Goal: Task Accomplishment & Management: Manage account settings

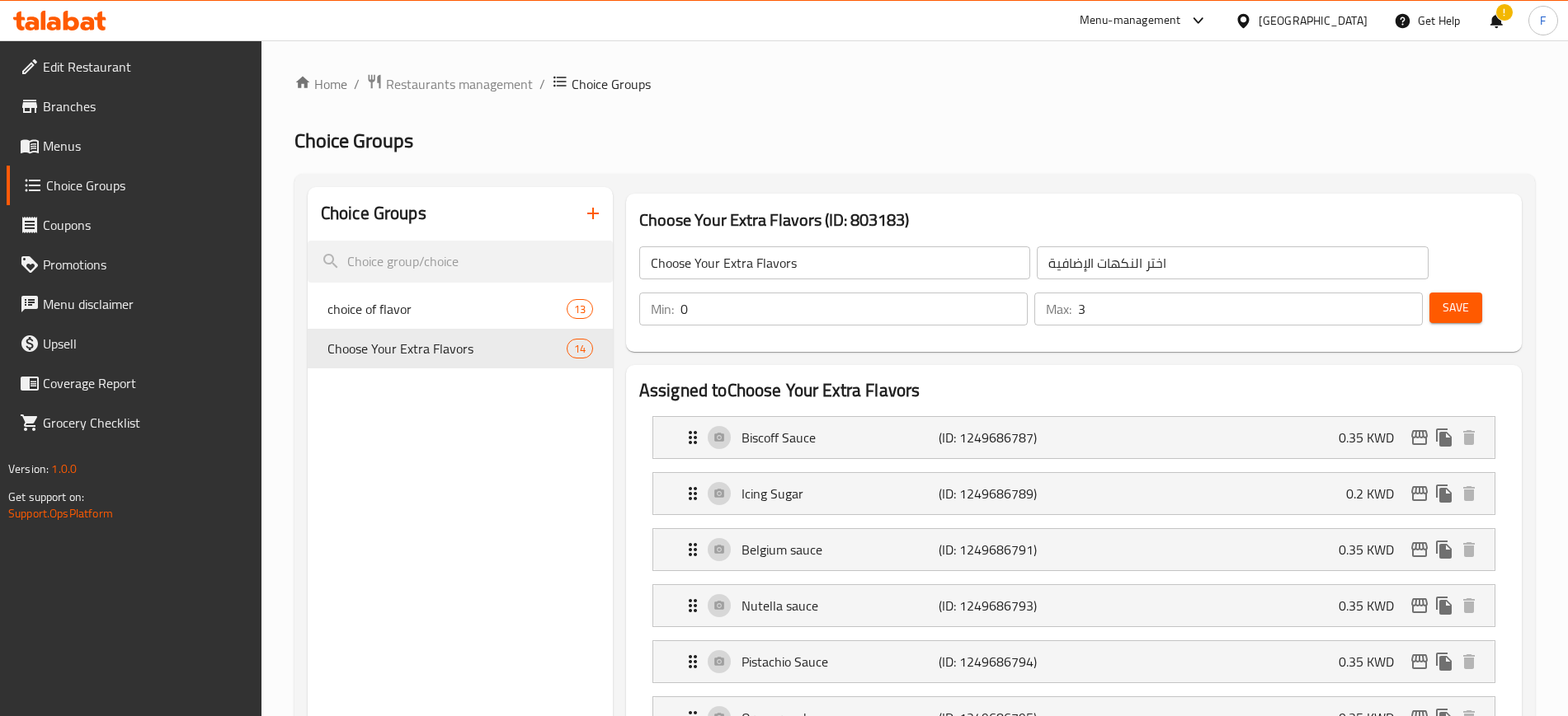
click at [121, 142] on span "Menus" at bounding box center [145, 146] width 206 height 20
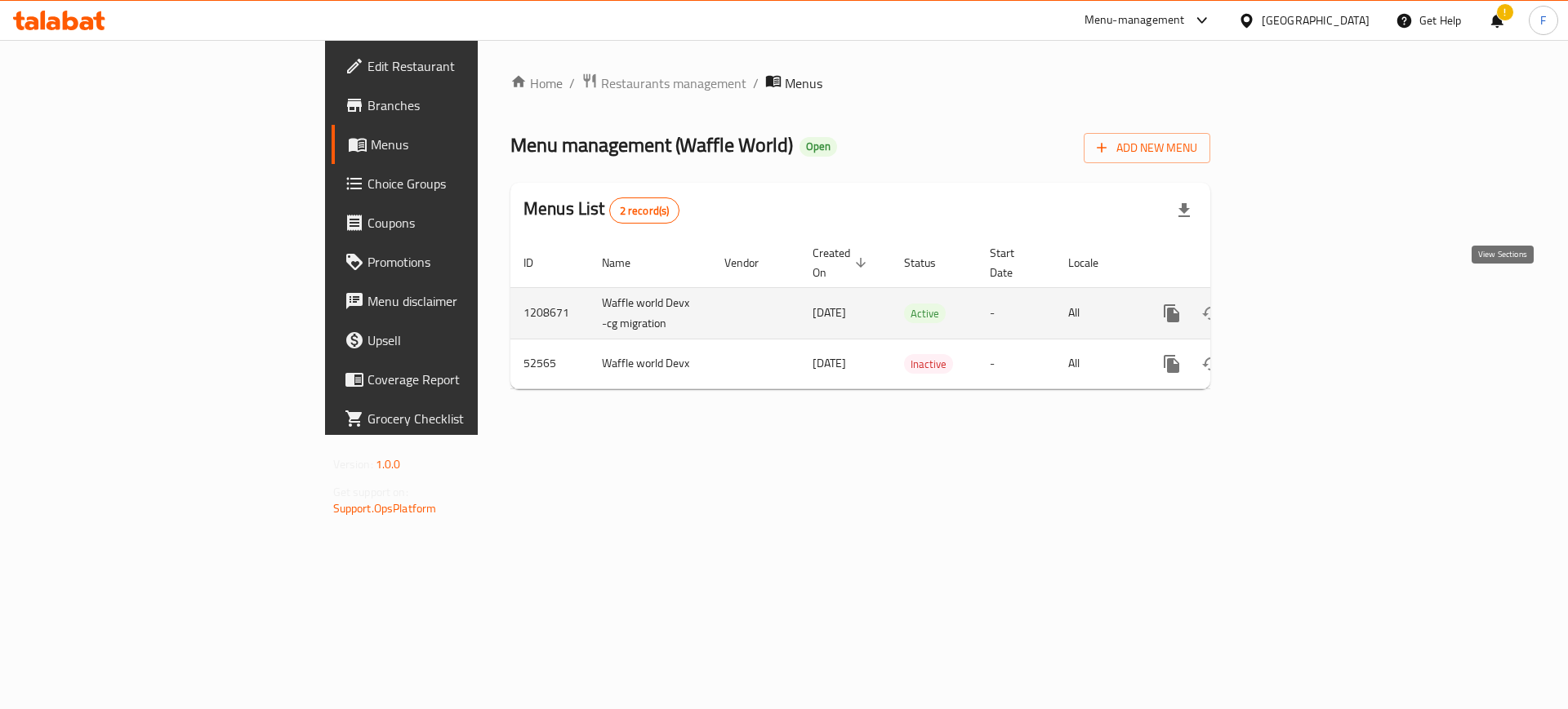
click at [1299, 304] on icon "enhanced table" at bounding box center [1289, 313] width 20 height 20
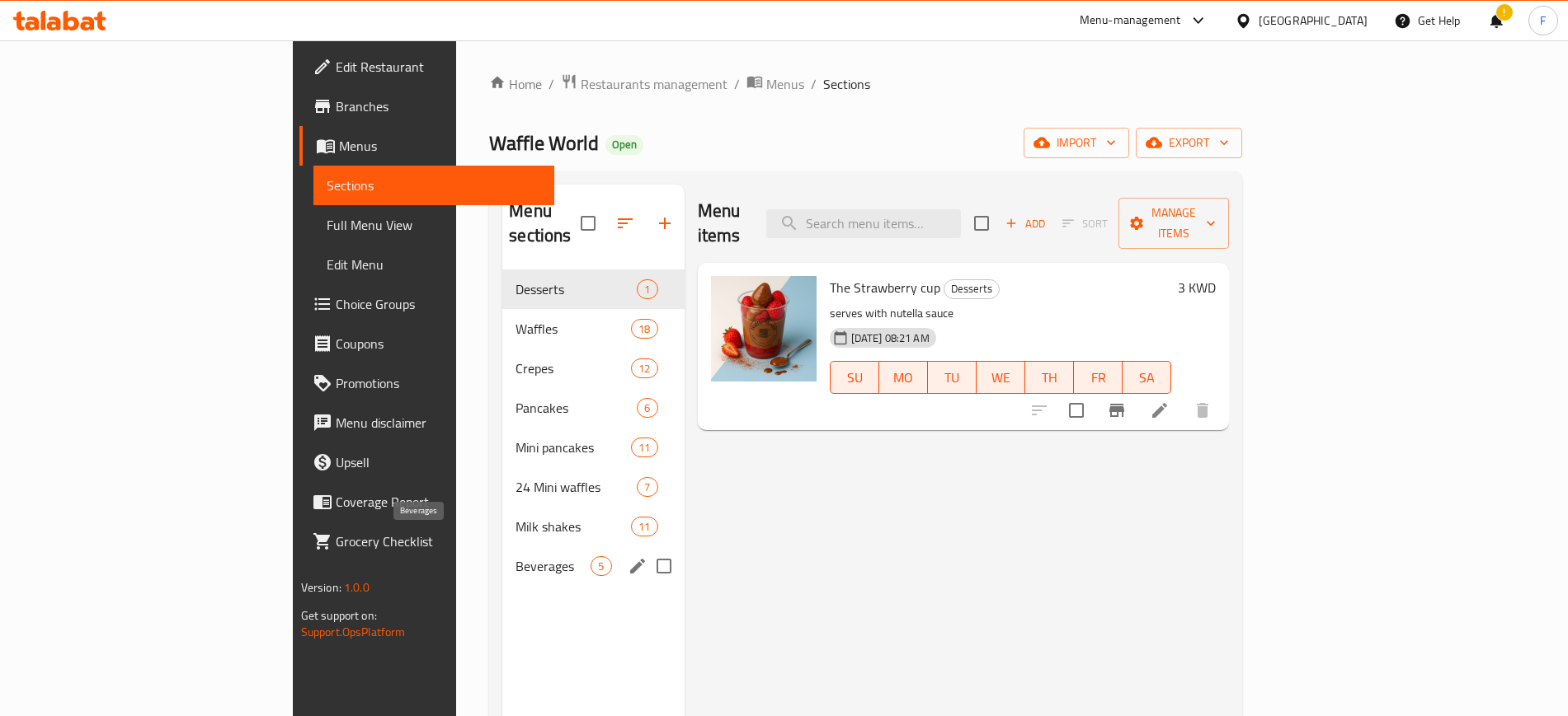
click at [515, 557] on span "Beverages" at bounding box center [552, 566] width 75 height 20
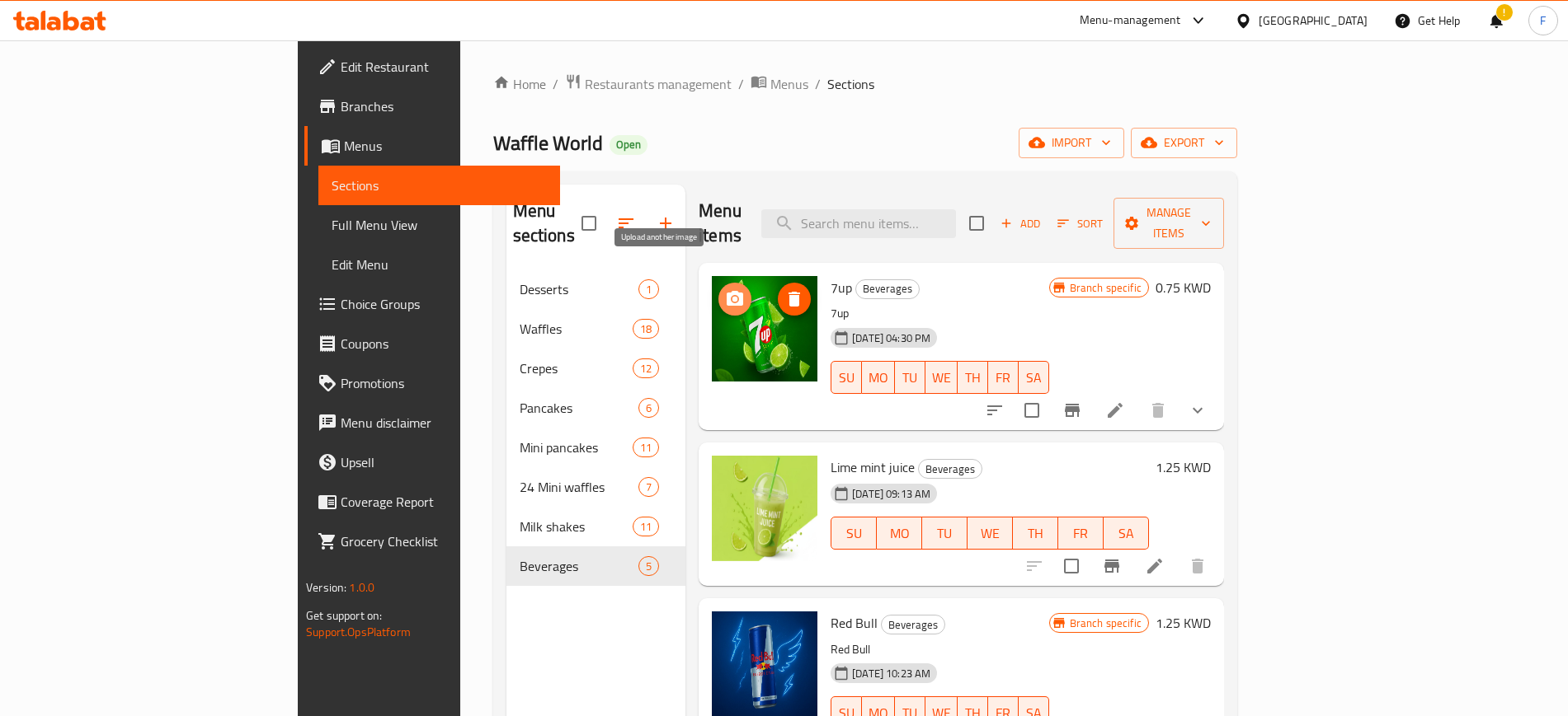
click at [725, 290] on icon "upload picture" at bounding box center [735, 299] width 20 height 20
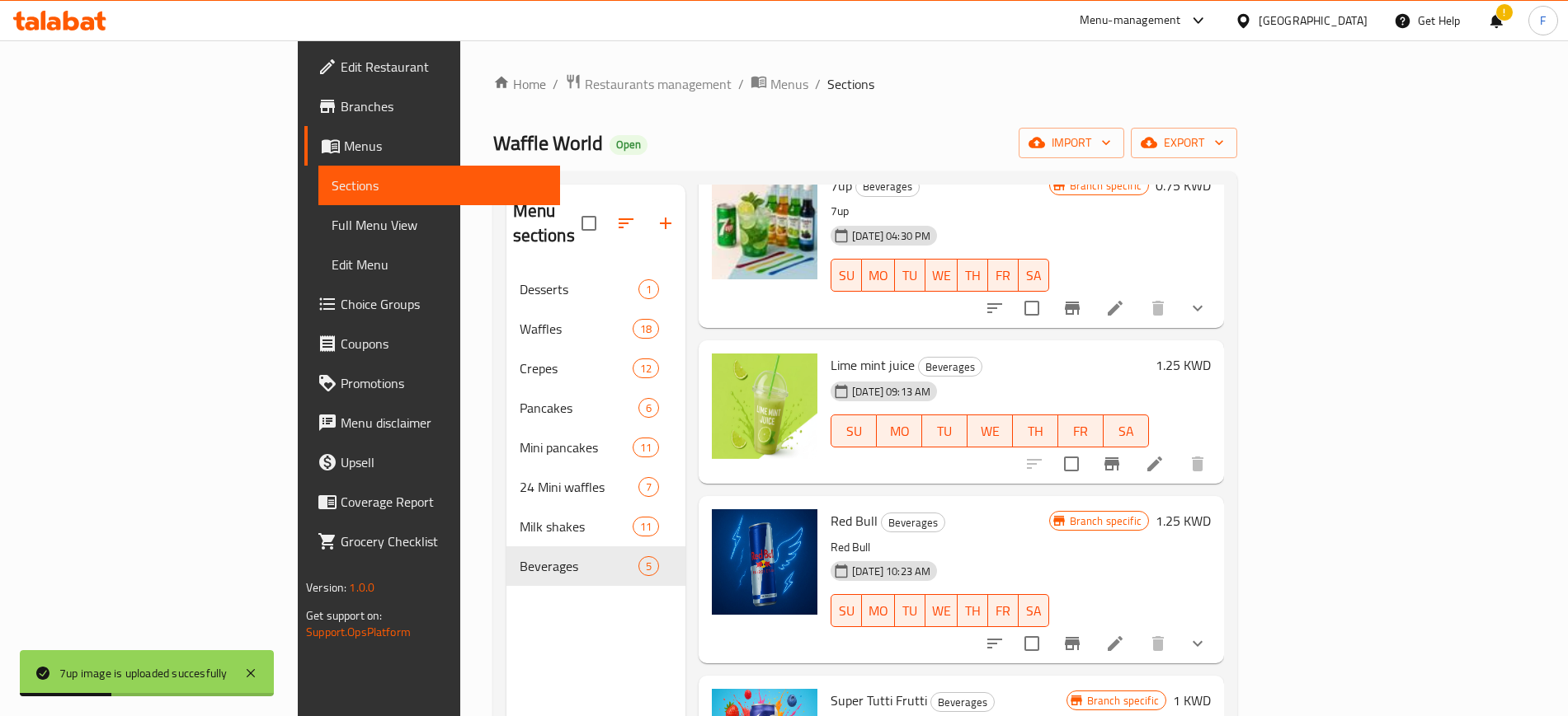
scroll to position [200, 0]
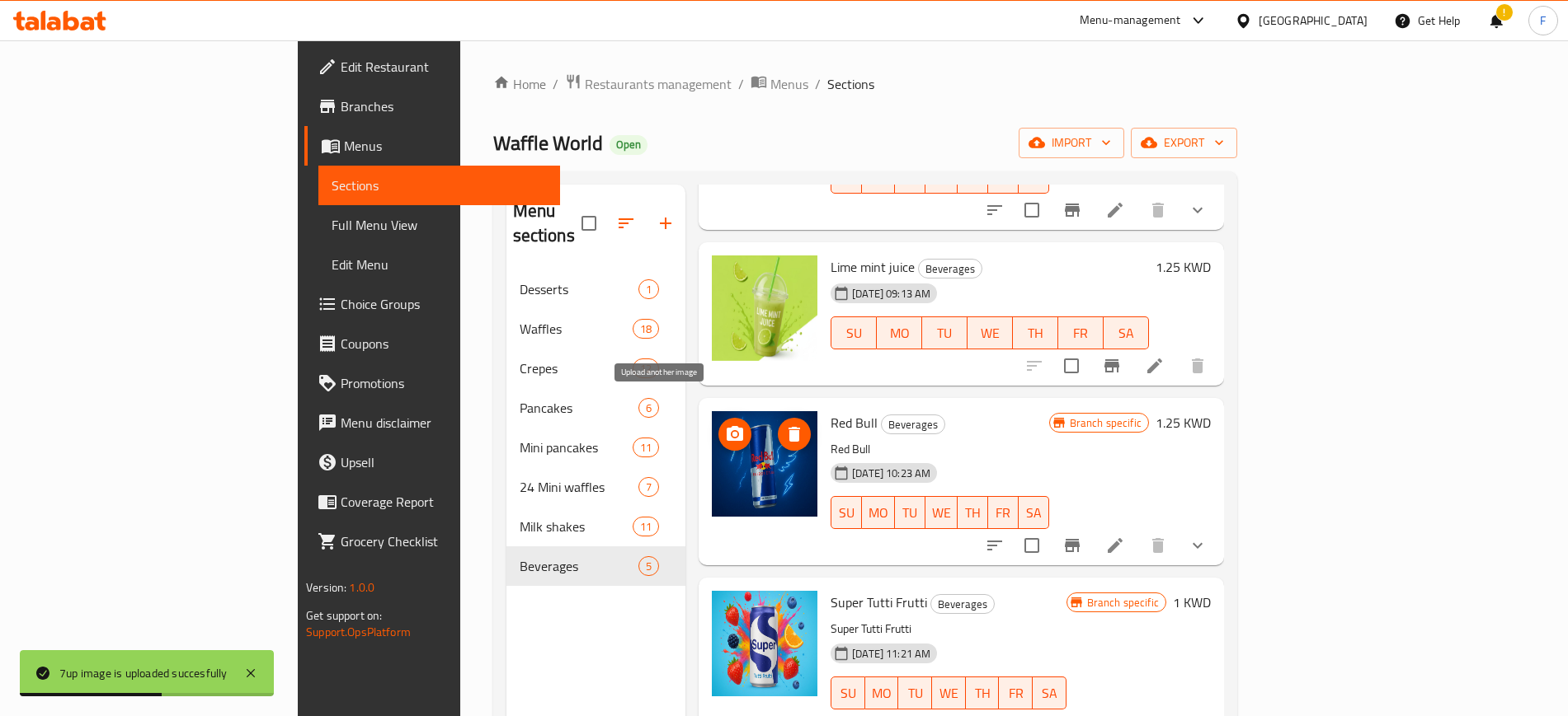
click at [725, 425] on icon "upload picture" at bounding box center [735, 434] width 20 height 20
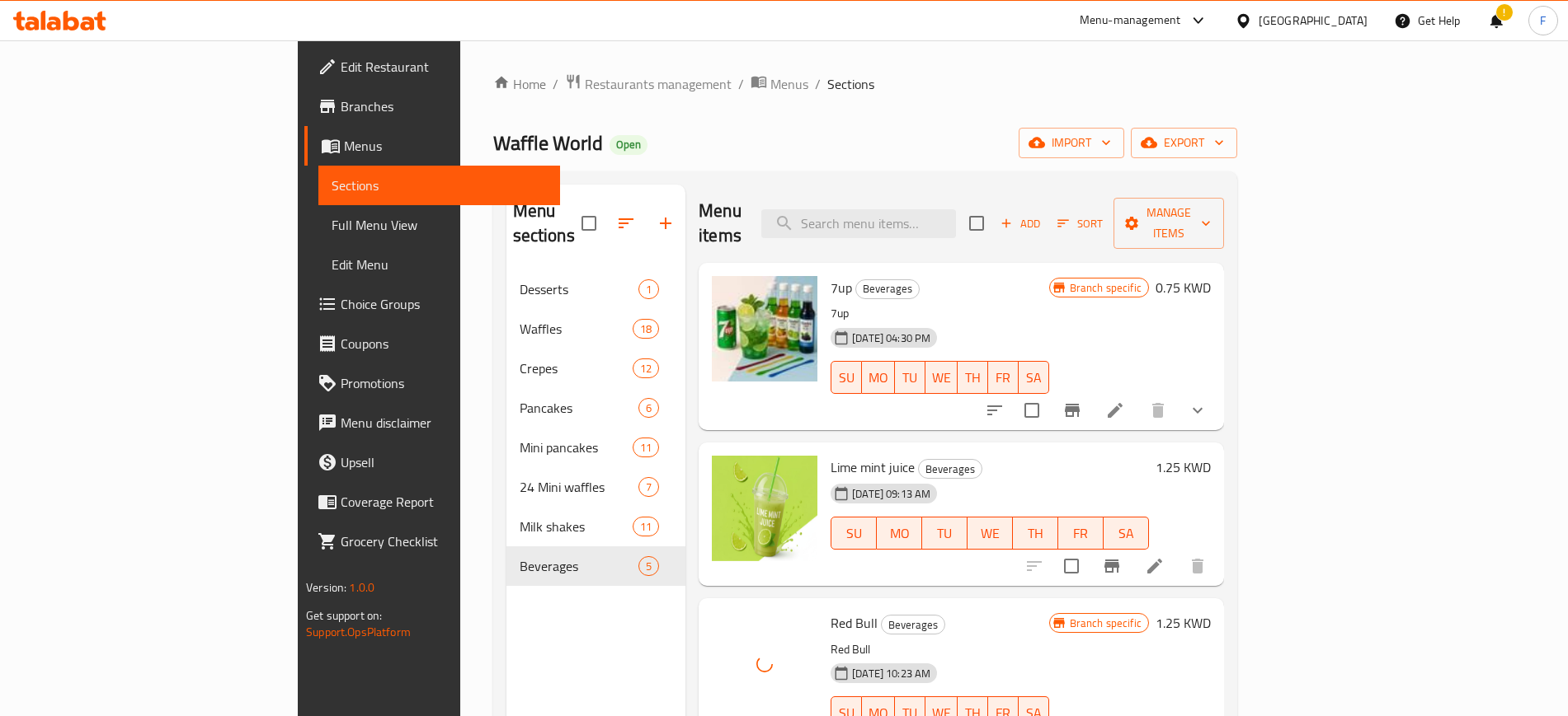
scroll to position [103, 0]
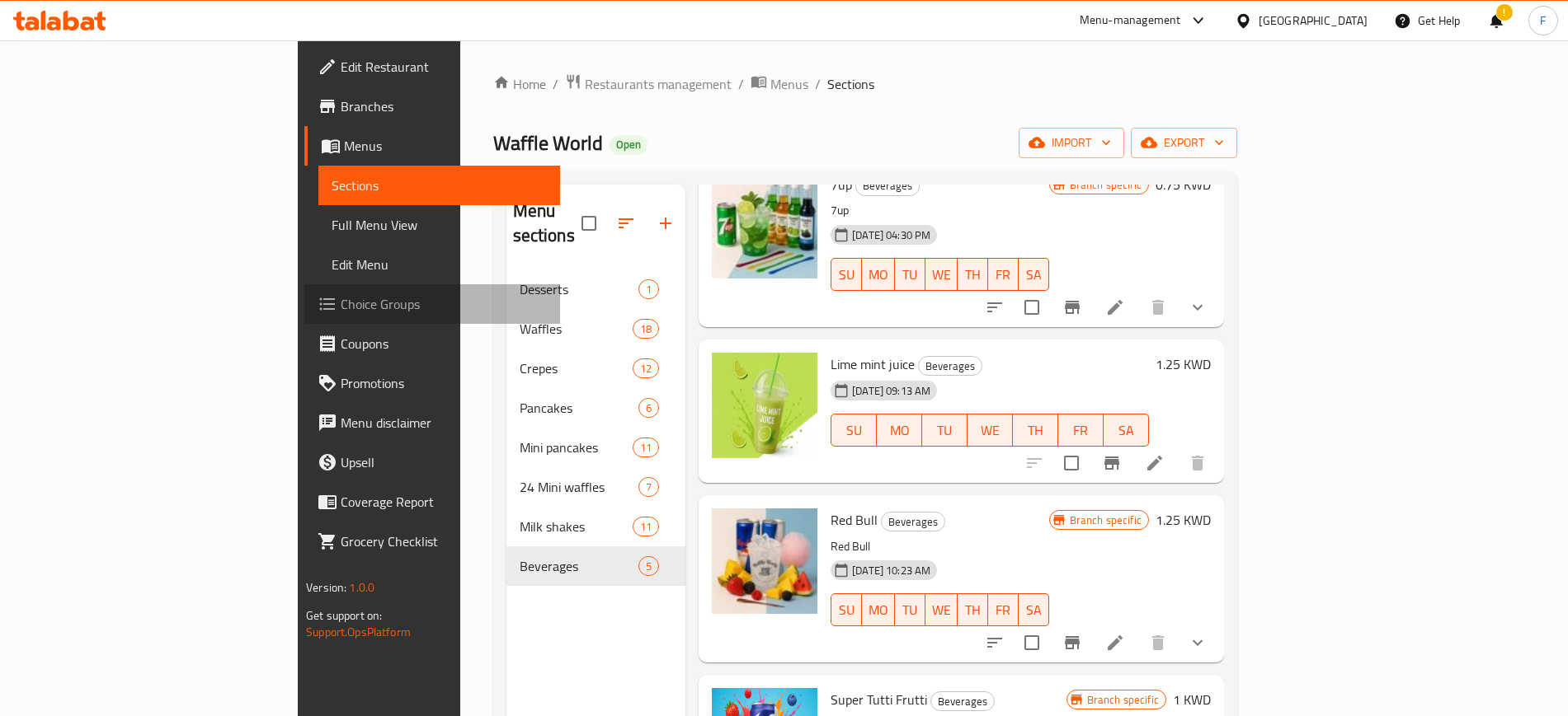
click at [341, 308] on span "Choice Groups" at bounding box center [443, 303] width 206 height 20
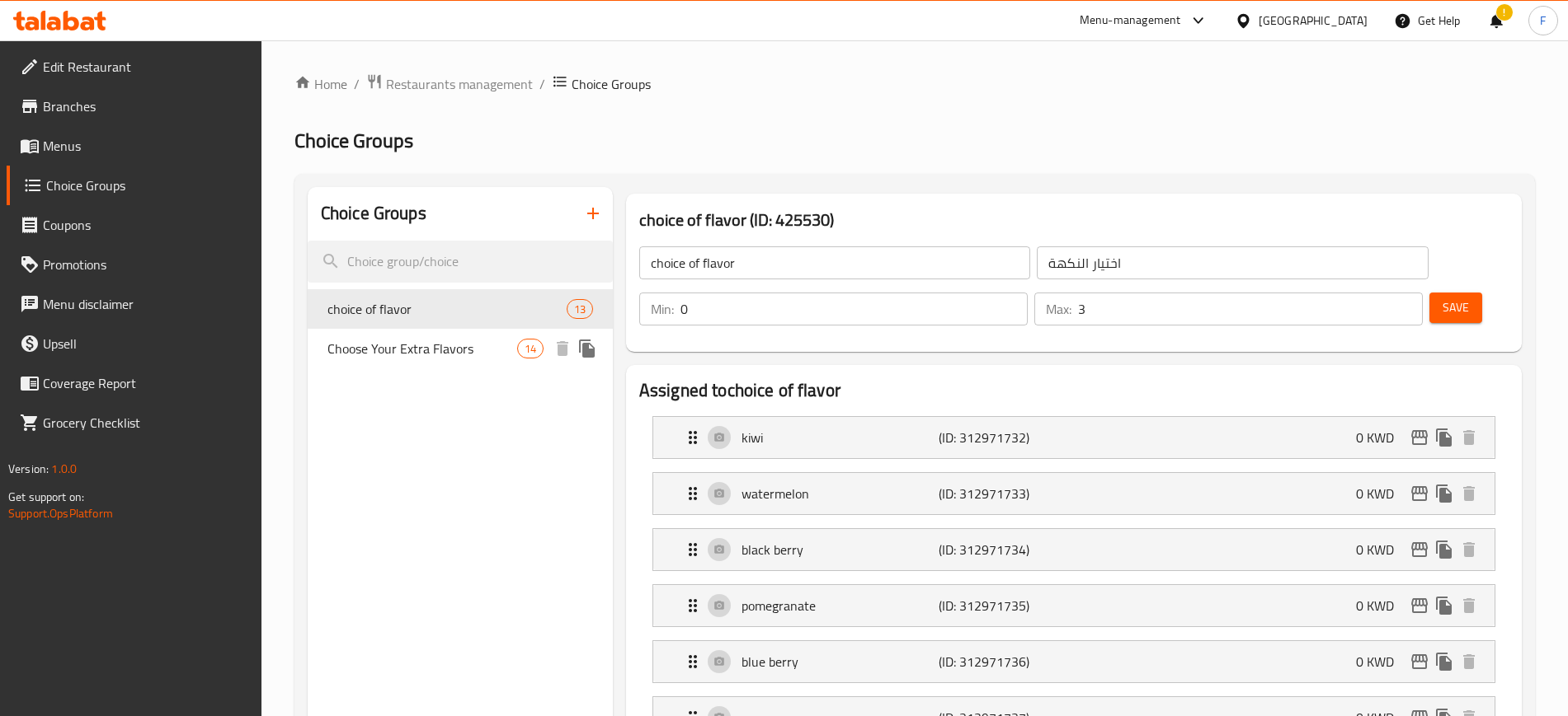
click at [446, 359] on span "Choose Your Extra Flavors" at bounding box center [421, 348] width 190 height 20
type input "Choose Your Extra Flavors"
type input "اختر النكهات الإضافية"
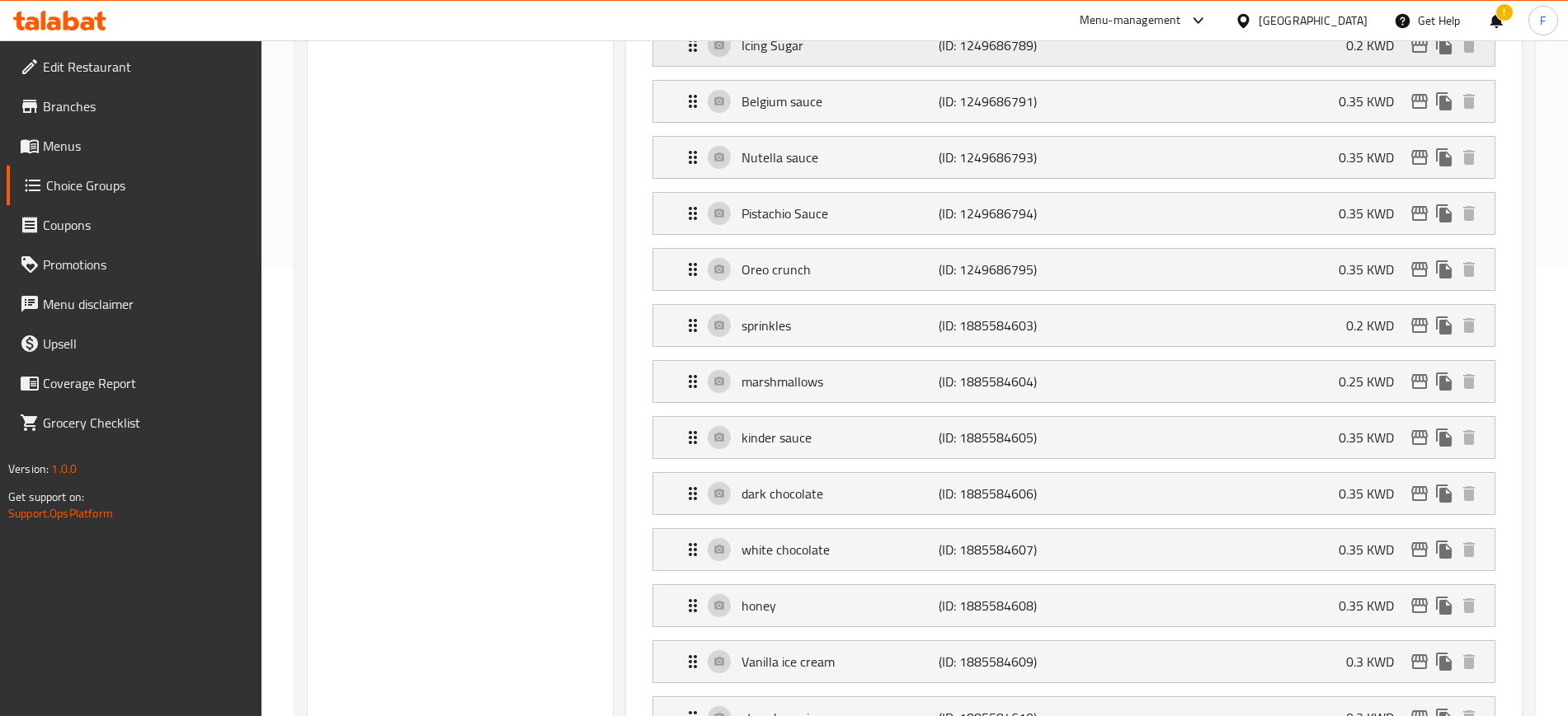
scroll to position [412, 0]
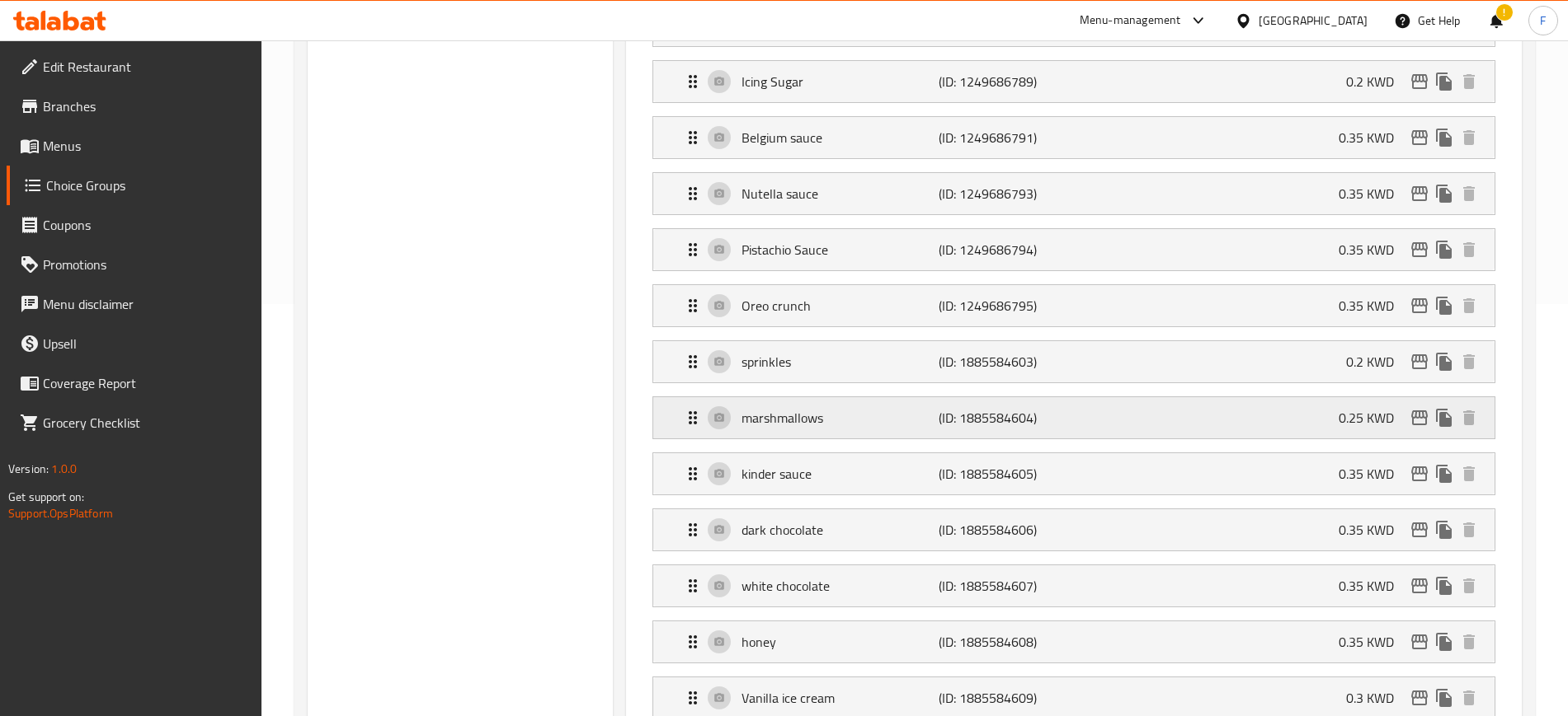
click at [986, 408] on p "(ID: 1885584604)" at bounding box center [1003, 418] width 131 height 20
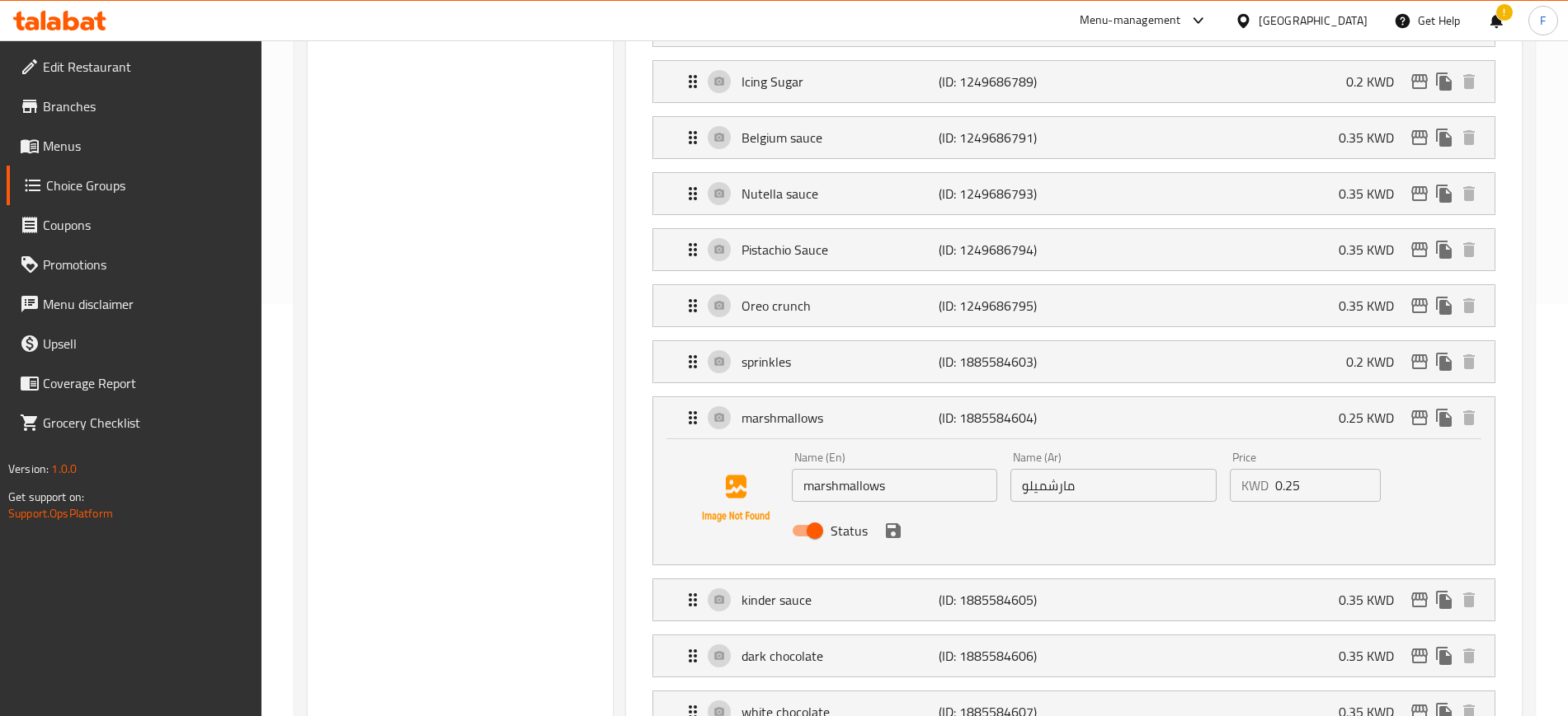
click at [1291, 469] on input "0.25" at bounding box center [1328, 485] width 106 height 33
click at [892, 521] on icon "save" at bounding box center [892, 530] width 20 height 20
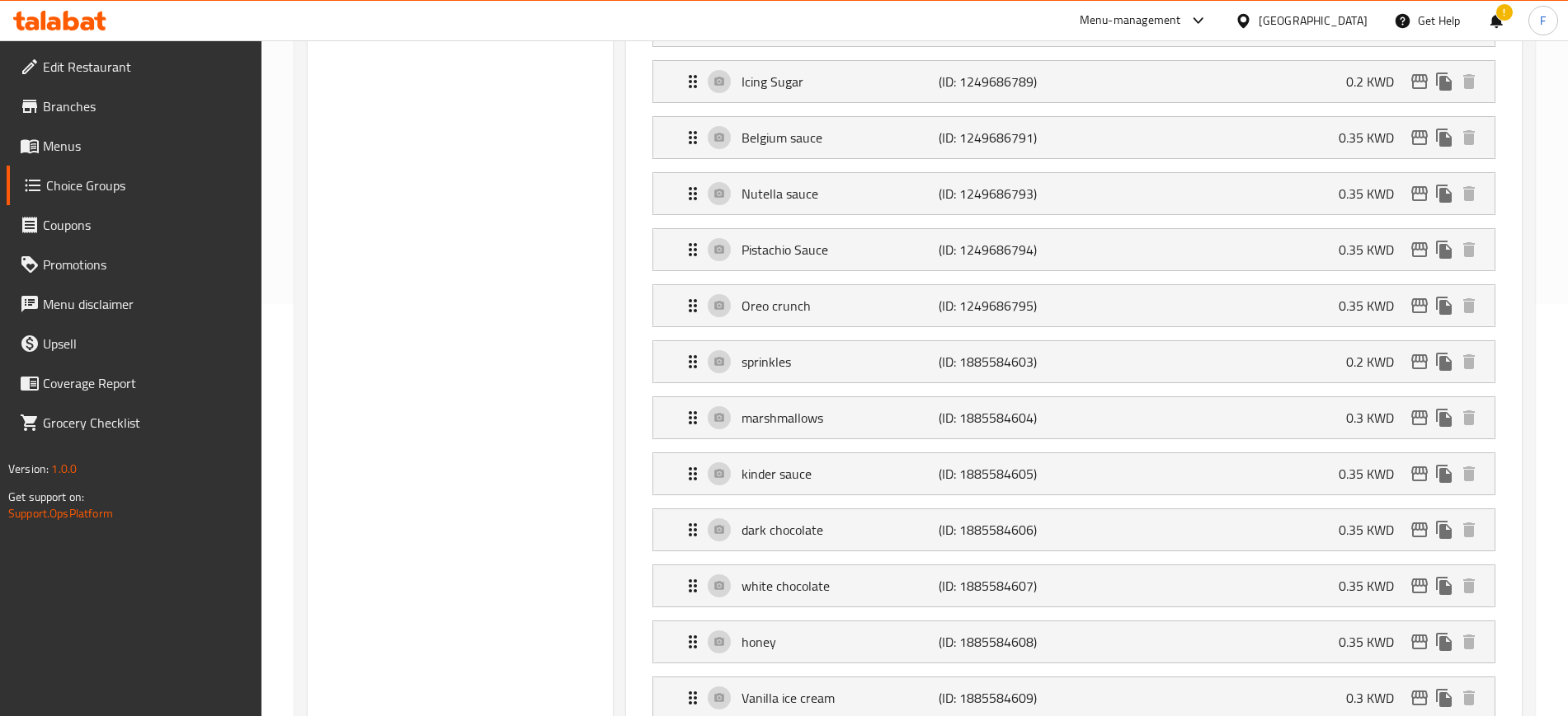
type input "0.3"
click at [1226, 342] on div "sprinkles (ID: 1885584603) 0.2 KWD" at bounding box center [1078, 362] width 792 height 42
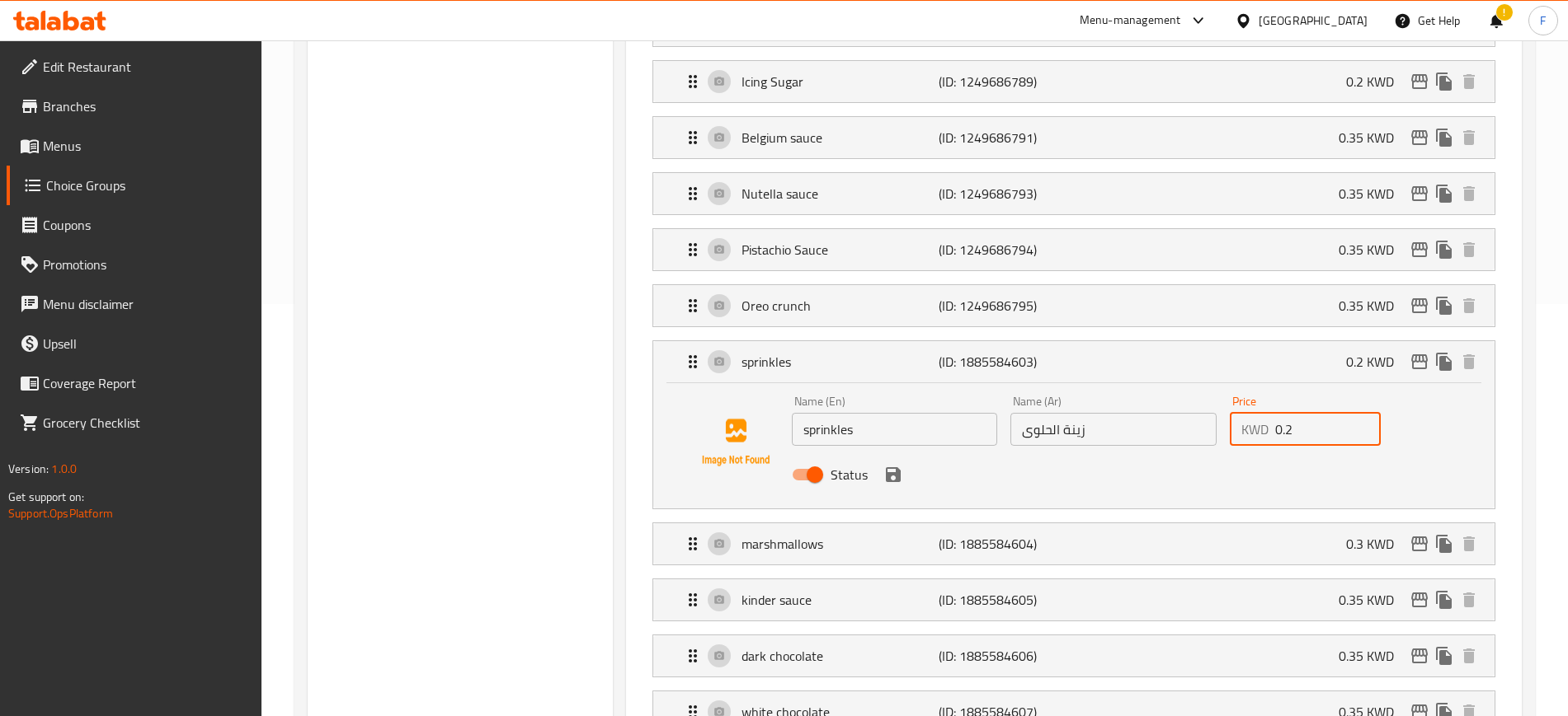
click at [1300, 413] on input "0.2" at bounding box center [1328, 429] width 106 height 33
click at [889, 467] on icon "save" at bounding box center [892, 474] width 15 height 15
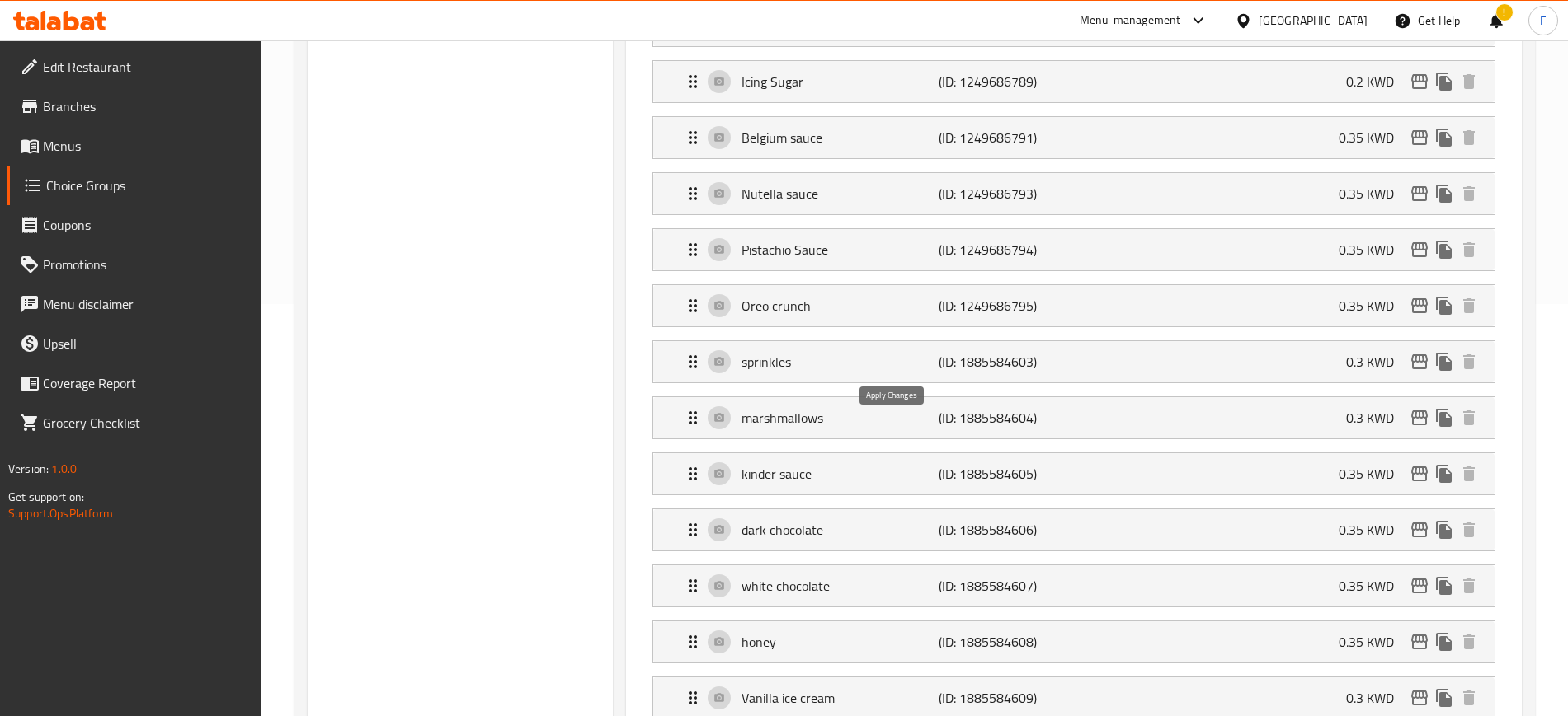
type input "0.3"
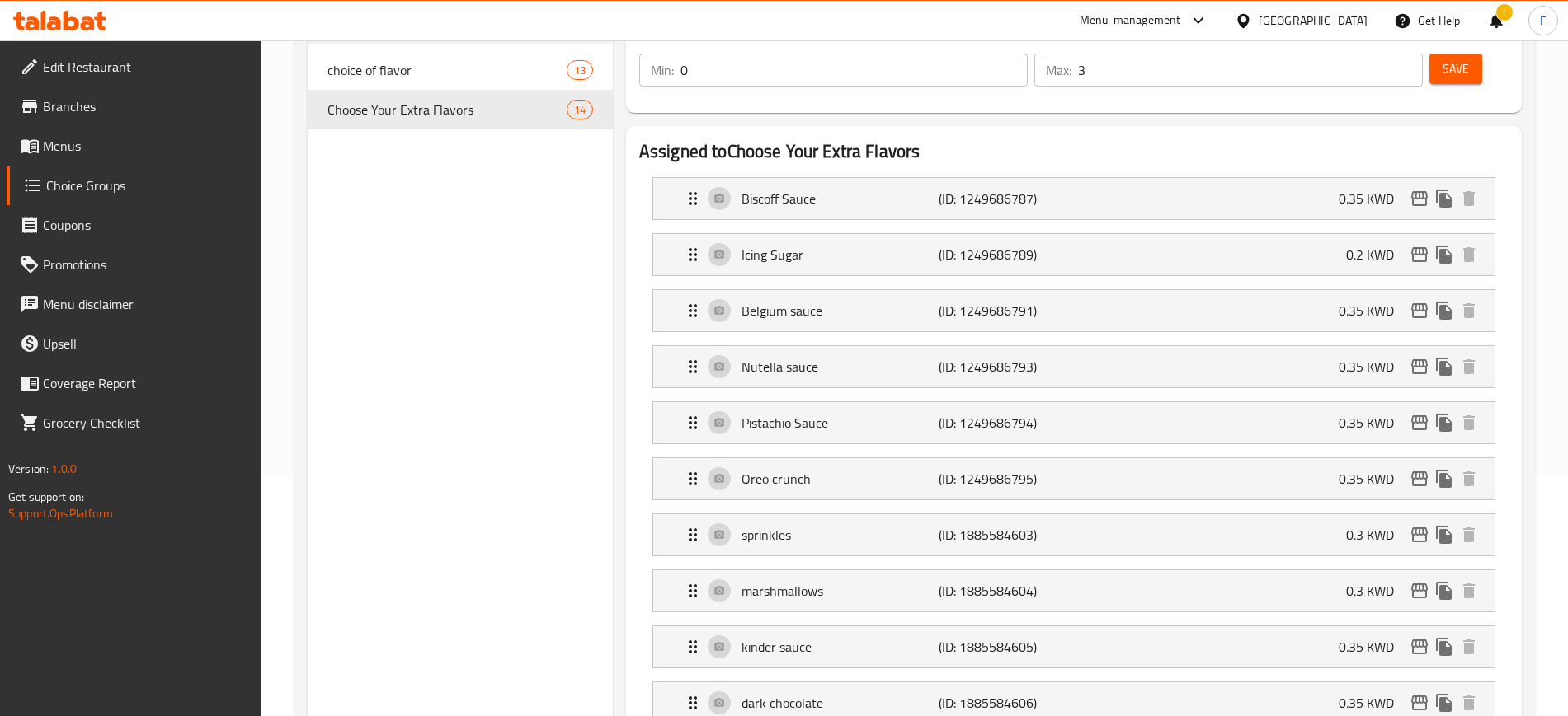
scroll to position [206, 0]
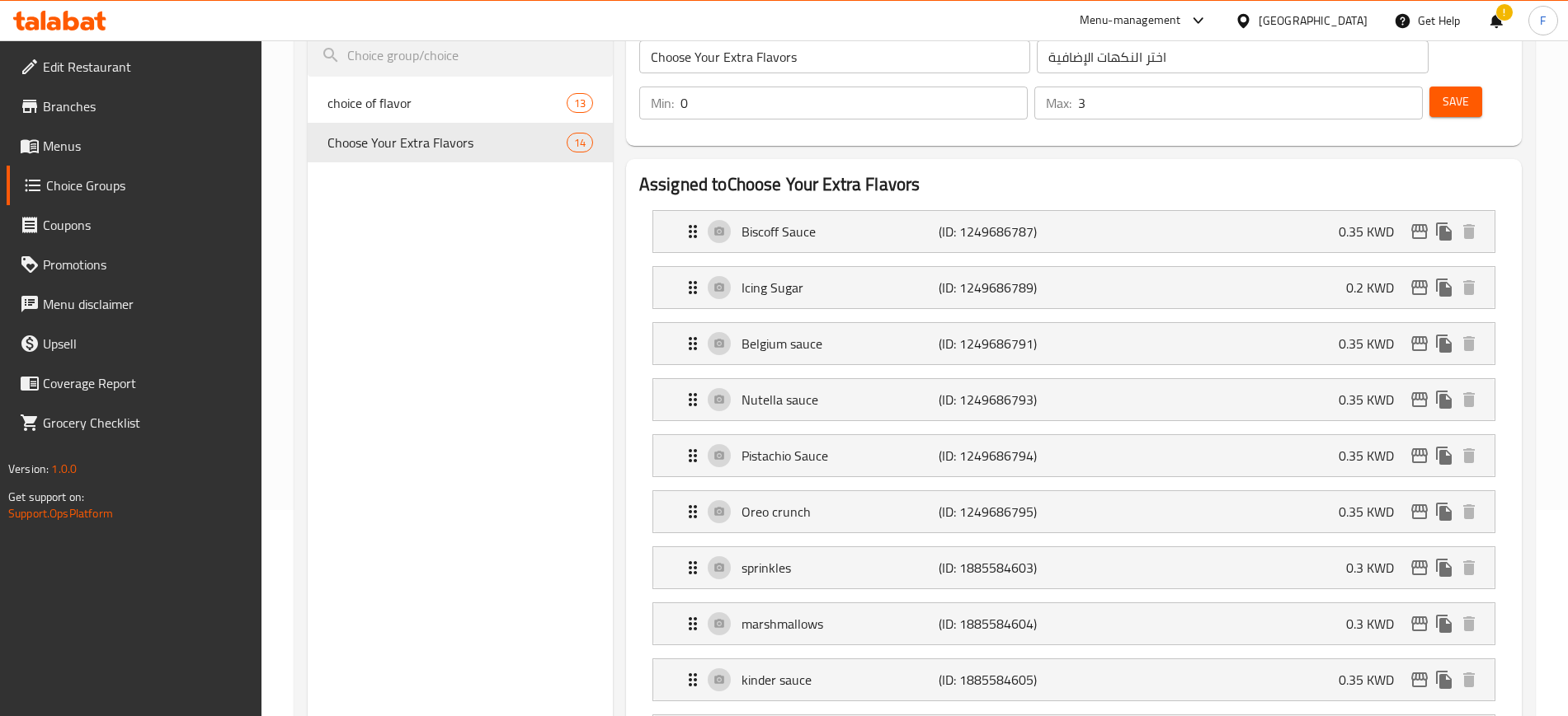
click at [1442, 87] on button "Save" at bounding box center [1455, 101] width 53 height 30
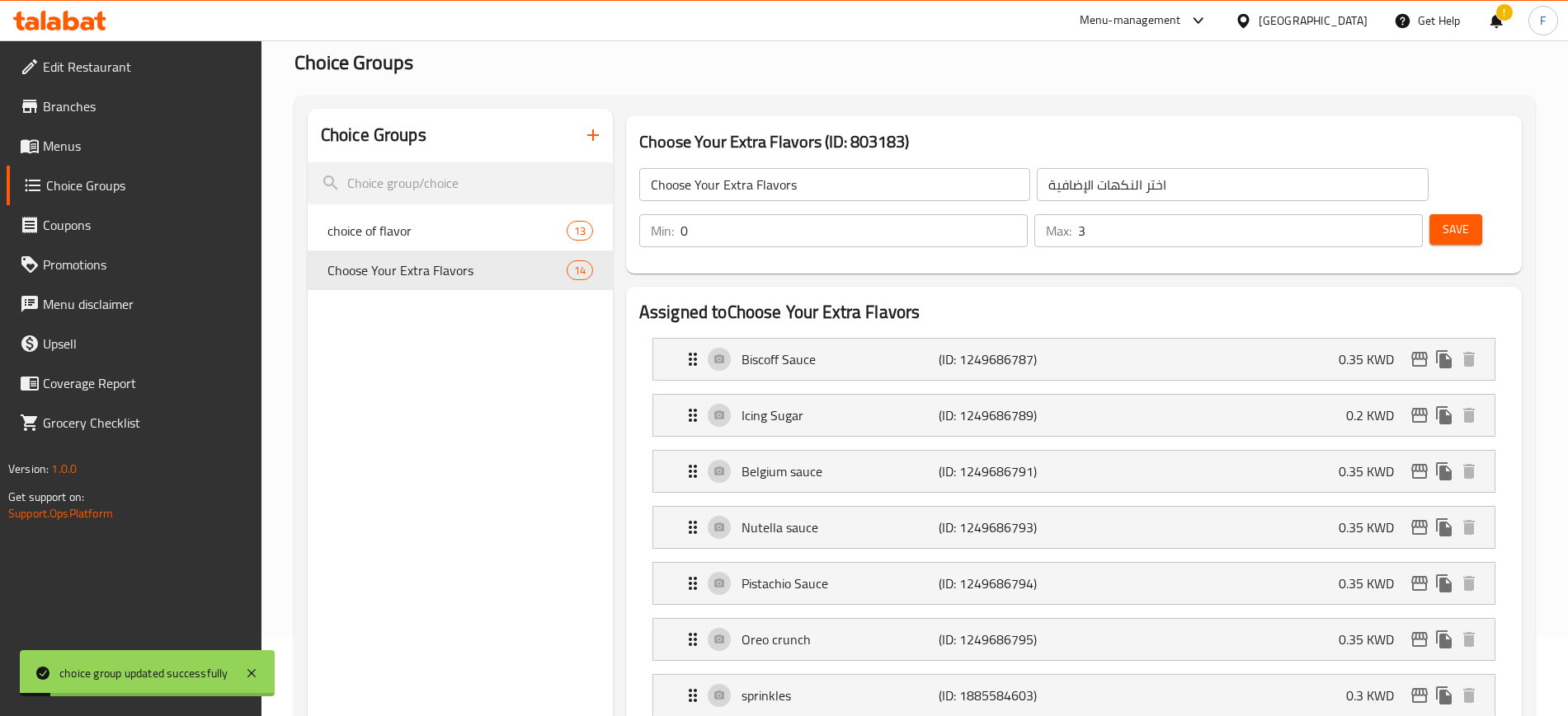
scroll to position [0, 0]
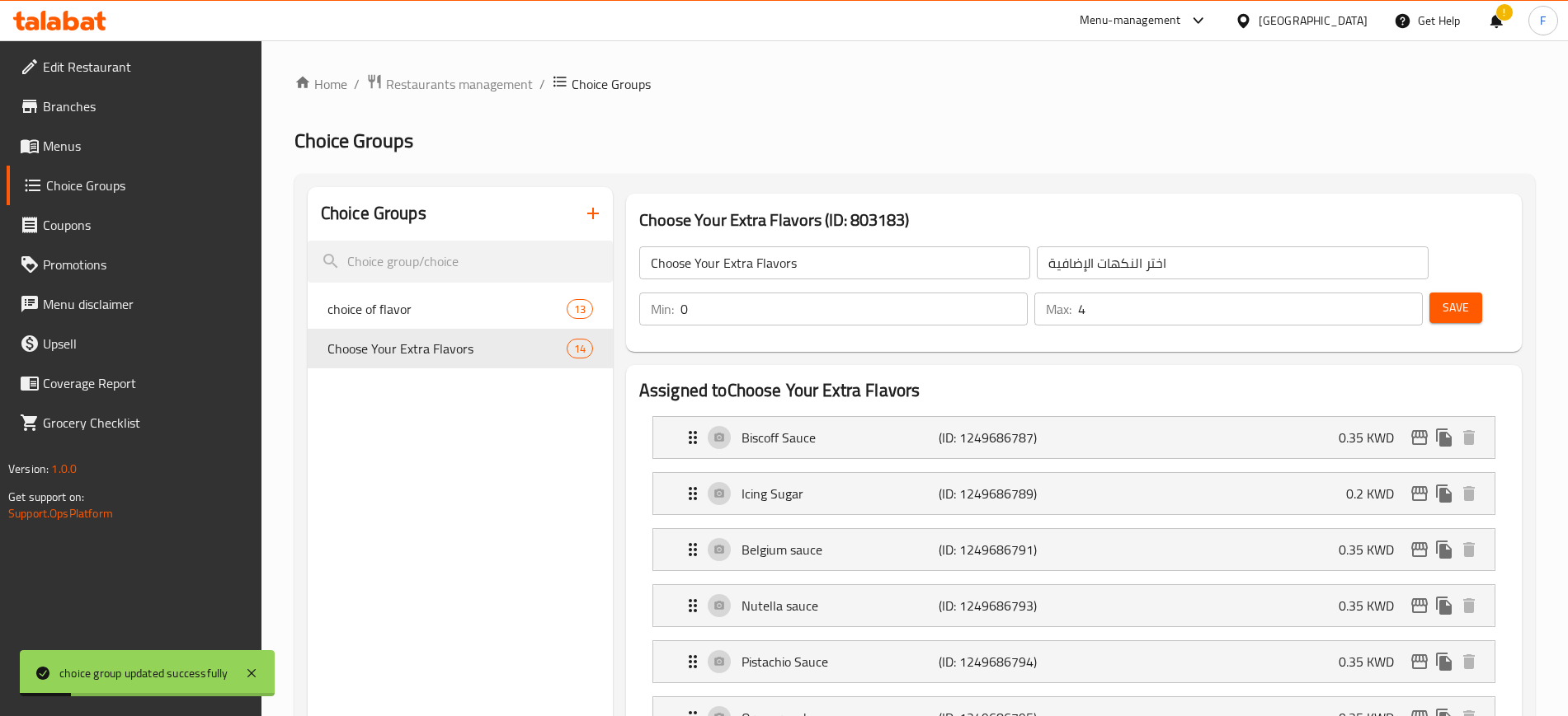
click at [1379, 293] on input "4" at bounding box center [1250, 309] width 344 height 33
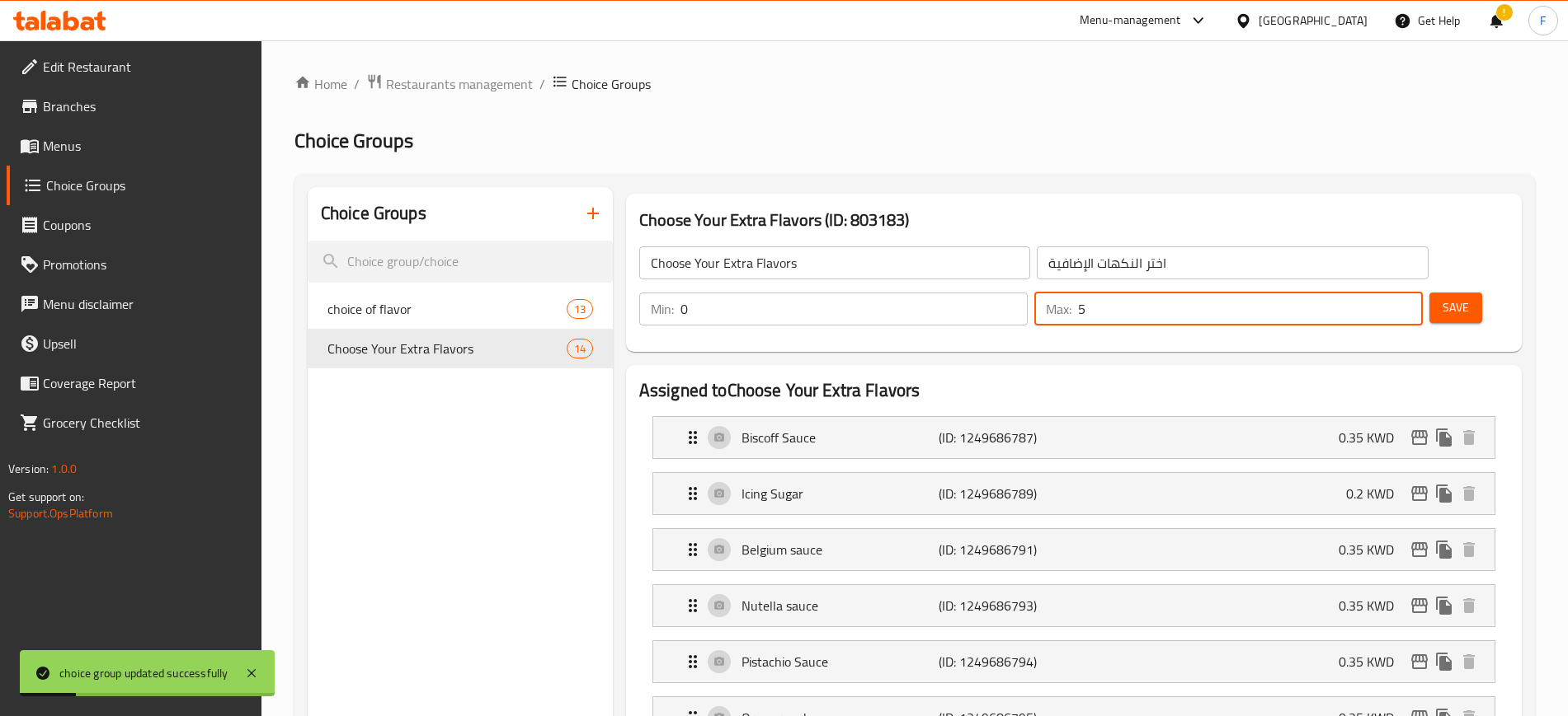
click at [1379, 293] on input "5" at bounding box center [1250, 309] width 344 height 33
type input "6"
click at [1379, 293] on input "6" at bounding box center [1250, 309] width 344 height 33
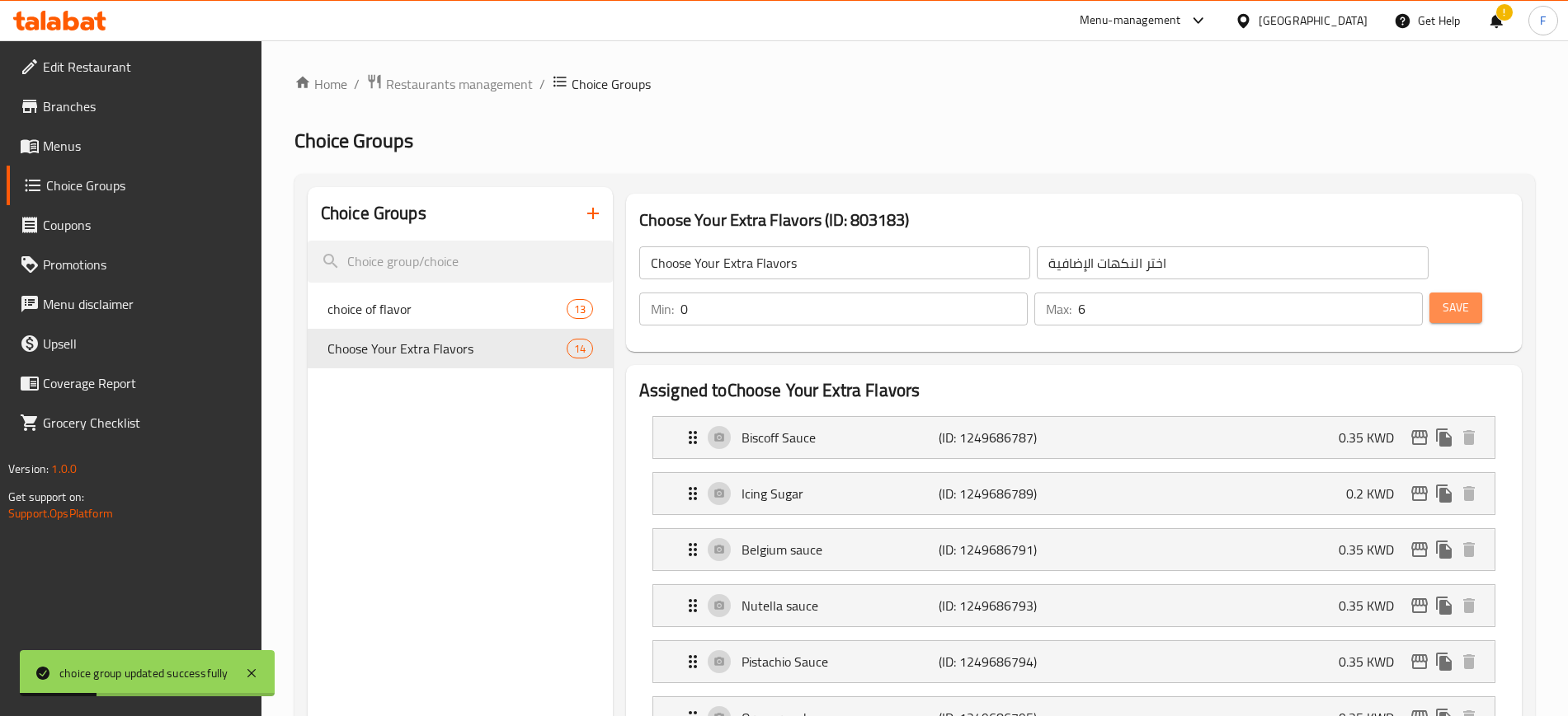
click at [1429, 293] on button "Save" at bounding box center [1455, 308] width 53 height 30
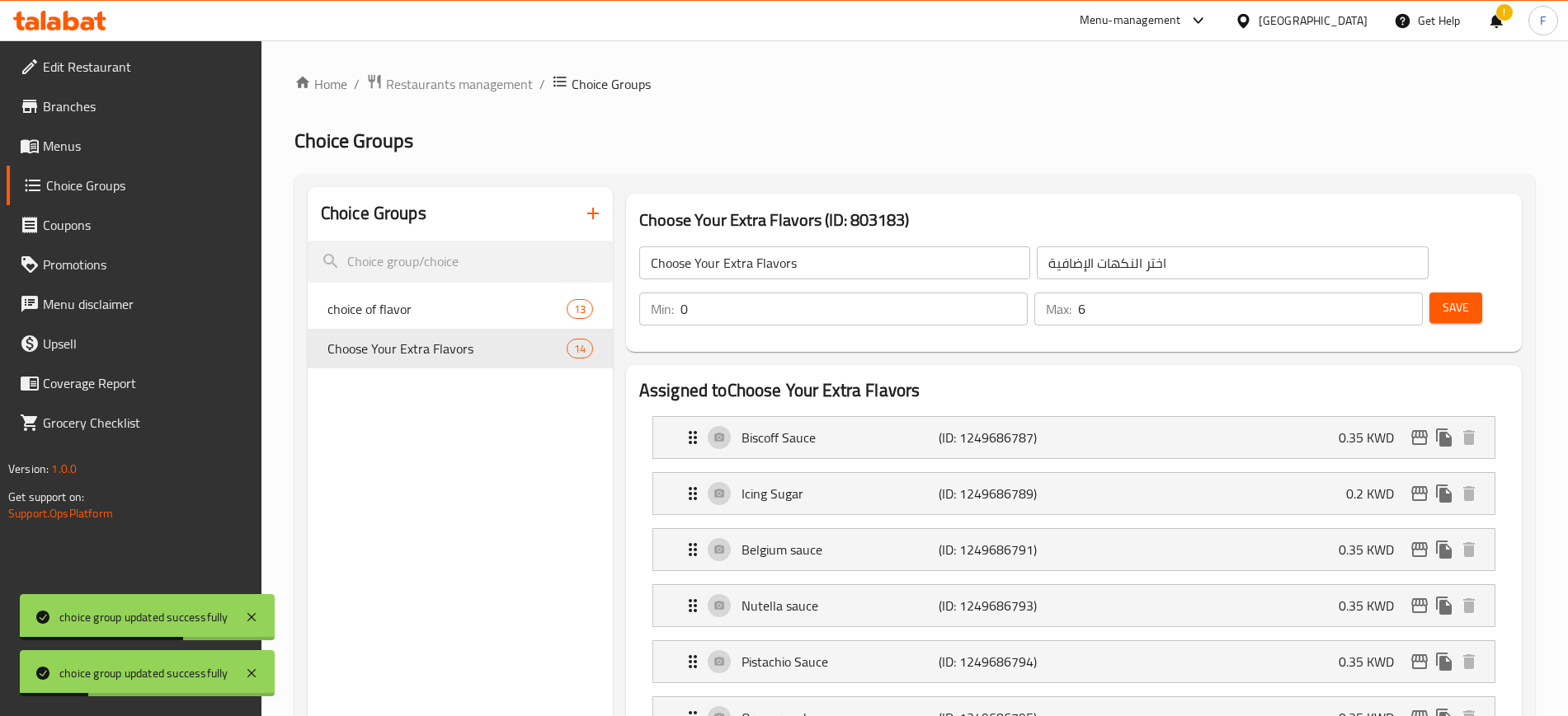
click at [597, 219] on icon "button" at bounding box center [592, 213] width 20 height 20
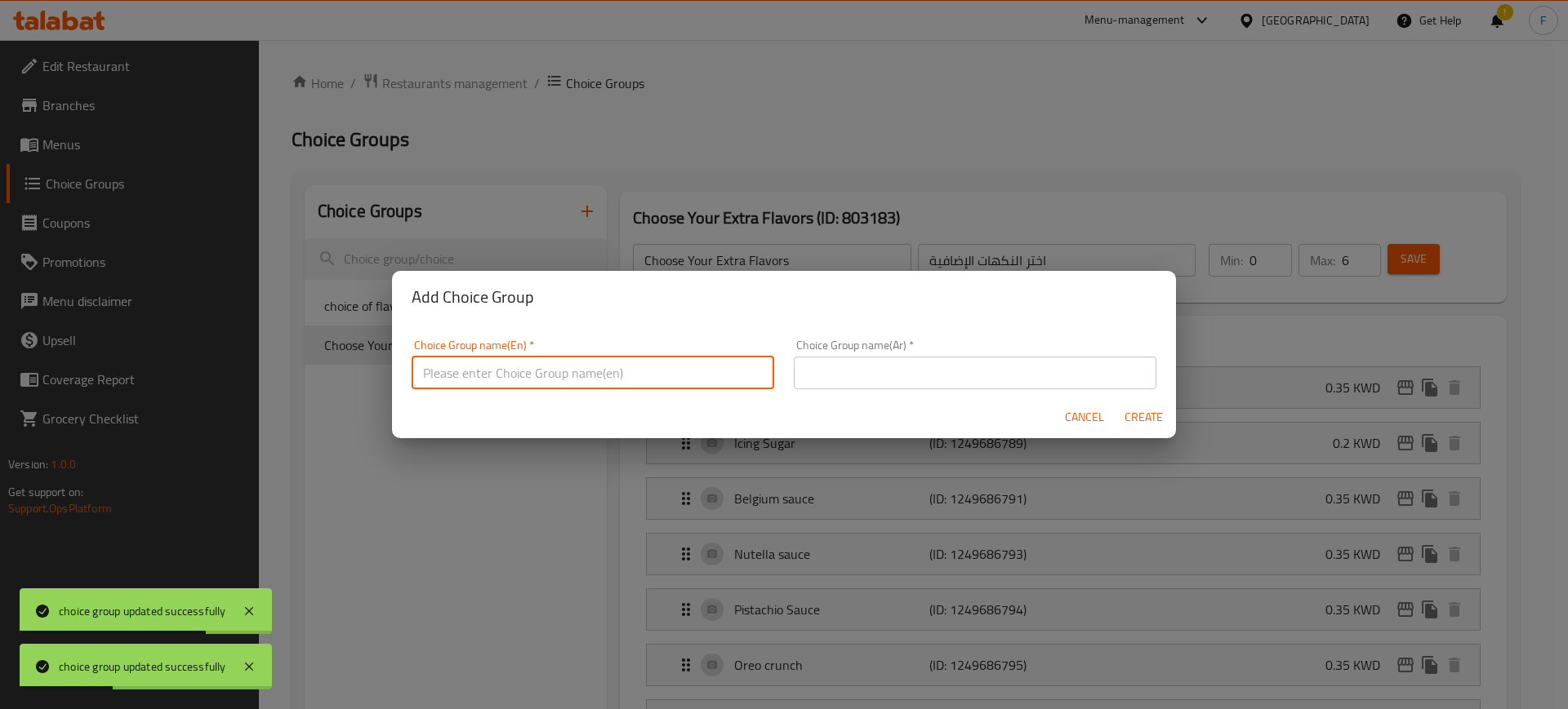
click at [607, 377] on input "text" at bounding box center [593, 373] width 362 height 33
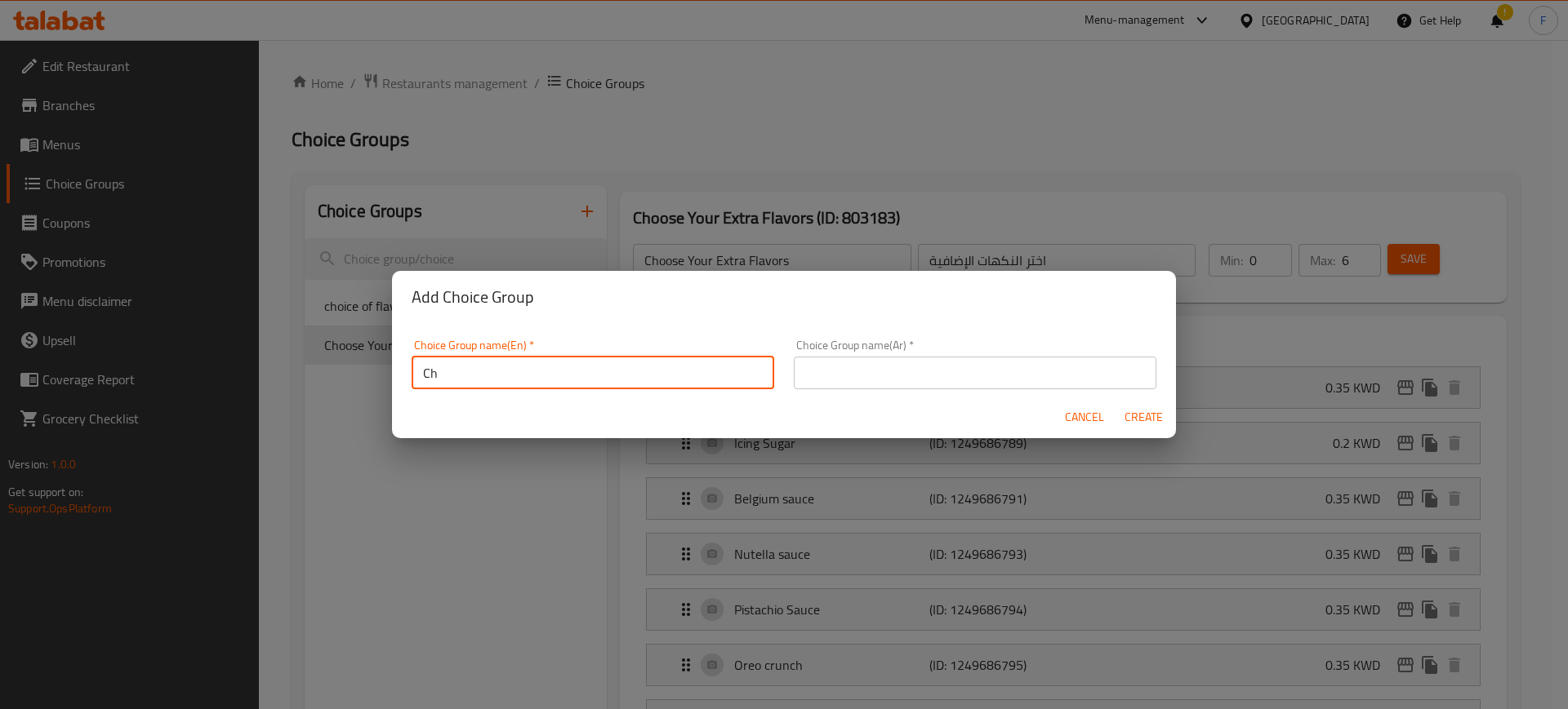
type input "C"
type input "Additional"
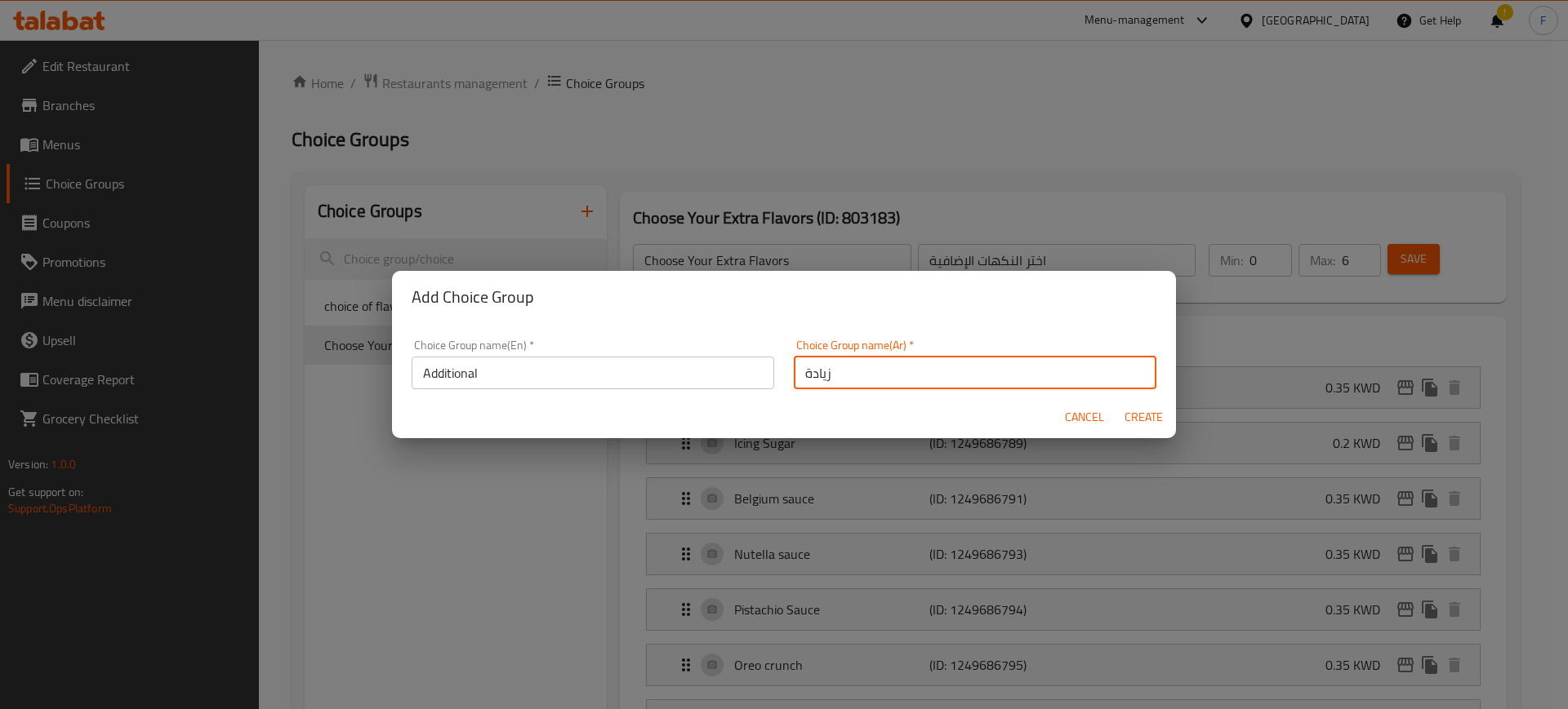
type input "زيادة"
click at [1144, 411] on span "Create" at bounding box center [1143, 417] width 40 height 21
type input "Additional"
type input "زيادة"
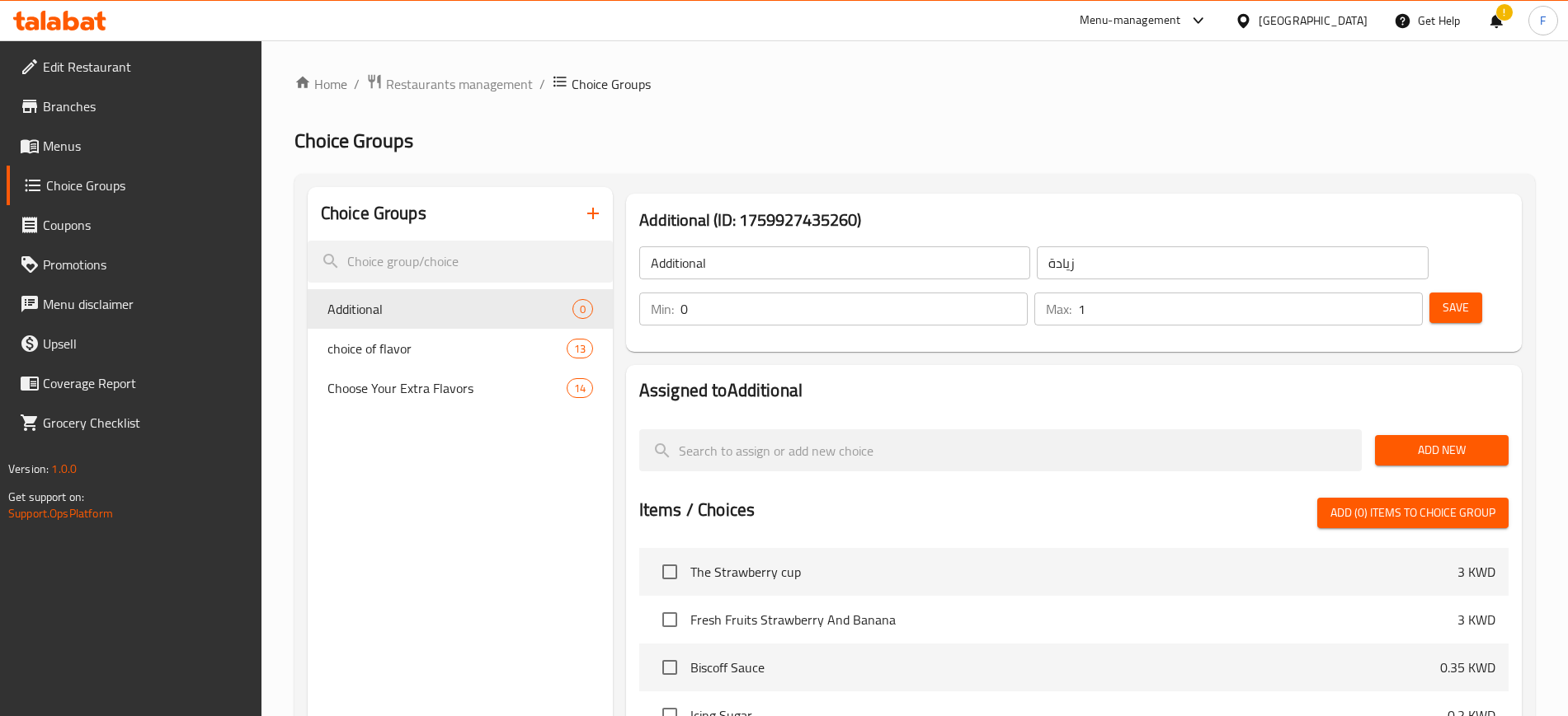
click at [1380, 293] on input "1" at bounding box center [1250, 309] width 344 height 33
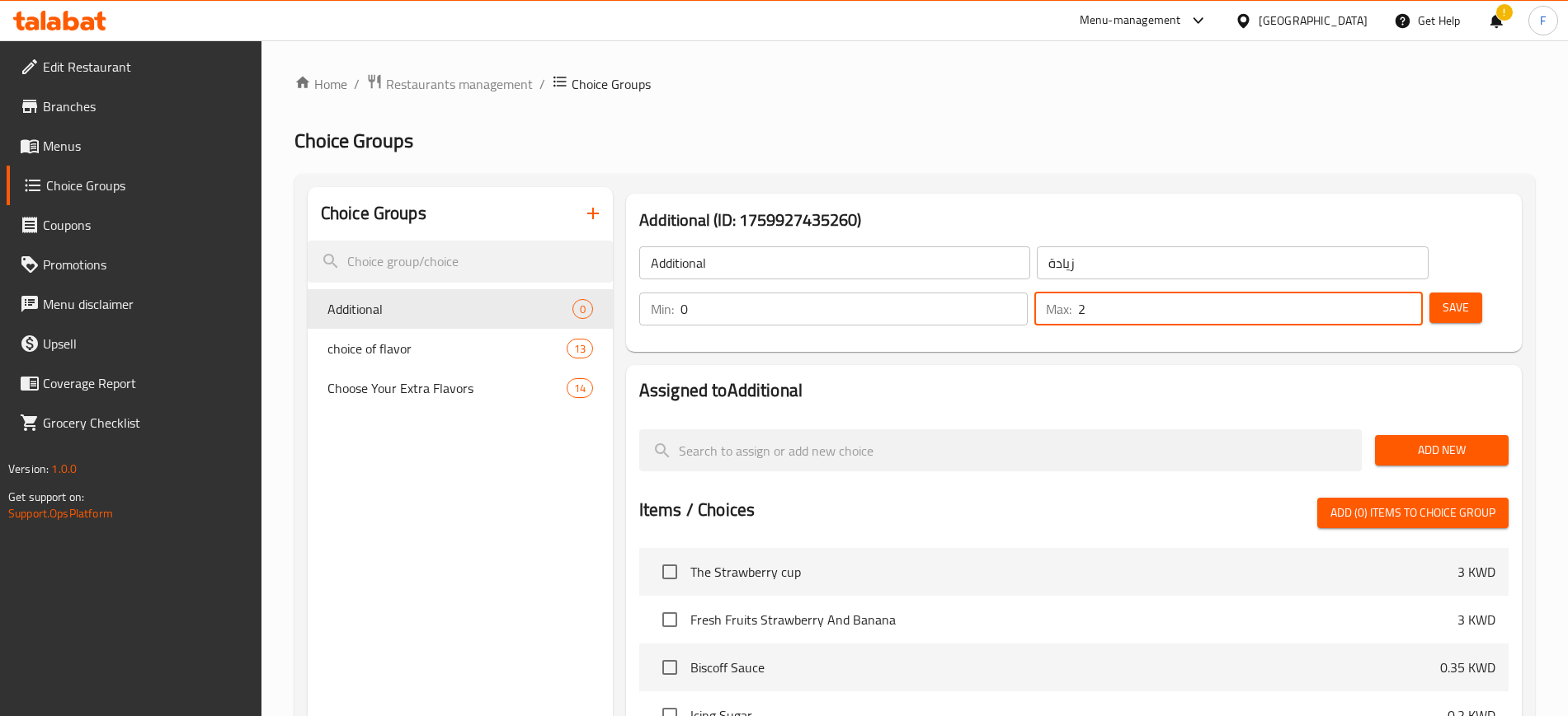
click at [1380, 293] on input "2" at bounding box center [1250, 309] width 344 height 33
click at [1380, 293] on input "3" at bounding box center [1250, 309] width 344 height 33
click at [1380, 293] on input "4" at bounding box center [1250, 309] width 344 height 33
click at [1380, 293] on input "5" at bounding box center [1250, 309] width 344 height 33
click at [1371, 293] on input "4" at bounding box center [1250, 309] width 344 height 33
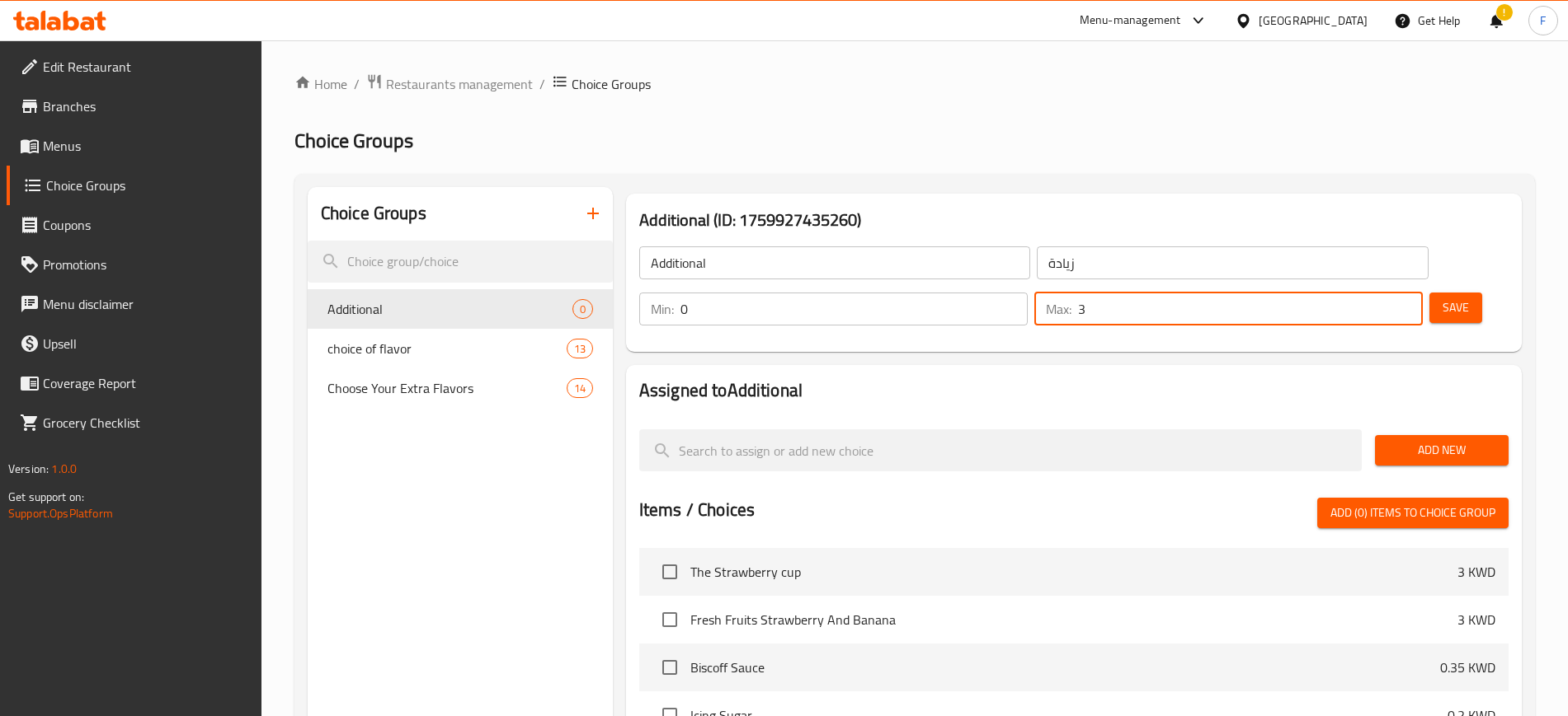
click at [1371, 293] on input "3" at bounding box center [1250, 309] width 344 height 33
click at [1371, 293] on input "2" at bounding box center [1250, 309] width 344 height 33
type input "1"
click at [1371, 293] on input "1" at bounding box center [1250, 309] width 344 height 33
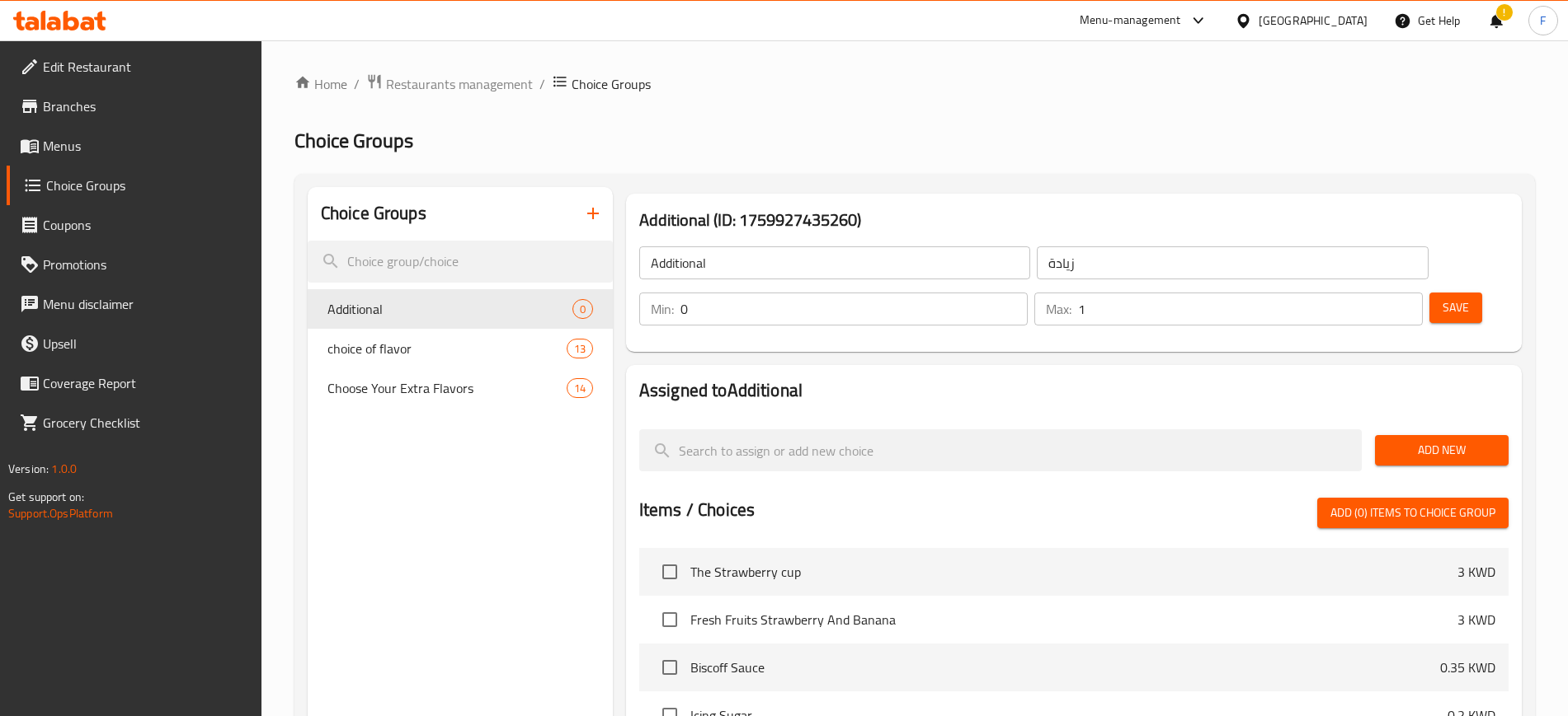
click at [831, 359] on div "Assigned to Additional Add New Items / Choices Add (0) items to choice group Th…" at bounding box center [1074, 674] width 909 height 632
click at [1487, 440] on span "Add New" at bounding box center [1441, 451] width 108 height 21
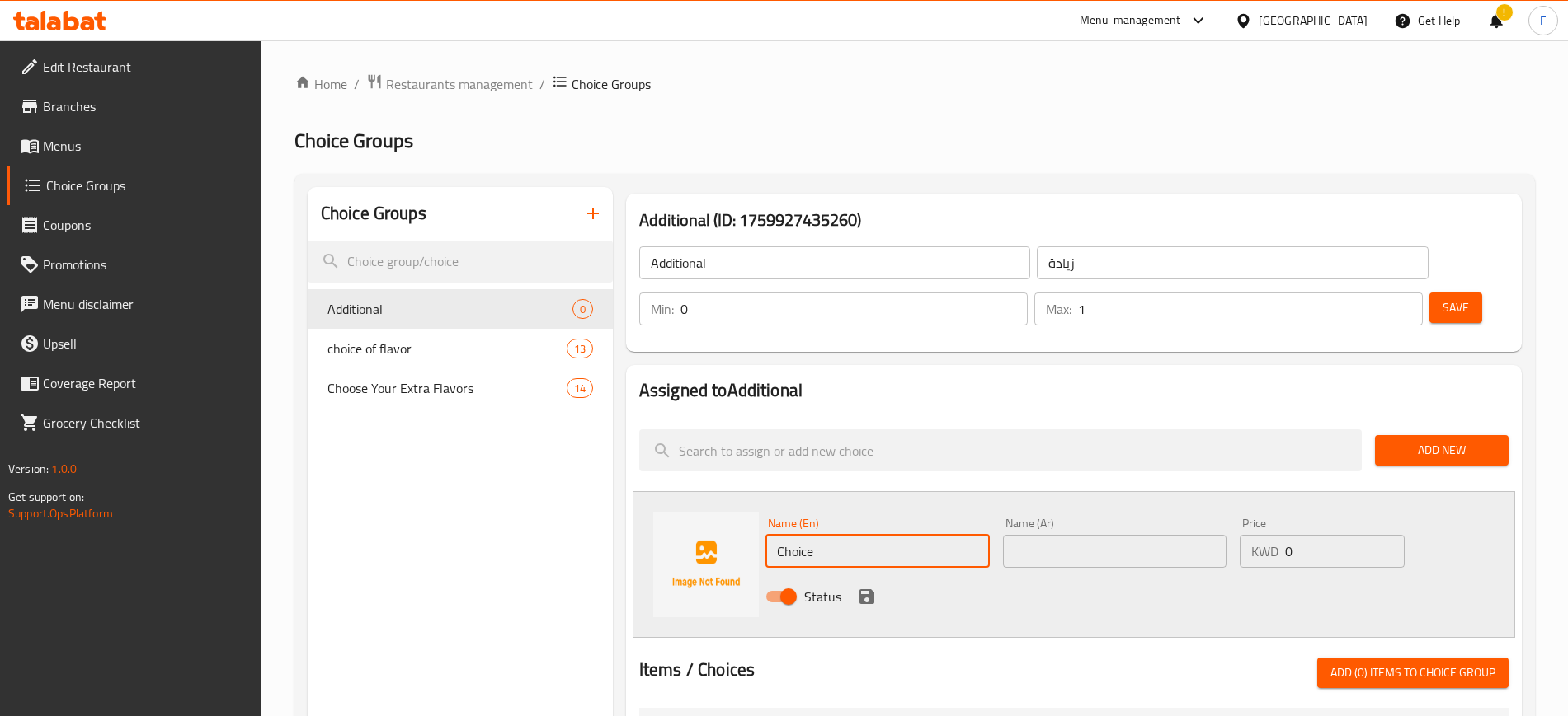
drag, startPoint x: 949, startPoint y: 492, endPoint x: 704, endPoint y: 517, distance: 246.3
click at [704, 517] on div "Name (En) Choice Name (En) Name (Ar) Name (Ar) Price KWD 0 Price Status" at bounding box center [1073, 564] width 882 height 146
type input "ح"
drag, startPoint x: 833, startPoint y: 510, endPoint x: 667, endPoint y: 537, distance: 168.2
click at [667, 537] on div "Name (En) Pla Name (En) Name (Ar) Name (Ar) Price KWD 0 Price Status" at bounding box center [1073, 564] width 882 height 146
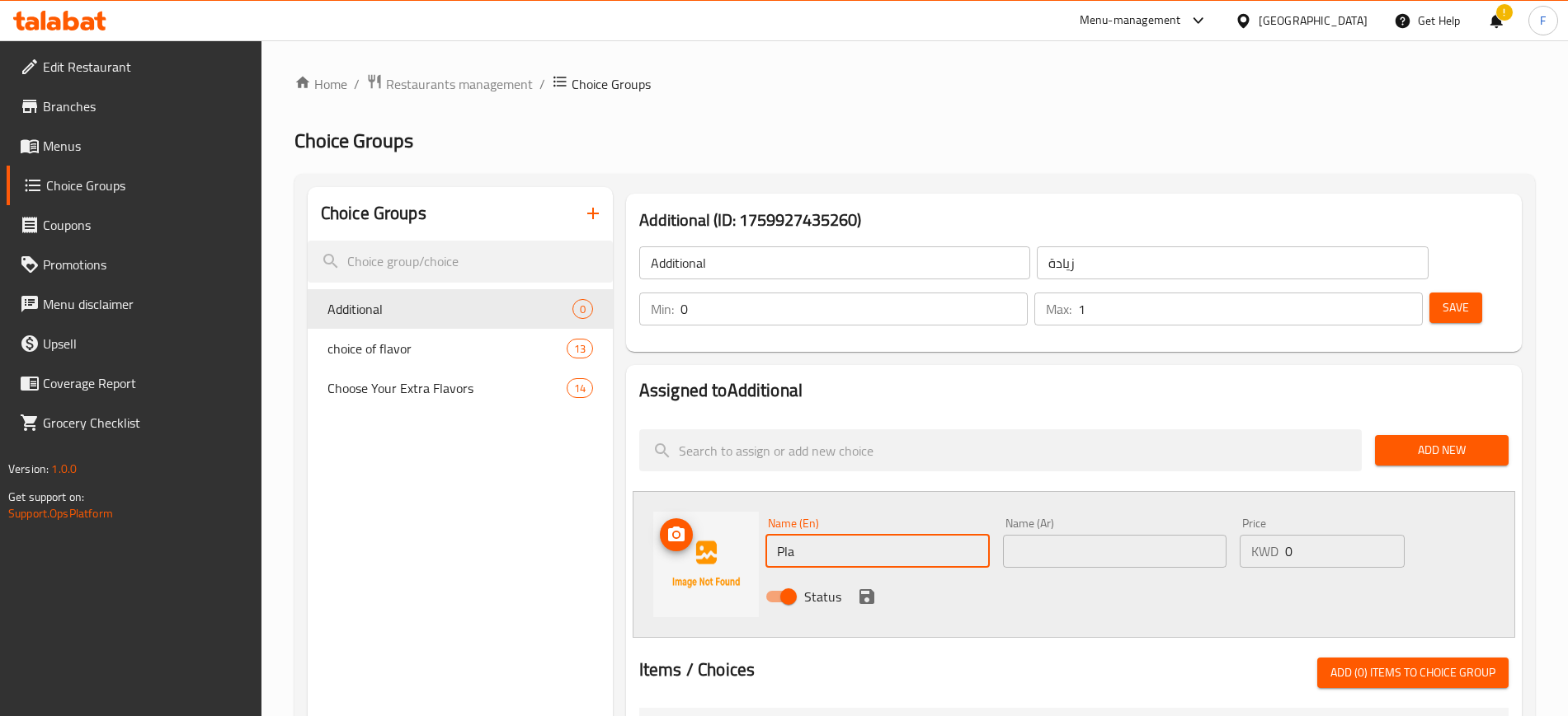
paste input "plain waffle"
type input "plain waffle"
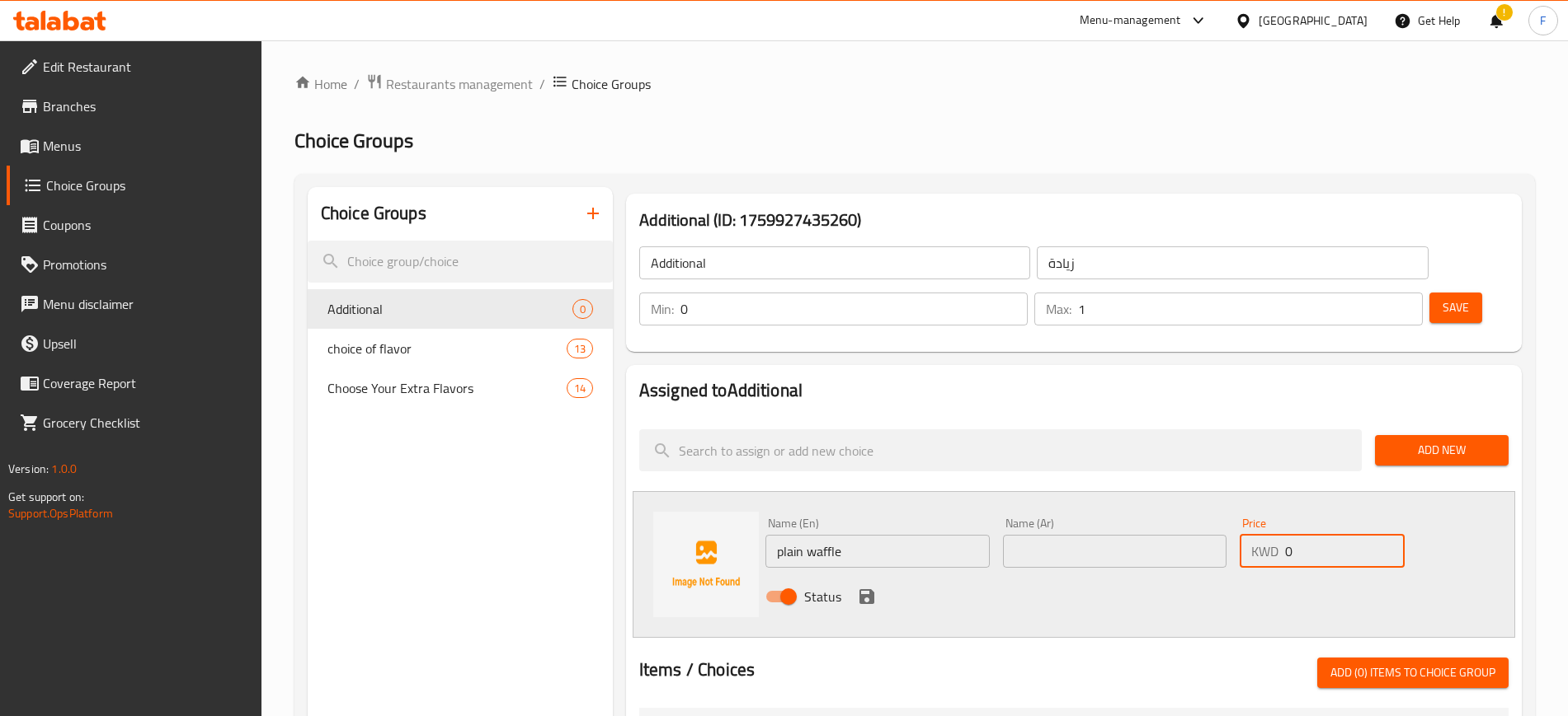
drag, startPoint x: 1297, startPoint y: 497, endPoint x: 1254, endPoint y: 485, distance: 44.6
click at [1254, 517] on div "Price KWD 0 Price" at bounding box center [1322, 543] width 165 height 50
type input "1"
click at [851, 575] on div "Status" at bounding box center [1114, 596] width 712 height 44
click at [868, 589] on icon "save" at bounding box center [866, 596] width 15 height 15
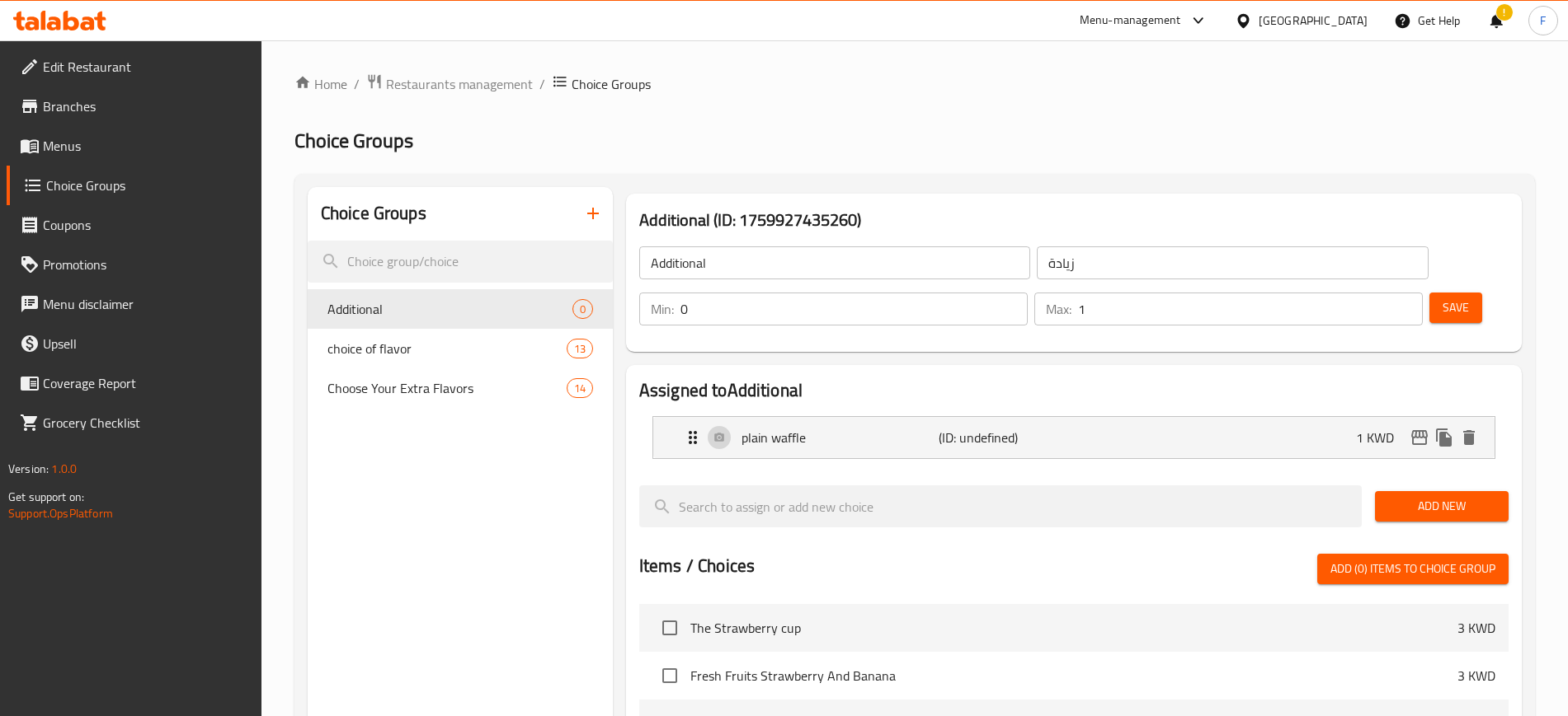
click at [1459, 496] on span "Add New" at bounding box center [1441, 506] width 108 height 21
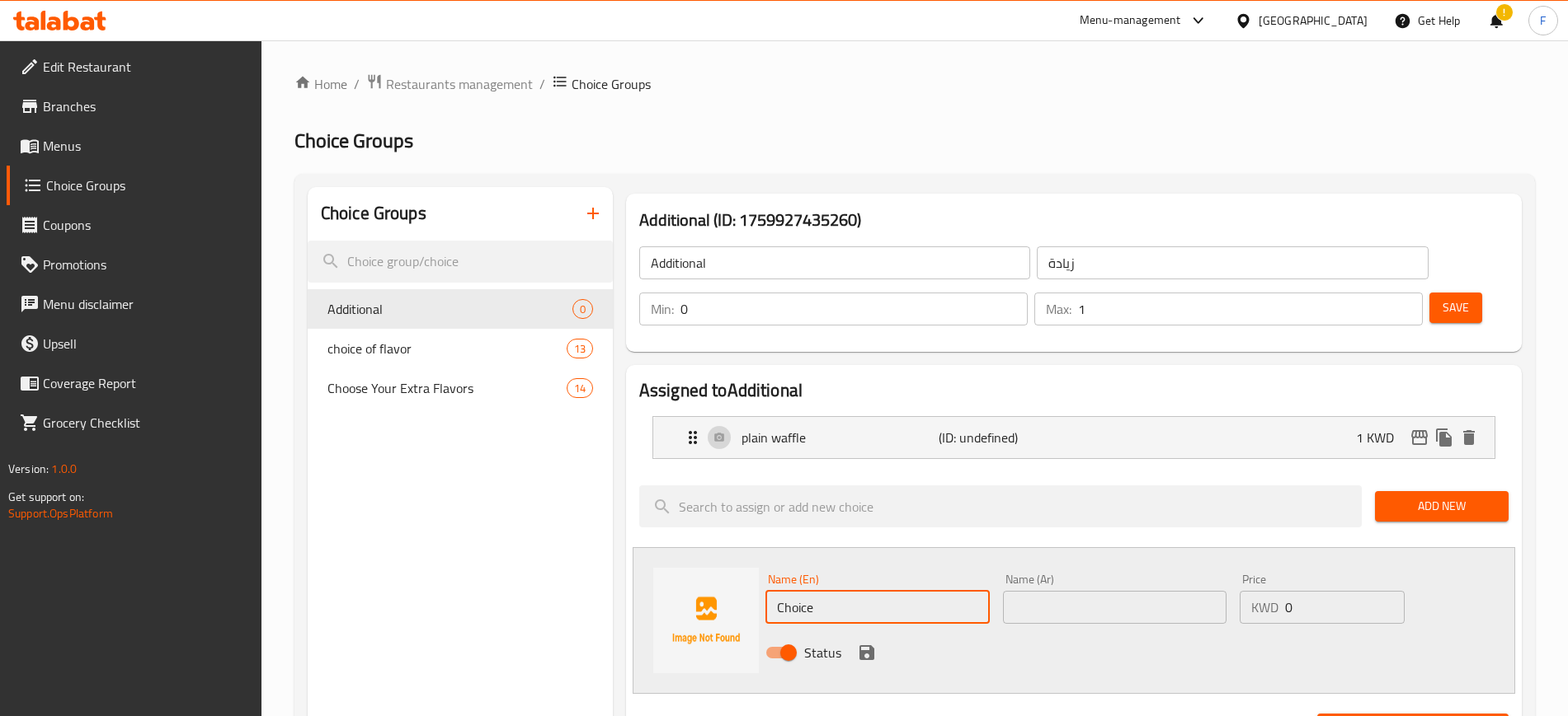
drag, startPoint x: 866, startPoint y: 561, endPoint x: 690, endPoint y: 578, distance: 176.8
click at [691, 578] on div "Name (En) Choice Name (En) Name (Ar) Name (Ar) Price KWD 0 Price Status" at bounding box center [1073, 620] width 882 height 146
paste input "plain waffl"
type input "plain waffle"
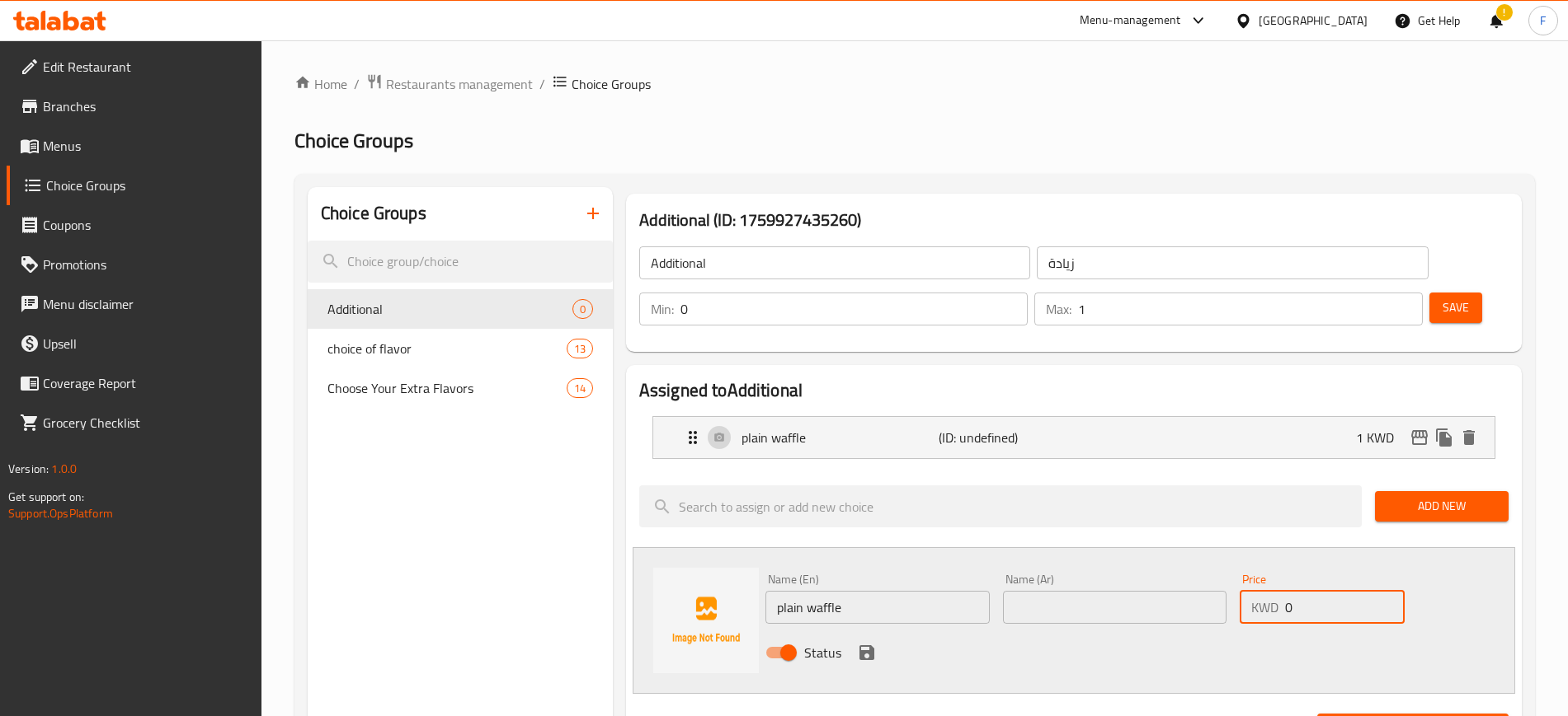
drag, startPoint x: 1330, startPoint y: 560, endPoint x: 1187, endPoint y: 570, distance: 143.3
click at [1187, 570] on div "Name (En) plain waffle Name (En) Name (Ar) Name (Ar) Price KWD 0 Price Status" at bounding box center [1114, 621] width 712 height 108
type input "1"
click at [823, 591] on input "plain waffle" at bounding box center [877, 608] width 225 height 33
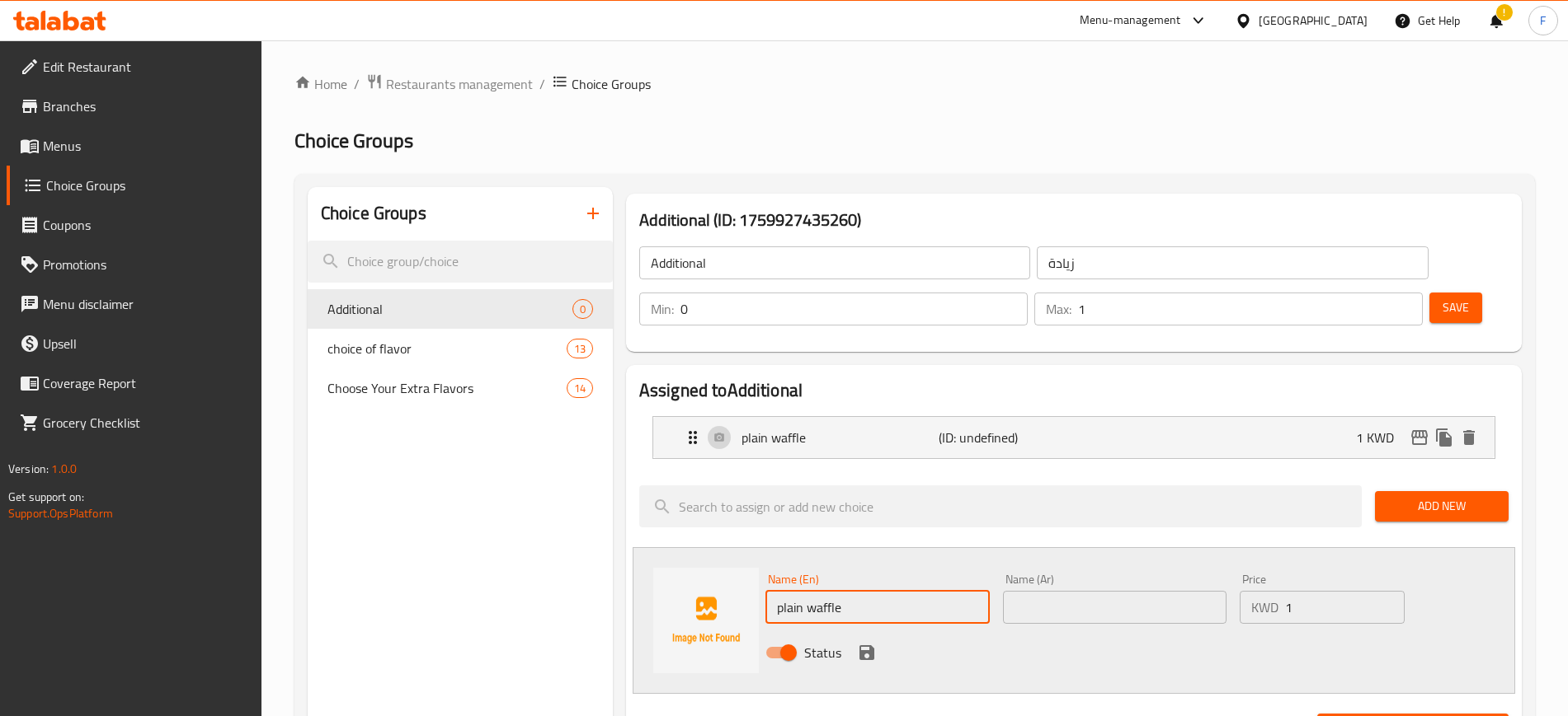
click at [823, 591] on input "plain waffle" at bounding box center [877, 608] width 225 height 33
type input "plain Crepe"
click at [1240, 630] on div "Status" at bounding box center [1114, 652] width 712 height 44
click at [868, 646] on icon "save" at bounding box center [866, 653] width 15 height 15
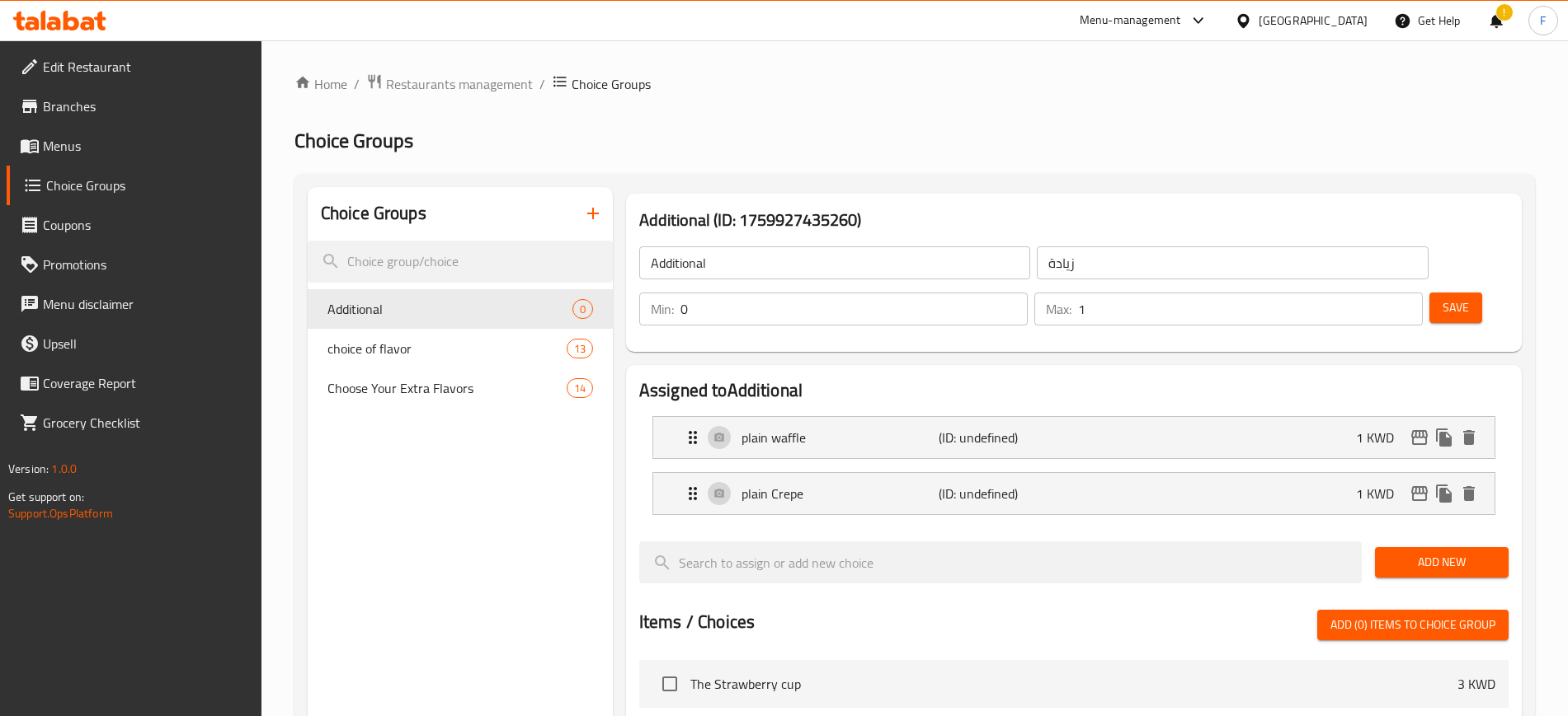
click at [1436, 552] on span "Add New" at bounding box center [1441, 563] width 108 height 21
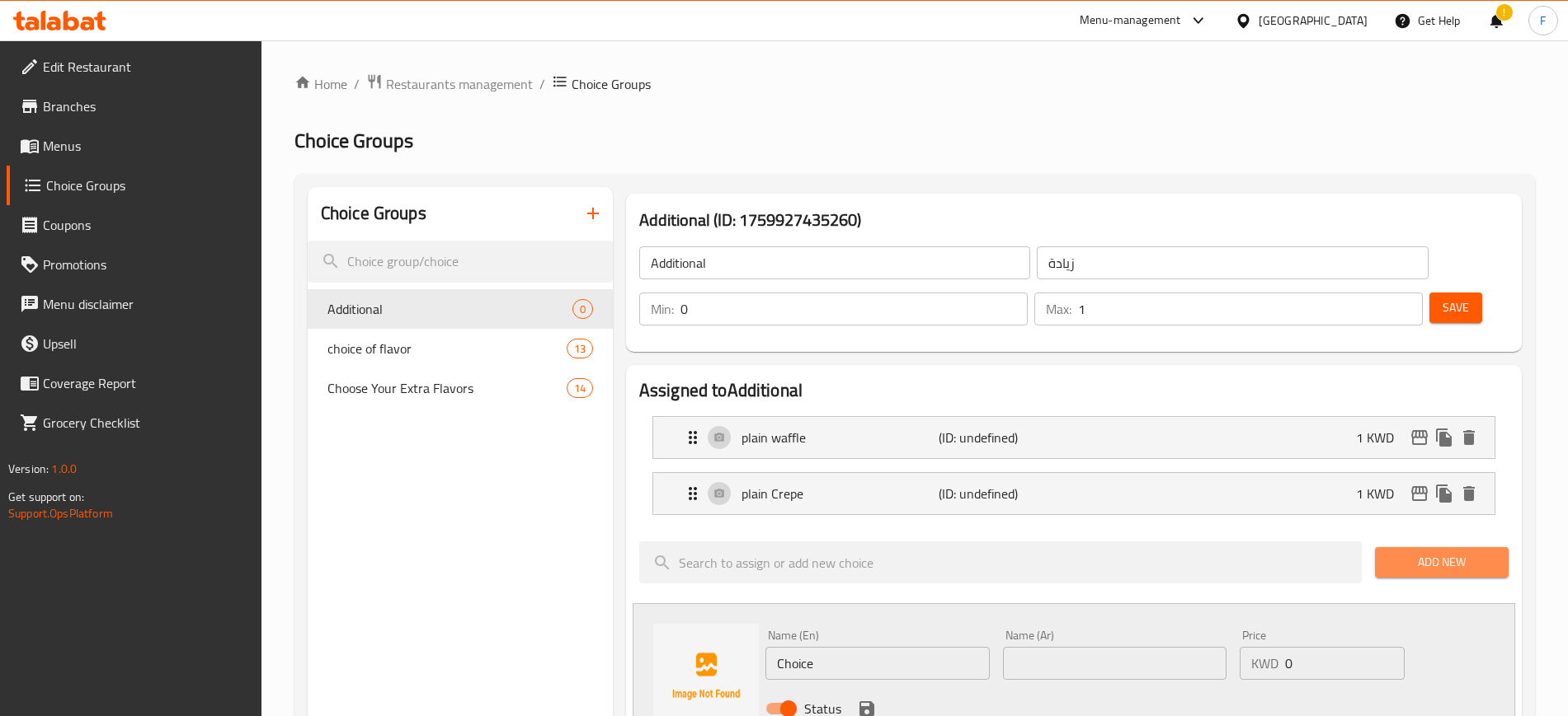
click at [1459, 552] on span "Add New" at bounding box center [1441, 563] width 108 height 21
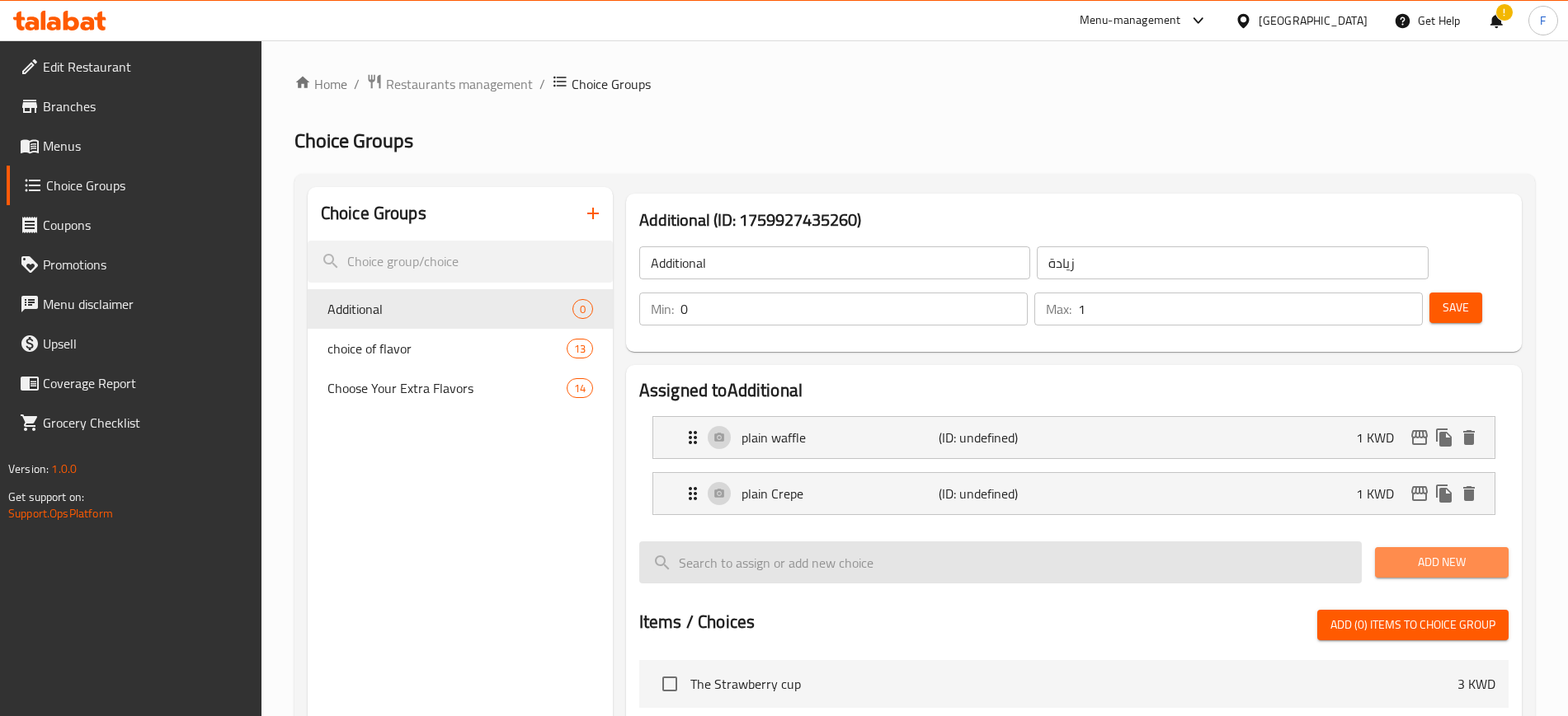
drag, startPoint x: 1492, startPoint y: 508, endPoint x: 1323, endPoint y: 534, distance: 171.0
click at [1491, 552] on span "Add New" at bounding box center [1441, 563] width 108 height 21
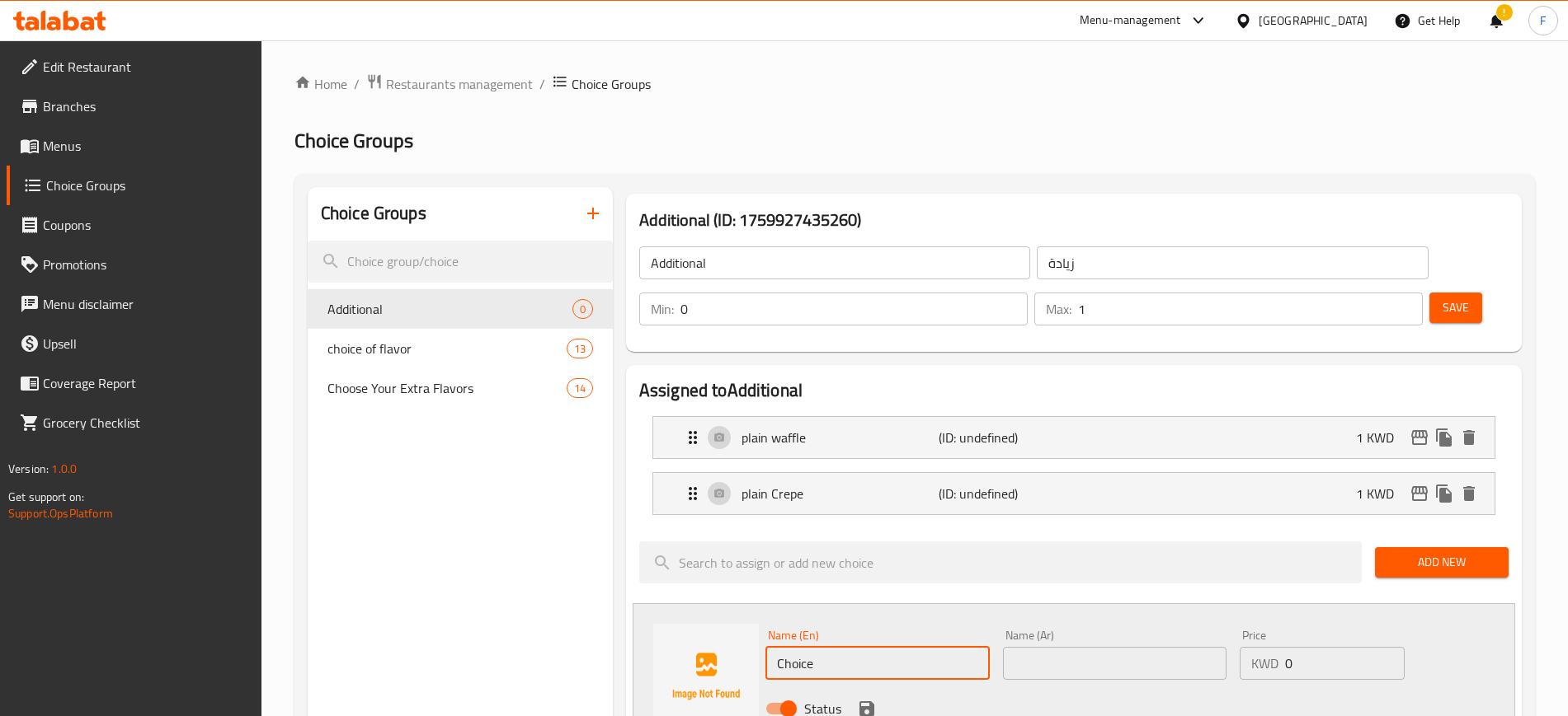
drag, startPoint x: 866, startPoint y: 628, endPoint x: 634, endPoint y: 628, distance: 232.0
click at [634, 628] on div "Name (En) Choice Name (En) Name (Ar) Name (Ar) Price KWD 0 Price Status" at bounding box center [1073, 676] width 882 height 146
paste input "plain pan cakes"
type input "plain pan cakes"
drag, startPoint x: 1321, startPoint y: 623, endPoint x: 1248, endPoint y: 613, distance: 73.7
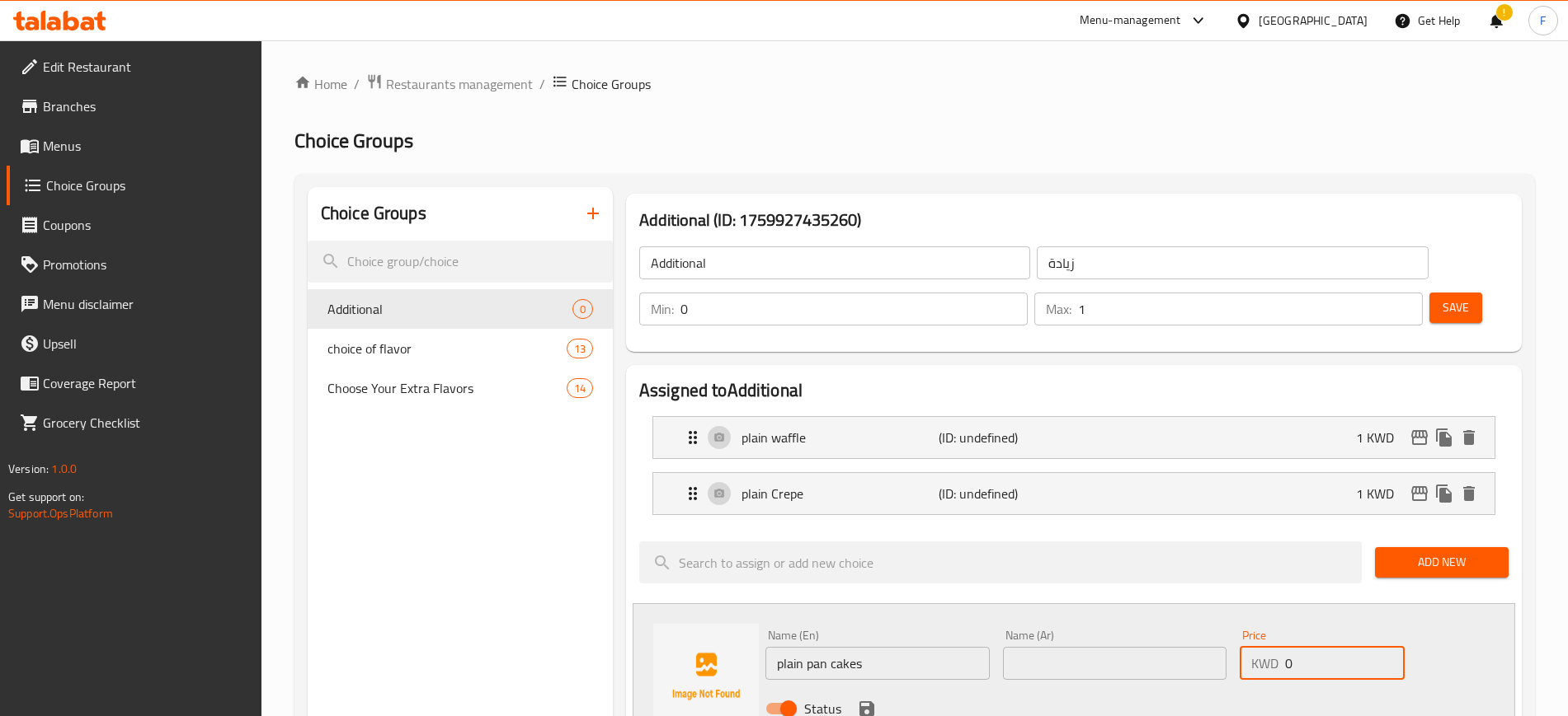
click at [1248, 647] on div "KWD 0 Price" at bounding box center [1322, 663] width 165 height 33
type input "1"
click at [1135, 647] on input "text" at bounding box center [1114, 663] width 225 height 33
drag, startPoint x: 1108, startPoint y: 623, endPoint x: 990, endPoint y: 626, distance: 118.0
click at [990, 626] on div "Name (En) plain pan cakes Name (En) Name (Ar) بان كيك سادة Name (Ar) Price KWD …" at bounding box center [1114, 677] width 712 height 108
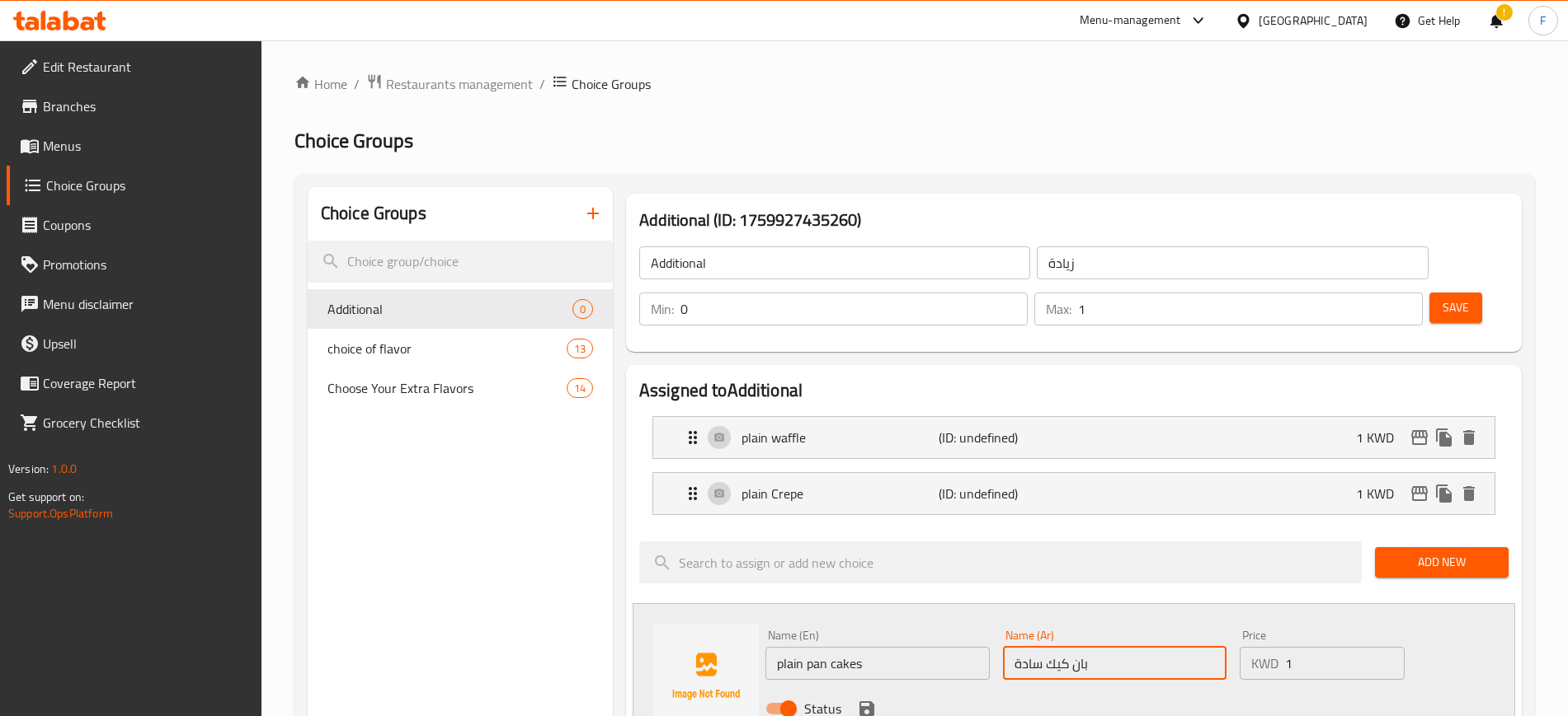
type input "بان كيك سادة"
click at [857, 699] on icon "save" at bounding box center [866, 708] width 20 height 20
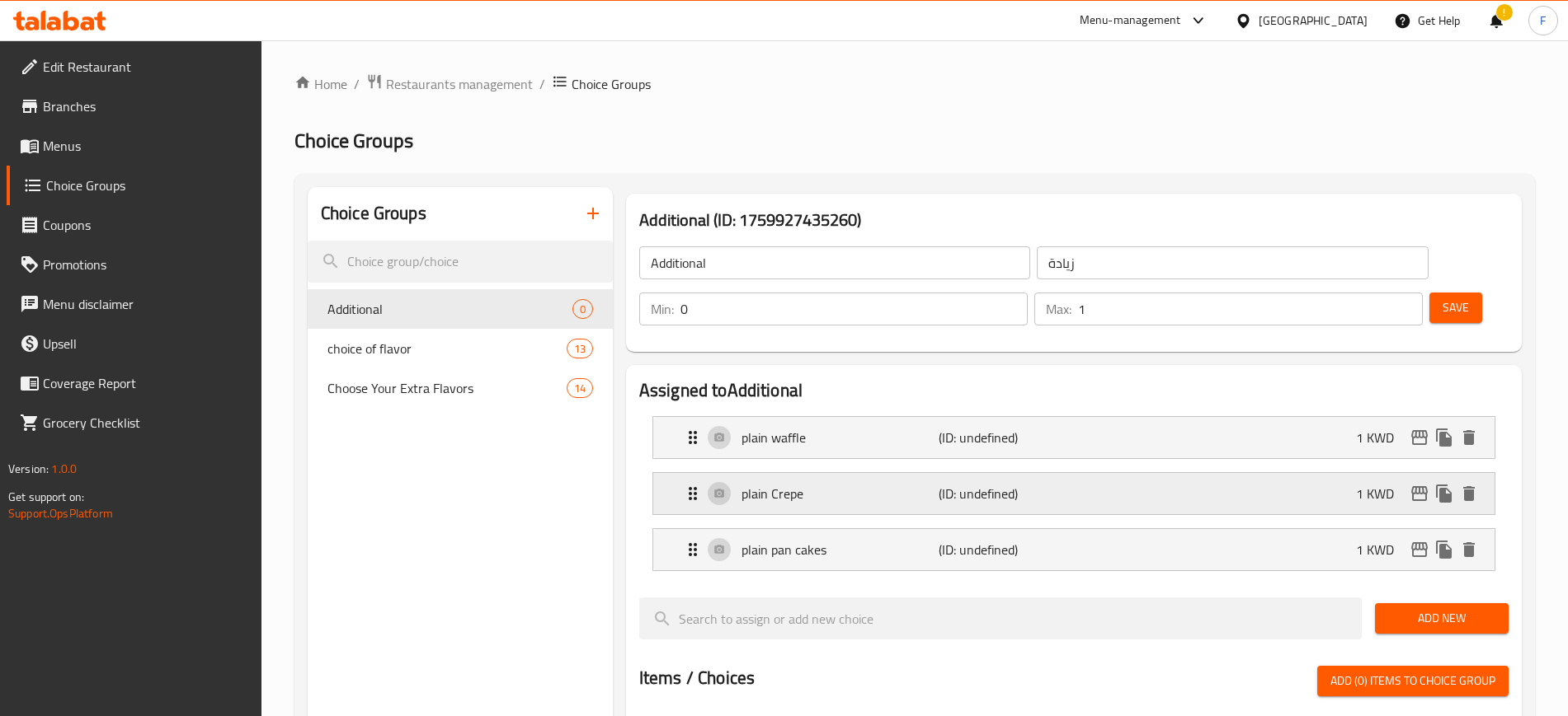
click at [1059, 473] on div "plain Crepe (ID: undefined) 1 KWD" at bounding box center [1078, 494] width 792 height 42
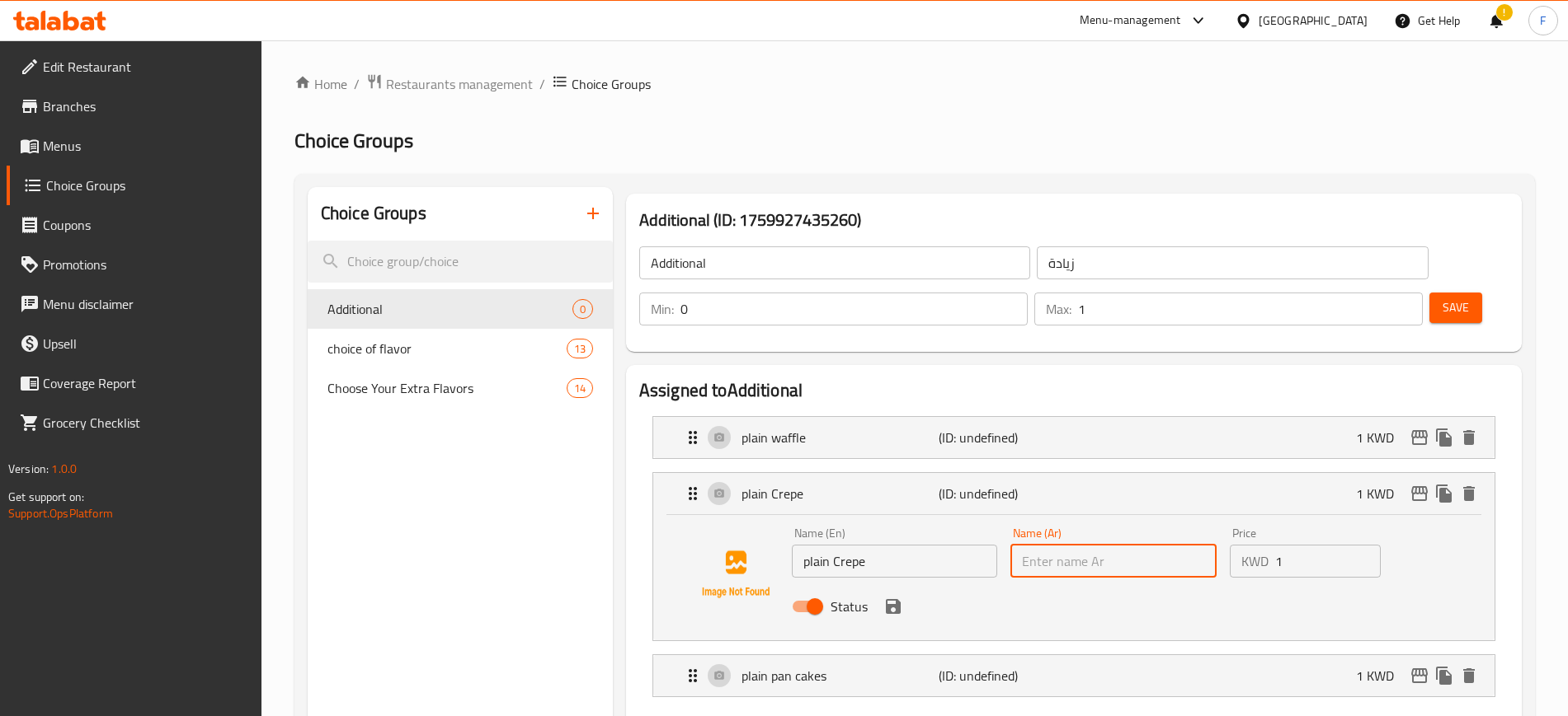
click at [1134, 545] on input "text" at bounding box center [1114, 562] width 206 height 33
paste input "بان كيك سادة"
drag, startPoint x: 1113, startPoint y: 513, endPoint x: 1055, endPoint y: 510, distance: 58.1
click at [1055, 545] on input "بان كيك سادة" at bounding box center [1114, 562] width 206 height 33
click at [897, 599] on icon "save" at bounding box center [892, 606] width 15 height 15
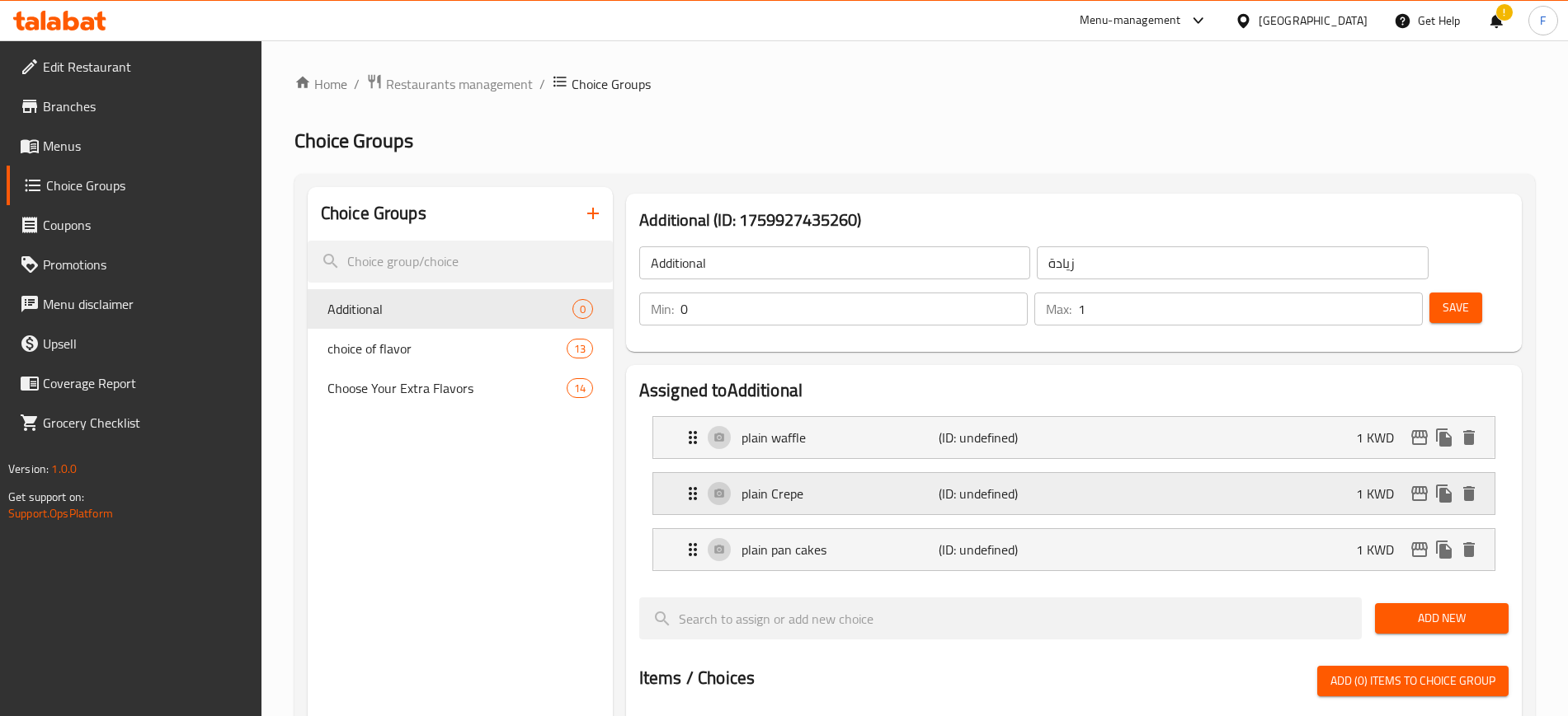
type input "كريب سادة"
drag, startPoint x: 948, startPoint y: 403, endPoint x: 1045, endPoint y: 422, distance: 98.8
click at [949, 427] on p "(ID: undefined)" at bounding box center [1003, 437] width 131 height 20
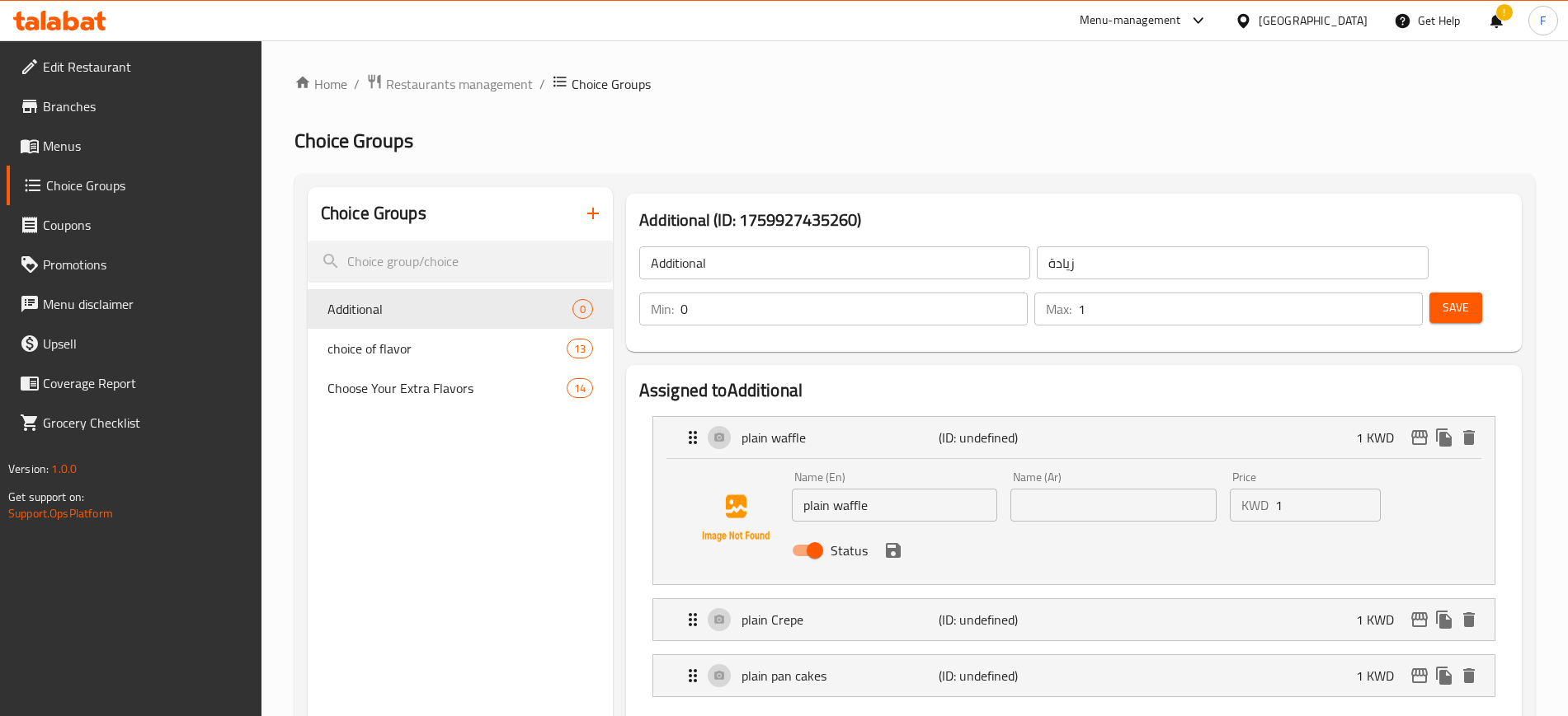
click at [1122, 489] on input "text" at bounding box center [1114, 505] width 206 height 33
paste input "بان كيك سادة"
drag, startPoint x: 1104, startPoint y: 452, endPoint x: 1050, endPoint y: 461, distance: 54.7
click at [1050, 489] on input "بان كيك سادة" at bounding box center [1114, 505] width 206 height 33
click at [885, 544] on icon "save" at bounding box center [892, 550] width 15 height 15
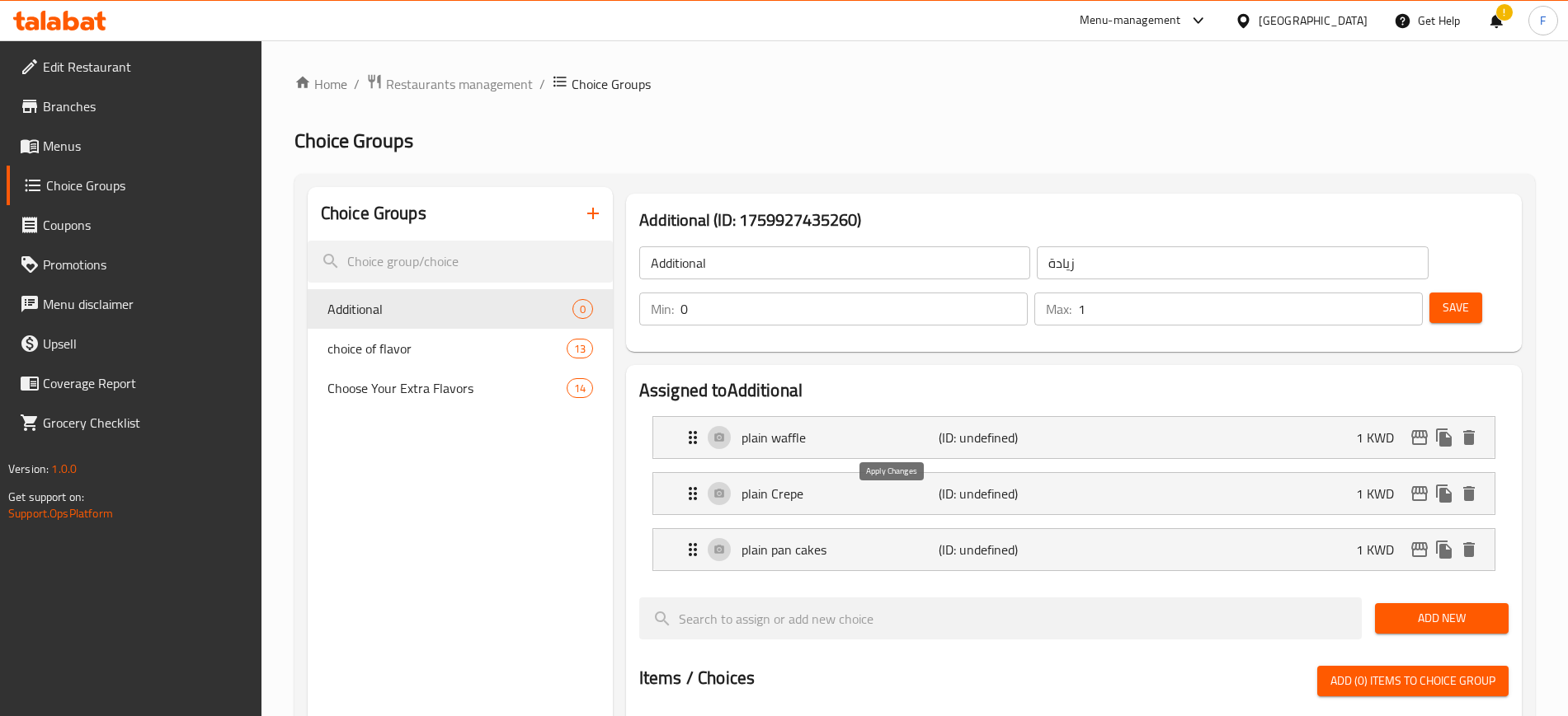
type input "وافل سادة"
click at [1381, 293] on input "2" at bounding box center [1250, 309] width 344 height 33
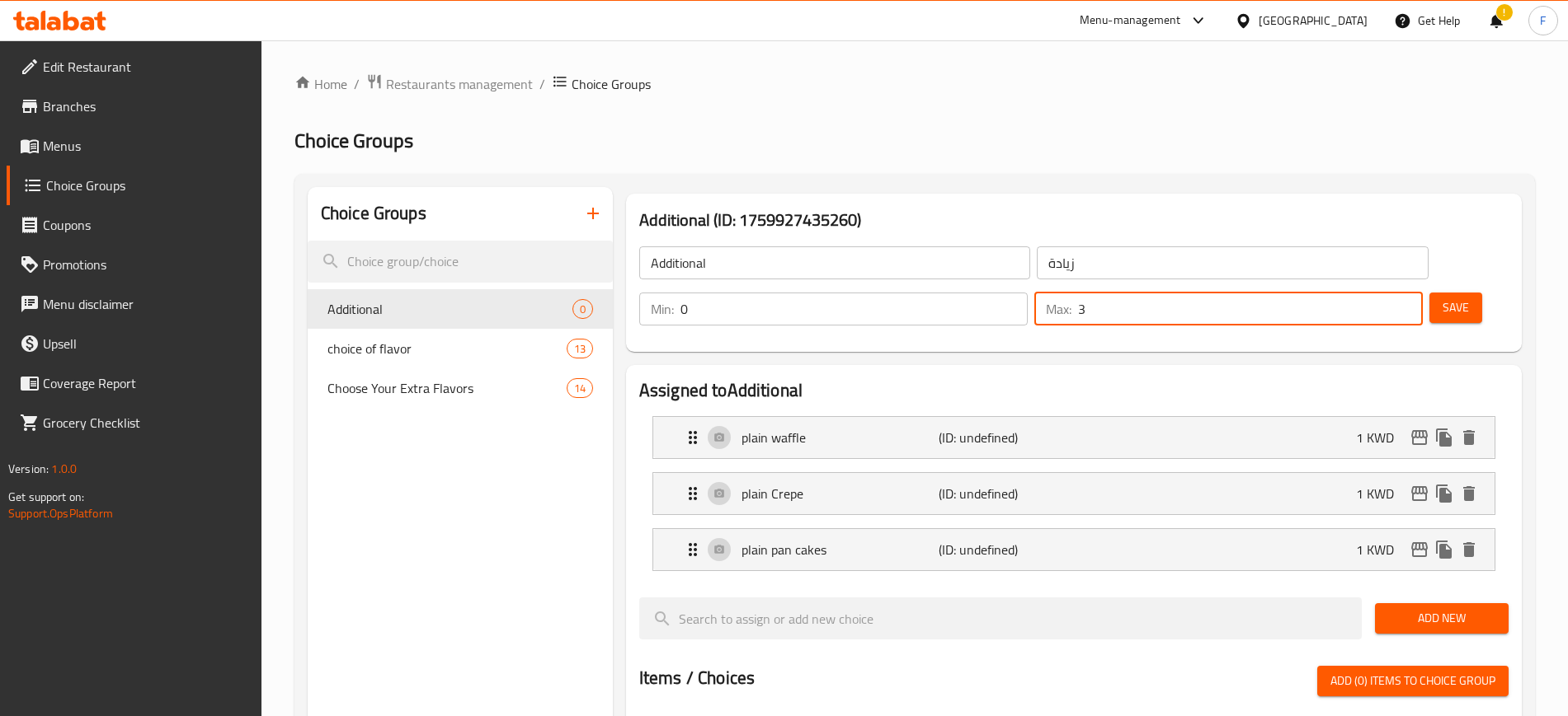
click at [1381, 293] on input "3" at bounding box center [1250, 309] width 344 height 33
click at [1381, 293] on input "4" at bounding box center [1250, 309] width 344 height 33
click at [1381, 293] on input "5" at bounding box center [1250, 309] width 344 height 33
click at [1380, 293] on input "4" at bounding box center [1250, 309] width 344 height 33
click at [1380, 293] on input "3" at bounding box center [1250, 309] width 344 height 33
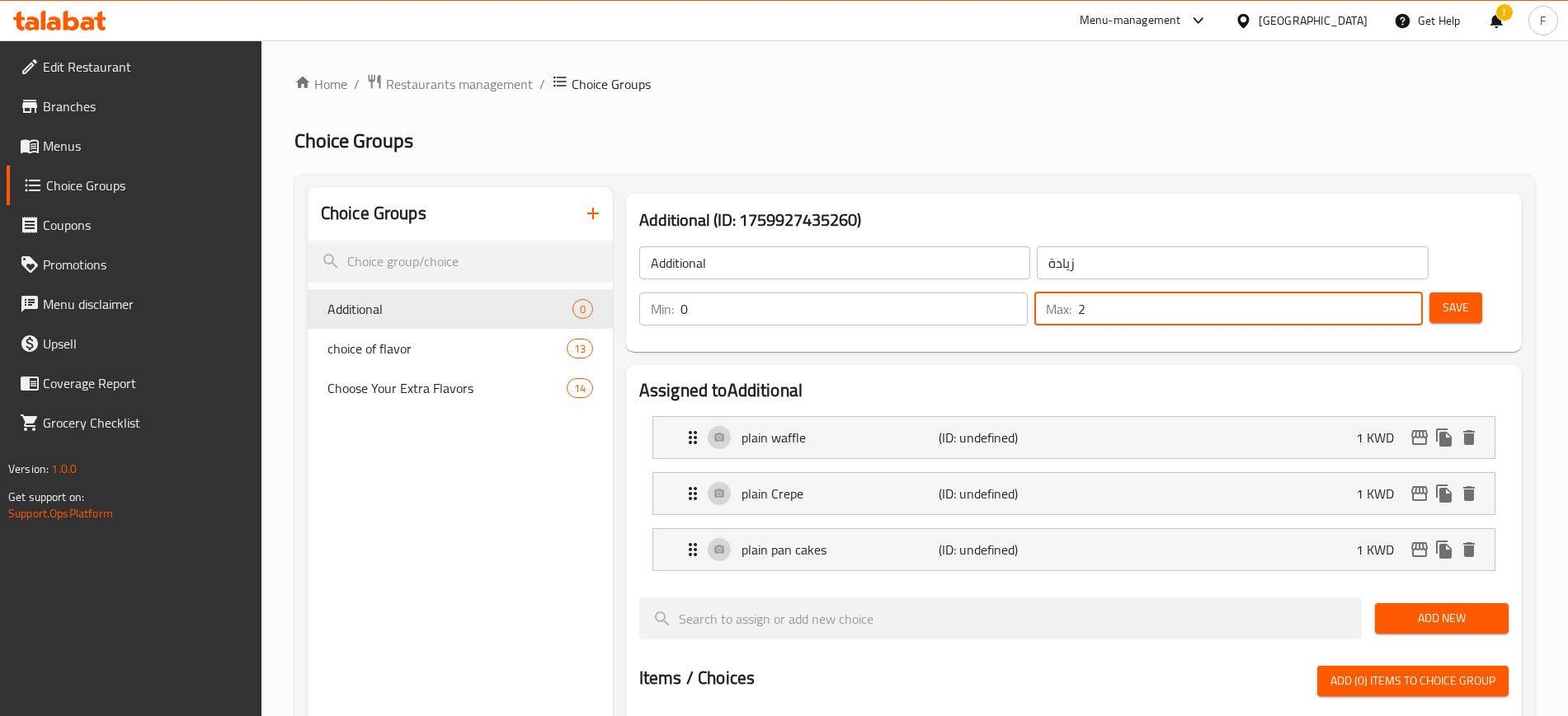
click at [1380, 293] on input "2" at bounding box center [1250, 309] width 344 height 33
type input "1"
click at [1380, 293] on input "1" at bounding box center [1250, 309] width 344 height 33
click at [1442, 297] on span "Save" at bounding box center [1455, 308] width 26 height 21
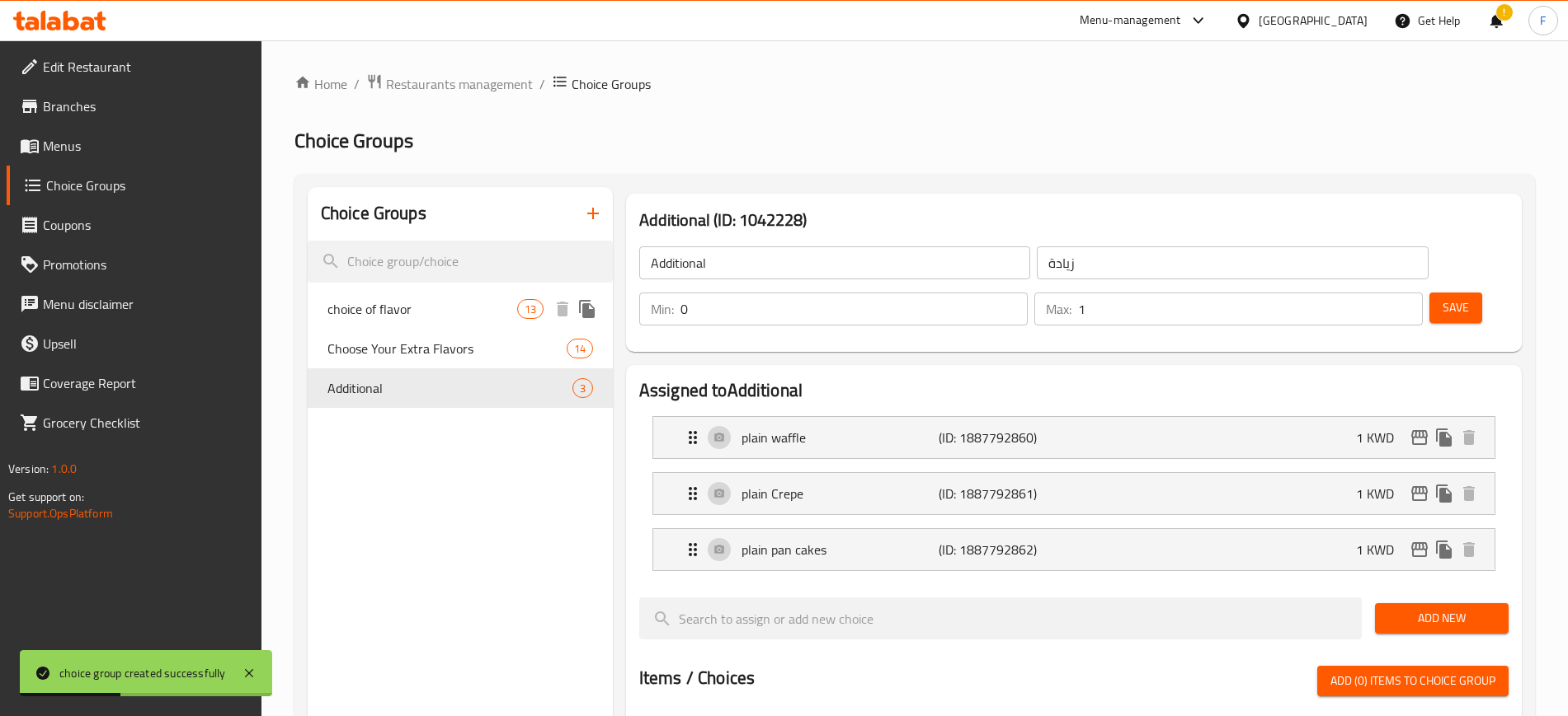
click at [430, 303] on span "choice of flavor" at bounding box center [421, 309] width 190 height 20
type input "choice of flavor"
type input "اختيار النكهة"
type input "3"
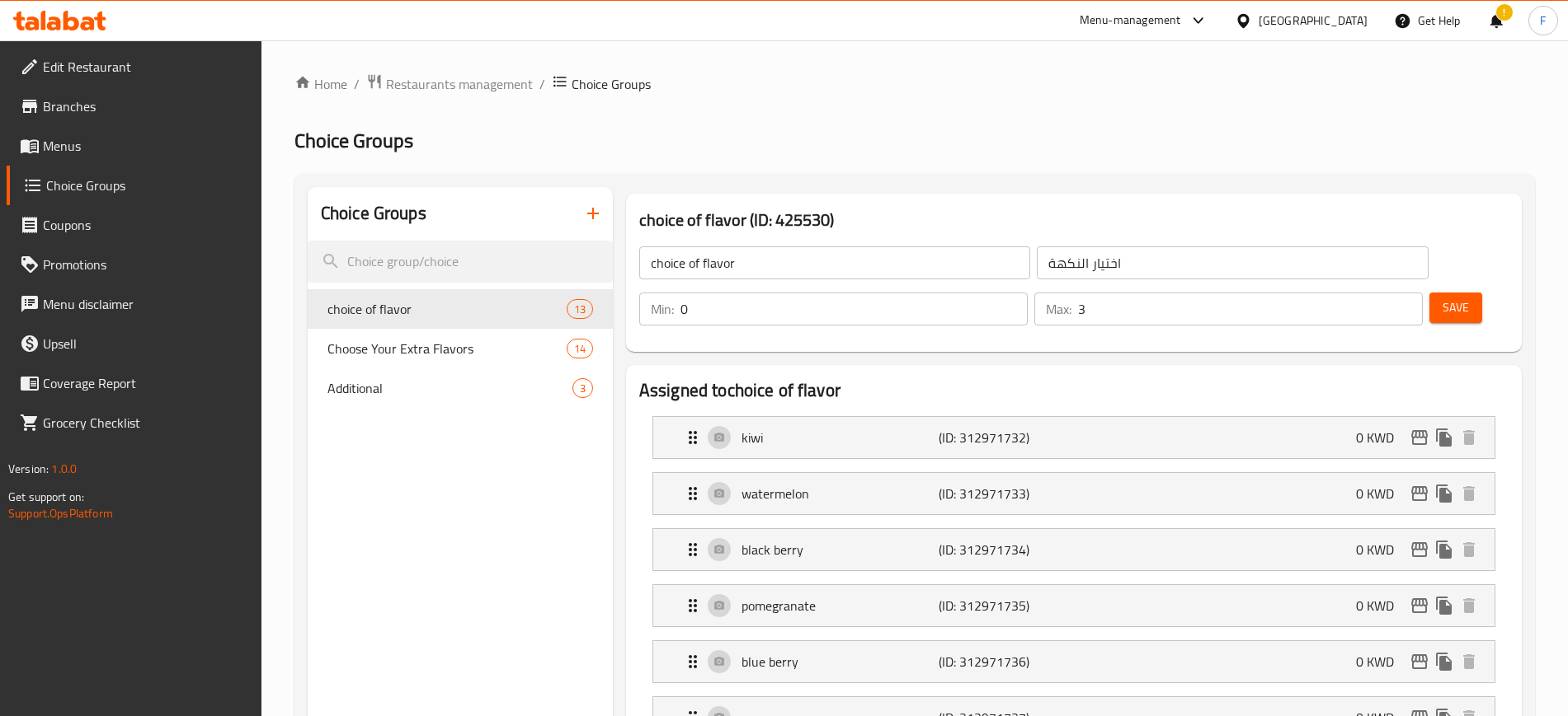
drag, startPoint x: 868, startPoint y: 397, endPoint x: 796, endPoint y: 303, distance: 118.4
click at [868, 427] on p "kiwi" at bounding box center [840, 437] width 197 height 20
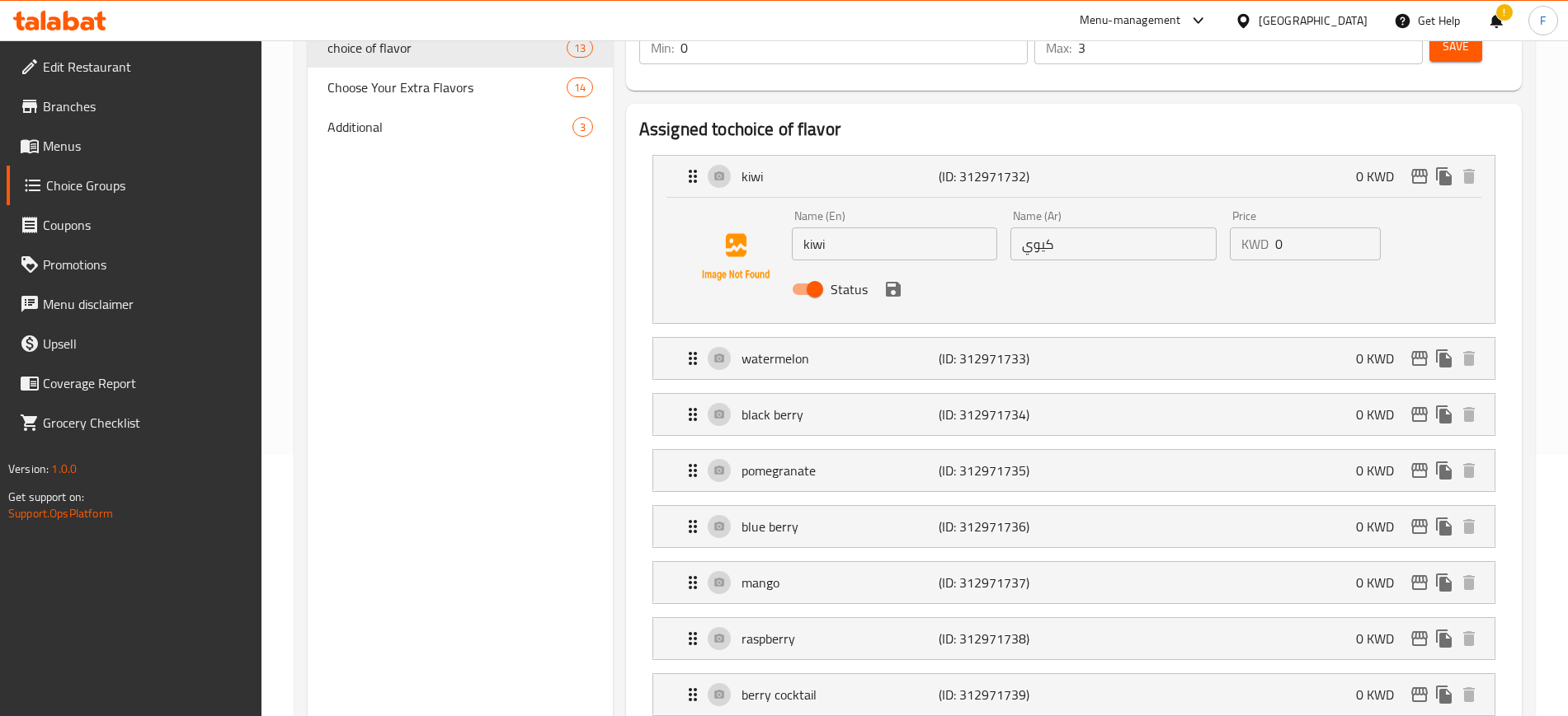
scroll to position [309, 0]
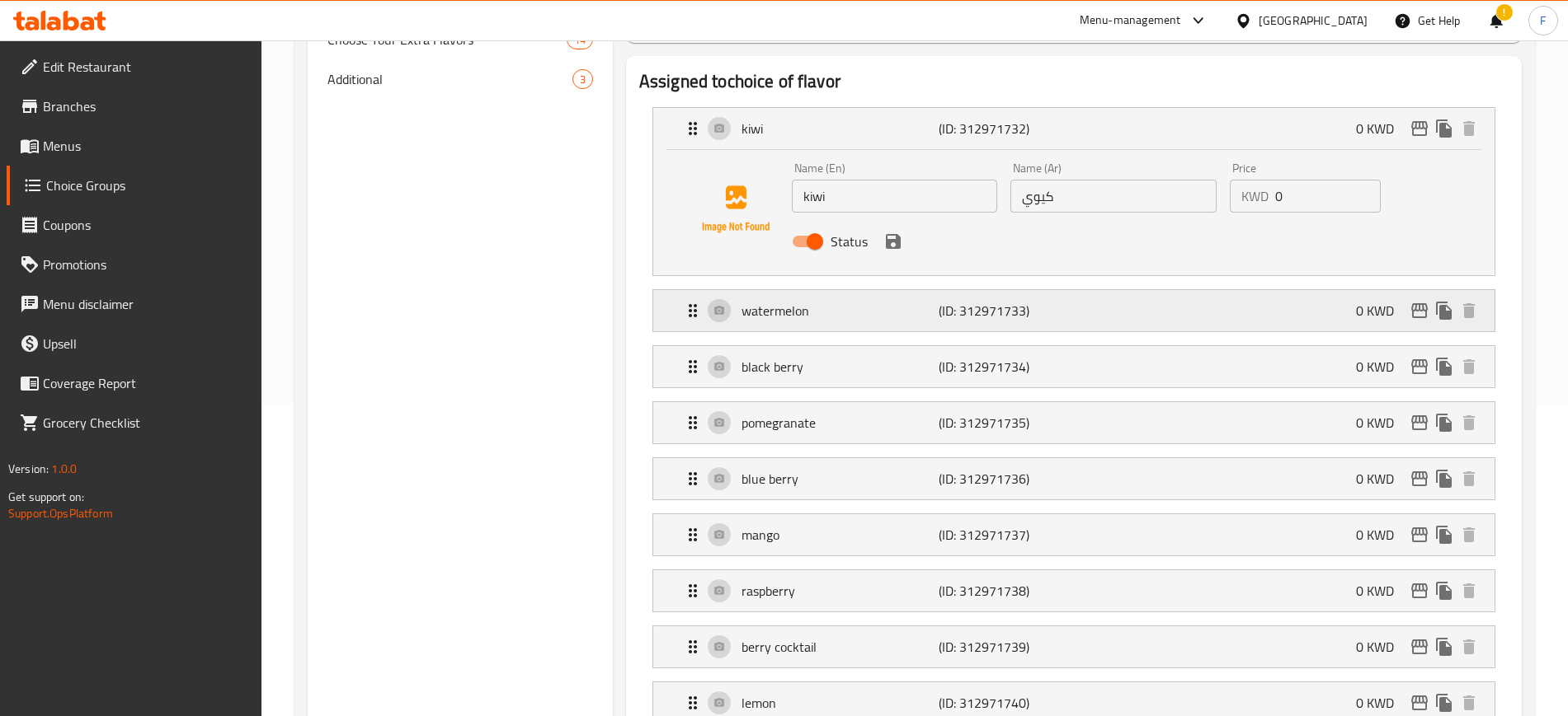
click at [948, 301] on p "(ID: 312971733)" at bounding box center [1003, 310] width 131 height 20
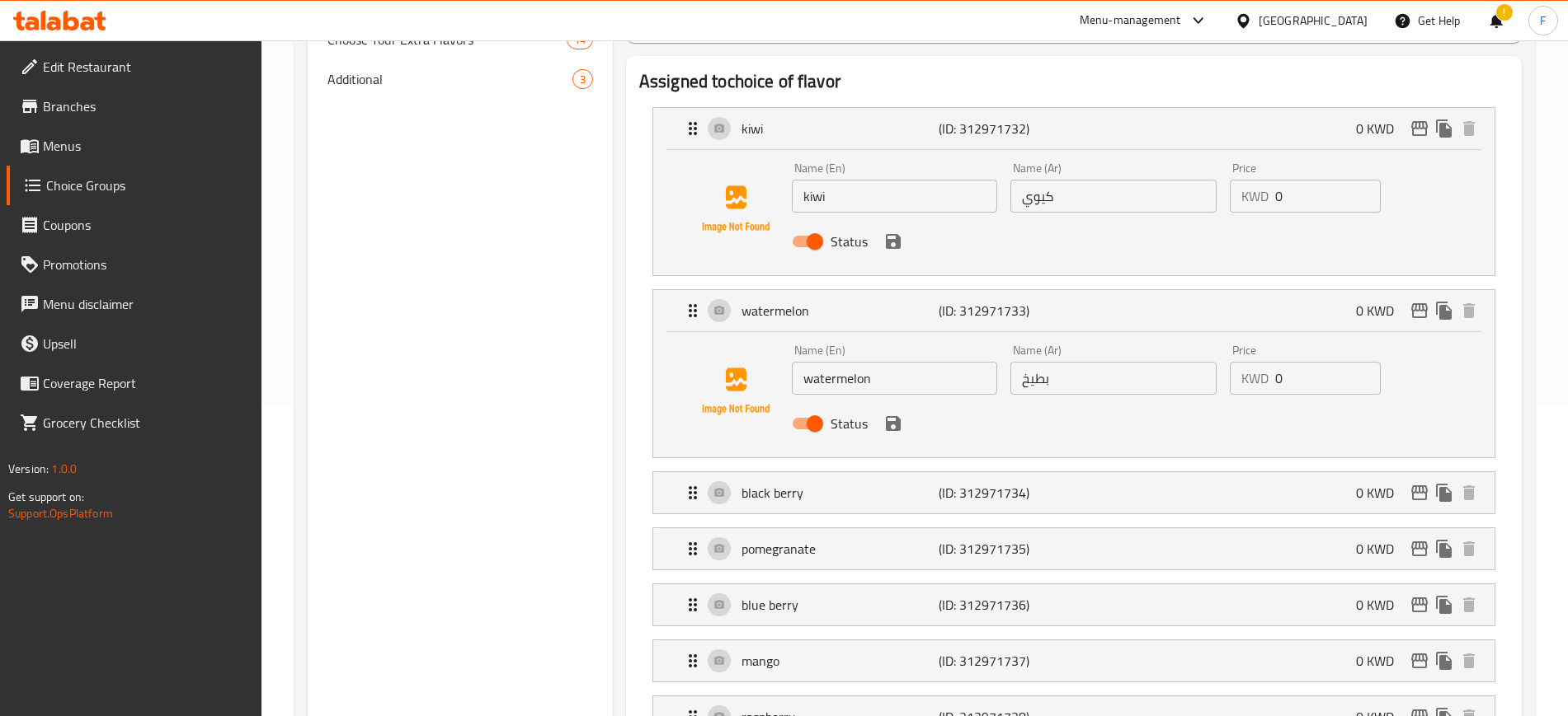
click at [672, 150] on div "Name (En) kiwi Name (En) Name (Ar) كيوي Name (Ar) Price KWD 0 Price Status" at bounding box center [1074, 212] width 841 height 126
click at [1437, 219] on div "Status" at bounding box center [1114, 241] width 657 height 44
click at [1458, 335] on div "Name (En) watermelon Name (En) Name (Ar) بطيخ Name (Ar) Price KWD 0 Price Status" at bounding box center [1074, 391] width 788 height 112
click at [892, 413] on icon "save" at bounding box center [892, 423] width 20 height 20
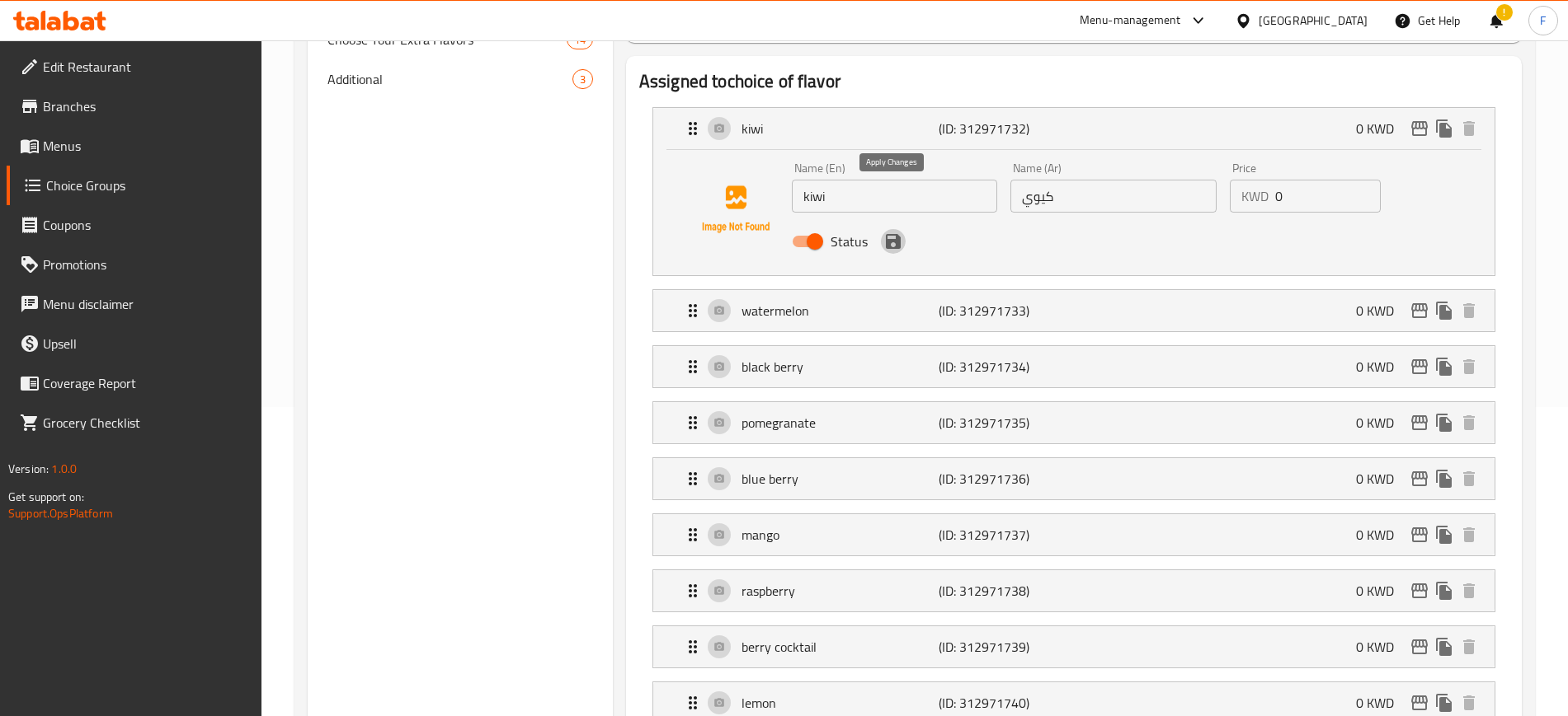
click at [887, 231] on icon "save" at bounding box center [892, 241] width 20 height 20
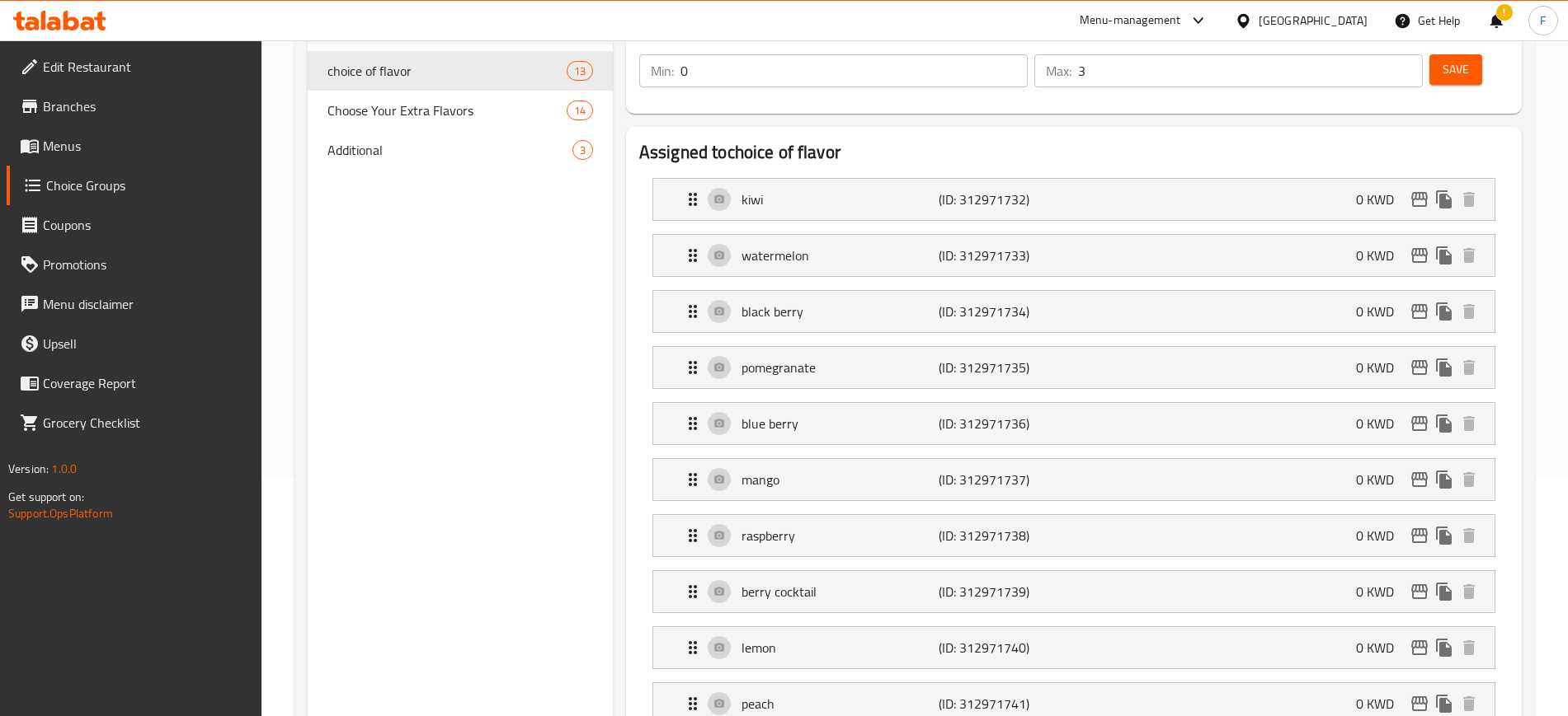
scroll to position [206, 0]
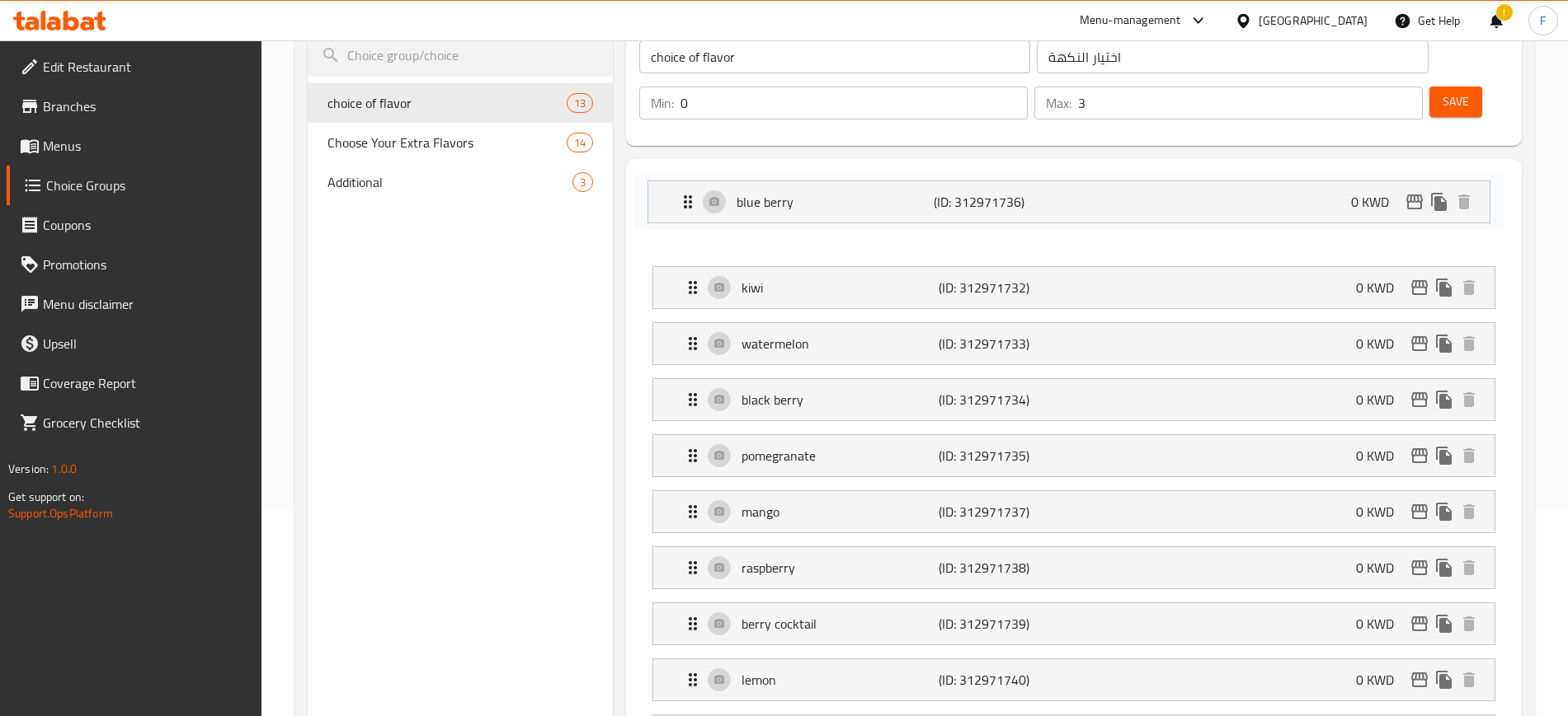
drag, startPoint x: 890, startPoint y: 407, endPoint x: 880, endPoint y: 179, distance: 228.2
click at [880, 197] on nav "kiwi (ID: 312971732) 0 KWD Name (En) kiwi Name (En) Name (Ar) كيوي Name (Ar) Pr…" at bounding box center [1074, 568] width 869 height 742
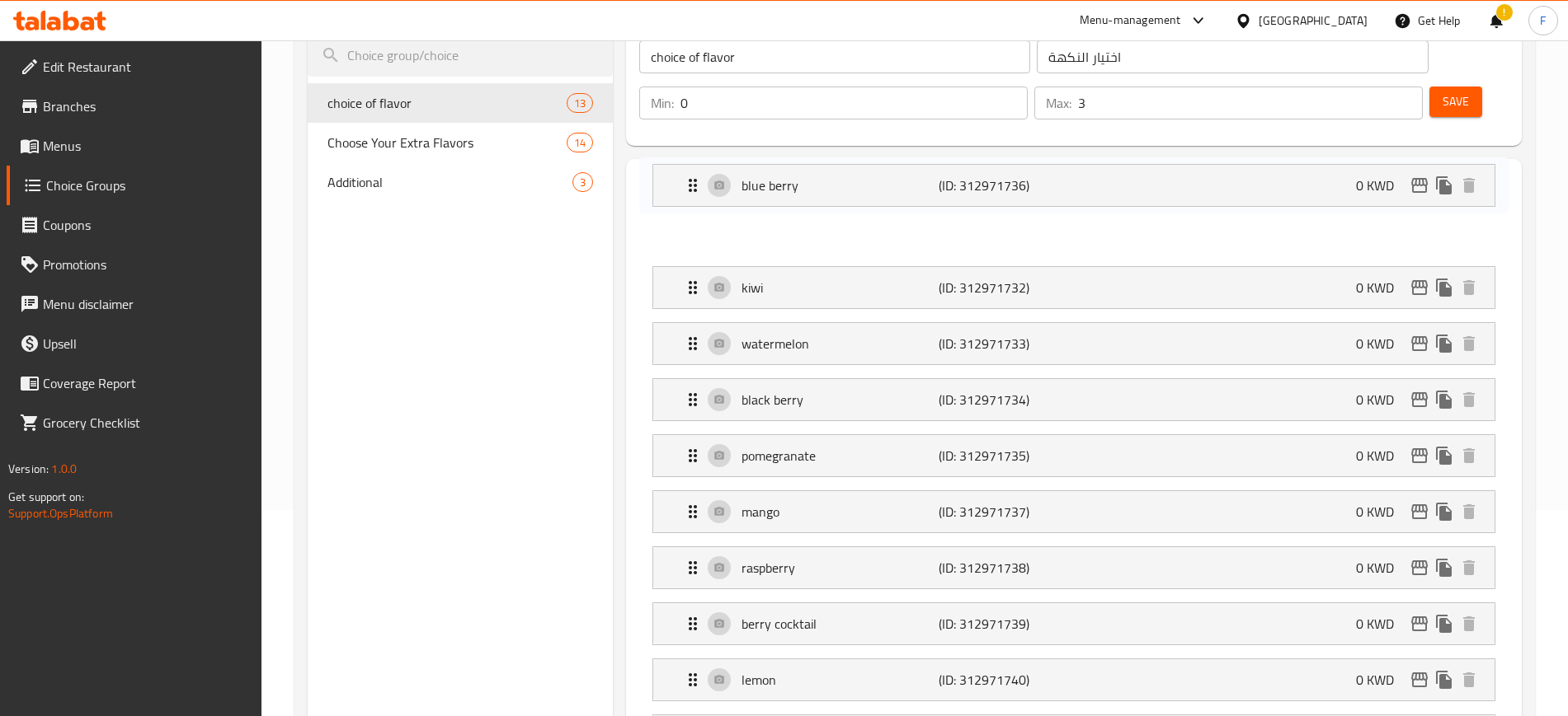
click at [880, 197] on nav "kiwi (ID: 312971732) 0 KWD Name (En) kiwi Name (En) Name (Ar) كيوي Name (Ar) Pr…" at bounding box center [1074, 568] width 869 height 742
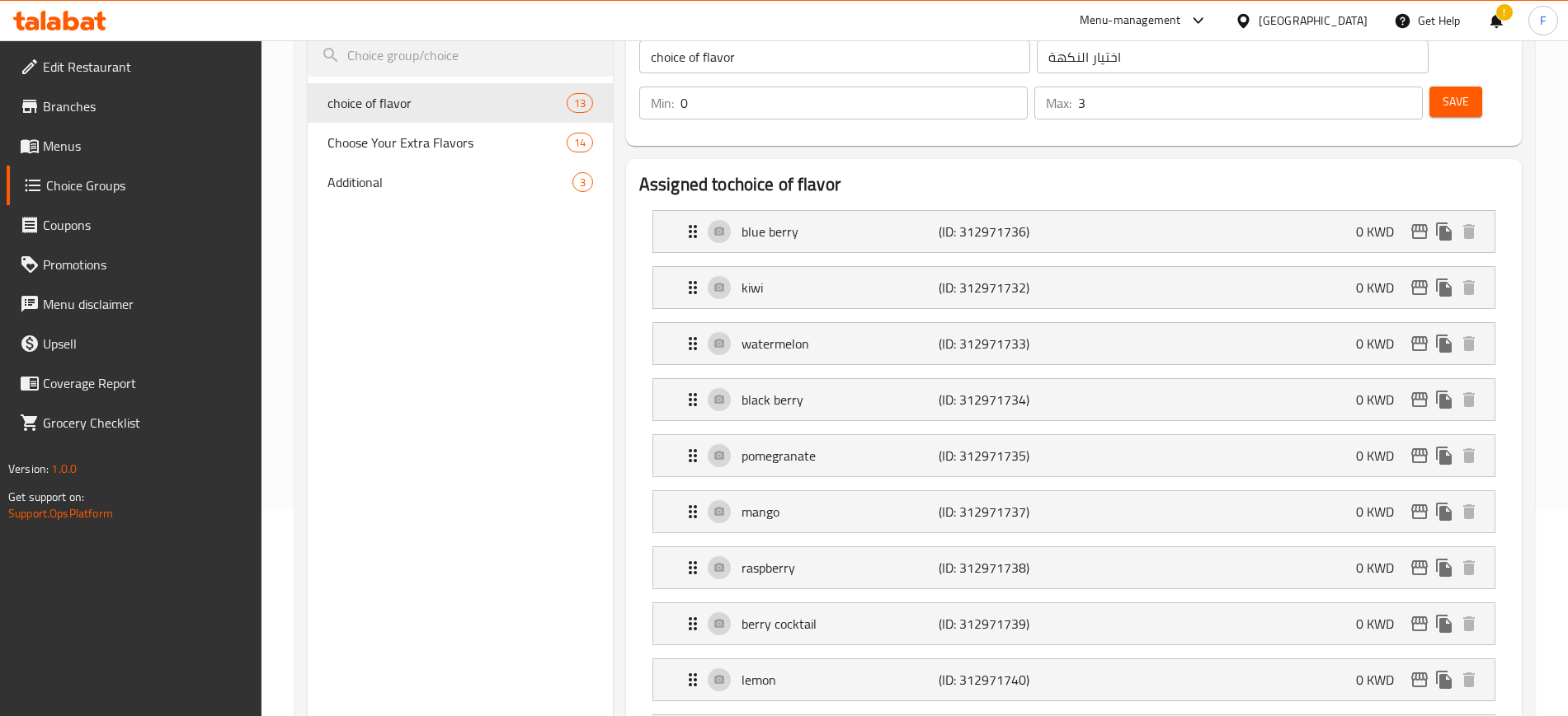
click at [880, 222] on p "blue berry" at bounding box center [840, 231] width 197 height 20
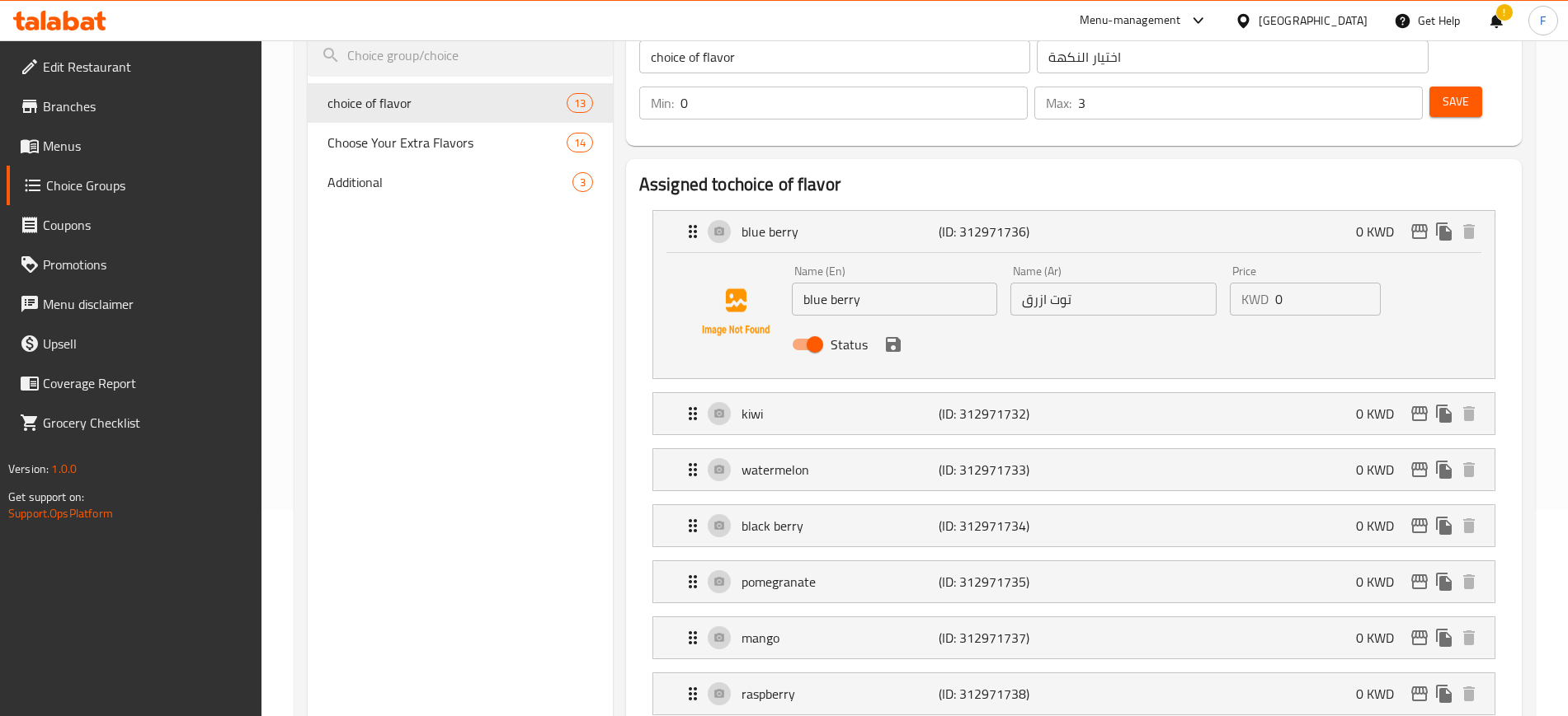
click at [880, 222] on p "blue berry" at bounding box center [840, 231] width 197 height 20
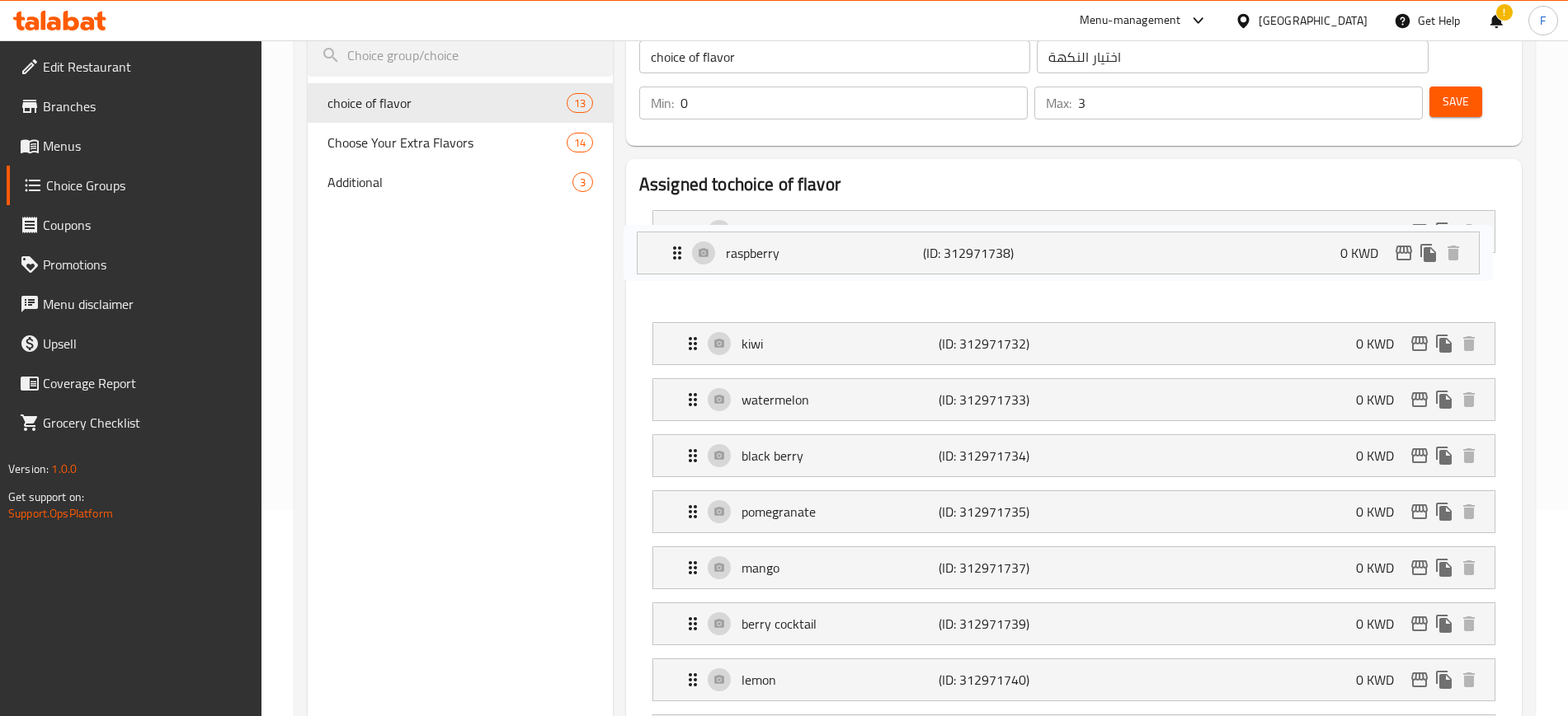
drag, startPoint x: 863, startPoint y: 525, endPoint x: 840, endPoint y: 234, distance: 291.9
click at [840, 234] on nav "blue berry (ID: 312971736) 0 KWD Name (En) blue berry Name (En) Name (Ar) توت ا…" at bounding box center [1074, 568] width 869 height 742
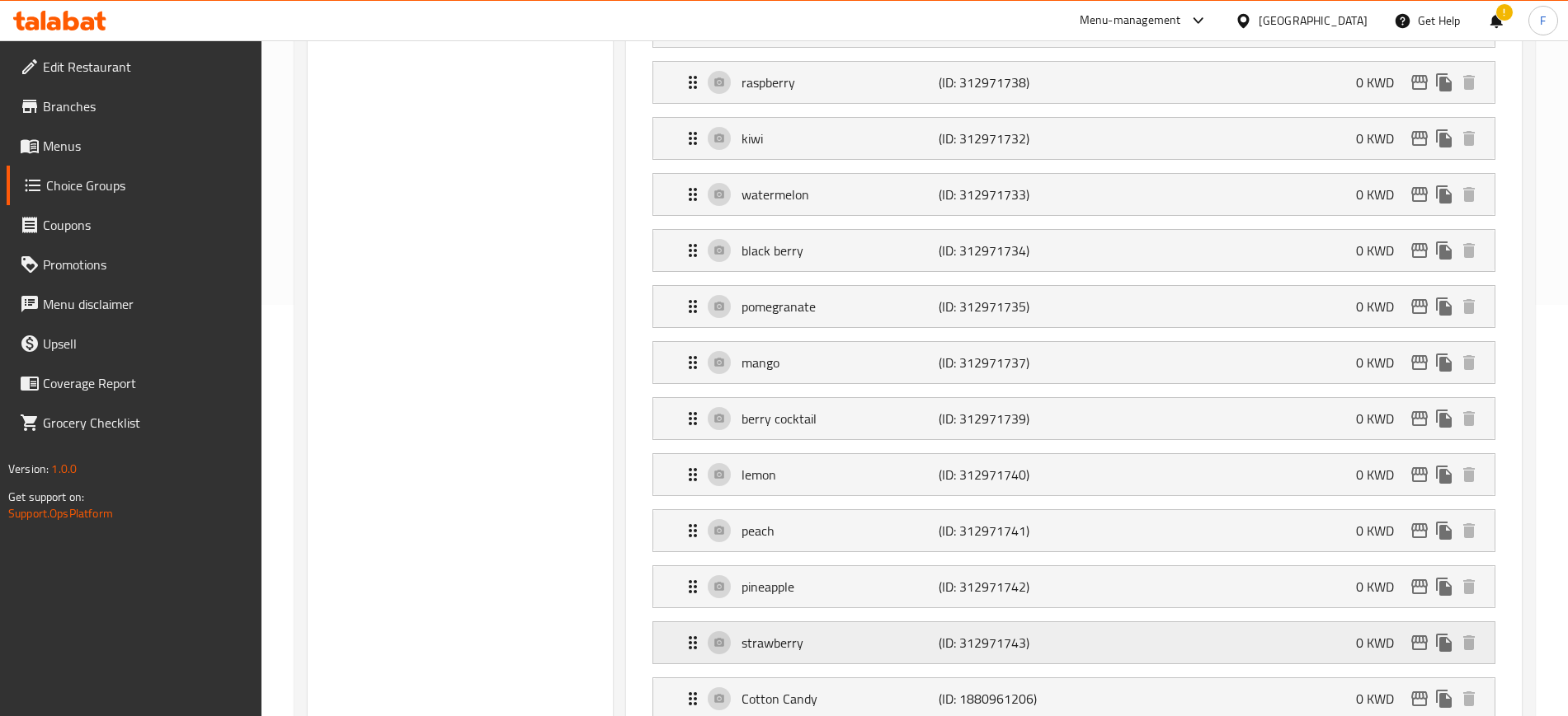
scroll to position [412, 0]
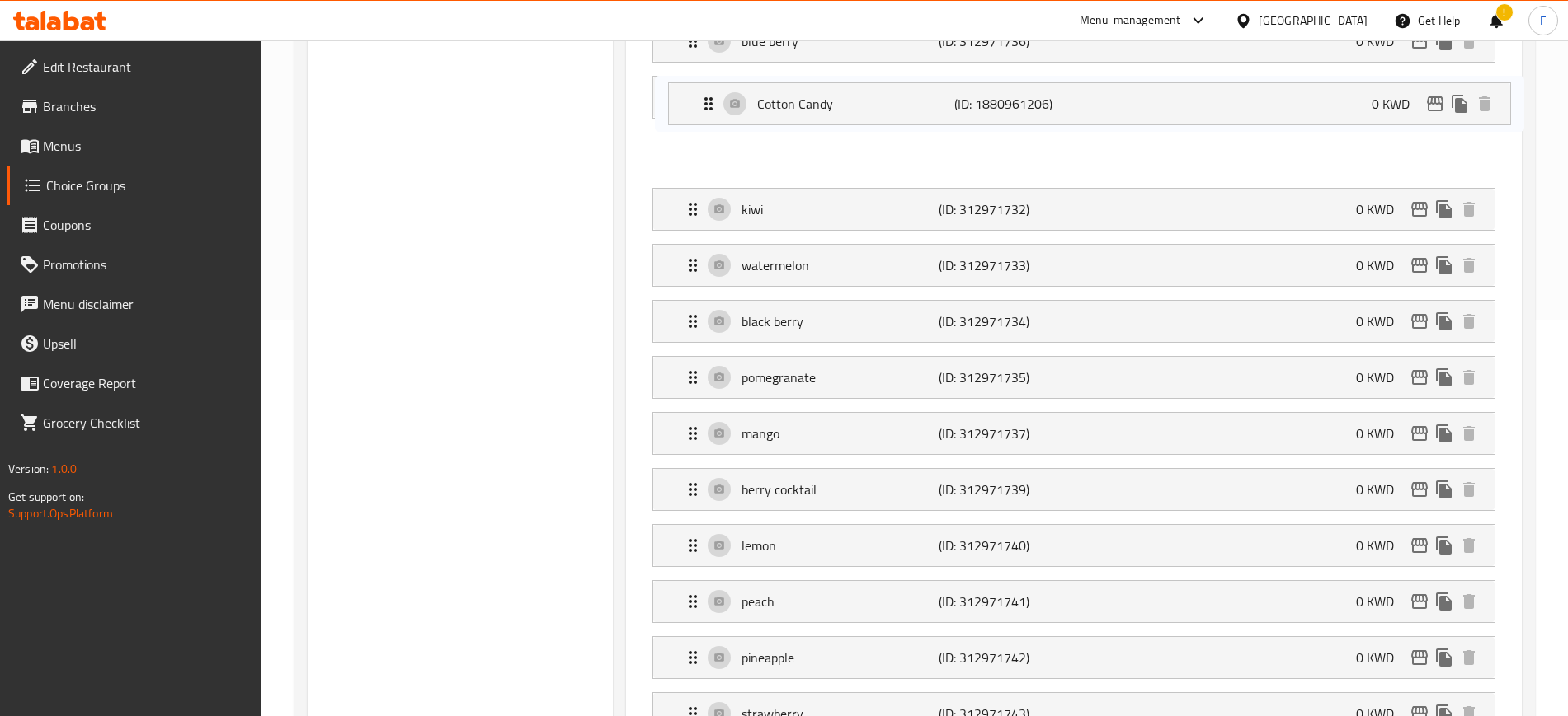
drag, startPoint x: 851, startPoint y: 648, endPoint x: 864, endPoint y: 88, distance: 560.2
click at [864, 88] on nav "blue berry (ID: 312971736) 0 KWD Name (En) blue berry Name (En) Name (Ar) توت ا…" at bounding box center [1074, 378] width 869 height 742
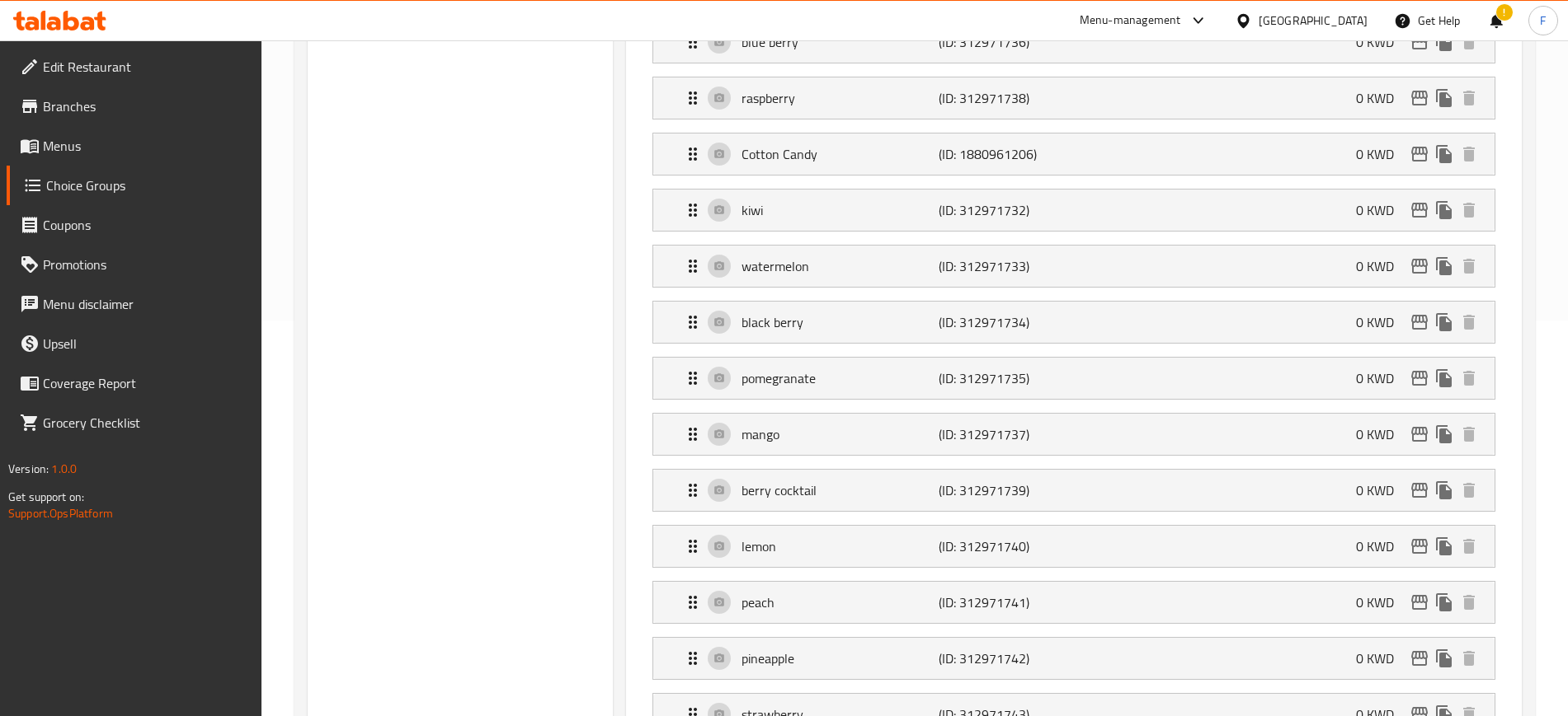
scroll to position [396, 0]
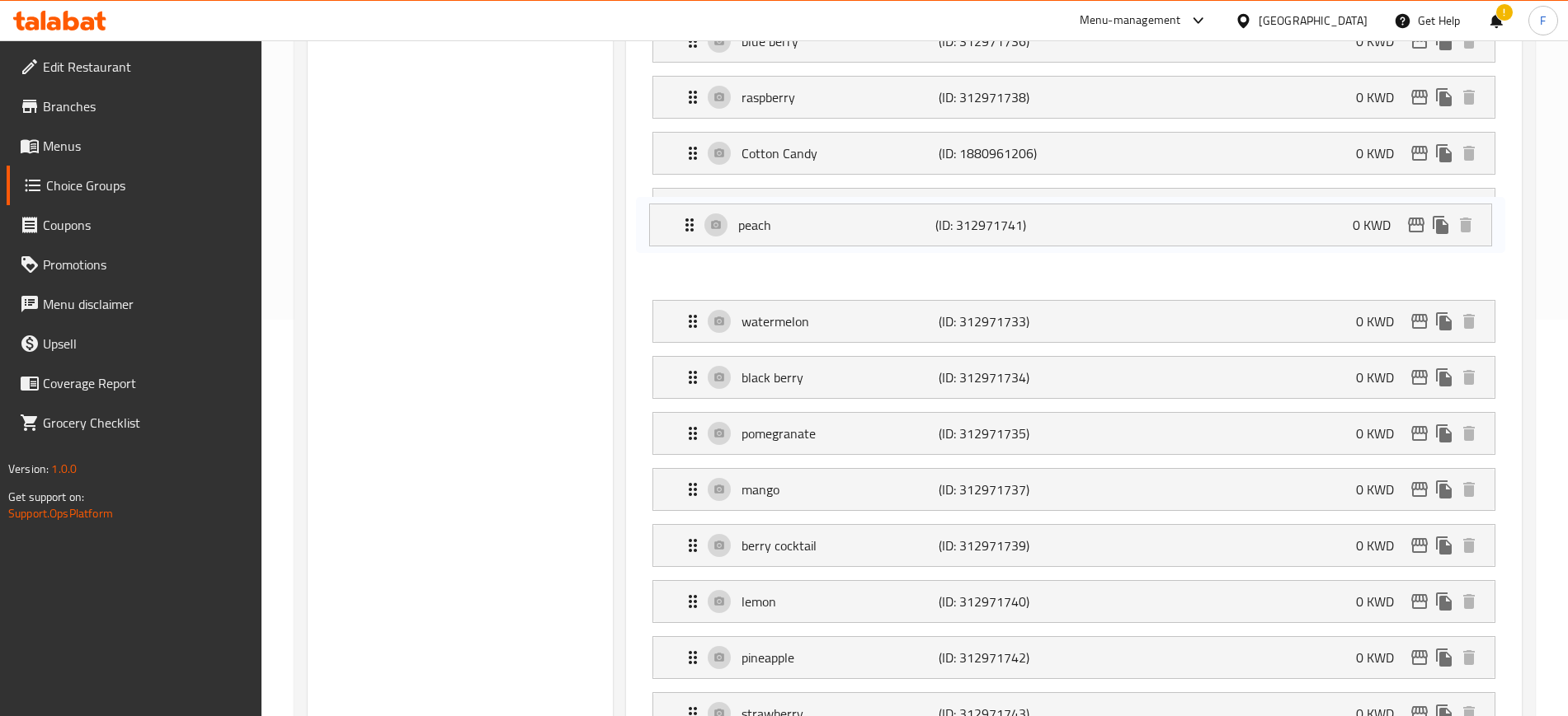
drag, startPoint x: 849, startPoint y: 559, endPoint x: 844, endPoint y: 217, distance: 342.0
click at [844, 217] on nav "blue berry (ID: 312971736) 0 KWD Name (En) blue berry Name (En) Name (Ar) توت ا…" at bounding box center [1074, 378] width 869 height 742
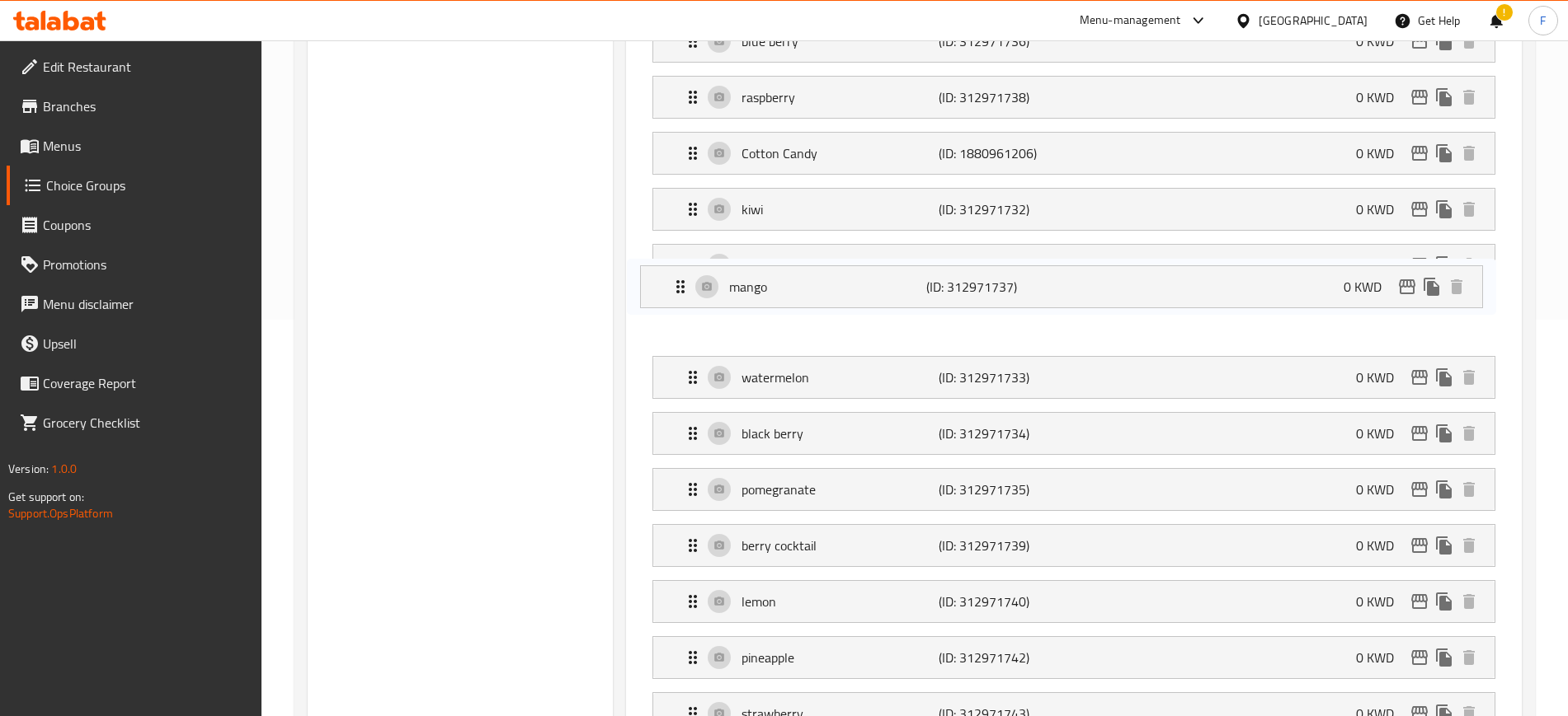
drag, startPoint x: 819, startPoint y: 452, endPoint x: 800, endPoint y: 279, distance: 174.0
click at [800, 279] on nav "blue berry (ID: 312971736) 0 KWD Name (En) blue berry Name (En) Name (Ar) توت ا…" at bounding box center [1074, 378] width 869 height 742
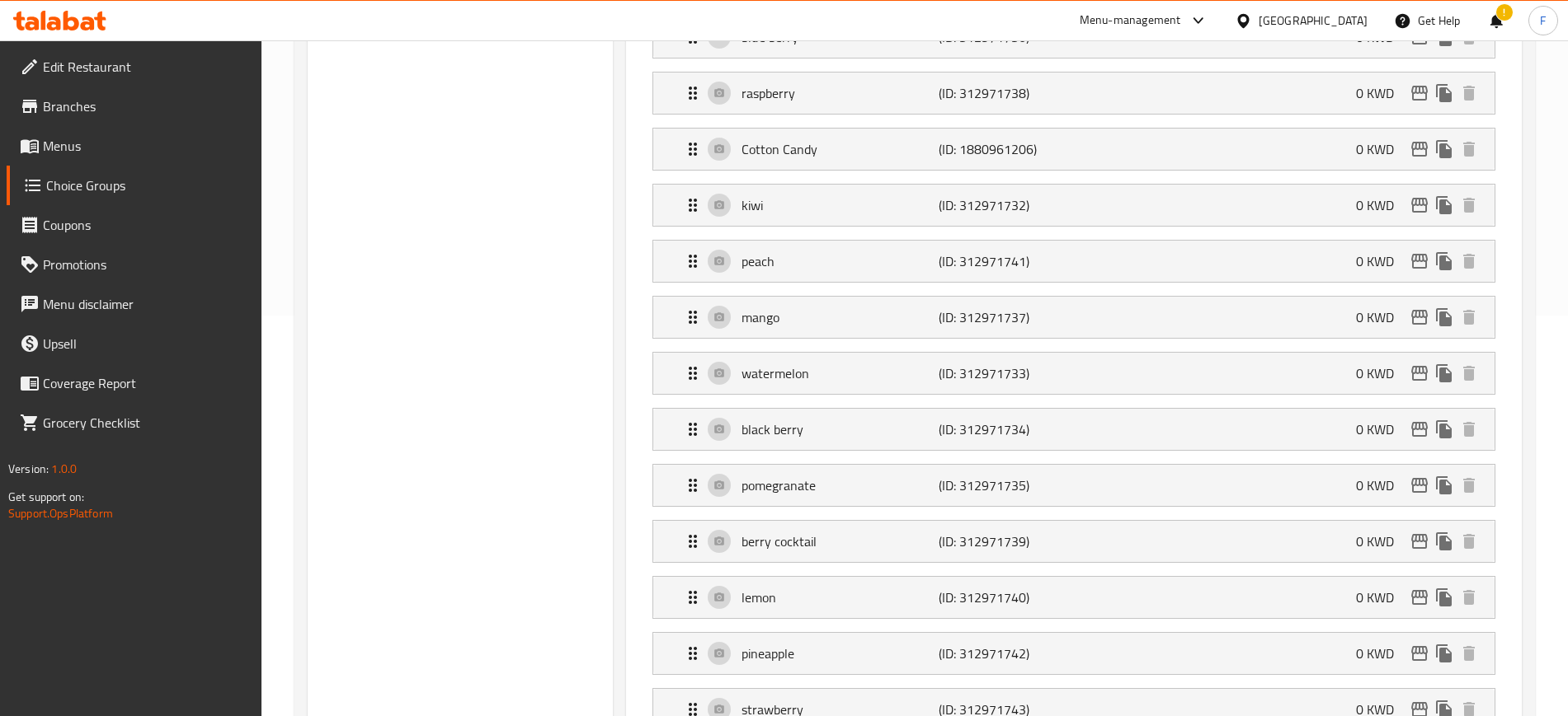
scroll to position [402, 0]
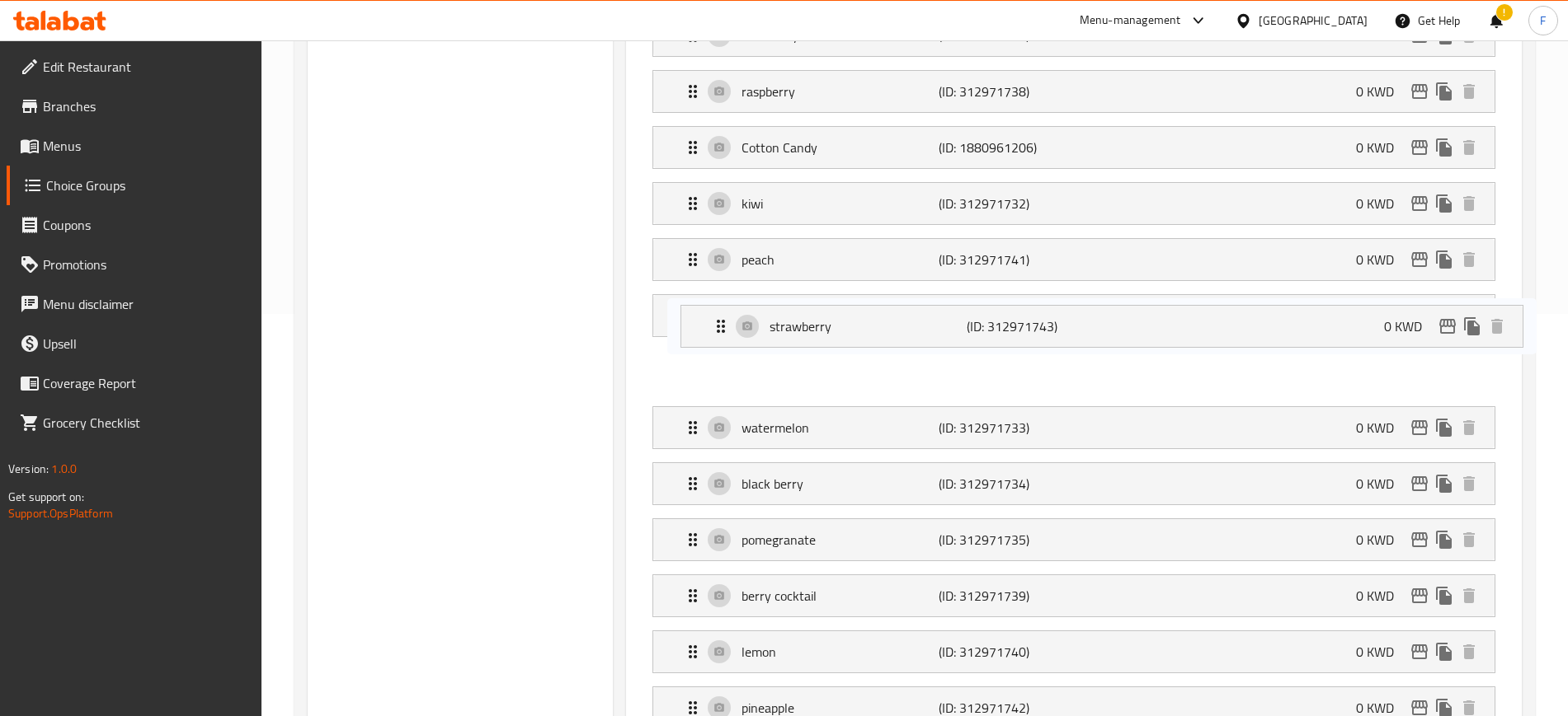
drag, startPoint x: 843, startPoint y: 672, endPoint x: 866, endPoint y: 328, distance: 344.8
click at [866, 328] on nav "blue berry (ID: 312971736) 0 KWD Name (En) blue berry Name (En) Name (Ar) توت ا…" at bounding box center [1074, 372] width 869 height 742
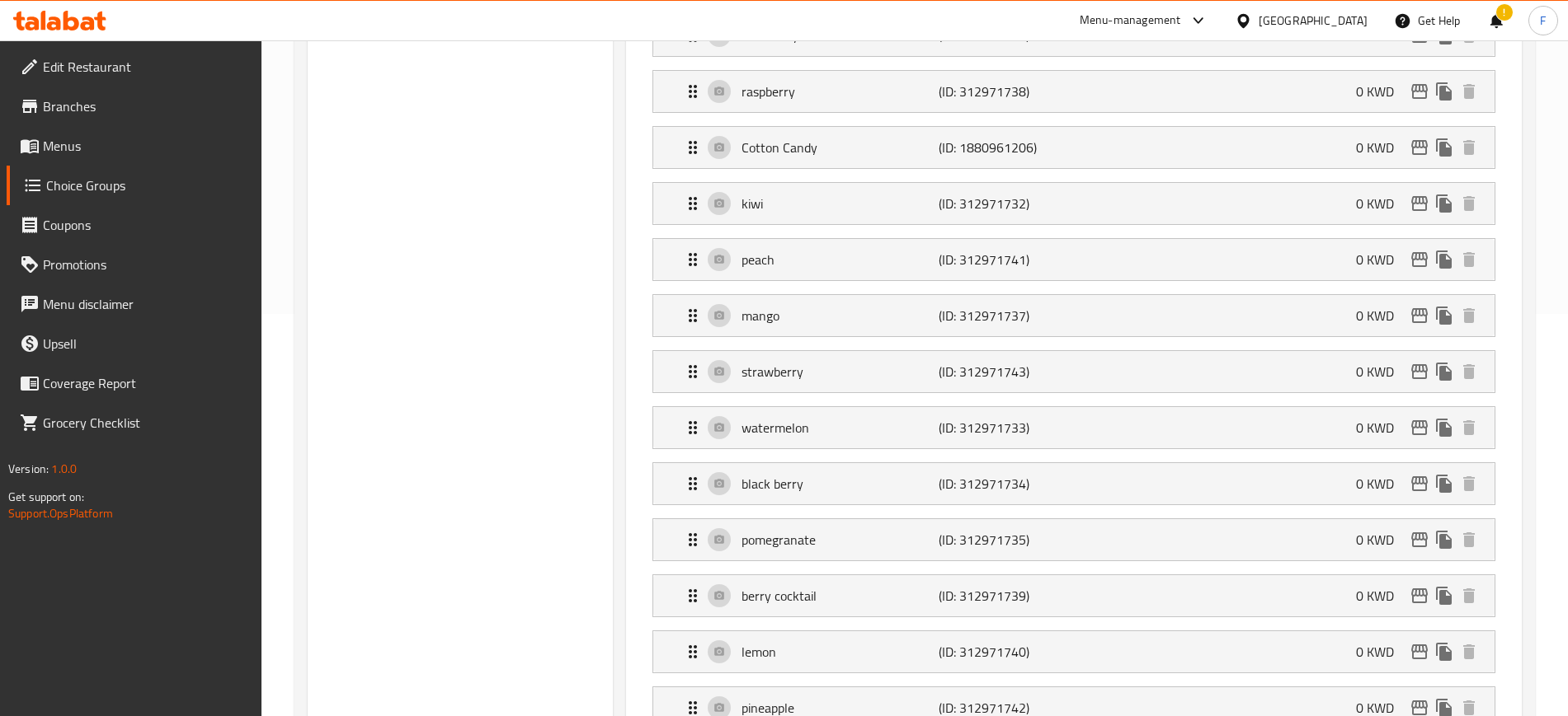
scroll to position [404, 0]
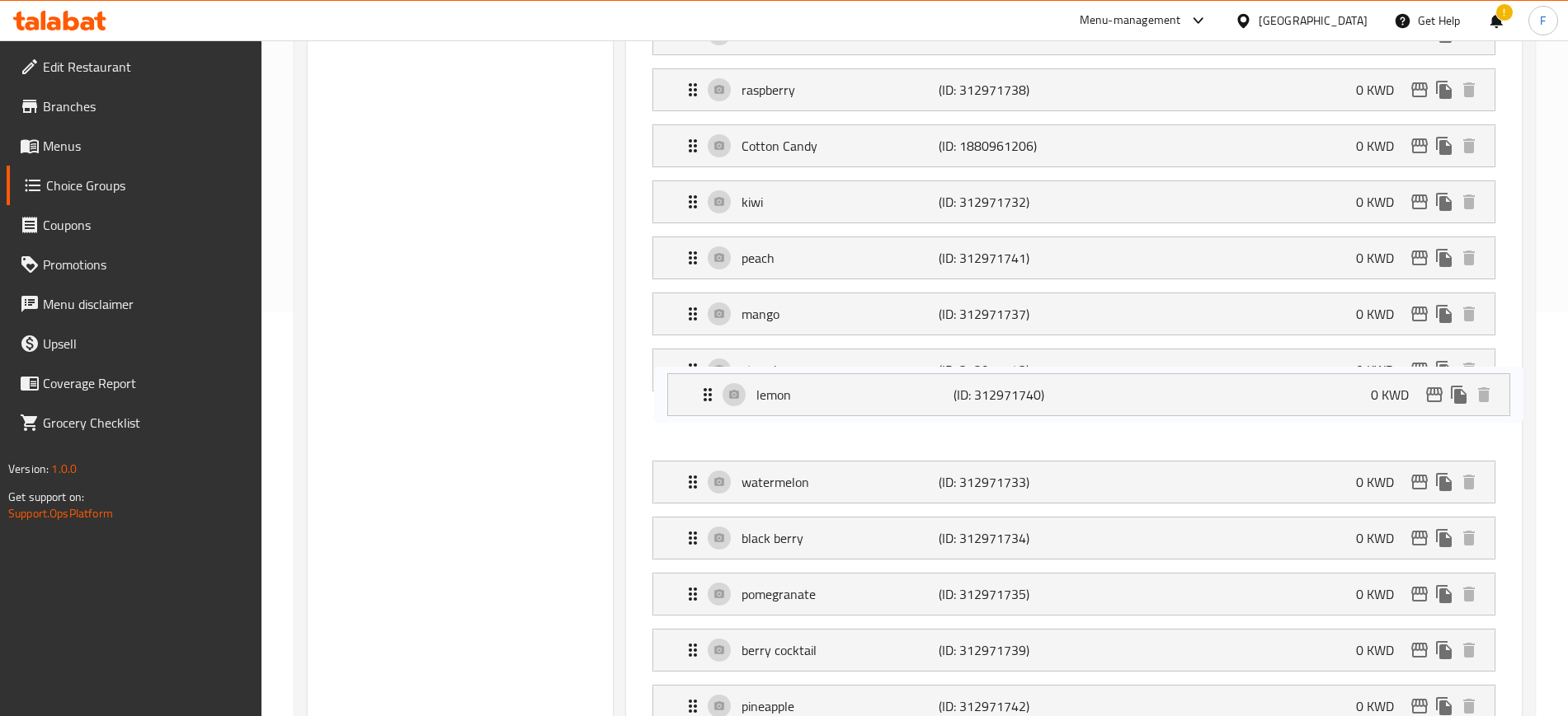
drag, startPoint x: 810, startPoint y: 595, endPoint x: 822, endPoint y: 375, distance: 220.3
click at [822, 375] on nav "blue berry (ID: 312971736) 0 KWD Name (En) blue berry Name (En) Name (Ar) توت ا…" at bounding box center [1074, 370] width 869 height 742
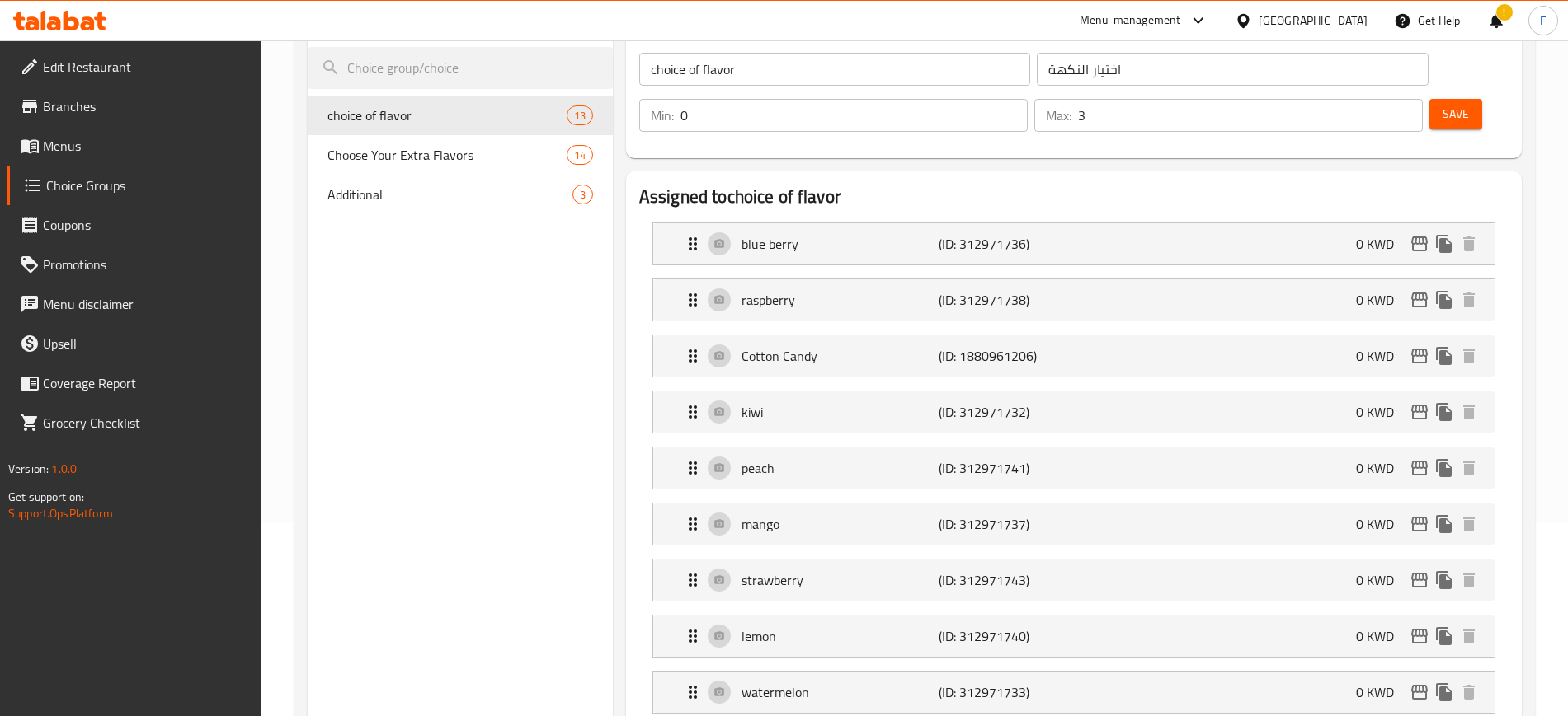
scroll to position [111, 0]
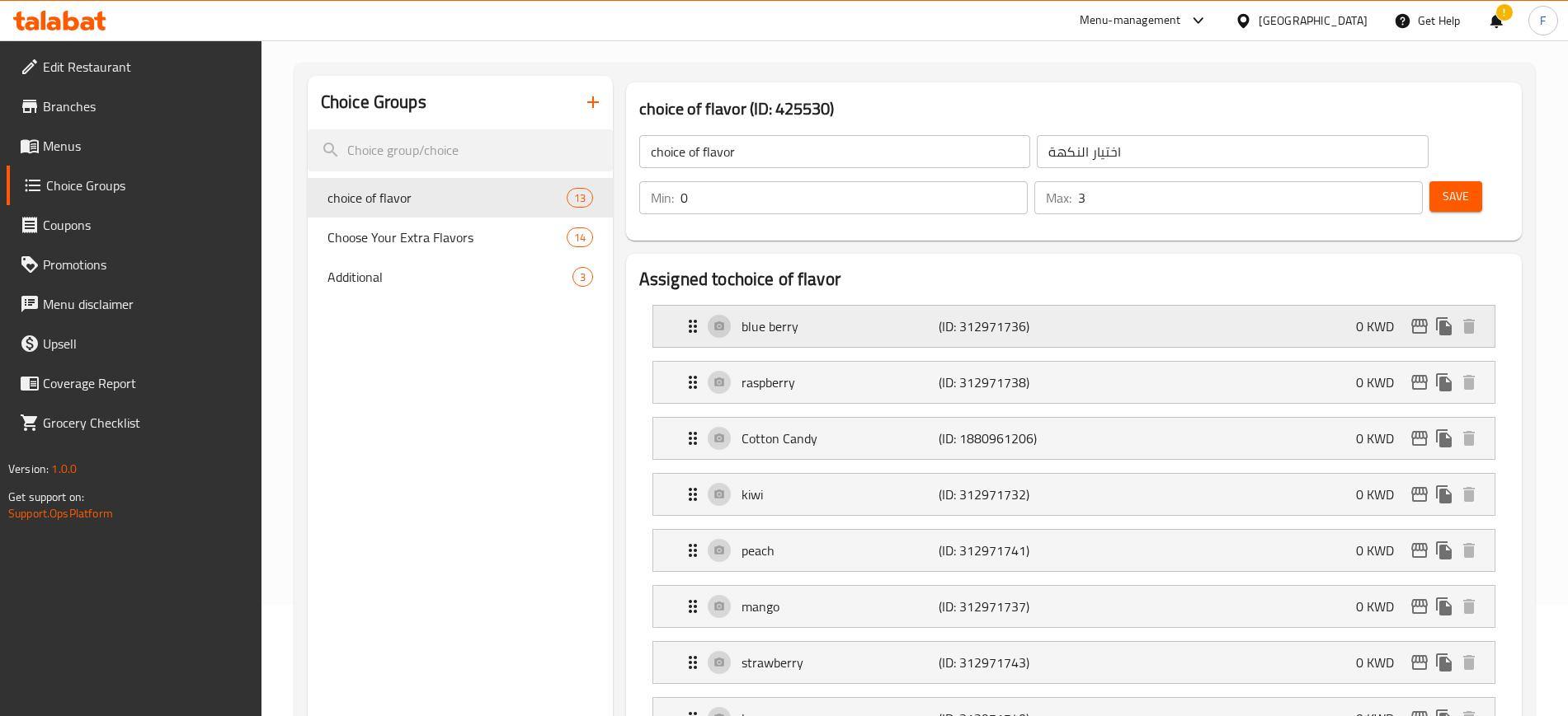
click at [1042, 316] on p "(ID: 312971736)" at bounding box center [1003, 326] width 131 height 20
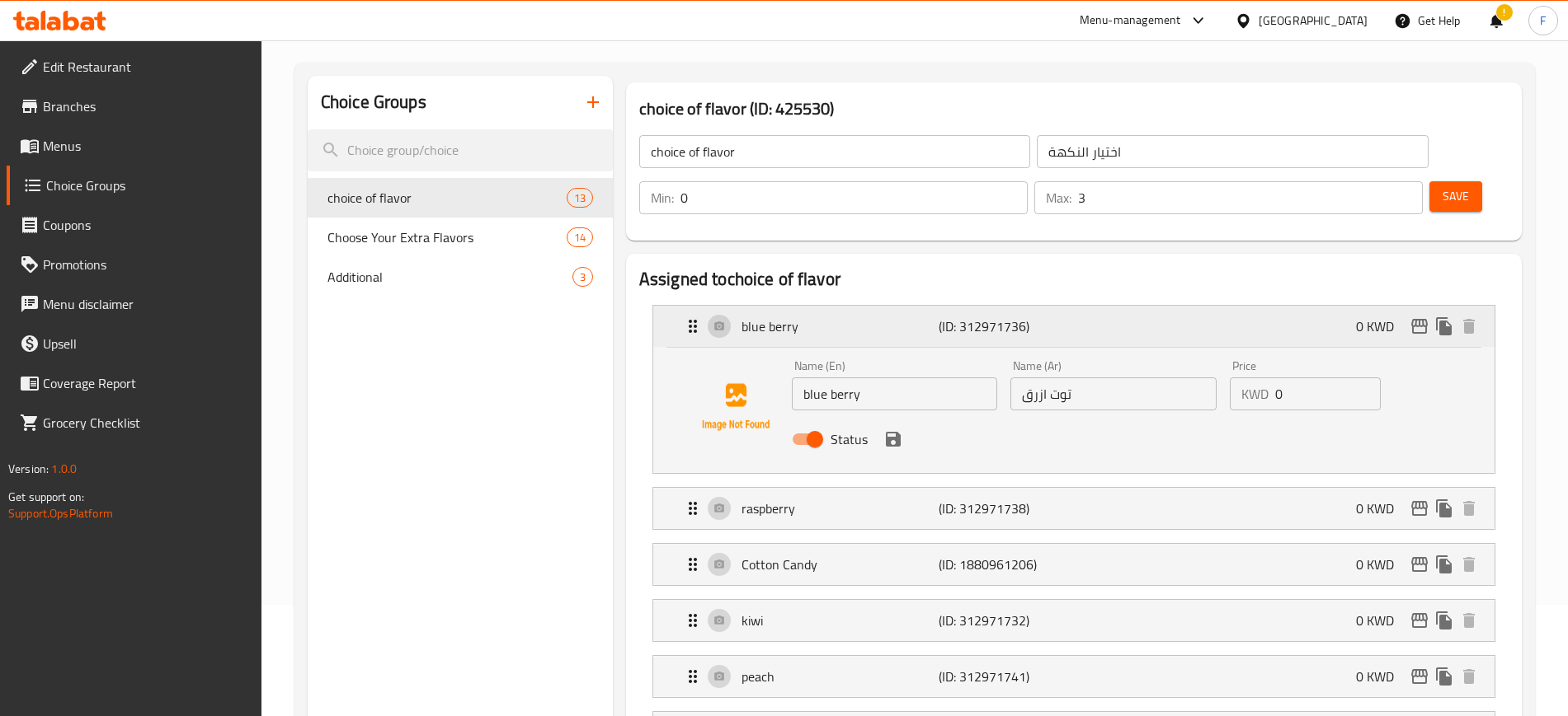
click at [899, 306] on div "blue berry (ID: 312971736) 0 KWD" at bounding box center [1078, 327] width 792 height 42
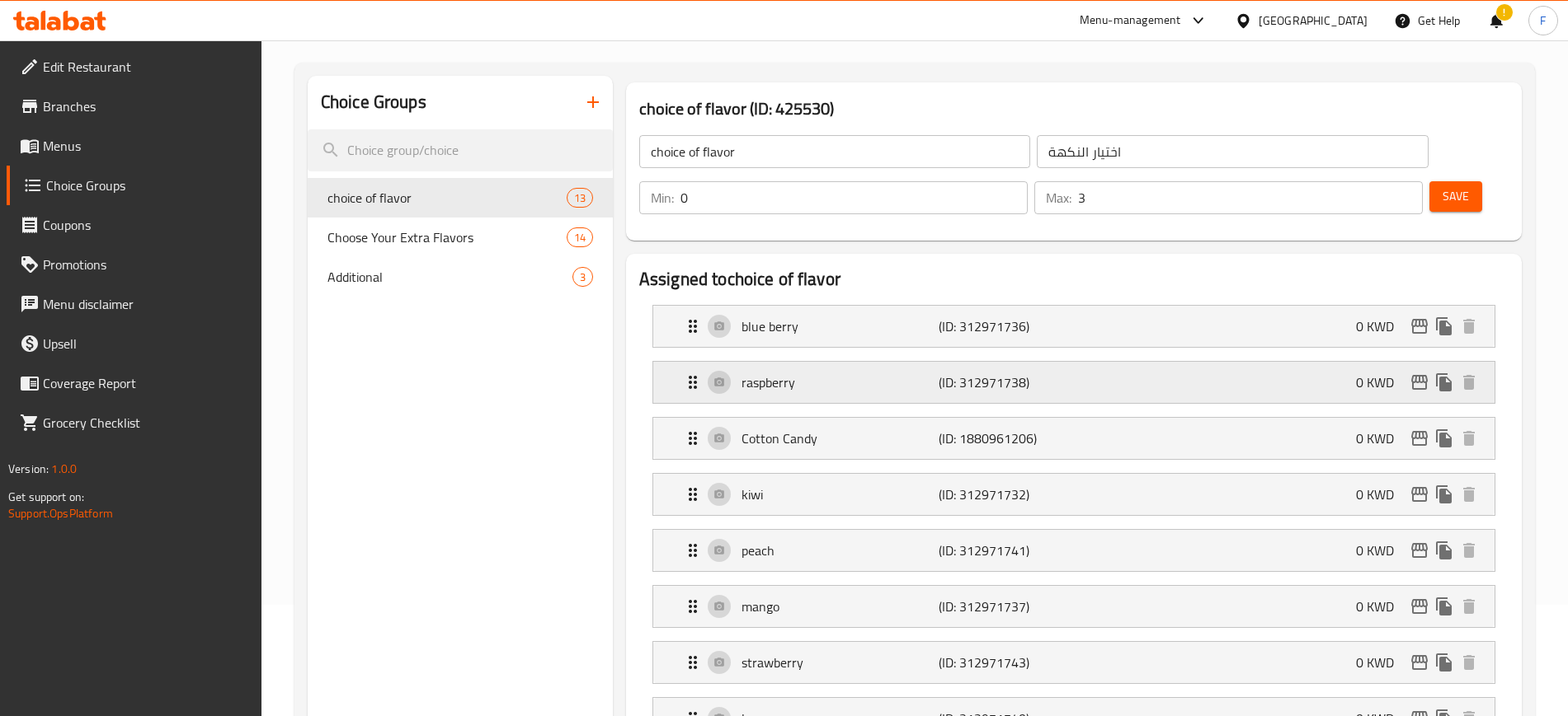
click at [849, 373] on p "raspberry" at bounding box center [840, 382] width 197 height 20
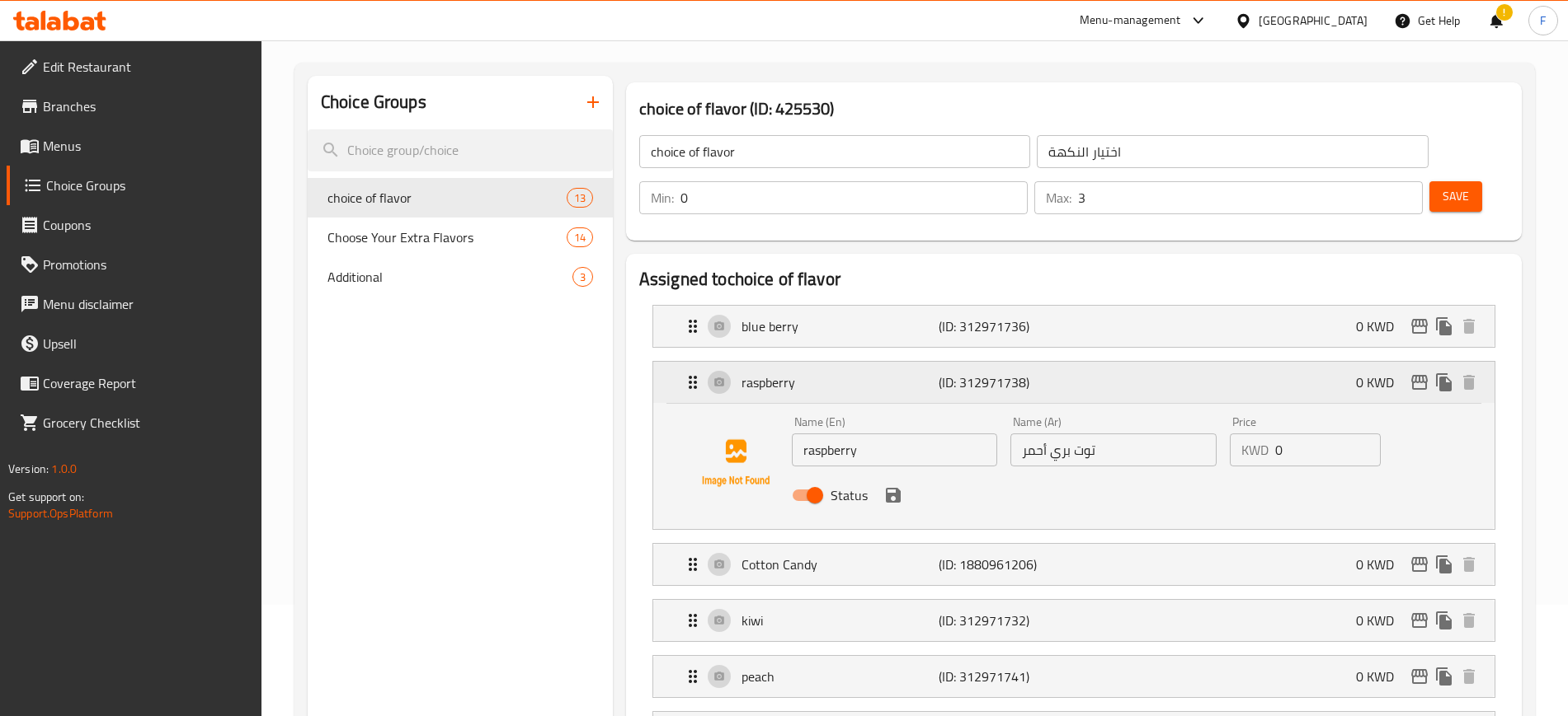
click at [844, 373] on p "raspberry" at bounding box center [840, 382] width 197 height 20
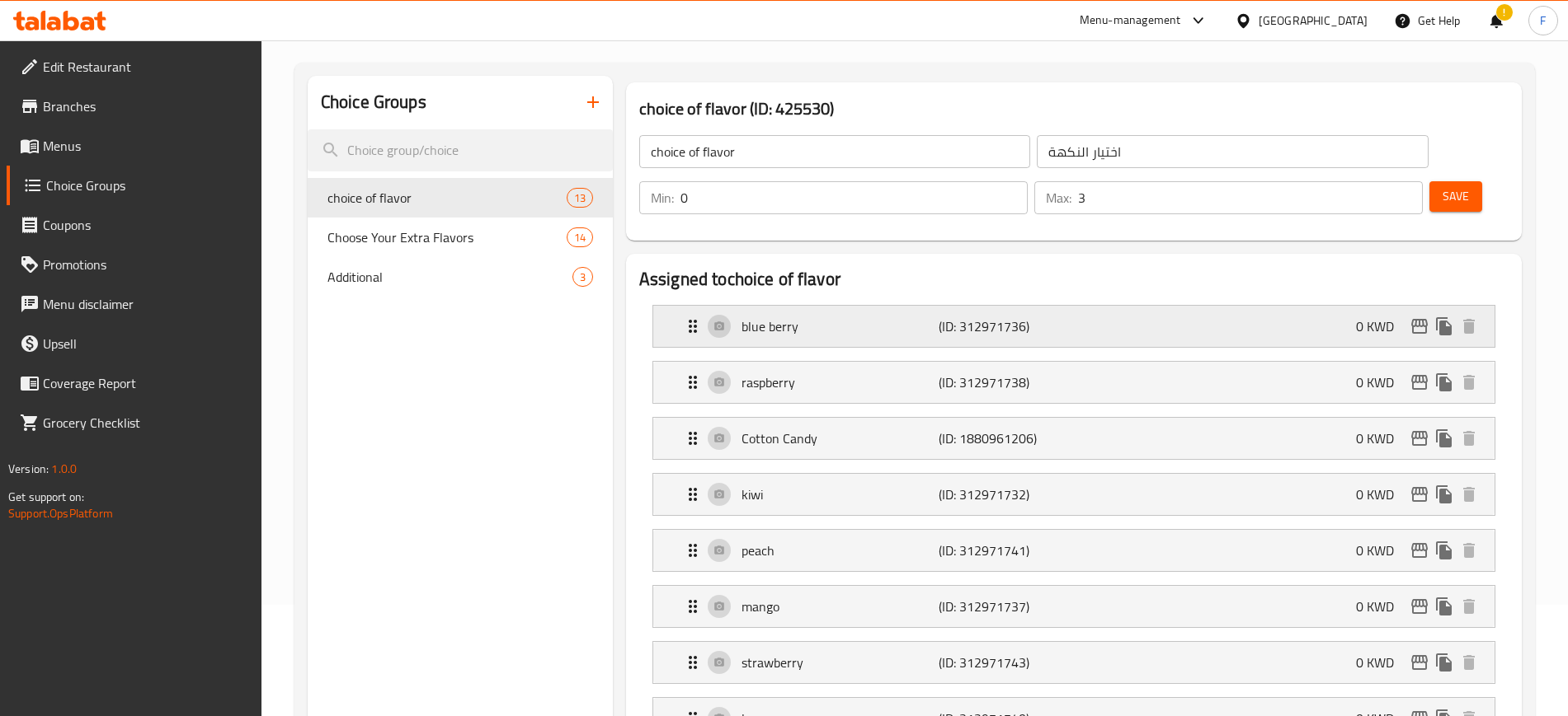
click at [820, 306] on div "blue berry (ID: 312971736) 0 KWD" at bounding box center [1078, 327] width 792 height 42
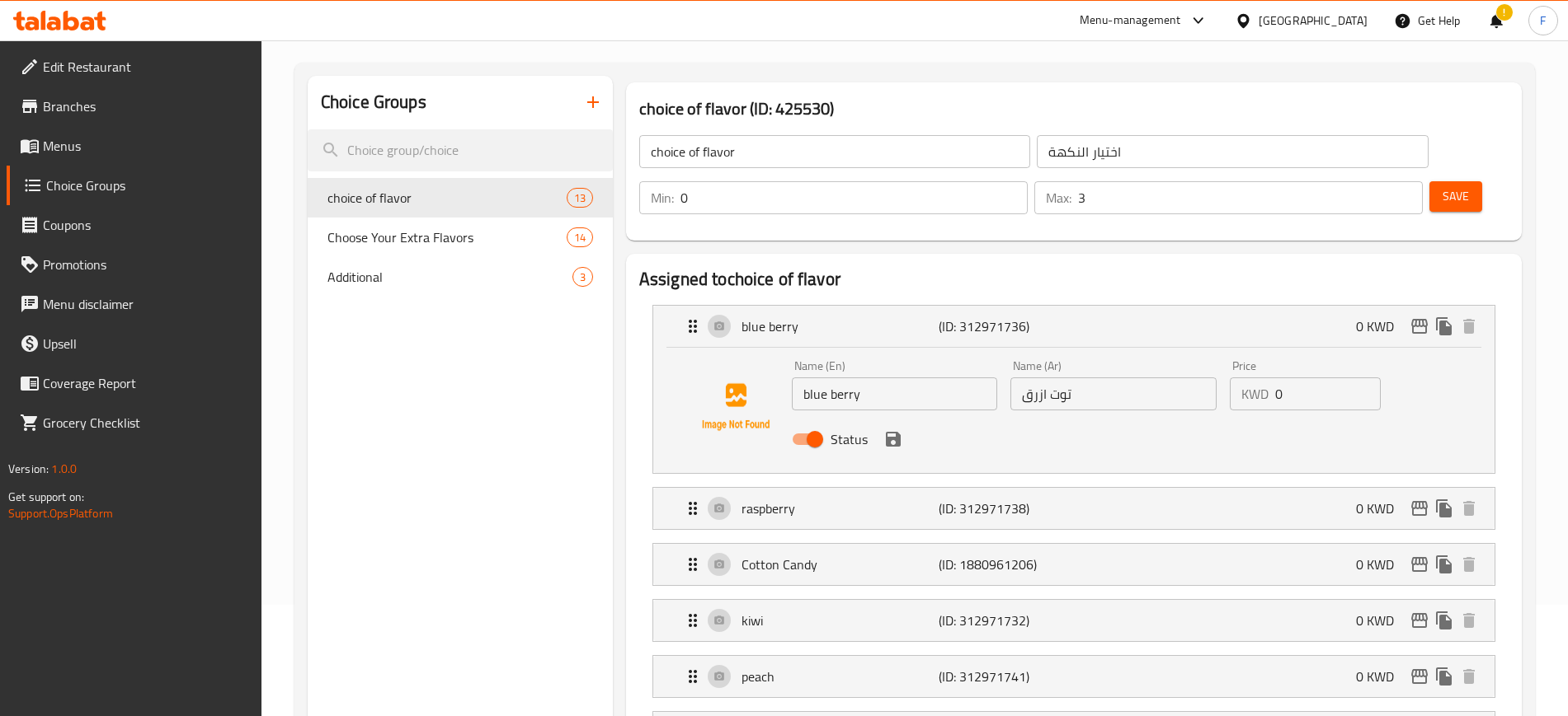
click at [831, 377] on input "blue berry" at bounding box center [895, 394] width 206 height 33
click at [898, 432] on icon "save" at bounding box center [892, 439] width 15 height 15
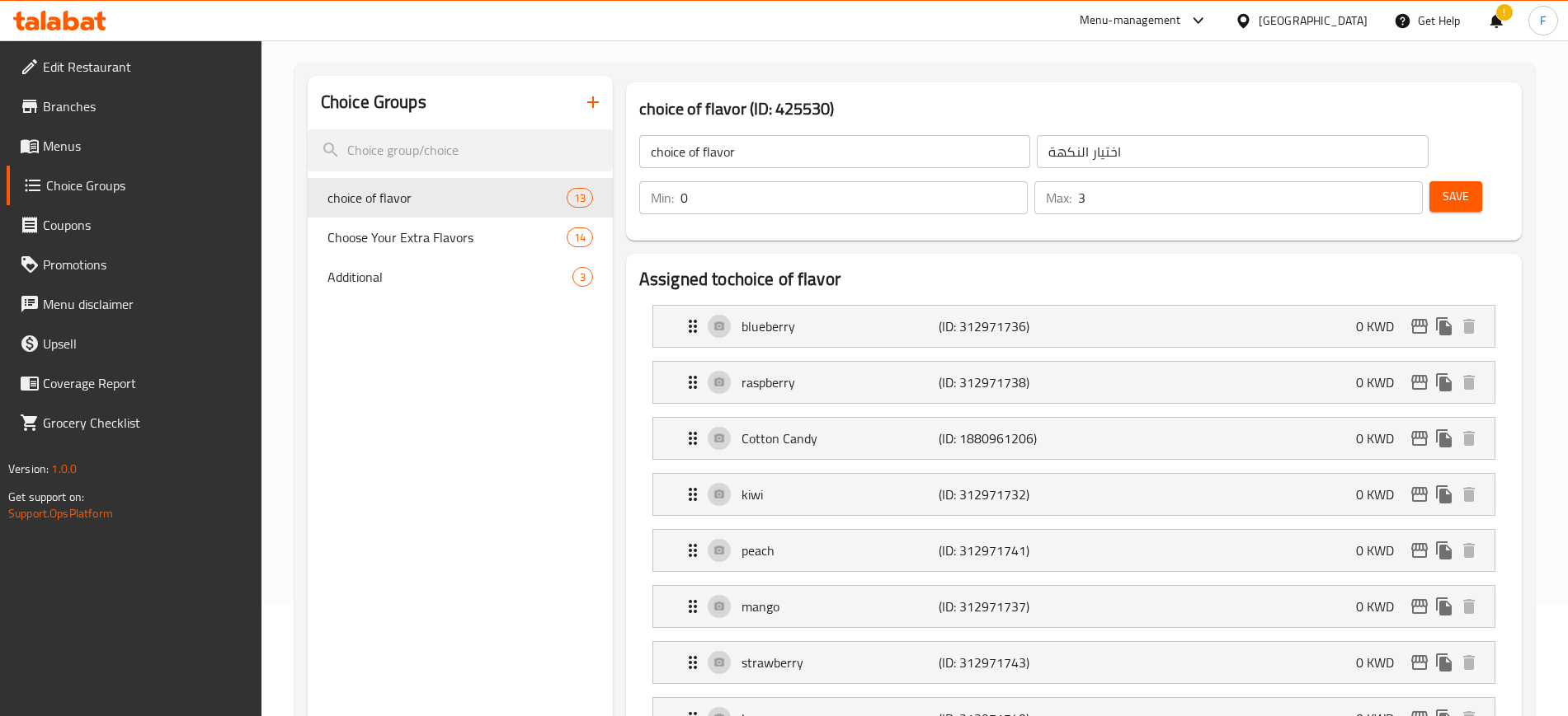
type input "blueberry"
click at [794, 373] on p "raspberry" at bounding box center [840, 382] width 197 height 20
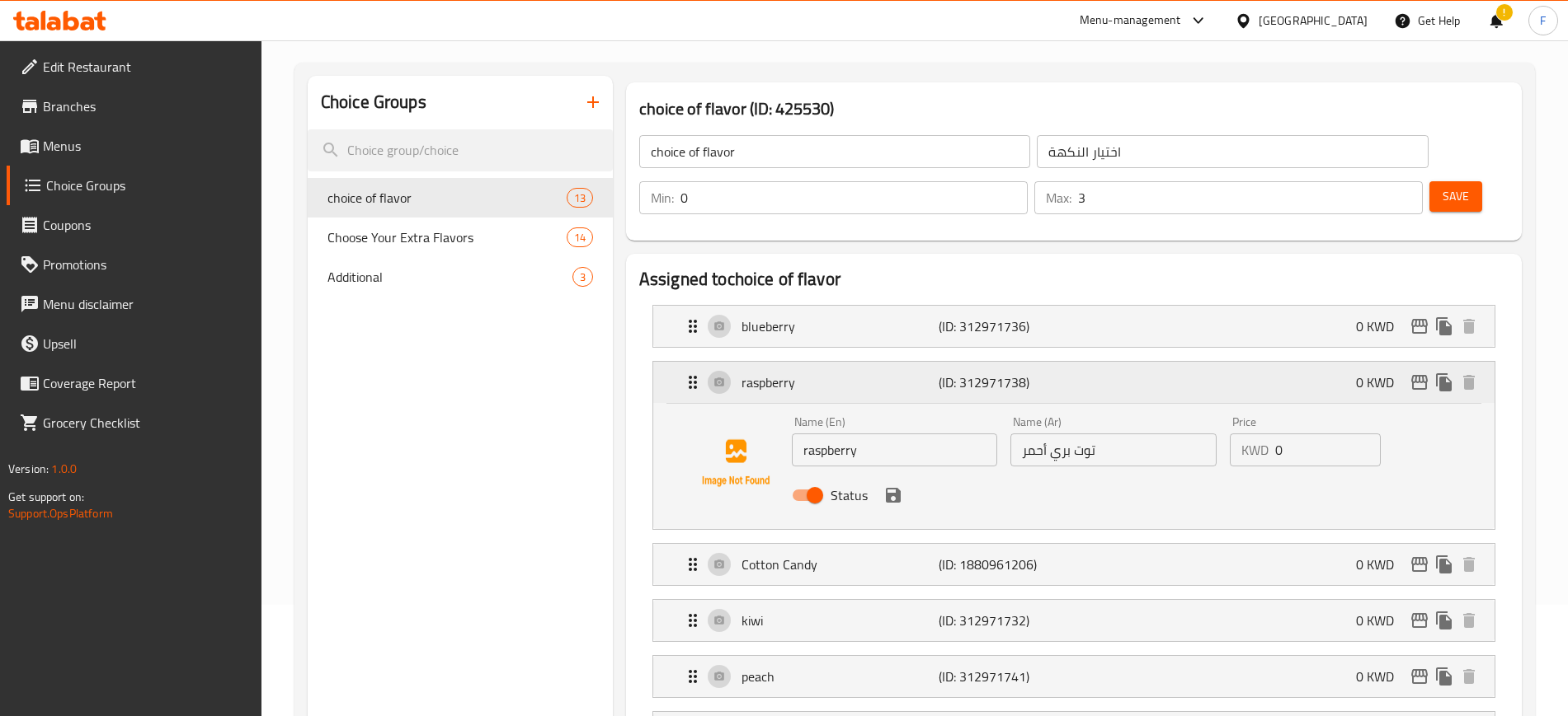
click at [859, 373] on p "raspberry" at bounding box center [840, 382] width 197 height 20
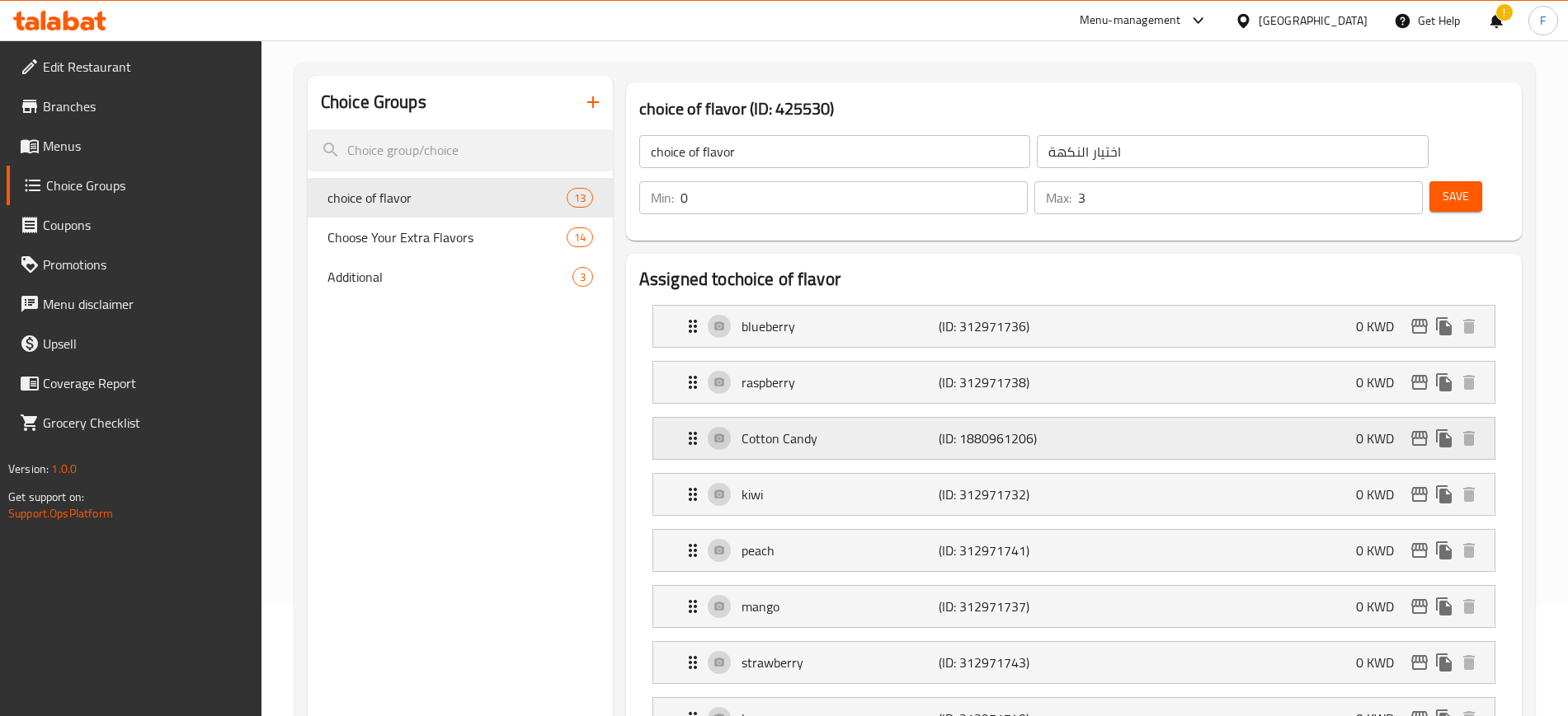
click at [839, 428] on p "Cotton Candy" at bounding box center [840, 438] width 197 height 20
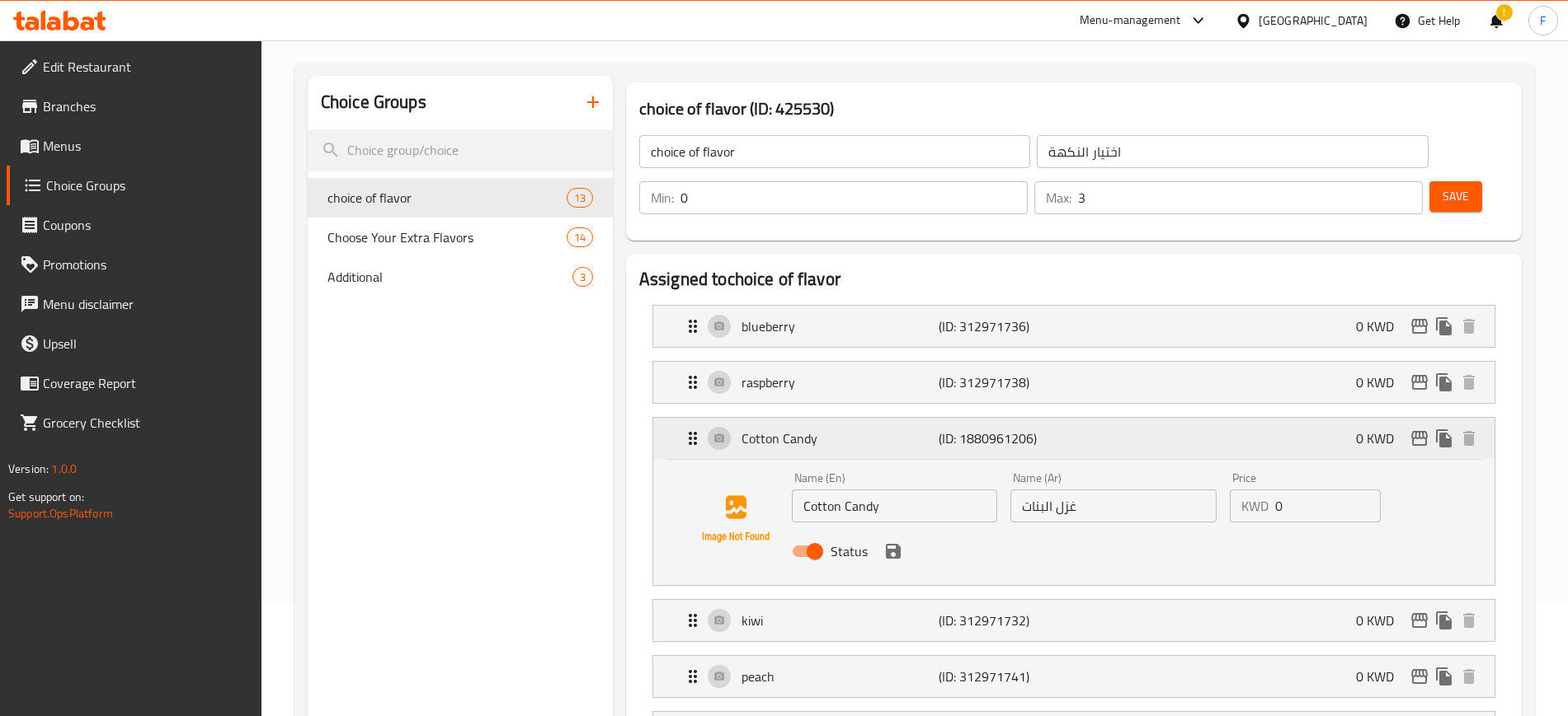
click at [852, 418] on div "Cotton Candy (ID: 1880961206) 0 KWD" at bounding box center [1078, 439] width 792 height 42
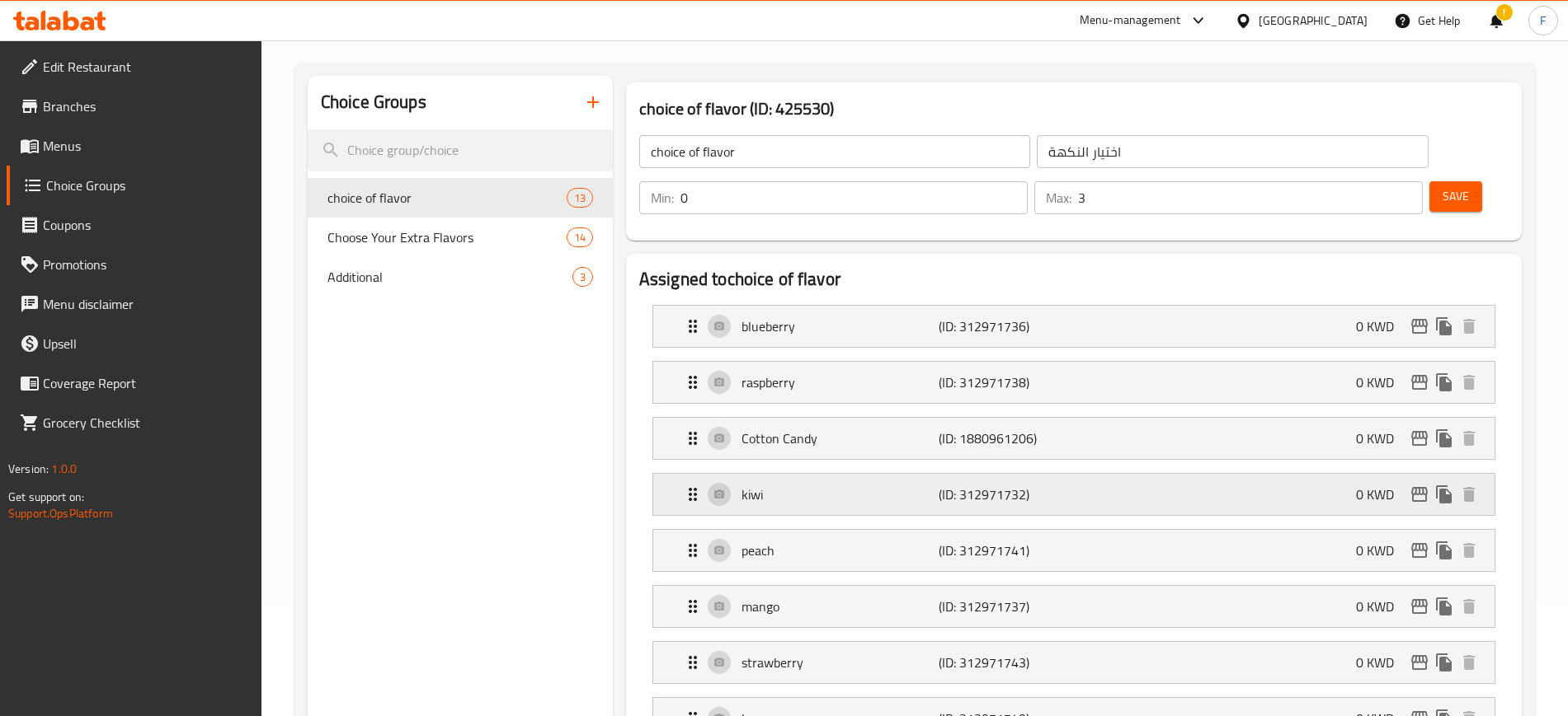
click at [837, 474] on div "kiwi (ID: 312971732) 0 KWD" at bounding box center [1078, 495] width 792 height 42
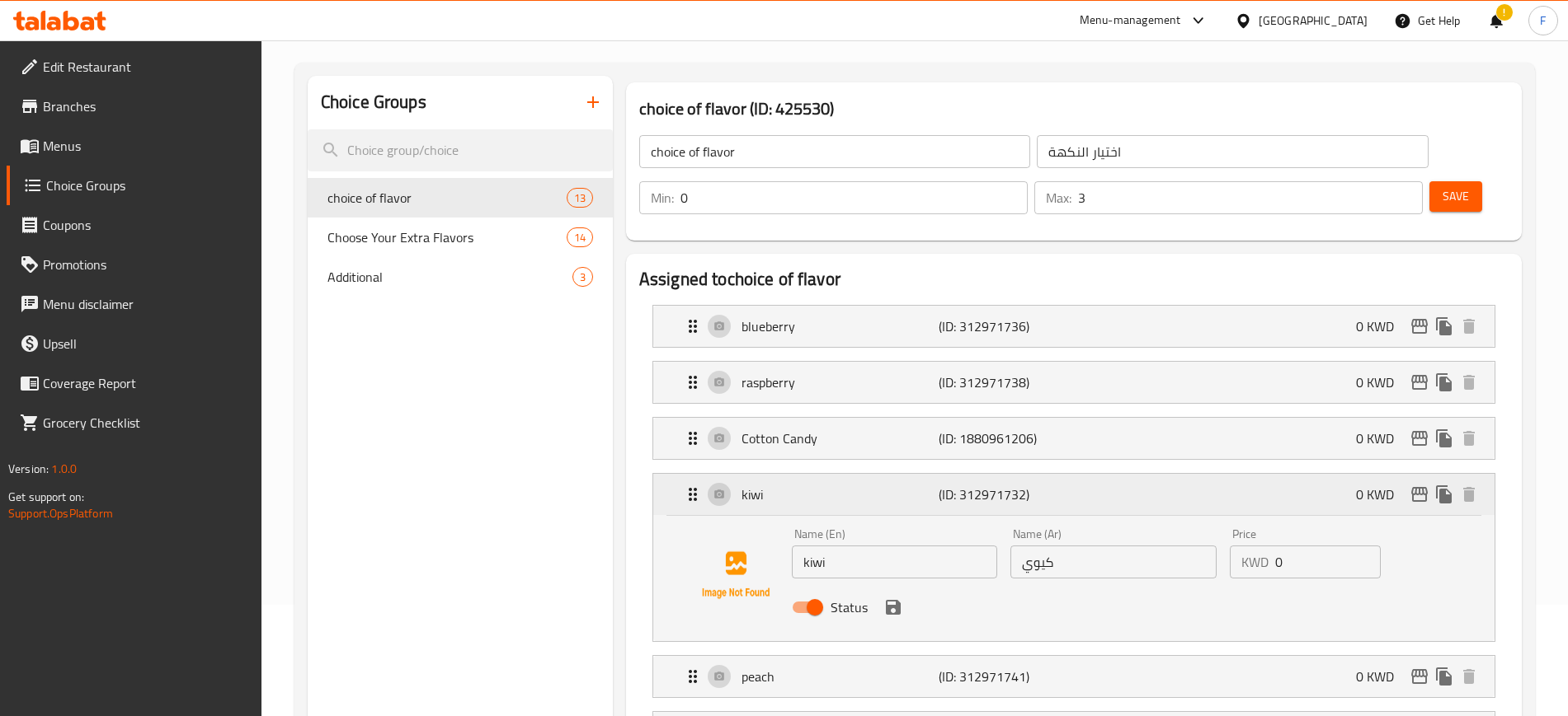
click at [837, 474] on div "kiwi (ID: 312971732) 0 KWD" at bounding box center [1078, 495] width 792 height 42
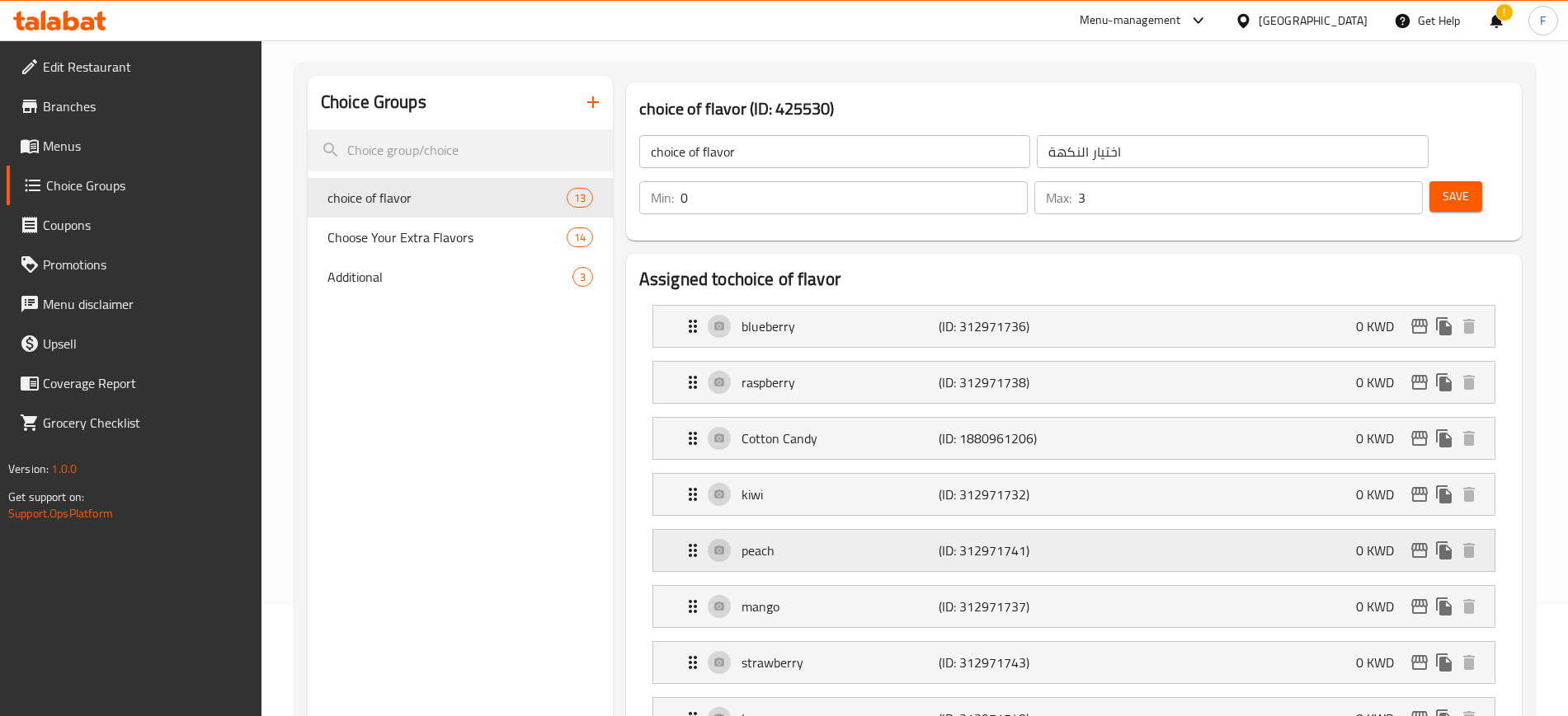
click at [828, 530] on div "peach (ID: 312971741) 0 KWD" at bounding box center [1078, 550] width 792 height 42
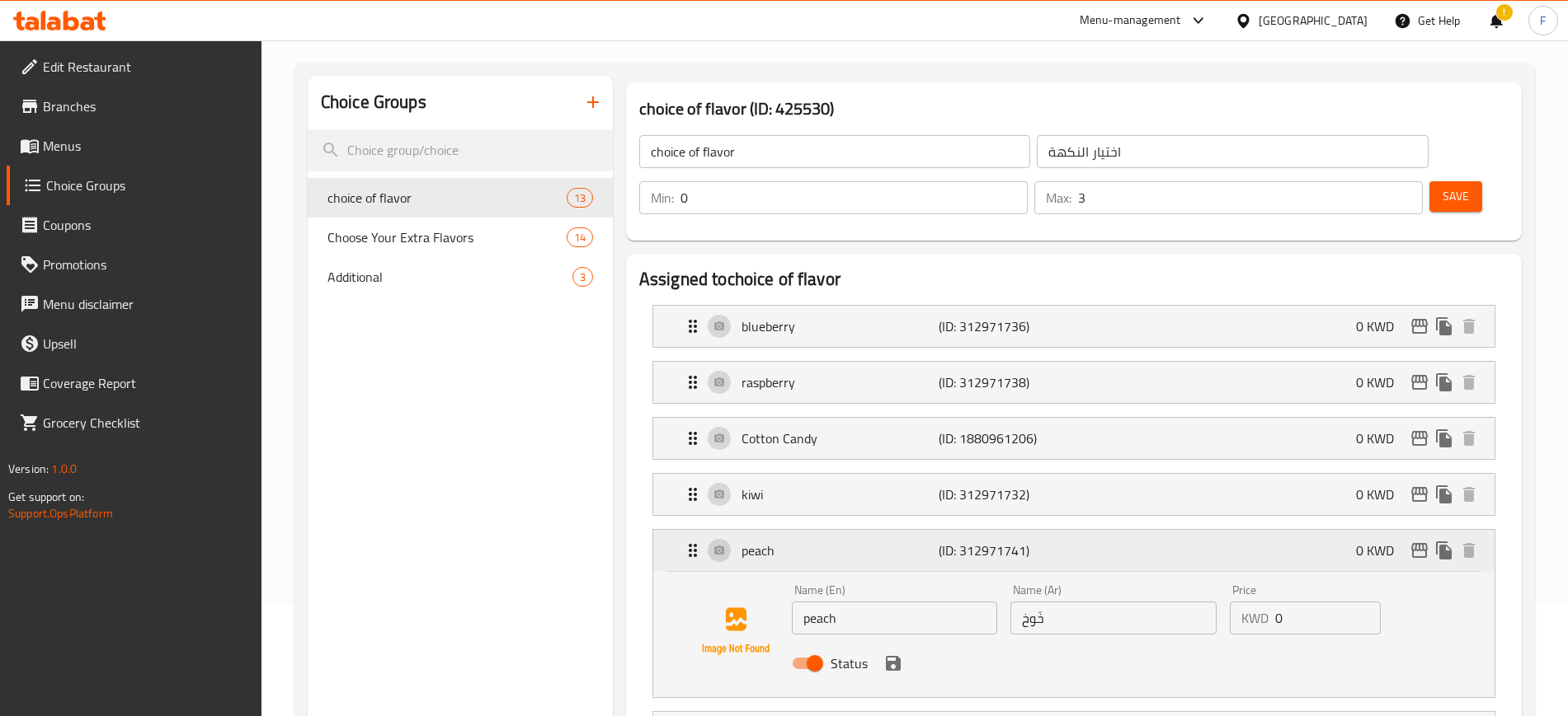
click at [828, 541] on p "peach" at bounding box center [840, 550] width 197 height 20
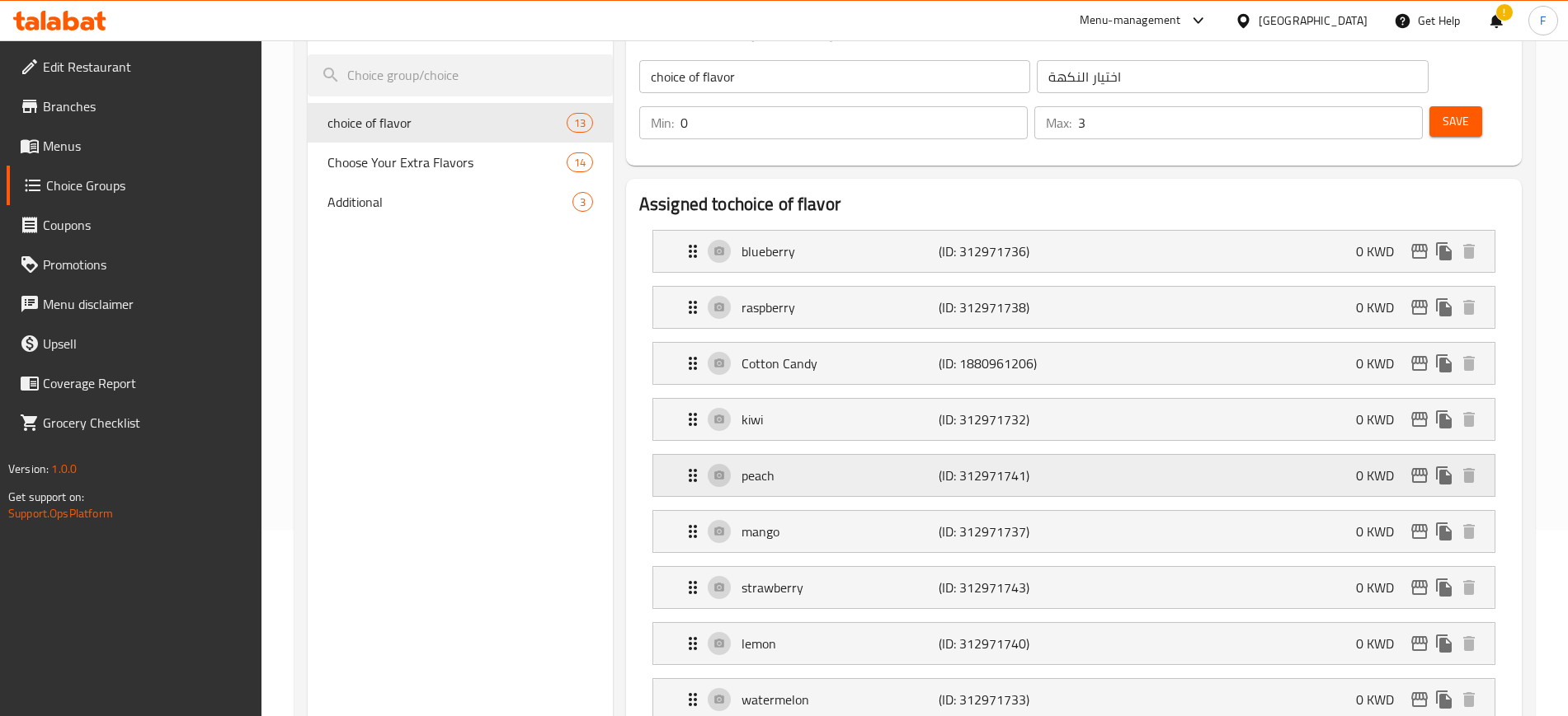
scroll to position [317, 0]
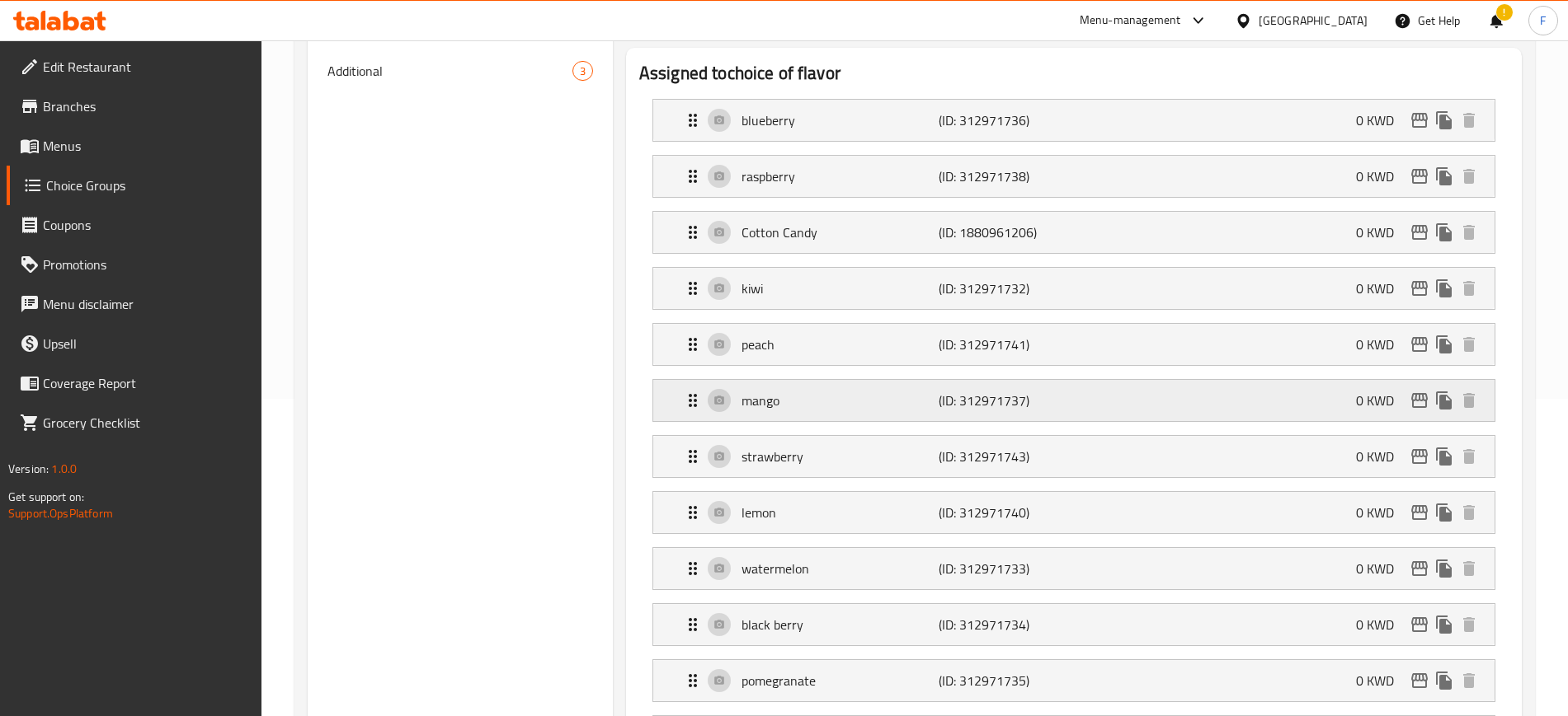
click at [792, 391] on p "mango" at bounding box center [840, 400] width 197 height 20
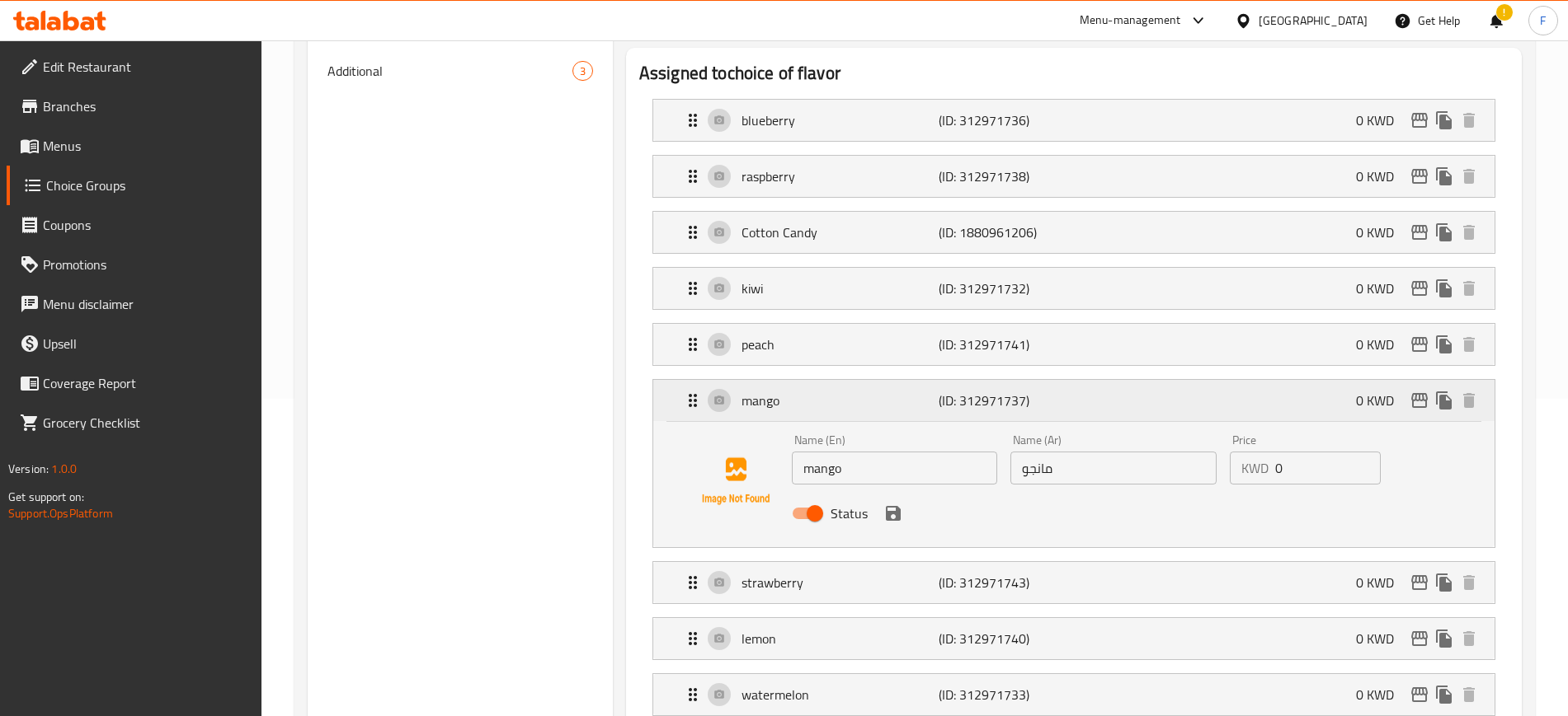
click at [792, 391] on p "mango" at bounding box center [840, 400] width 197 height 20
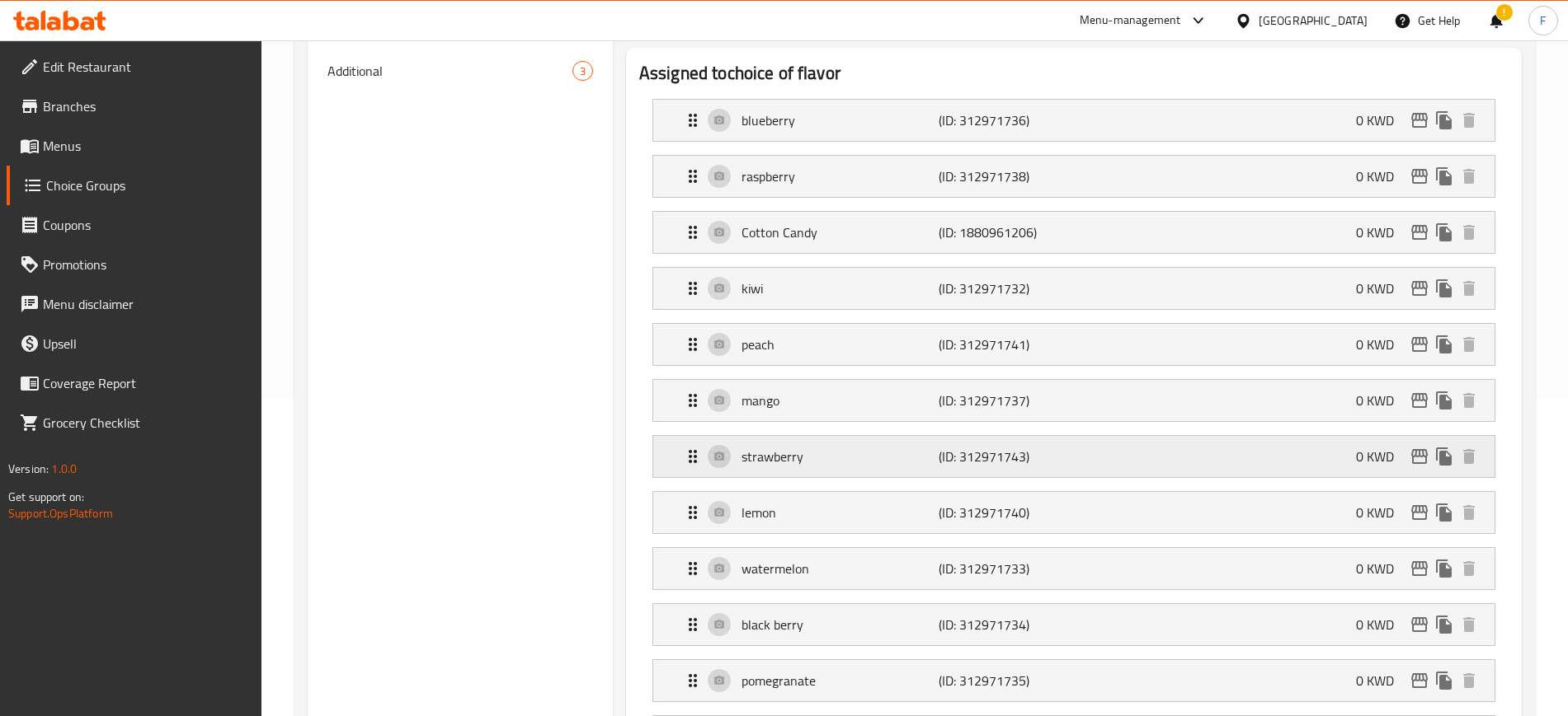
click at [821, 436] on div "strawberry (ID: 312971743) 0 KWD" at bounding box center [1078, 457] width 792 height 42
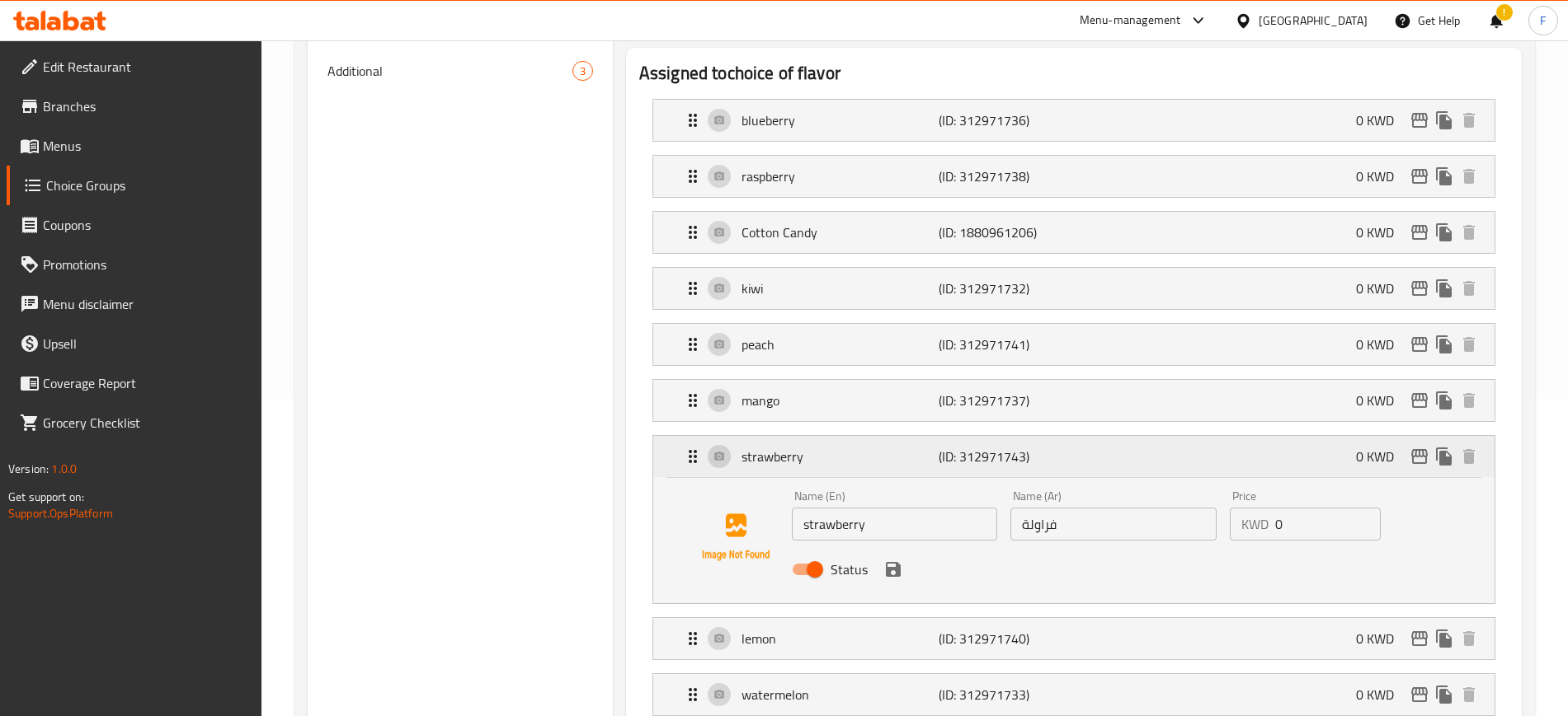
click at [821, 436] on div "strawberry (ID: 312971743) 0 KWD" at bounding box center [1078, 457] width 792 height 42
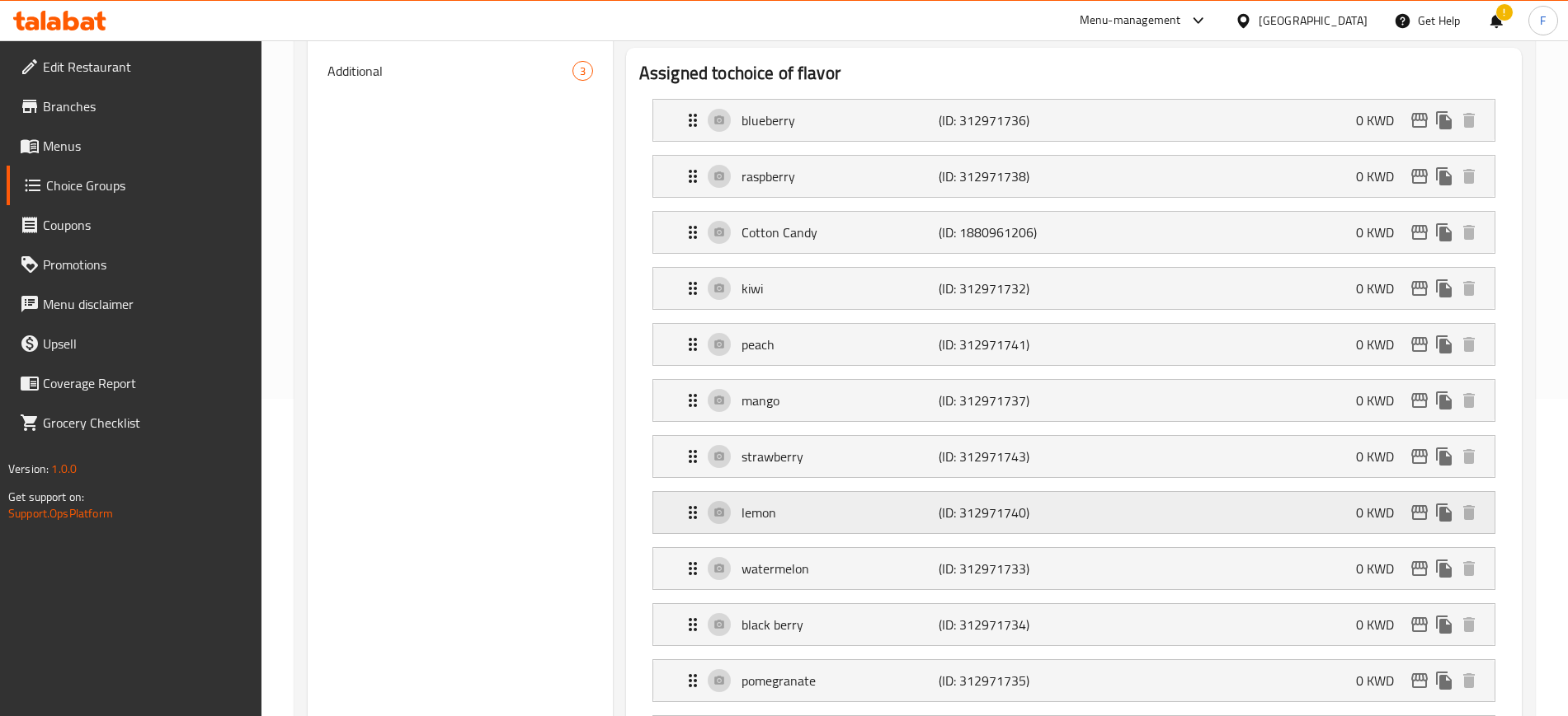
click at [823, 492] on div "lemon (ID: 312971740) 0 KWD" at bounding box center [1078, 513] width 792 height 42
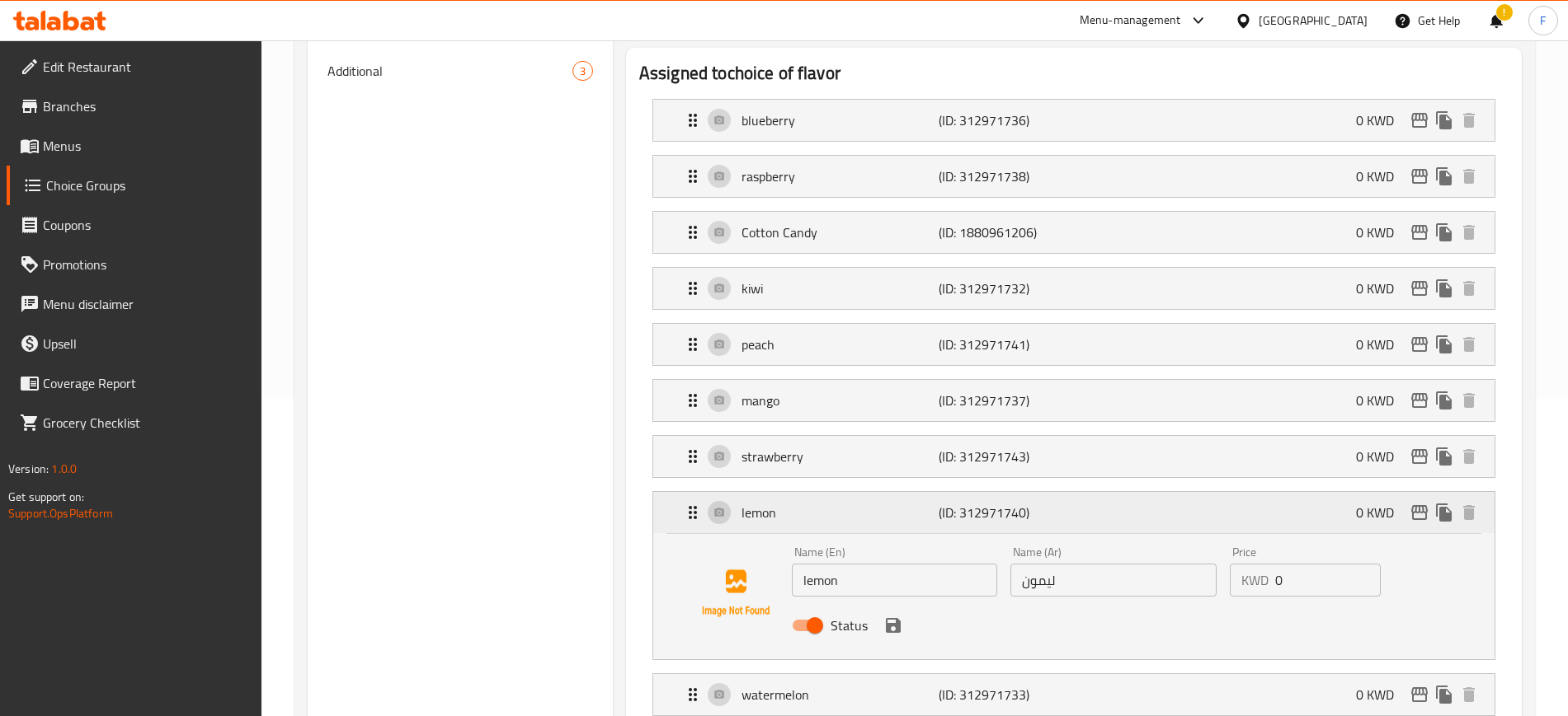
click at [832, 503] on p "lemon" at bounding box center [840, 512] width 197 height 20
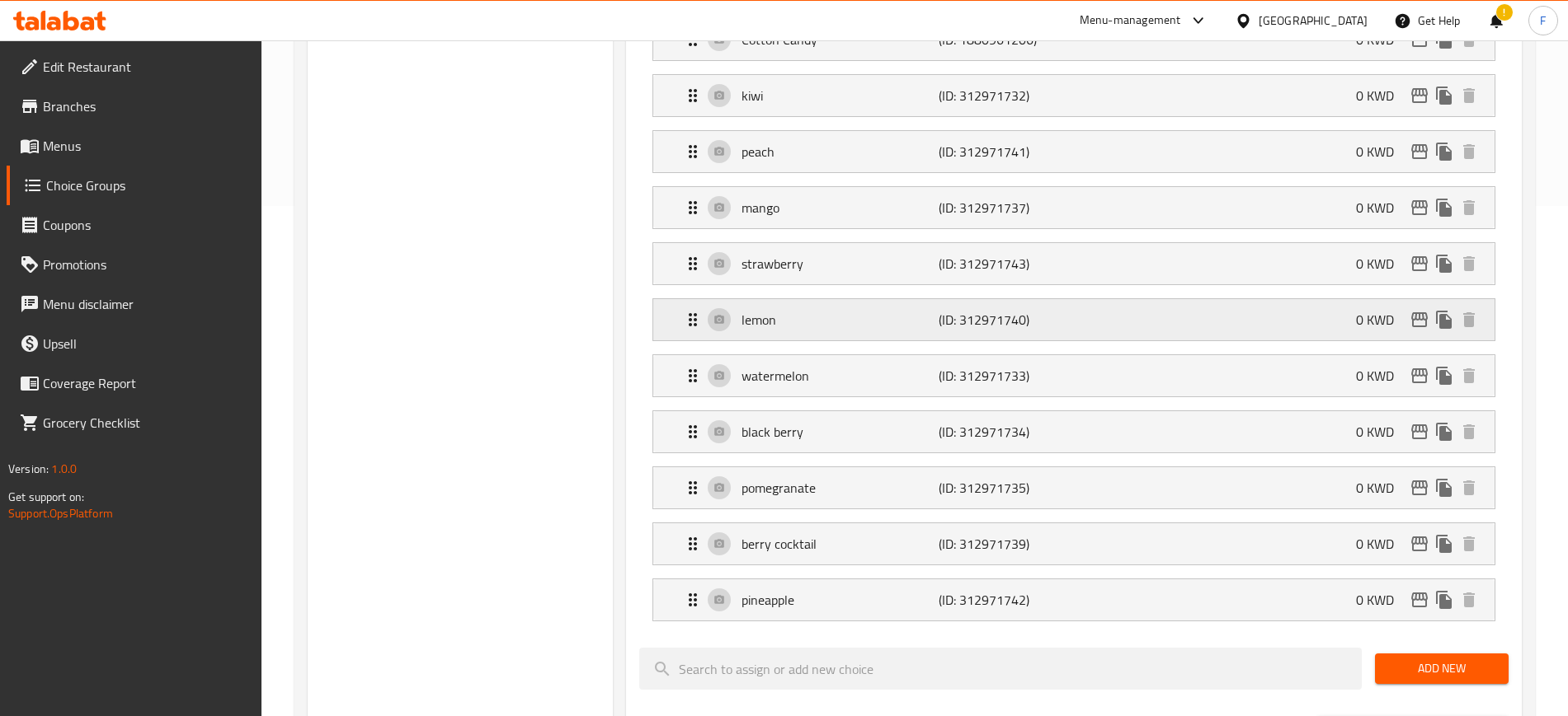
scroll to position [524, 0]
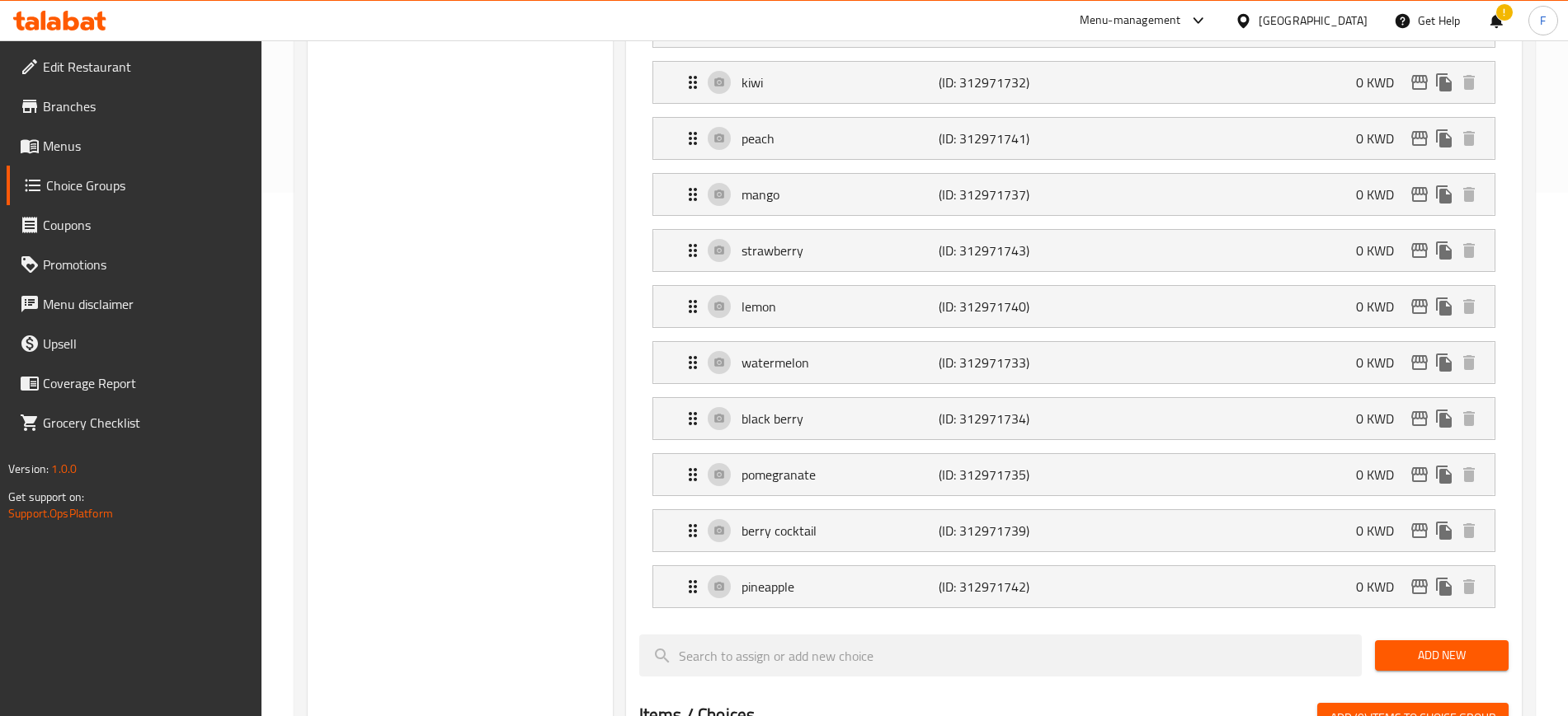
click at [801, 342] on div "watermelon (ID: 312971733) 0 KWD Name (En) watermelon Name (En) Name (Ar) بطيخ …" at bounding box center [1074, 362] width 843 height 42
click at [799, 398] on div "black berry (ID: 312971734) 0 KWD" at bounding box center [1078, 419] width 792 height 42
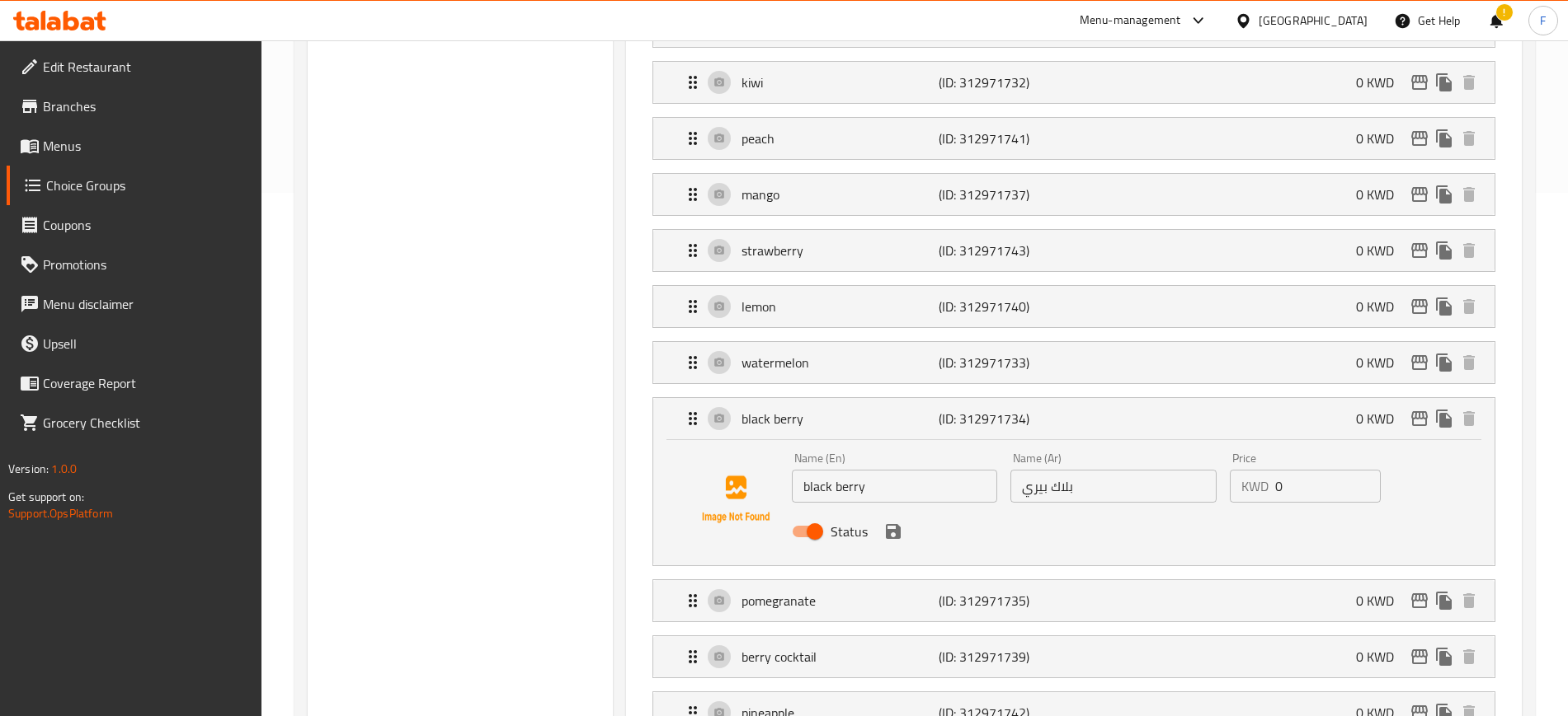
click at [839, 470] on input "black berry" at bounding box center [895, 486] width 206 height 33
click at [888, 524] on icon "save" at bounding box center [892, 531] width 15 height 15
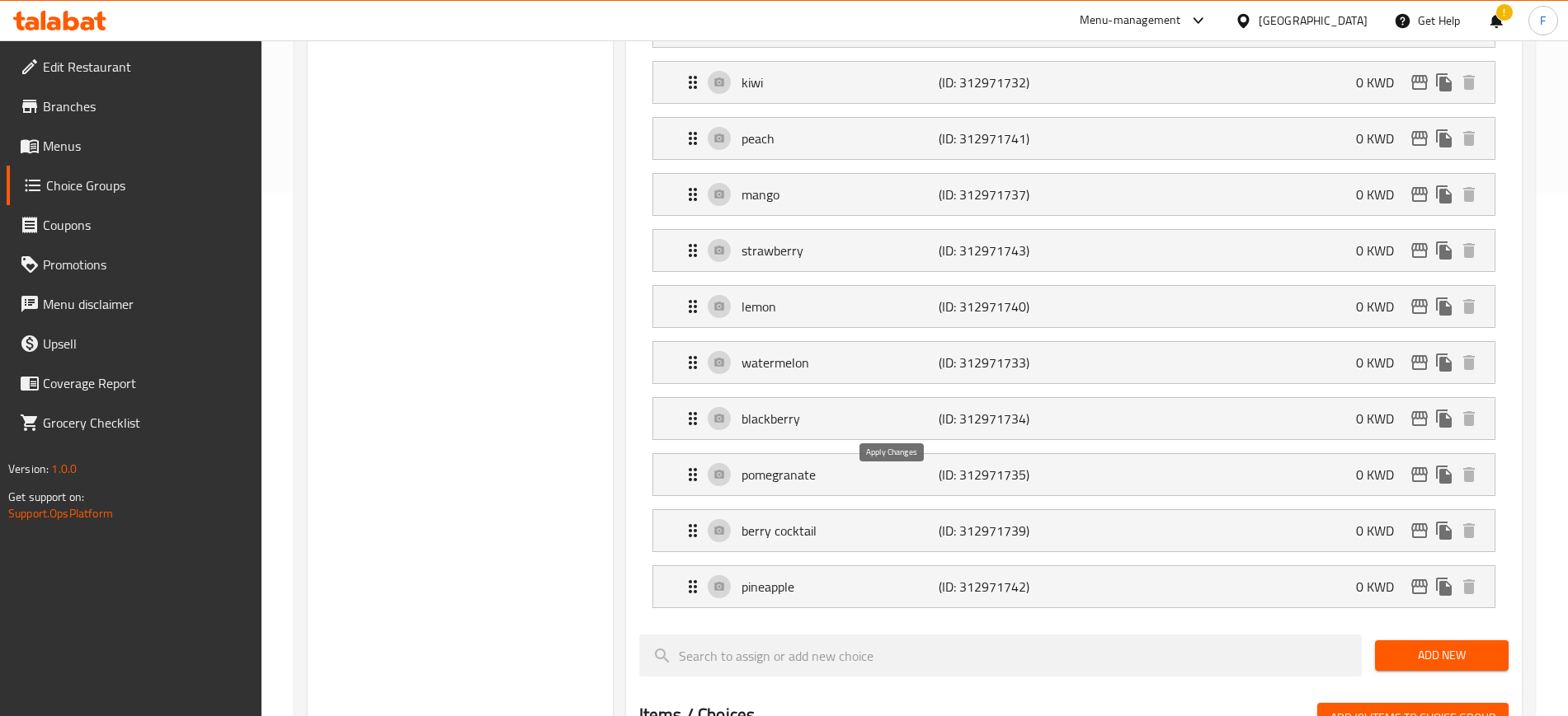
type input "blackberry"
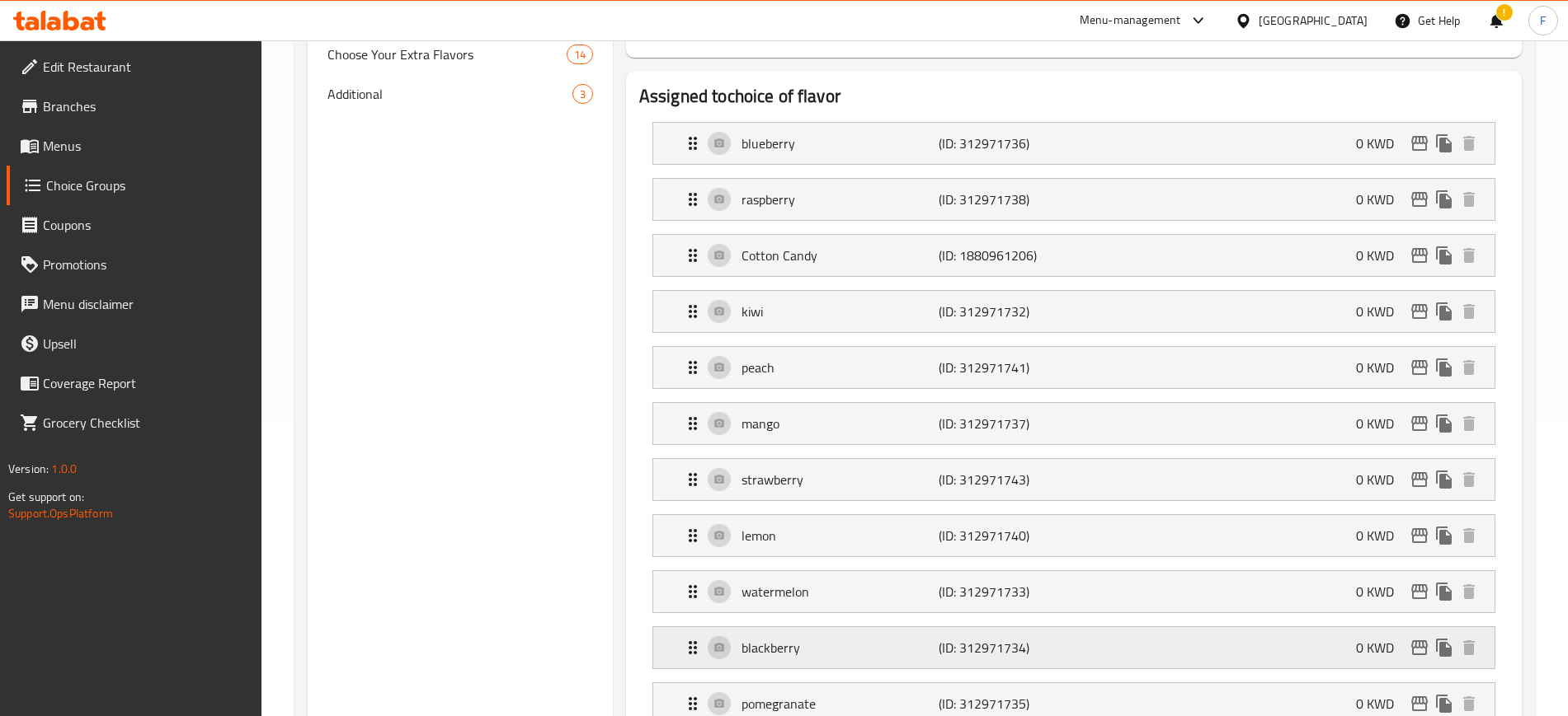
scroll to position [206, 0]
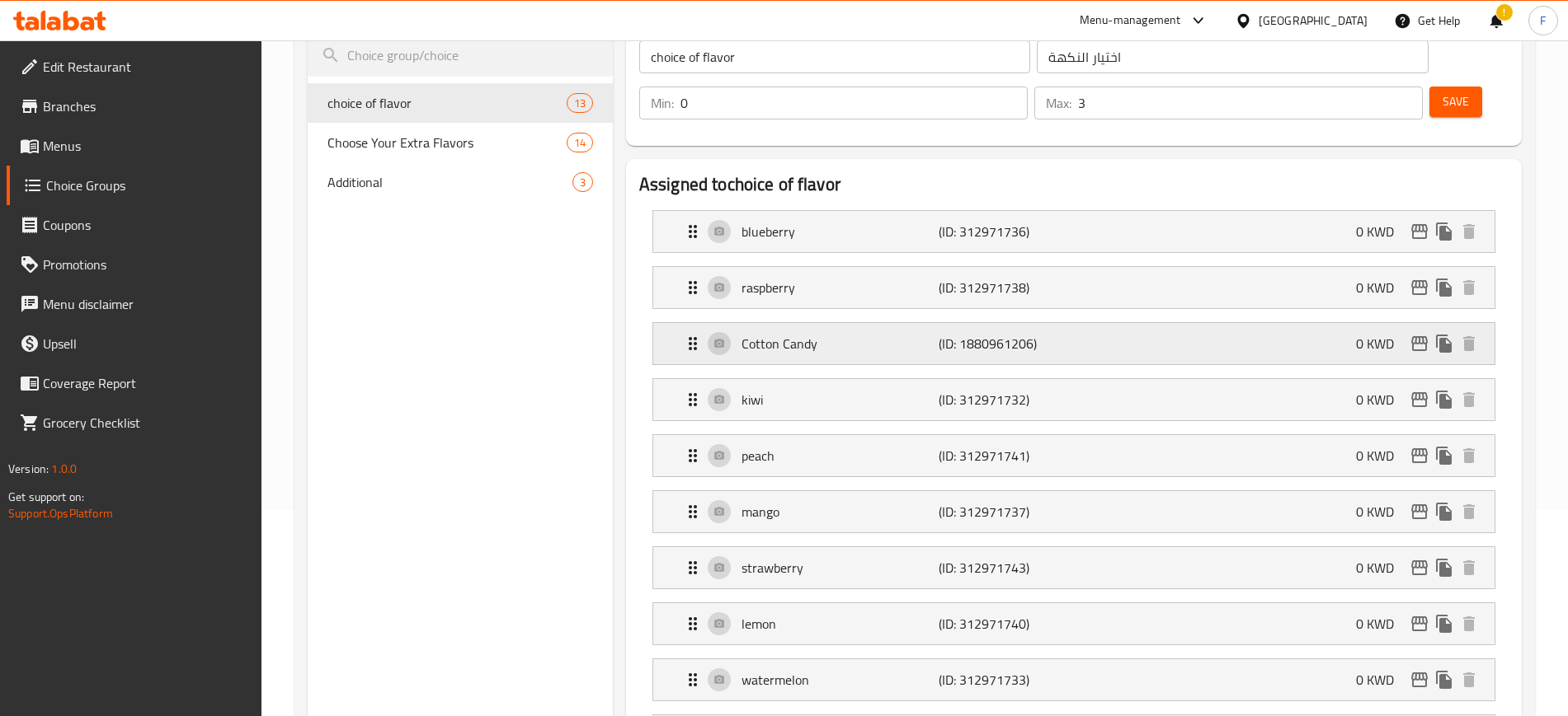
click at [930, 323] on div "Cotton Candy (ID: 1880961206) 0 KWD" at bounding box center [1078, 344] width 792 height 42
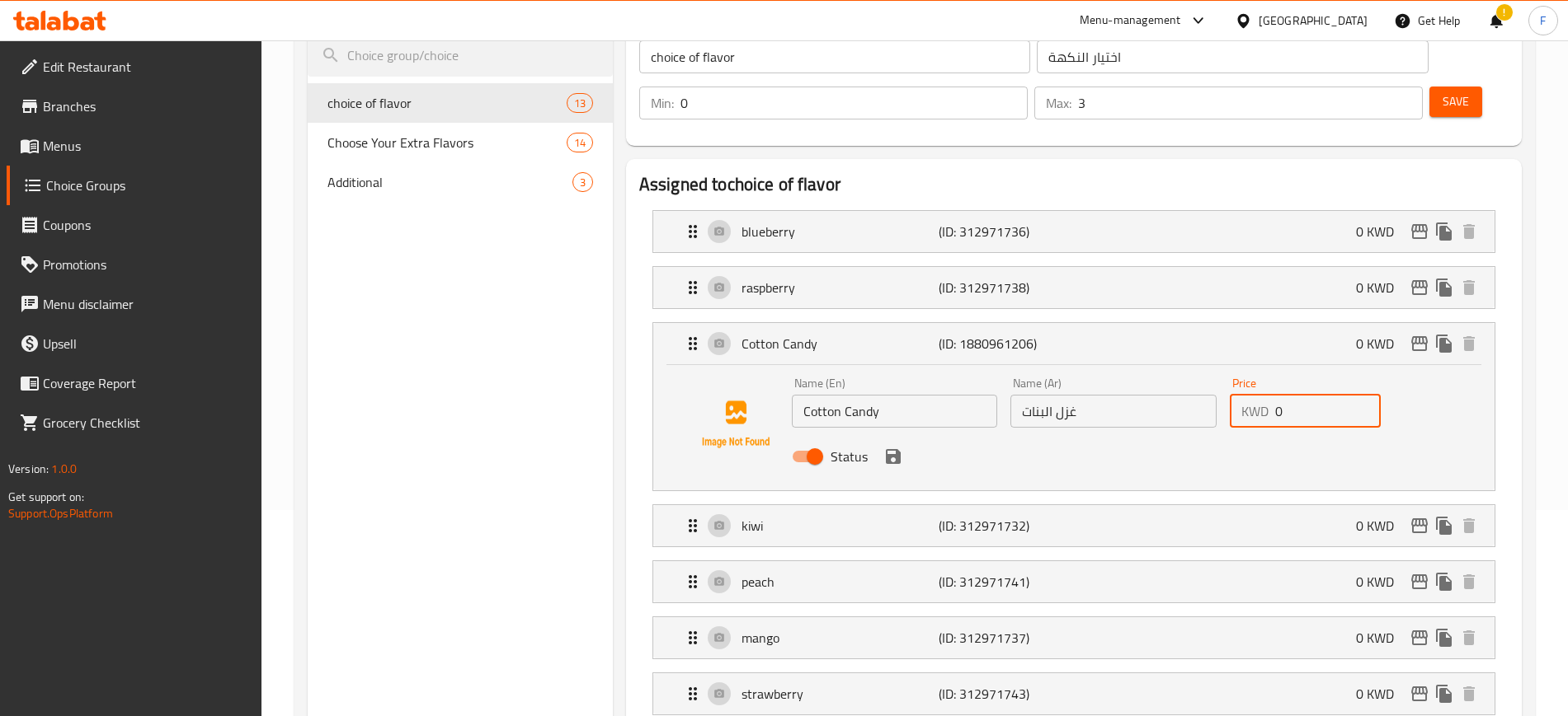
click at [1329, 394] on input "0" at bounding box center [1328, 411] width 106 height 33
click at [891, 449] on icon "save" at bounding box center [892, 456] width 15 height 15
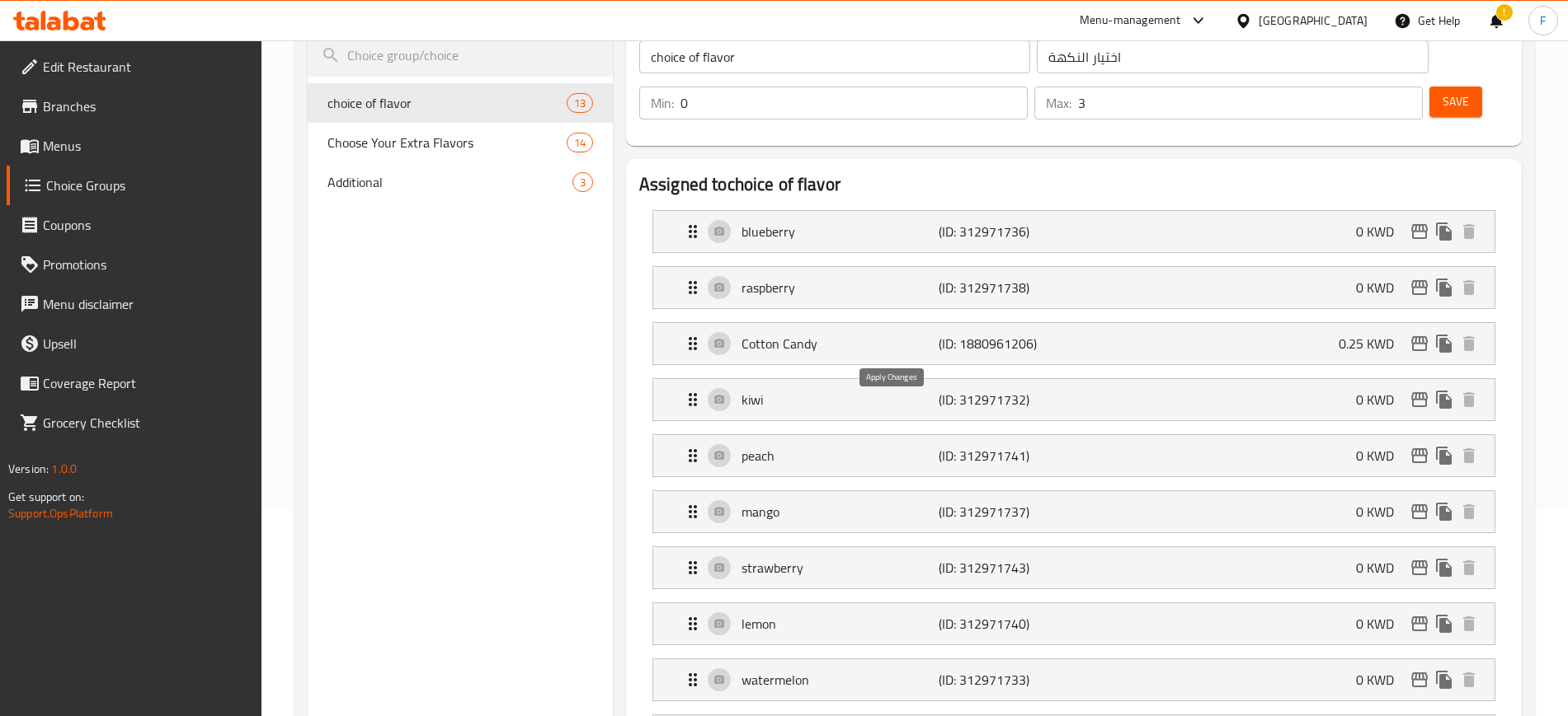
type input "0.25"
click at [856, 323] on div "Cotton Candy (ID: 1880961206) 0.25 KWD" at bounding box center [1078, 344] width 792 height 42
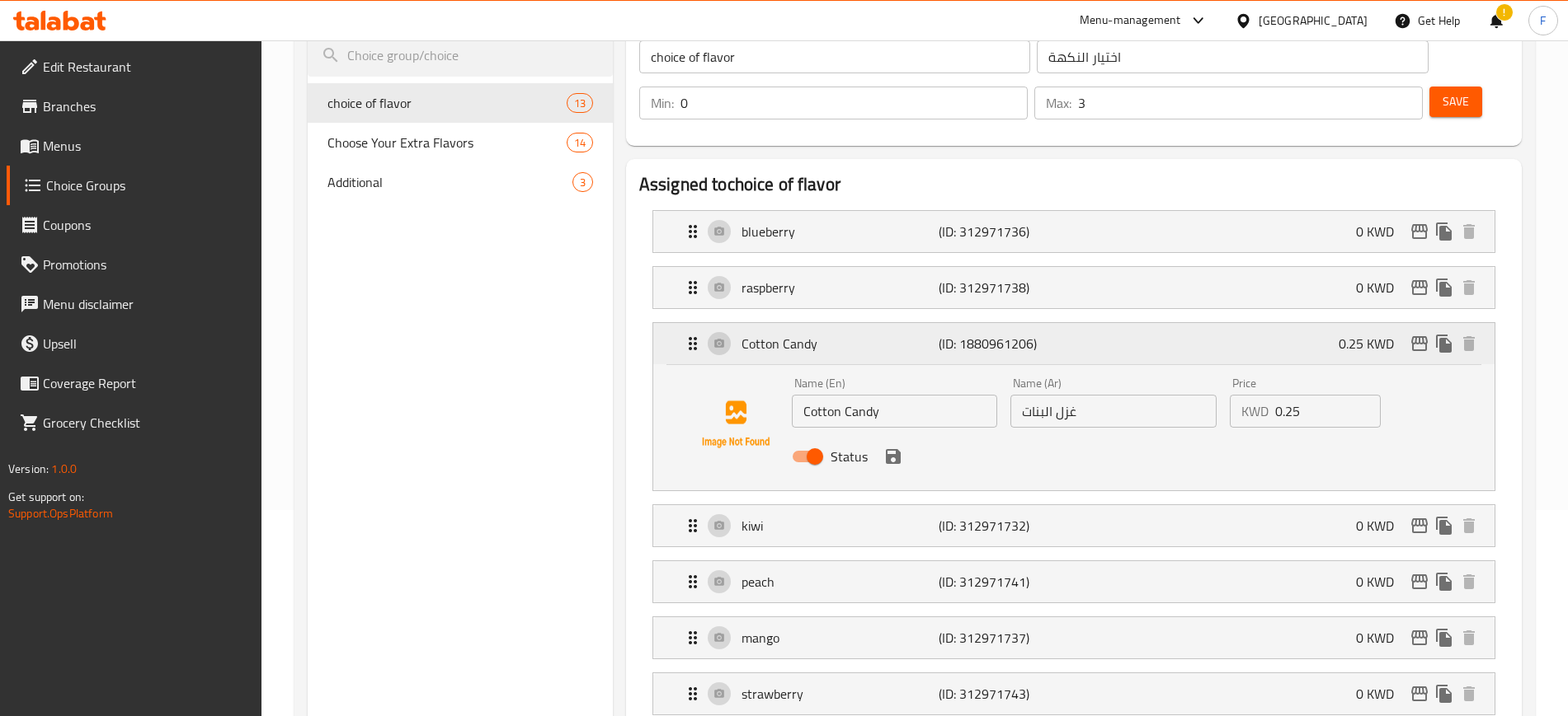
click at [854, 334] on p "Cotton Candy" at bounding box center [840, 343] width 197 height 20
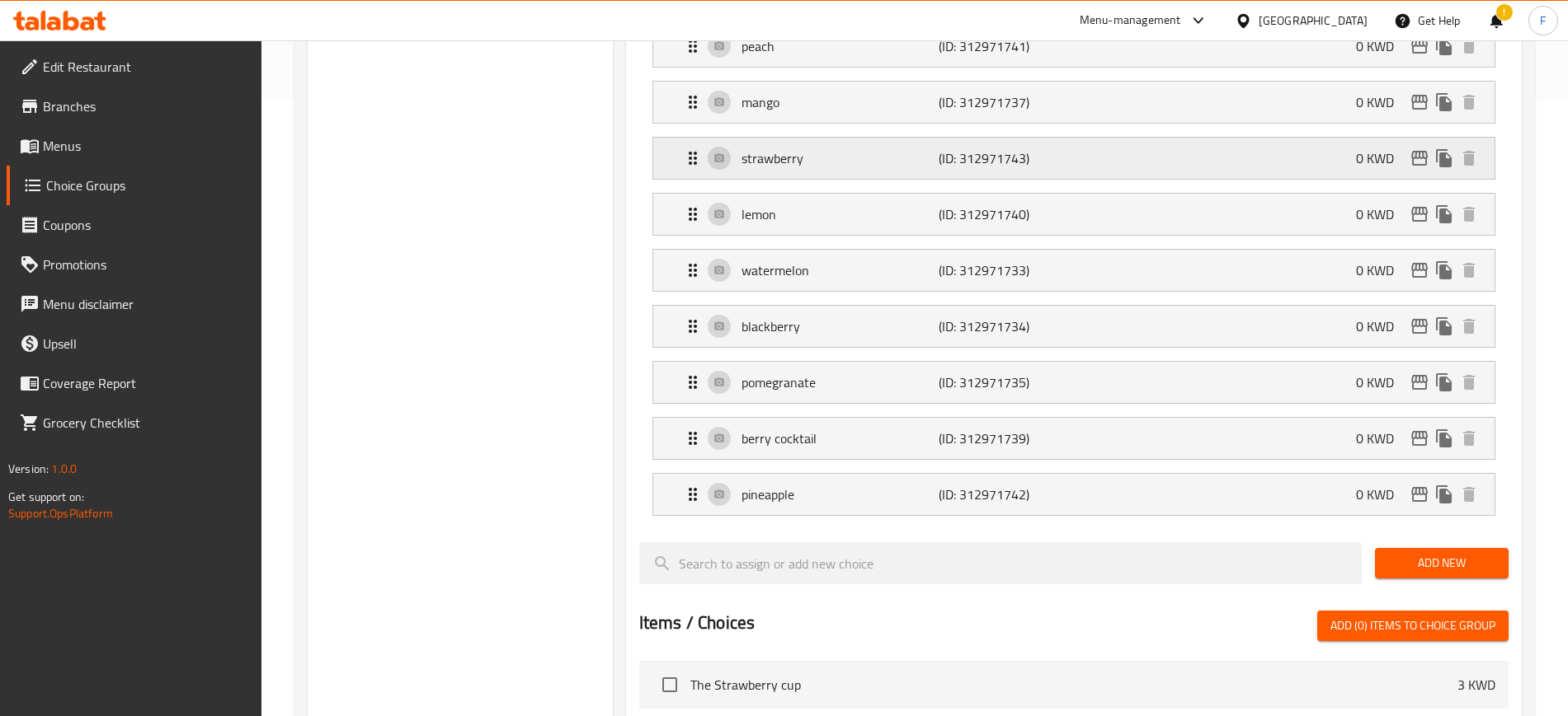
scroll to position [618, 0]
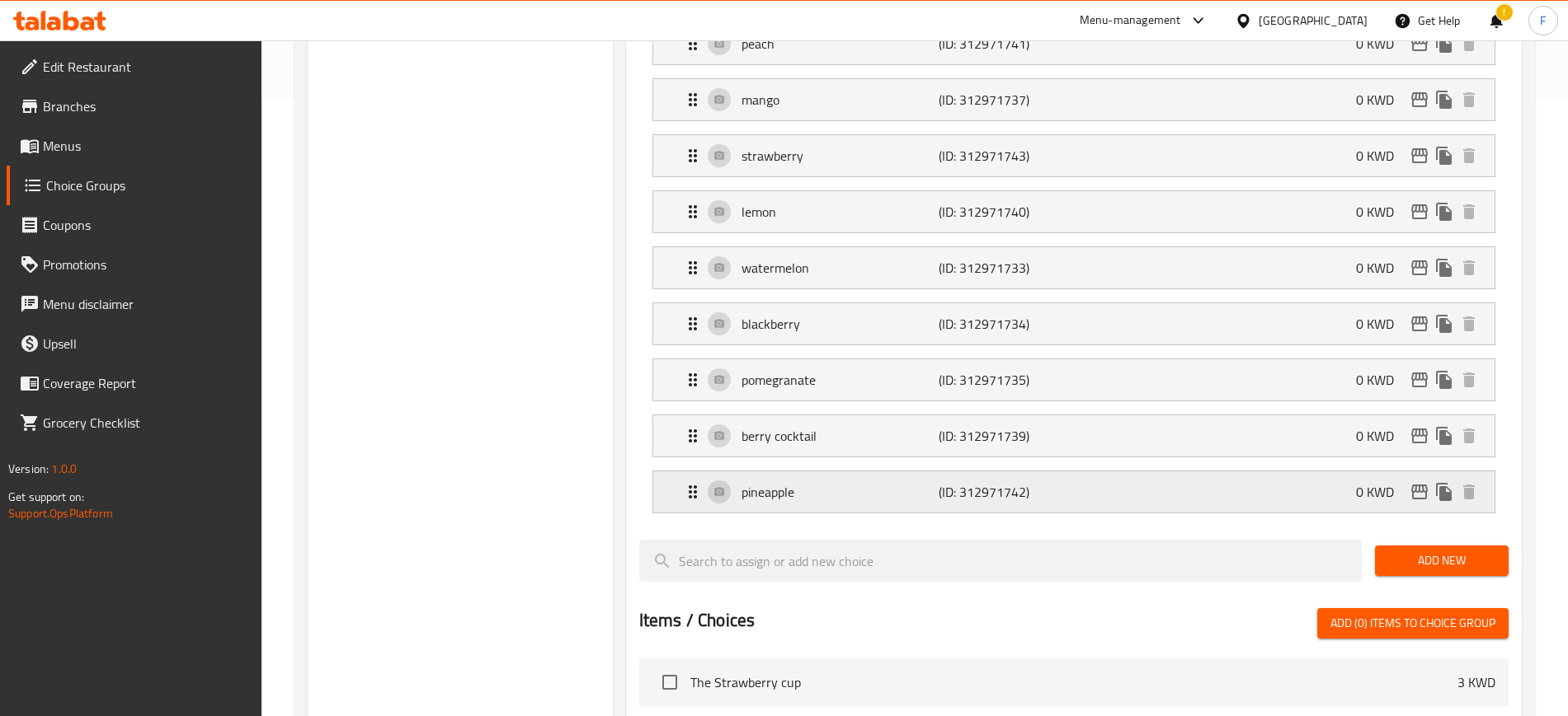
click at [820, 482] on p "pineapple" at bounding box center [840, 491] width 197 height 20
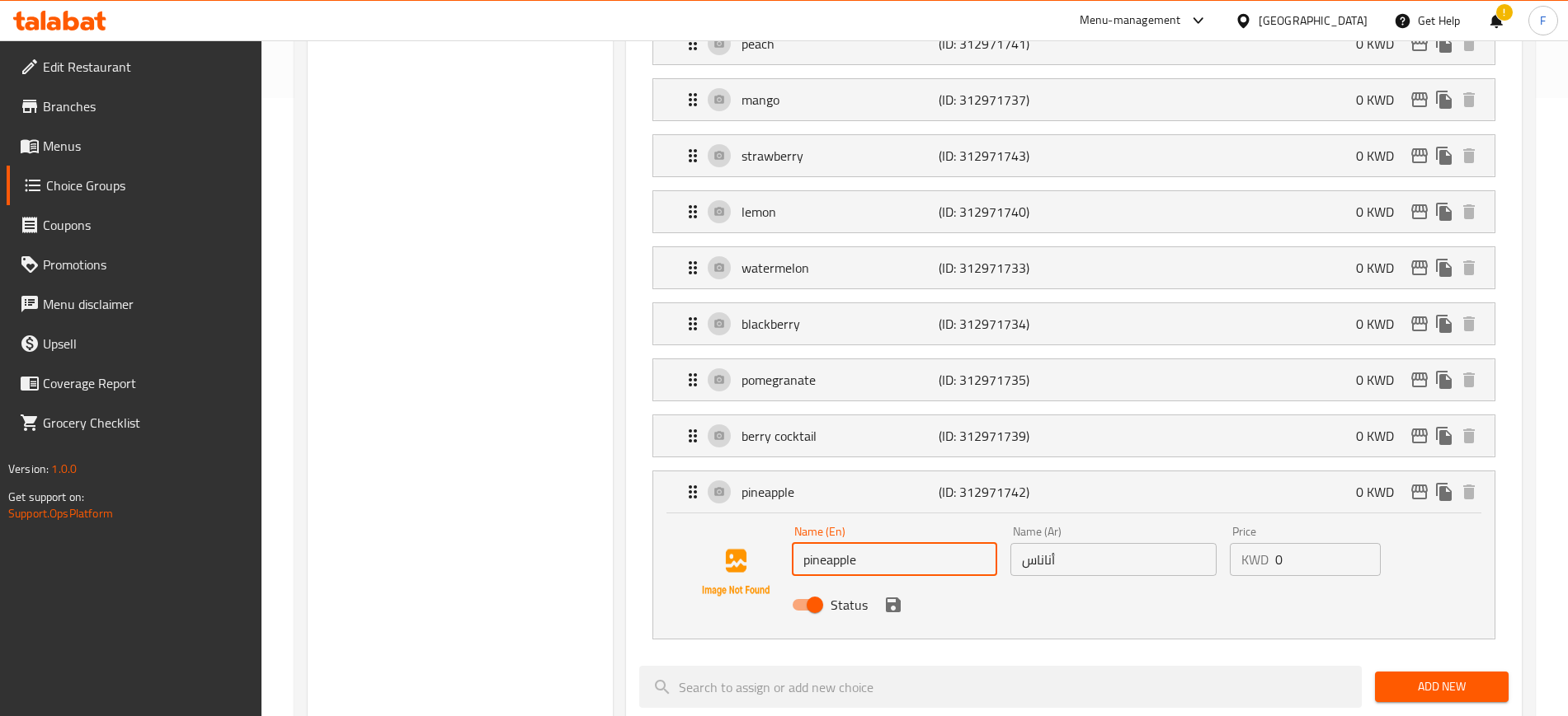
drag, startPoint x: 880, startPoint y: 520, endPoint x: 467, endPoint y: 417, distance: 425.7
click at [578, 506] on div "Choice Groups choice of flavor 13 Choose Your Extra Flavors 14 Additional 3 cho…" at bounding box center [918, 456] width 1220 height 1774
type input "7up Mojito"
drag, startPoint x: 1094, startPoint y: 513, endPoint x: 1023, endPoint y: 499, distance: 72.4
click at [1025, 544] on input "أناناس" at bounding box center [1114, 560] width 206 height 33
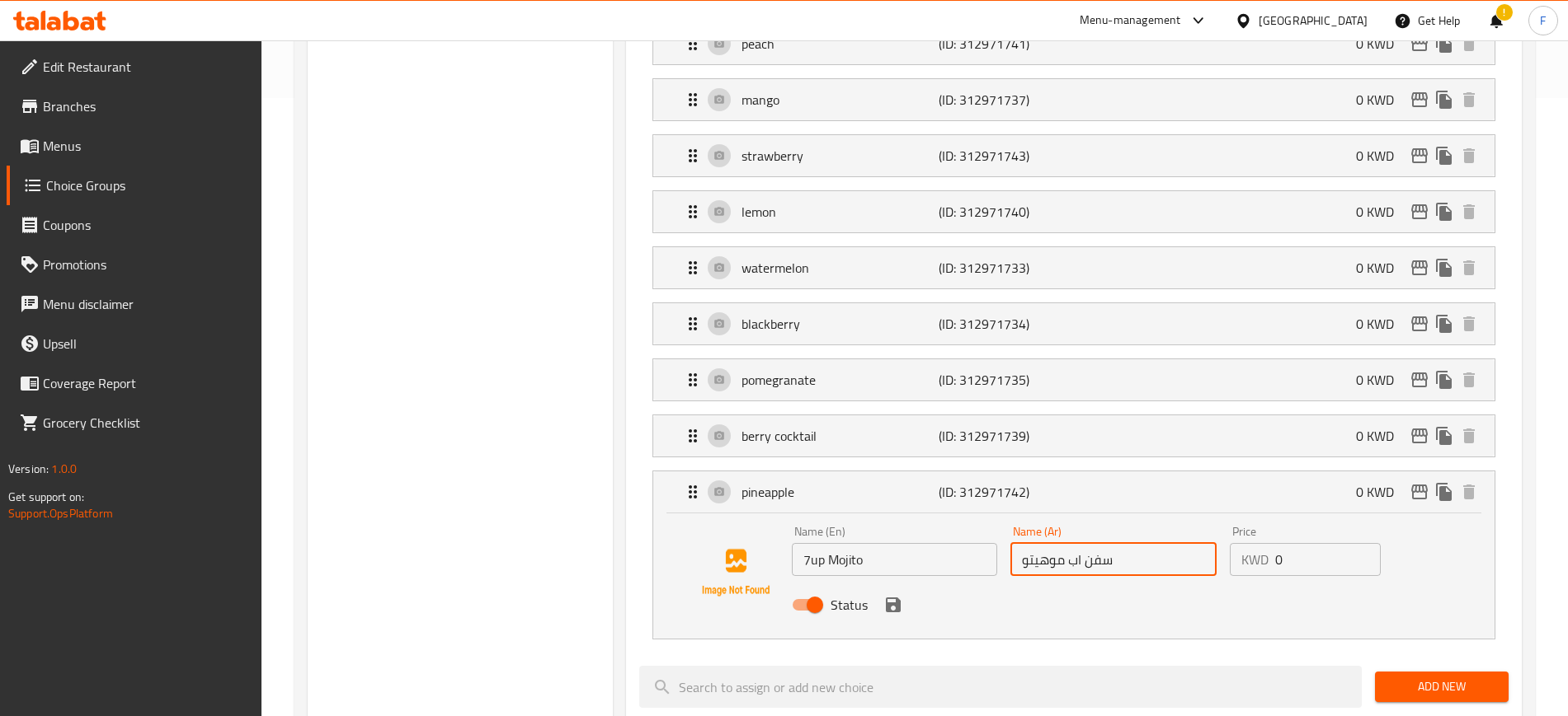
type input "سفن اب موهيتو"
click at [1294, 544] on input "0" at bounding box center [1328, 560] width 106 height 33
click at [896, 597] on icon "save" at bounding box center [892, 604] width 15 height 15
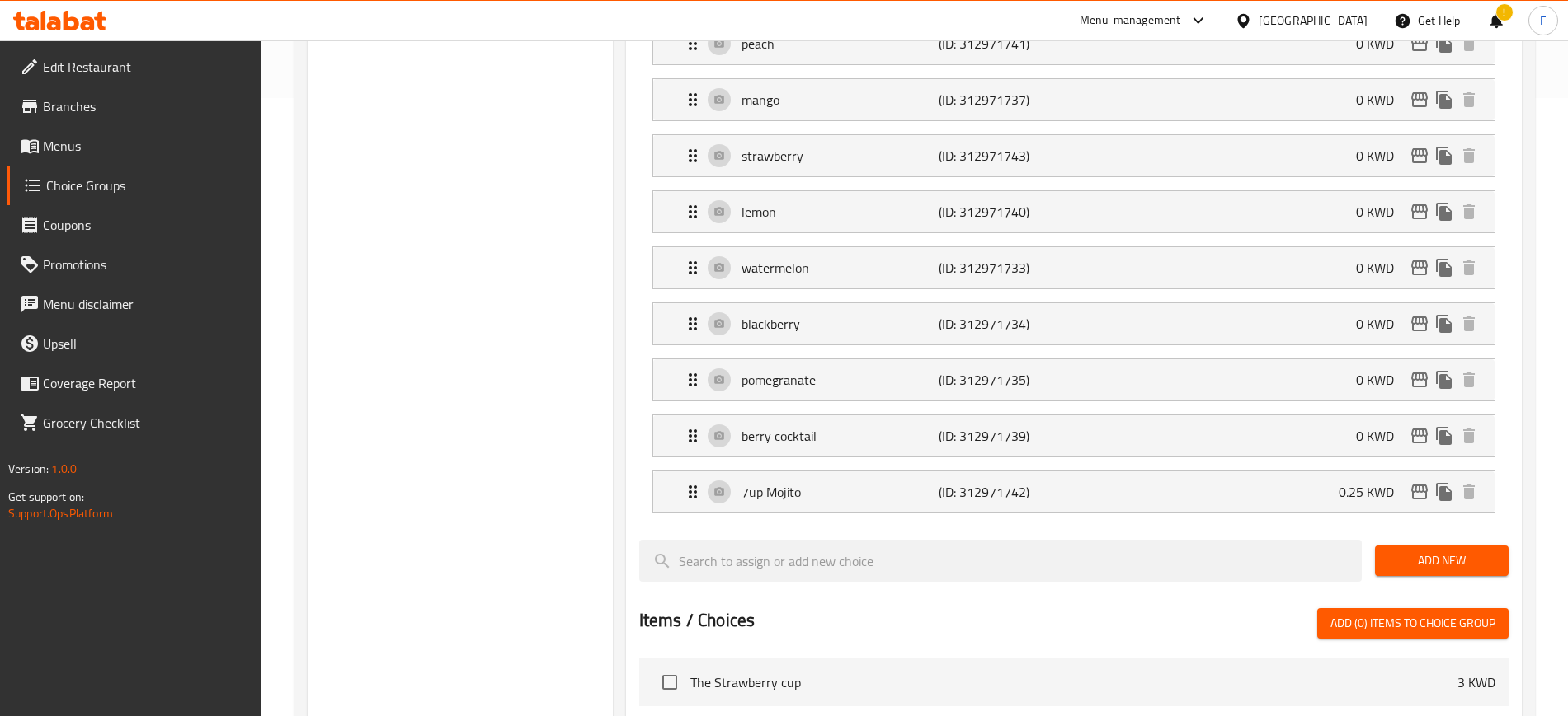
type input "0.25"
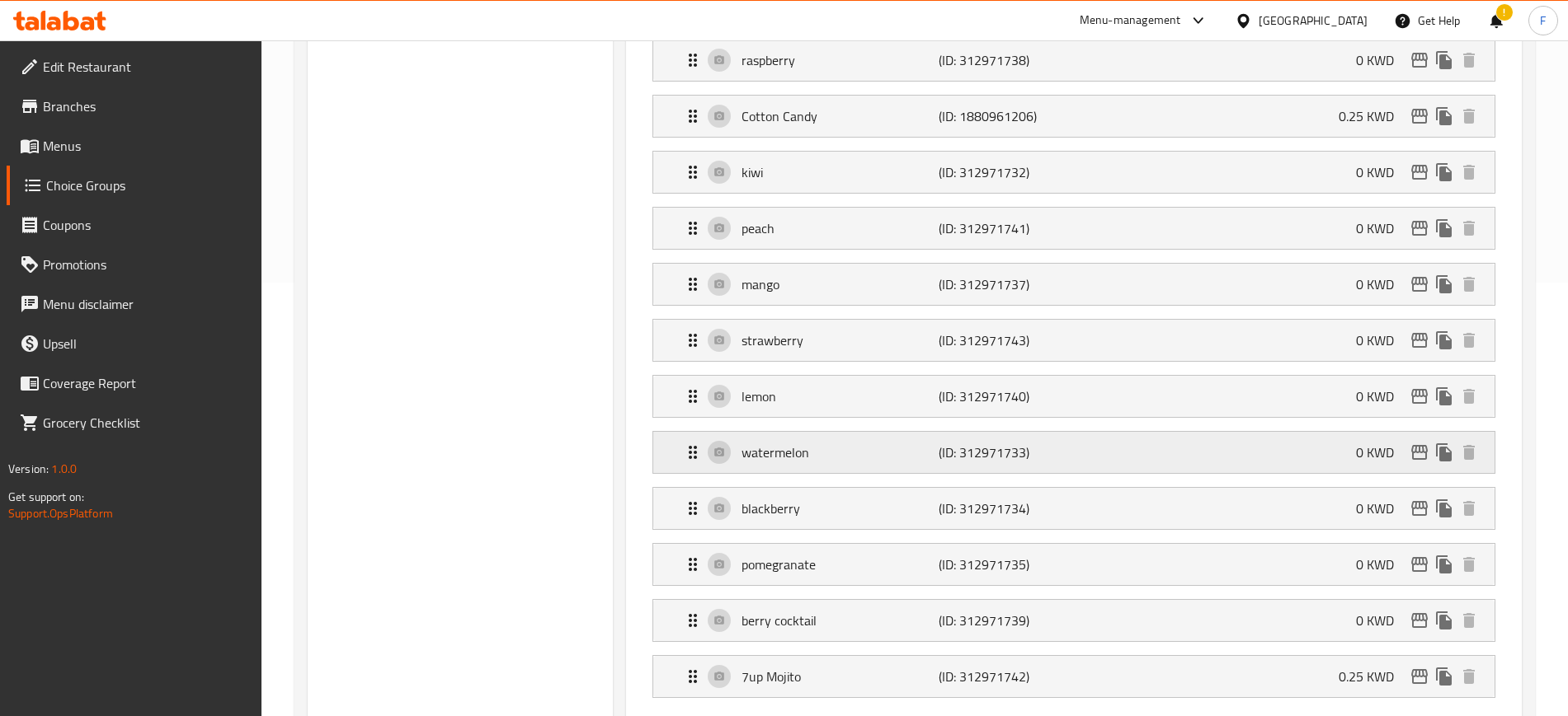
scroll to position [103, 0]
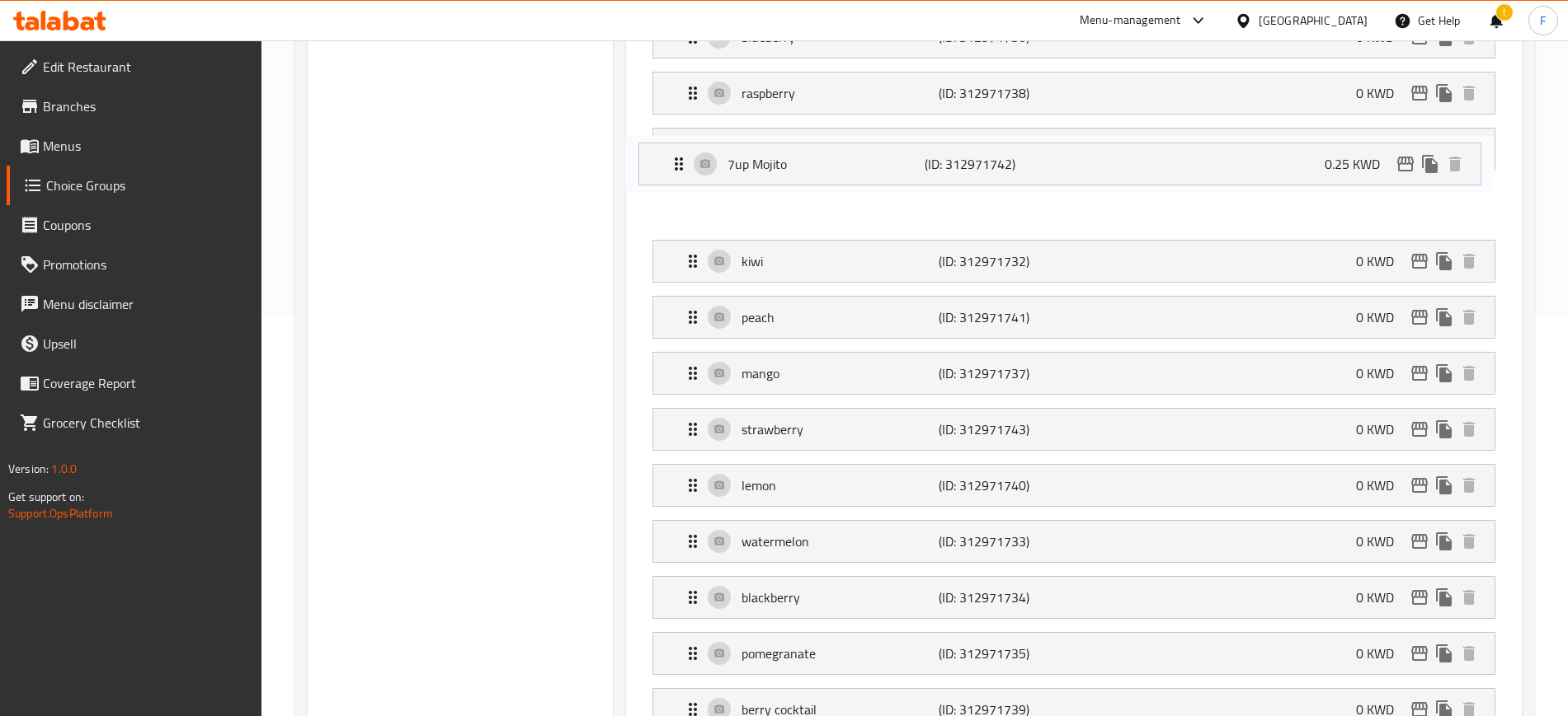
drag, startPoint x: 818, startPoint y: 655, endPoint x: 801, endPoint y: 152, distance: 503.3
click at [801, 152] on nav "blueberry (ID: 312971736) 0 KWD Name (En) blueberry Name (En) Name (Ar) توت ازر…" at bounding box center [1074, 374] width 869 height 742
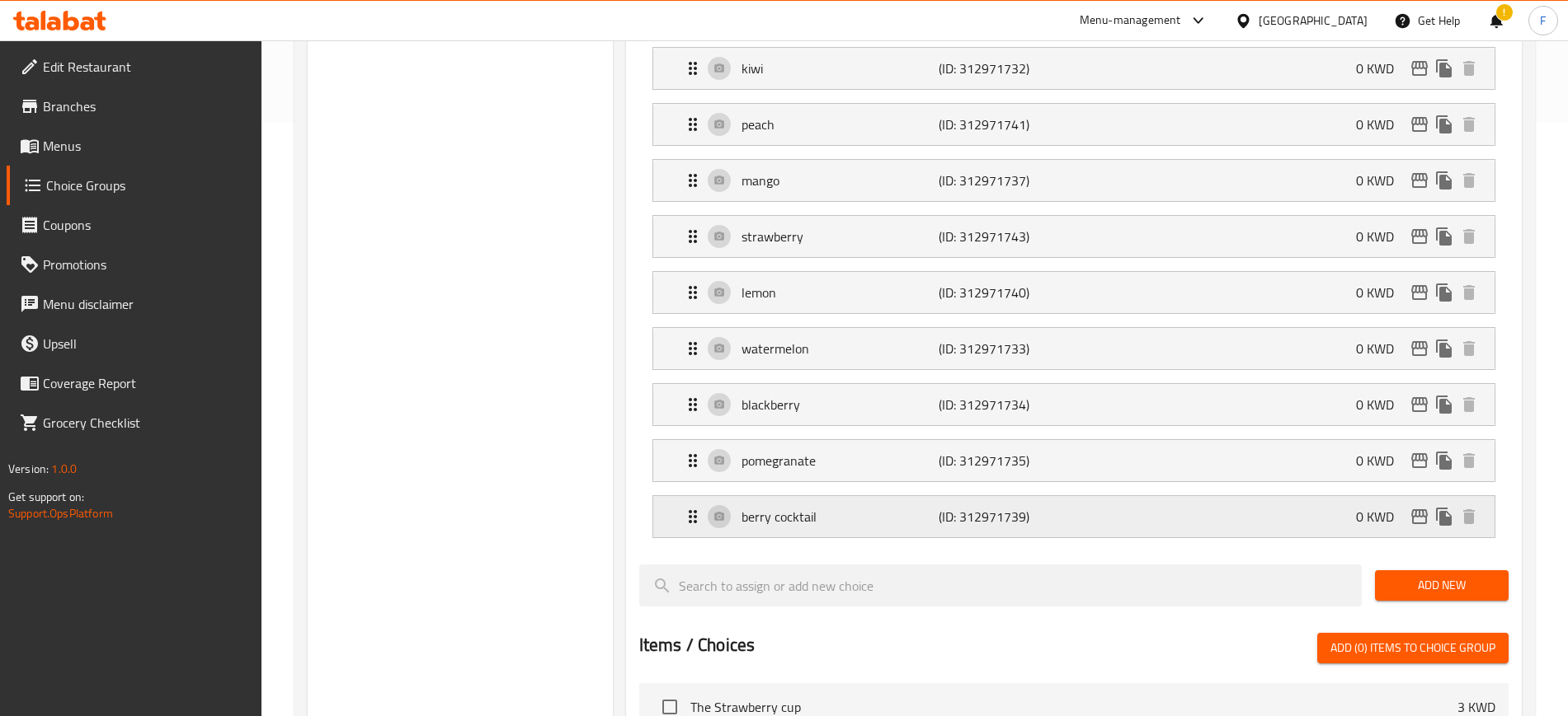
scroll to position [605, 0]
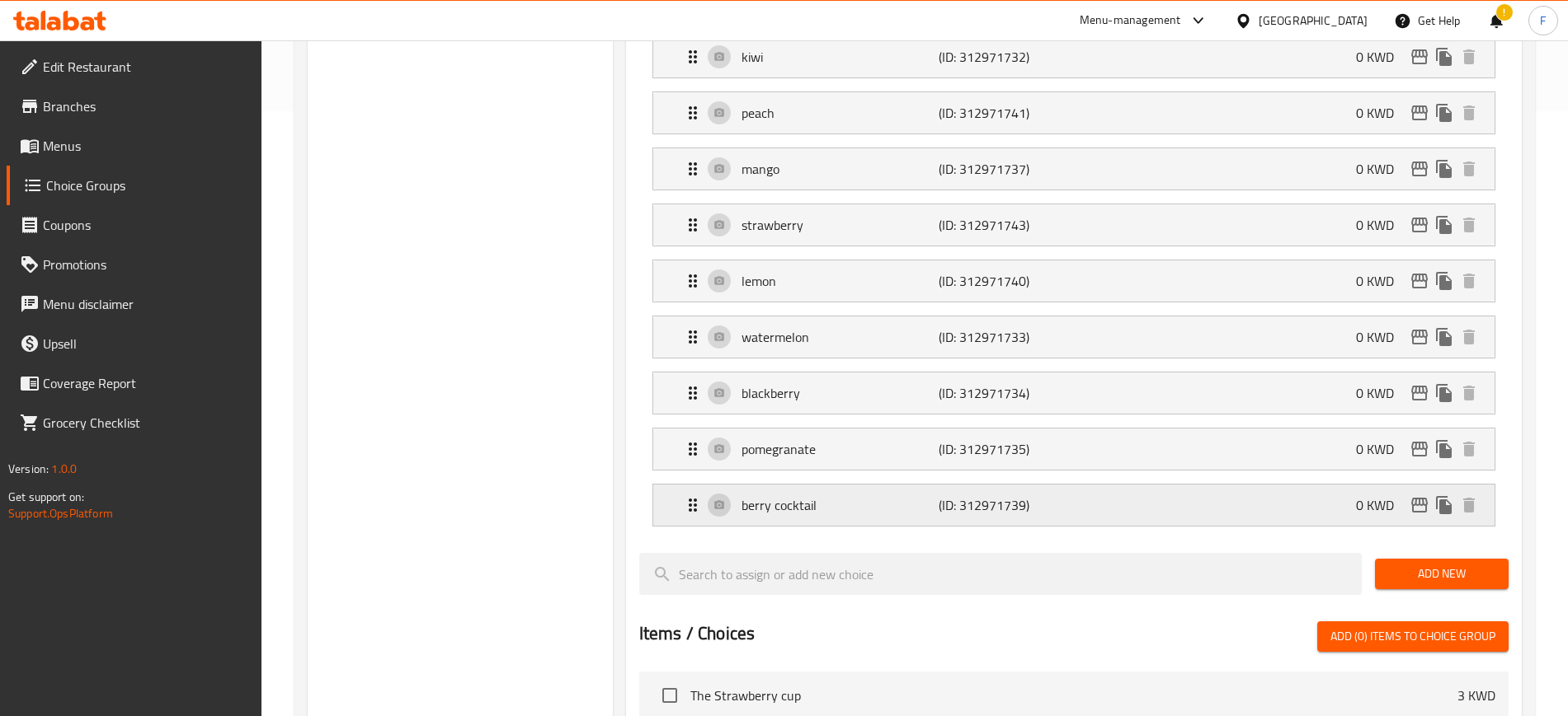
click at [847, 495] on p "berry cocktail" at bounding box center [840, 504] width 197 height 20
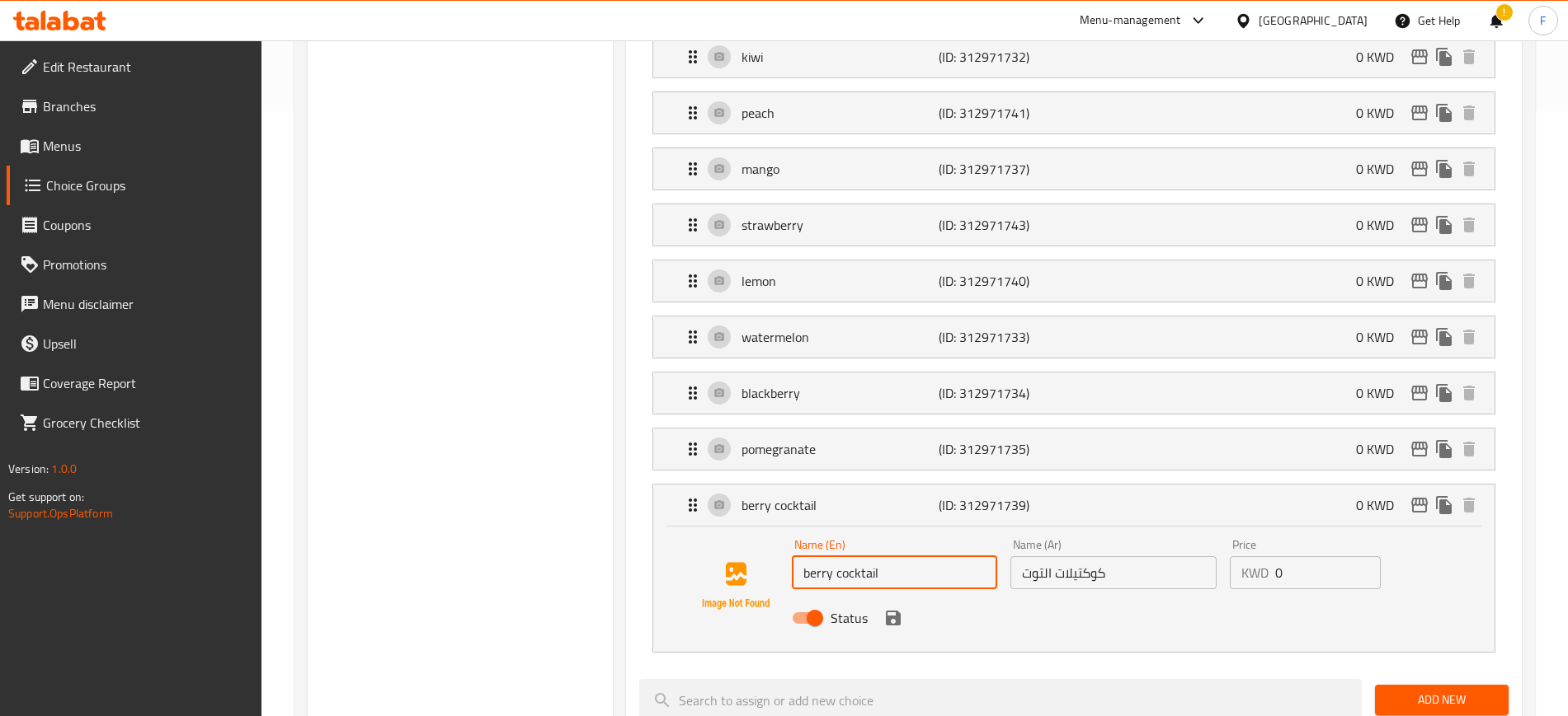
drag, startPoint x: 924, startPoint y: 530, endPoint x: 754, endPoint y: 529, distance: 170.0
click at [754, 530] on div "Name (En) berry cocktail Name (En) Name (Ar) كوكتيلات التوت Name (Ar) Price KWD…" at bounding box center [1074, 585] width 788 height 112
paste input "grenadine"
type input "grenadine"
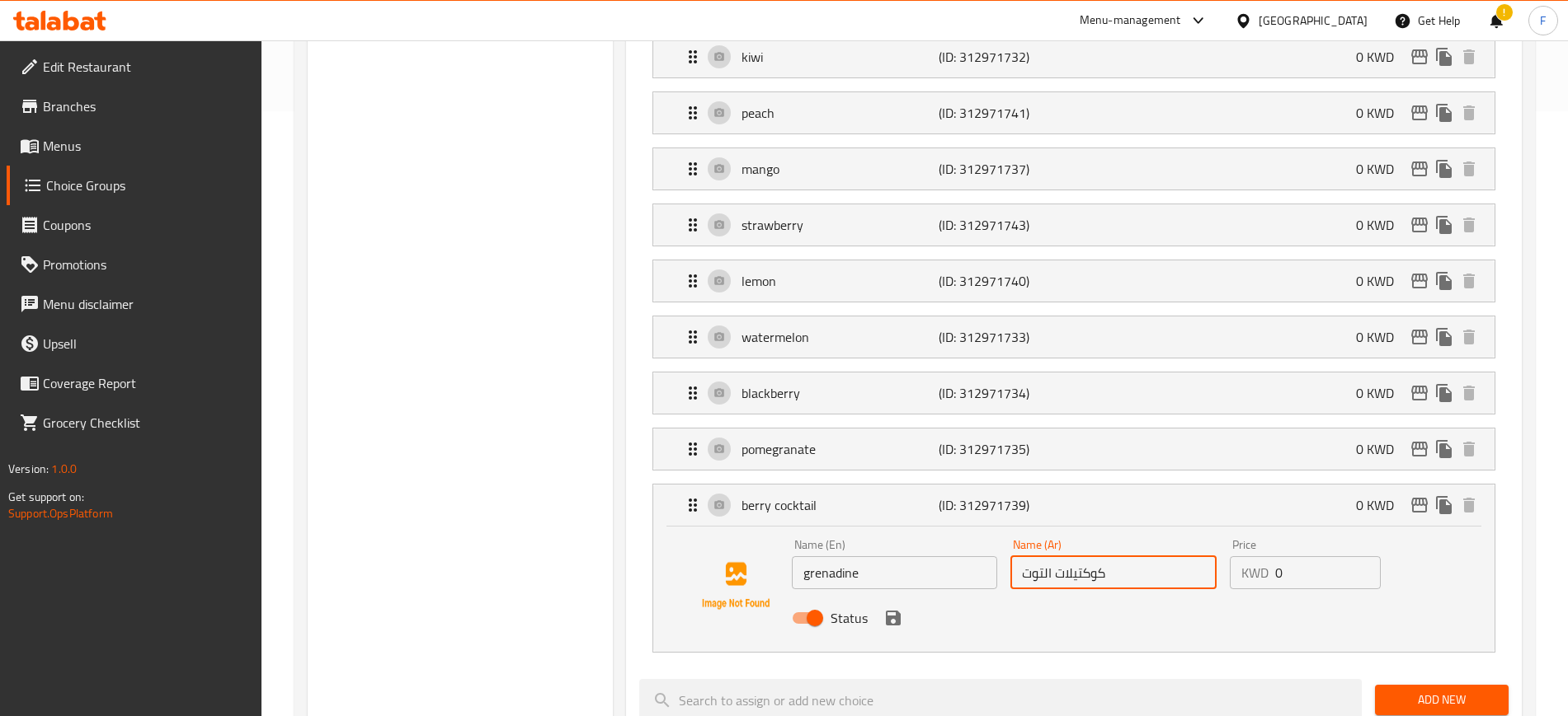
drag, startPoint x: 1124, startPoint y: 518, endPoint x: 932, endPoint y: 531, distance: 192.4
click at [932, 532] on div "Name (En) grenadine Name (En) Name (Ar) كوكتيلات التوت Name (Ar) Price KWD 0 Pr…" at bounding box center [1114, 586] width 657 height 108
type input "["
type input "جرينادين"
click at [903, 606] on button "save" at bounding box center [893, 618] width 25 height 25
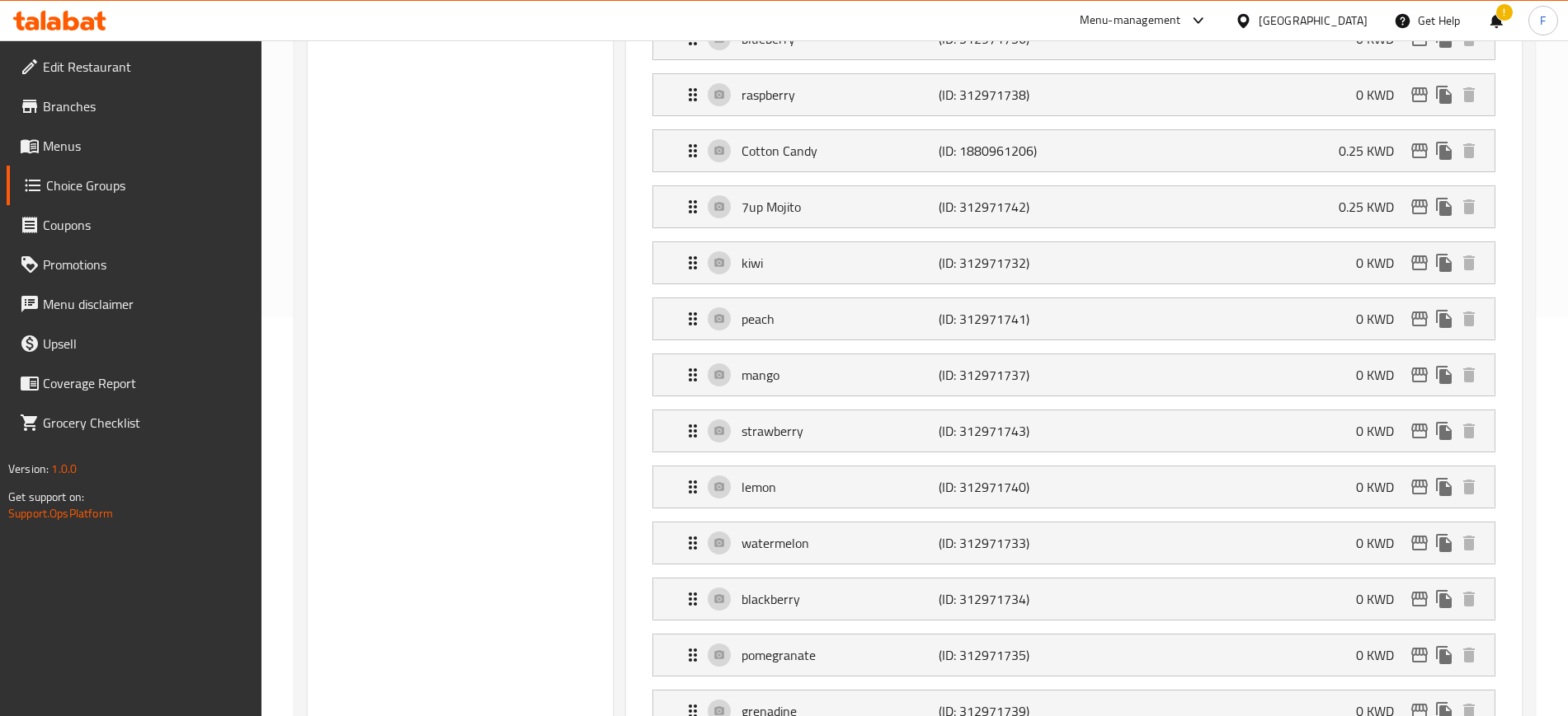
scroll to position [402, 0]
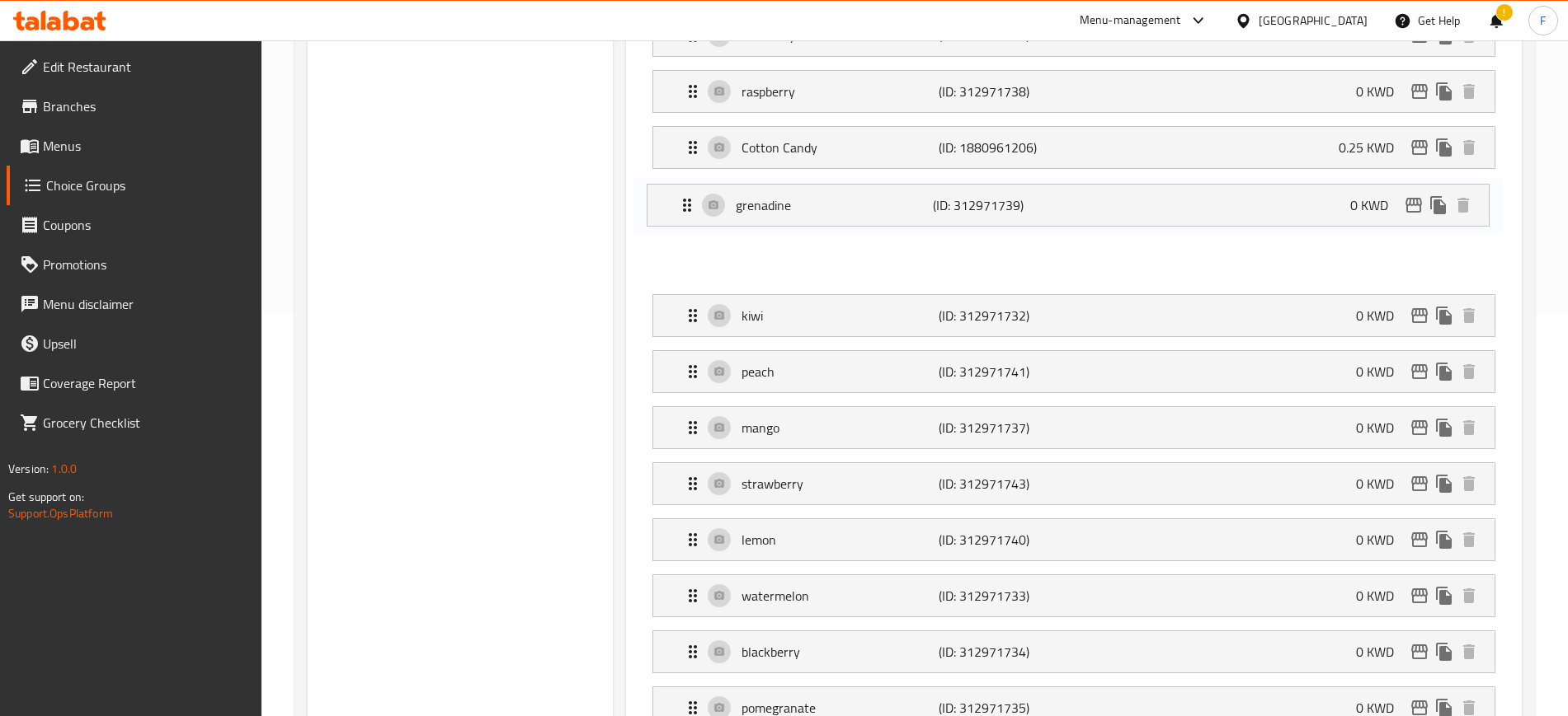
drag, startPoint x: 861, startPoint y: 666, endPoint x: 852, endPoint y: 203, distance: 463.1
click at [852, 203] on nav "blueberry (ID: 312971736) 0 KWD Name (En) blueberry Name (En) Name (Ar) توت ازر…" at bounding box center [1074, 372] width 869 height 742
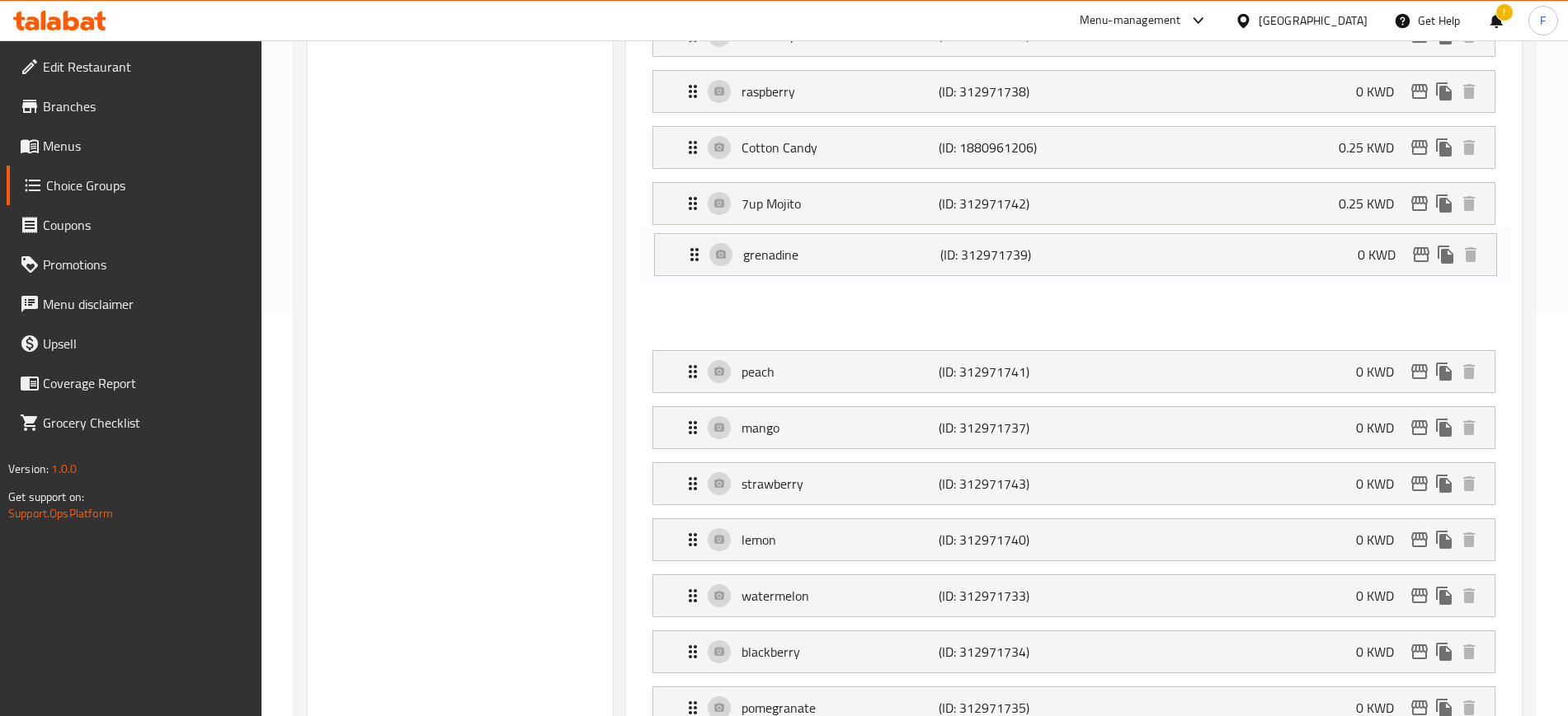
drag, startPoint x: 850, startPoint y: 204, endPoint x: 854, endPoint y: 257, distance: 53.2
click at [854, 257] on nav "blueberry (ID: 312971736) 0 KWD Name (En) blueberry Name (En) Name (Ar) توت ازر…" at bounding box center [1074, 372] width 869 height 742
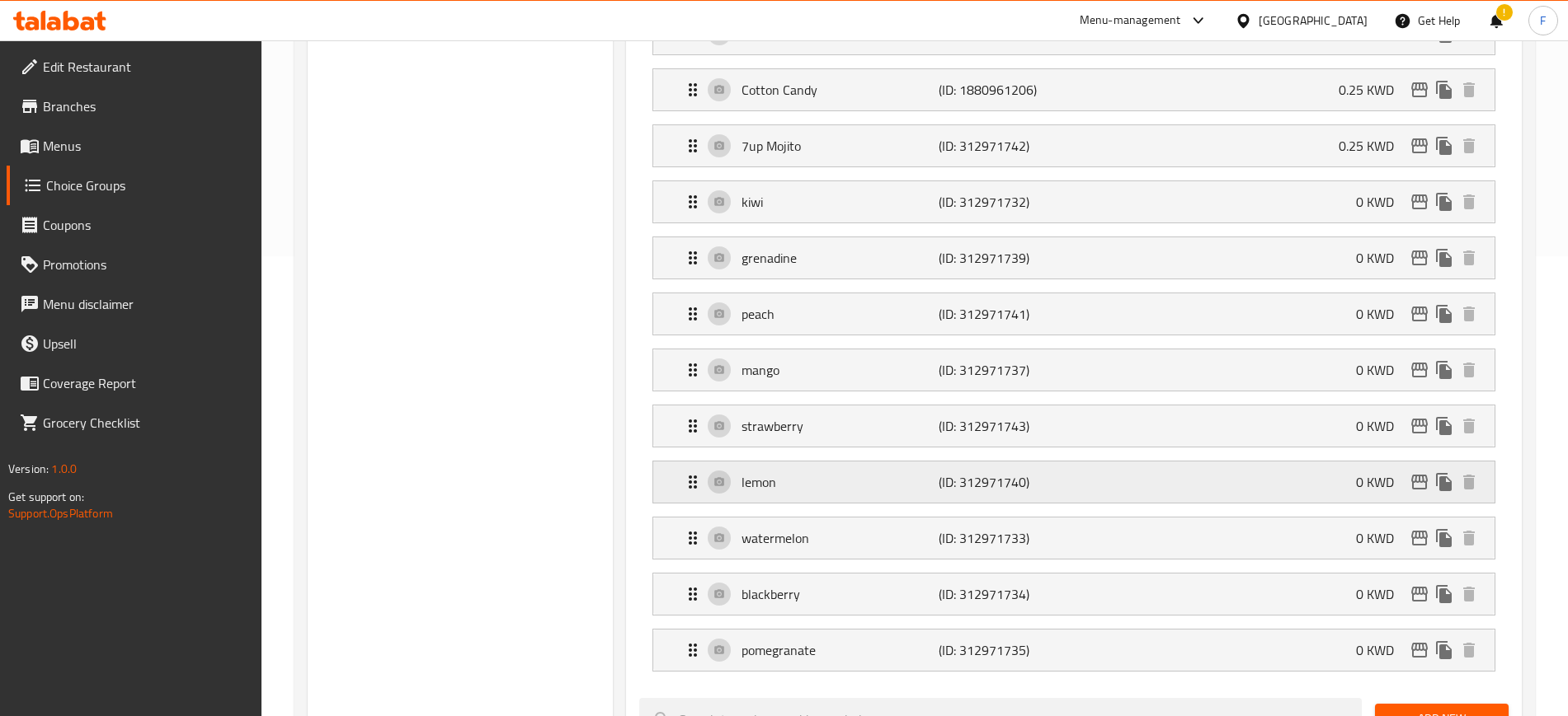
scroll to position [505, 0]
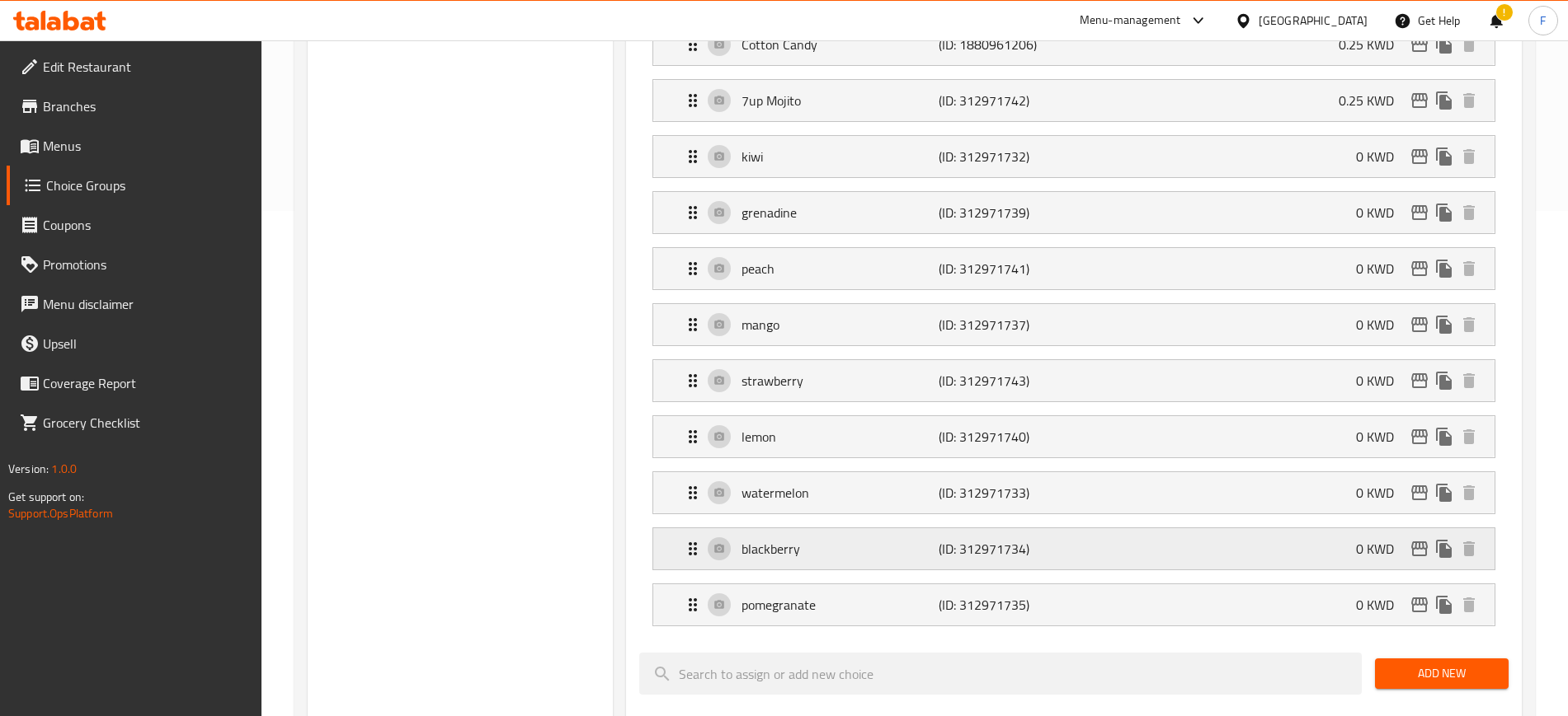
click at [837, 528] on div "blackberry (ID: 312971734) 0 KWD" at bounding box center [1078, 549] width 792 height 42
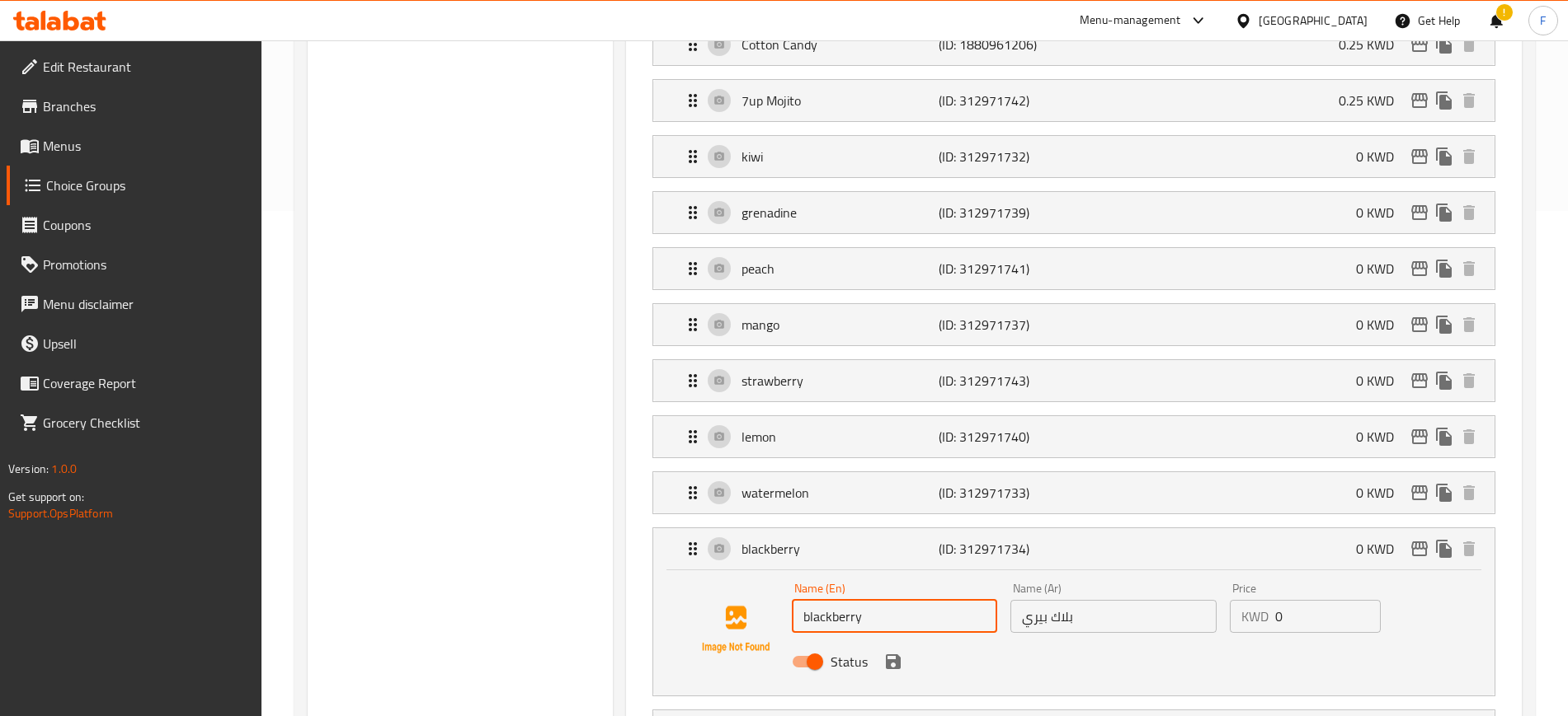
drag, startPoint x: 918, startPoint y: 557, endPoint x: 740, endPoint y: 576, distance: 179.0
click at [740, 576] on div "Name (En) blackberry Name (En) Name (Ar) بلاك بيري Name (Ar) Price KWD 0 Price …" at bounding box center [1074, 629] width 788 height 112
paste input "erry ch"
type input "berry cherry"
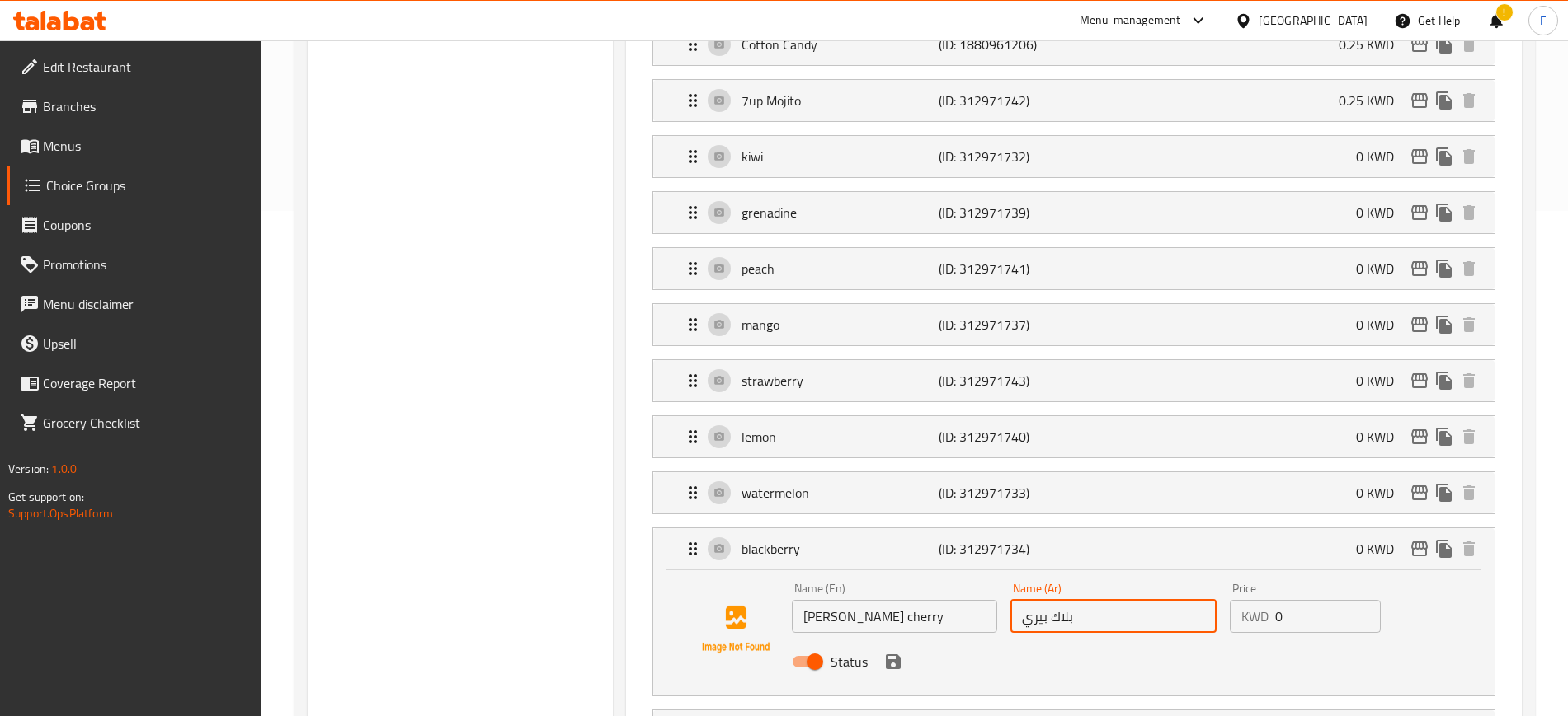
drag, startPoint x: 1113, startPoint y: 569, endPoint x: 1102, endPoint y: 572, distance: 11.4
click at [1112, 600] on input "بلاك بيري" at bounding box center [1114, 616] width 206 height 33
click at [1068, 600] on input "بلاك بيري" at bounding box center [1114, 616] width 206 height 33
drag, startPoint x: 1114, startPoint y: 571, endPoint x: 961, endPoint y: 559, distance: 153.5
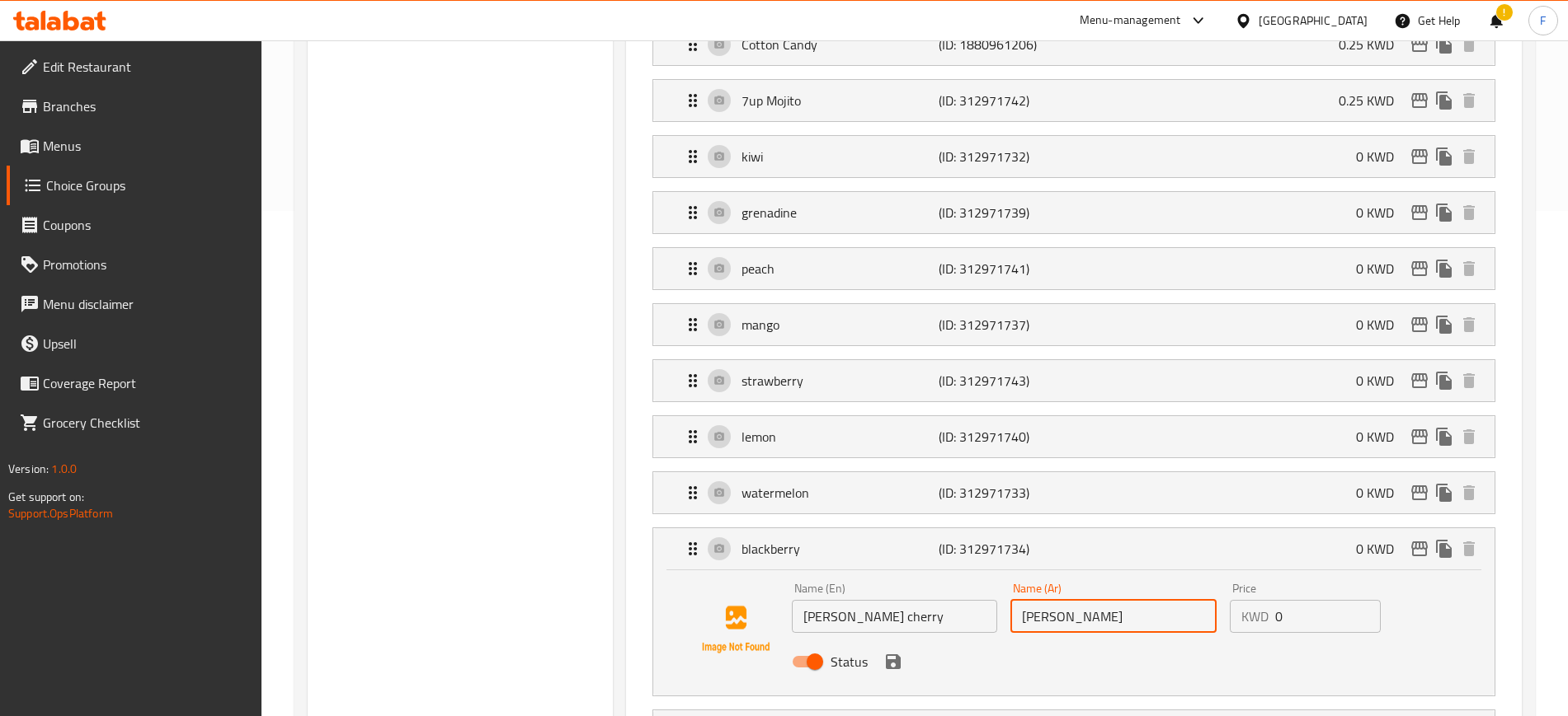
click at [961, 576] on div "Name (En) berry cherry Name (En) Name (Ar) توت بيري Name (Ar) Price KWD 0 Price…" at bounding box center [1114, 630] width 657 height 108
paste input "لكرز"
click at [896, 654] on icon "save" at bounding box center [892, 661] width 15 height 15
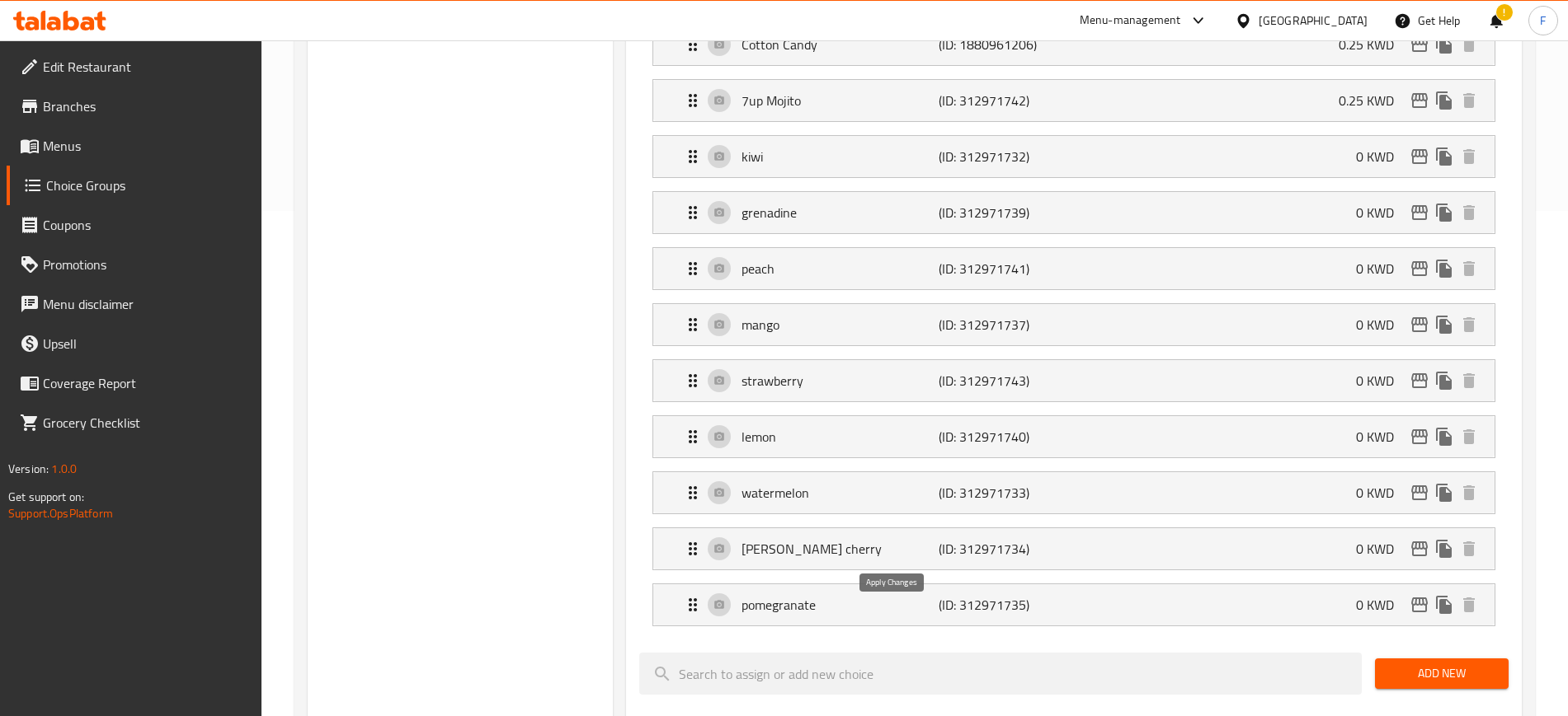
type input "توت الكرز"
click at [862, 596] on p "pomegranate" at bounding box center [840, 605] width 197 height 20
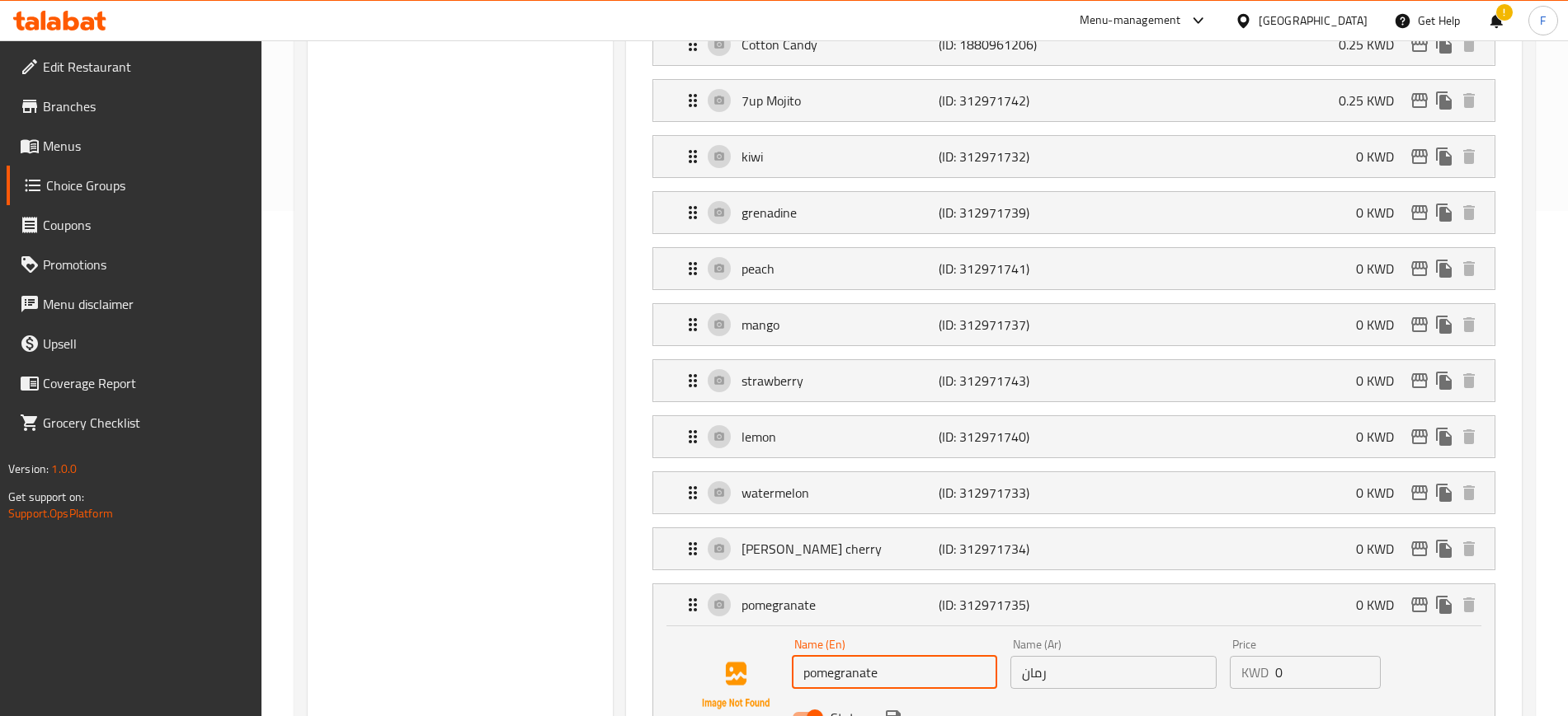
drag, startPoint x: 906, startPoint y: 625, endPoint x: 662, endPoint y: 622, distance: 244.0
click at [655, 627] on div "Name (En) pomegranate Name (En) Name (Ar) رمان Name (Ar) Price KWD 0 Price Stat…" at bounding box center [1074, 689] width 841 height 126
paste input "ping candy"
type input "poping candy"
click at [1312, 656] on input "0" at bounding box center [1328, 673] width 106 height 33
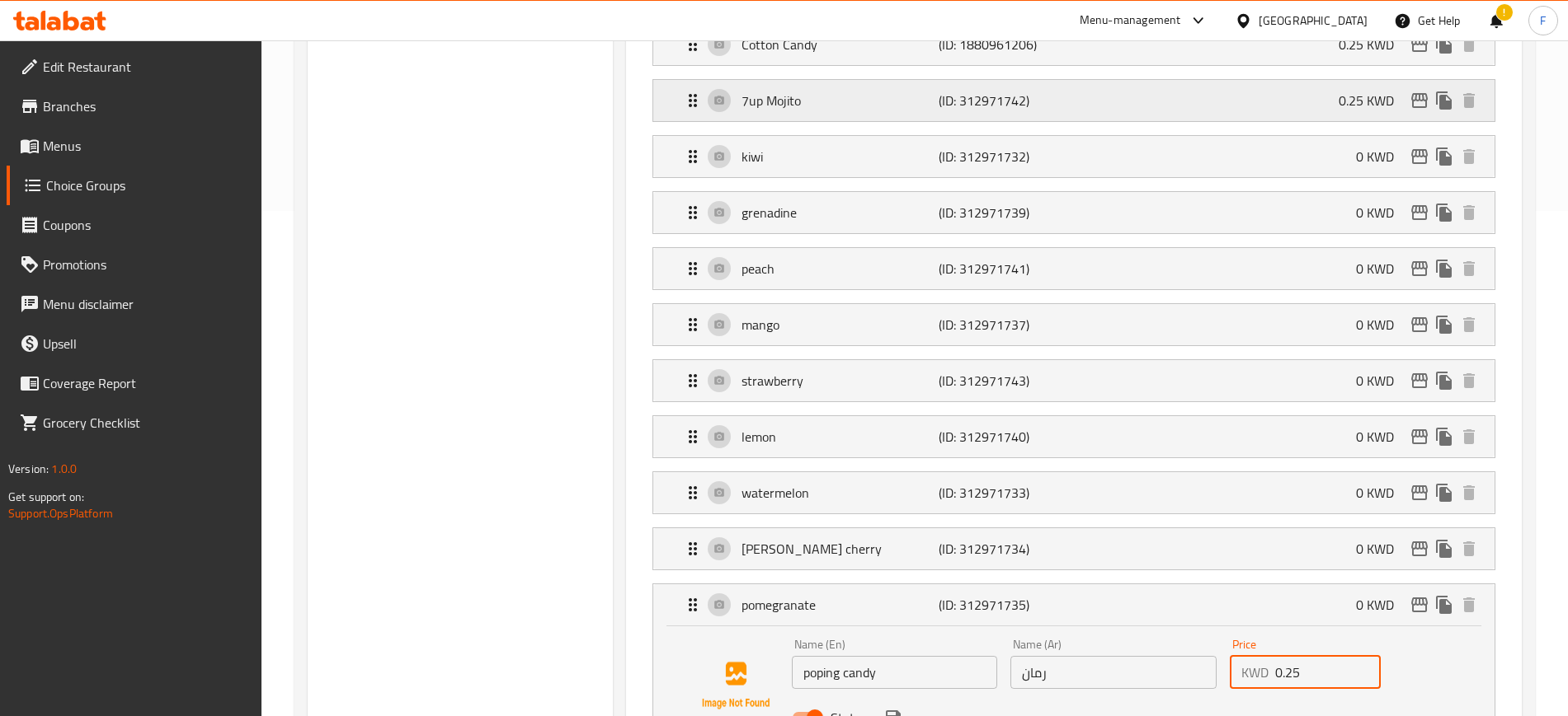
type input "0.25"
drag, startPoint x: 1058, startPoint y: 619, endPoint x: 974, endPoint y: 635, distance: 85.5
click at [976, 634] on div "Name (En) poping candy Name (En) Name (Ar) رمان Name (Ar) Price KWD 0.25 Price …" at bounding box center [1114, 686] width 657 height 108
paste input "لوى فرقعة"
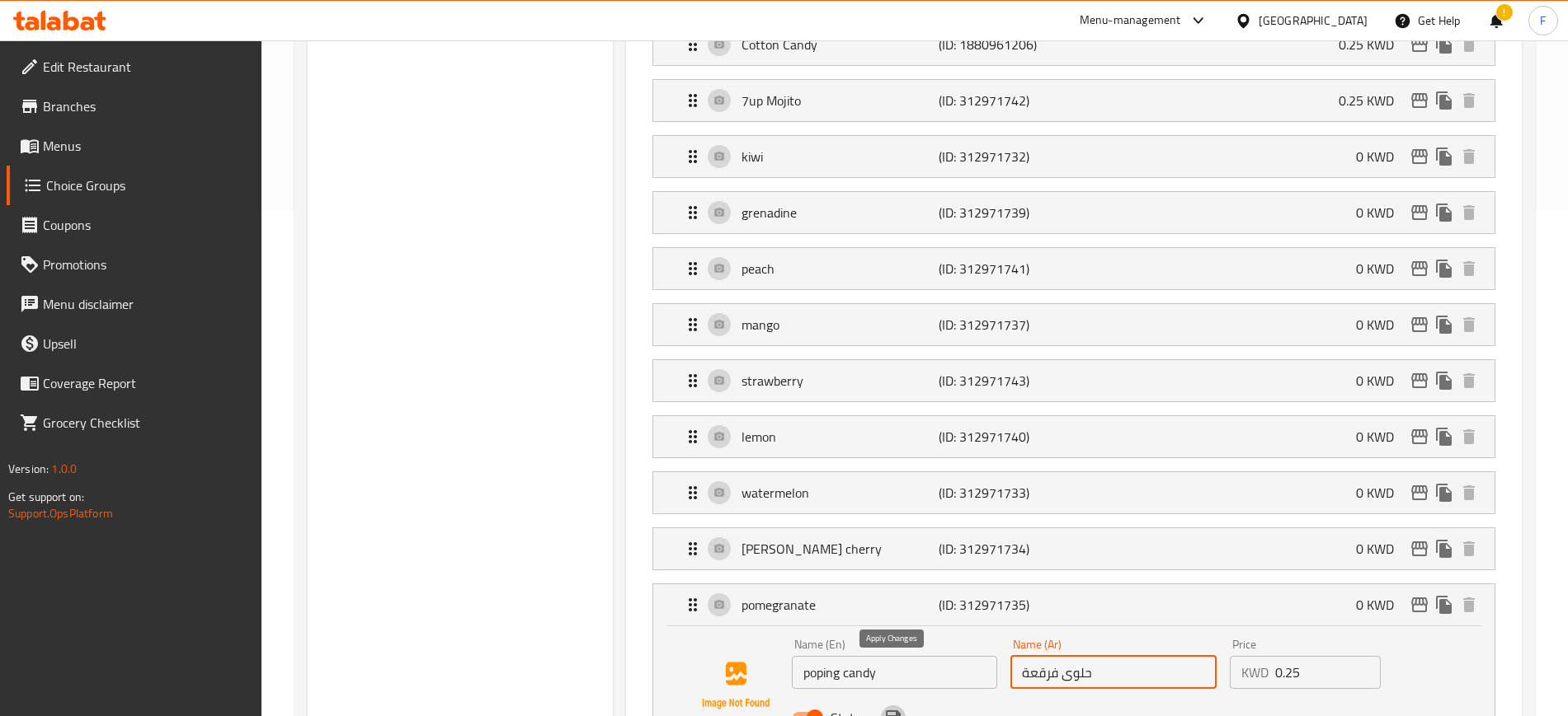
click at [892, 708] on icon "save" at bounding box center [892, 718] width 20 height 20
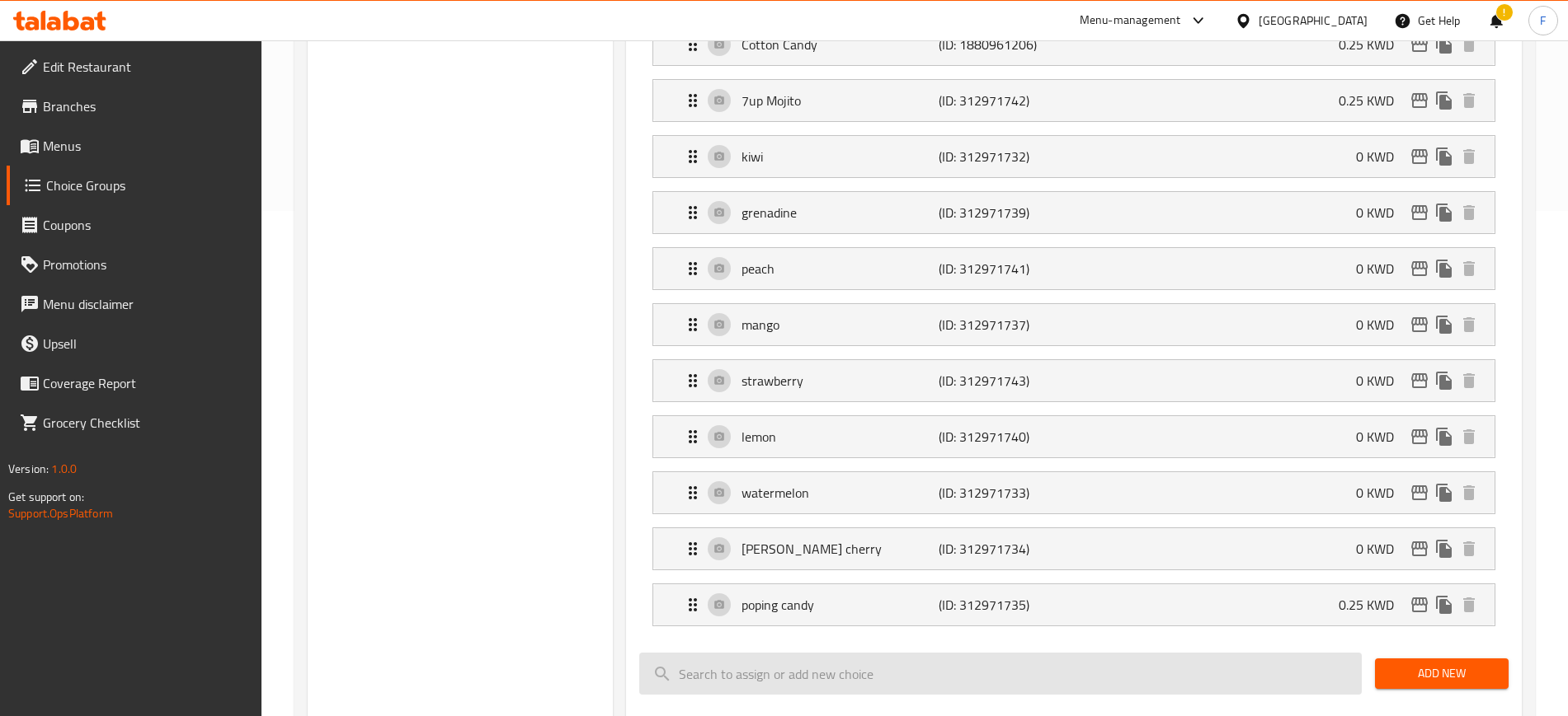
type input "حلوى فرقعة"
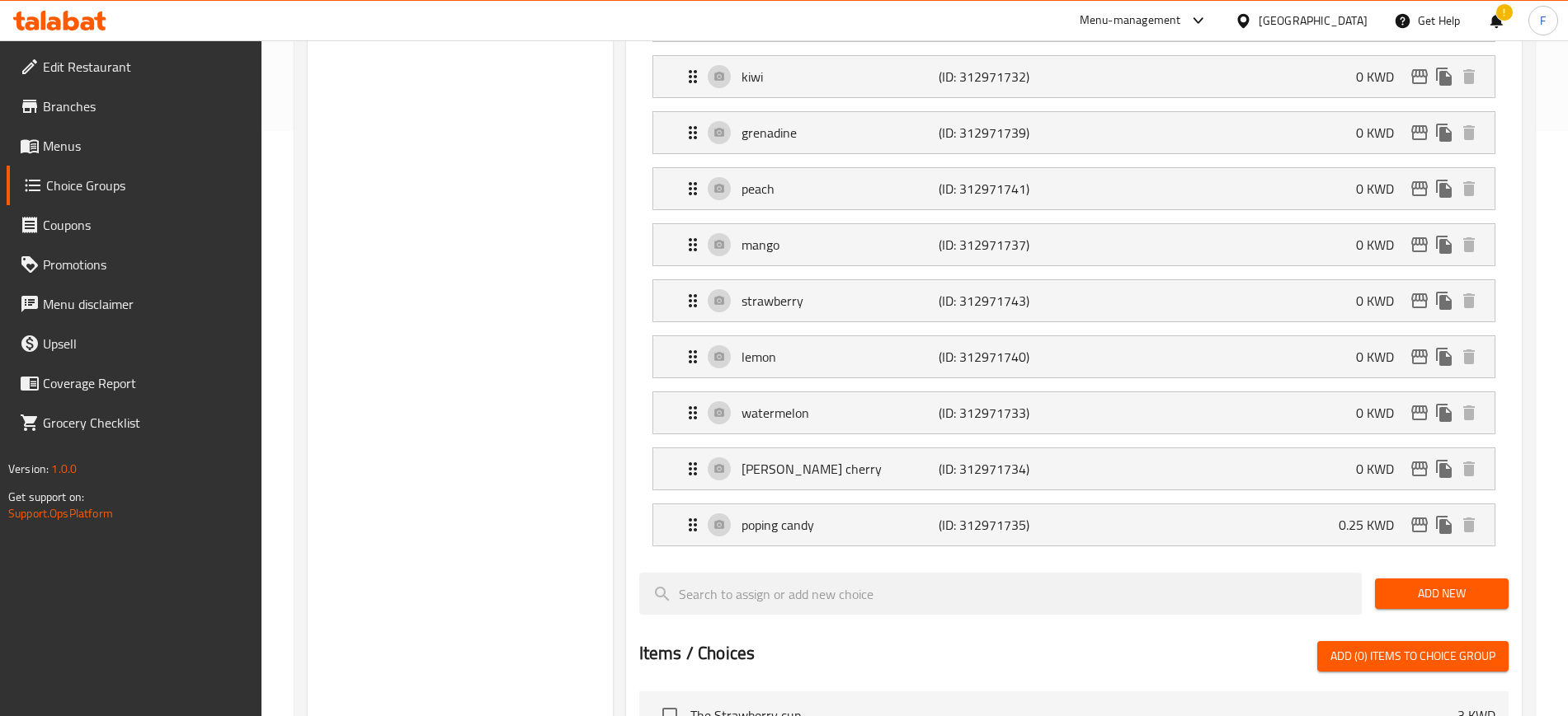
scroll to position [712, 0]
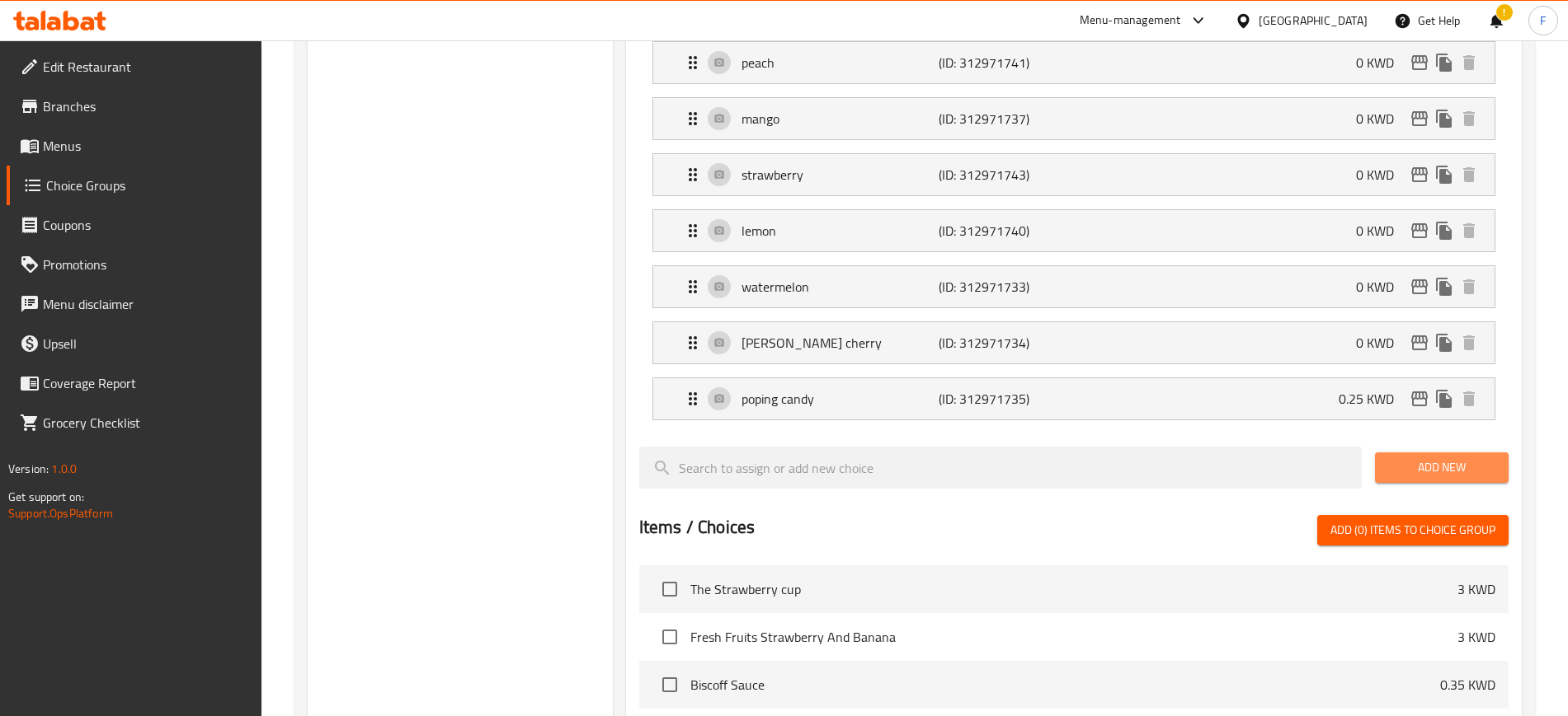
click at [1434, 458] on span "Add New" at bounding box center [1441, 468] width 108 height 21
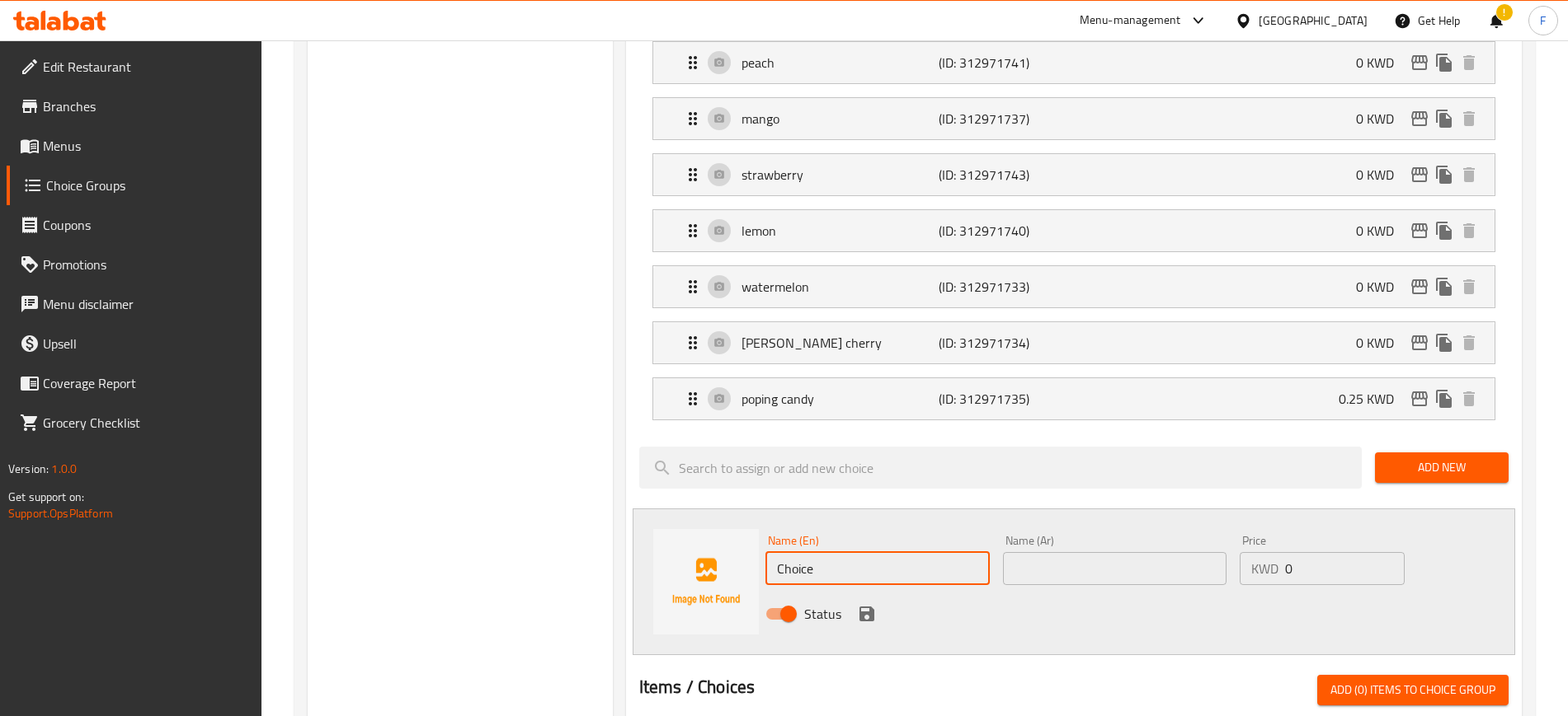
drag, startPoint x: 898, startPoint y: 525, endPoint x: 588, endPoint y: 514, distance: 310.2
click at [588, 514] on div "Choice Groups choice of flavor 13 Choose Your Extra Flavors 14 Additional 3 cho…" at bounding box center [918, 379] width 1220 height 1807
paste input "popping frouit bubbles"
type input "popping fruit bubbles"
click at [1329, 552] on input "0" at bounding box center [1344, 569] width 120 height 33
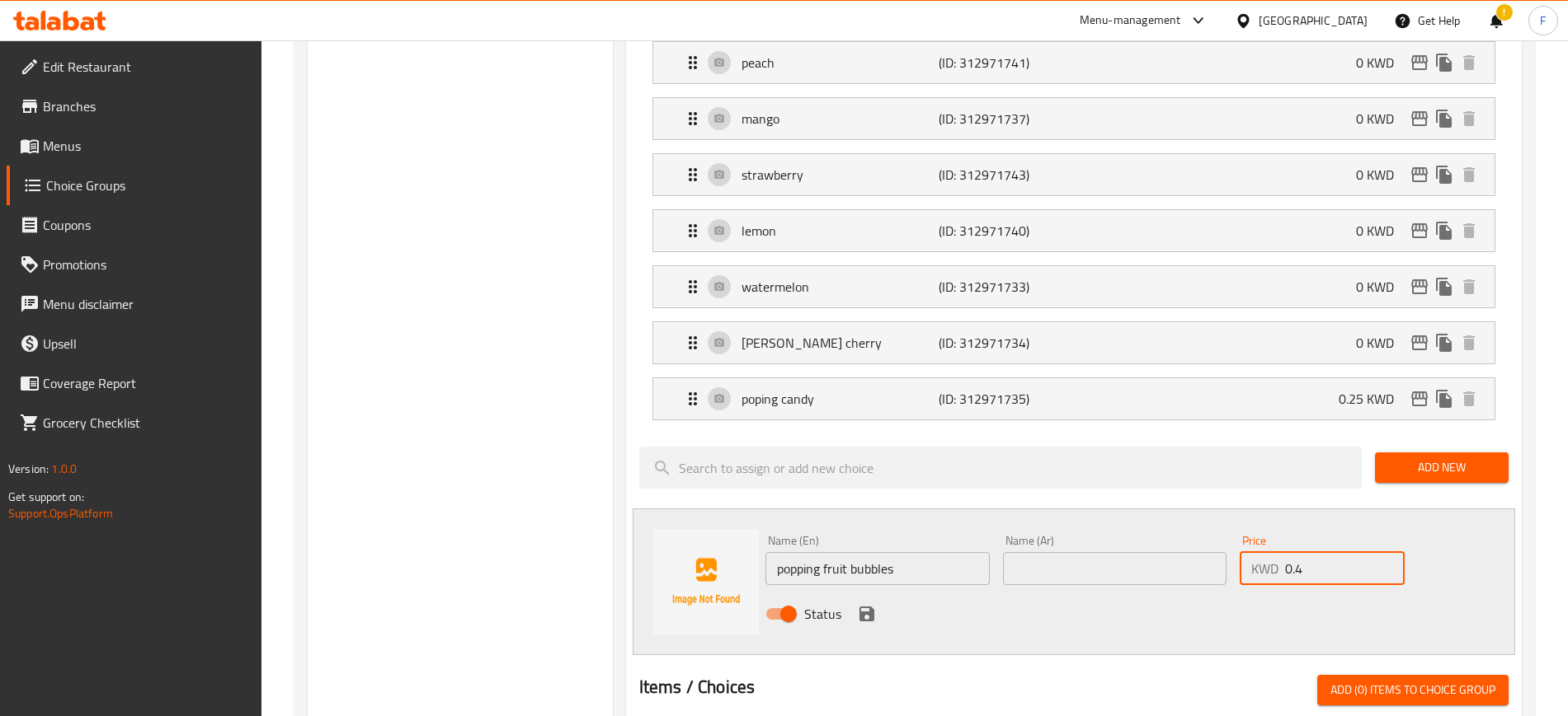
type input "0.4"
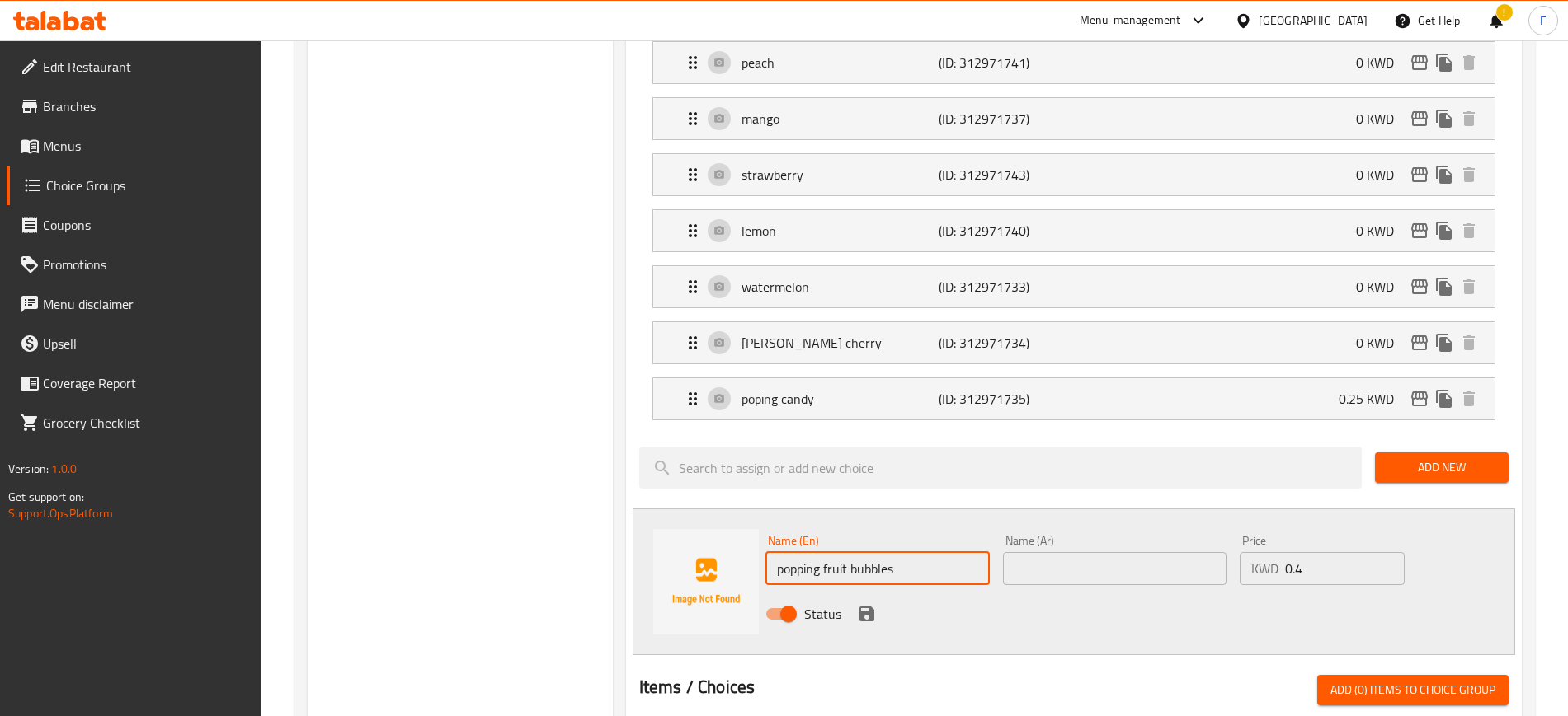
drag, startPoint x: 848, startPoint y: 522, endPoint x: 712, endPoint y: 516, distance: 136.1
click at [712, 516] on div "Name (En) popping fruit bubbles Name (En) Name (Ar) Name (Ar) Price KWD 0.4 Pri…" at bounding box center [1073, 582] width 882 height 146
type input "bubbles"
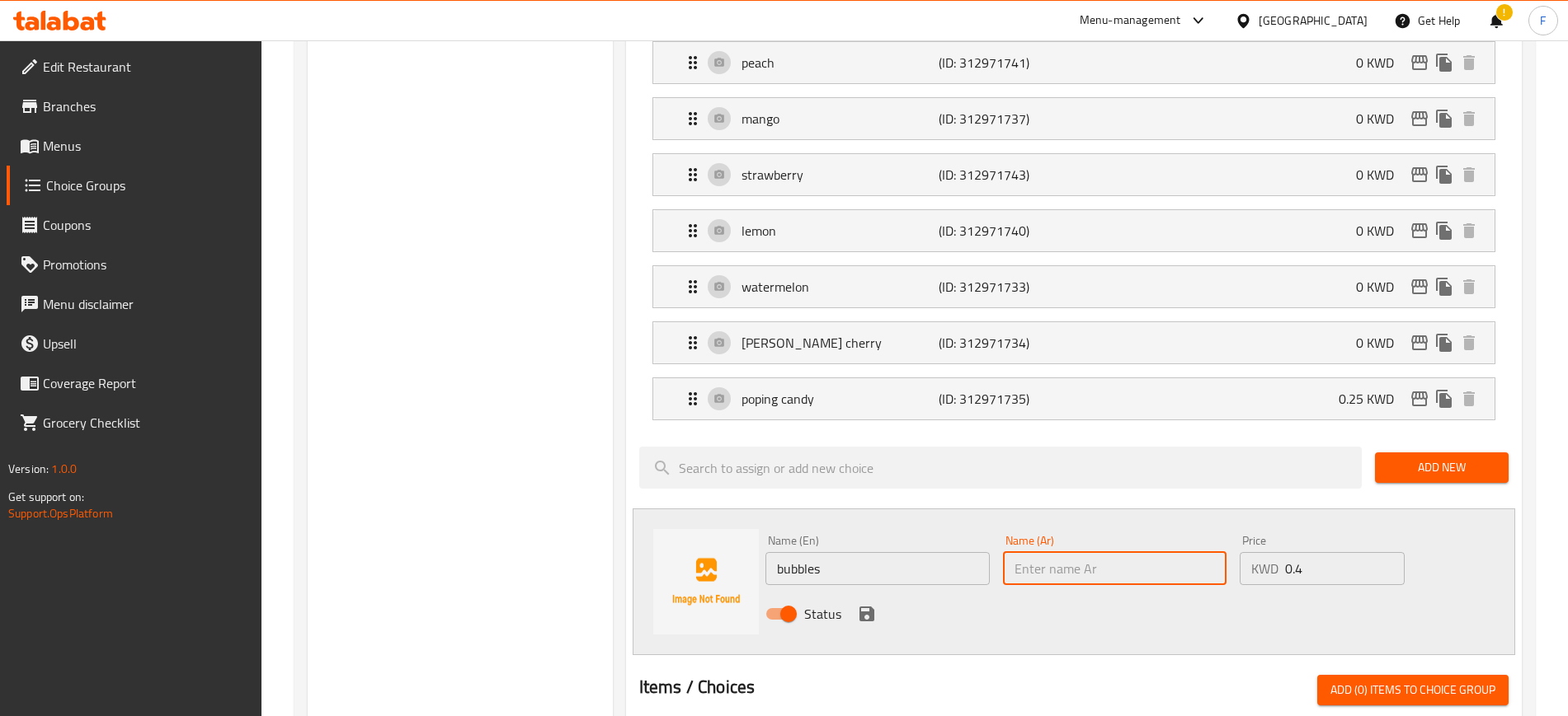
click at [1113, 552] on input "text" at bounding box center [1114, 569] width 225 height 33
type input "بابلز"
click at [874, 604] on icon "save" at bounding box center [866, 614] width 20 height 20
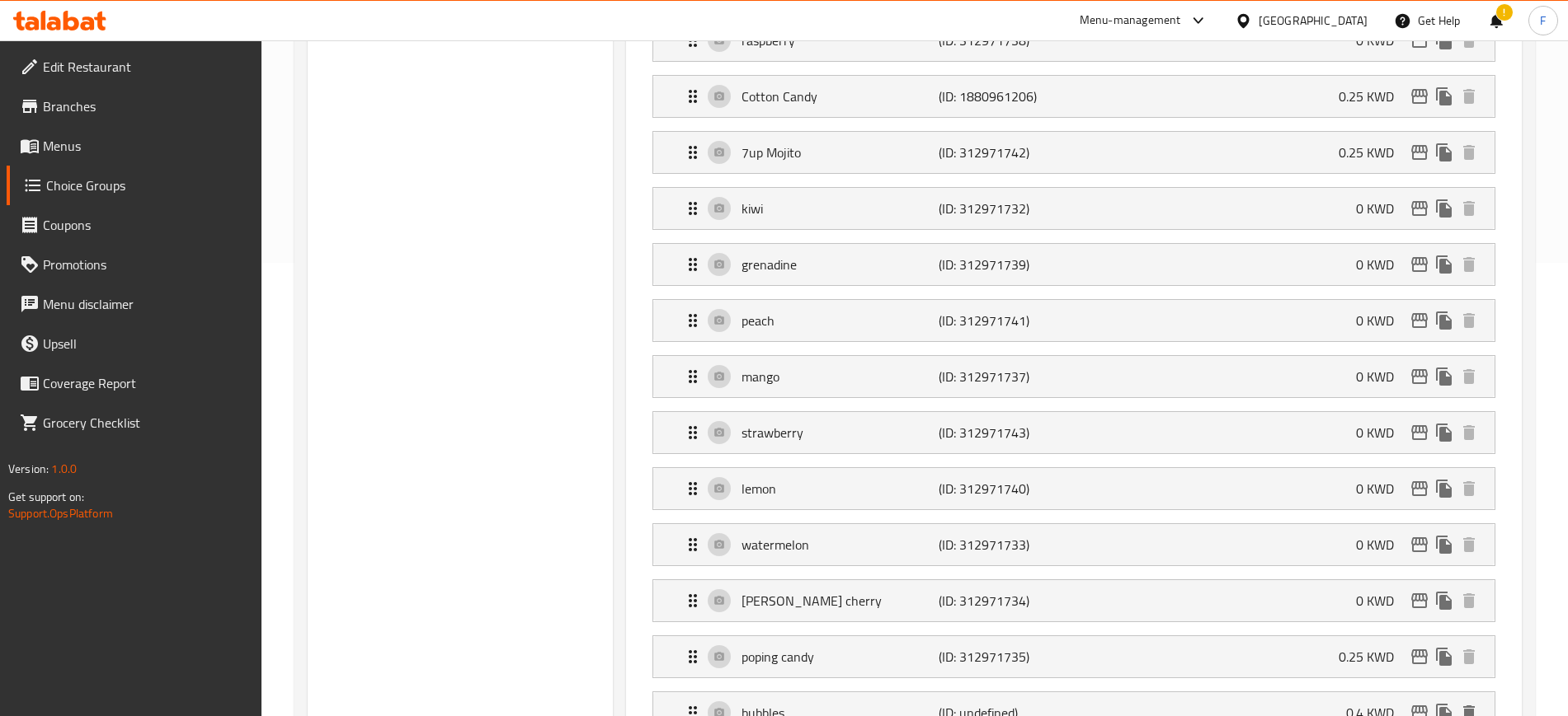
scroll to position [0, 0]
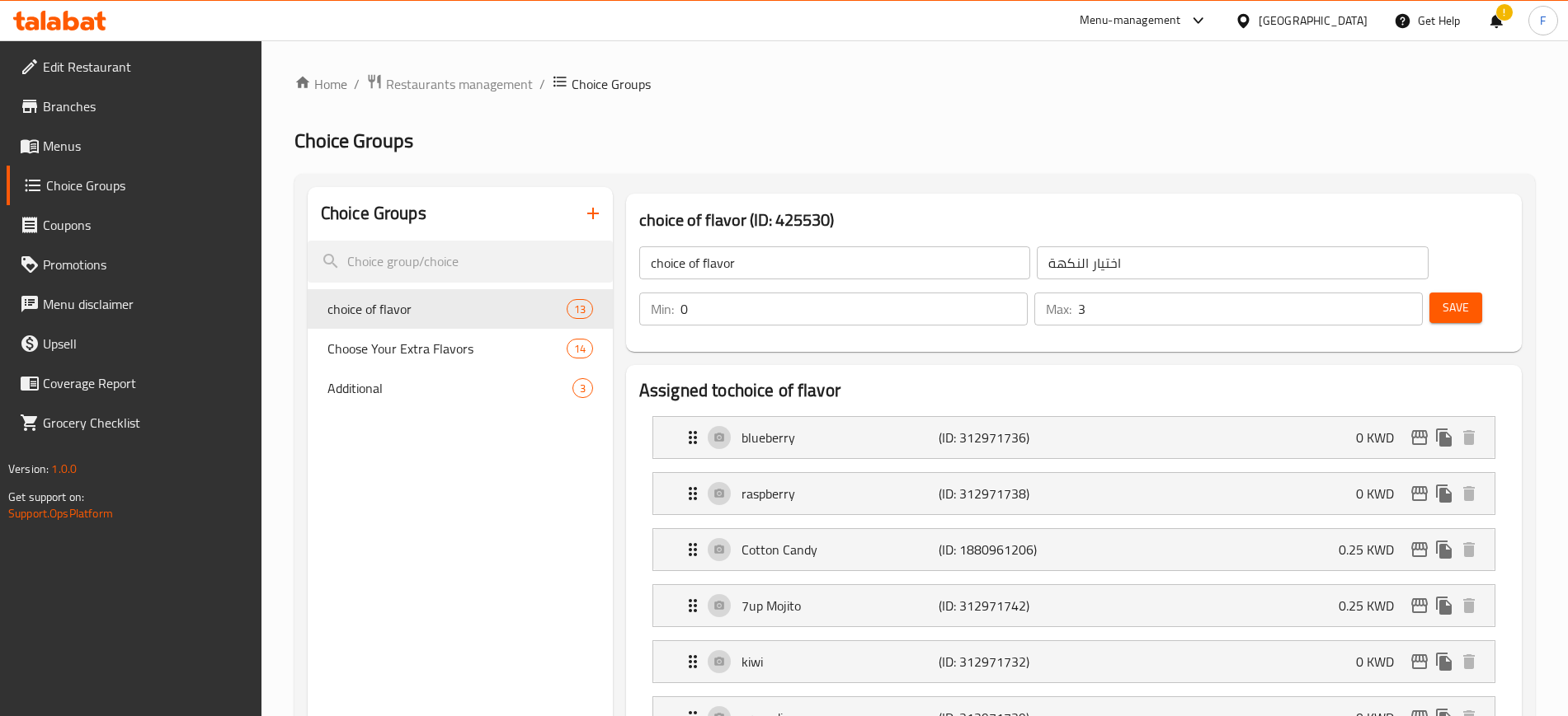
click at [1442, 297] on span "Save" at bounding box center [1455, 308] width 26 height 21
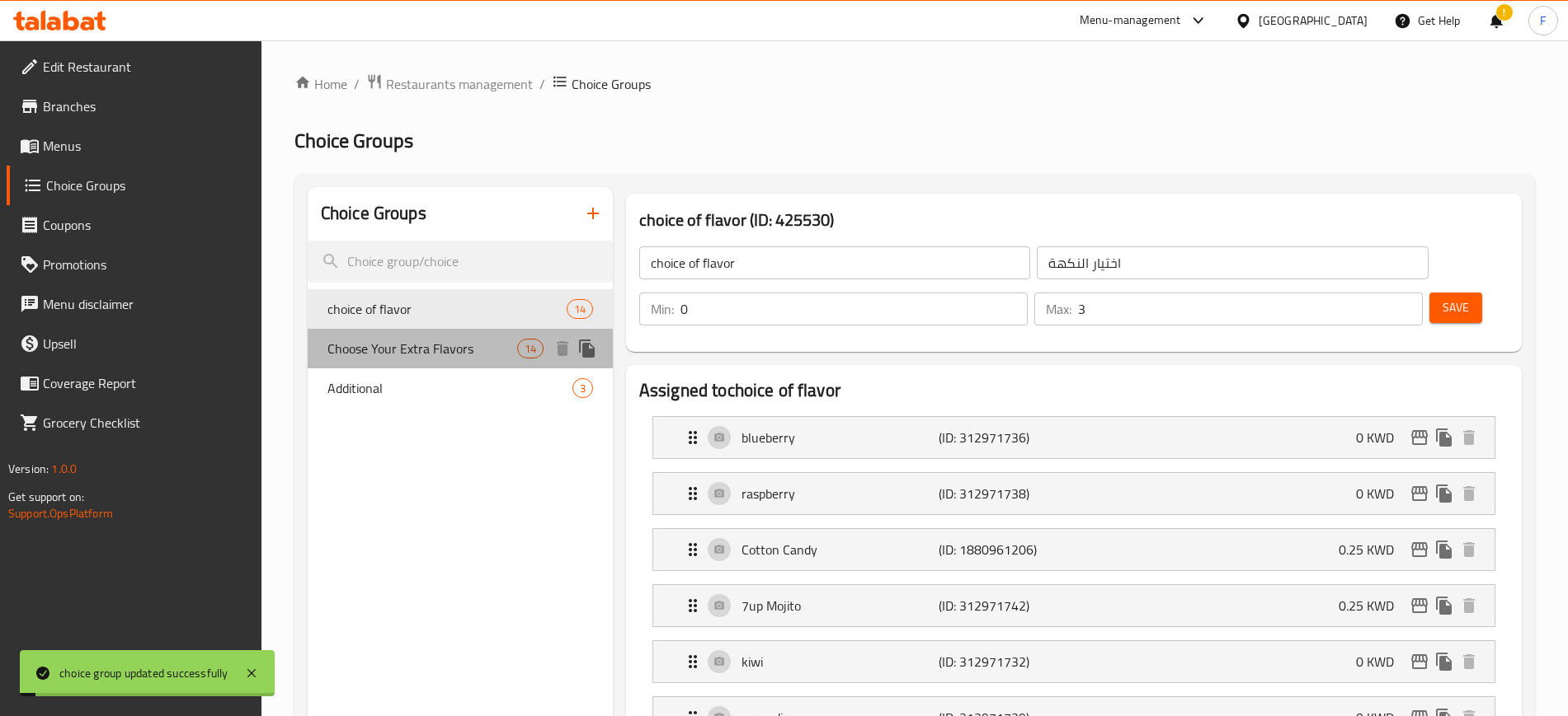
click at [465, 357] on span "Choose Your Extra Flavors" at bounding box center [421, 348] width 190 height 20
type input "Choose Your Extra Flavors"
type input "اختر النكهات الإضافية"
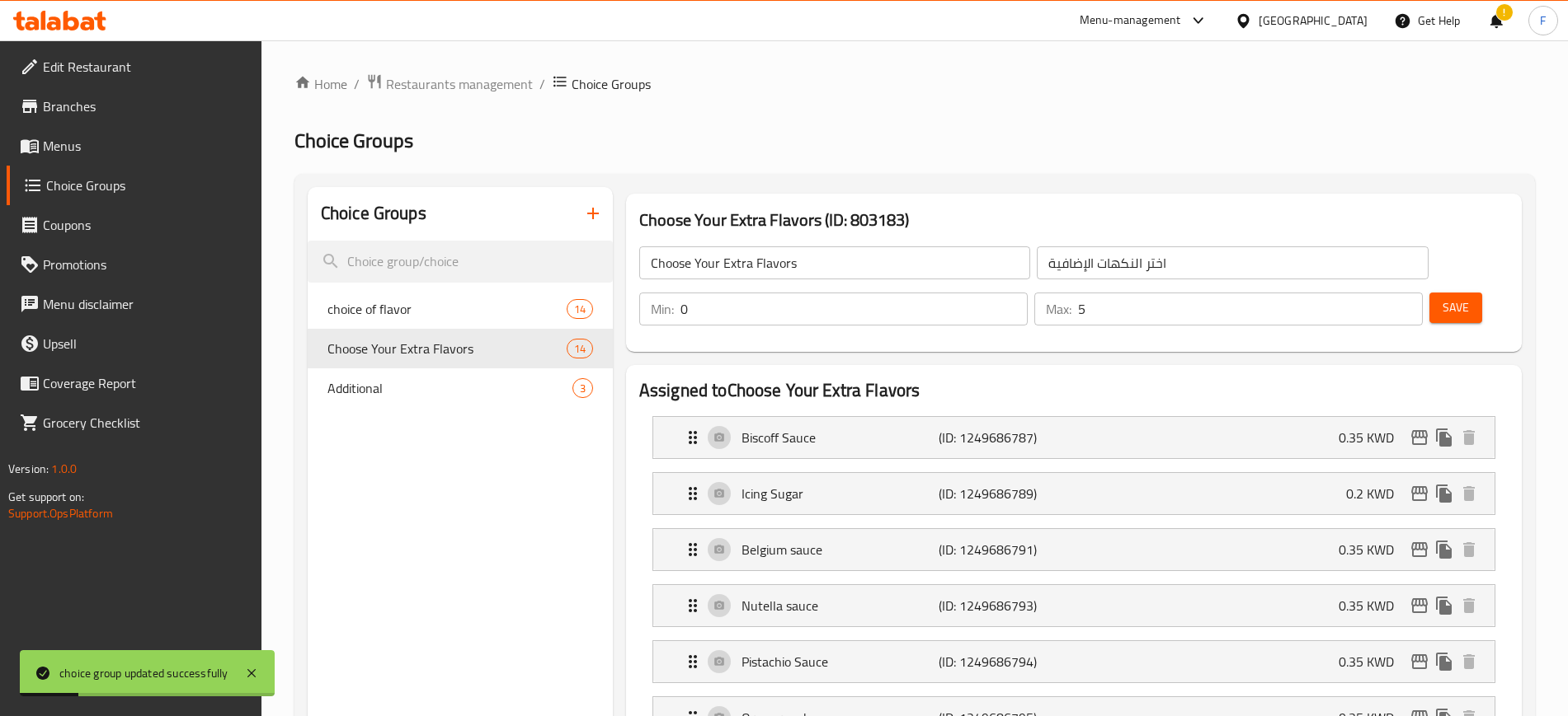
click at [1377, 293] on input "5" at bounding box center [1250, 309] width 344 height 33
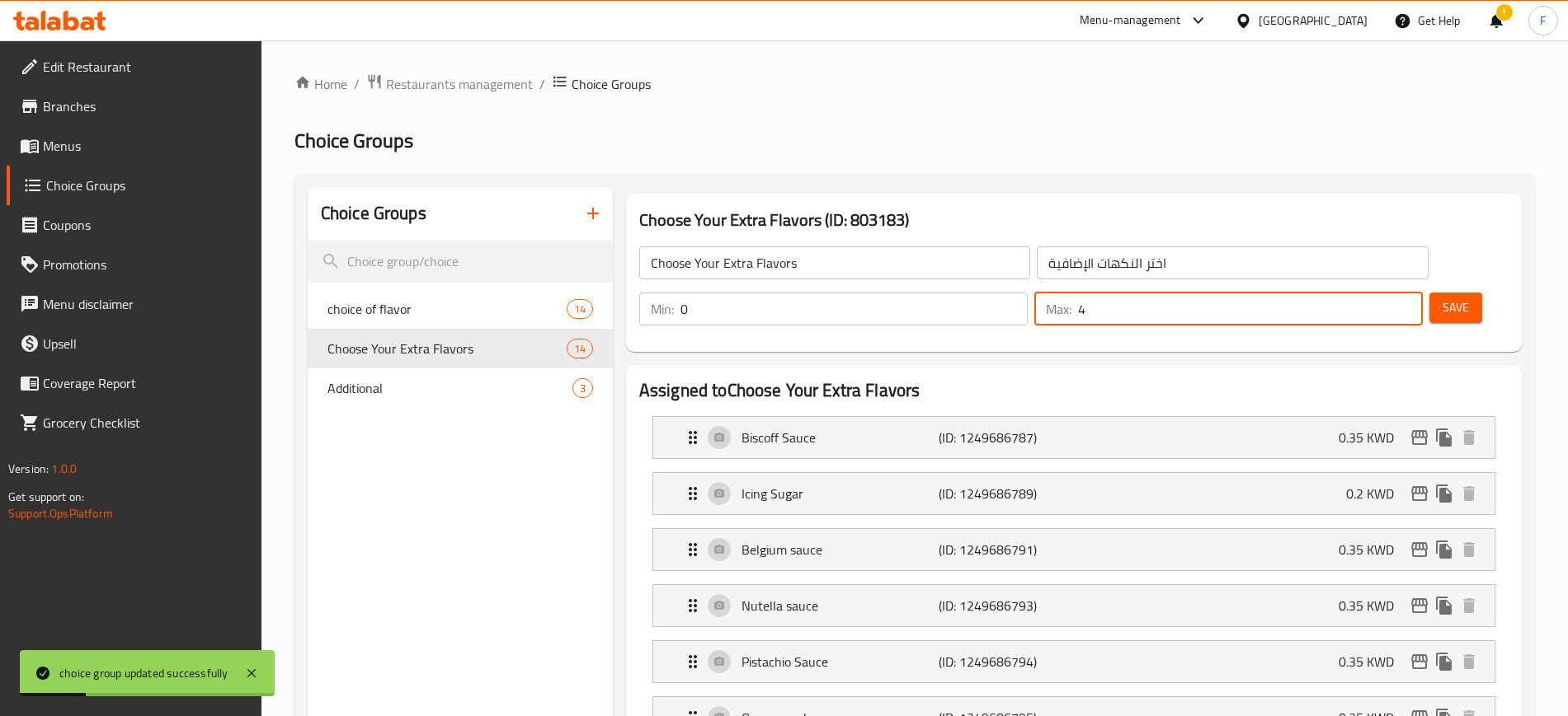
click at [1377, 293] on input "4" at bounding box center [1250, 309] width 344 height 33
type input "3"
click at [1377, 293] on input "3" at bounding box center [1250, 309] width 344 height 33
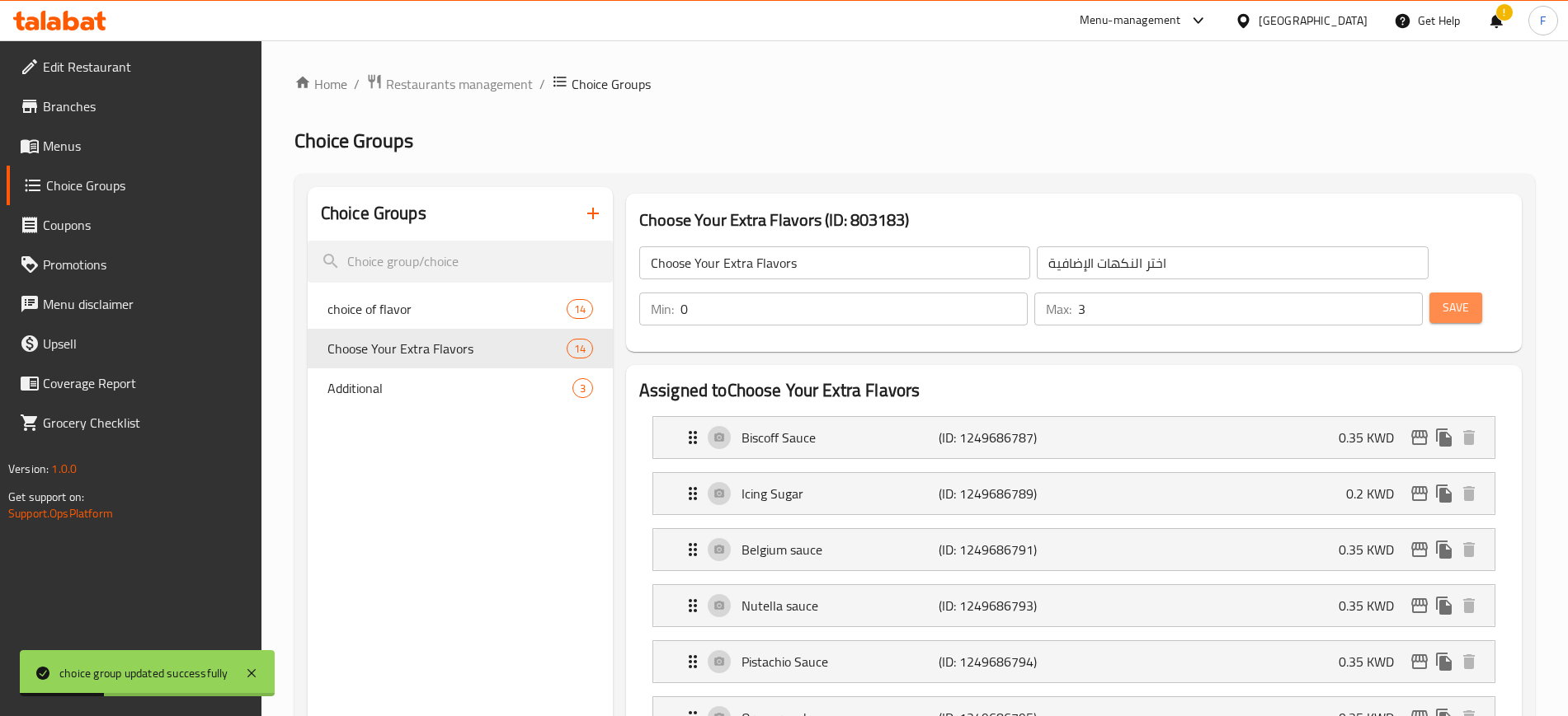
click at [1450, 293] on button "Save" at bounding box center [1455, 308] width 53 height 30
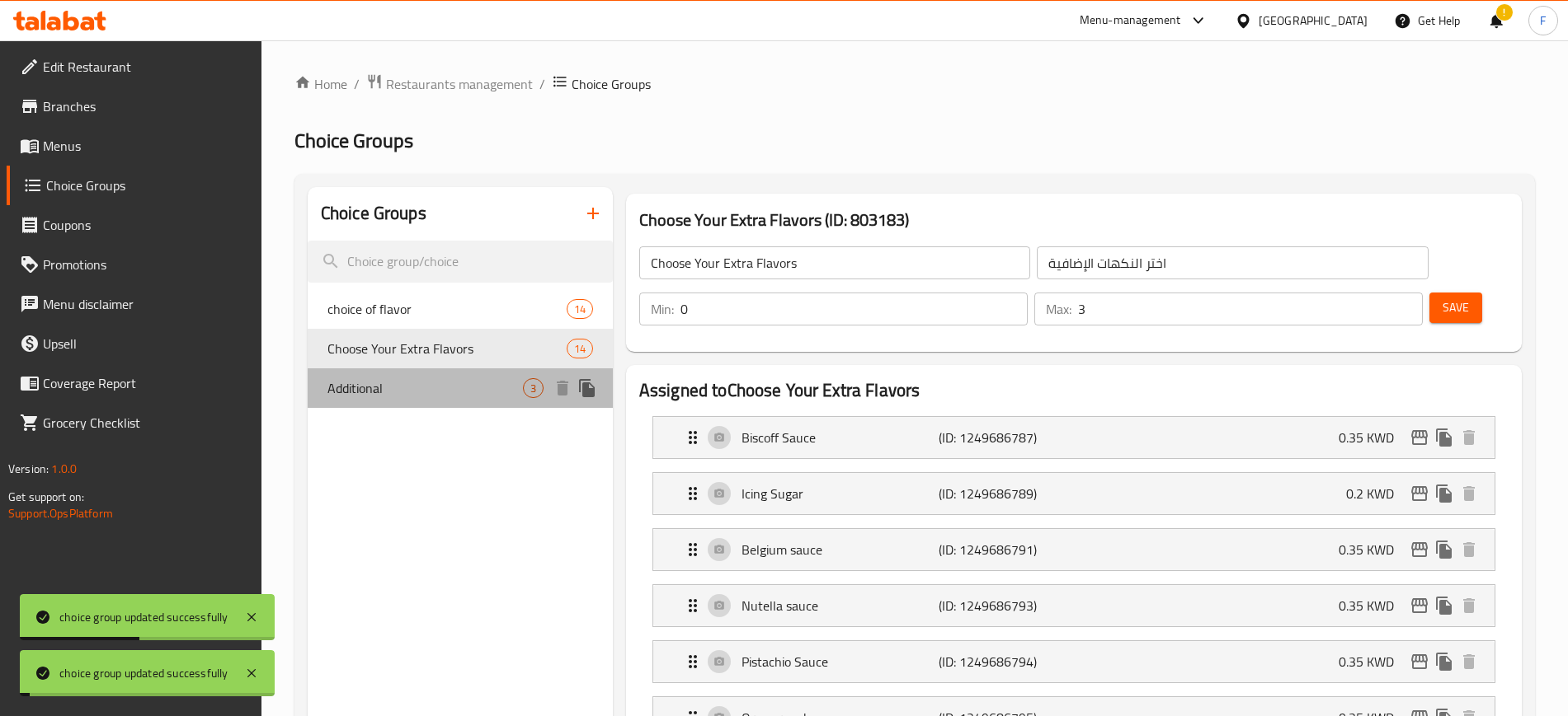
click at [427, 383] on span "Additional" at bounding box center [424, 387] width 195 height 20
type input "Additional"
type input "زيادة"
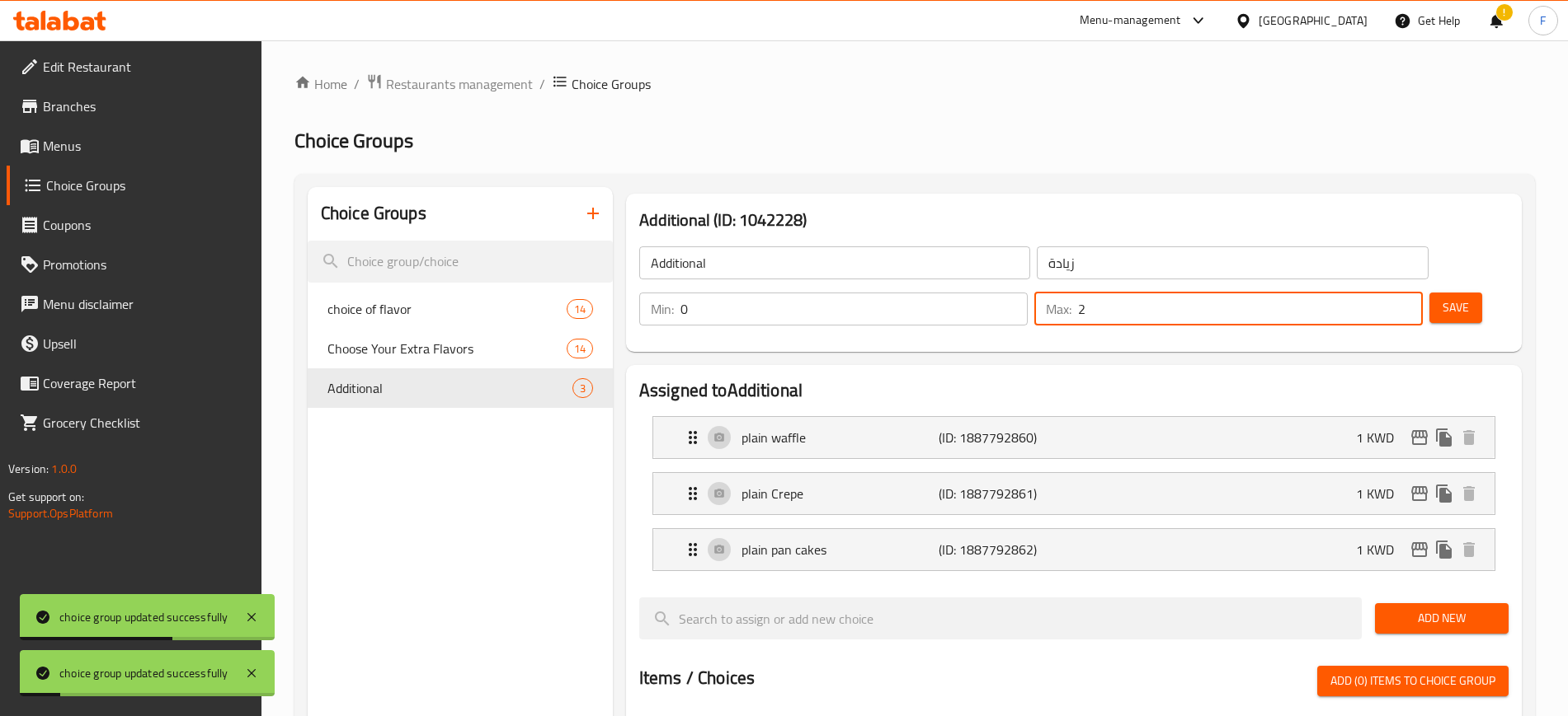
click at [1382, 293] on input "2" at bounding box center [1250, 309] width 344 height 33
type input "3"
click at [1382, 293] on input "3" at bounding box center [1250, 309] width 344 height 33
click at [1429, 293] on button "Save" at bounding box center [1455, 308] width 53 height 30
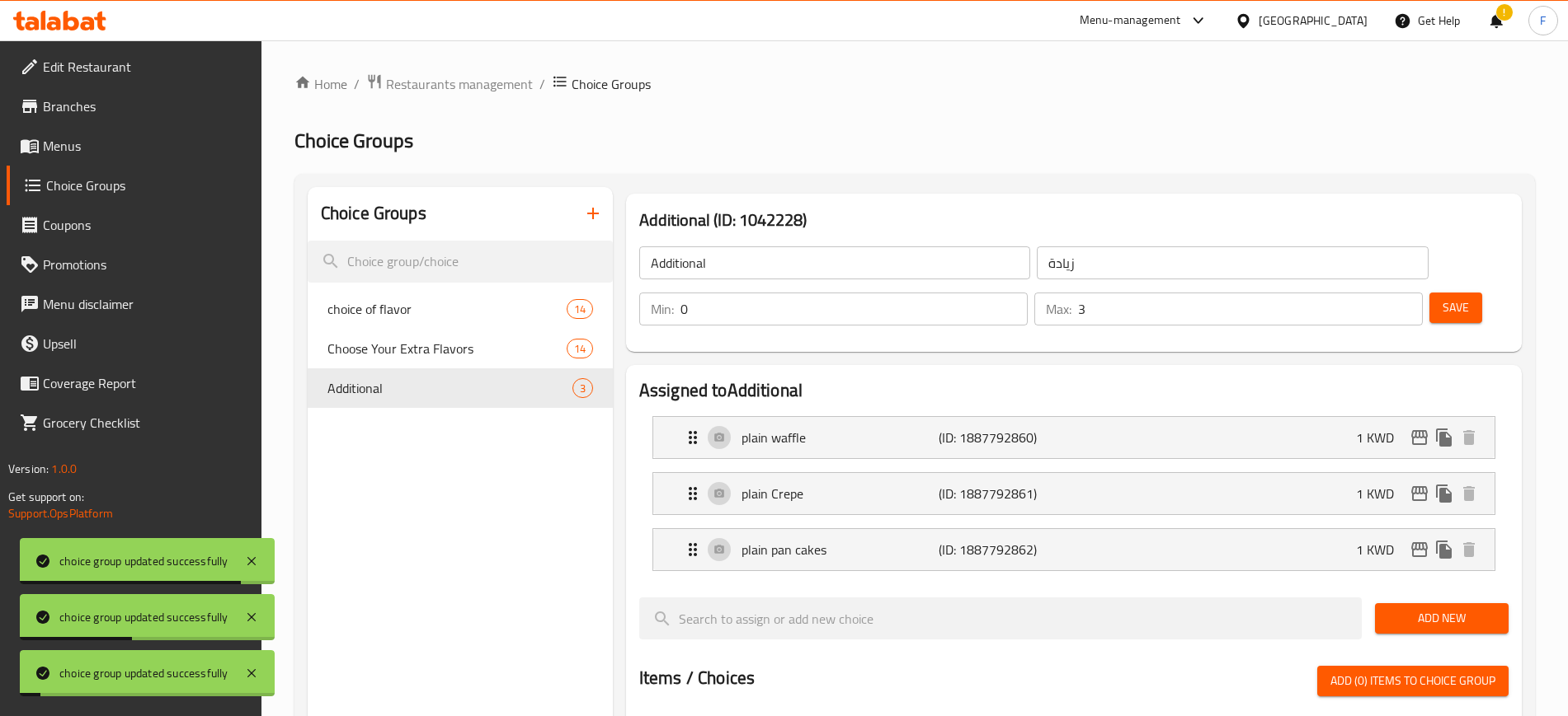
click at [797, 416] on li "plain waffle (ID: 1887792860) 1 KWD Name (En) plain waffle Name (En) Name (Ar) …" at bounding box center [1074, 438] width 869 height 56
click at [797, 427] on p "plain waffle" at bounding box center [840, 437] width 197 height 20
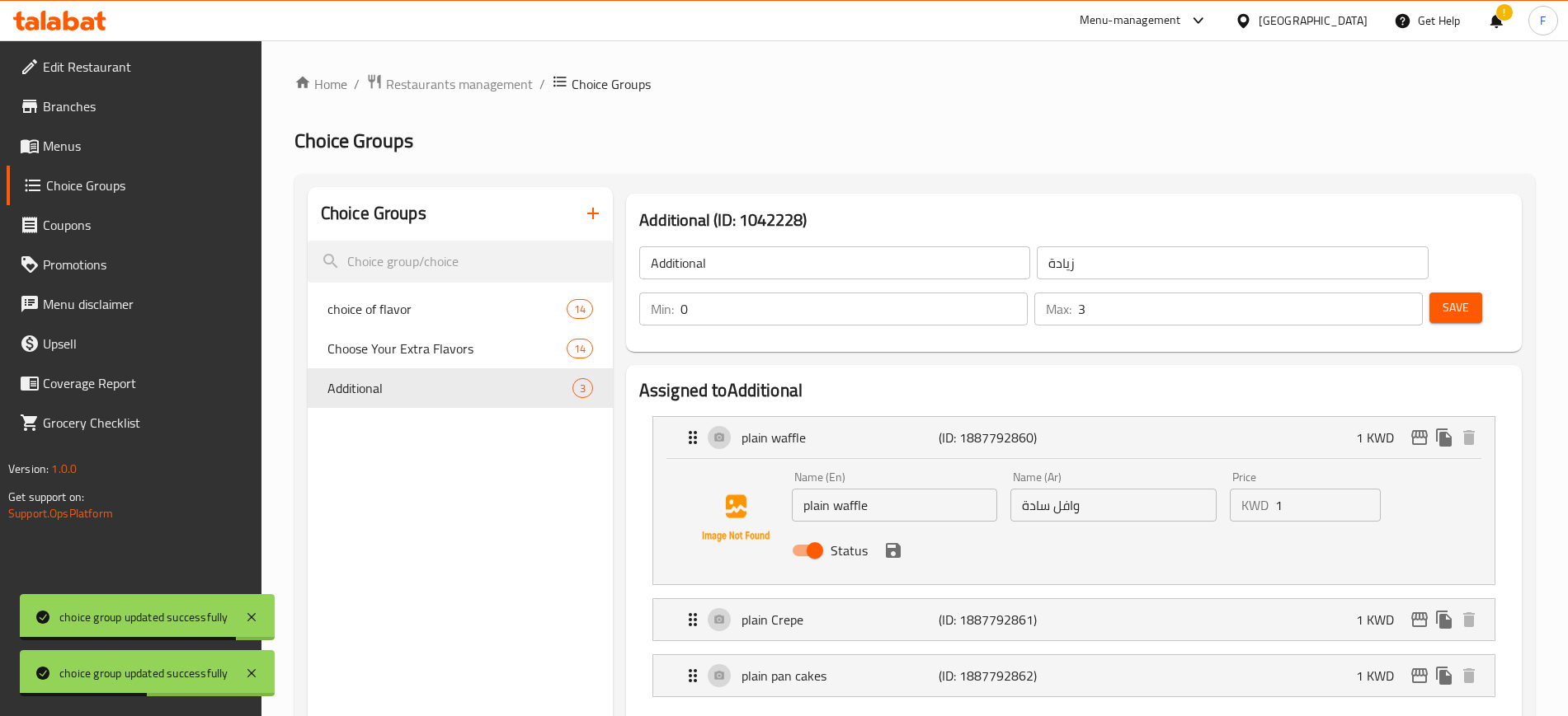
click at [1442, 290] on div "Save" at bounding box center [1462, 309] width 73 height 40
click at [898, 544] on icon "save" at bounding box center [892, 550] width 15 height 15
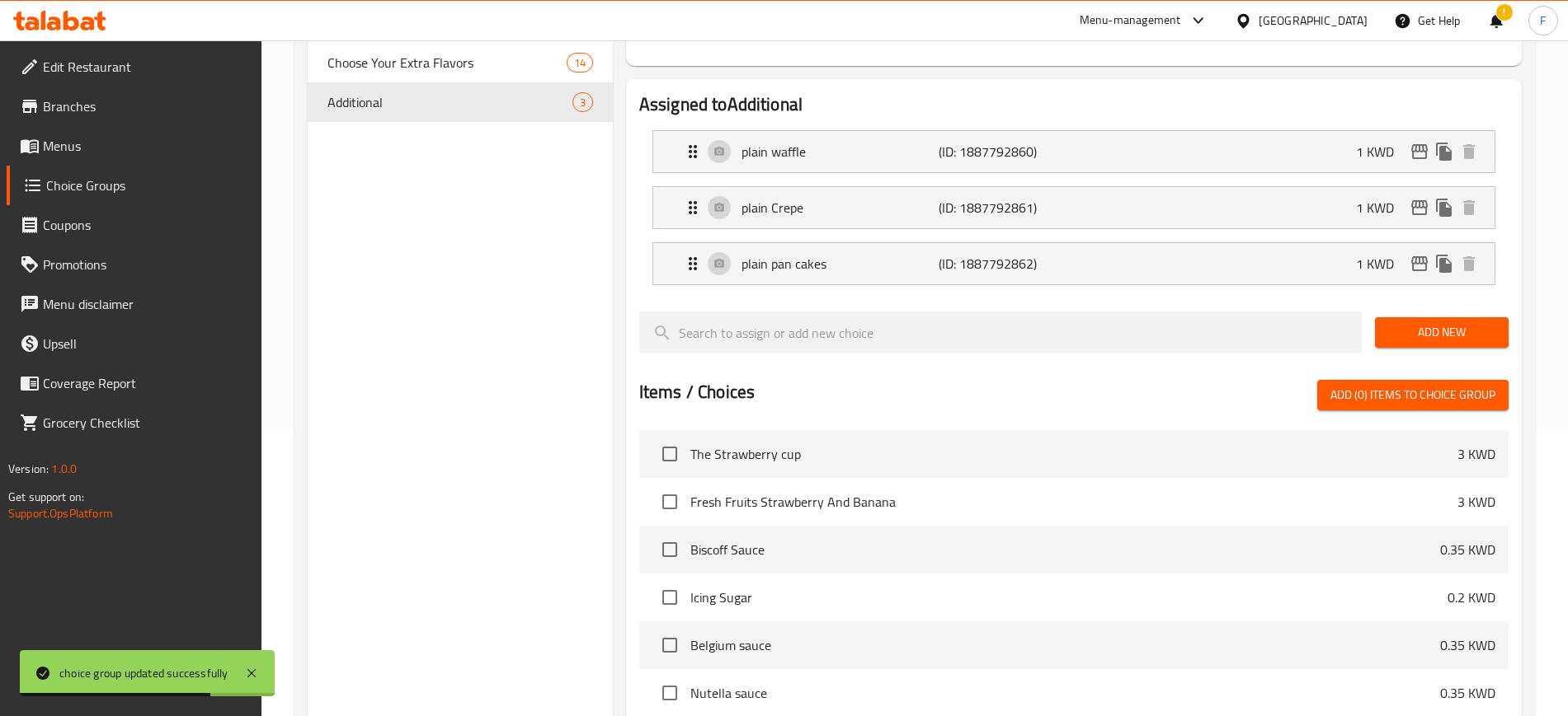
scroll to position [103, 0]
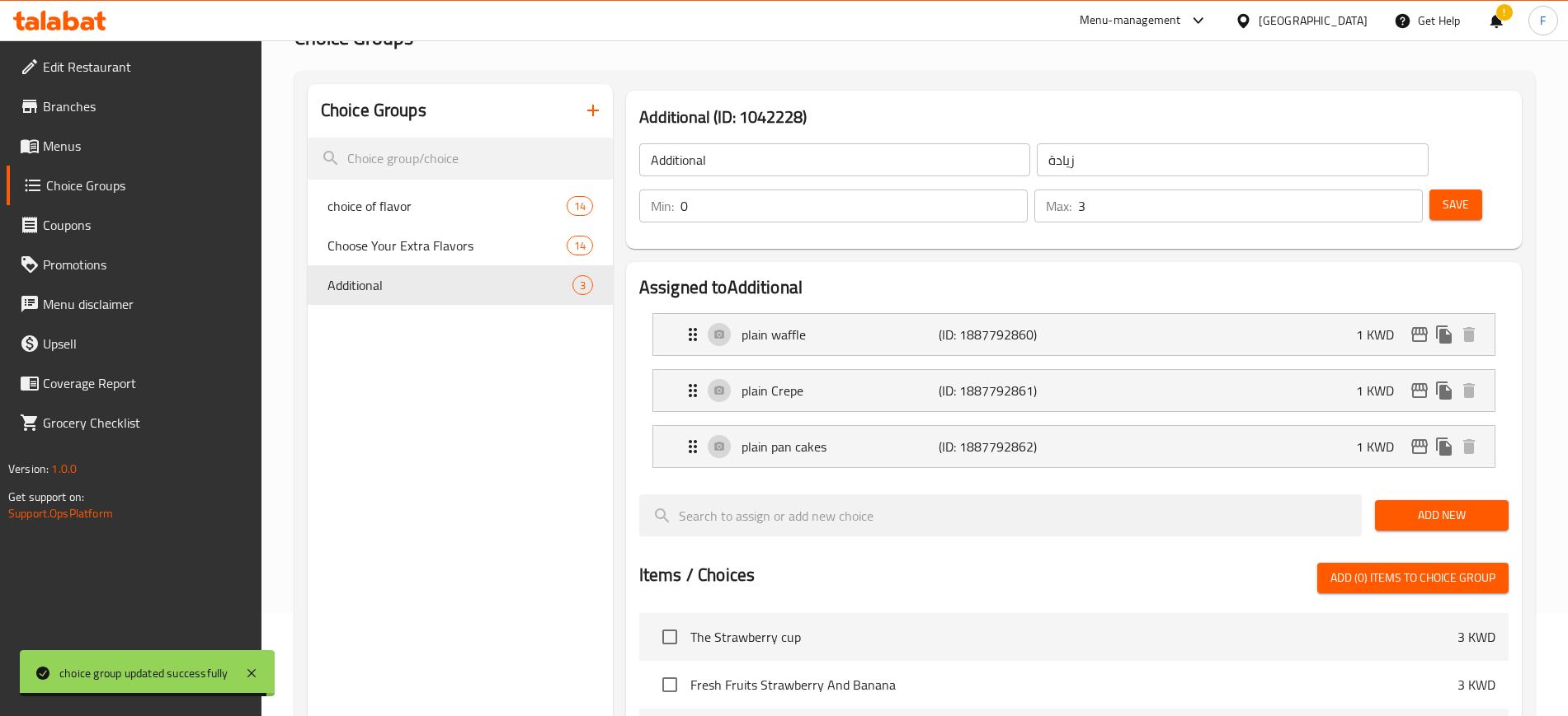
click at [1447, 190] on button "Save" at bounding box center [1455, 205] width 53 height 30
click at [98, 146] on div "Edit Restaurant Branches Menus Choice Groups Coupons Promotions Menu disclaimer…" at bounding box center [784, 577] width 1568 height 1280
click at [98, 146] on span "Menus" at bounding box center [145, 146] width 206 height 20
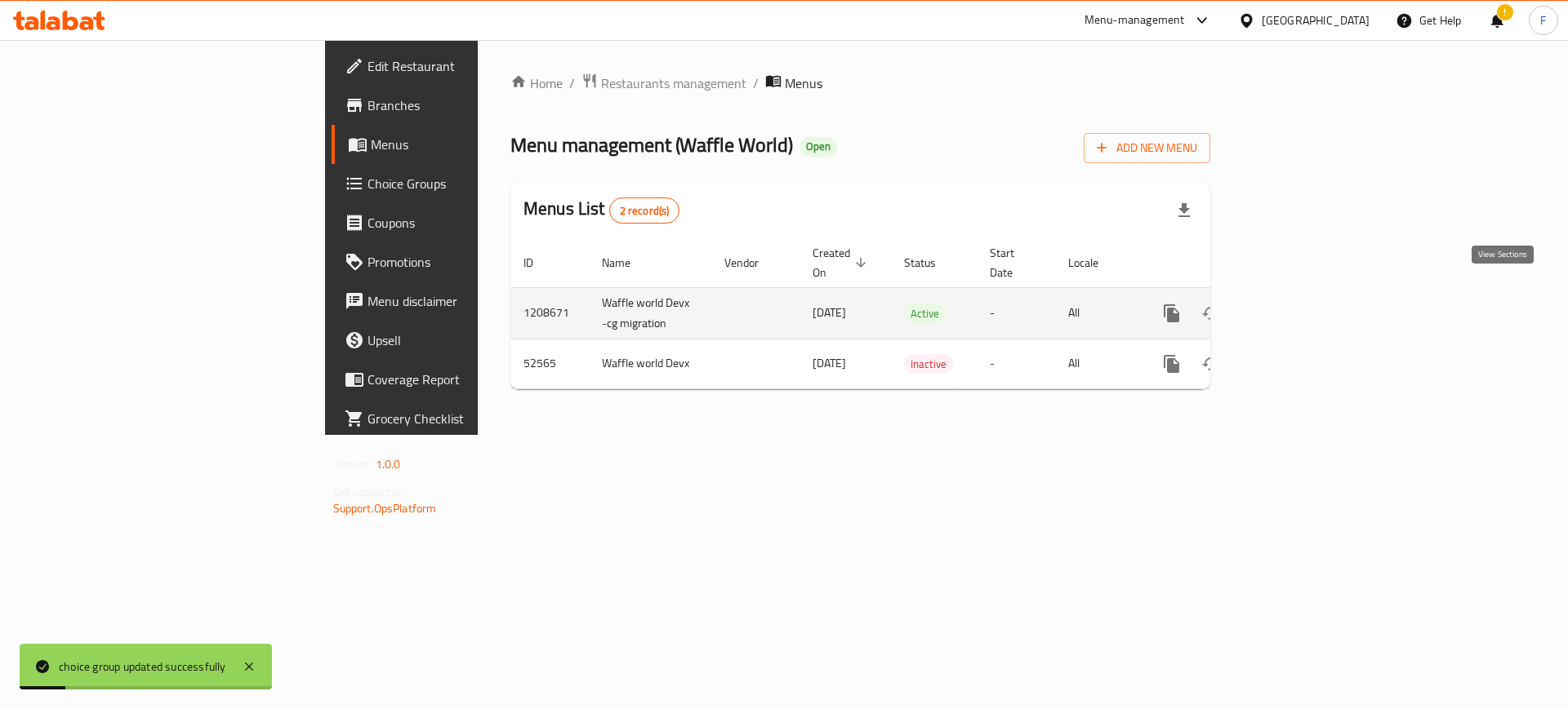
click at [1299, 304] on icon "enhanced table" at bounding box center [1289, 313] width 20 height 20
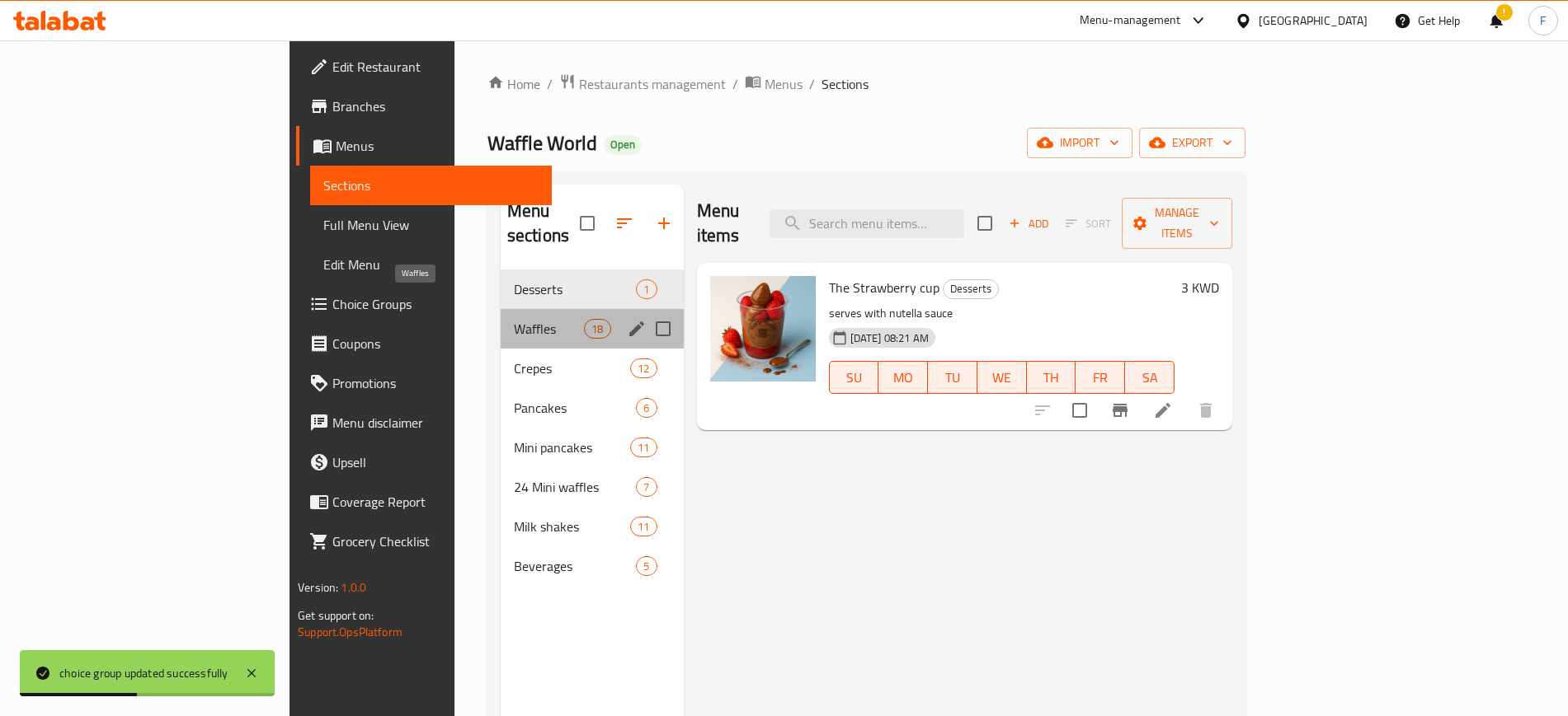
drag, startPoint x: 414, startPoint y: 301, endPoint x: 567, endPoint y: 351, distance: 161.0
click at [513, 319] on span "Waffles" at bounding box center [548, 329] width 70 height 20
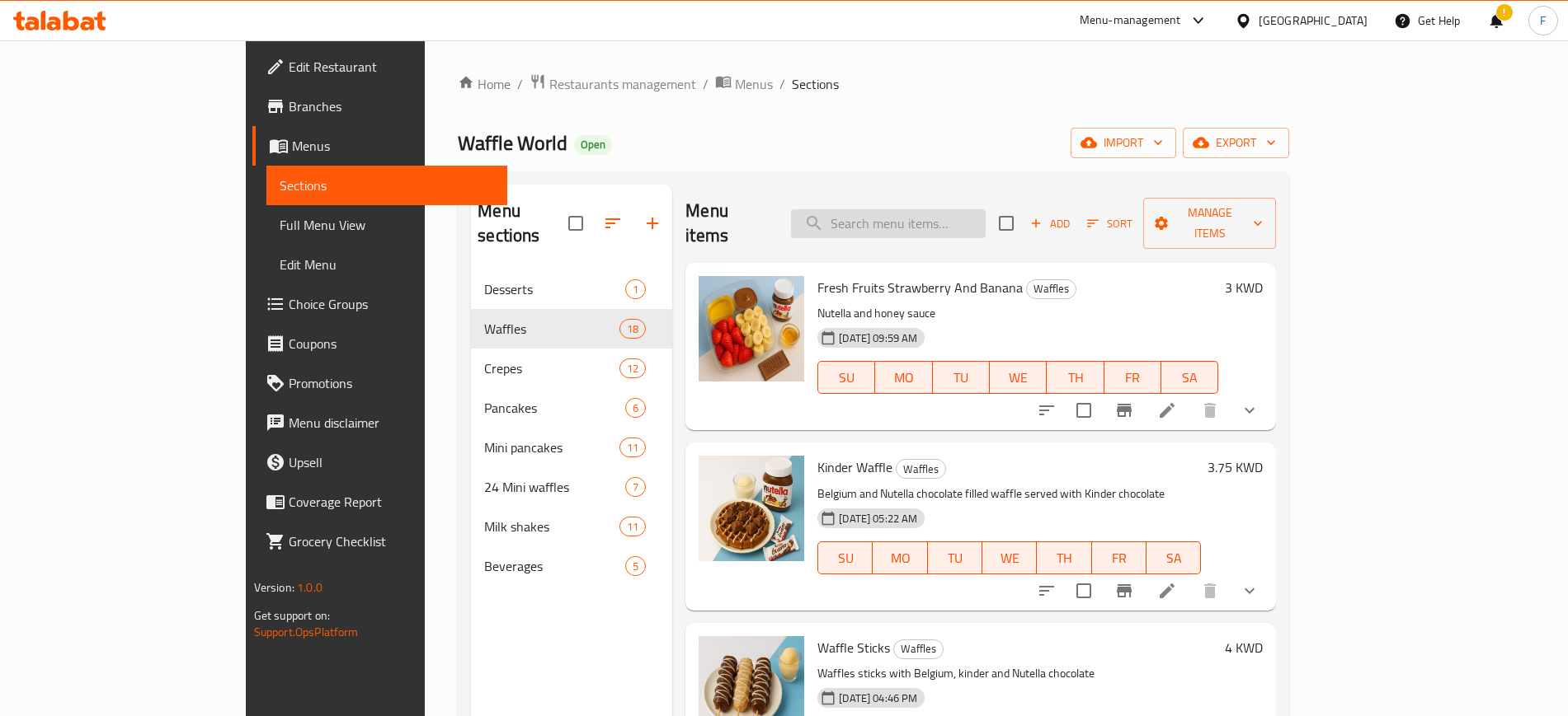
click at [985, 210] on input "search" at bounding box center [888, 224] width 194 height 29
type input "ح"
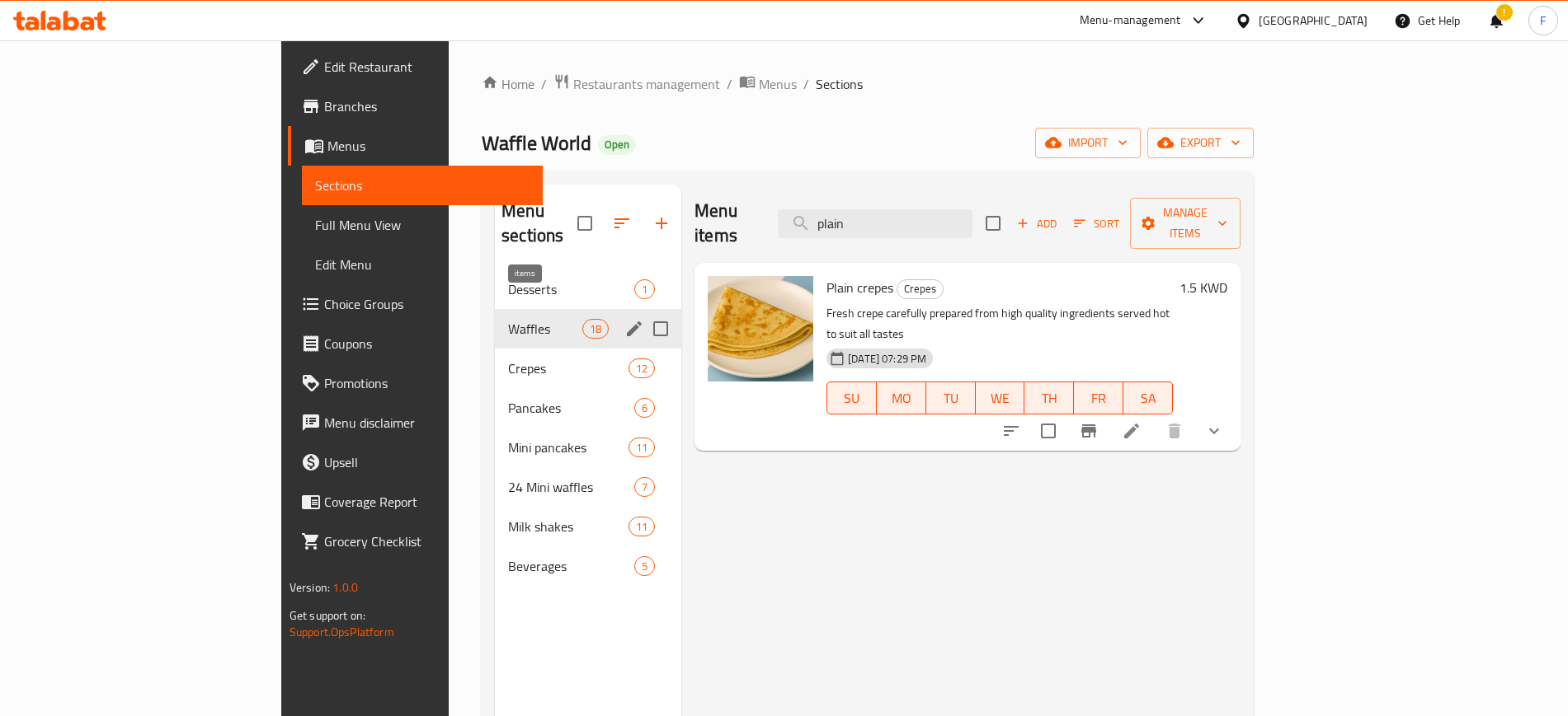
type input "plain"
click at [583, 322] on span "18" at bounding box center [595, 329] width 25 height 16
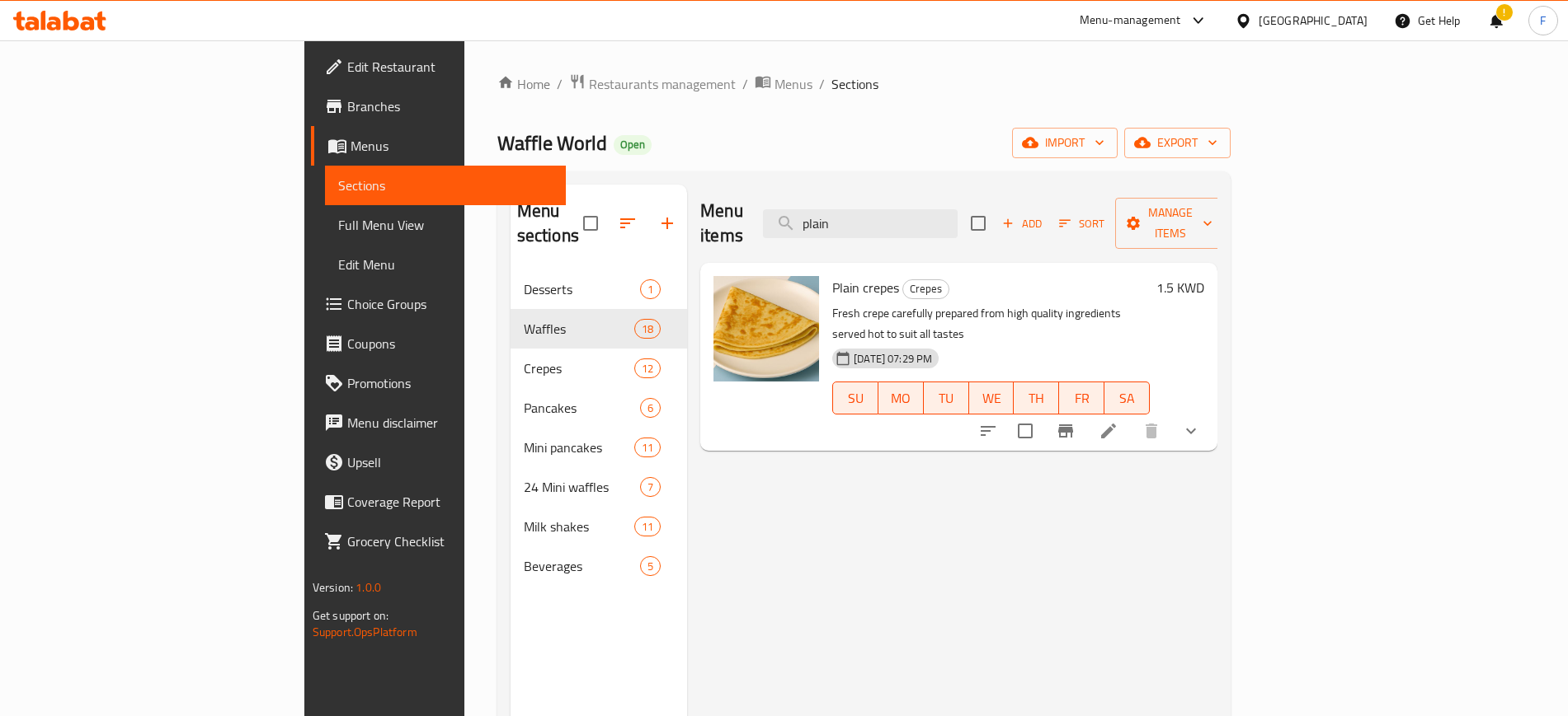
drag, startPoint x: 971, startPoint y: 207, endPoint x: 858, endPoint y: 212, distance: 113.1
click at [858, 212] on div "Menu items plain Add Sort Manage items" at bounding box center [958, 224] width 517 height 78
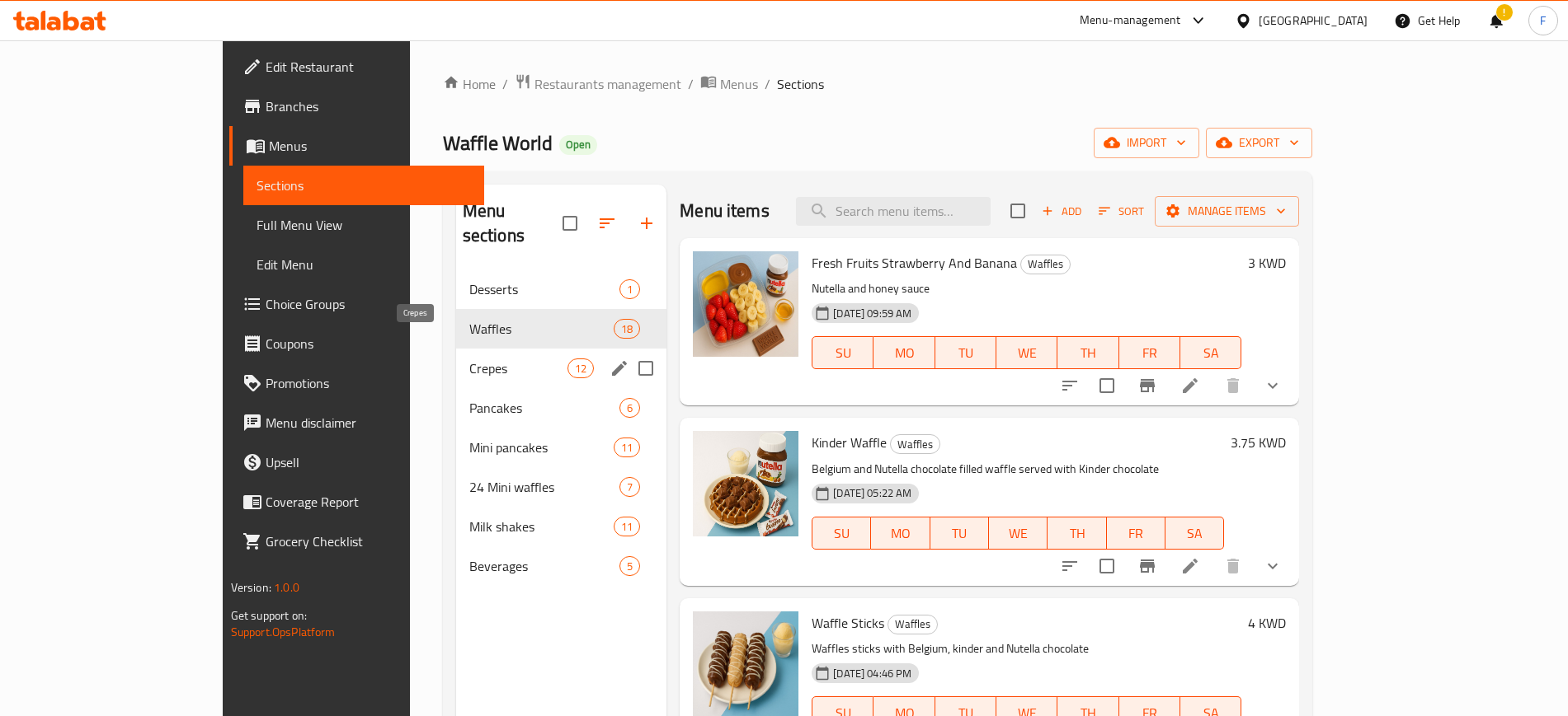
click at [469, 359] on span "Crepes" at bounding box center [518, 368] width 98 height 20
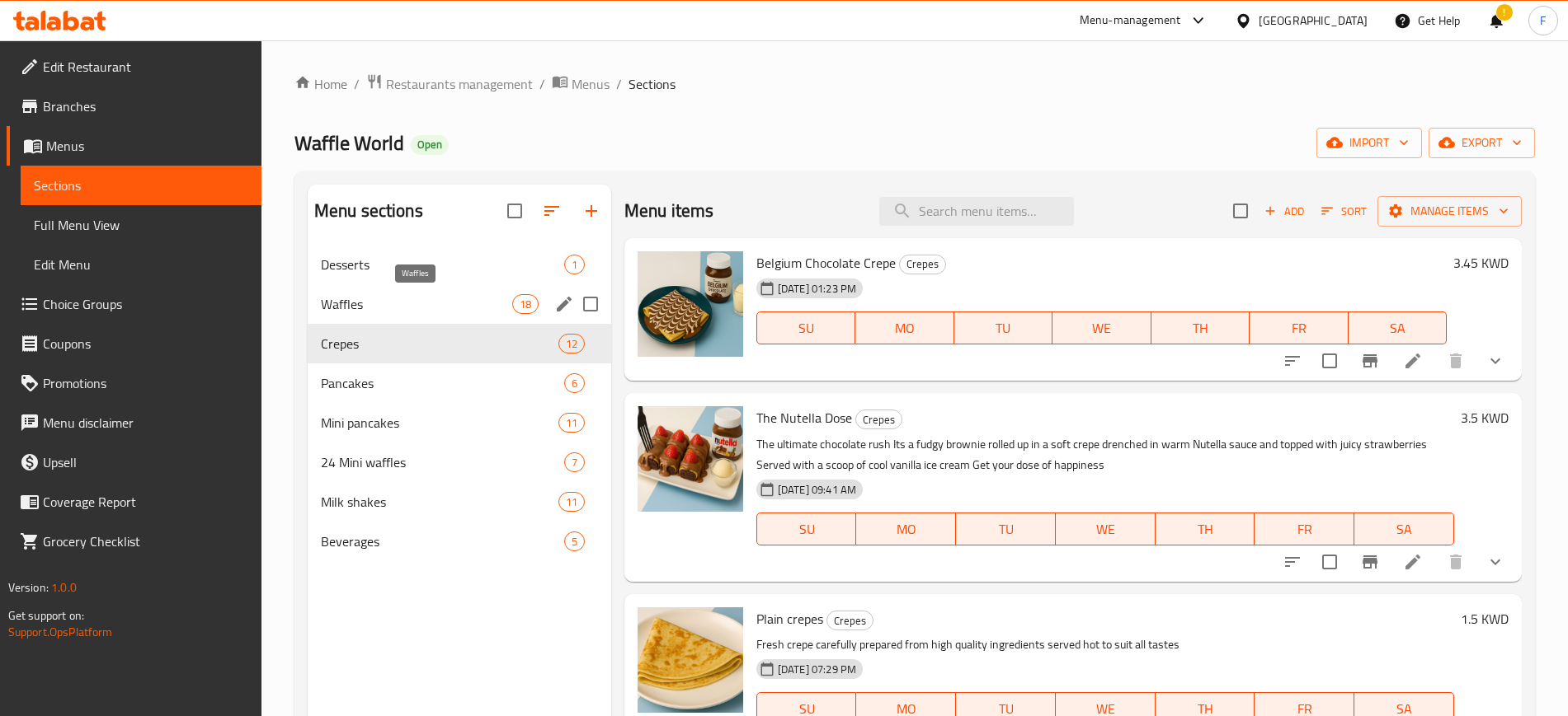
click at [426, 300] on span "Waffles" at bounding box center [416, 303] width 192 height 20
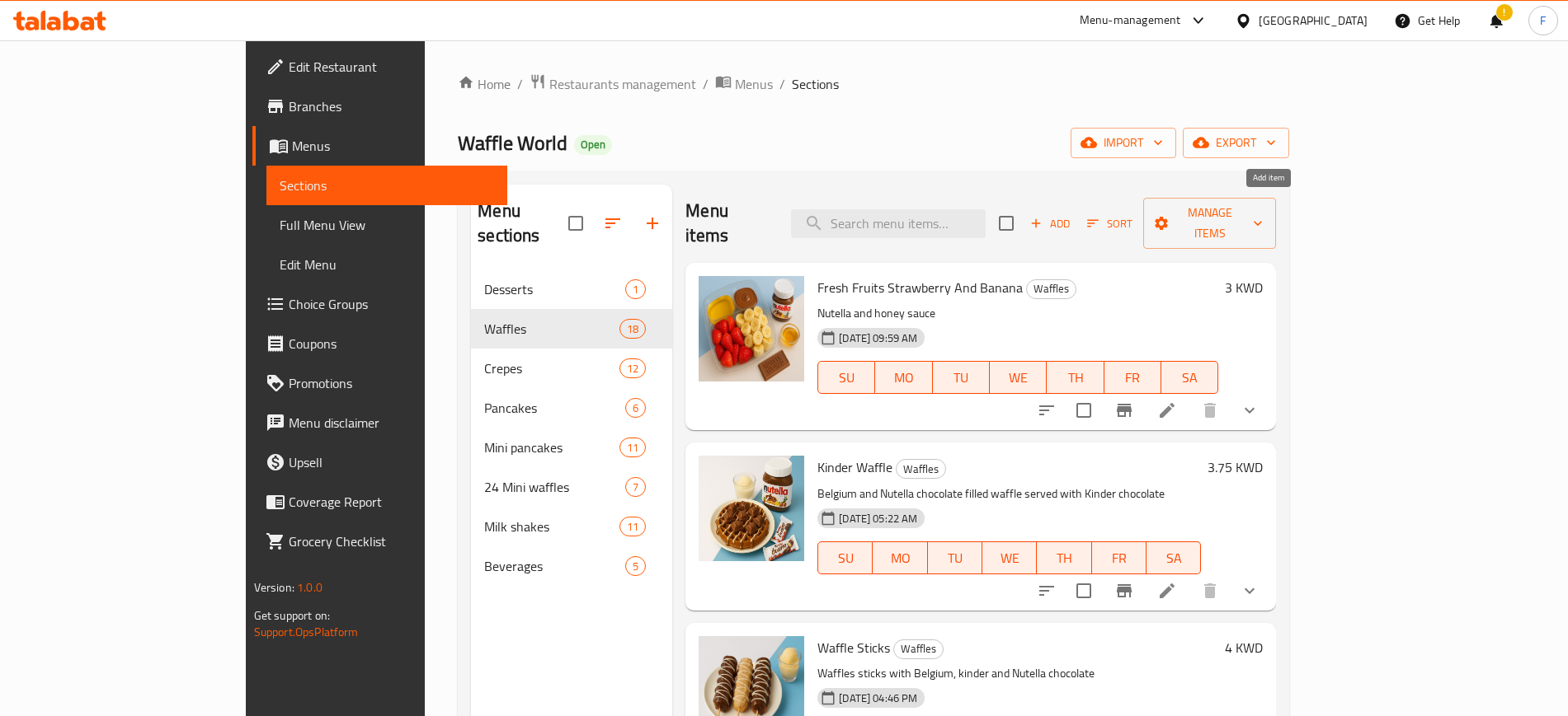
click at [1072, 214] on span "Add" at bounding box center [1049, 224] width 44 height 19
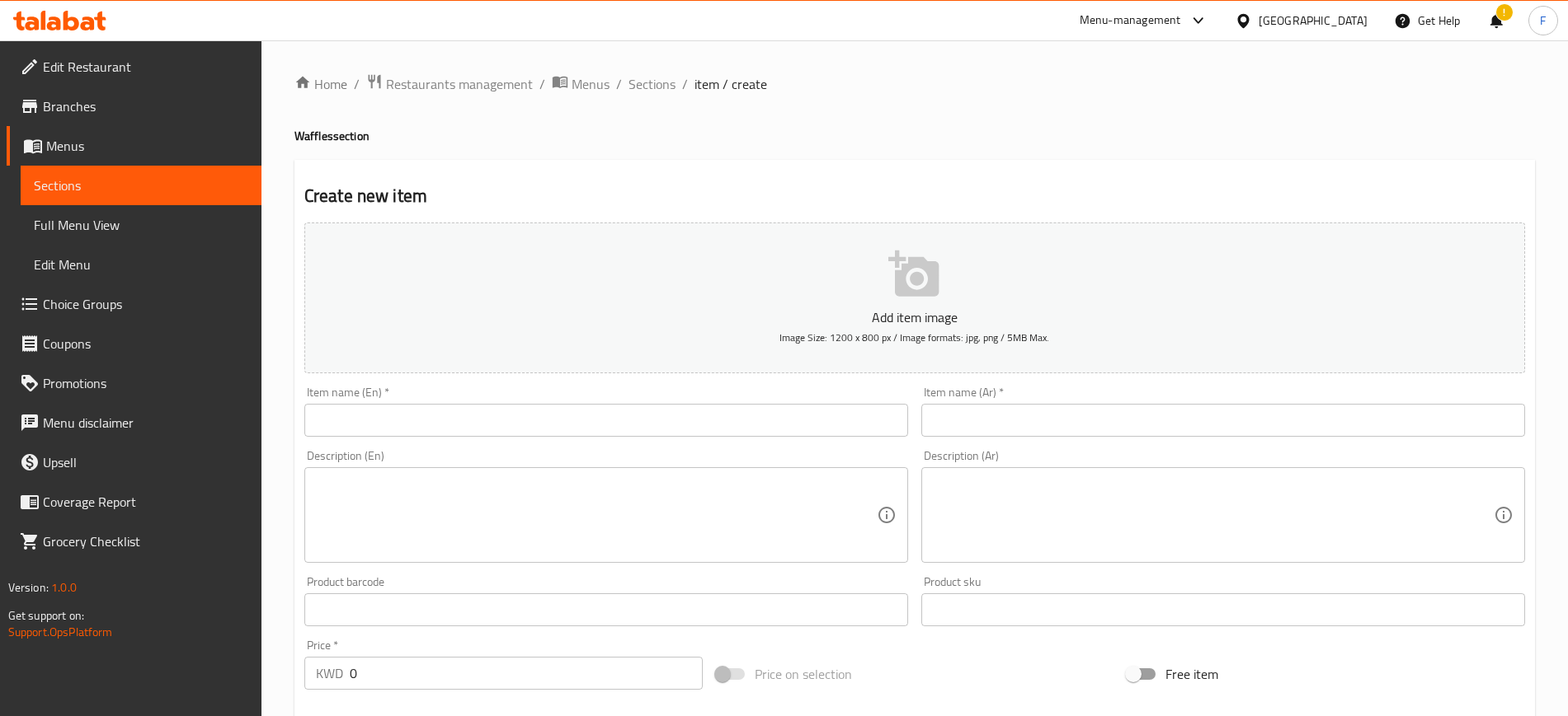
click at [711, 445] on div "Description (En) Description (En)" at bounding box center [605, 506] width 617 height 126
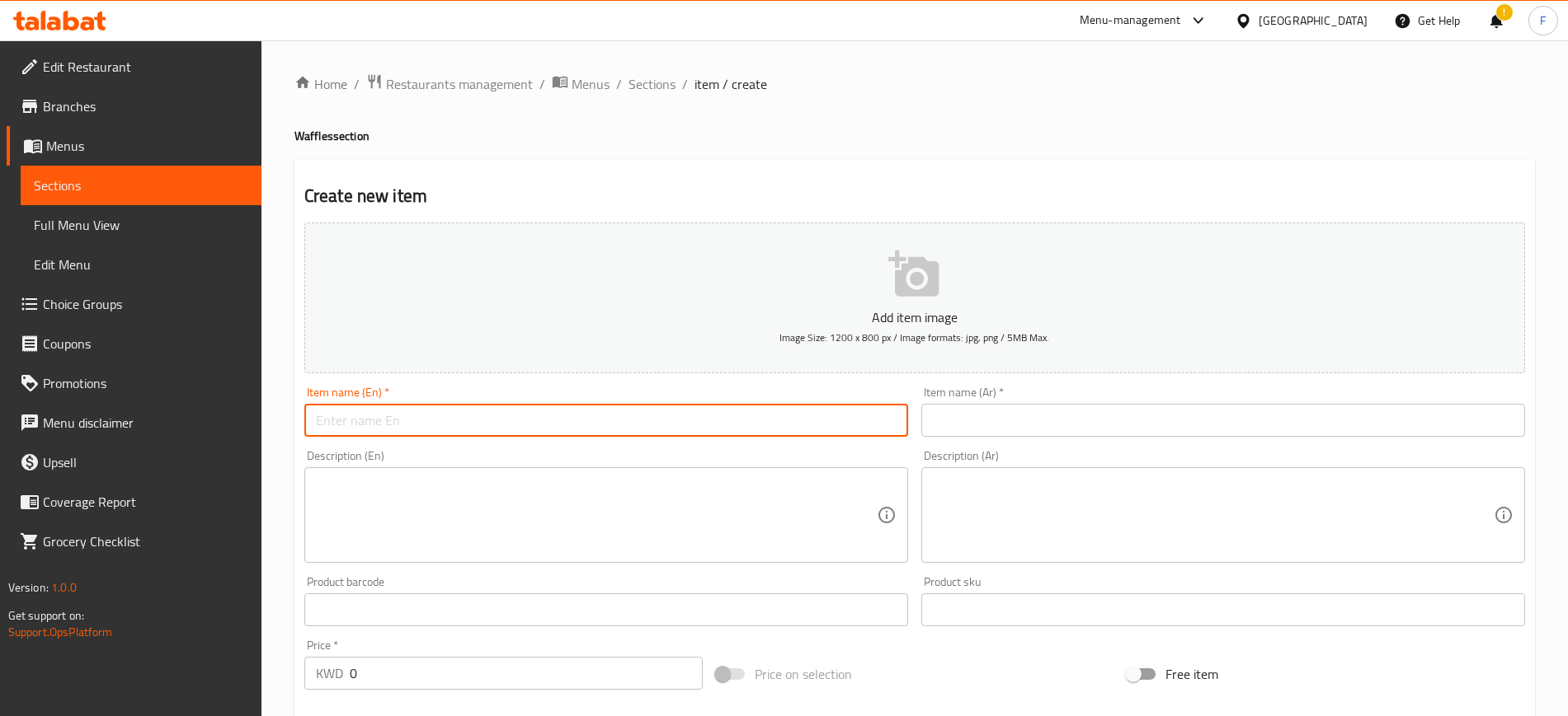
click at [710, 420] on input "text" at bounding box center [606, 420] width 604 height 33
type input "Plain Waffles"
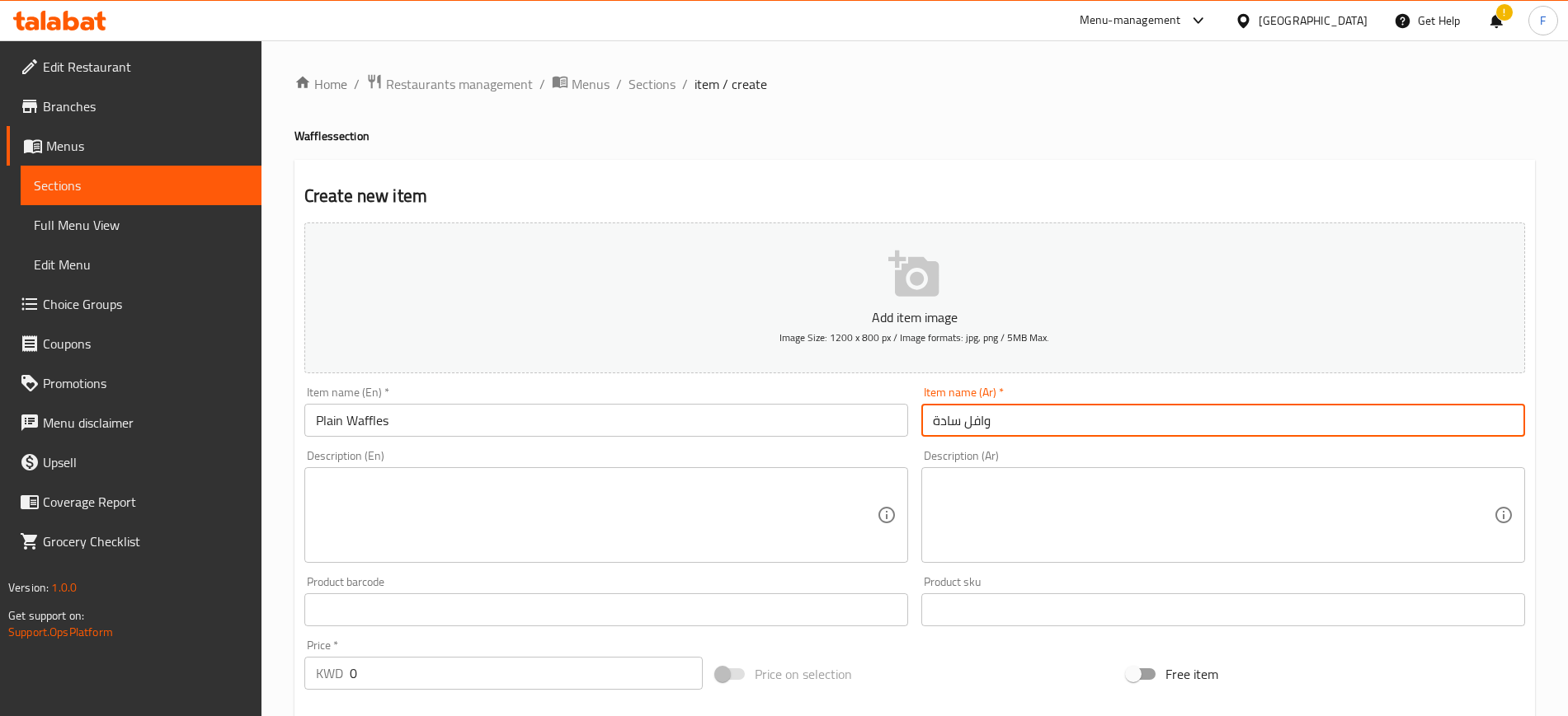
type input "وافل سادة"
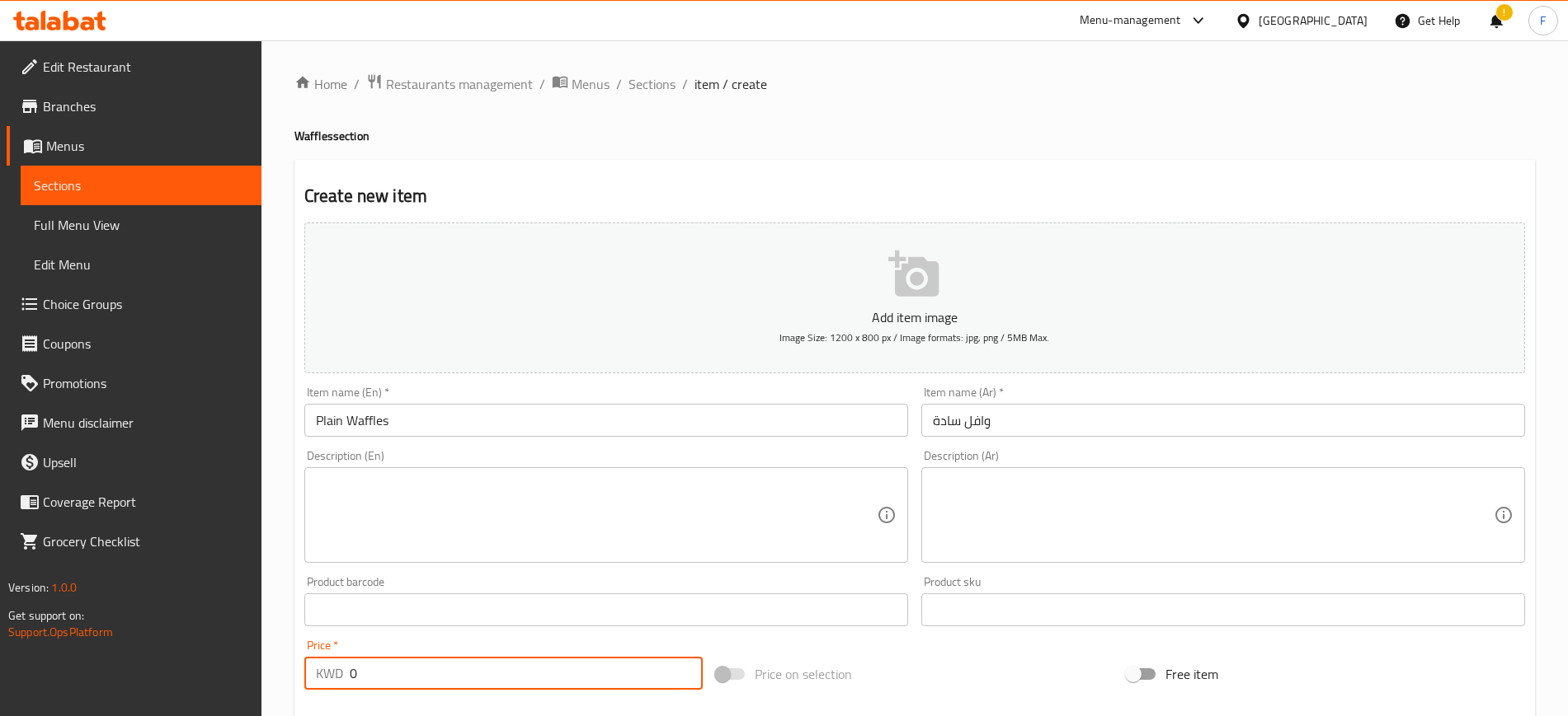
drag, startPoint x: 382, startPoint y: 667, endPoint x: 277, endPoint y: 653, distance: 105.9
click at [277, 653] on div "Home / Restaurants management / Menus / Sections / item / create Waffles sectio…" at bounding box center [914, 602] width 1306 height 1124
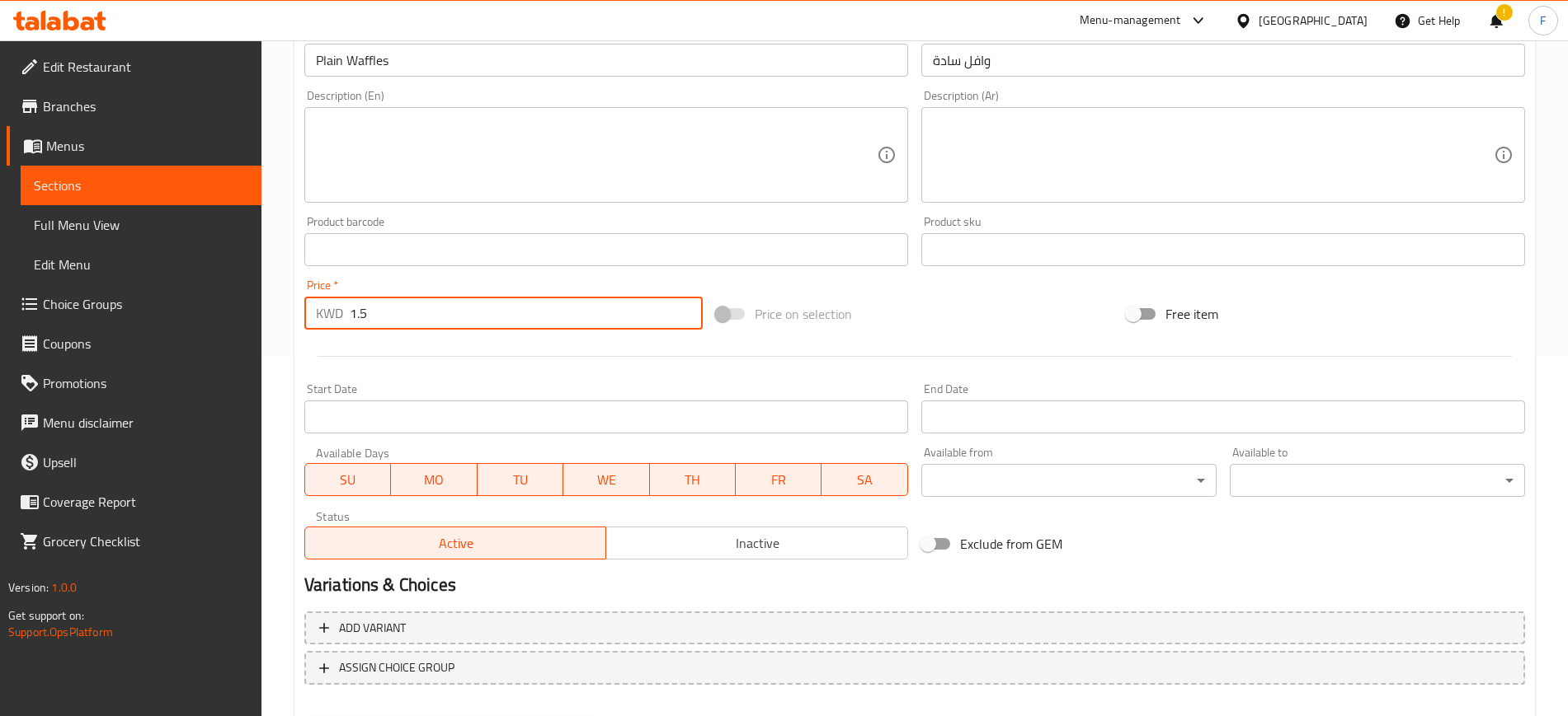
scroll to position [412, 0]
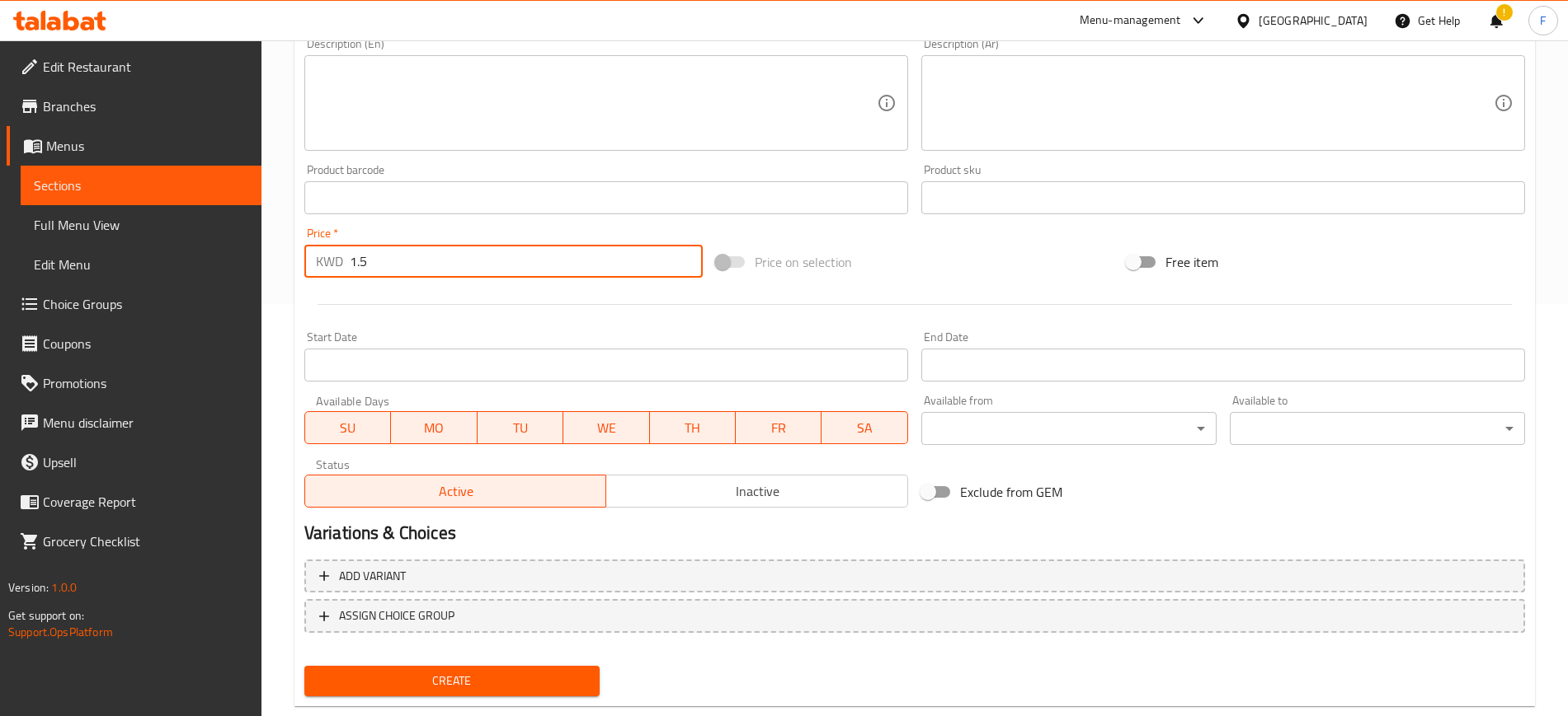
type input "1.5"
click at [506, 677] on span "Create" at bounding box center [452, 681] width 269 height 21
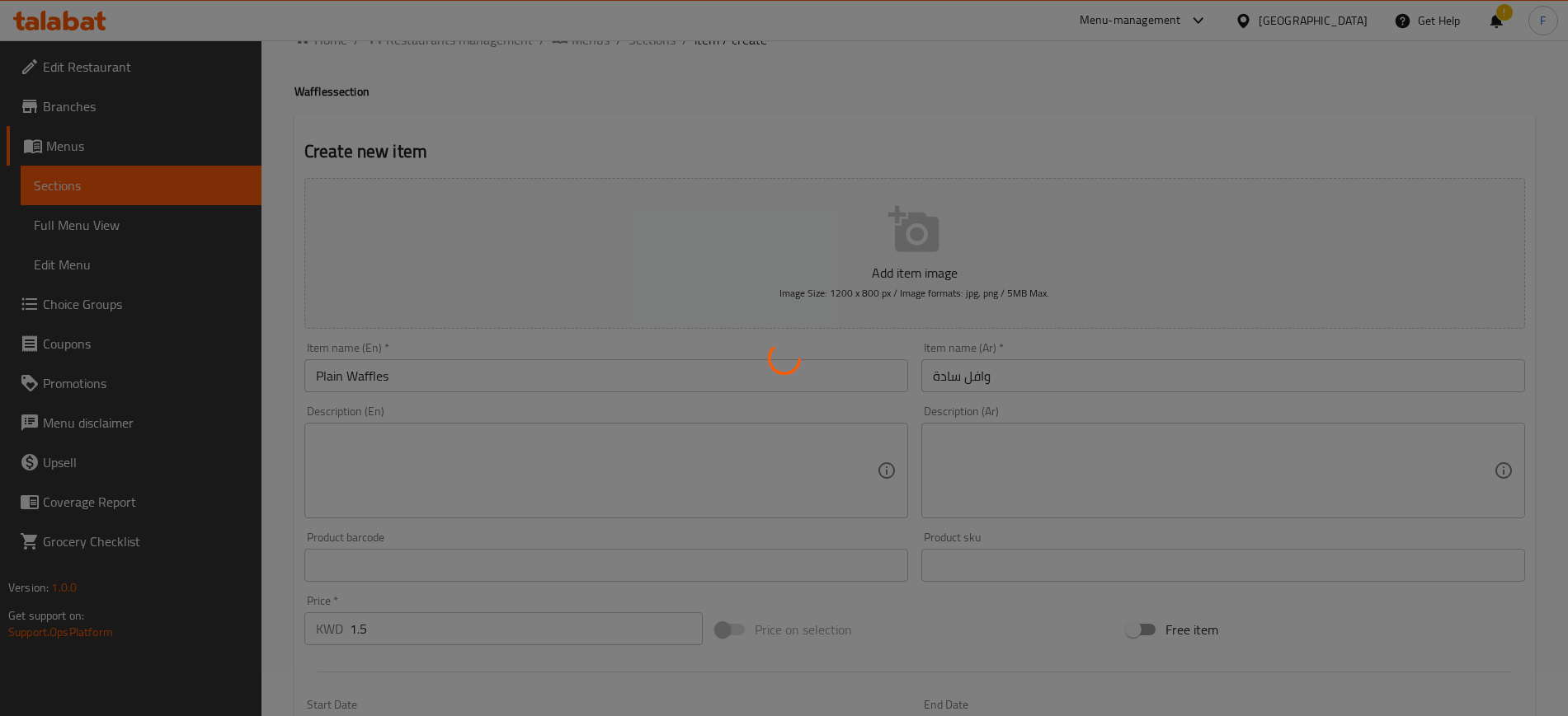
scroll to position [0, 0]
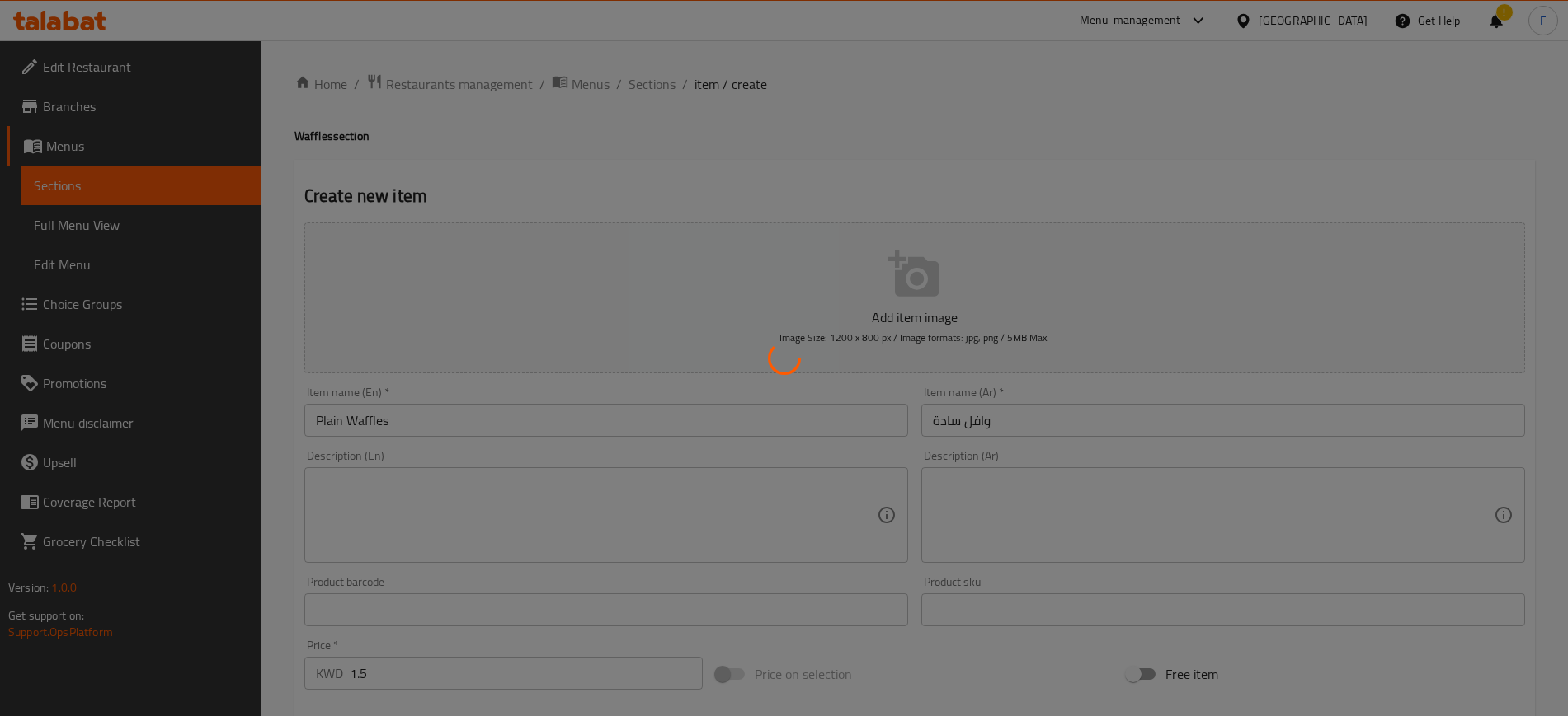
type input "0"
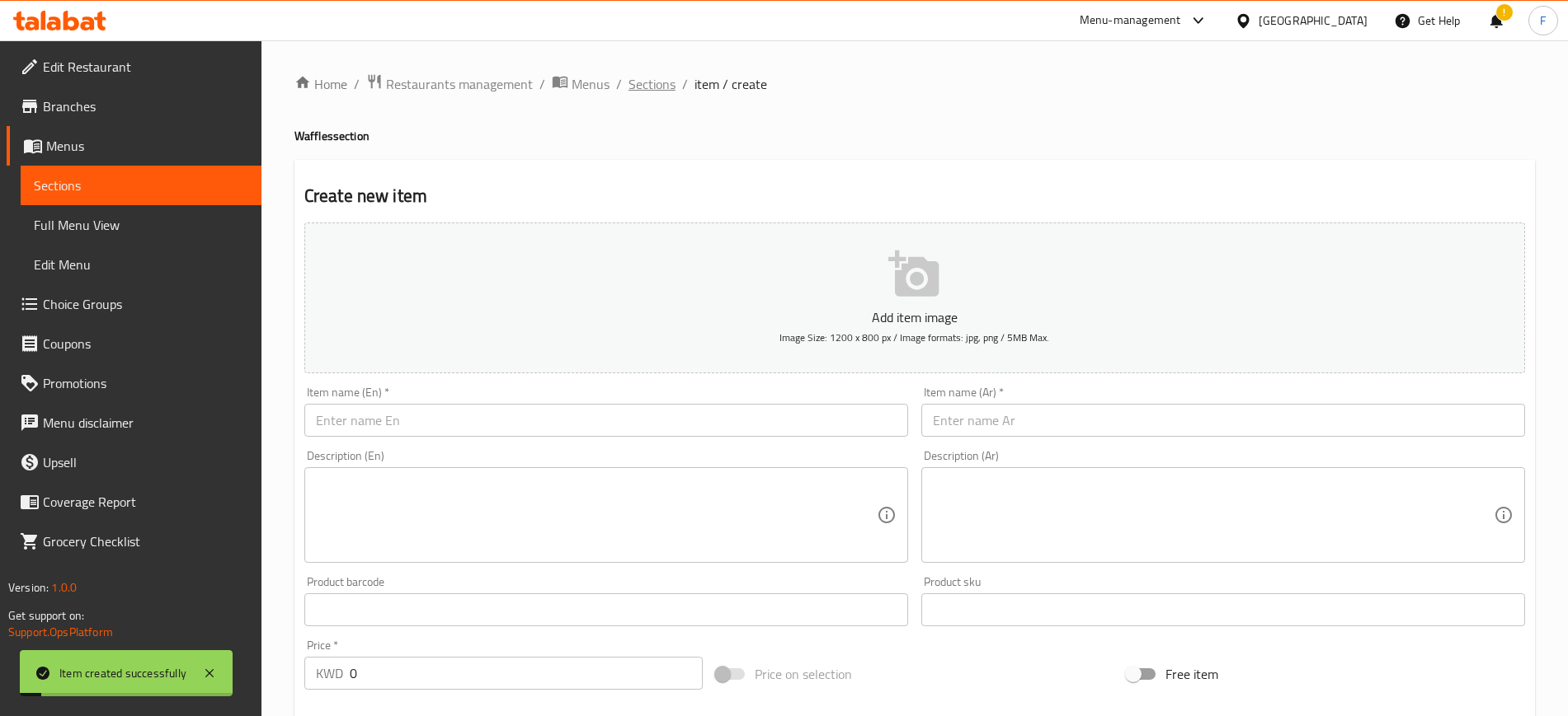
click at [637, 93] on span "Sections" at bounding box center [652, 84] width 47 height 20
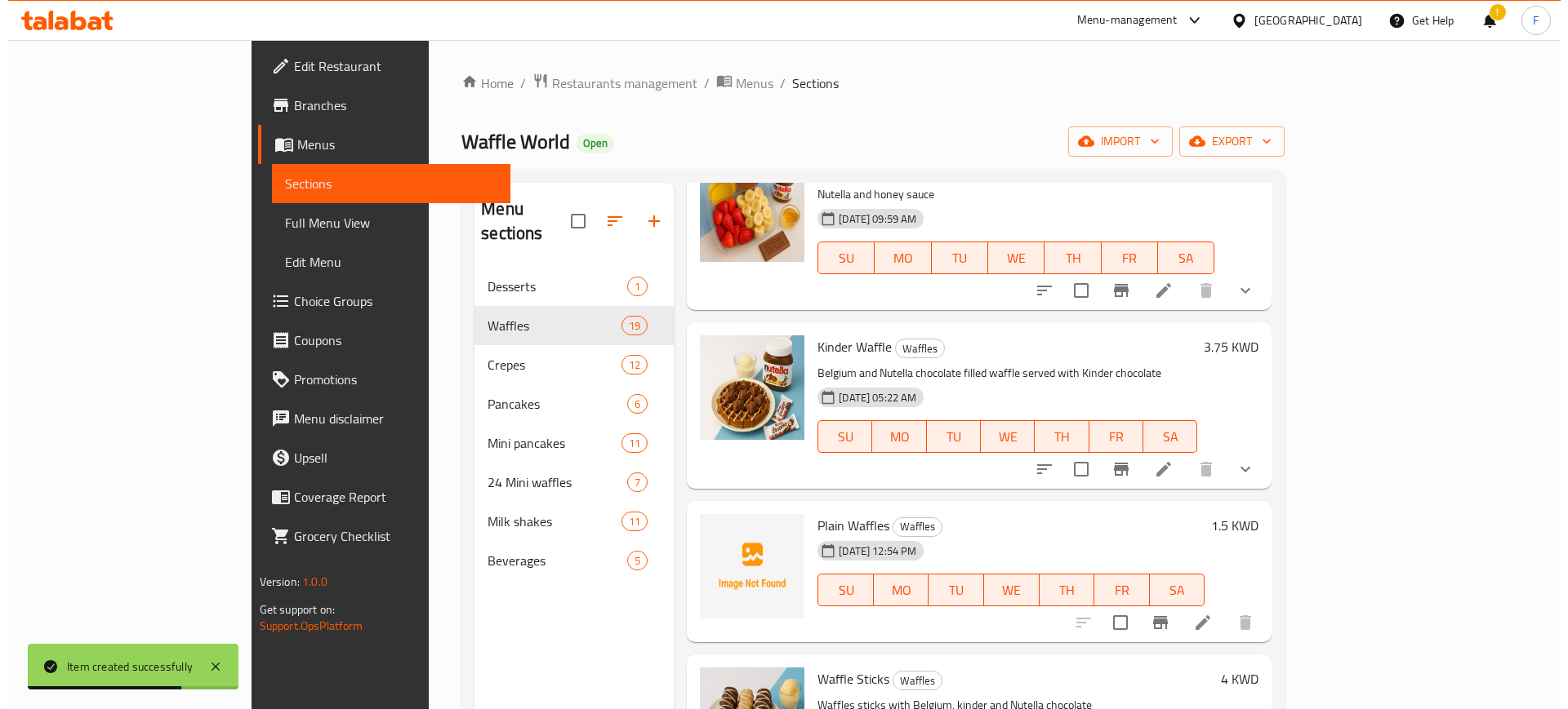
scroll to position [204, 0]
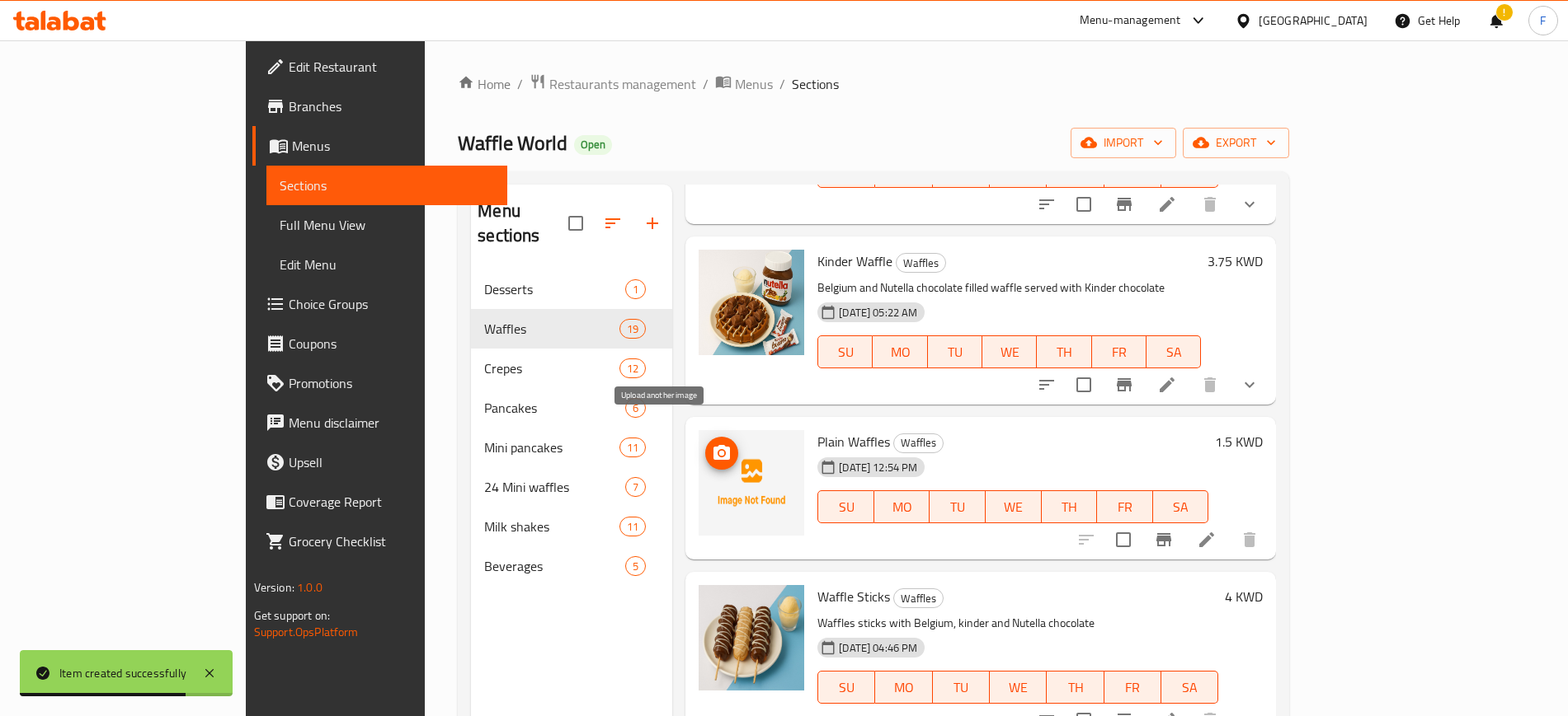
click at [719, 451] on circle "upload picture" at bounding box center [722, 453] width 5 height 5
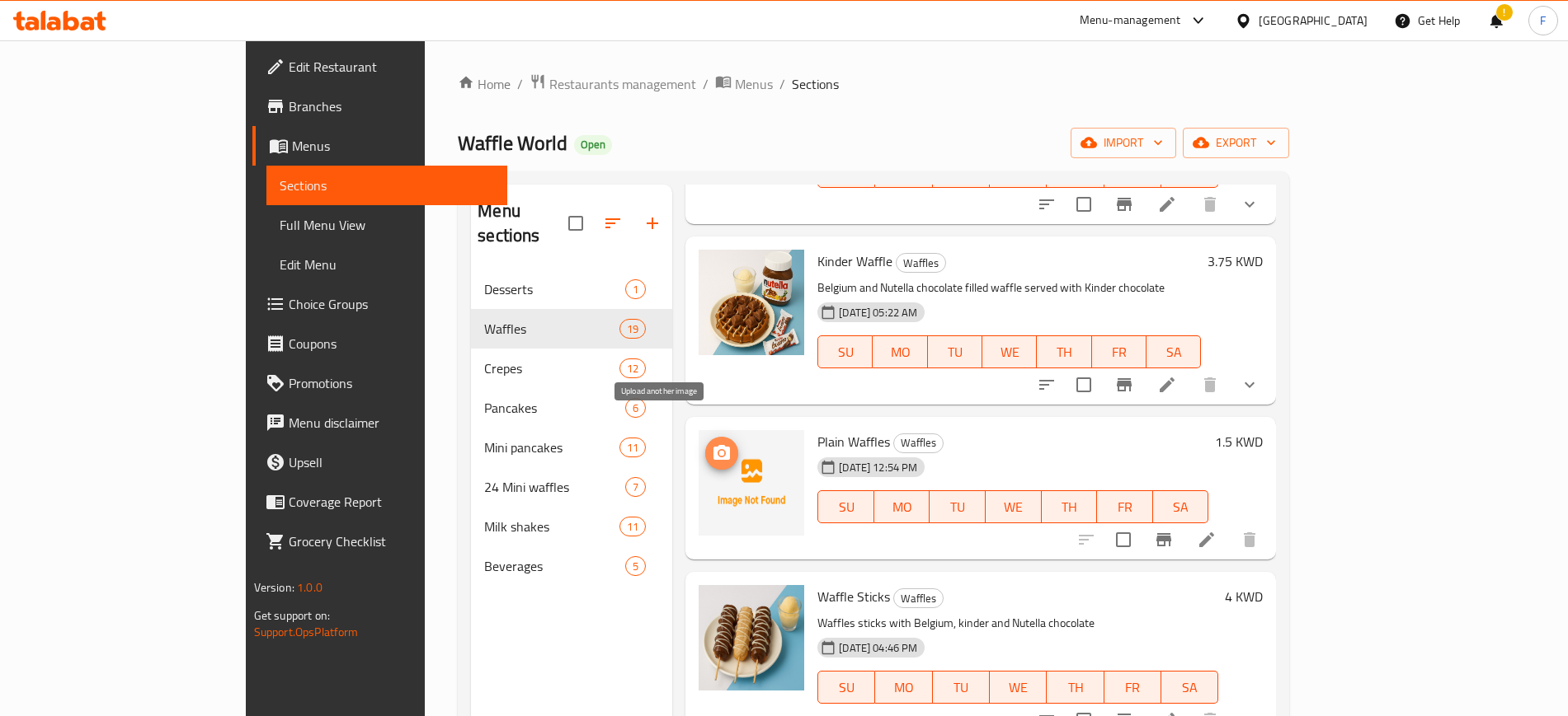
click at [713, 445] on icon "upload picture" at bounding box center [721, 452] width 16 height 15
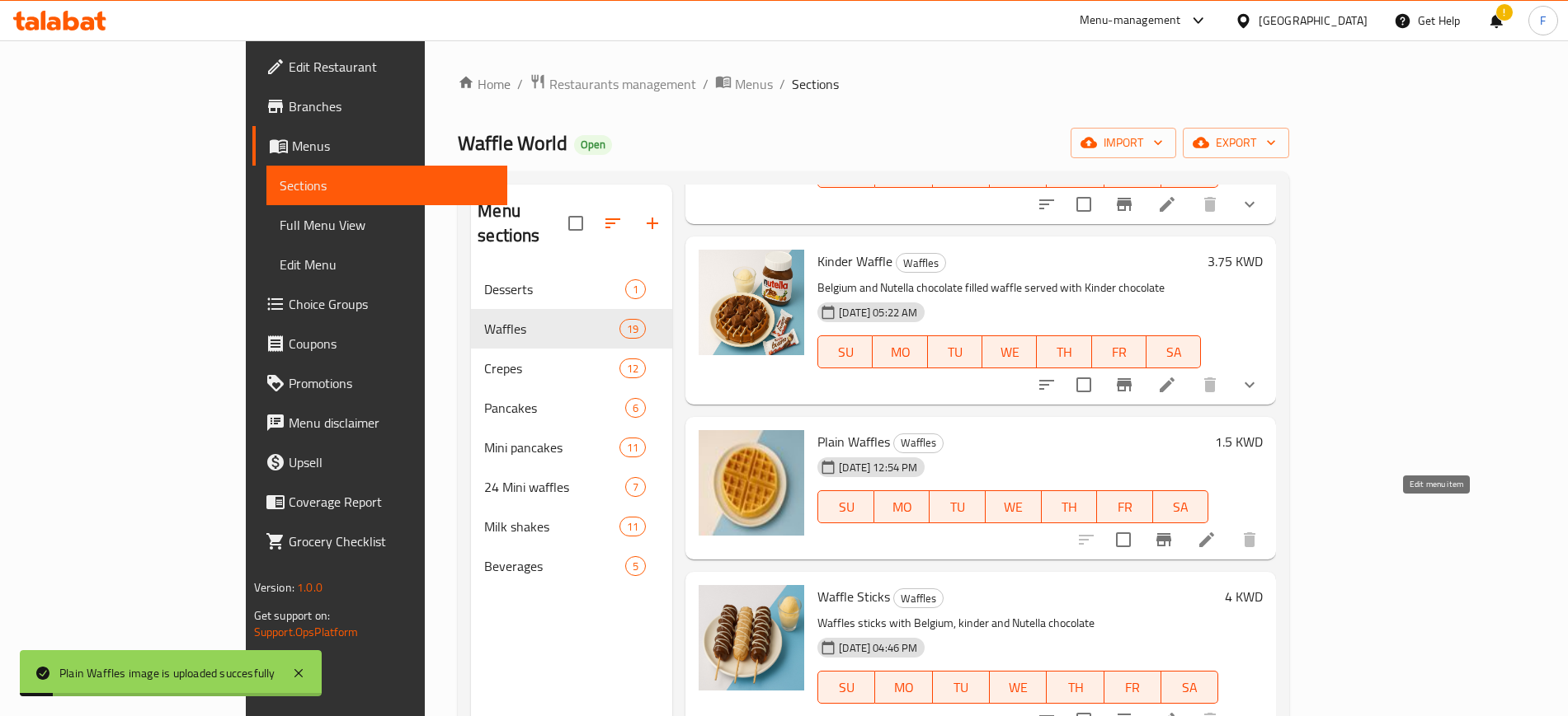
click at [1217, 530] on icon at bounding box center [1206, 539] width 20 height 20
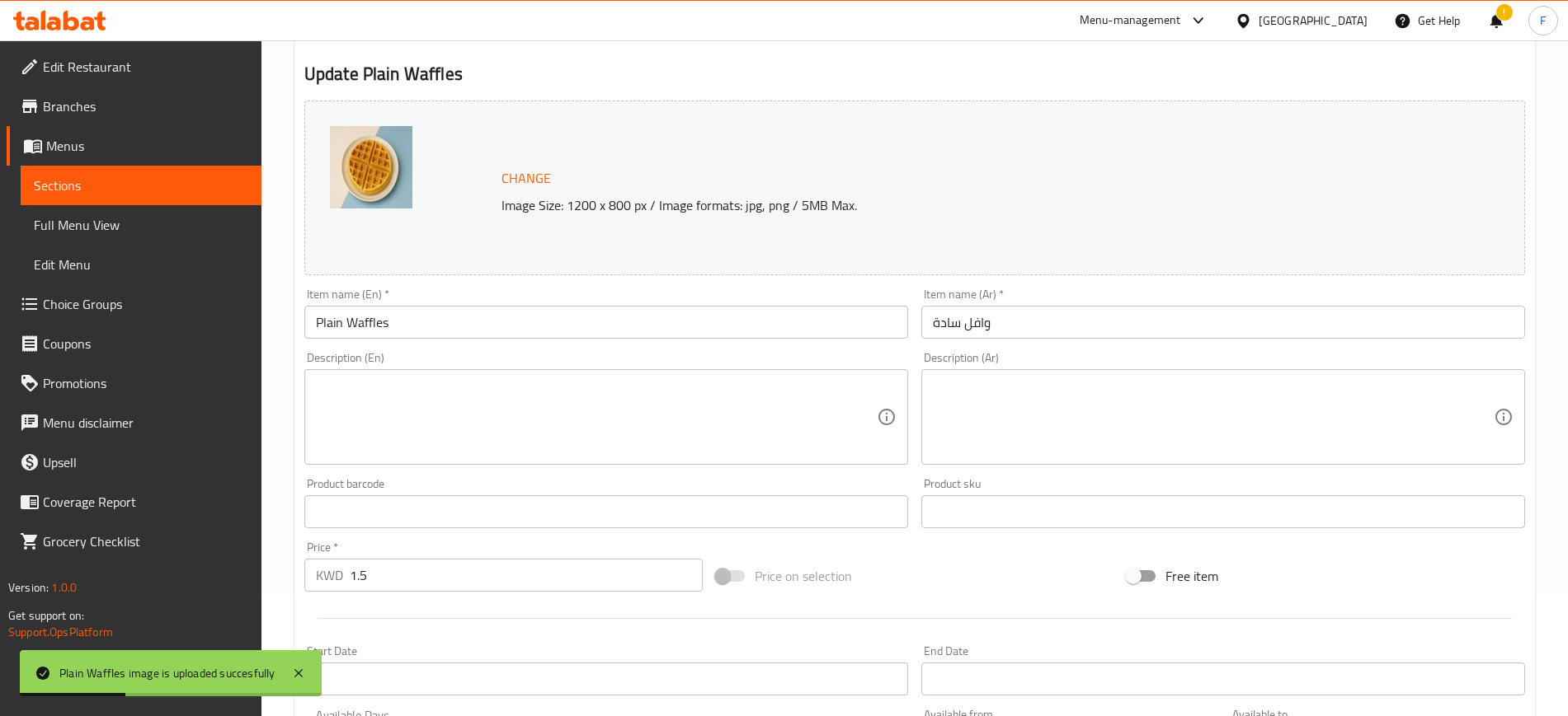
scroll to position [472, 0]
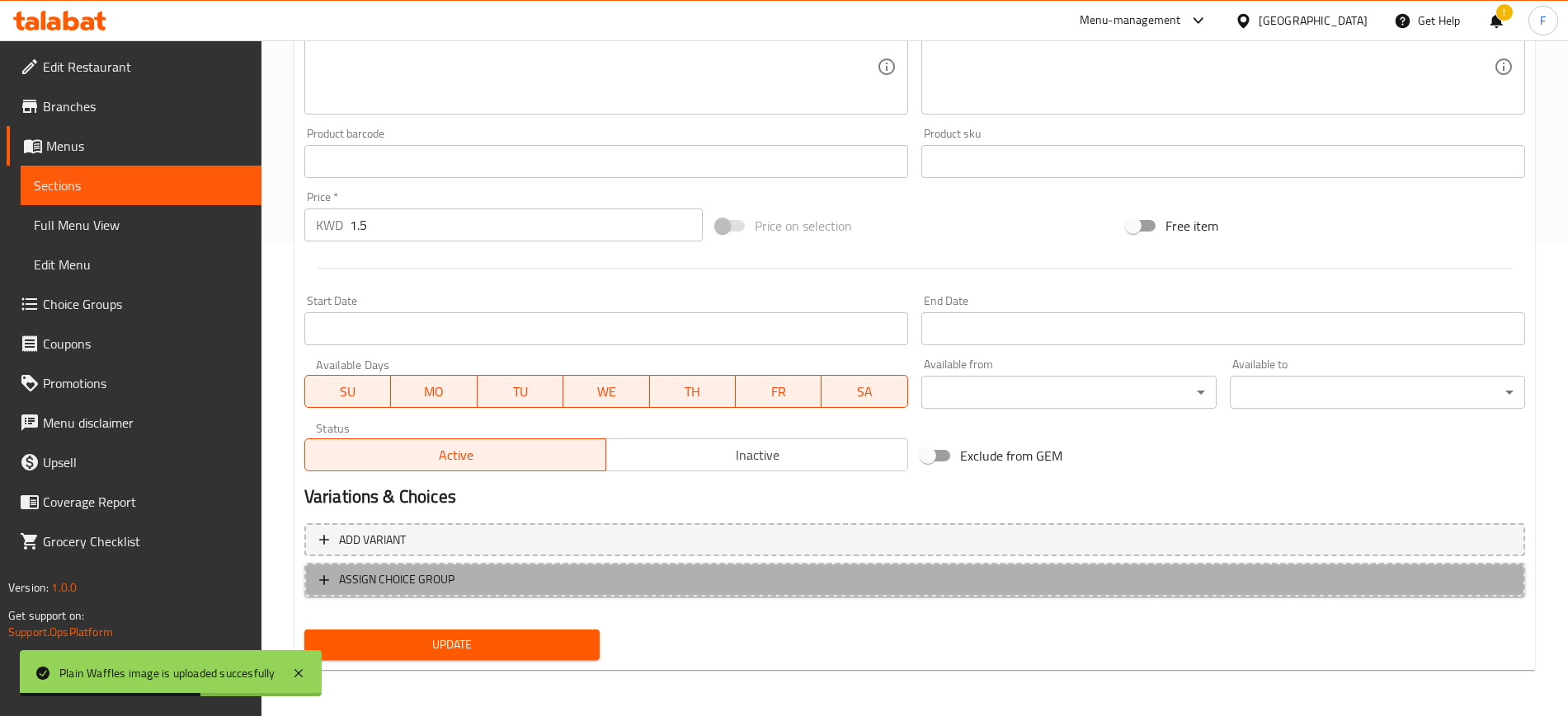
click at [514, 578] on span "ASSIGN CHOICE GROUP" at bounding box center [914, 580] width 1191 height 21
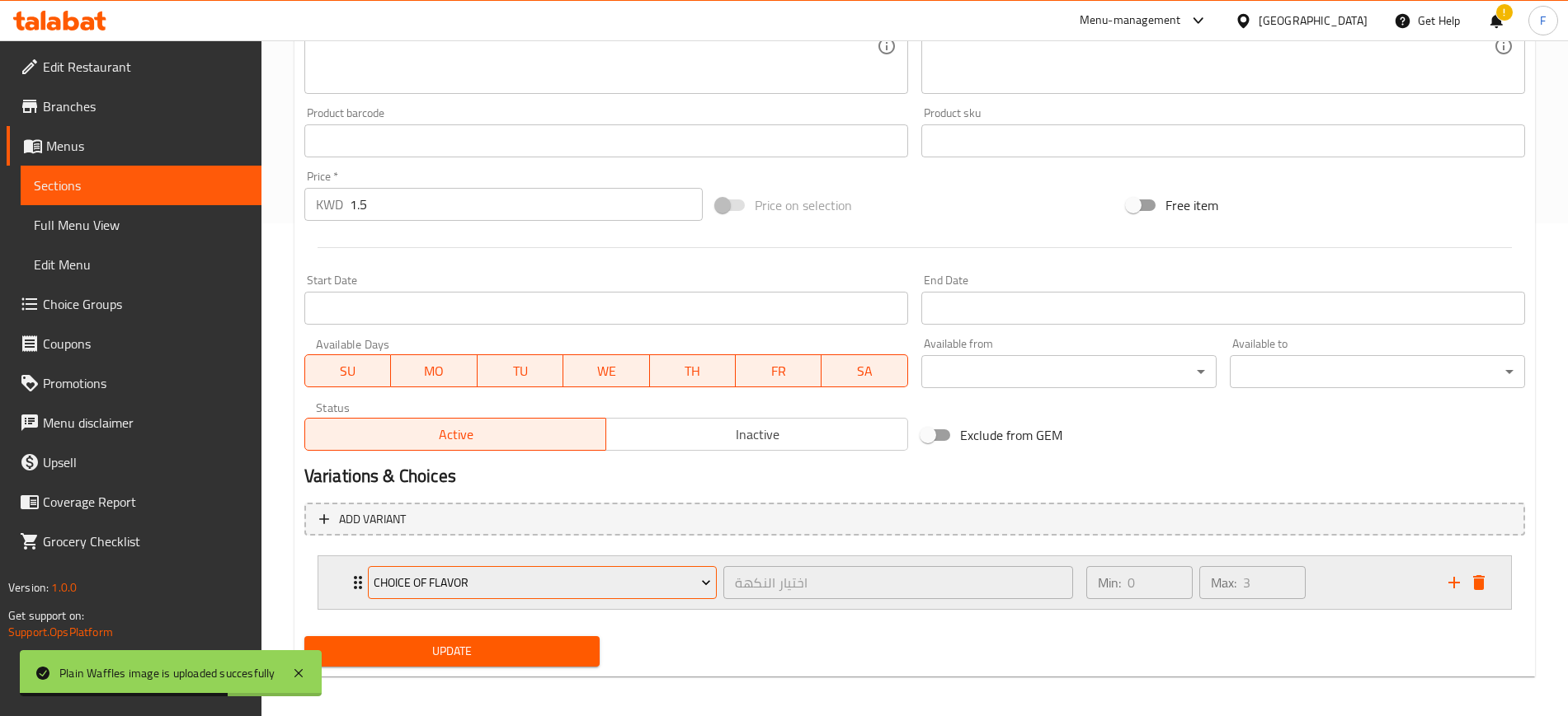
scroll to position [499, 0]
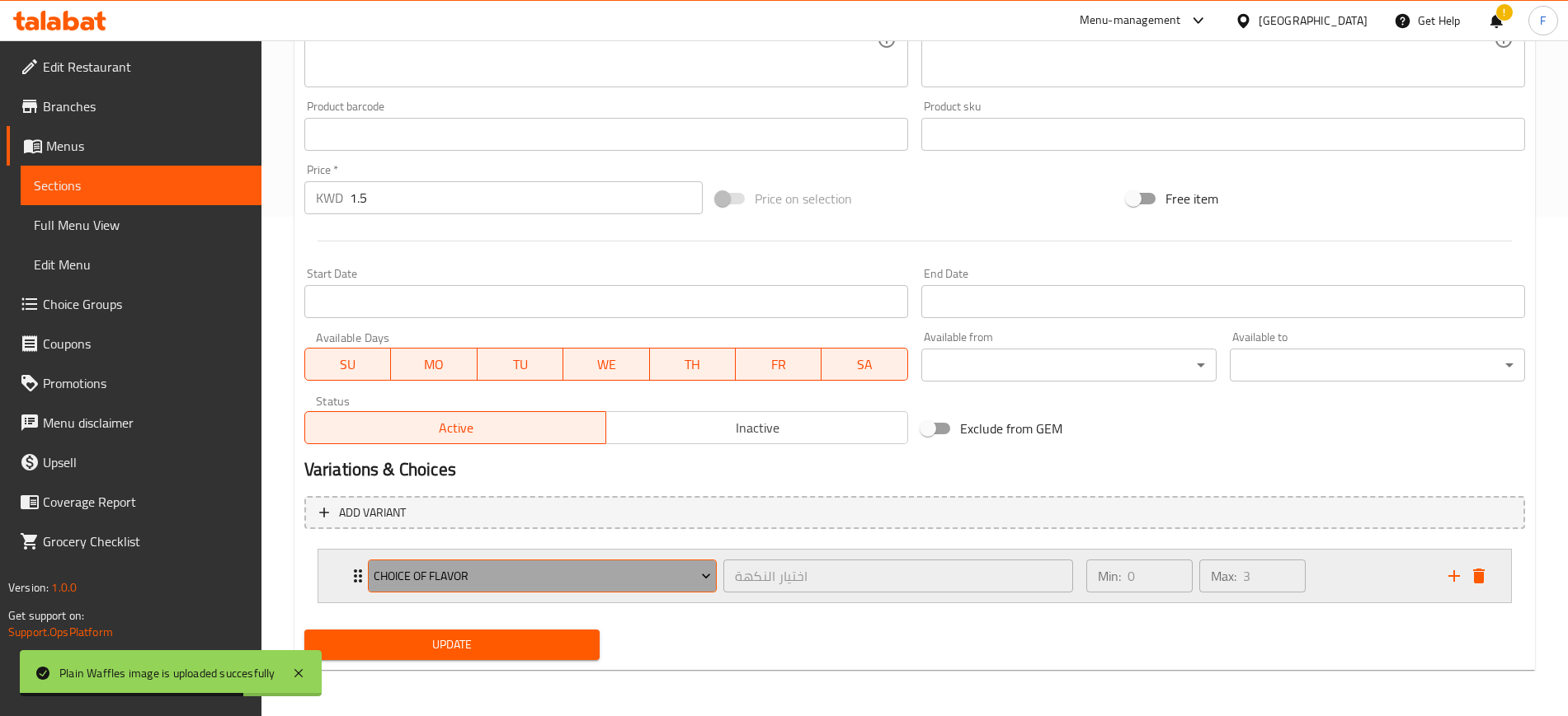
click at [506, 562] on button "choice of flavor" at bounding box center [542, 576] width 349 height 33
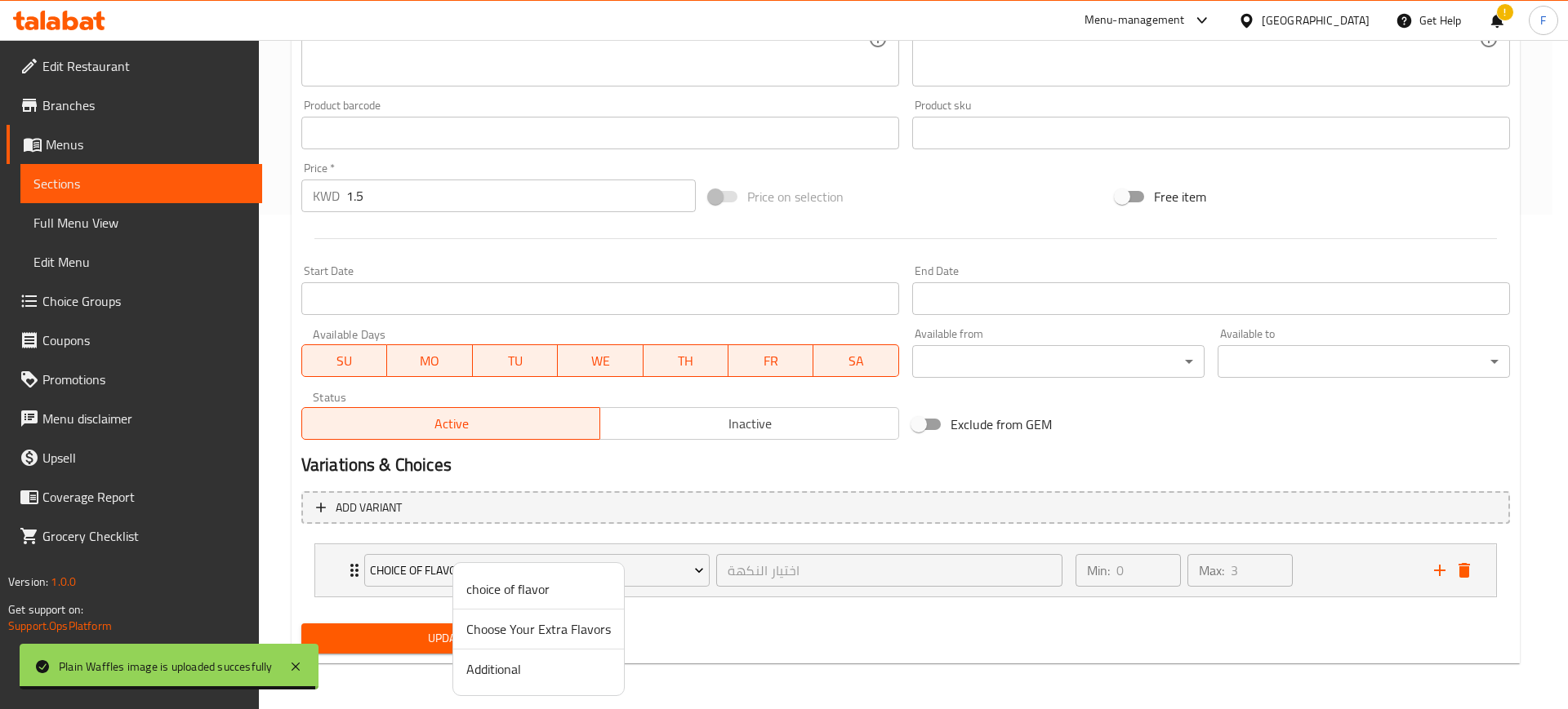
click at [571, 632] on span "Choose Your Extra Flavors" at bounding box center [538, 629] width 144 height 20
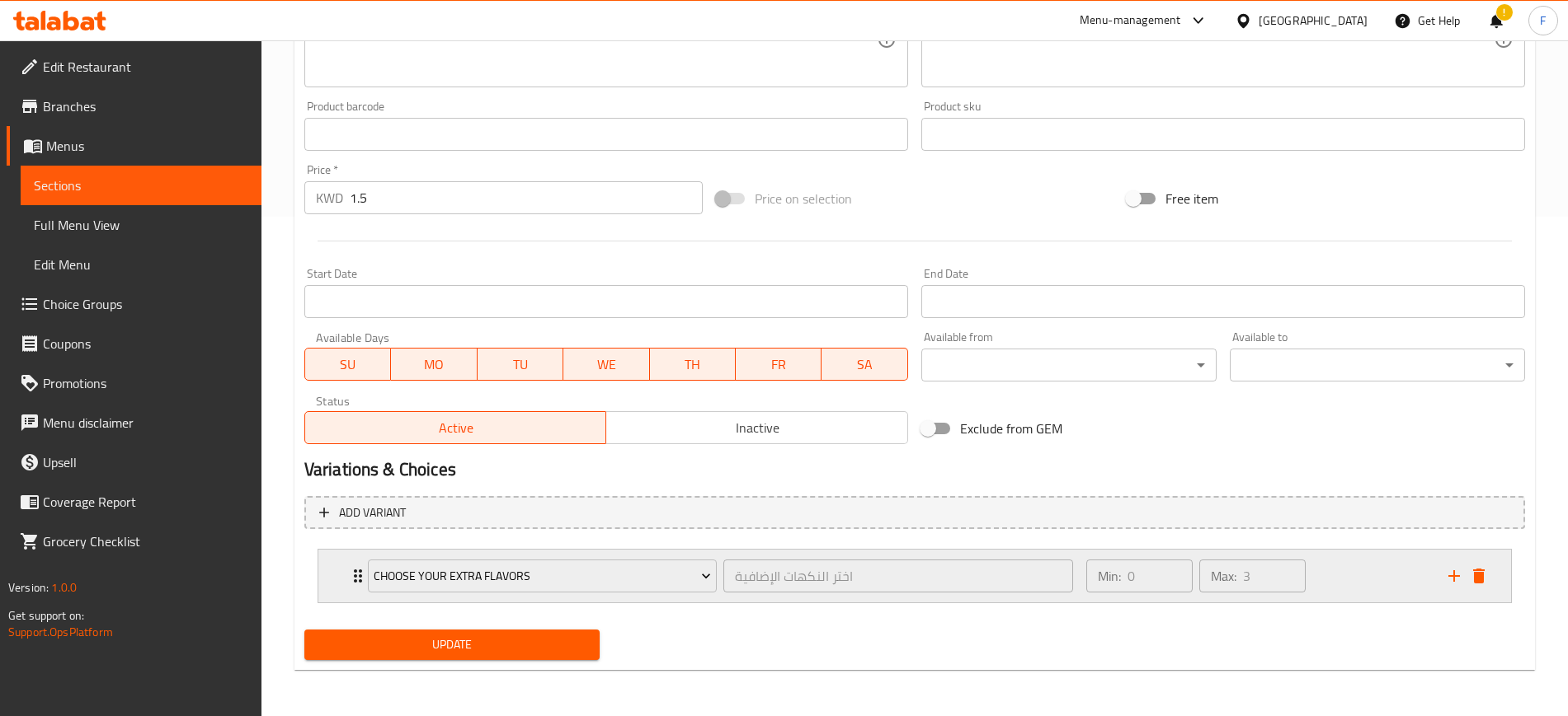
click at [1385, 570] on div "Min: 0 ​ Max: 3 ​" at bounding box center [1257, 576] width 362 height 53
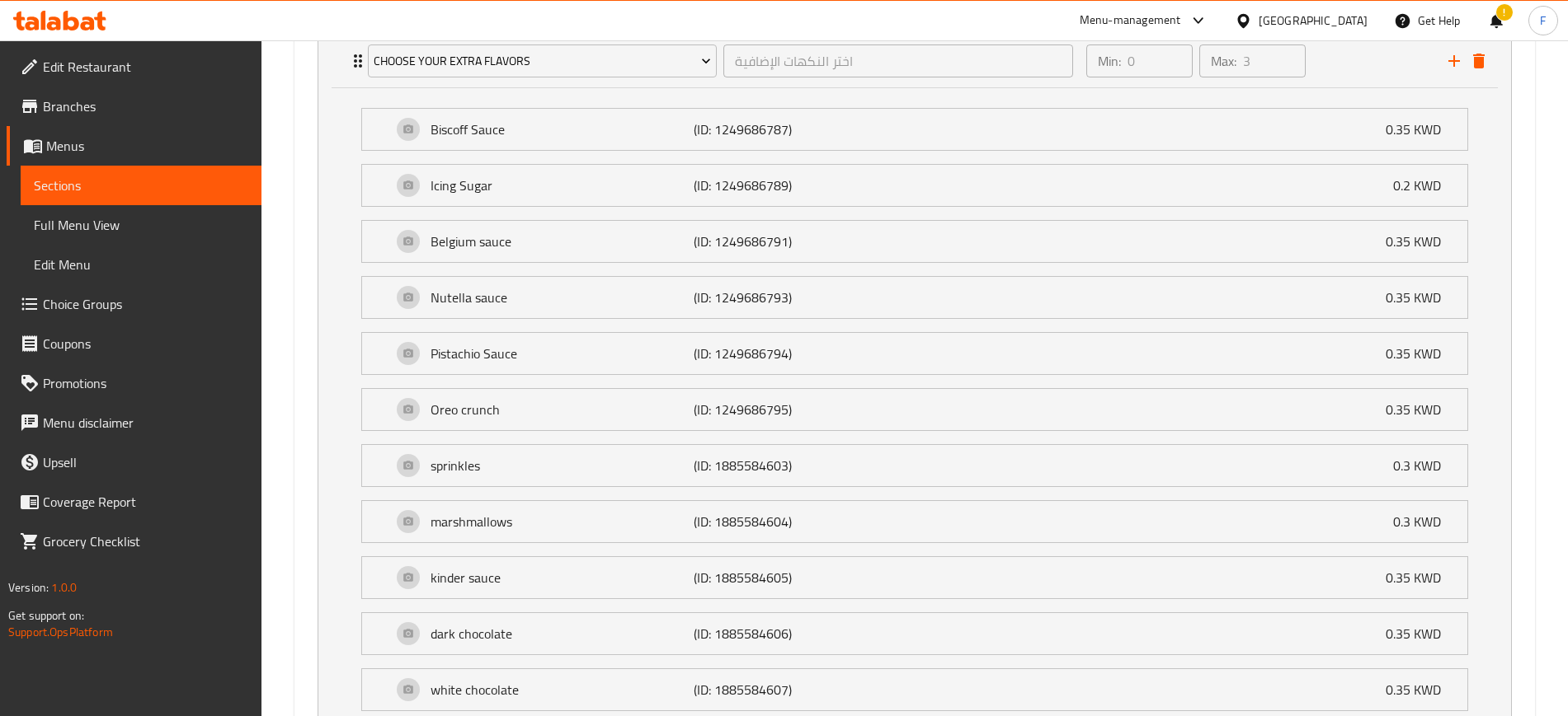
scroll to position [1318, 0]
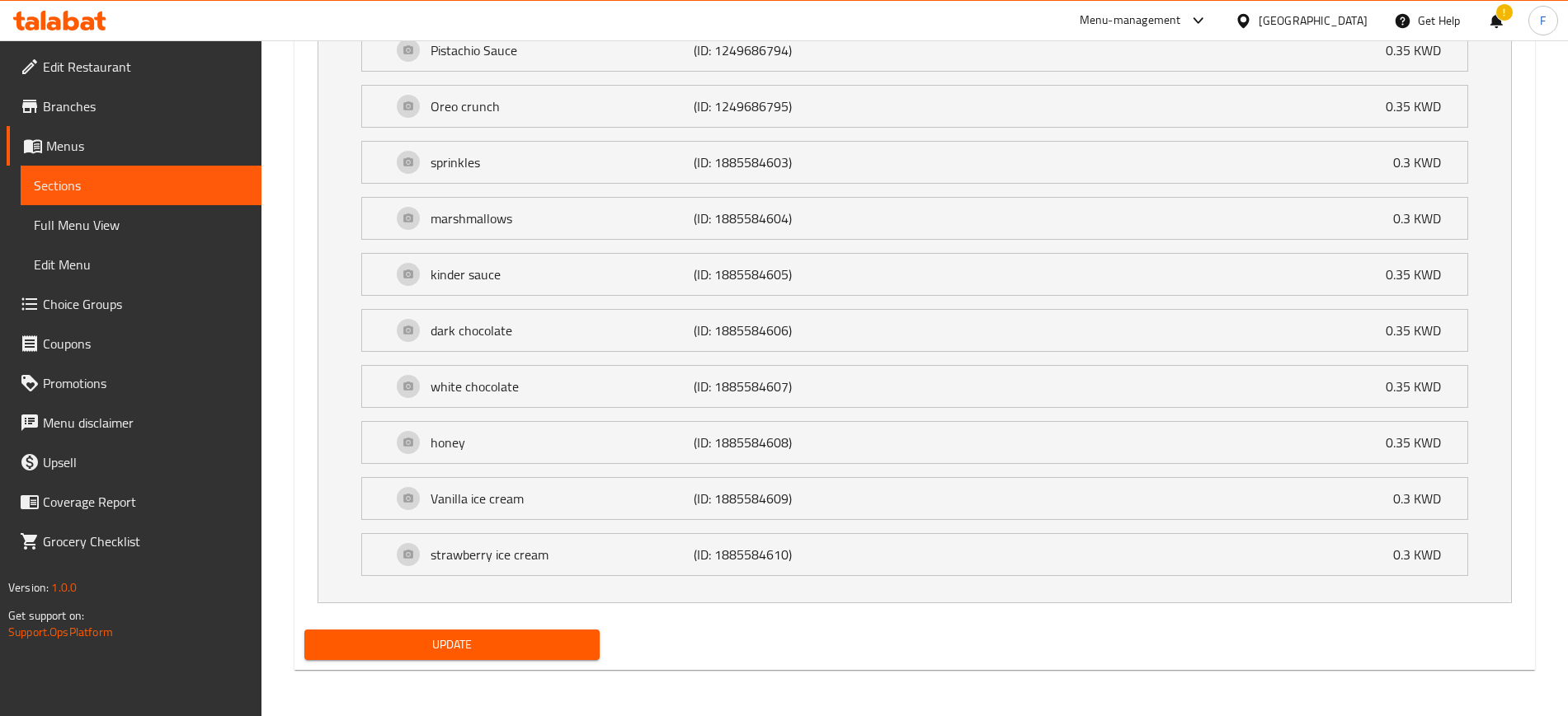
click at [547, 647] on span "Update" at bounding box center [452, 645] width 269 height 21
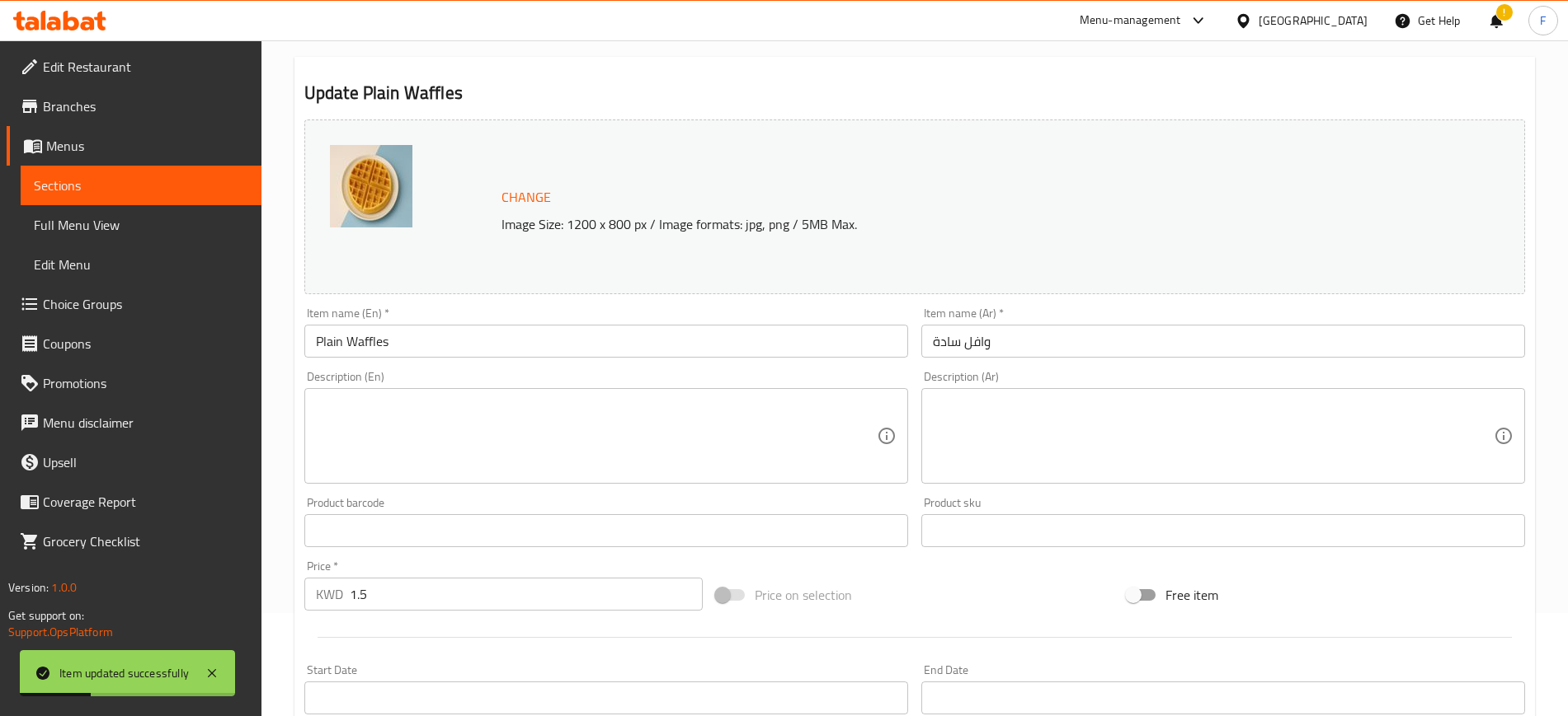
scroll to position [0, 0]
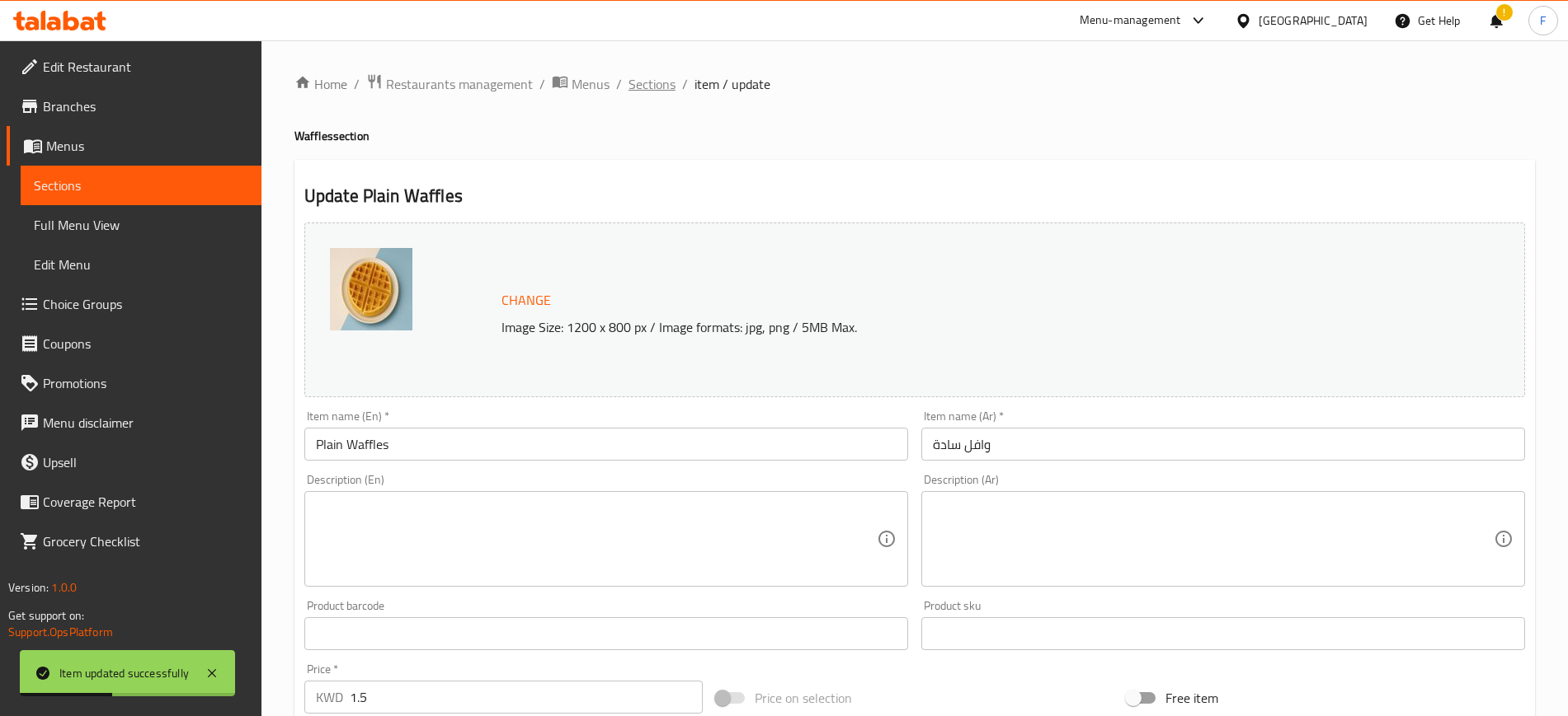
click at [662, 80] on span "Sections" at bounding box center [652, 84] width 47 height 20
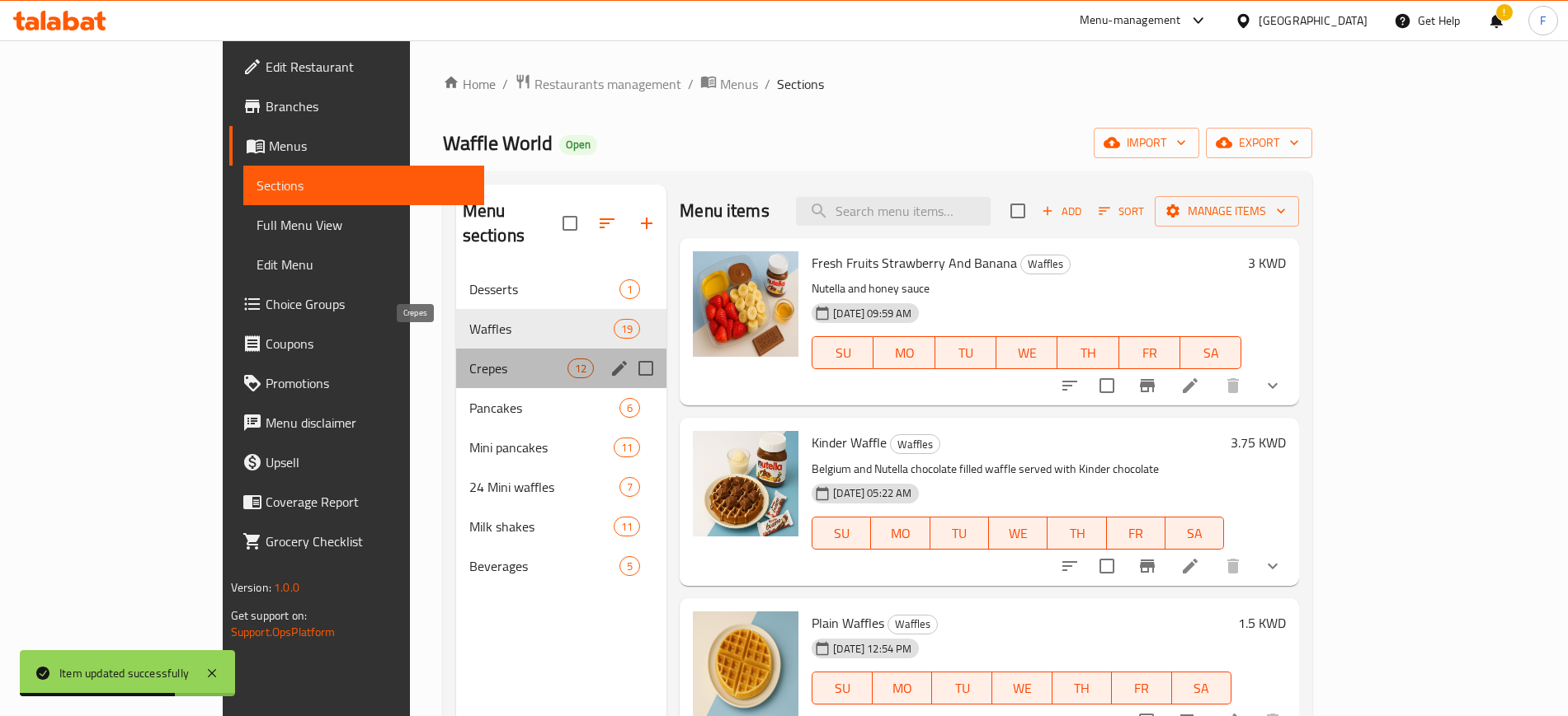
click at [469, 359] on span "Crepes" at bounding box center [518, 368] width 98 height 20
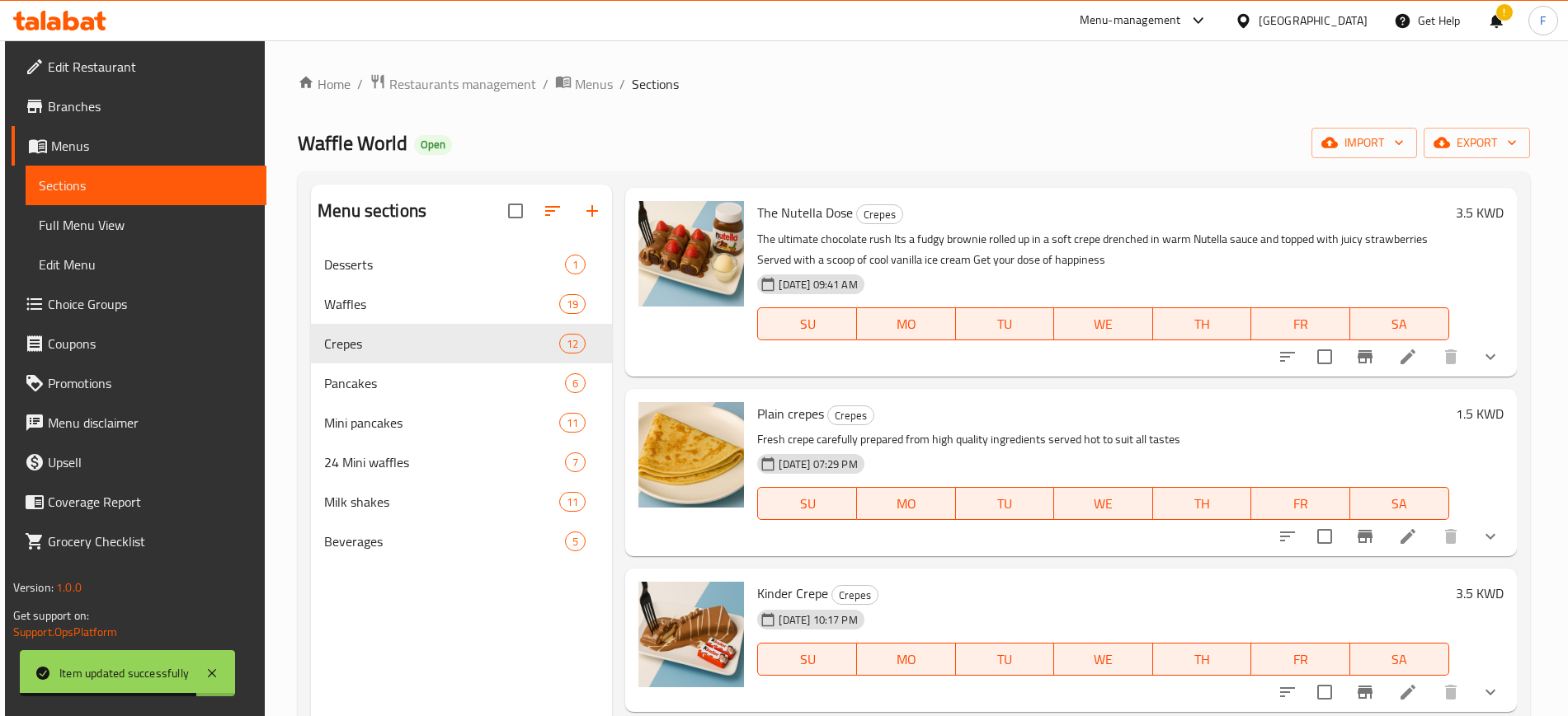
scroll to position [206, 0]
click at [1398, 530] on icon at bounding box center [1408, 536] width 20 height 20
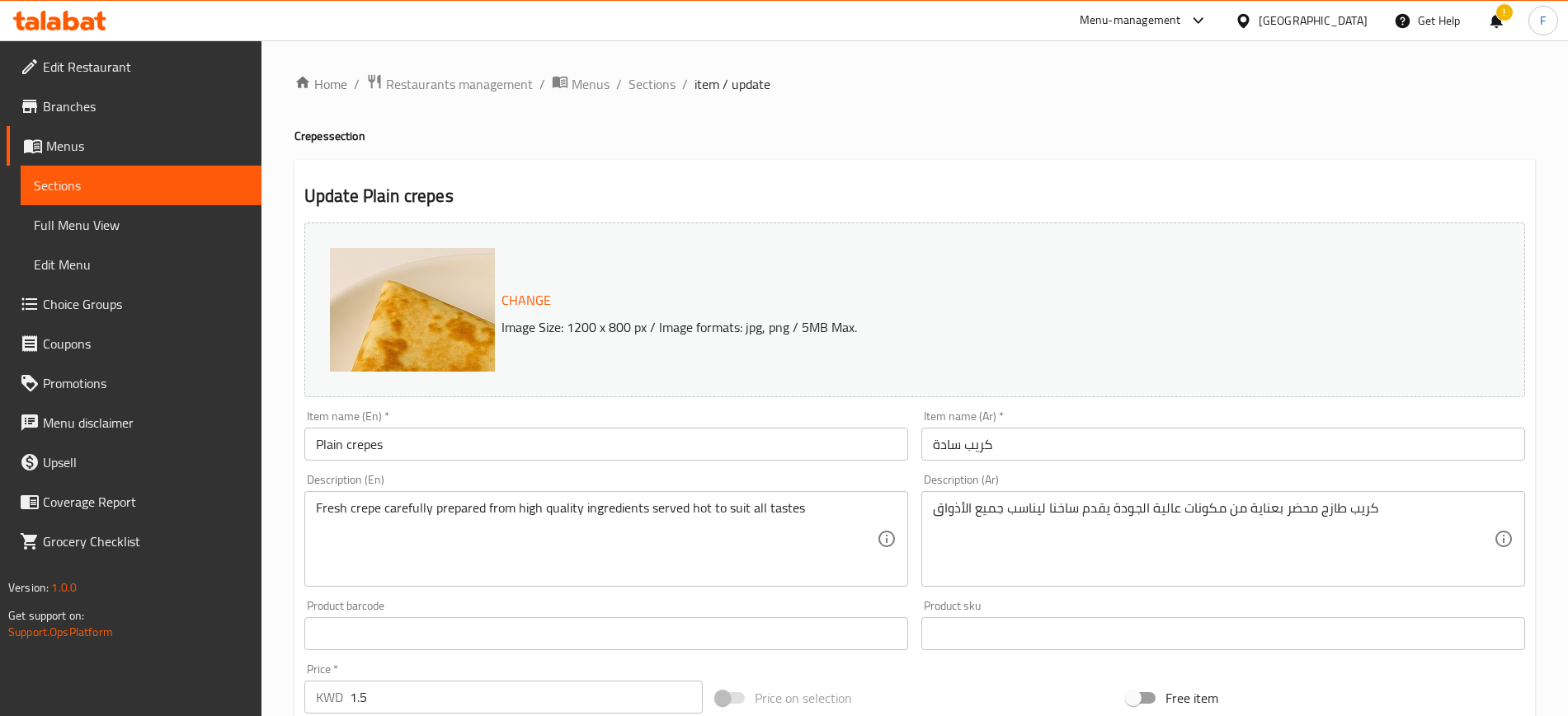
click at [114, 150] on span "Menus" at bounding box center [147, 146] width 202 height 20
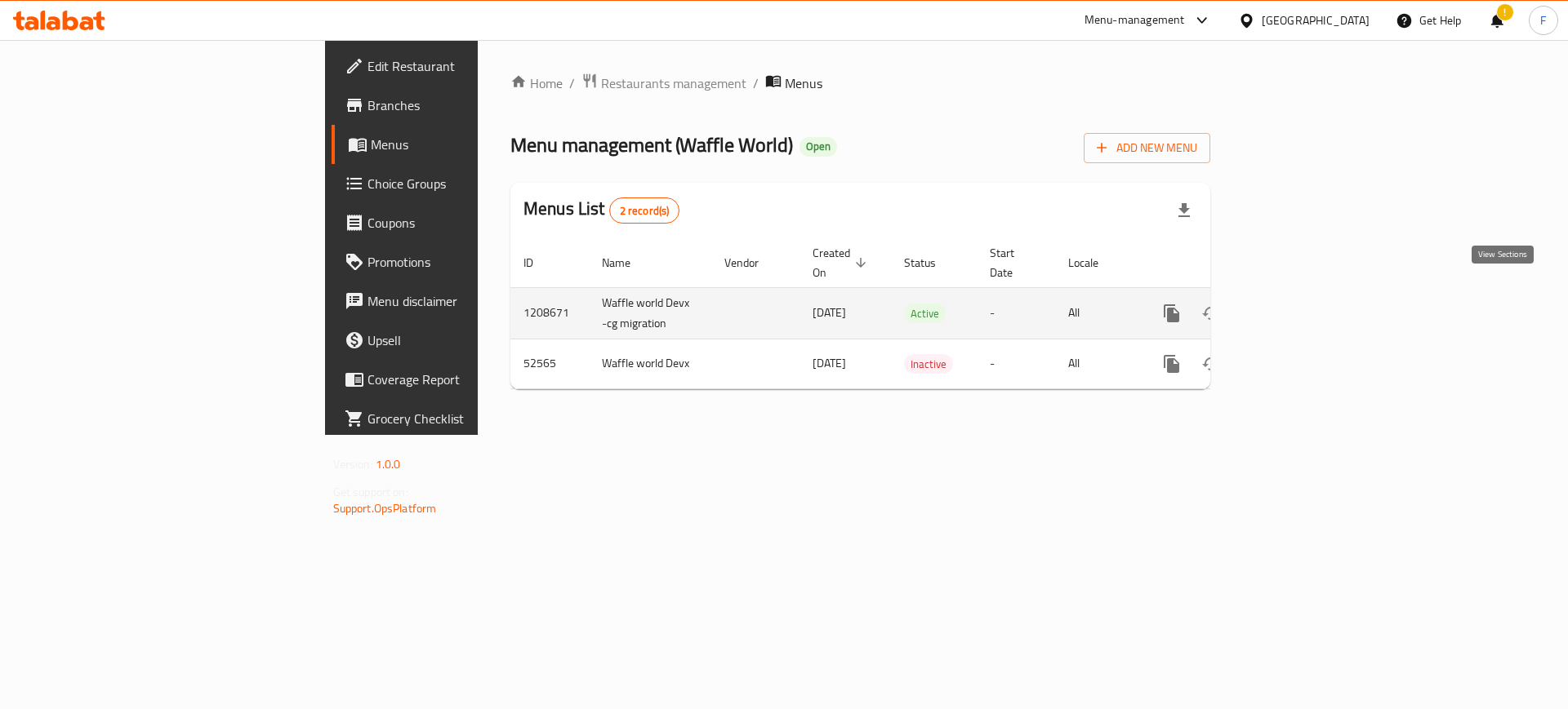
click at [1299, 304] on icon "enhanced table" at bounding box center [1289, 313] width 20 height 20
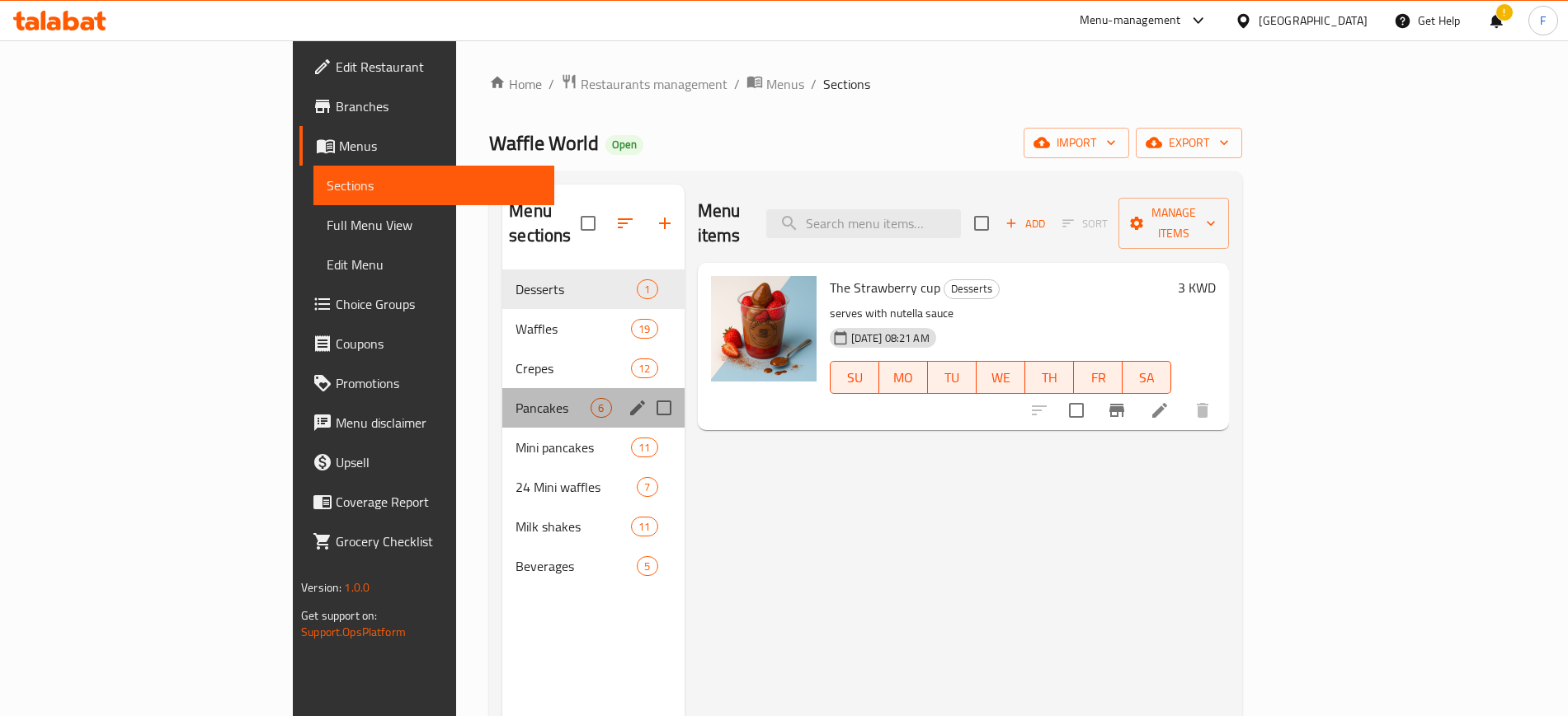
click at [502, 388] on div "Pancakes 6" at bounding box center [592, 408] width 181 height 40
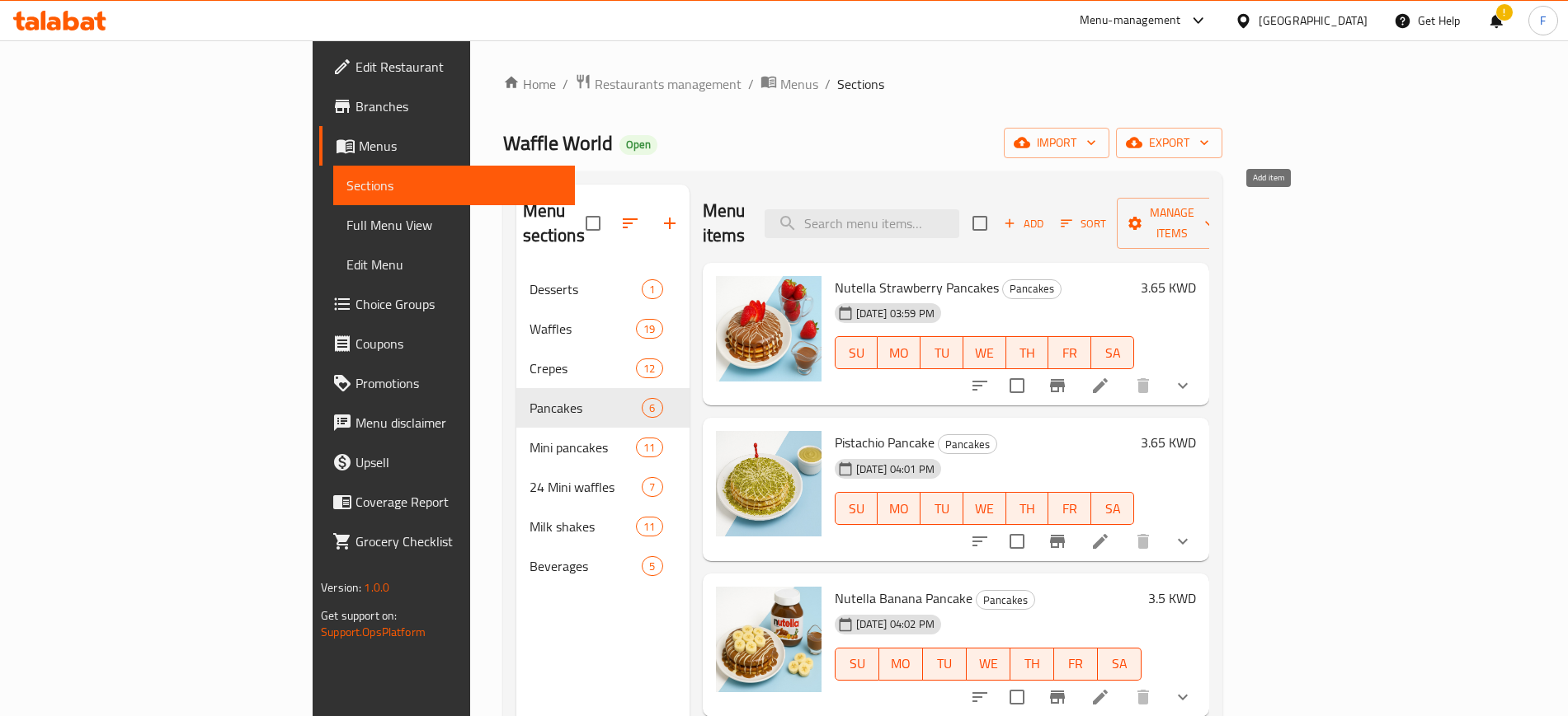
click at [1046, 214] on span "Add" at bounding box center [1022, 224] width 44 height 19
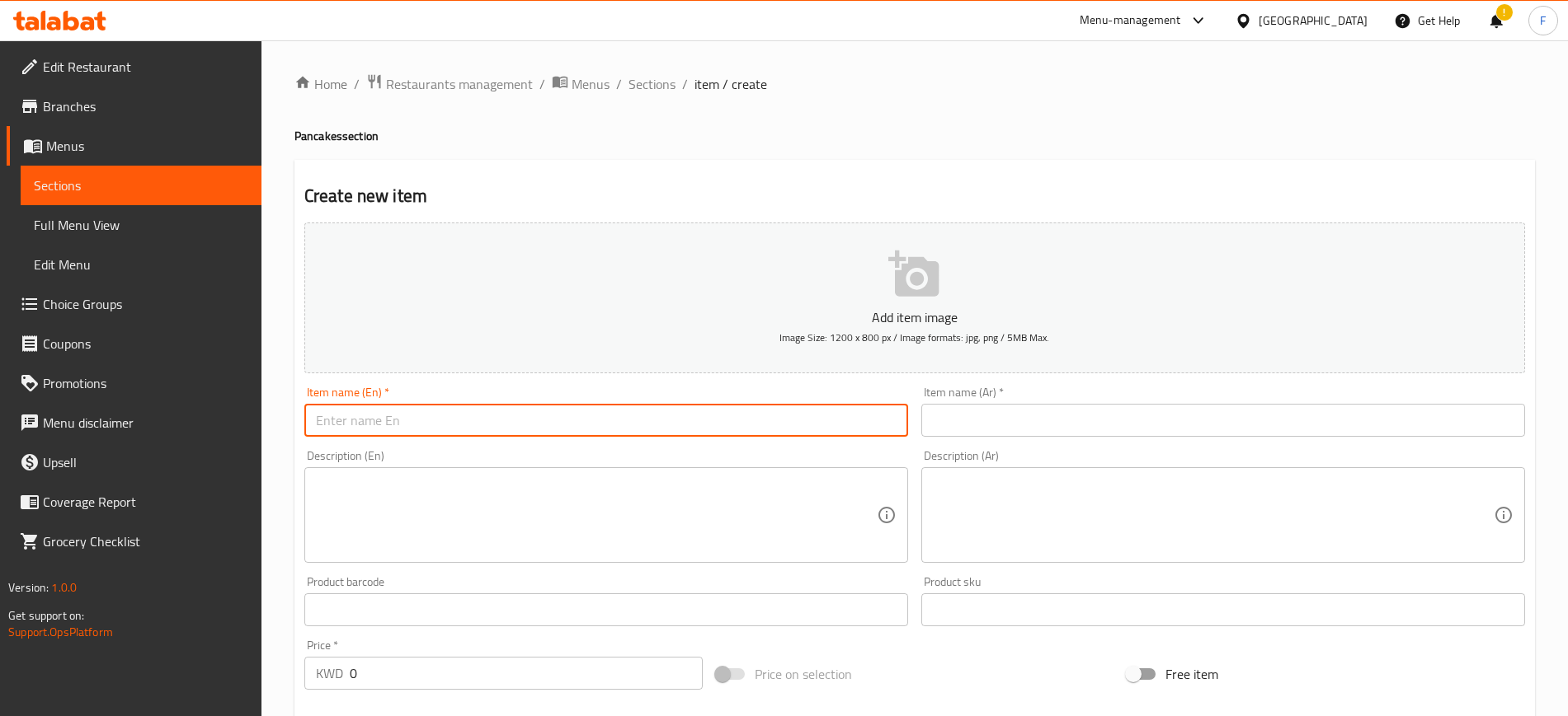
click at [767, 411] on input "text" at bounding box center [606, 420] width 604 height 33
type input "ح"
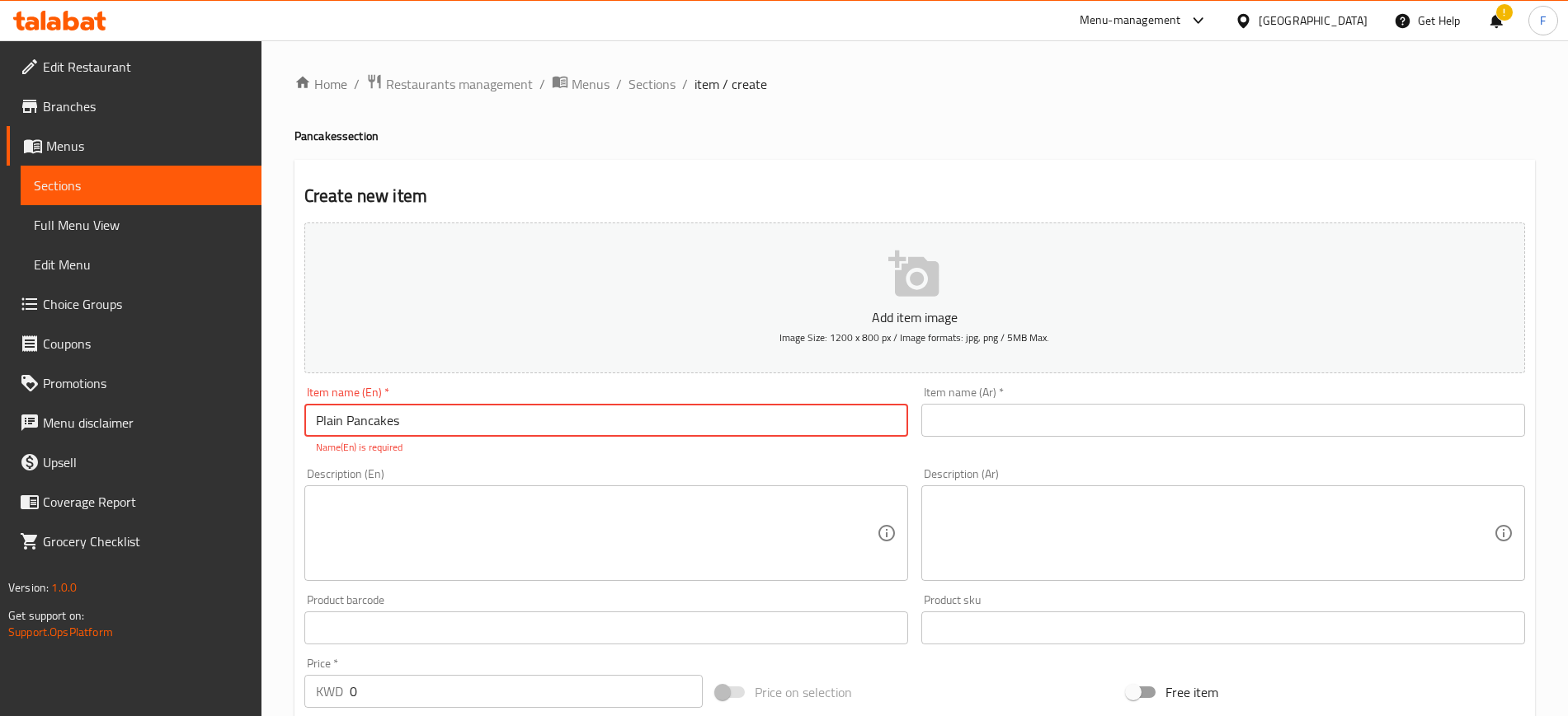
type input "Plain Pancakes"
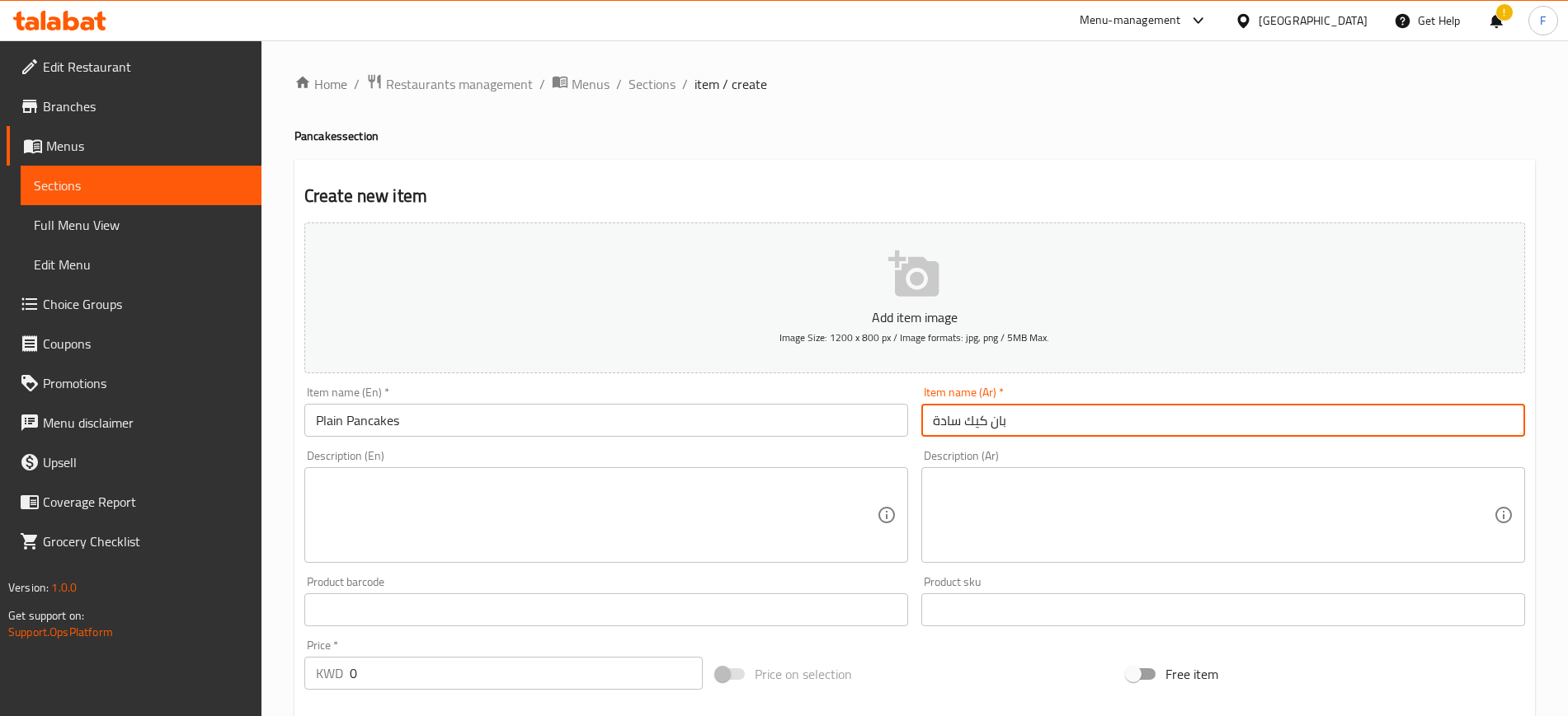
type input "بان كيك سادة"
drag, startPoint x: 443, startPoint y: 653, endPoint x: 403, endPoint y: 647, distance: 40.4
click at [407, 648] on div "Price   * KWD 0 Price *" at bounding box center [503, 665] width 398 height 50
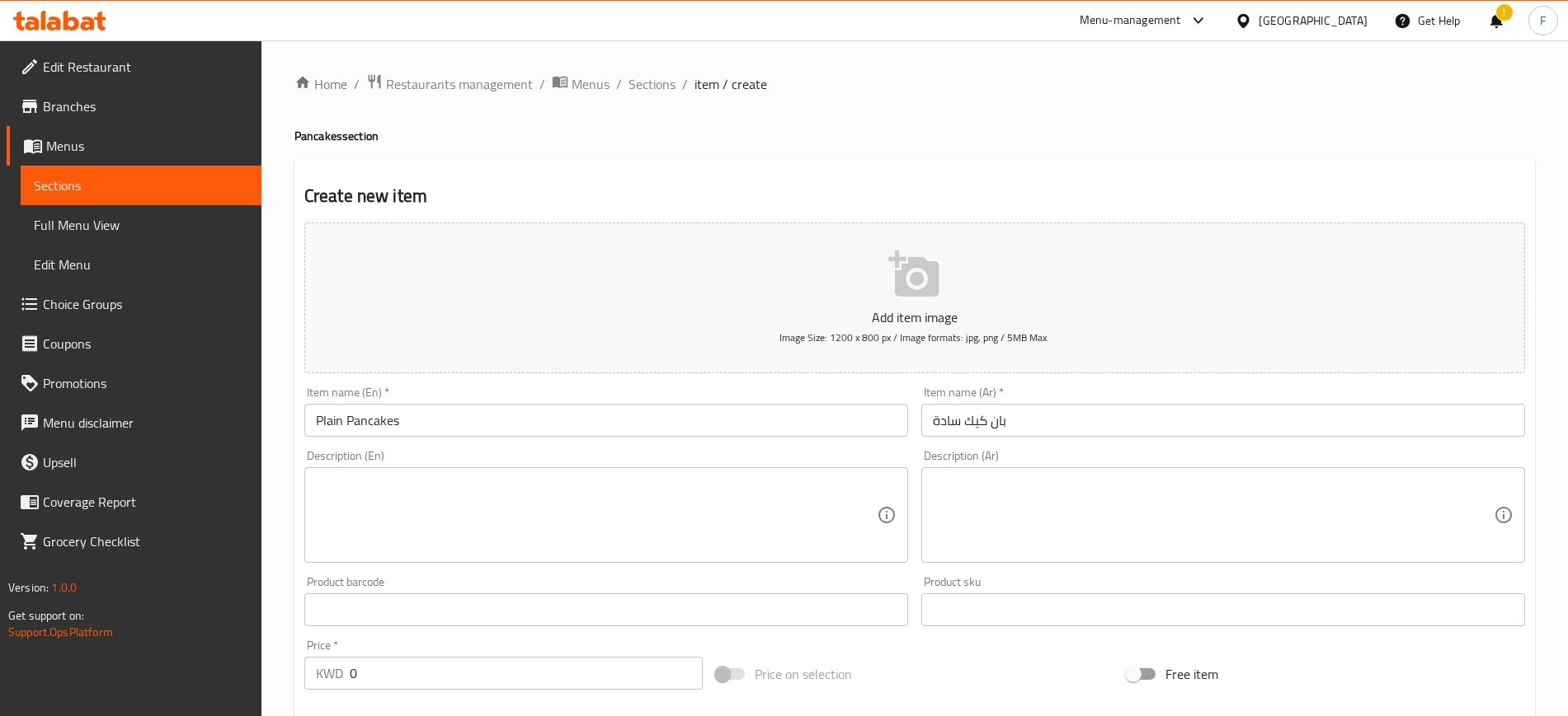
click at [365, 644] on div "Price   * KWD 0 Price *" at bounding box center [503, 665] width 398 height 50
drag, startPoint x: 376, startPoint y: 667, endPoint x: 295, endPoint y: 680, distance: 82.0
click at [304, 674] on div "KWD 0 Price *" at bounding box center [503, 674] width 398 height 33
type input "1.5"
click at [470, 607] on input "text" at bounding box center [606, 610] width 604 height 33
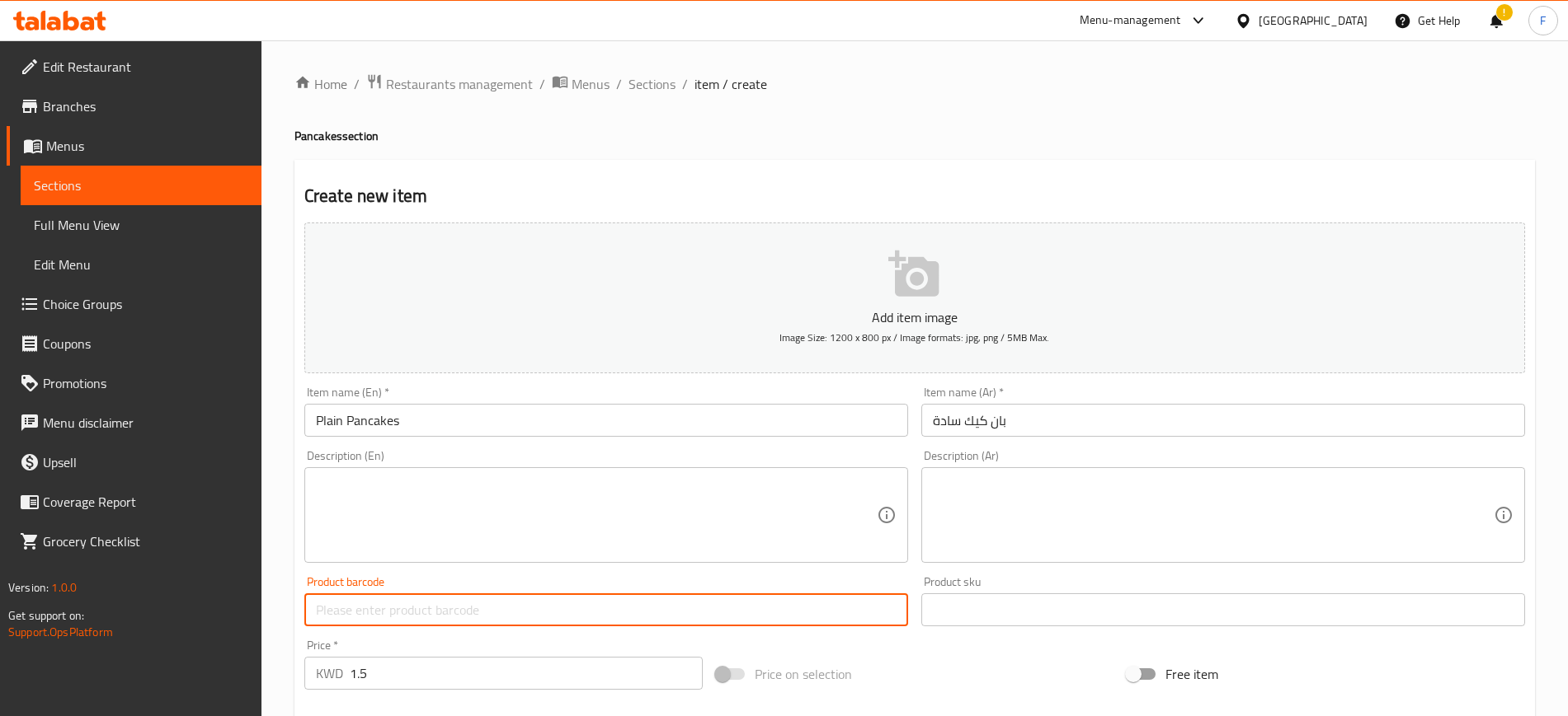
click at [493, 582] on div "Product barcode Product barcode" at bounding box center [606, 602] width 604 height 50
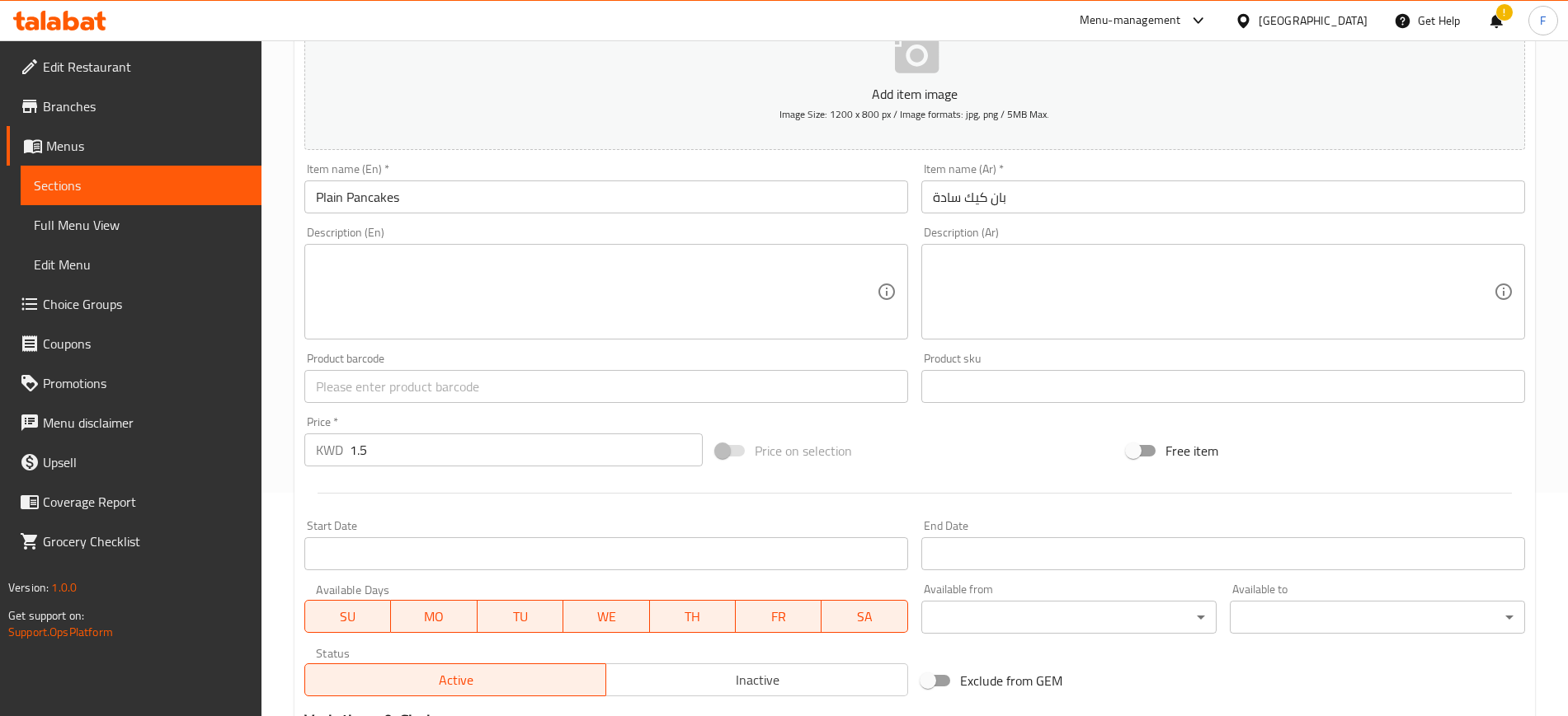
scroll to position [448, 0]
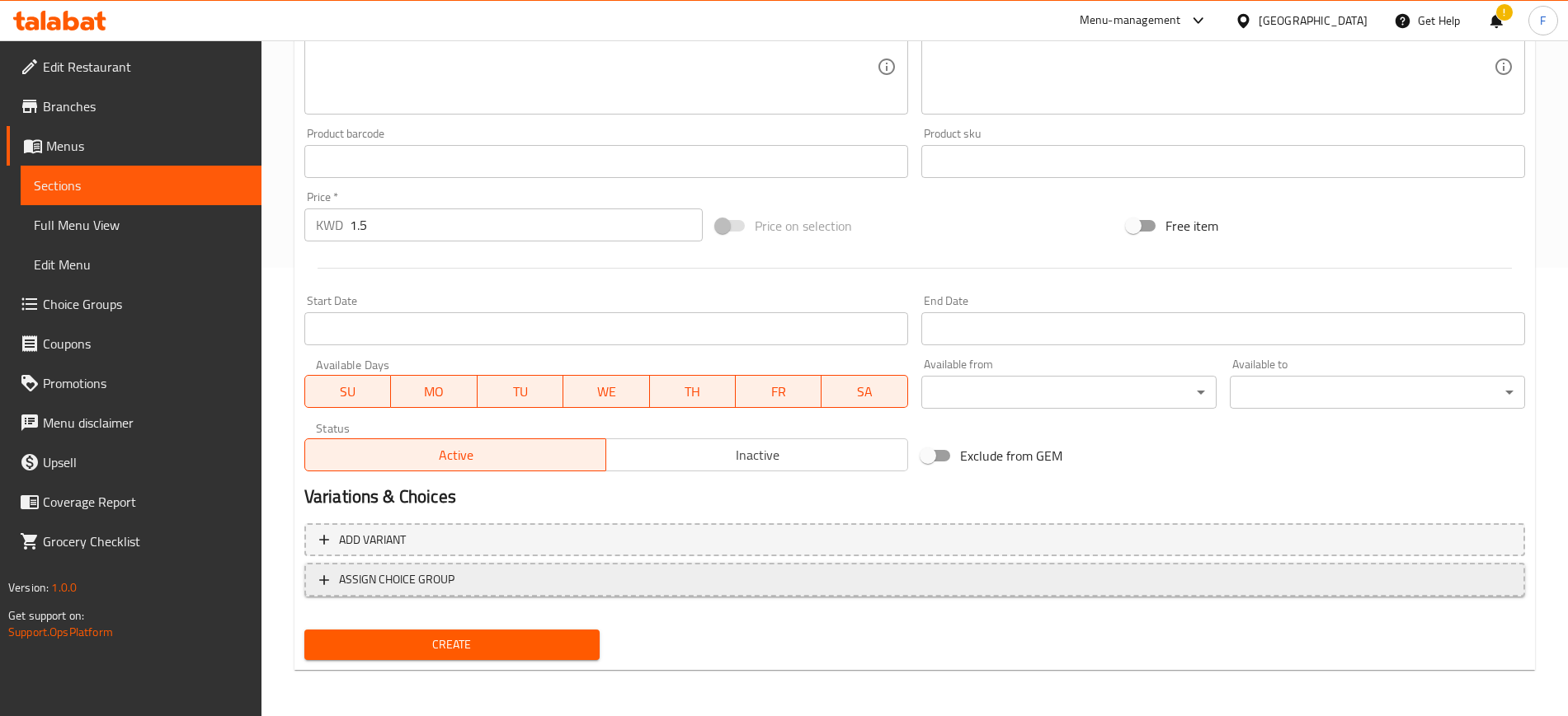
click at [459, 590] on button "ASSIGN CHOICE GROUP" at bounding box center [914, 579] width 1220 height 34
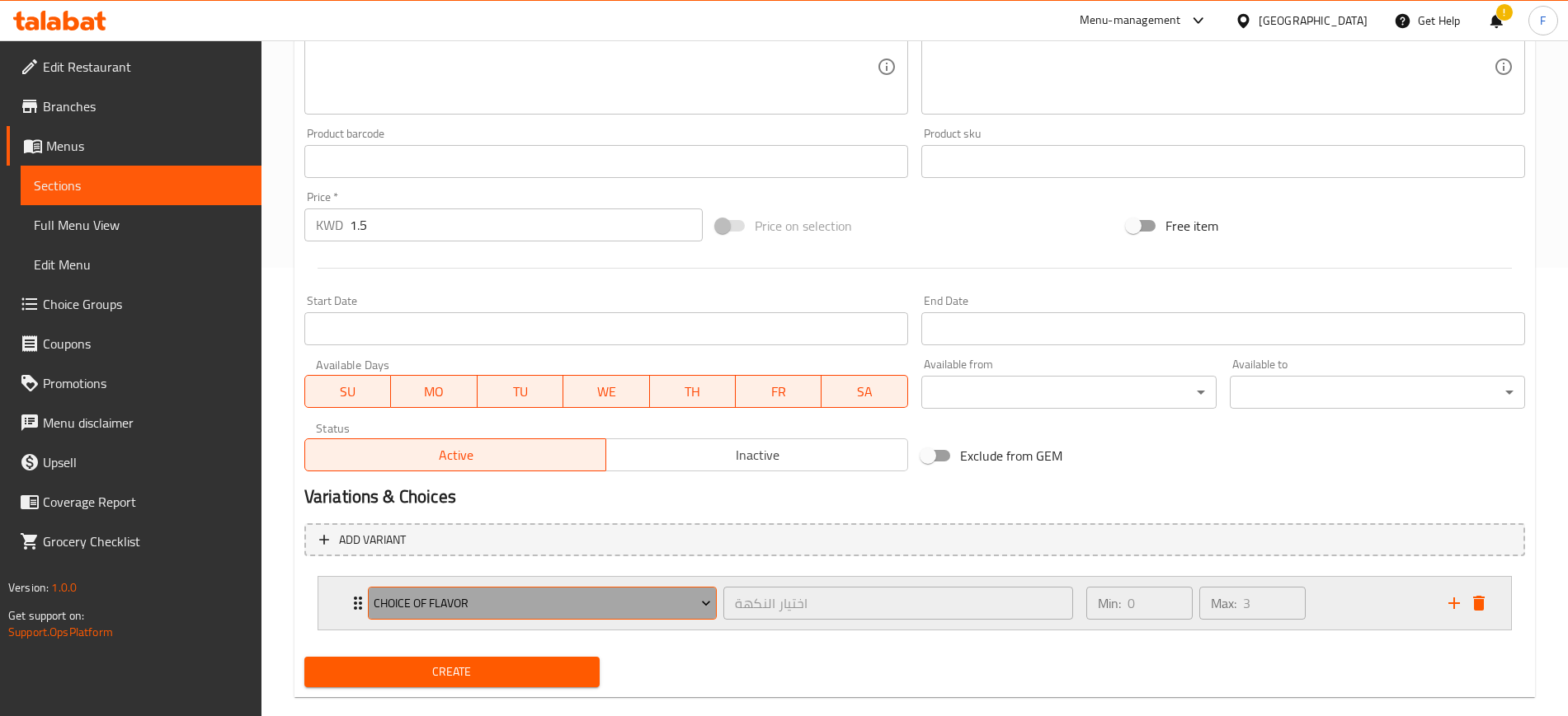
click at [449, 616] on button "choice of flavor" at bounding box center [542, 603] width 349 height 33
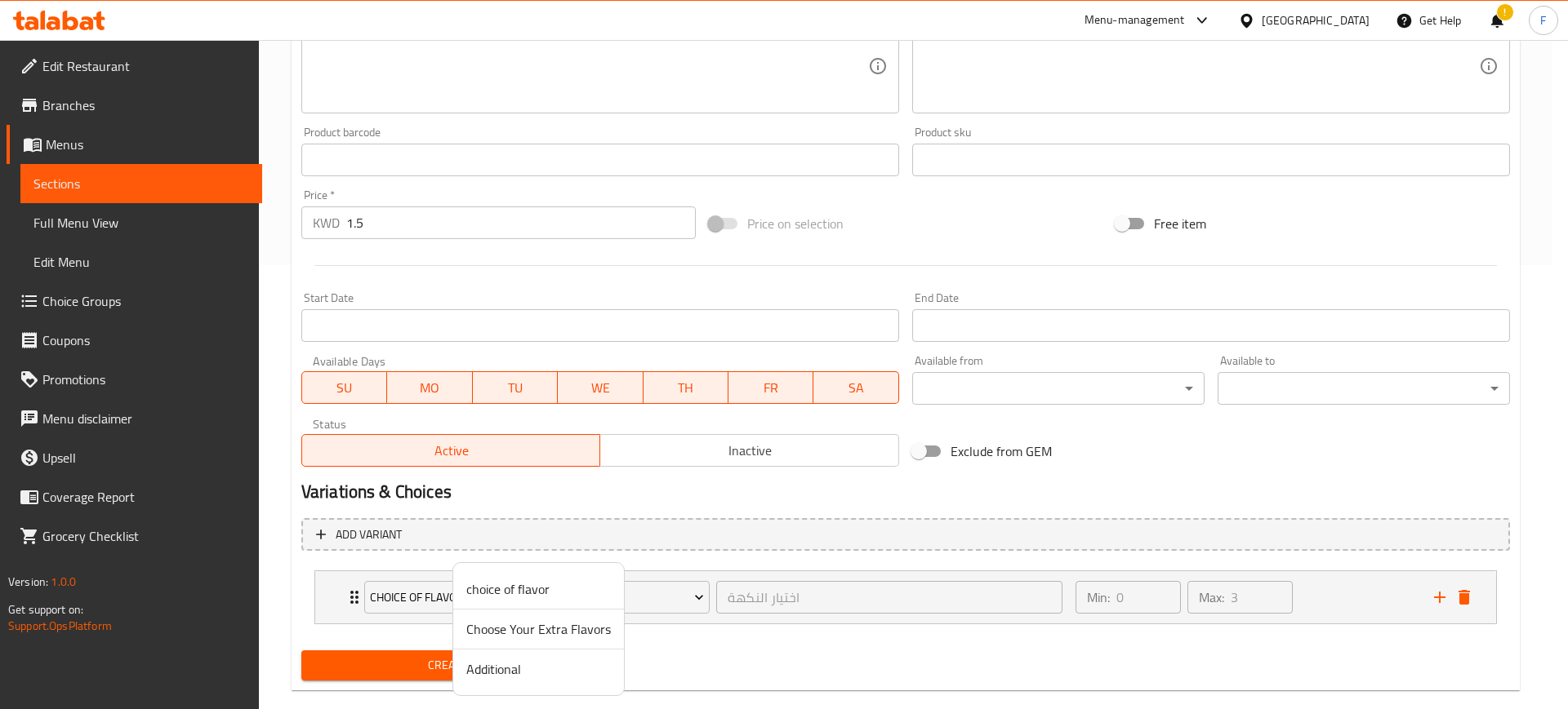
click at [574, 630] on span "Choose Your Extra Flavors" at bounding box center [538, 629] width 144 height 20
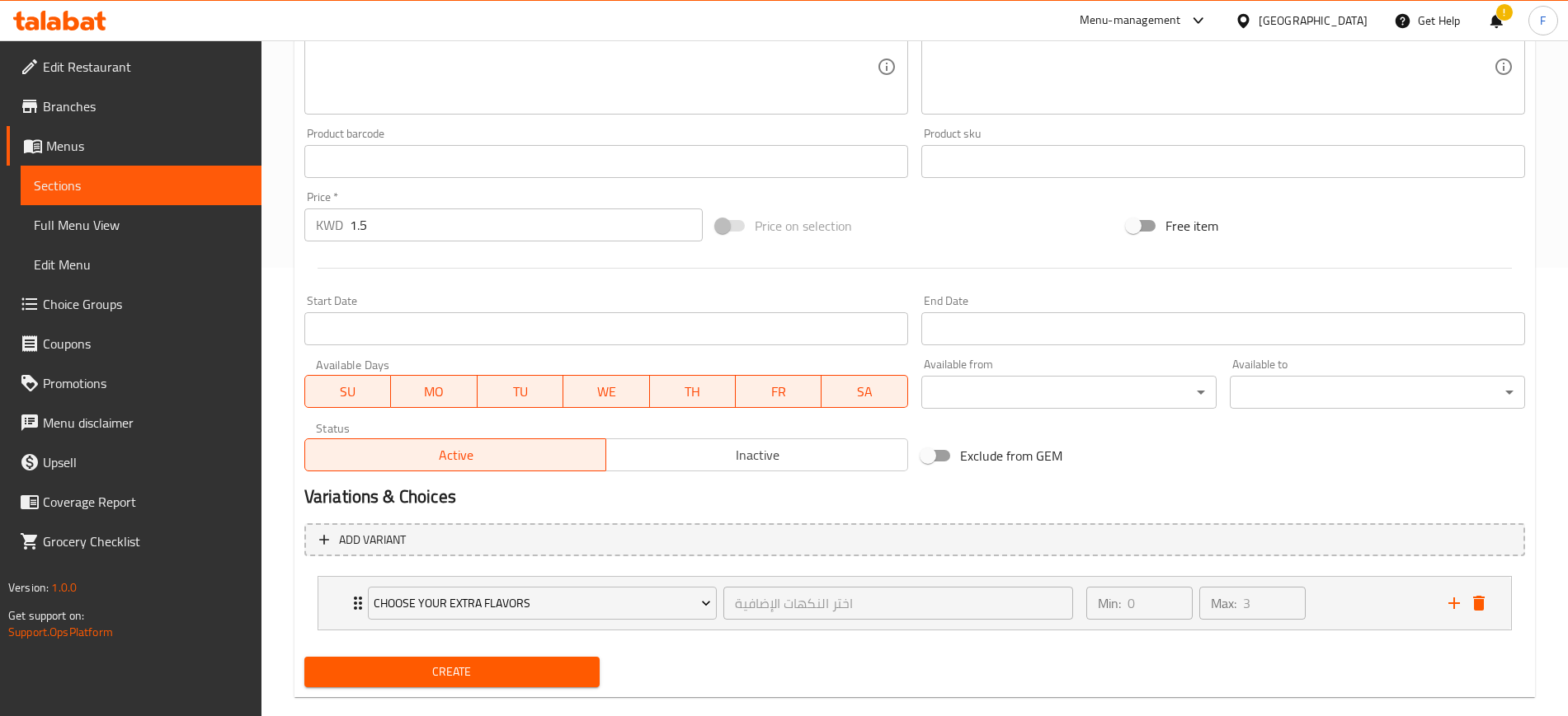
click at [505, 668] on span "Create" at bounding box center [452, 673] width 269 height 21
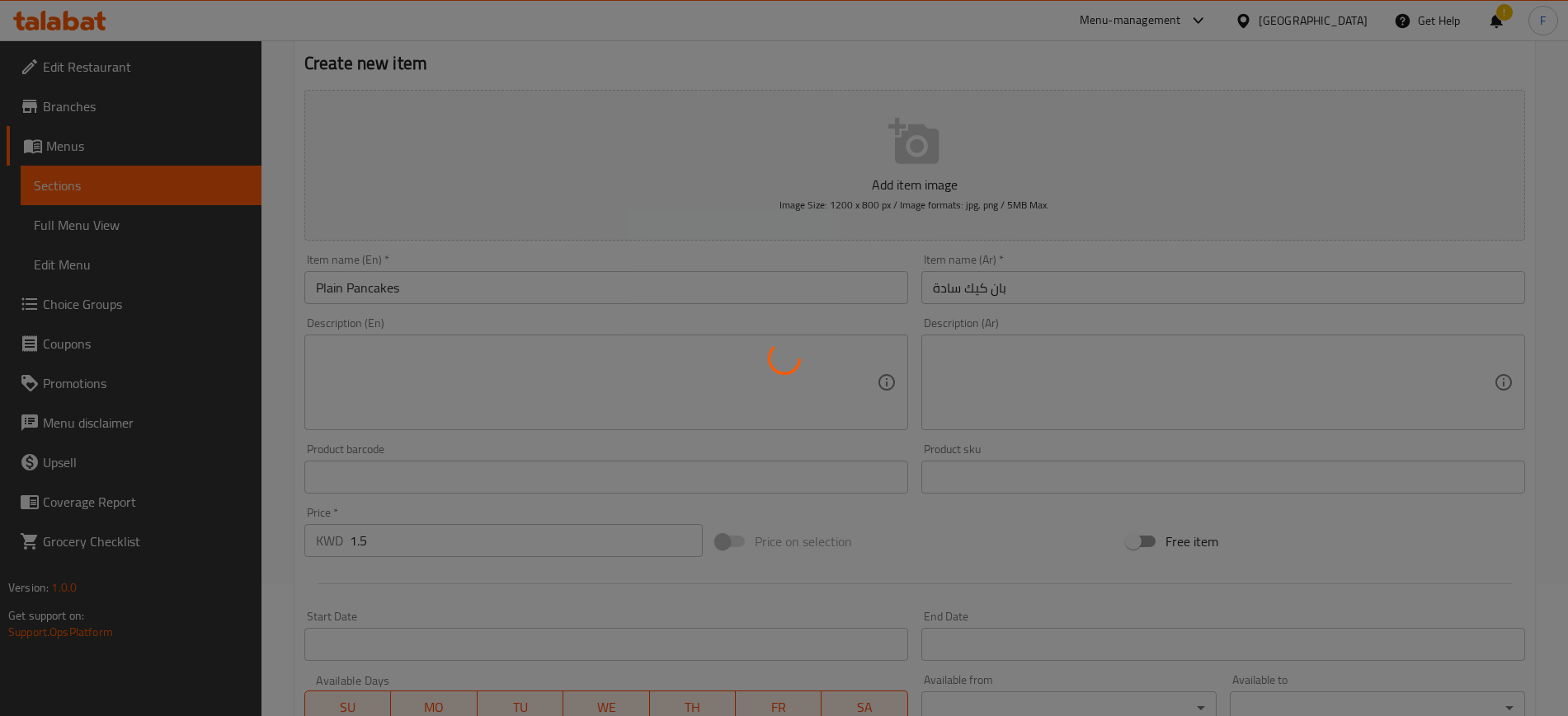
scroll to position [0, 0]
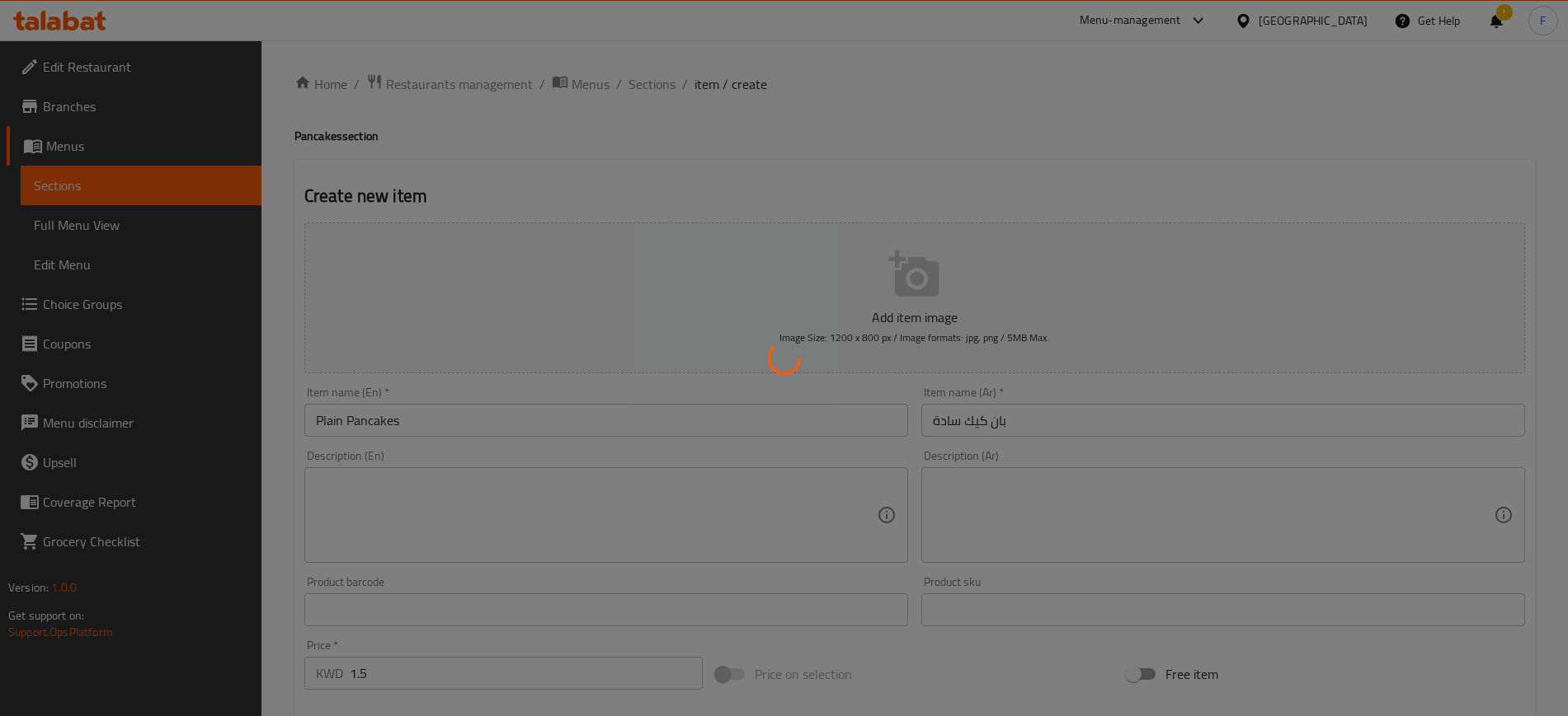
type input "0"
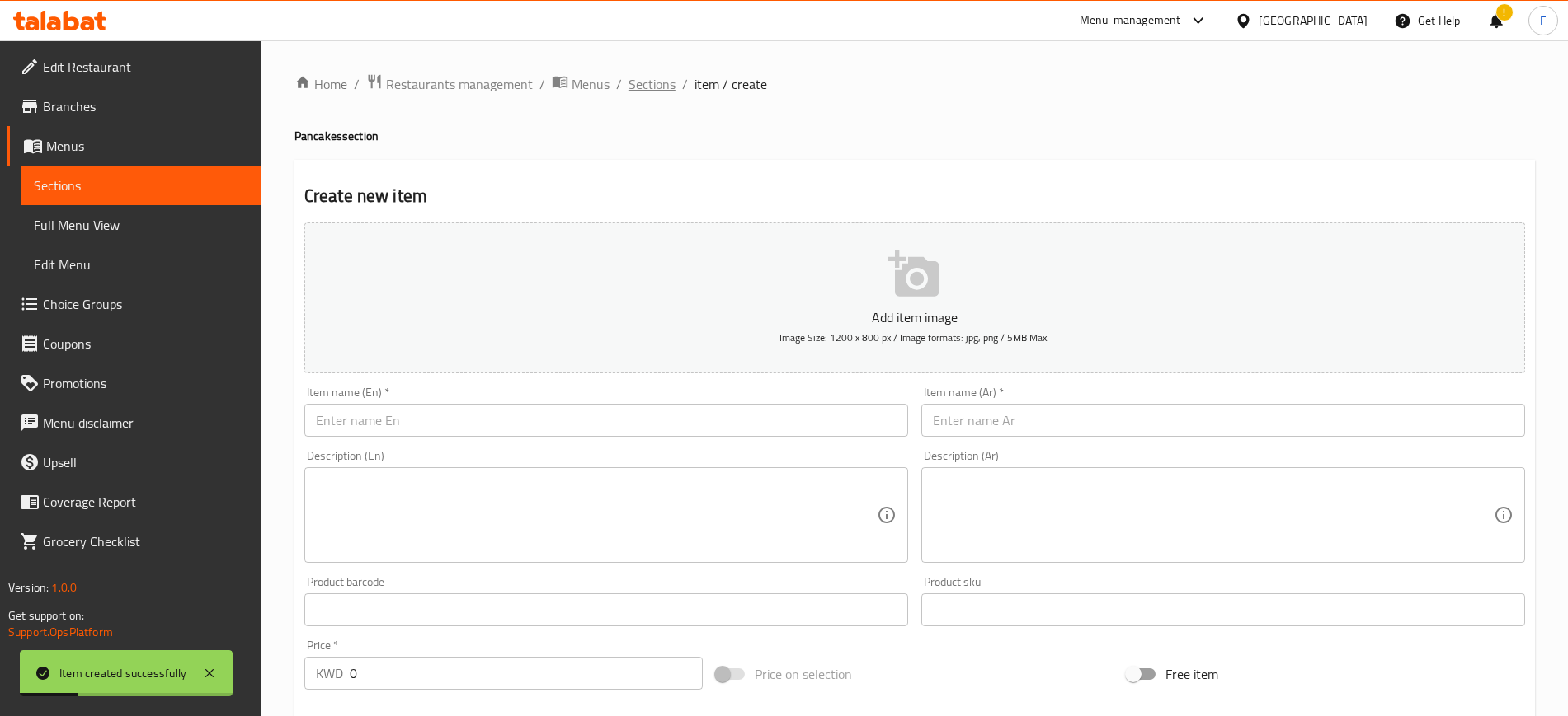
click at [673, 81] on span "Sections" at bounding box center [652, 84] width 47 height 20
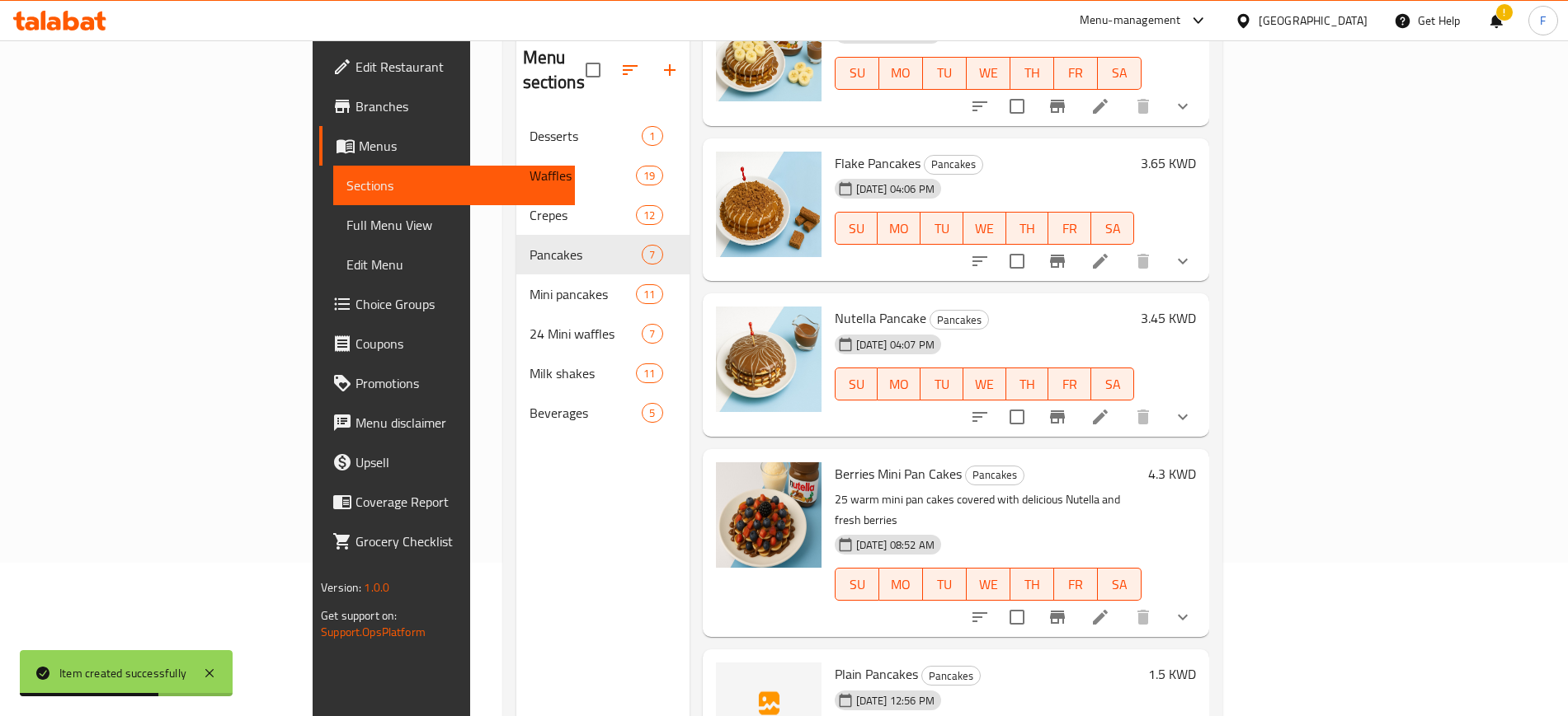
scroll to position [231, 0]
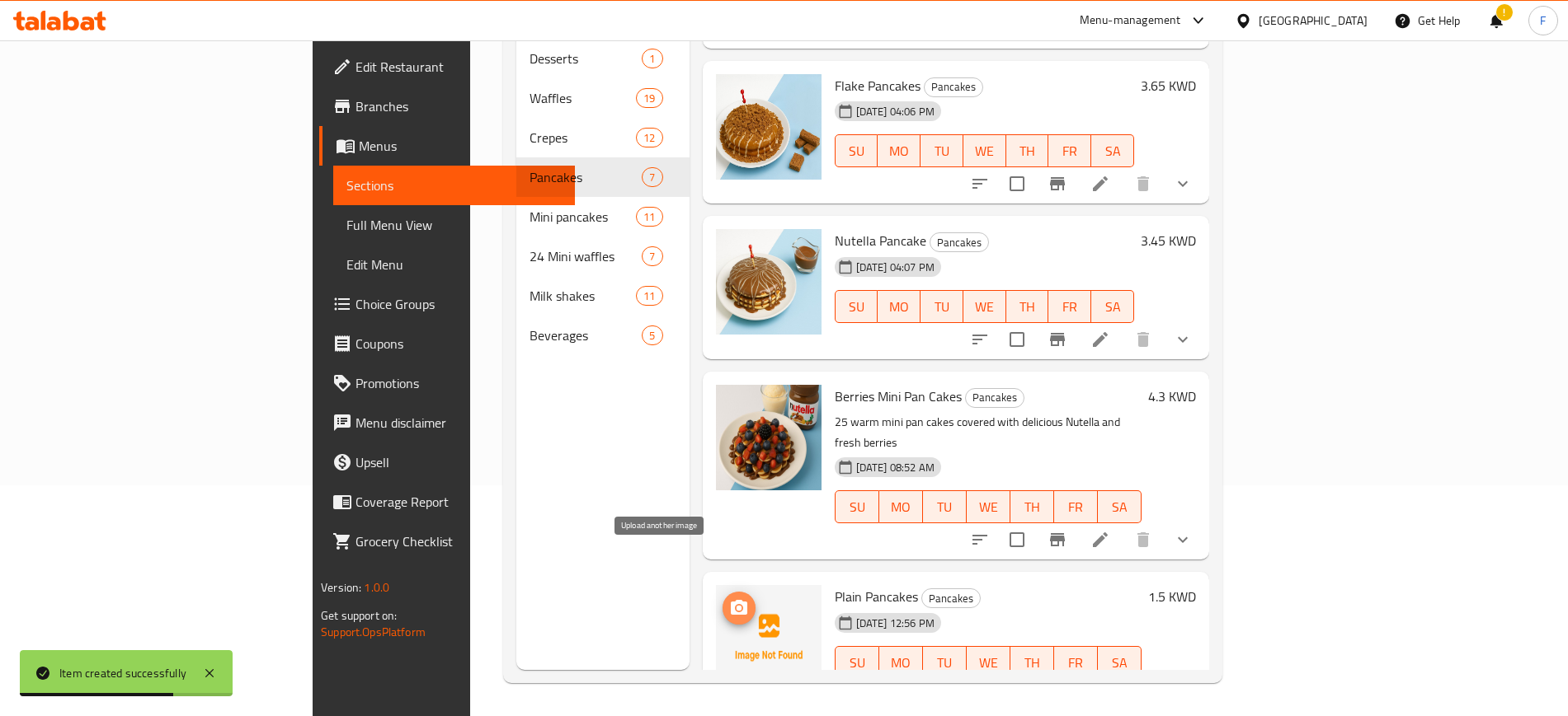
click at [730, 600] on icon "upload picture" at bounding box center [738, 607] width 16 height 15
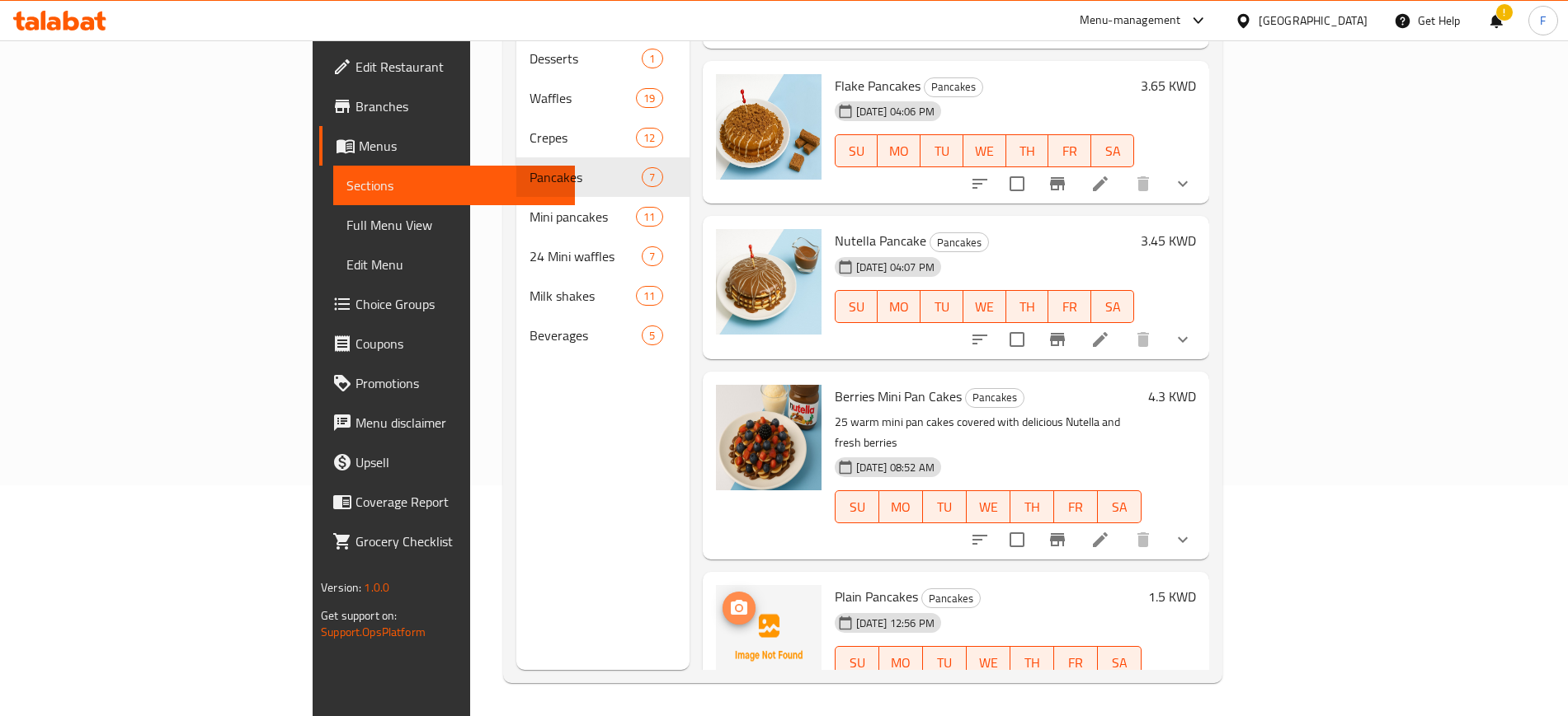
click at [730, 600] on icon "upload picture" at bounding box center [738, 607] width 16 height 15
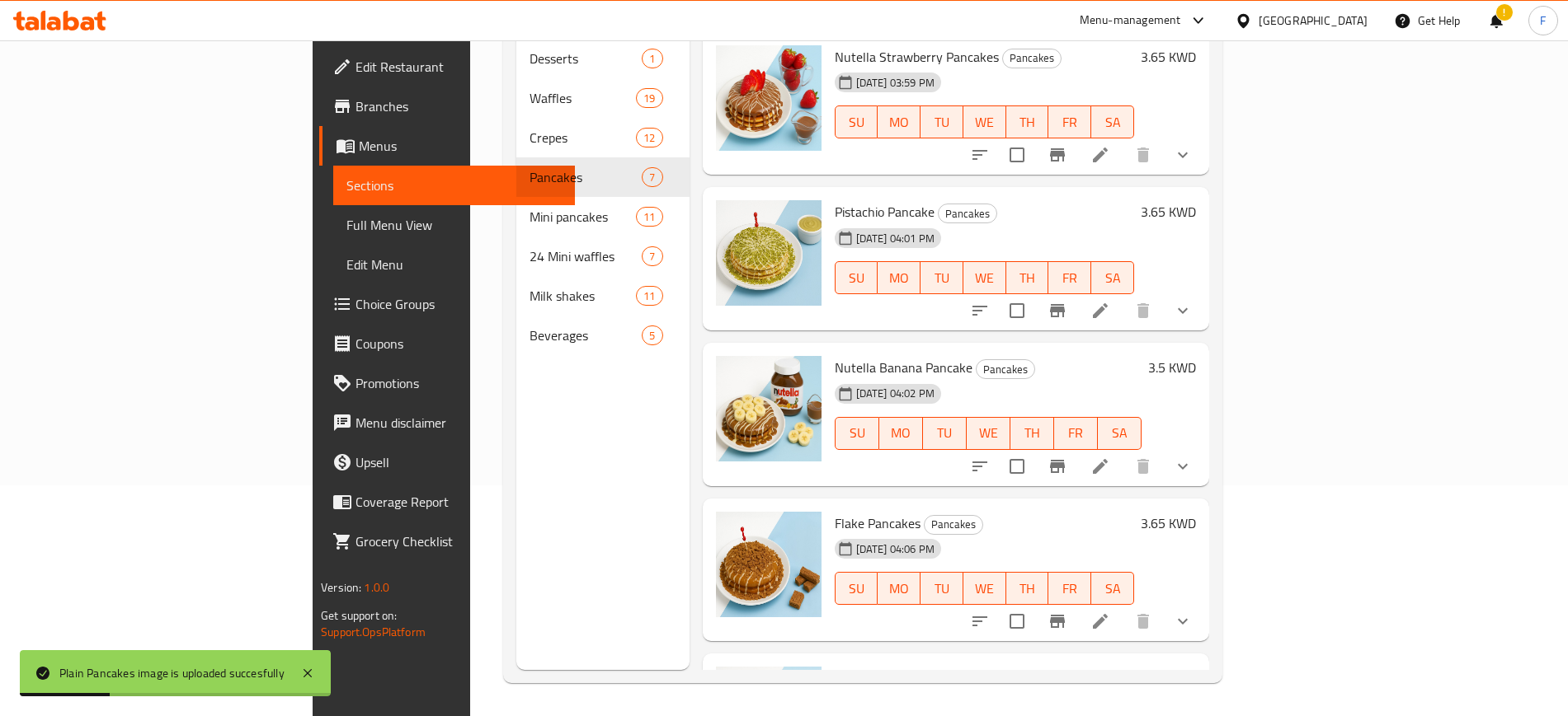
scroll to position [0, 0]
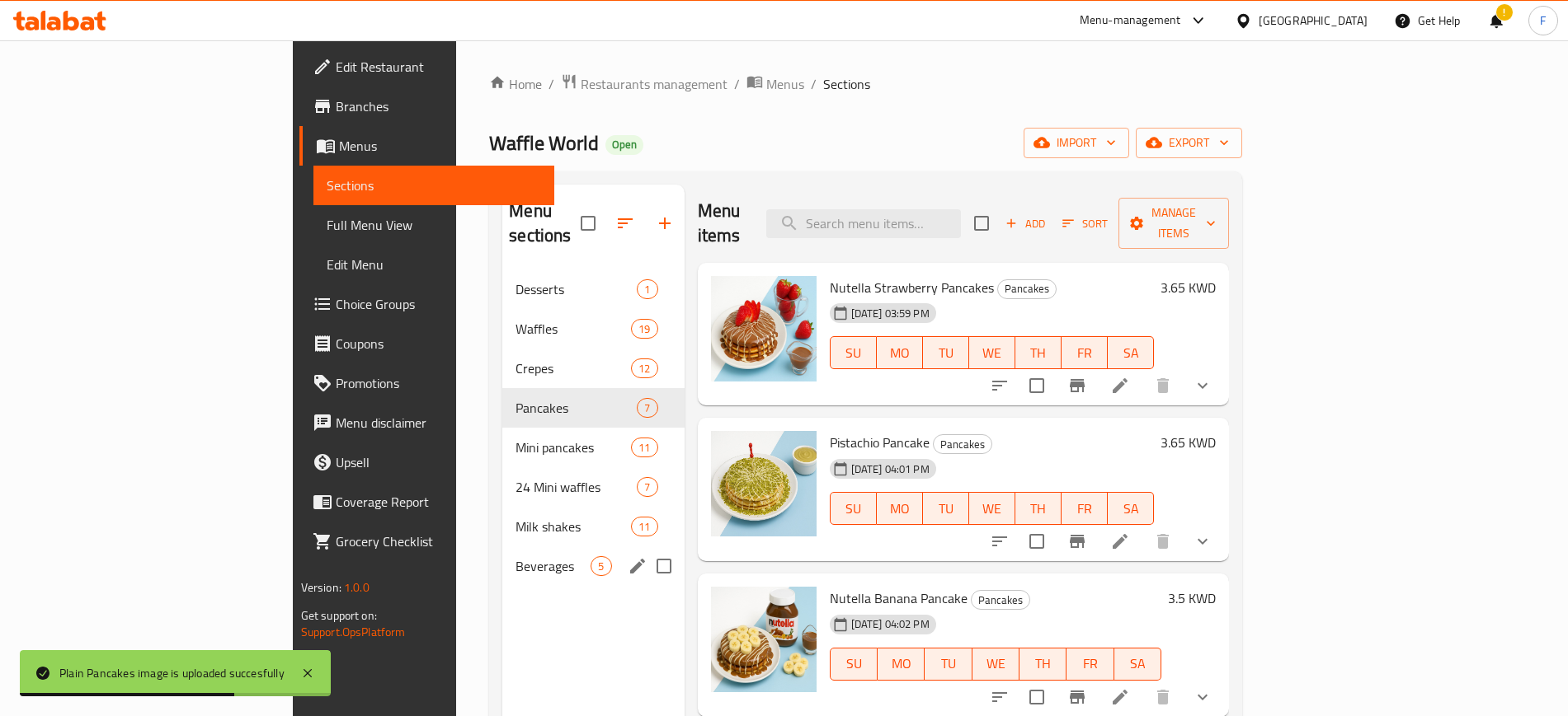
click at [502, 546] on div "Beverages 5" at bounding box center [592, 566] width 181 height 40
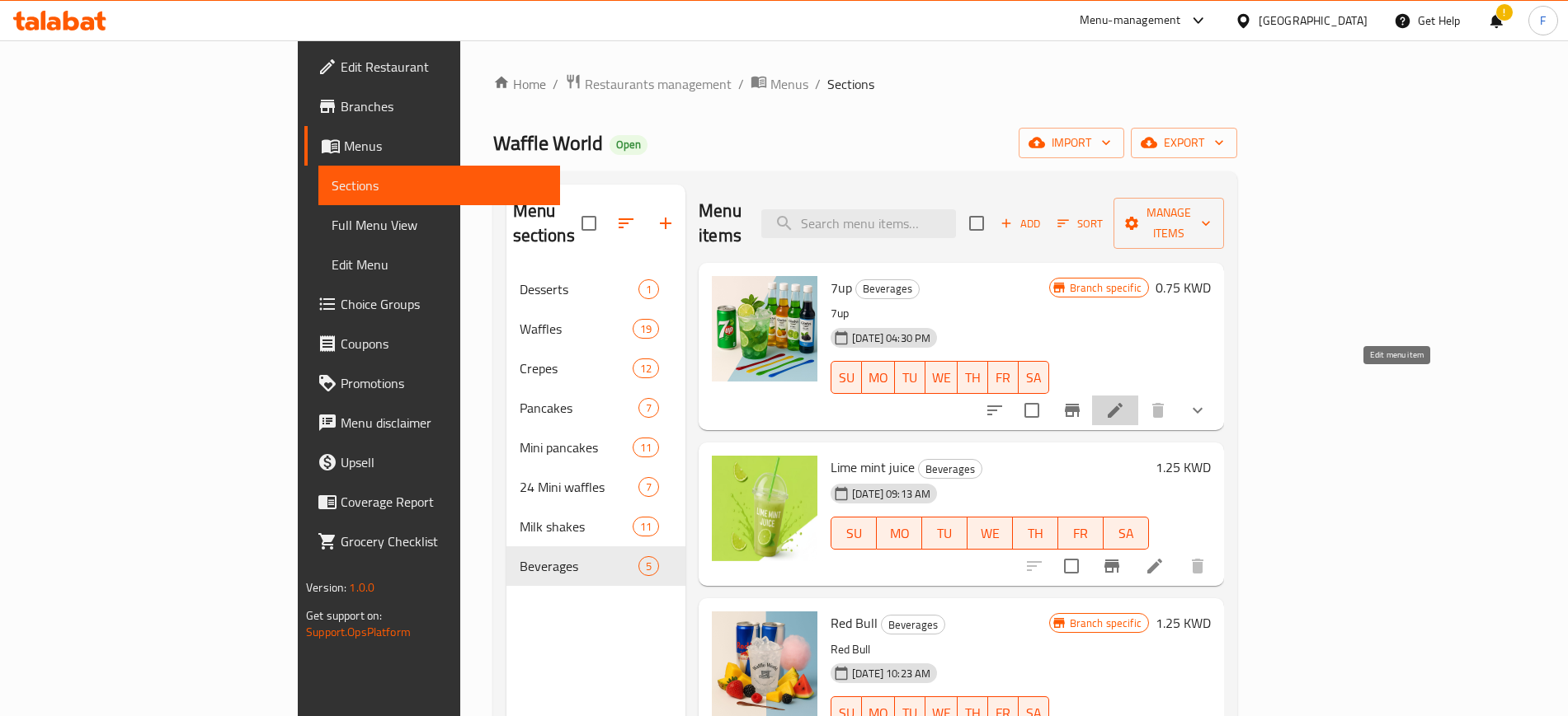
click at [1125, 400] on icon at bounding box center [1114, 410] width 20 height 20
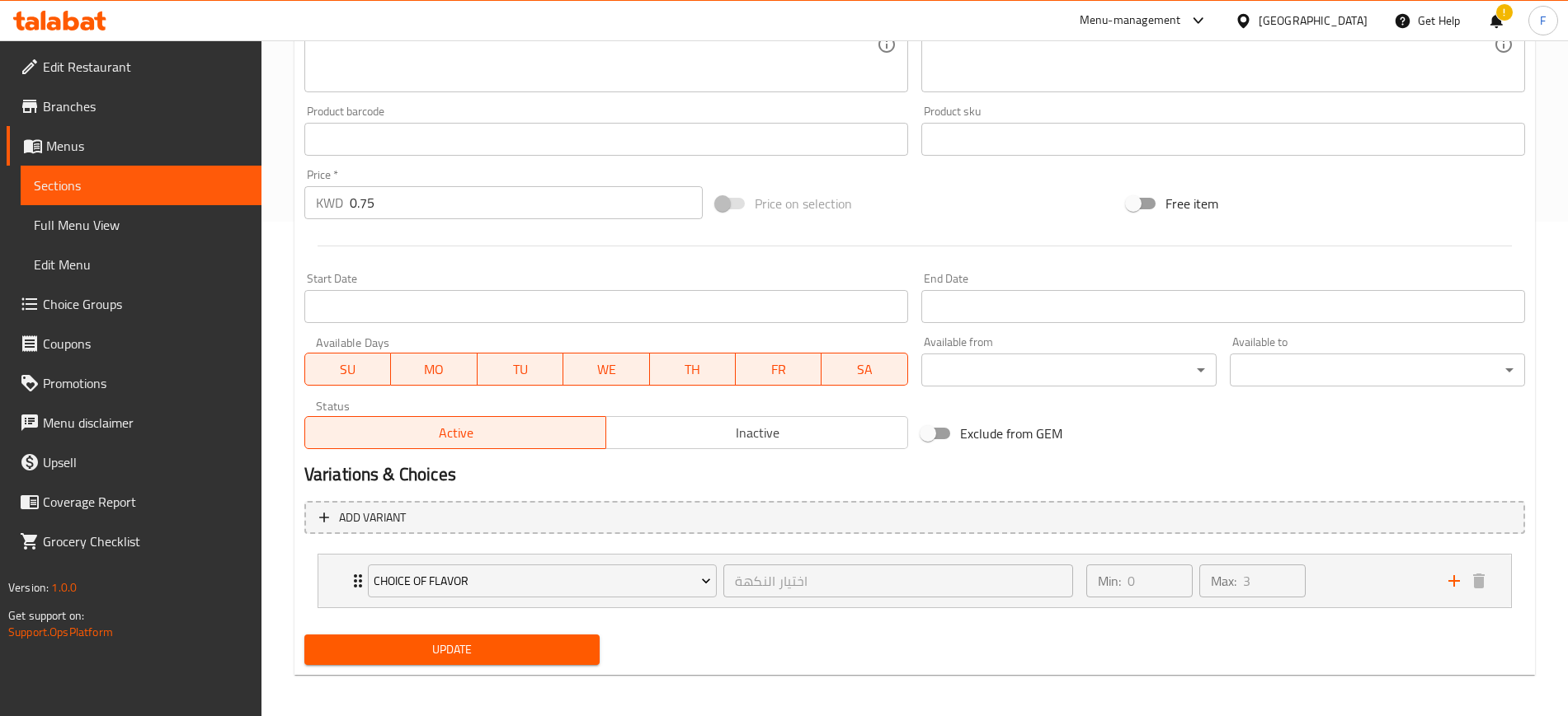
scroll to position [499, 0]
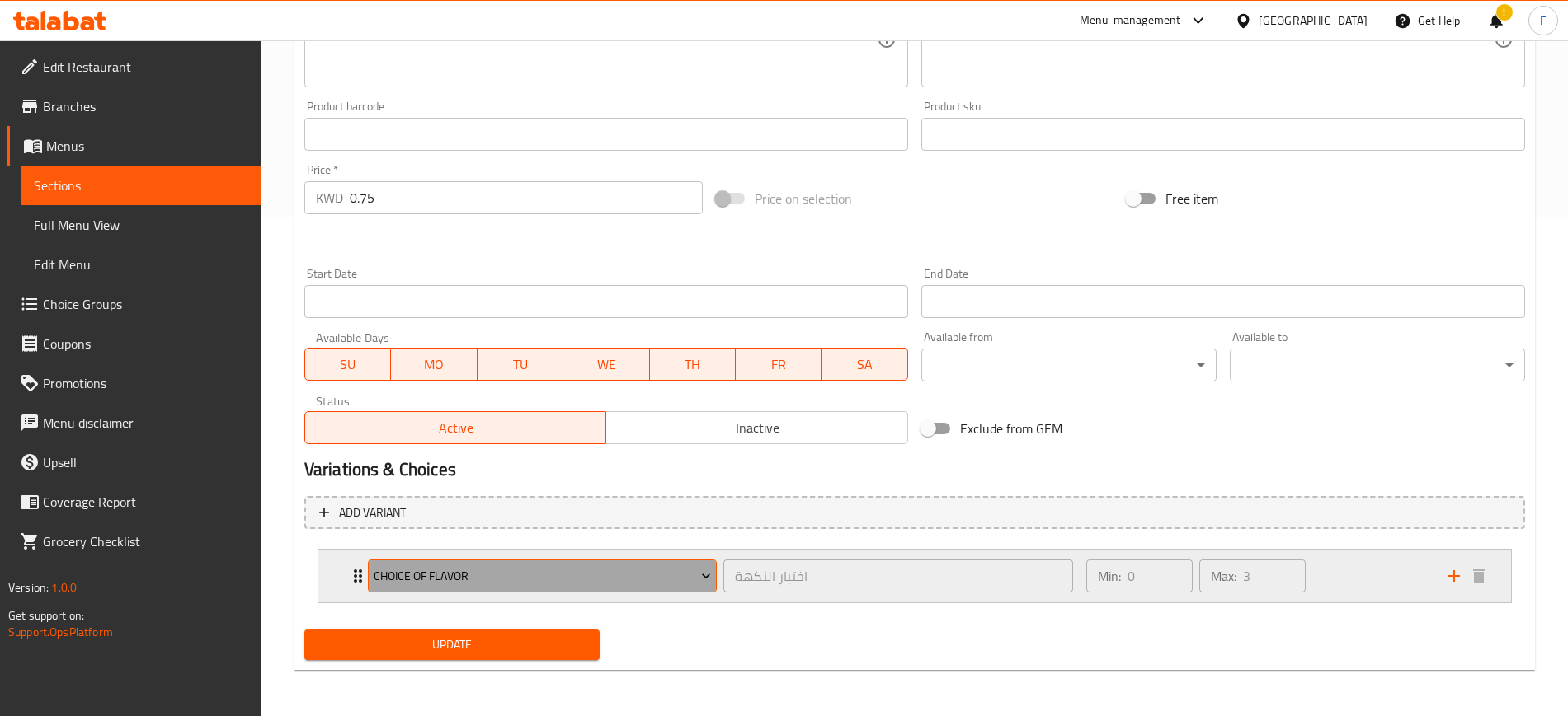
click at [548, 566] on span "choice of flavor" at bounding box center [542, 576] width 337 height 21
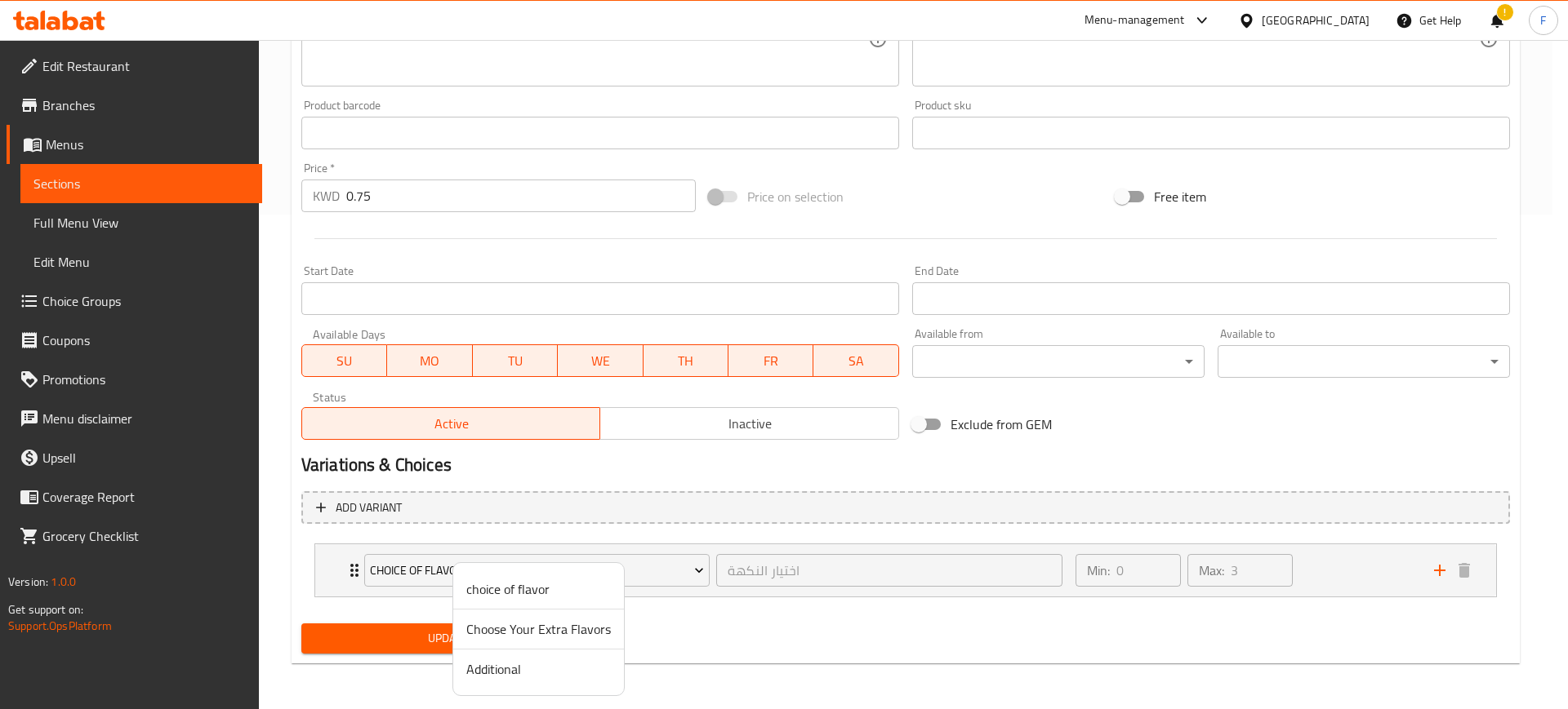
click at [1315, 567] on div at bounding box center [784, 354] width 1568 height 709
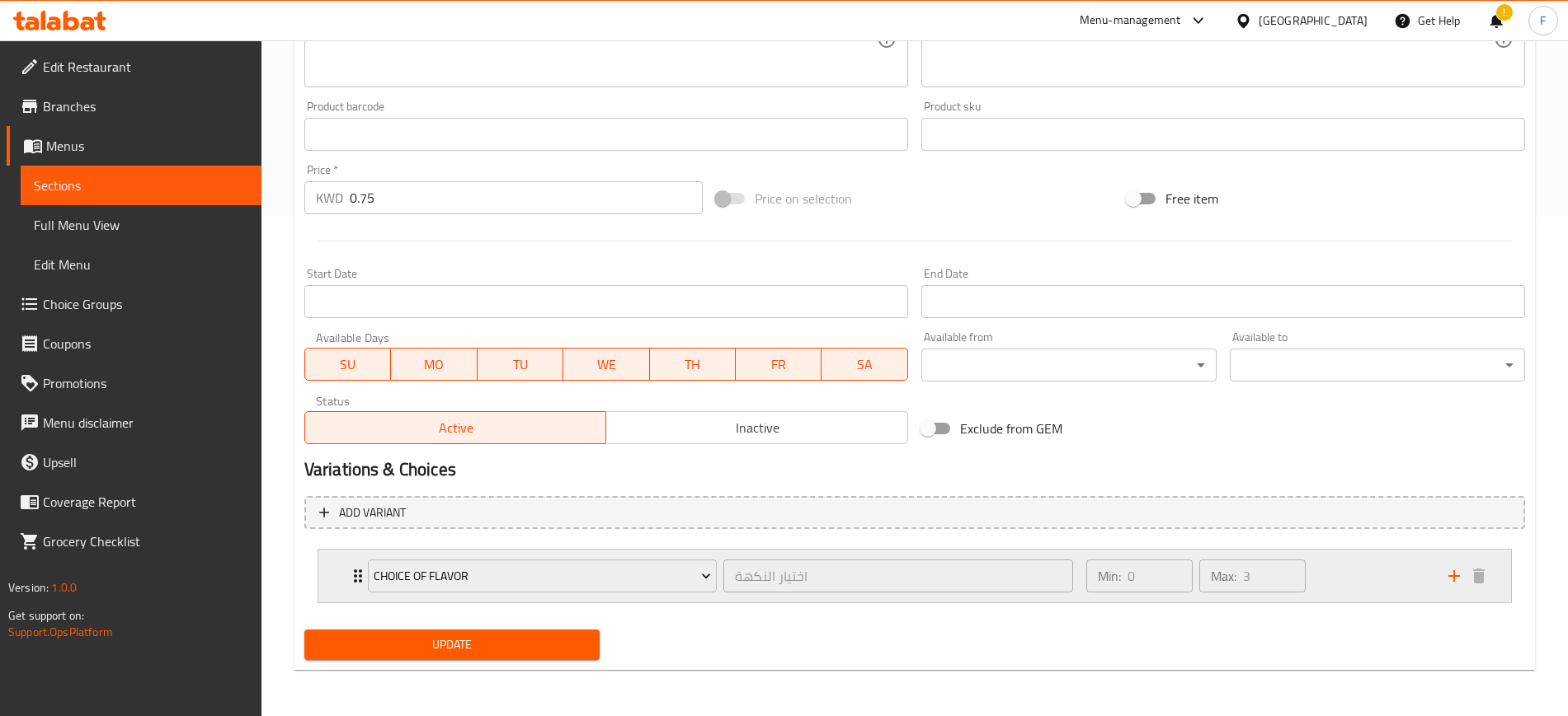
click at [1330, 575] on div "Min: 0 ​ Max: 3 ​" at bounding box center [1257, 576] width 362 height 53
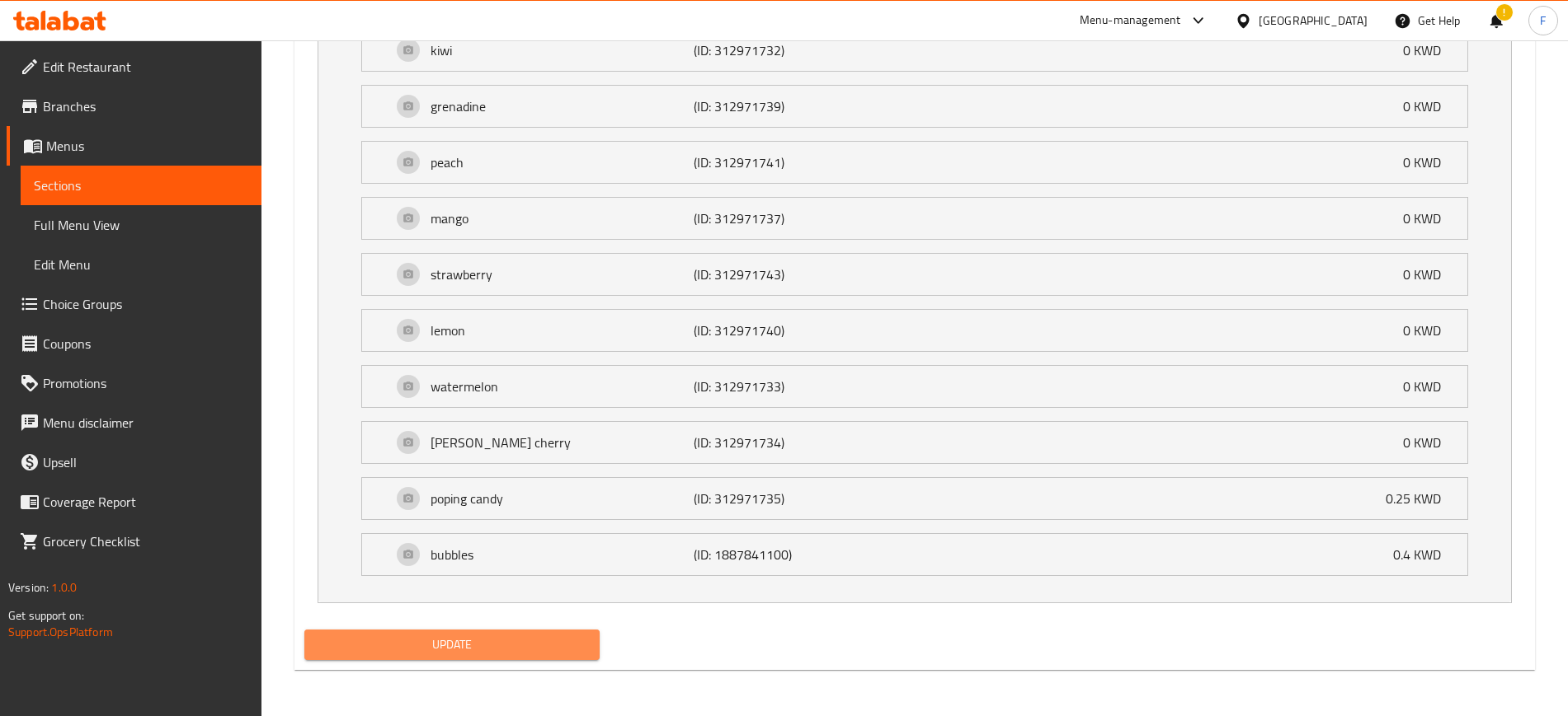
click at [511, 643] on span "Update" at bounding box center [452, 645] width 269 height 21
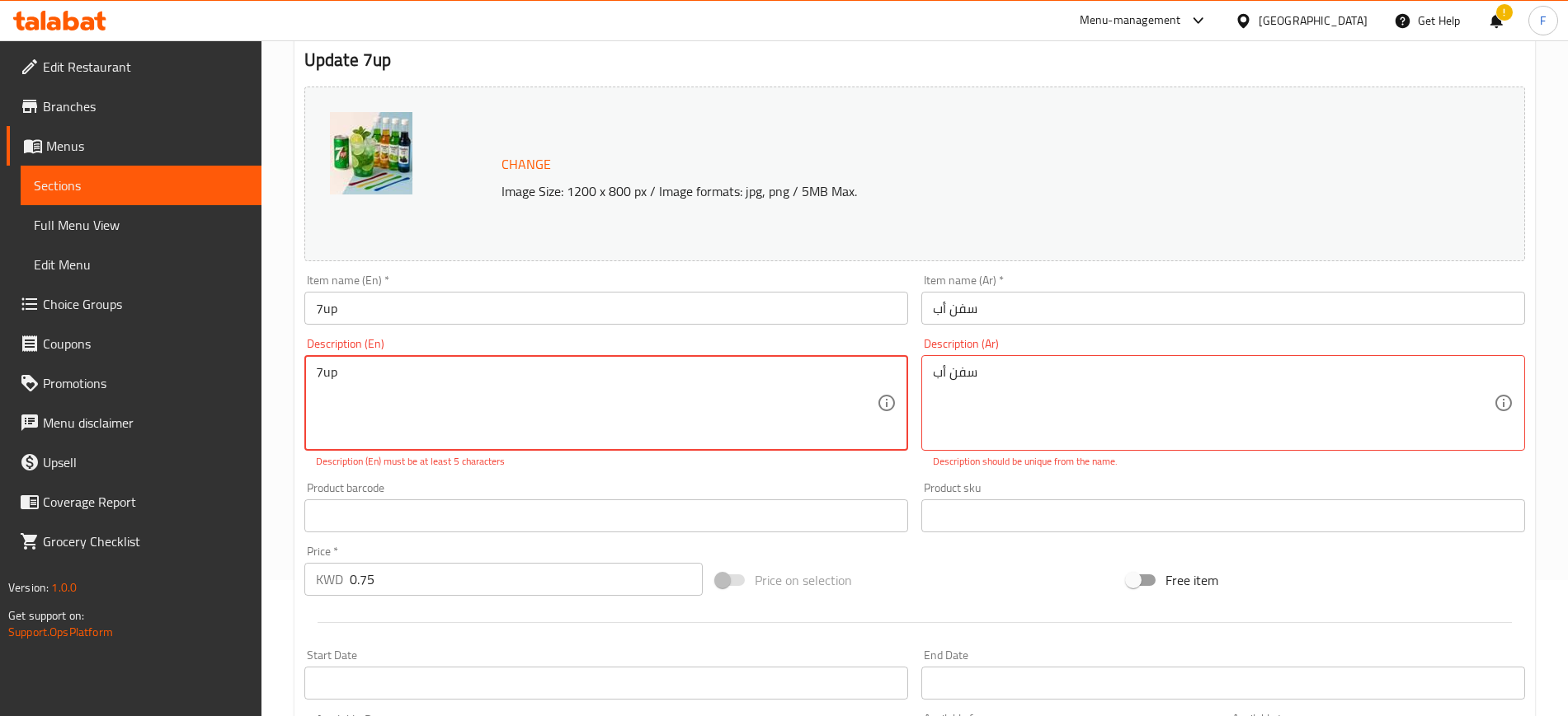
scroll to position [0, 0]
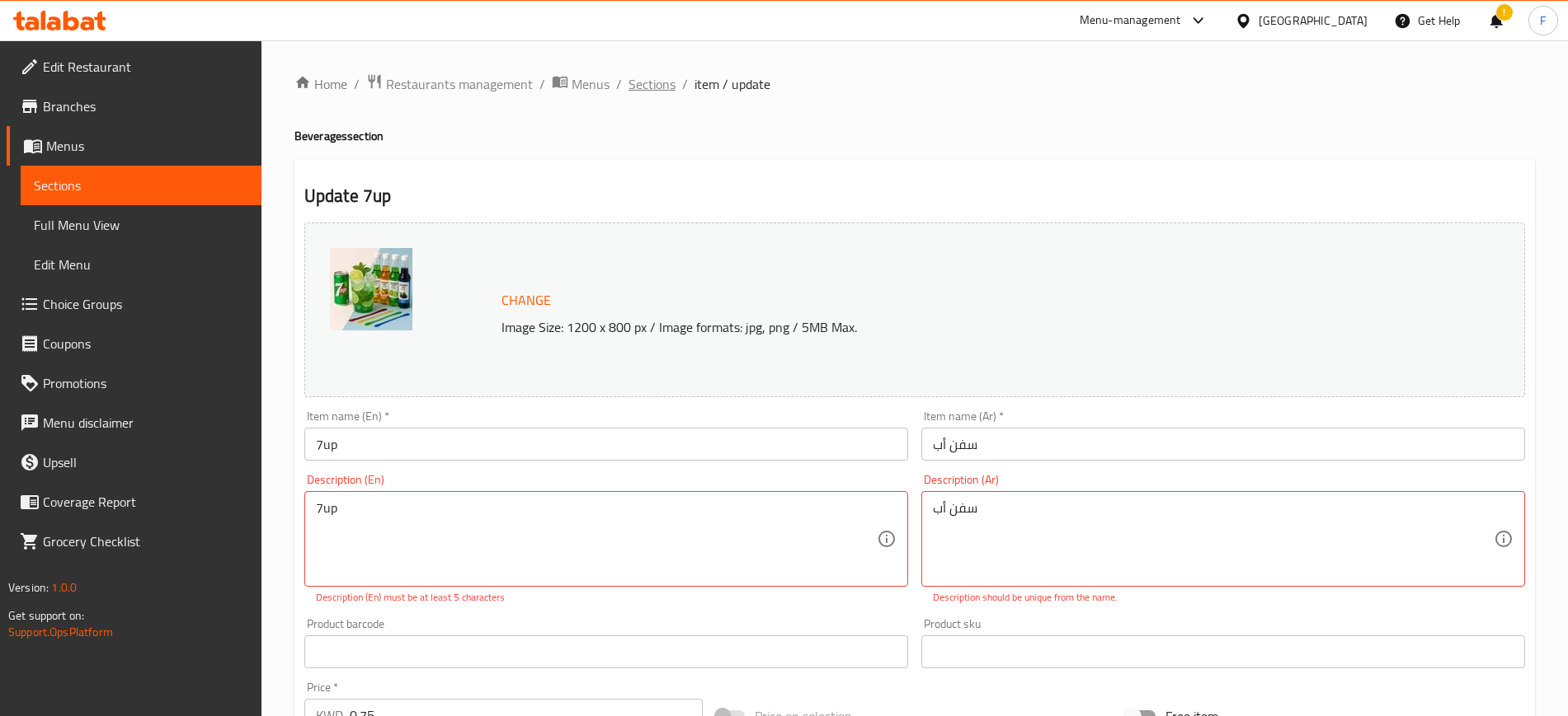
click at [640, 80] on span "Sections" at bounding box center [652, 84] width 47 height 20
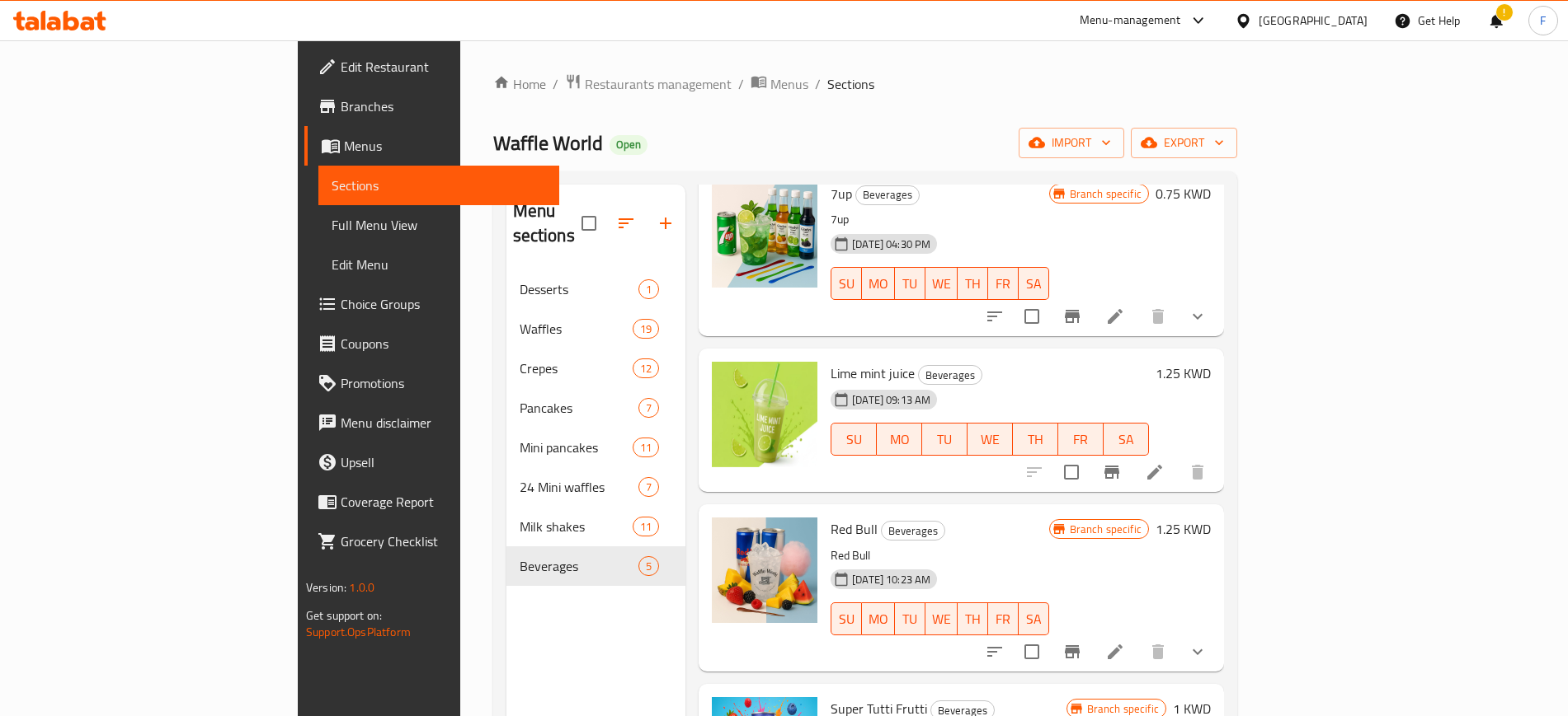
scroll to position [200, 0]
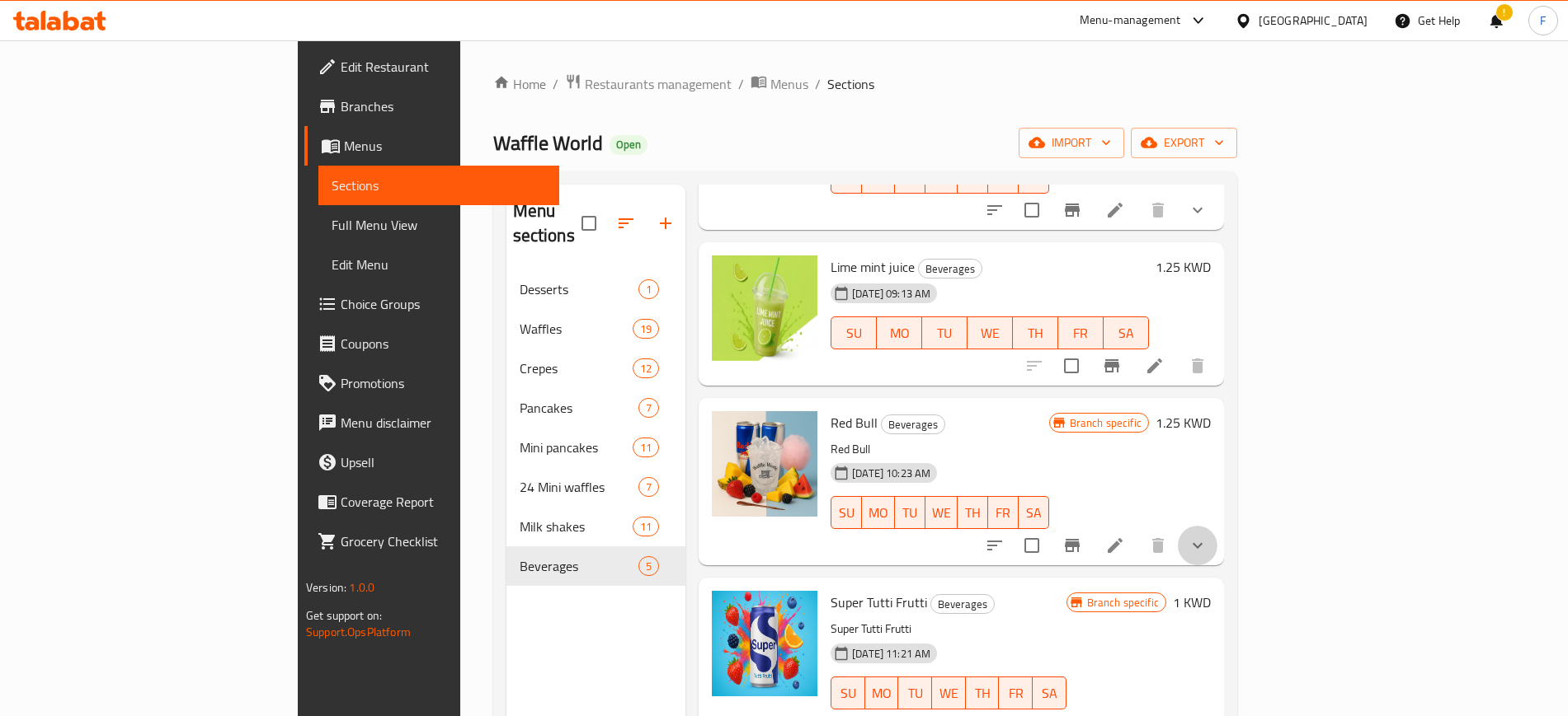
click at [1217, 526] on button "show more" at bounding box center [1198, 546] width 40 height 40
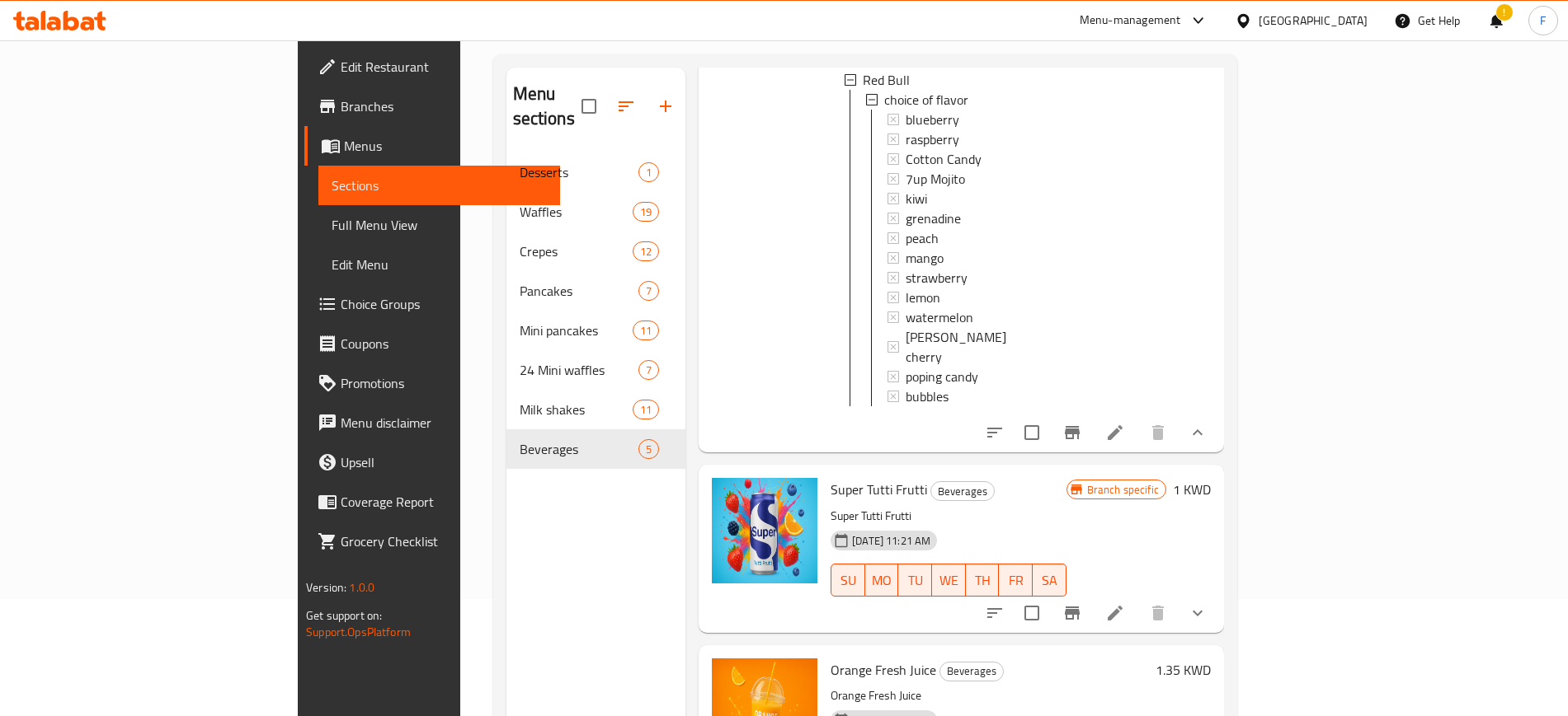
scroll to position [231, 0]
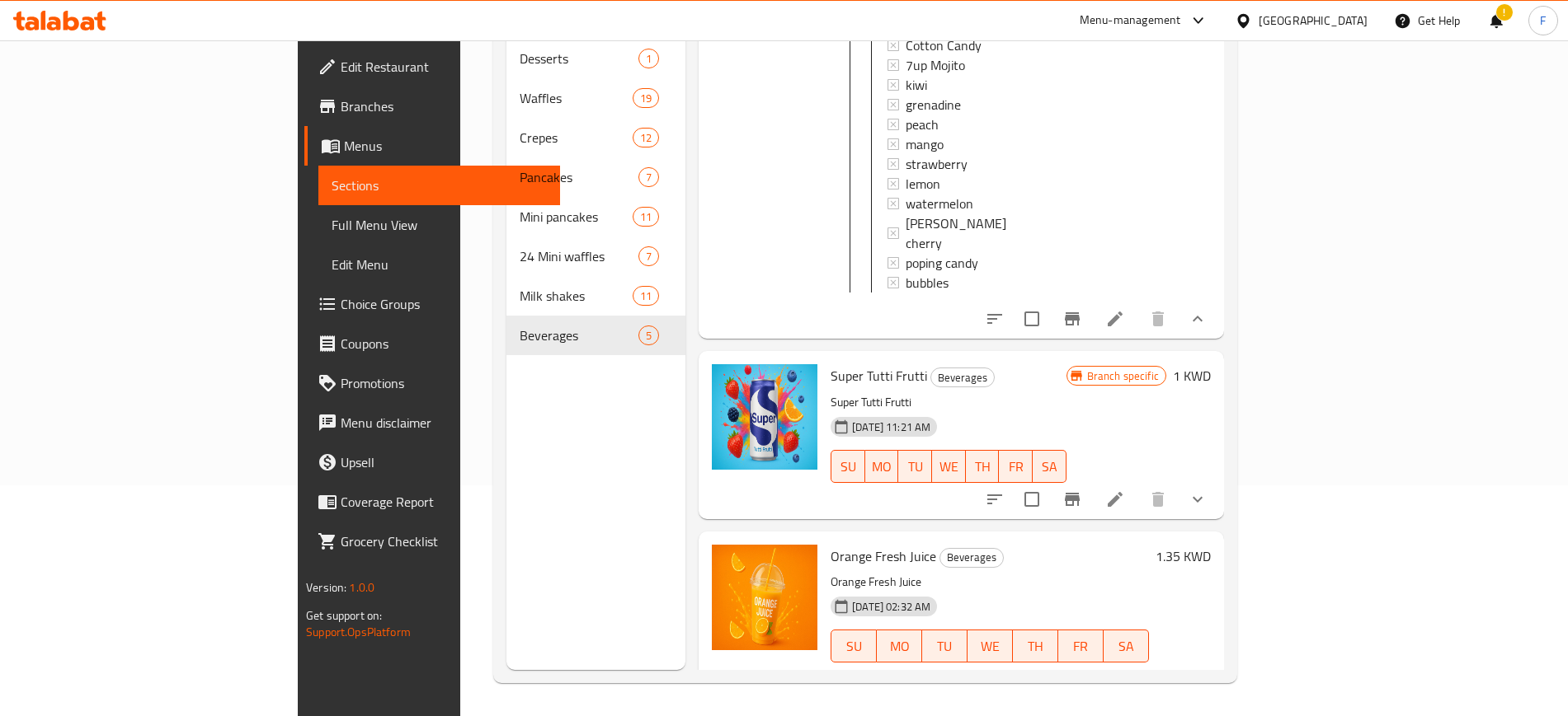
click at [1207, 490] on icon "show more" at bounding box center [1197, 499] width 20 height 20
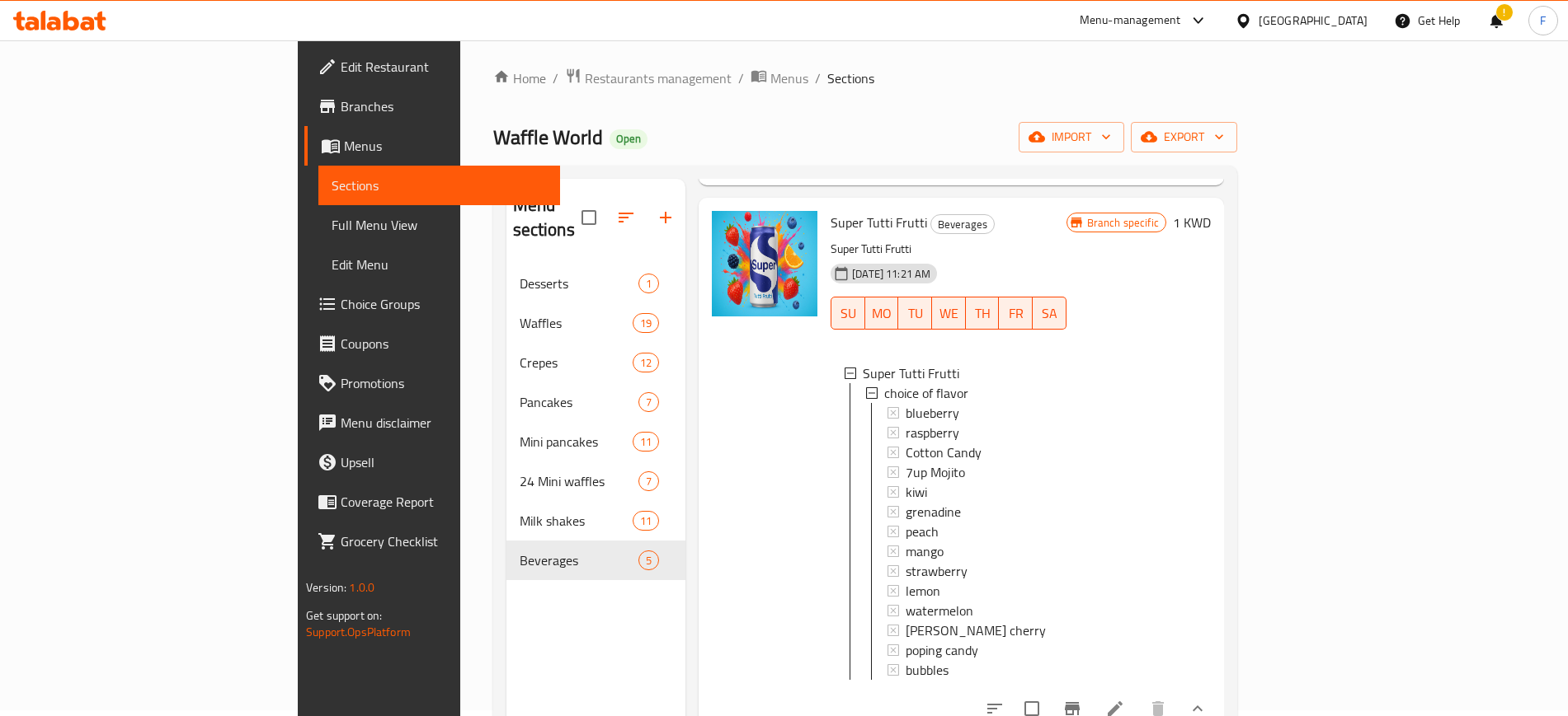
scroll to position [0, 0]
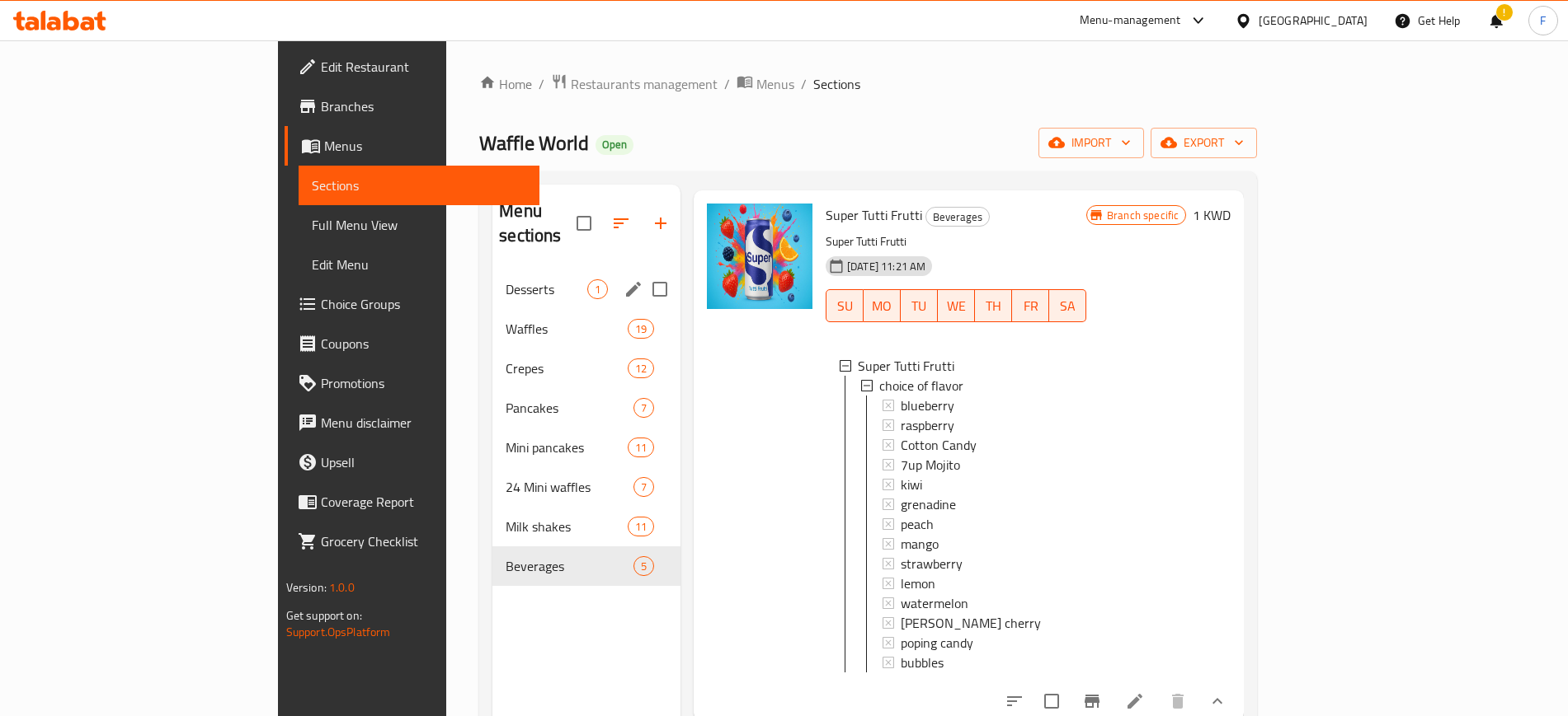
click at [493, 279] on div "Desserts 1" at bounding box center [586, 290] width 188 height 40
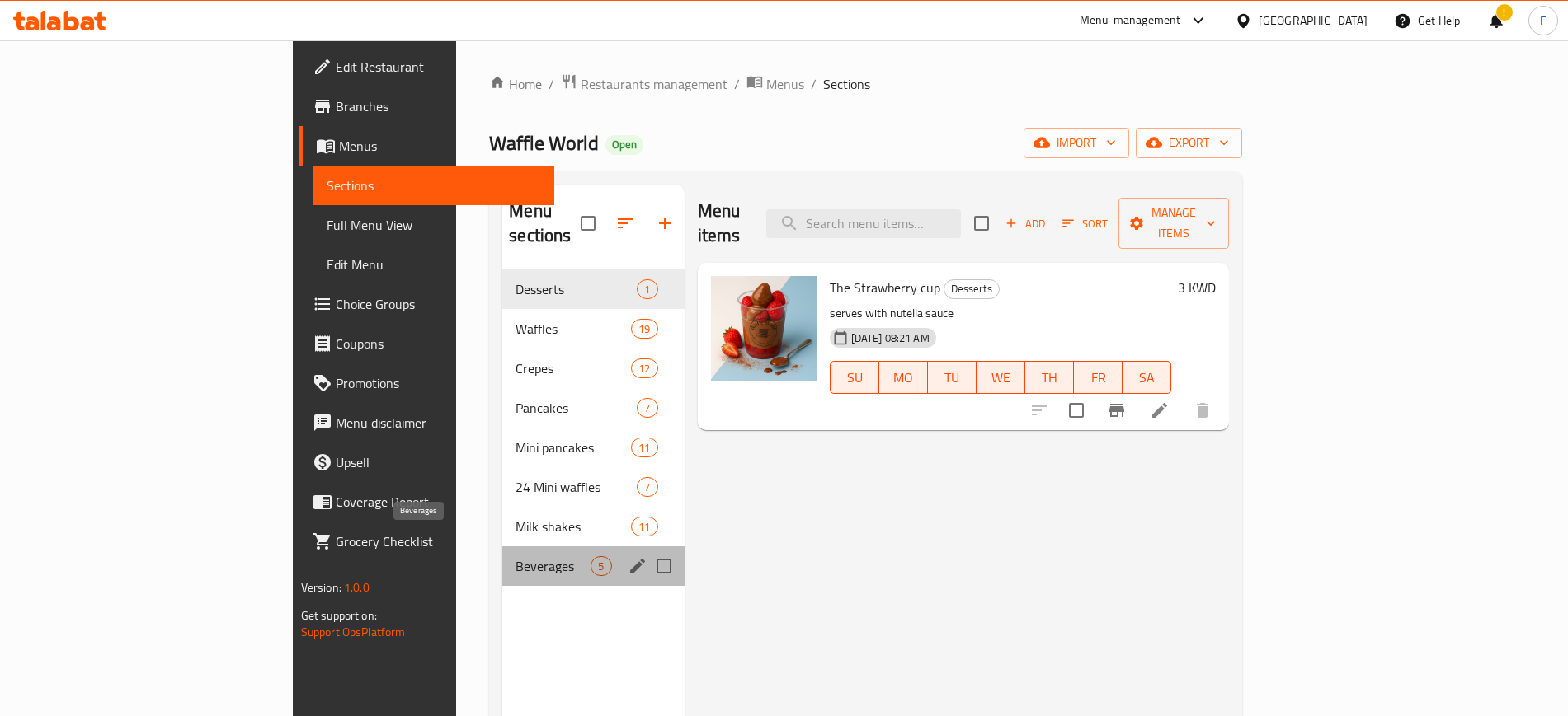
click at [515, 557] on span "Beverages" at bounding box center [552, 566] width 75 height 20
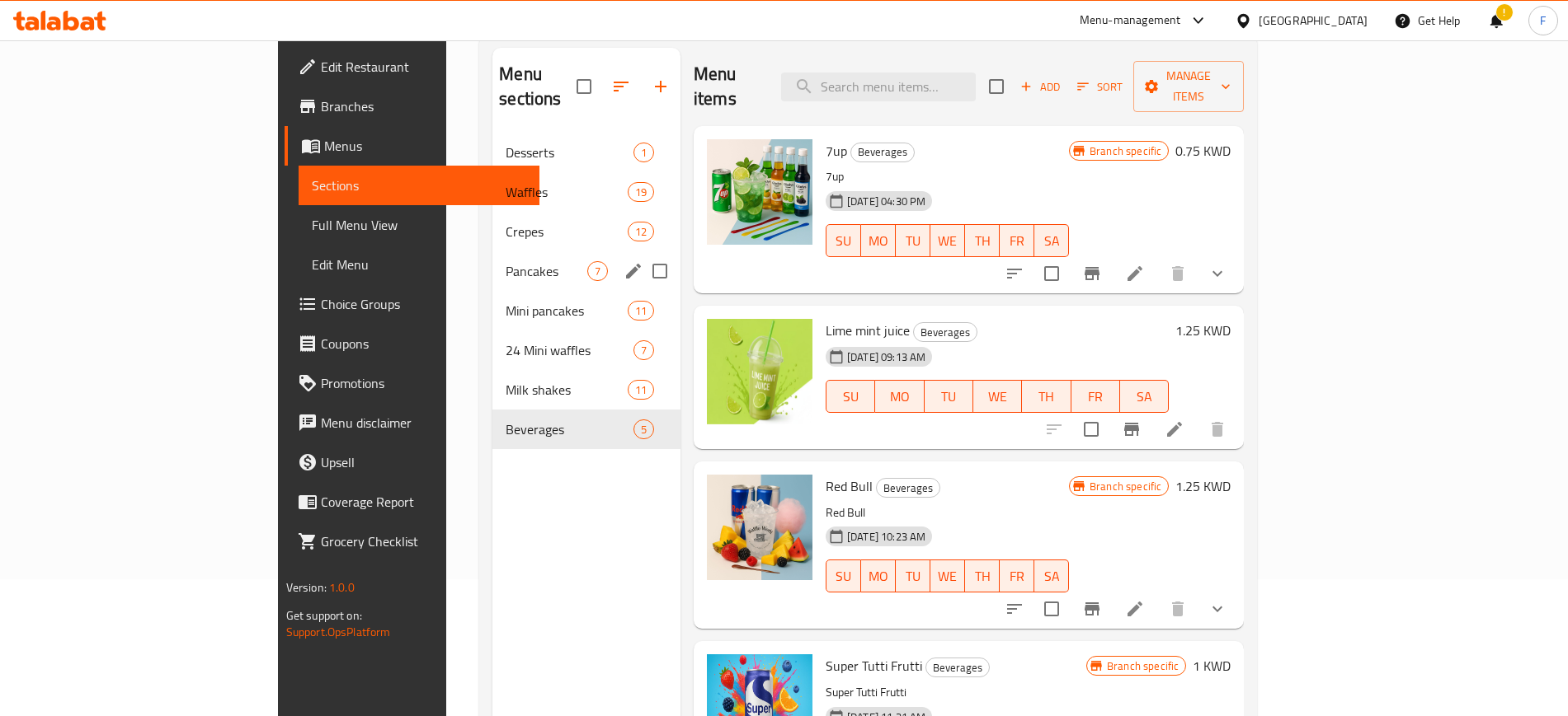
scroll to position [25, 0]
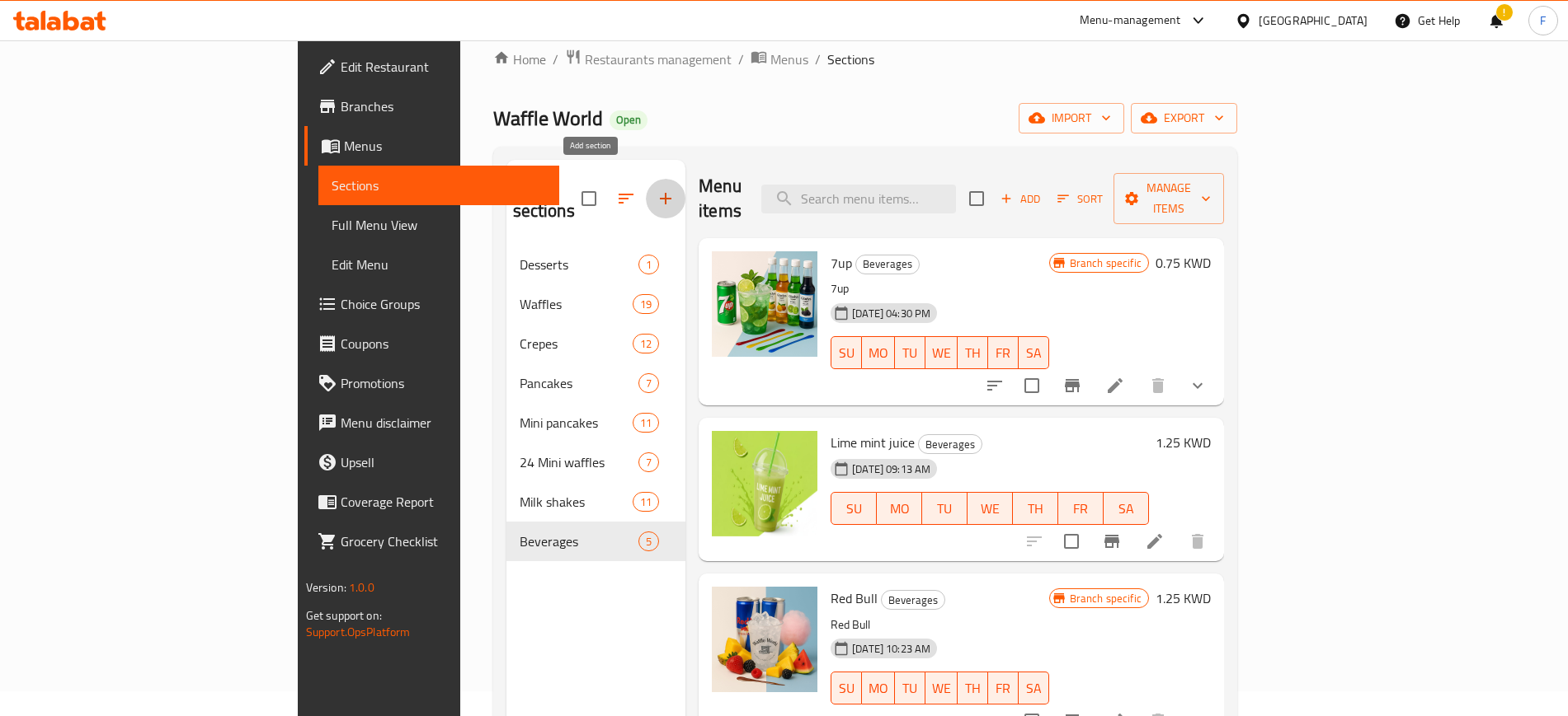
click at [656, 189] on icon "button" at bounding box center [665, 199] width 20 height 20
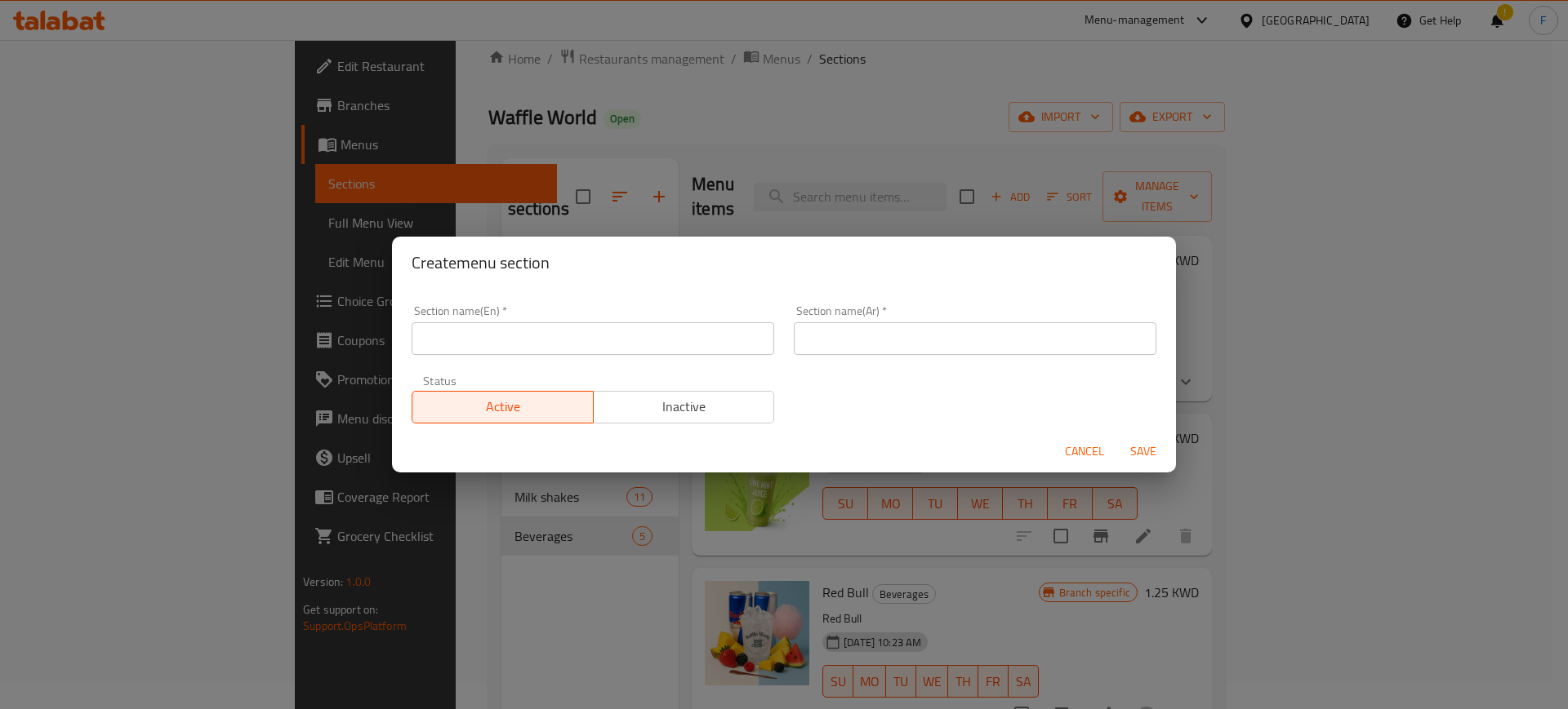
click at [577, 347] on input "text" at bounding box center [593, 339] width 362 height 33
paste input "Sauce"
type input "Sauce"
type input "w"
click at [1036, 344] on input "صوص" at bounding box center [975, 339] width 362 height 33
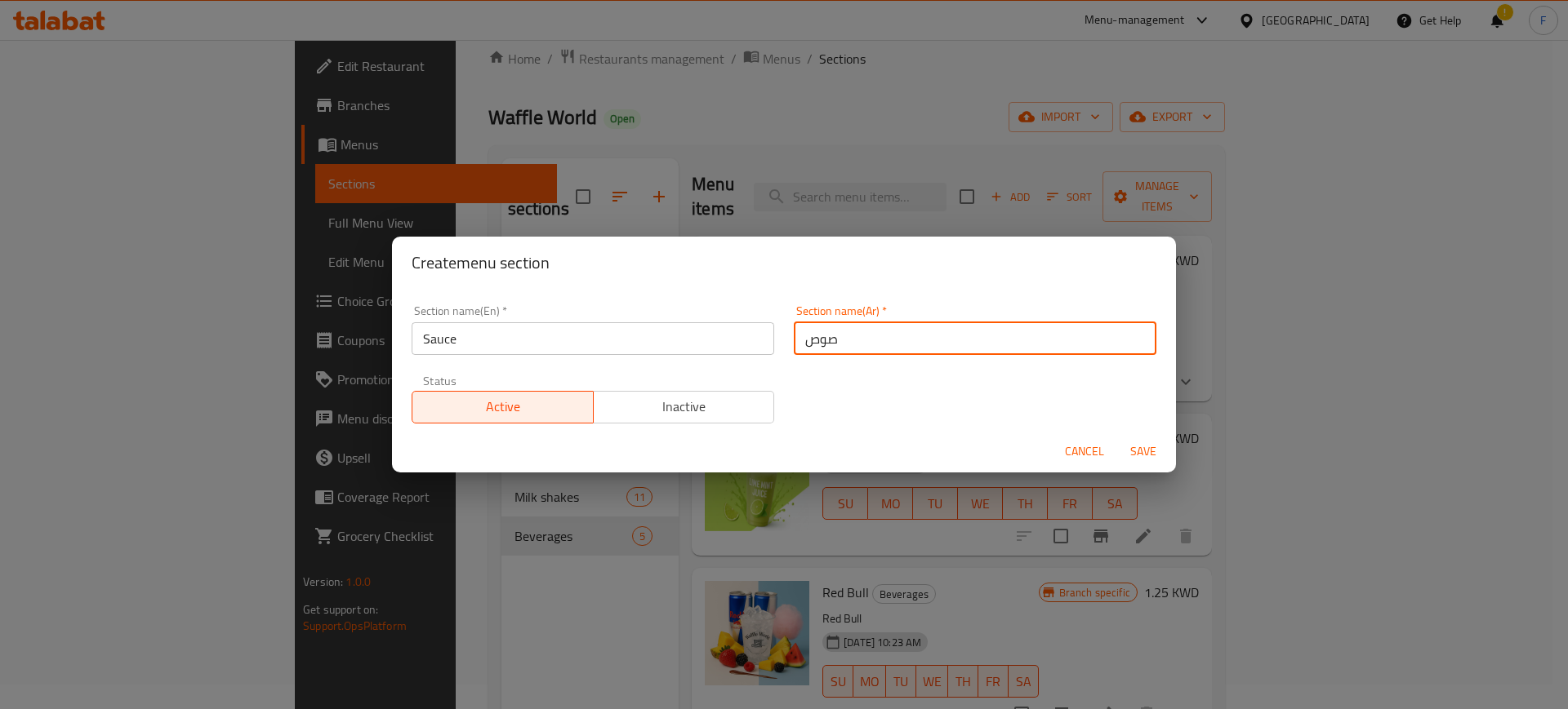
type input "صوص"
click at [607, 359] on div "Section name(En)   * Sauce Section name(En) *" at bounding box center [593, 330] width 382 height 70
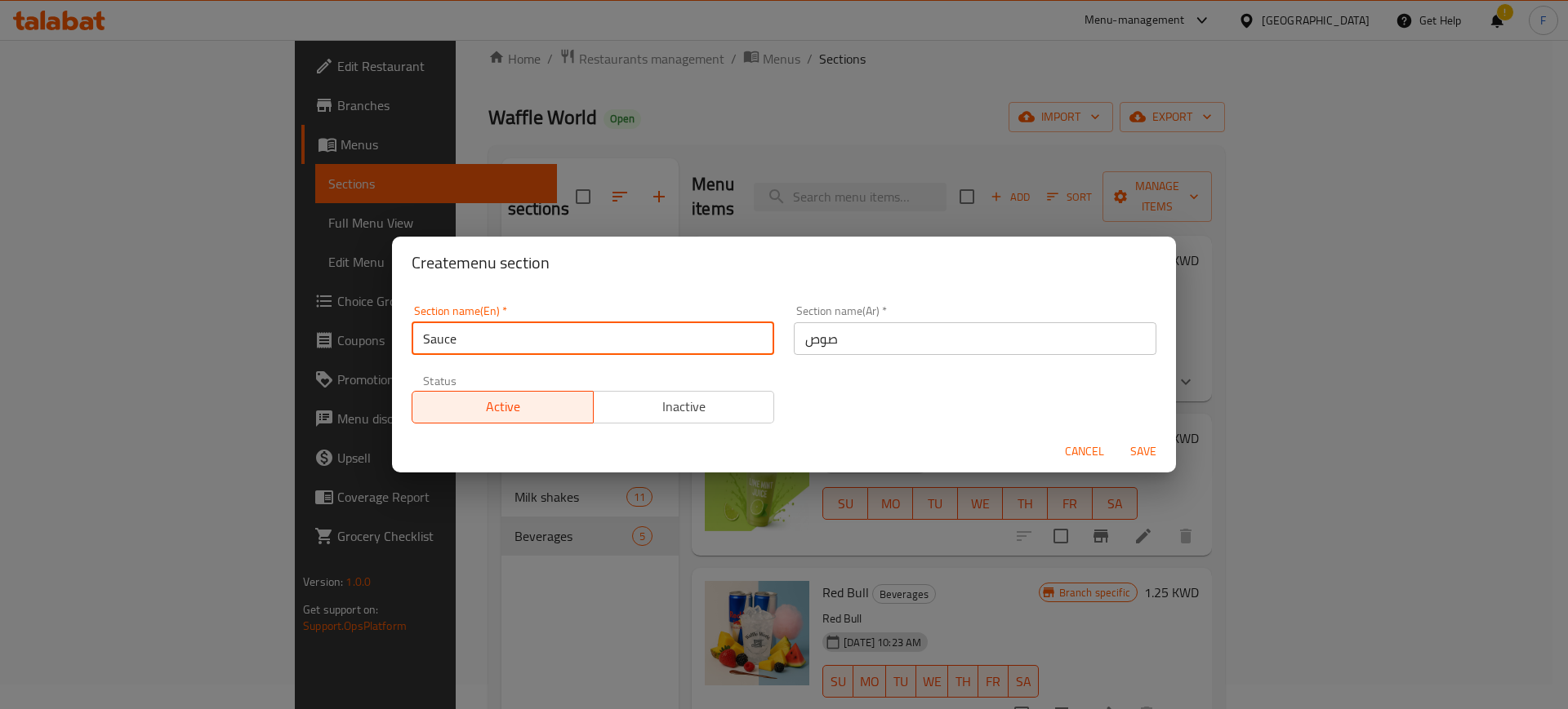
click at [609, 350] on input "Sauce" at bounding box center [593, 339] width 362 height 33
click at [992, 341] on input "صوص" at bounding box center [975, 339] width 362 height 33
click at [724, 329] on input "Sauce" at bounding box center [593, 339] width 362 height 33
click at [930, 344] on input "صوص" at bounding box center [975, 339] width 362 height 33
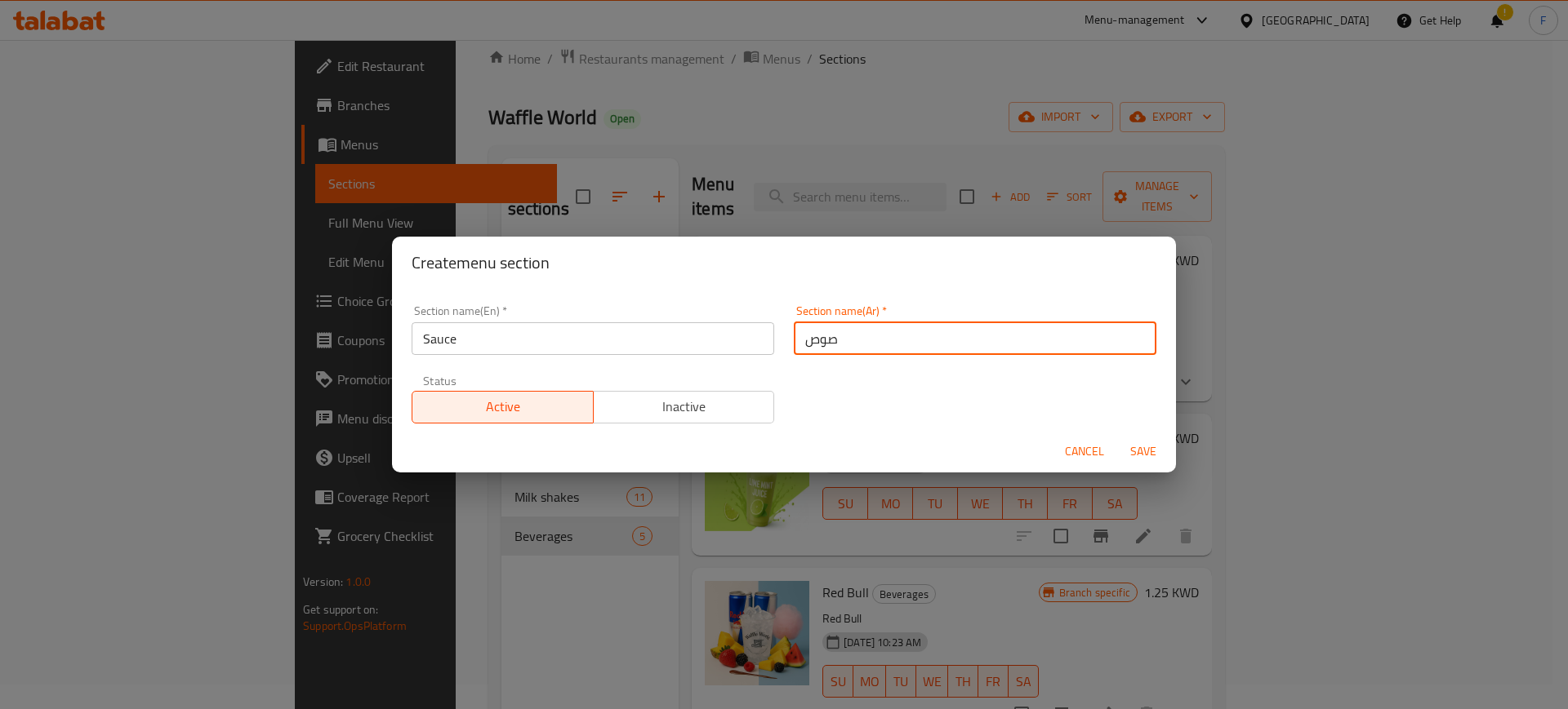
click at [647, 324] on input "Sauce" at bounding box center [593, 339] width 362 height 33
click at [1036, 342] on input "صوص" at bounding box center [975, 339] width 362 height 33
click at [1148, 445] on span "Save" at bounding box center [1143, 451] width 40 height 21
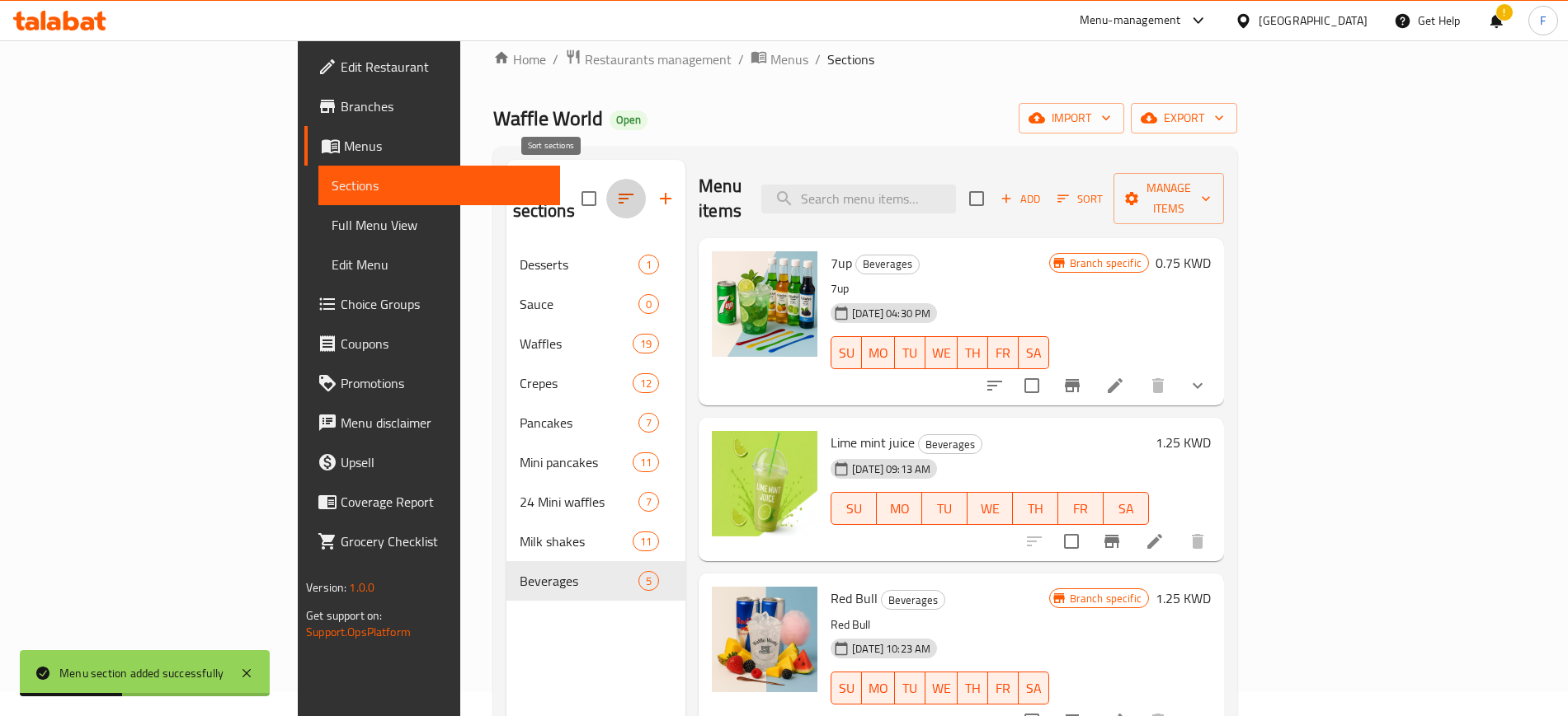
click at [616, 189] on icon "button" at bounding box center [625, 199] width 20 height 20
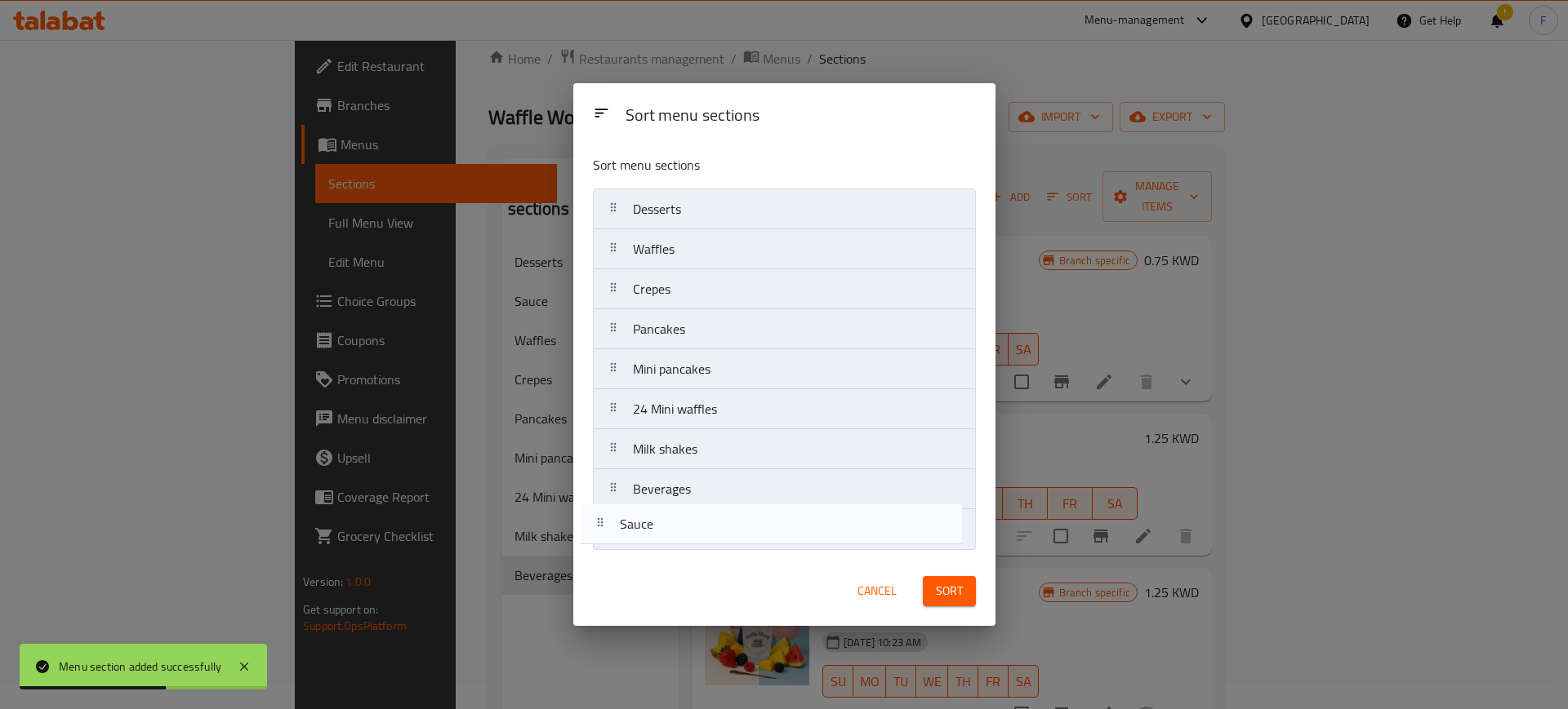
drag, startPoint x: 623, startPoint y: 258, endPoint x: 610, endPoint y: 542, distance: 284.3
click at [610, 542] on nav "Desserts Sauce Waffles Crepes Pancakes Mini pancakes 24 Mini waffles Milk shake…" at bounding box center [784, 369] width 383 height 361
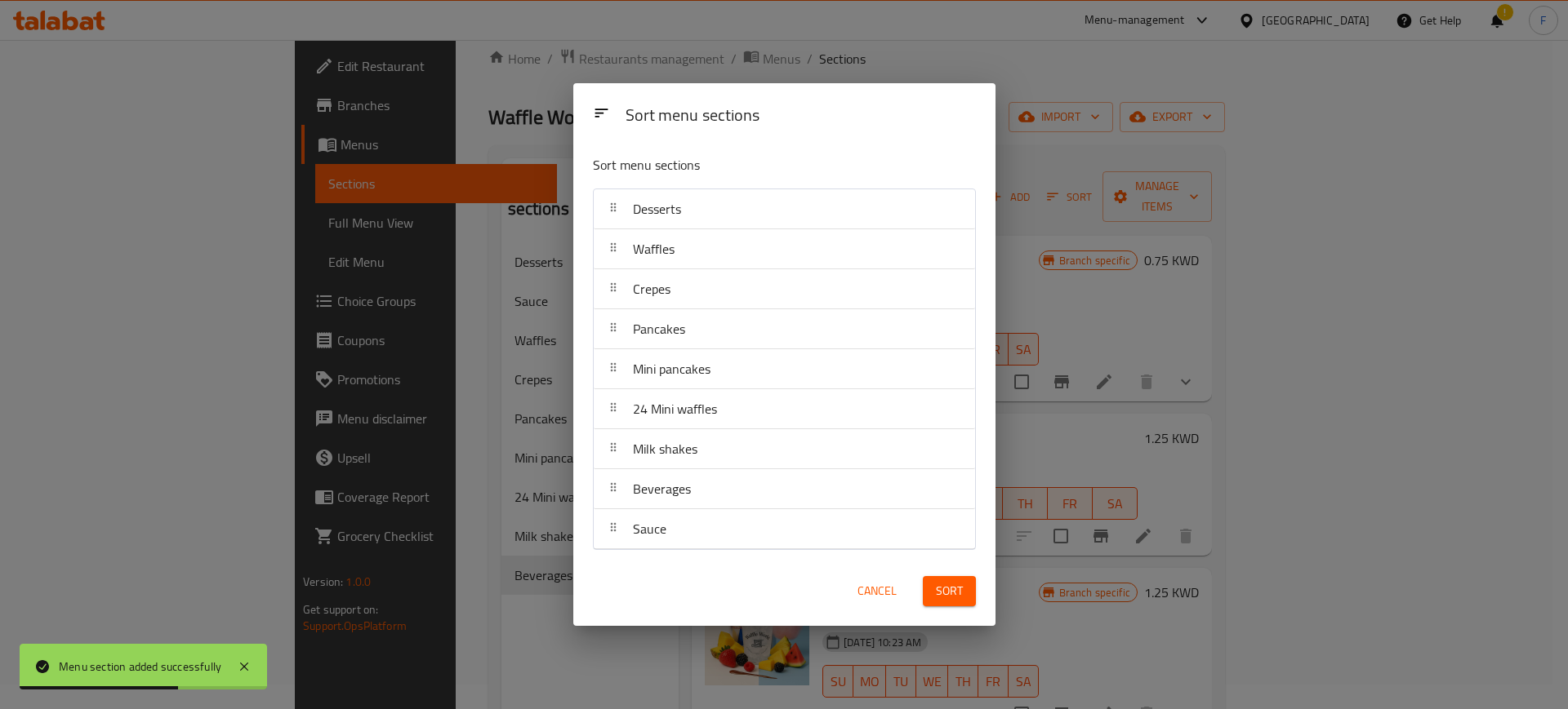
click at [955, 589] on span "Sort" at bounding box center [949, 591] width 27 height 21
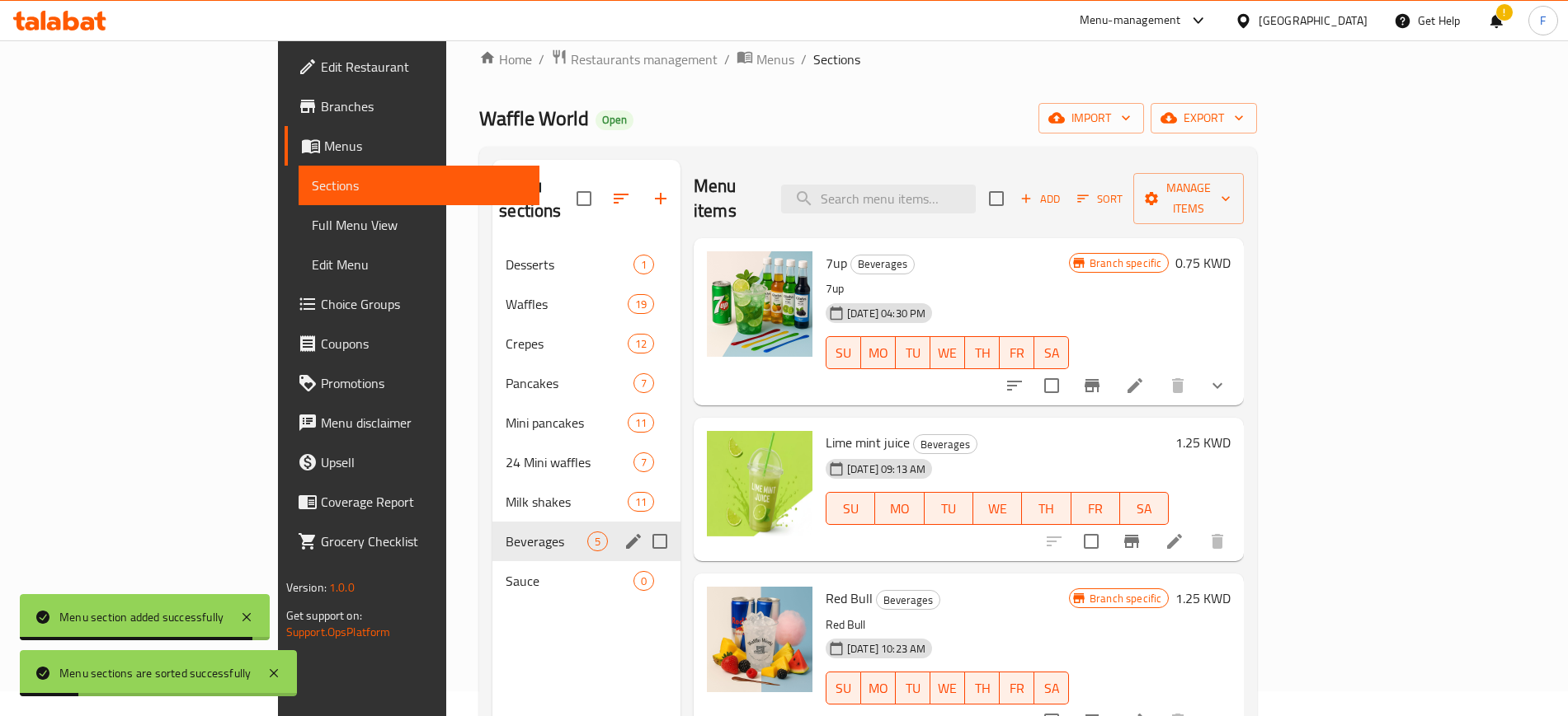
click at [493, 532] on div "Beverages 5" at bounding box center [586, 542] width 188 height 40
click at [506, 571] on span "Sauce" at bounding box center [546, 581] width 82 height 20
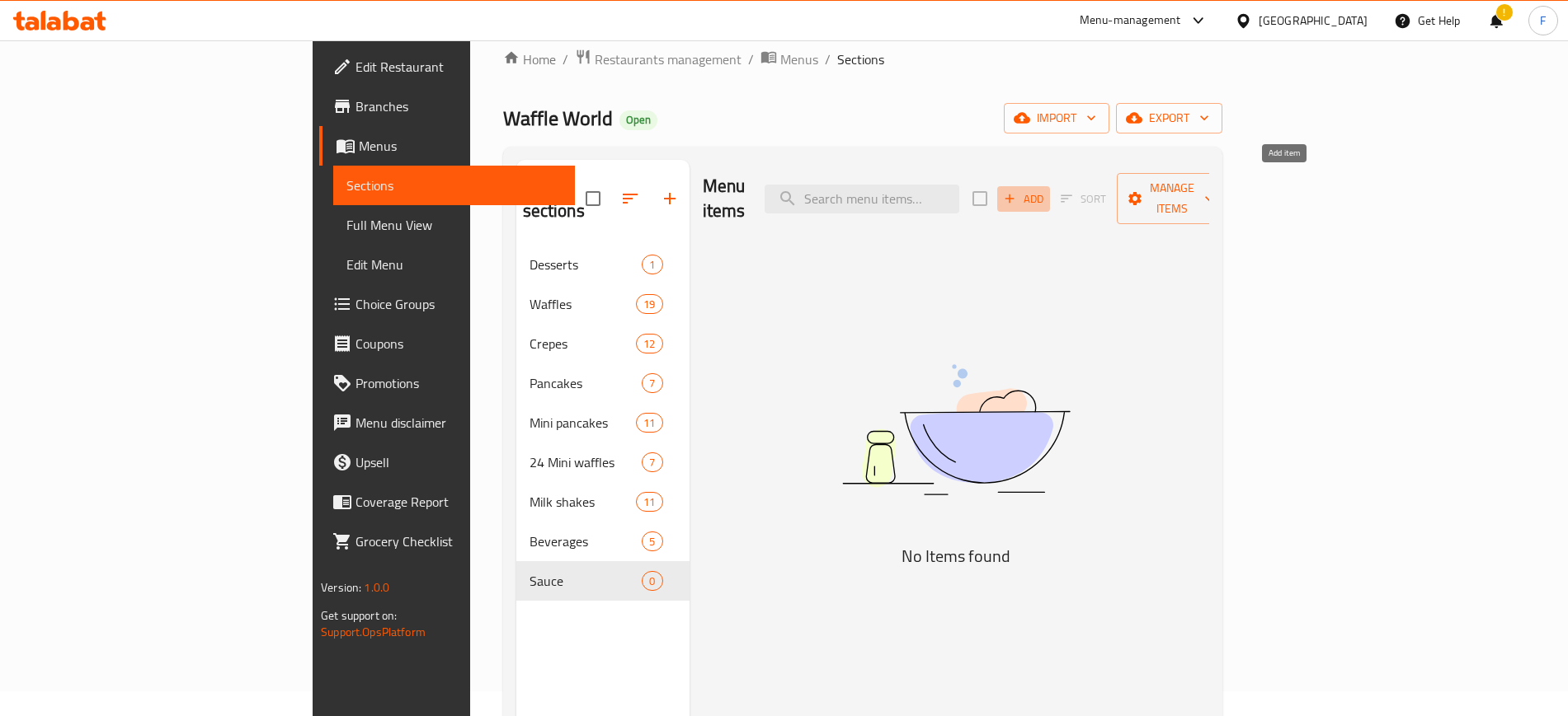
click at [1046, 190] on span "Add" at bounding box center [1022, 199] width 44 height 19
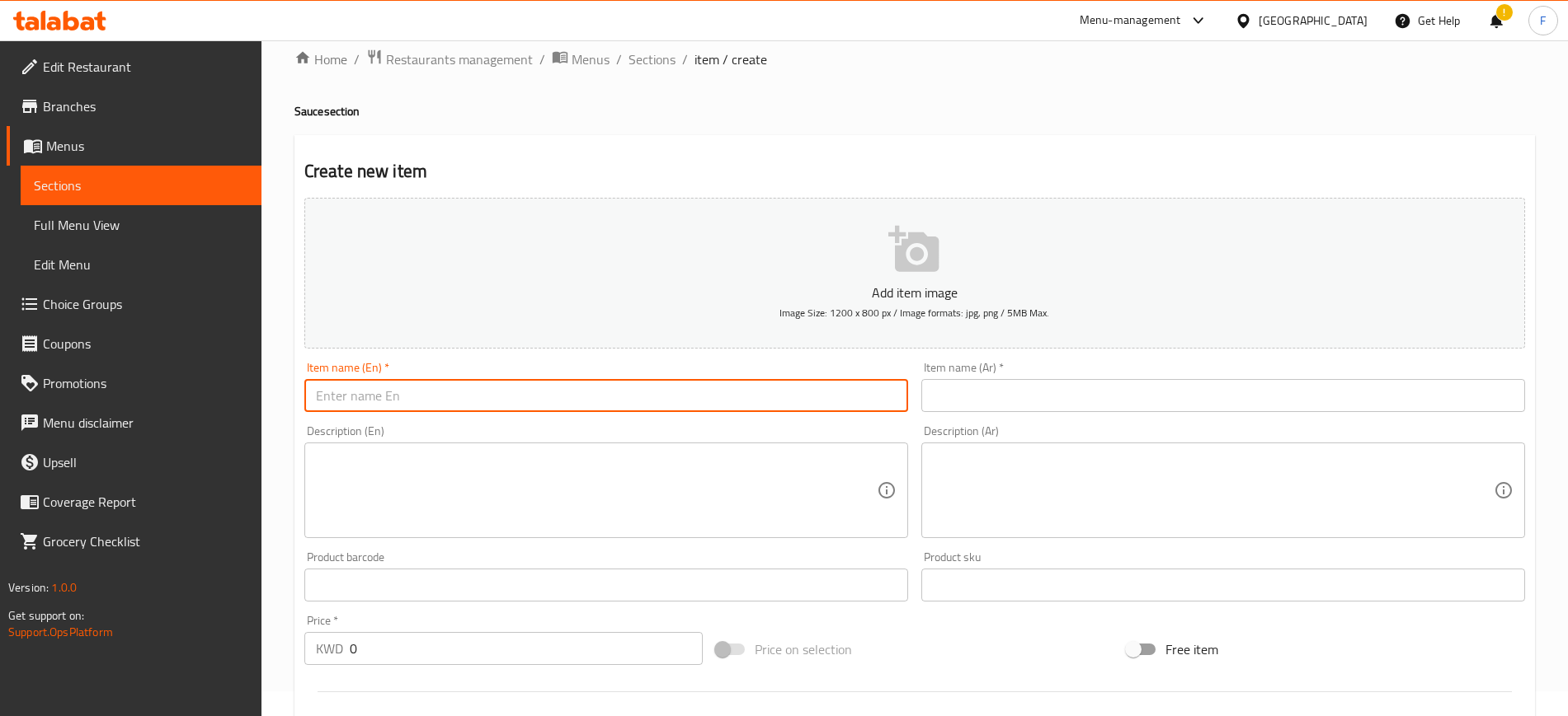
click at [820, 387] on input "text" at bounding box center [606, 395] width 604 height 33
paste input "bisscouf sauce"
type input "bisscouf sauce"
click at [424, 633] on input "0" at bounding box center [526, 648] width 353 height 33
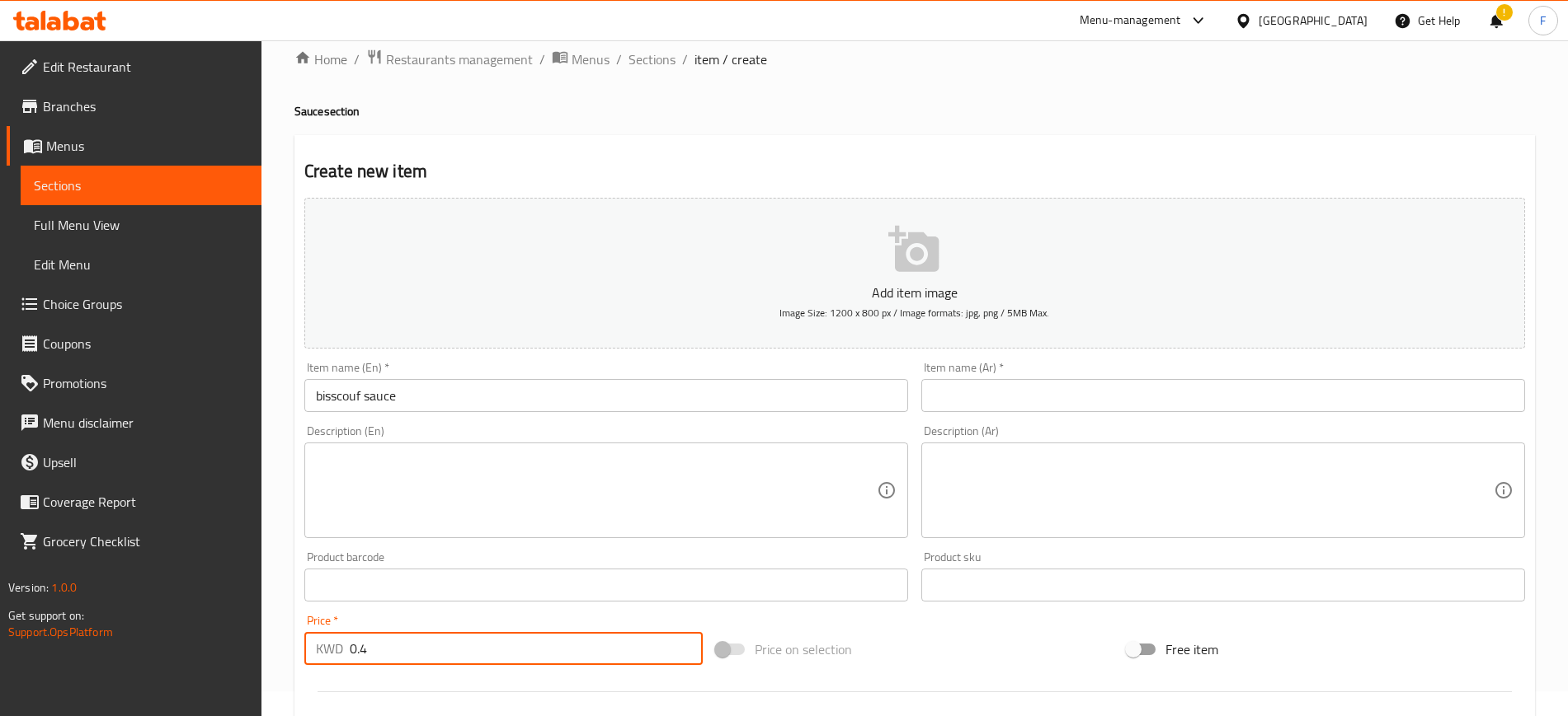
type input "0.4"
click at [1009, 400] on input "text" at bounding box center [1223, 395] width 604 height 33
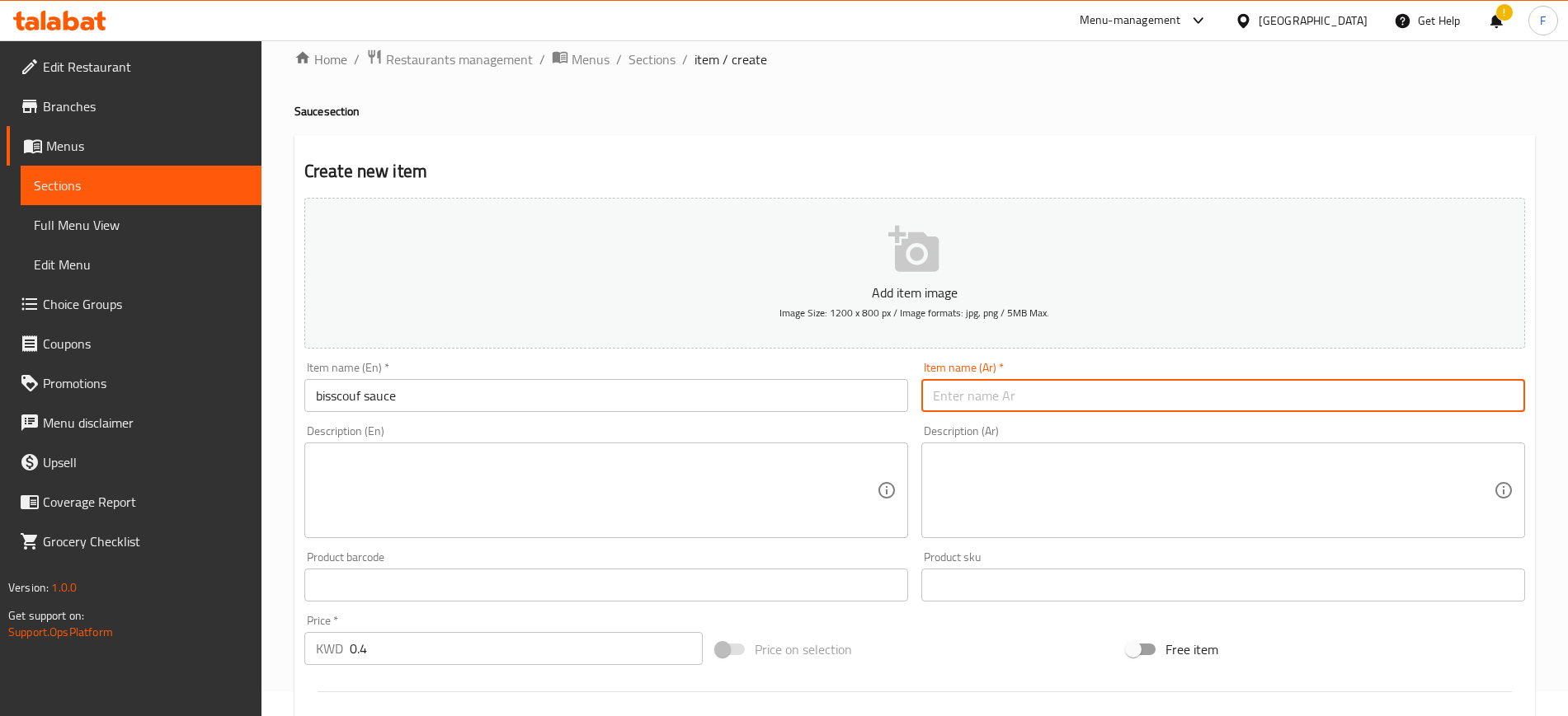
paste input "صلصة بيسكوف"
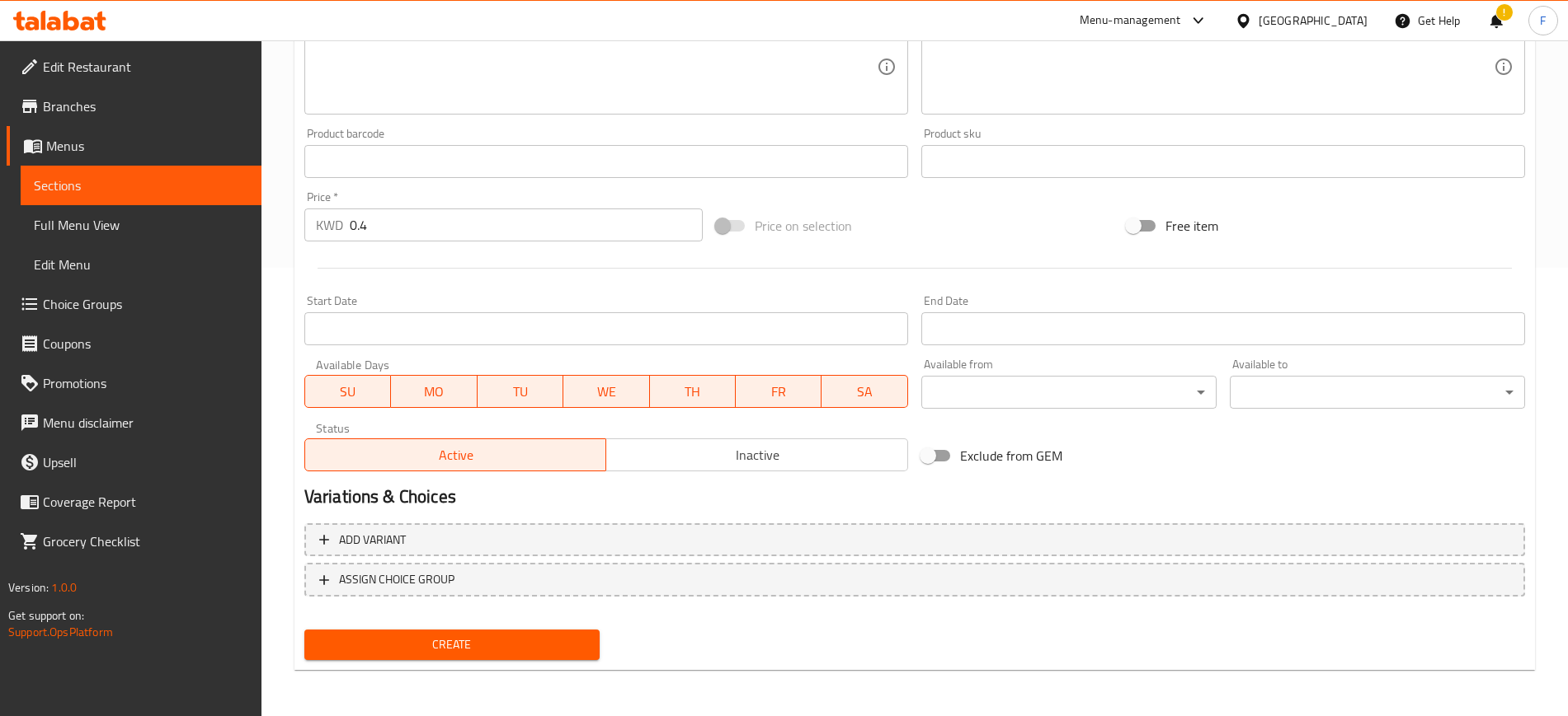
type input "صلصة بيسكوف"
click at [537, 641] on span "Create" at bounding box center [452, 645] width 269 height 21
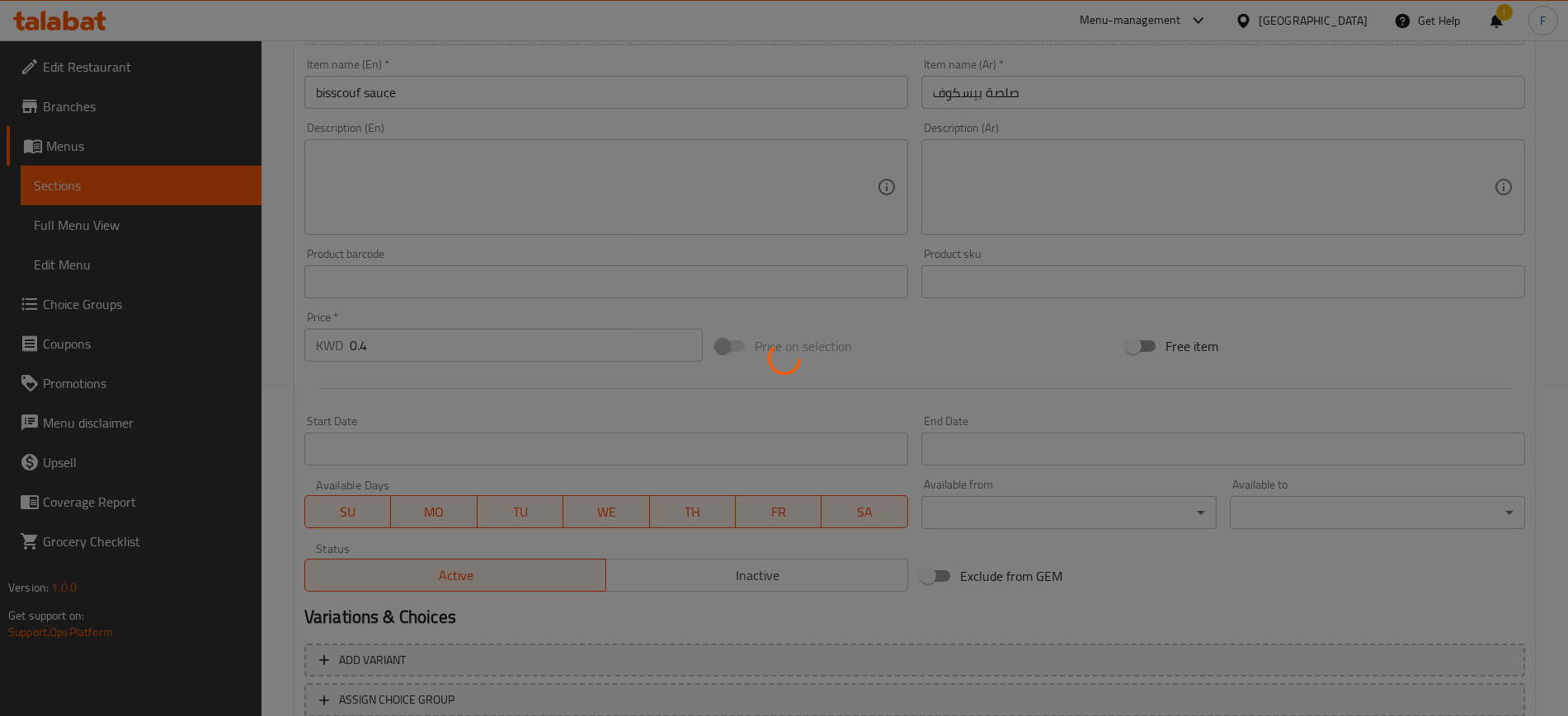
scroll to position [36, 0]
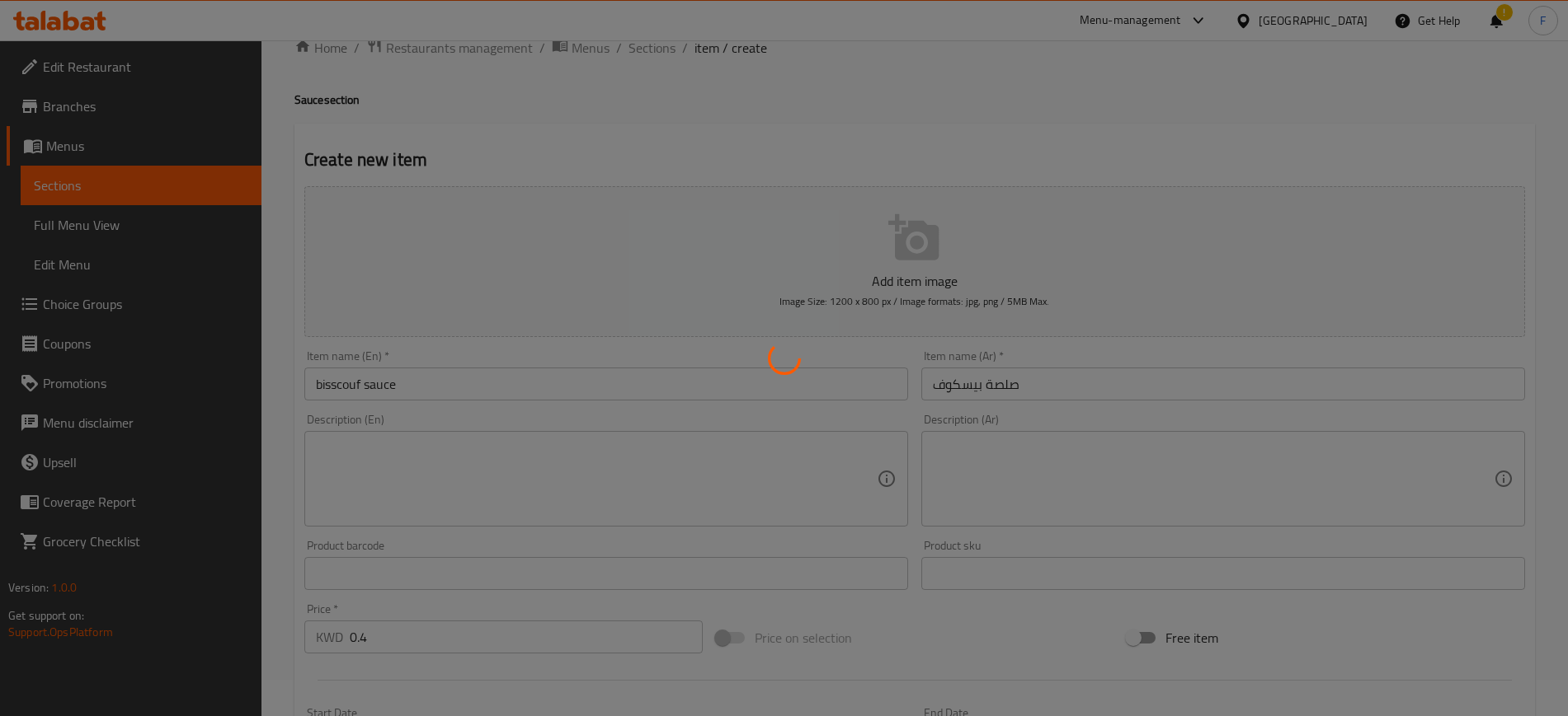
type input "0"
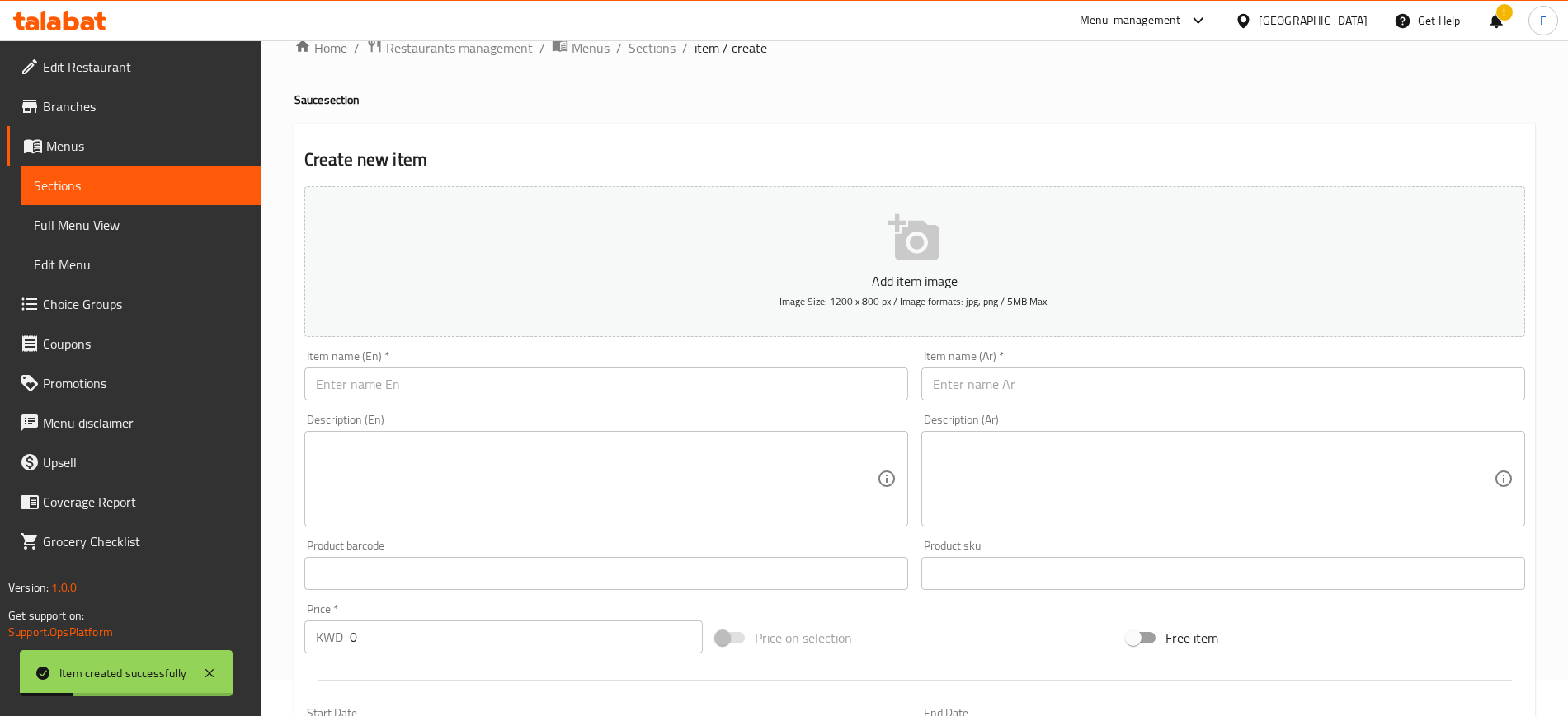
click at [446, 381] on input "text" at bounding box center [606, 384] width 604 height 33
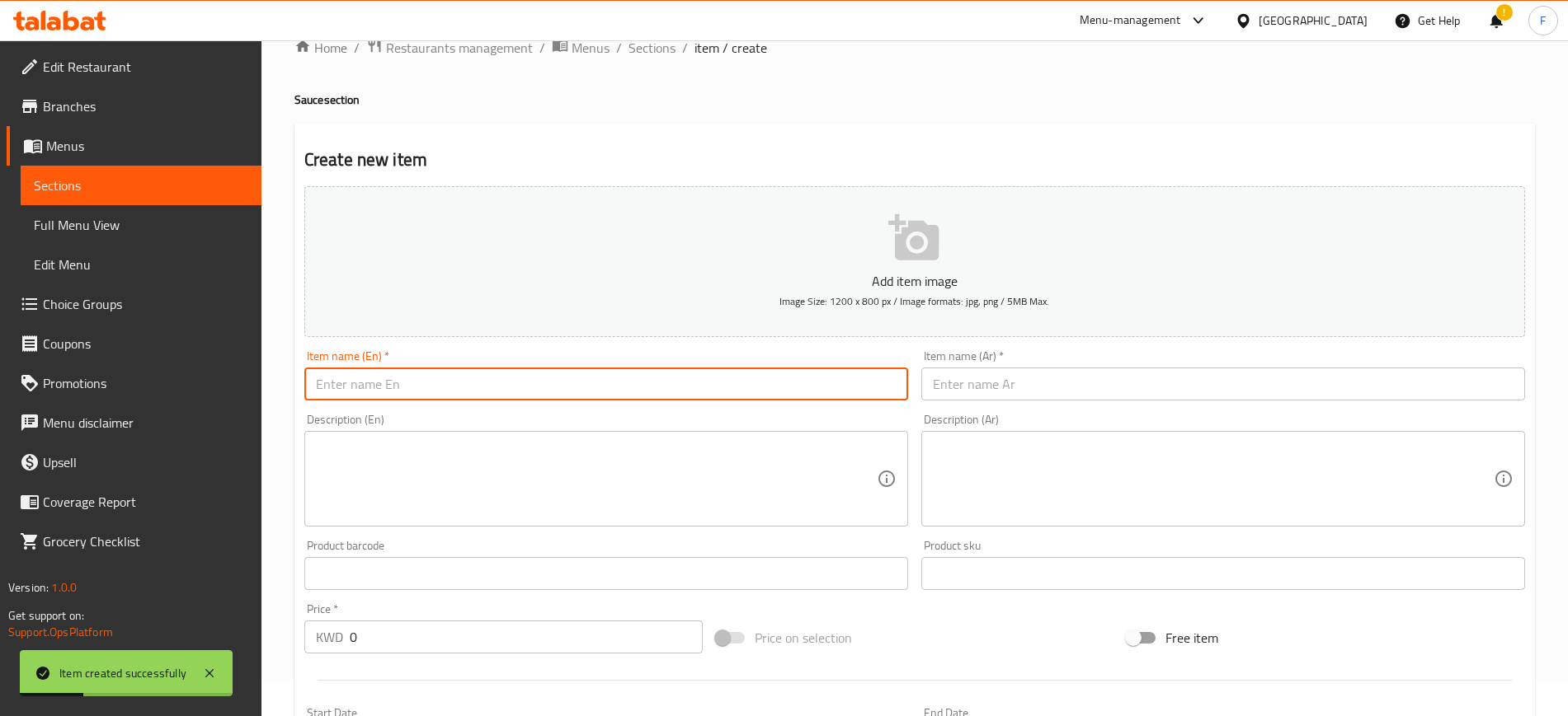
paste input "belgium sauce"
type input "belgium sauce"
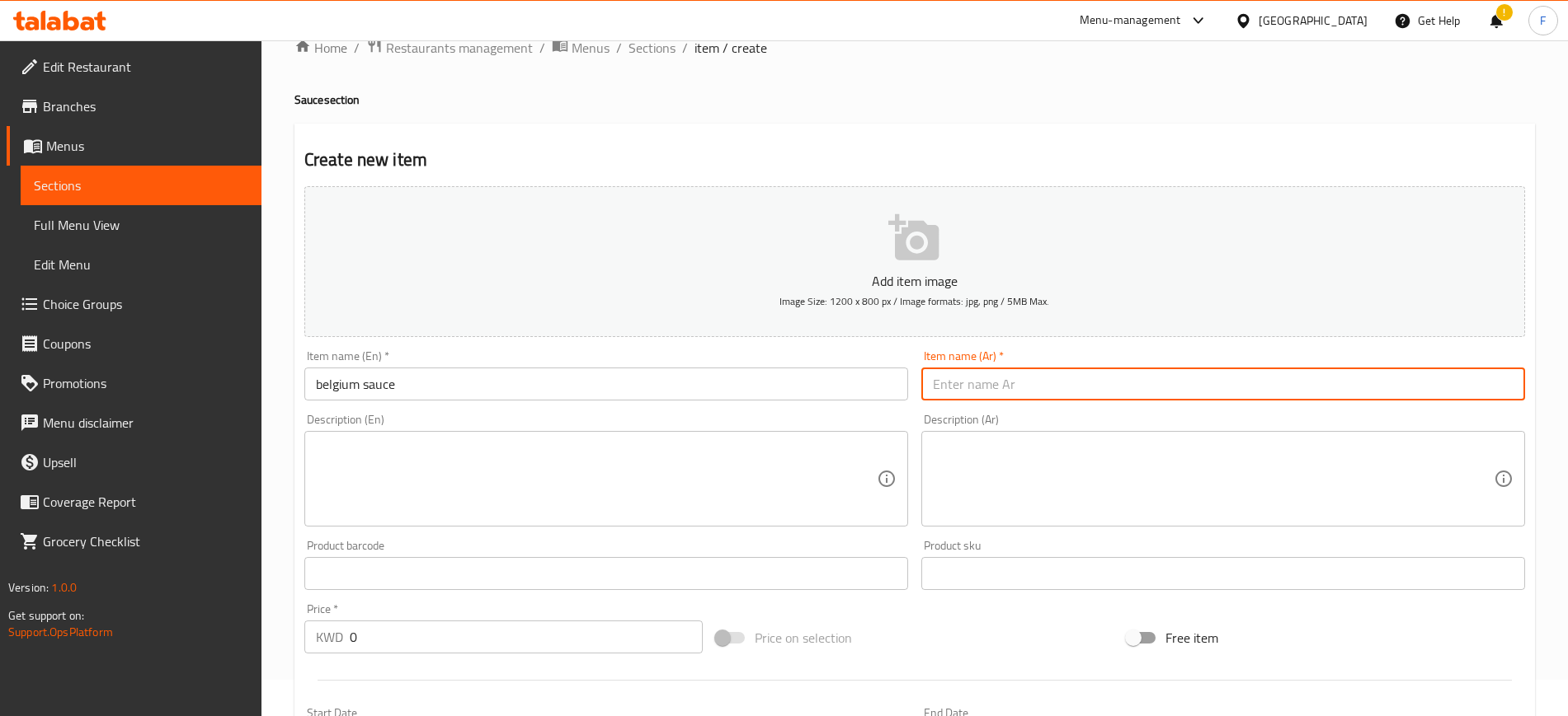
click at [1126, 372] on input "text" at bounding box center [1223, 384] width 604 height 33
paste input "صلصة بلجيكية"
click at [994, 376] on input "صلصة بلجيكية" at bounding box center [1223, 384] width 604 height 33
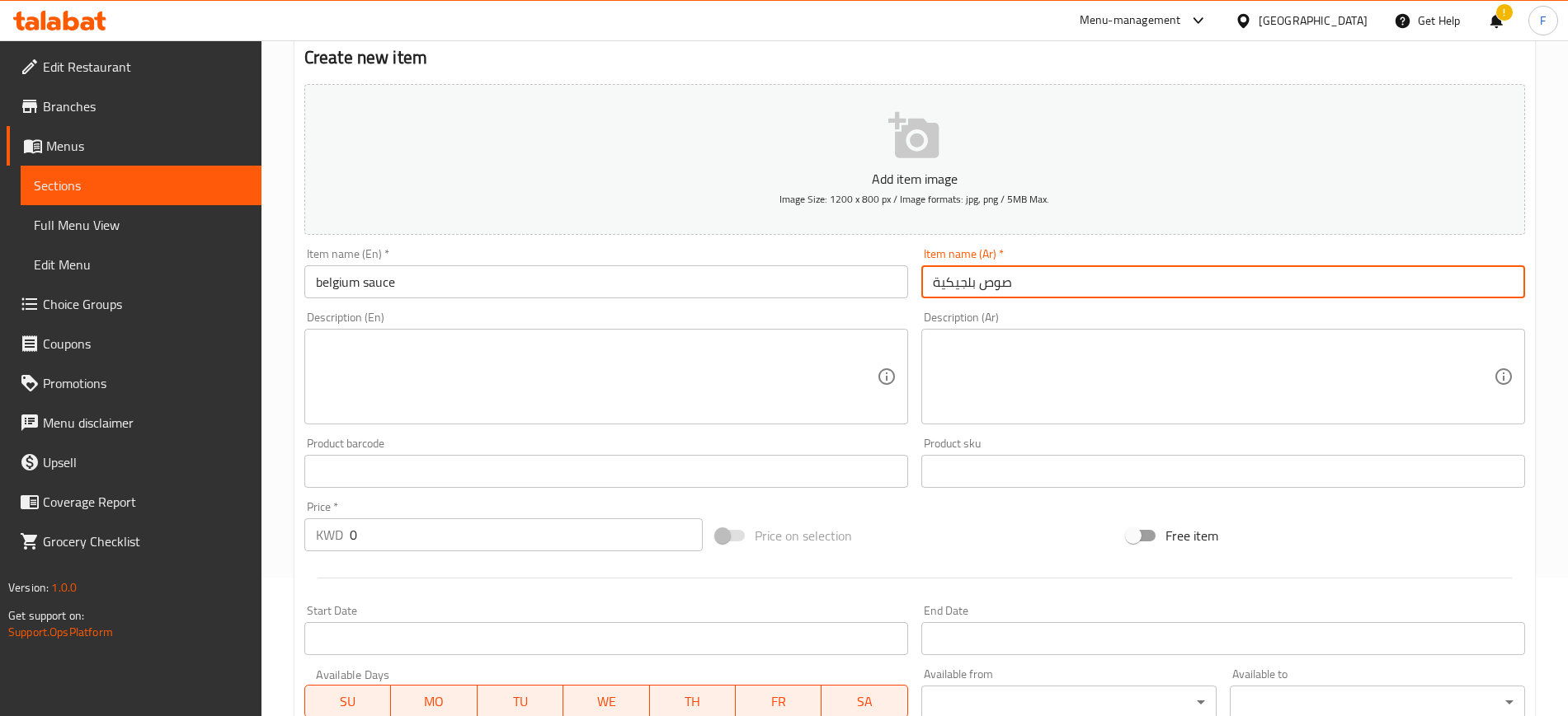
scroll to position [448, 0]
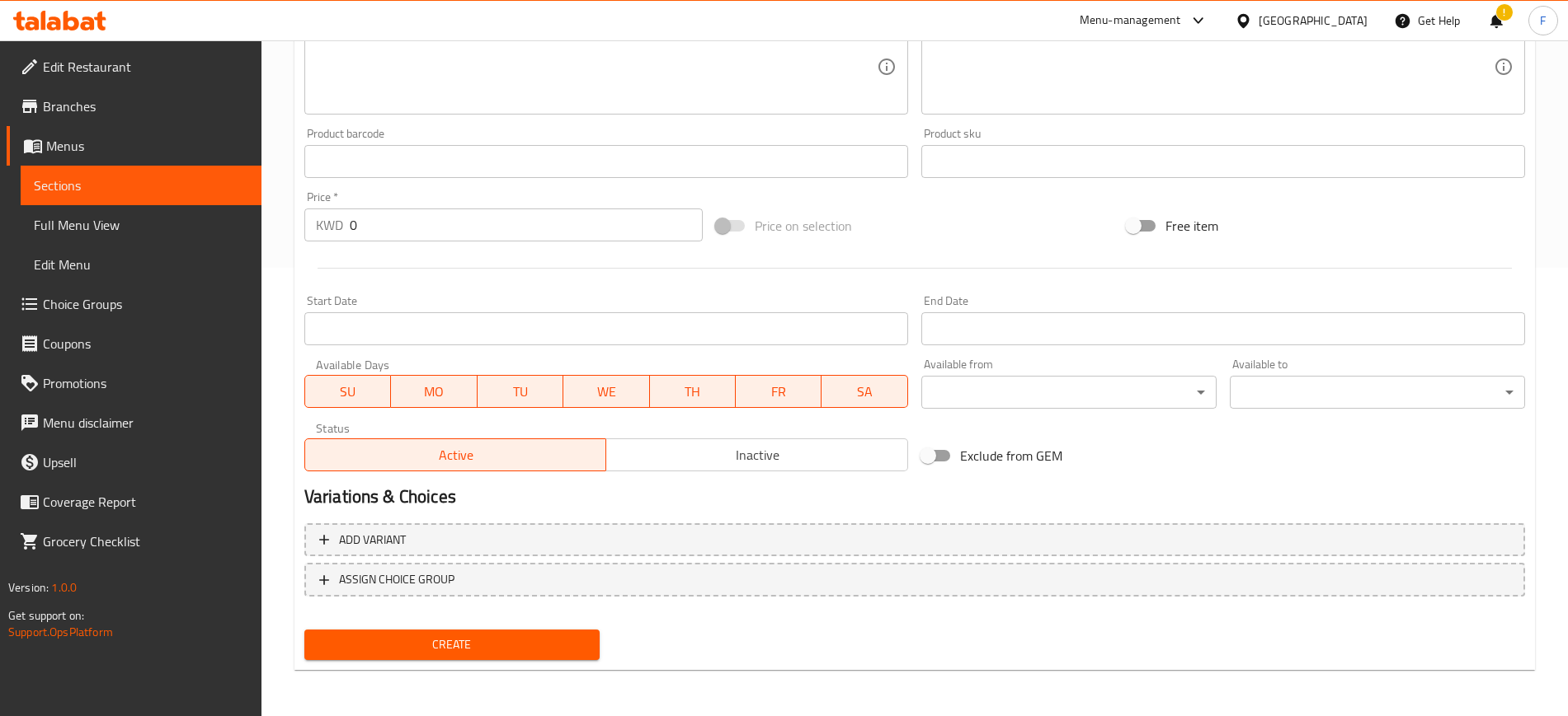
type input "صوص بلجيكية"
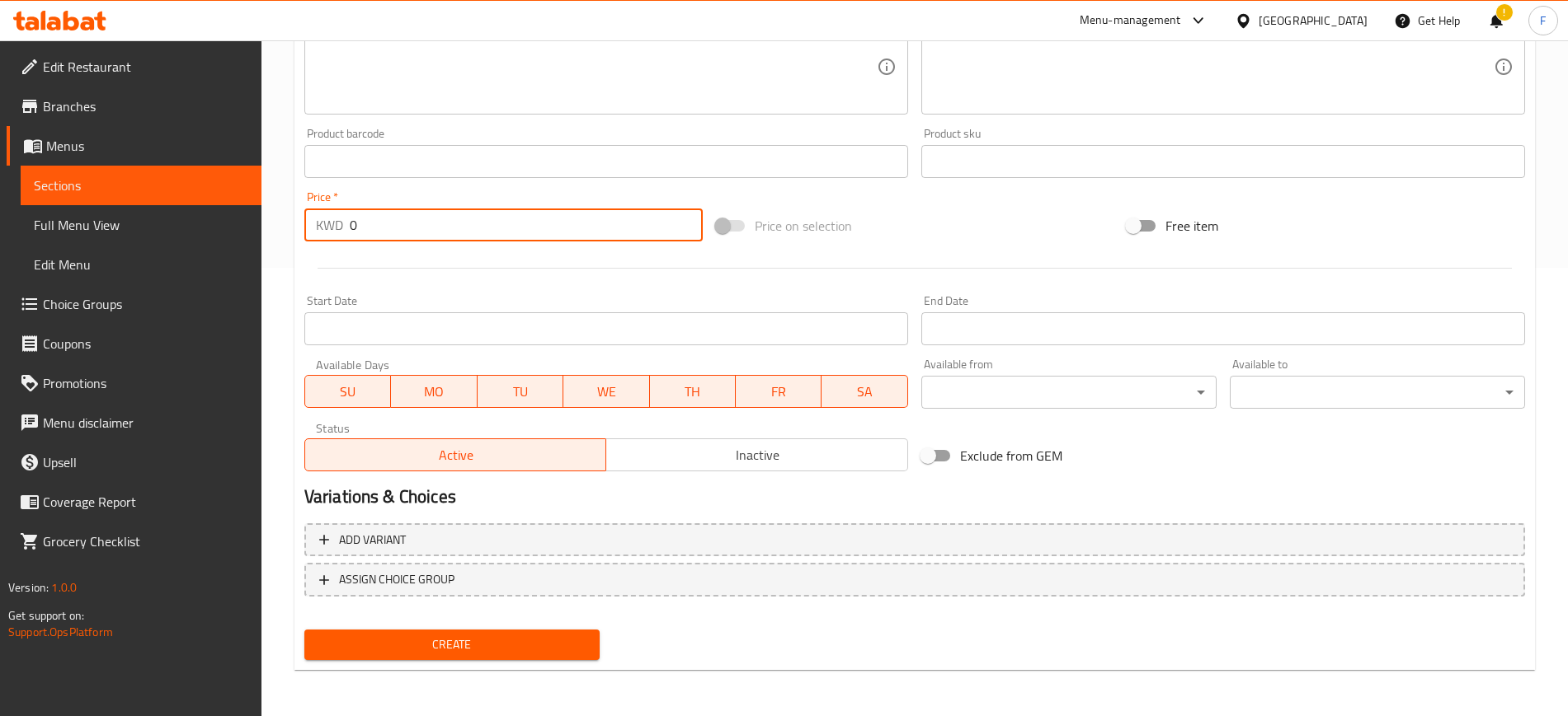
click at [423, 232] on input "0" at bounding box center [526, 225] width 353 height 33
type input "0.4"
click at [493, 638] on span "Create" at bounding box center [452, 645] width 269 height 21
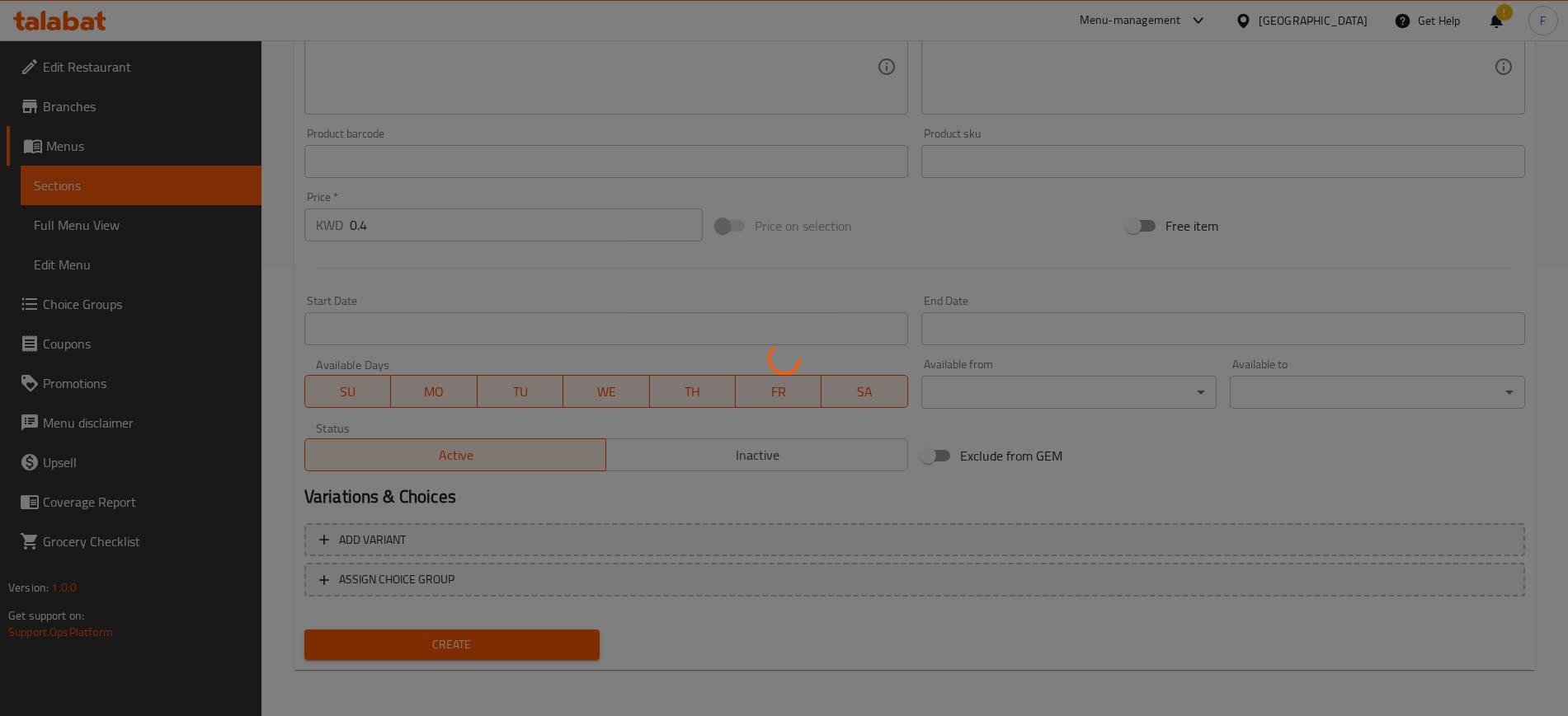
type input "0"
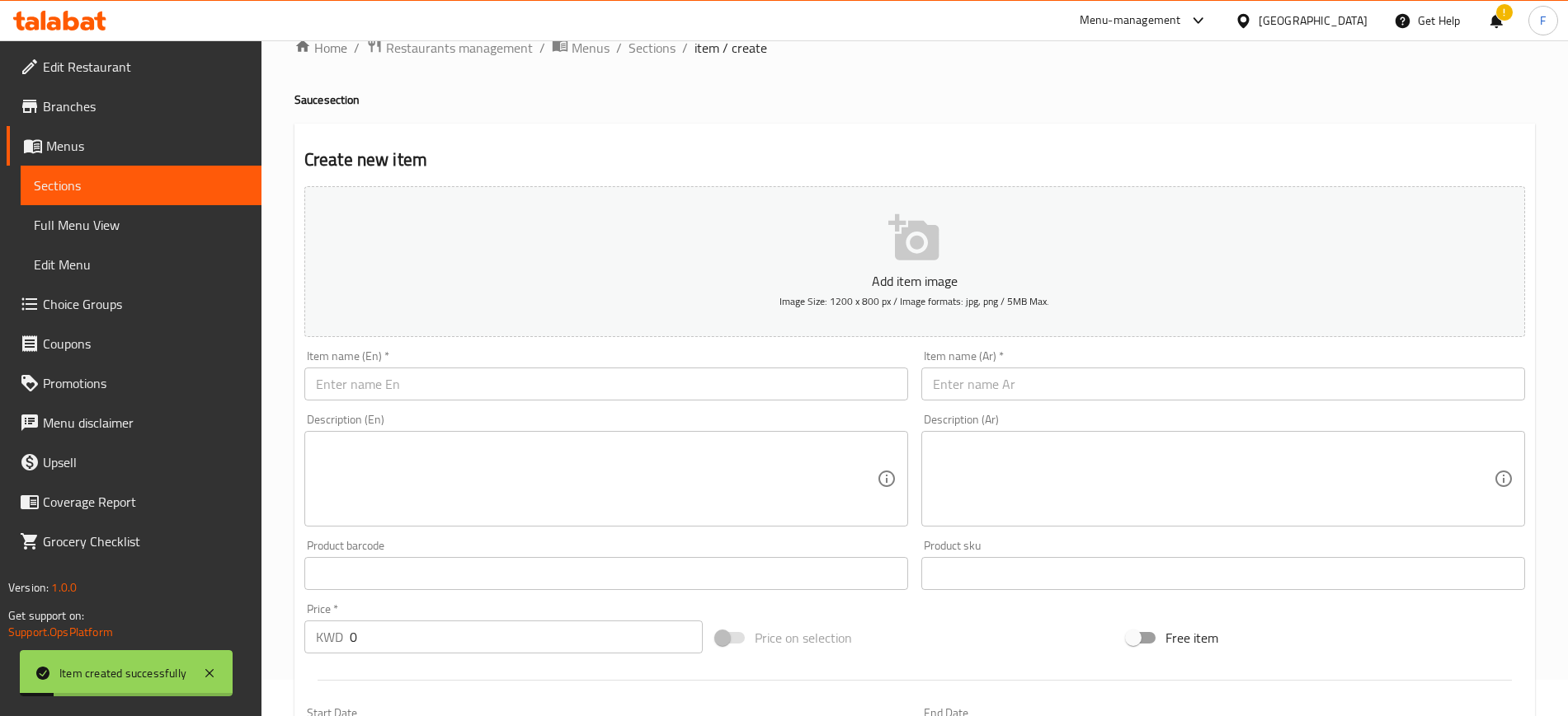
click at [388, 383] on input "text" at bounding box center [606, 384] width 604 height 33
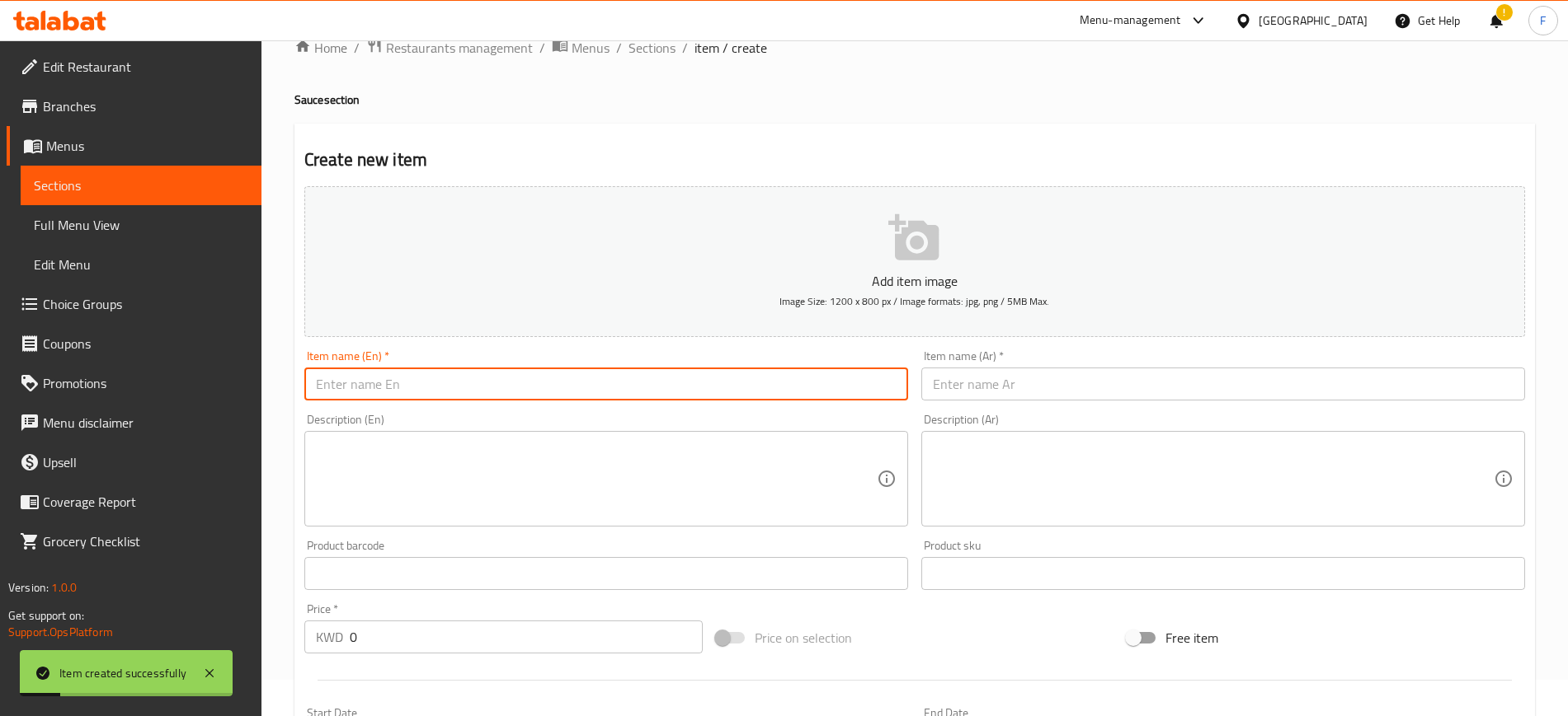
paste input "nutella sauce"
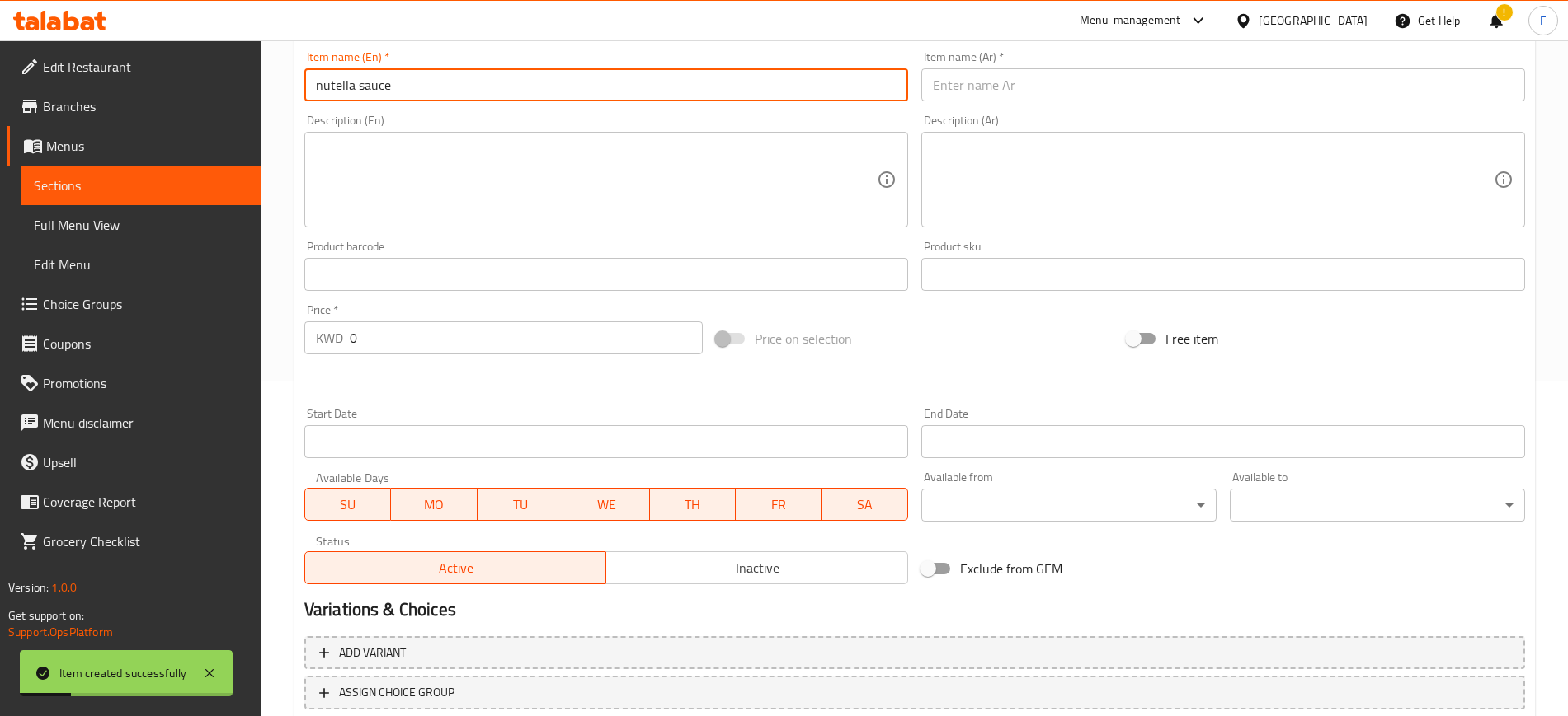
scroll to position [345, 0]
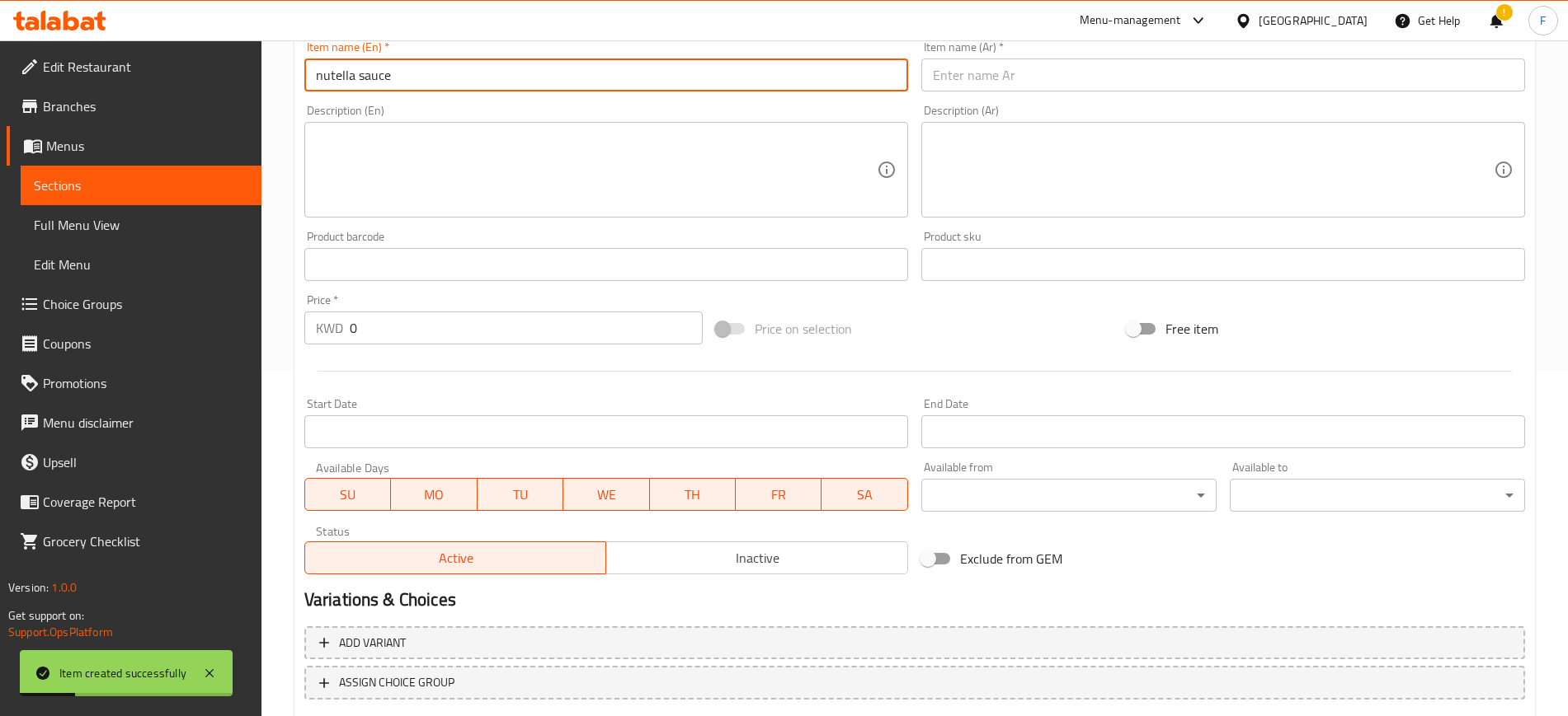
type input "nutella sauce"
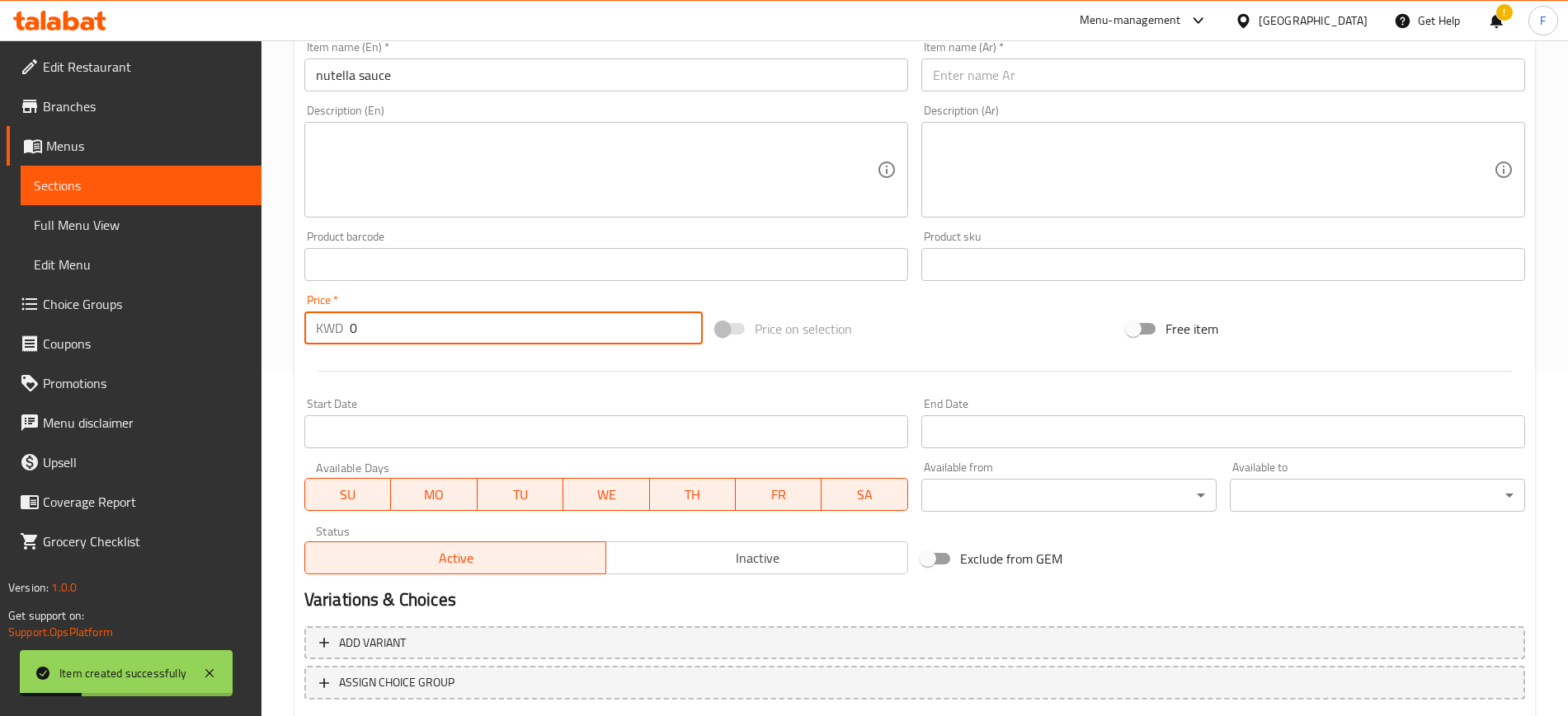
click at [410, 332] on input "0" at bounding box center [526, 328] width 353 height 33
type input "0.4"
click at [1002, 81] on input "text" at bounding box center [1223, 75] width 604 height 33
paste input "صلصة نوتيلا"
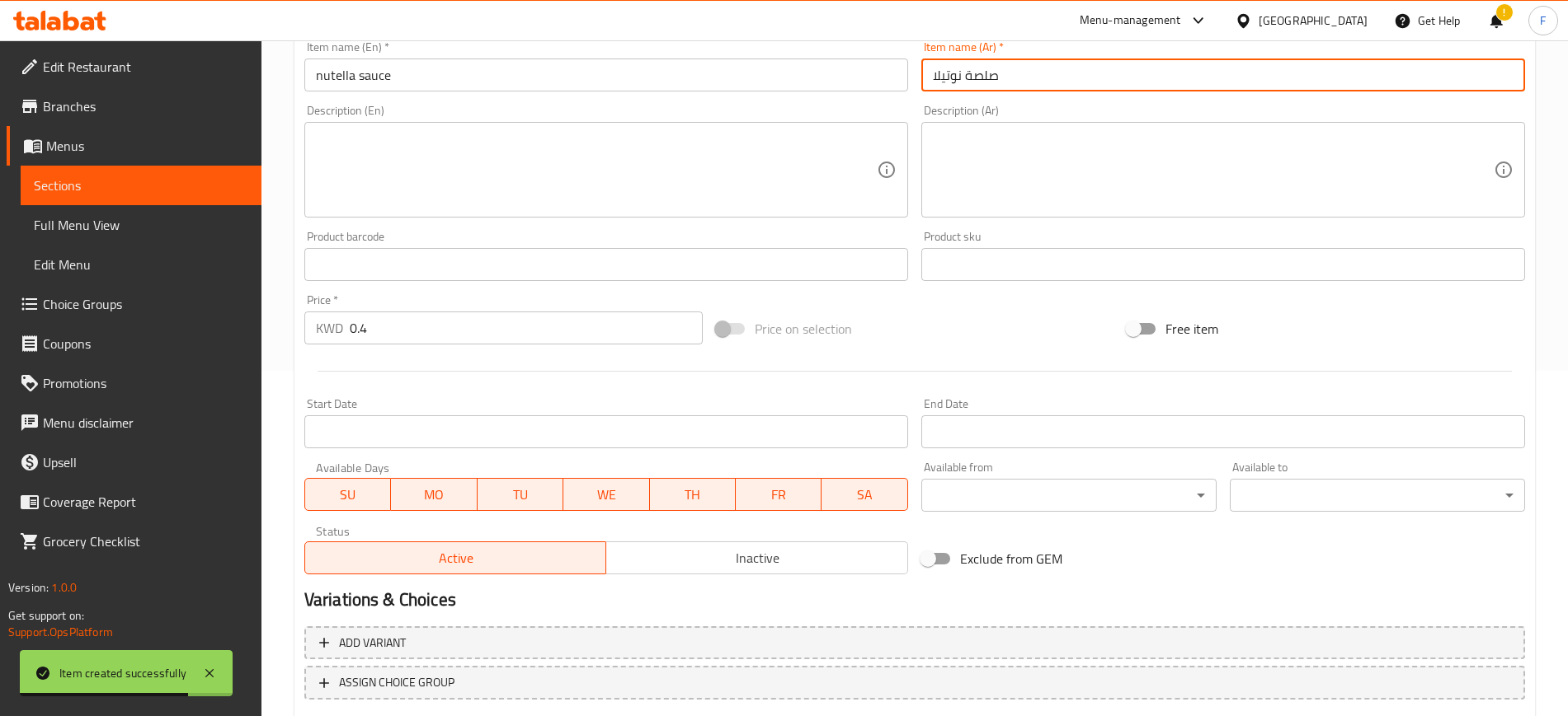
click at [988, 72] on input "صلصة نوتيلا" at bounding box center [1223, 75] width 604 height 33
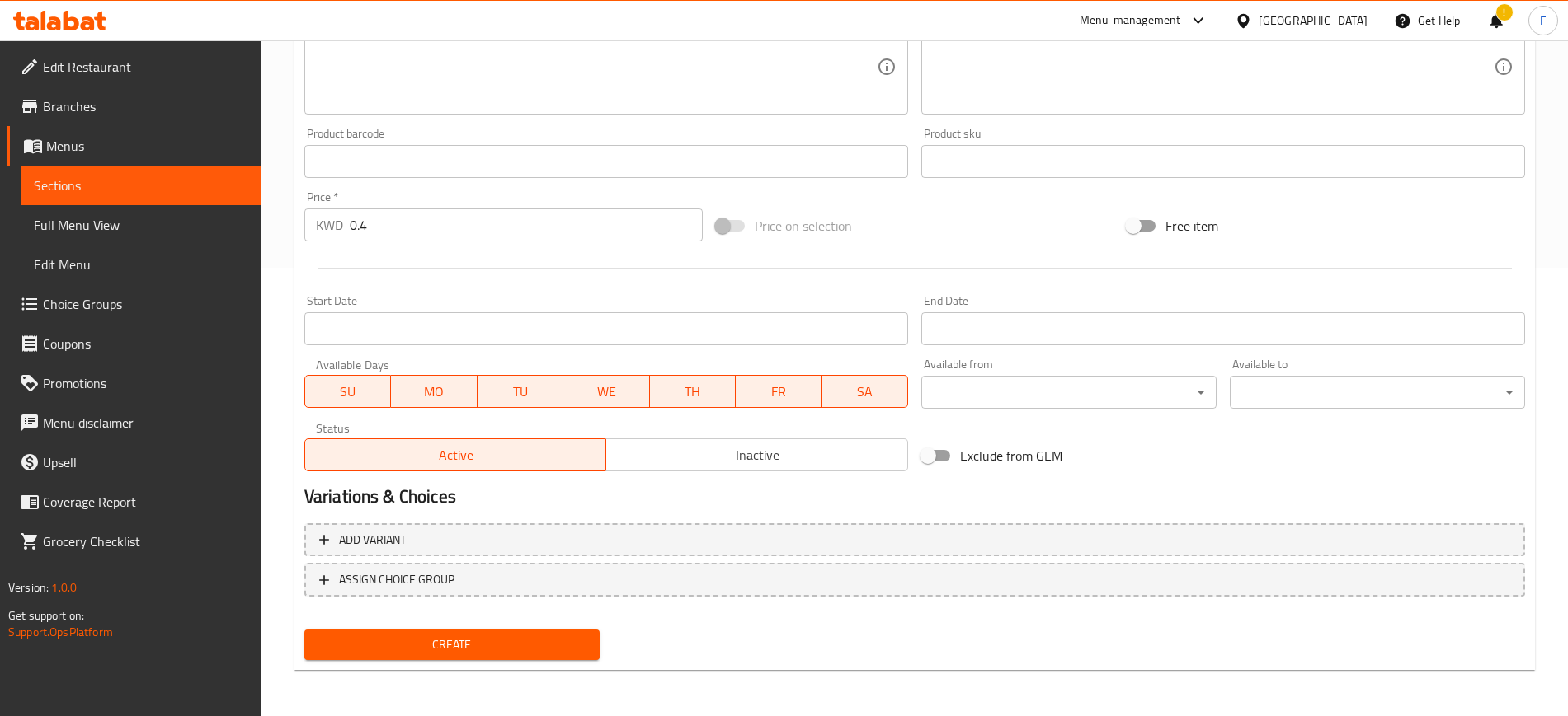
type input "صوص نوتيلا"
click at [448, 643] on span "Create" at bounding box center [452, 645] width 269 height 21
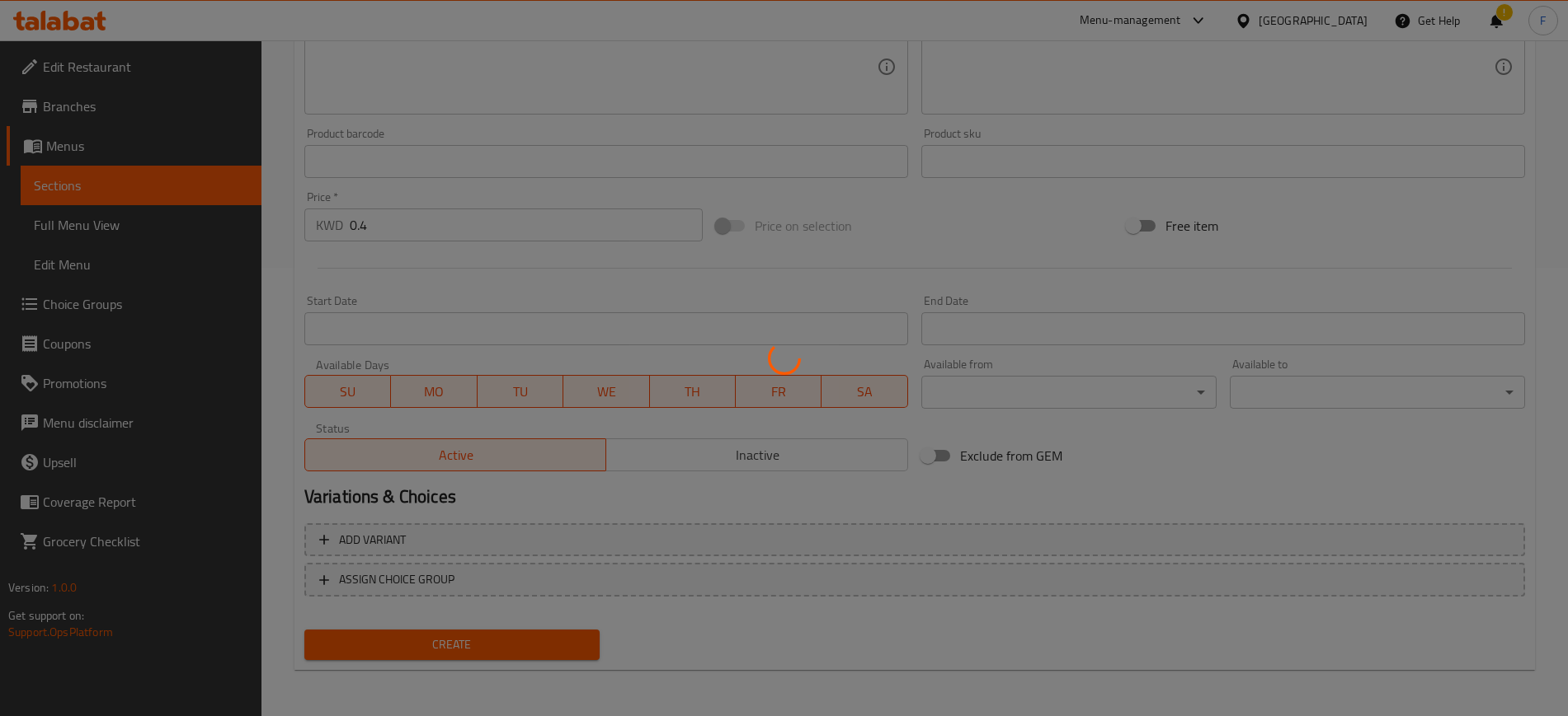
scroll to position [36, 0]
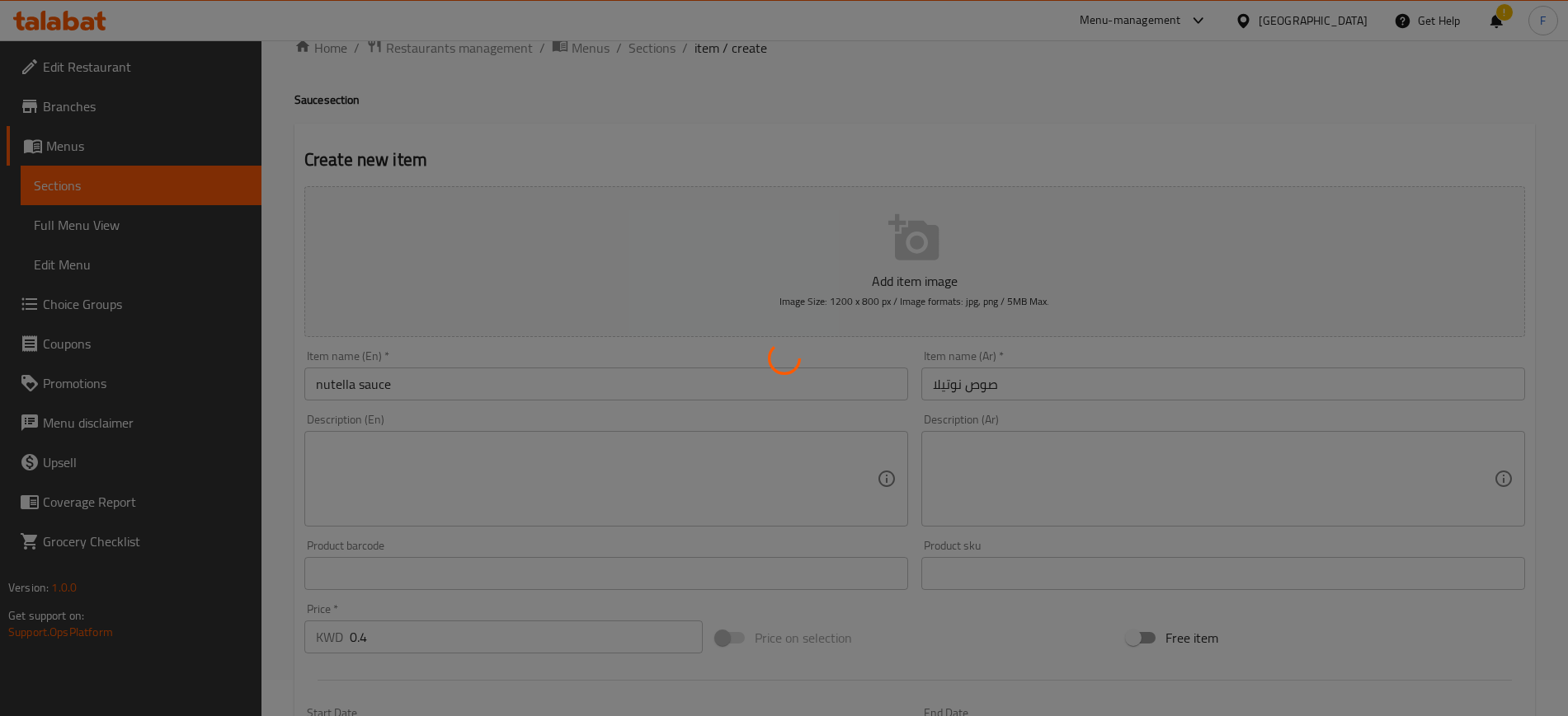
type input "0"
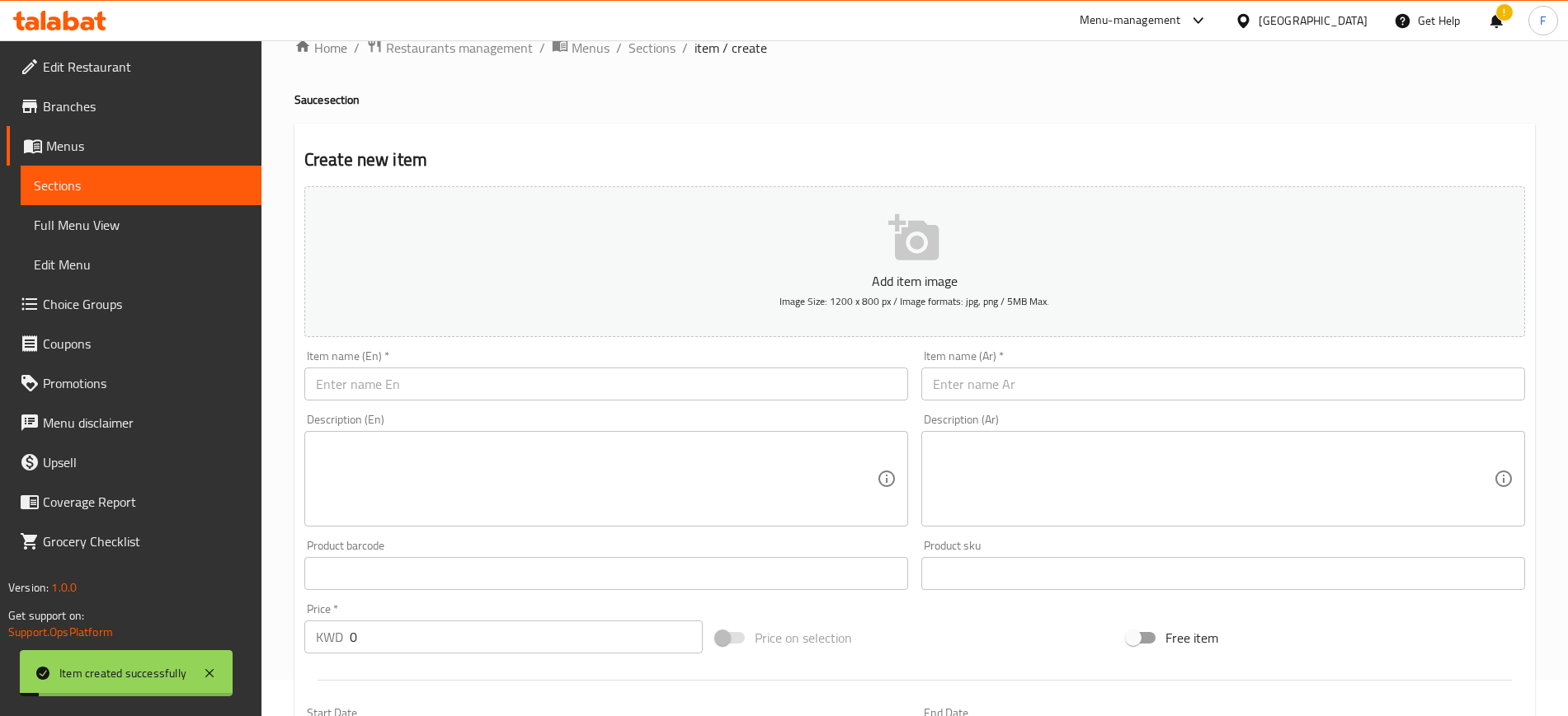
click at [470, 387] on input "text" at bounding box center [606, 384] width 604 height 33
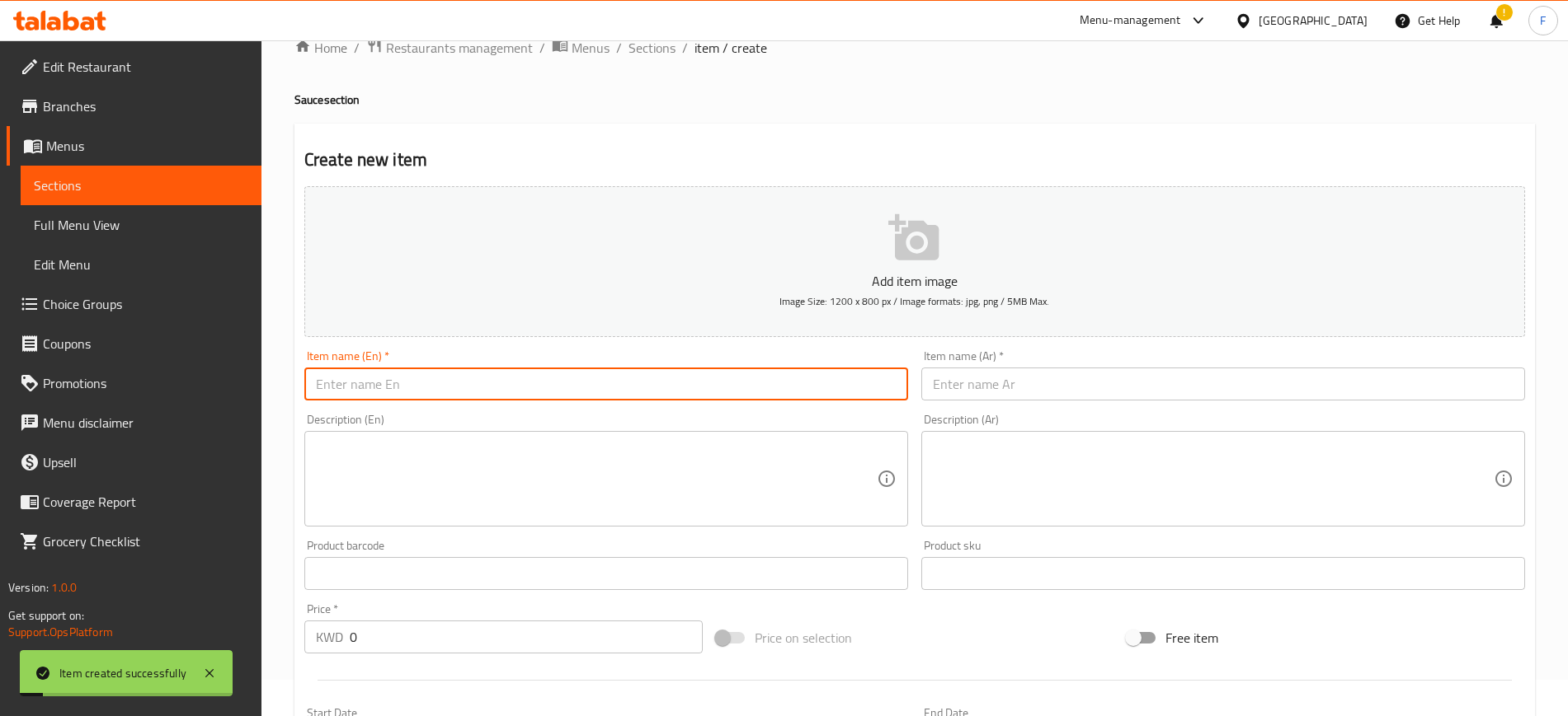
paste input "pistacho sauce"
type input "pistacho sauce"
drag, startPoint x: 423, startPoint y: 646, endPoint x: 419, endPoint y: 656, distance: 10.8
click at [421, 654] on div "Price   * KWD 0 Price *" at bounding box center [503, 628] width 411 height 63
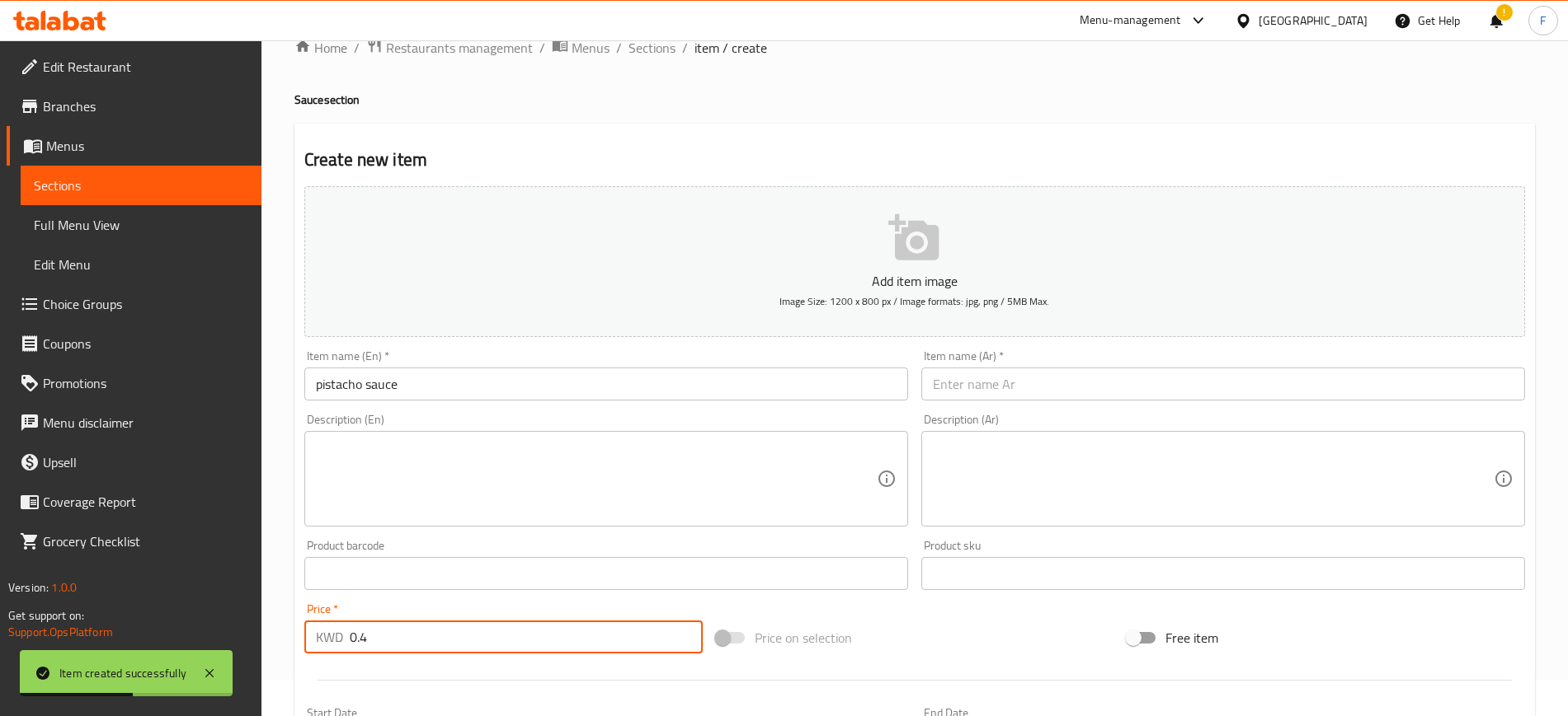
type input "0.4"
click at [1080, 383] on input "text" at bounding box center [1223, 384] width 604 height 33
paste input "صلصة الفستق"
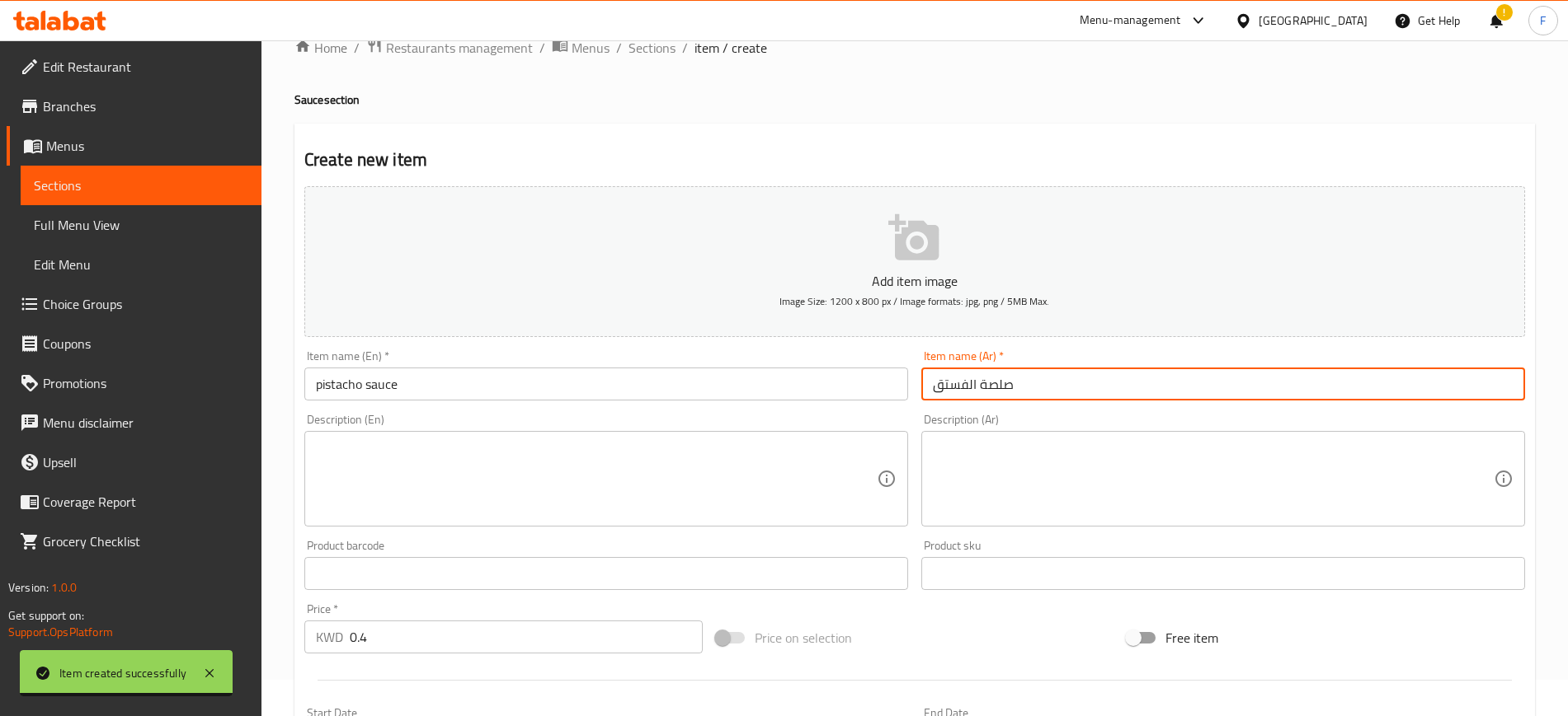
click at [982, 384] on input "صلصة الفستق" at bounding box center [1223, 384] width 604 height 33
click at [995, 391] on input "صلصة الفستق" at bounding box center [1223, 384] width 604 height 33
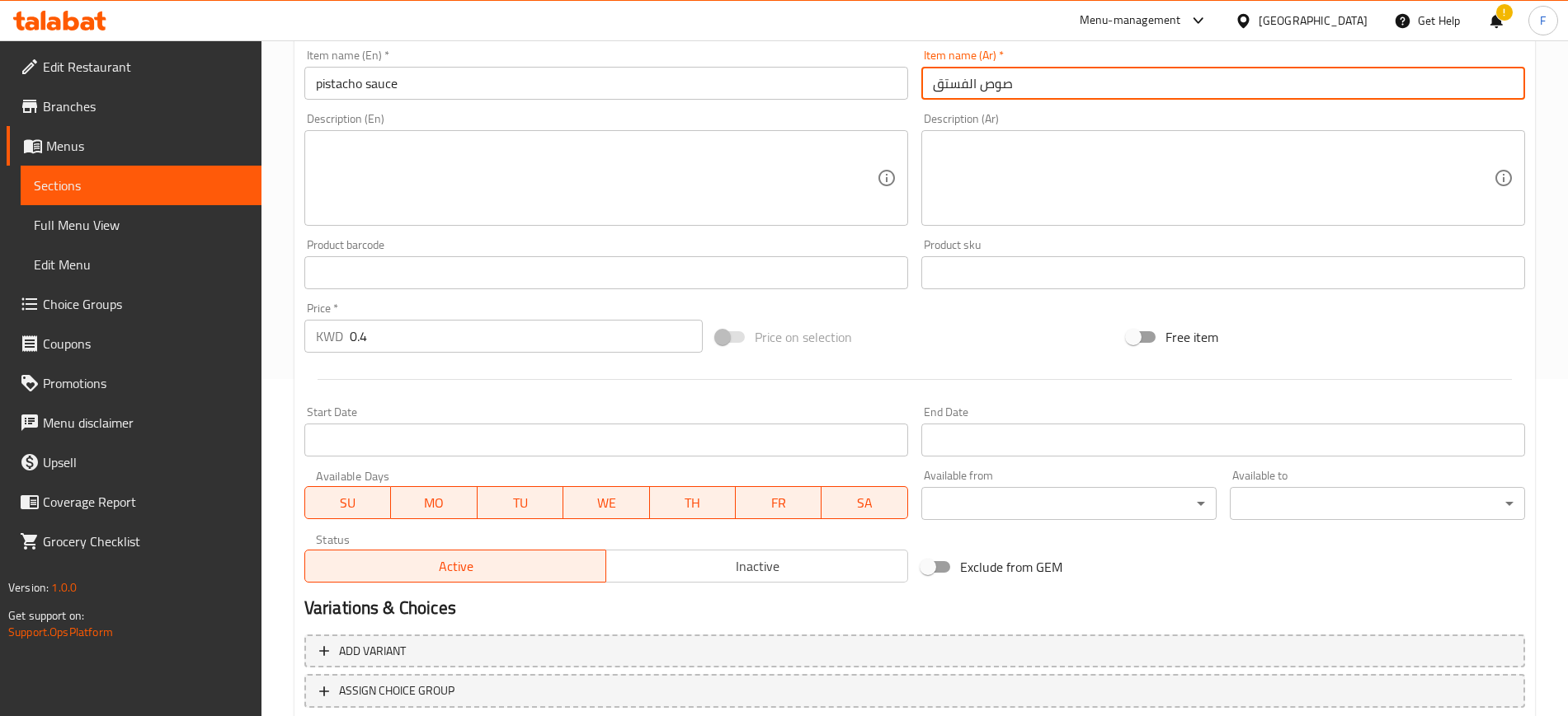
scroll to position [448, 0]
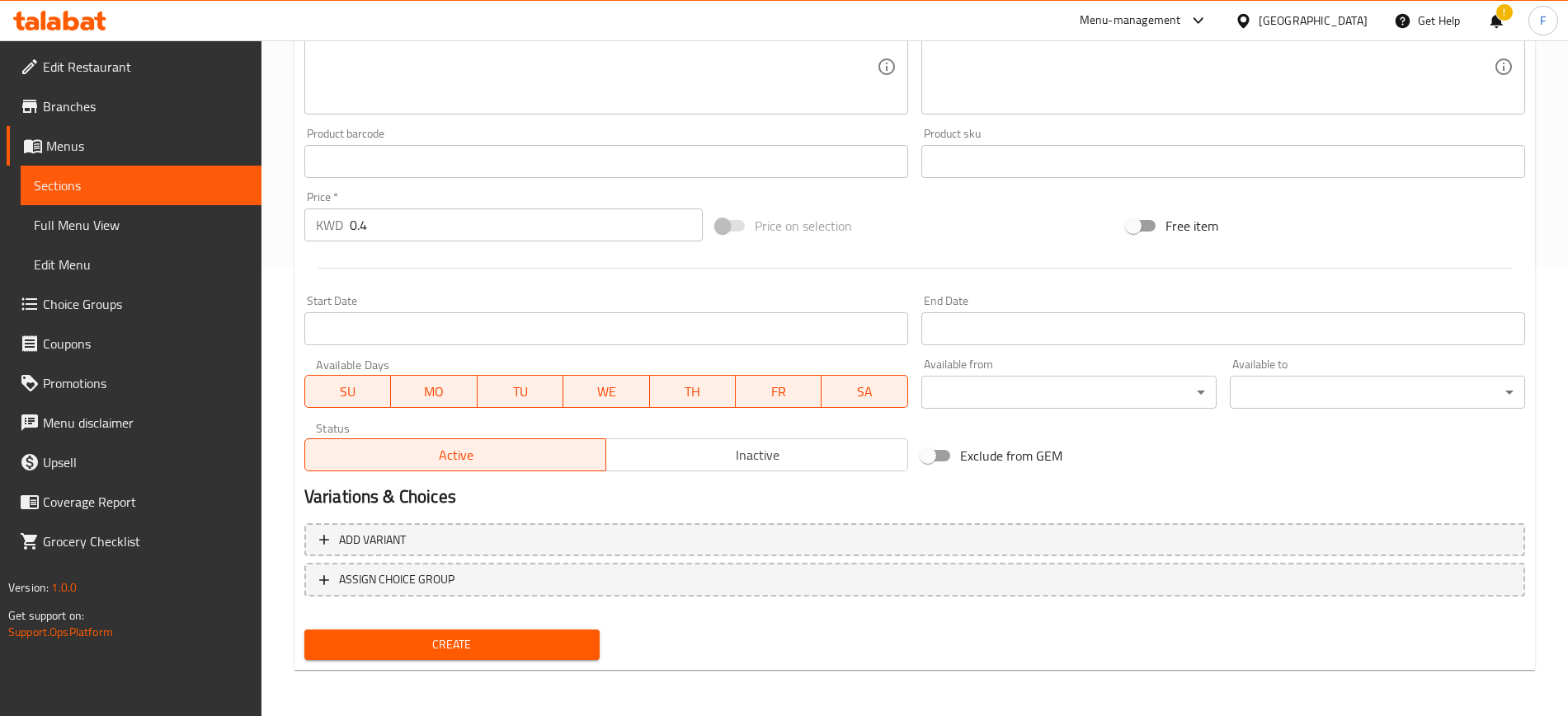
type input "صوص الفستق"
click at [445, 636] on span "Create" at bounding box center [452, 645] width 269 height 21
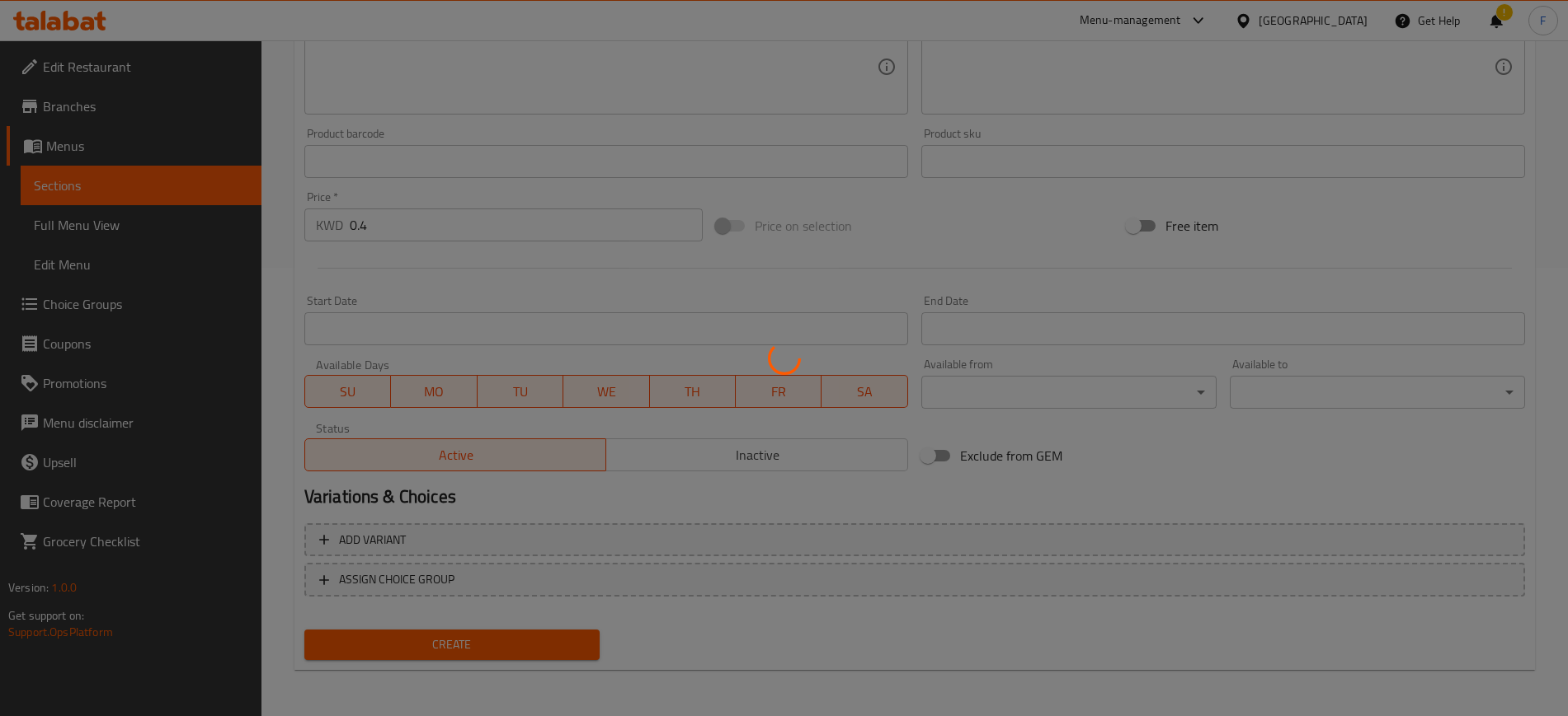
type input "0"
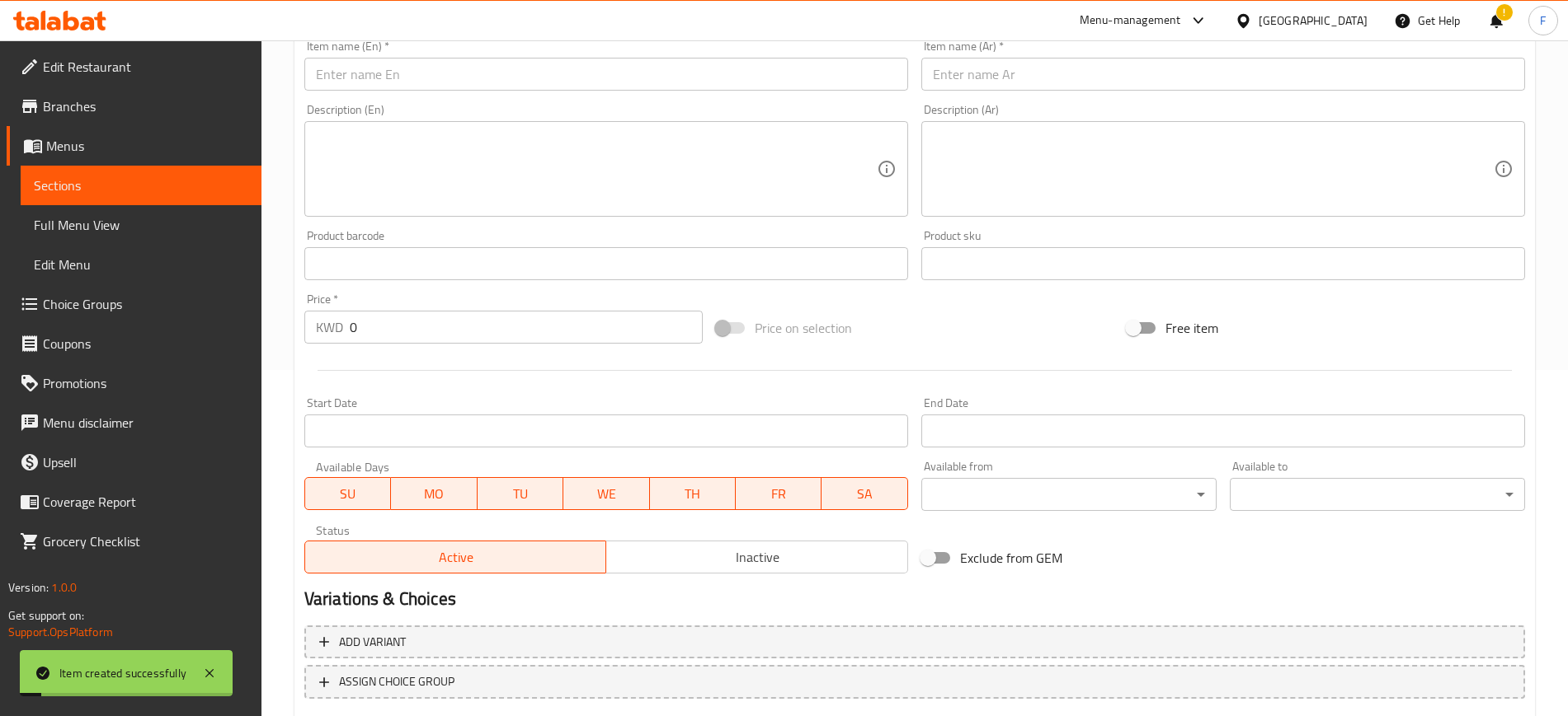
scroll to position [243, 0]
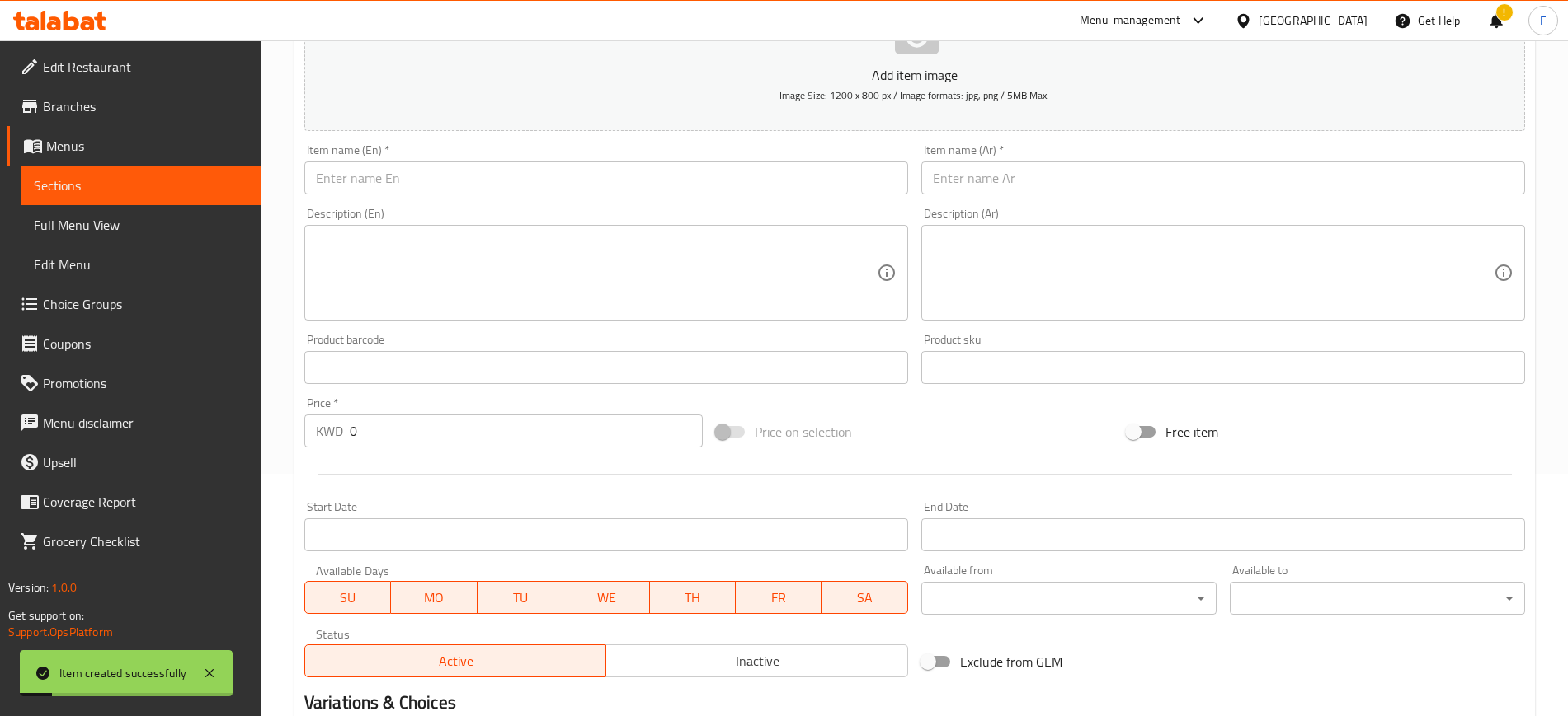
click at [433, 181] on input "text" at bounding box center [606, 178] width 604 height 33
paste input "kinder sauce"
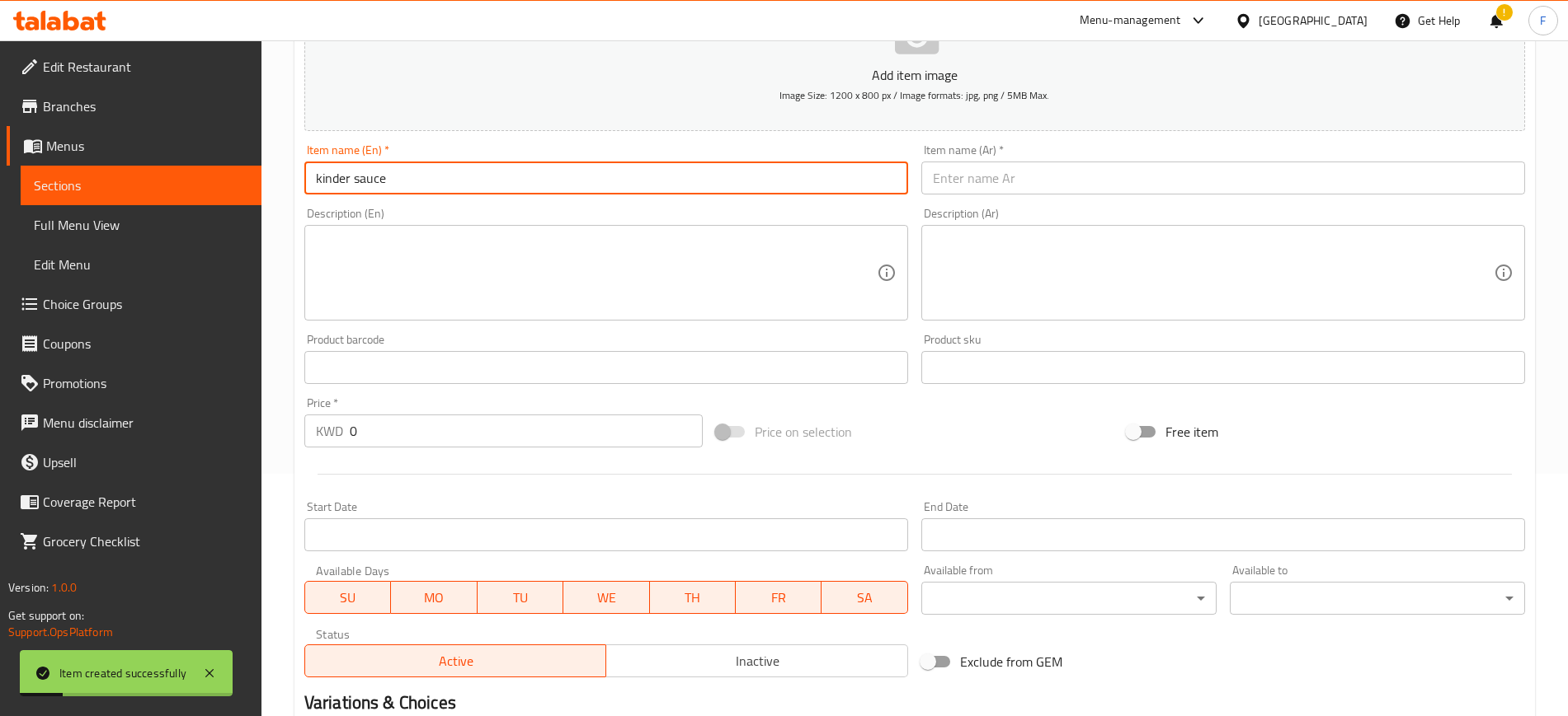
type input "kinder sauce"
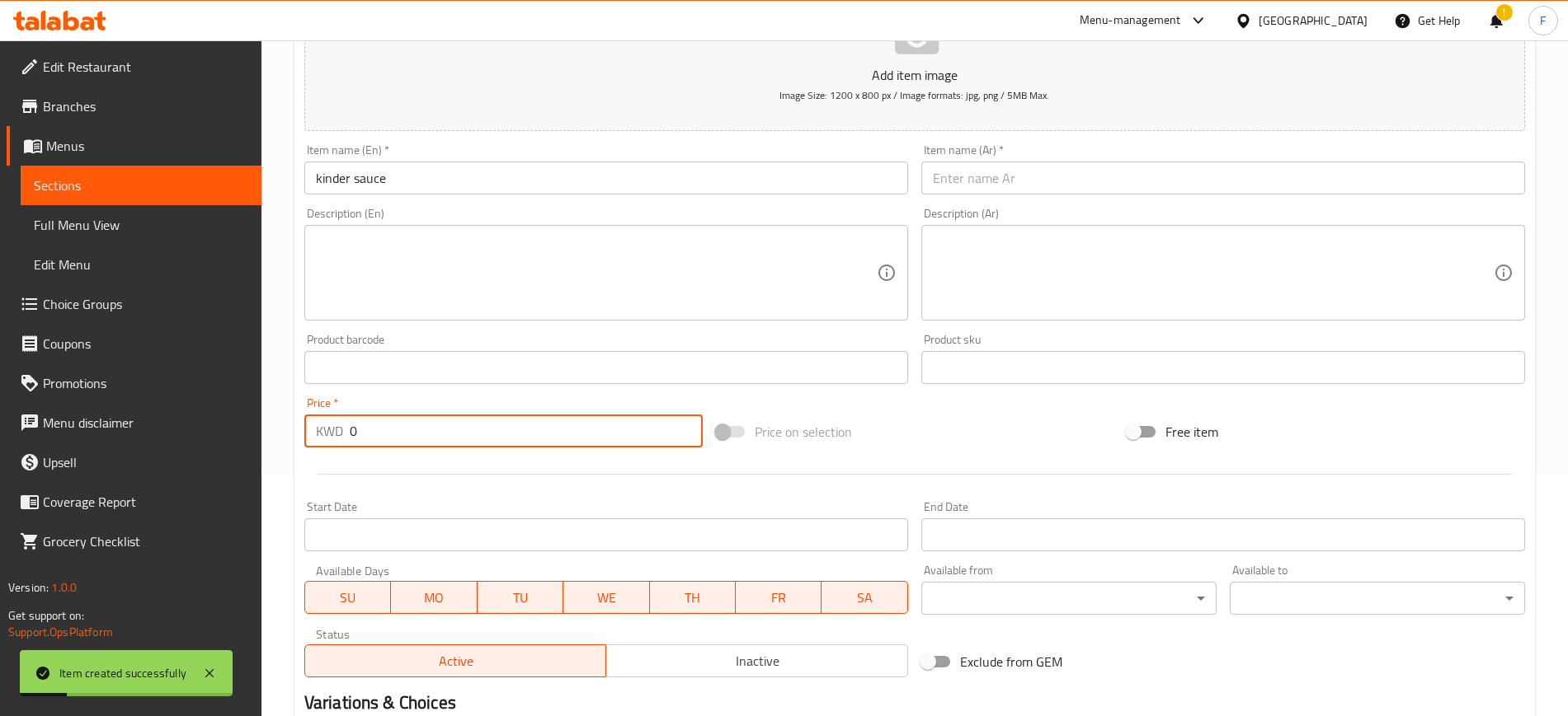
click at [390, 427] on input "0" at bounding box center [526, 431] width 353 height 33
type input "0.4"
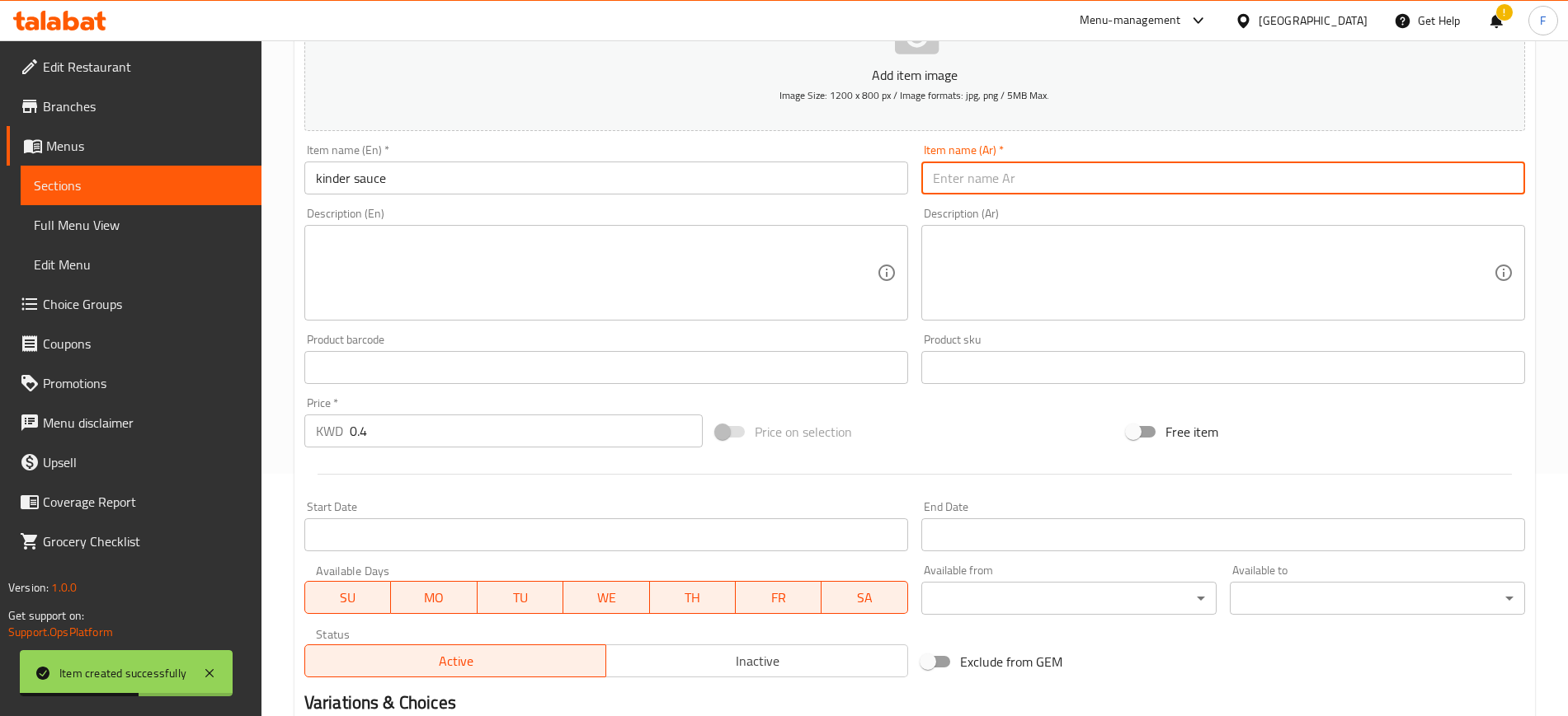
click at [1003, 182] on input "text" at bounding box center [1223, 178] width 604 height 33
paste input "صلصة كيندر"
click at [985, 170] on input "صلصة كيندر" at bounding box center [1223, 178] width 604 height 33
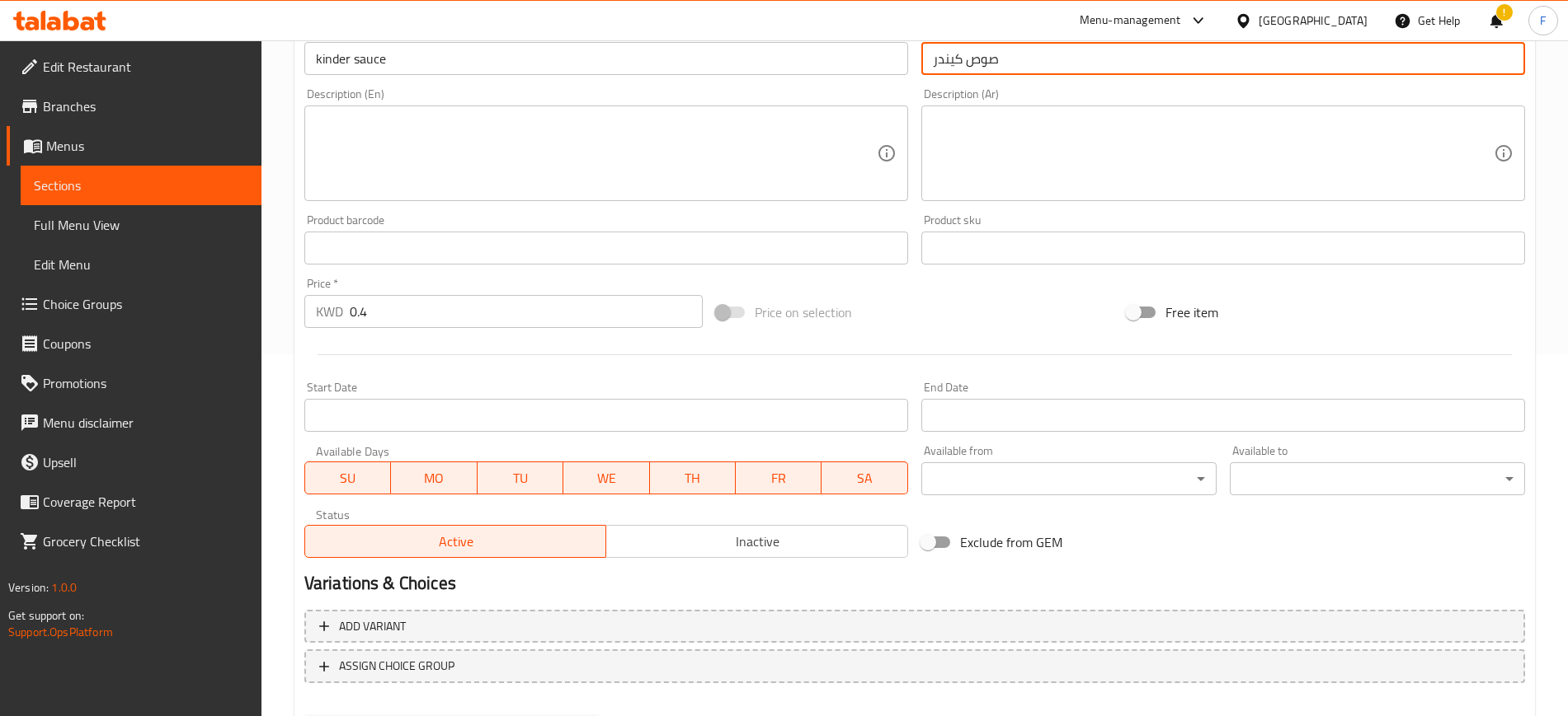
scroll to position [448, 0]
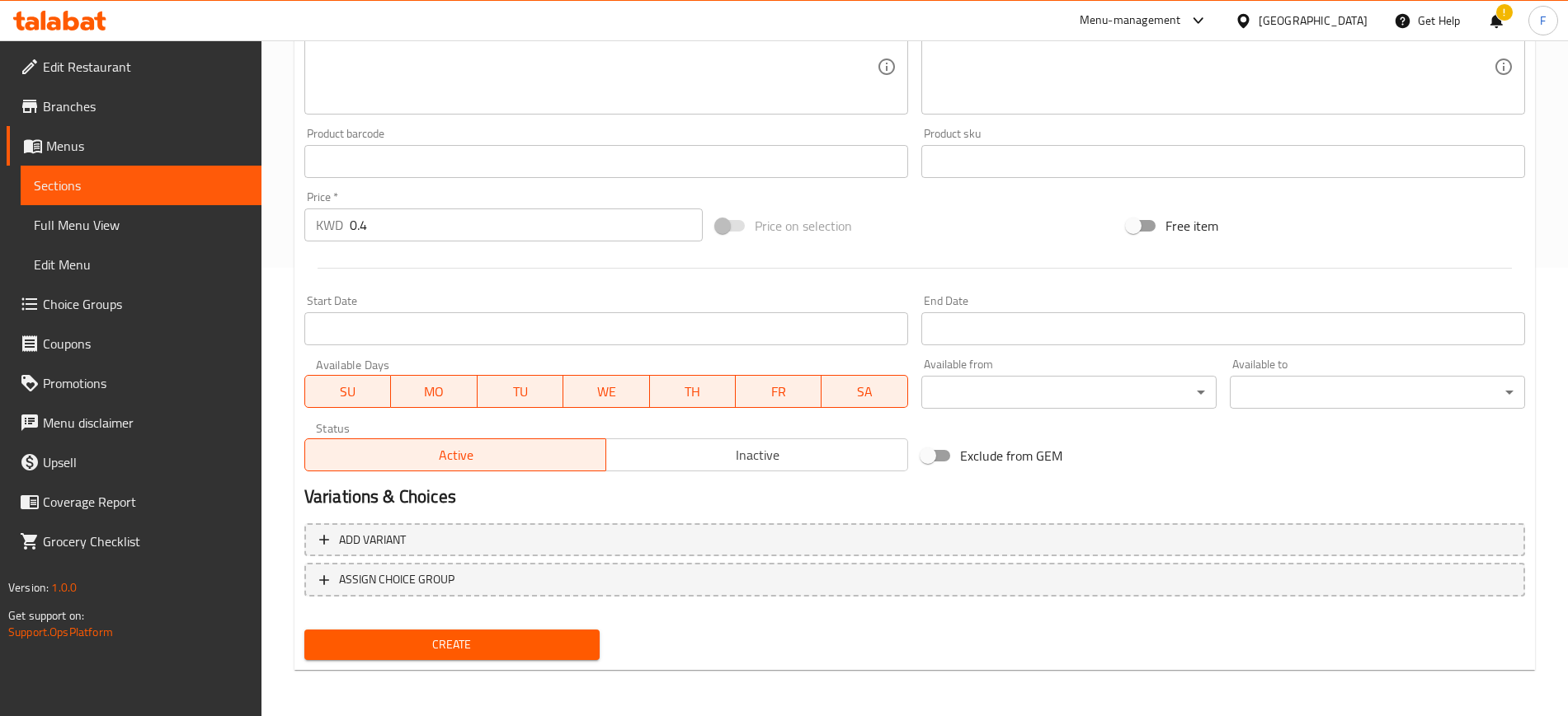
type input "صوص كيندر"
click at [414, 650] on span "Create" at bounding box center [452, 645] width 269 height 21
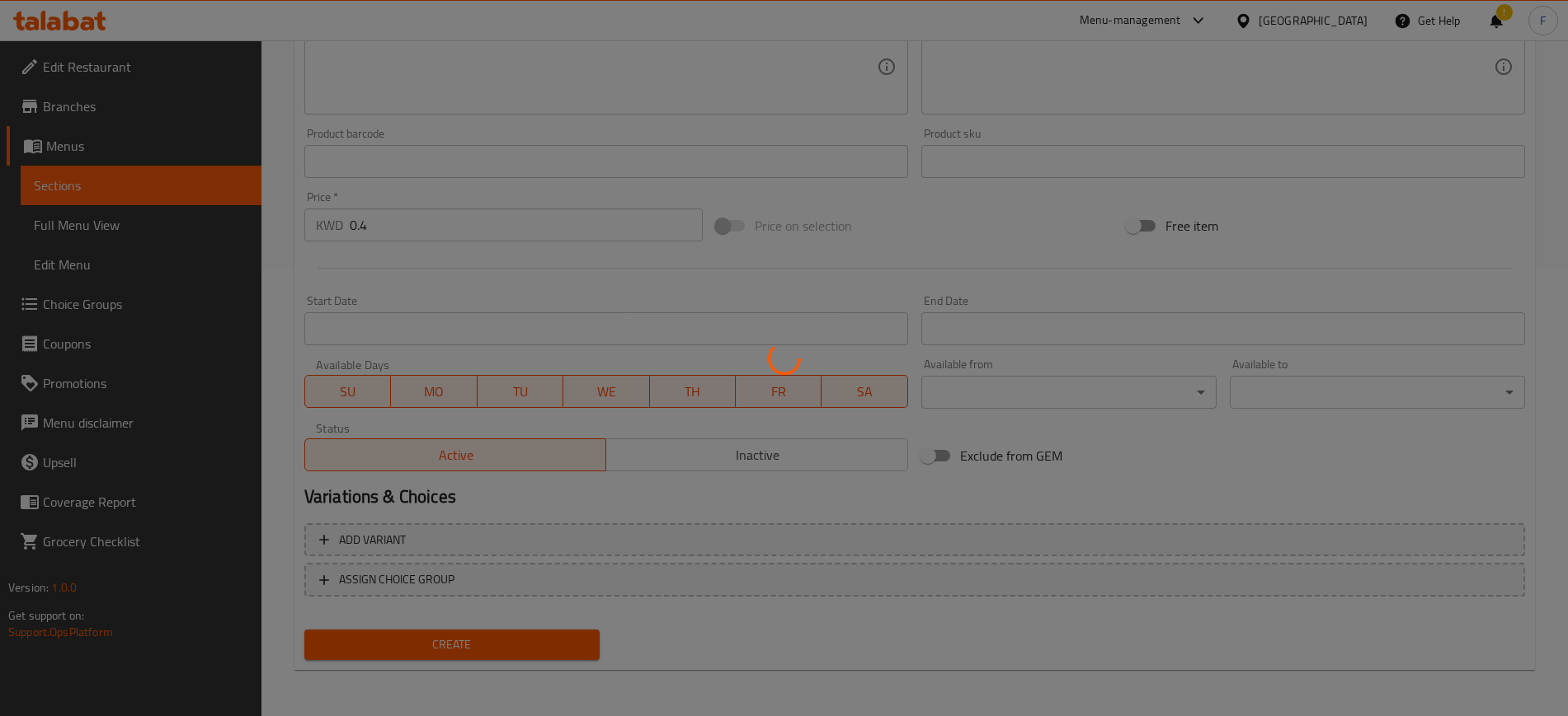
type input "0"
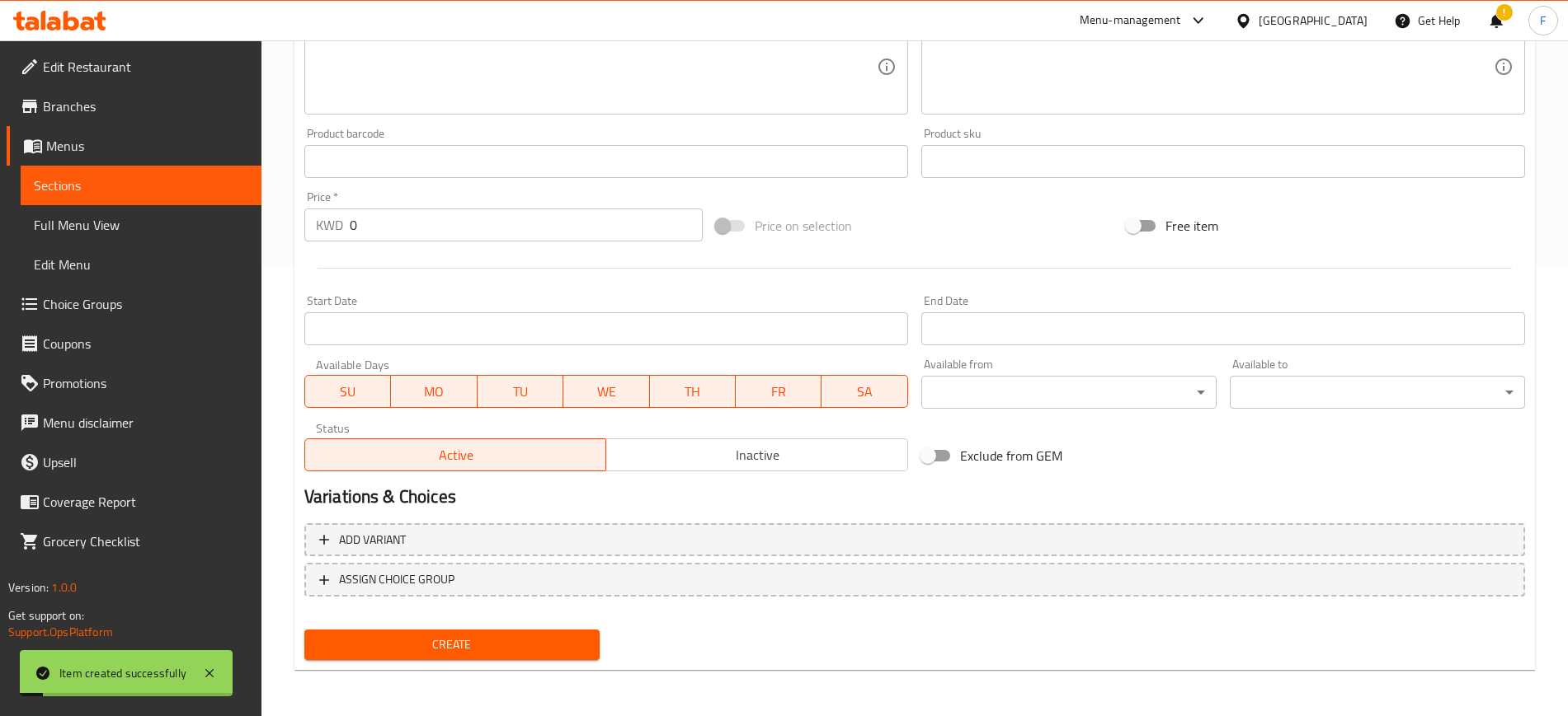
scroll to position [140, 0]
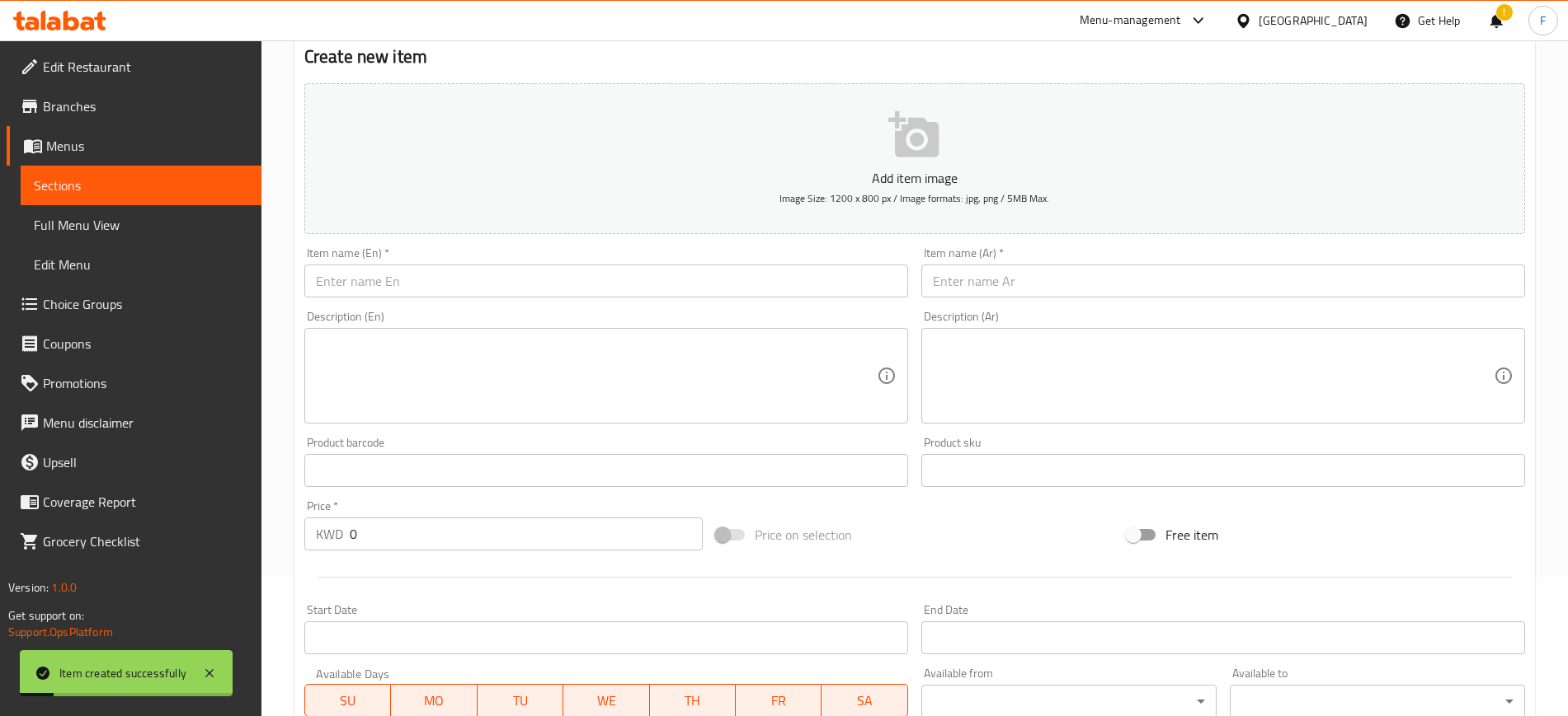
click at [430, 280] on input "text" at bounding box center [606, 281] width 604 height 33
paste input "dark chocolate"
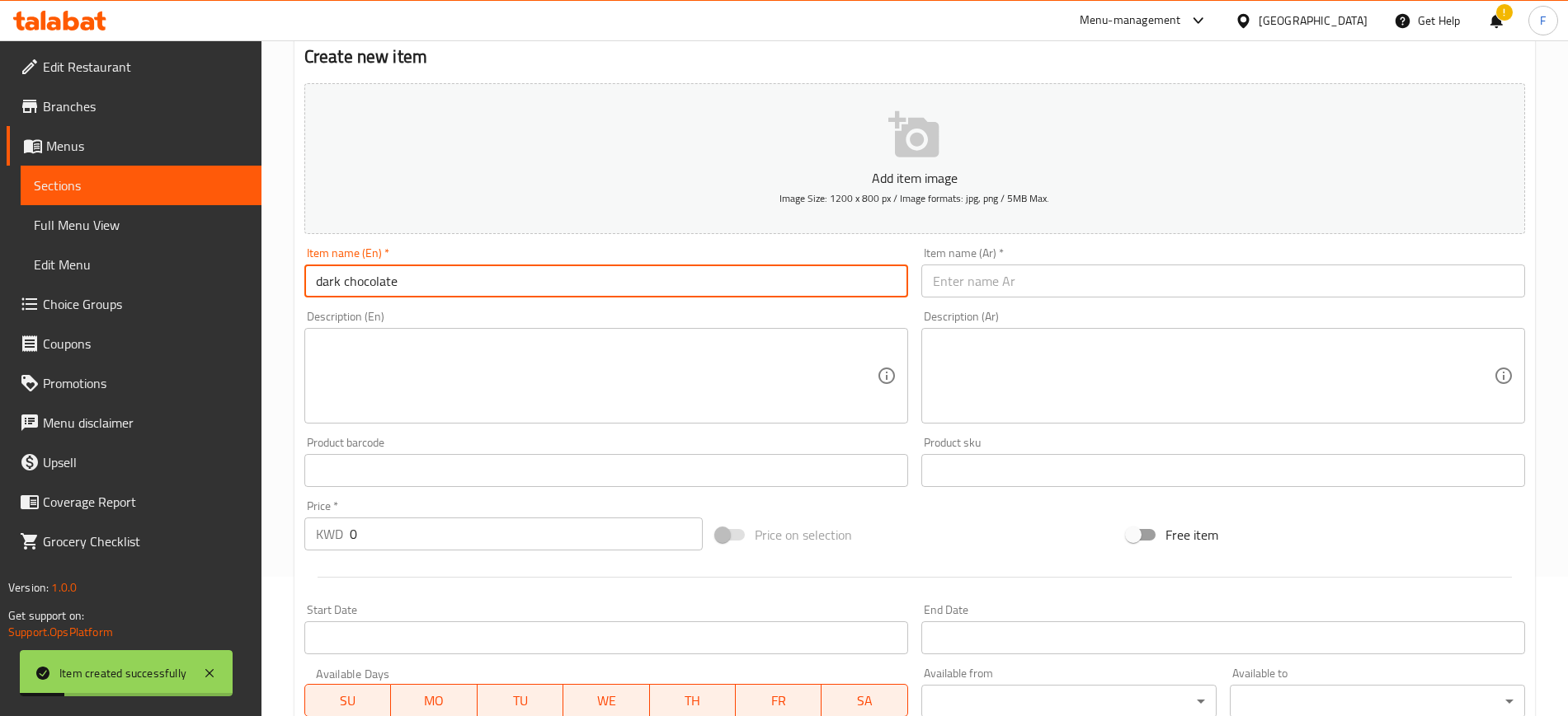
type input "dark chocolate"
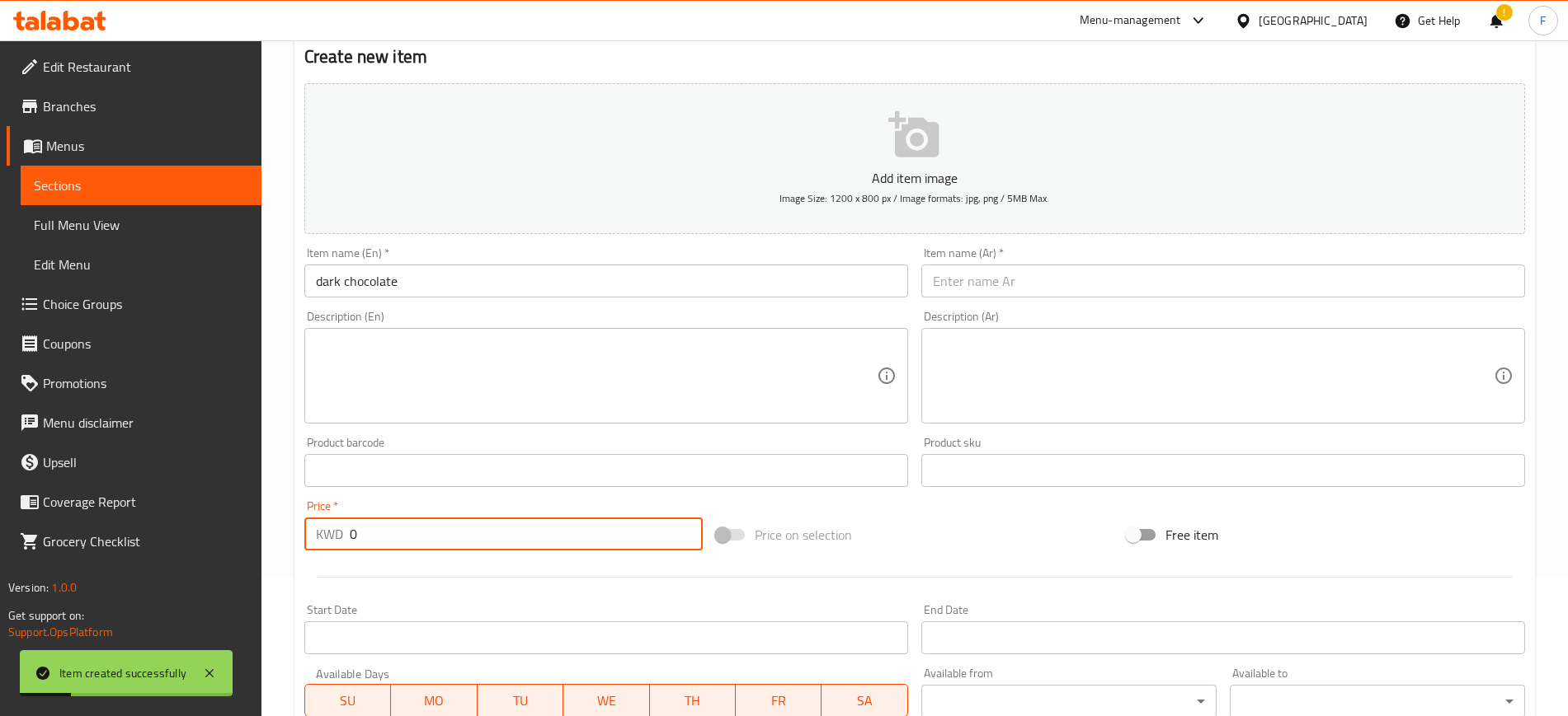
click at [413, 524] on input "0" at bounding box center [526, 534] width 353 height 33
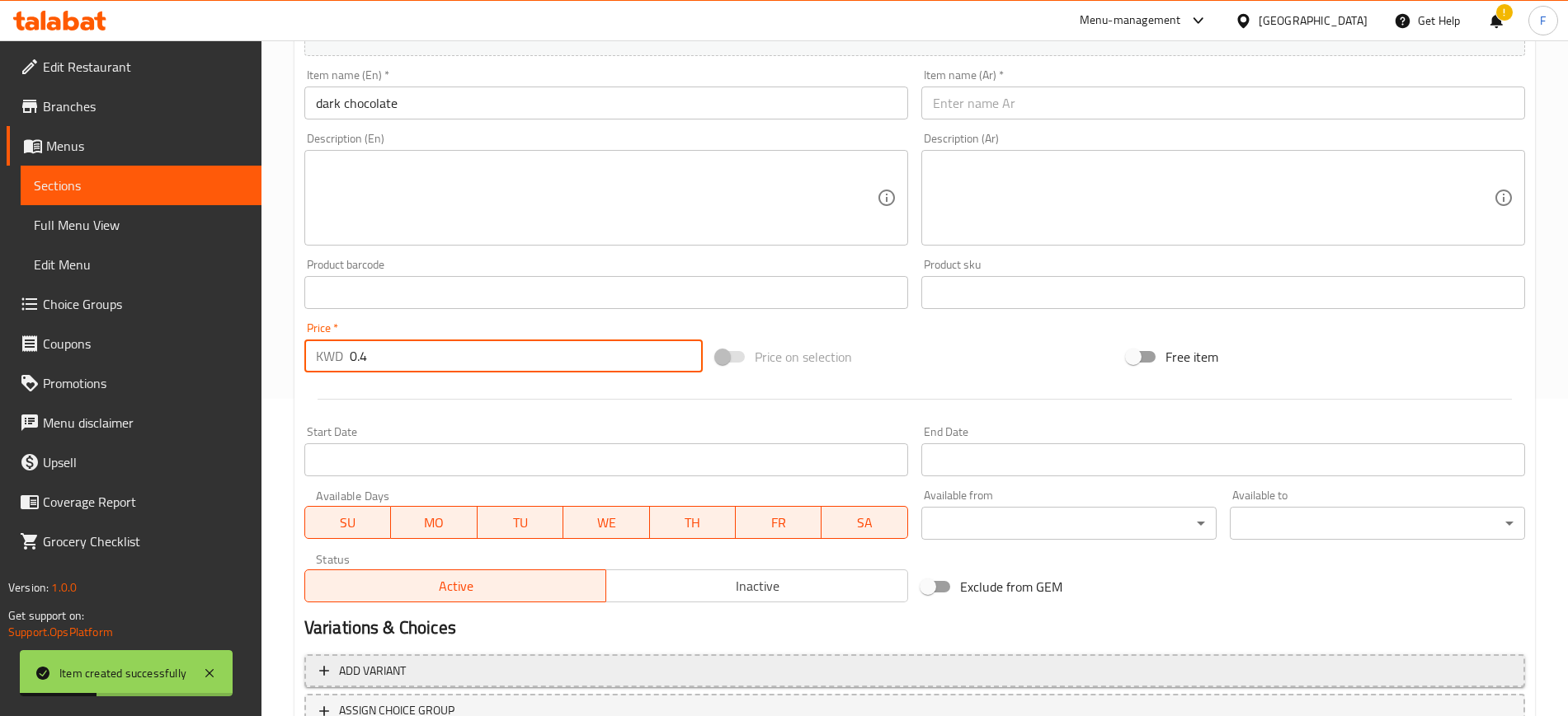
scroll to position [448, 0]
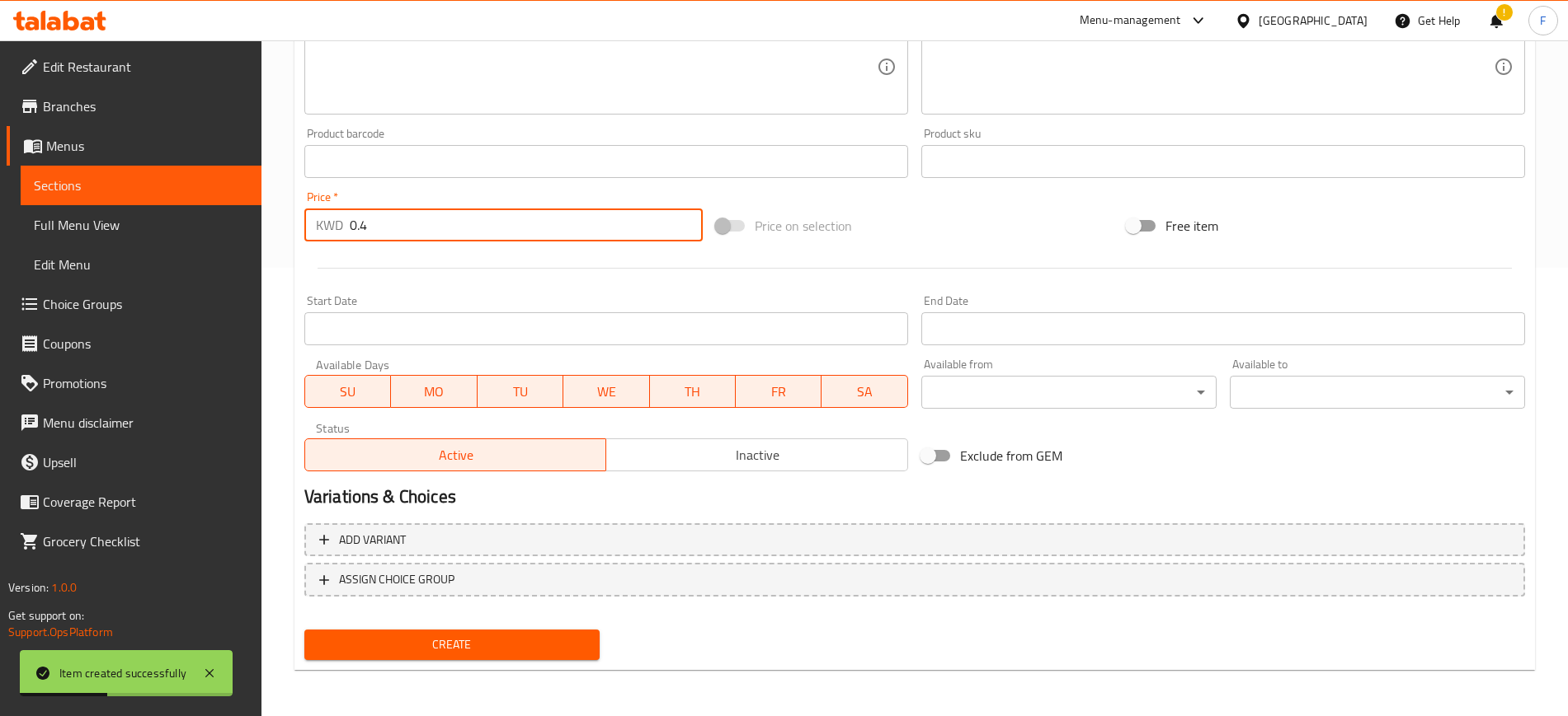
type input "0.4"
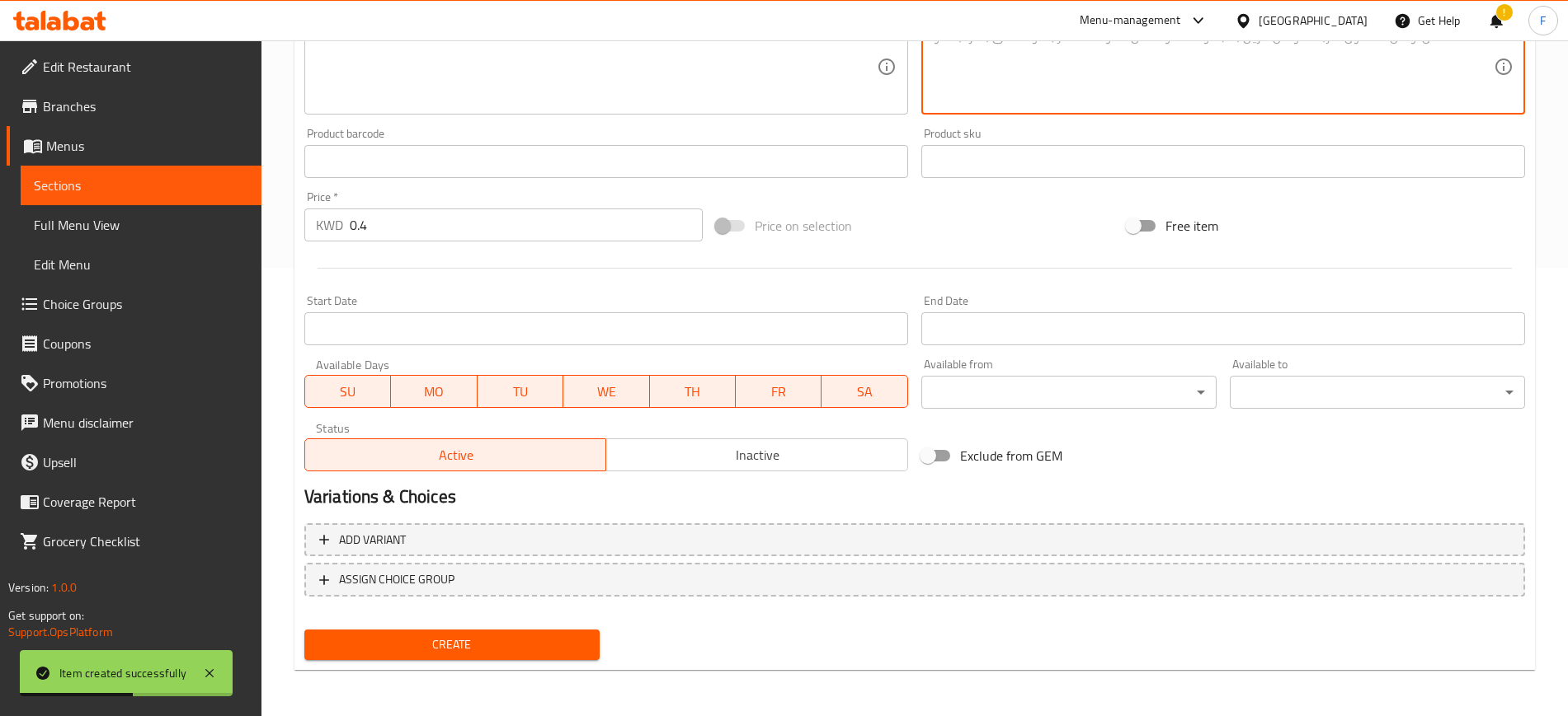
click at [976, 62] on textarea at bounding box center [1212, 67] width 561 height 78
paste textarea "شوكولاتة داكنة"
type textarea "شوكولاتة داكنة"
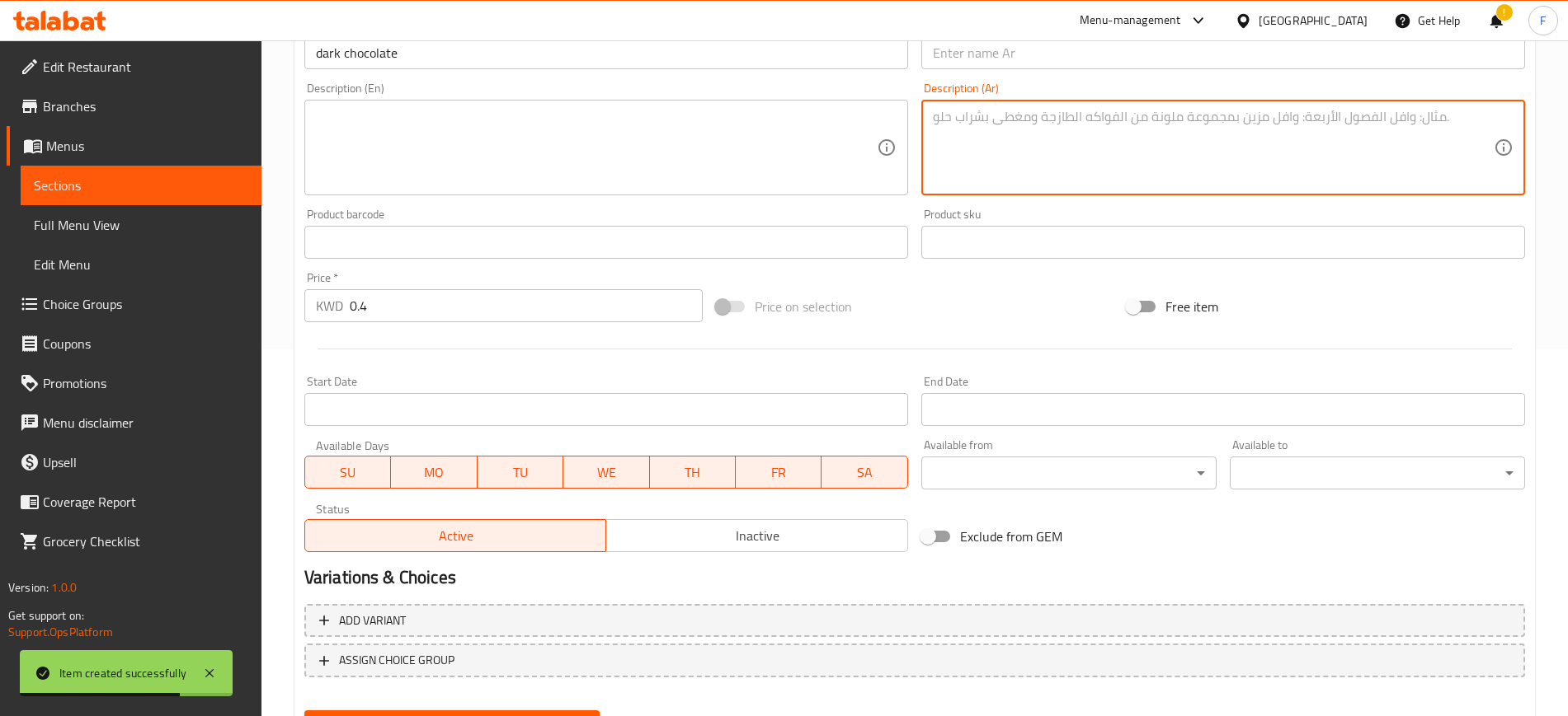
scroll to position [345, 0]
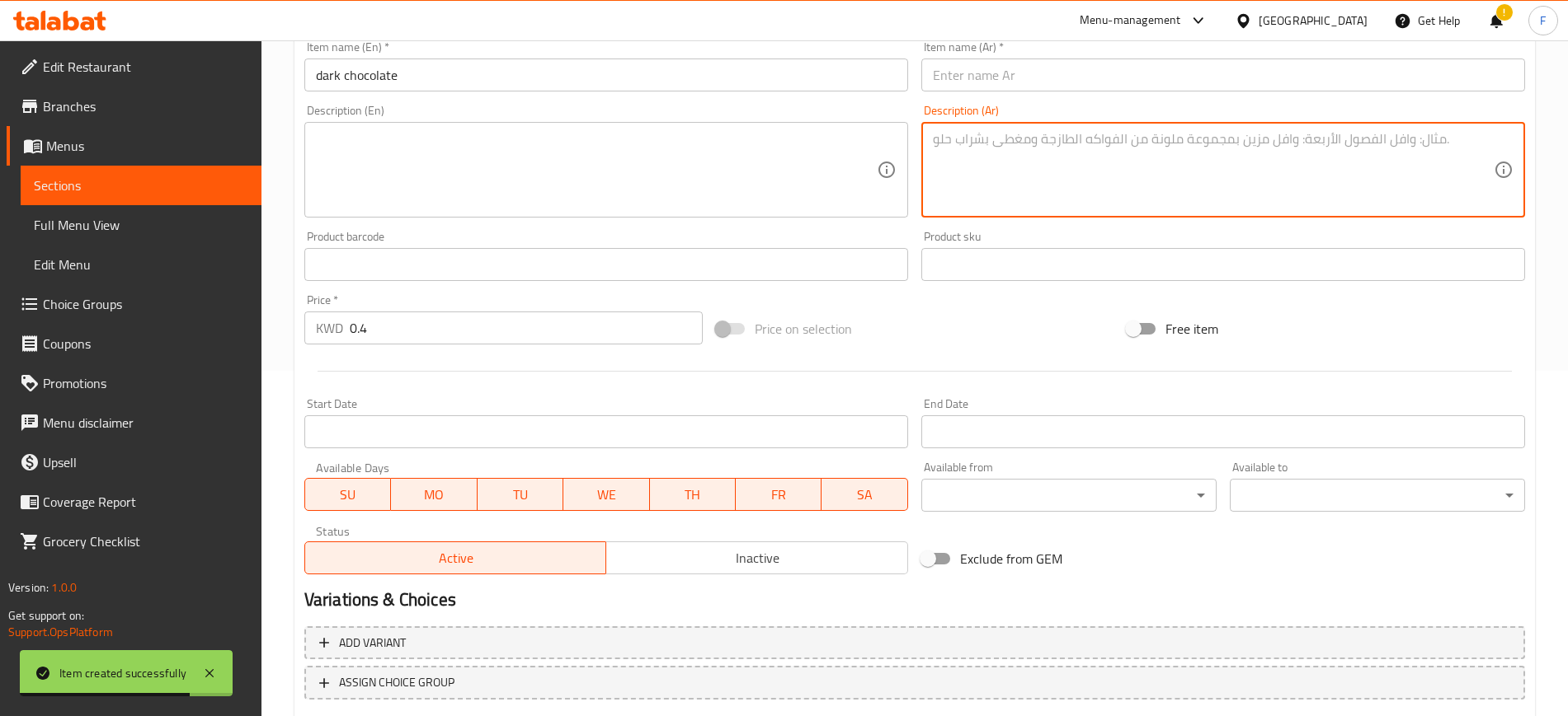
click at [983, 79] on input "text" at bounding box center [1223, 75] width 604 height 33
paste input "شوكولاتة داكنة"
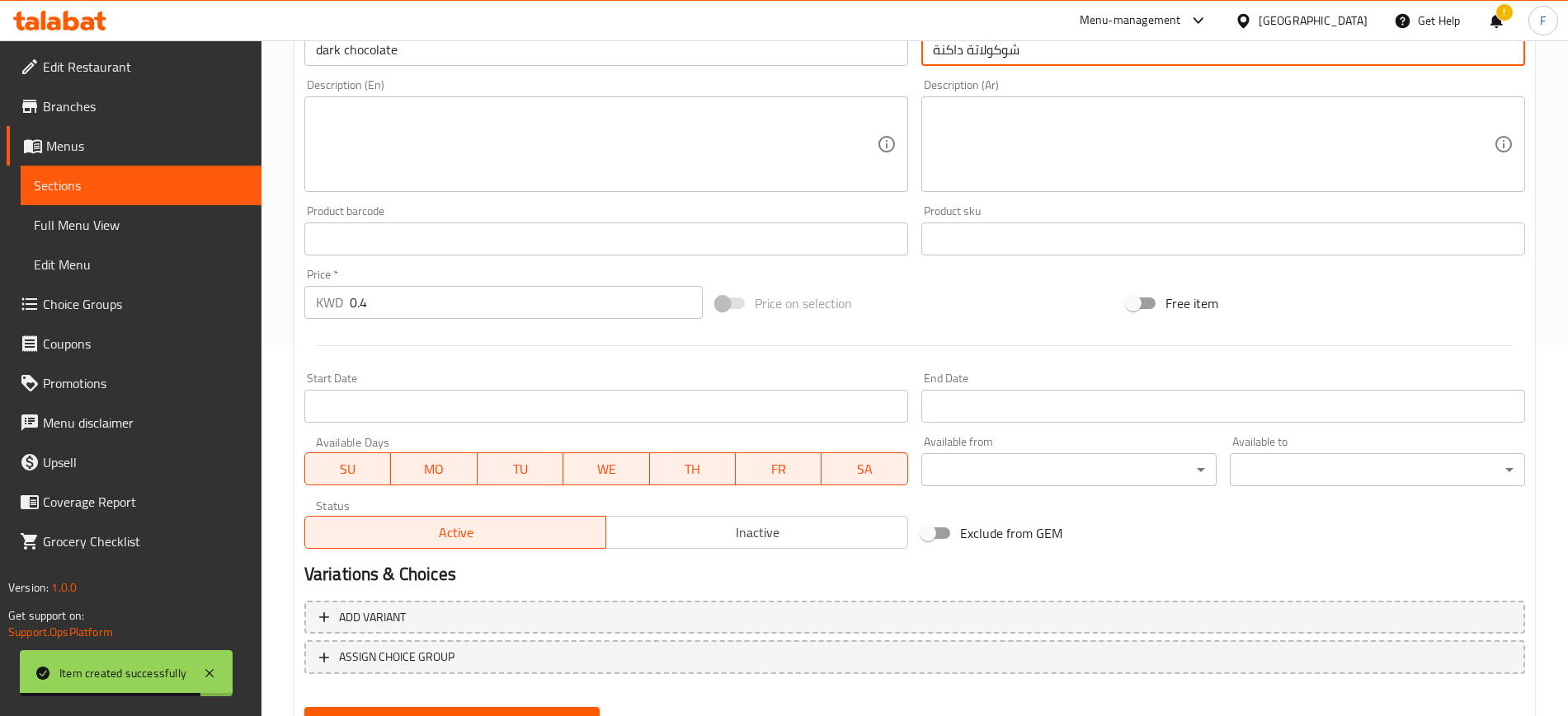
scroll to position [448, 0]
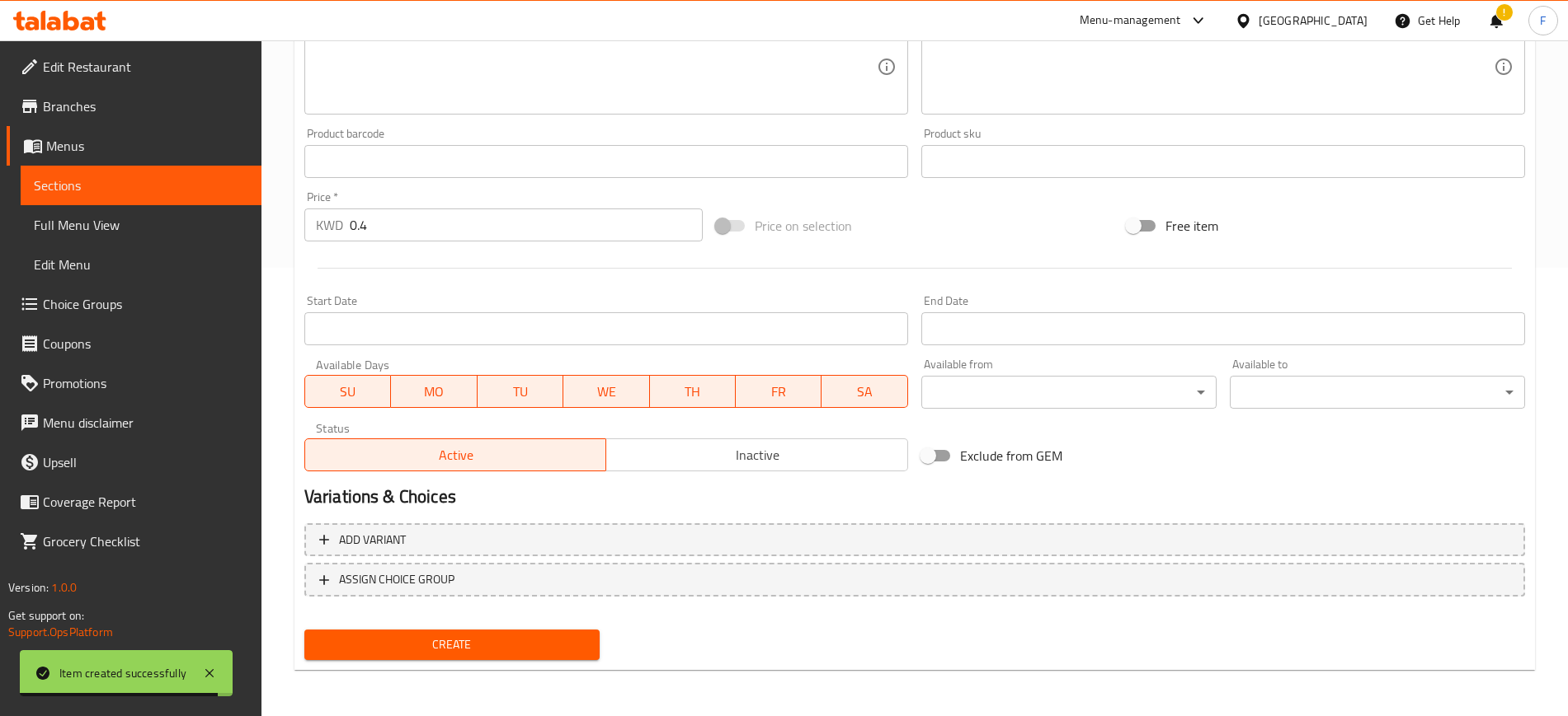
type input "شوكولاتة داكنة"
click at [443, 650] on span "Create" at bounding box center [452, 645] width 269 height 21
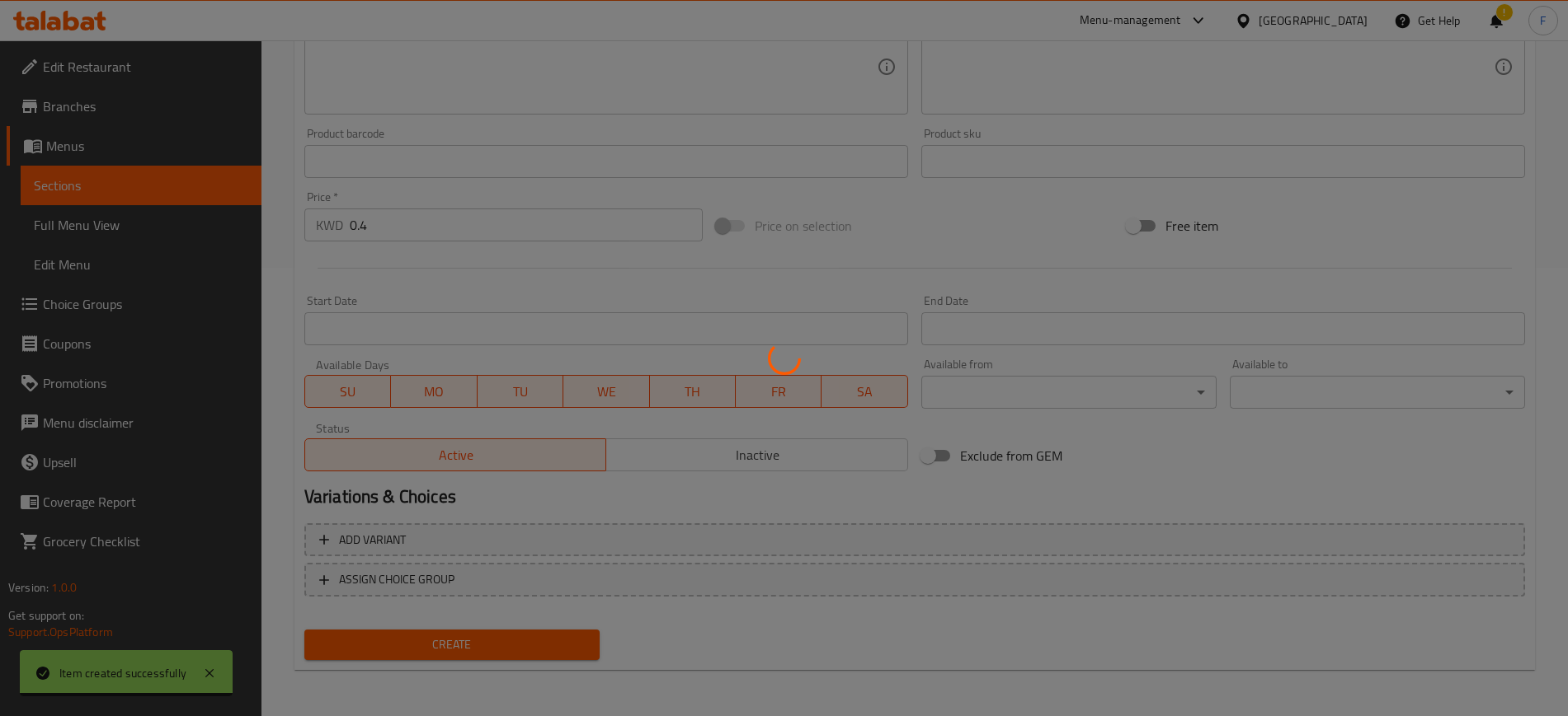
type input "0"
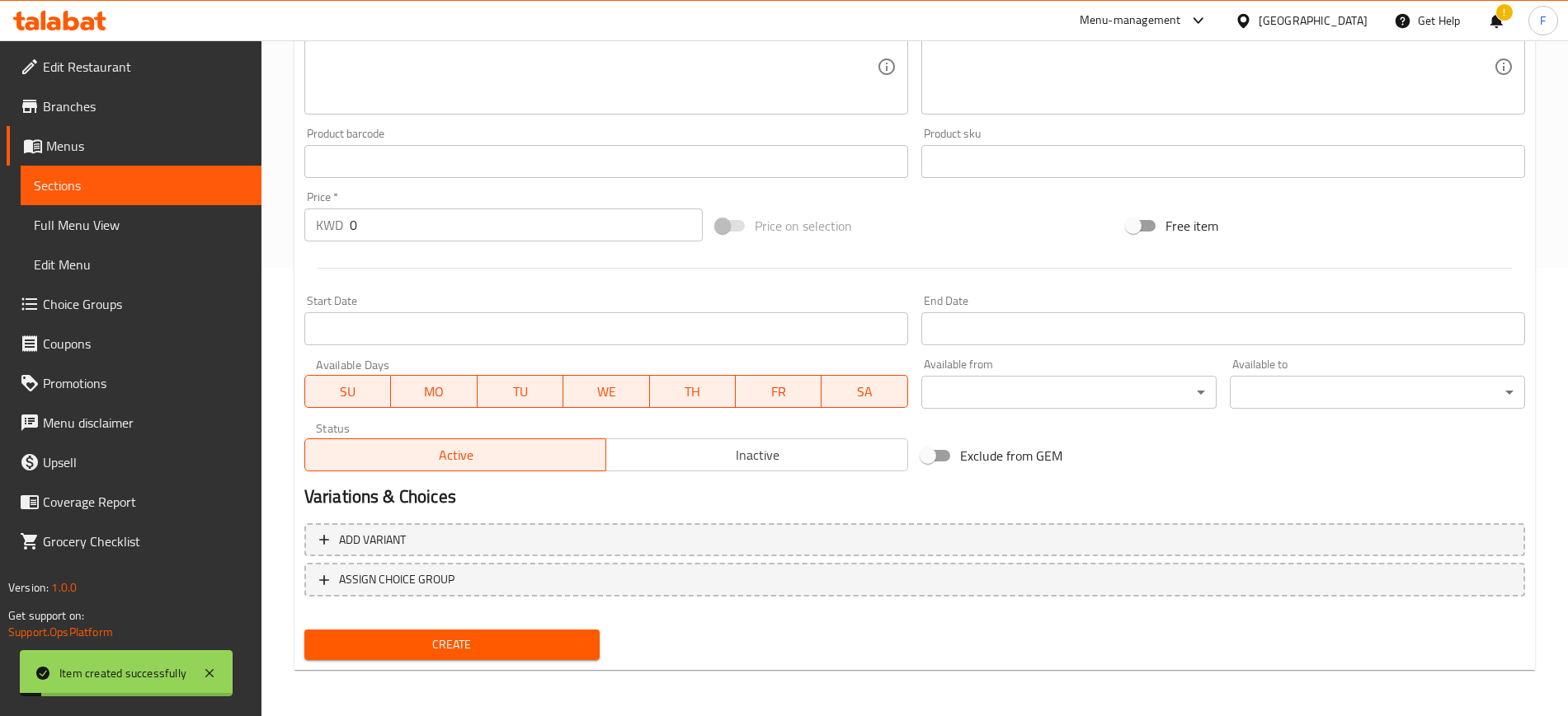
scroll to position [0, 0]
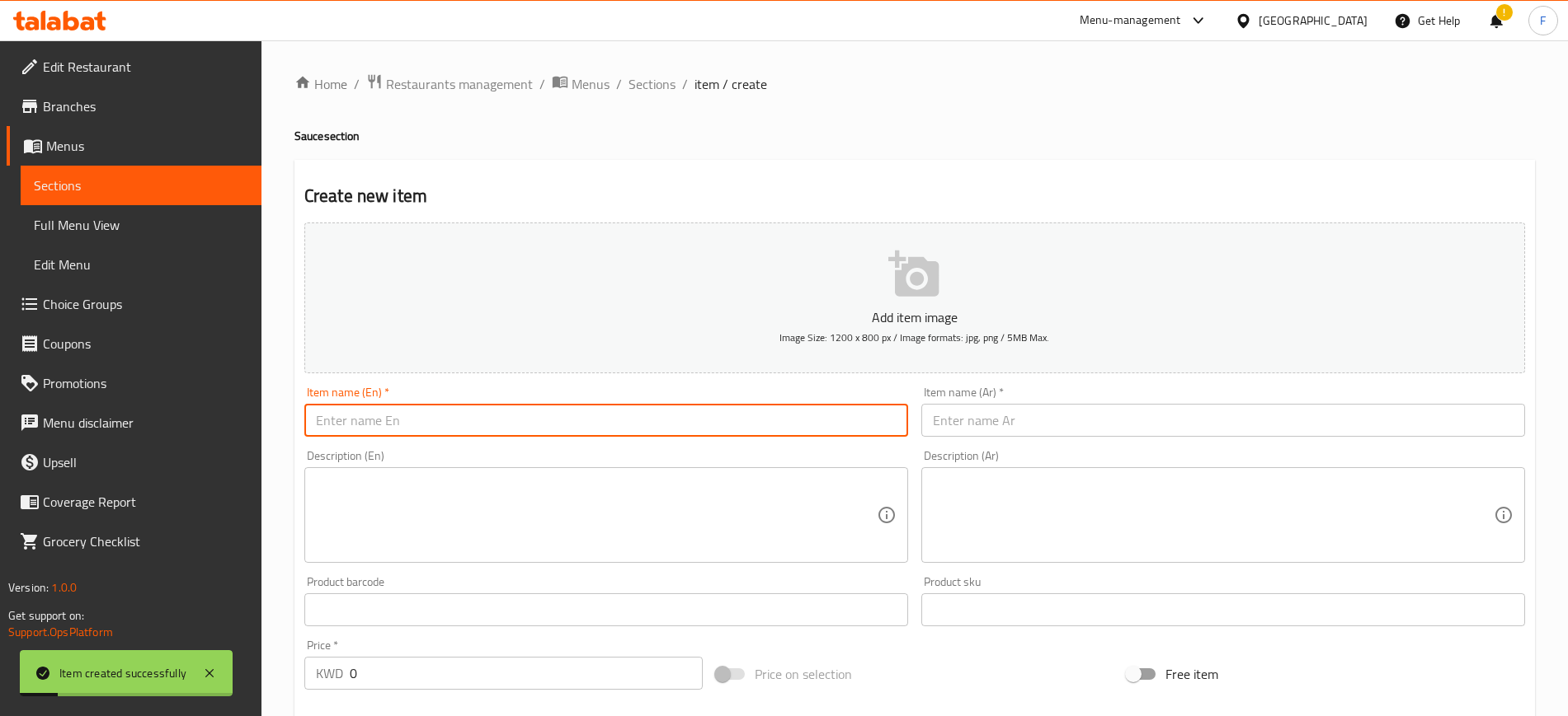
drag, startPoint x: 479, startPoint y: 427, endPoint x: 486, endPoint y: 433, distance: 9.2
click at [479, 427] on input "text" at bounding box center [606, 420] width 604 height 33
paste input "white chocolate"
type input "white chocolate"
click at [455, 675] on input "0" at bounding box center [526, 674] width 353 height 33
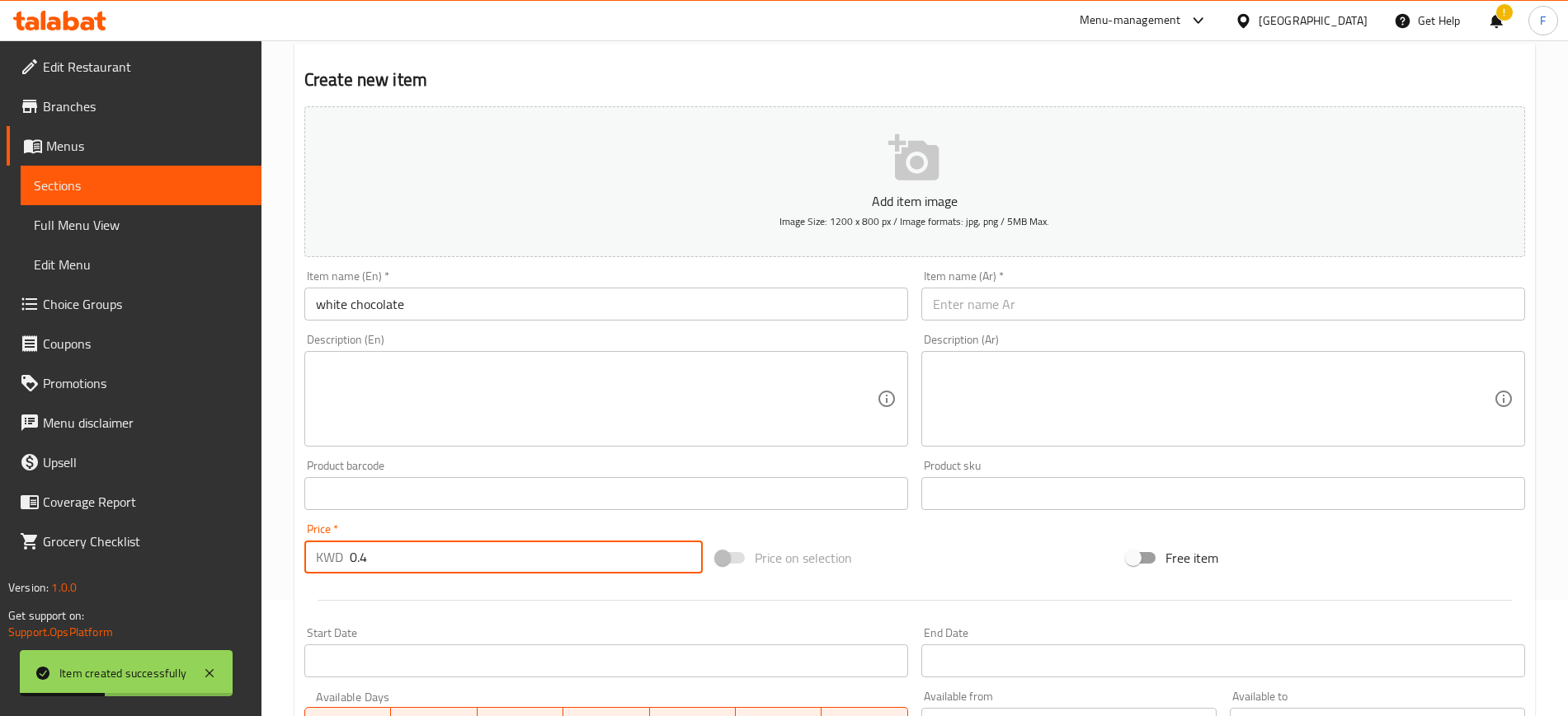
scroll to position [206, 0]
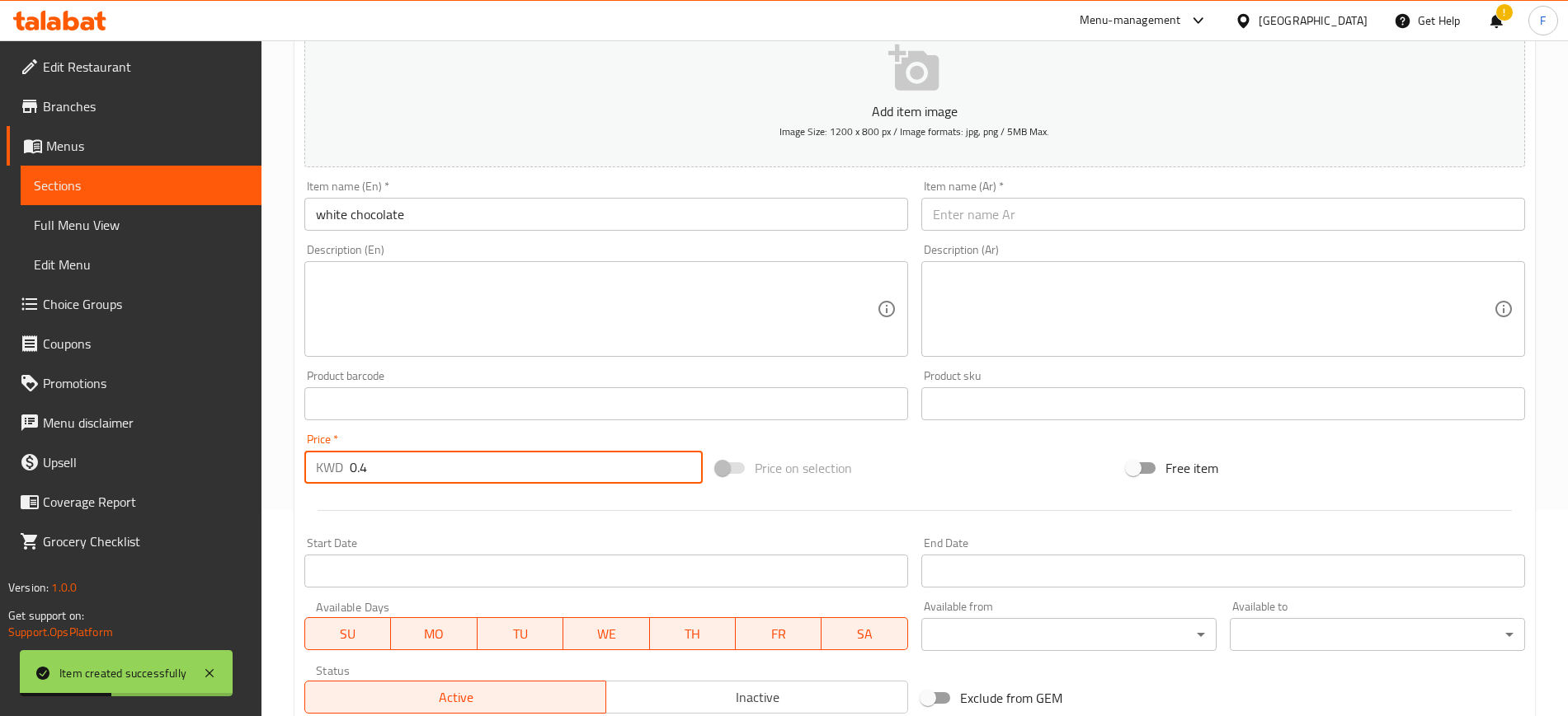
type input "0.4"
click at [964, 193] on div "Item name (Ar)   * Item name (Ar) *" at bounding box center [1223, 205] width 604 height 50
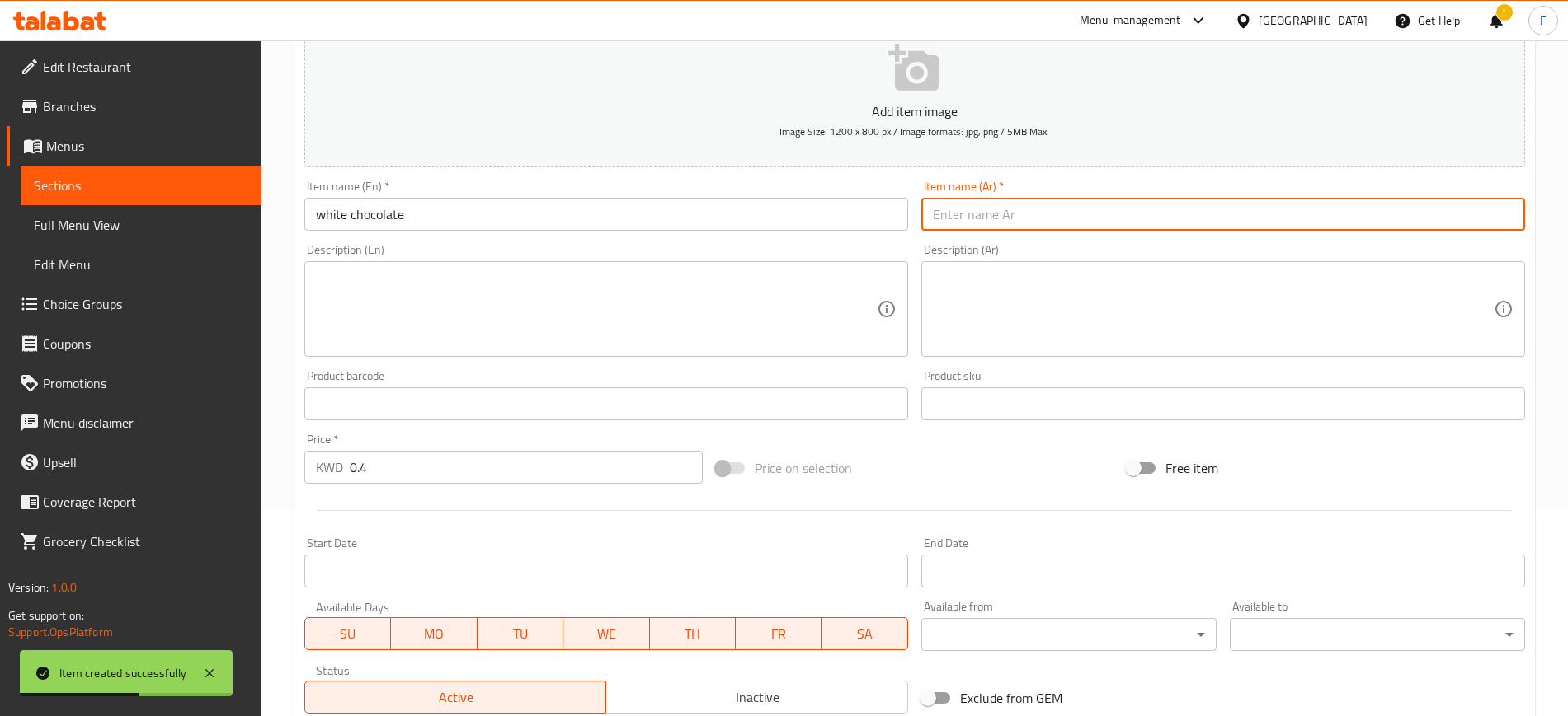
click at [968, 198] on input "text" at bounding box center [1223, 214] width 604 height 33
paste input "شوكولاتة بيضاء"
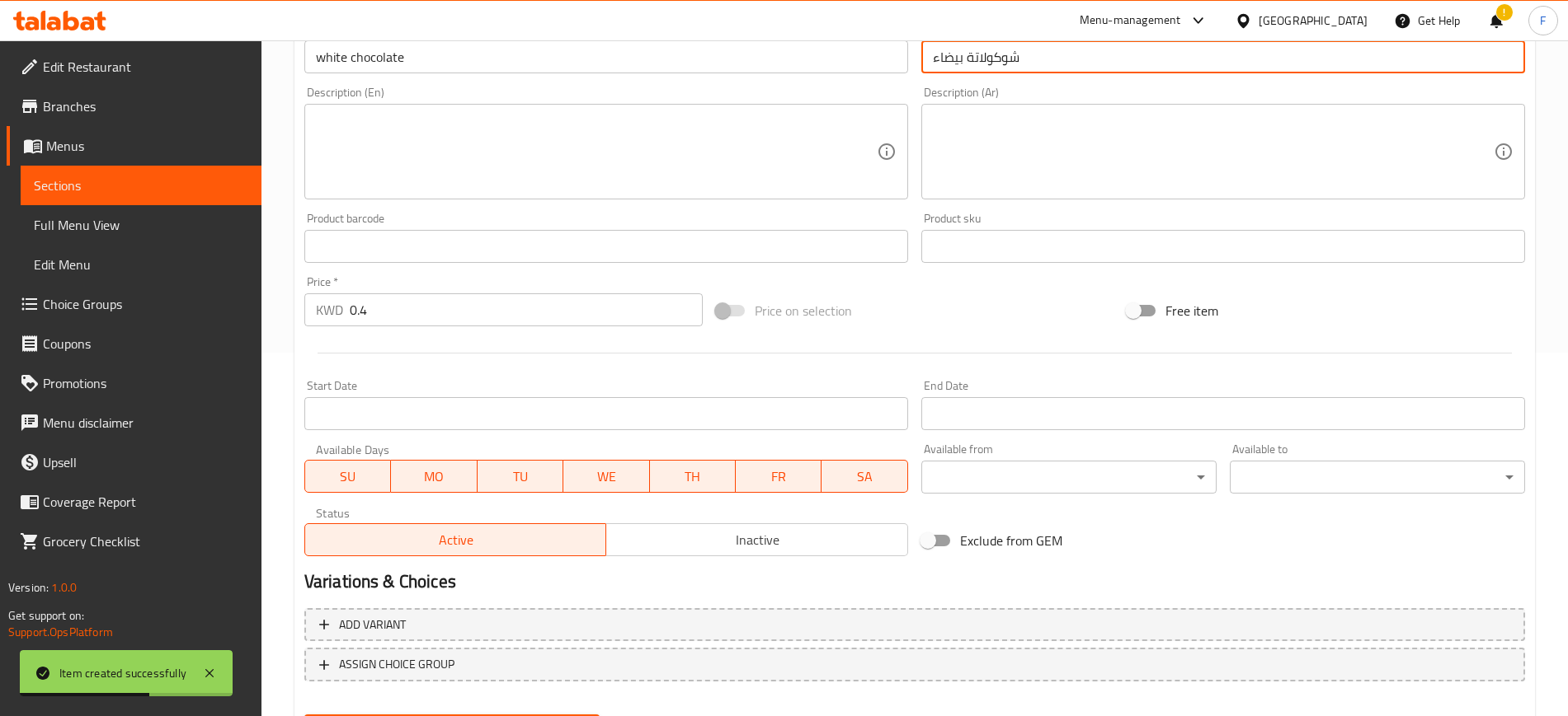
scroll to position [448, 0]
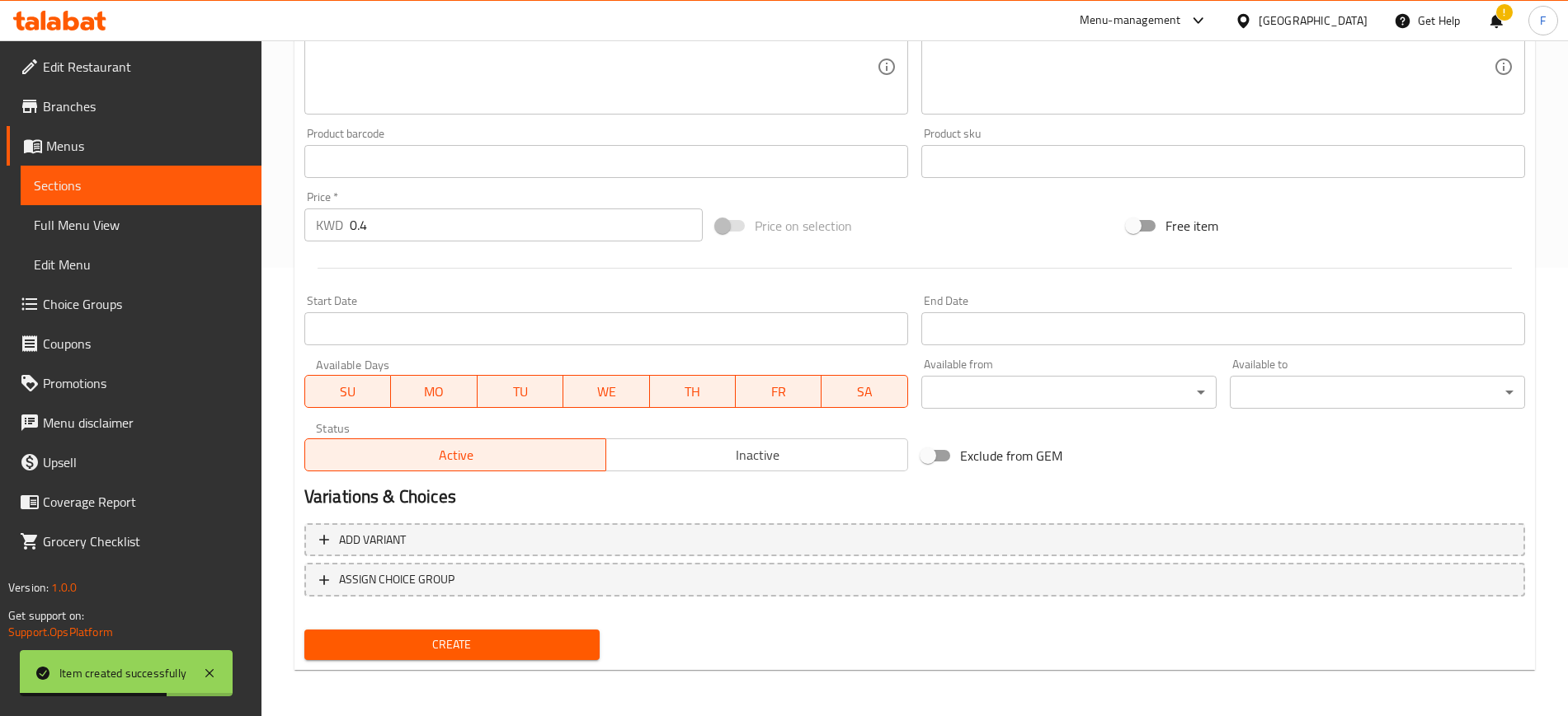
type input "شوكولاتة بيضاء"
click at [414, 621] on div "Add variant ASSIGN CHOICE GROUP" at bounding box center [914, 570] width 1233 height 107
click at [432, 671] on div "Home / Restaurants management / Menus / Sections / item / create Sauce section …" at bounding box center [914, 153] width 1240 height 1058
click at [429, 652] on span "Create" at bounding box center [452, 645] width 269 height 21
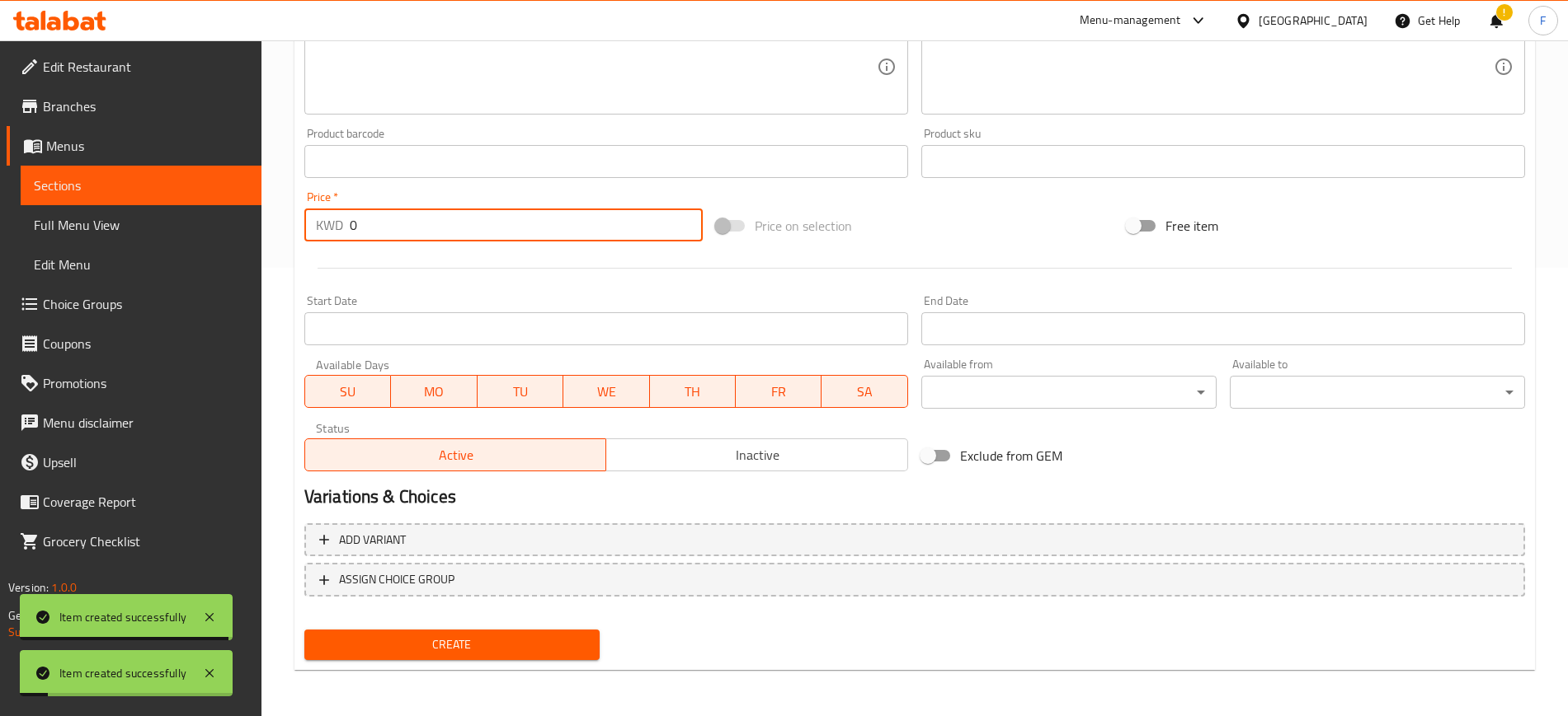
click at [411, 233] on input "0" at bounding box center [526, 225] width 353 height 33
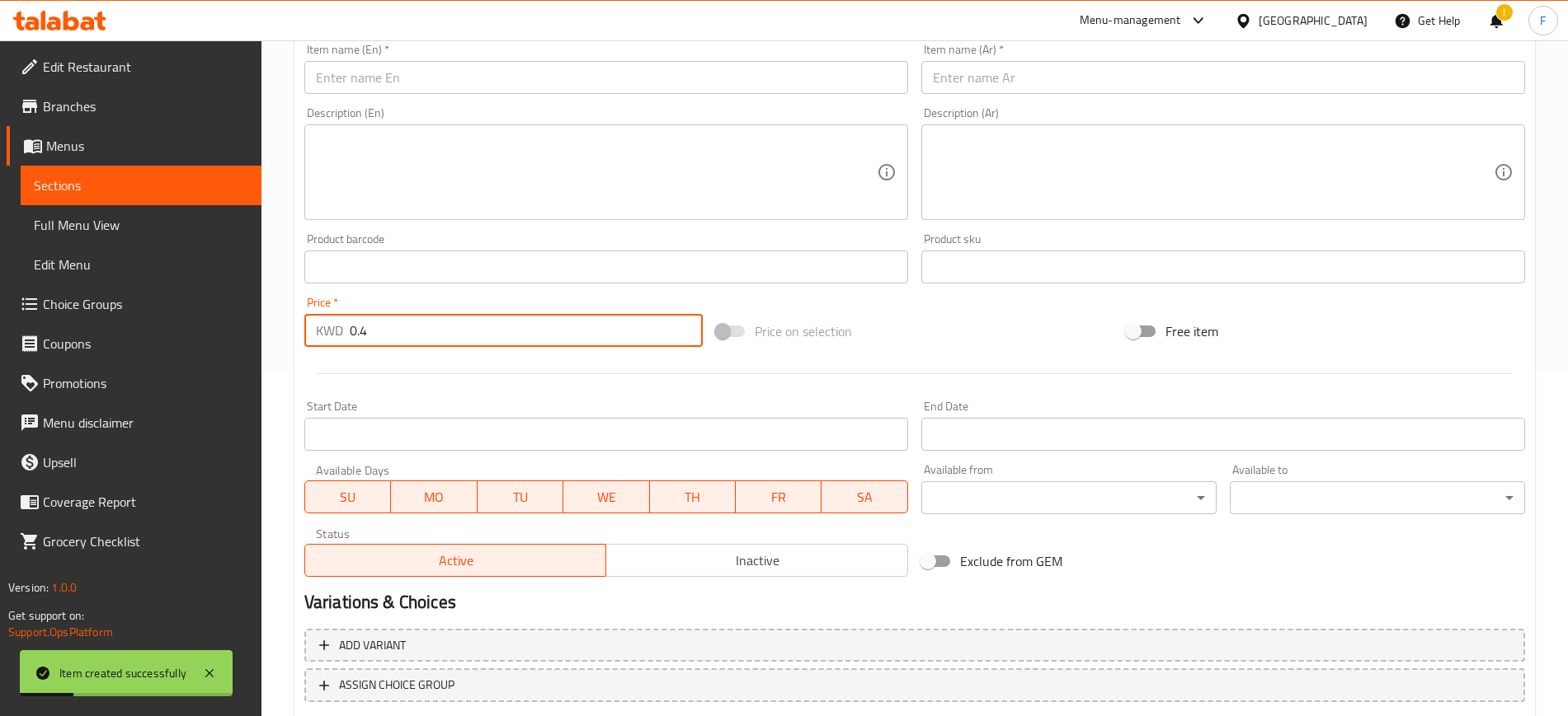
scroll to position [243, 0]
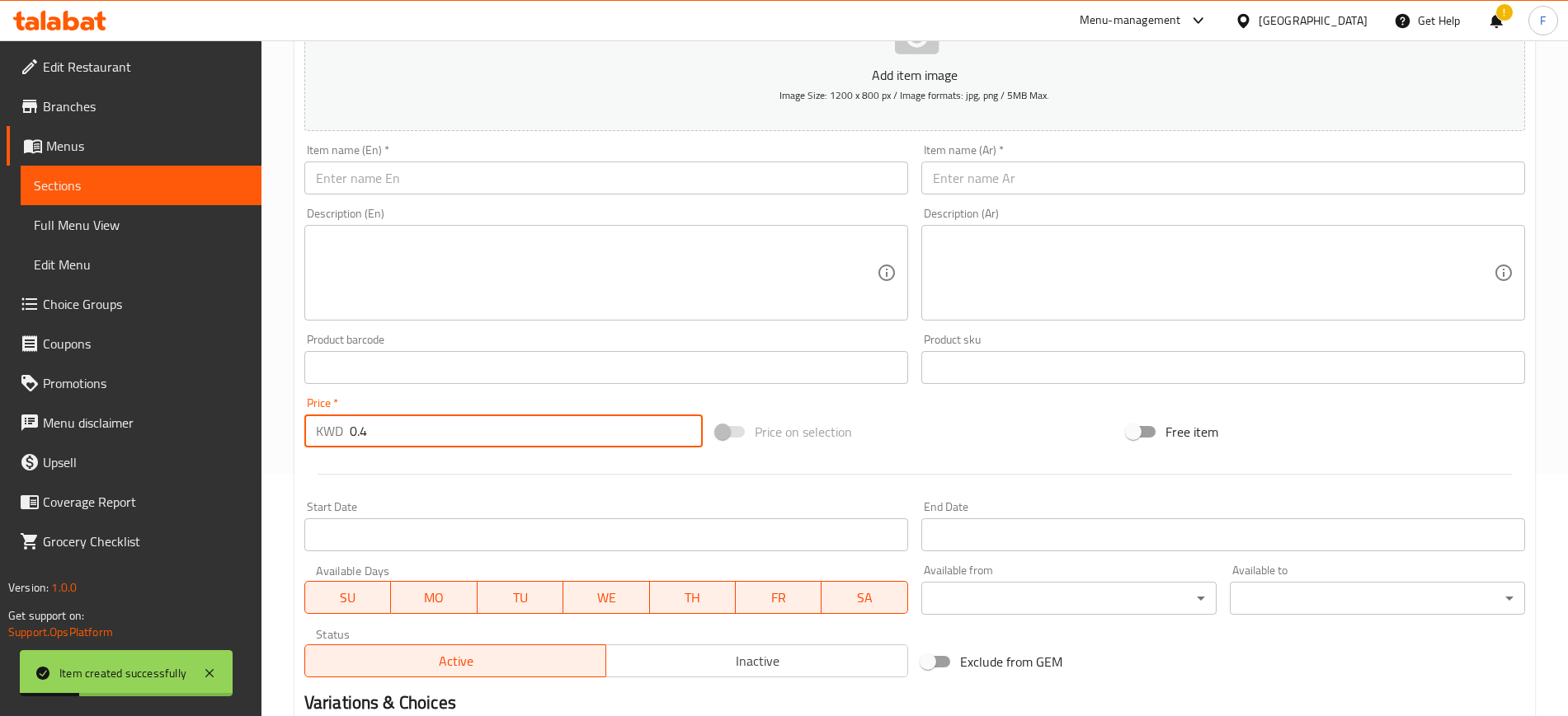
type input "0.4"
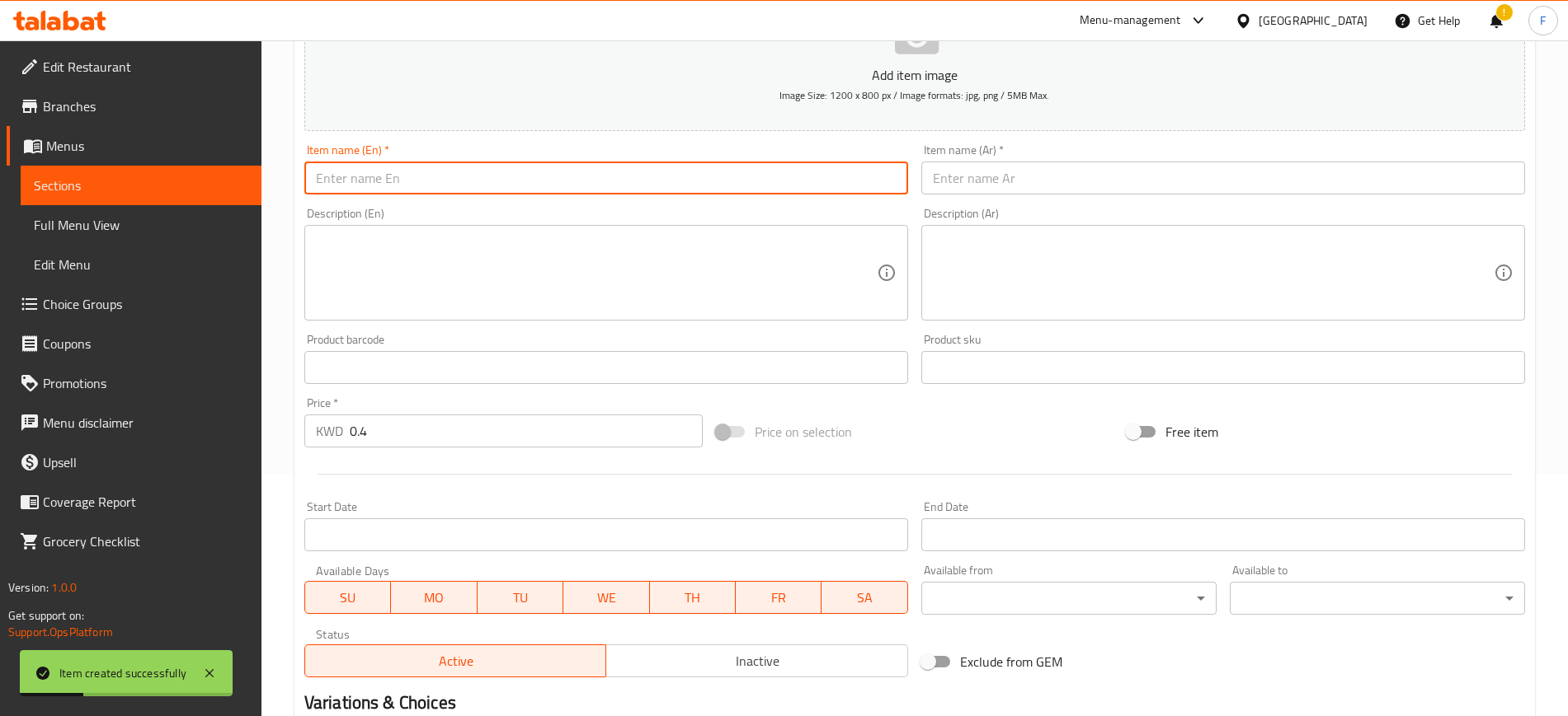
drag, startPoint x: 422, startPoint y: 176, endPoint x: 486, endPoint y: 190, distance: 65.5
click at [422, 176] on input "text" at bounding box center [606, 178] width 604 height 33
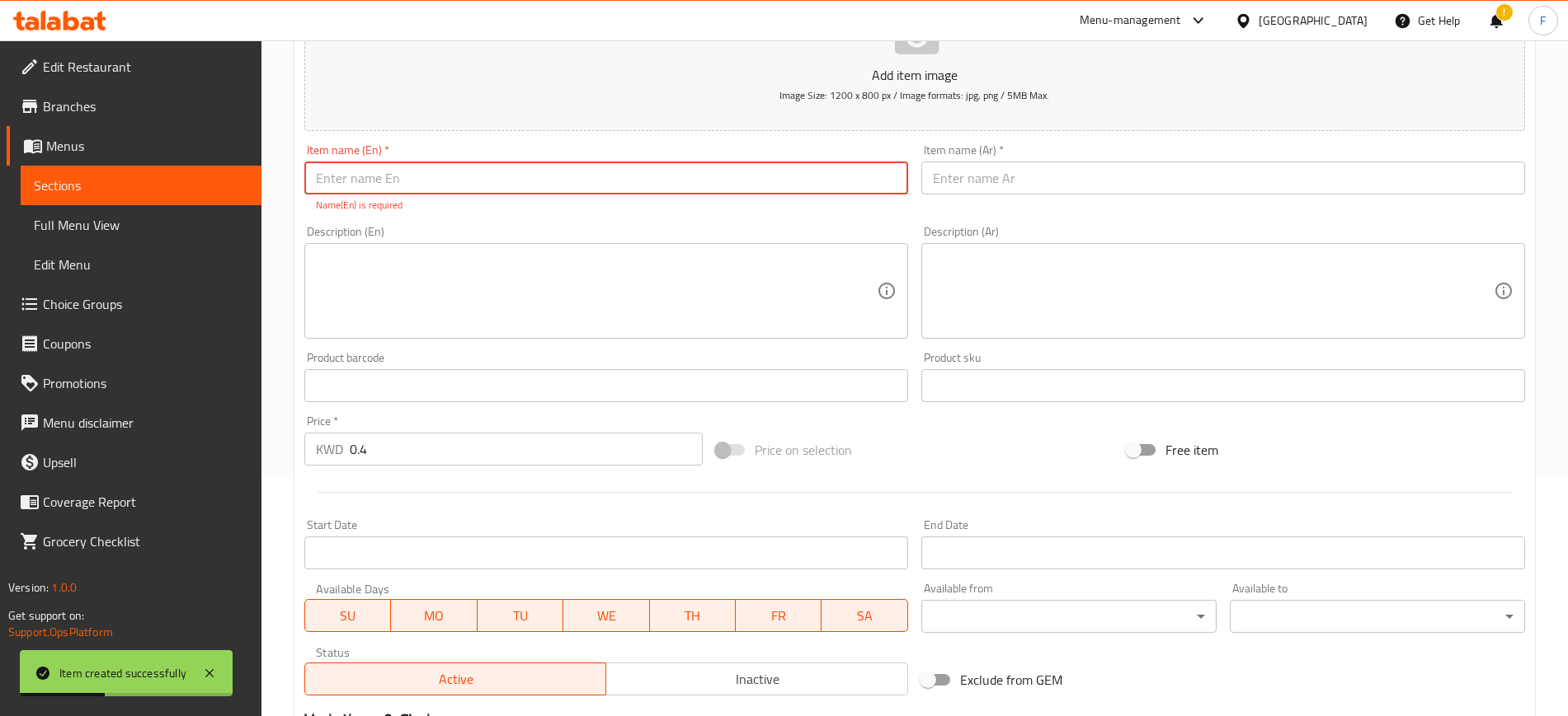
click at [519, 186] on input "text" at bounding box center [606, 178] width 604 height 33
paste input "honey"
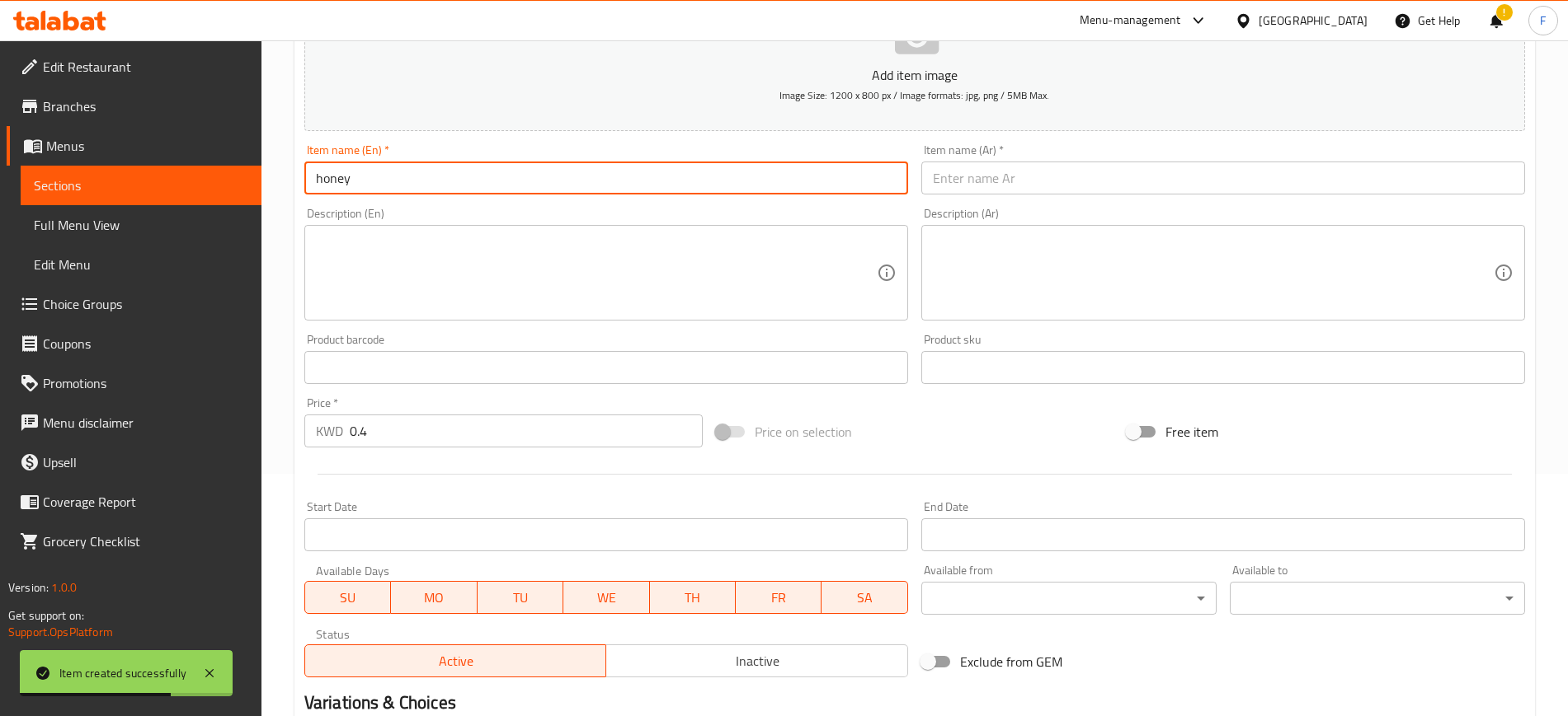
type input "honey"
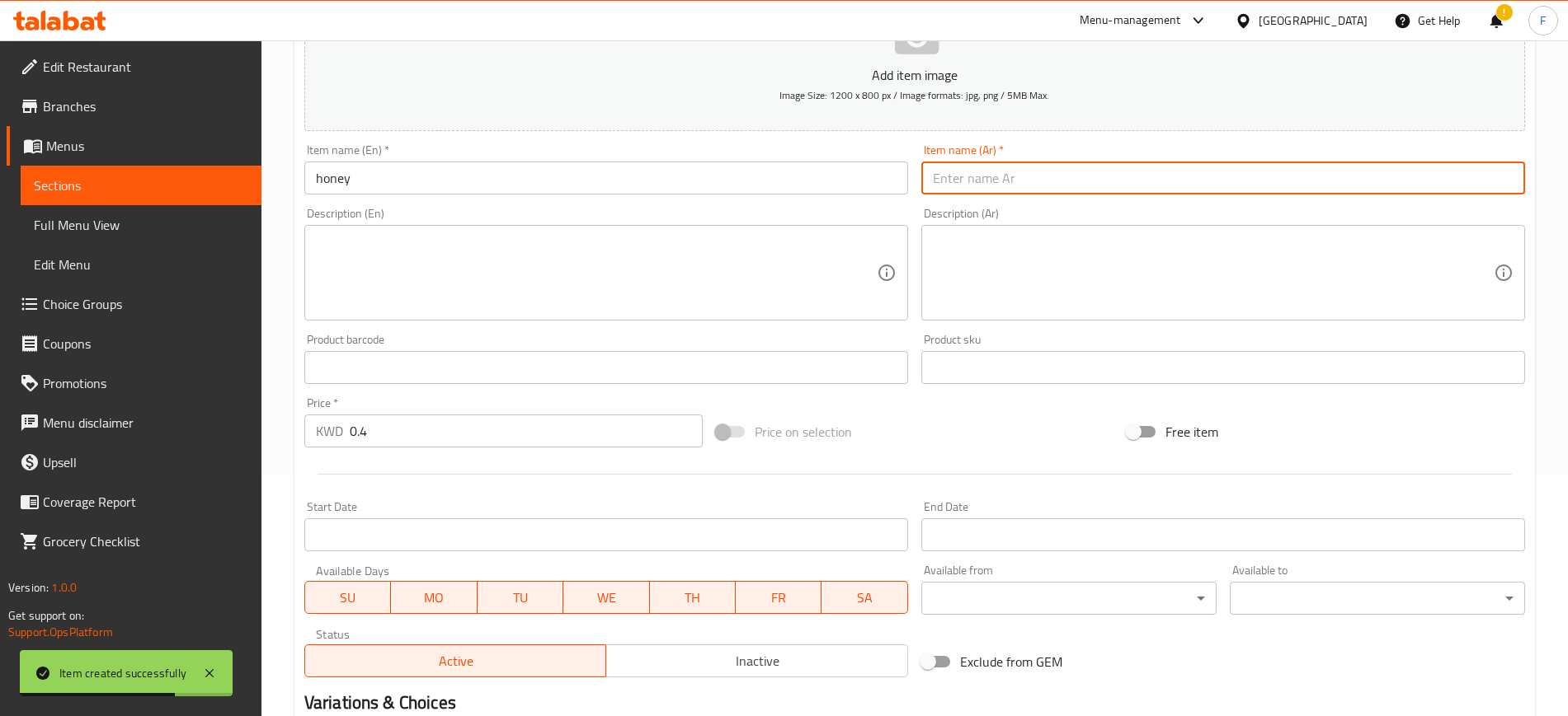
click at [968, 179] on input "text" at bounding box center [1223, 178] width 604 height 33
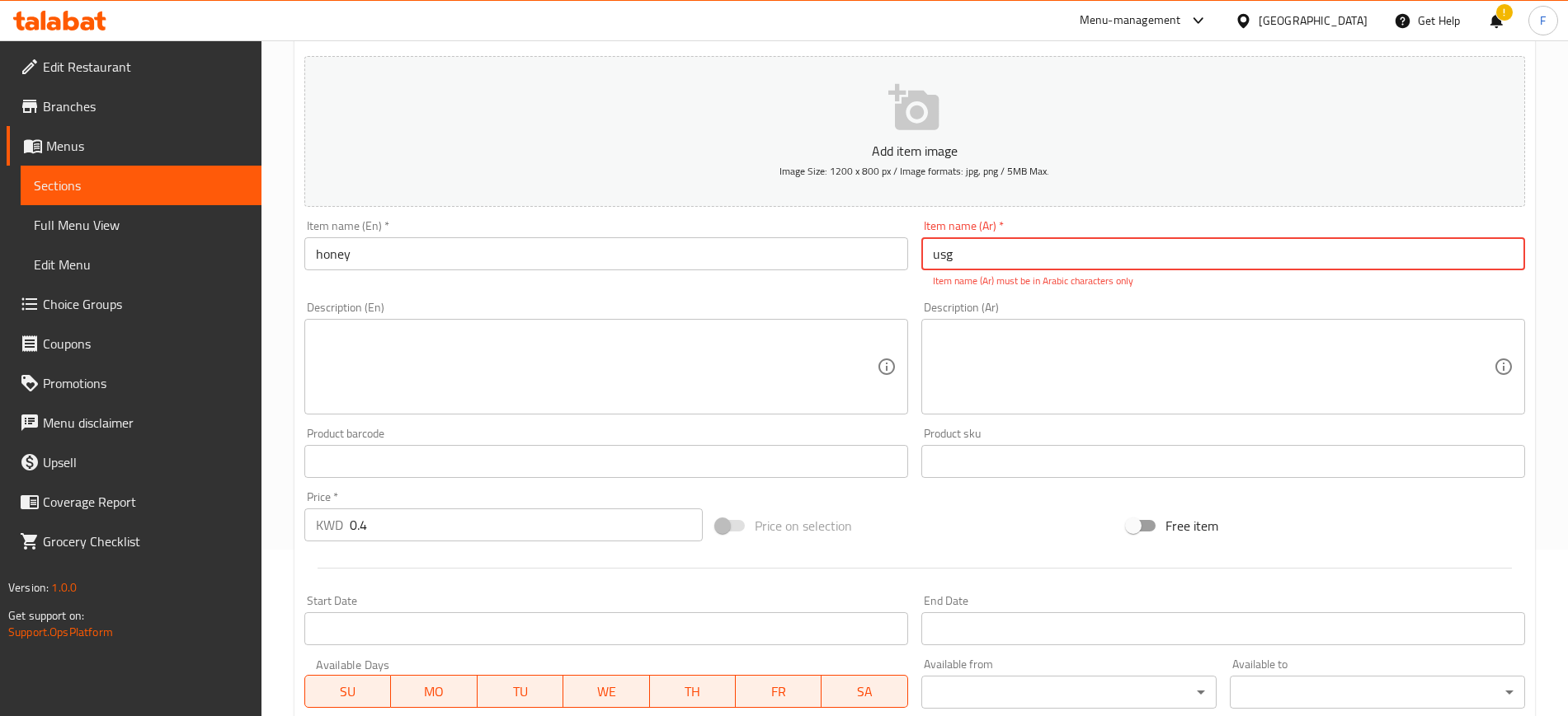
scroll to position [202, 0]
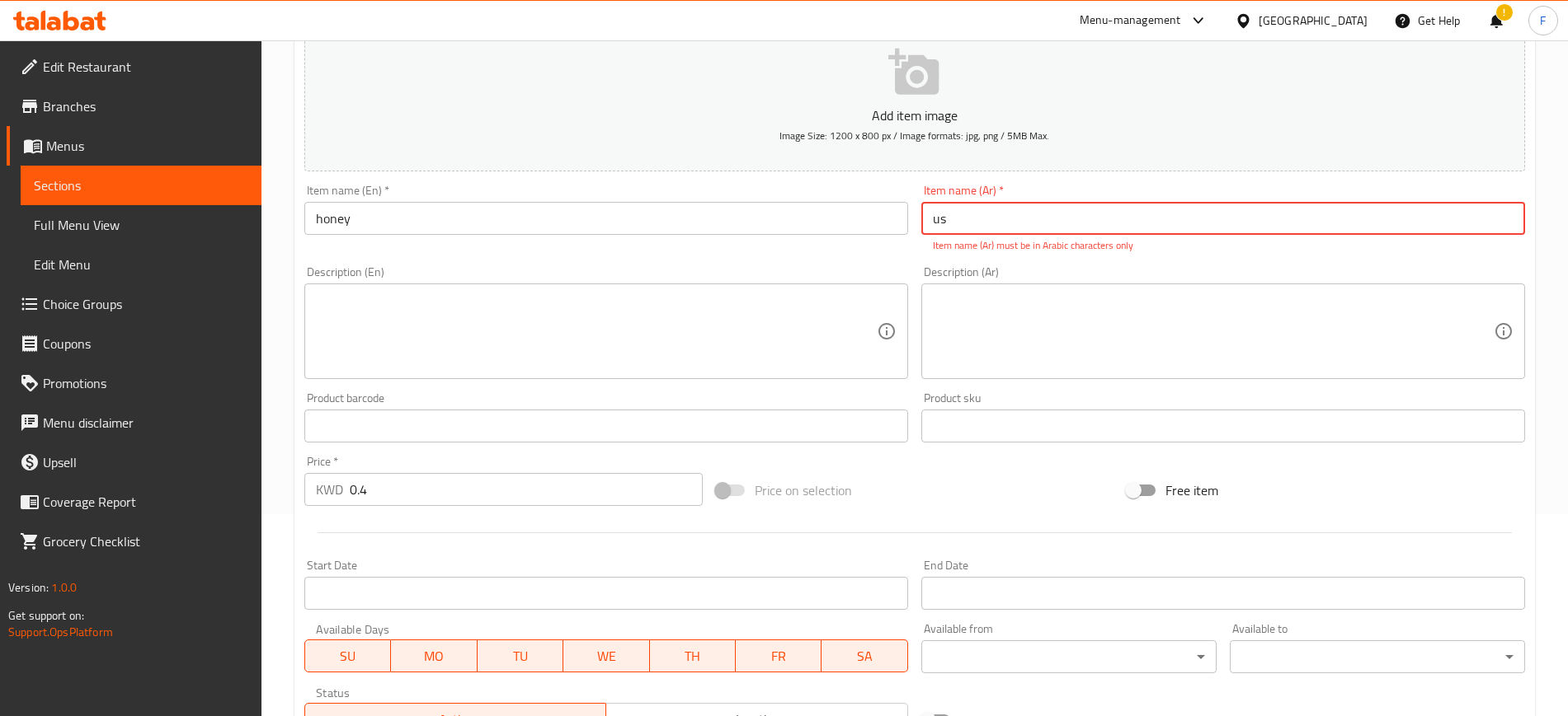
type input "u"
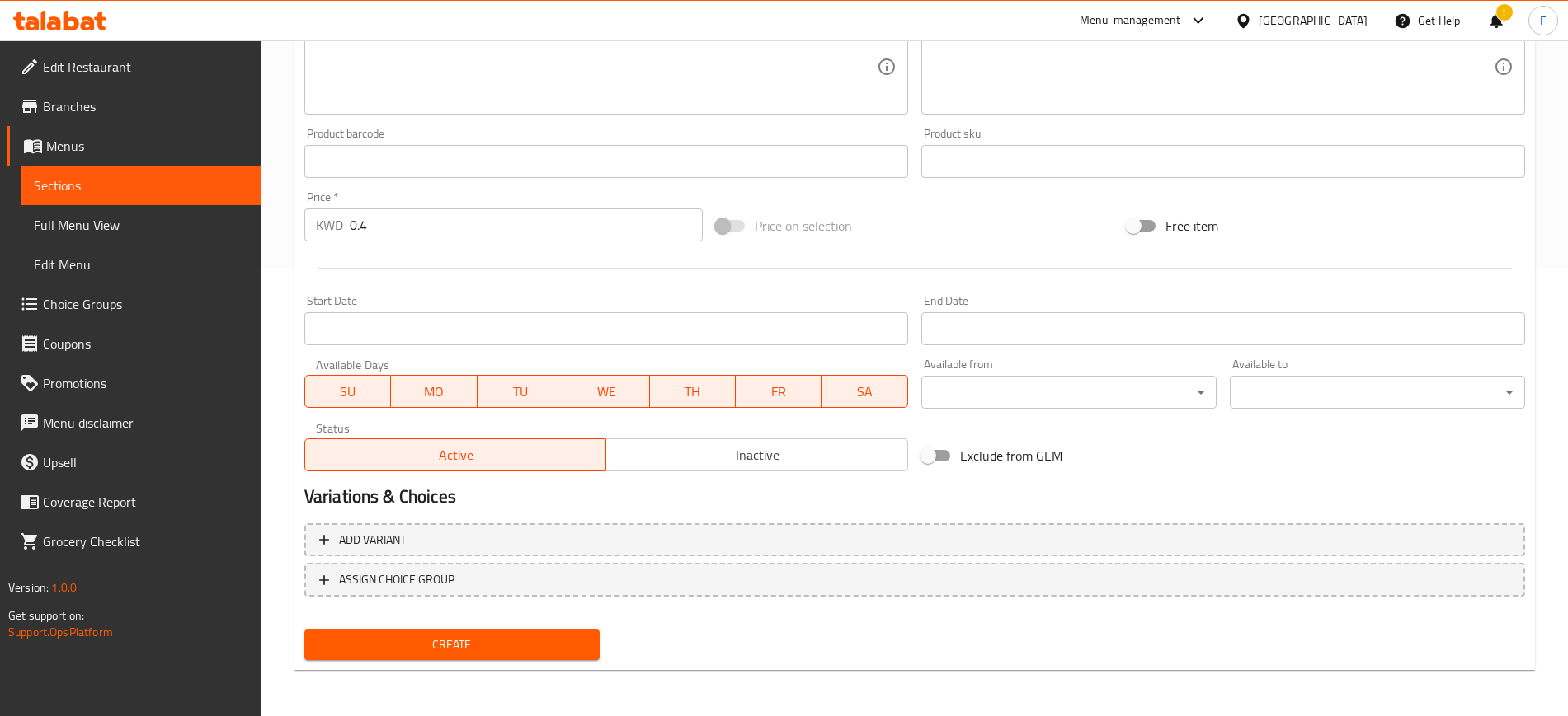
type input "عسل"
click at [337, 641] on span "Create" at bounding box center [452, 645] width 269 height 21
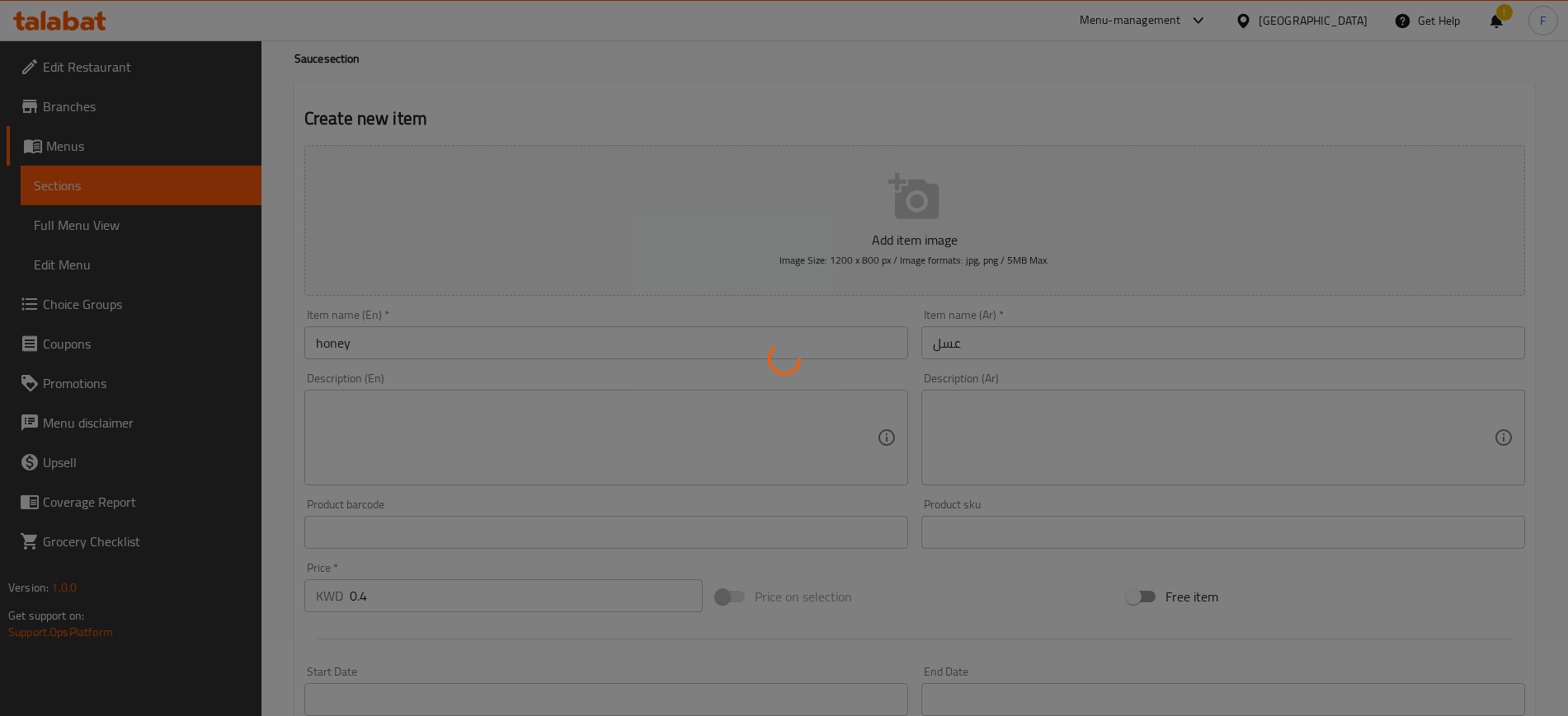
scroll to position [0, 0]
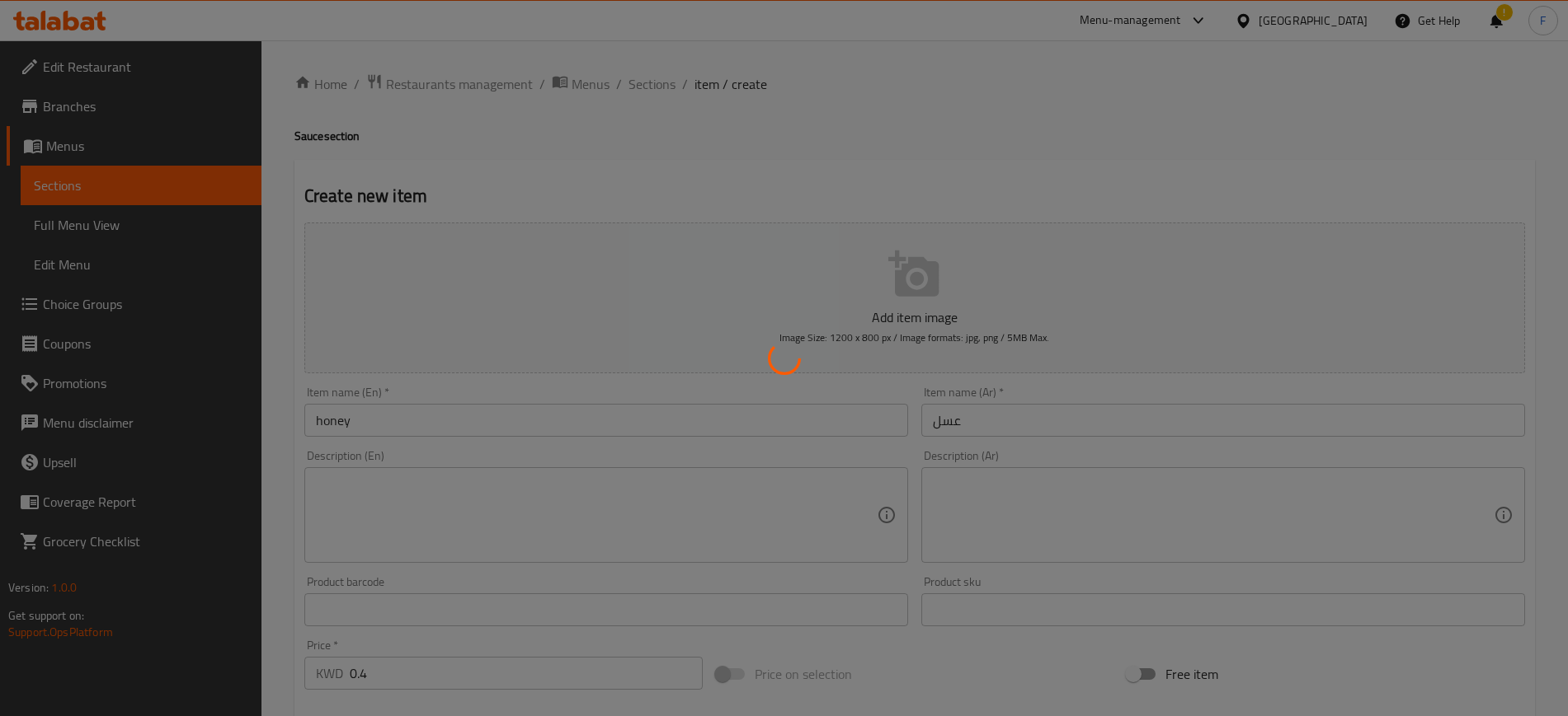
type input "0"
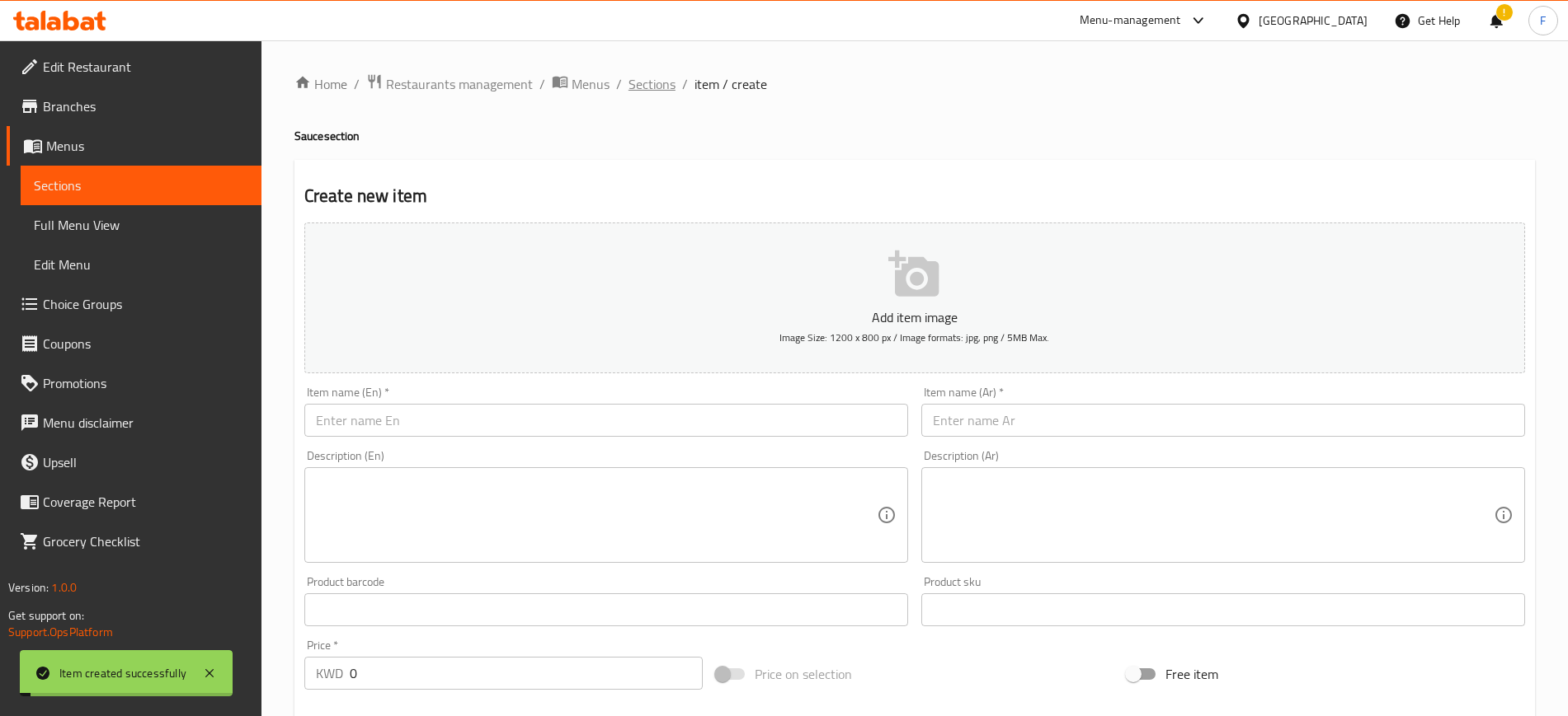
click at [640, 84] on span "Sections" at bounding box center [652, 84] width 47 height 20
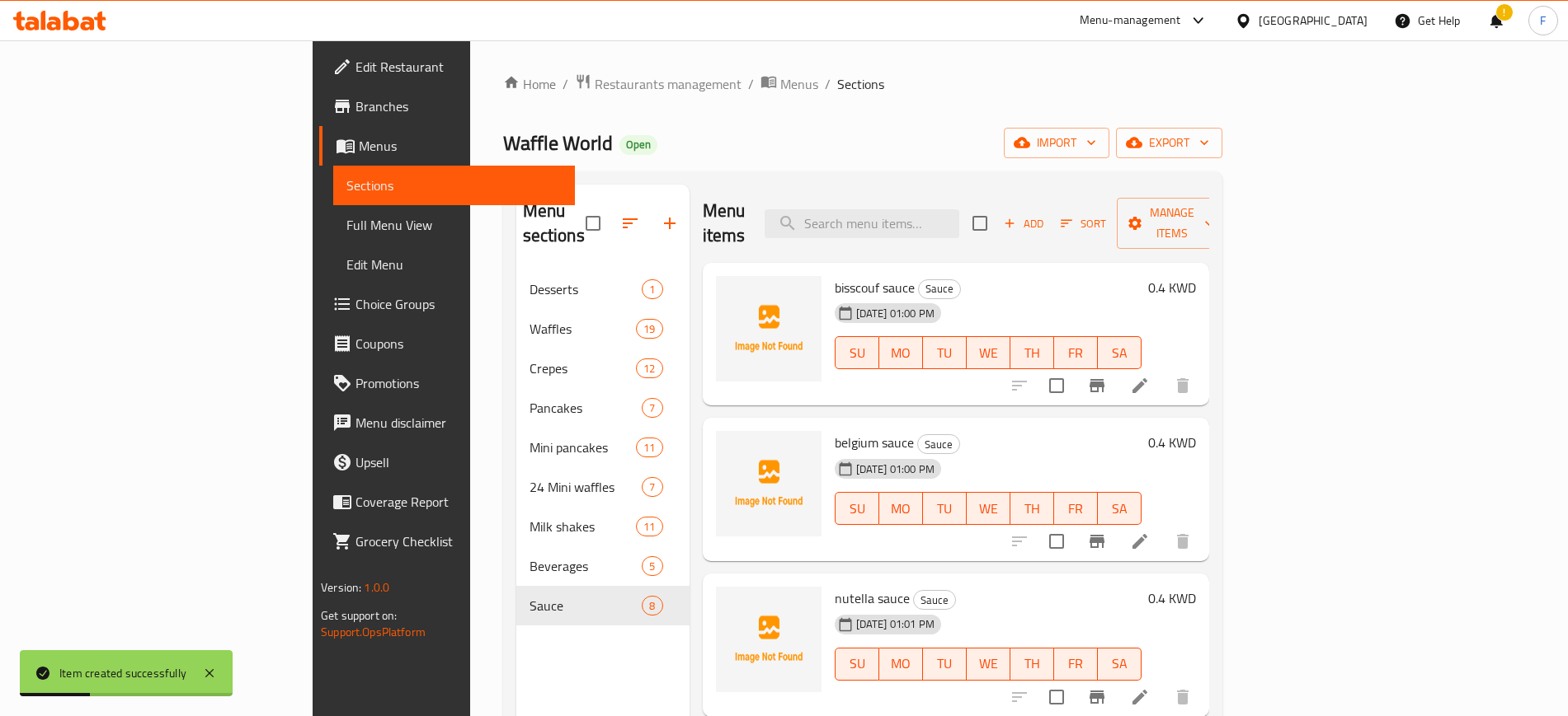
click at [1149, 376] on icon at bounding box center [1140, 386] width 20 height 20
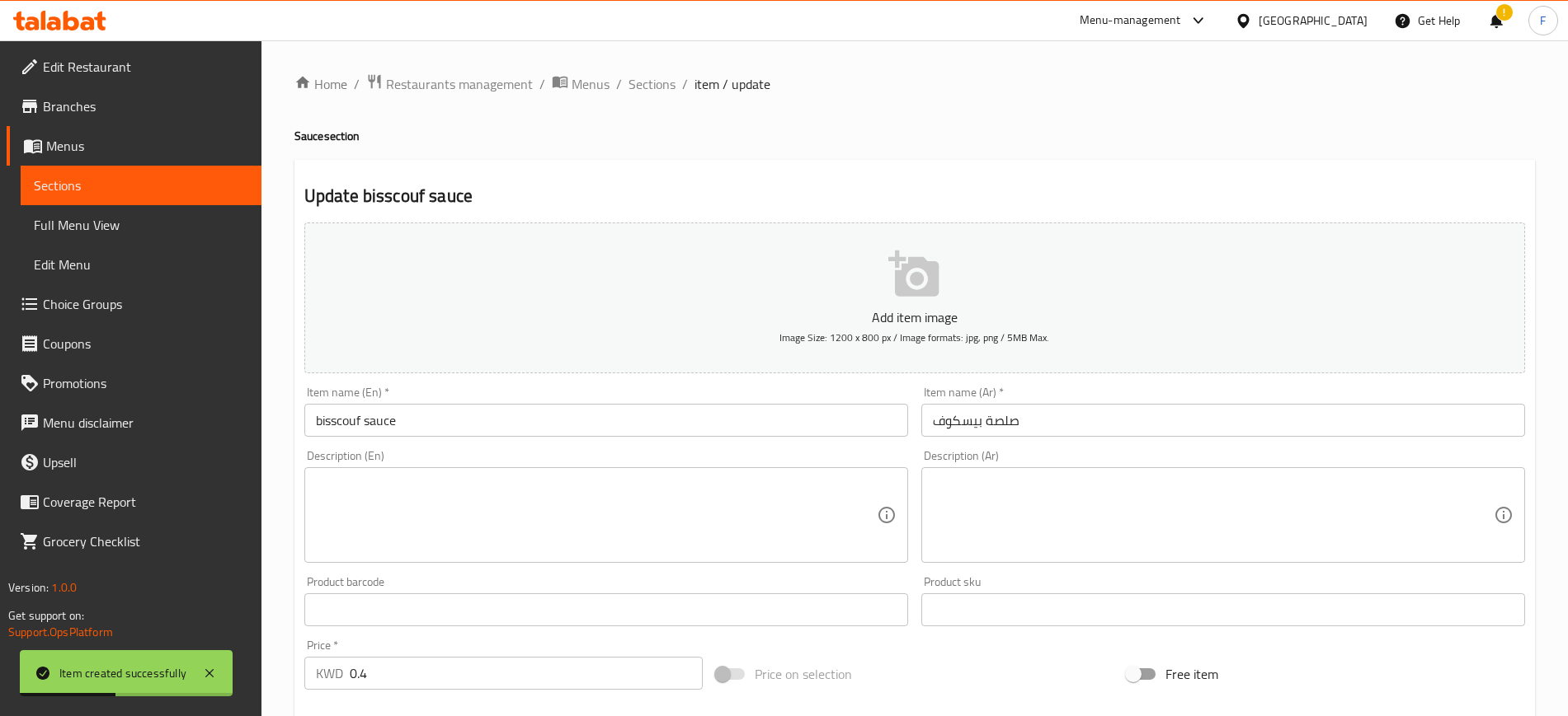
click at [1000, 425] on input "صلصة بيسكوف" at bounding box center [1223, 420] width 604 height 33
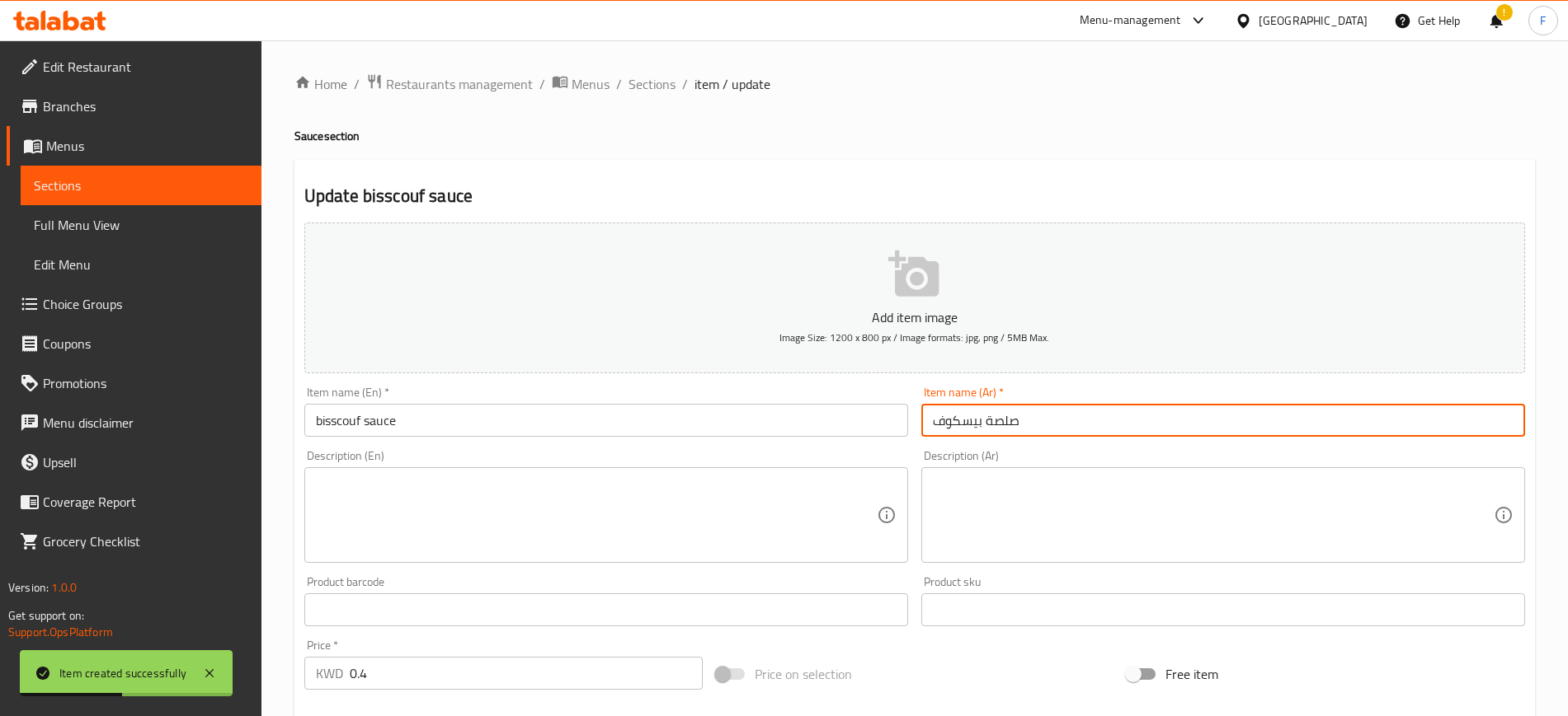
click at [1000, 425] on input "صلصة بيسكوف" at bounding box center [1223, 420] width 604 height 33
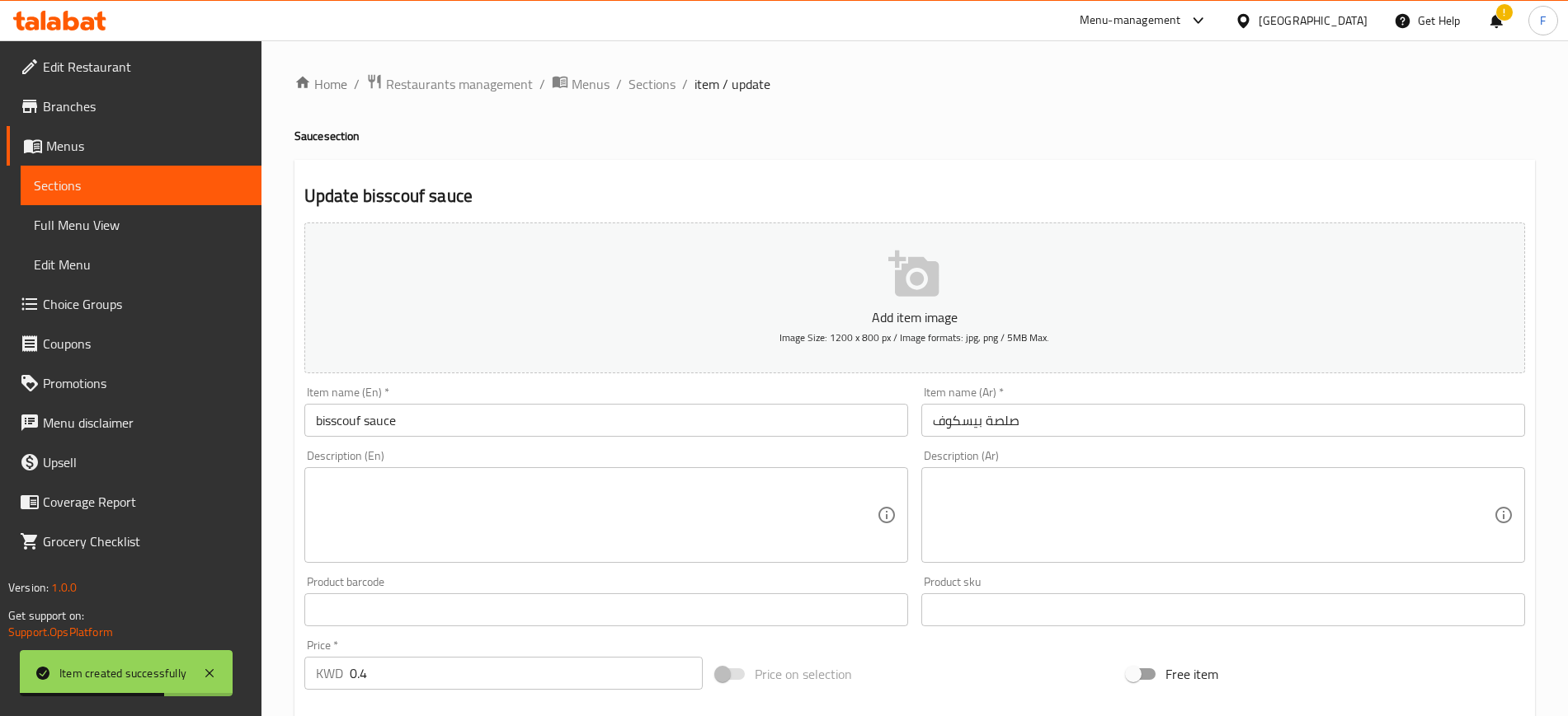
click at [1000, 425] on input "صلصة بيسكوف" at bounding box center [1223, 420] width 604 height 33
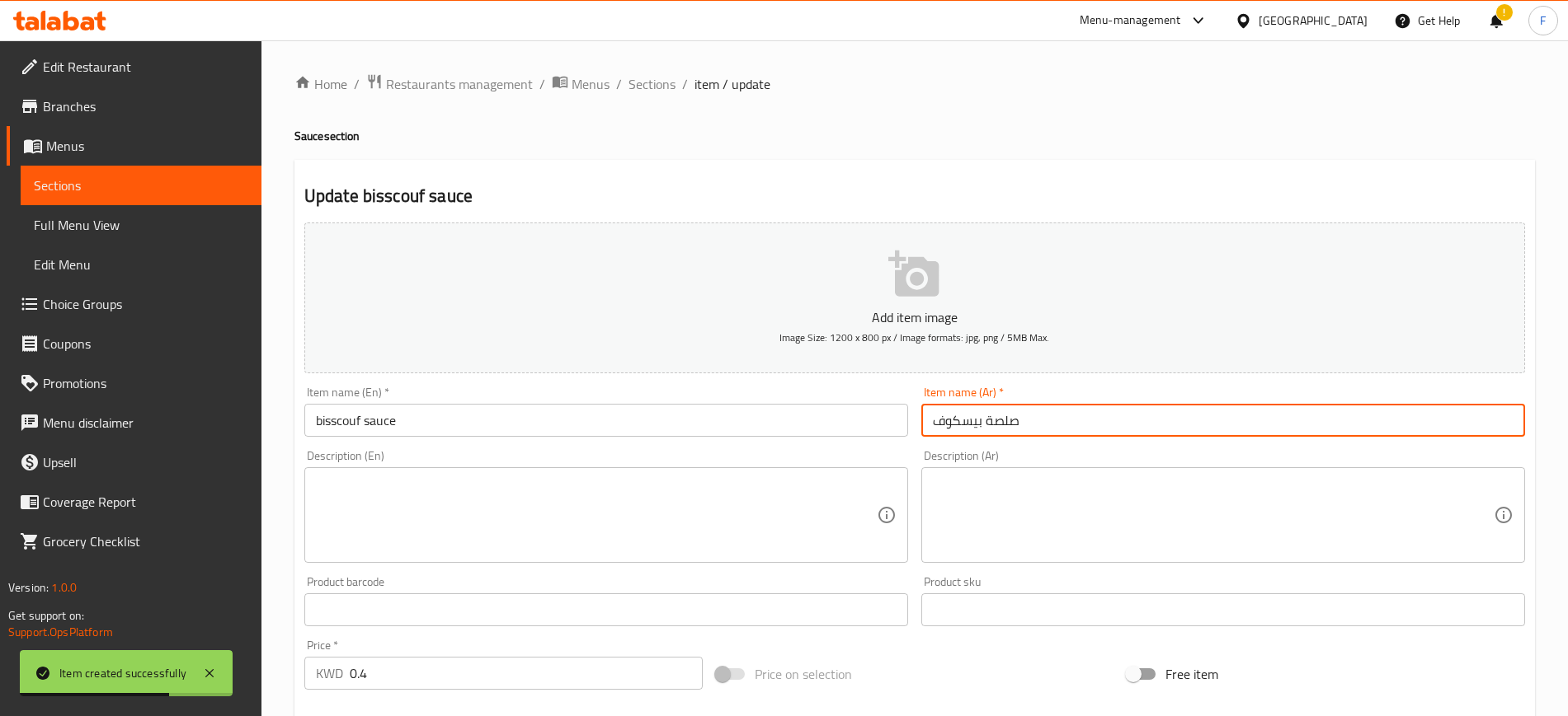
click at [1000, 425] on input "صلصة بيسكوف" at bounding box center [1223, 420] width 604 height 33
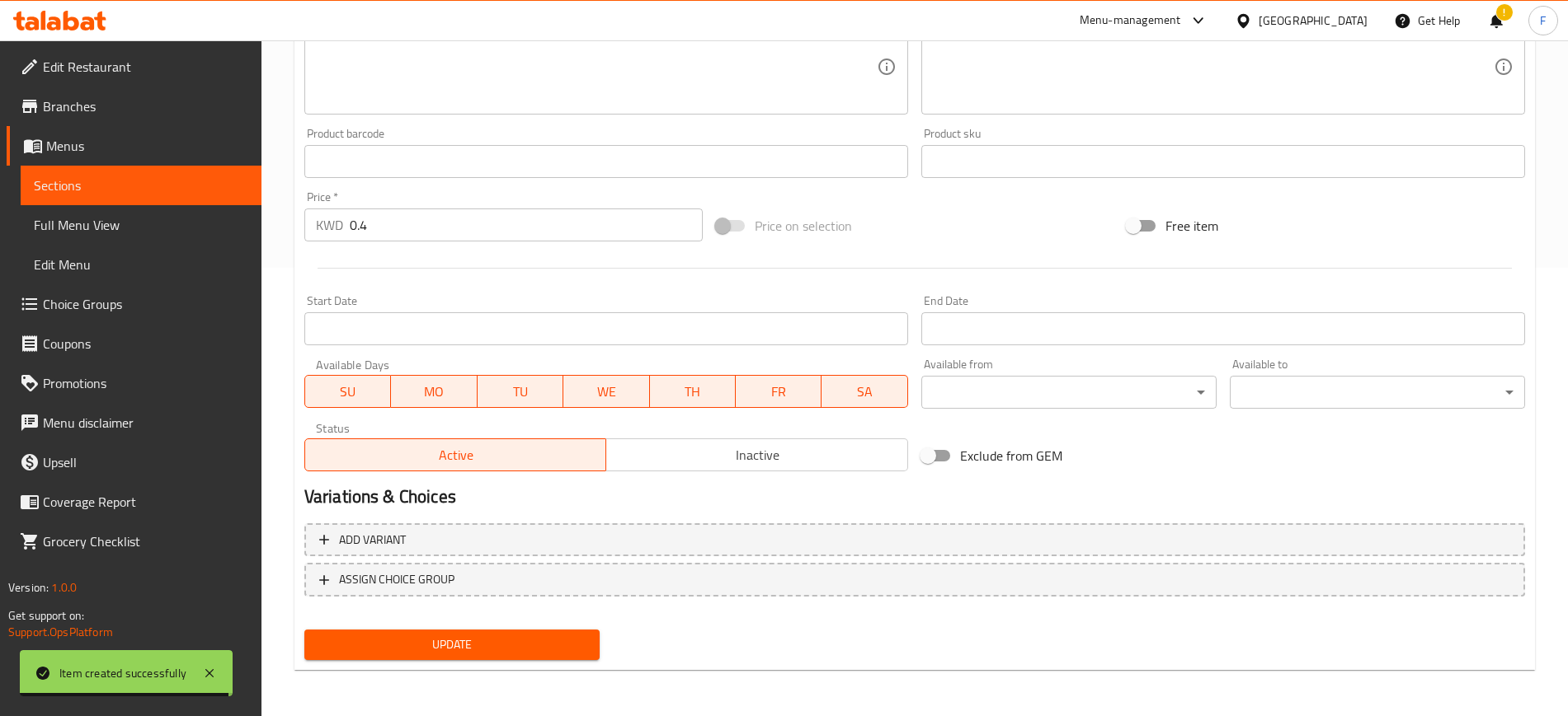
type input "صوص بيسكوف"
click at [528, 633] on button "Update" at bounding box center [452, 644] width 295 height 30
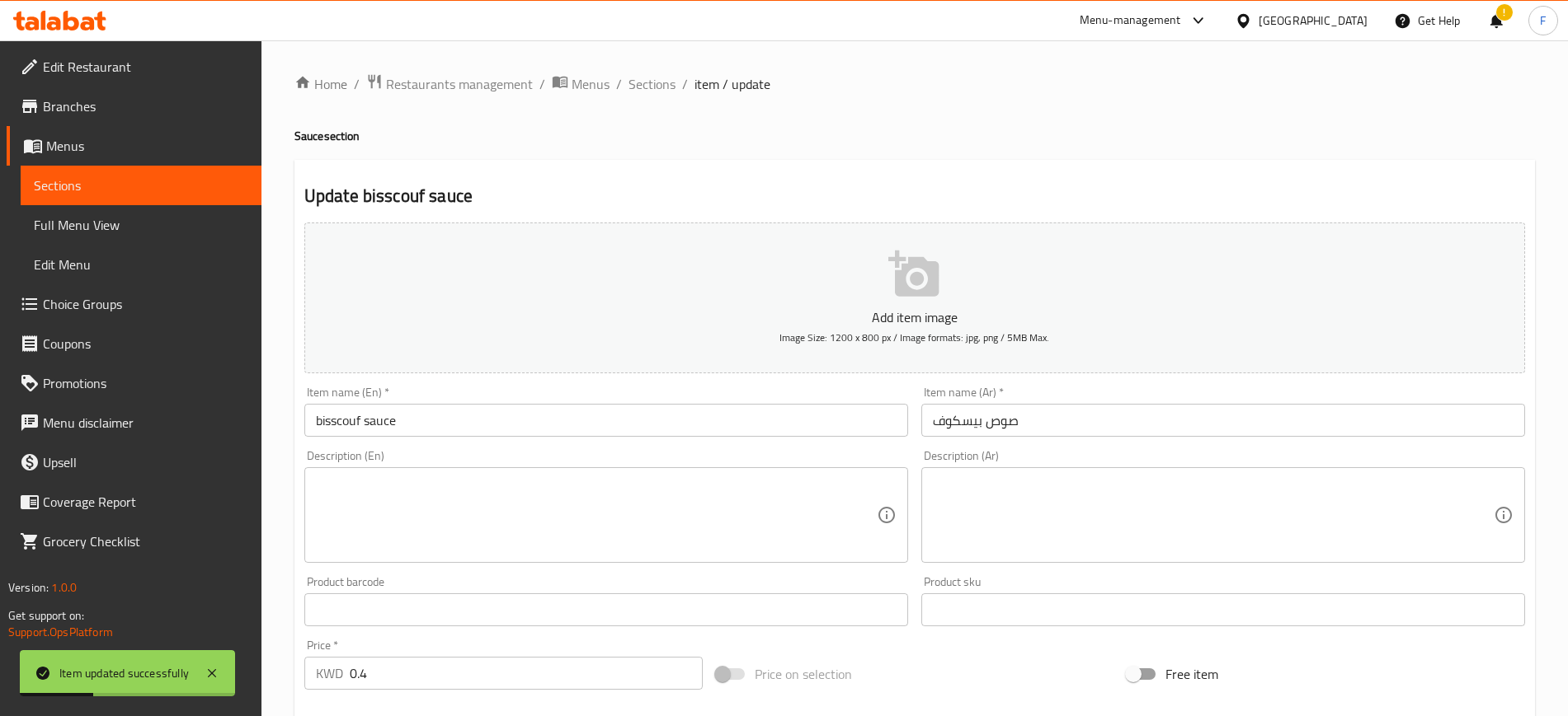
click at [117, 305] on span "Choice Groups" at bounding box center [145, 303] width 206 height 20
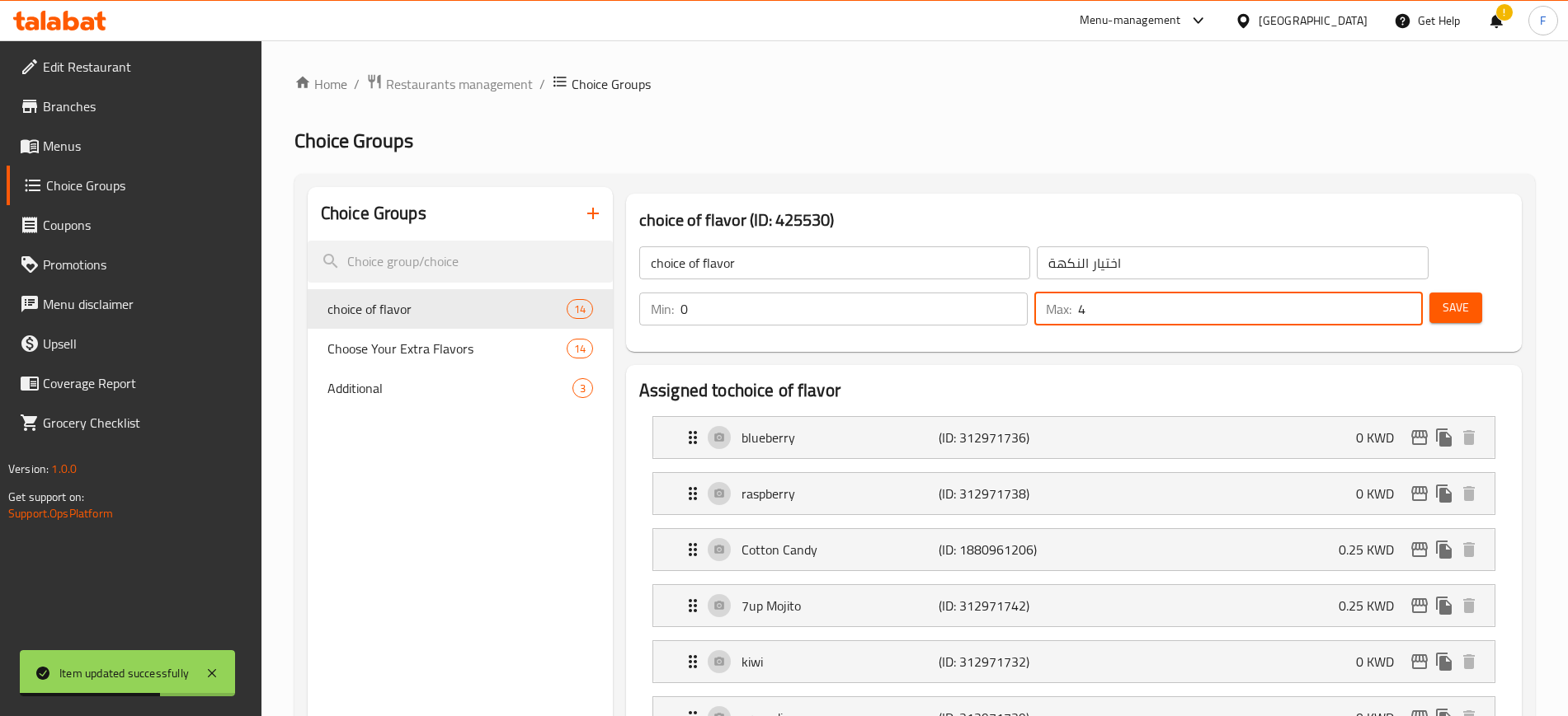
click at [1379, 293] on input "4" at bounding box center [1250, 309] width 344 height 33
click at [1379, 293] on input "5" at bounding box center [1250, 309] width 344 height 33
click at [1442, 297] on span "Save" at bounding box center [1455, 308] width 26 height 21
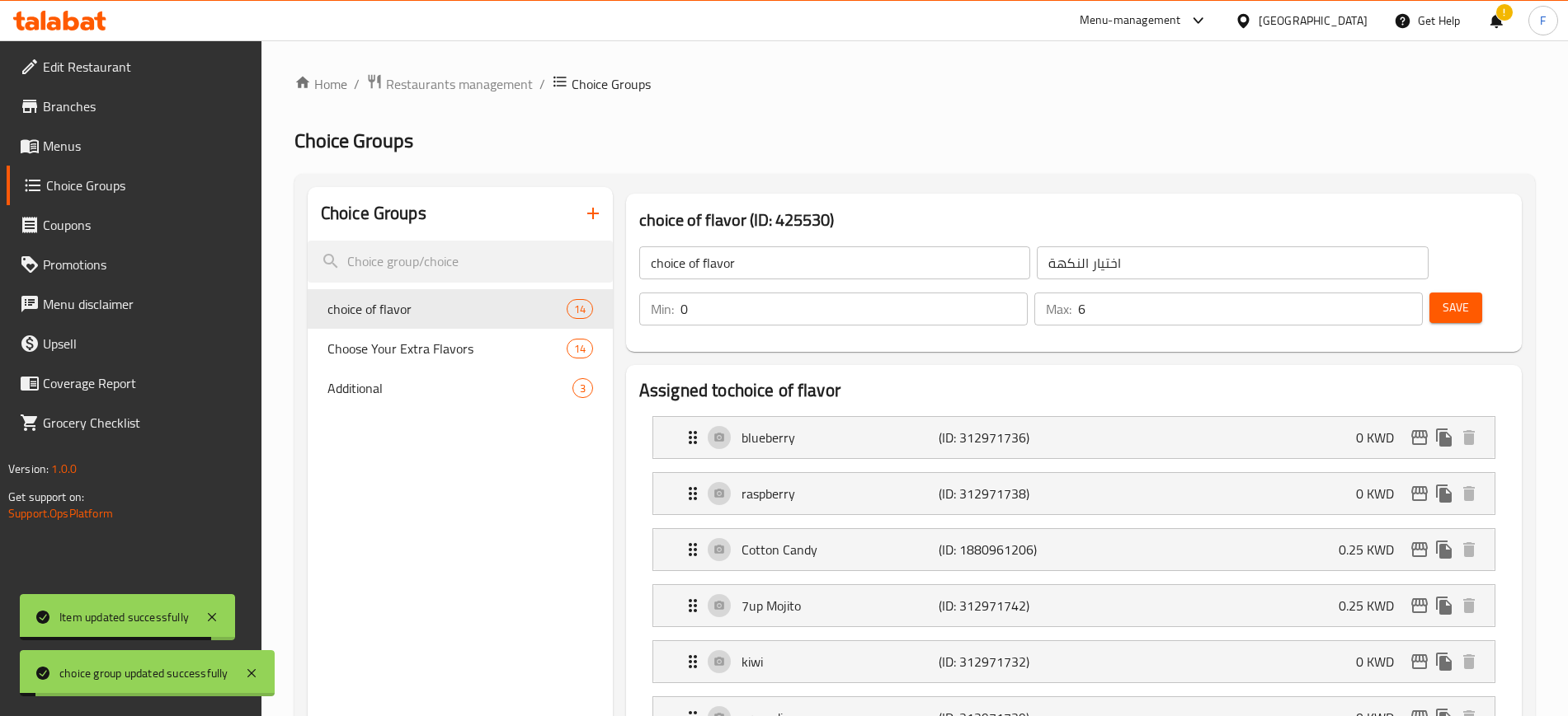
type input "6"
click at [1379, 293] on input "6" at bounding box center [1250, 309] width 344 height 33
click at [1429, 293] on button "Save" at bounding box center [1455, 308] width 53 height 30
click at [364, 385] on div at bounding box center [784, 358] width 1568 height 716
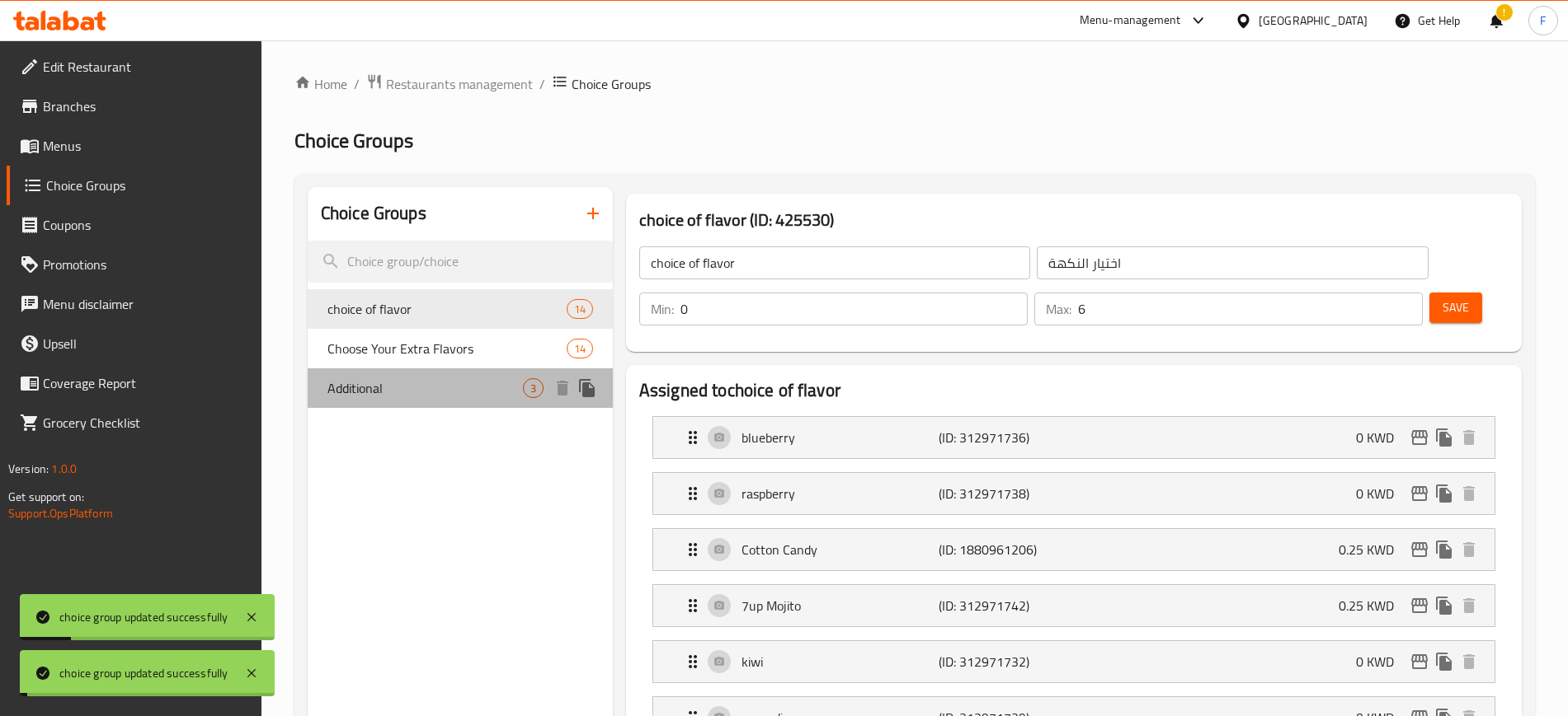
click at [364, 385] on span "Additional" at bounding box center [424, 387] width 195 height 20
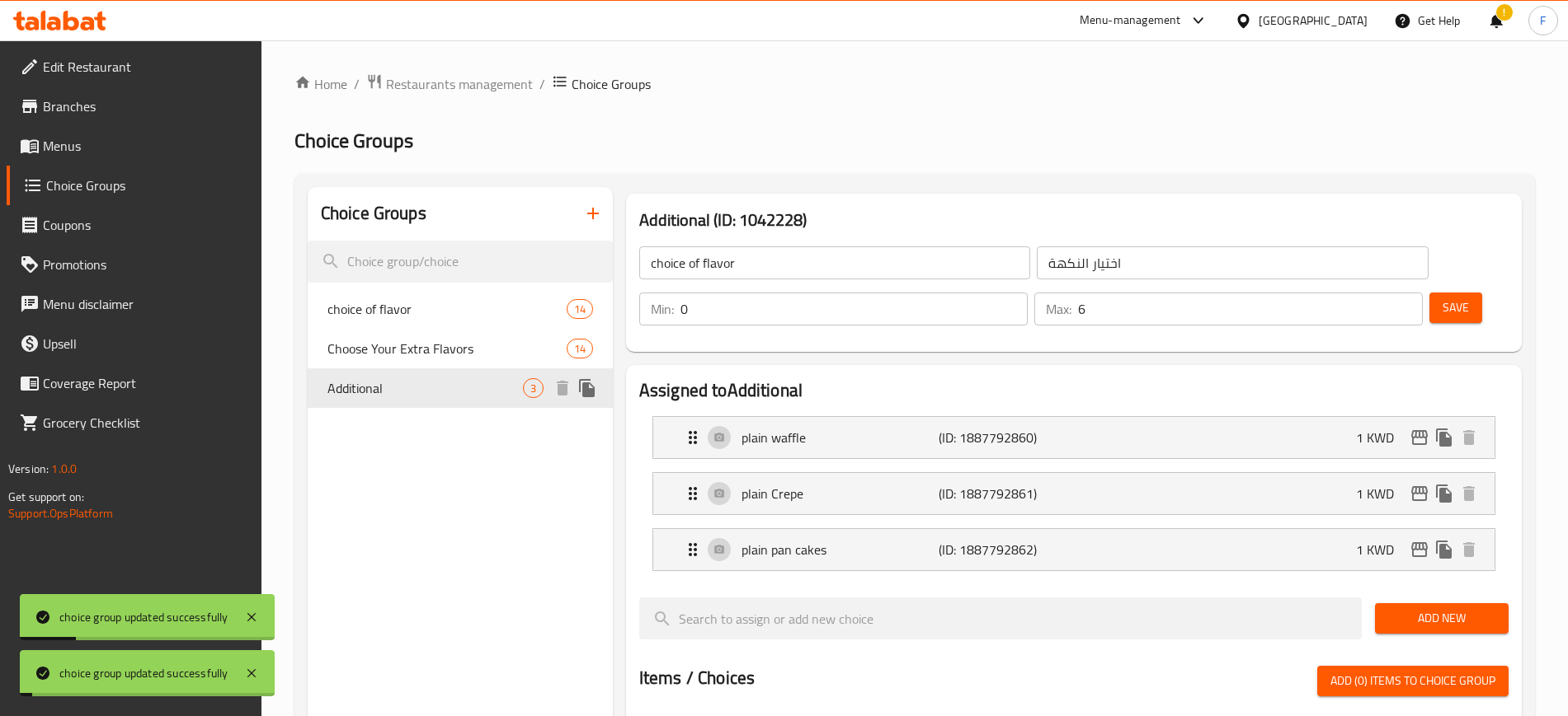
type input "Additional"
type input "زيادة"
type input "3"
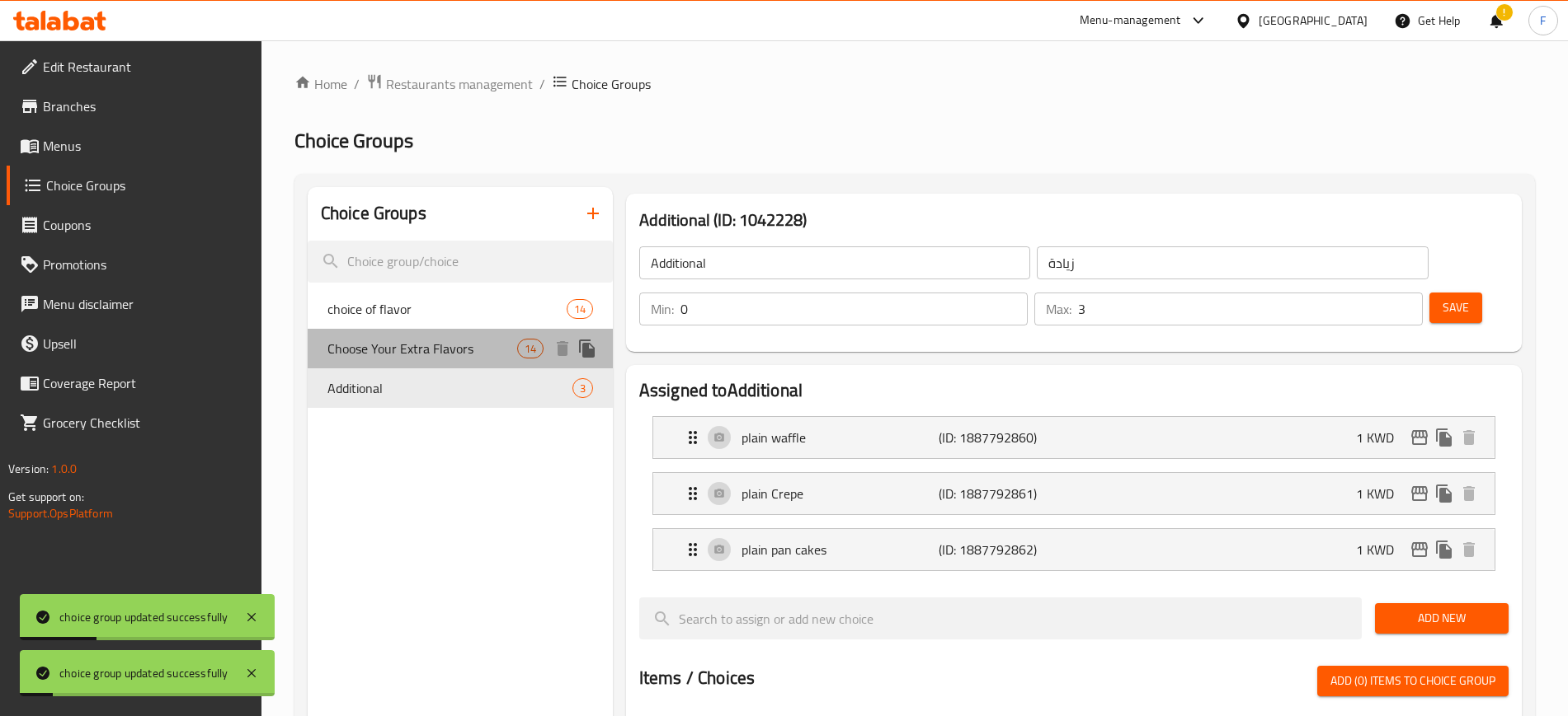
click at [382, 345] on span "Choose Your Extra Flavors" at bounding box center [421, 348] width 190 height 20
type input "Choose Your Extra Flavors"
type input "اختر النكهات الإضافية"
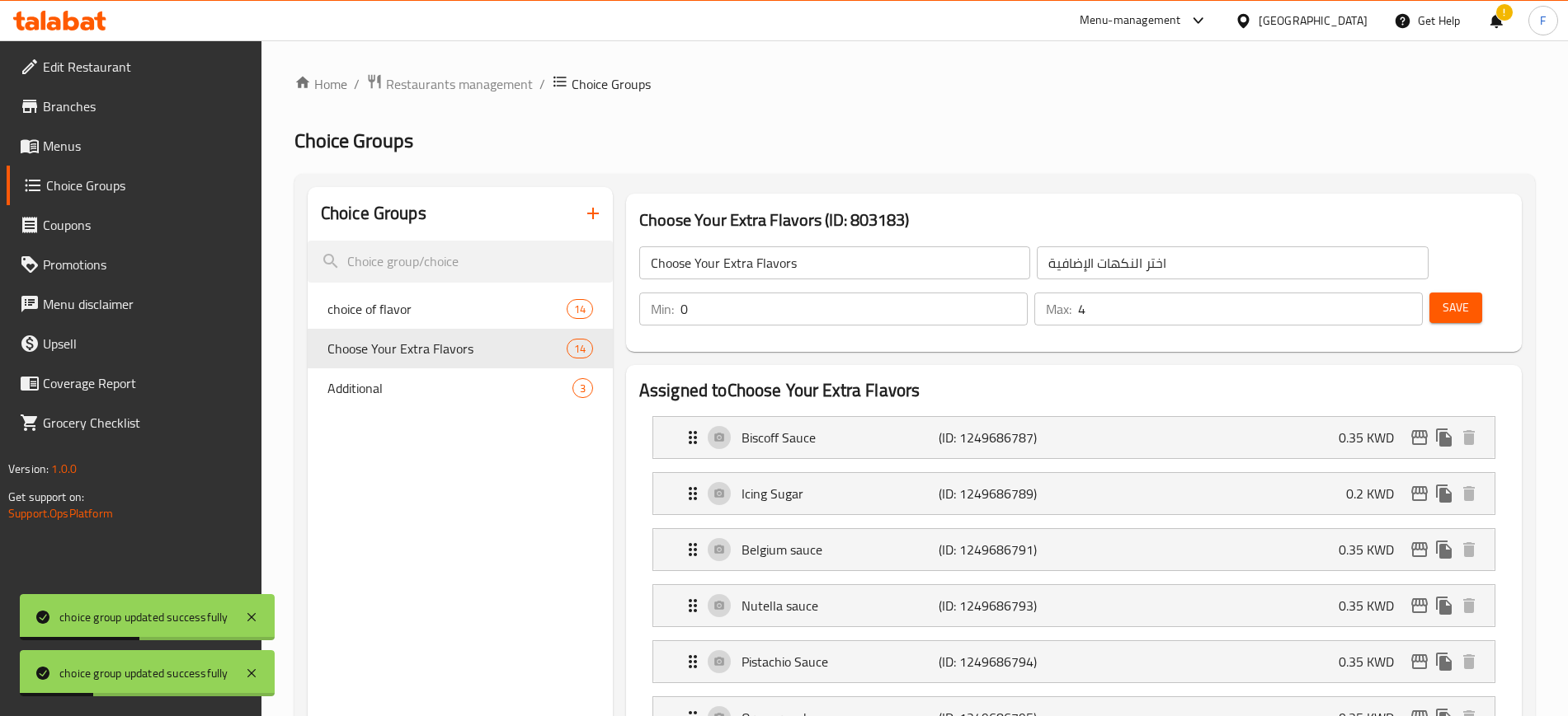
click at [1378, 293] on input "4" at bounding box center [1250, 309] width 344 height 33
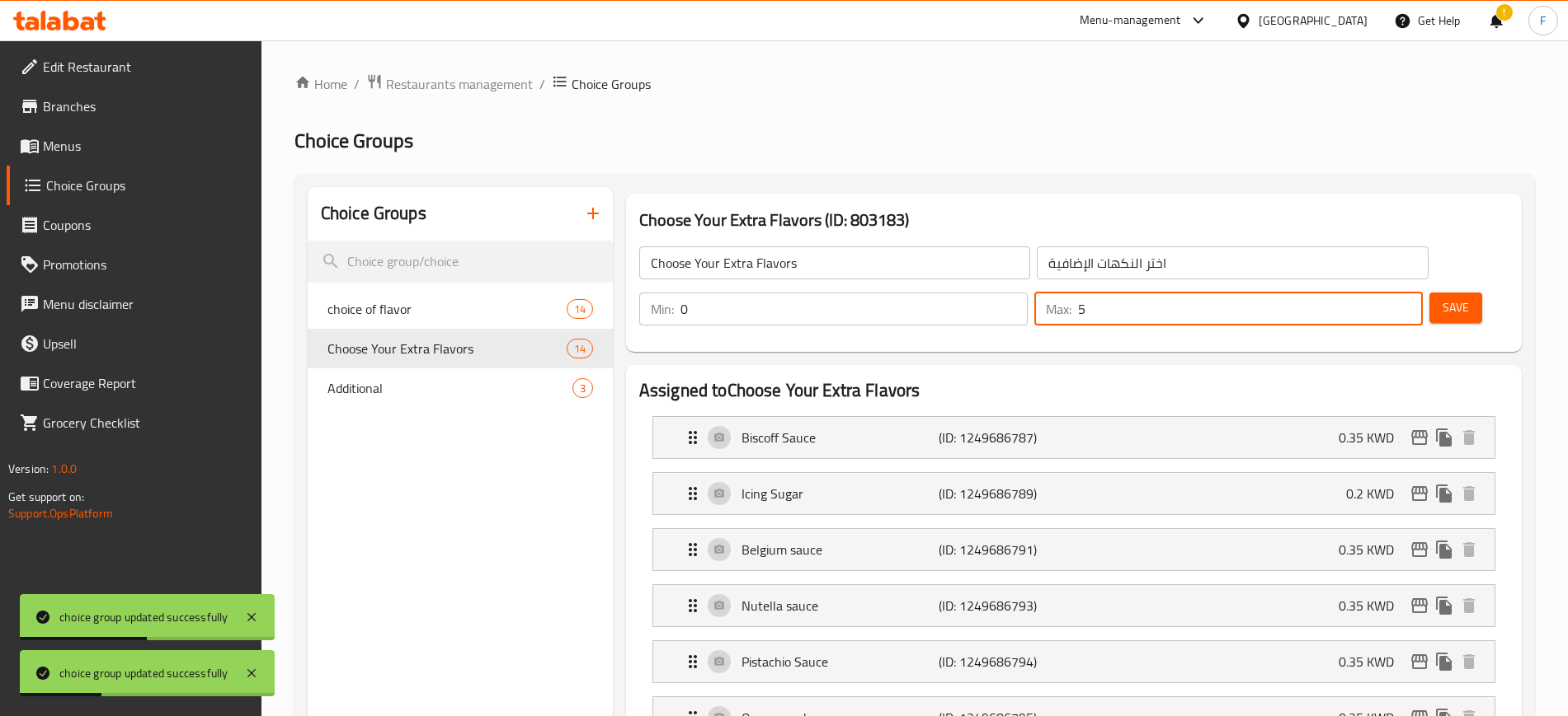
click at [1378, 293] on input "5" at bounding box center [1250, 309] width 344 height 33
type input "6"
click at [1378, 293] on input "6" at bounding box center [1250, 309] width 344 height 33
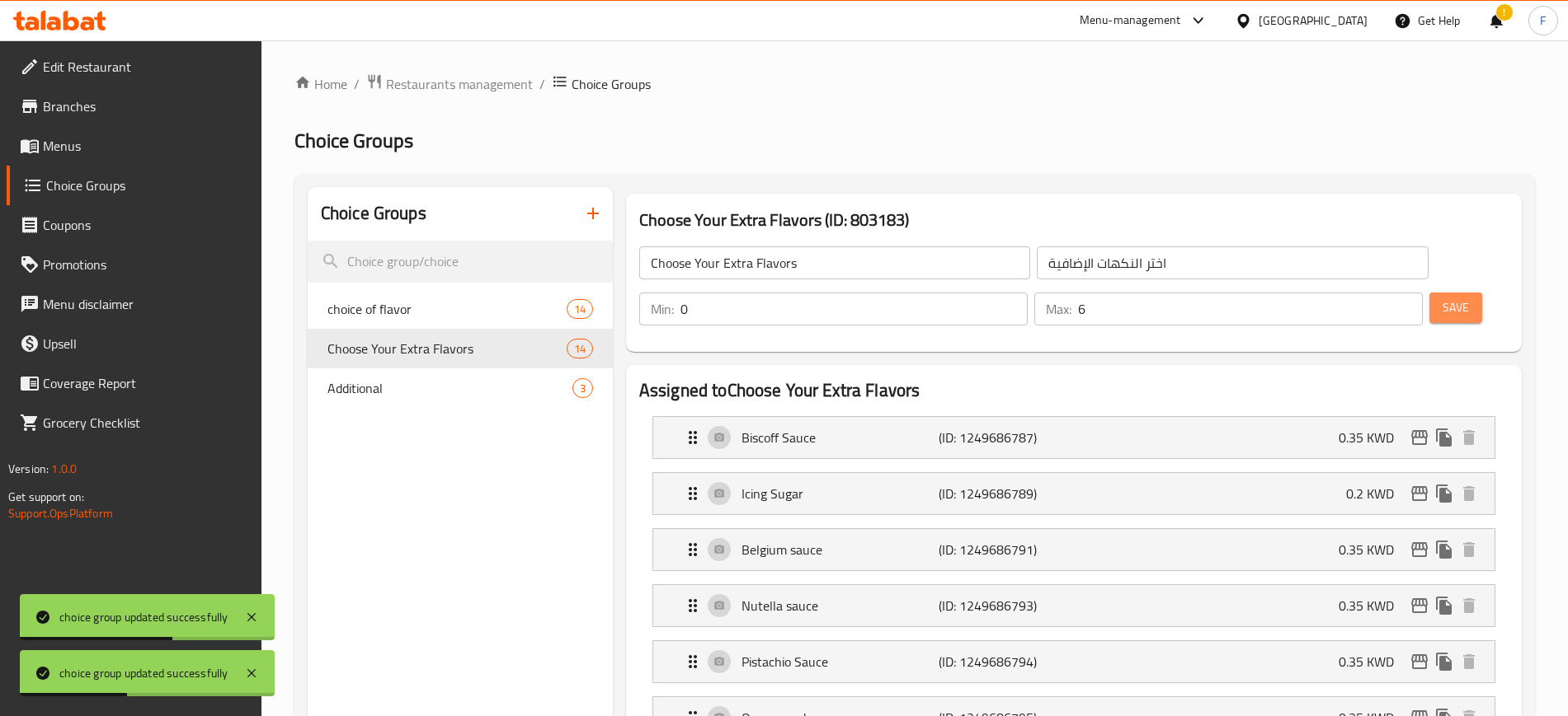
click at [1442, 297] on span "Save" at bounding box center [1455, 308] width 26 height 21
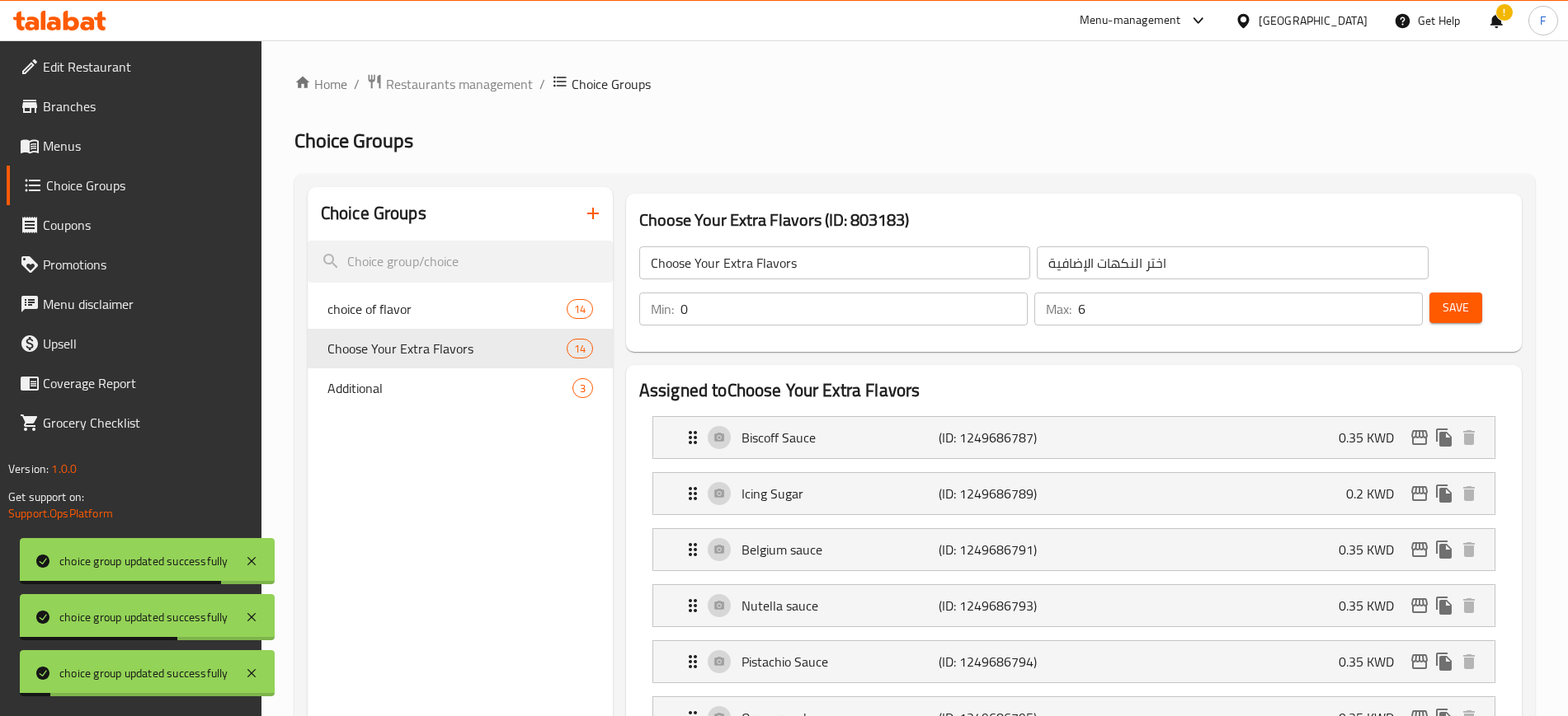
click at [100, 148] on span "Menus" at bounding box center [145, 146] width 206 height 20
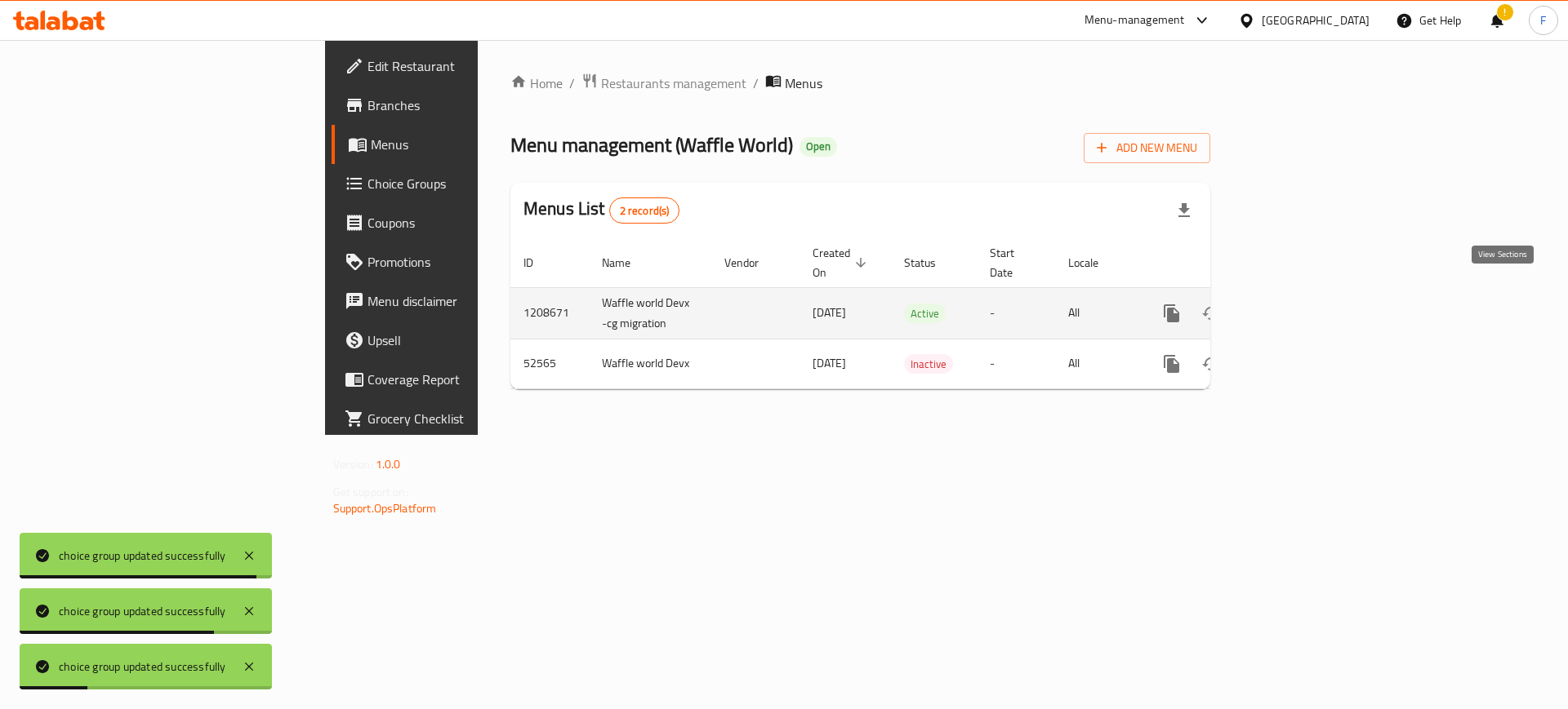
click at [1299, 304] on icon "enhanced table" at bounding box center [1289, 313] width 20 height 20
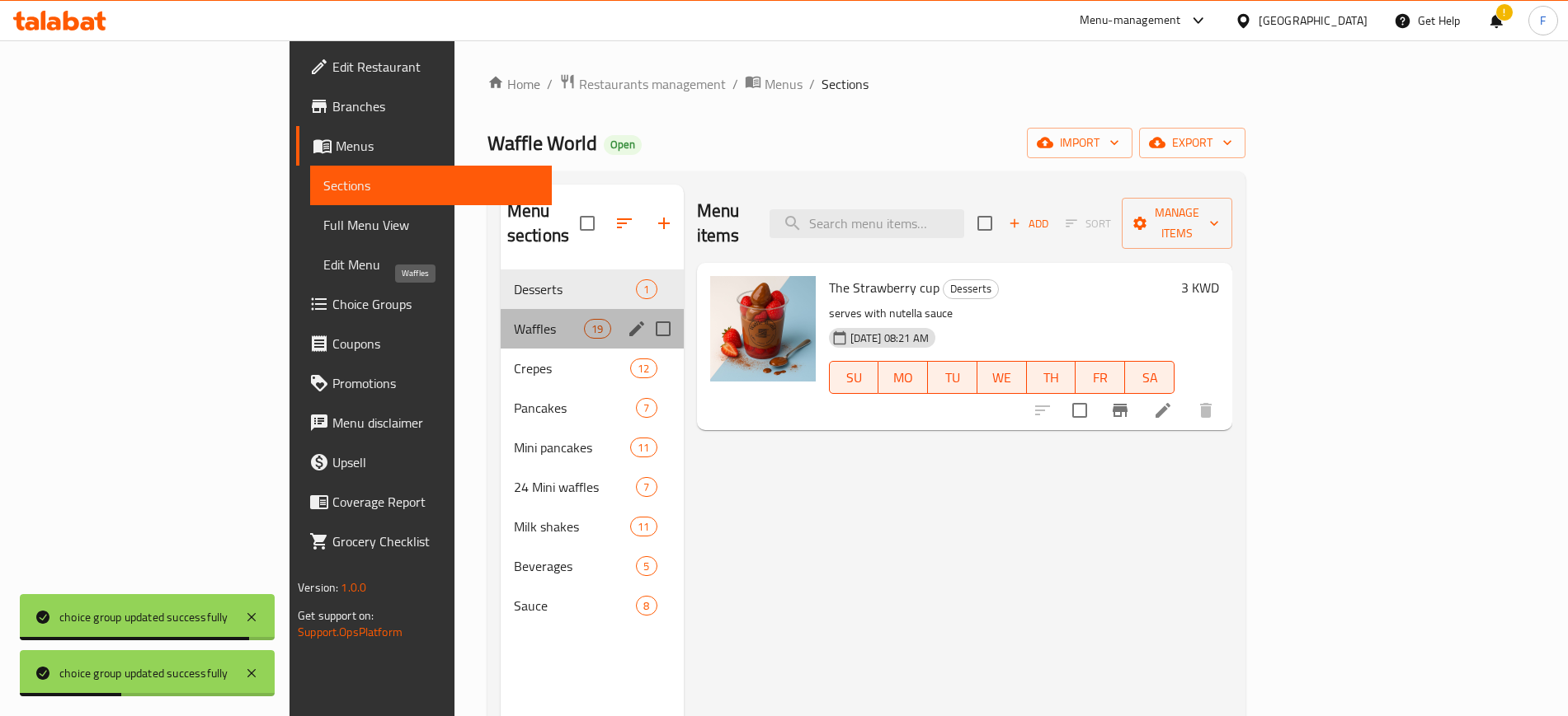
click at [513, 319] on span "Waffles" at bounding box center [548, 329] width 70 height 20
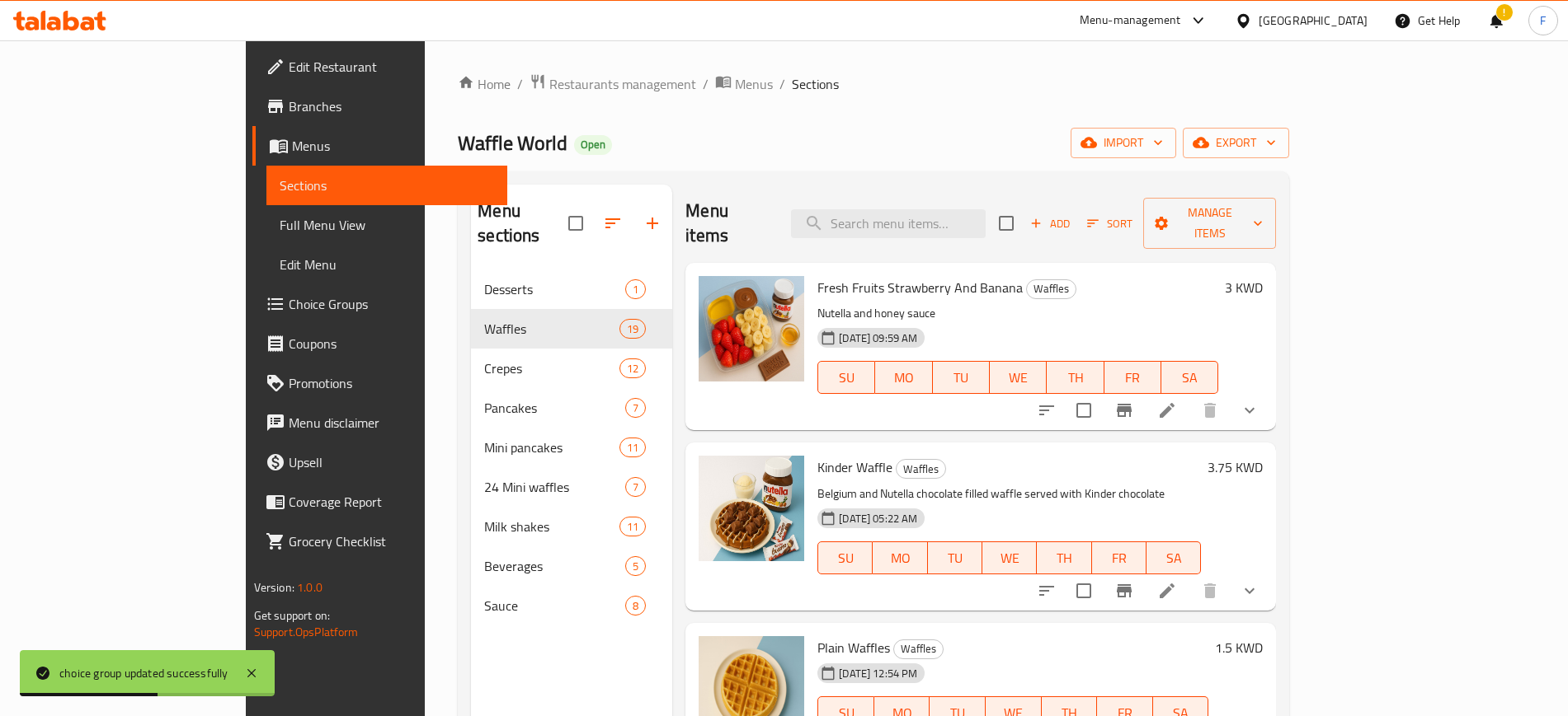
click at [1177, 400] on icon at bounding box center [1166, 410] width 20 height 20
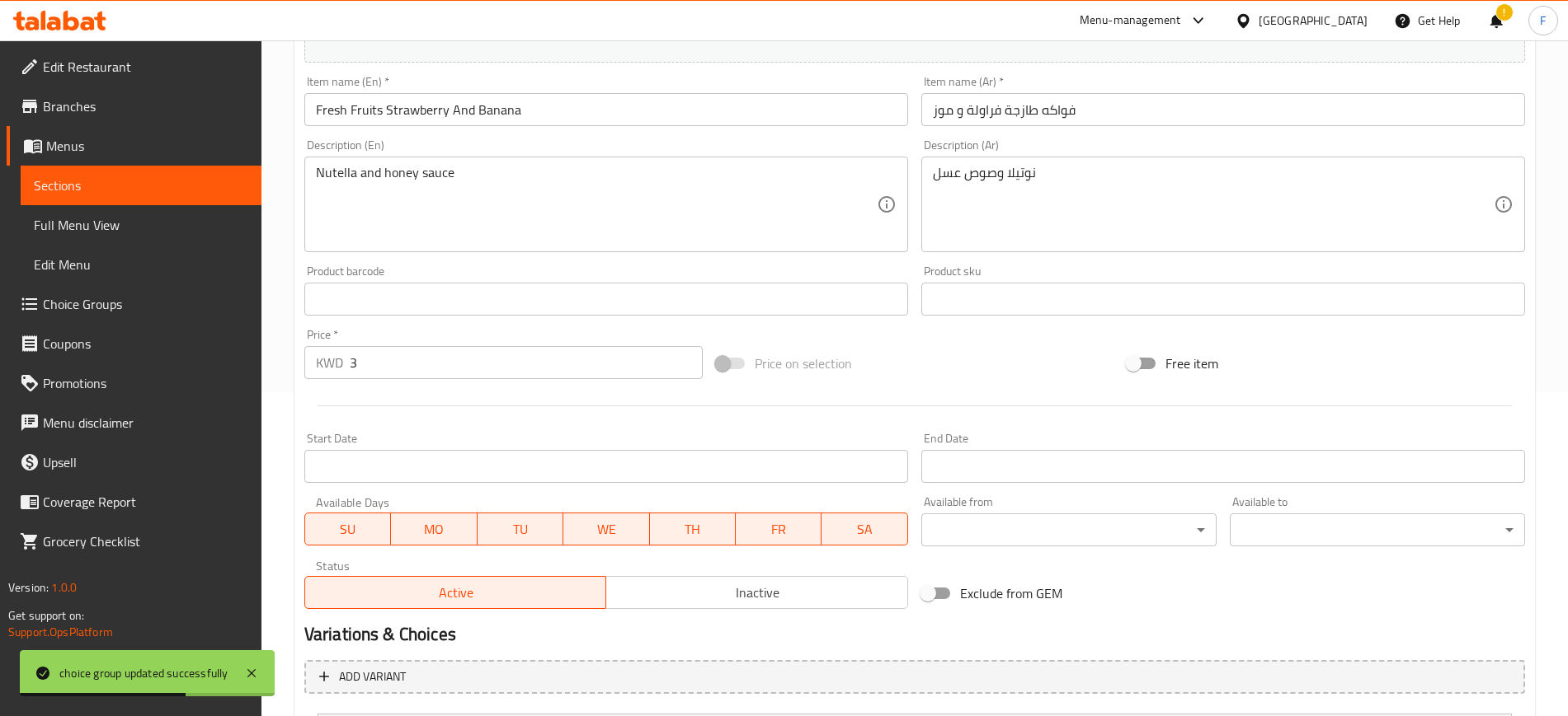
scroll to position [489, 0]
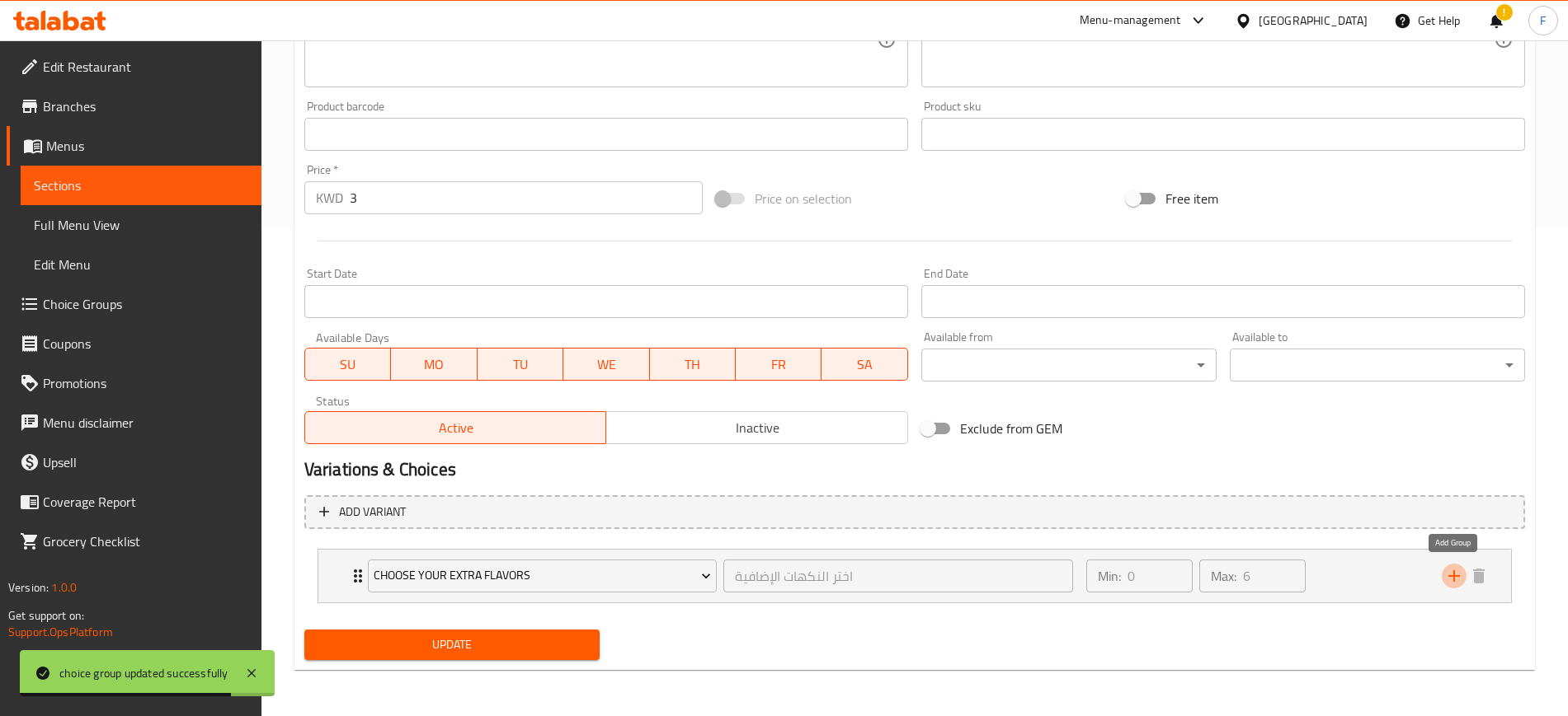
drag, startPoint x: 1463, startPoint y: 576, endPoint x: 670, endPoint y: 659, distance: 797.3
click at [1460, 572] on icon "add" at bounding box center [1454, 576] width 20 height 20
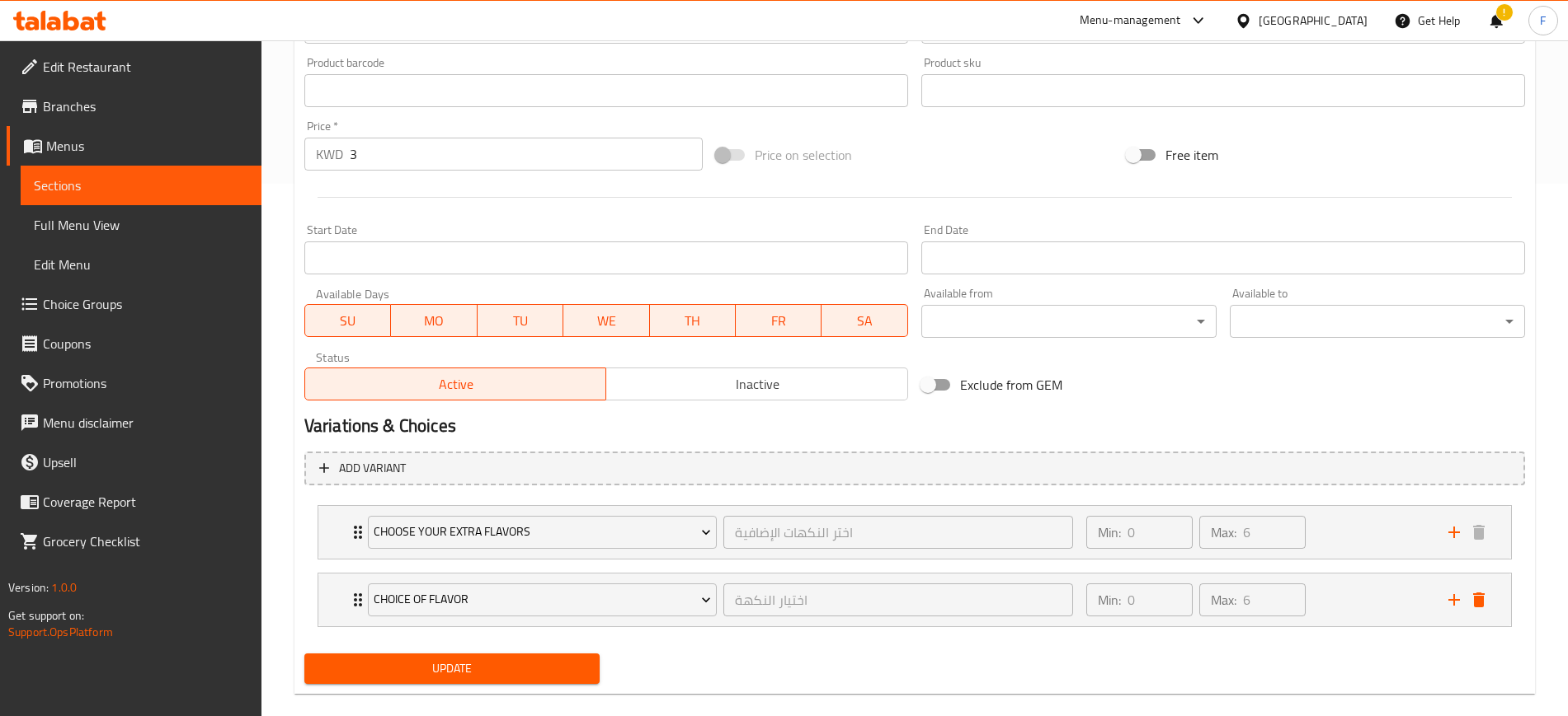
scroll to position [557, 0]
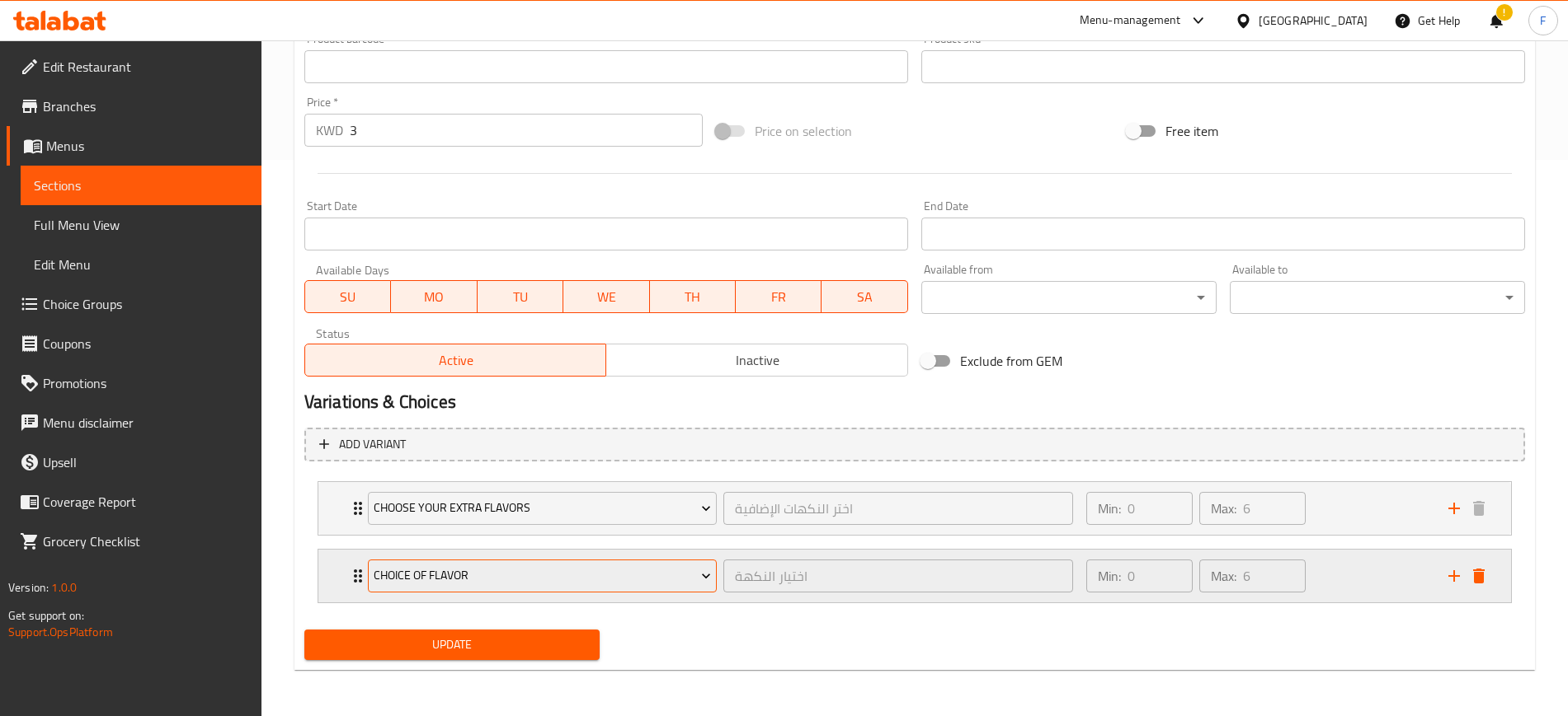
click at [552, 585] on span "choice of flavor" at bounding box center [542, 576] width 337 height 21
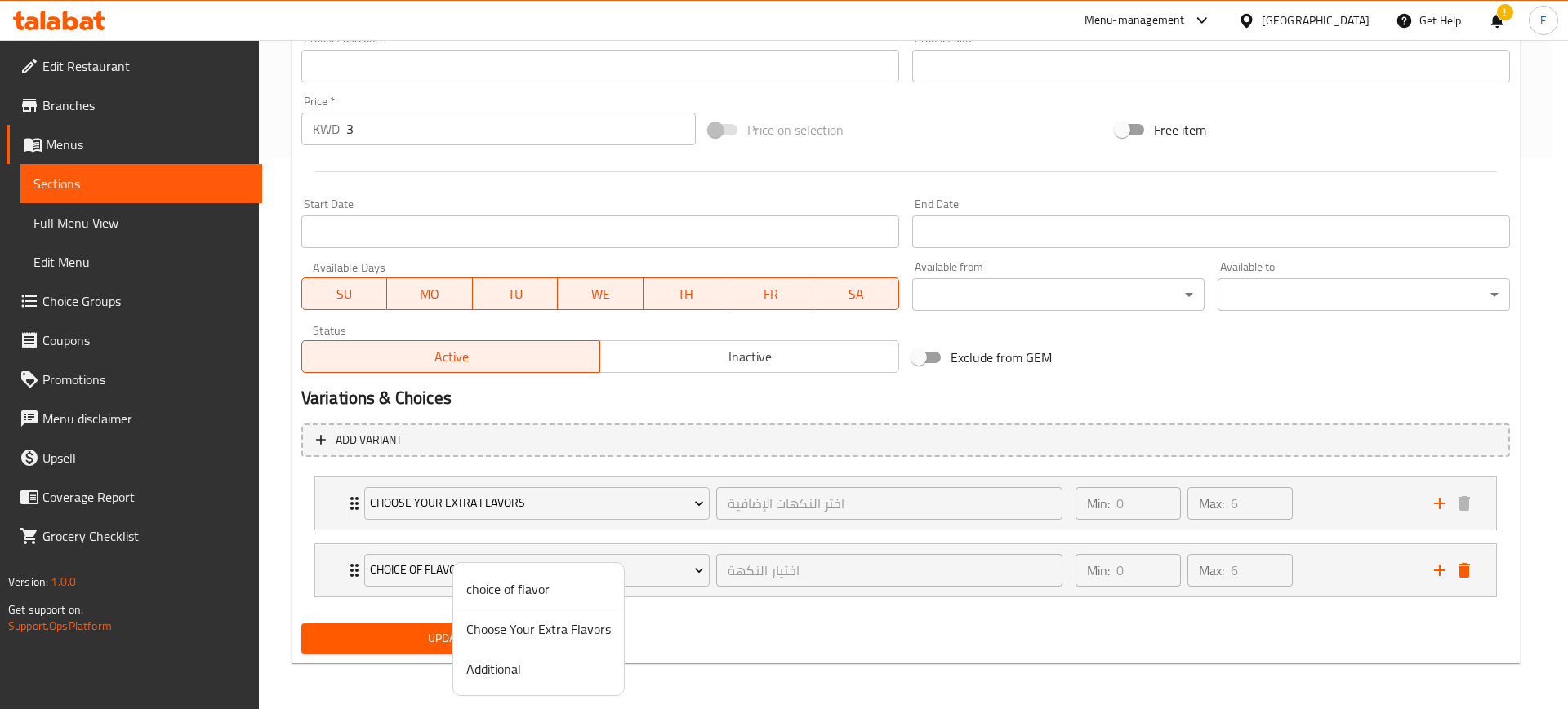
click at [530, 676] on span "Additional" at bounding box center [538, 669] width 144 height 20
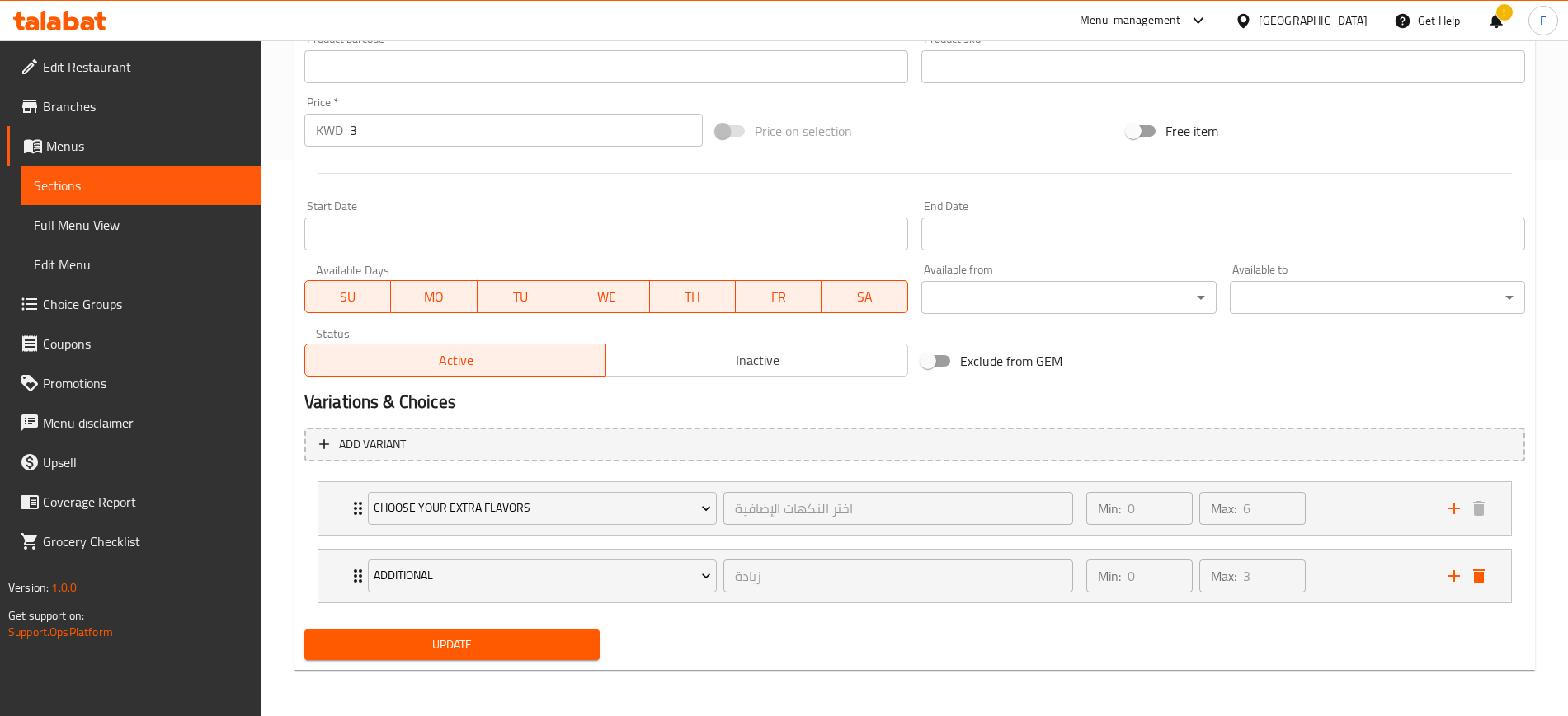
click at [413, 651] on span "Update" at bounding box center [452, 645] width 269 height 21
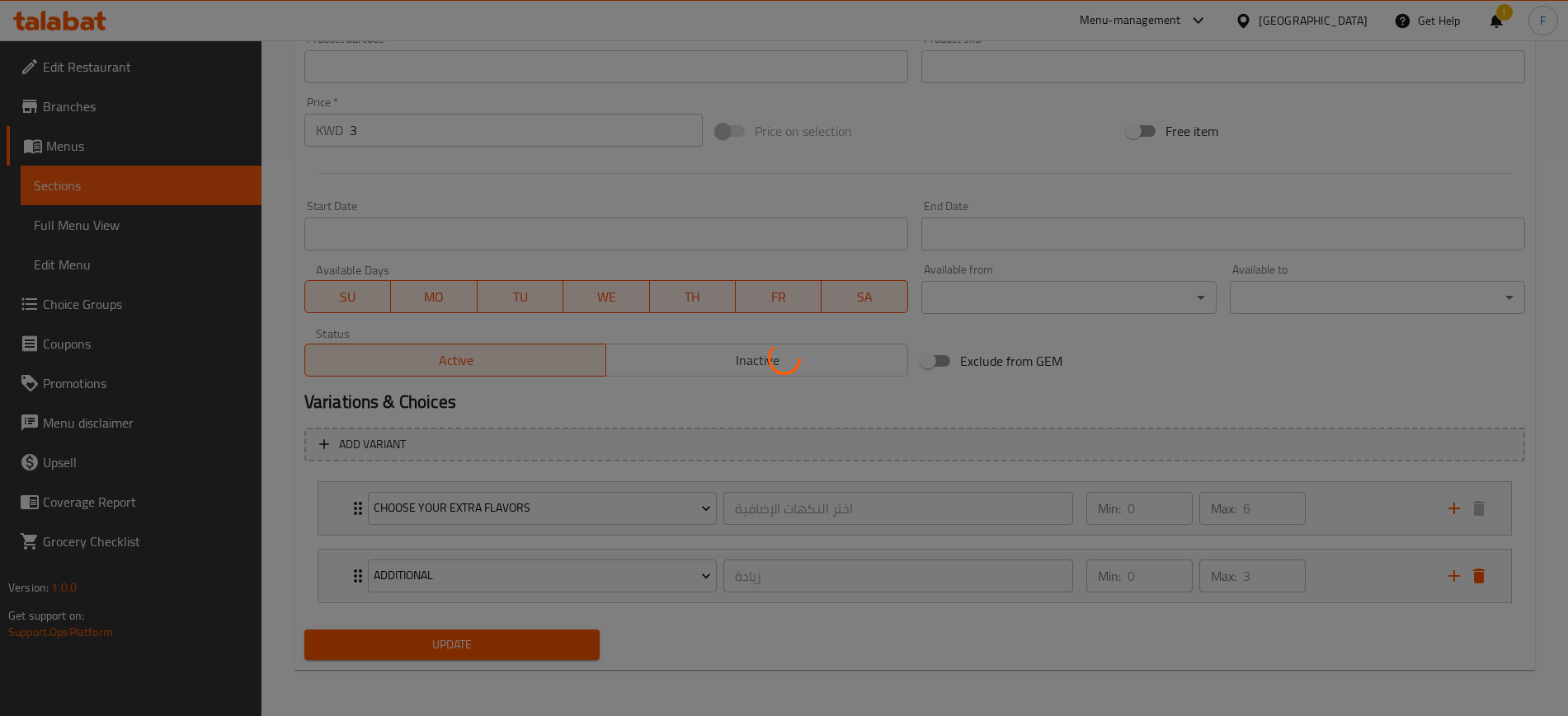
scroll to position [0, 0]
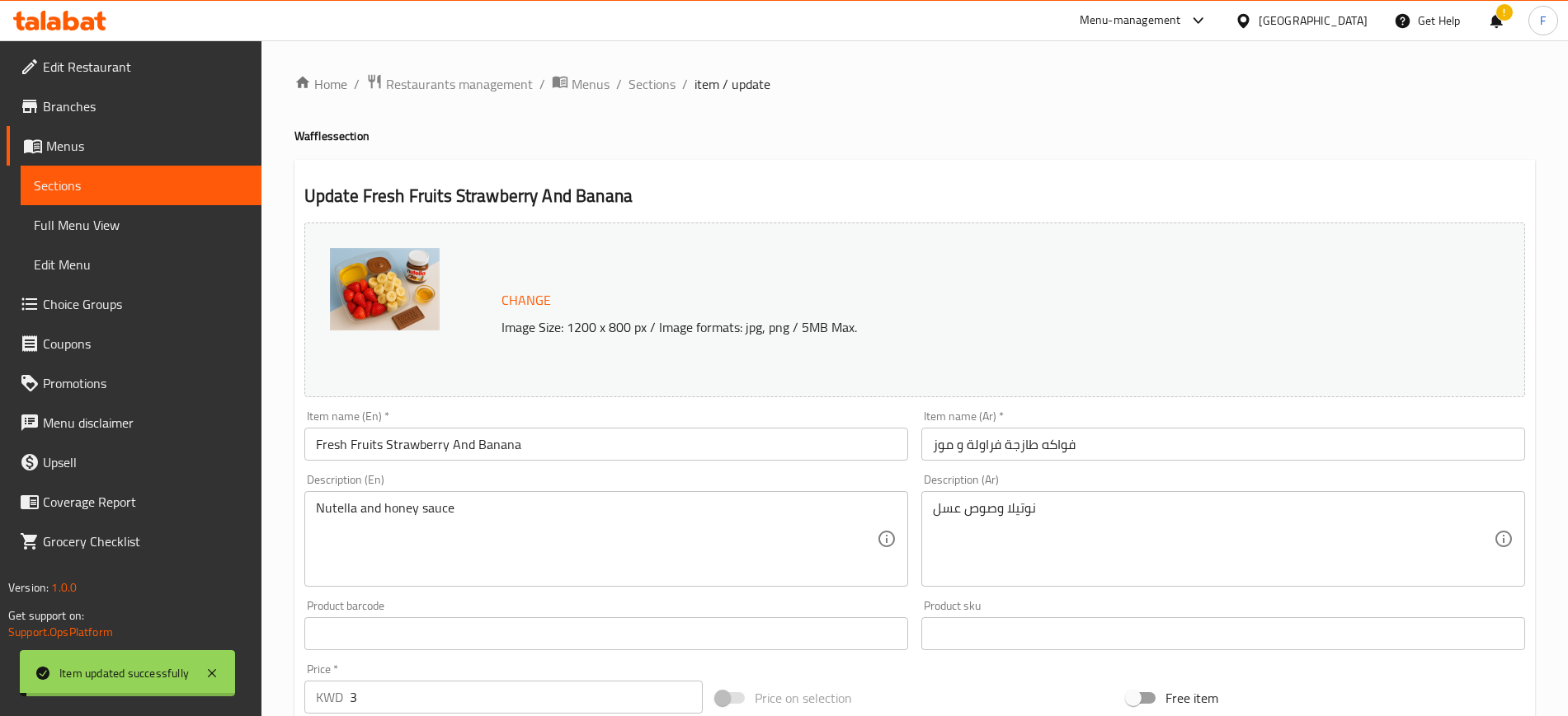
click at [650, 88] on span "Sections" at bounding box center [652, 84] width 47 height 20
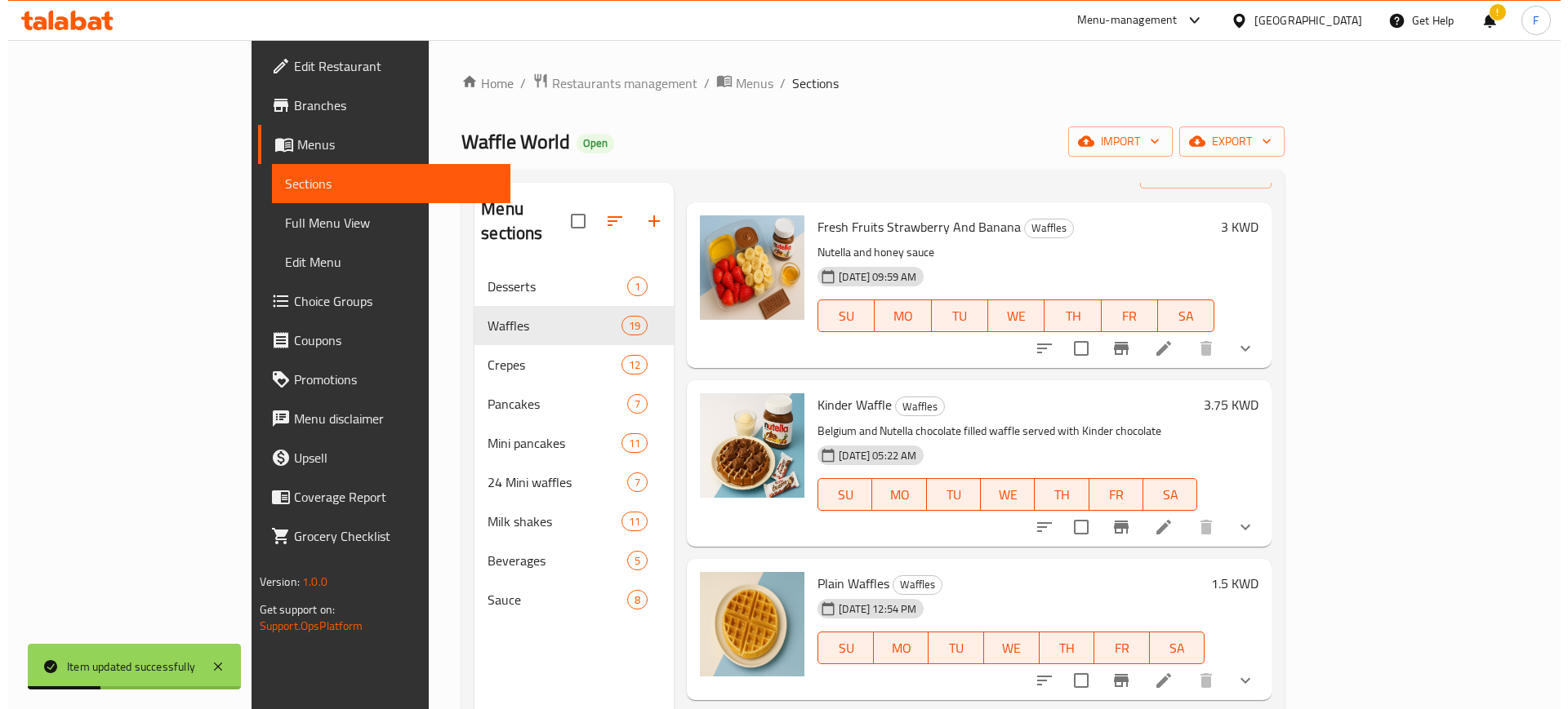
scroll to position [102, 0]
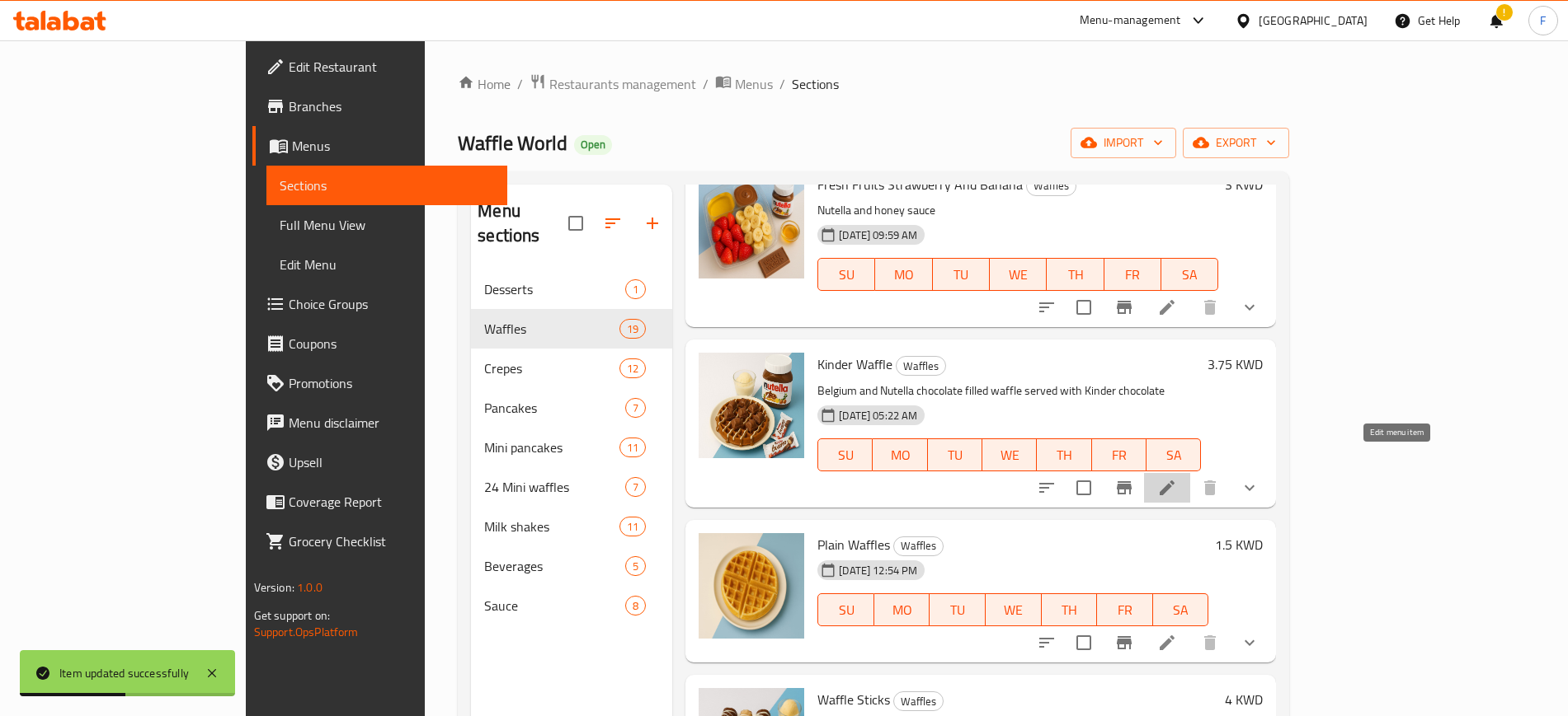
click at [1177, 478] on icon at bounding box center [1166, 487] width 20 height 20
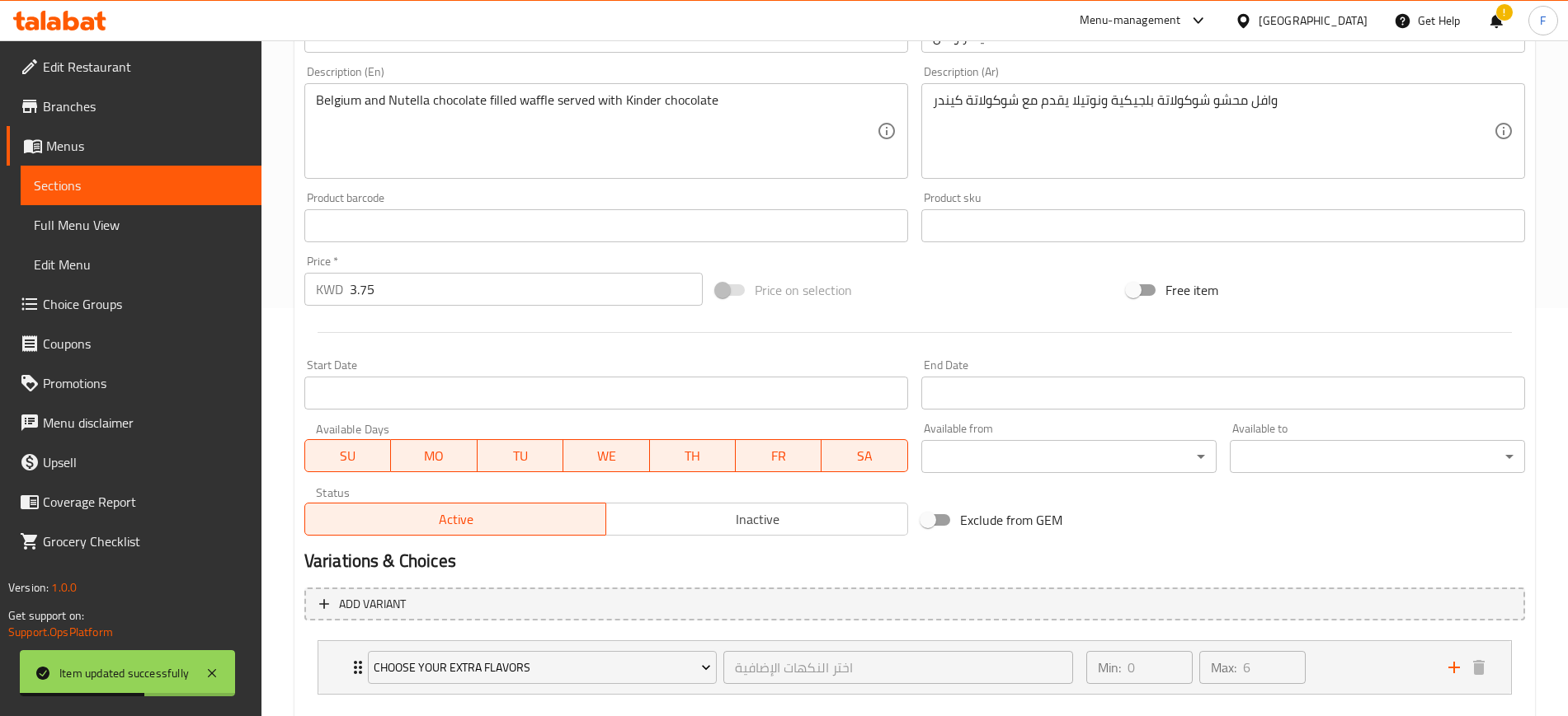
scroll to position [499, 0]
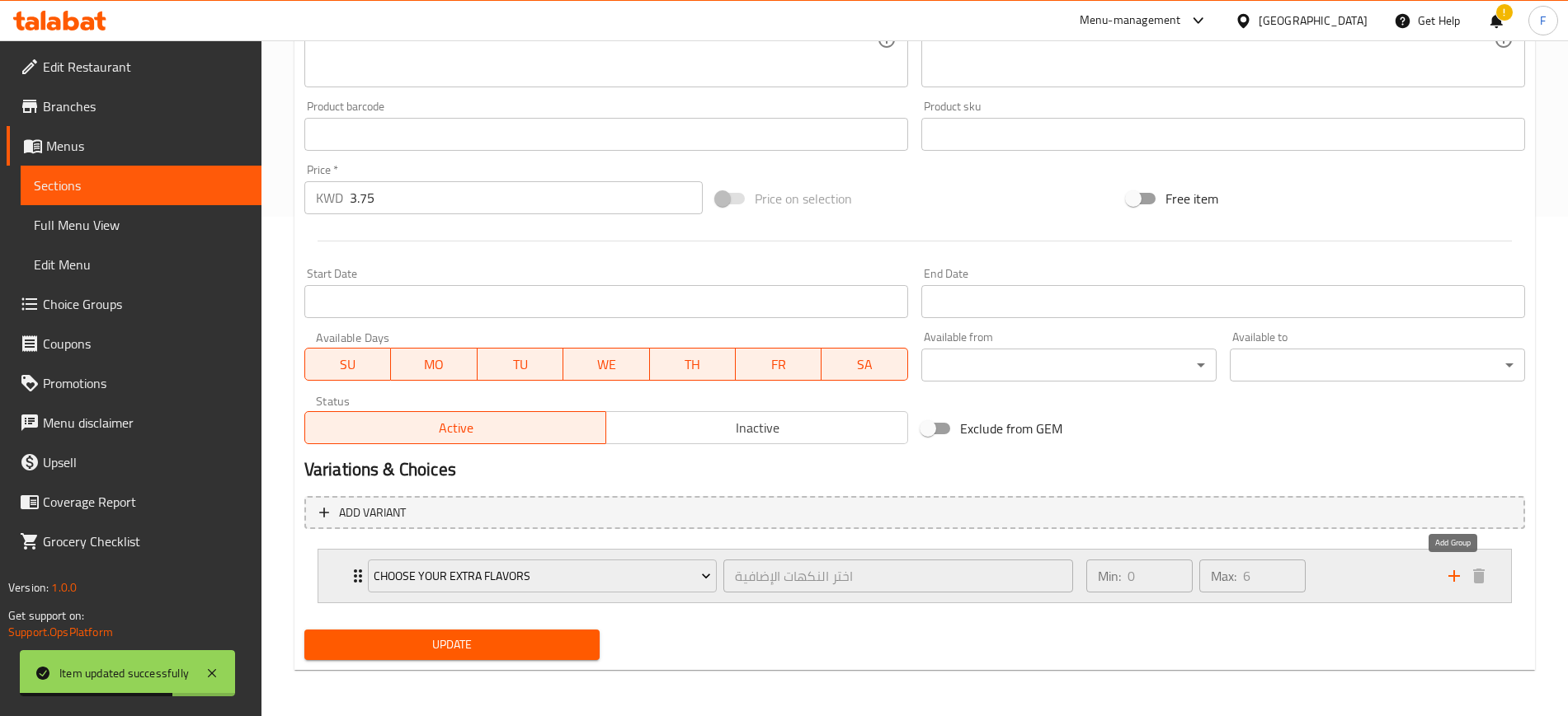
click at [1449, 576] on icon "add" at bounding box center [1454, 576] width 11 height 11
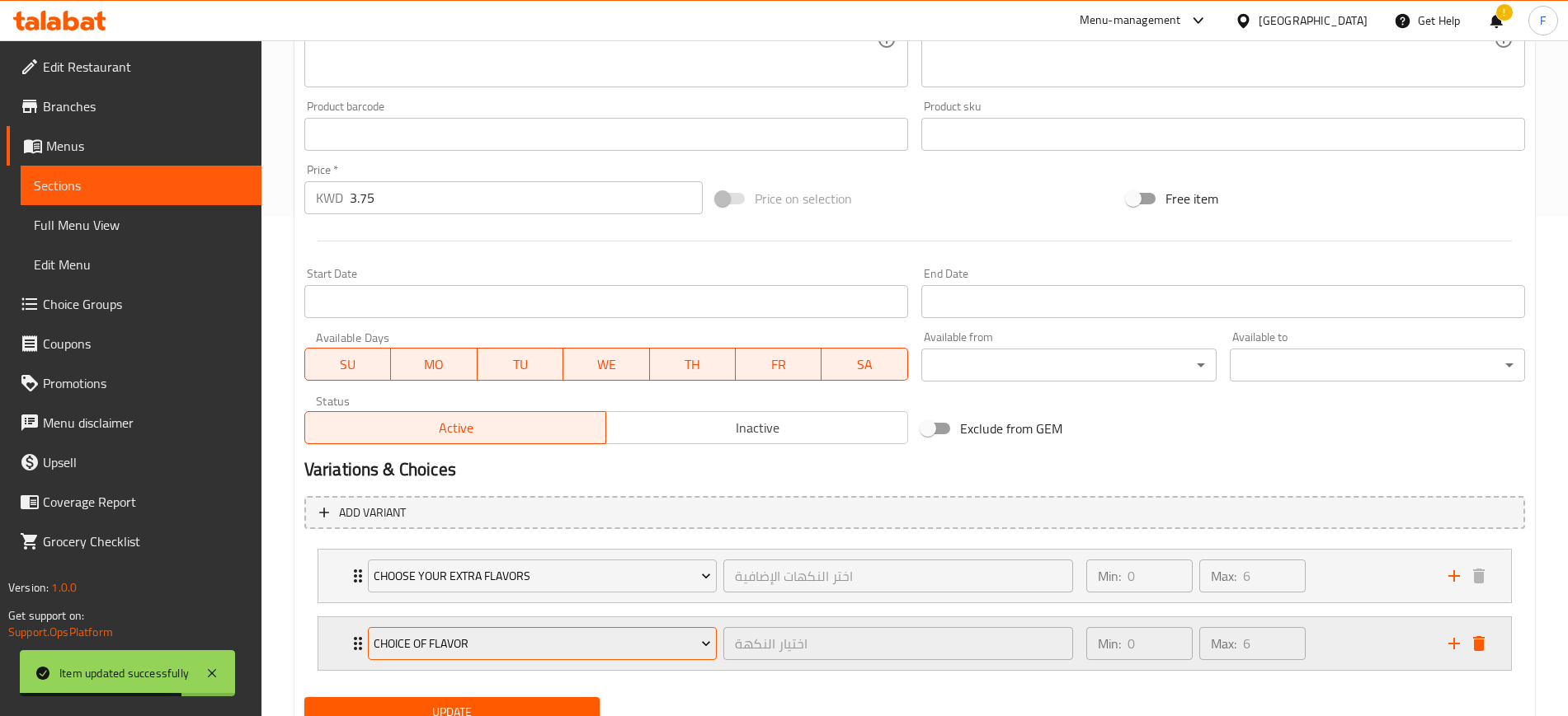
scroll to position [567, 0]
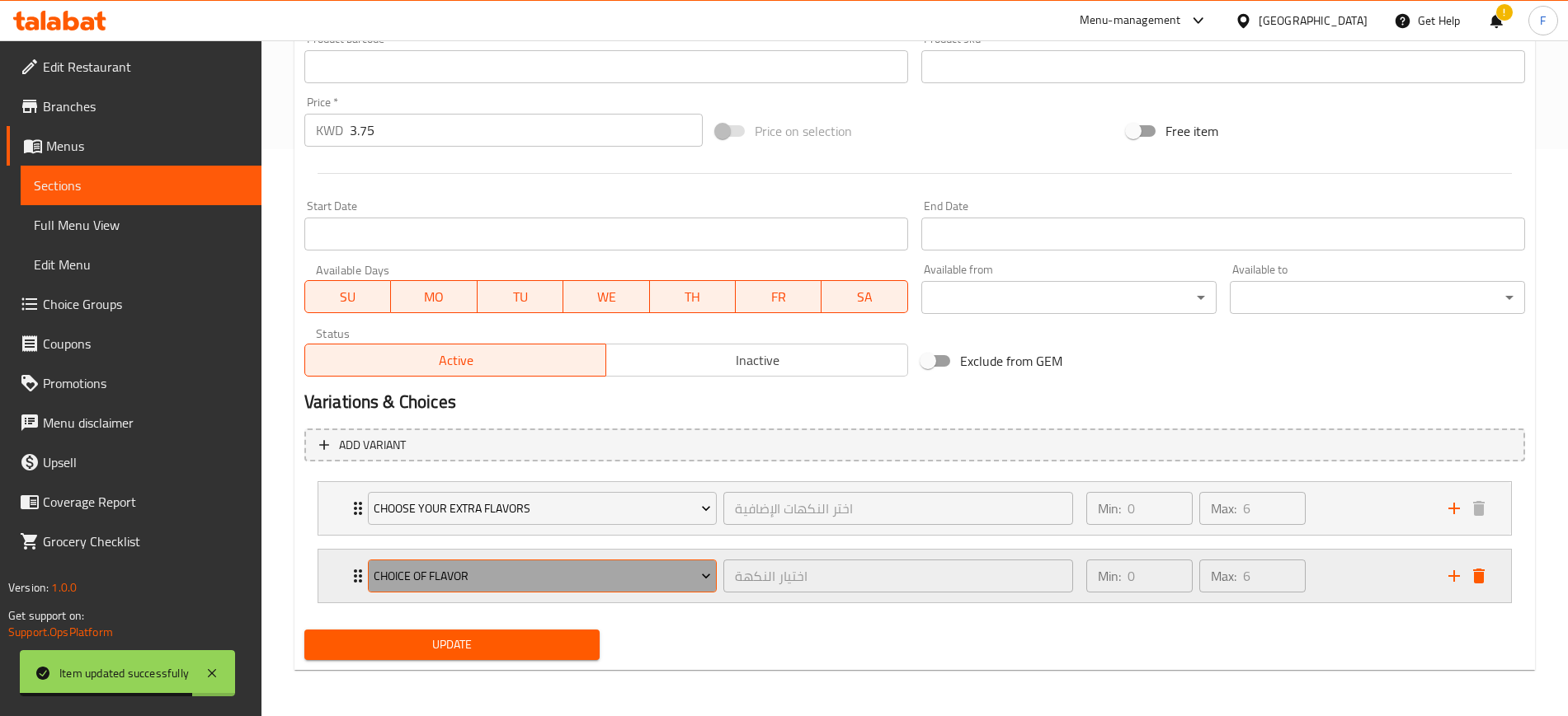
click at [575, 566] on span "choice of flavor" at bounding box center [542, 576] width 337 height 21
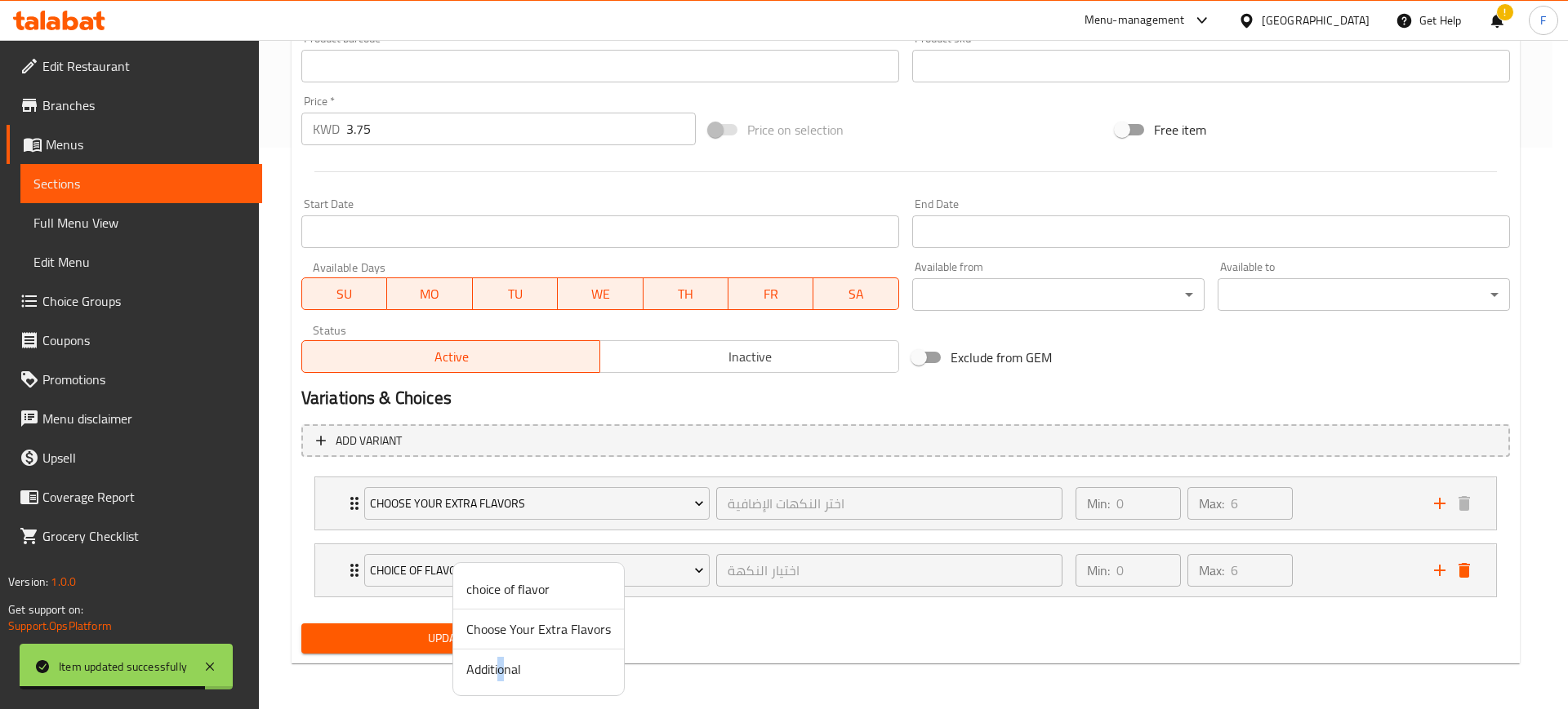
click at [501, 668] on span "Additional" at bounding box center [538, 669] width 144 height 20
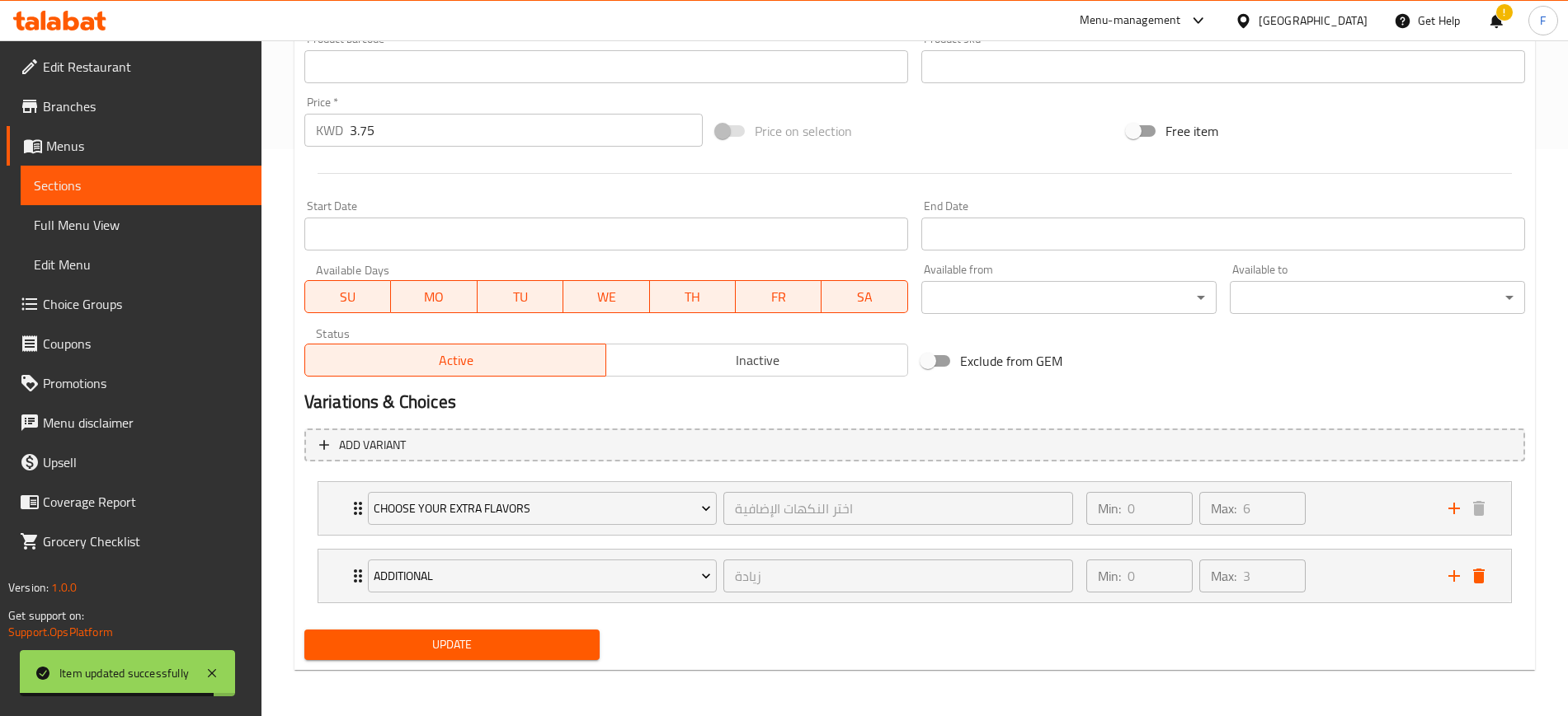
click at [400, 646] on span "Update" at bounding box center [452, 645] width 269 height 21
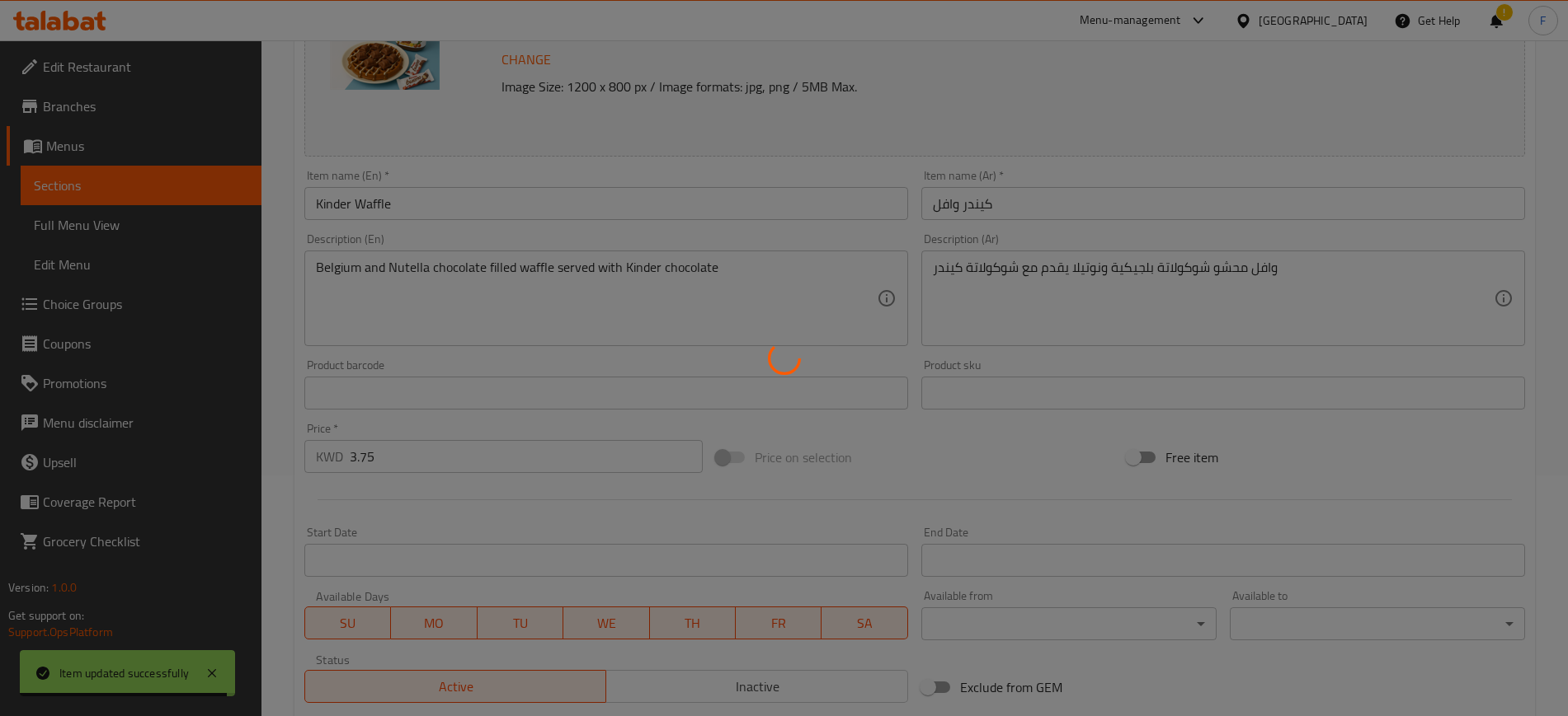
scroll to position [0, 0]
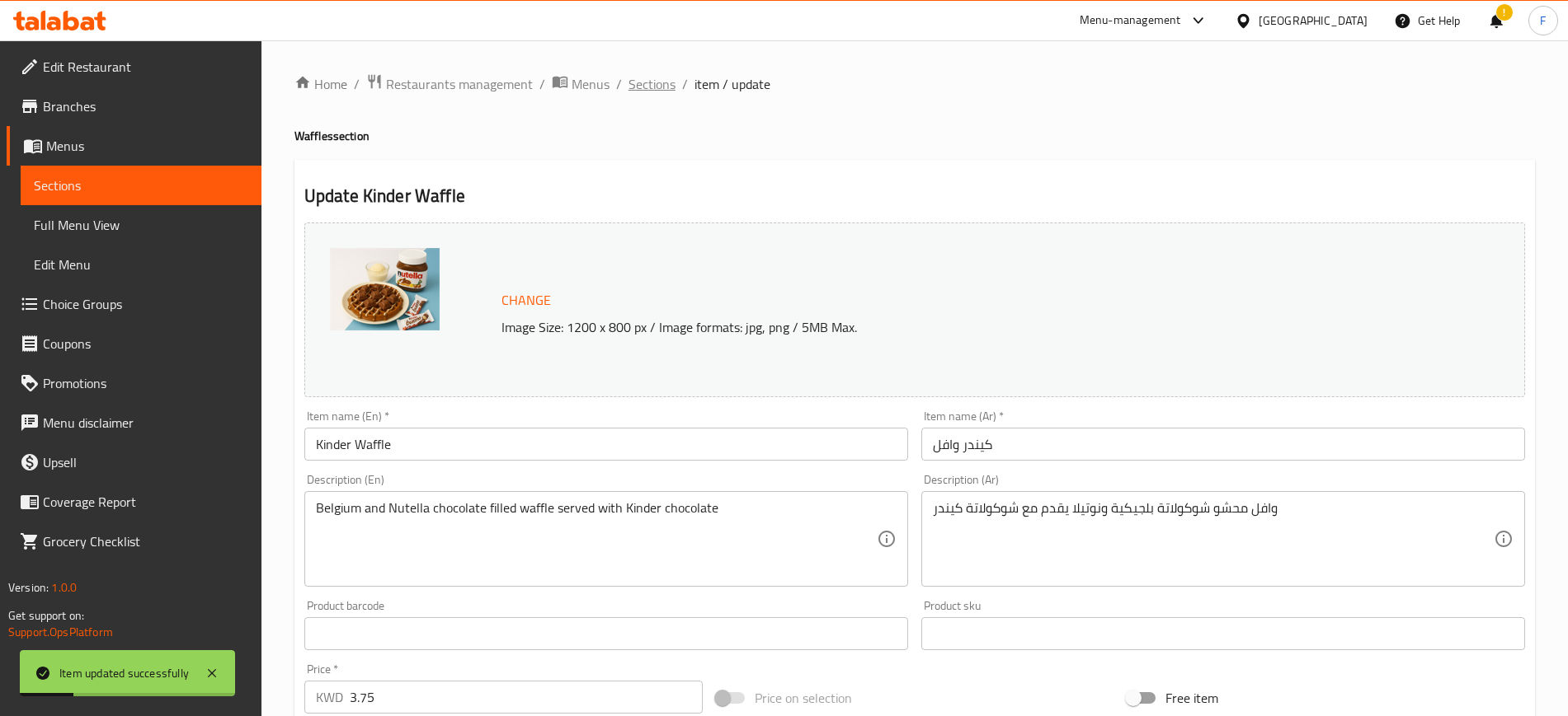
click at [673, 75] on span "Sections" at bounding box center [652, 84] width 47 height 20
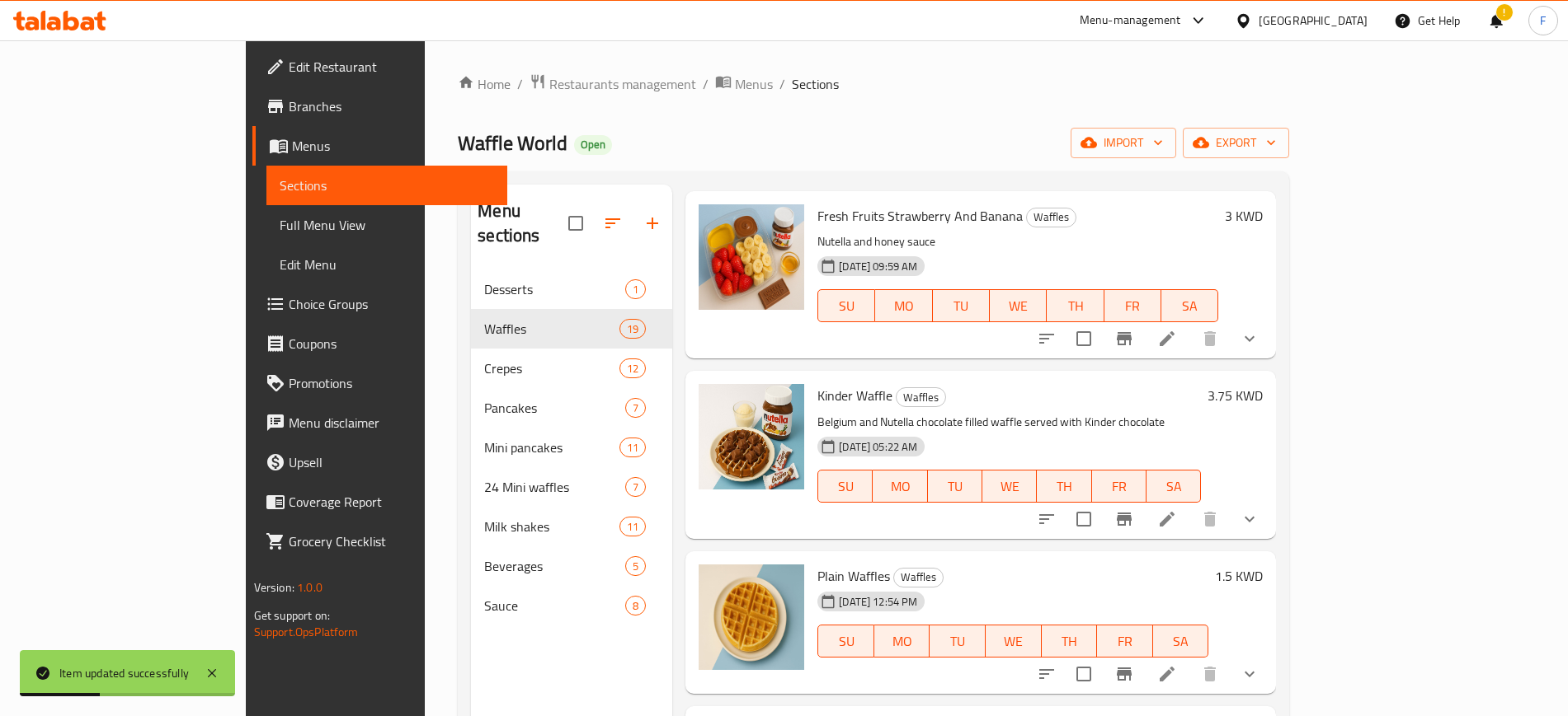
scroll to position [309, 0]
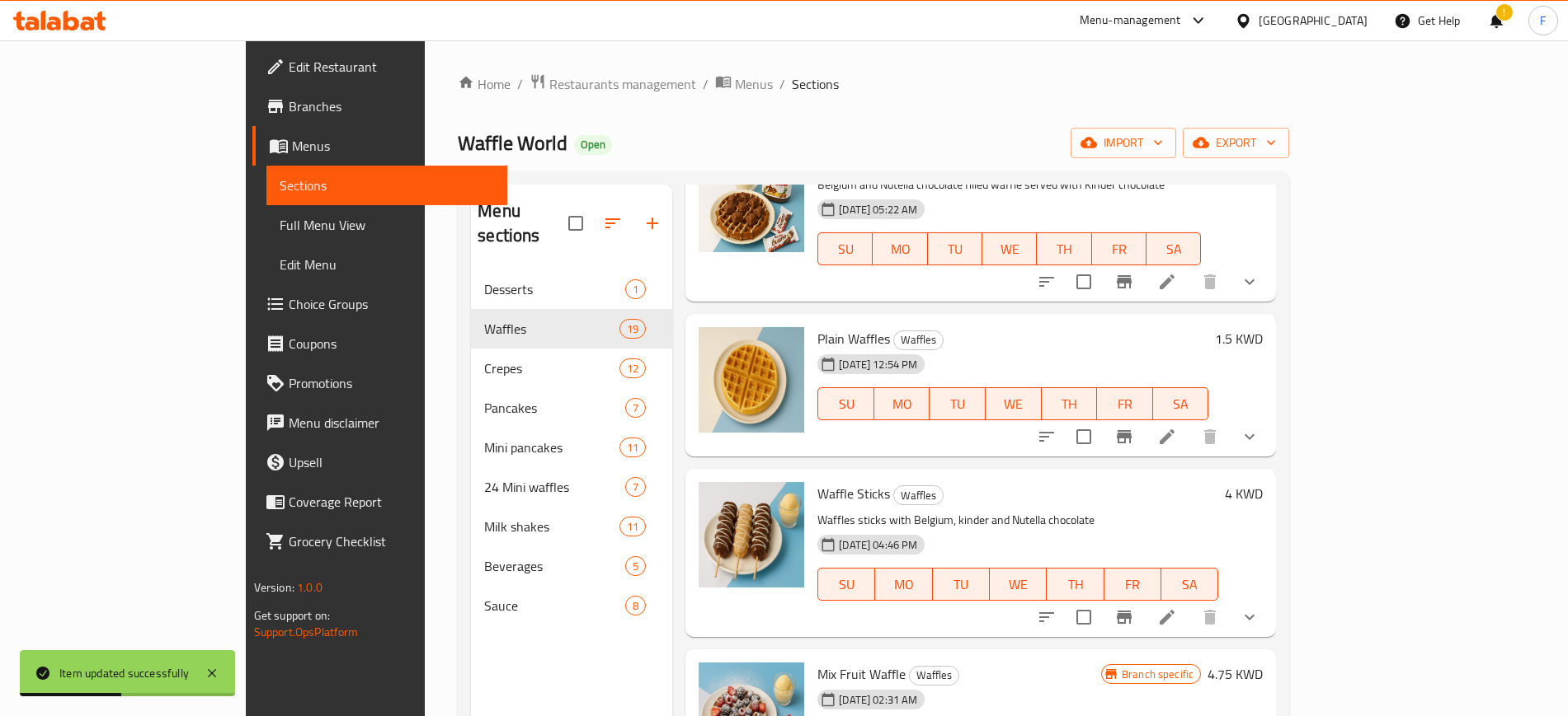
click at [1177, 427] on icon at bounding box center [1166, 437] width 20 height 20
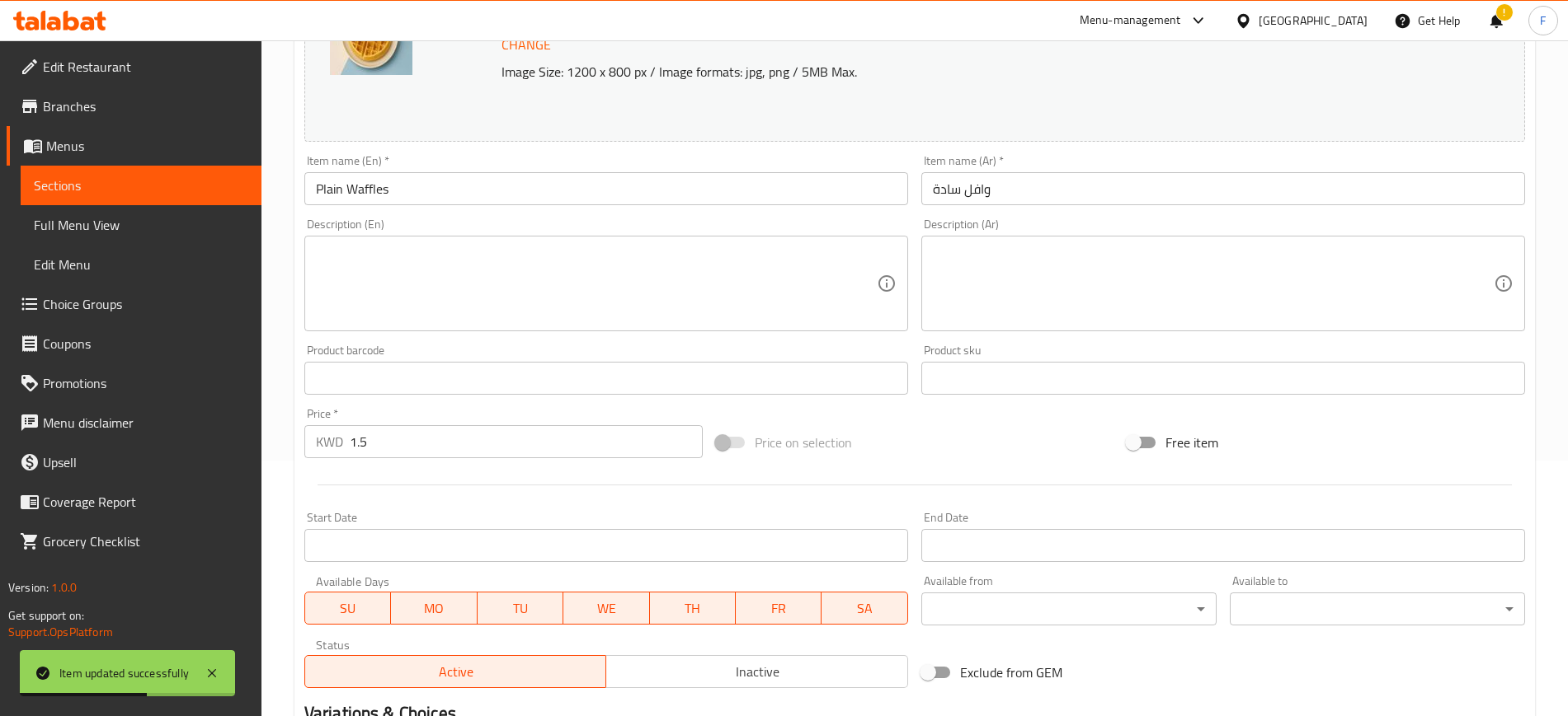
scroll to position [499, 0]
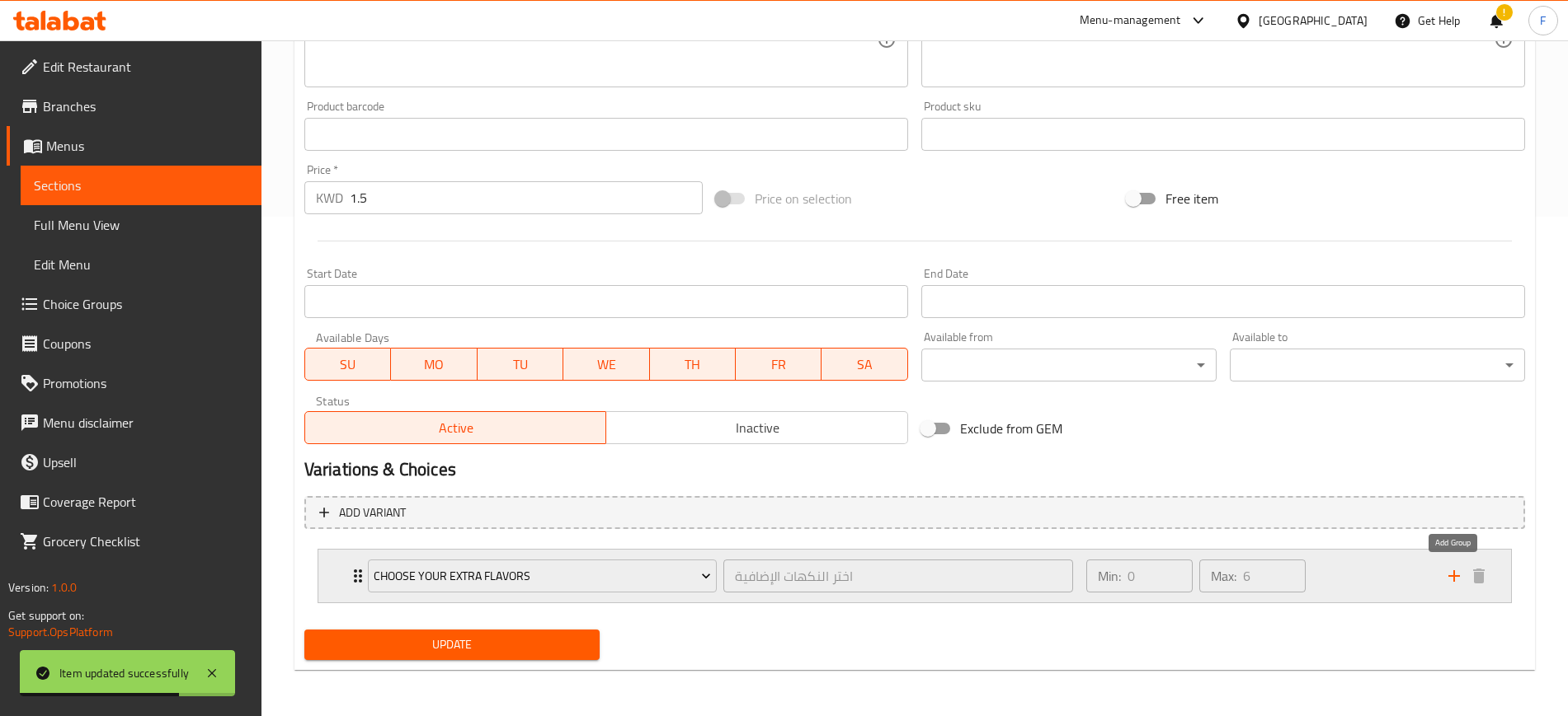
click at [1451, 578] on icon "add" at bounding box center [1454, 576] width 20 height 20
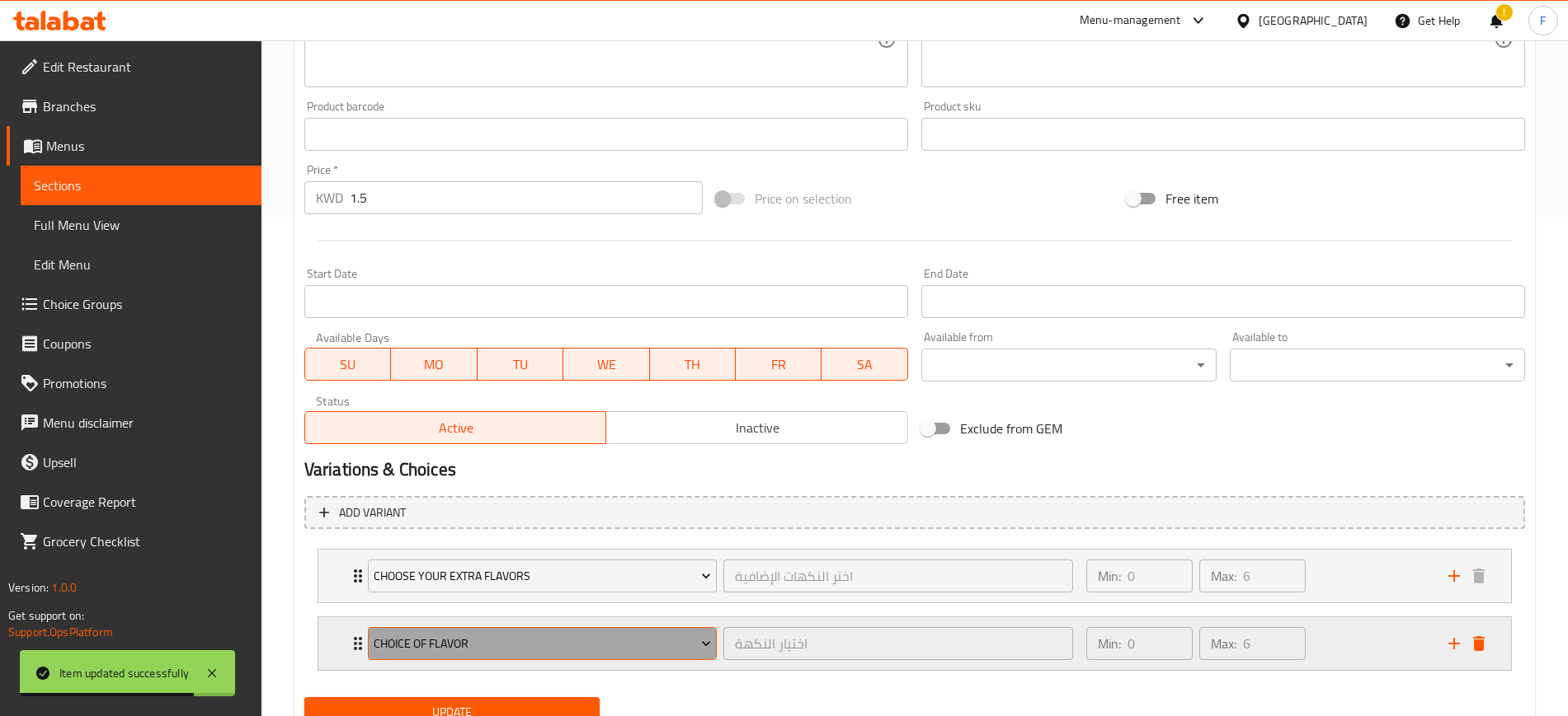
click at [514, 647] on span "choice of flavor" at bounding box center [542, 644] width 337 height 21
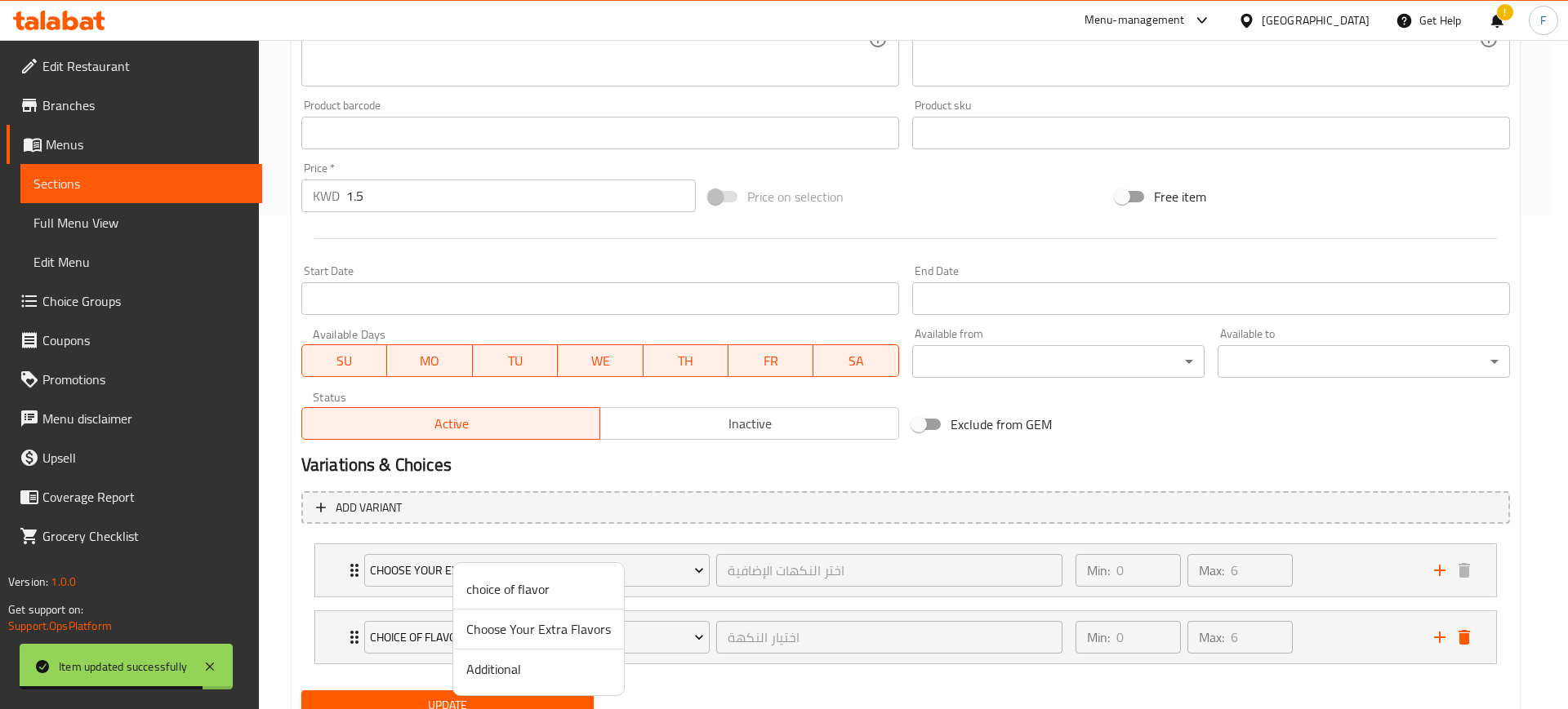
click at [502, 679] on span "Additional" at bounding box center [538, 669] width 144 height 20
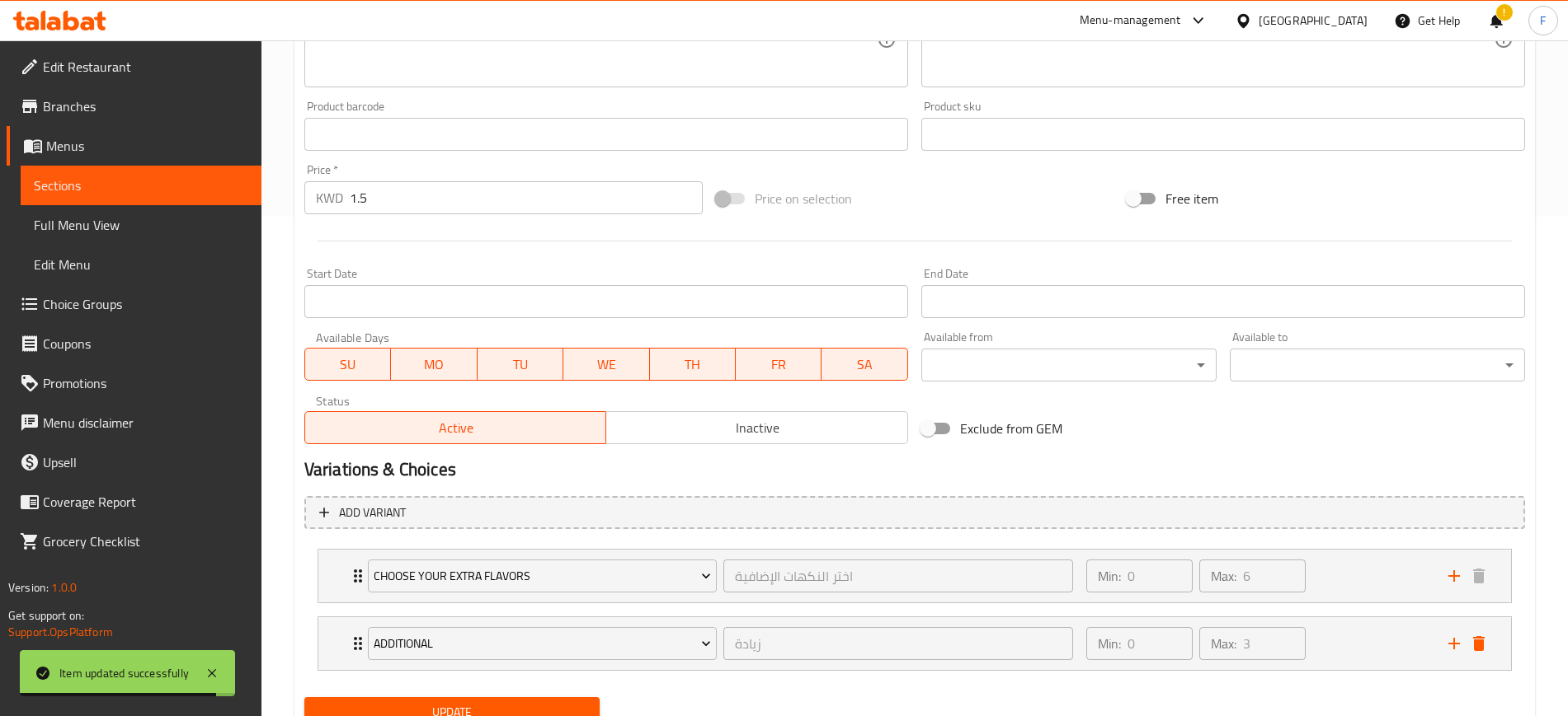
click at [461, 703] on span "Update" at bounding box center [452, 713] width 269 height 21
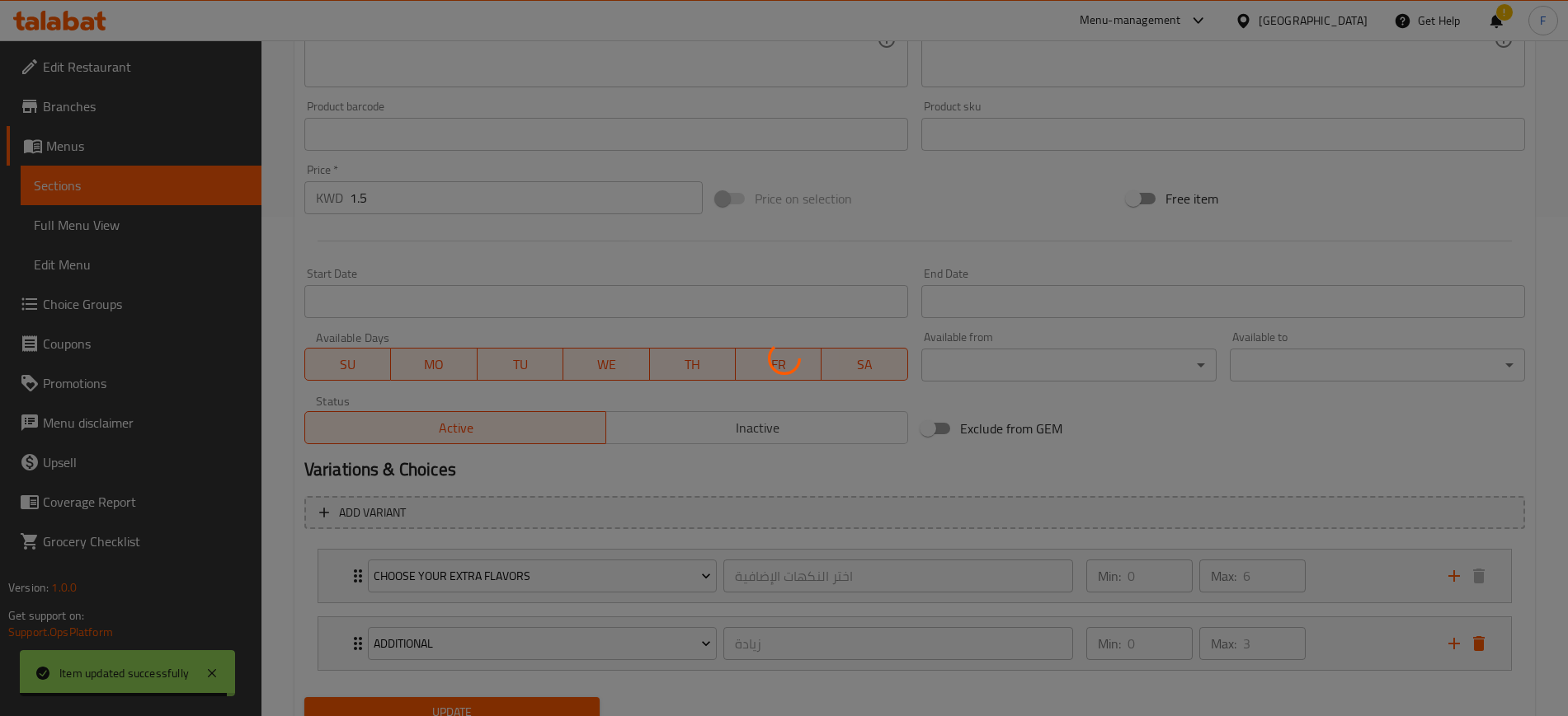
scroll to position [0, 0]
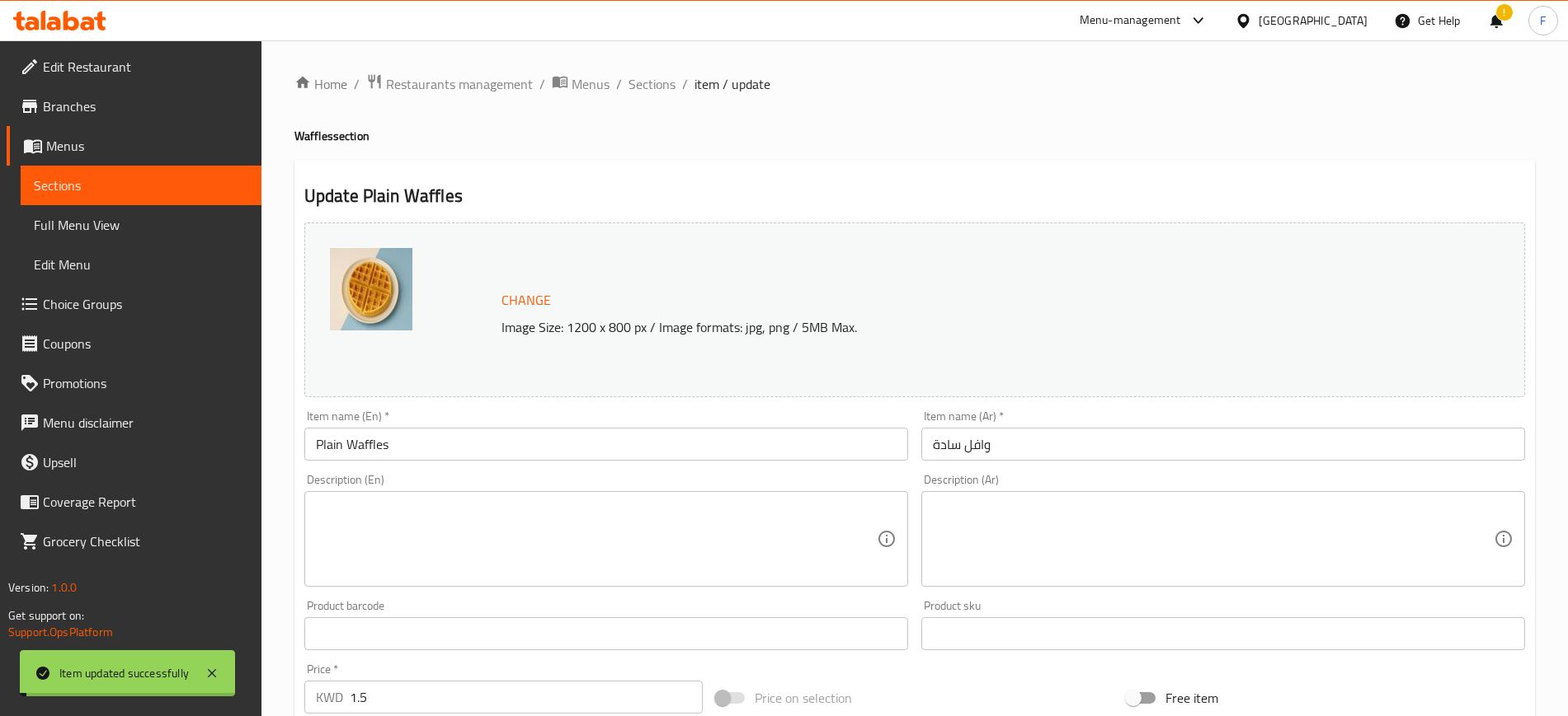
click at [650, 79] on span "Sections" at bounding box center [652, 84] width 47 height 20
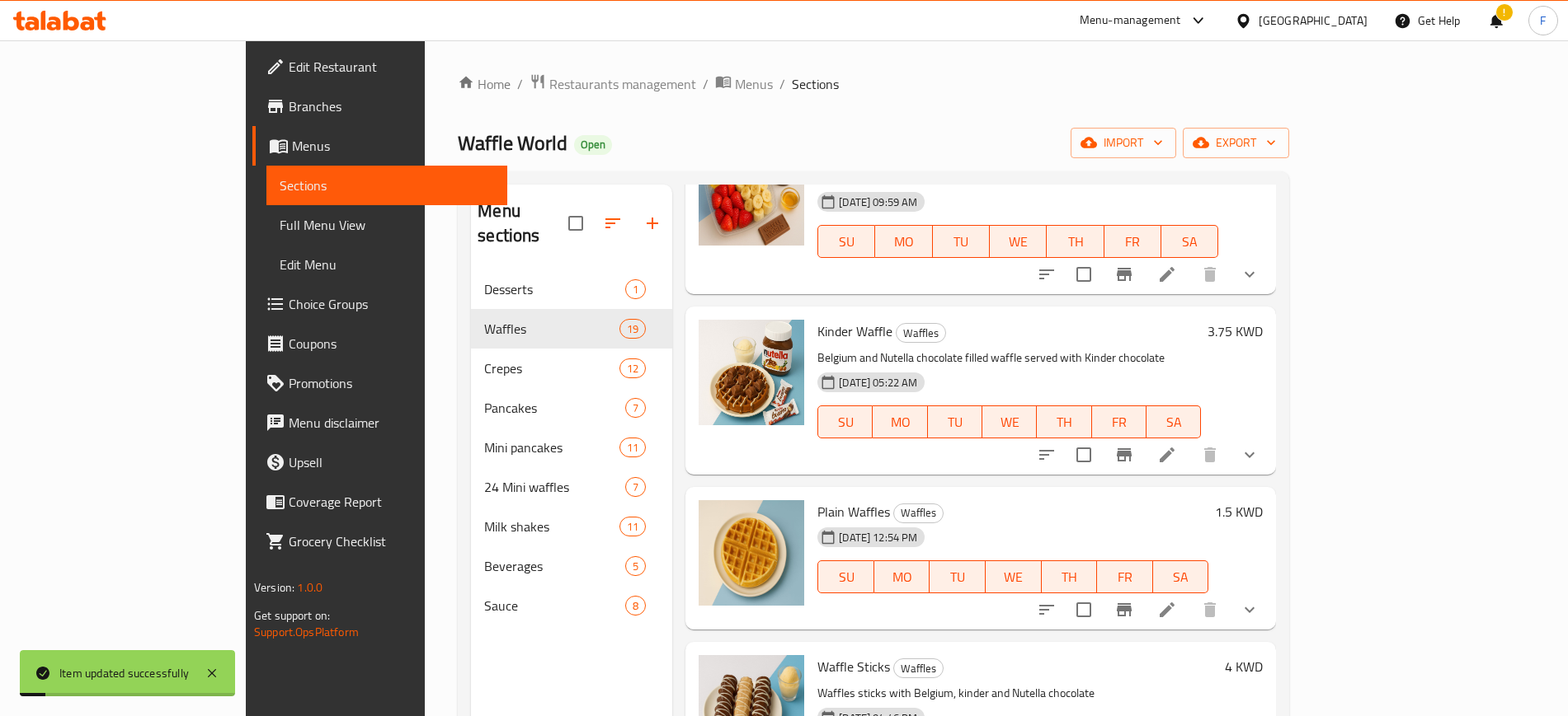
scroll to position [412, 0]
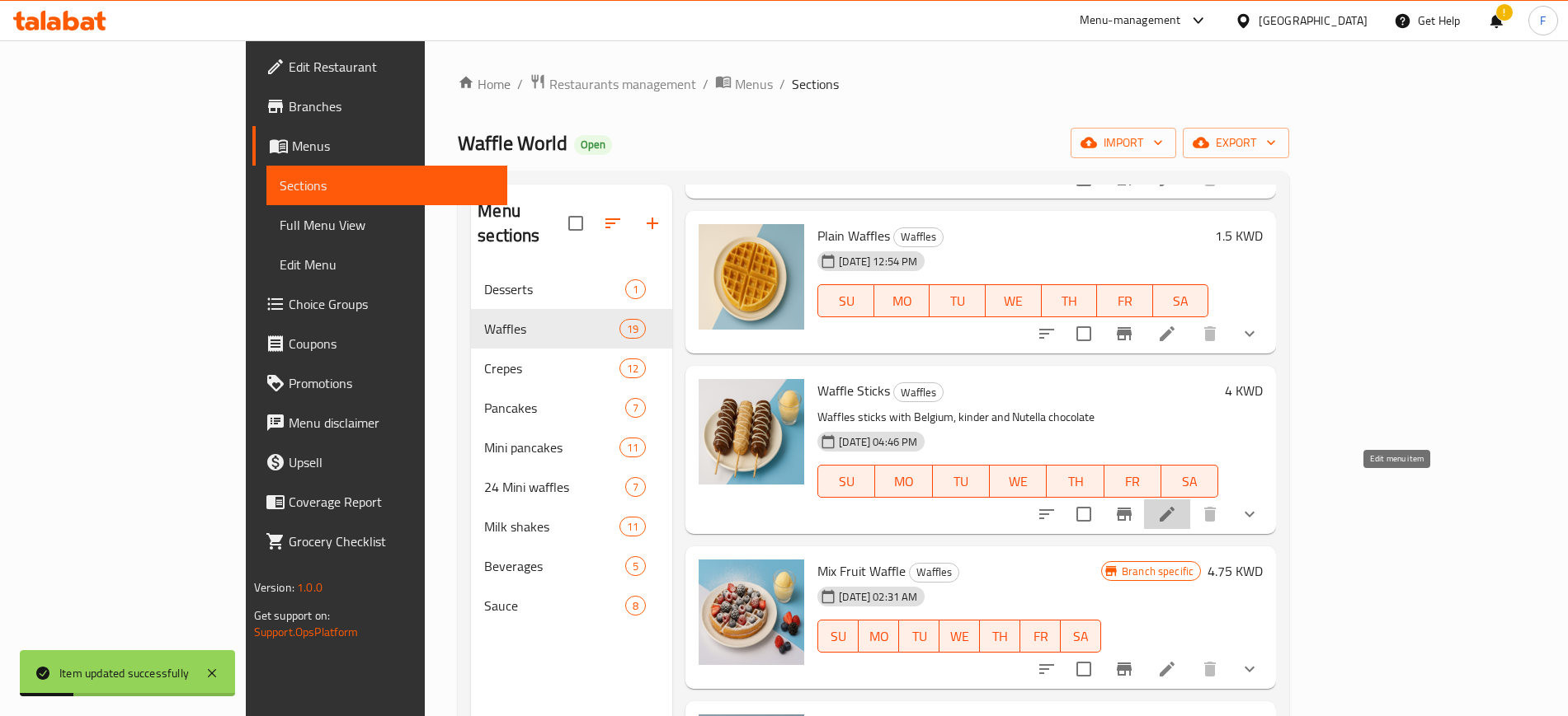
click at [1177, 504] on icon at bounding box center [1166, 514] width 20 height 20
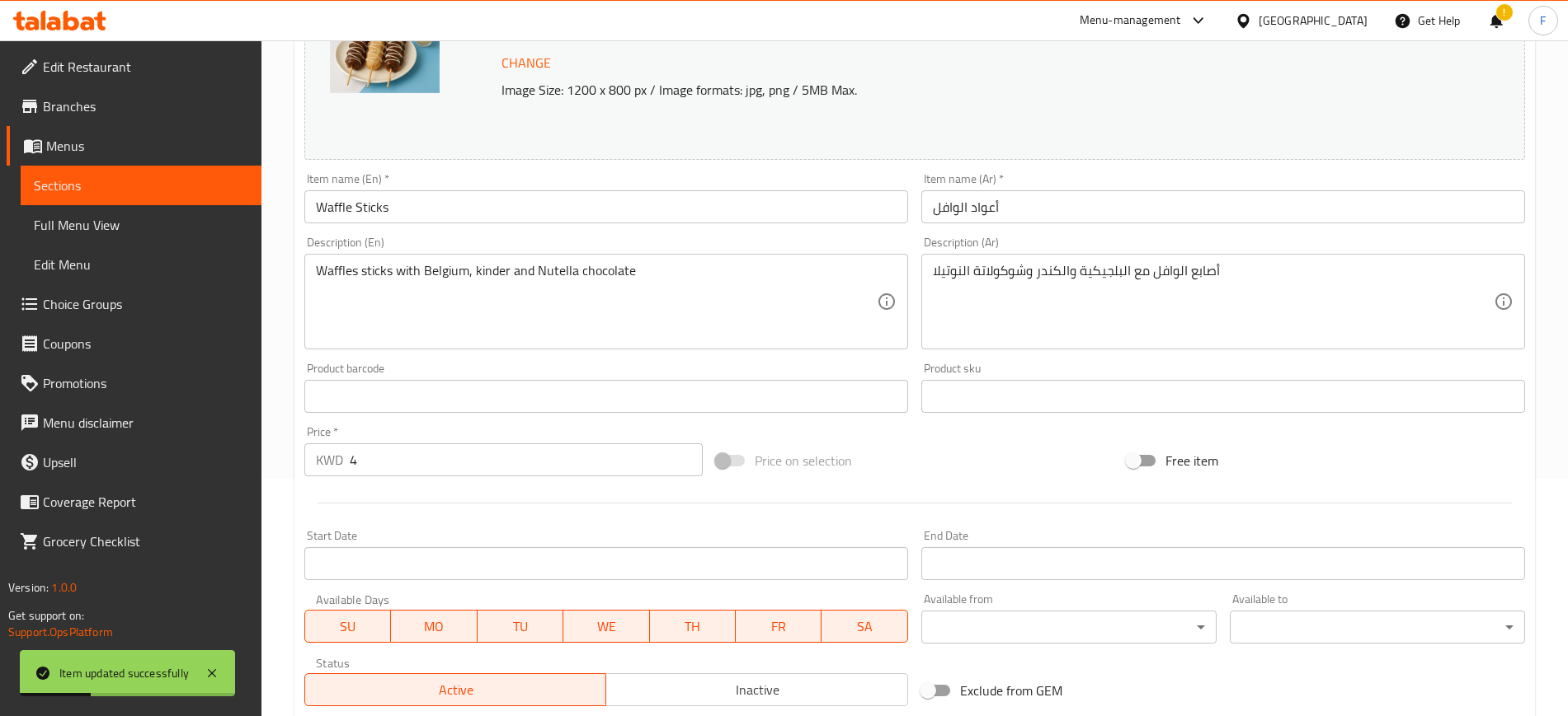
scroll to position [499, 0]
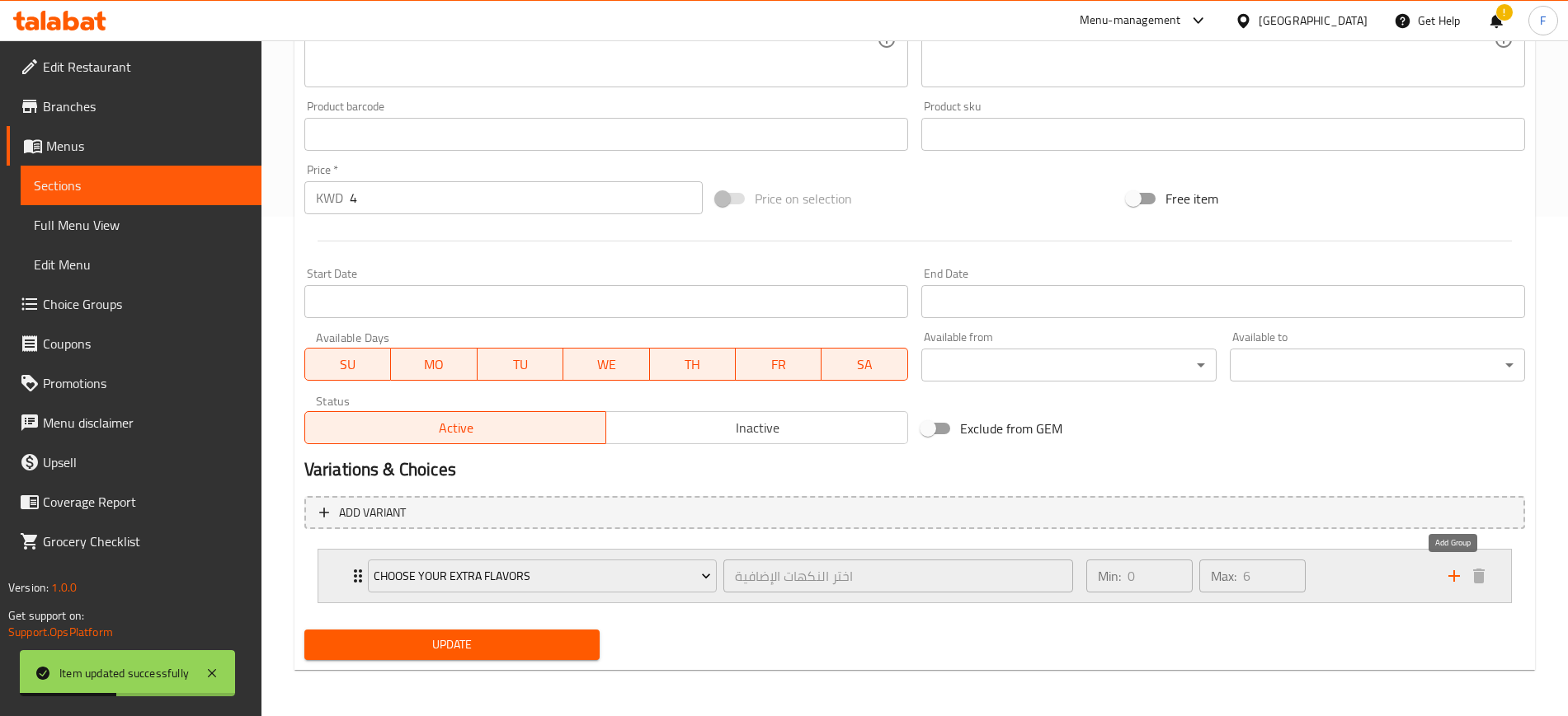
click at [1447, 578] on icon "add" at bounding box center [1454, 576] width 20 height 20
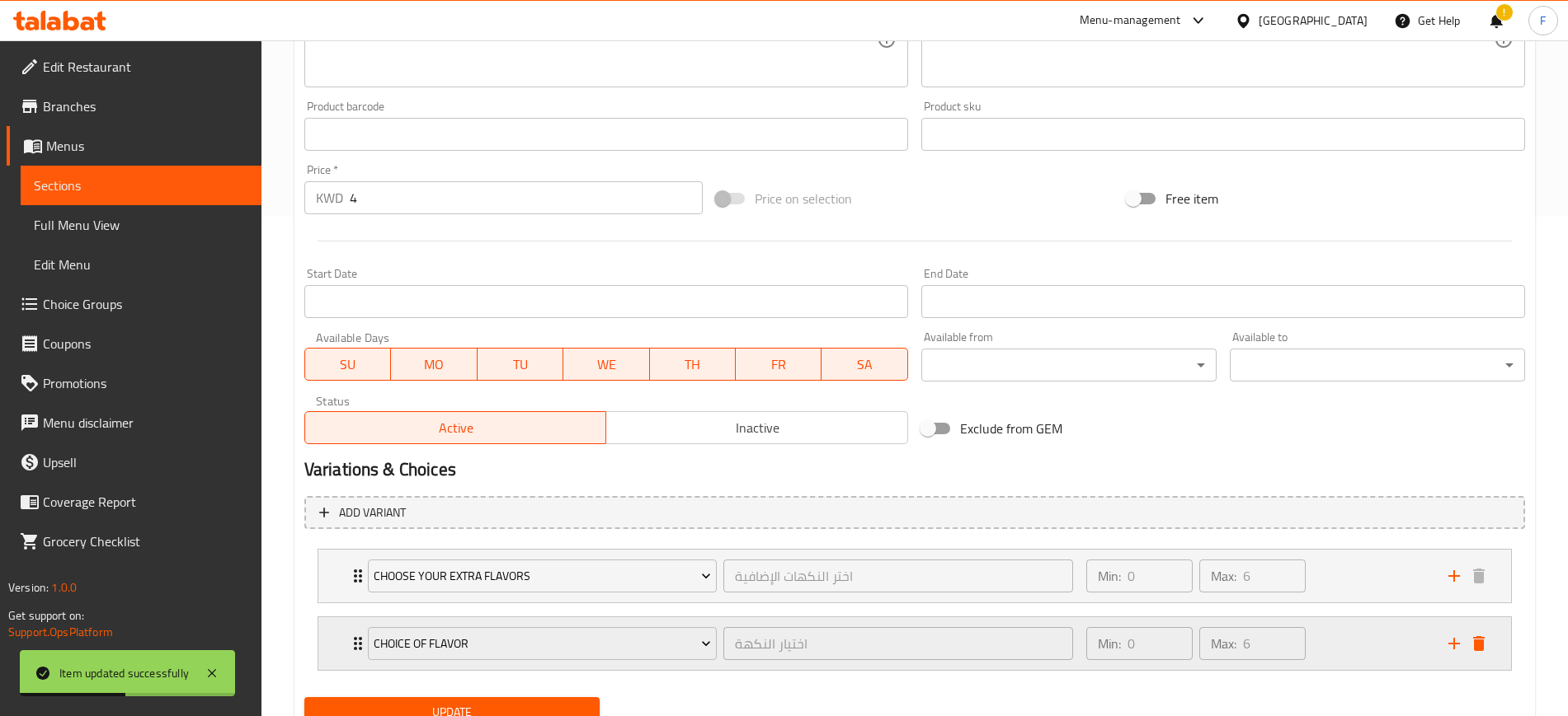
click at [599, 624] on div "choice of flavor" at bounding box center [542, 644] width 356 height 40
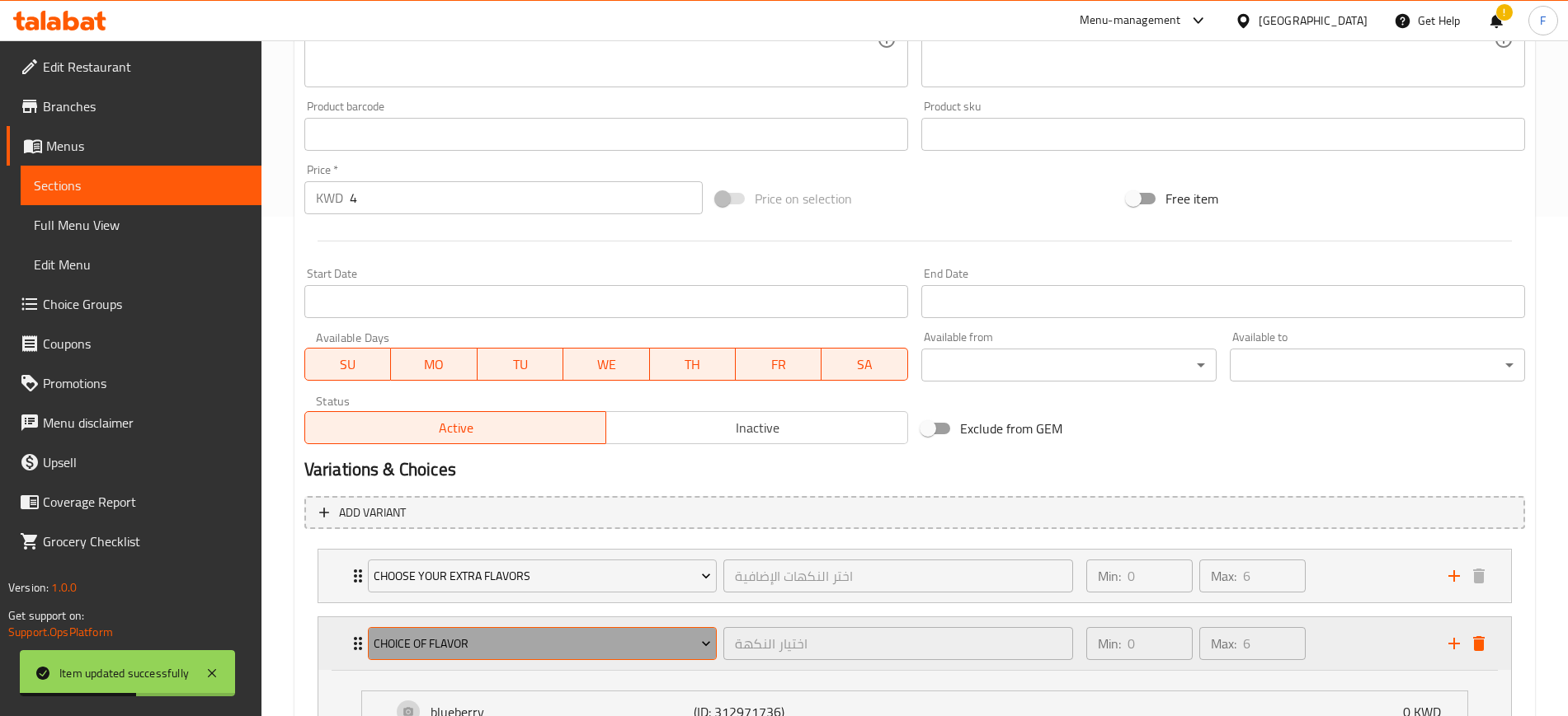
click at [578, 646] on span "choice of flavor" at bounding box center [542, 644] width 337 height 21
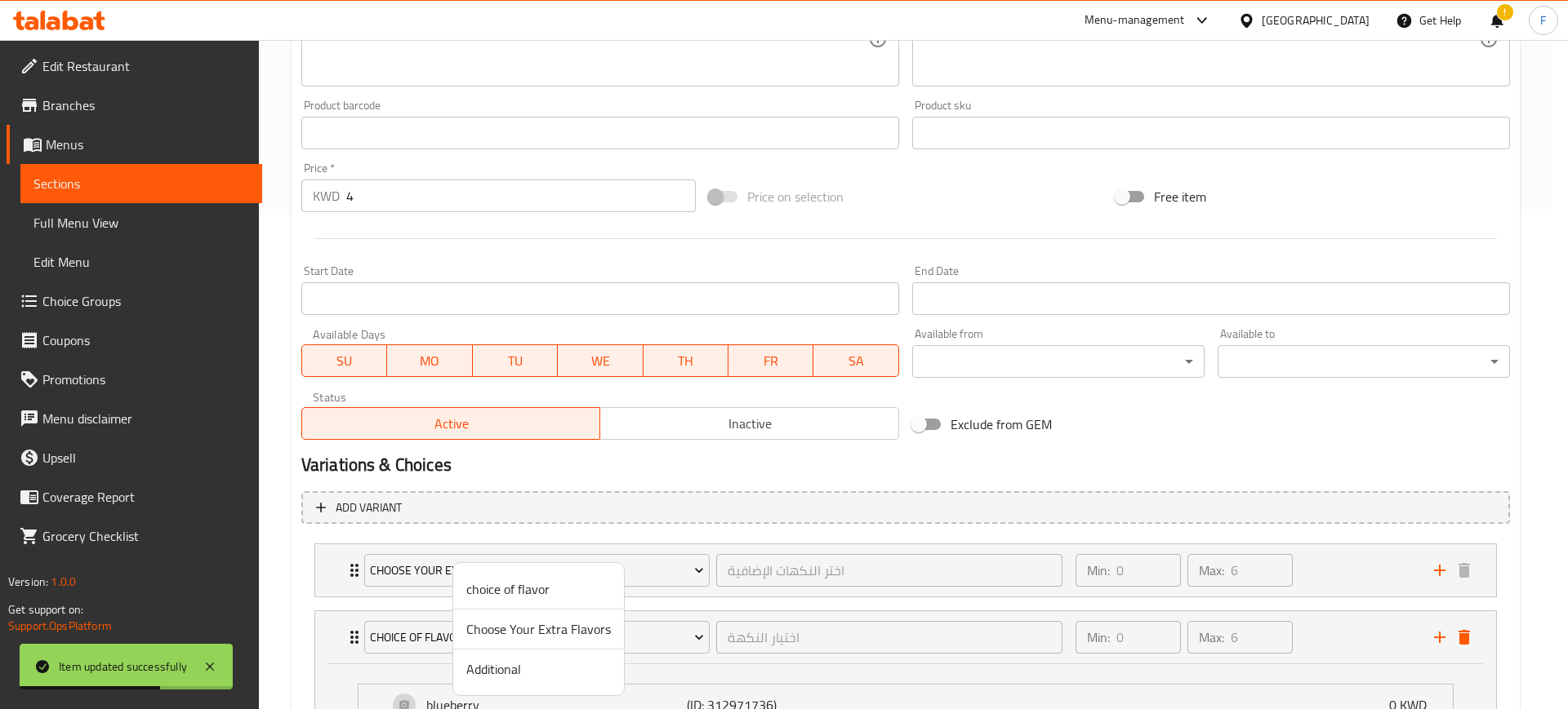
click at [514, 669] on span "Additional" at bounding box center [538, 669] width 144 height 20
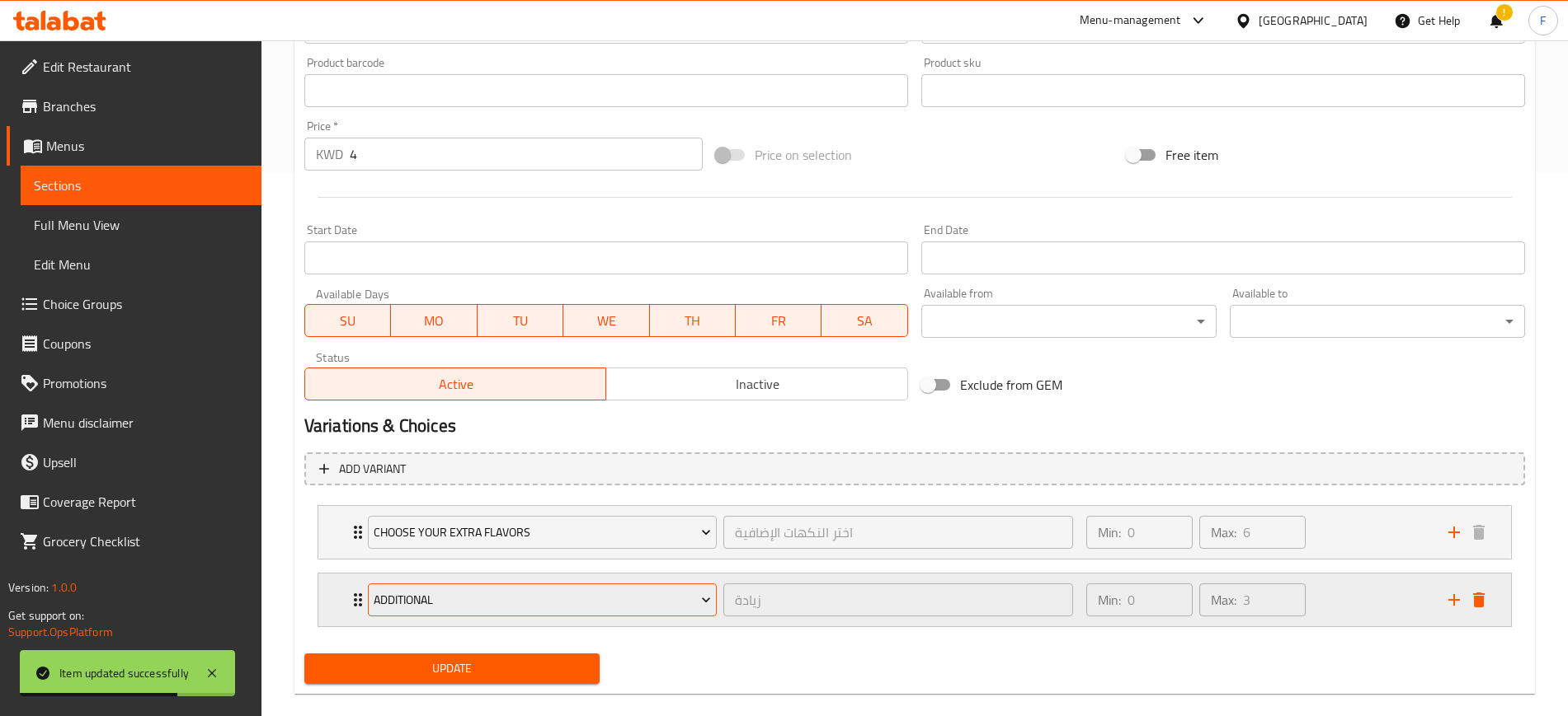
scroll to position [567, 0]
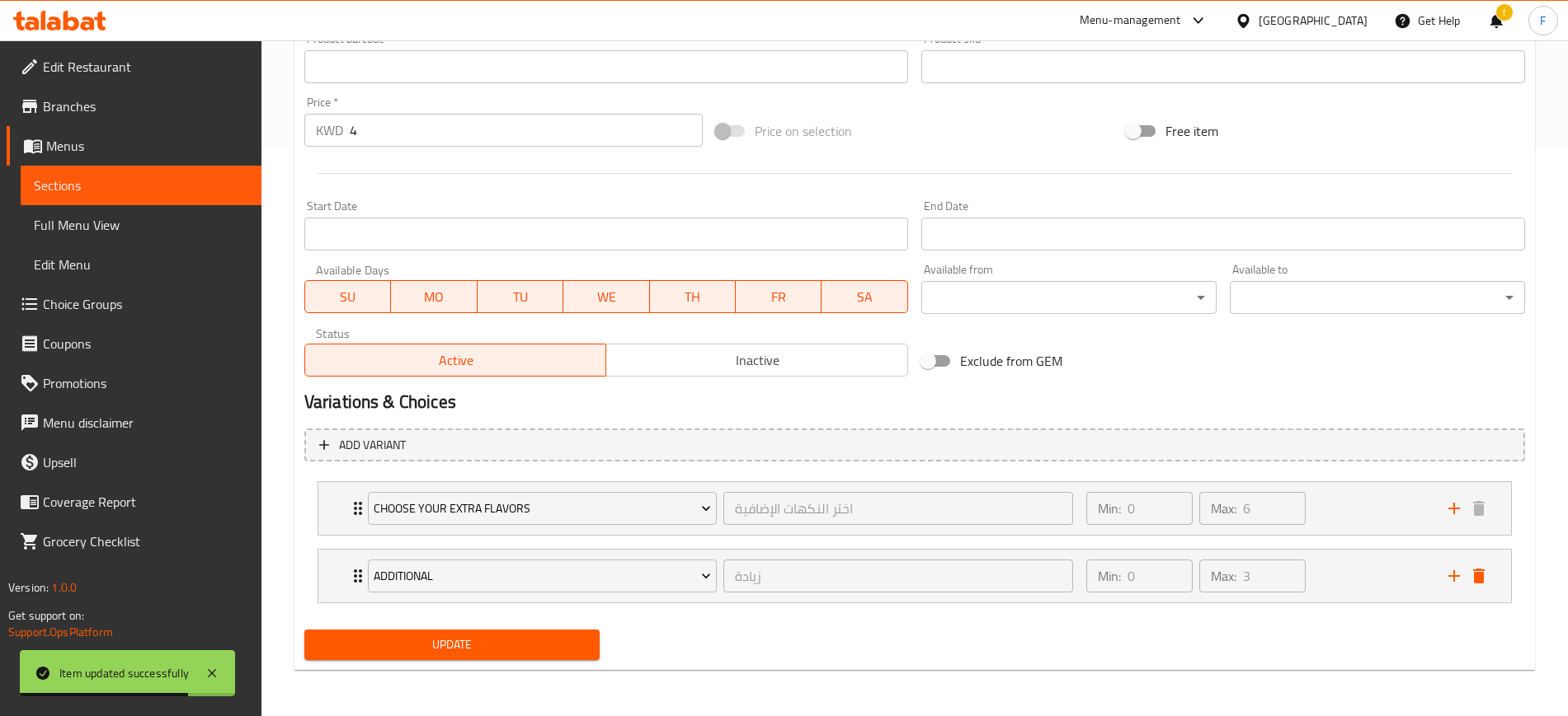
click at [460, 642] on span "Update" at bounding box center [452, 645] width 269 height 21
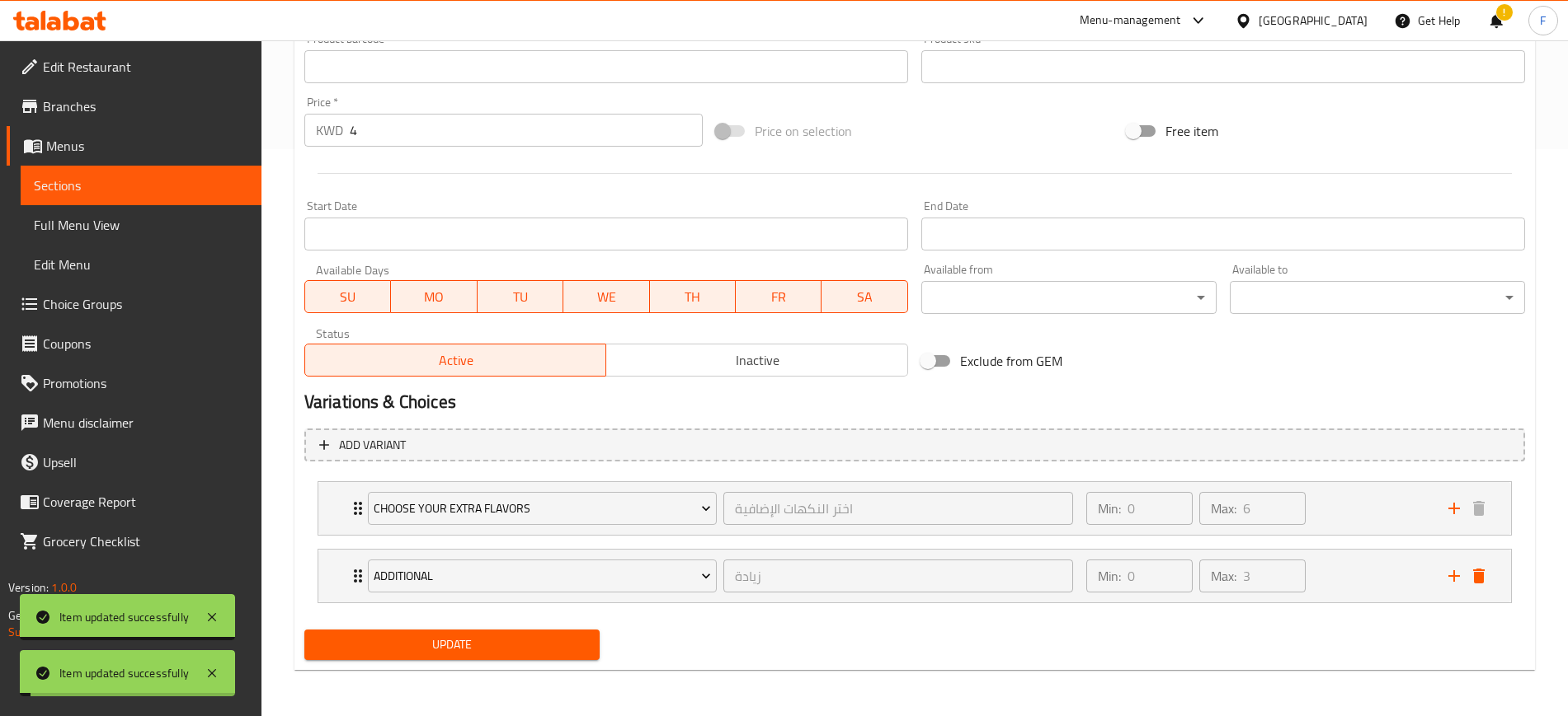
scroll to position [0, 0]
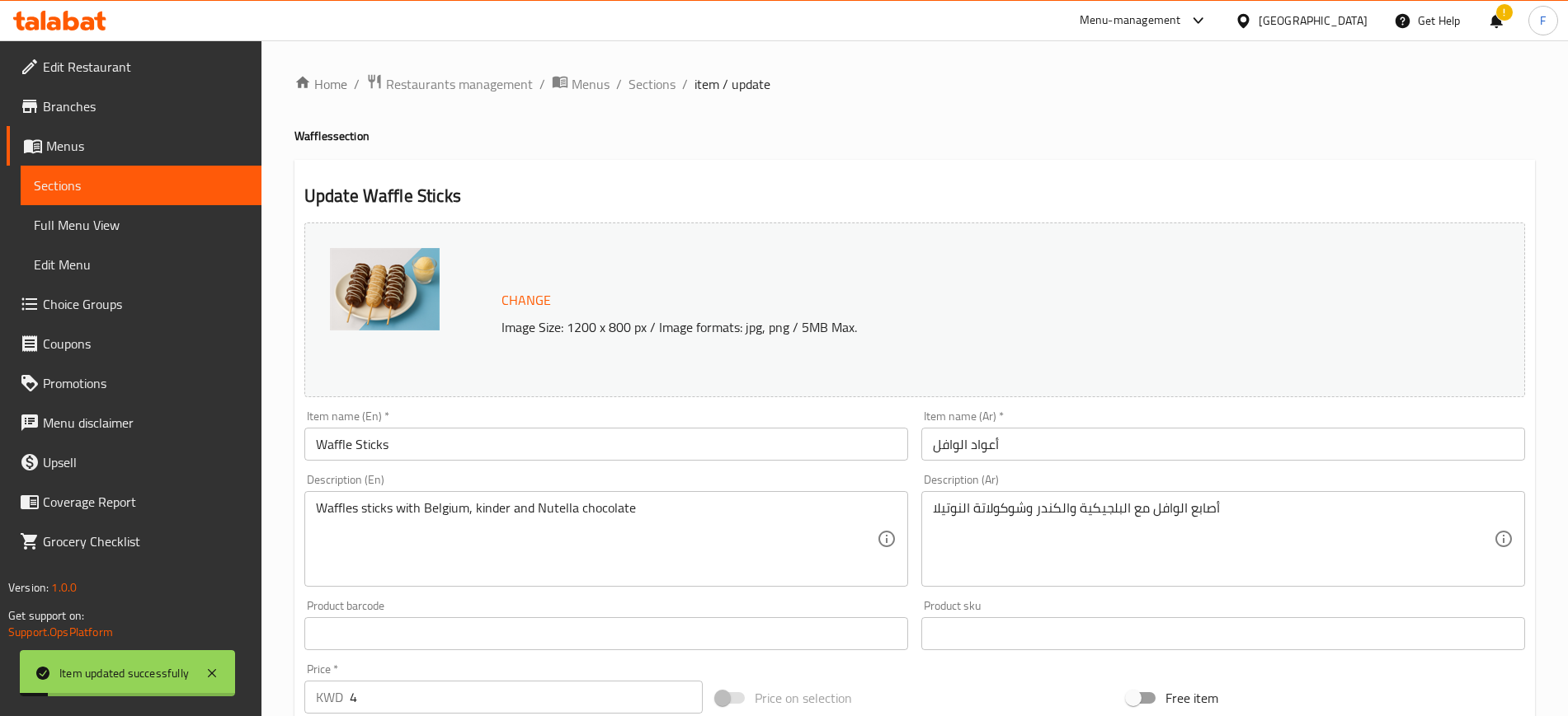
click at [652, 97] on div "Home / Restaurants management / Menus / Sections / item / update Waffles sectio…" at bounding box center [914, 662] width 1240 height 1177
click at [651, 88] on span "Sections" at bounding box center [652, 84] width 47 height 20
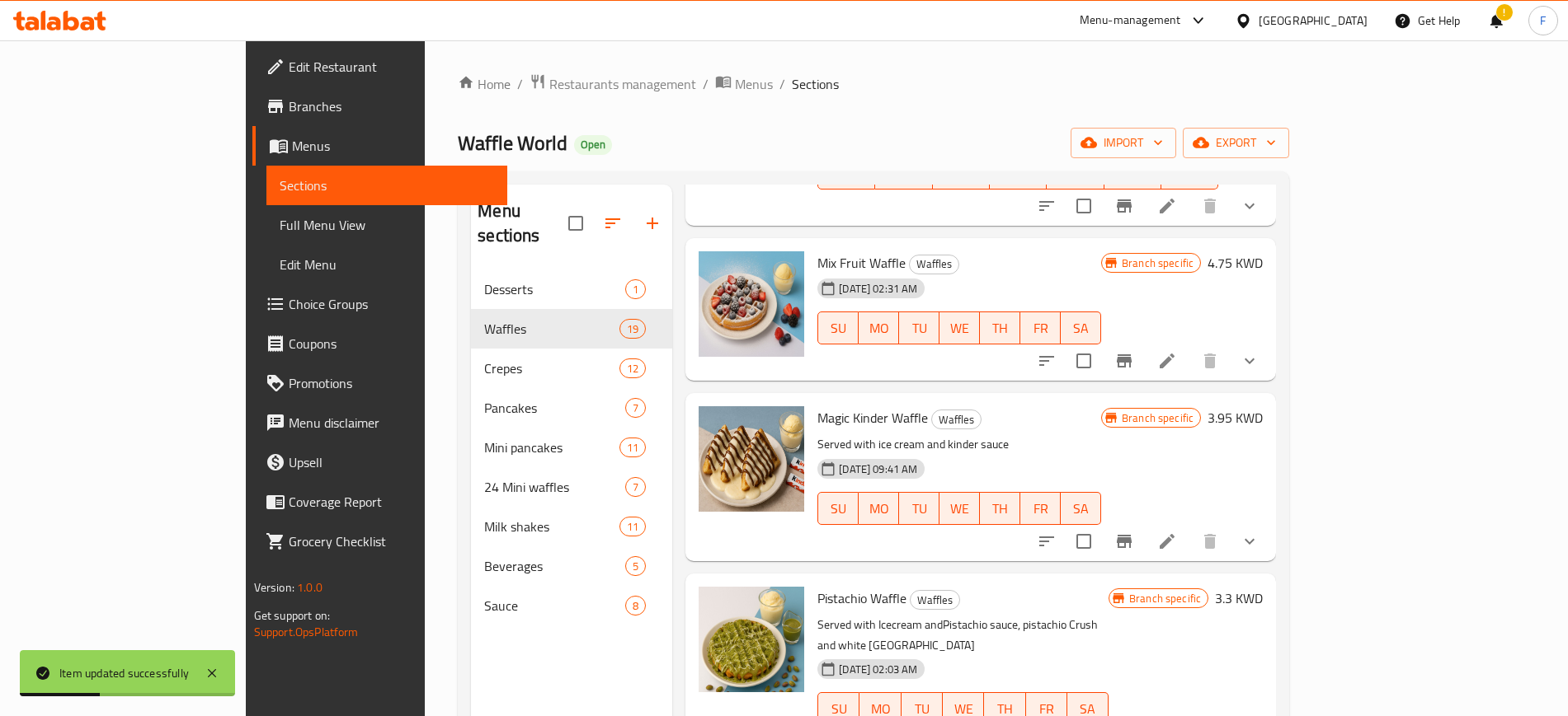
scroll to position [721, 0]
click at [1177, 350] on icon at bounding box center [1166, 360] width 20 height 20
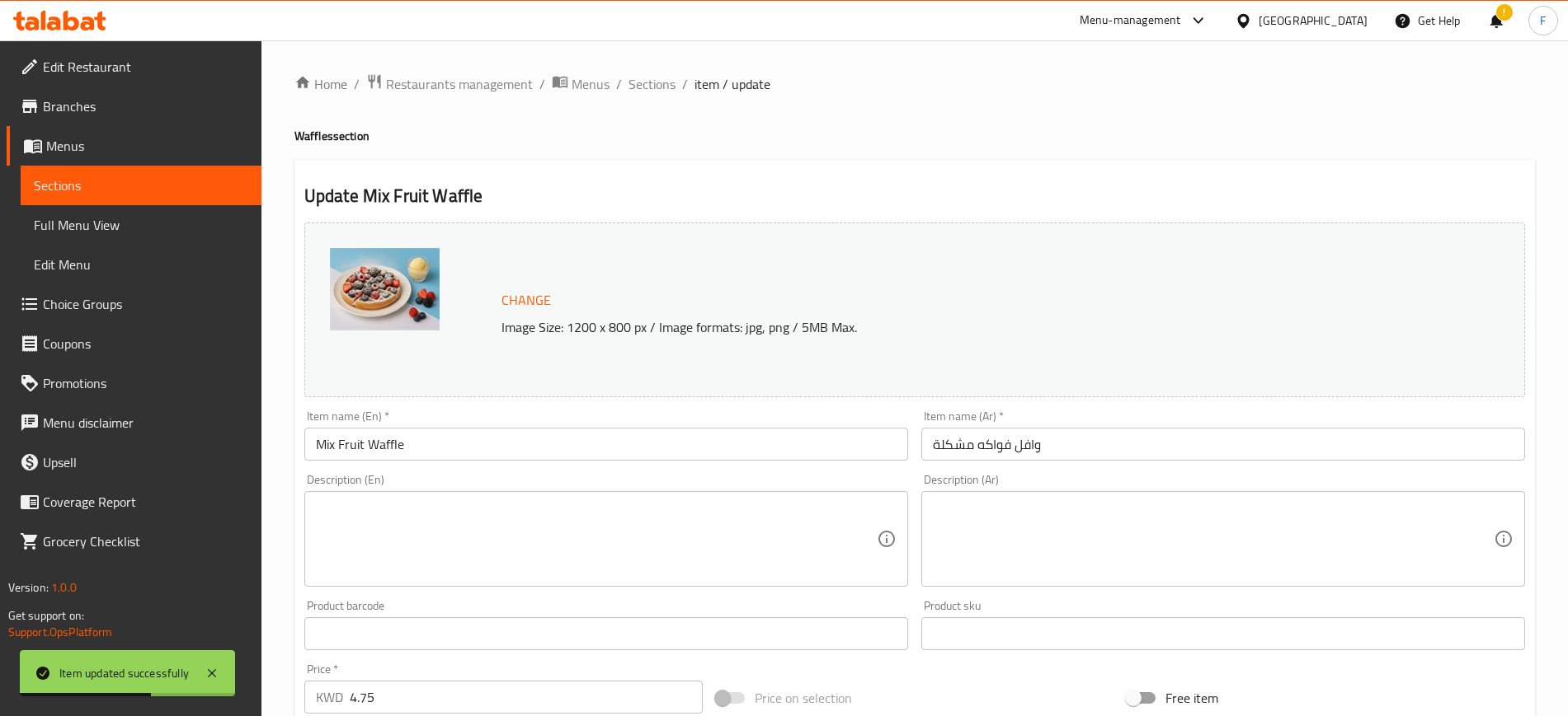
scroll to position [499, 0]
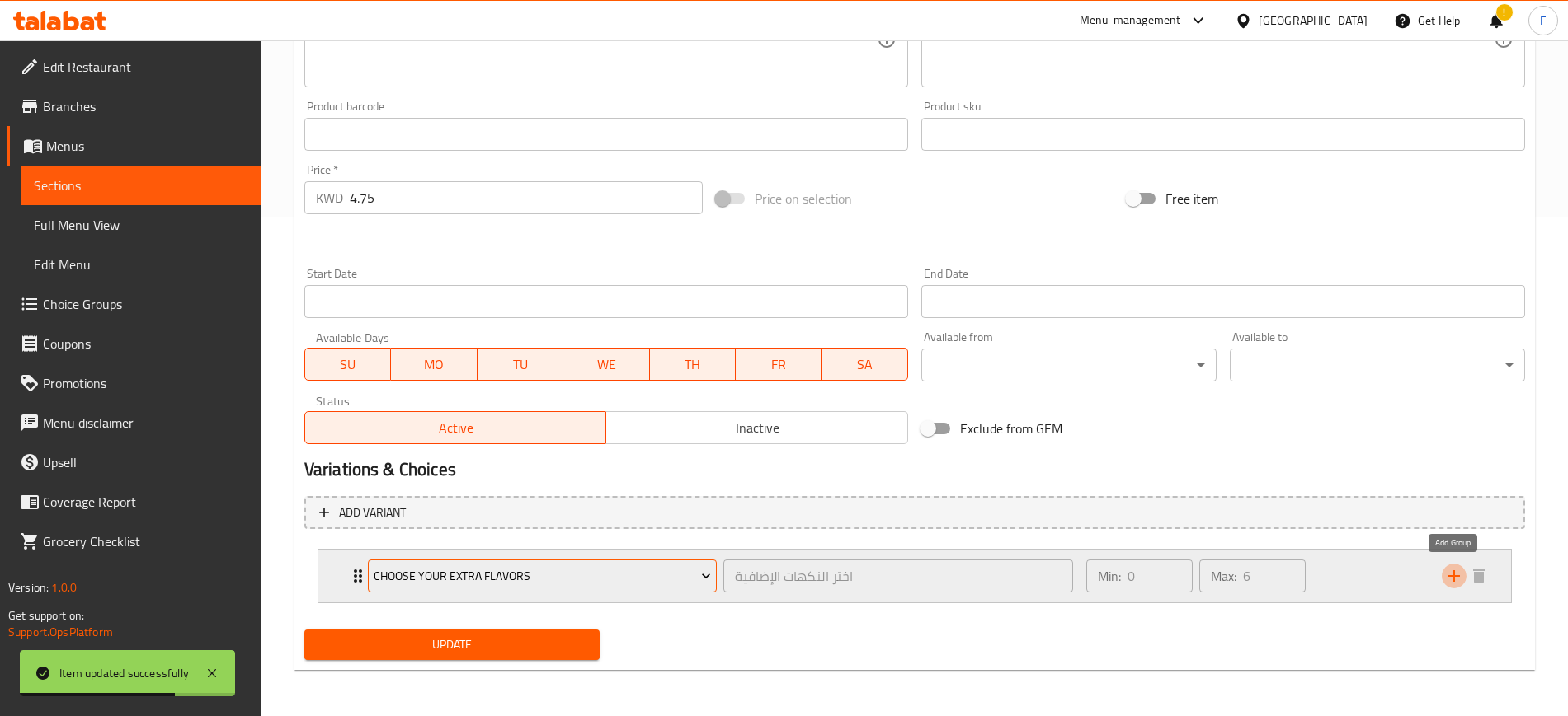
drag, startPoint x: 1453, startPoint y: 583, endPoint x: 689, endPoint y: 588, distance: 764.0
click at [1451, 583] on icon "add" at bounding box center [1454, 576] width 20 height 20
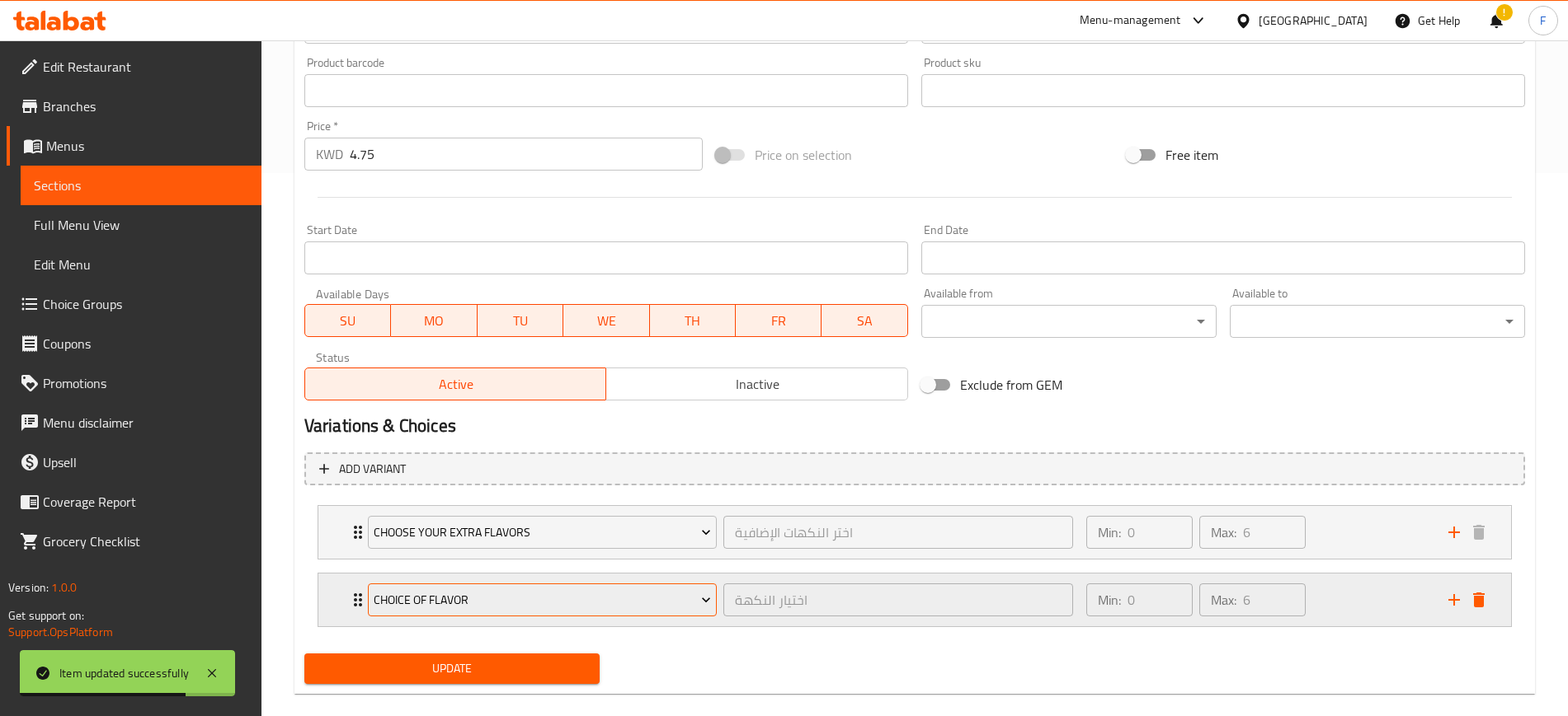
scroll to position [567, 0]
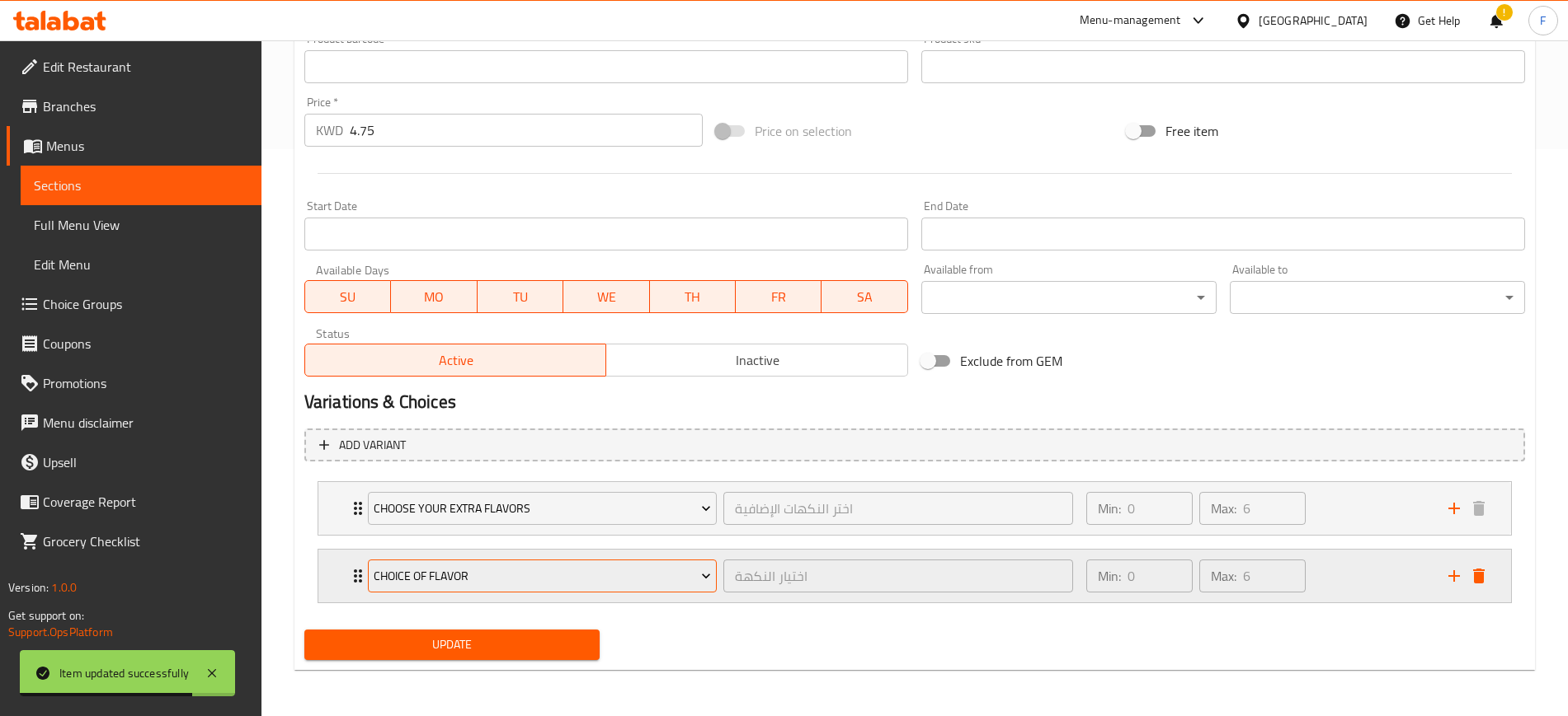
click at [558, 567] on span "choice of flavor" at bounding box center [542, 576] width 337 height 21
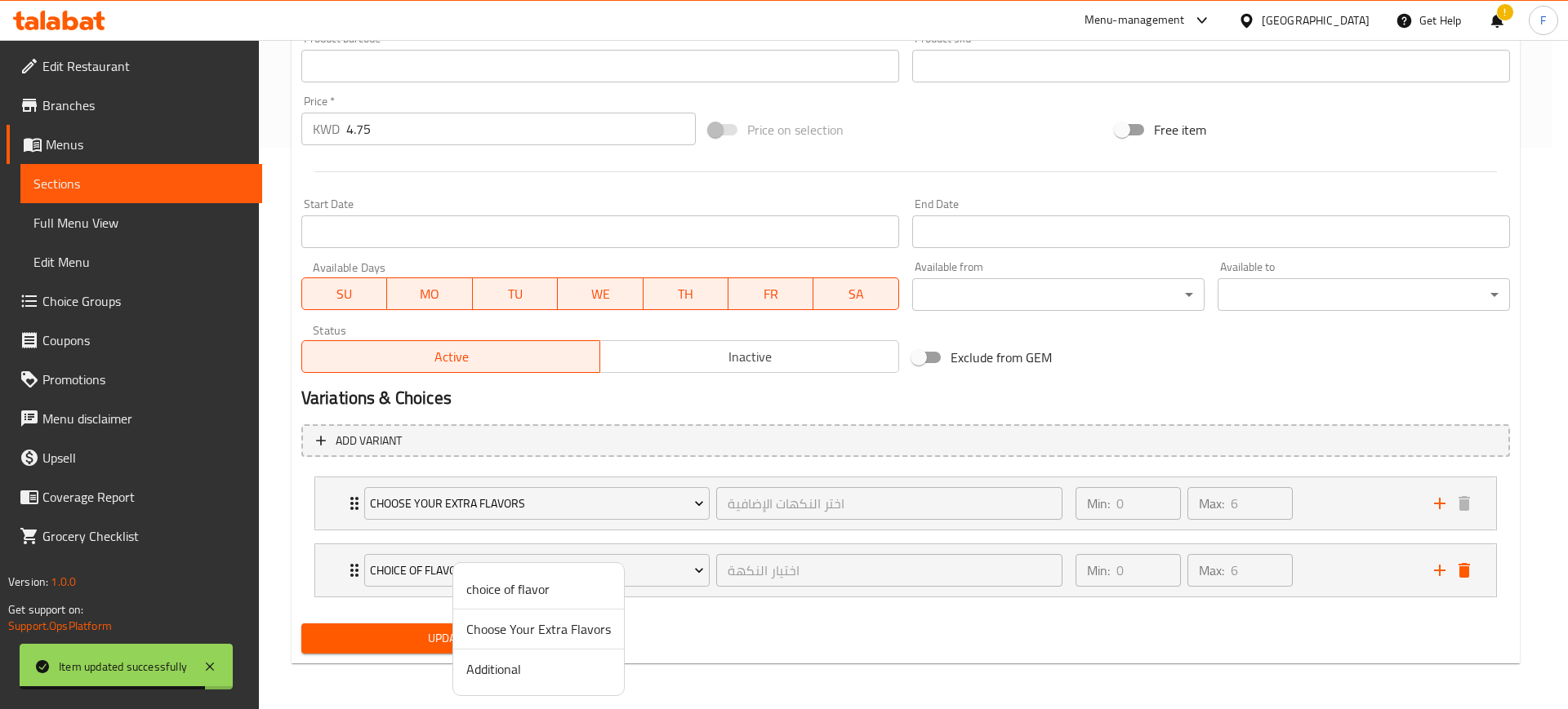
click at [482, 666] on span "Additional" at bounding box center [538, 669] width 144 height 20
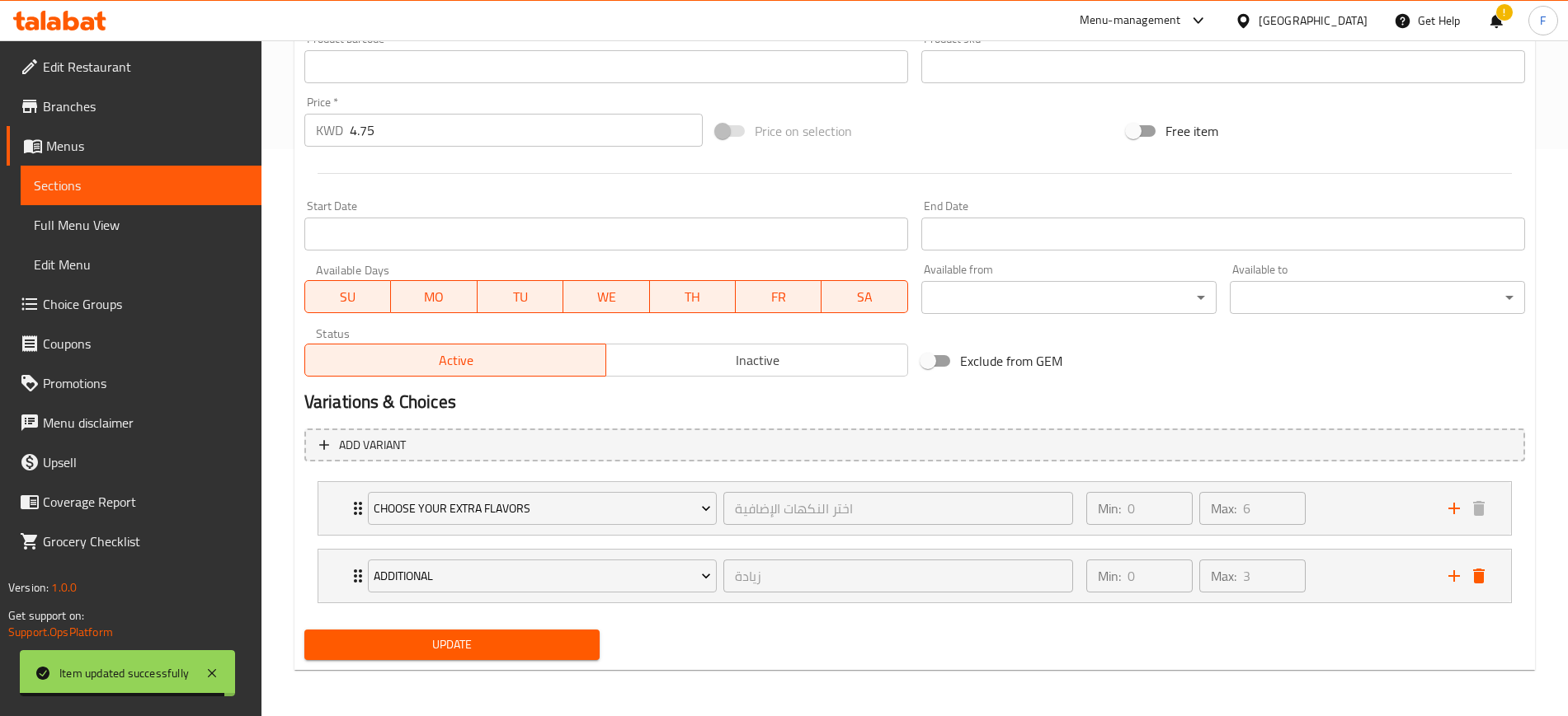
click at [461, 636] on span "Update" at bounding box center [452, 645] width 269 height 21
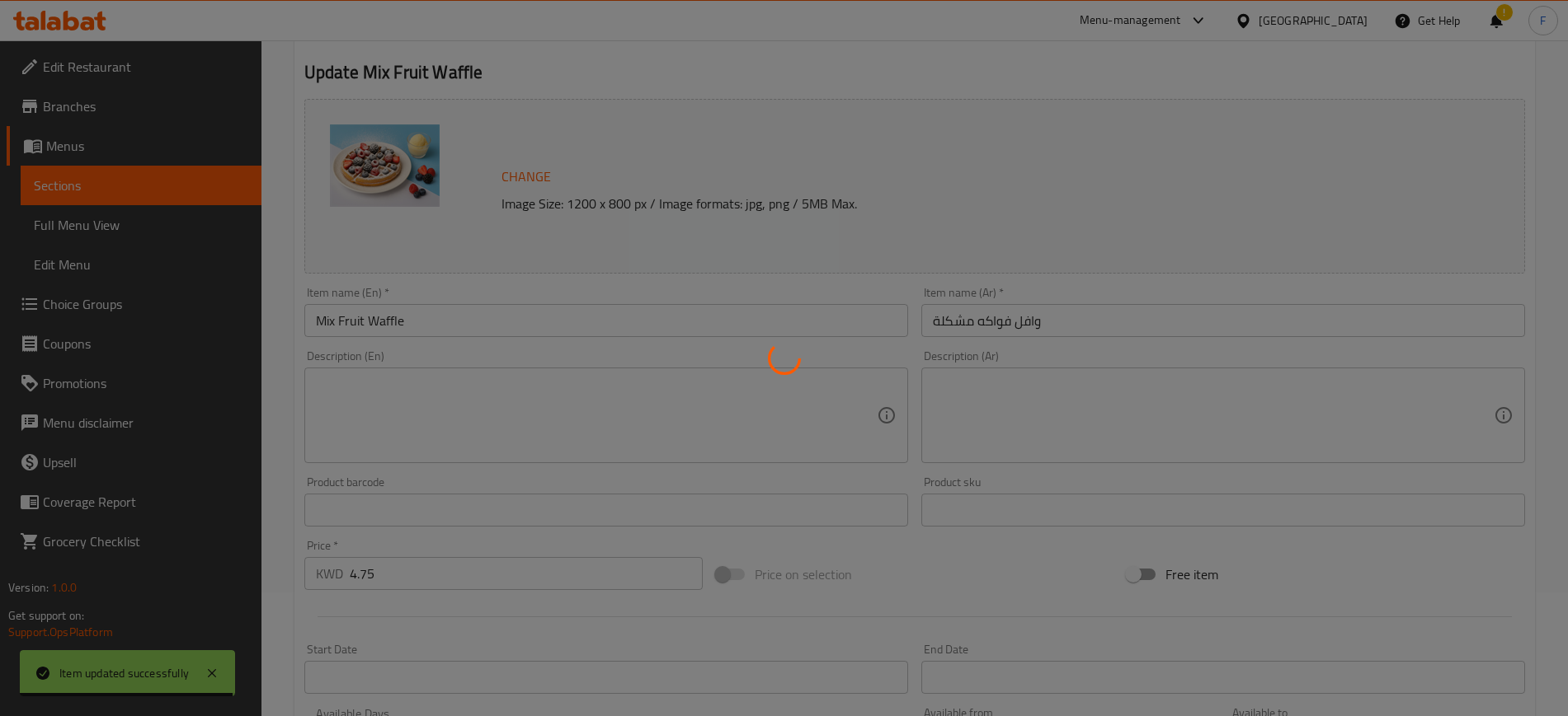
scroll to position [0, 0]
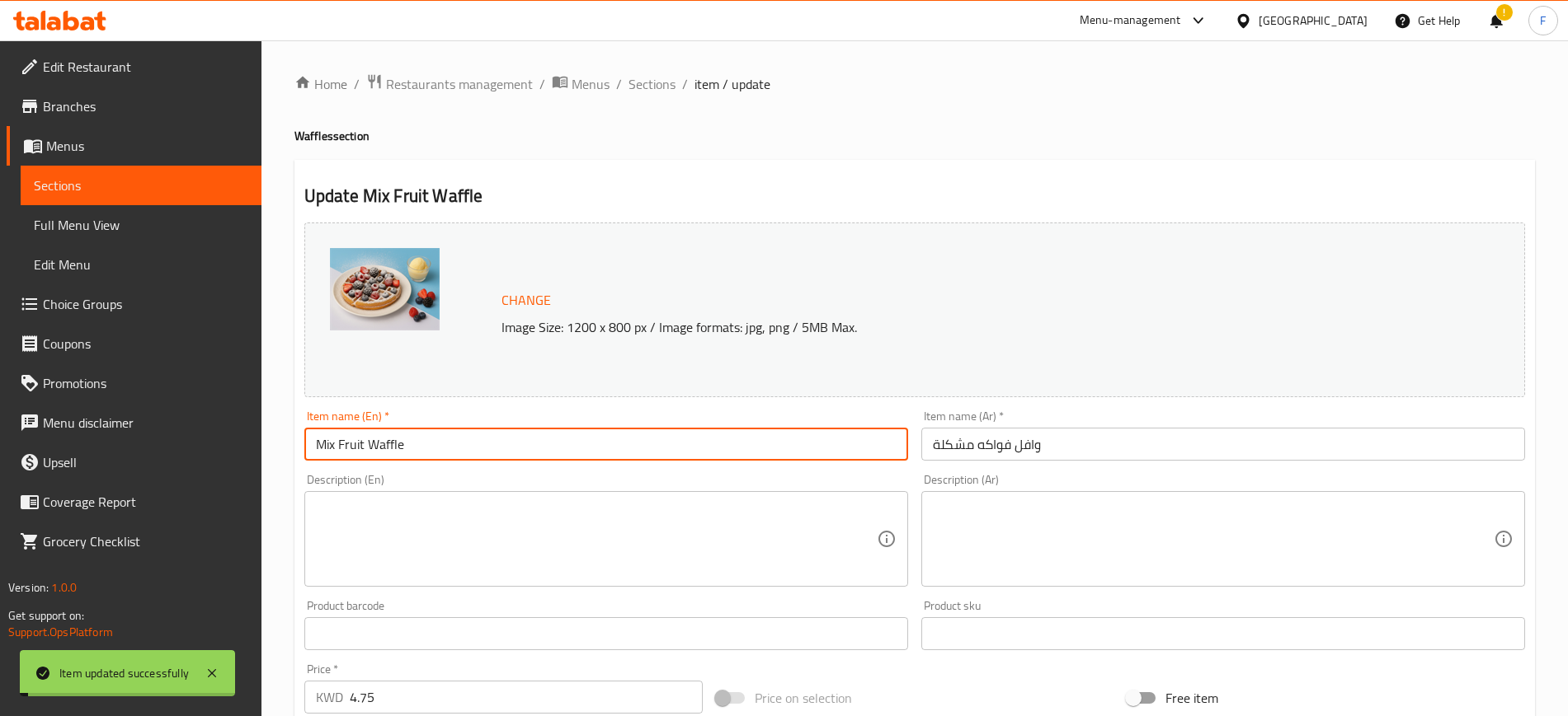
drag, startPoint x: 431, startPoint y: 451, endPoint x: 134, endPoint y: 479, distance: 298.3
click at [134, 479] on div "Edit Restaurant Branches Menus Sections Full Menu View Edit Menu Choice Groups …" at bounding box center [784, 662] width 1568 height 1243
click at [663, 90] on span "Sections" at bounding box center [652, 84] width 47 height 20
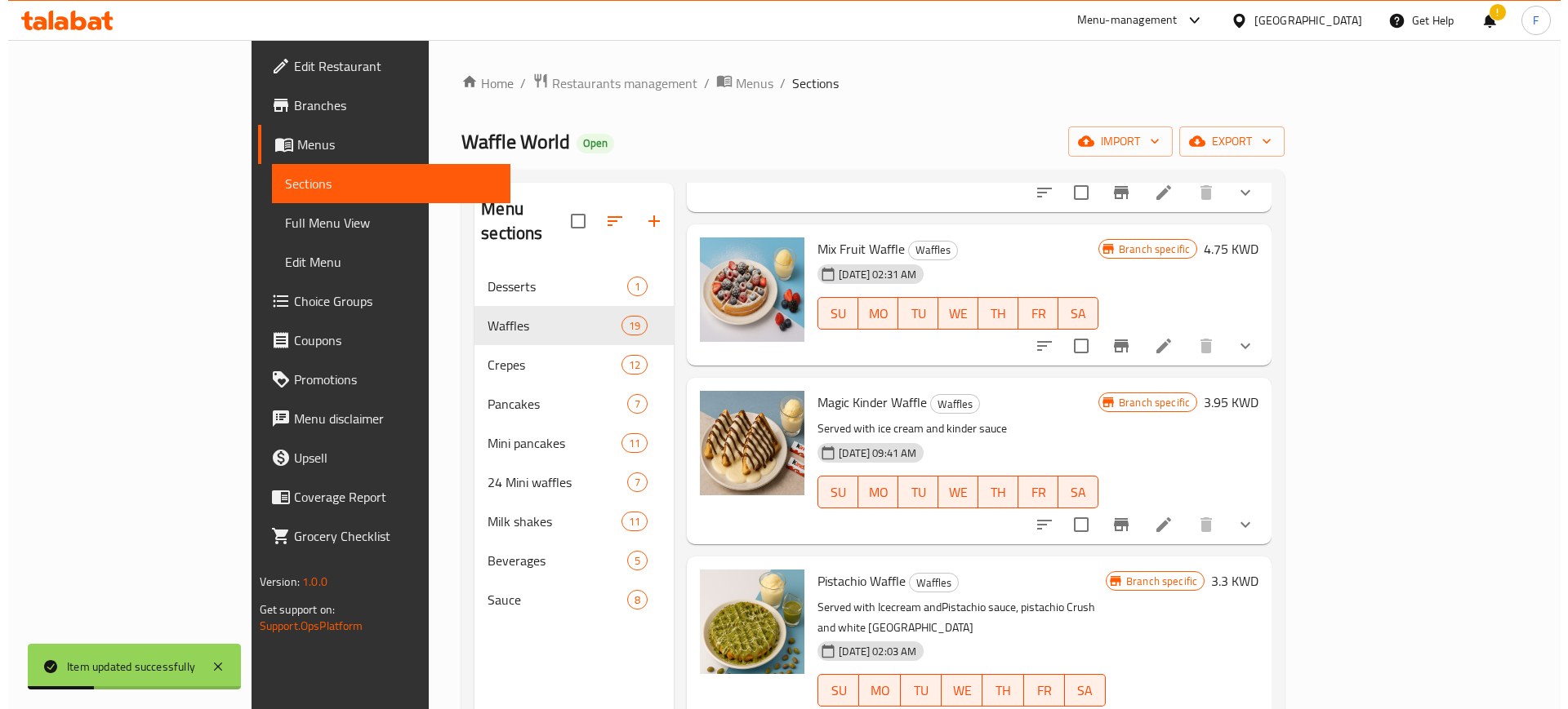
scroll to position [922, 0]
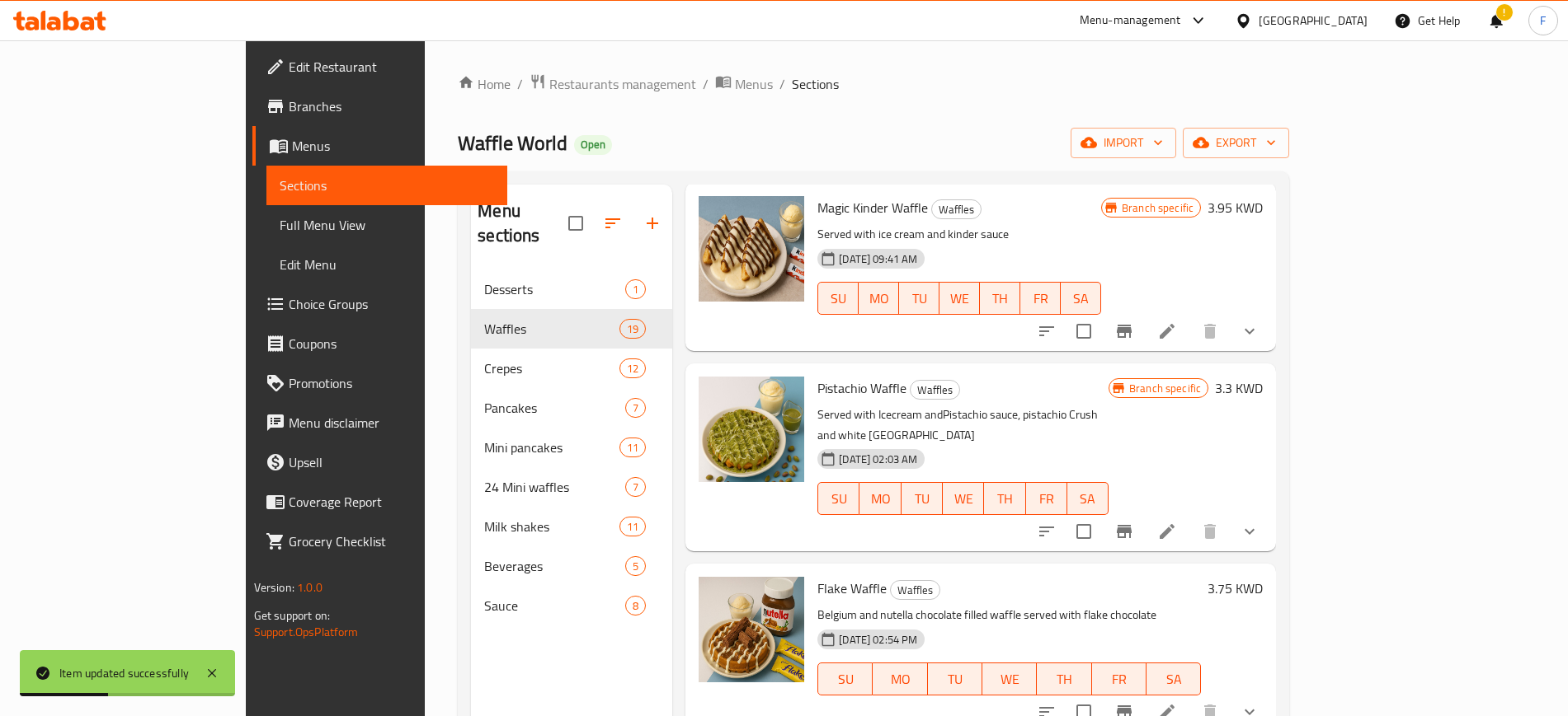
click at [1190, 316] on li at bounding box center [1166, 331] width 46 height 29
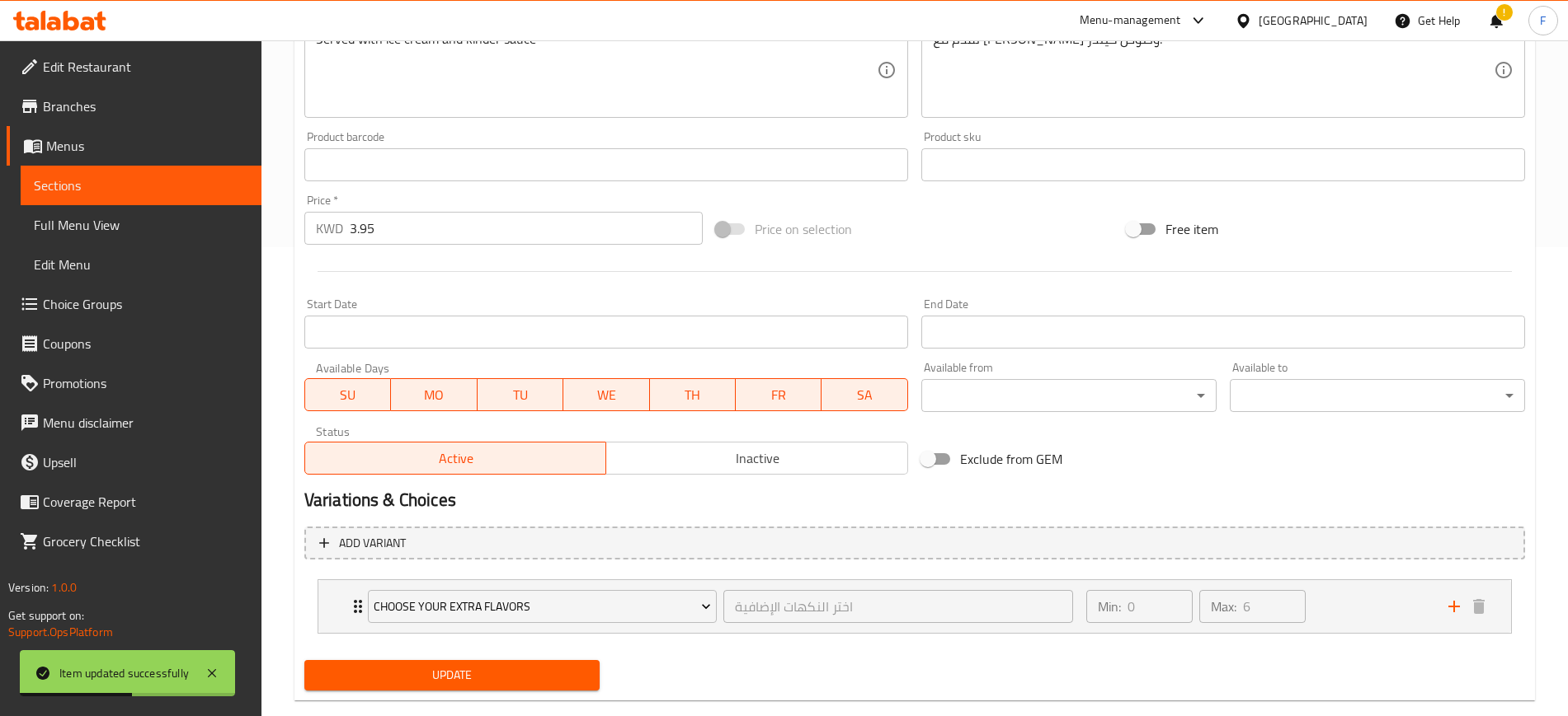
scroll to position [499, 0]
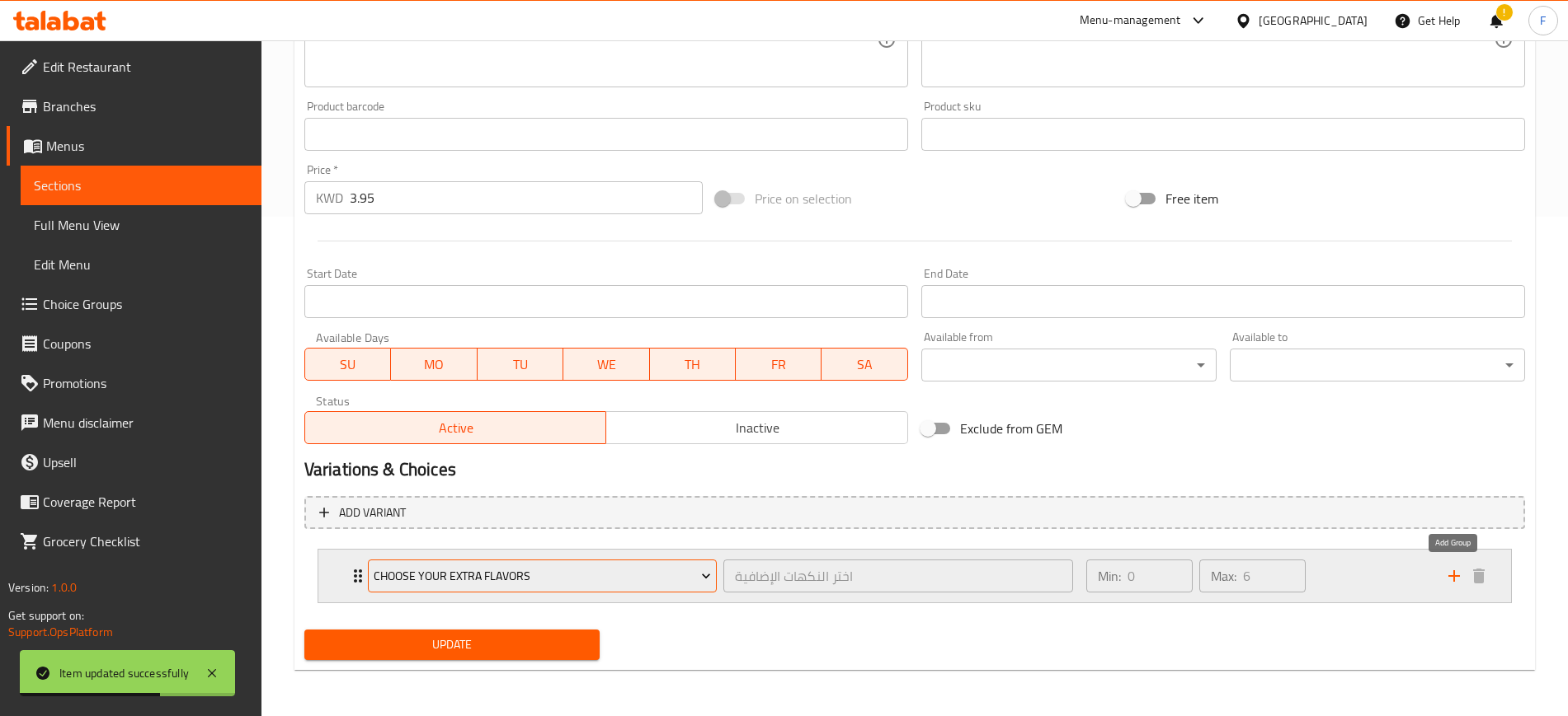
drag, startPoint x: 1460, startPoint y: 571, endPoint x: 478, endPoint y: 584, distance: 982.1
click at [1459, 572] on icon "add" at bounding box center [1454, 576] width 20 height 20
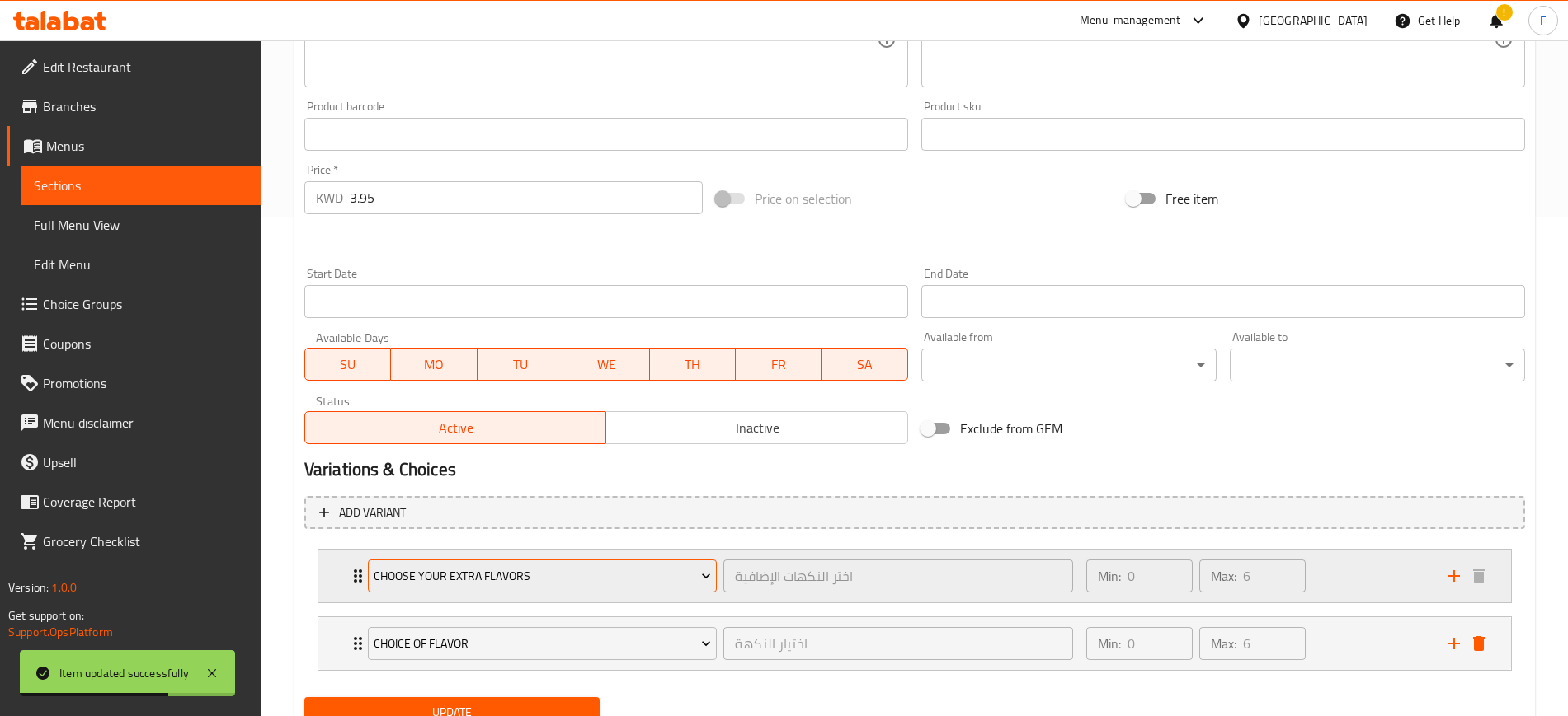
scroll to position [567, 0]
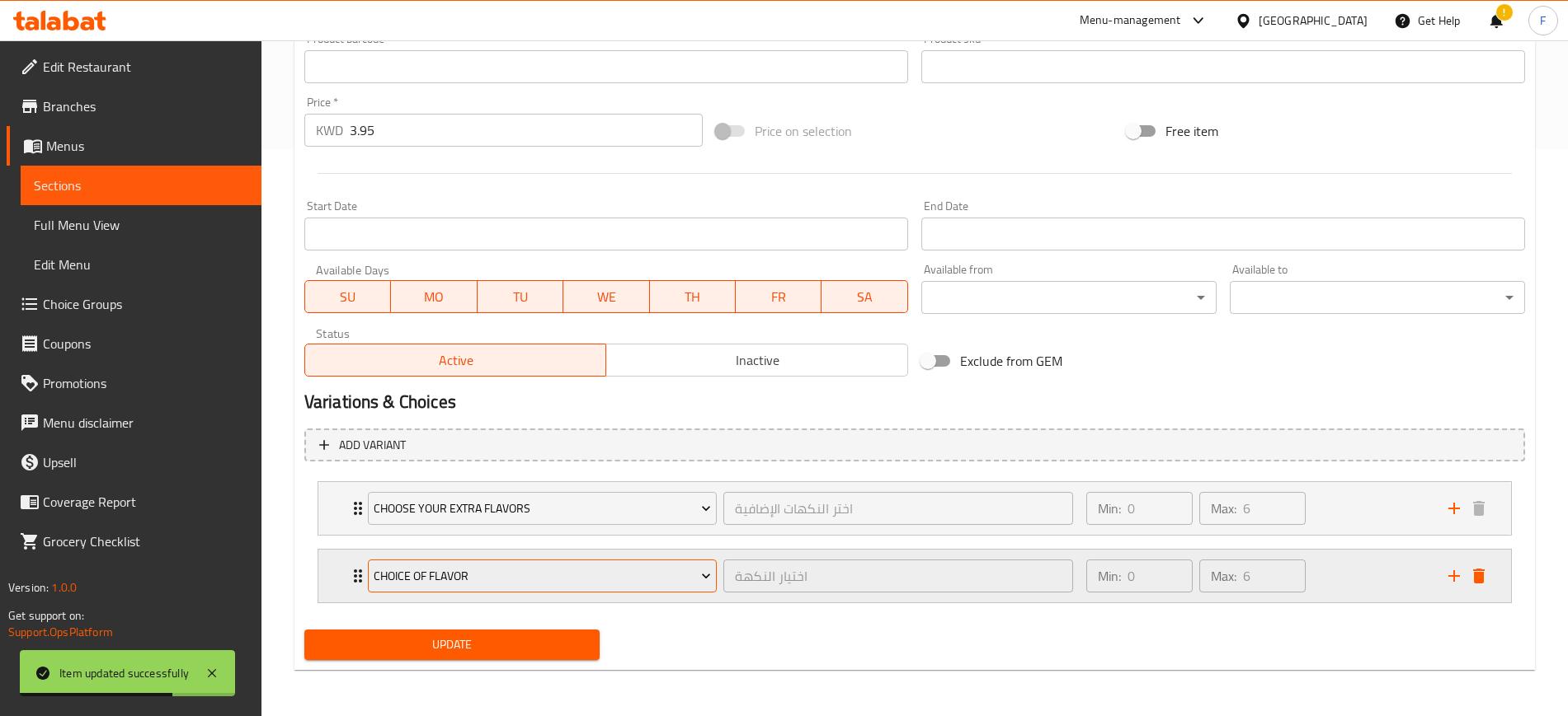
click at [476, 578] on span "choice of flavor" at bounding box center [542, 576] width 337 height 21
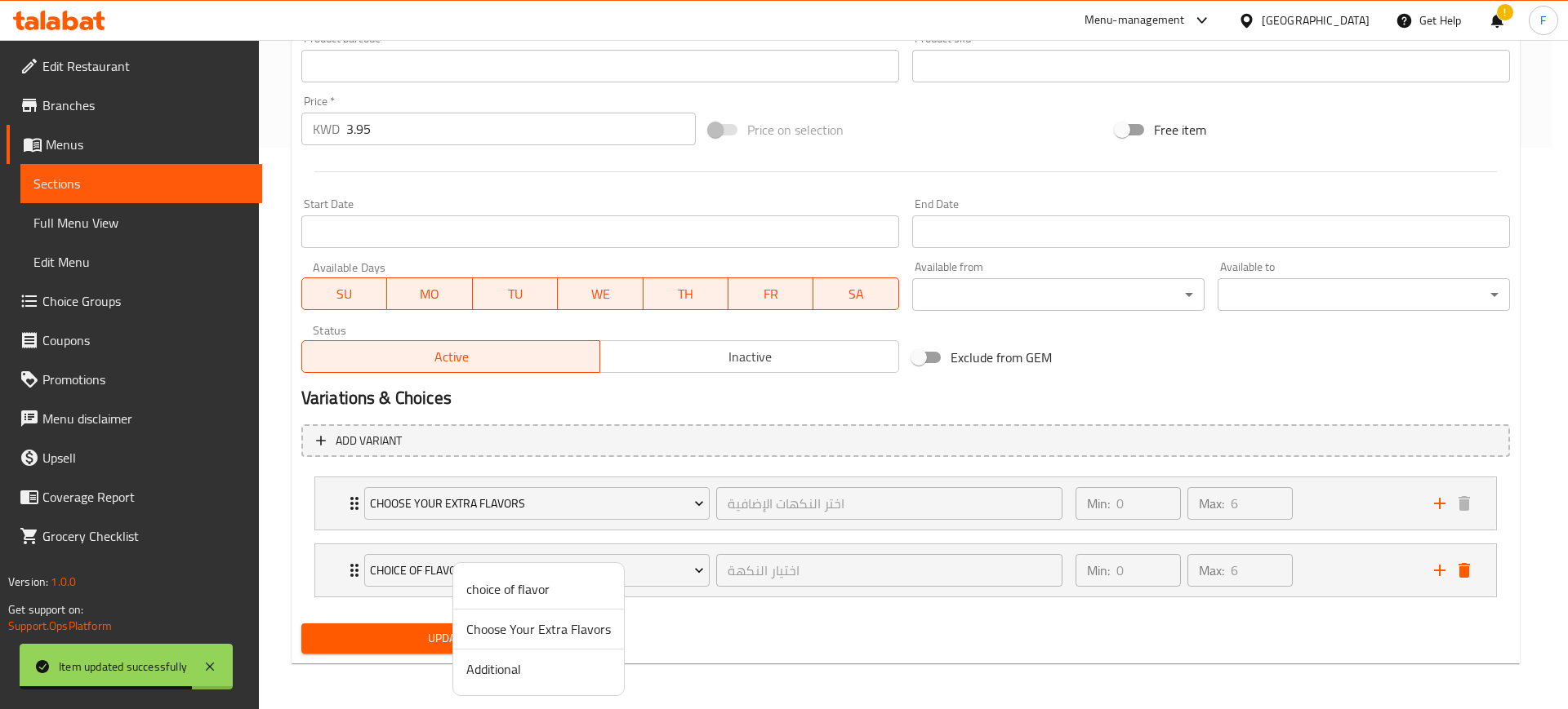
click at [522, 660] on span "Additional" at bounding box center [538, 669] width 144 height 20
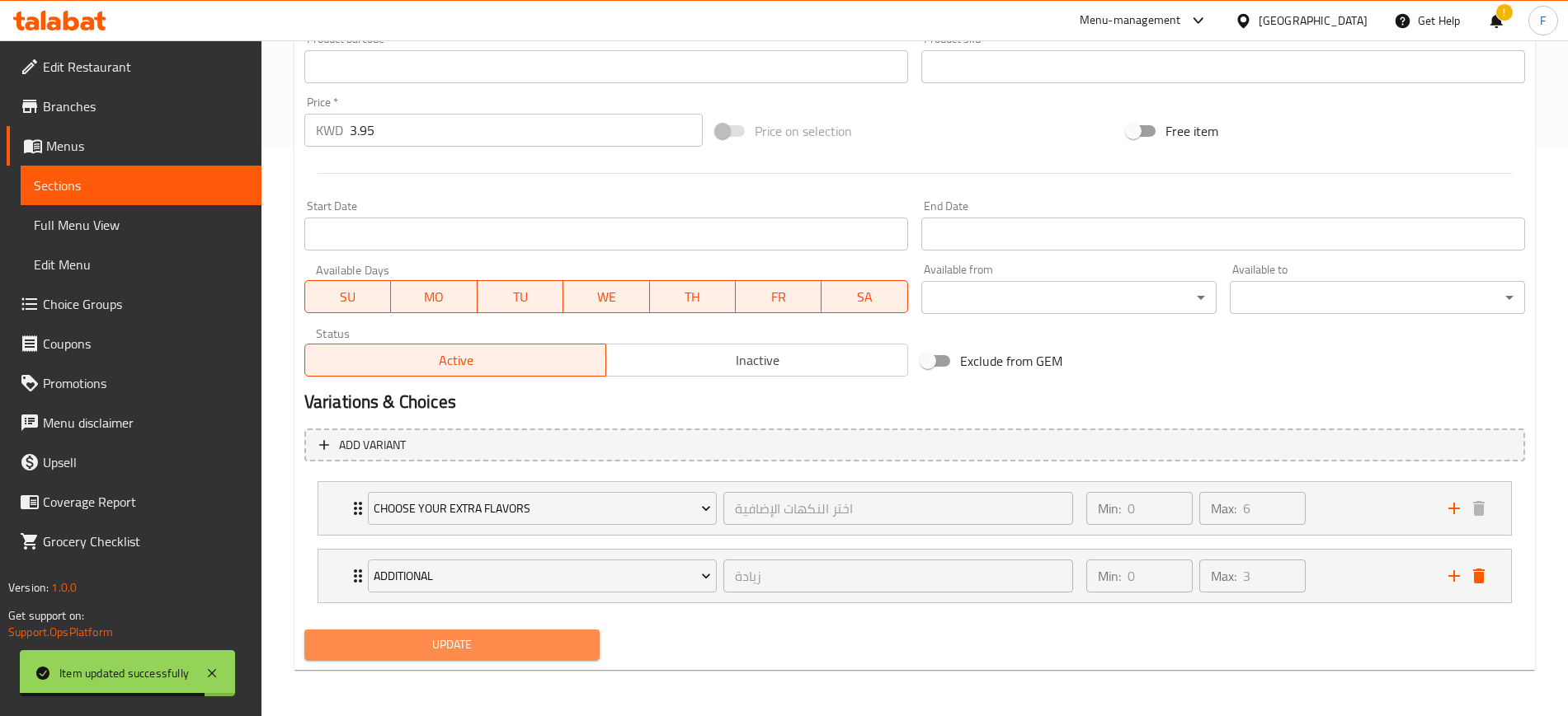
click at [473, 655] on button "Update" at bounding box center [452, 644] width 295 height 30
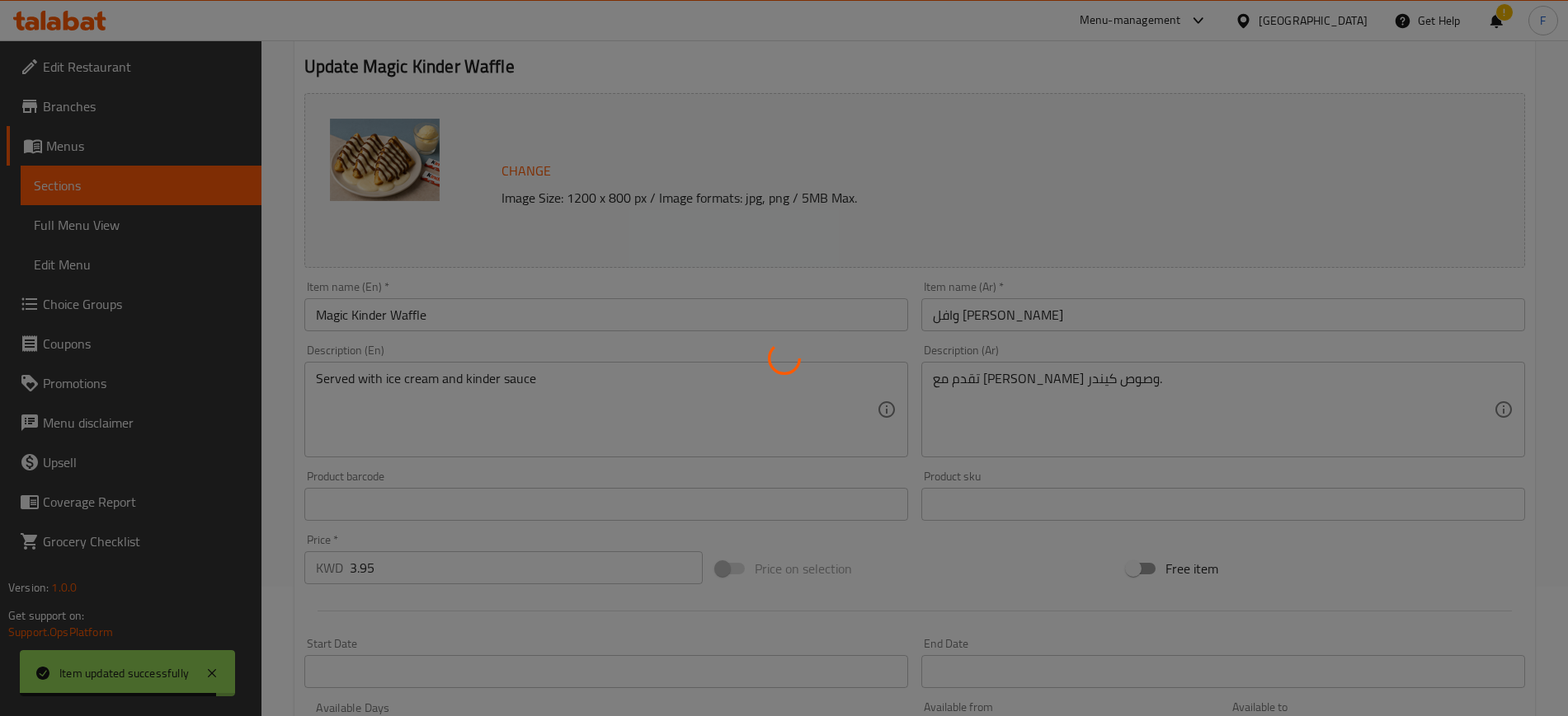
scroll to position [0, 0]
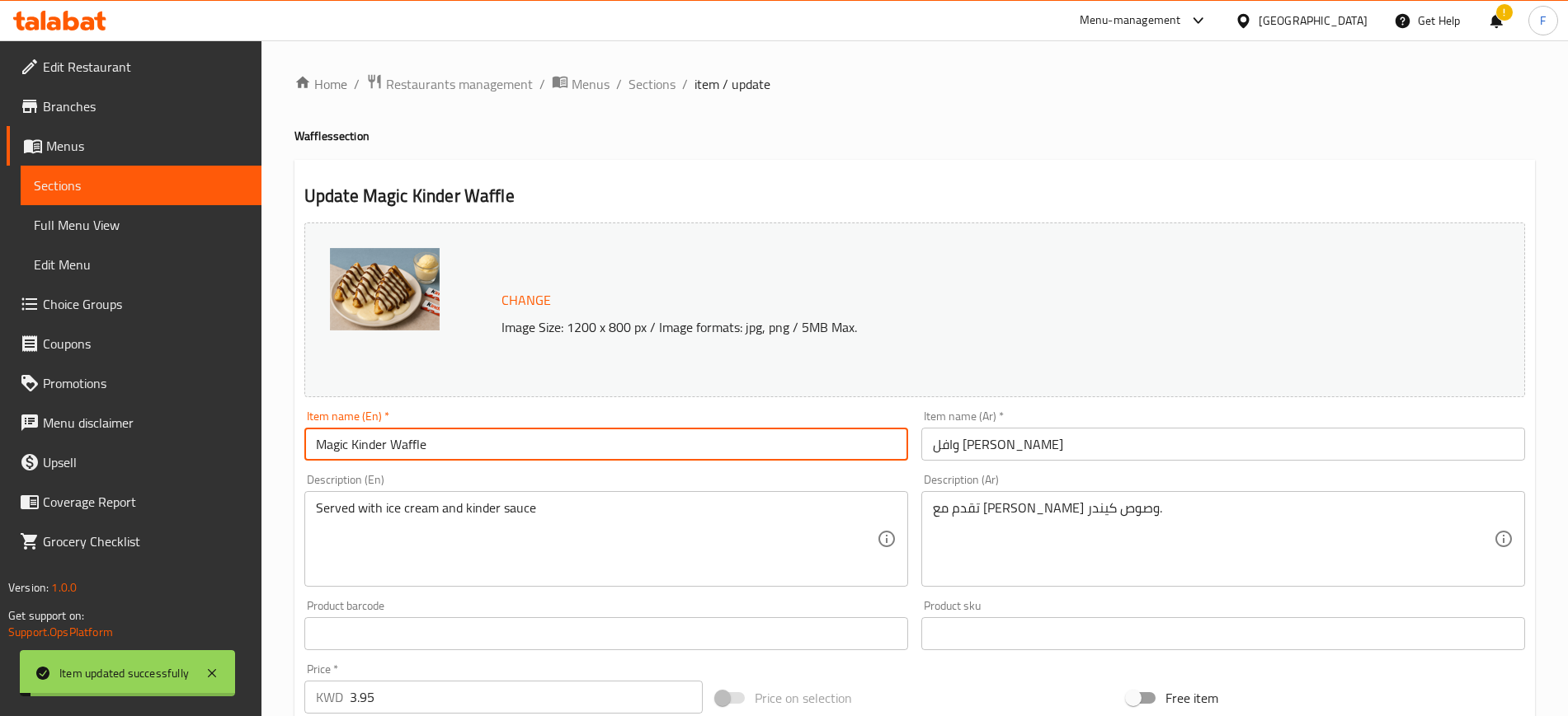
drag, startPoint x: 458, startPoint y: 446, endPoint x: 119, endPoint y: 422, distance: 339.8
click at [119, 422] on div "Edit Restaurant Branches Menus Sections Full Menu View Edit Menu Choice Groups …" at bounding box center [784, 662] width 1568 height 1243
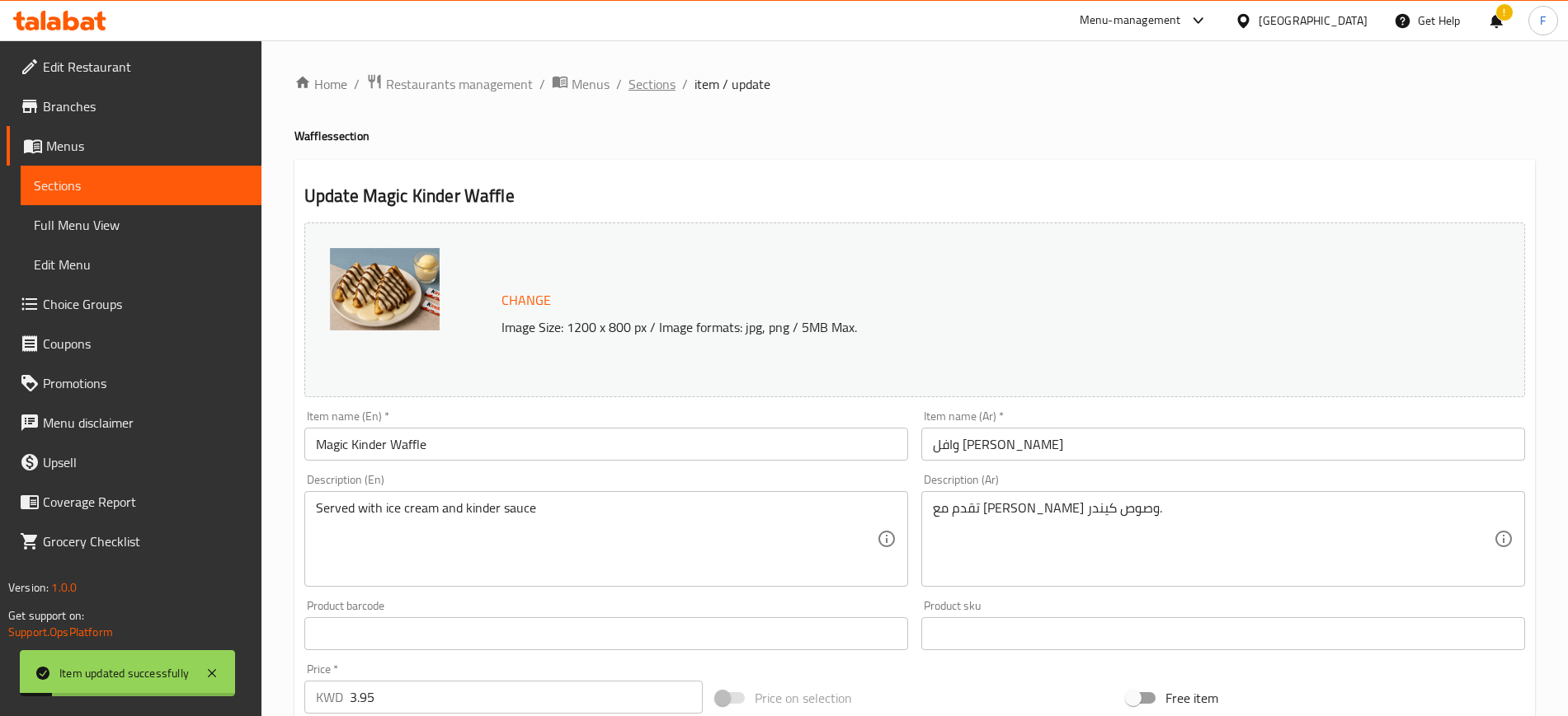
click at [652, 83] on span "Sections" at bounding box center [652, 84] width 47 height 20
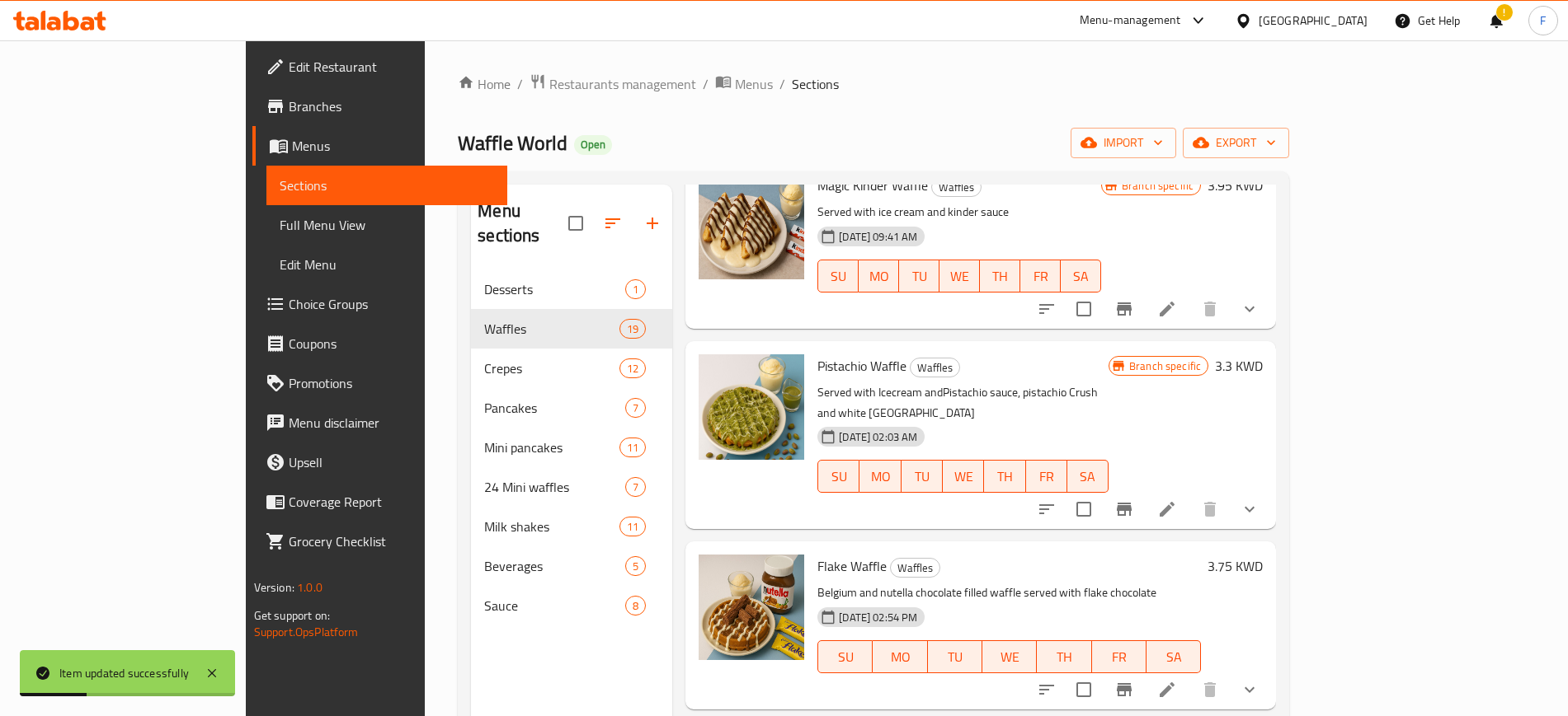
scroll to position [983, 0]
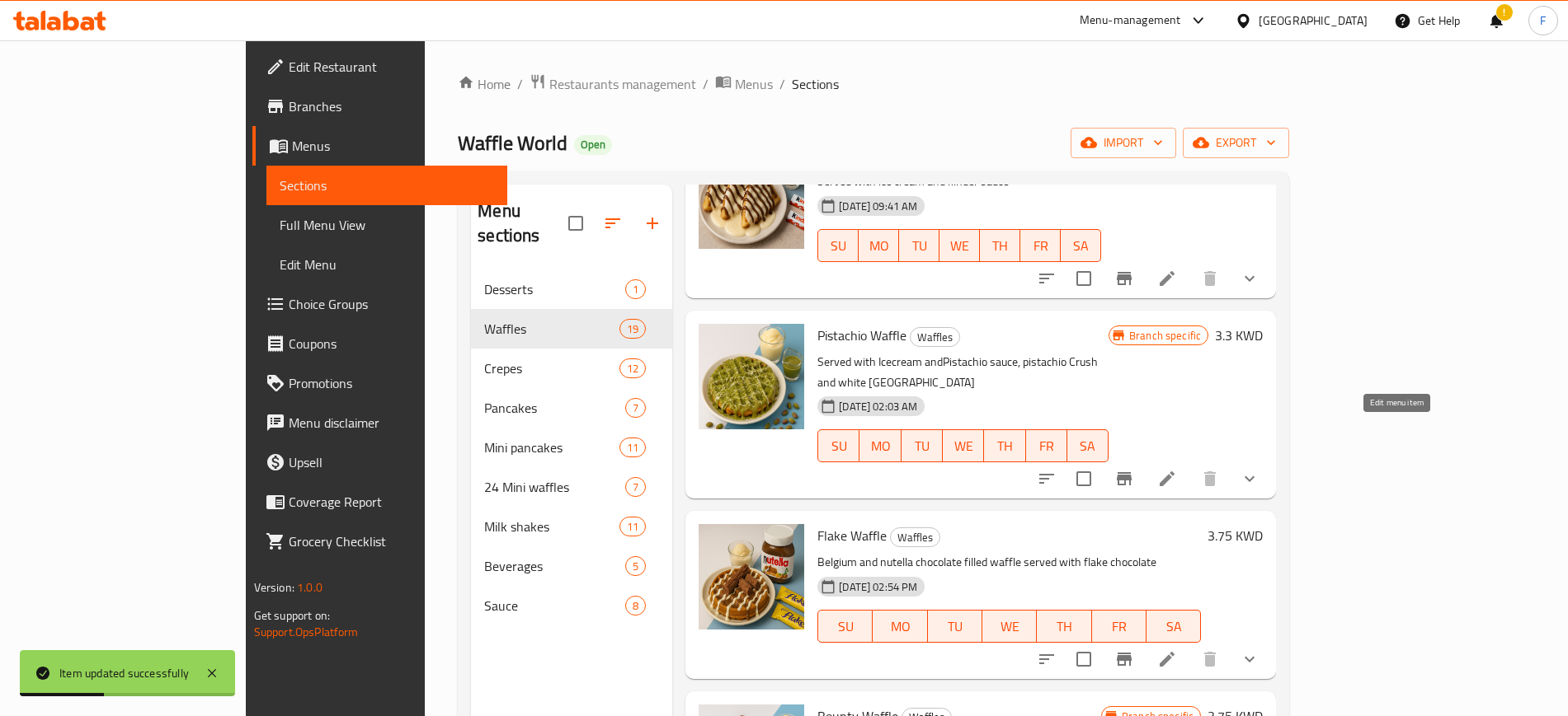
click at [1177, 469] on icon at bounding box center [1166, 478] width 20 height 20
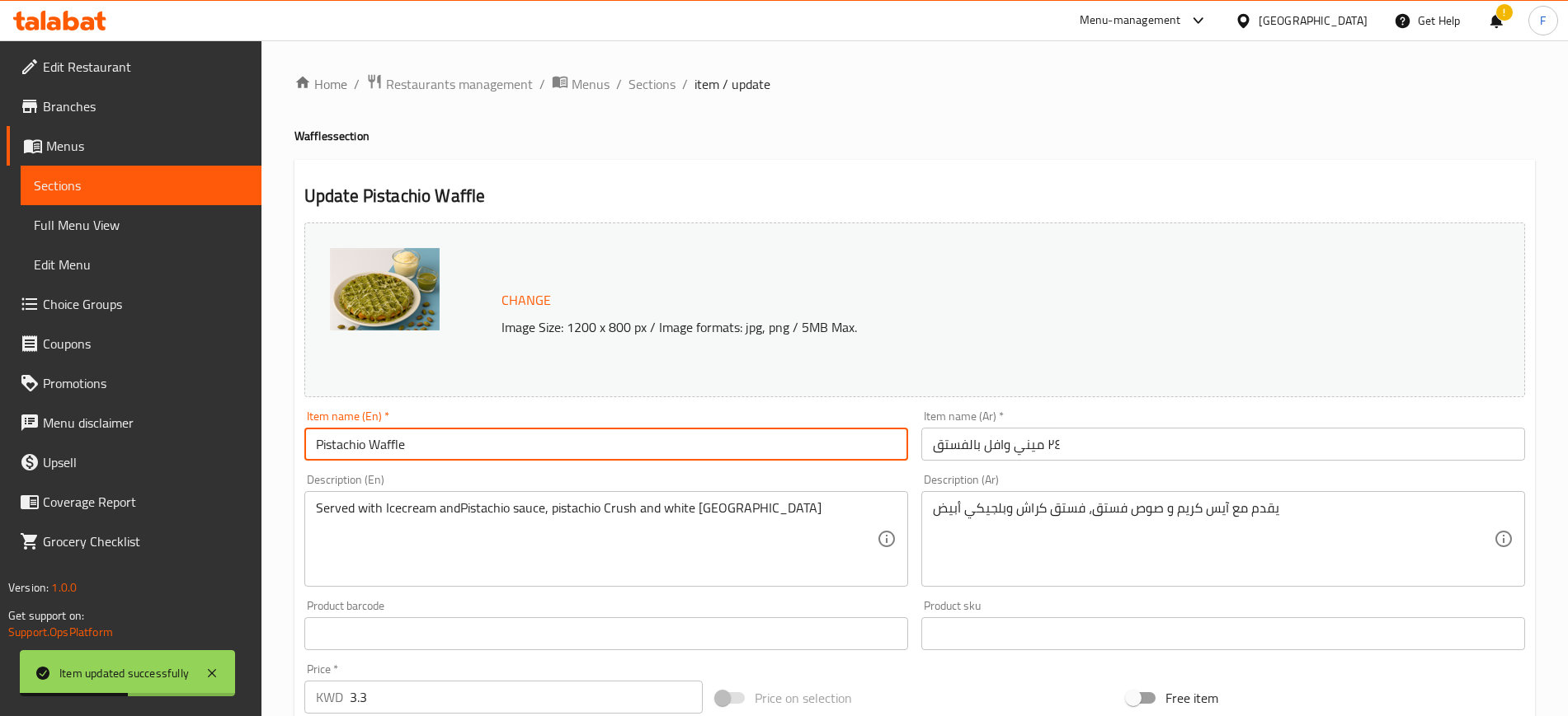
drag, startPoint x: 503, startPoint y: 442, endPoint x: 240, endPoint y: 428, distance: 263.4
click at [240, 428] on div "Edit Restaurant Branches Menus Sections Full Menu View Edit Menu Choice Groups …" at bounding box center [784, 628] width 1568 height 1175
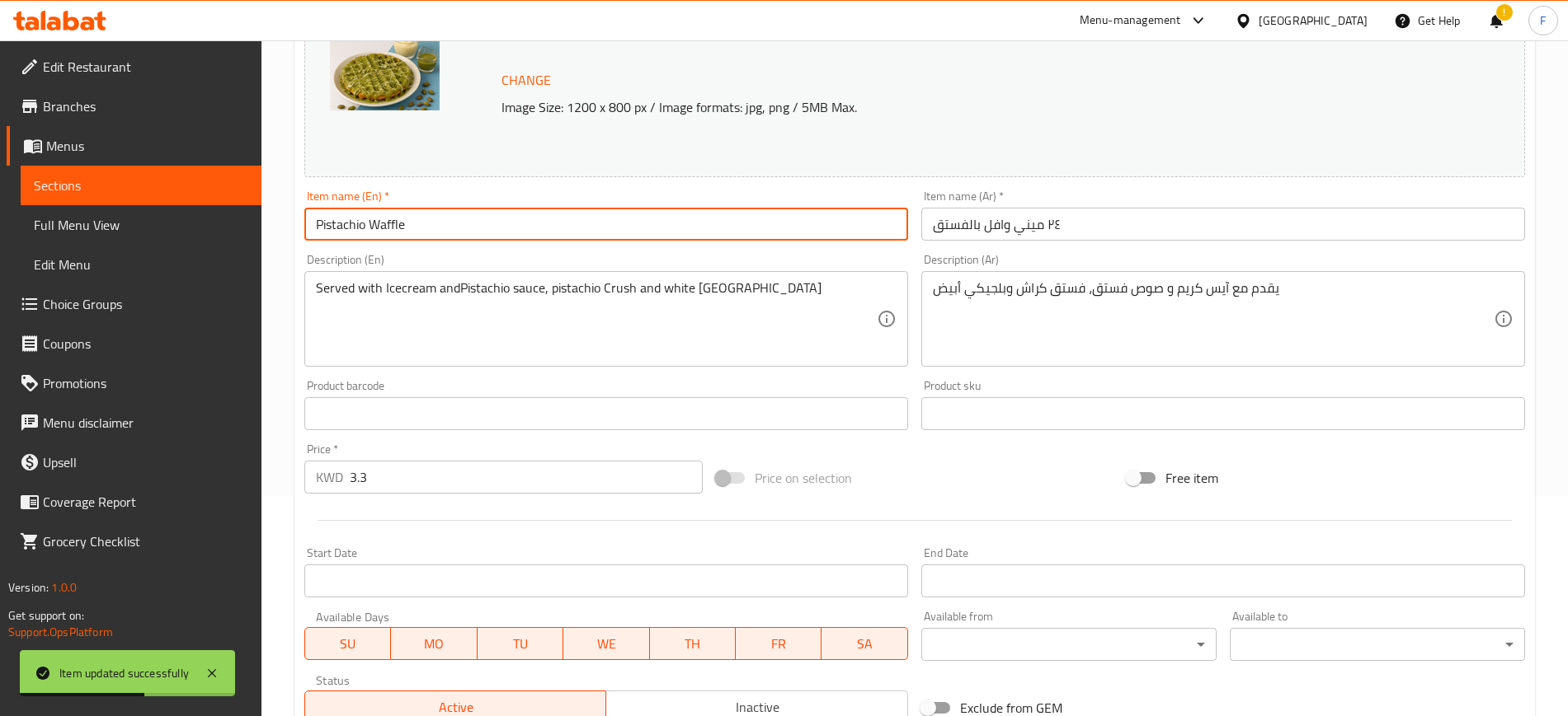
scroll to position [499, 0]
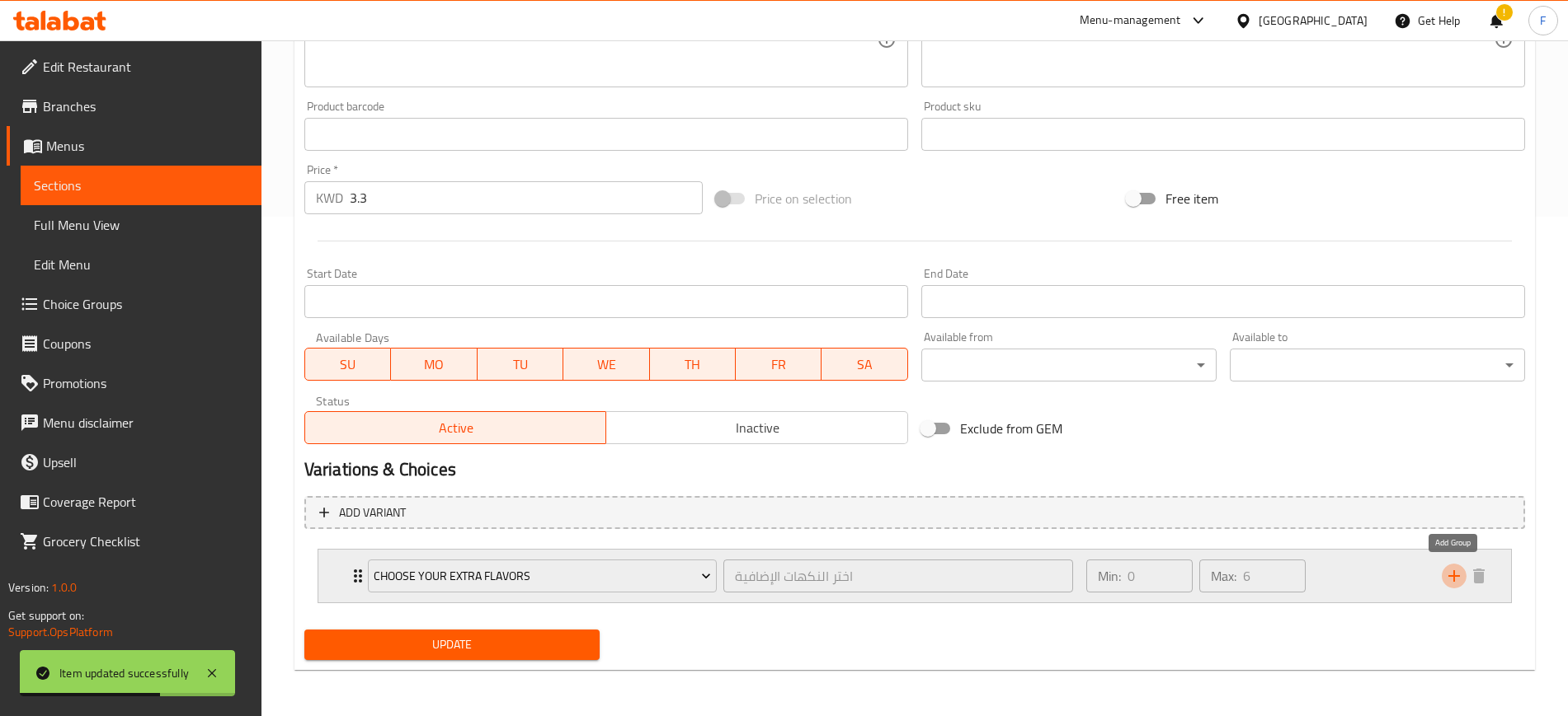
click at [1447, 581] on icon "add" at bounding box center [1454, 576] width 20 height 20
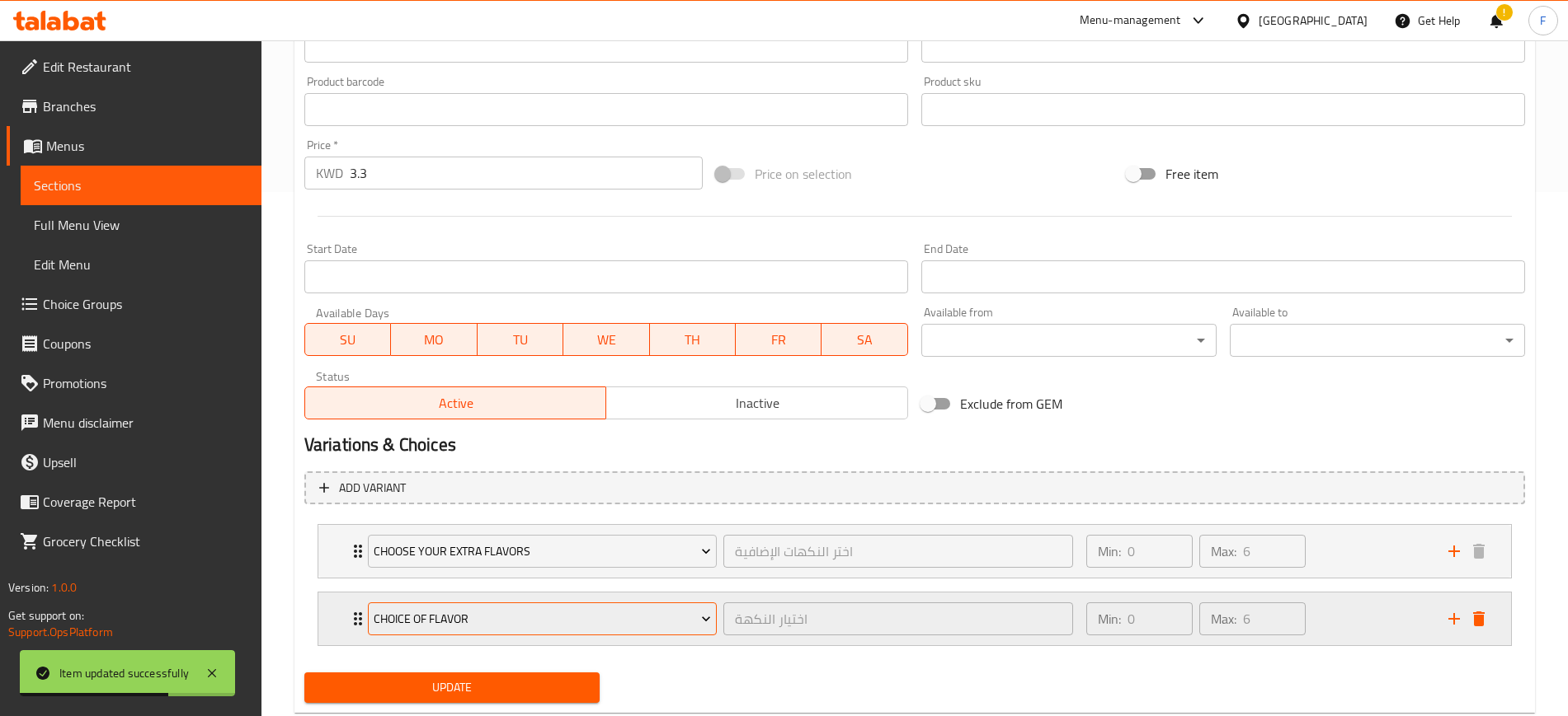
scroll to position [567, 0]
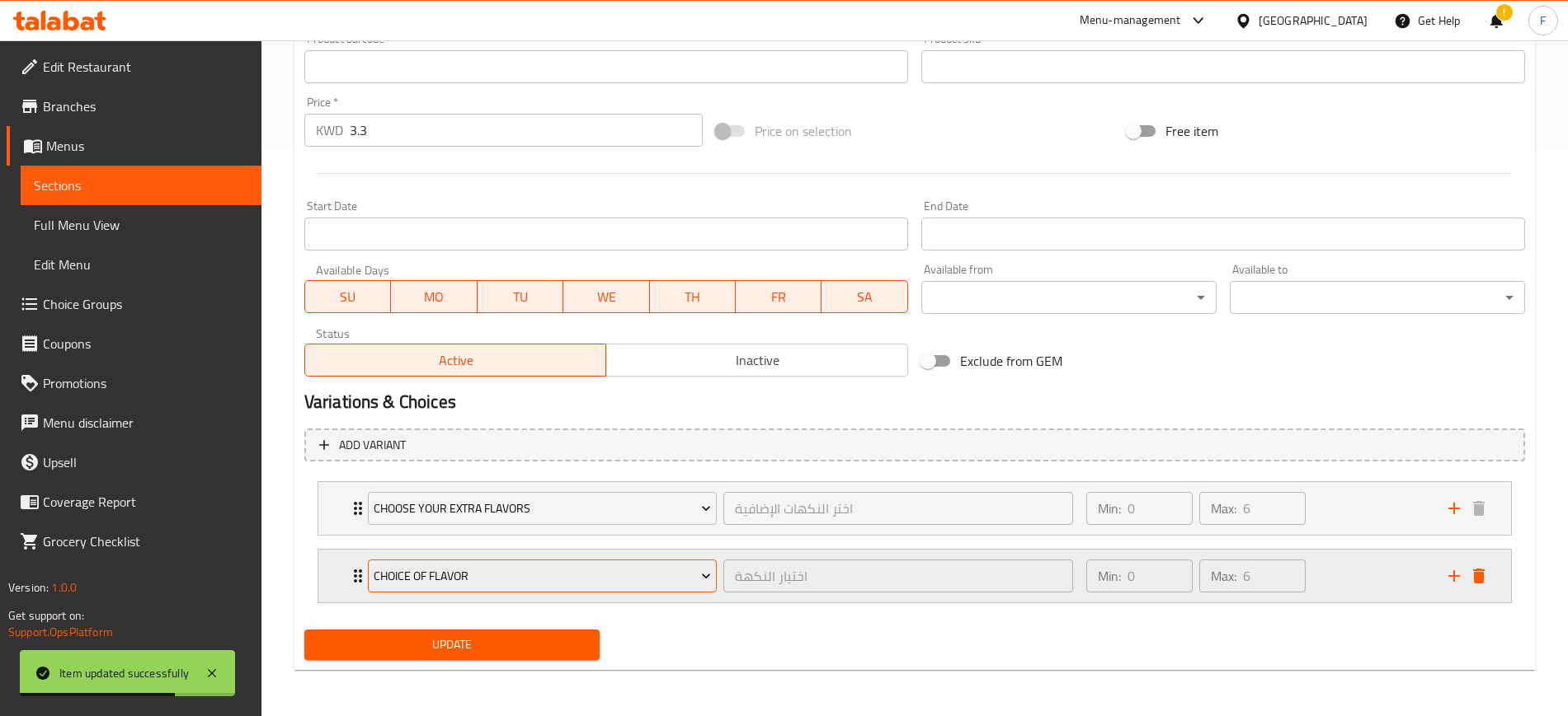
click at [562, 578] on span "choice of flavor" at bounding box center [542, 576] width 337 height 21
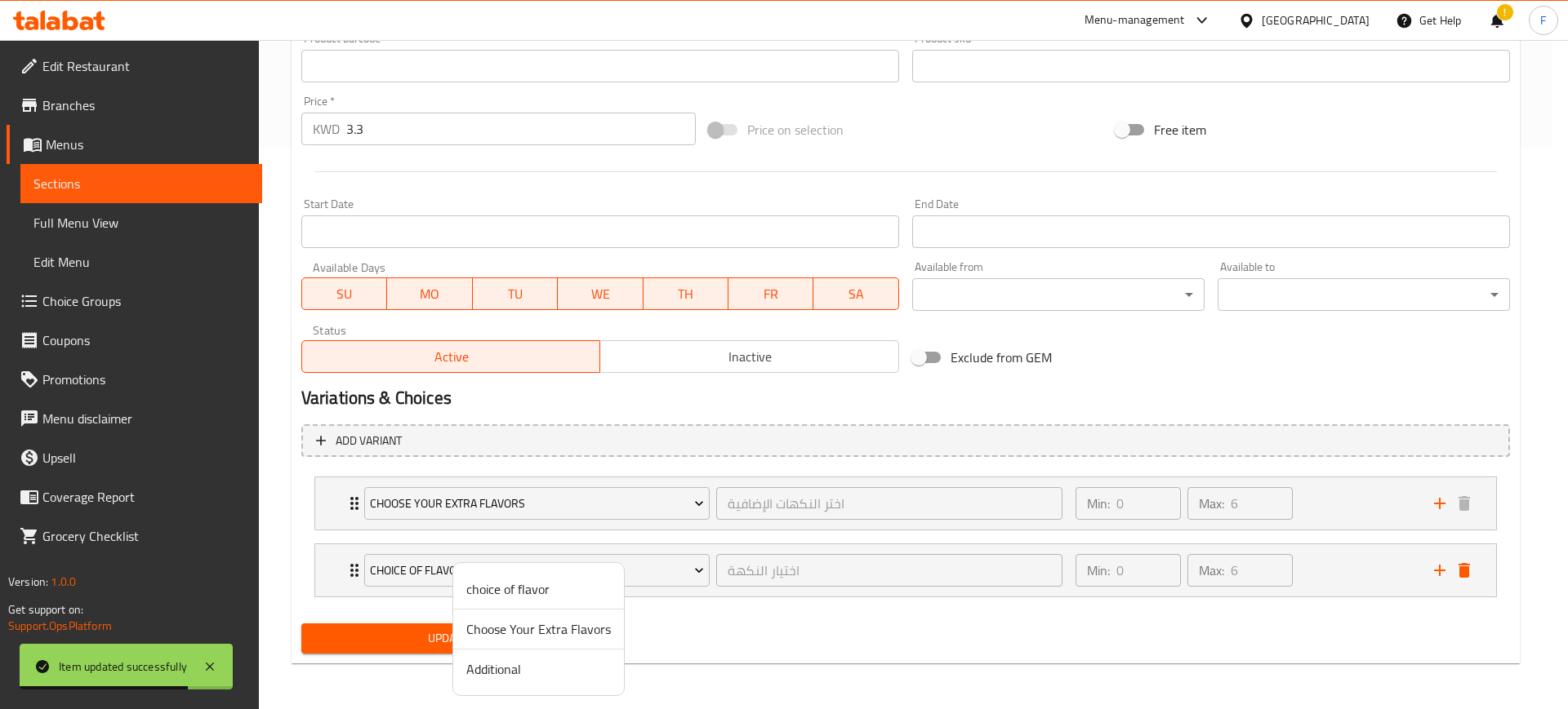
click at [548, 663] on span "Additional" at bounding box center [538, 669] width 144 height 20
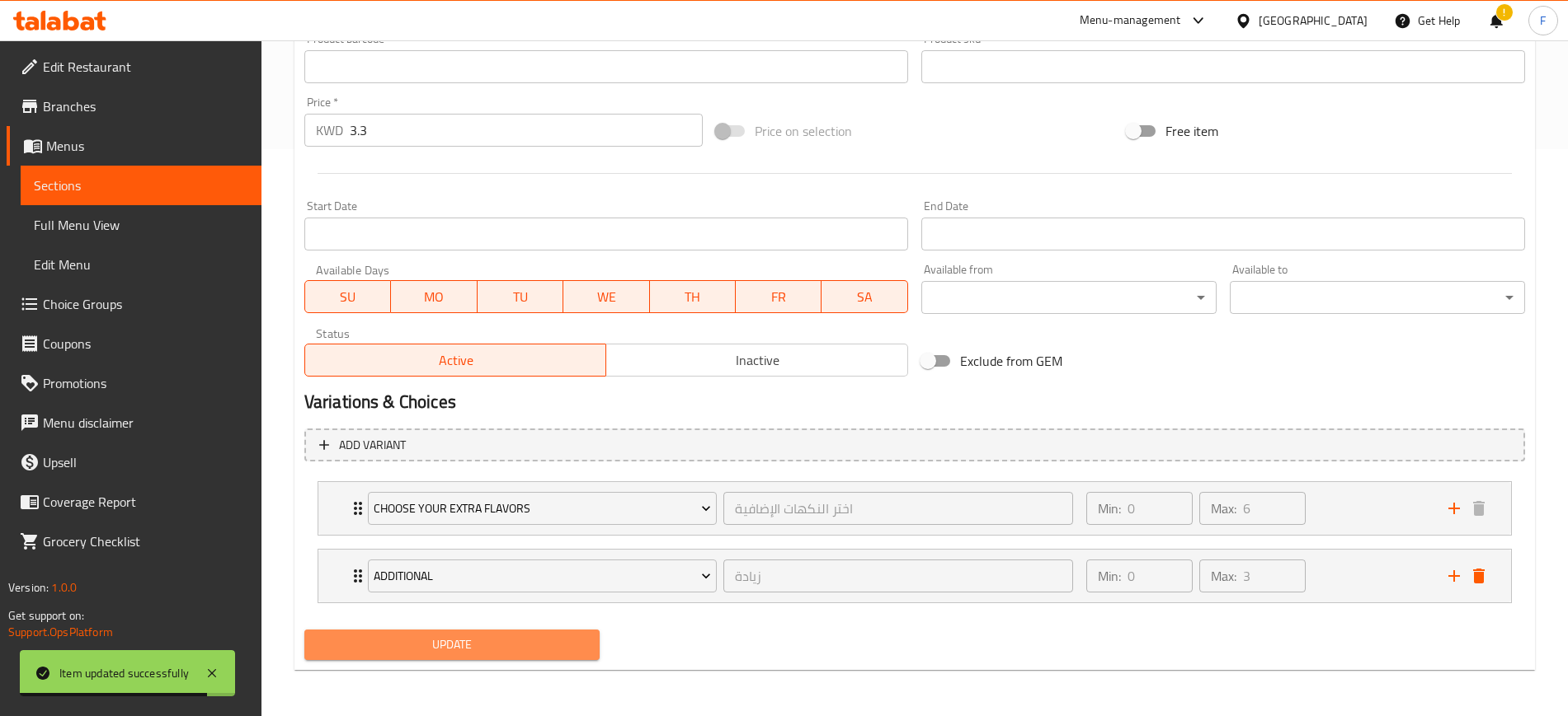
click at [464, 639] on span "Update" at bounding box center [452, 645] width 269 height 21
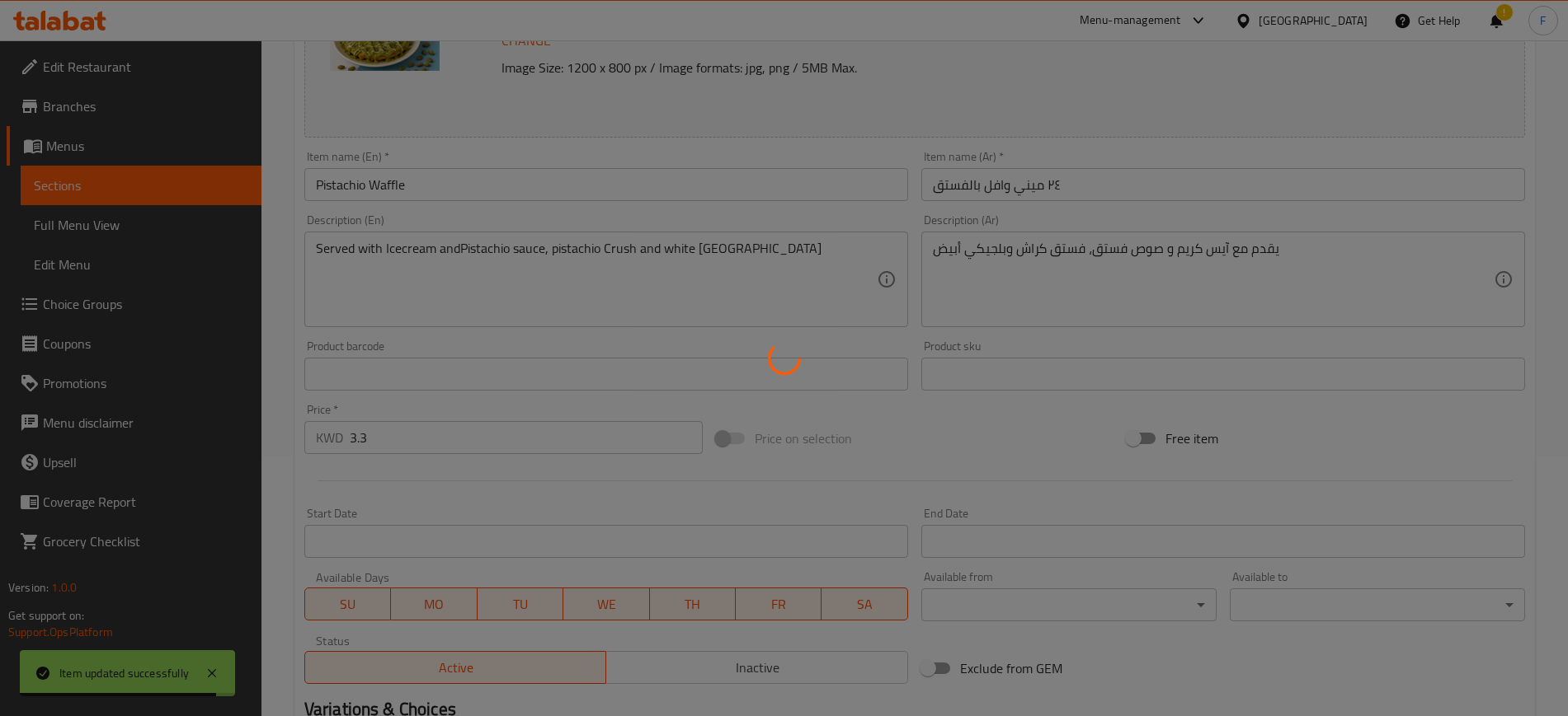
scroll to position [0, 0]
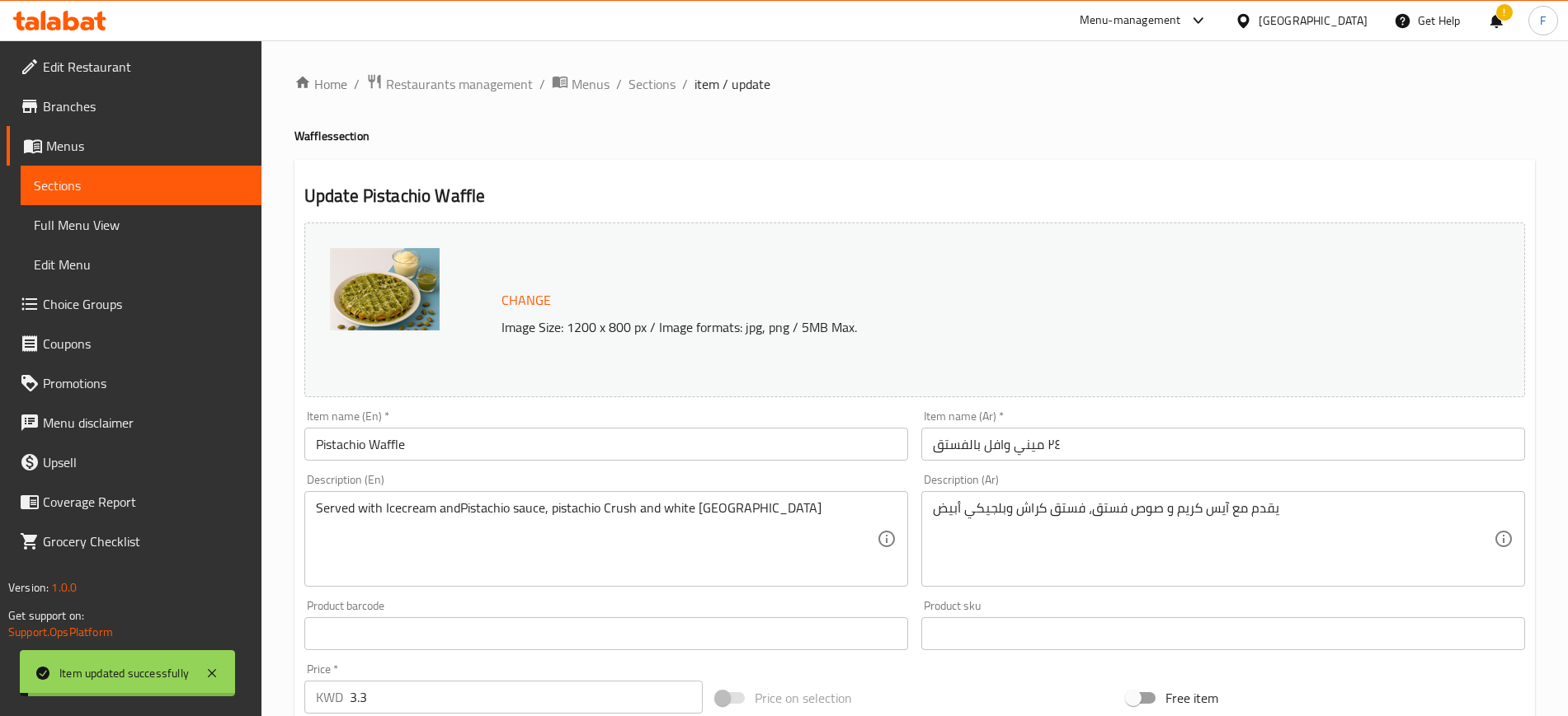
click at [658, 87] on span "Sections" at bounding box center [652, 84] width 47 height 20
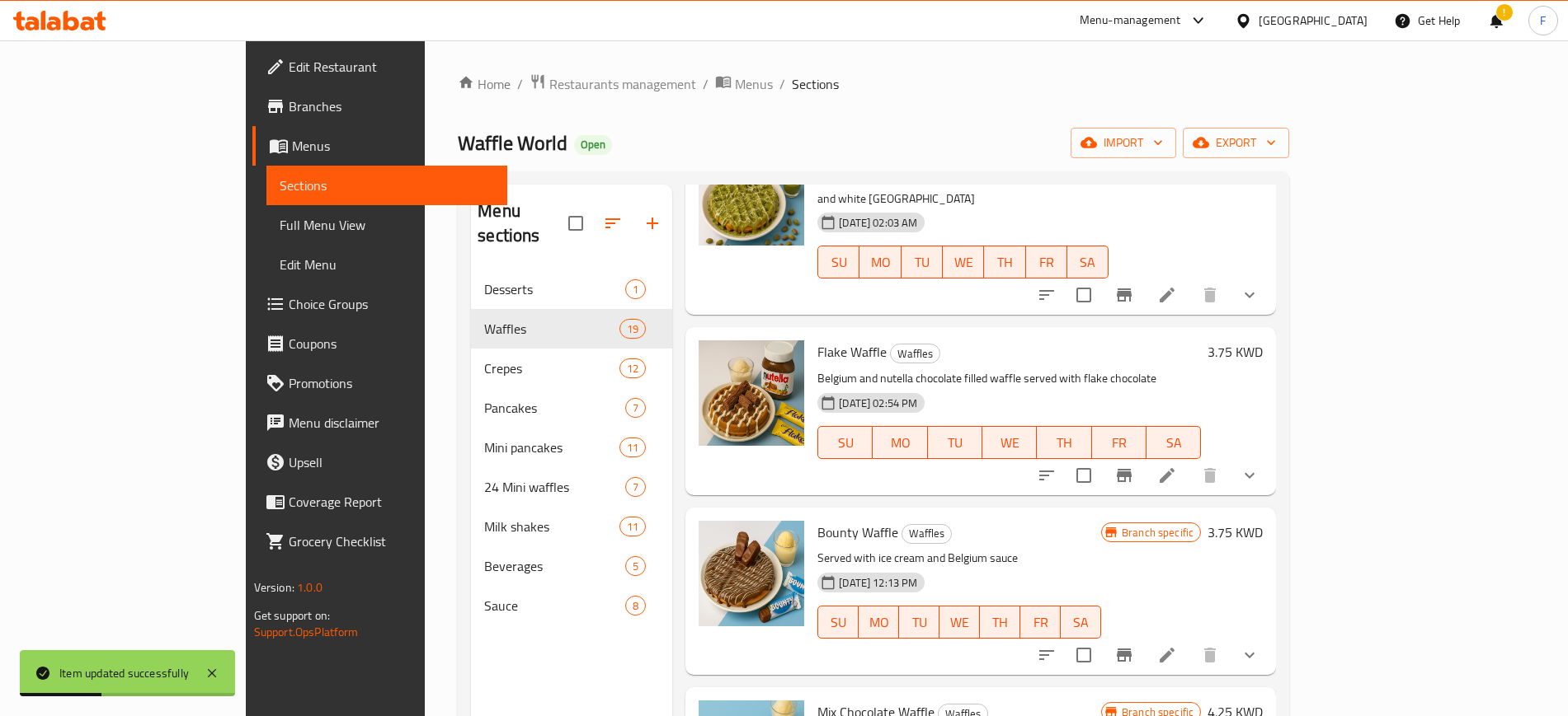
scroll to position [1031, 0]
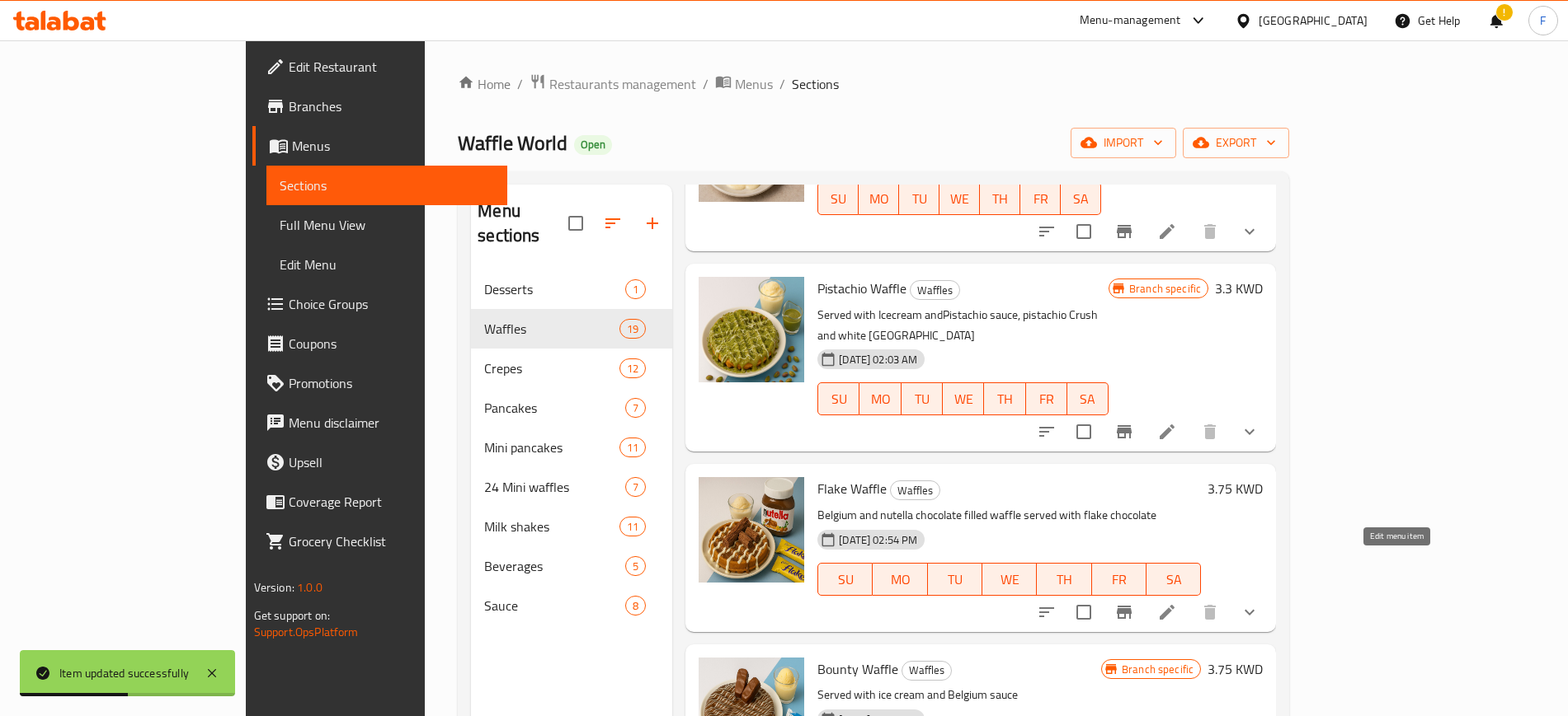
click at [1174, 605] on icon at bounding box center [1166, 612] width 15 height 15
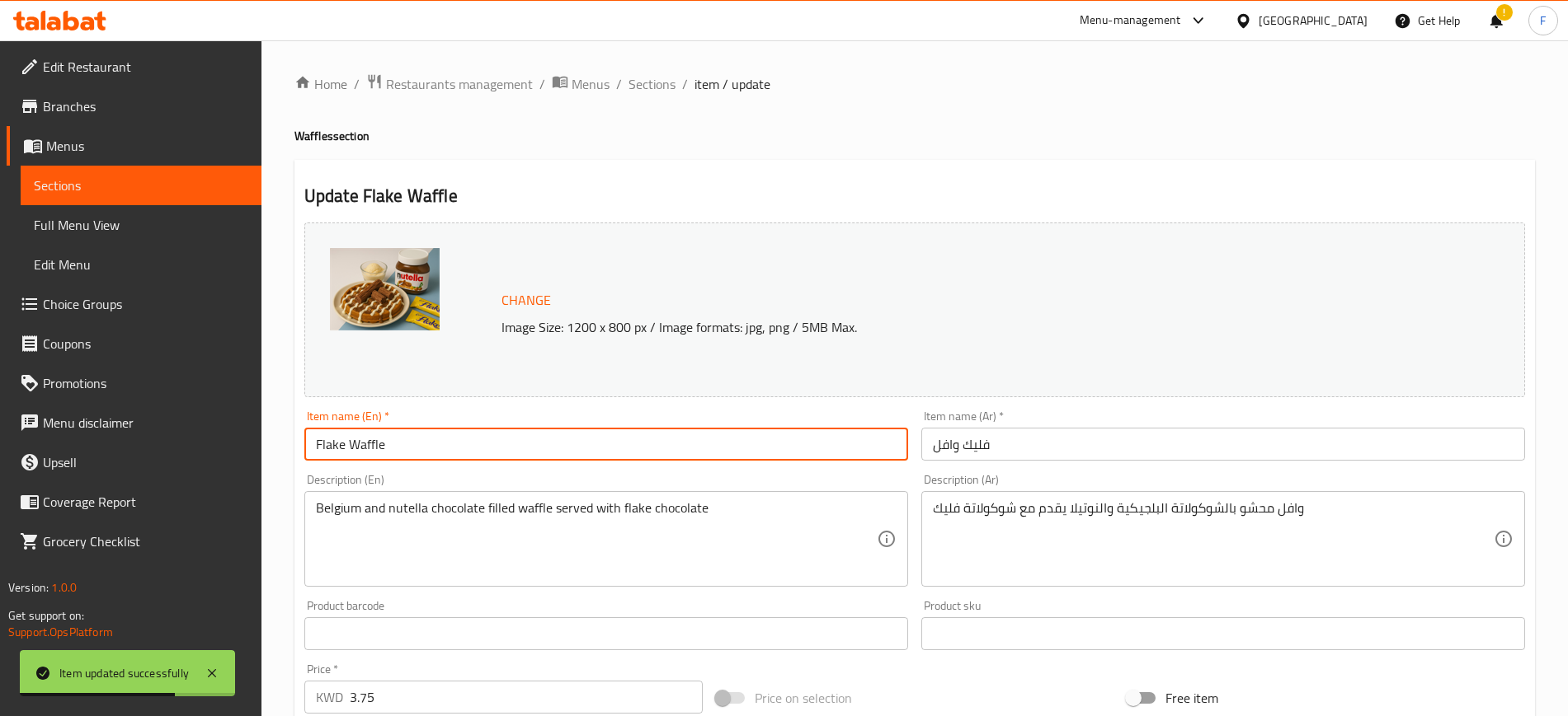
drag, startPoint x: 291, startPoint y: 449, endPoint x: 245, endPoint y: 452, distance: 46.1
click at [245, 451] on div "Edit Restaurant Branches Menus Sections Full Menu View Edit Menu Choice Groups …" at bounding box center [784, 628] width 1568 height 1175
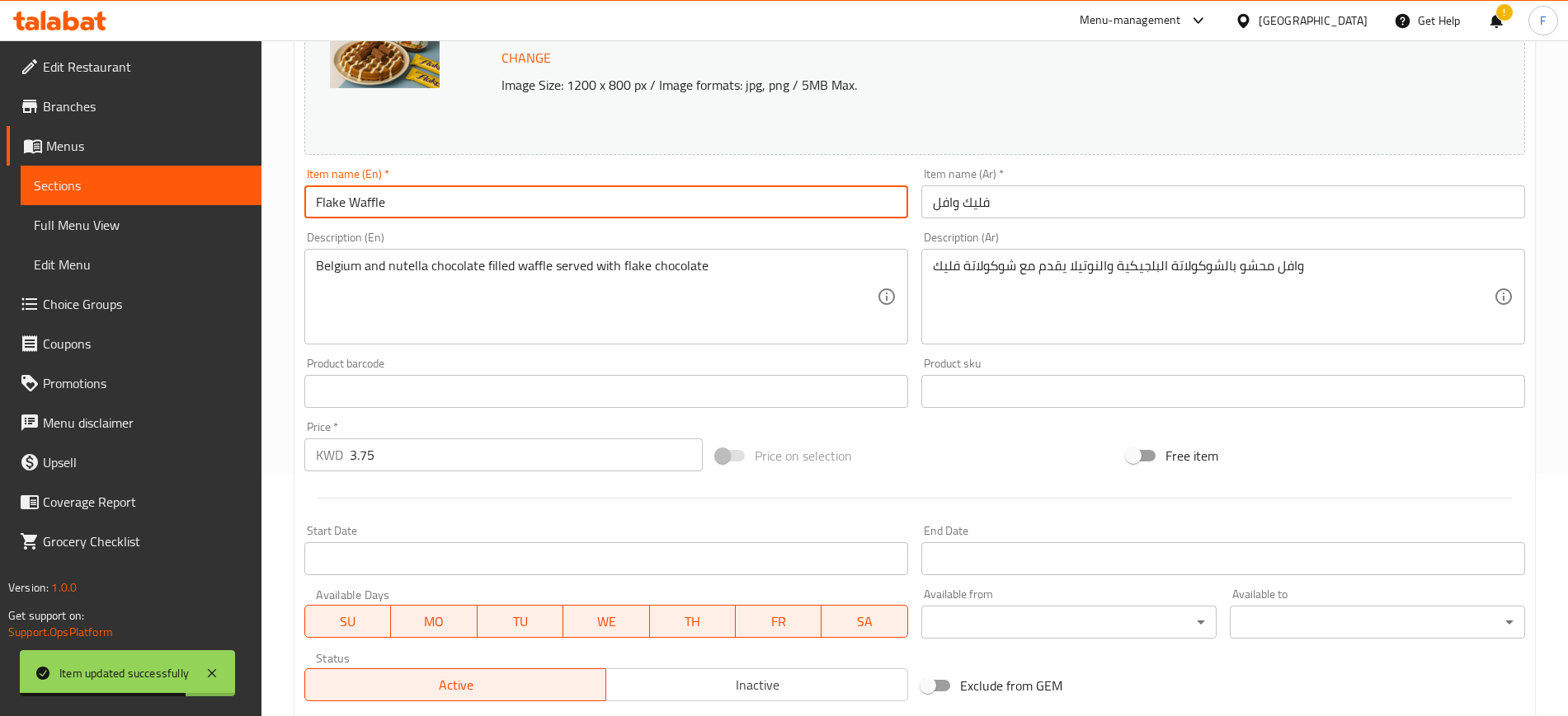
scroll to position [499, 0]
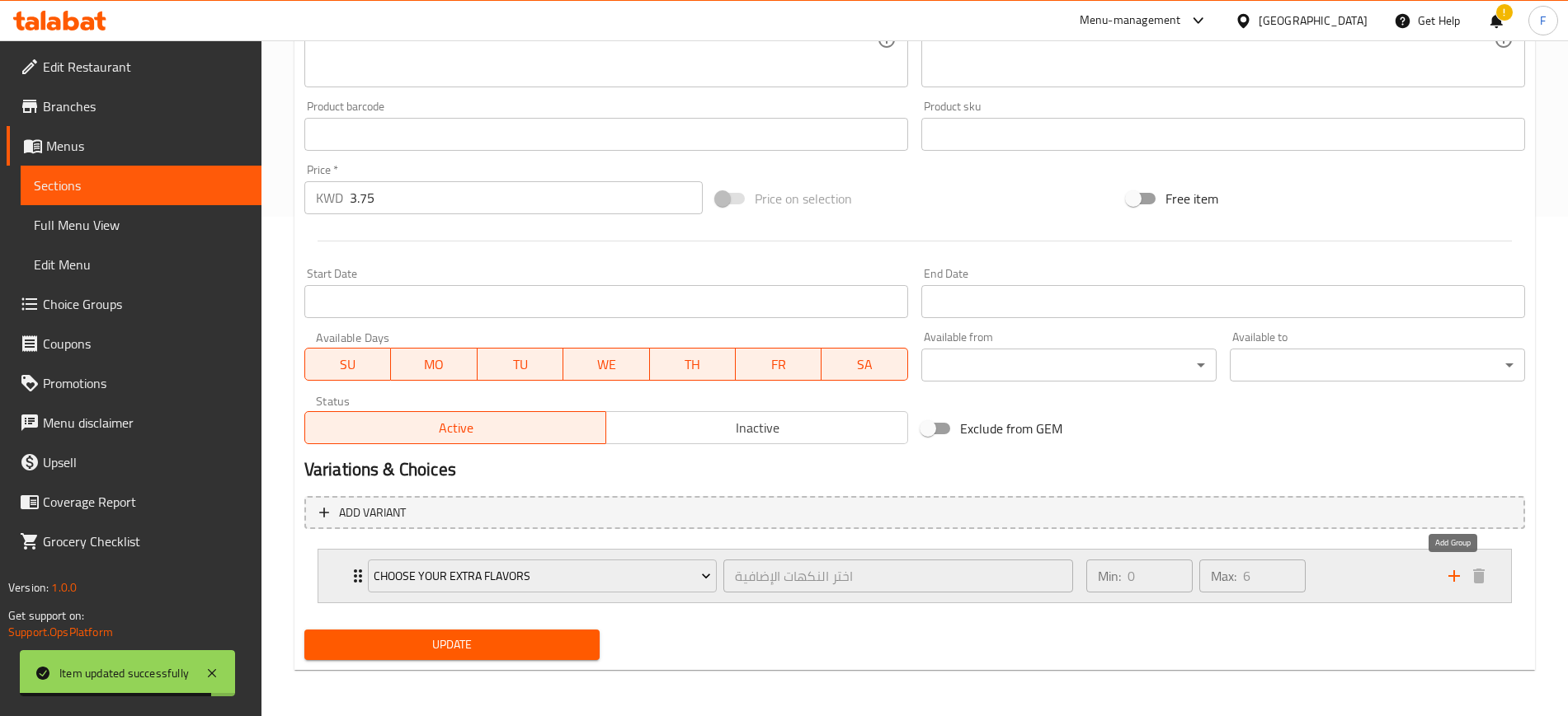
click at [1453, 583] on icon "add" at bounding box center [1454, 576] width 20 height 20
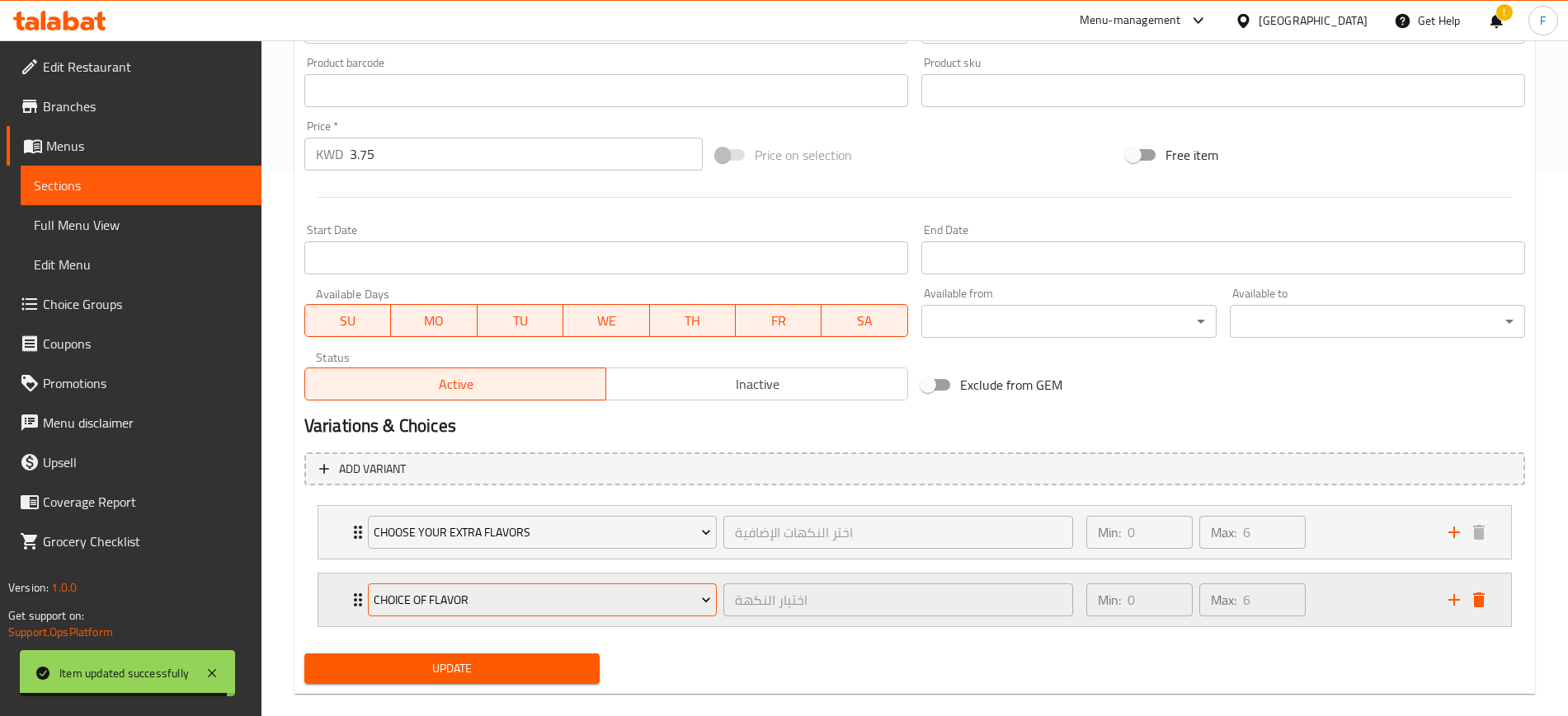
scroll to position [567, 0]
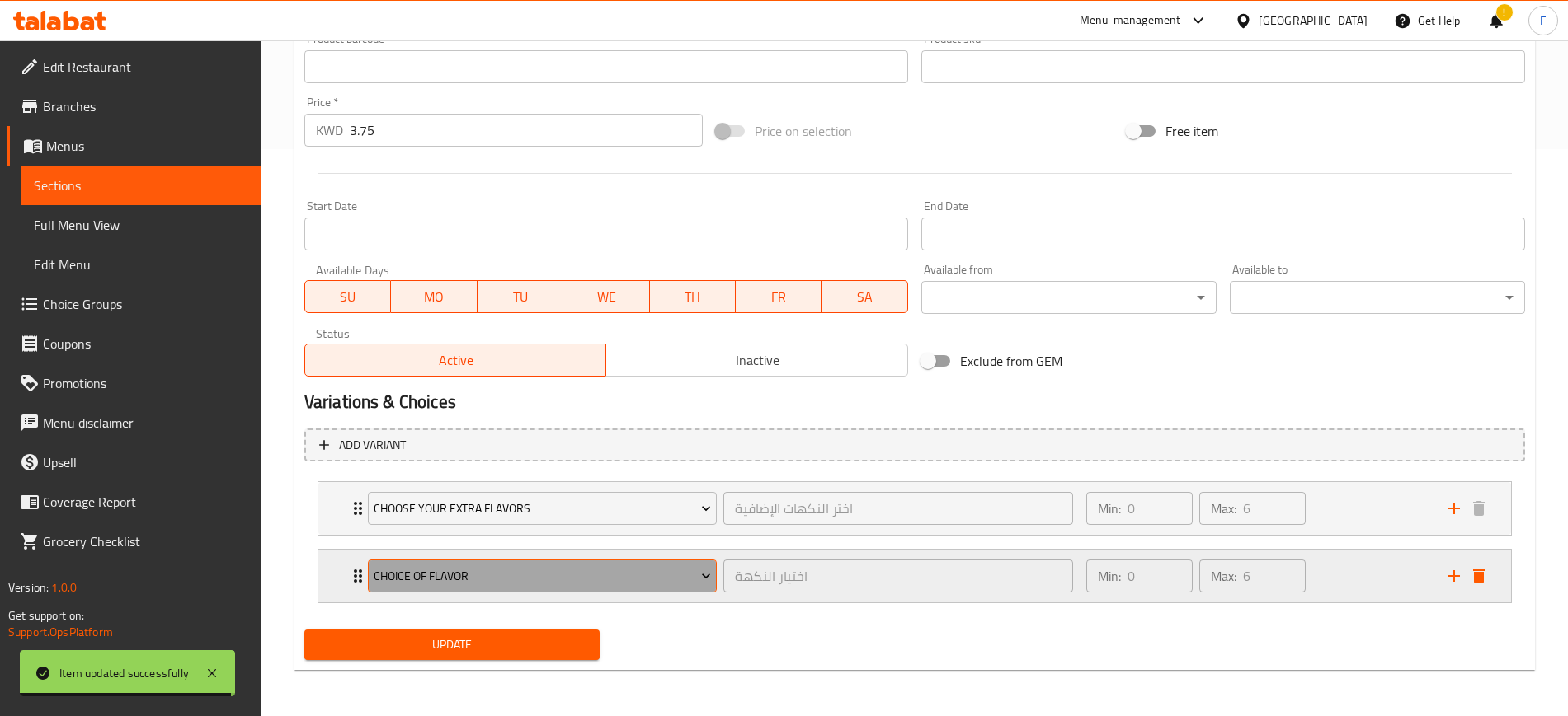
click at [562, 578] on span "choice of flavor" at bounding box center [542, 576] width 337 height 21
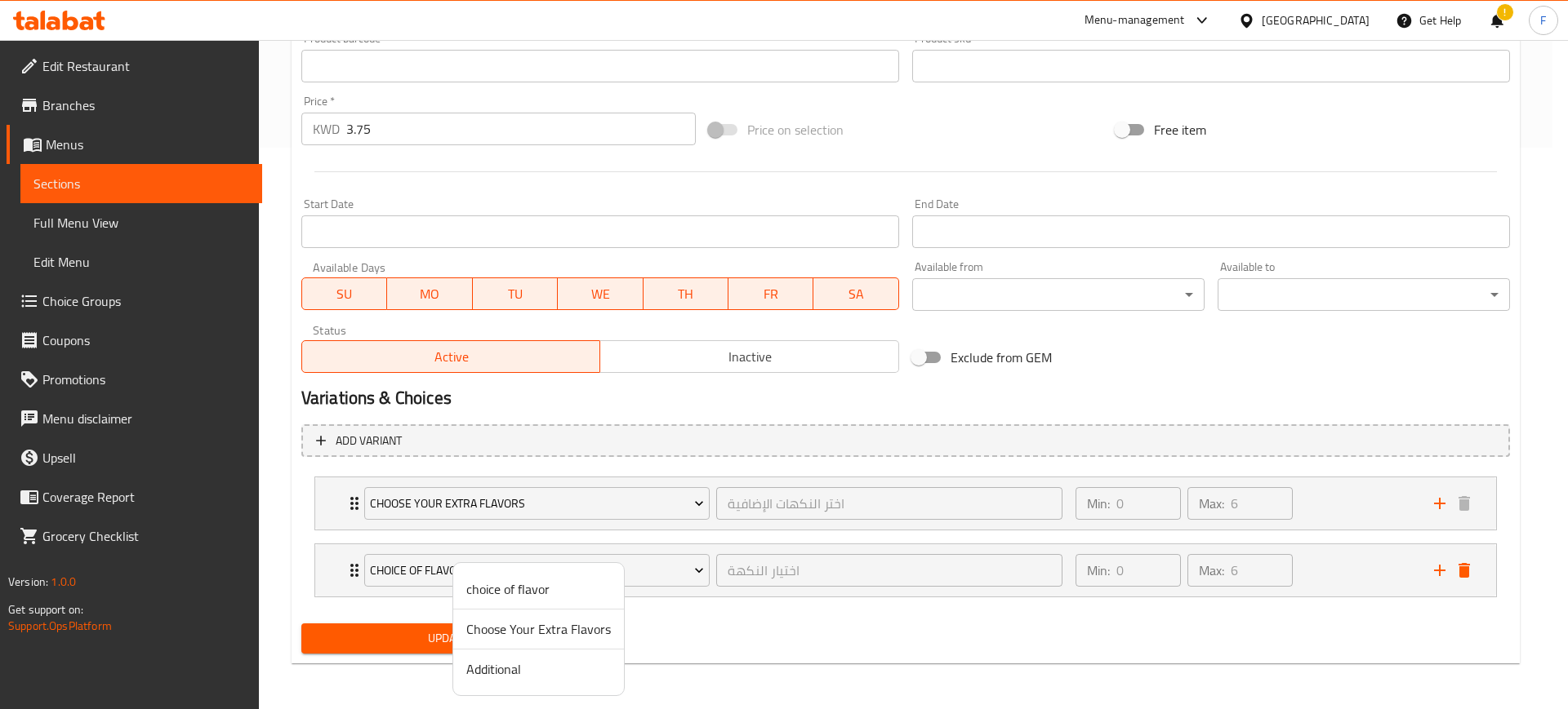
click at [527, 669] on span "Additional" at bounding box center [538, 669] width 144 height 20
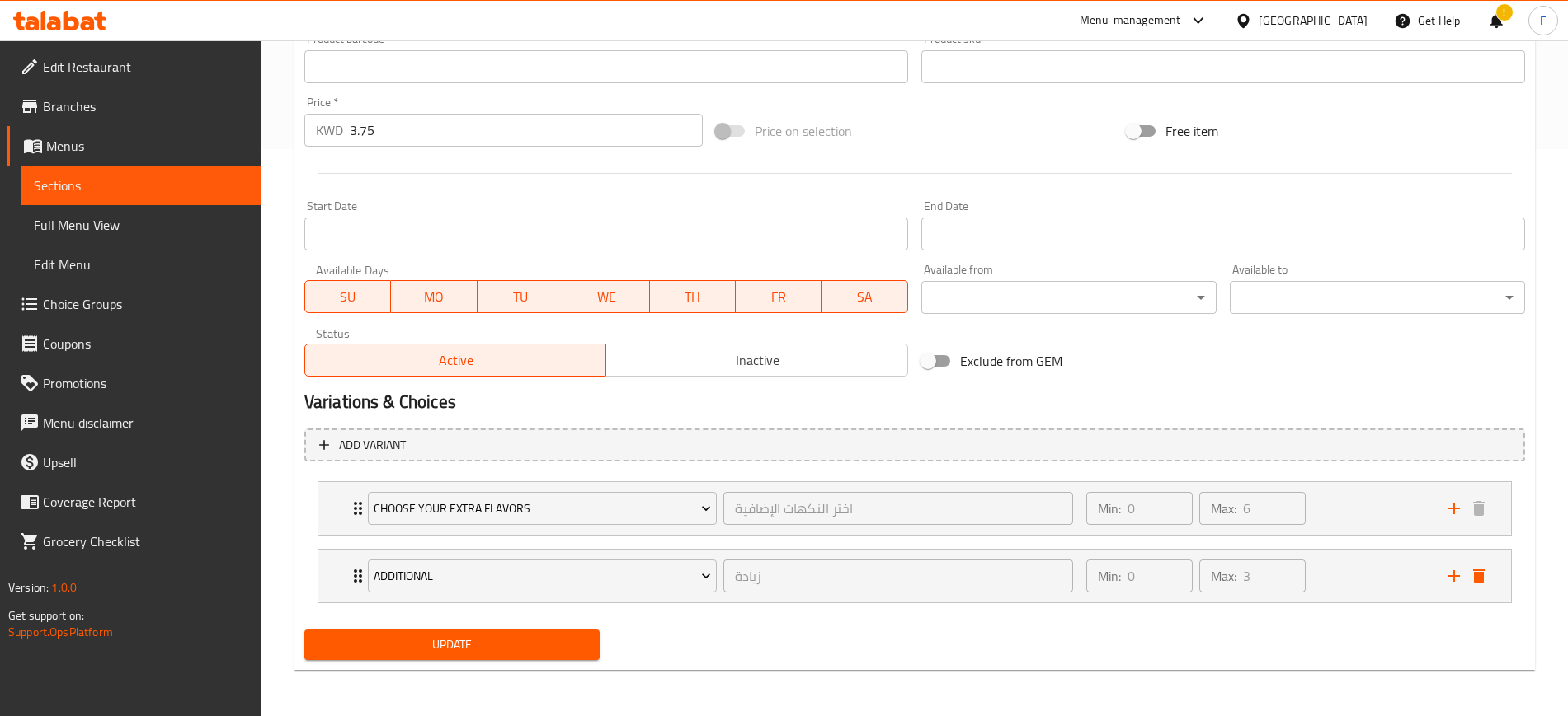
click at [415, 641] on span "Update" at bounding box center [452, 645] width 269 height 21
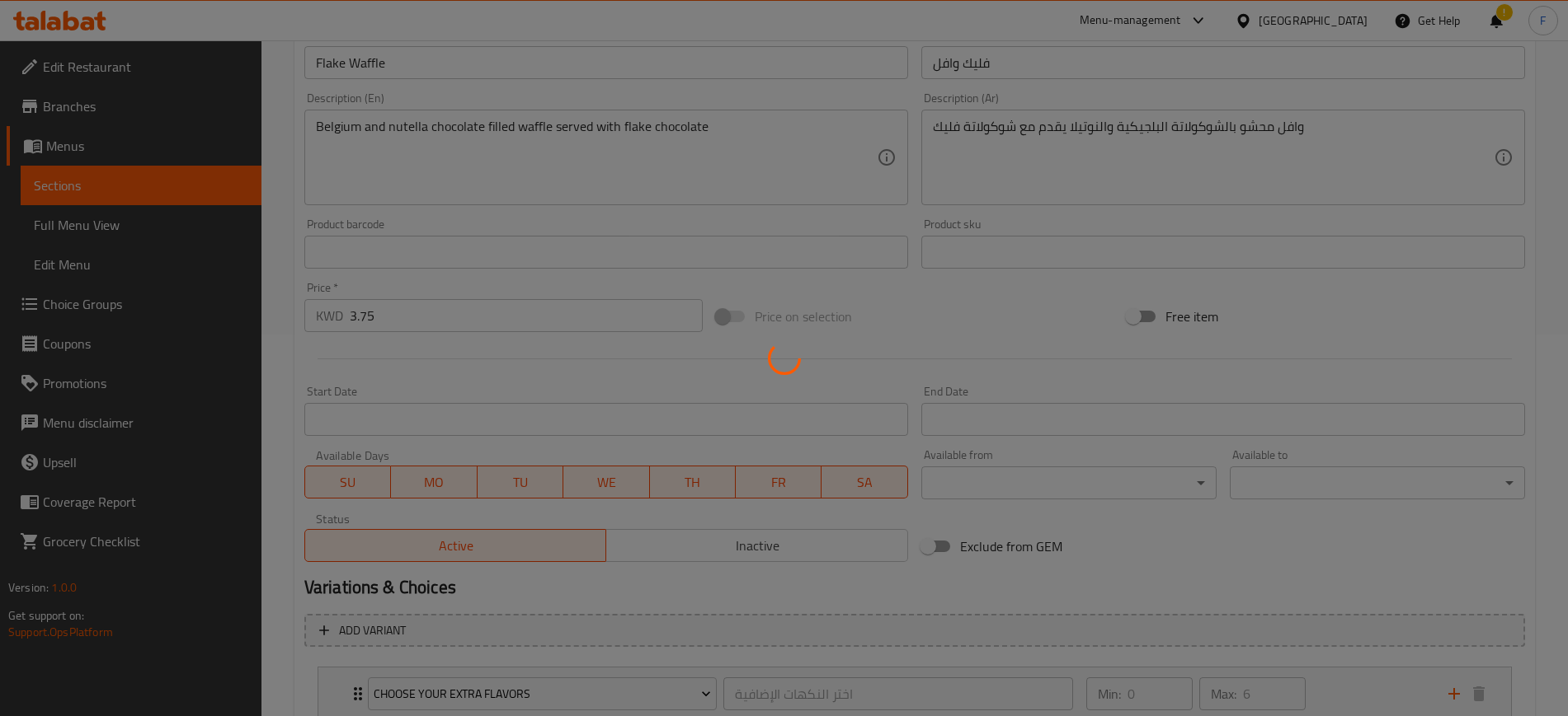
scroll to position [0, 0]
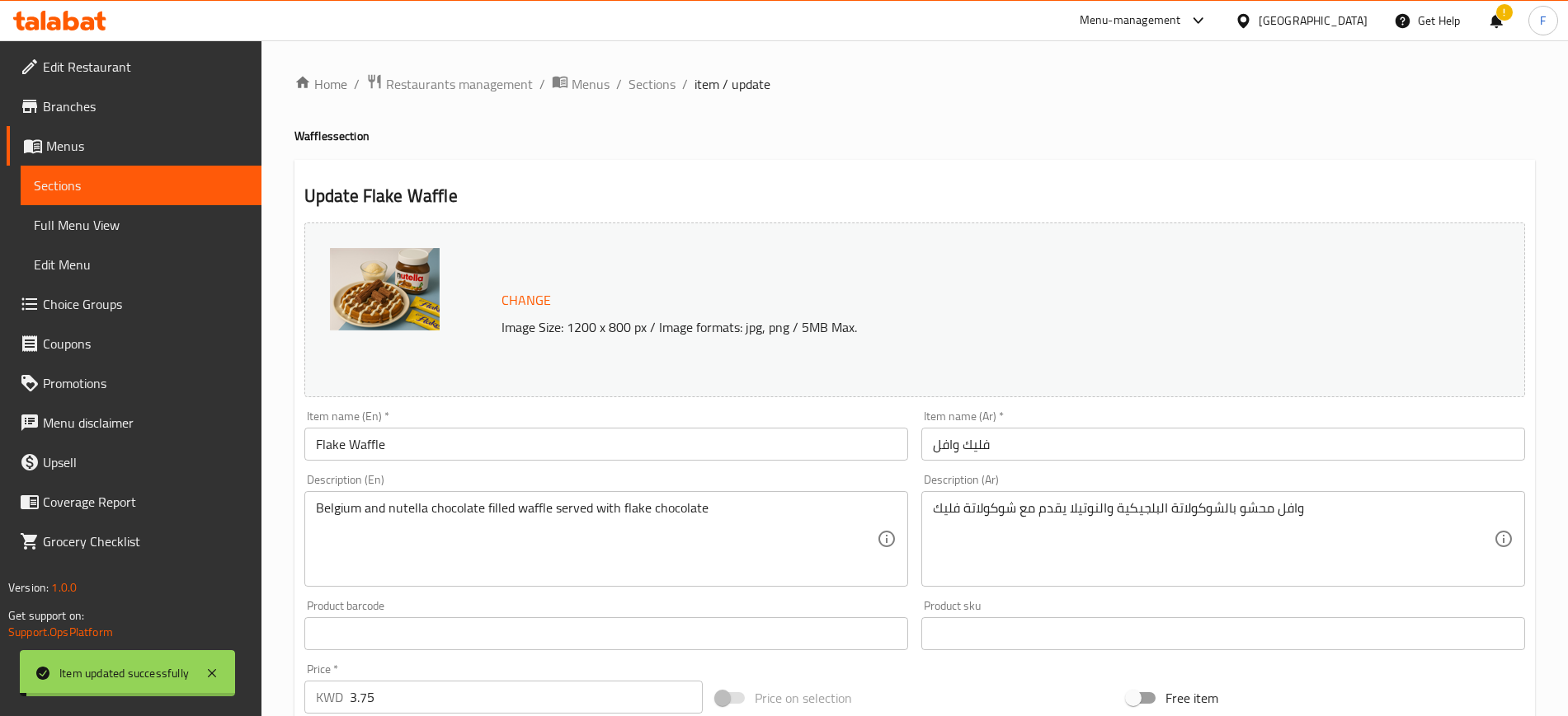
click at [655, 81] on span "Sections" at bounding box center [652, 84] width 47 height 20
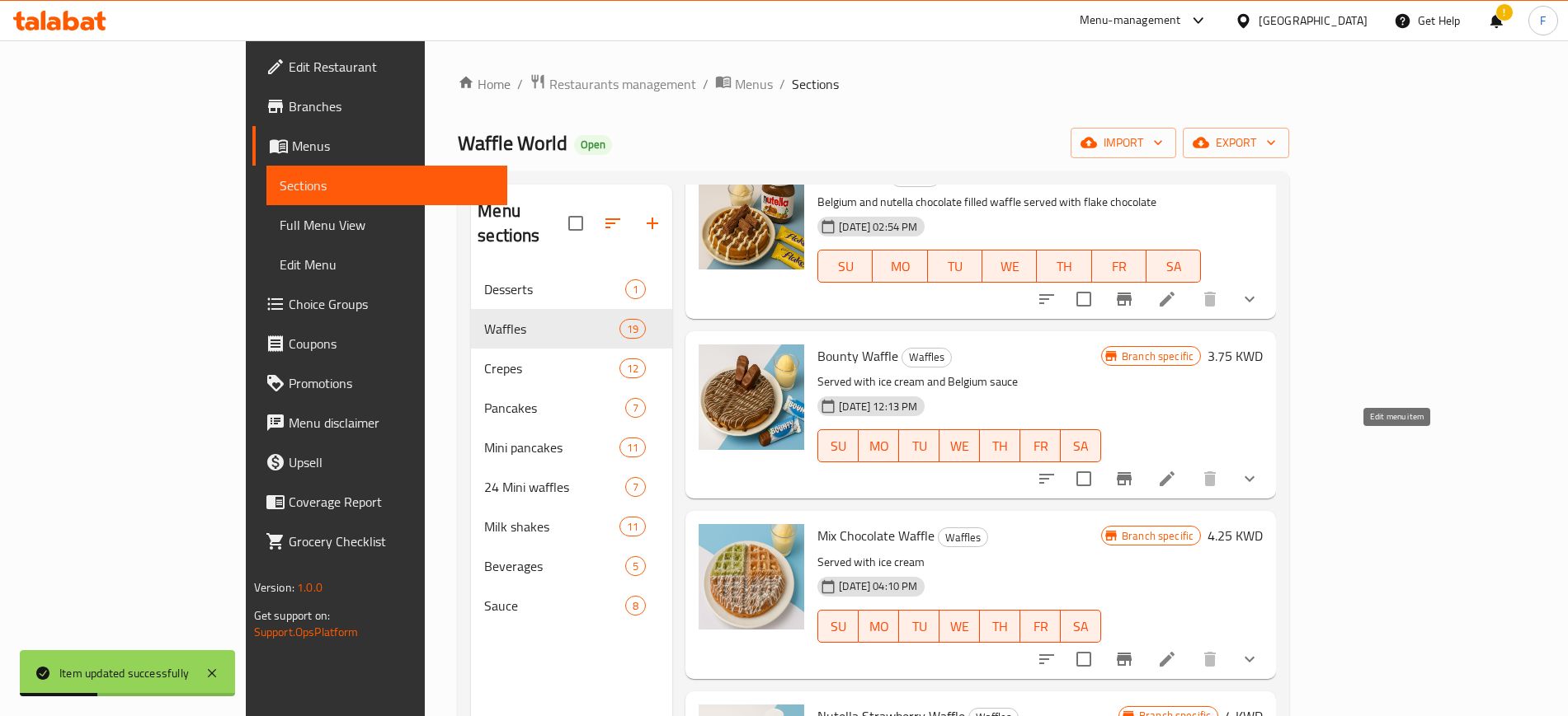
scroll to position [1240, 0]
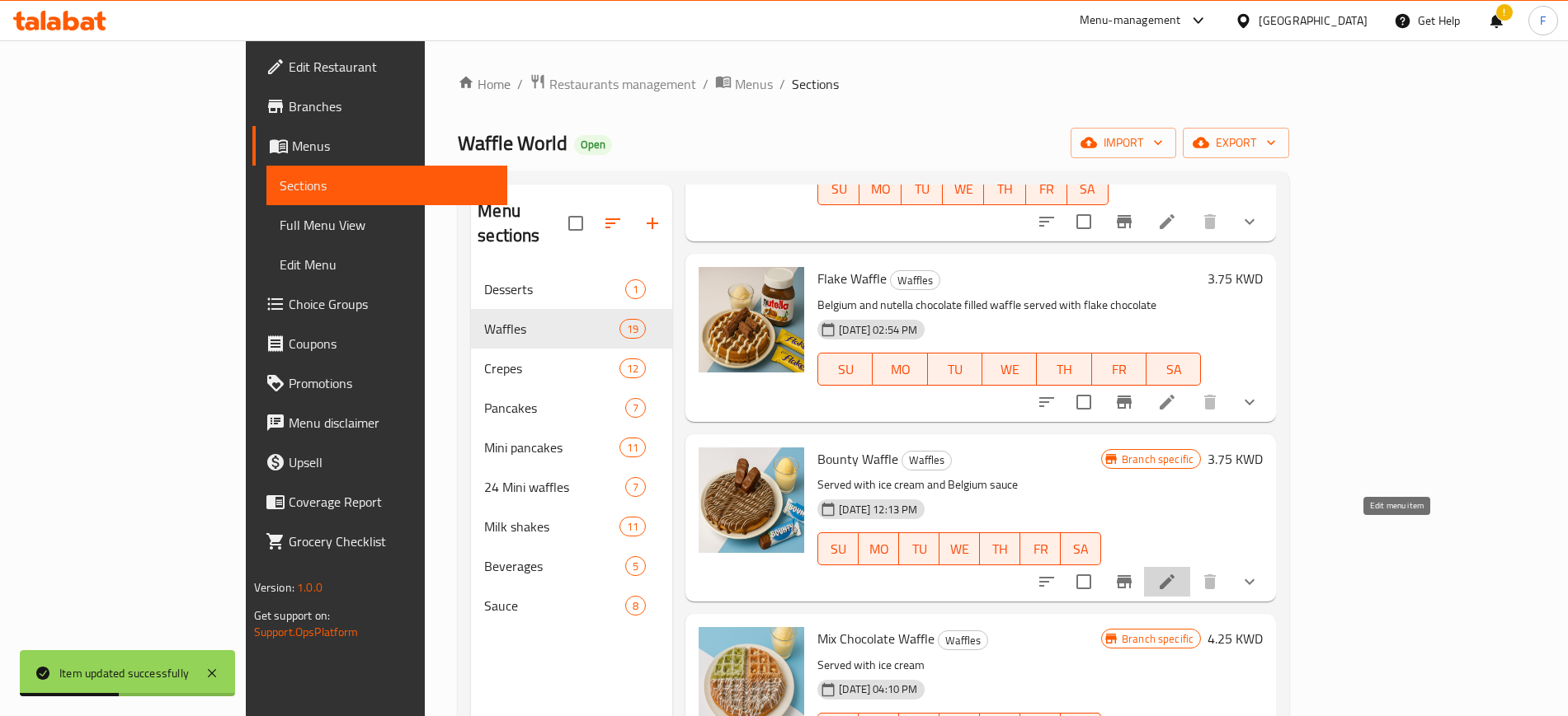
click at [1177, 572] on icon at bounding box center [1166, 582] width 20 height 20
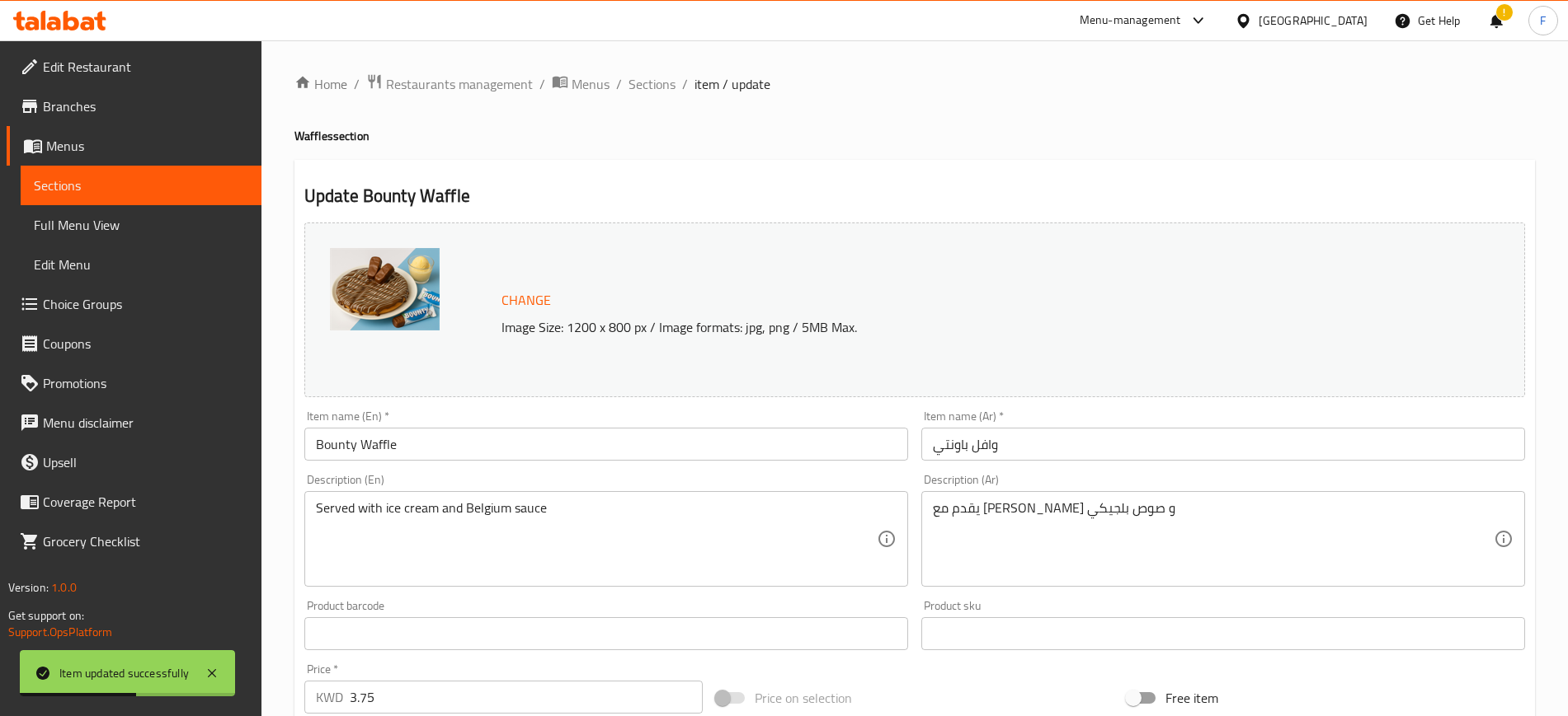
scroll to position [499, 0]
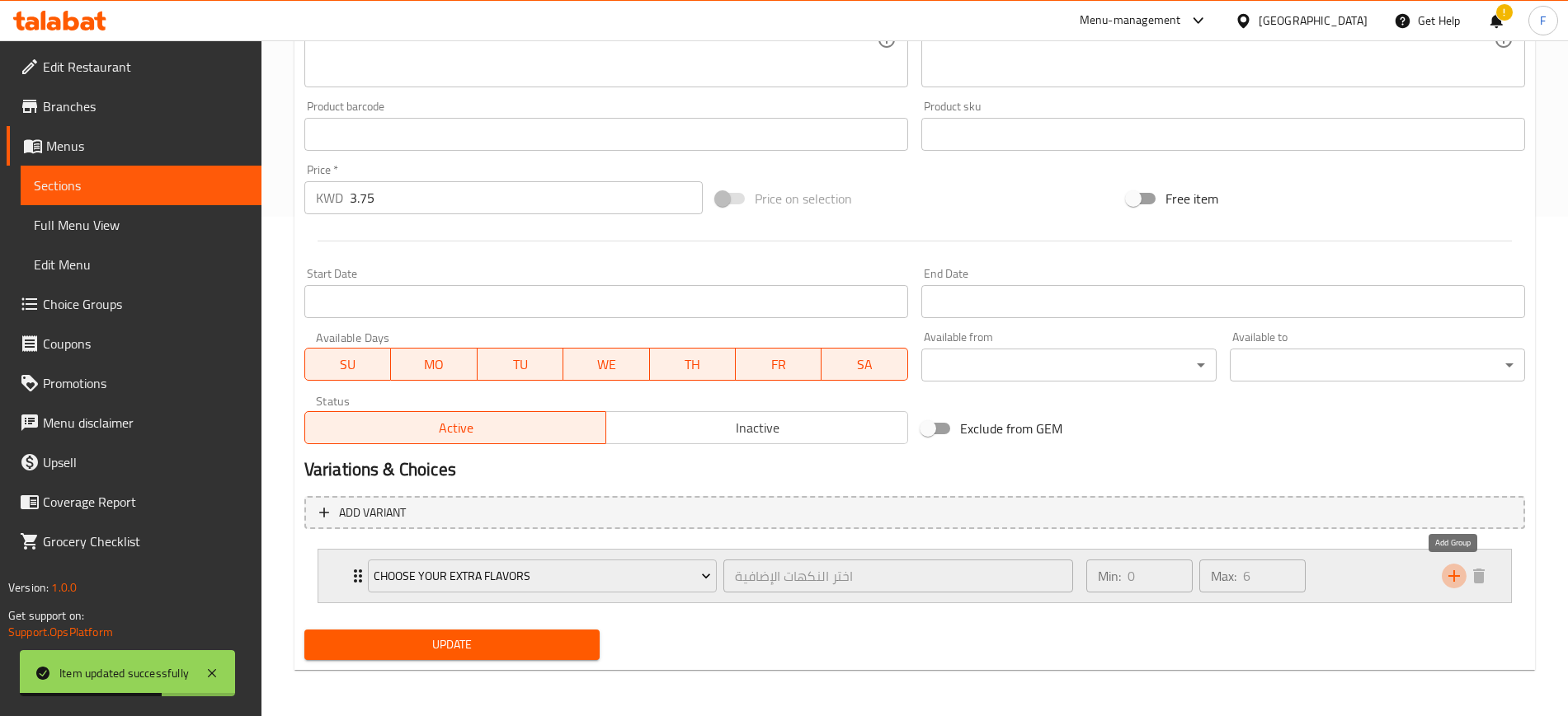
click at [1454, 572] on icon "add" at bounding box center [1454, 576] width 11 height 11
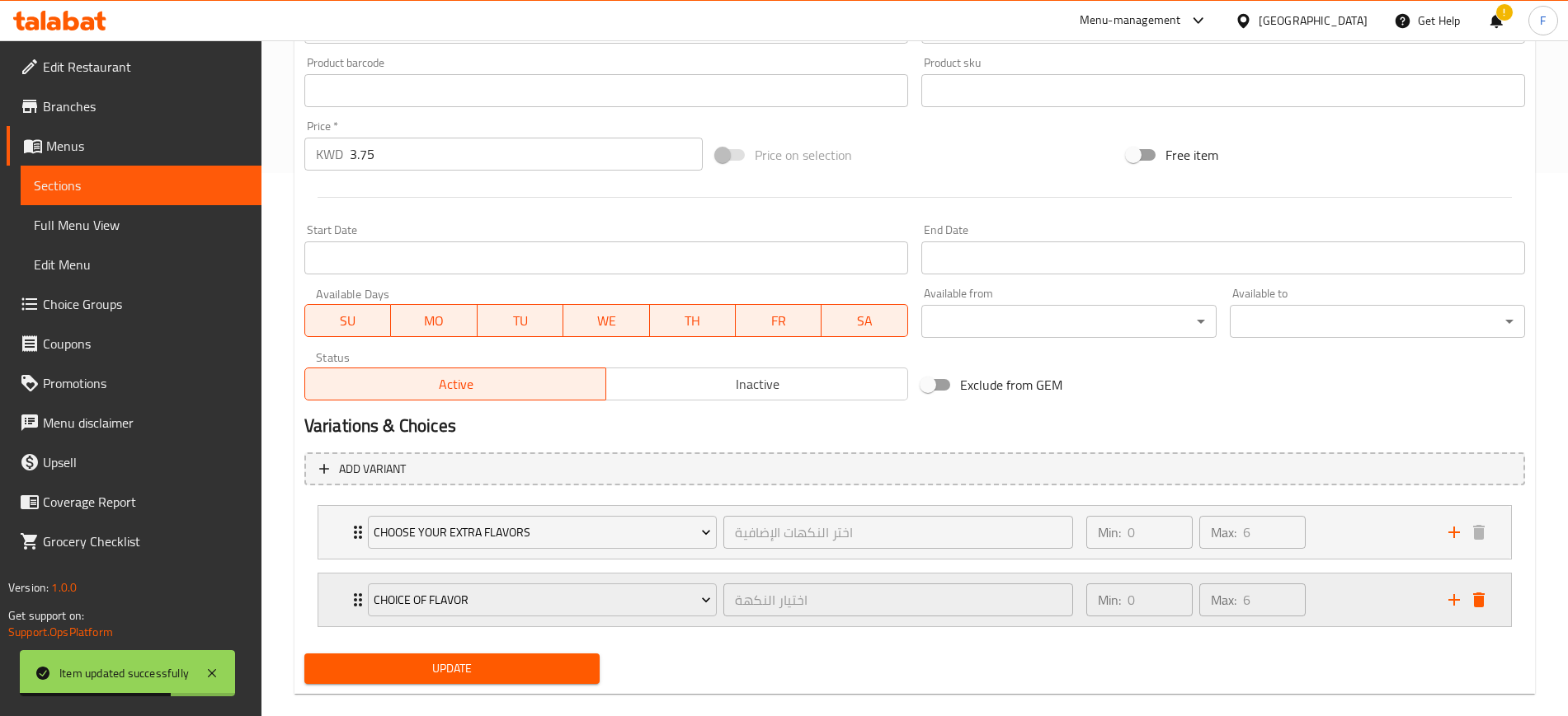
scroll to position [567, 0]
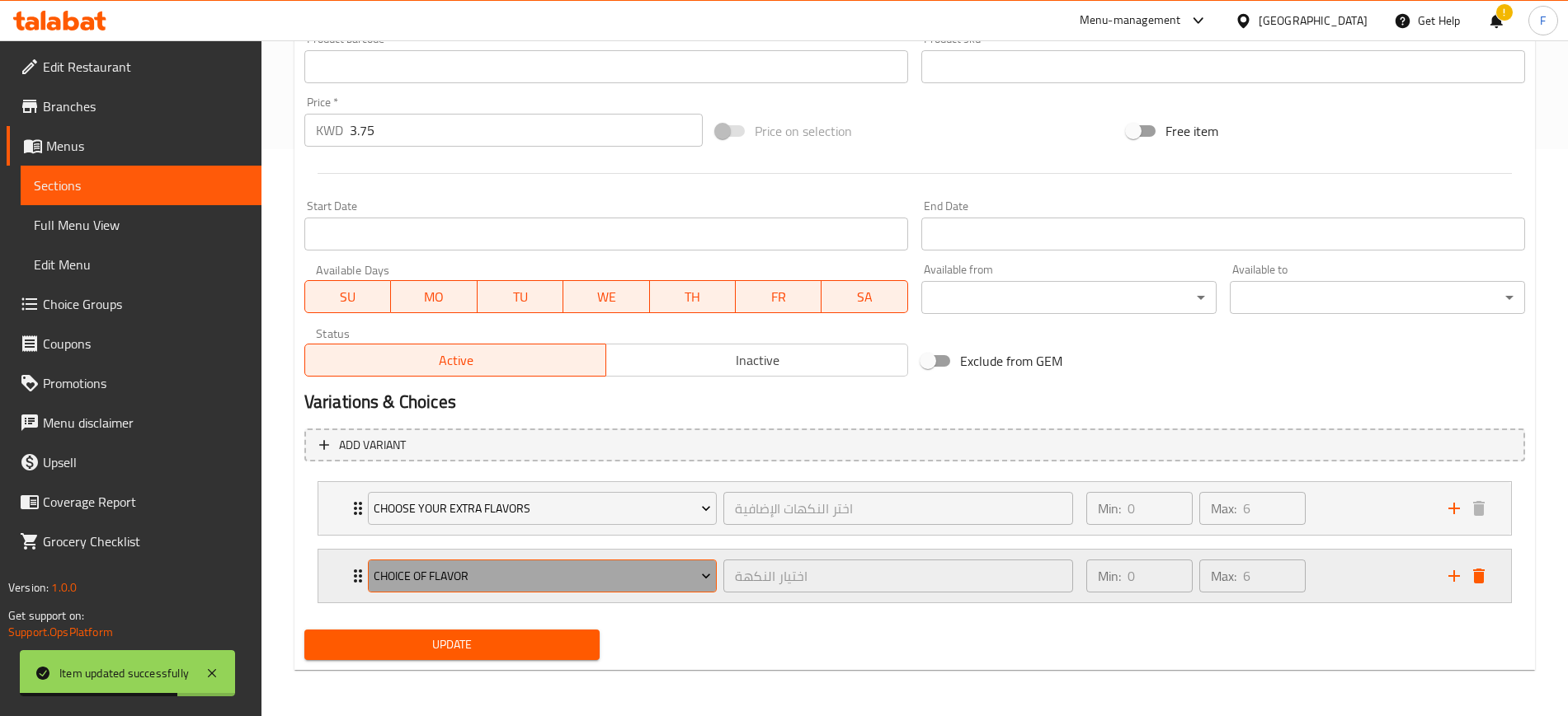
click at [559, 562] on button "choice of flavor" at bounding box center [542, 576] width 349 height 33
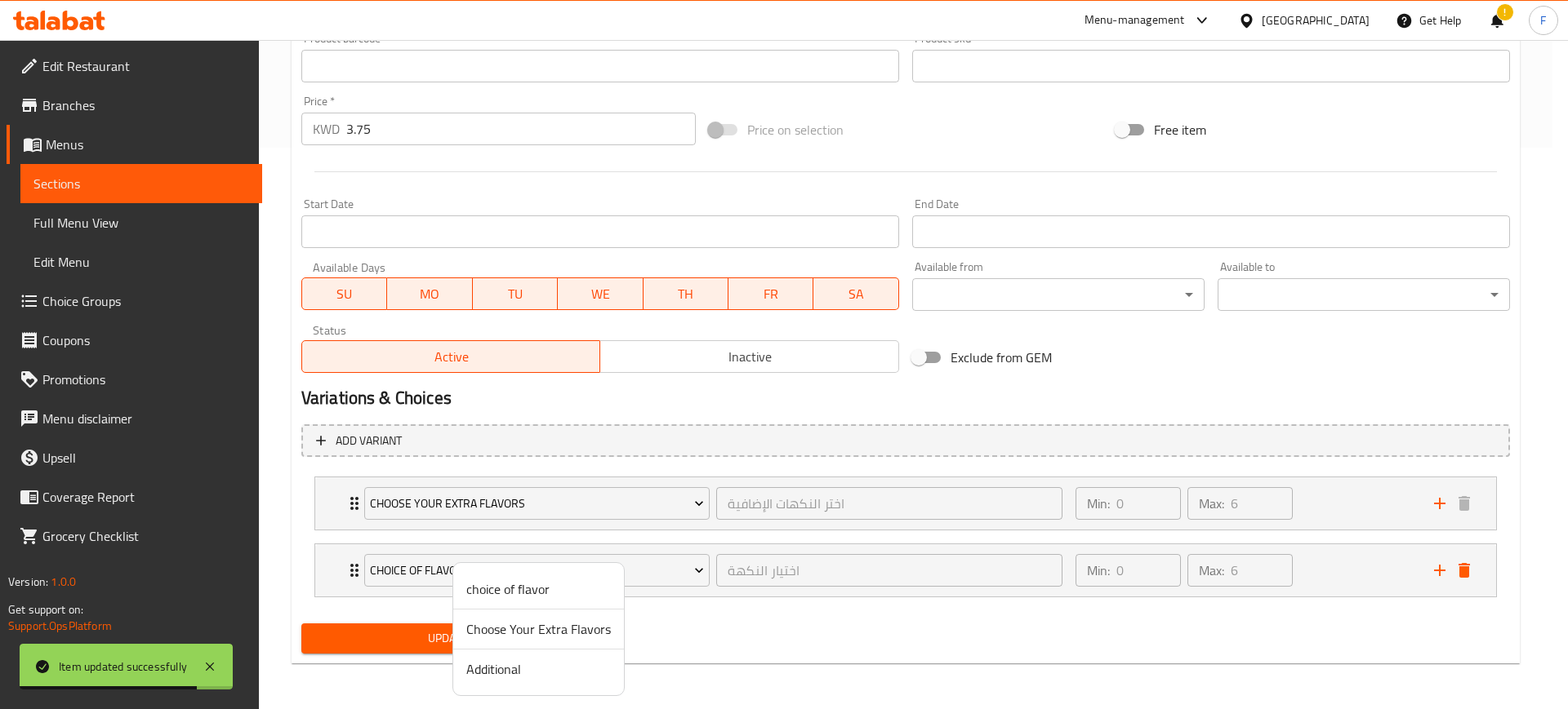
click at [512, 678] on span "Additional" at bounding box center [538, 669] width 144 height 20
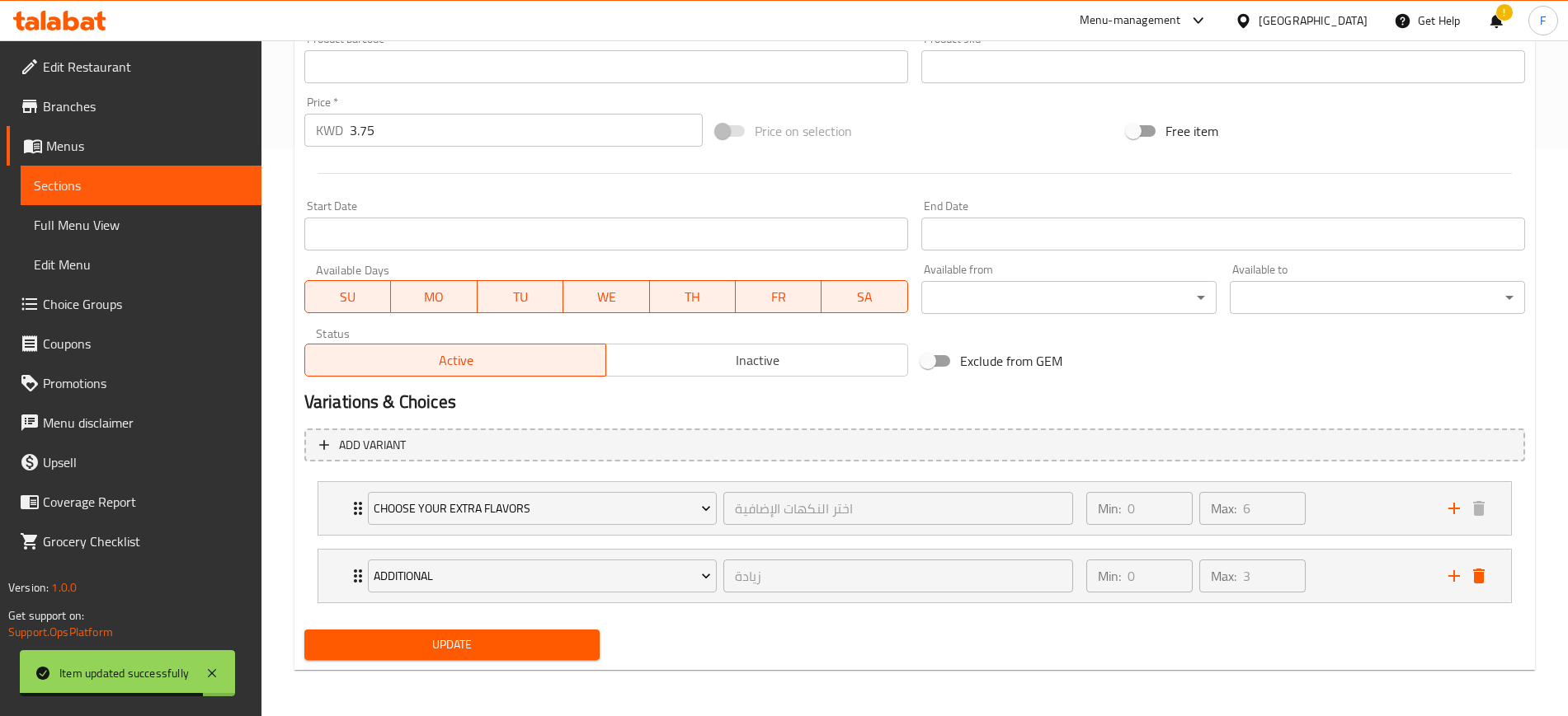
click at [441, 651] on span "Update" at bounding box center [452, 645] width 269 height 21
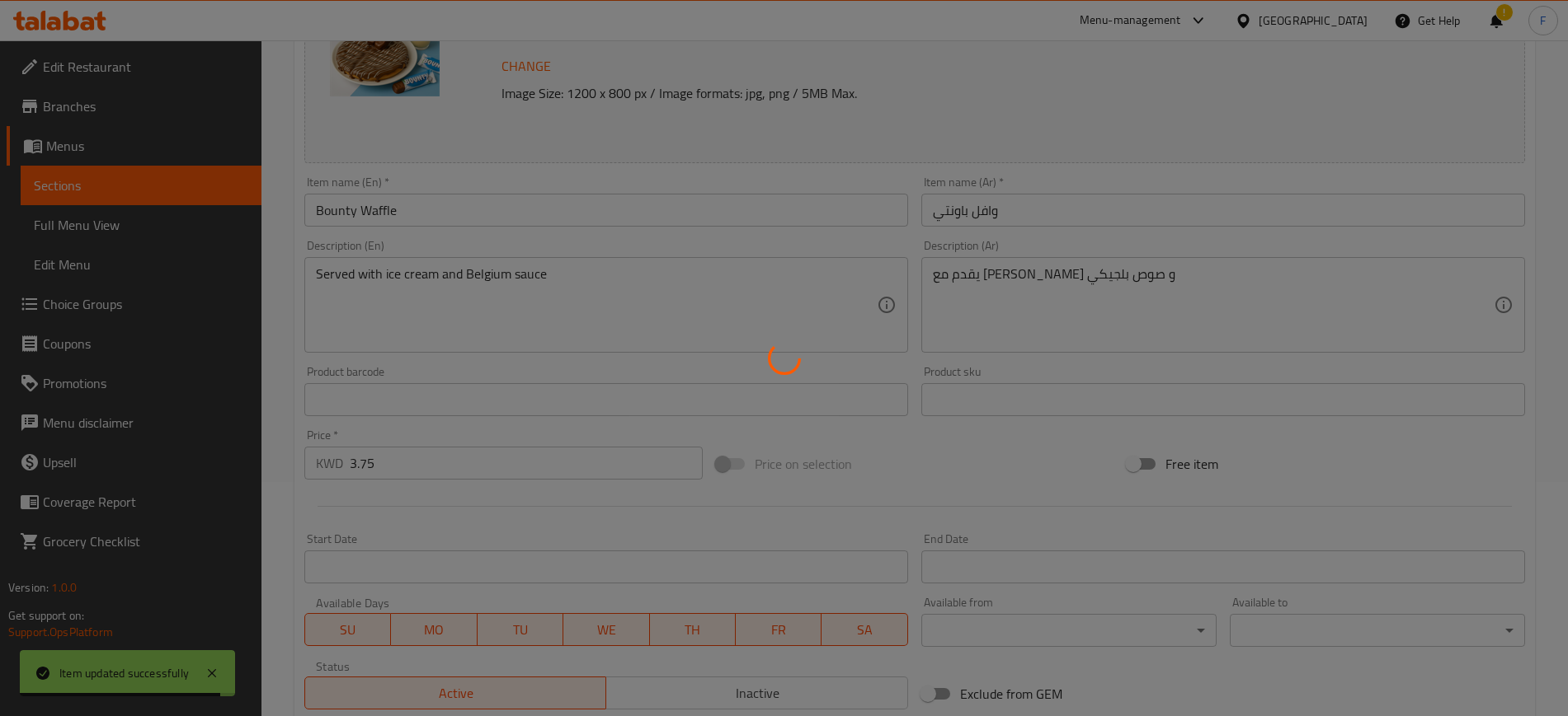
scroll to position [0, 0]
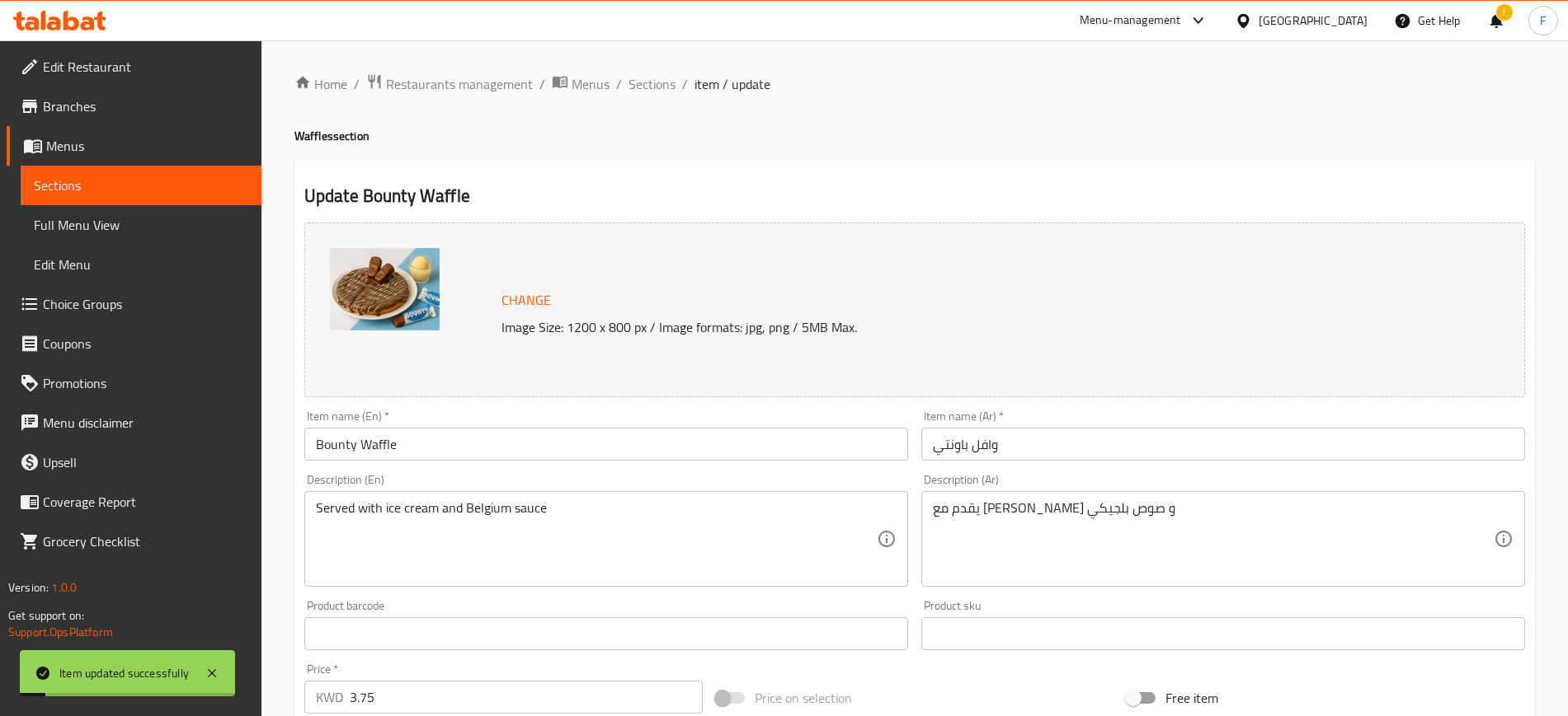
click at [659, 87] on span "Sections" at bounding box center [652, 84] width 47 height 20
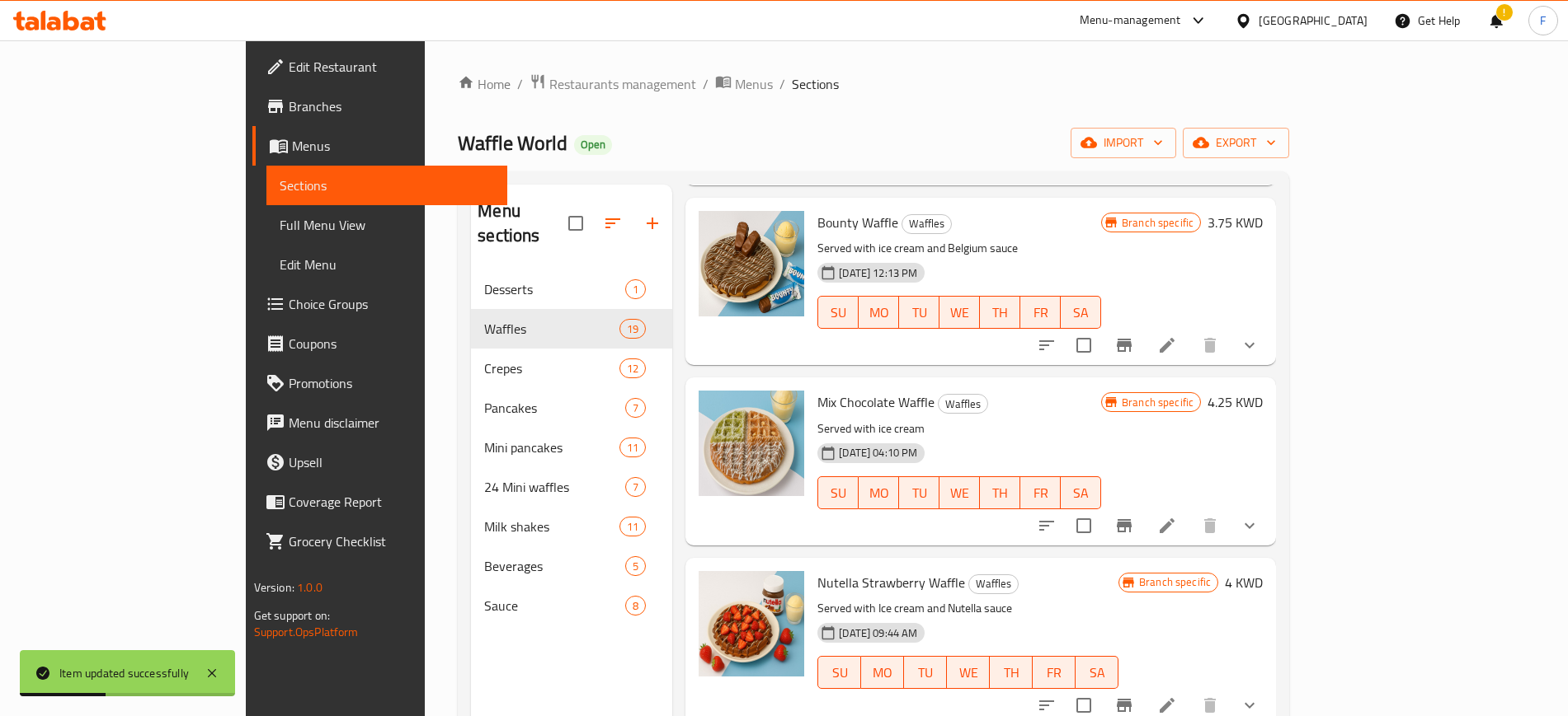
scroll to position [1550, 0]
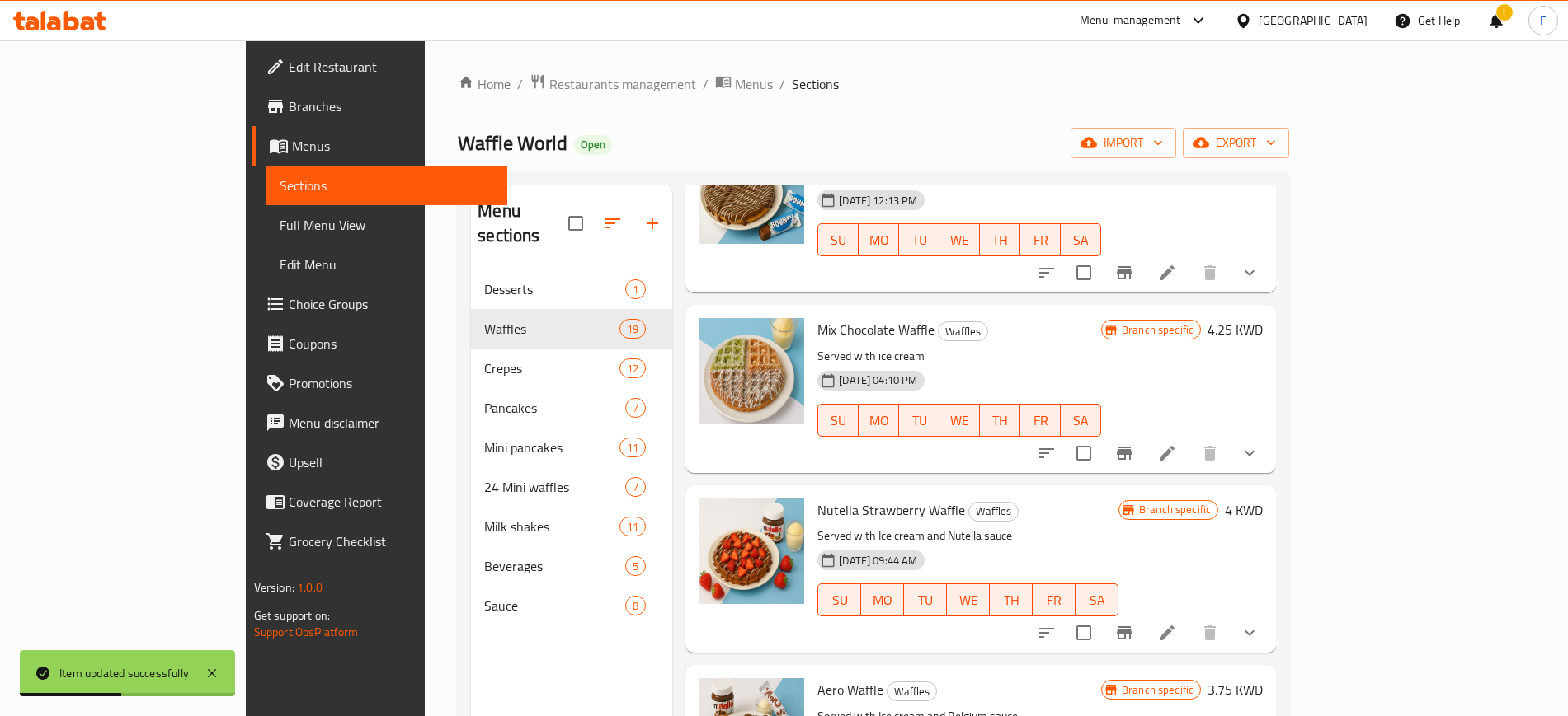
click at [1190, 439] on li at bounding box center [1166, 453] width 46 height 29
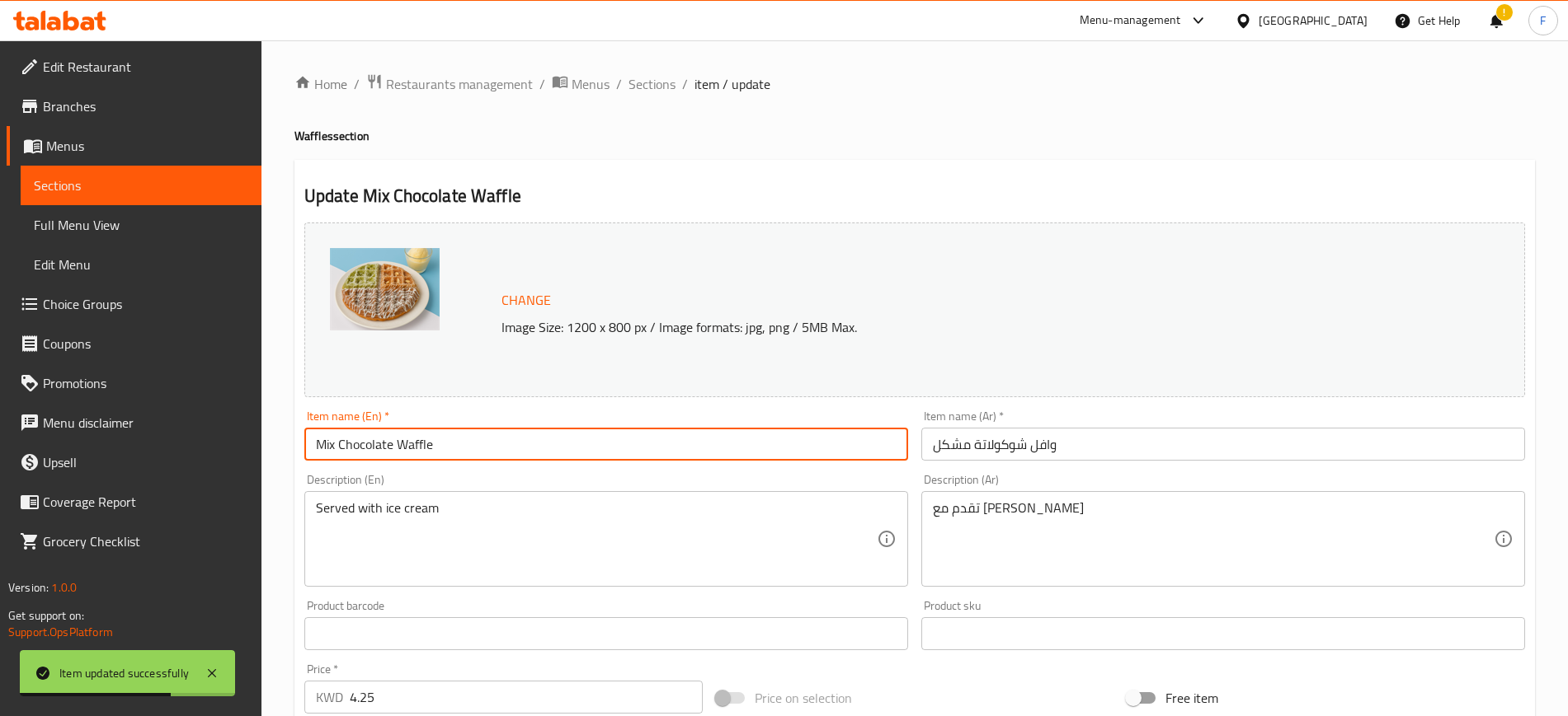
drag, startPoint x: 493, startPoint y: 434, endPoint x: 220, endPoint y: 434, distance: 273.0
click at [220, 434] on div "Edit Restaurant Branches Menus Sections Full Menu View Edit Menu Choice Groups …" at bounding box center [784, 628] width 1568 height 1175
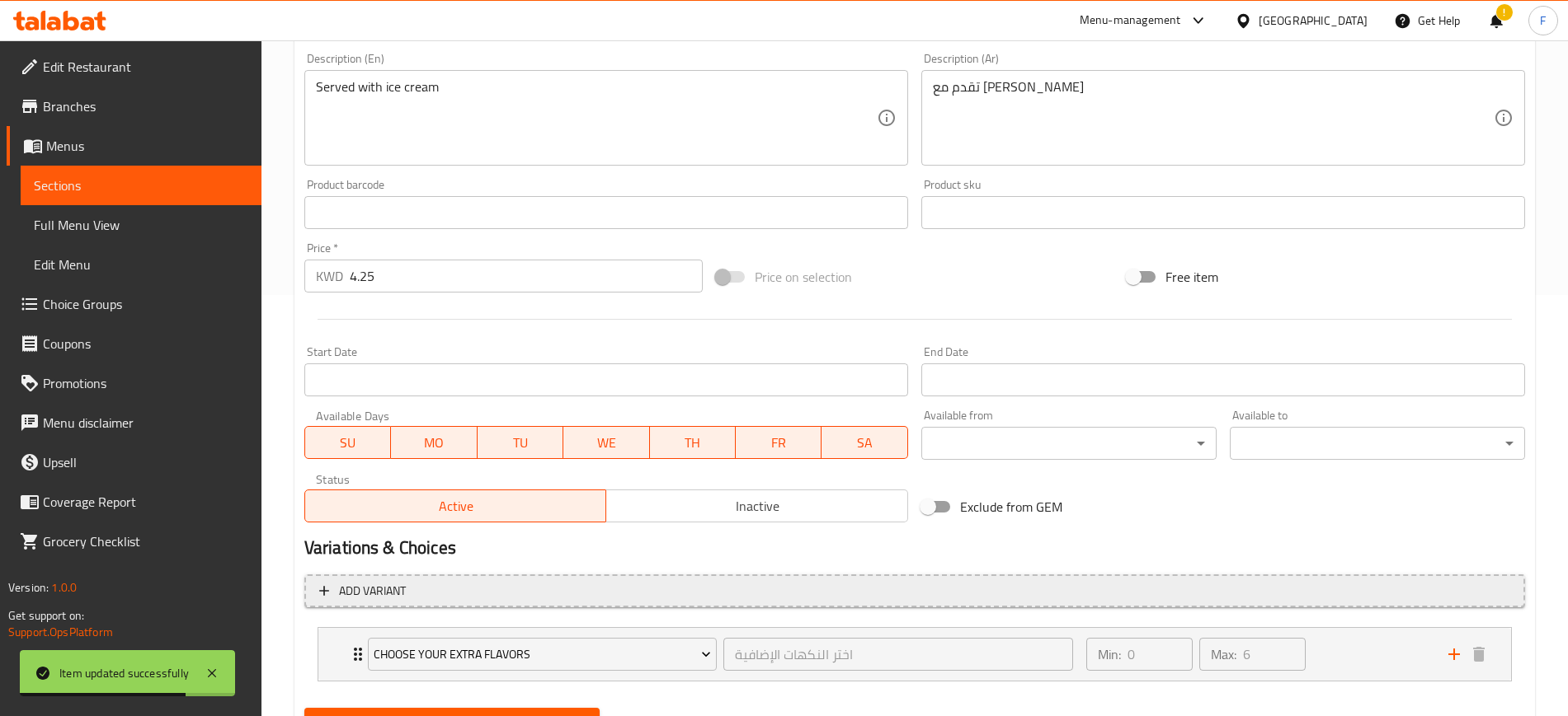
scroll to position [499, 0]
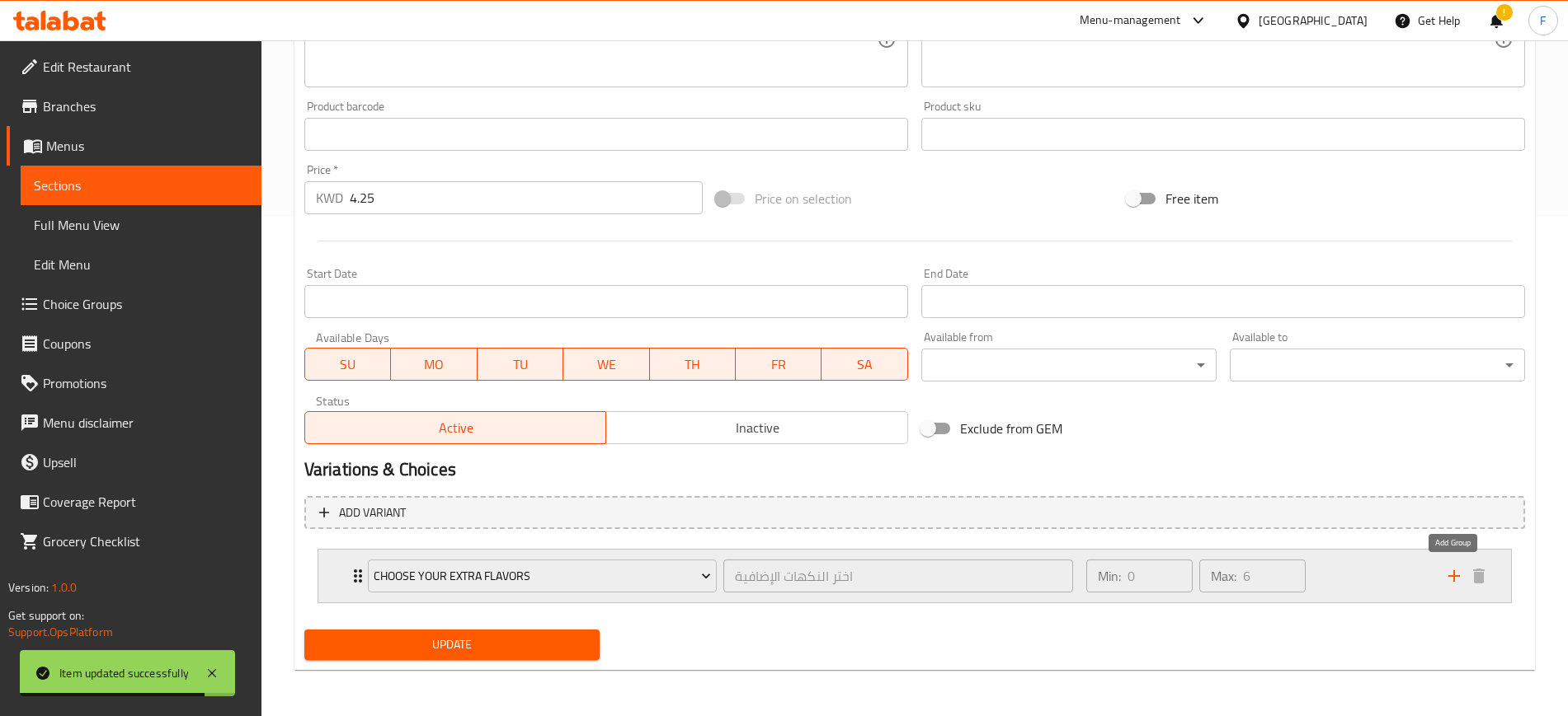
click at [1450, 571] on icon "add" at bounding box center [1454, 576] width 20 height 20
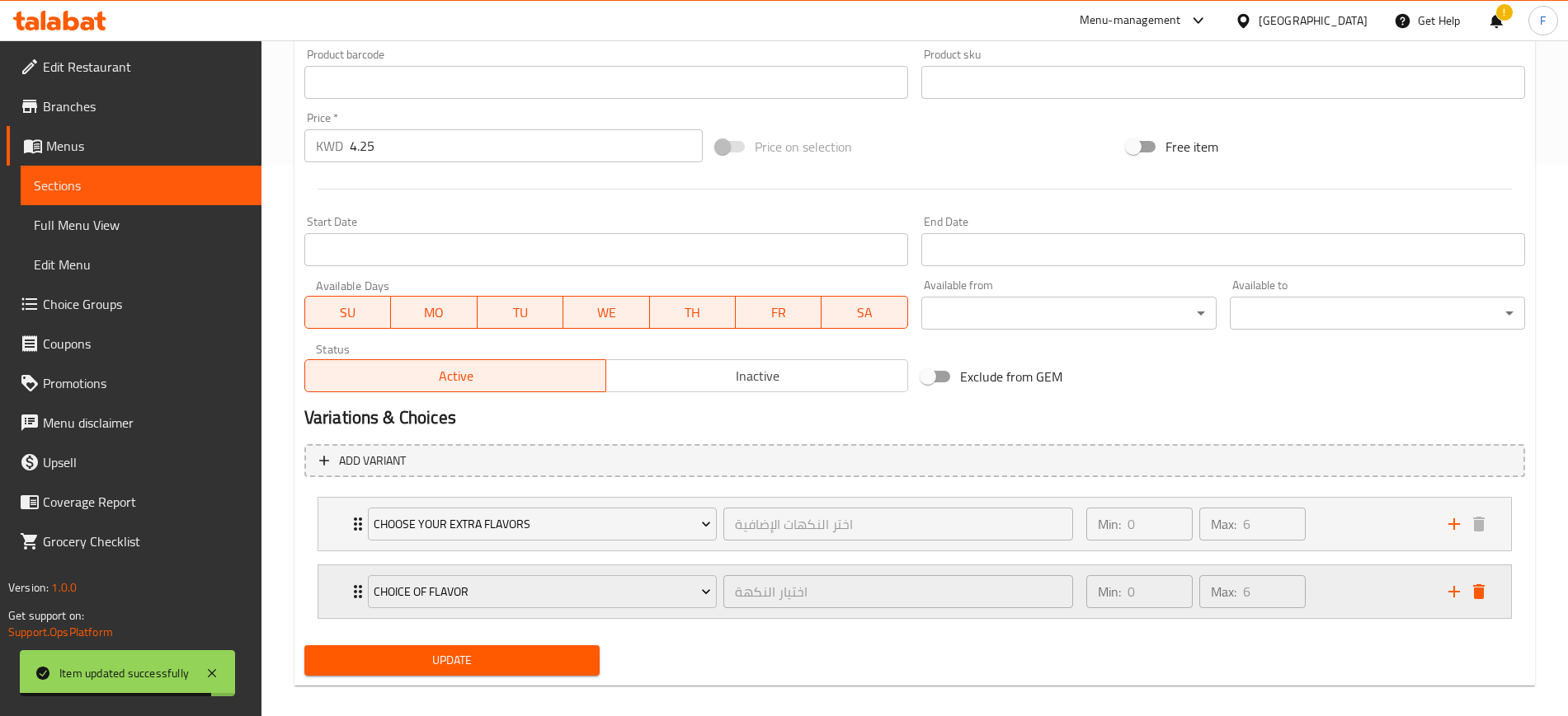
scroll to position [567, 0]
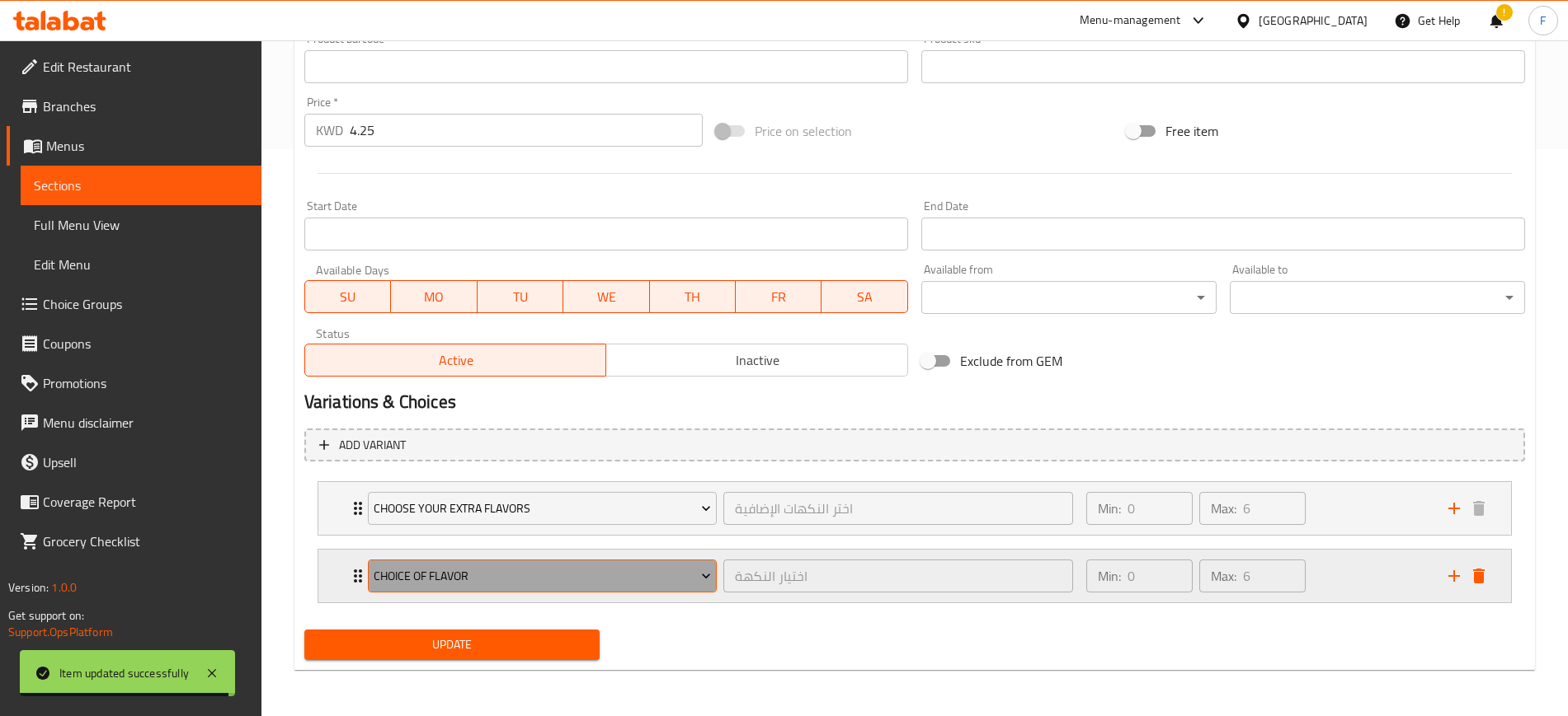
click at [534, 578] on span "choice of flavor" at bounding box center [542, 576] width 337 height 21
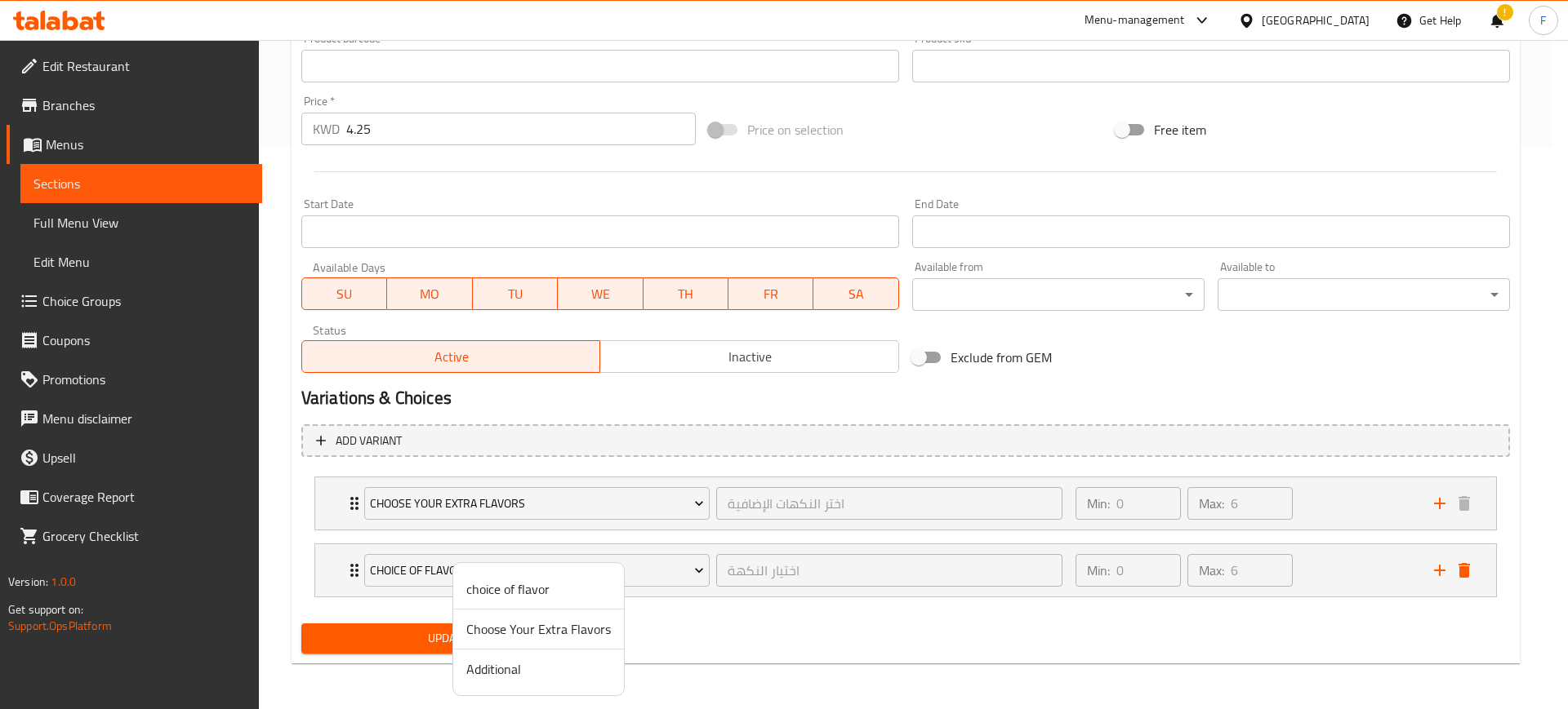
click at [510, 685] on li "Additional" at bounding box center [538, 670] width 171 height 39
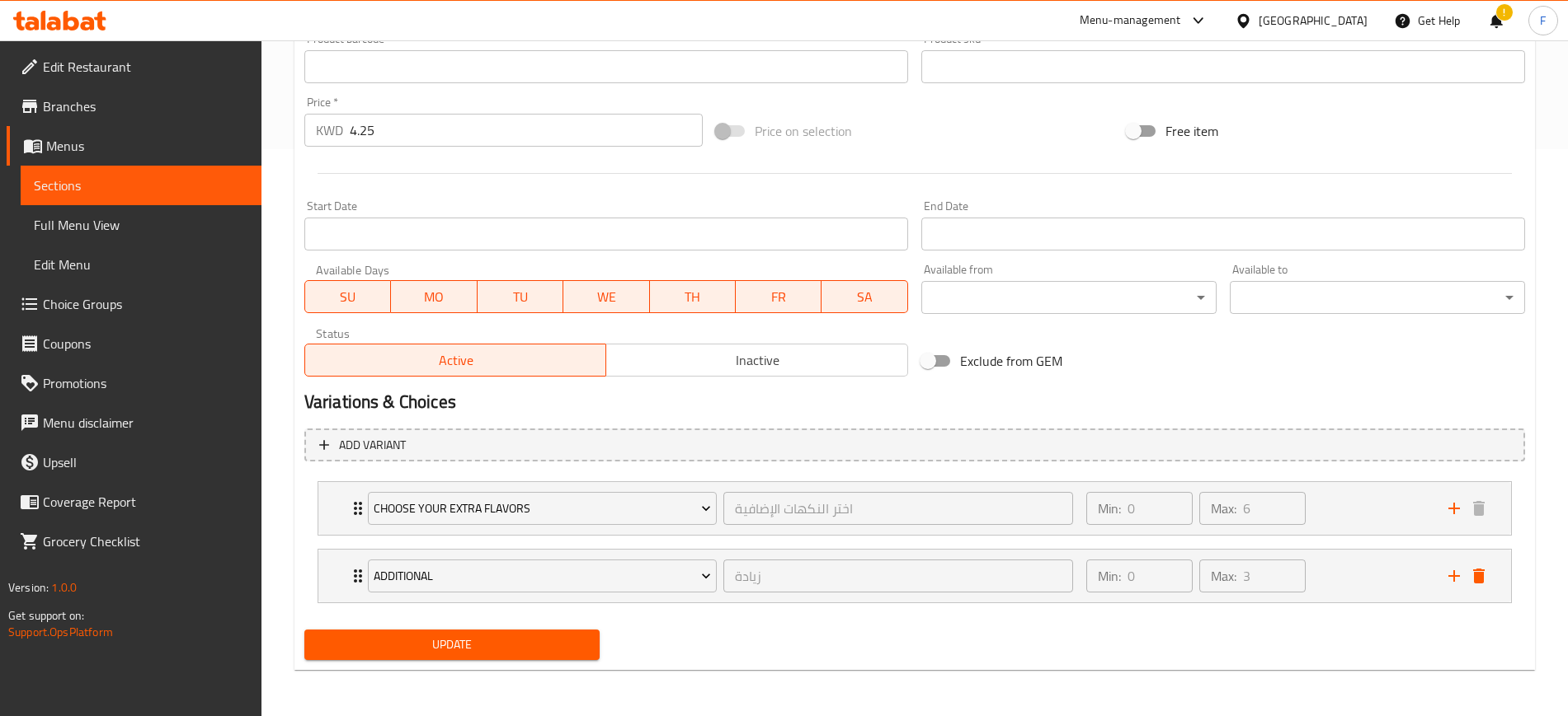
click at [480, 636] on span "Update" at bounding box center [452, 645] width 269 height 21
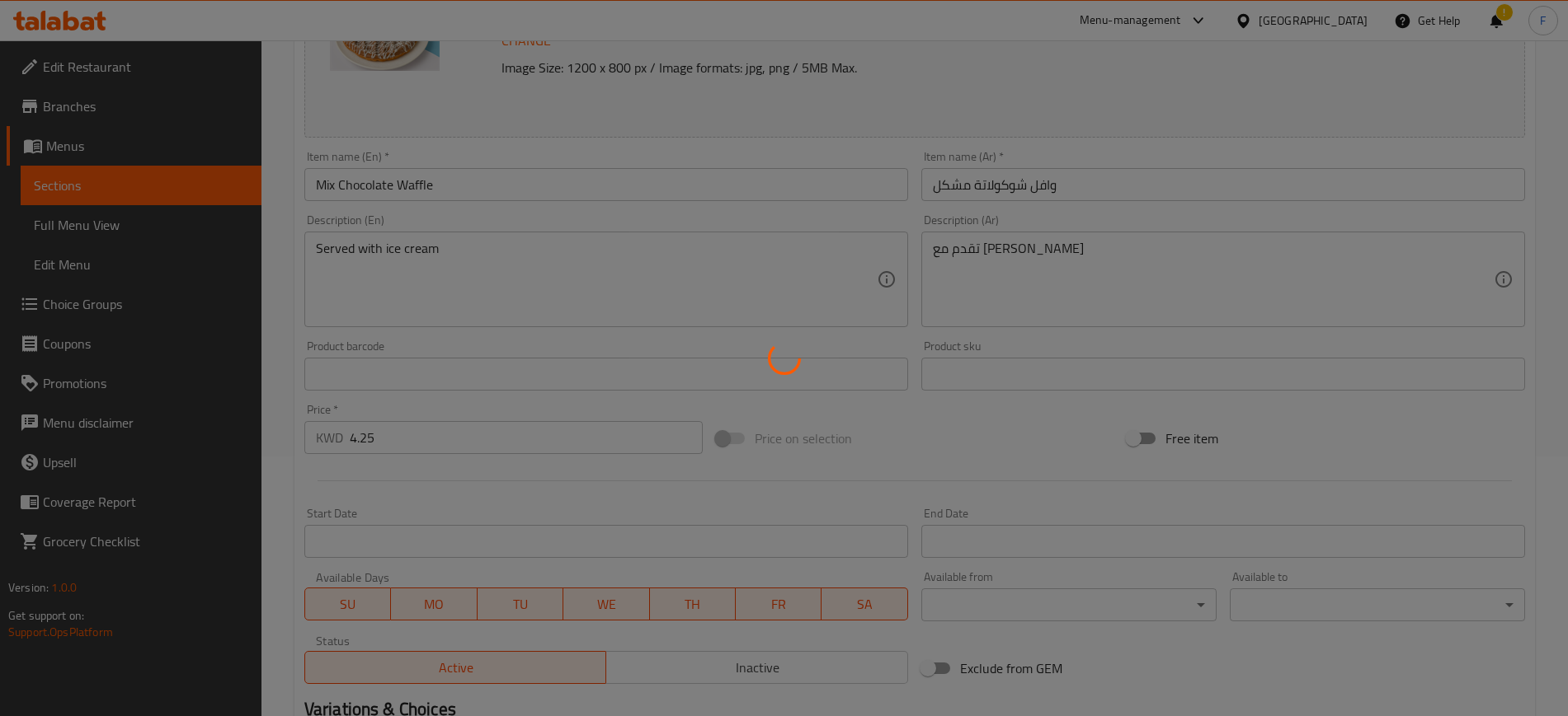
scroll to position [0, 0]
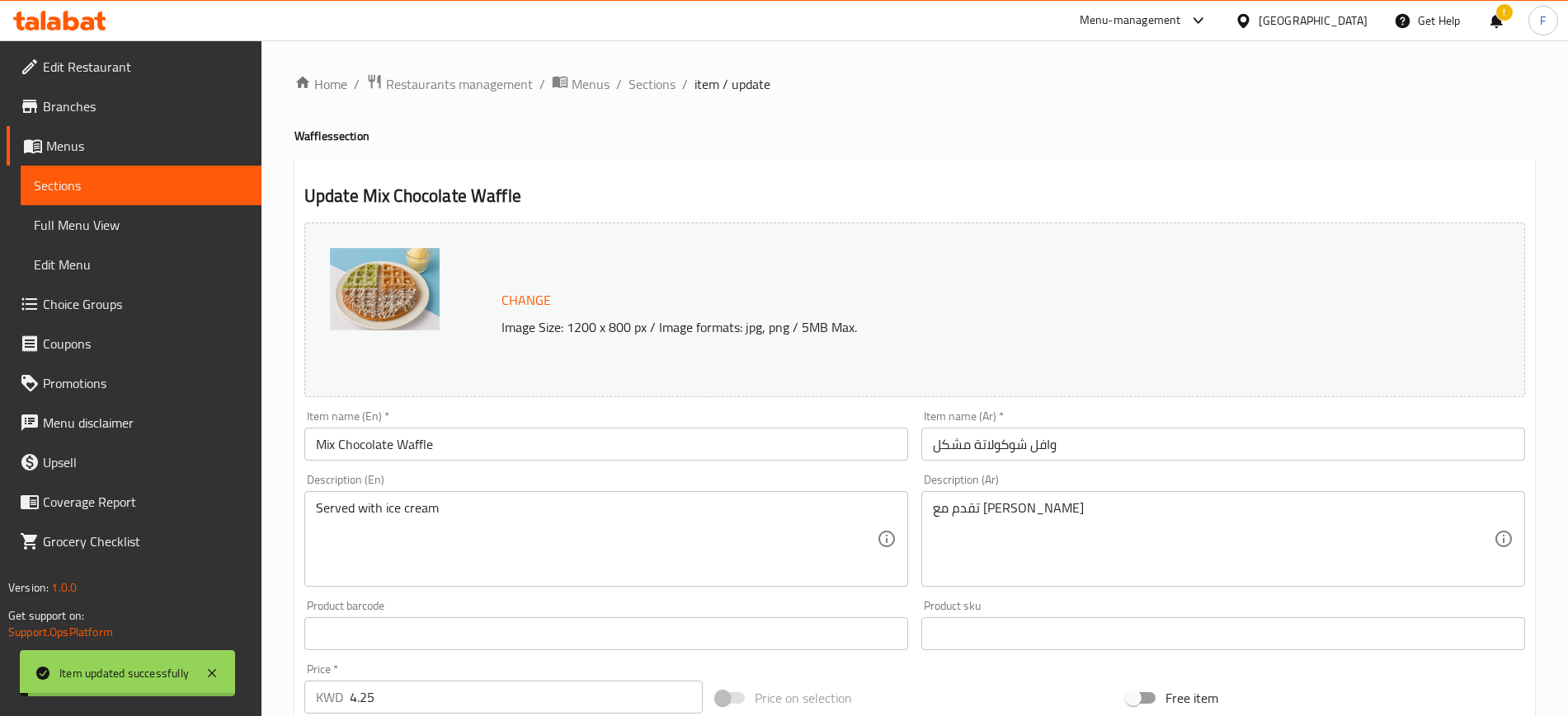
click at [646, 86] on span "Sections" at bounding box center [652, 84] width 47 height 20
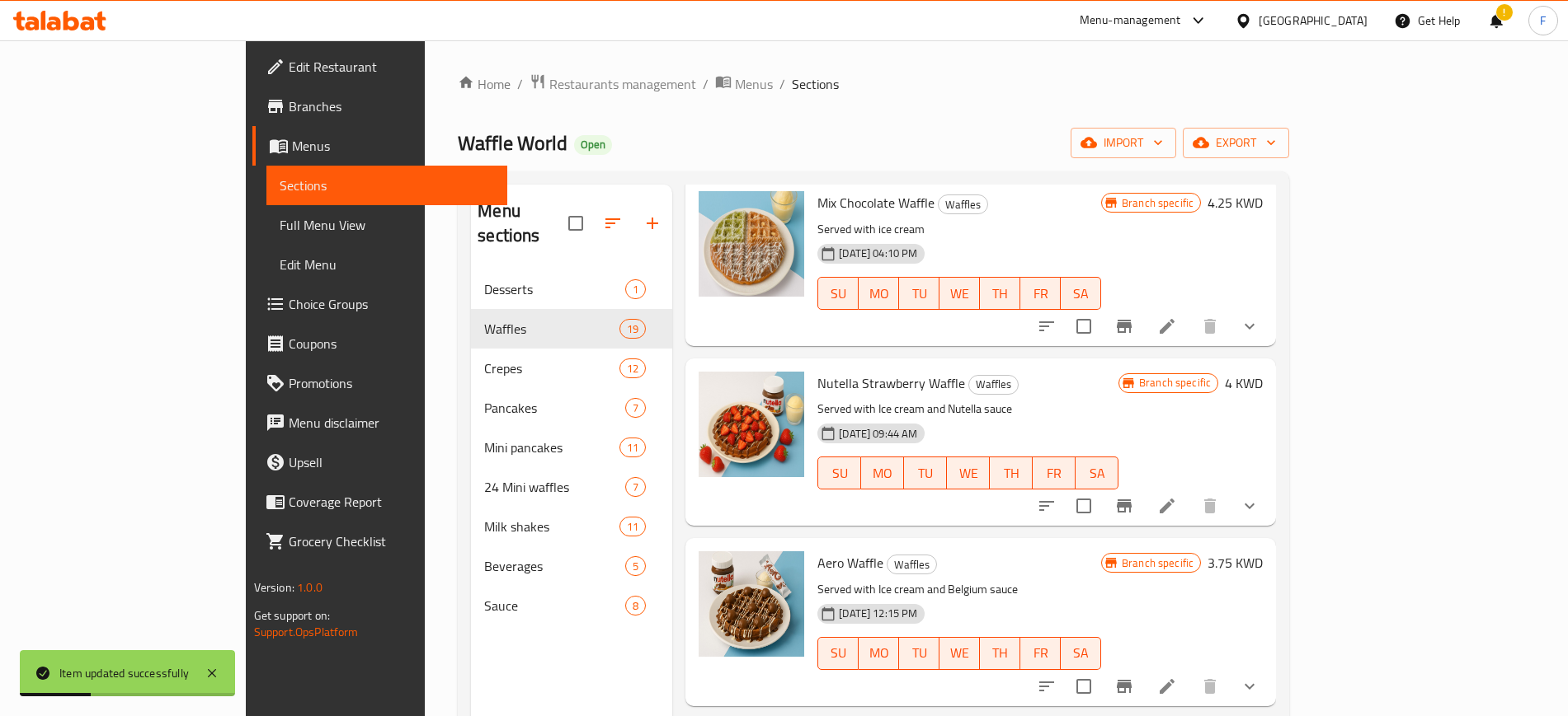
scroll to position [1703, 0]
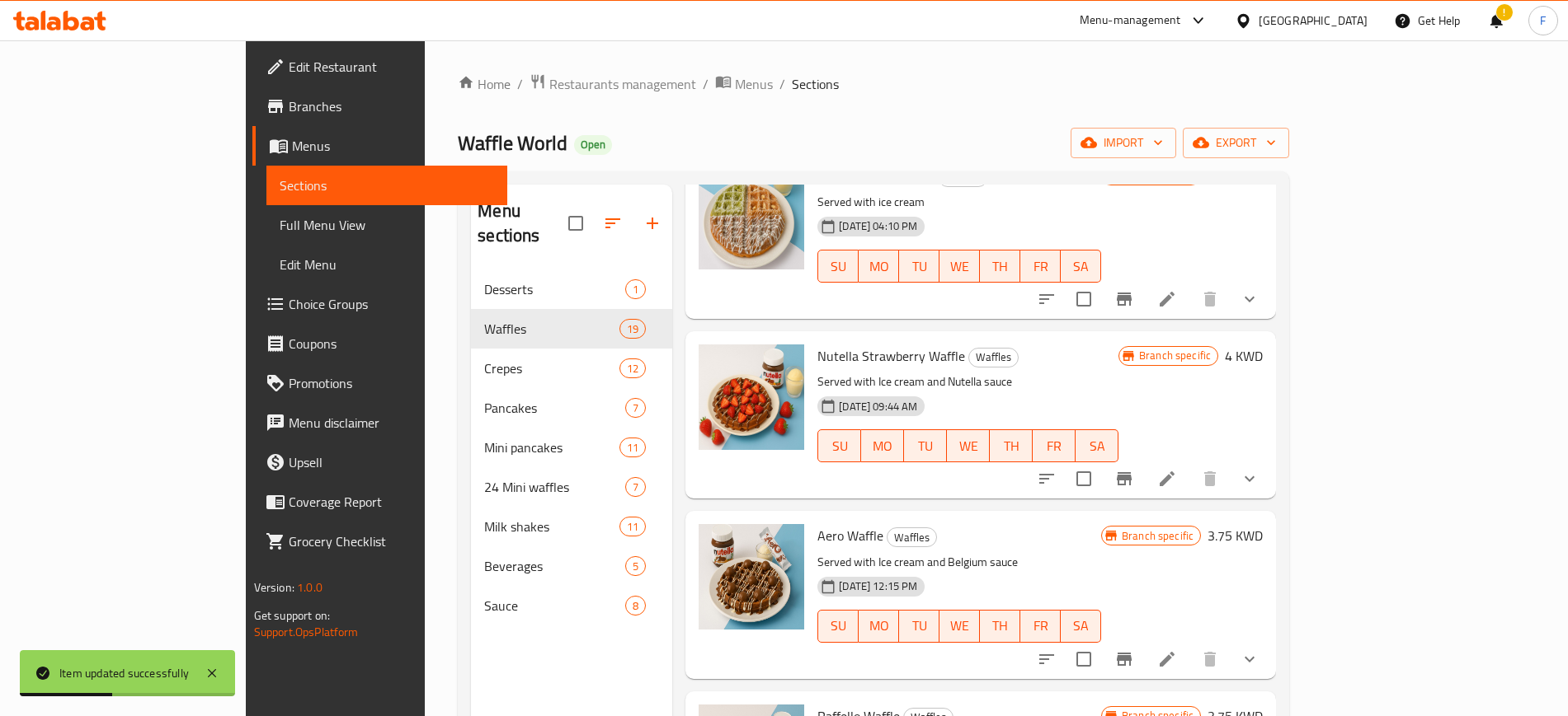
click at [1190, 464] on li at bounding box center [1166, 478] width 46 height 29
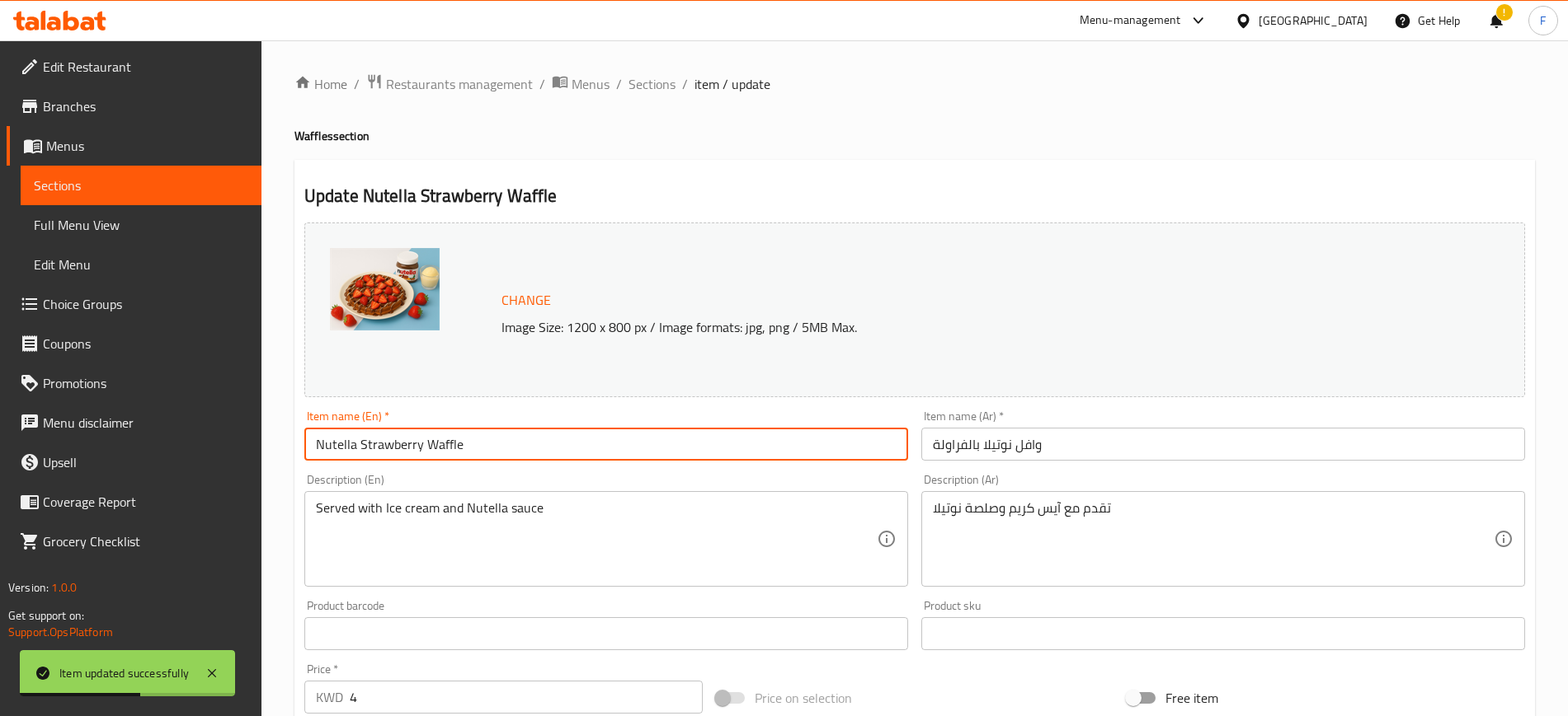
drag, startPoint x: 506, startPoint y: 436, endPoint x: 243, endPoint y: 386, distance: 267.7
click at [243, 386] on div "Edit Restaurant Branches Menus Sections Full Menu View Edit Menu Choice Groups …" at bounding box center [784, 628] width 1568 height 1175
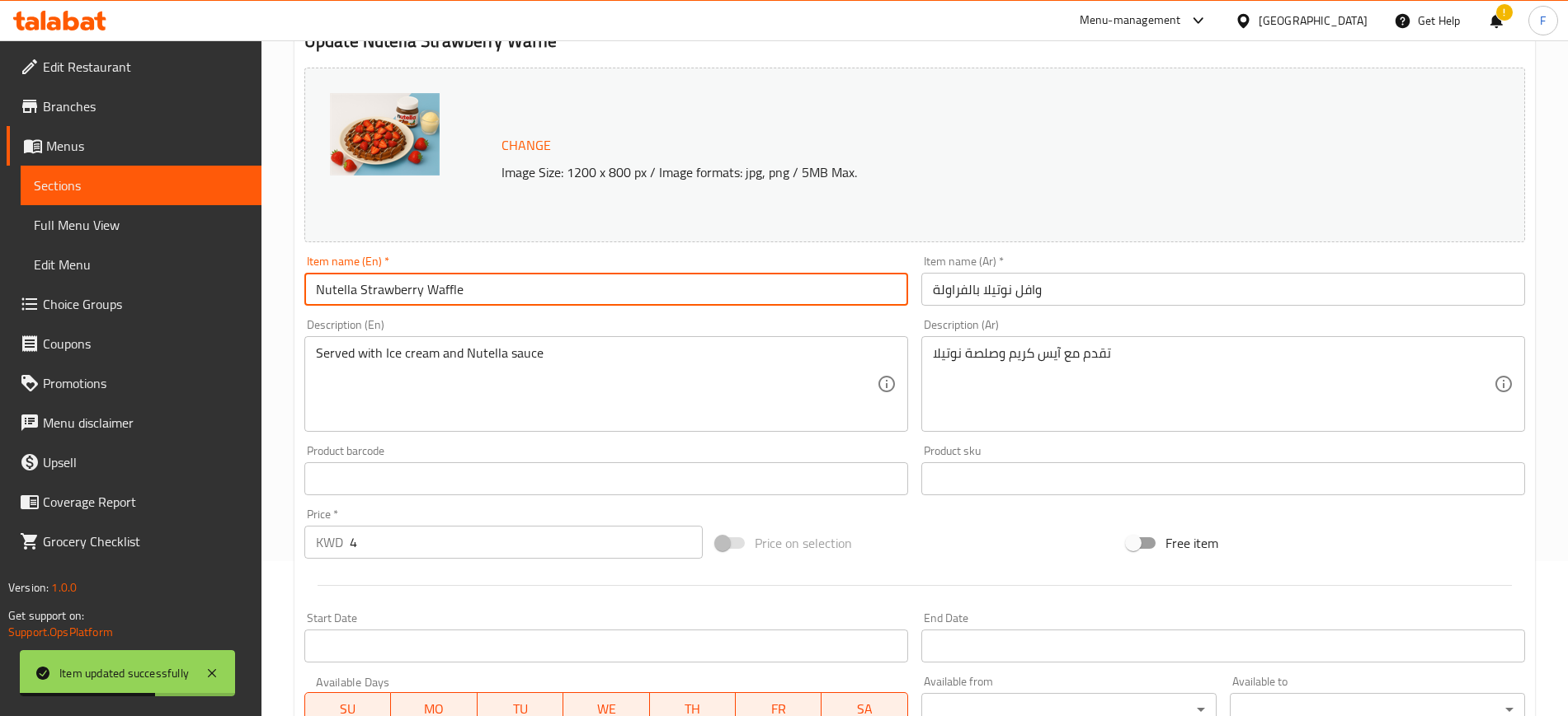
scroll to position [499, 0]
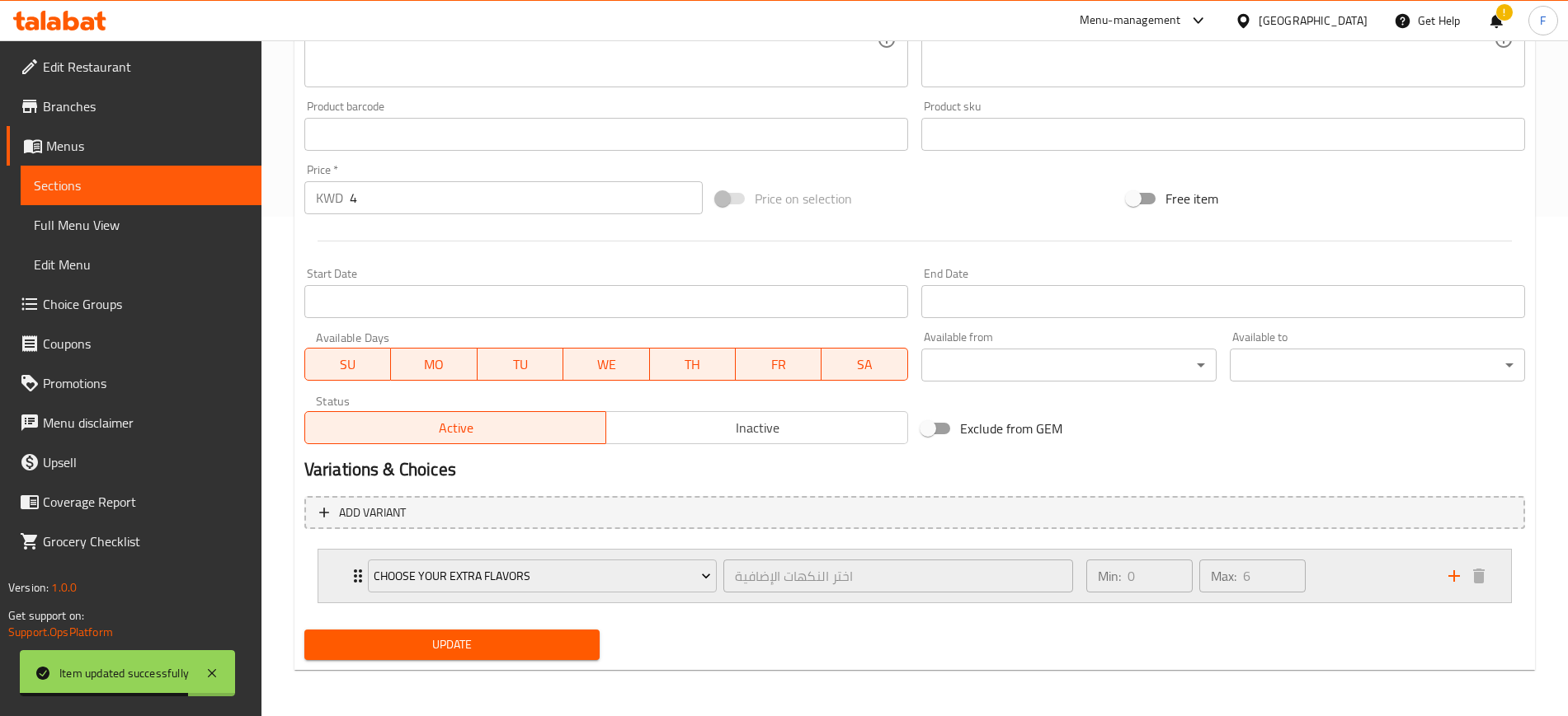
click at [1454, 572] on icon "add" at bounding box center [1454, 576] width 20 height 20
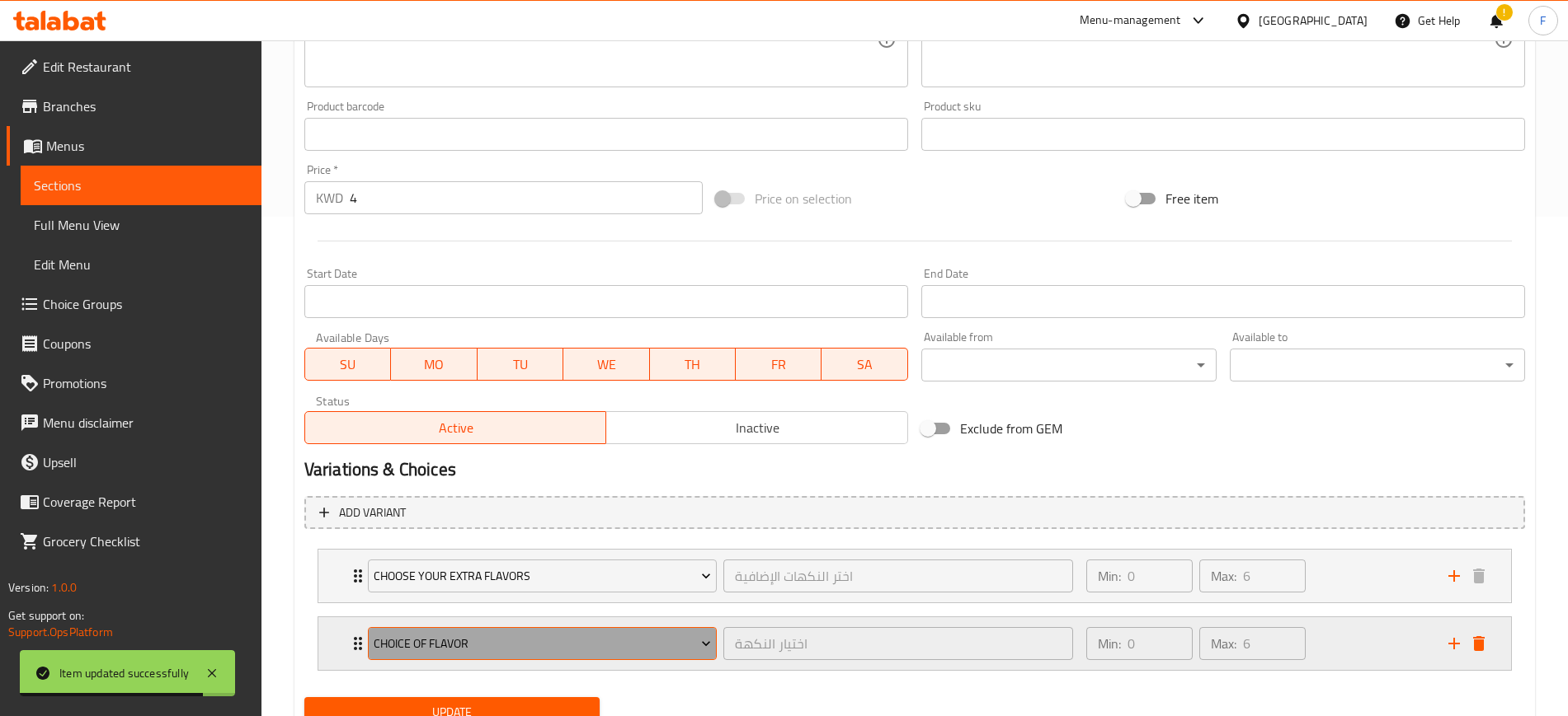
click at [643, 629] on button "choice of flavor" at bounding box center [542, 644] width 349 height 33
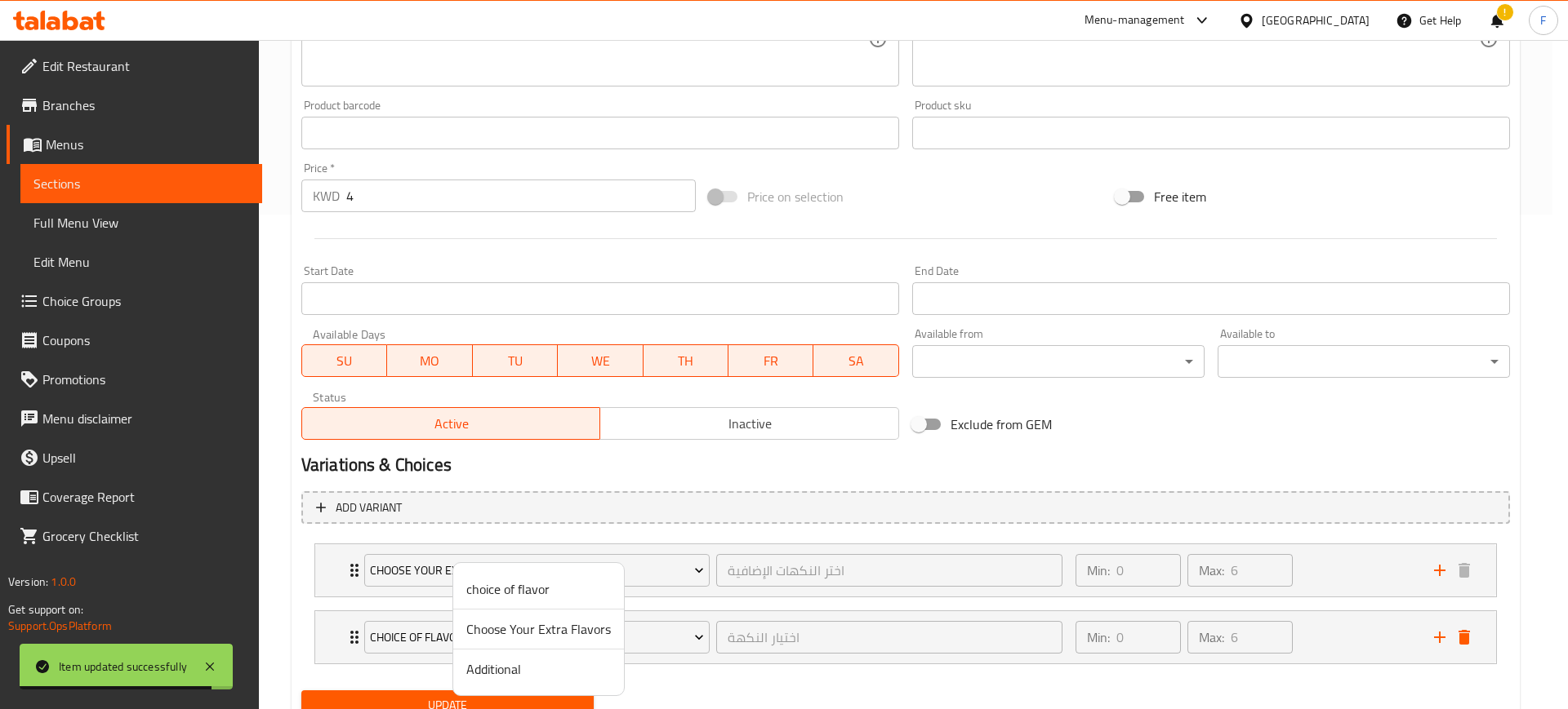
click at [606, 674] on span "Additional" at bounding box center [538, 669] width 144 height 20
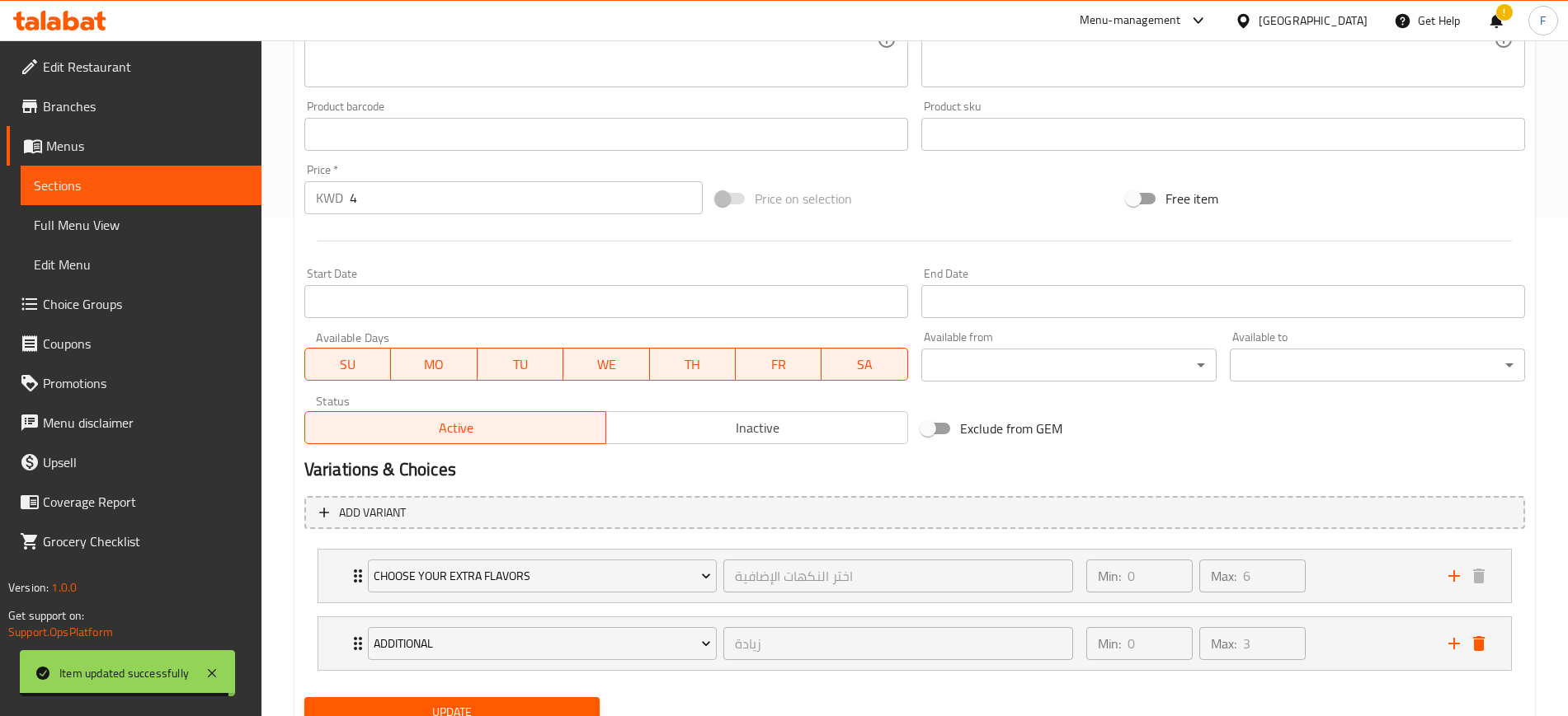
click at [467, 697] on button "Update" at bounding box center [452, 712] width 295 height 30
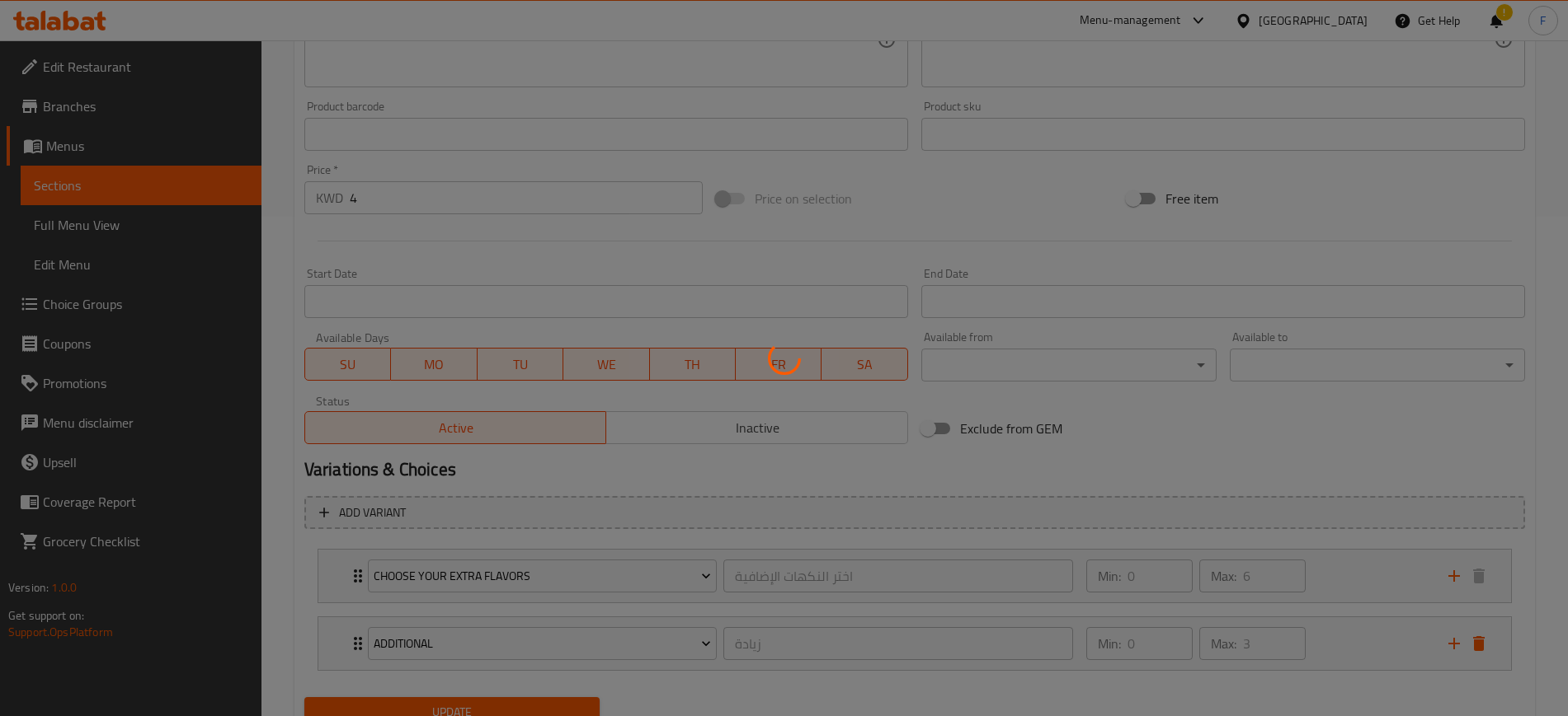
scroll to position [0, 0]
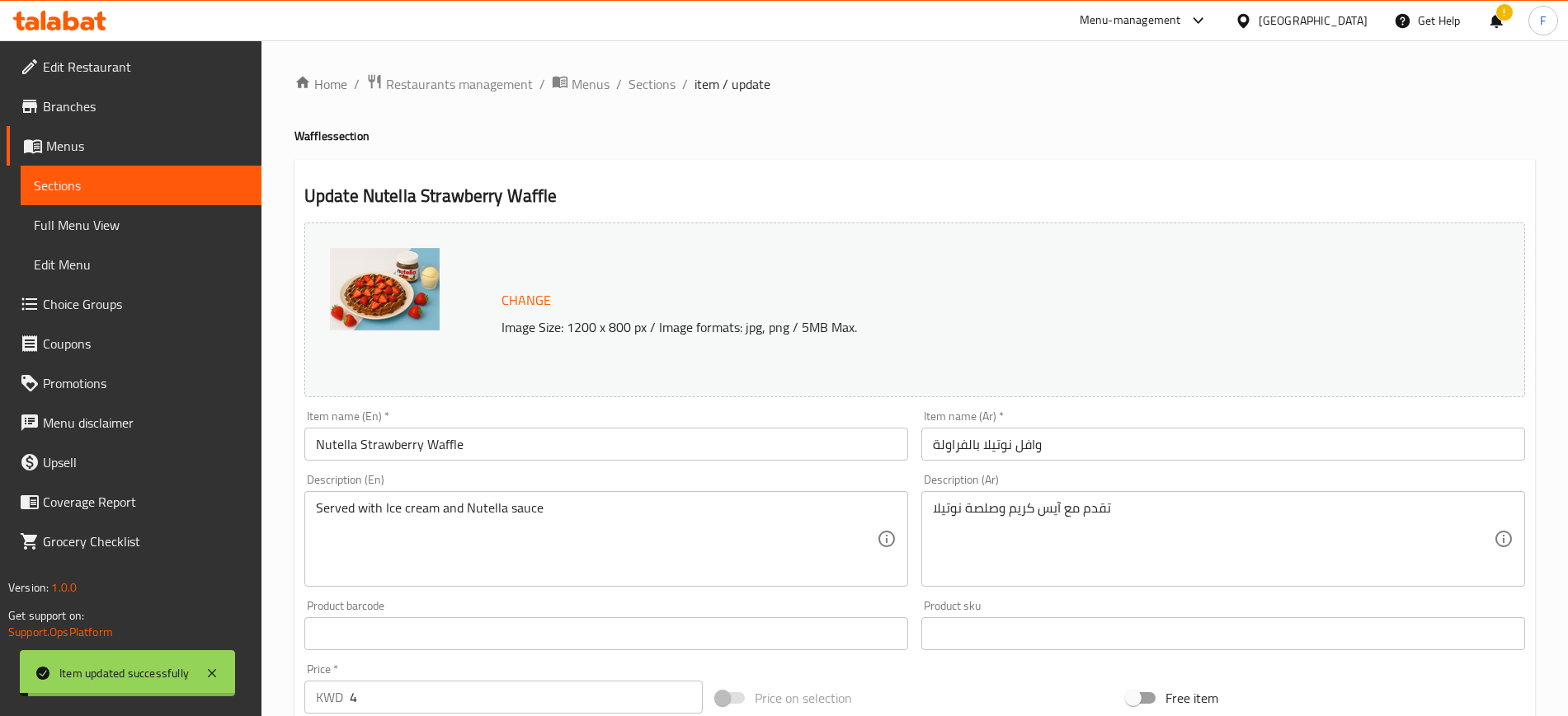
click at [652, 88] on span "Sections" at bounding box center [652, 84] width 47 height 20
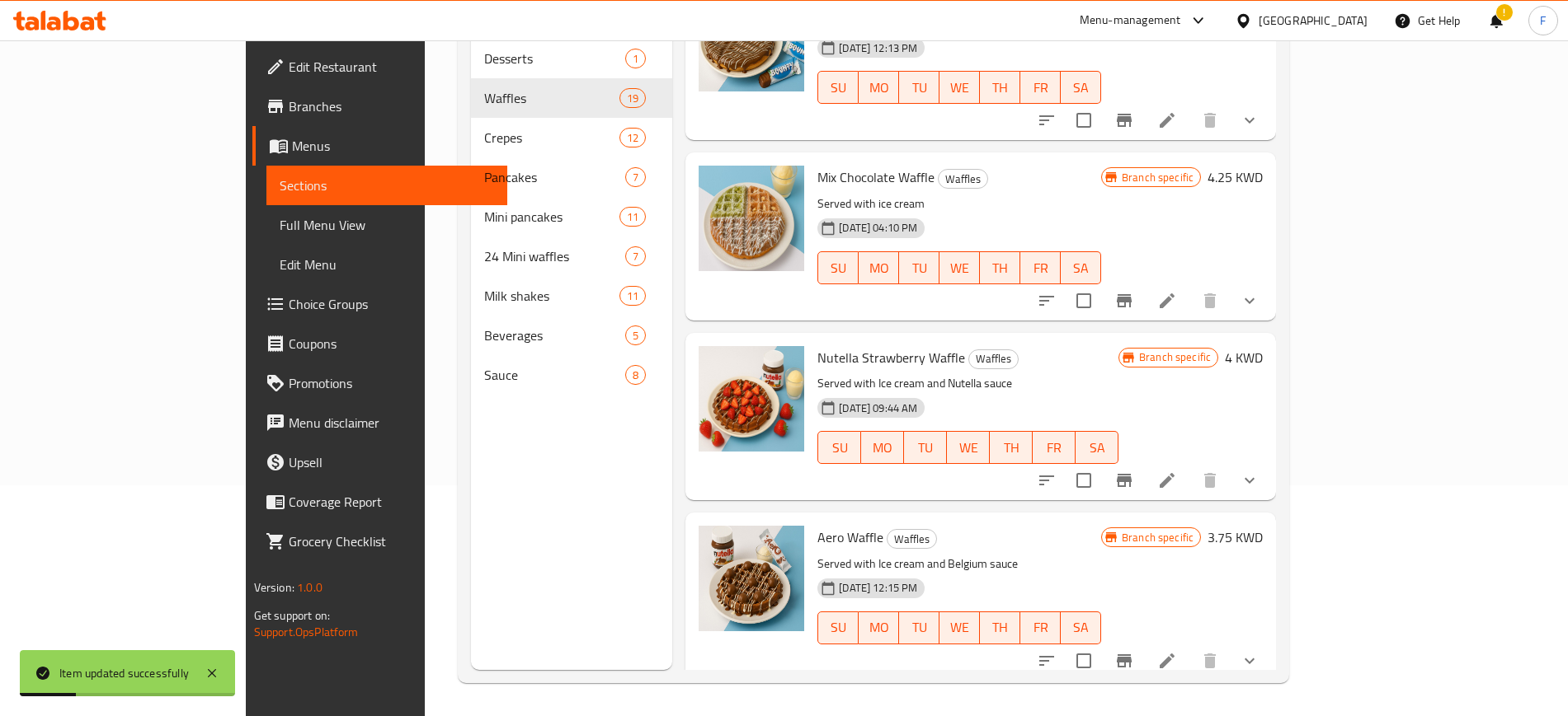
scroll to position [1677, 0]
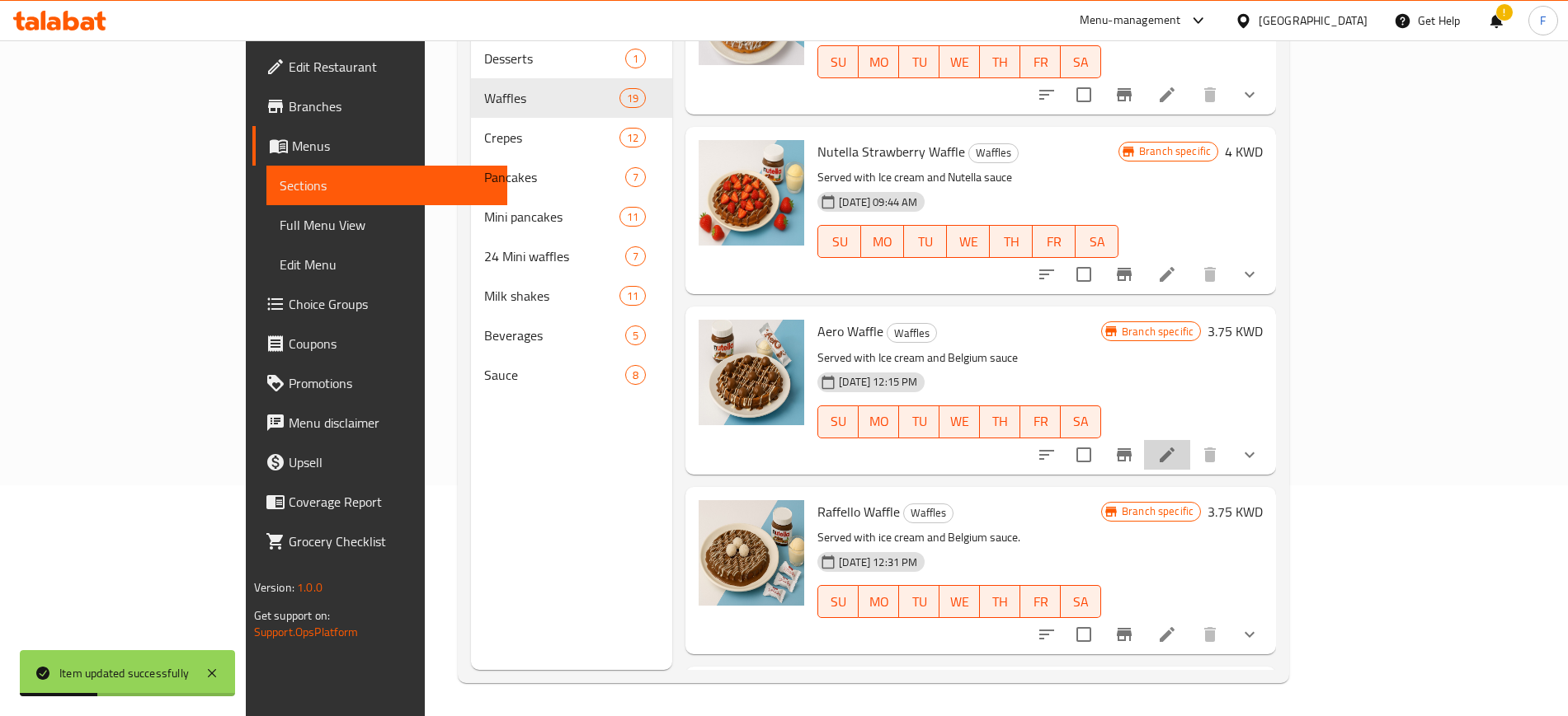
click at [1177, 445] on icon at bounding box center [1166, 454] width 20 height 20
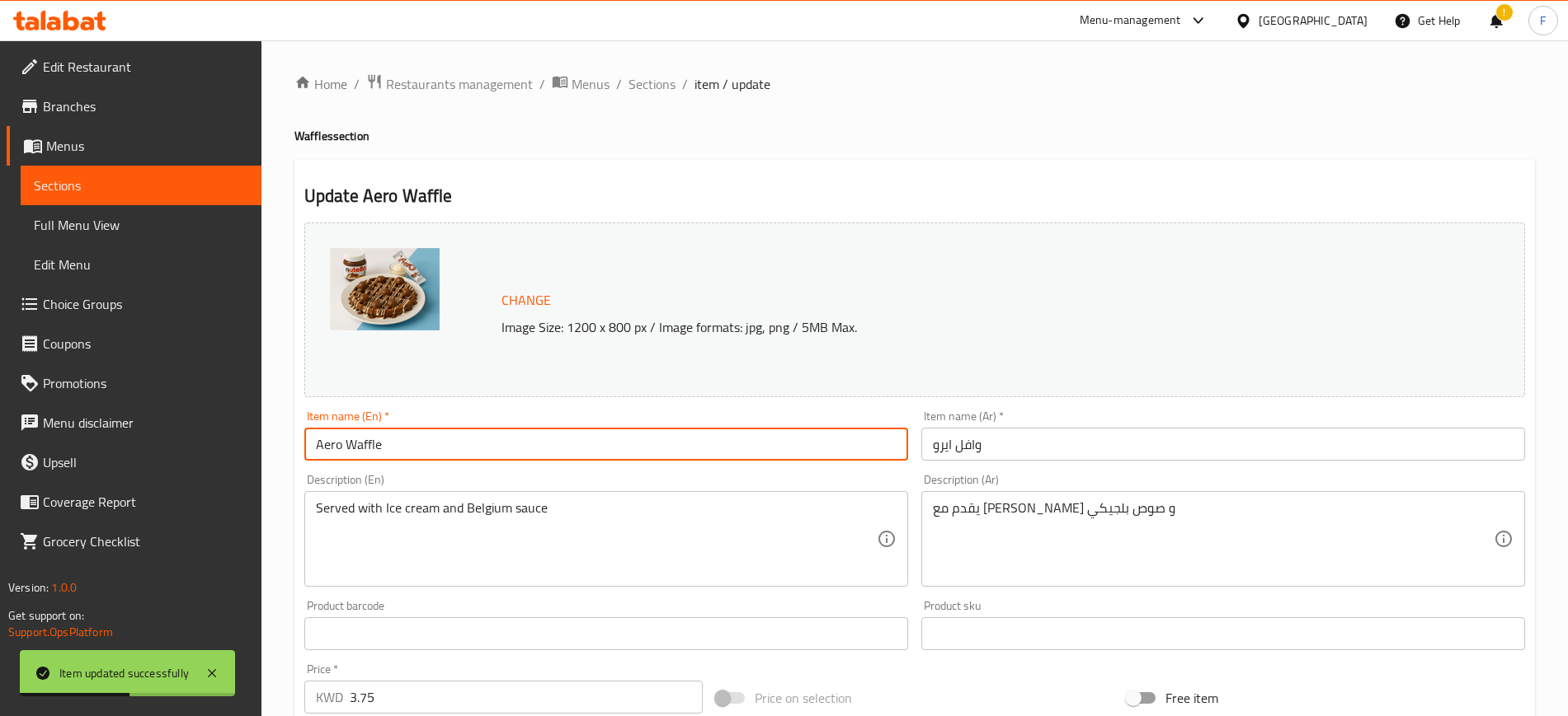
drag, startPoint x: 323, startPoint y: 449, endPoint x: 187, endPoint y: 449, distance: 136.0
click at [187, 449] on div "Edit Restaurant Branches Menus Sections Full Menu View Edit Menu Choice Groups …" at bounding box center [784, 628] width 1568 height 1175
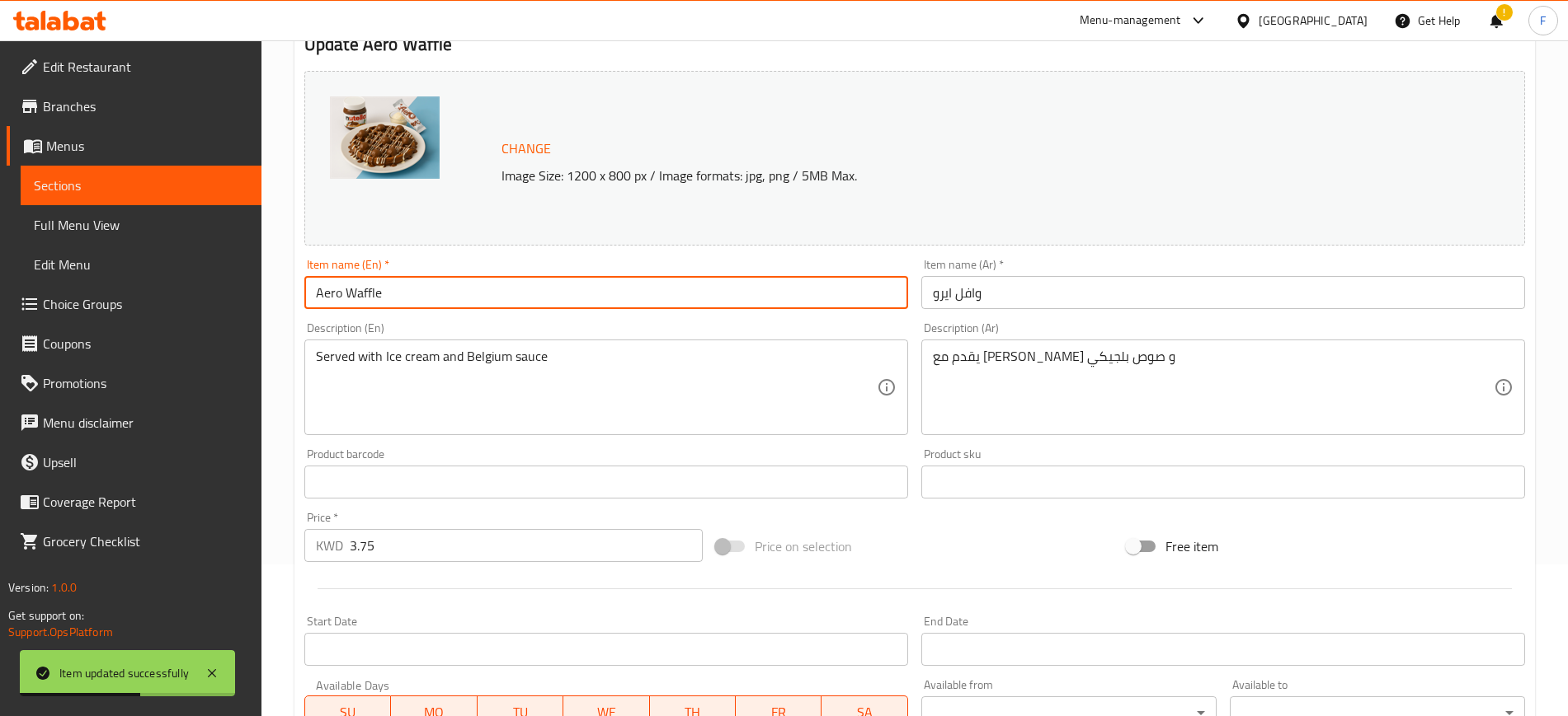
scroll to position [499, 0]
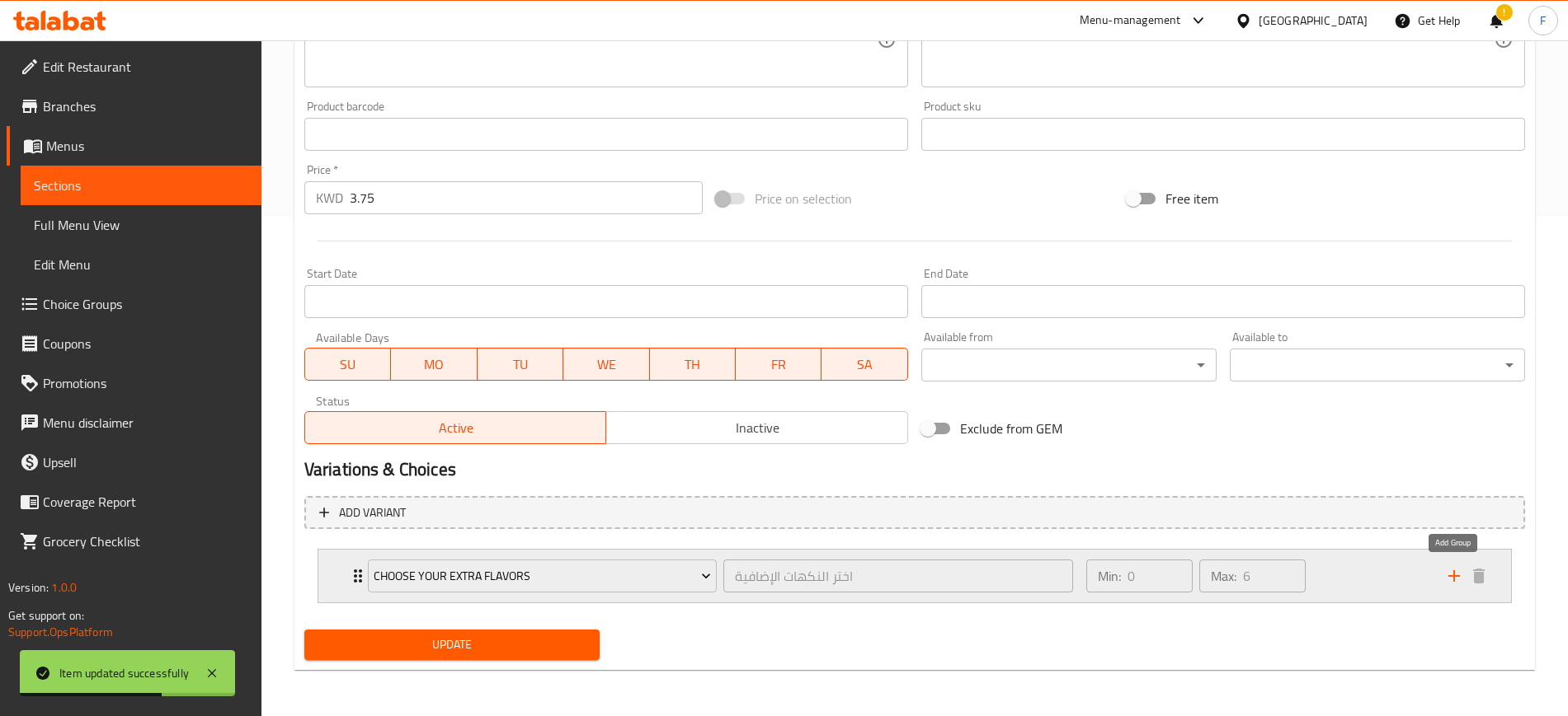
drag, startPoint x: 1461, startPoint y: 575, endPoint x: 1205, endPoint y: 596, distance: 256.9
click at [1460, 575] on icon "add" at bounding box center [1454, 576] width 20 height 20
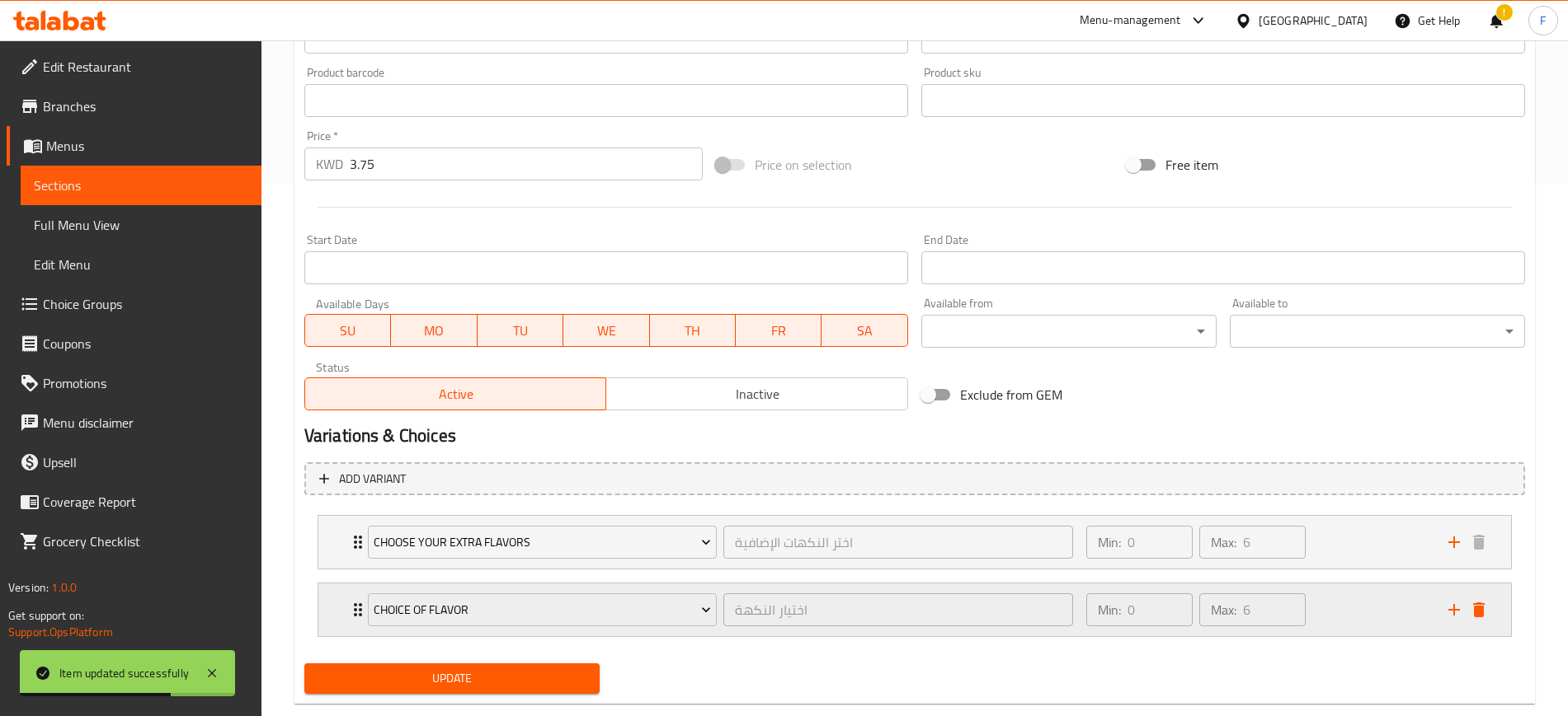
scroll to position [567, 0]
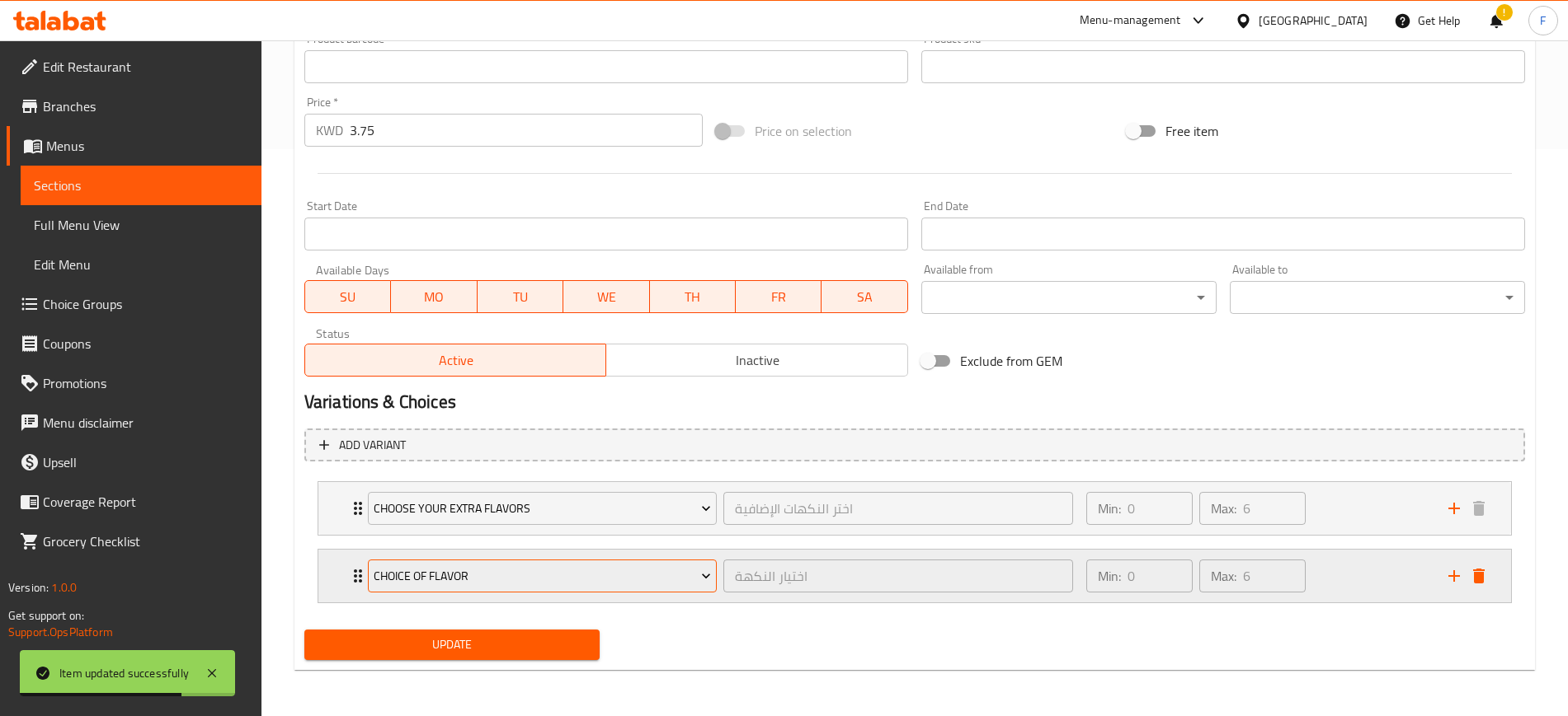
click at [578, 573] on span "choice of flavor" at bounding box center [542, 576] width 337 height 21
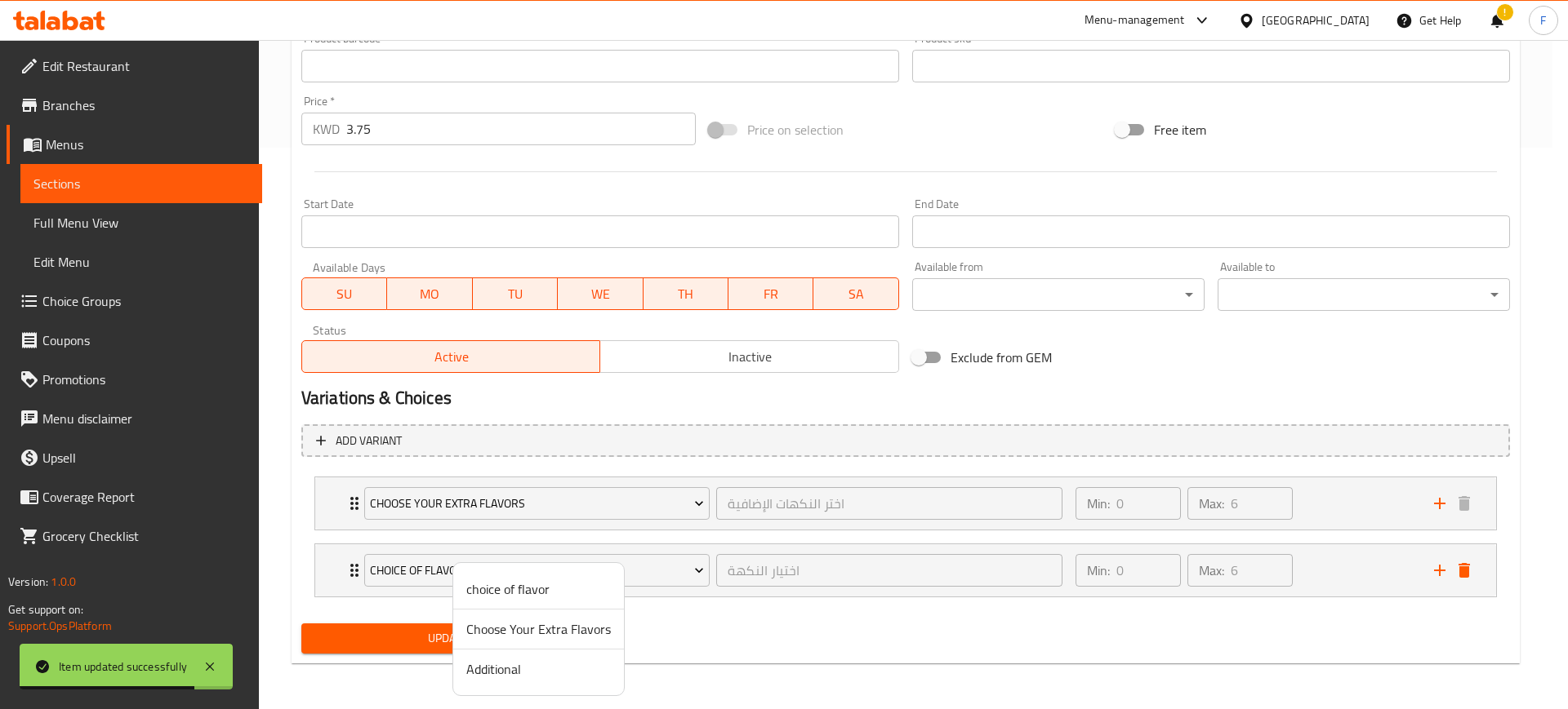
click at [540, 673] on span "Additional" at bounding box center [538, 669] width 144 height 20
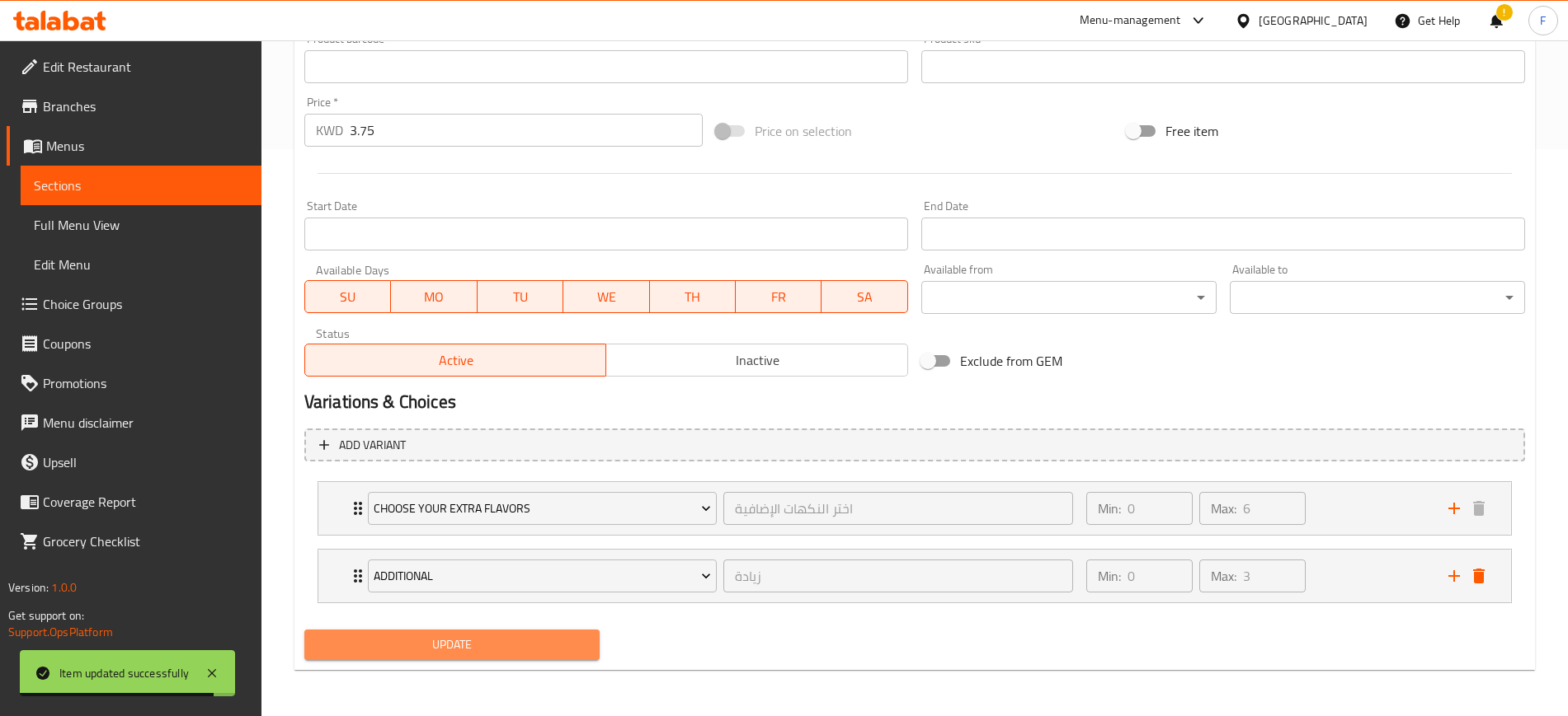
click at [457, 645] on span "Update" at bounding box center [452, 645] width 269 height 21
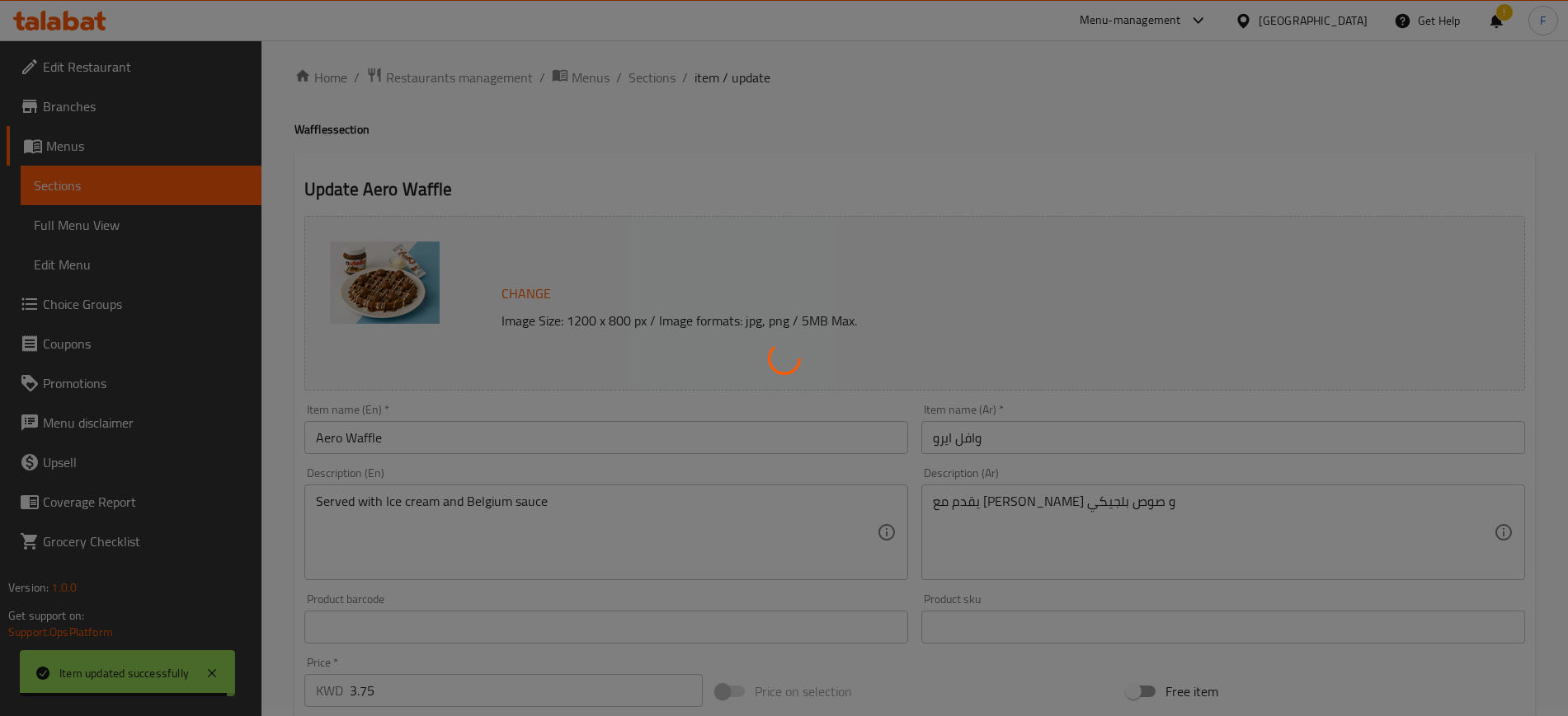
scroll to position [0, 0]
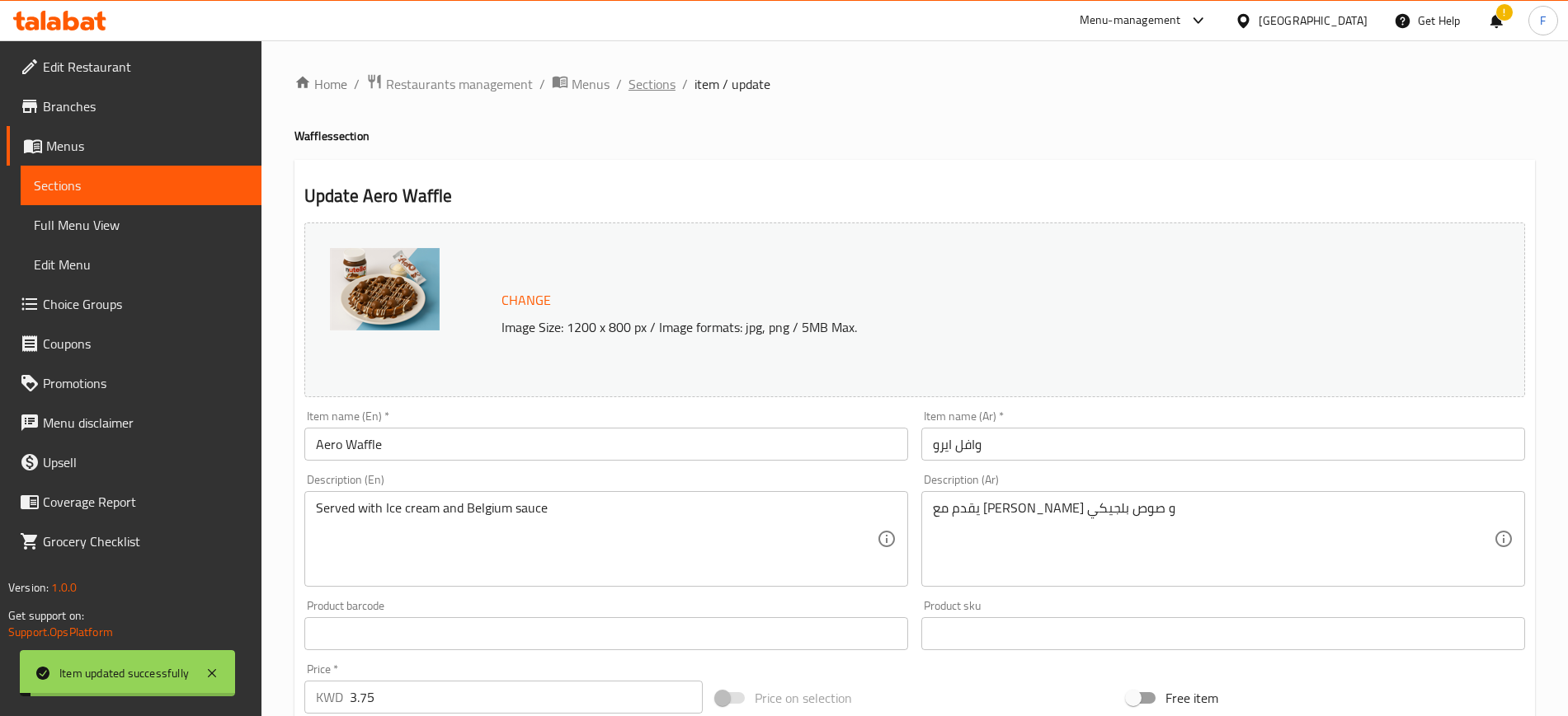
click at [651, 83] on span "Sections" at bounding box center [652, 84] width 47 height 20
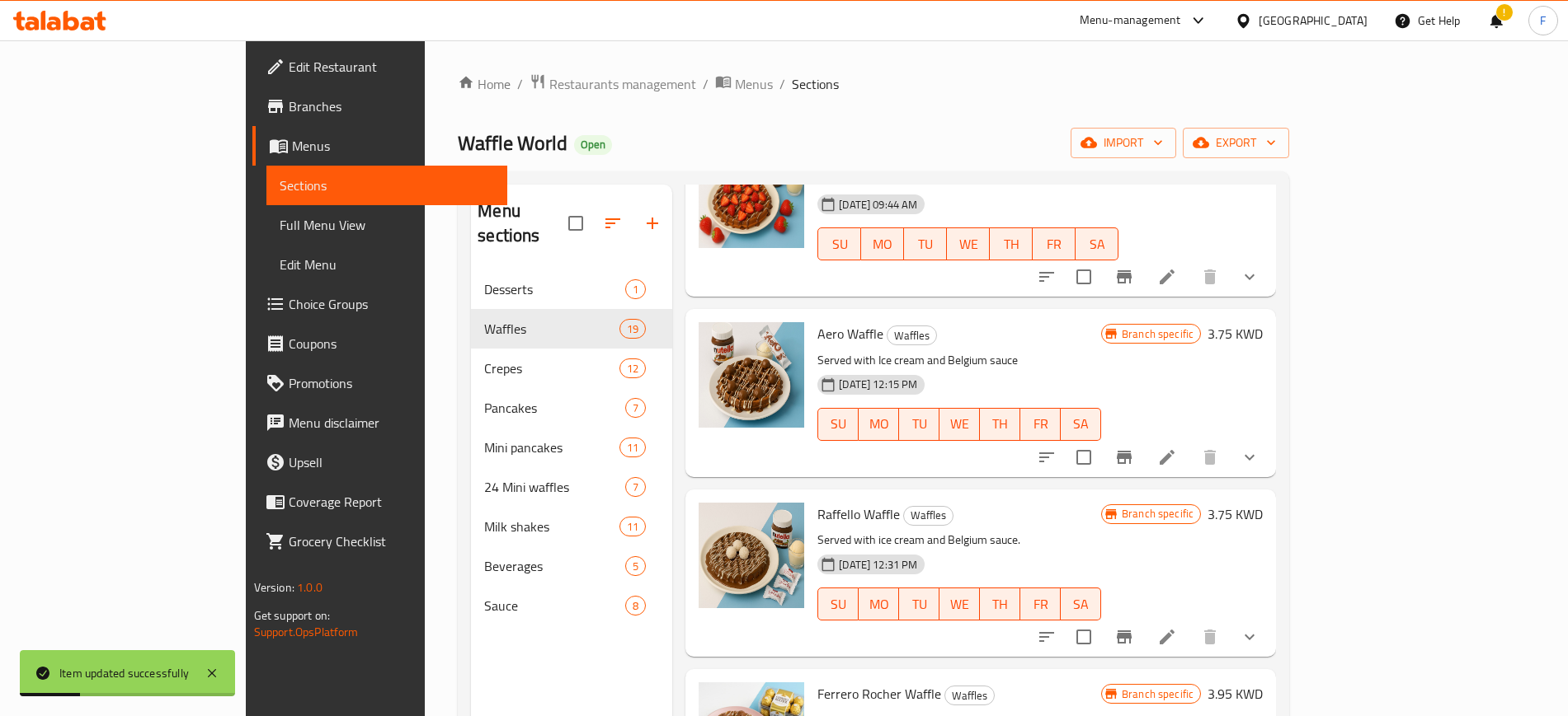
scroll to position [1961, 0]
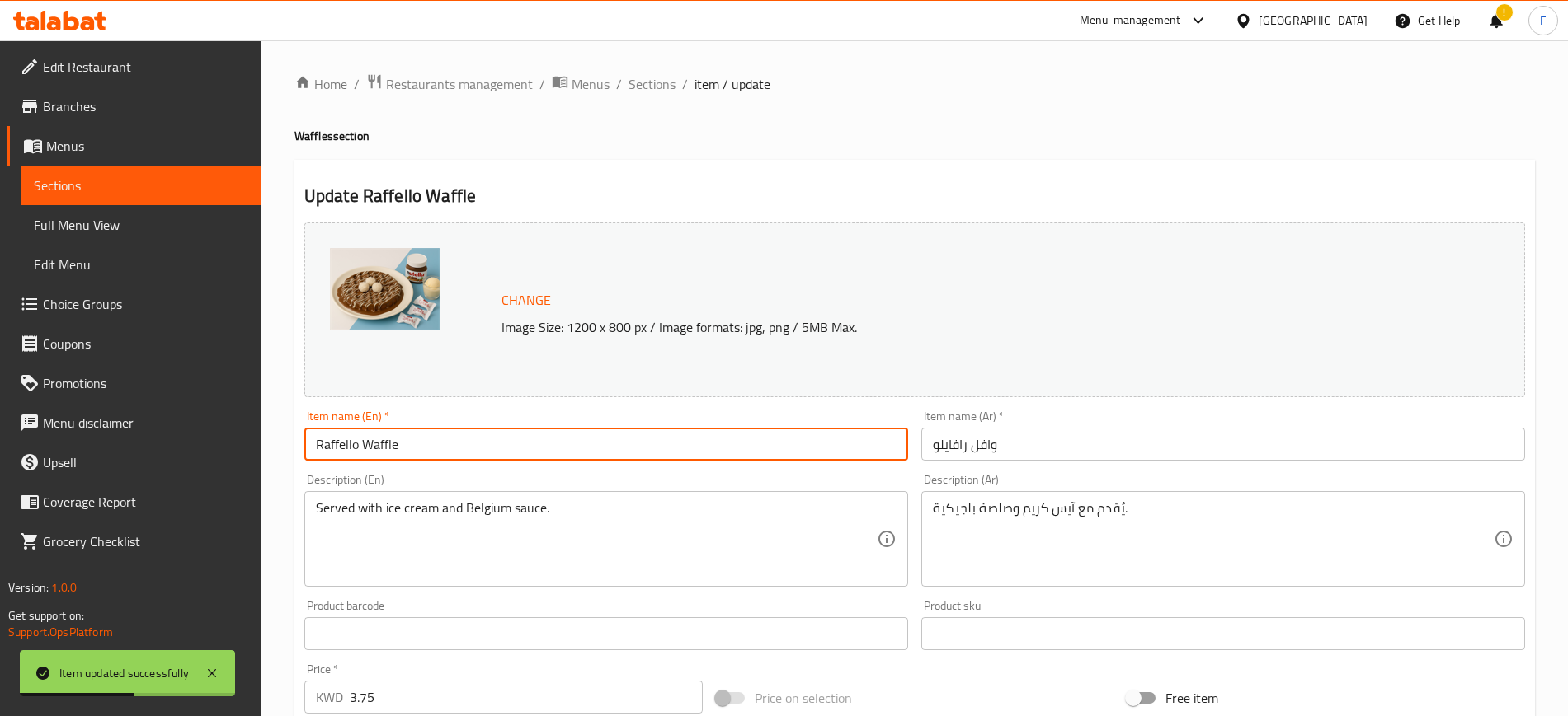
drag, startPoint x: 421, startPoint y: 446, endPoint x: 199, endPoint y: 458, distance: 222.3
click at [199, 458] on div "Edit Restaurant Branches Menus Sections Full Menu View Edit Menu Choice Groups …" at bounding box center [784, 628] width 1568 height 1175
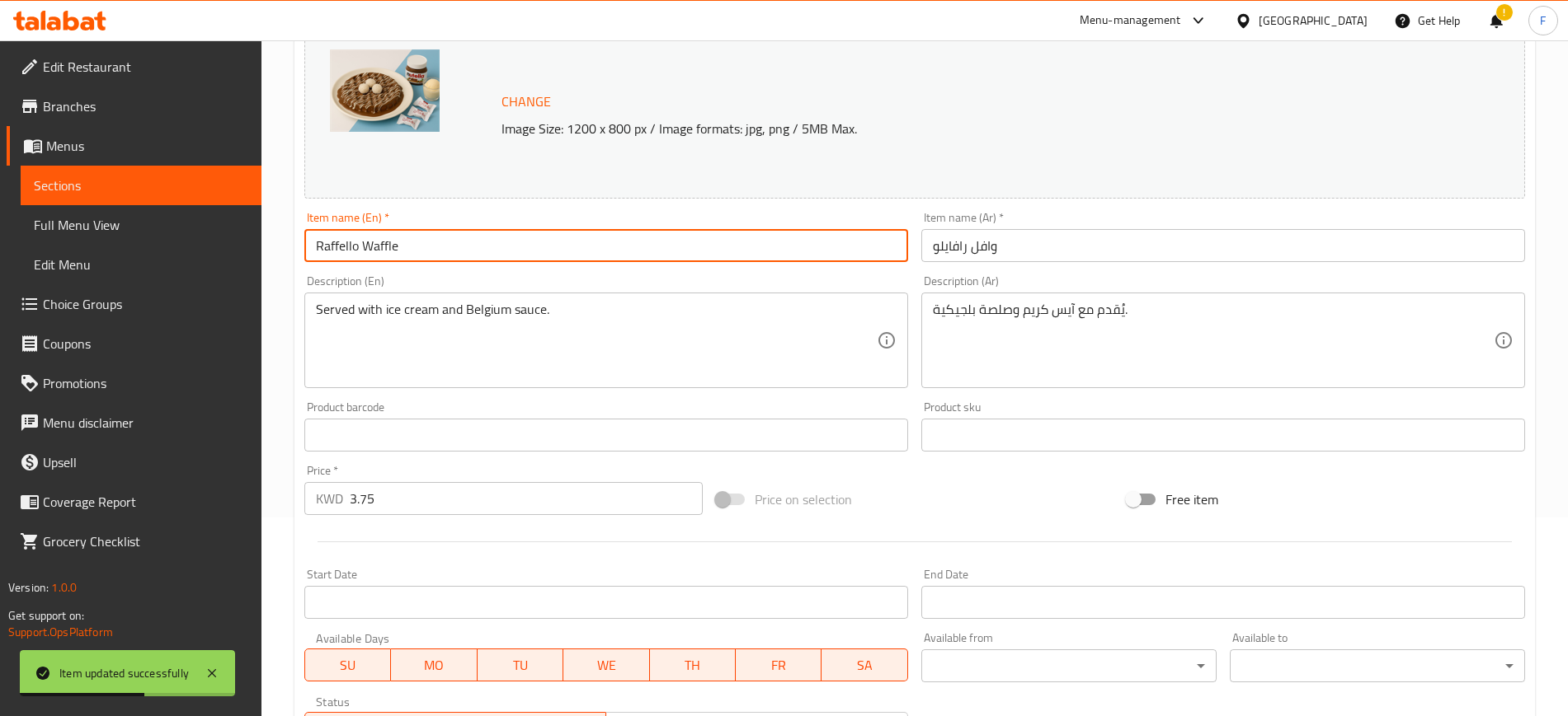
scroll to position [499, 0]
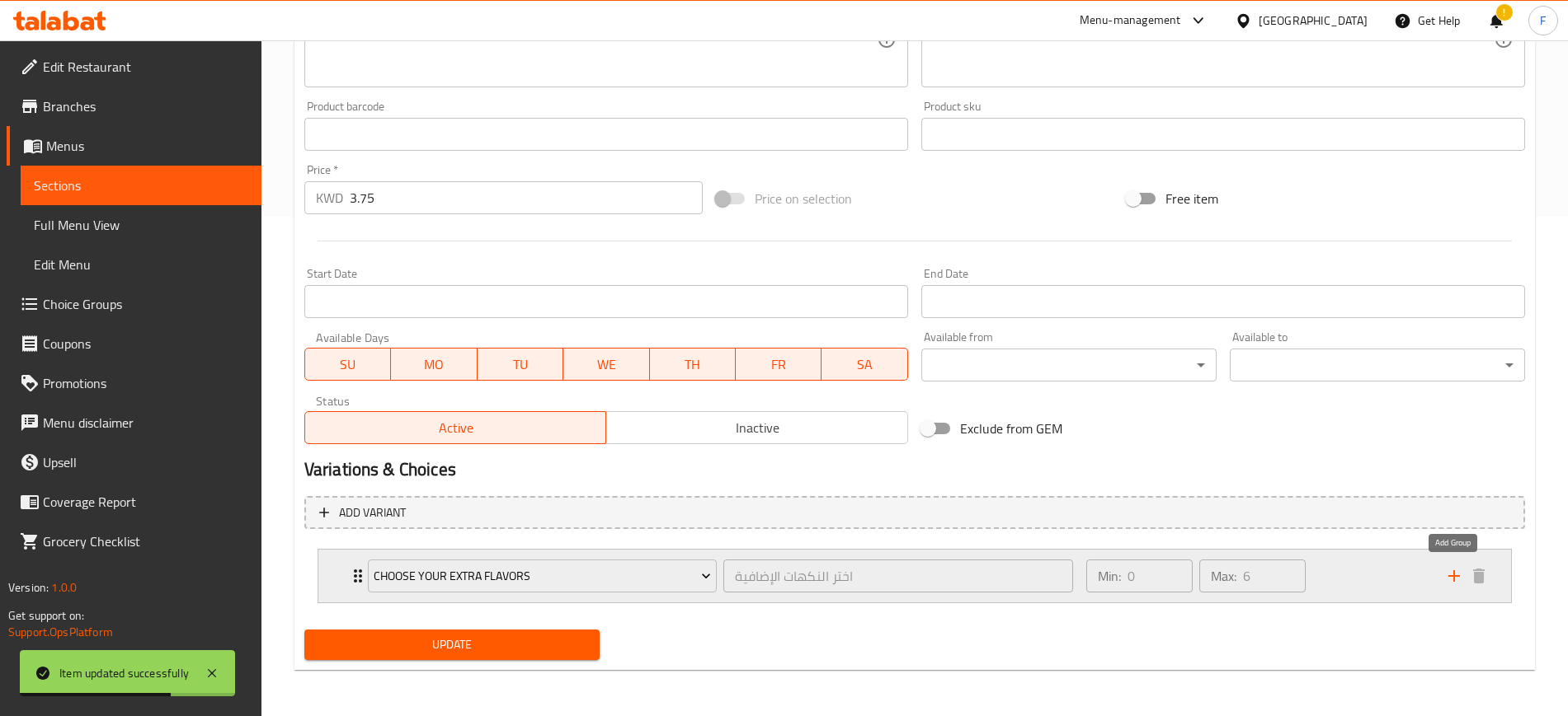
click at [1446, 570] on icon "add" at bounding box center [1454, 576] width 20 height 20
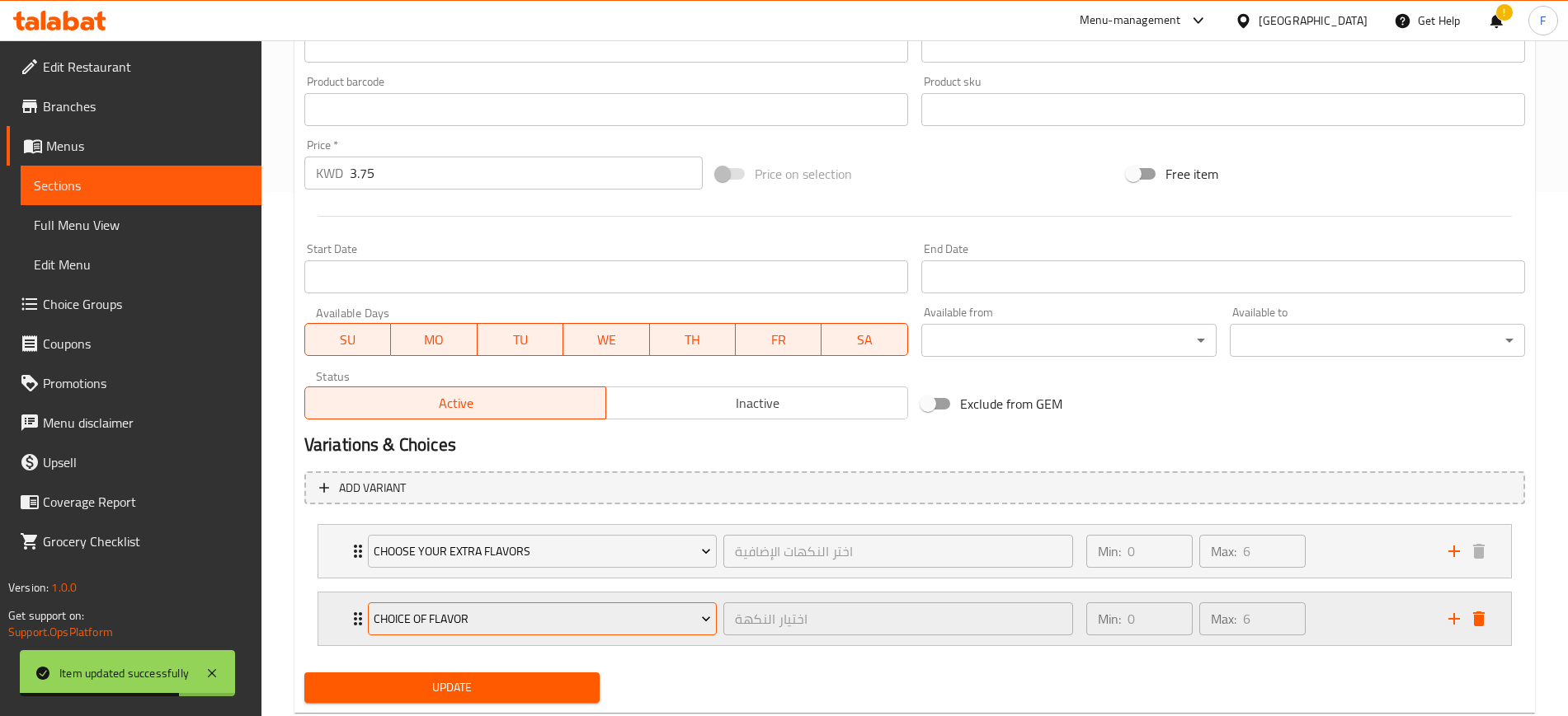
scroll to position [567, 0]
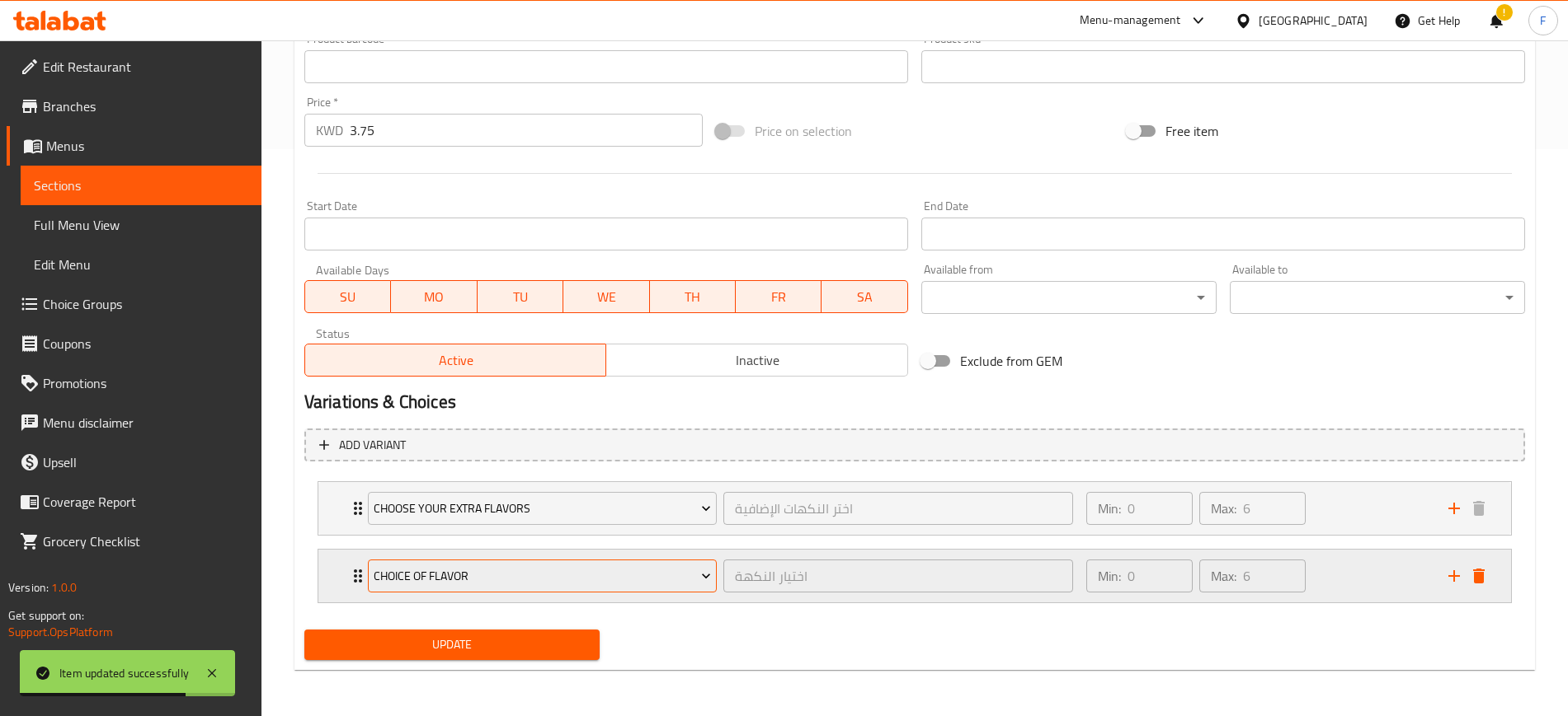
click at [545, 570] on span "choice of flavor" at bounding box center [542, 576] width 337 height 21
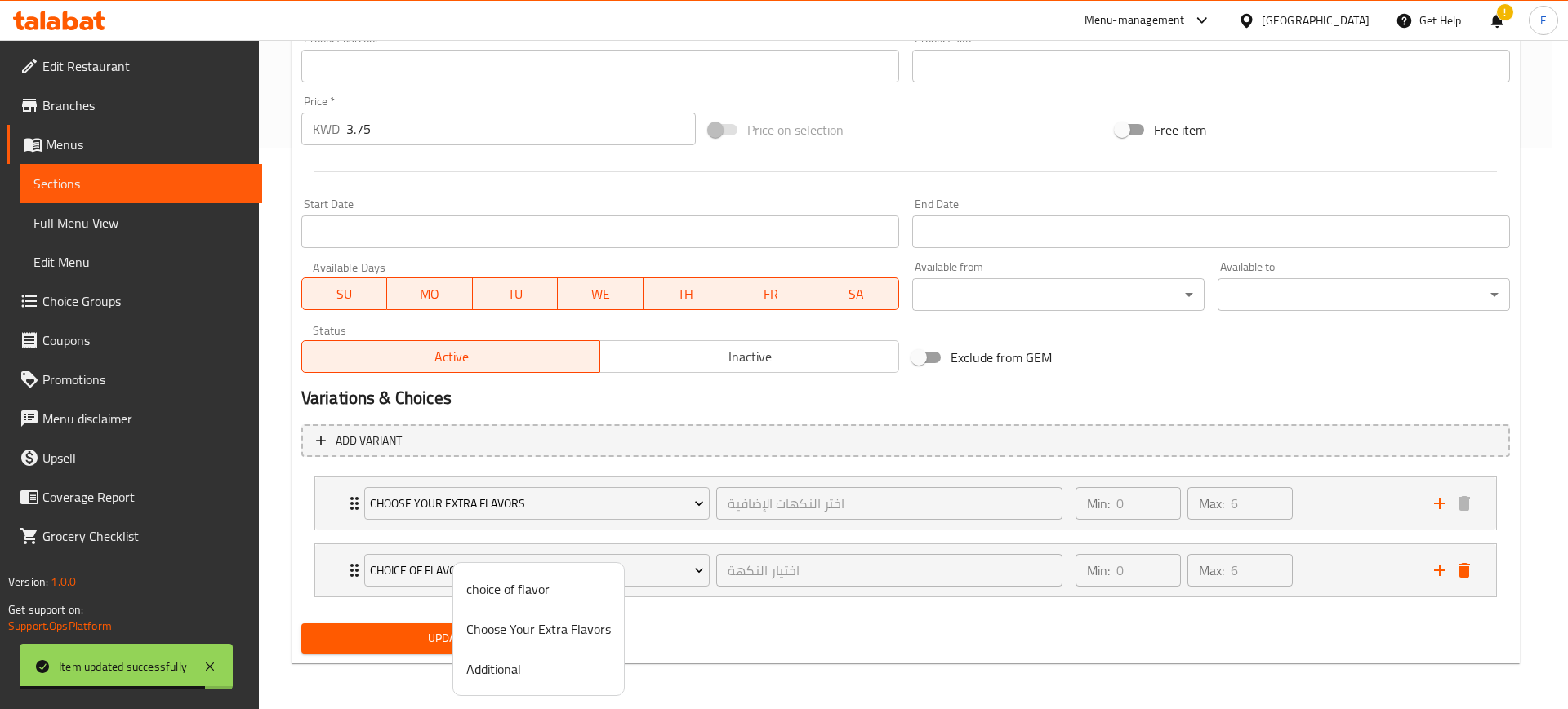
click at [532, 673] on span "Additional" at bounding box center [538, 669] width 144 height 20
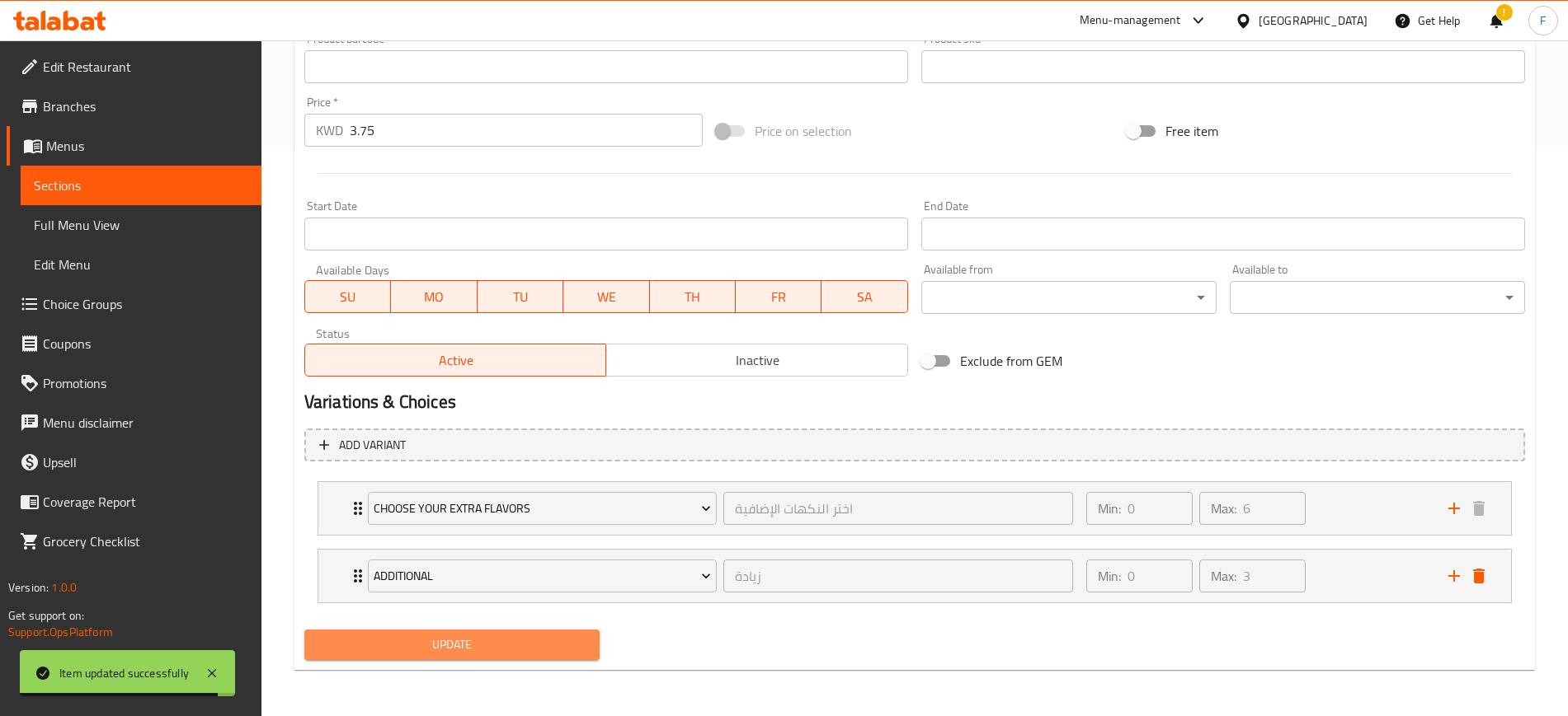
click at [496, 660] on button "Update" at bounding box center [452, 644] width 295 height 30
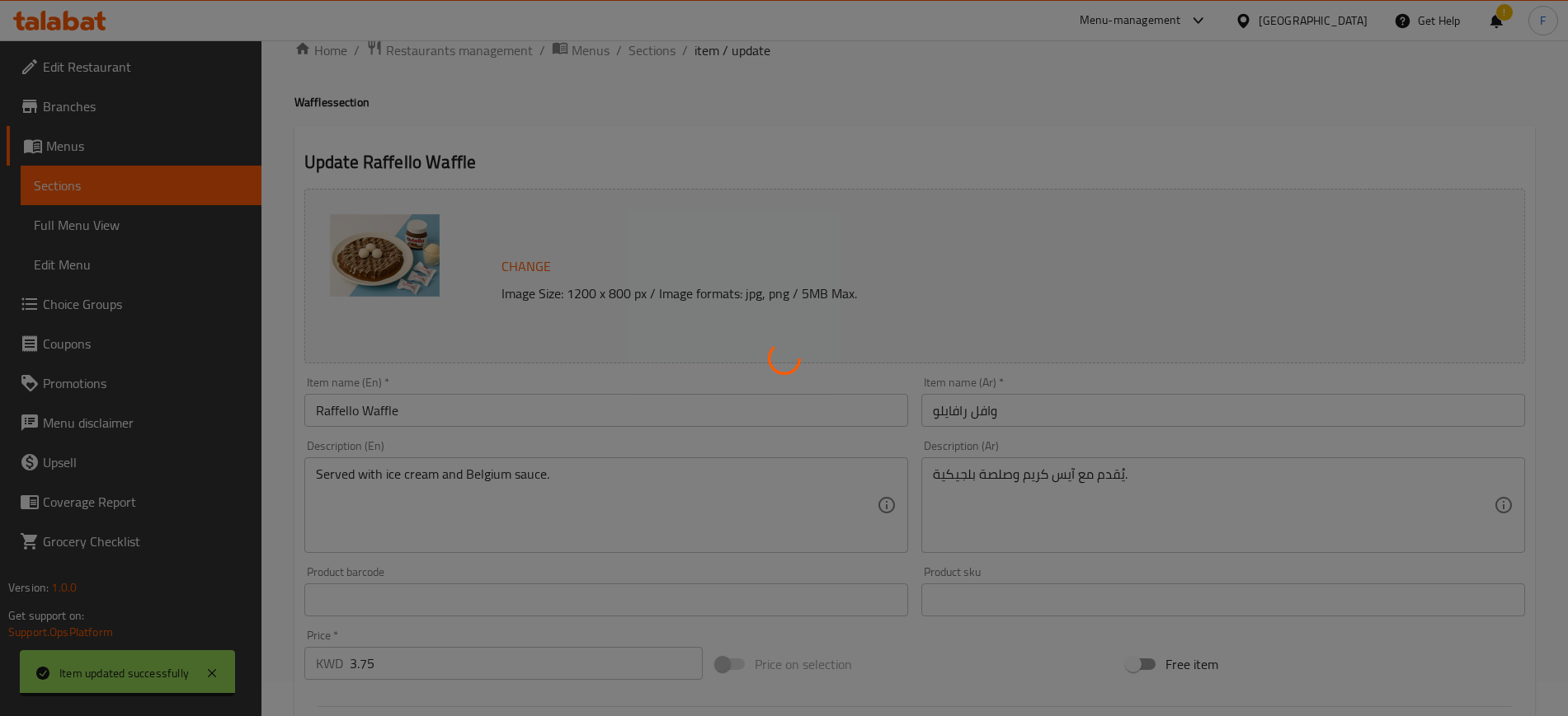
scroll to position [0, 0]
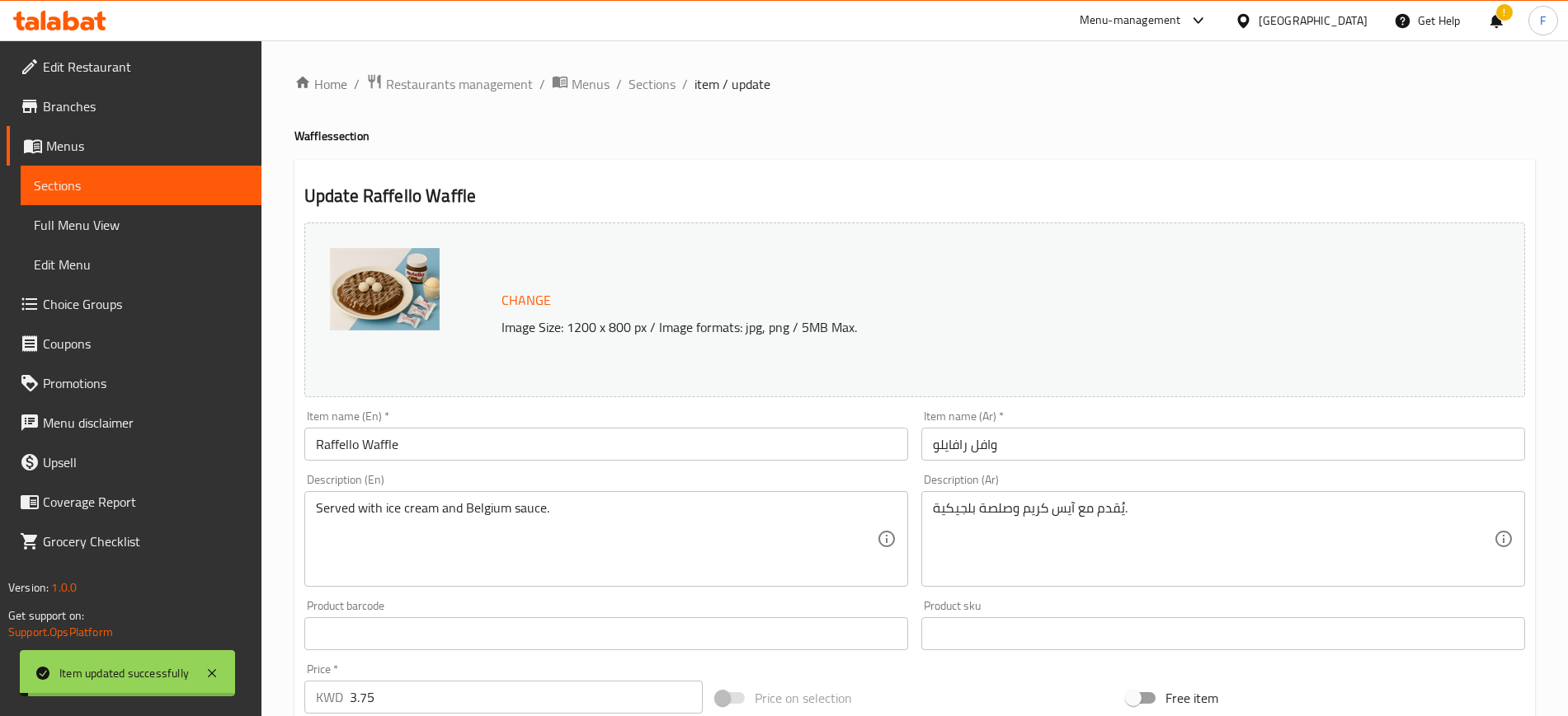
click at [669, 86] on span "Sections" at bounding box center [652, 84] width 47 height 20
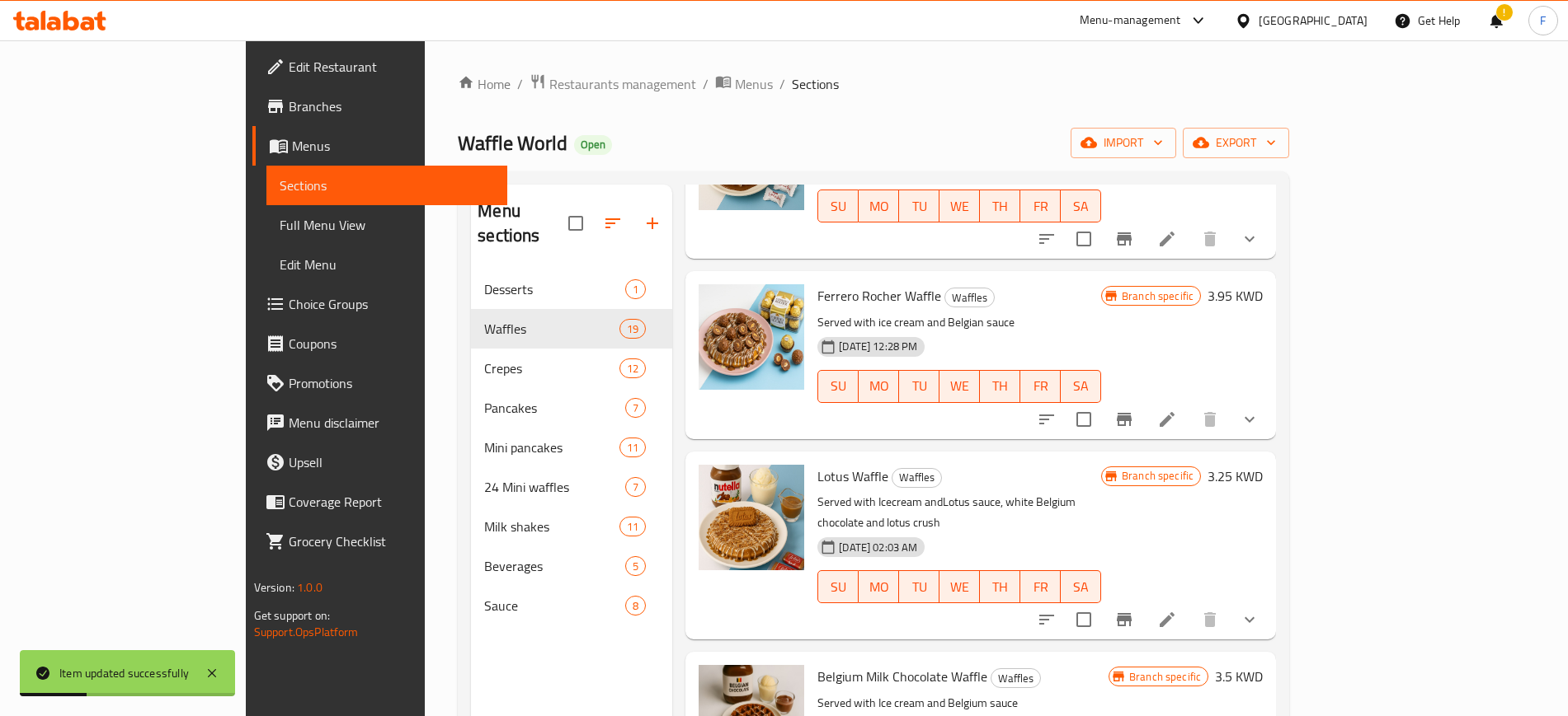
scroll to position [2347, 0]
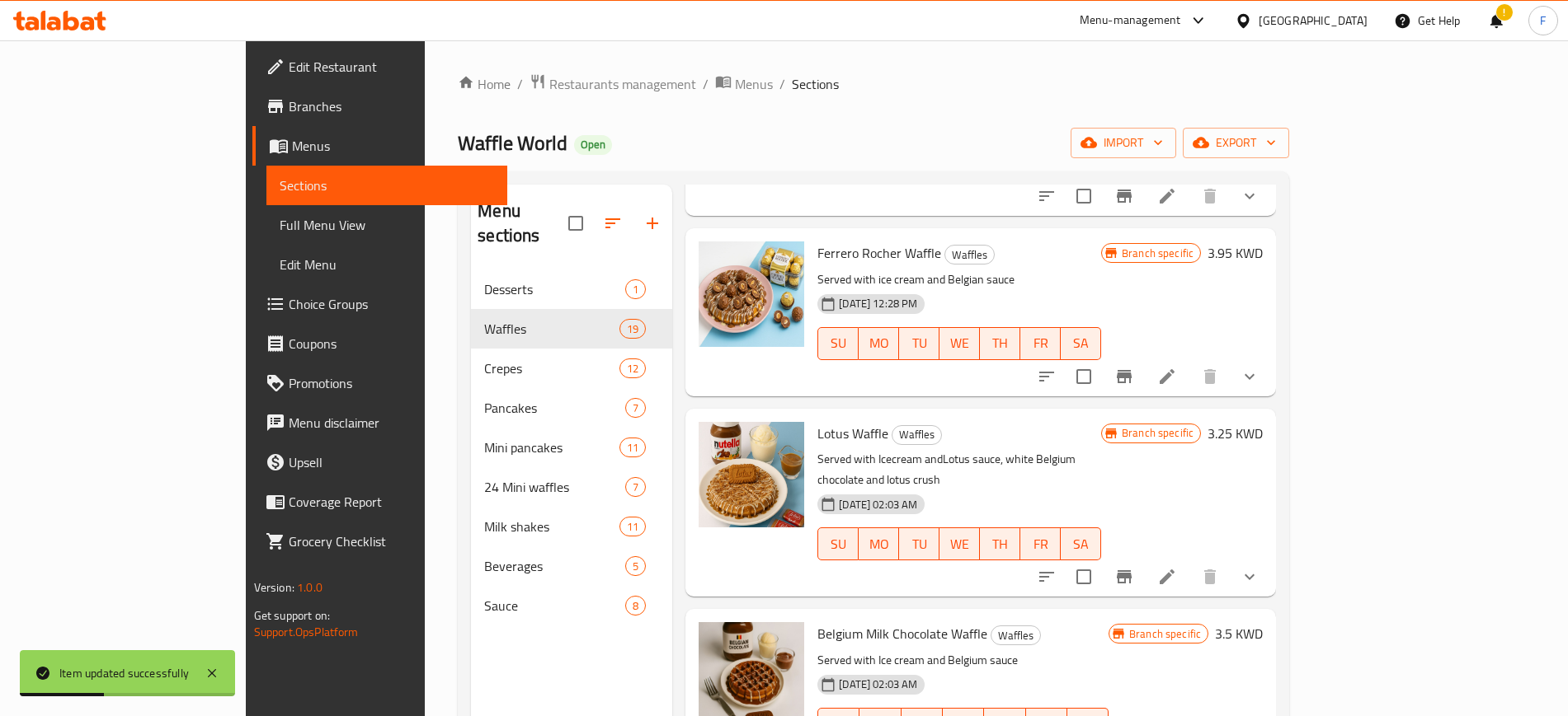
click at [1177, 367] on icon at bounding box center [1166, 376] width 20 height 20
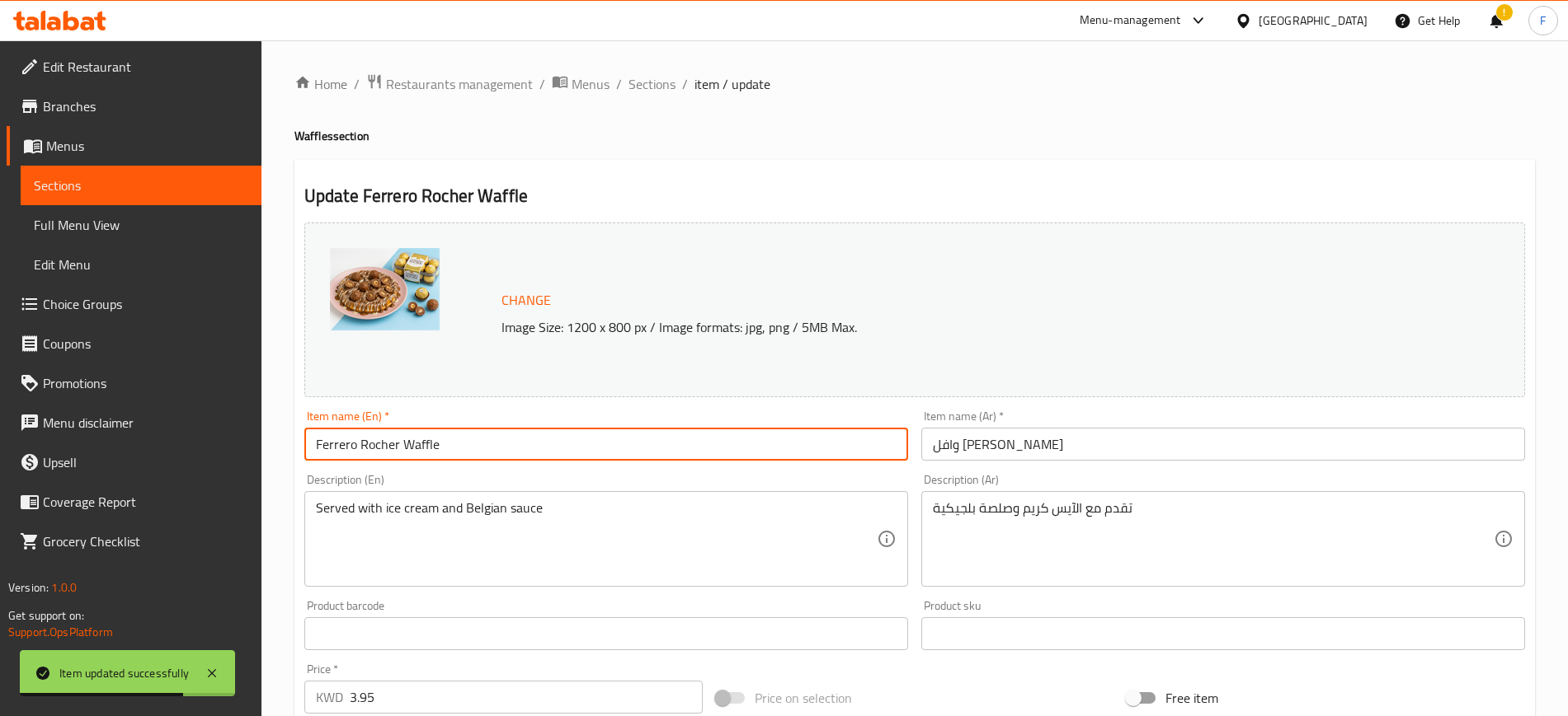
drag, startPoint x: 500, startPoint y: 446, endPoint x: 261, endPoint y: 439, distance: 239.1
click at [264, 439] on div "Home / Restaurants management / Menus / Sections / item / update Waffles sectio…" at bounding box center [914, 628] width 1306 height 1175
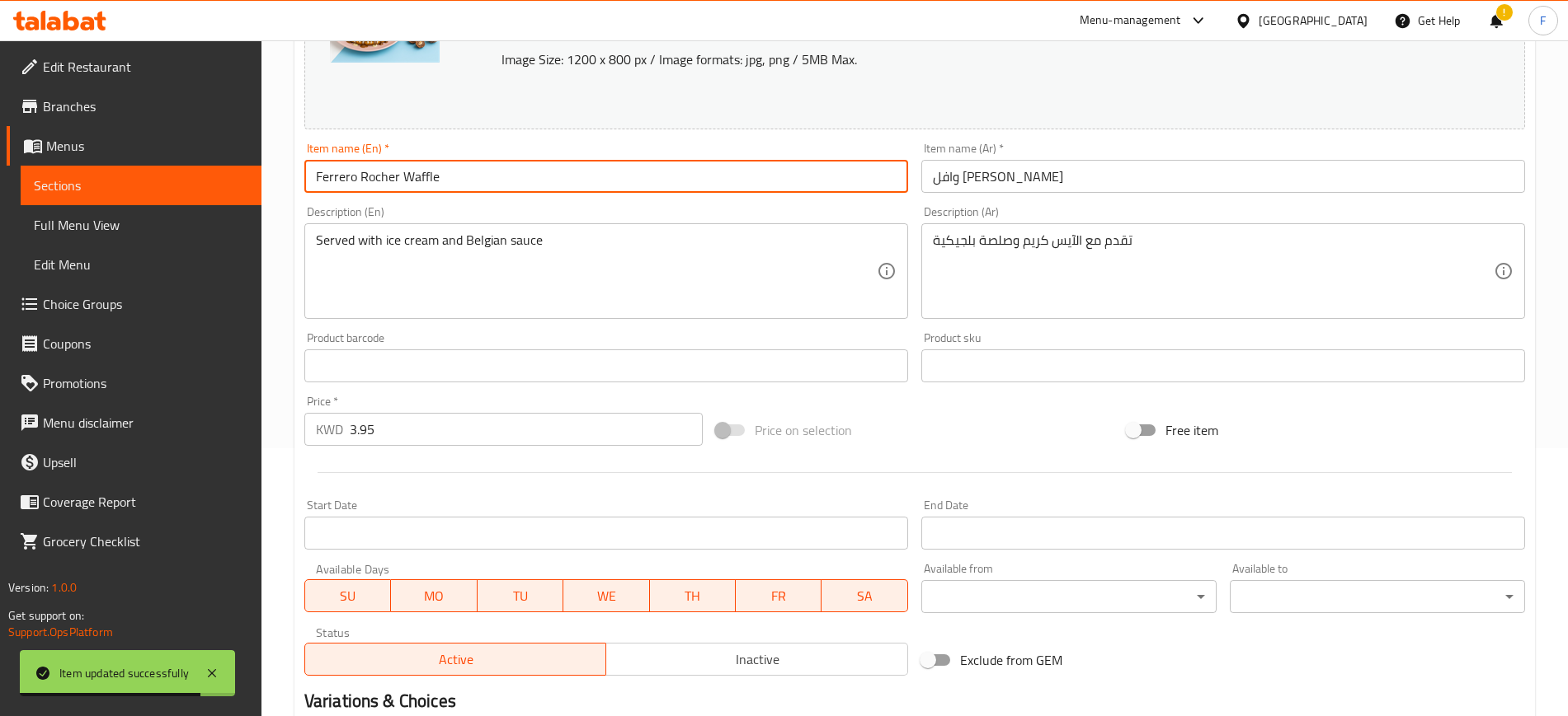
scroll to position [499, 0]
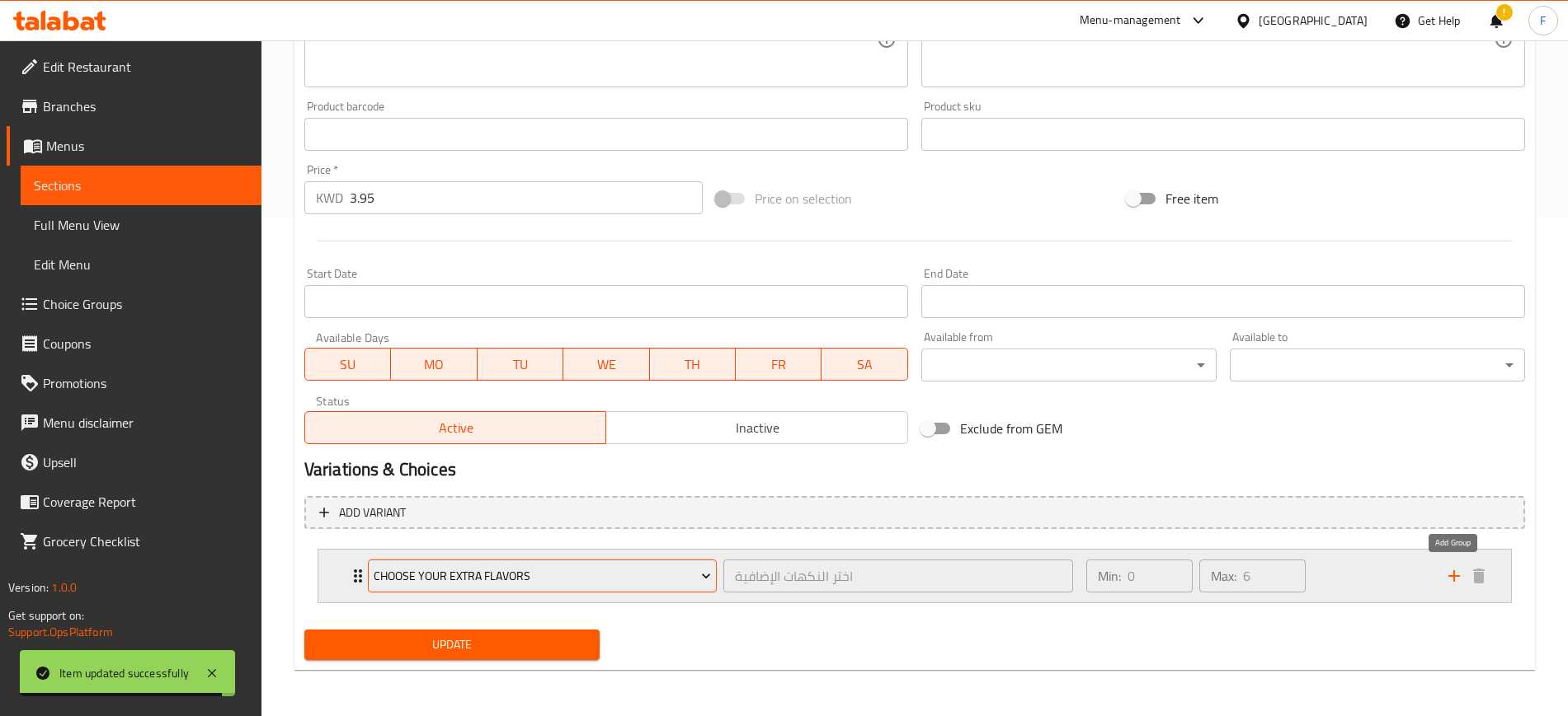
drag, startPoint x: 1451, startPoint y: 575, endPoint x: 612, endPoint y: 579, distance: 839.0
click at [1451, 575] on icon "add" at bounding box center [1454, 576] width 20 height 20
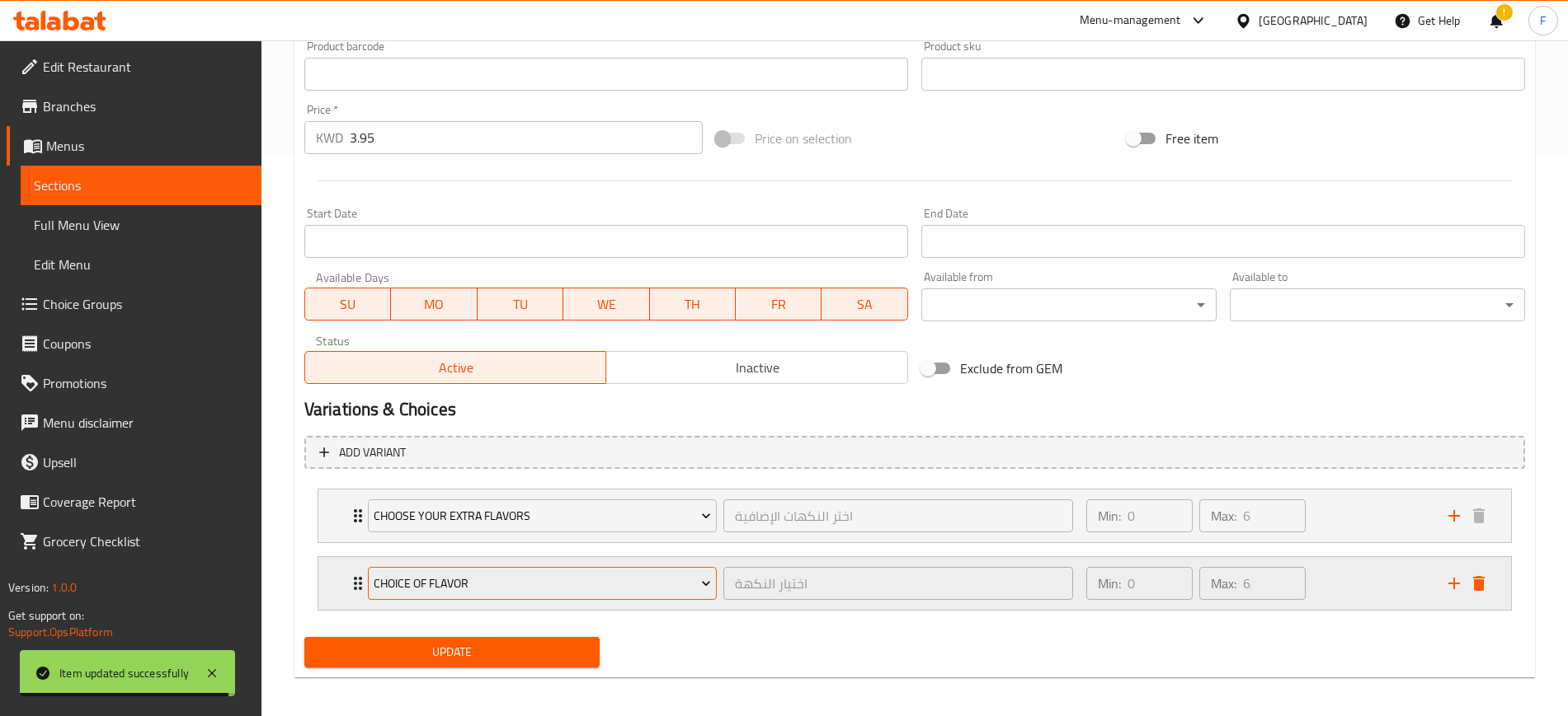
scroll to position [567, 0]
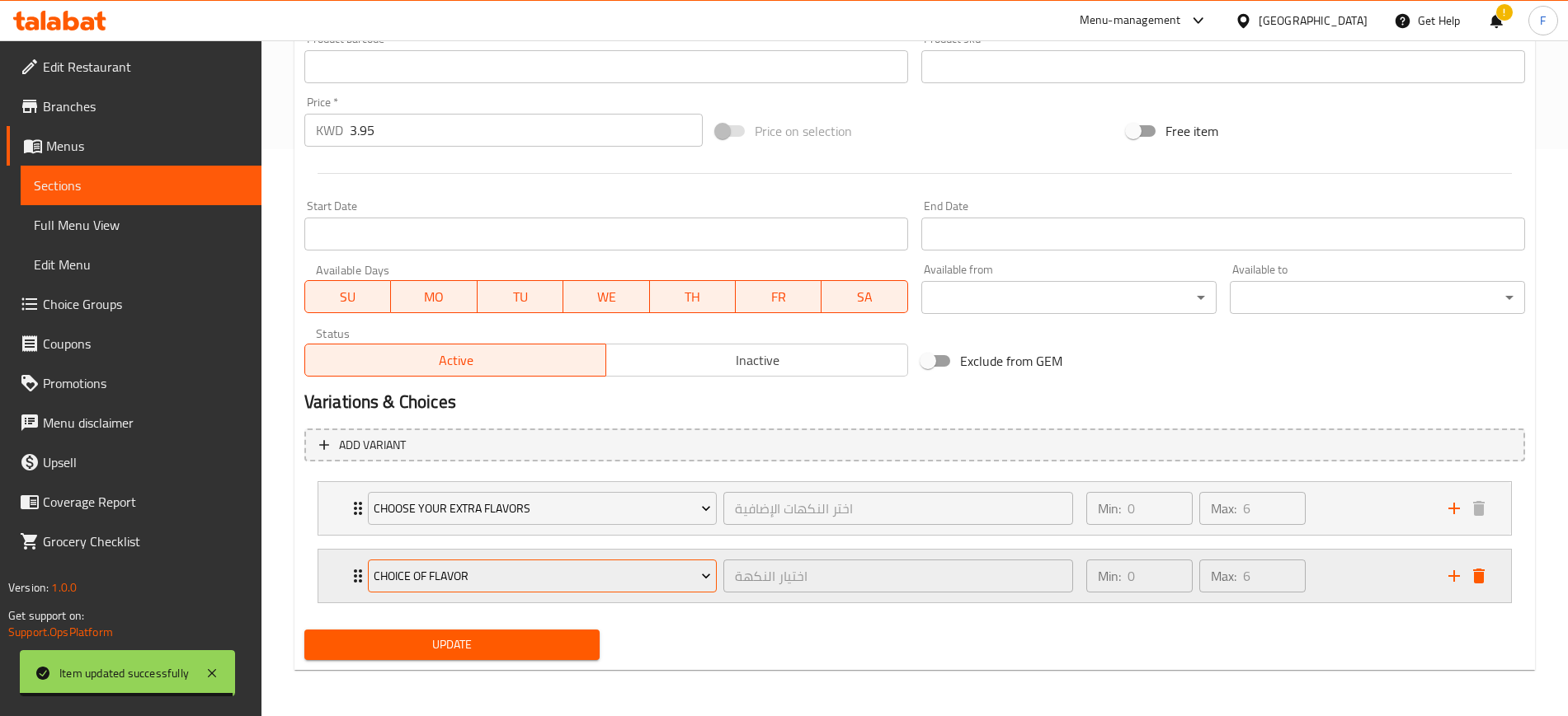
click at [540, 562] on button "choice of flavor" at bounding box center [542, 576] width 349 height 33
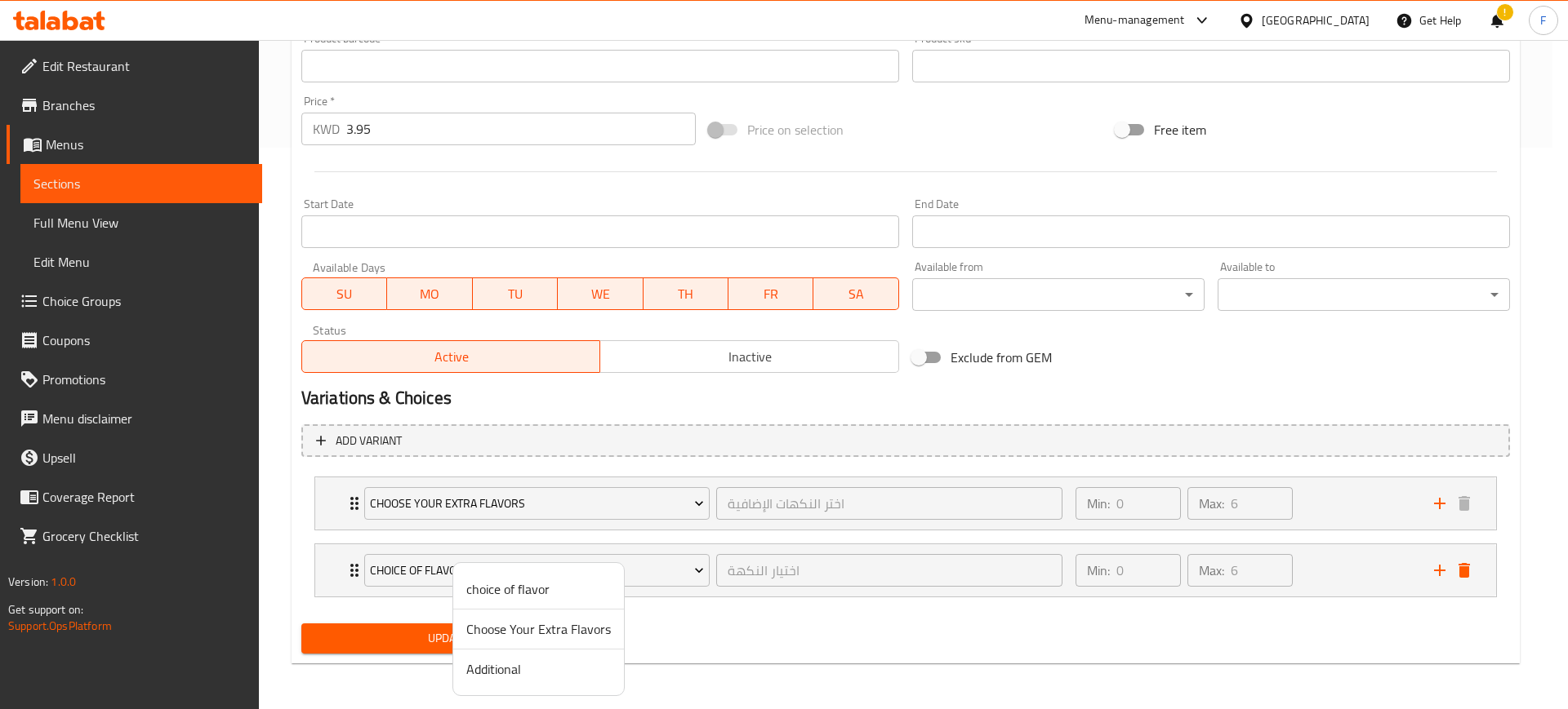
click at [540, 685] on li "Additional" at bounding box center [538, 670] width 171 height 39
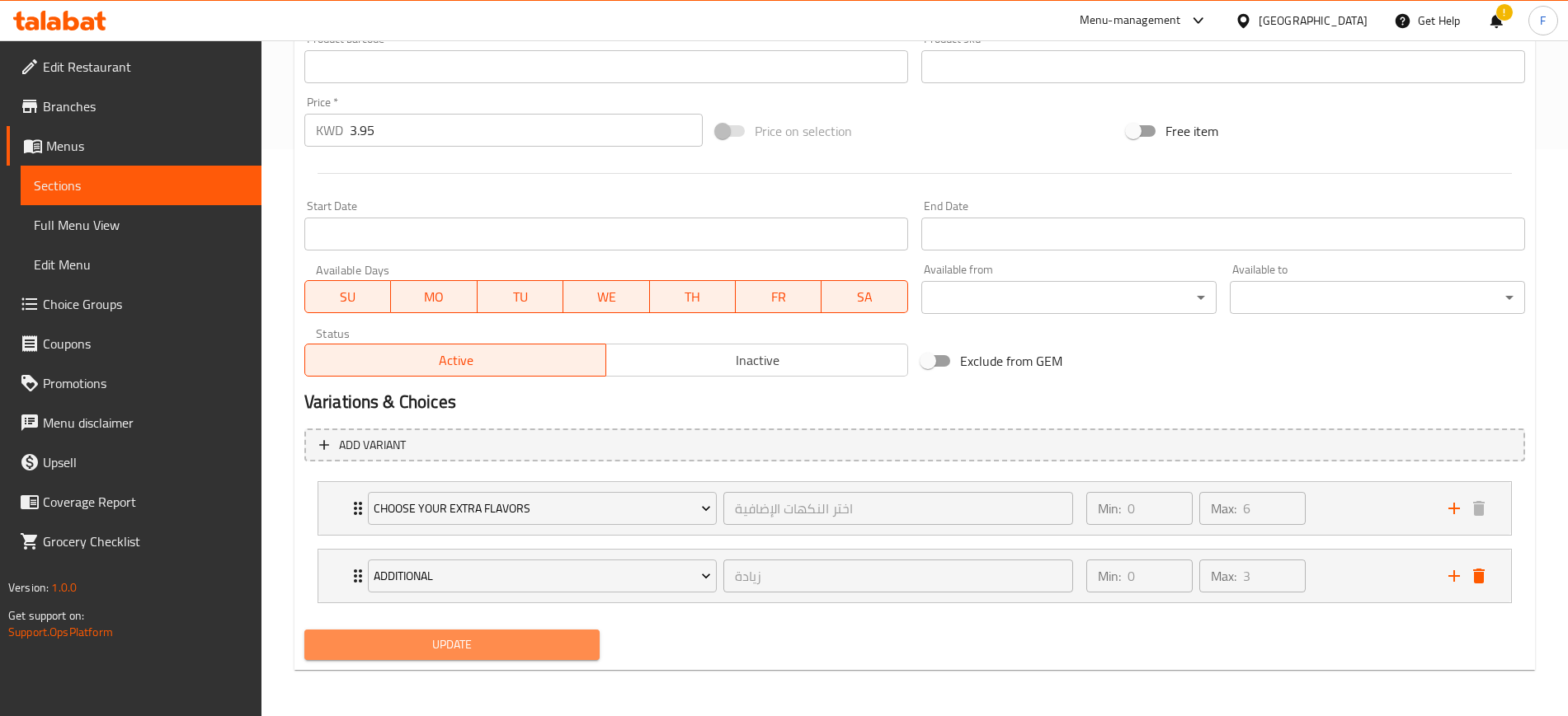
click at [463, 651] on span "Update" at bounding box center [452, 645] width 269 height 21
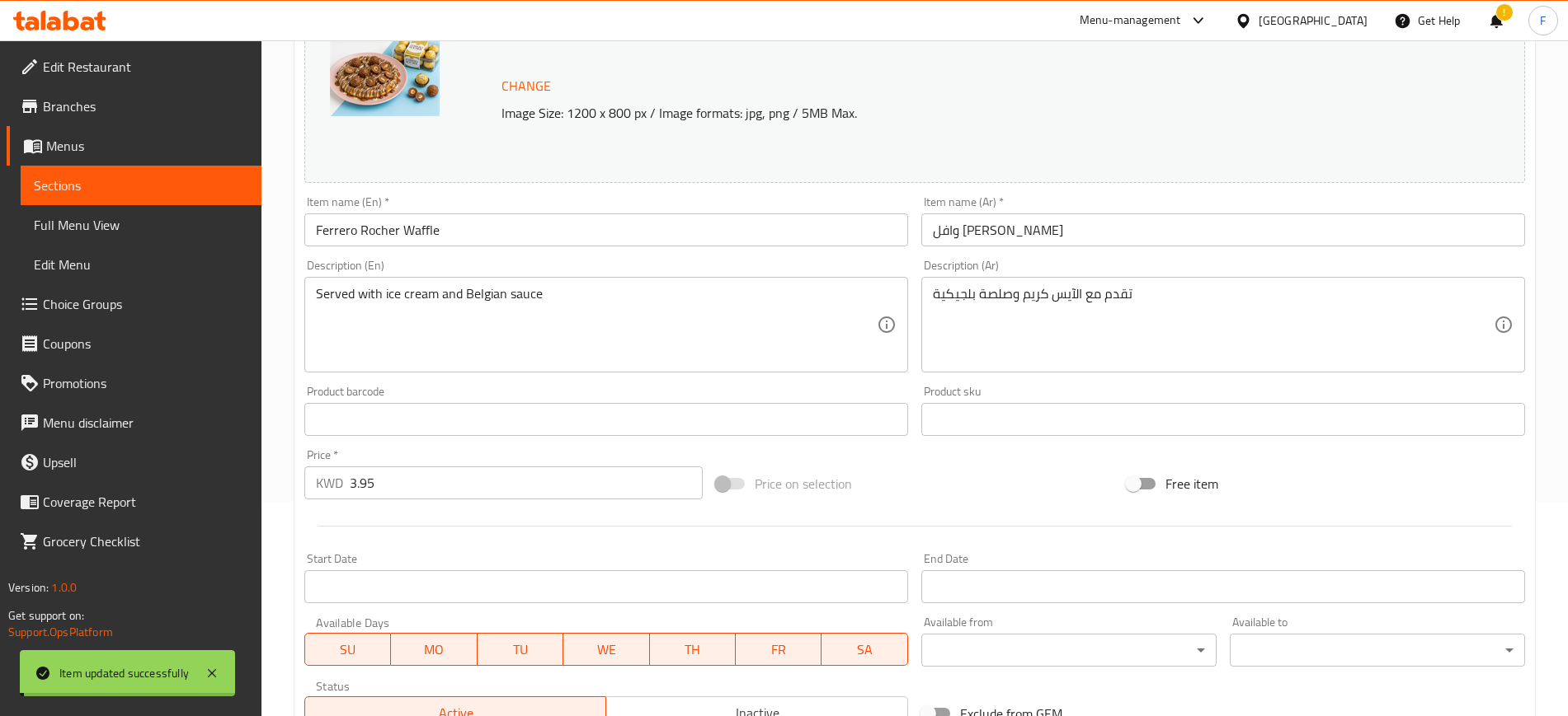
scroll to position [0, 0]
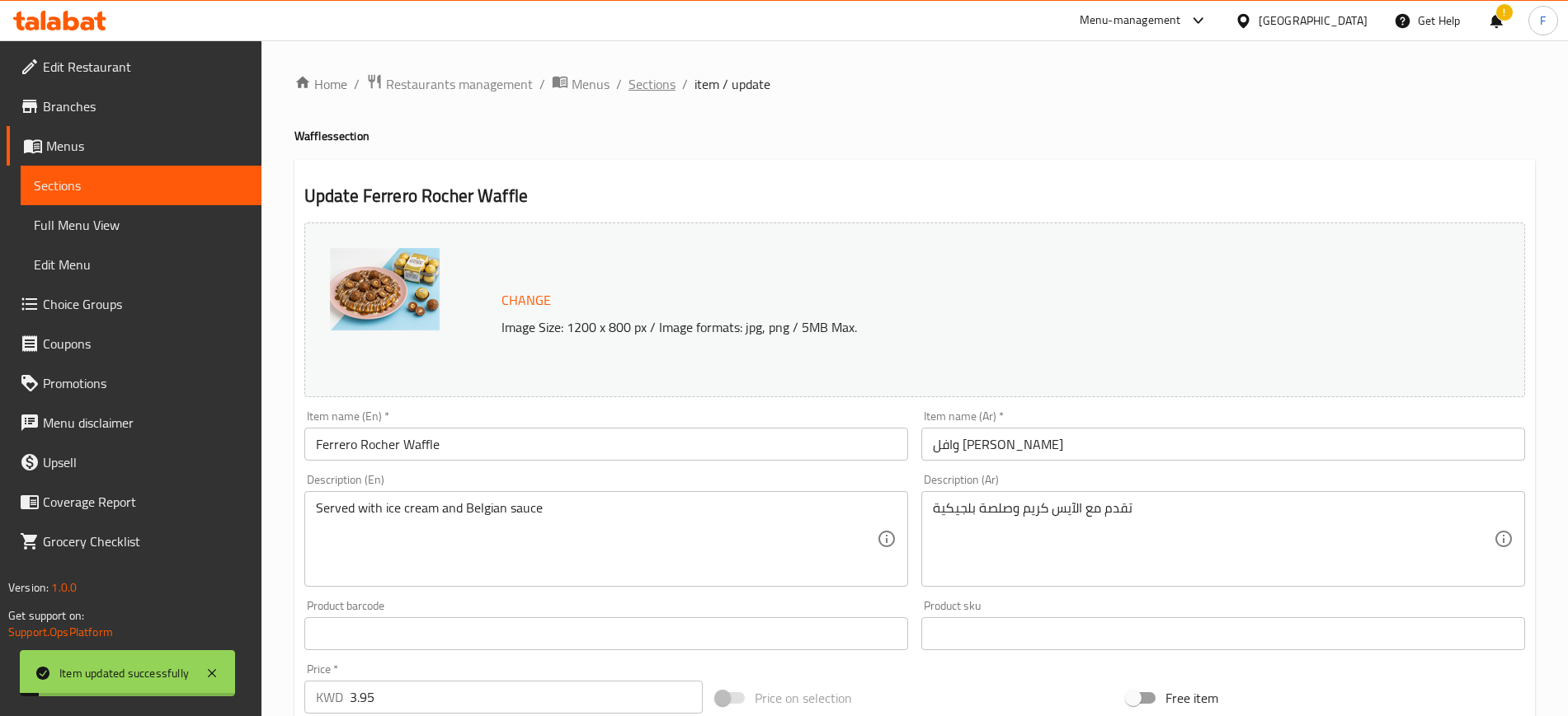
click at [669, 79] on span "Sections" at bounding box center [652, 84] width 47 height 20
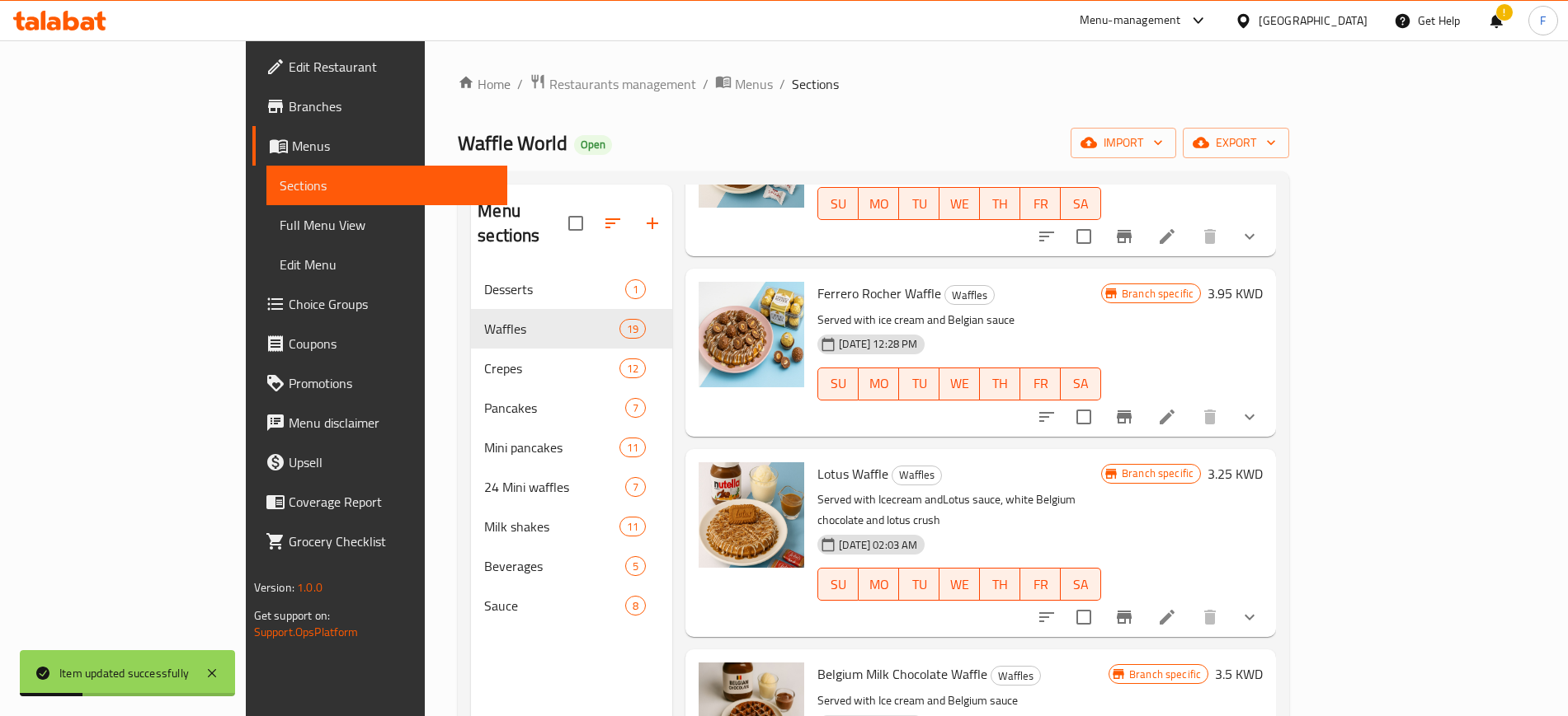
scroll to position [2424, 0]
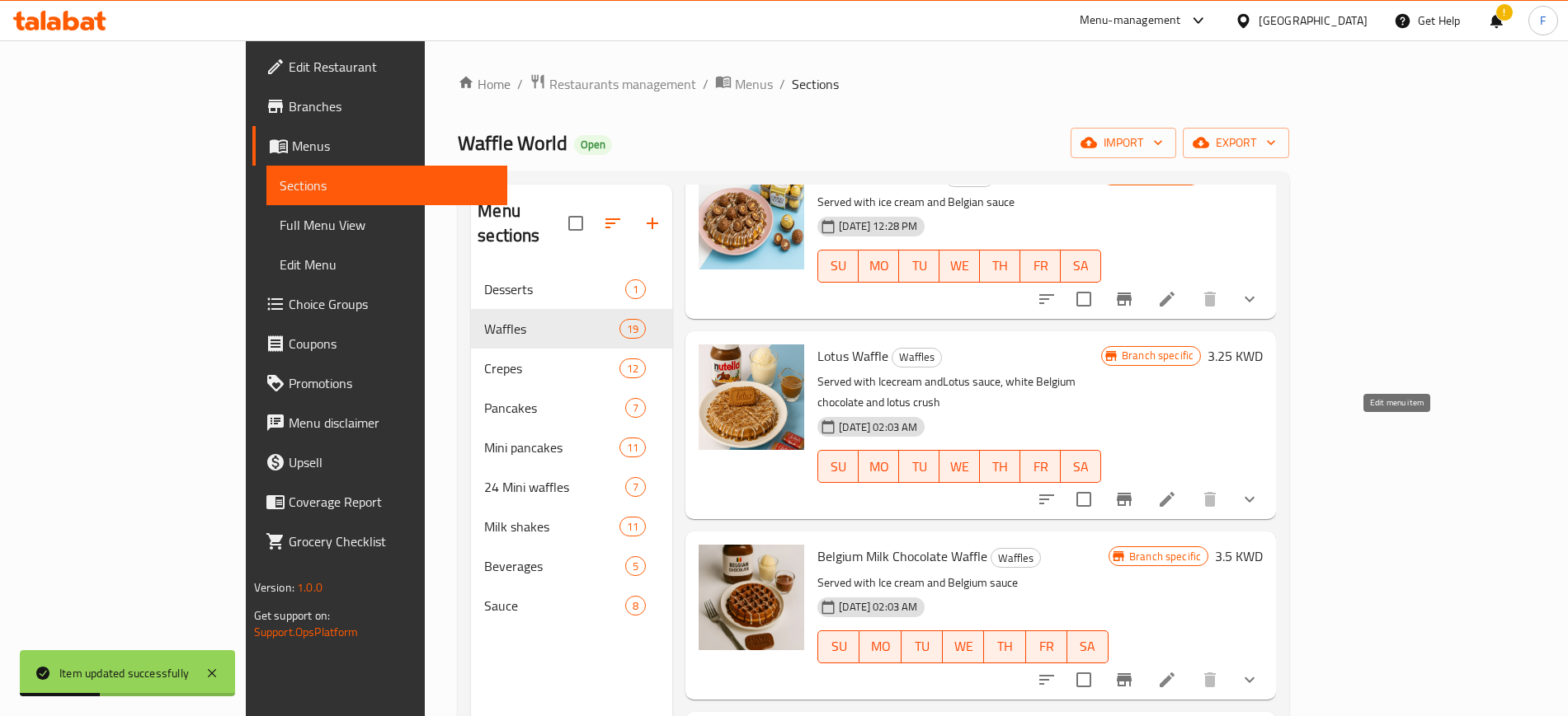
click at [1177, 490] on icon at bounding box center [1166, 499] width 20 height 20
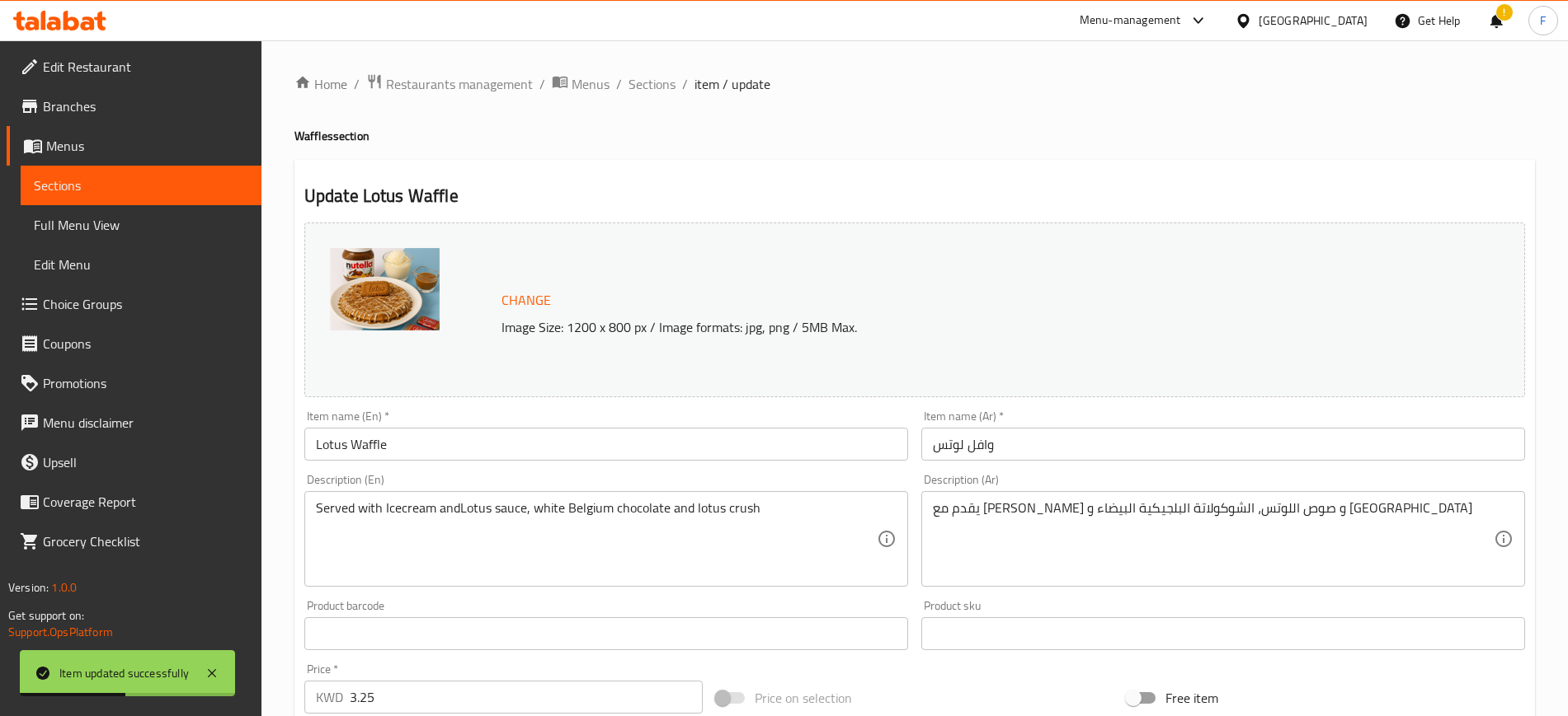
drag, startPoint x: 422, startPoint y: 459, endPoint x: 250, endPoint y: 477, distance: 172.9
click at [250, 477] on div "Edit Restaurant Branches Menus Sections Full Menu View Edit Menu Choice Groups …" at bounding box center [784, 628] width 1568 height 1175
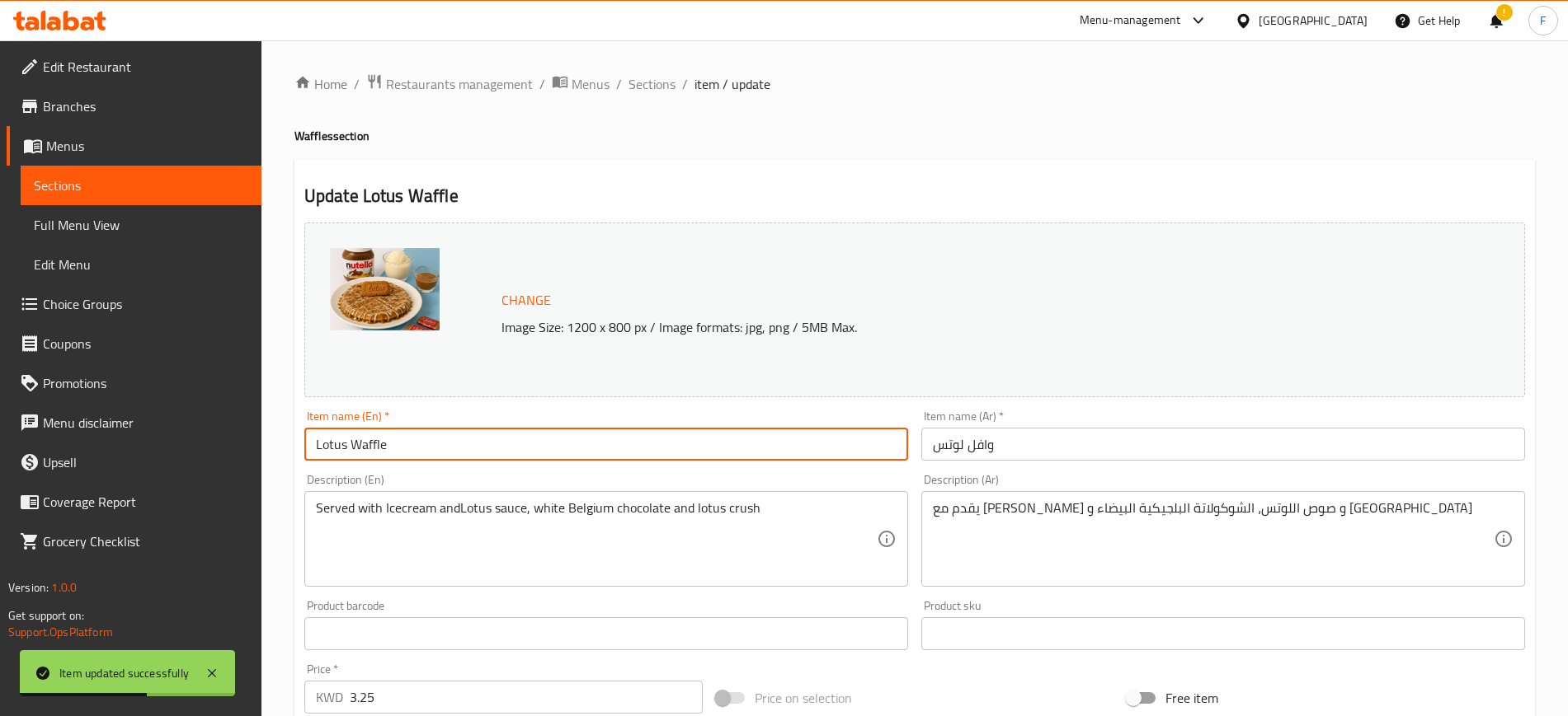
scroll to position [499, 0]
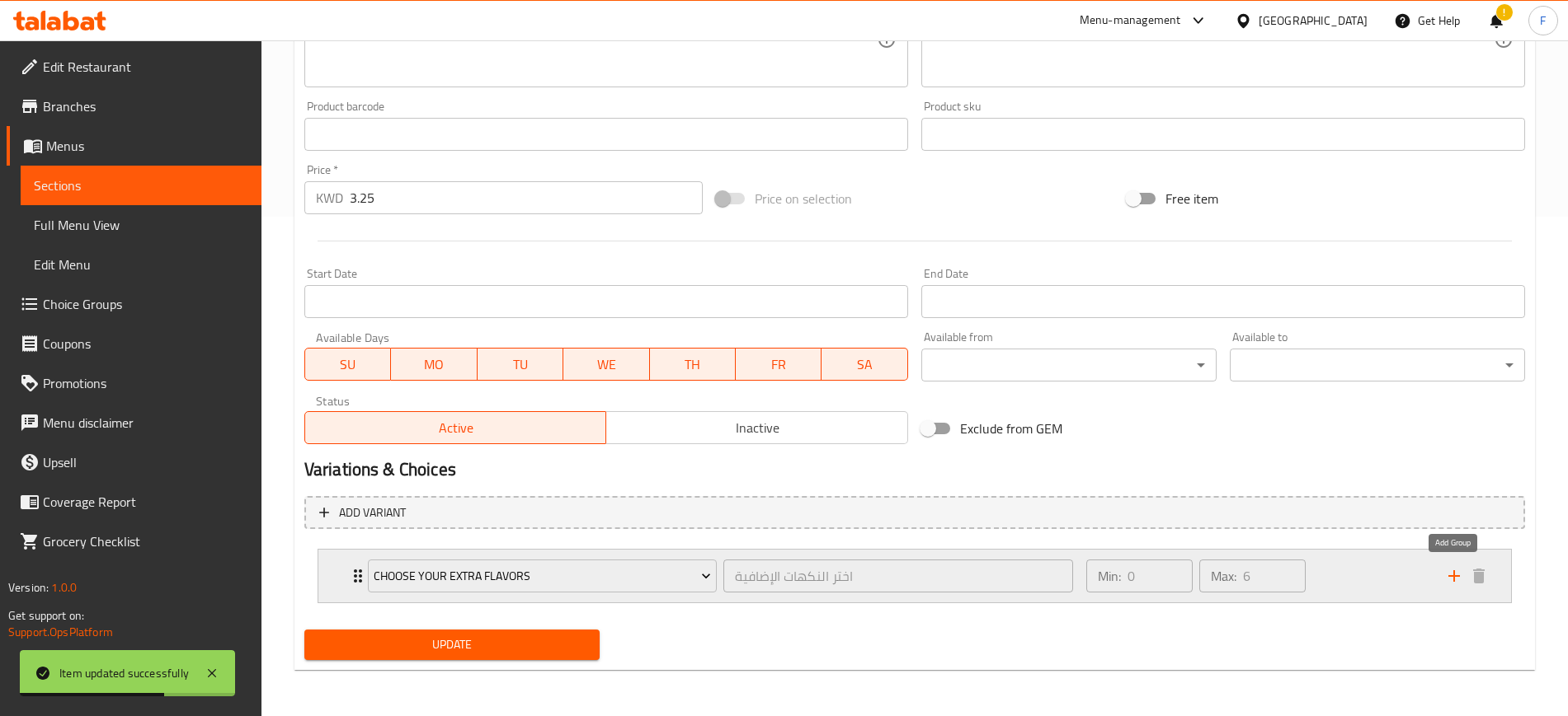
click at [1453, 567] on icon "add" at bounding box center [1454, 576] width 20 height 20
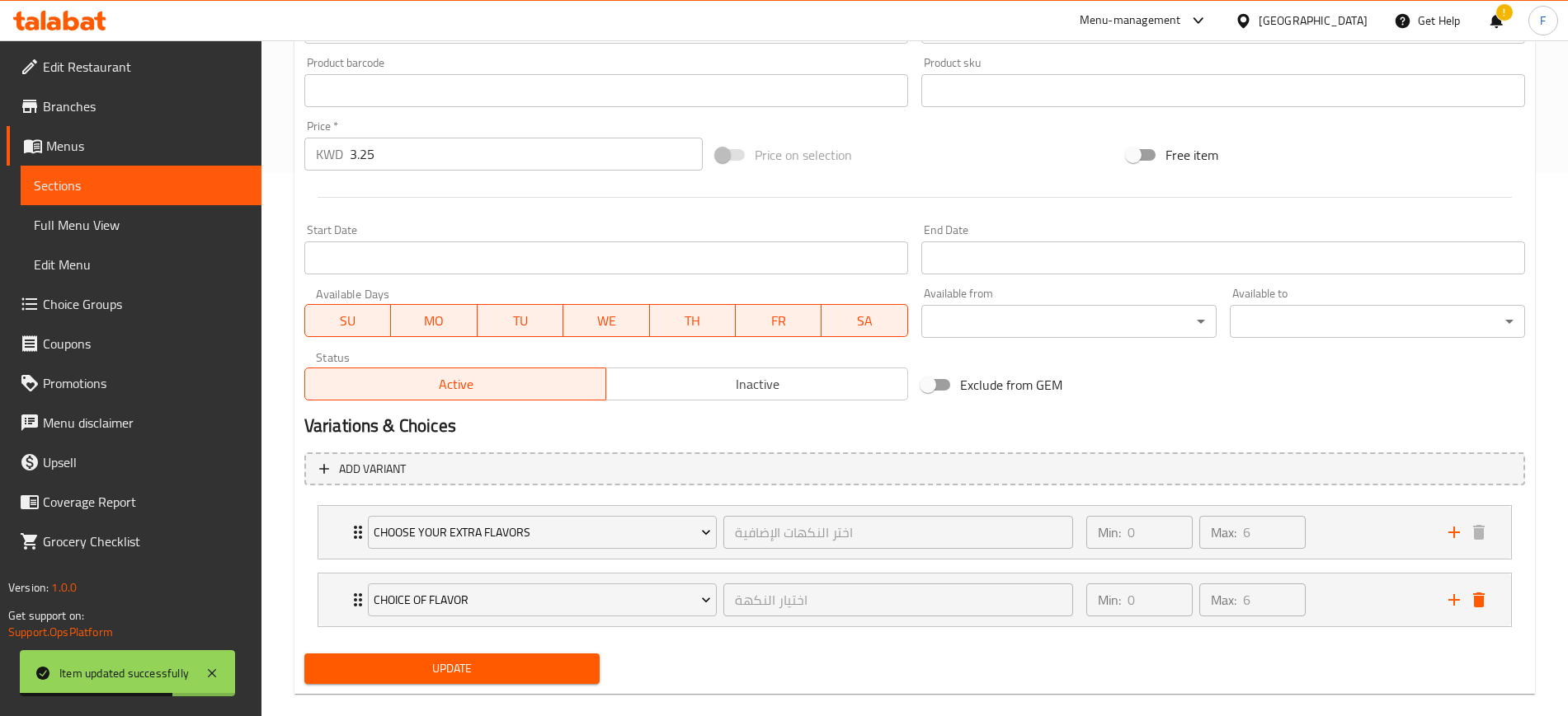
scroll to position [567, 0]
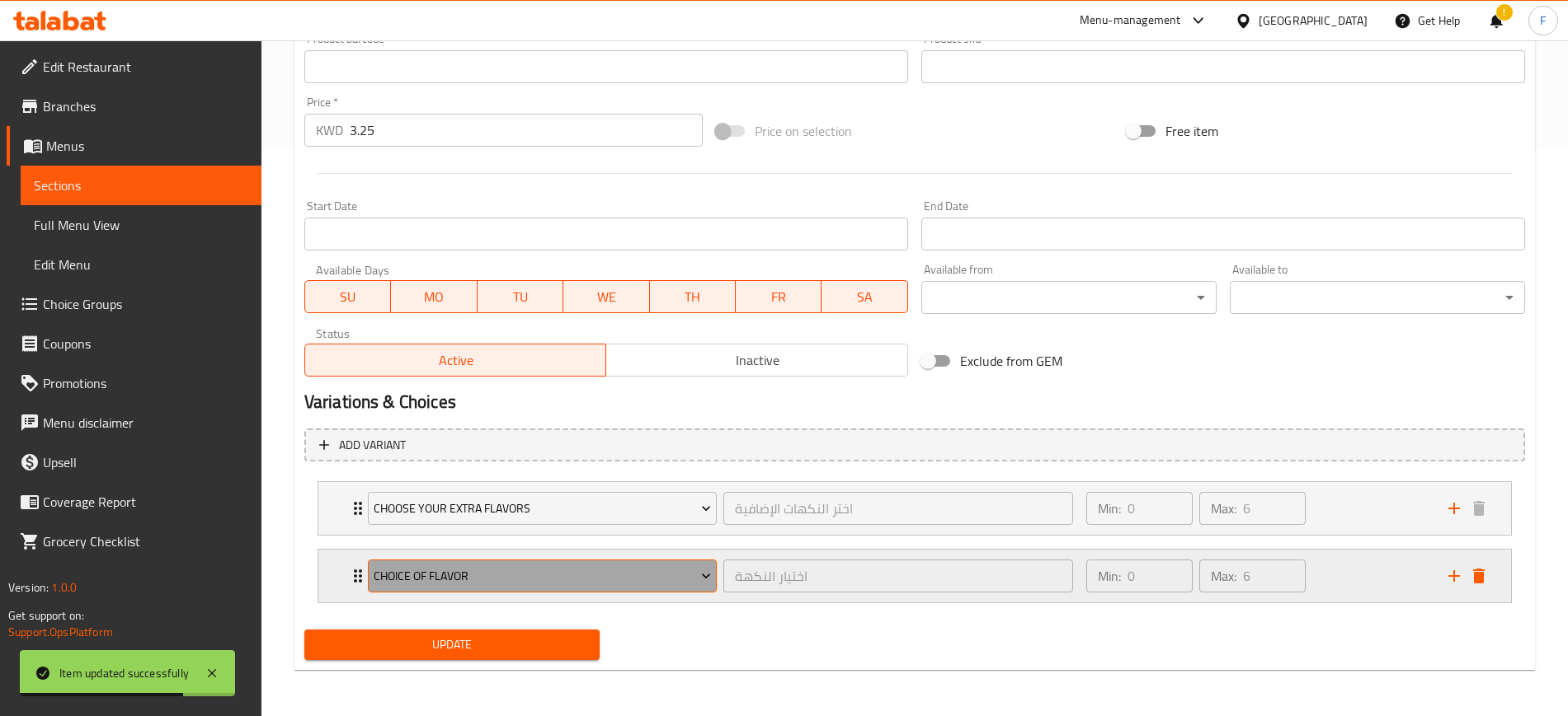
click at [566, 580] on span "choice of flavor" at bounding box center [542, 576] width 337 height 21
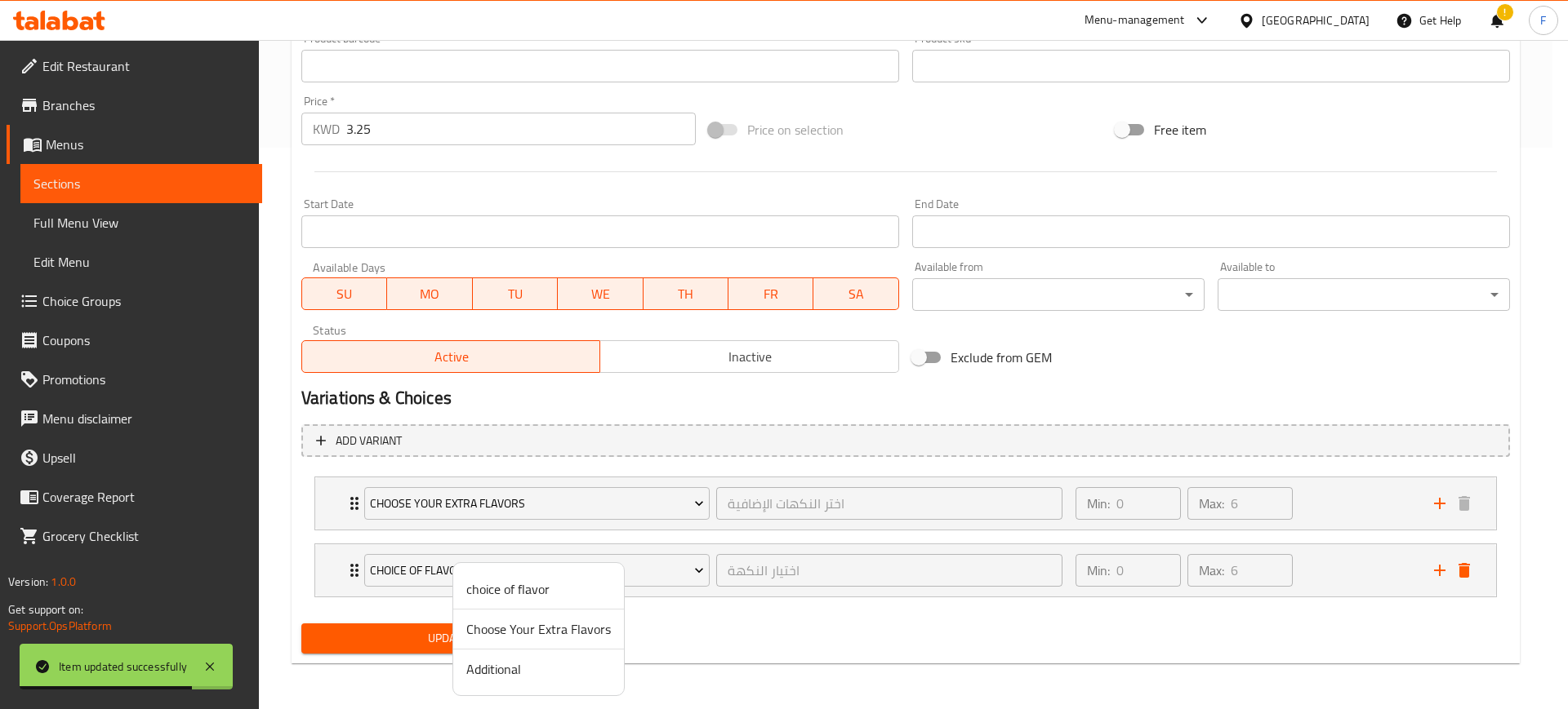
click at [568, 674] on span "Additional" at bounding box center [538, 669] width 144 height 20
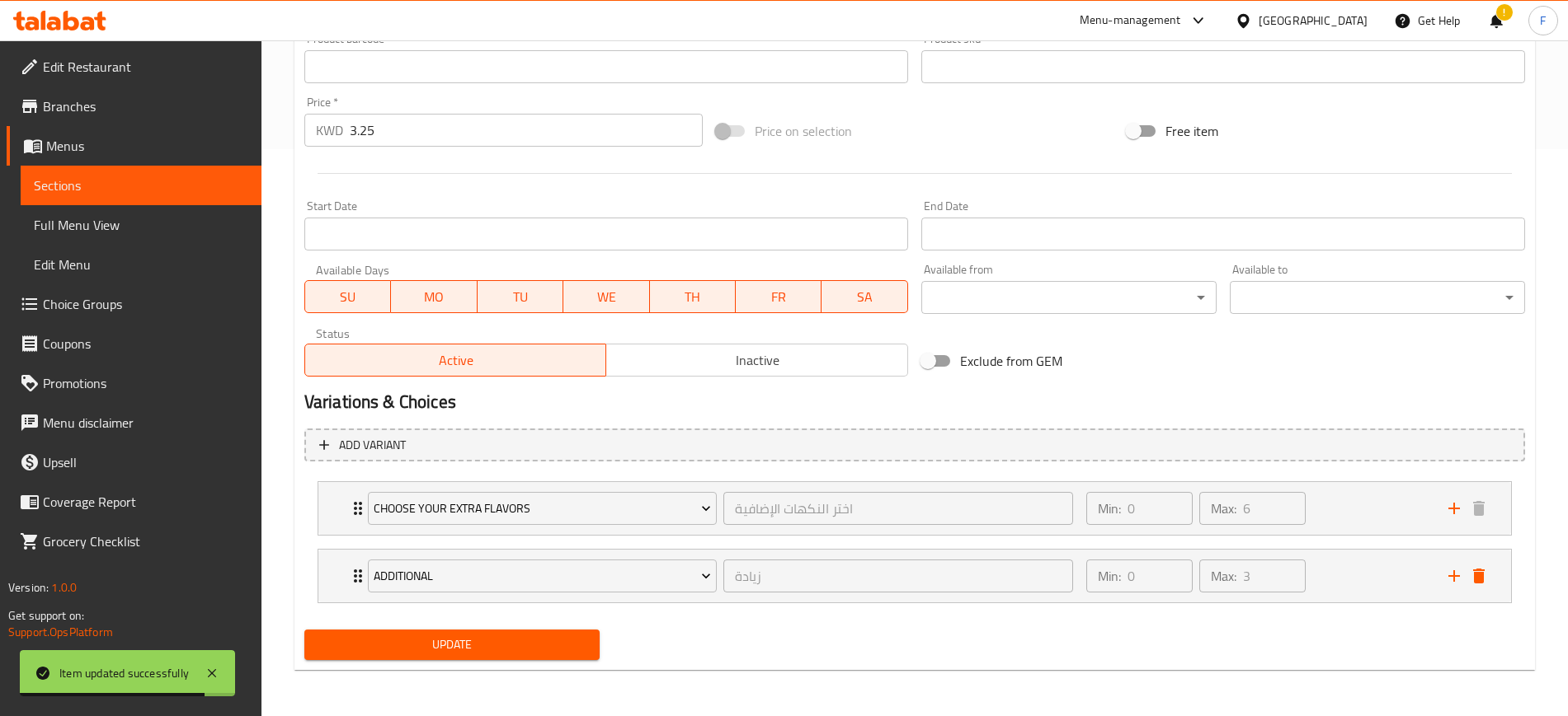
click at [436, 654] on span "Update" at bounding box center [452, 645] width 269 height 21
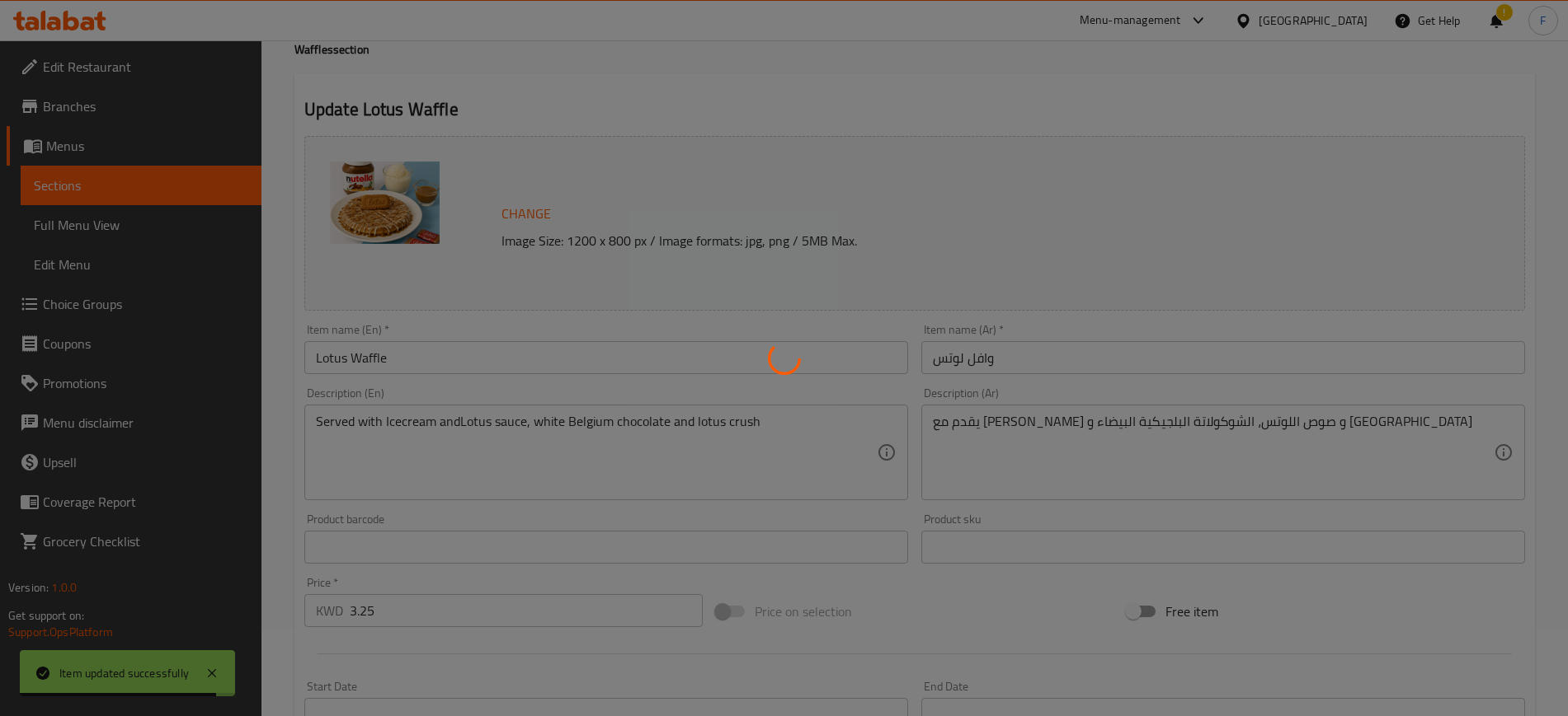
scroll to position [0, 0]
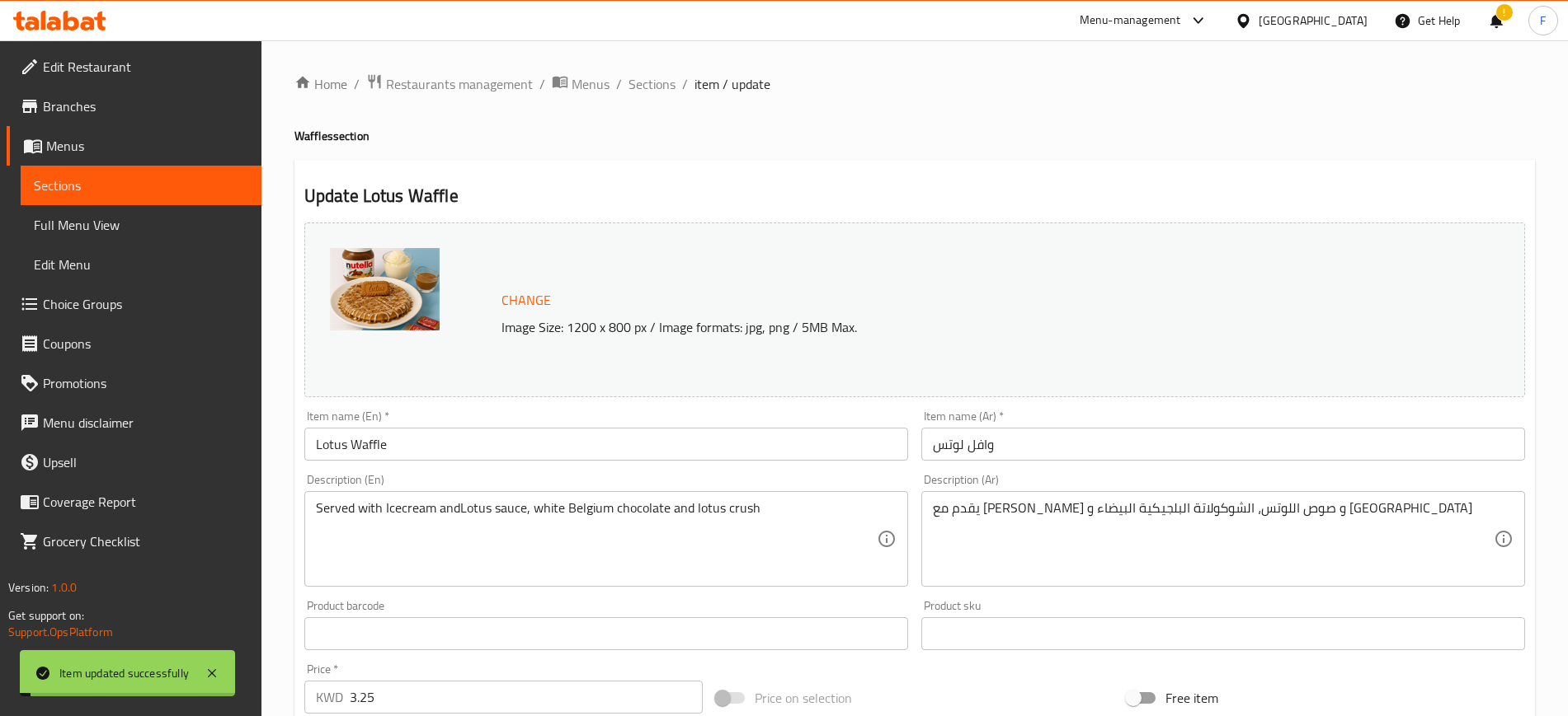
click at [646, 88] on span "Sections" at bounding box center [652, 84] width 47 height 20
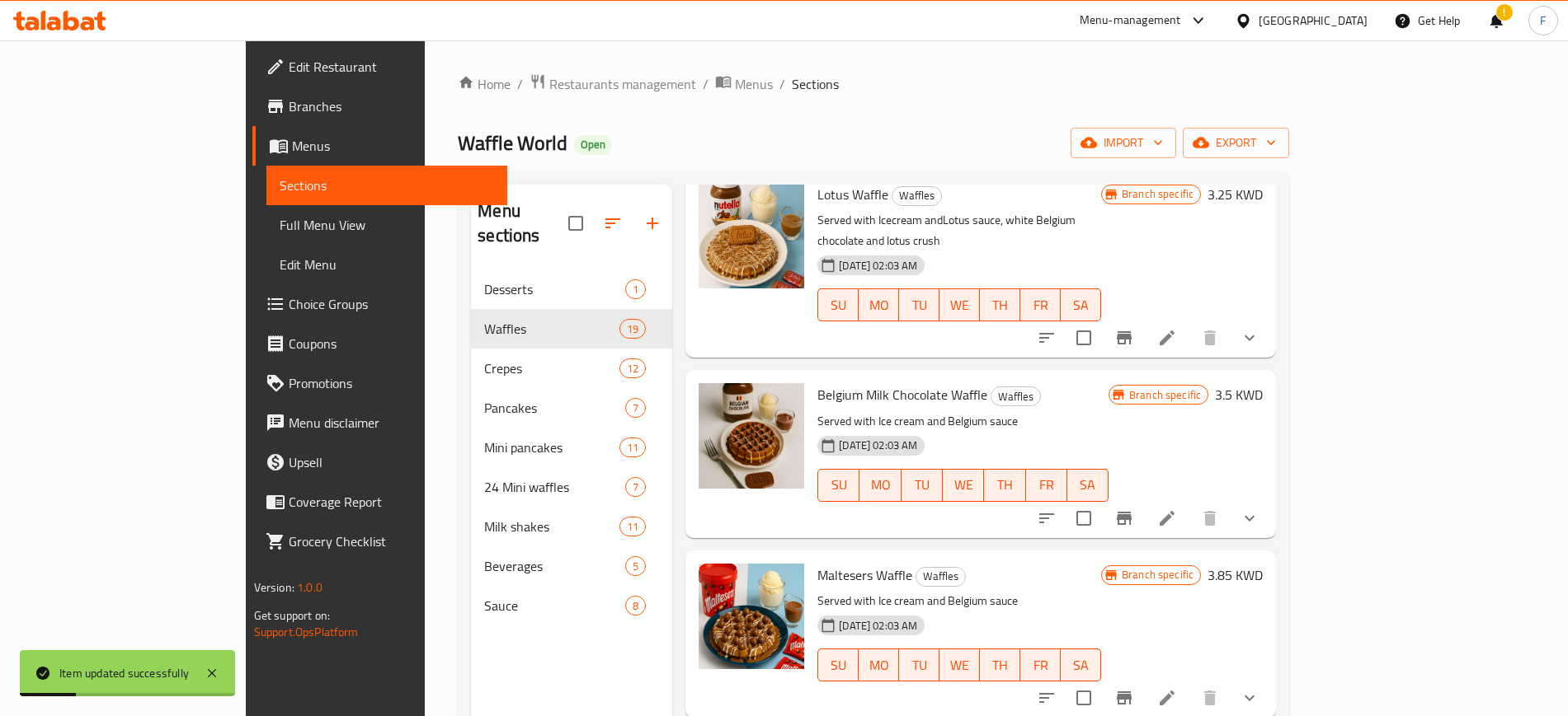
scroll to position [2604, 0]
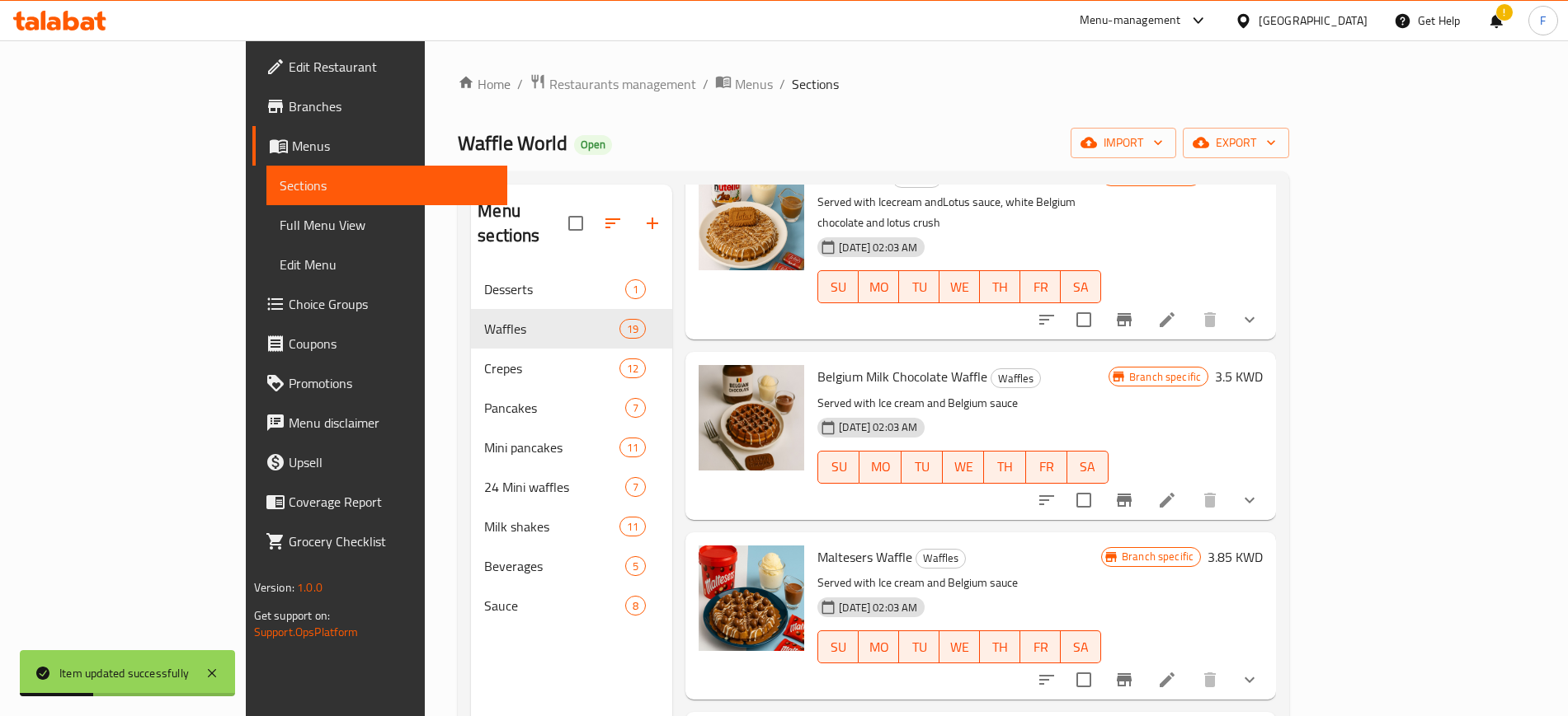
click at [854, 364] on span "Belgium Milk Chocolate Waffle" at bounding box center [902, 376] width 170 height 25
copy h6 "Belgium Milk Chocolate Waffle"
click at [817, 545] on span "Maltesers Waffle" at bounding box center [864, 557] width 95 height 25
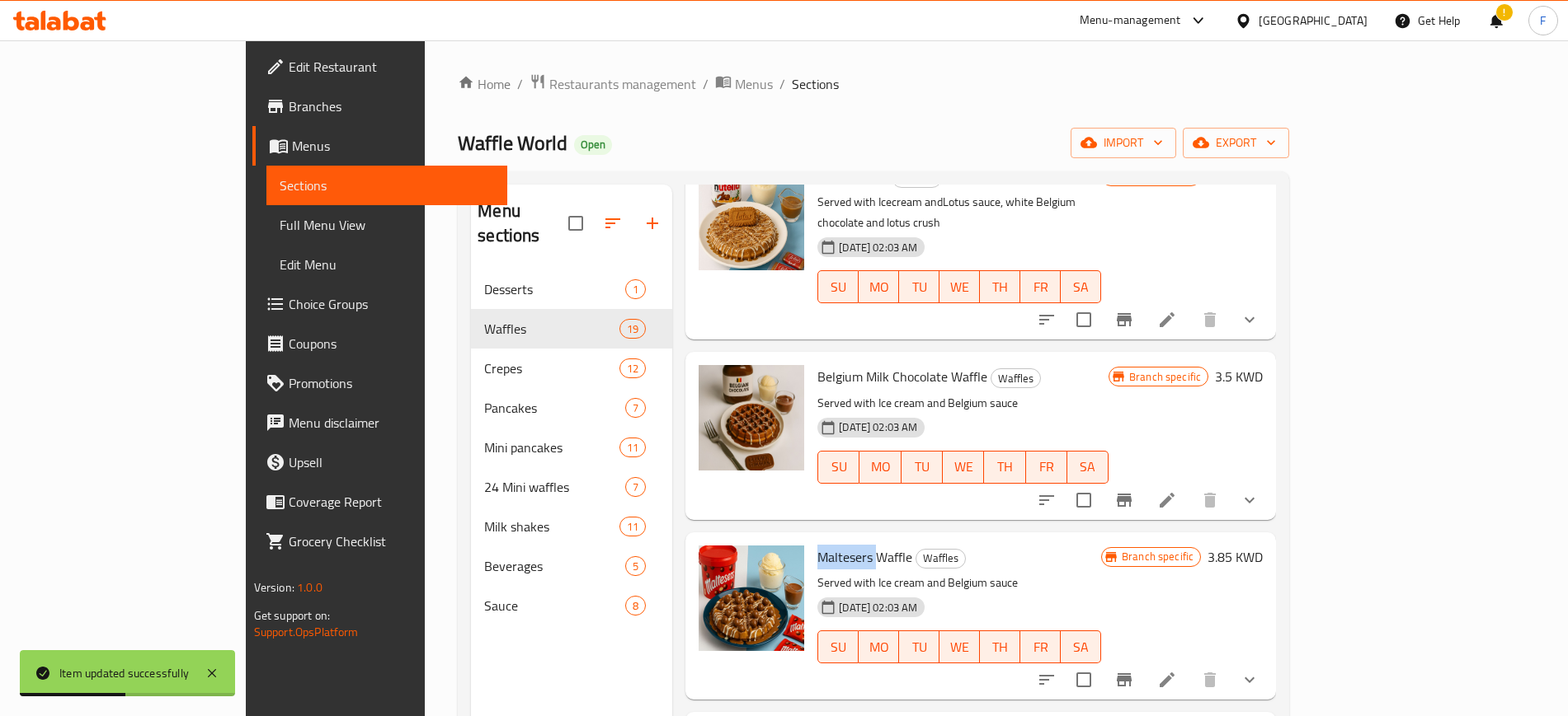
click at [817, 545] on span "Maltesers Waffle" at bounding box center [864, 557] width 95 height 25
copy h6 "Maltesers Waffle"
click at [1177, 491] on icon at bounding box center [1166, 500] width 20 height 20
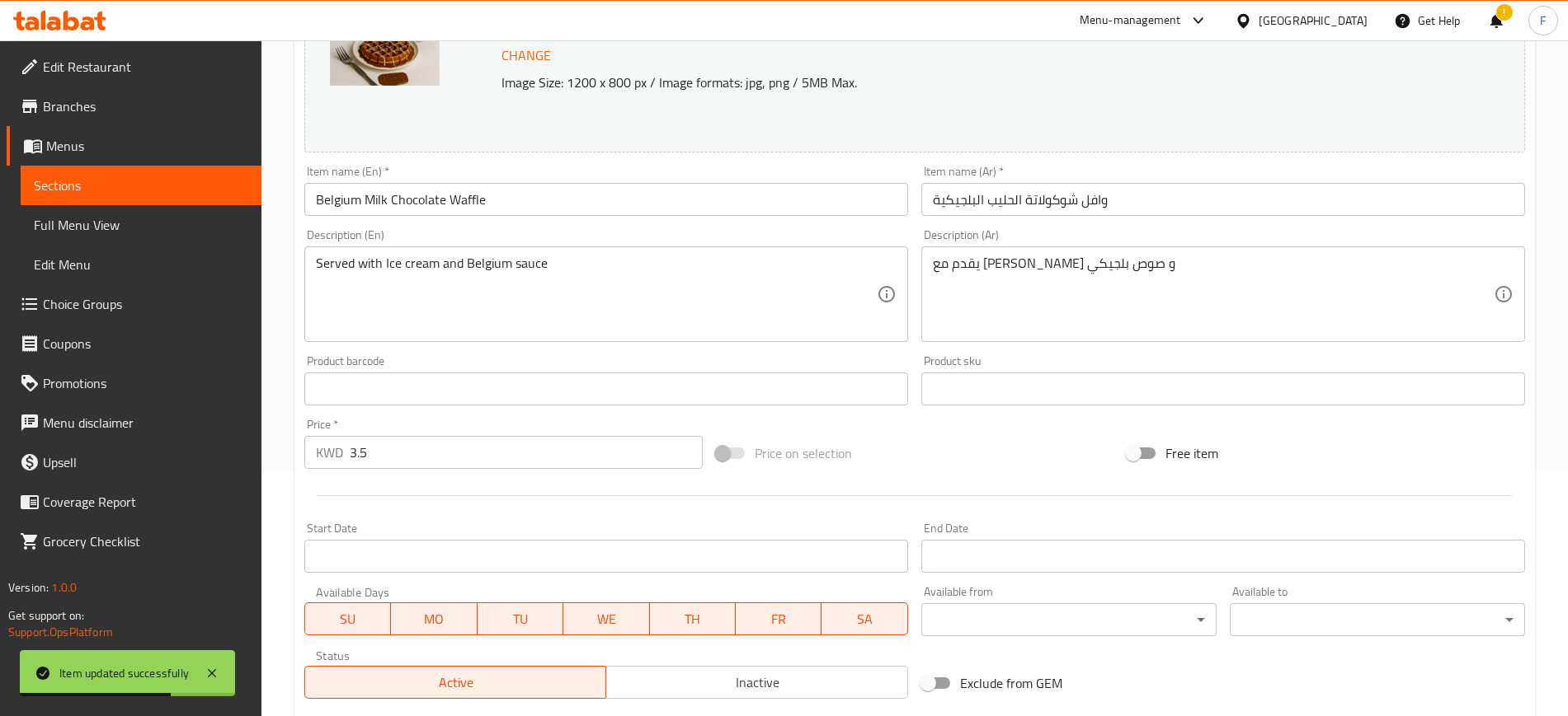
scroll to position [499, 0]
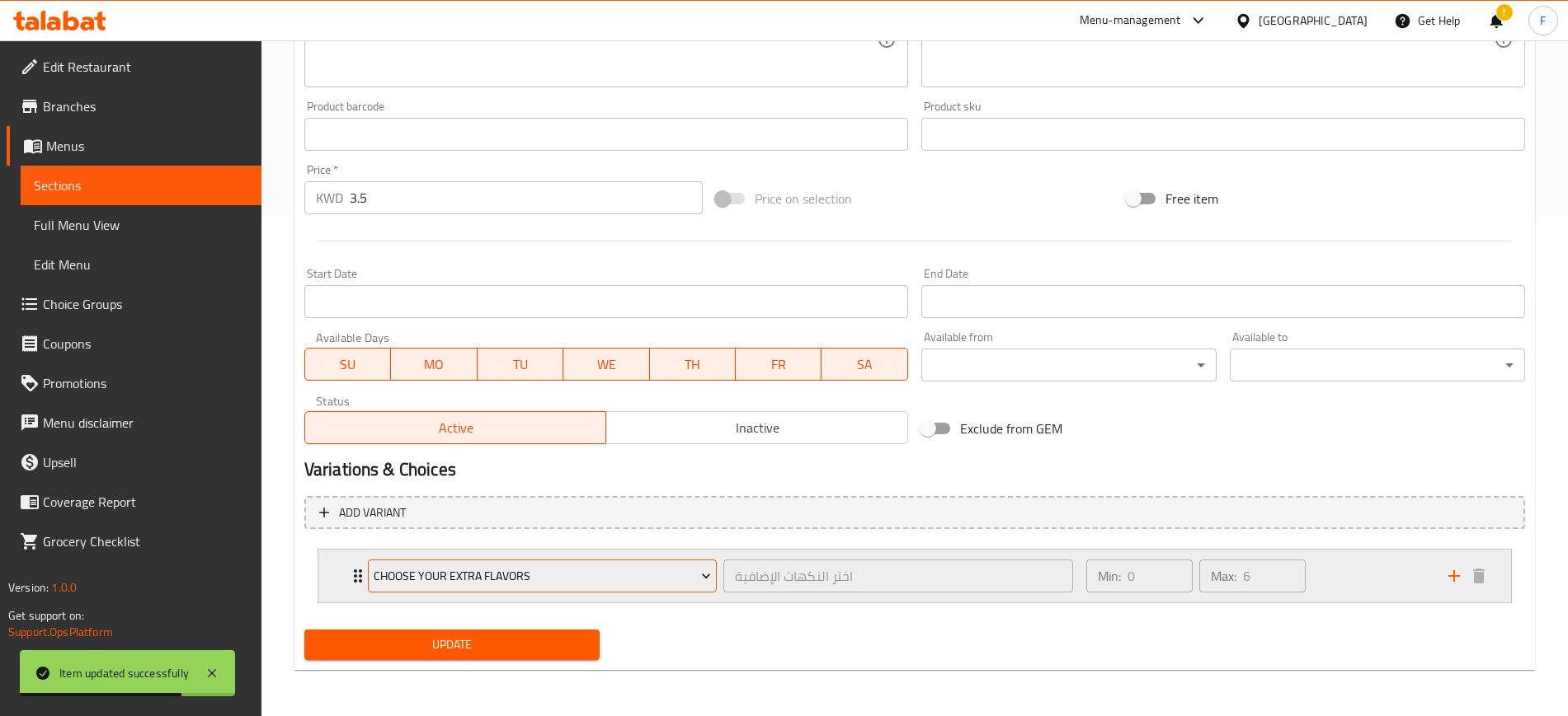
click at [571, 582] on span "Choose Your Extra Flavors" at bounding box center [542, 576] width 337 height 21
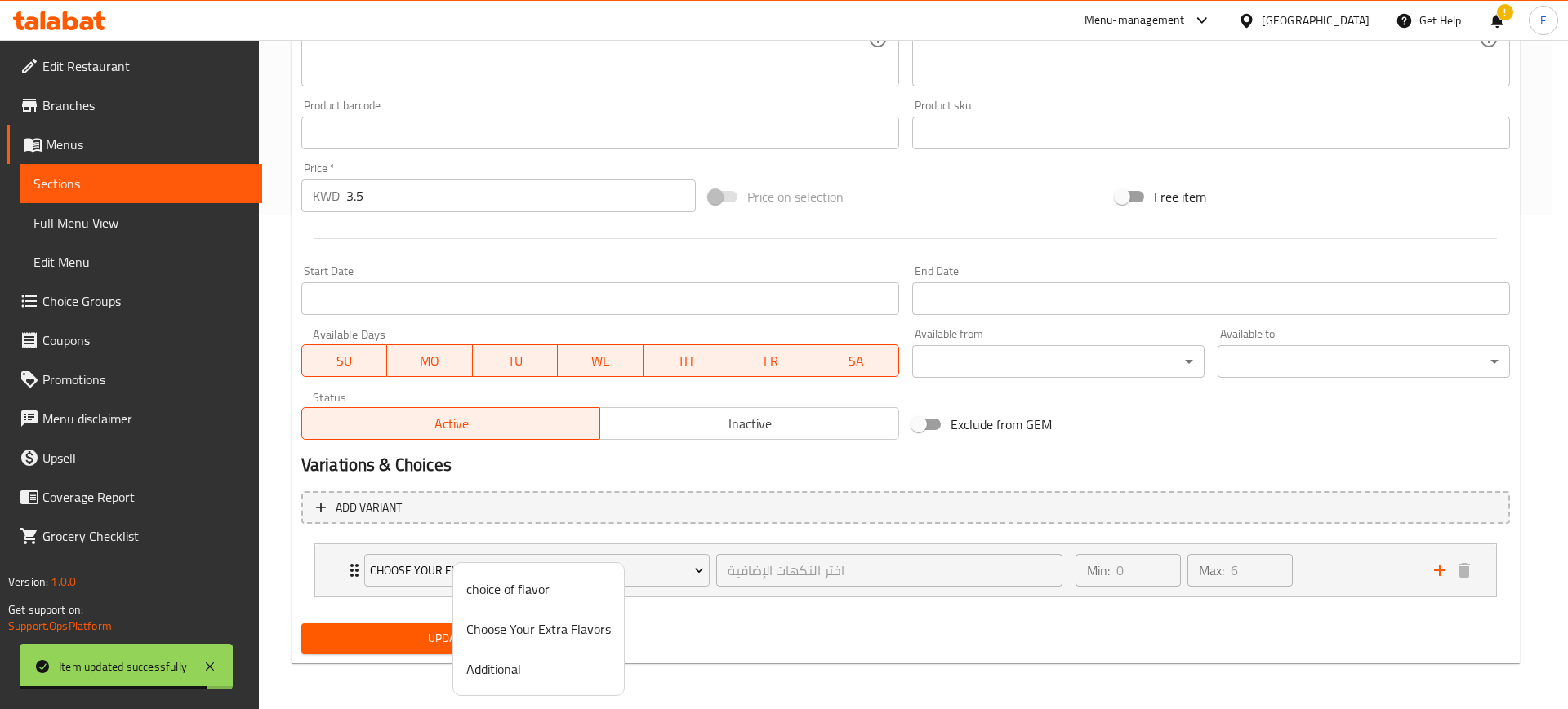
click at [1438, 569] on div at bounding box center [784, 354] width 1568 height 709
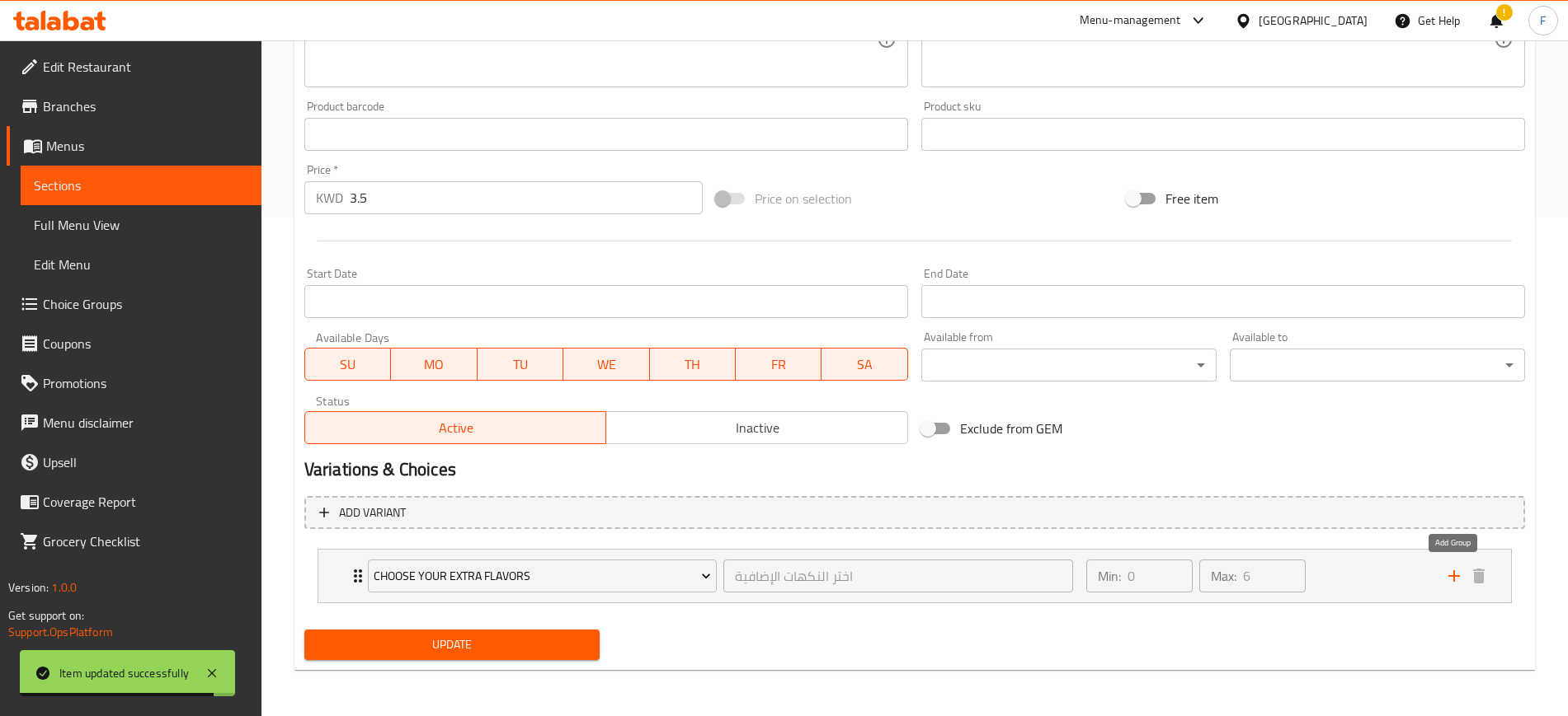
click at [1453, 575] on icon "add" at bounding box center [1454, 576] width 11 height 11
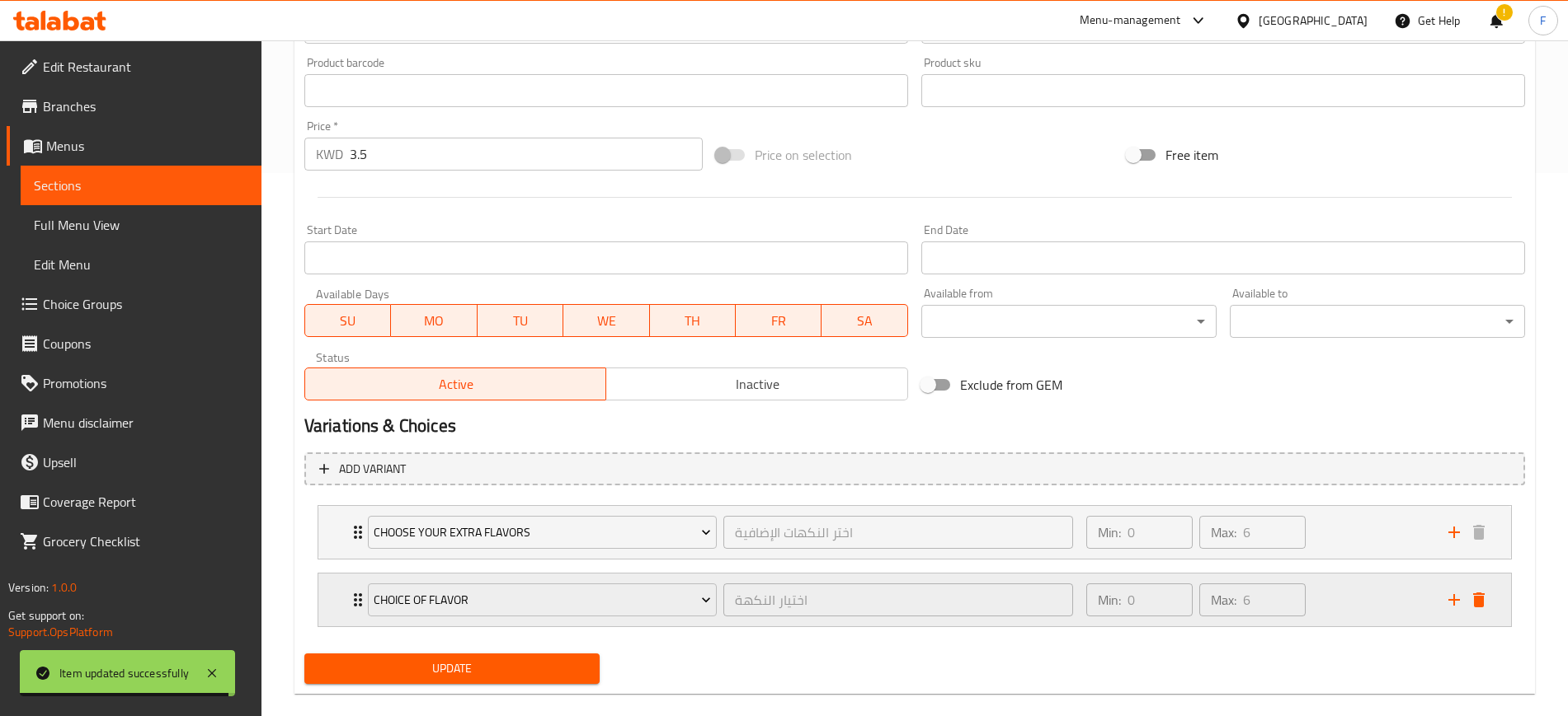
scroll to position [567, 0]
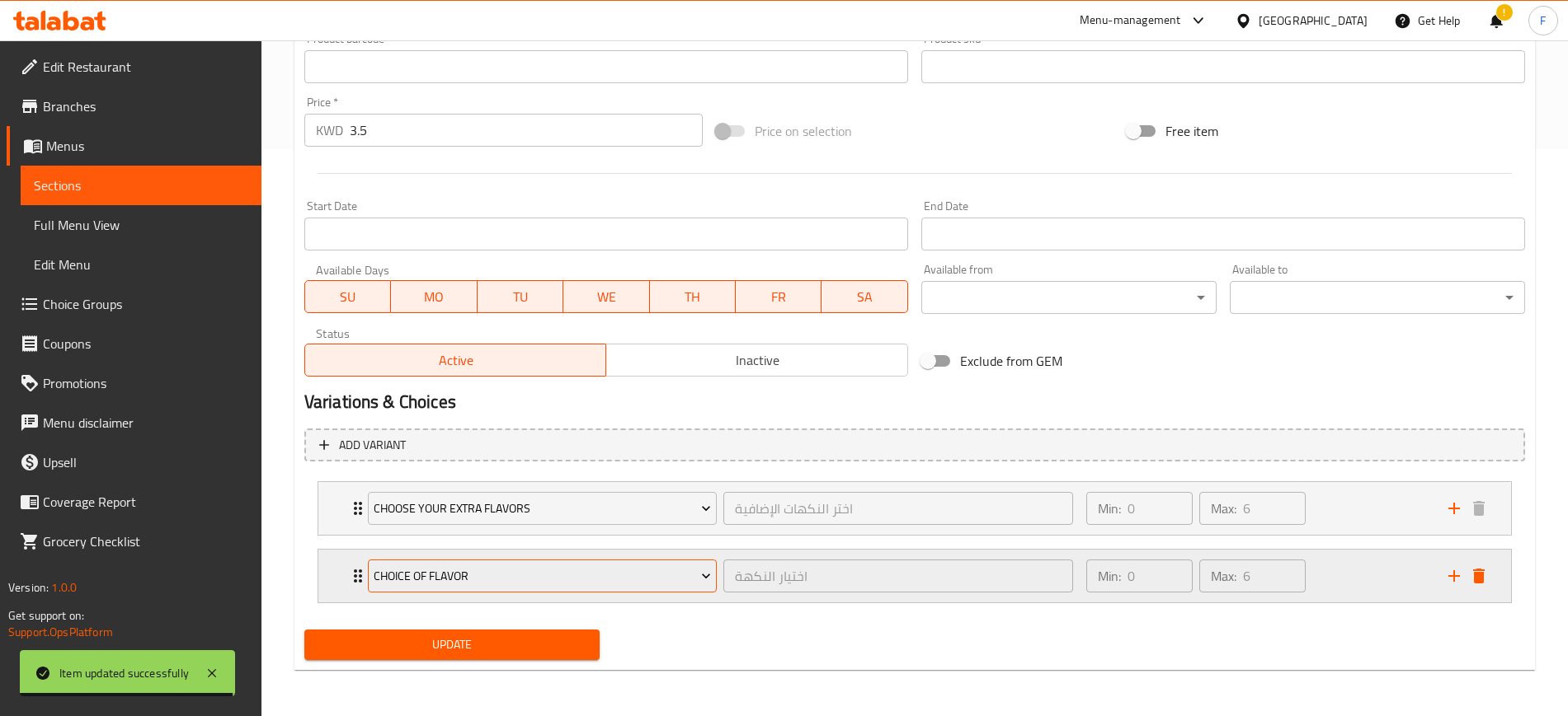
click at [539, 578] on span "choice of flavor" at bounding box center [542, 576] width 337 height 21
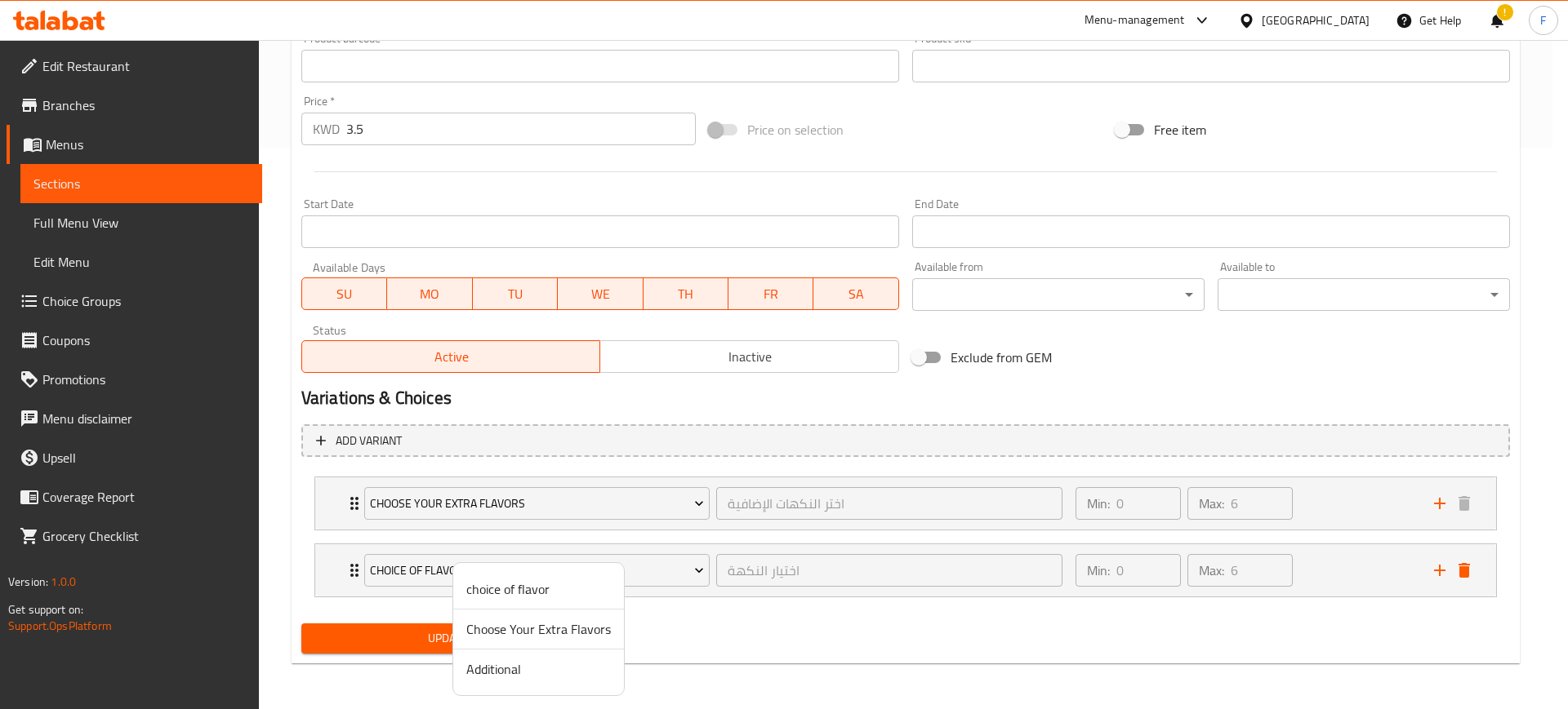
click at [505, 670] on span "Additional" at bounding box center [538, 669] width 144 height 20
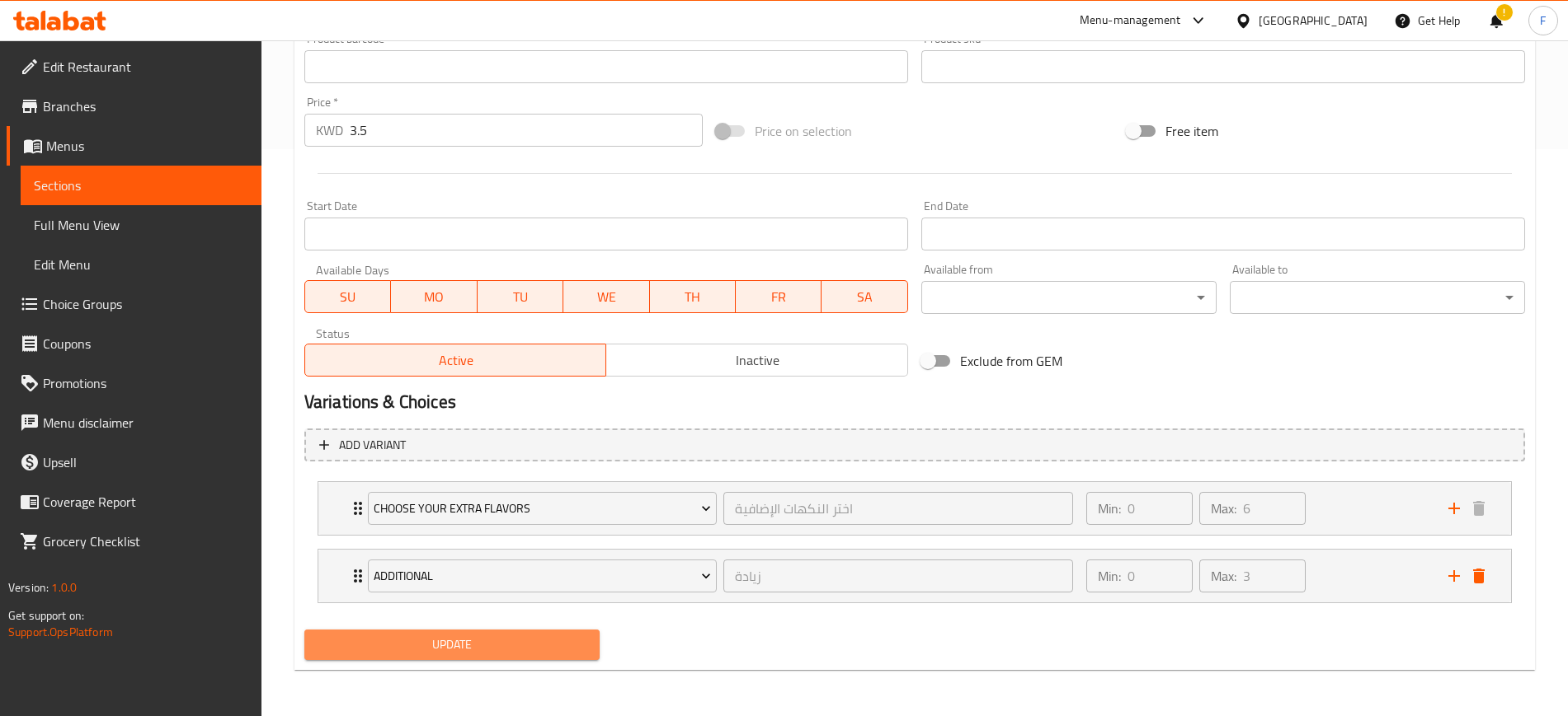
click at [474, 656] on button "Update" at bounding box center [452, 644] width 295 height 30
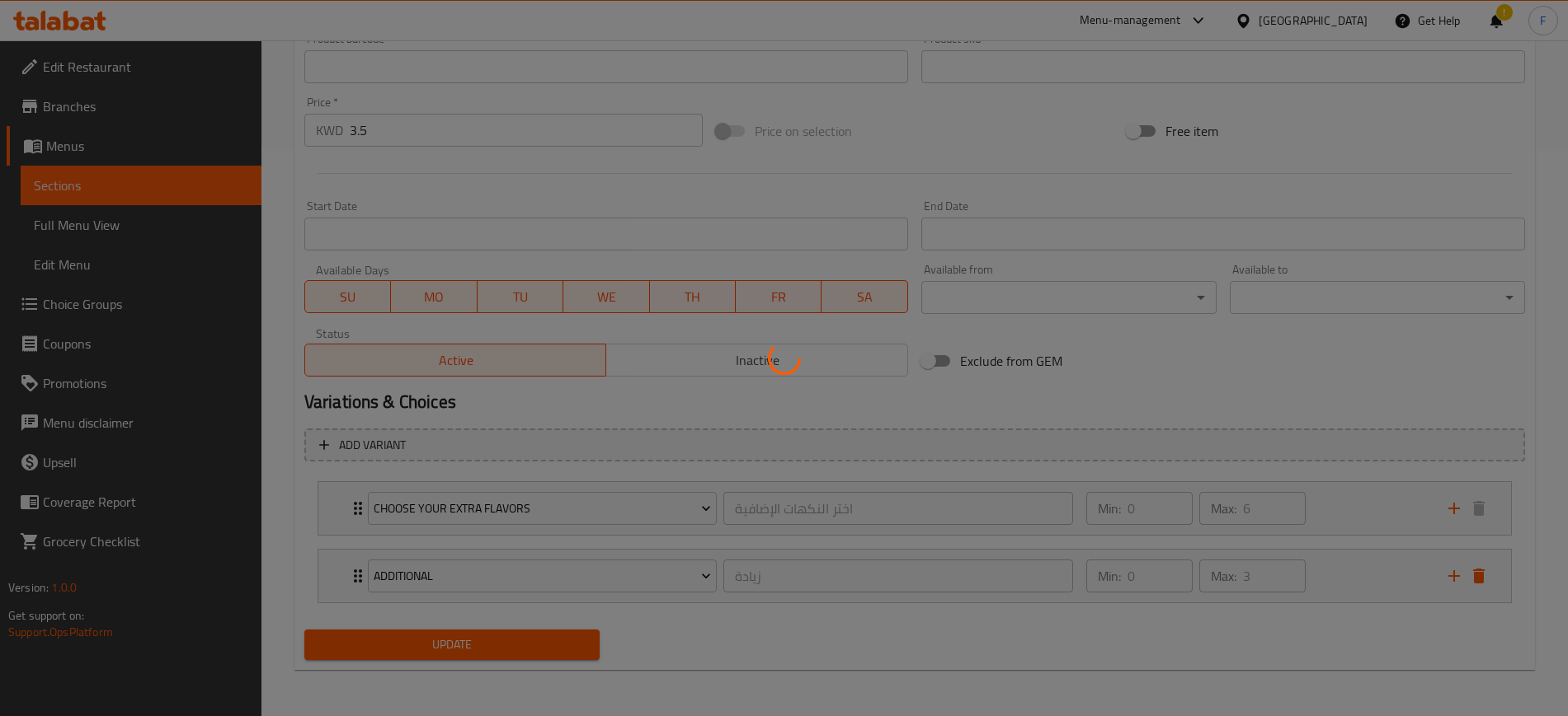
scroll to position [0, 0]
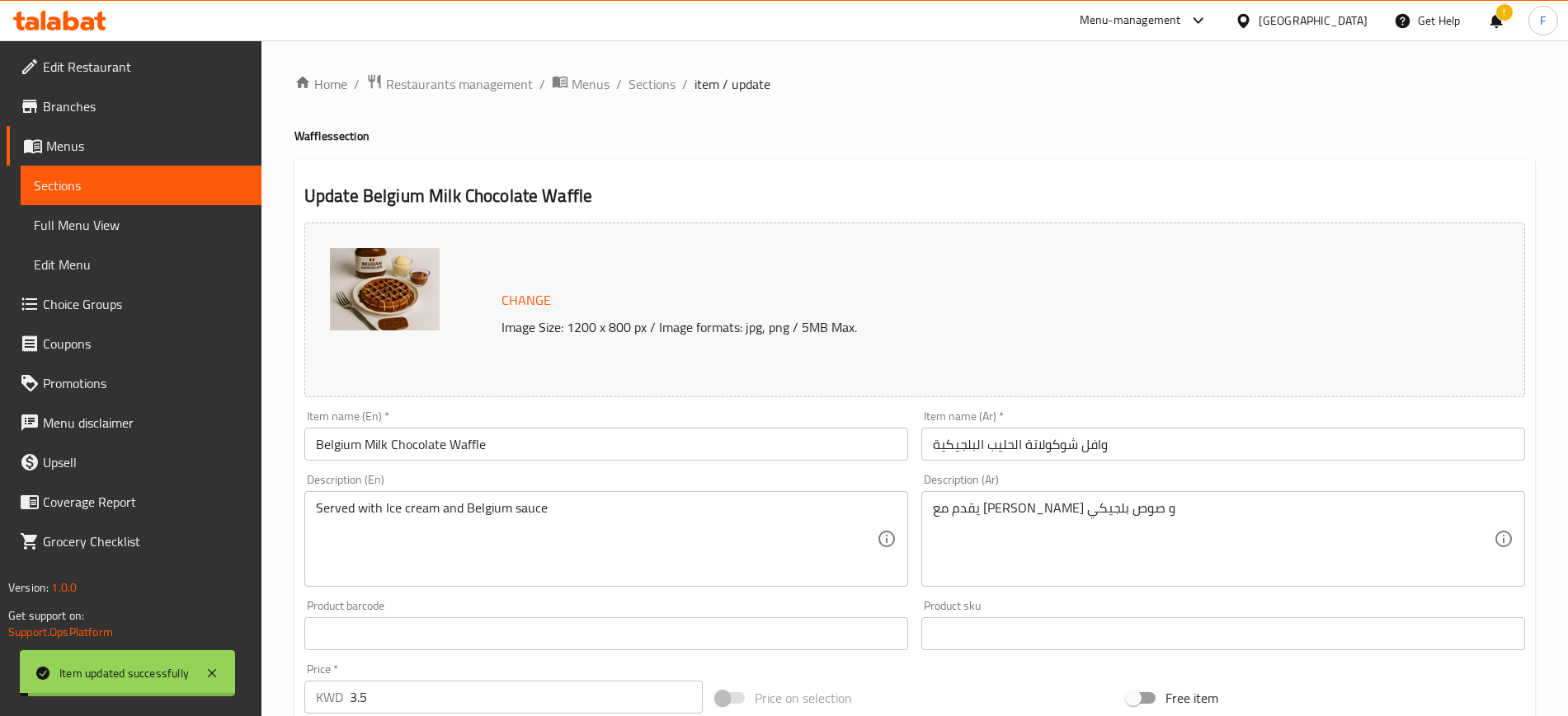
click at [650, 88] on span "Sections" at bounding box center [652, 84] width 47 height 20
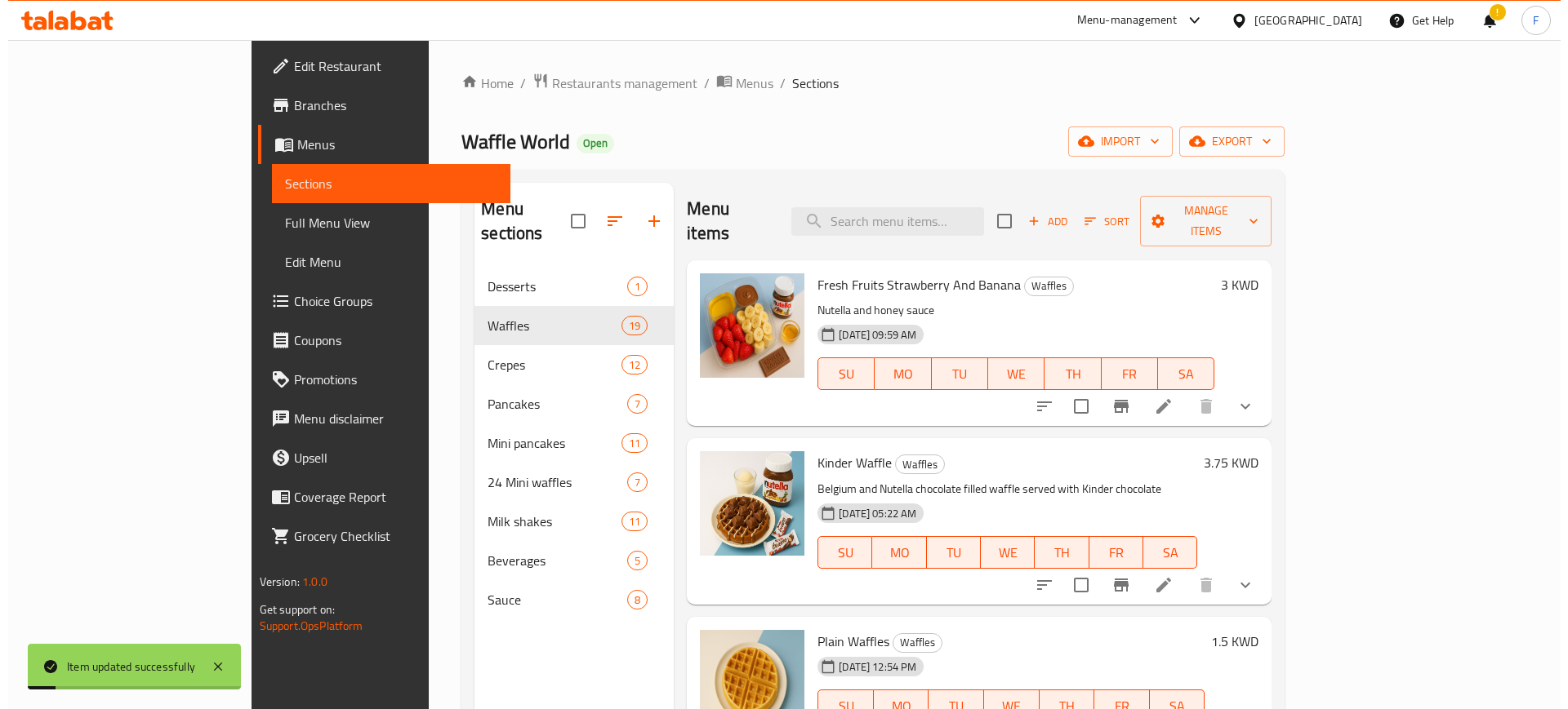
scroll to position [2527, 0]
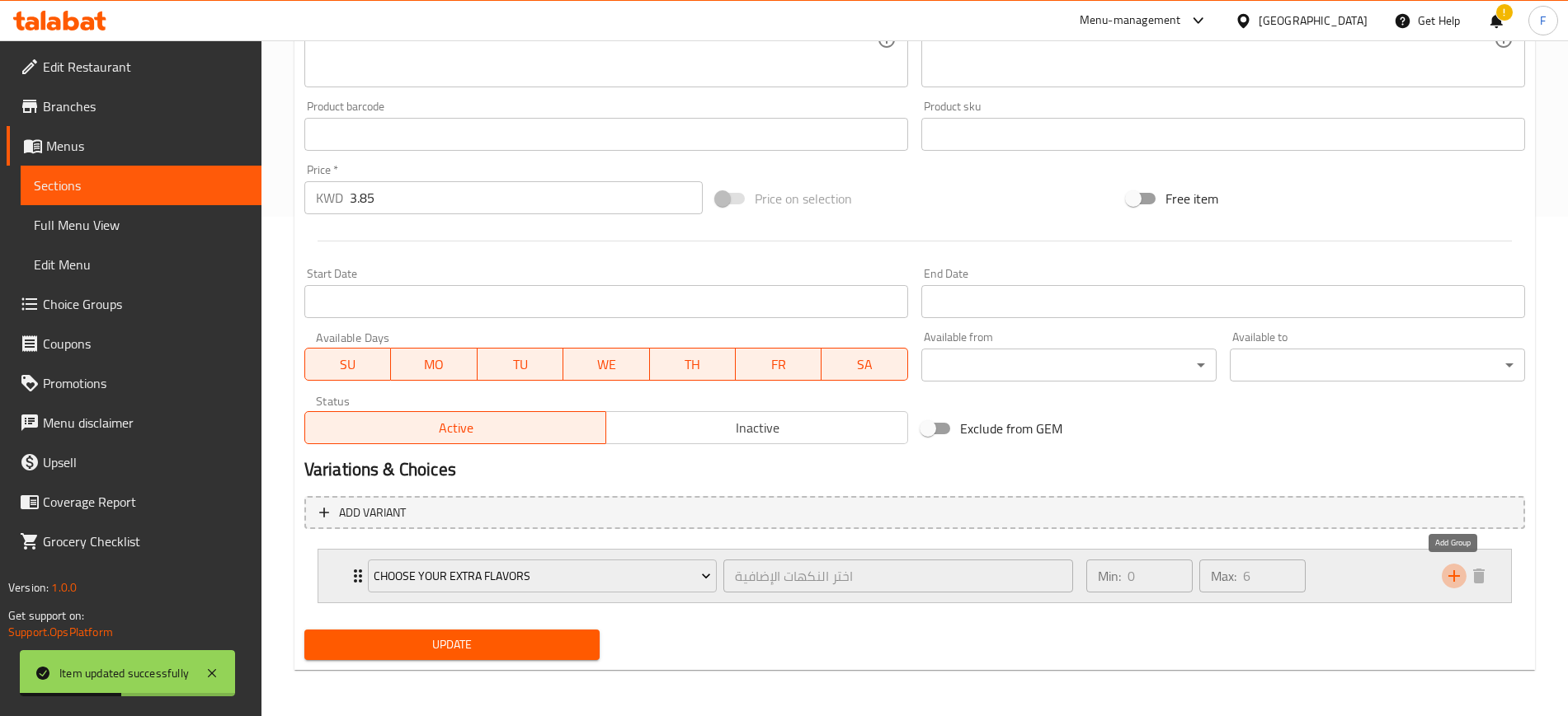
click at [1459, 580] on icon "add" at bounding box center [1454, 576] width 20 height 20
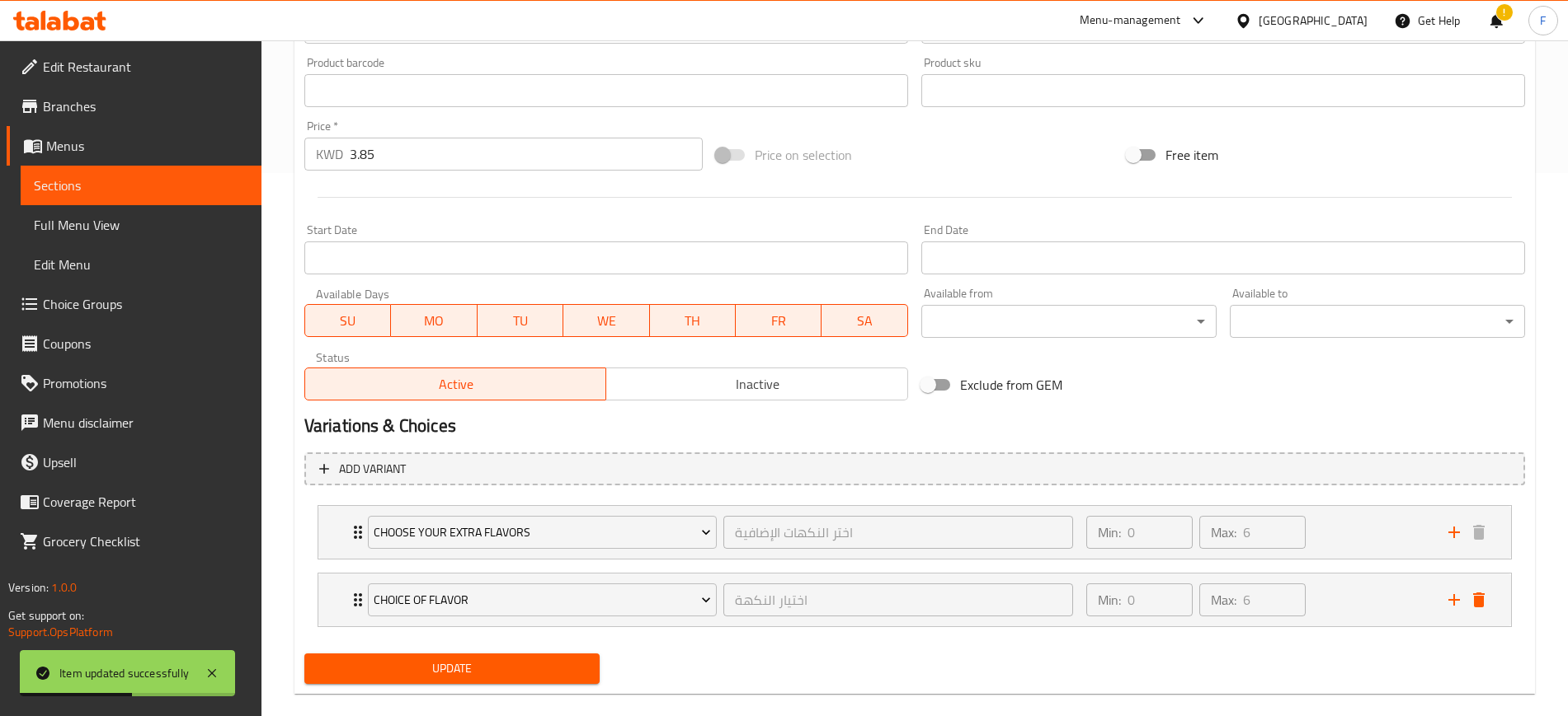
scroll to position [567, 0]
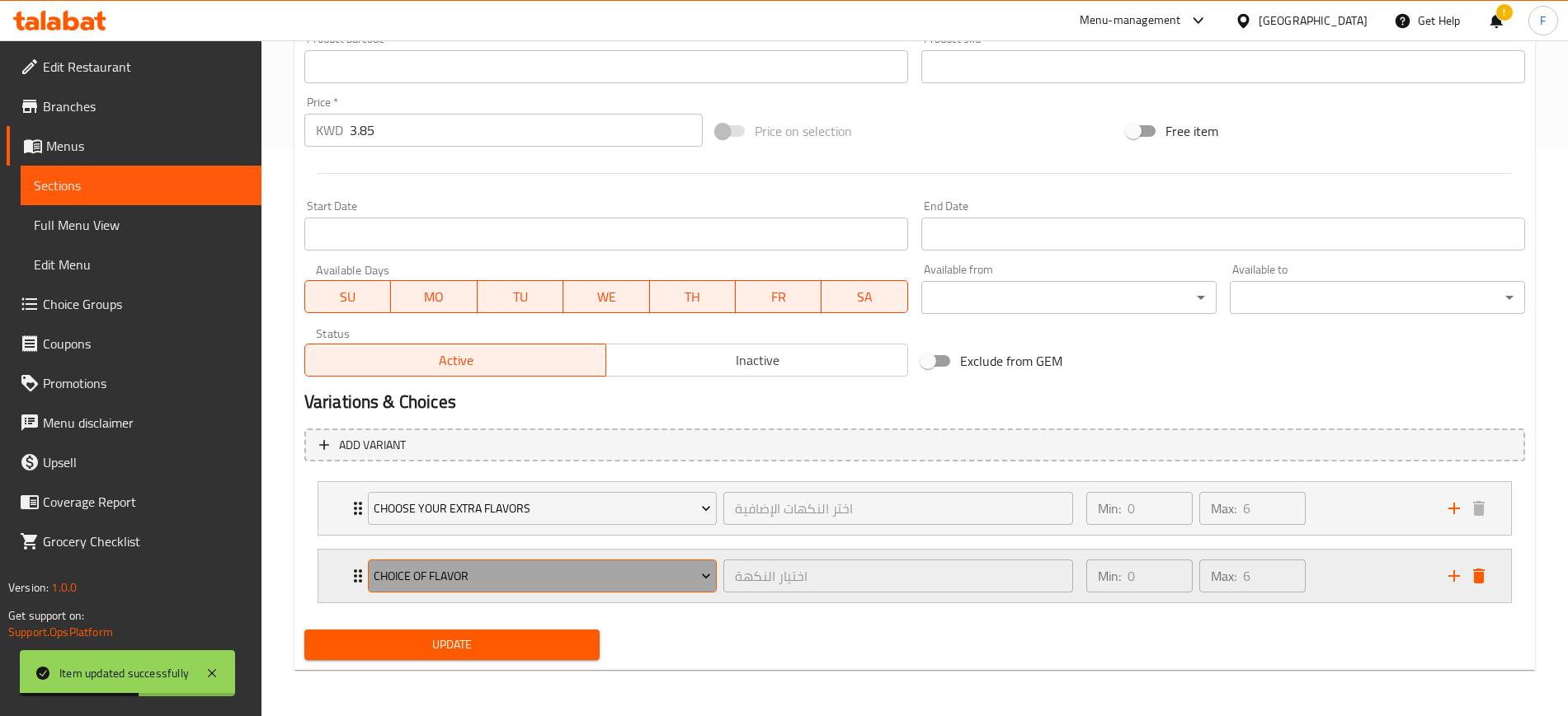
click at [572, 583] on span "choice of flavor" at bounding box center [542, 576] width 337 height 21
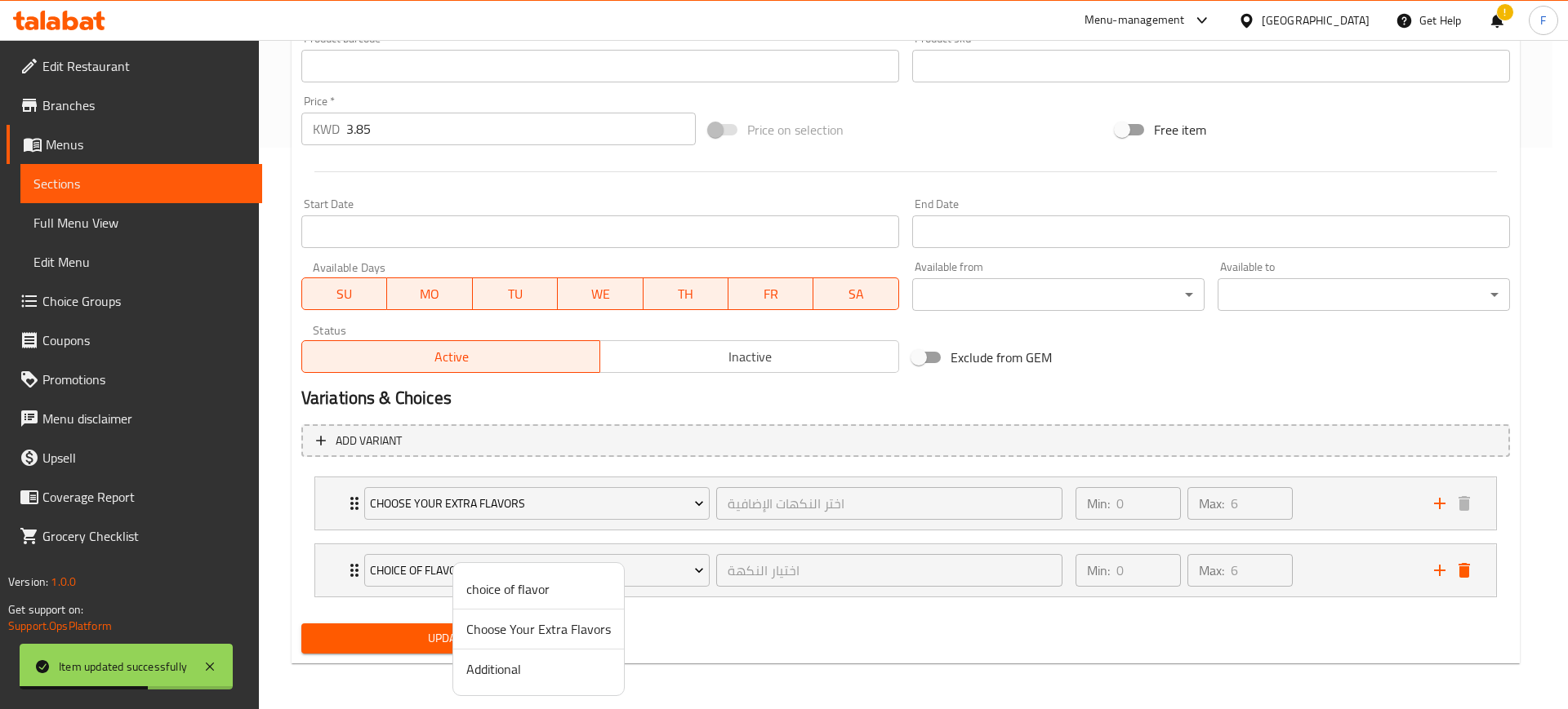
click at [529, 676] on span "Additional" at bounding box center [538, 669] width 144 height 20
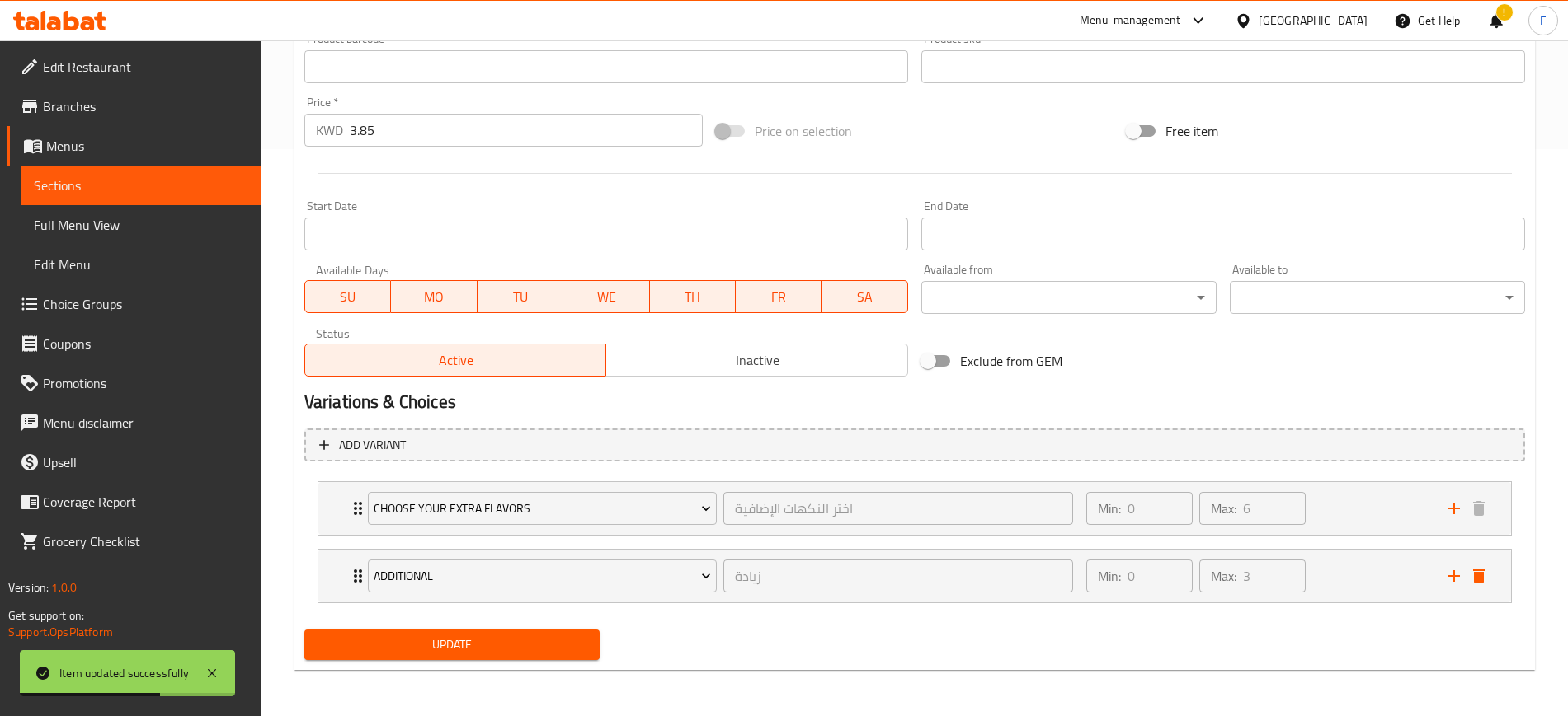
click at [484, 651] on span "Update" at bounding box center [452, 645] width 269 height 21
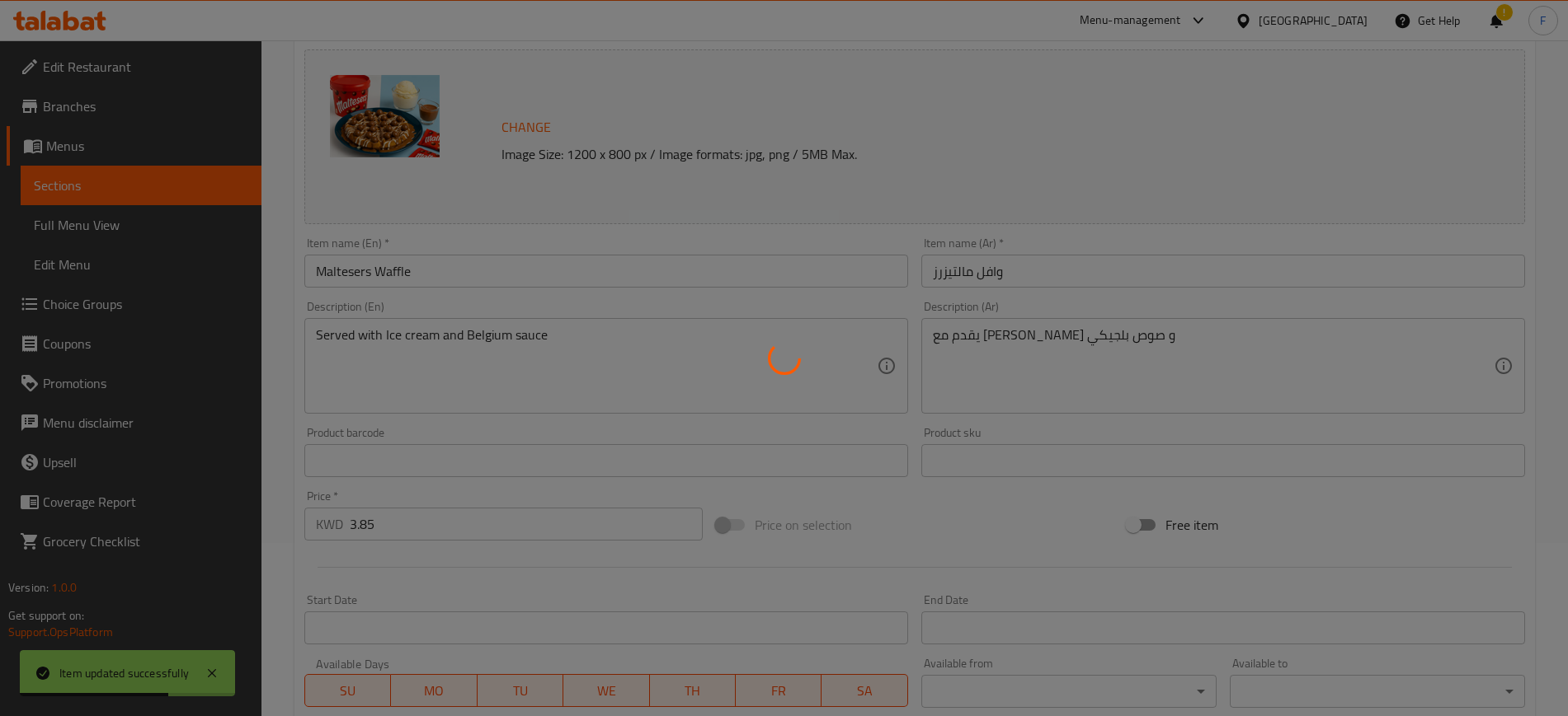
scroll to position [0, 0]
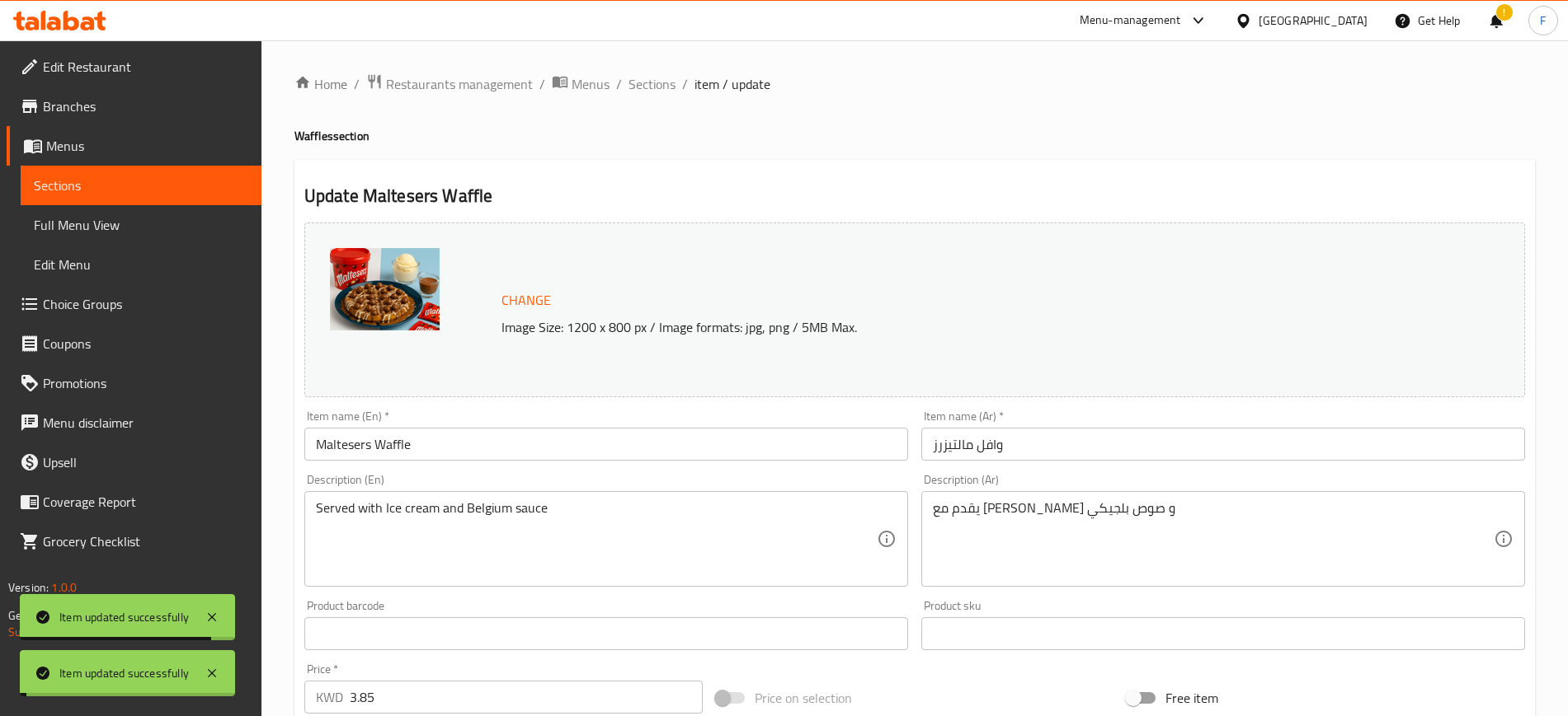
click at [658, 83] on span "Sections" at bounding box center [652, 84] width 47 height 20
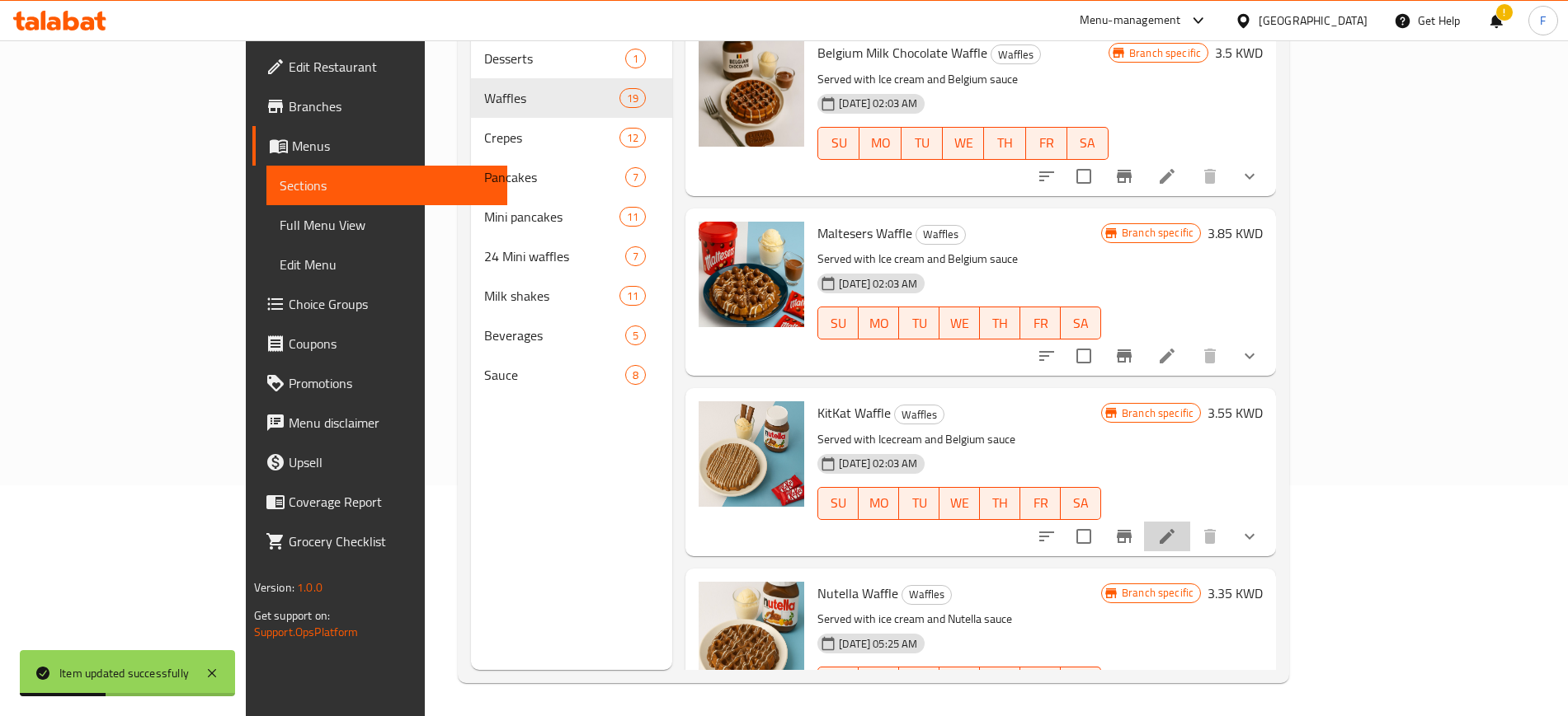
click at [1177, 527] on icon at bounding box center [1166, 537] width 20 height 20
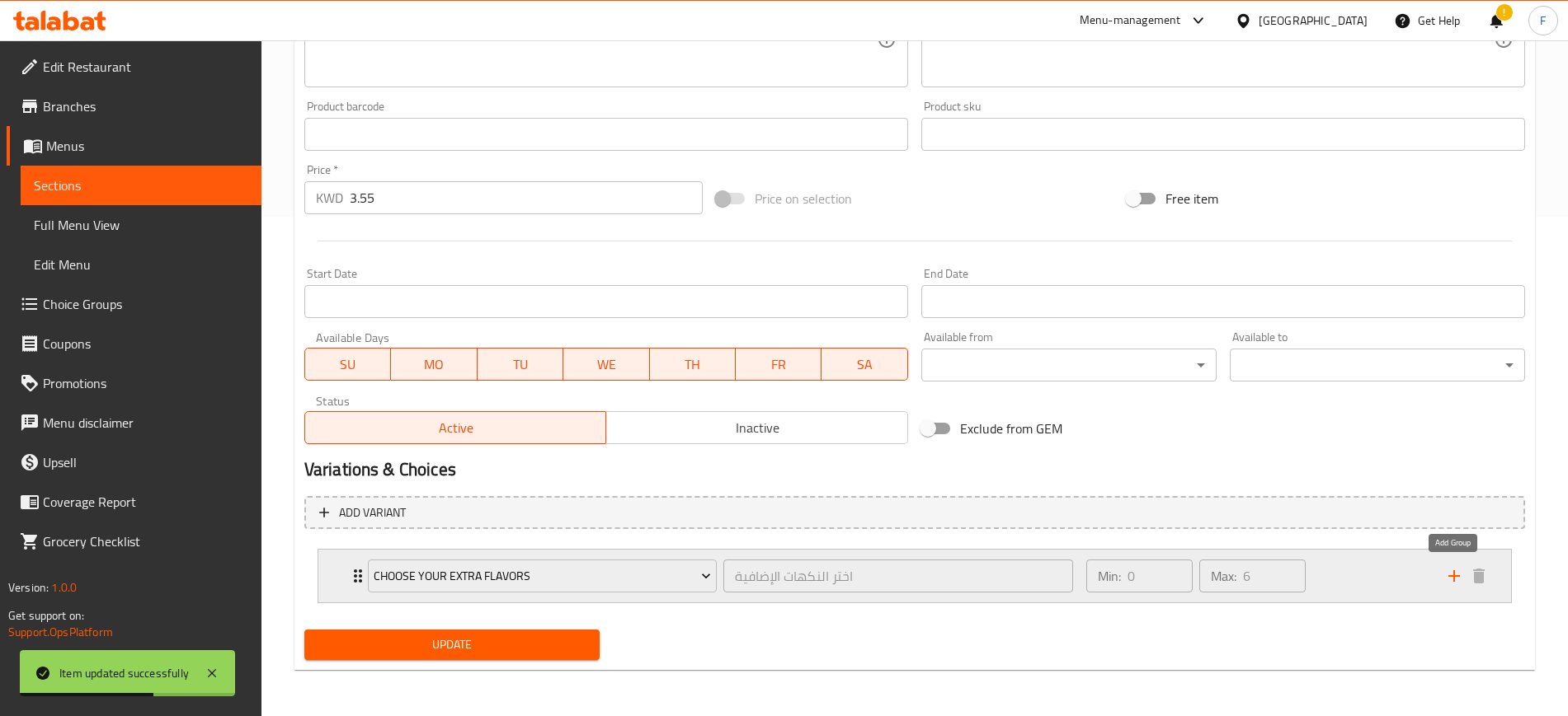
click at [1451, 578] on icon "add" at bounding box center [1454, 576] width 20 height 20
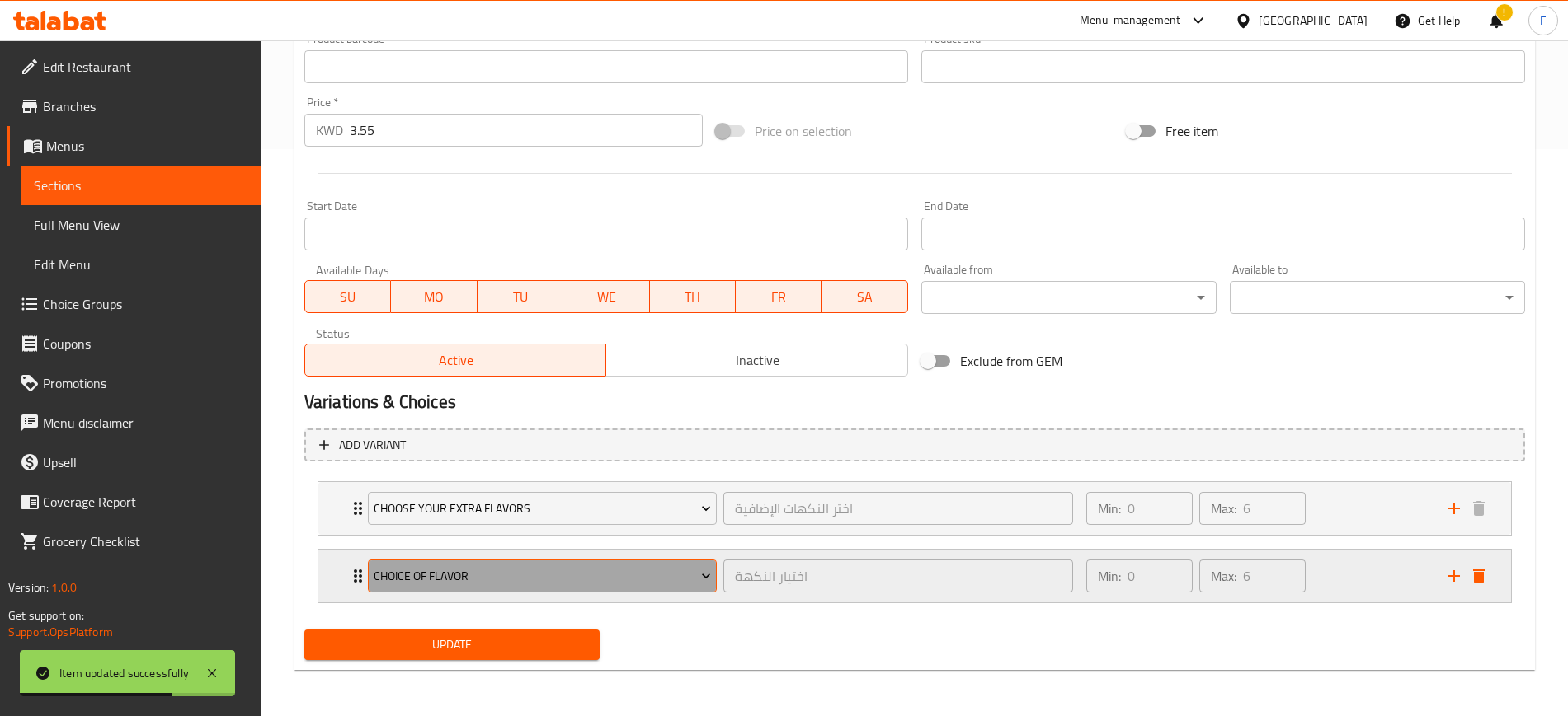
click at [498, 578] on span "choice of flavor" at bounding box center [542, 576] width 337 height 21
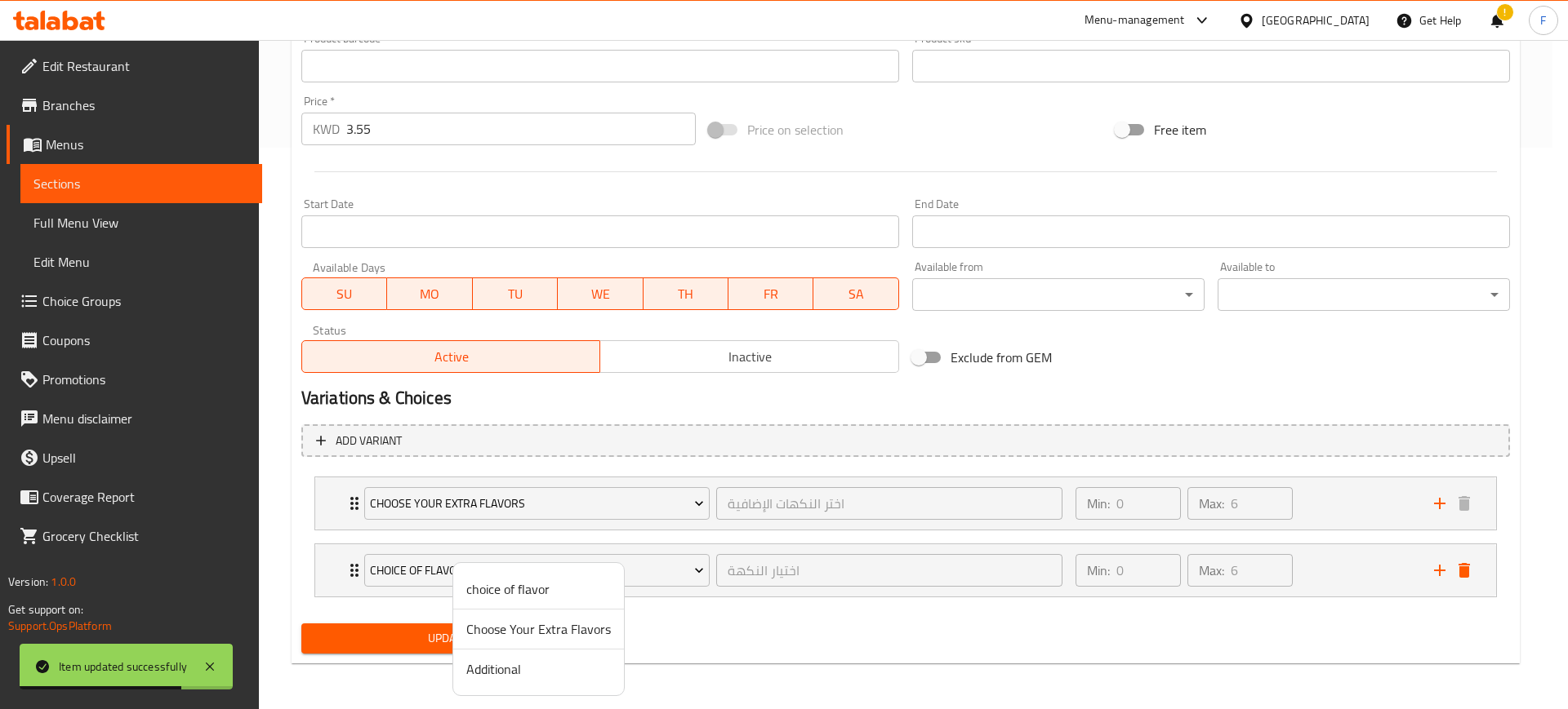
click at [510, 666] on span "Additional" at bounding box center [538, 669] width 144 height 20
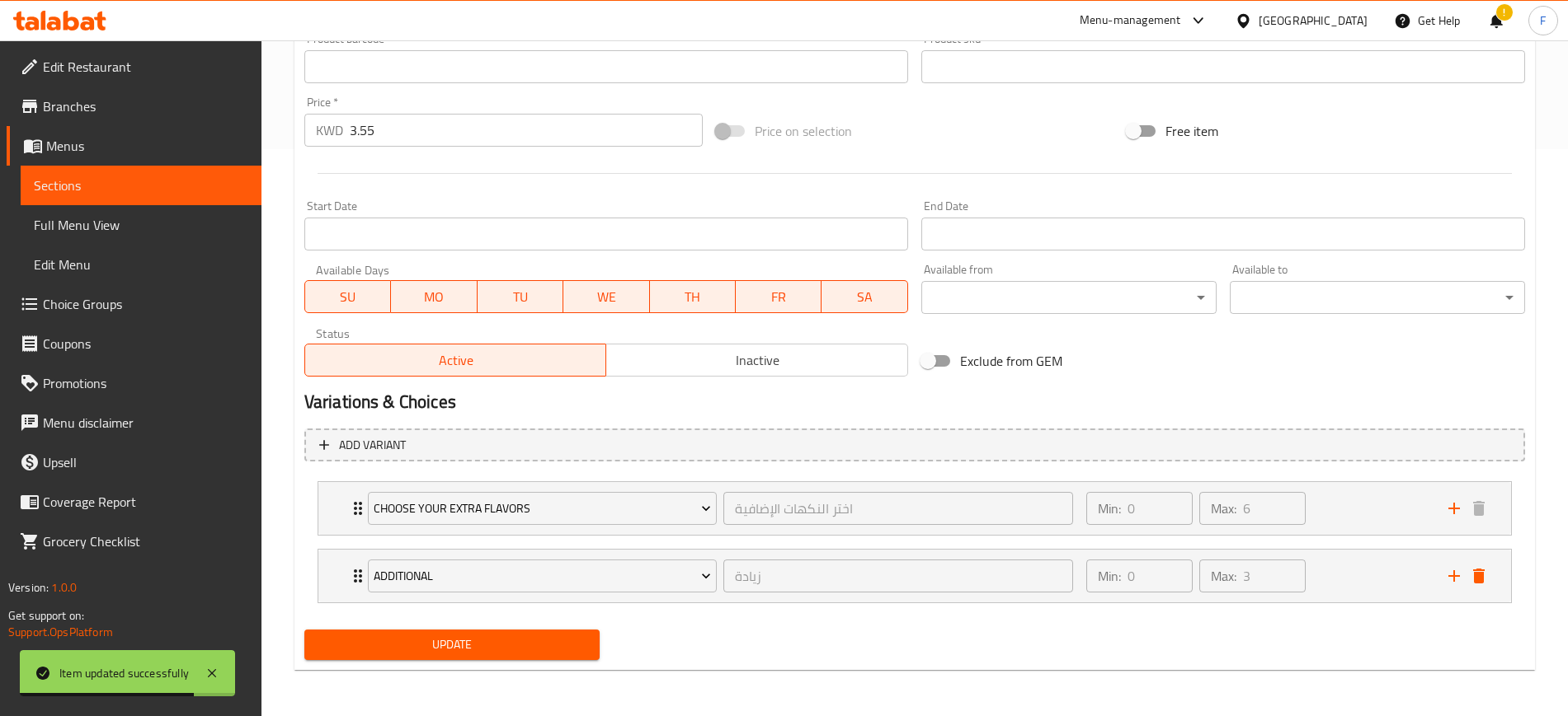
click at [440, 629] on button "Update" at bounding box center [452, 644] width 295 height 30
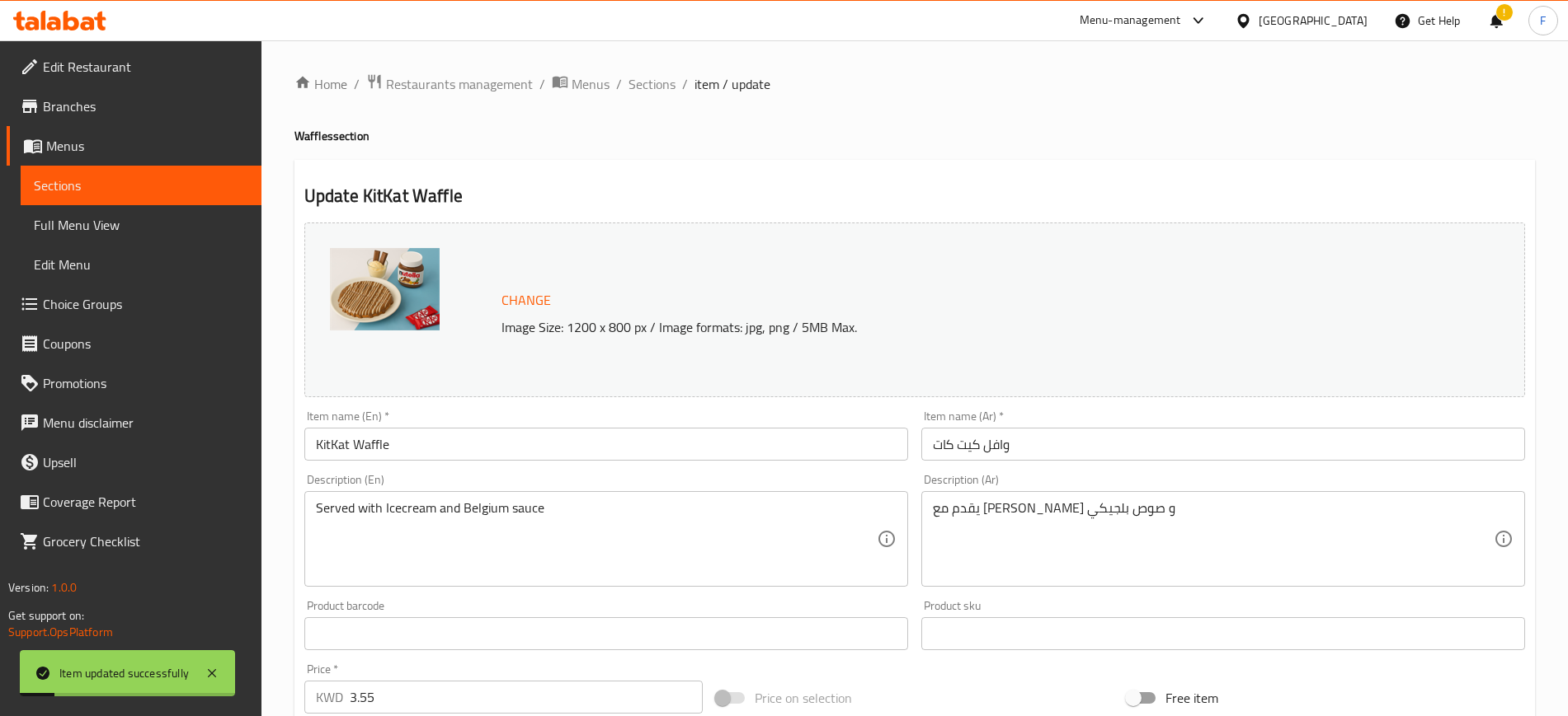
drag, startPoint x: 636, startPoint y: 81, endPoint x: 811, endPoint y: 94, distance: 175.5
click at [636, 81] on span "Sections" at bounding box center [652, 84] width 47 height 20
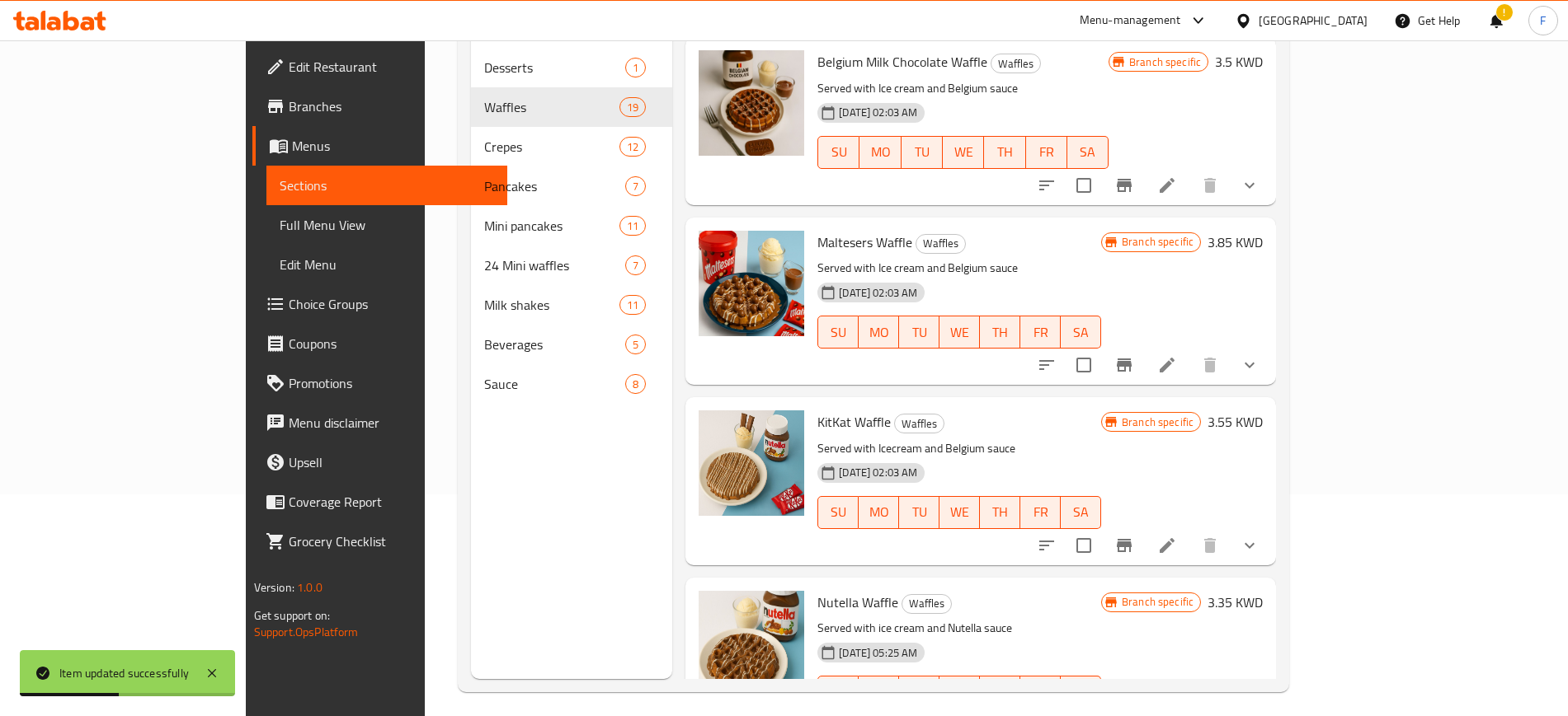
scroll to position [231, 0]
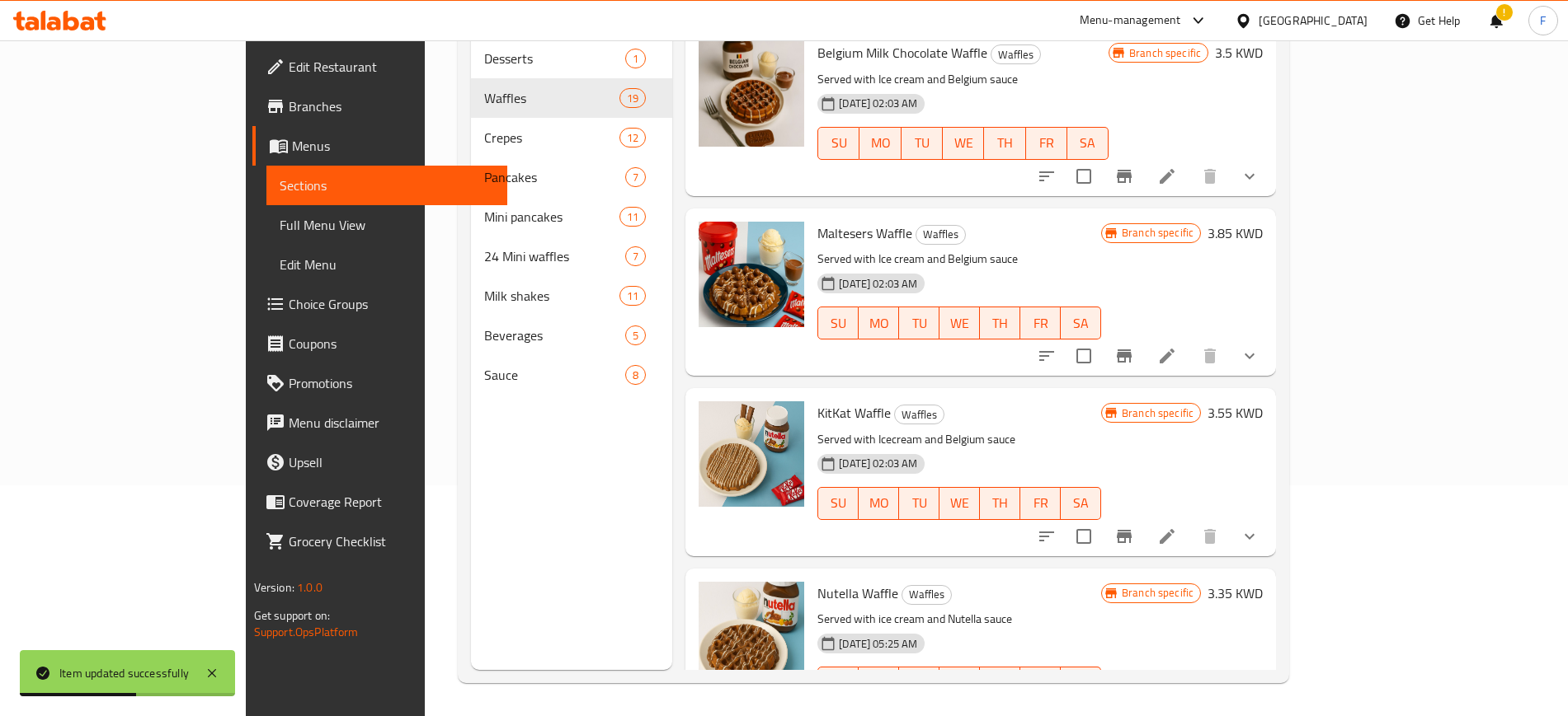
click at [1190, 701] on li at bounding box center [1166, 716] width 46 height 29
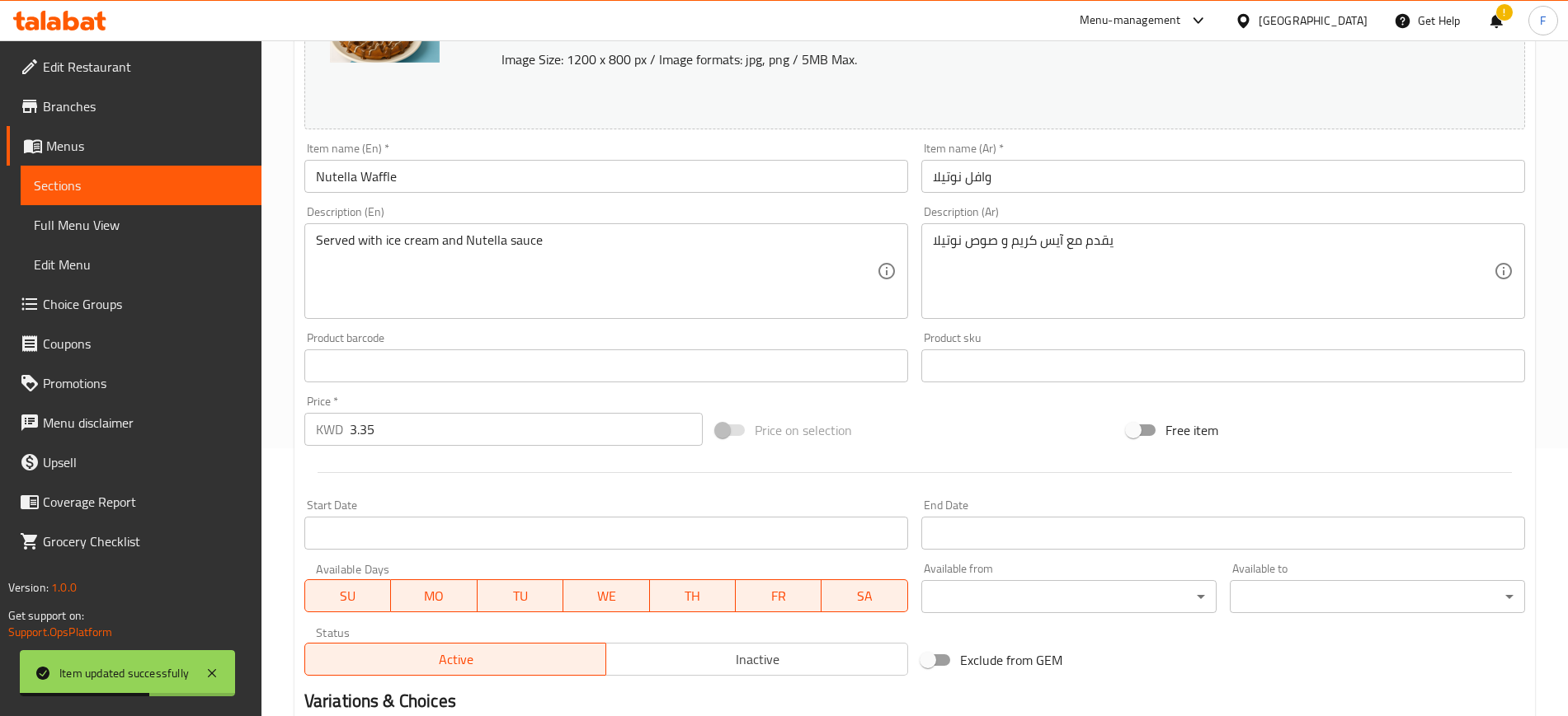
scroll to position [499, 0]
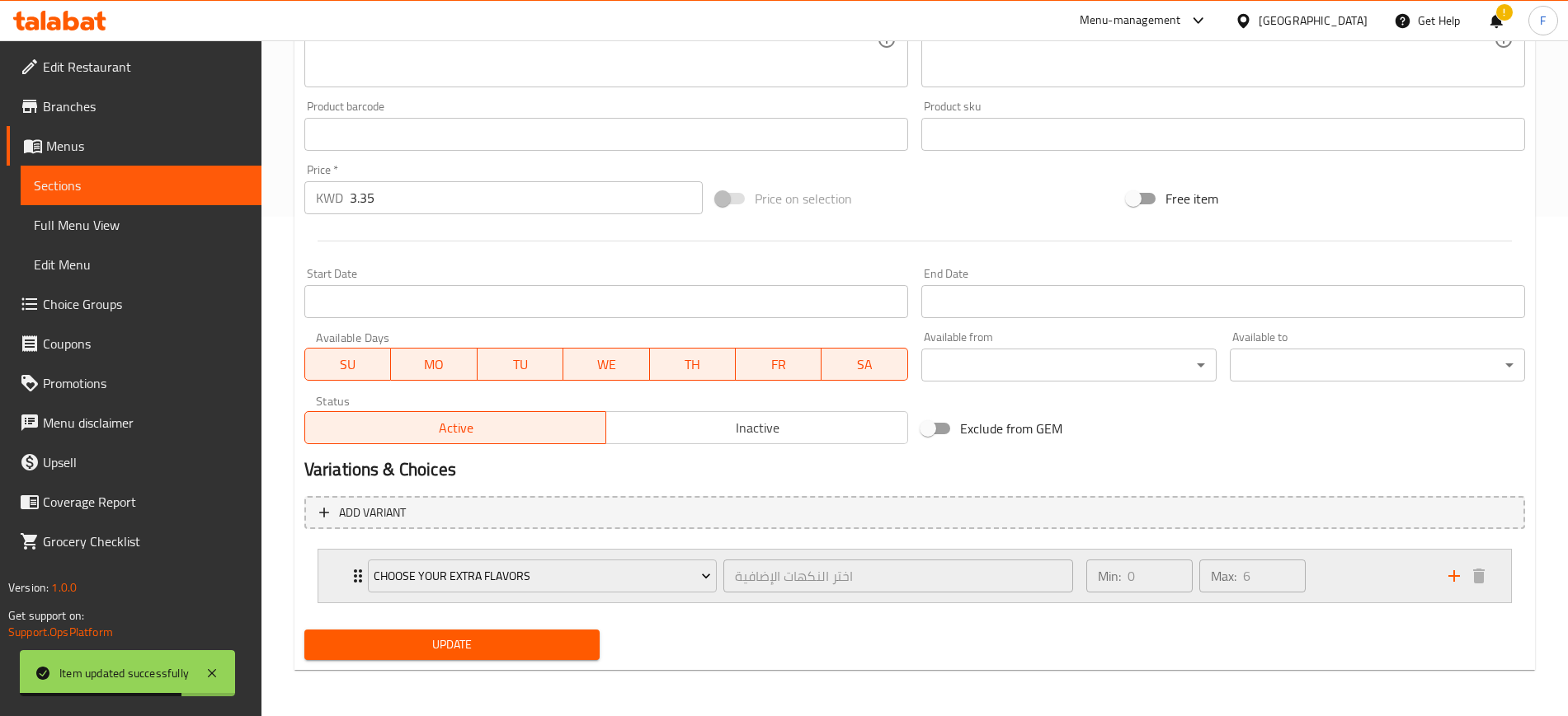
click at [1447, 574] on icon "add" at bounding box center [1454, 576] width 20 height 20
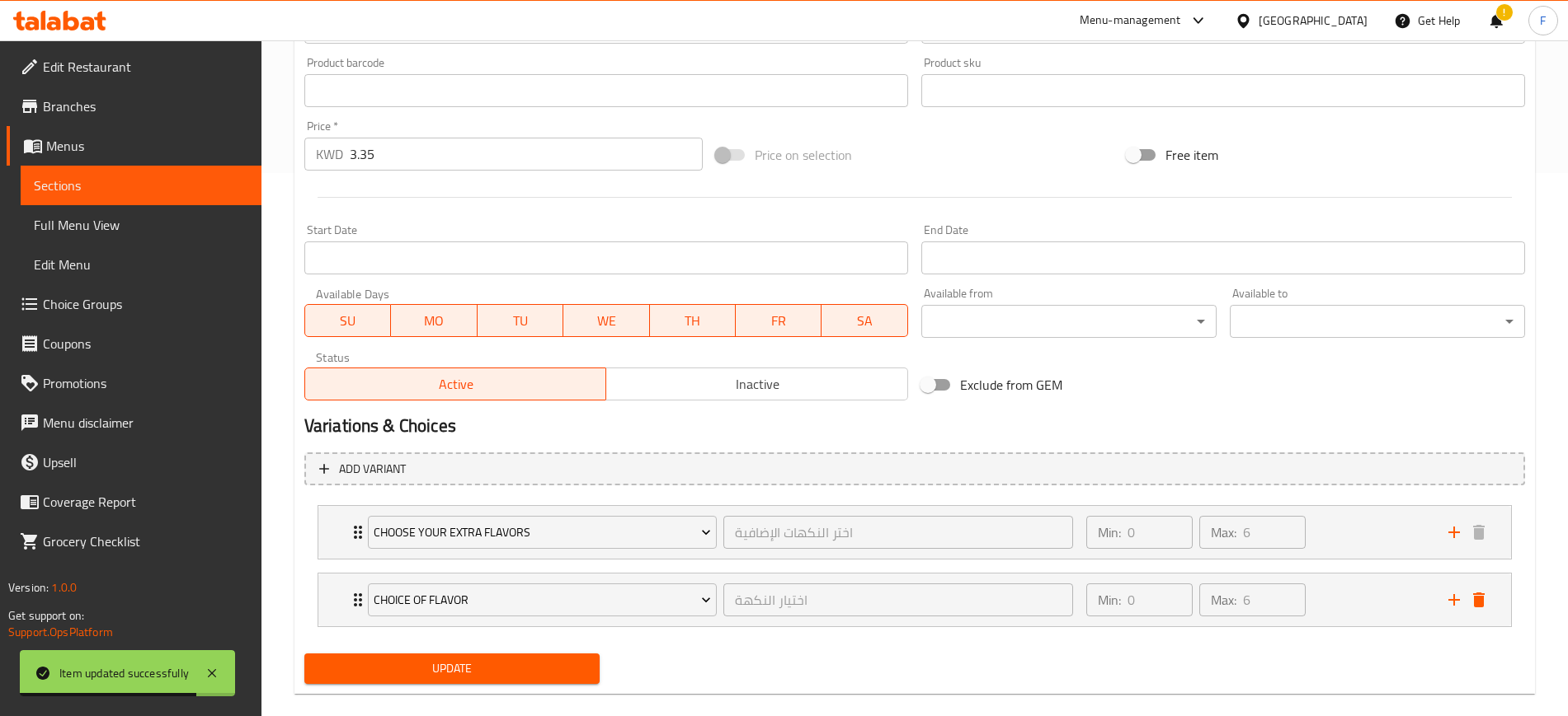
scroll to position [567, 0]
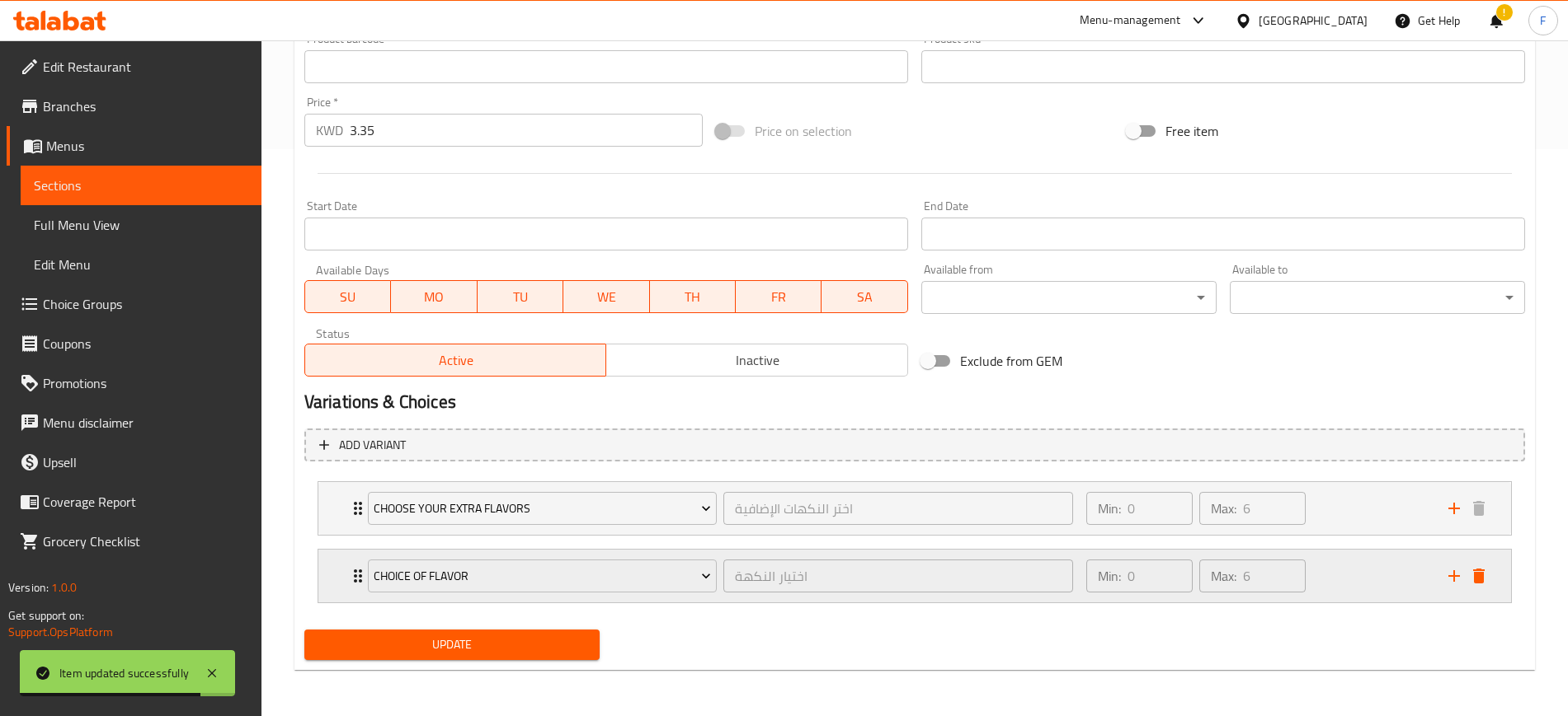
click at [530, 558] on div "choice of flavor" at bounding box center [542, 576] width 356 height 40
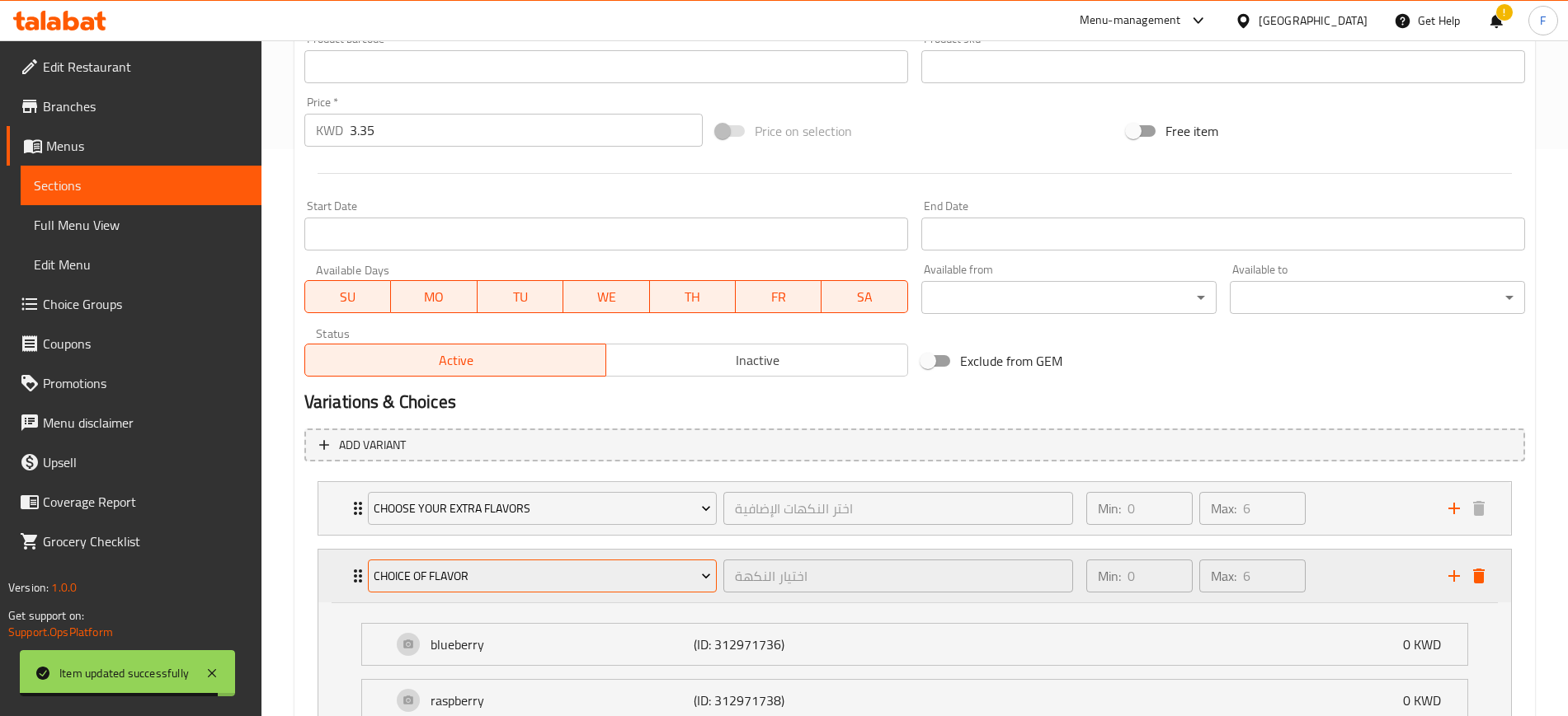
click at [526, 587] on button "choice of flavor" at bounding box center [542, 576] width 349 height 33
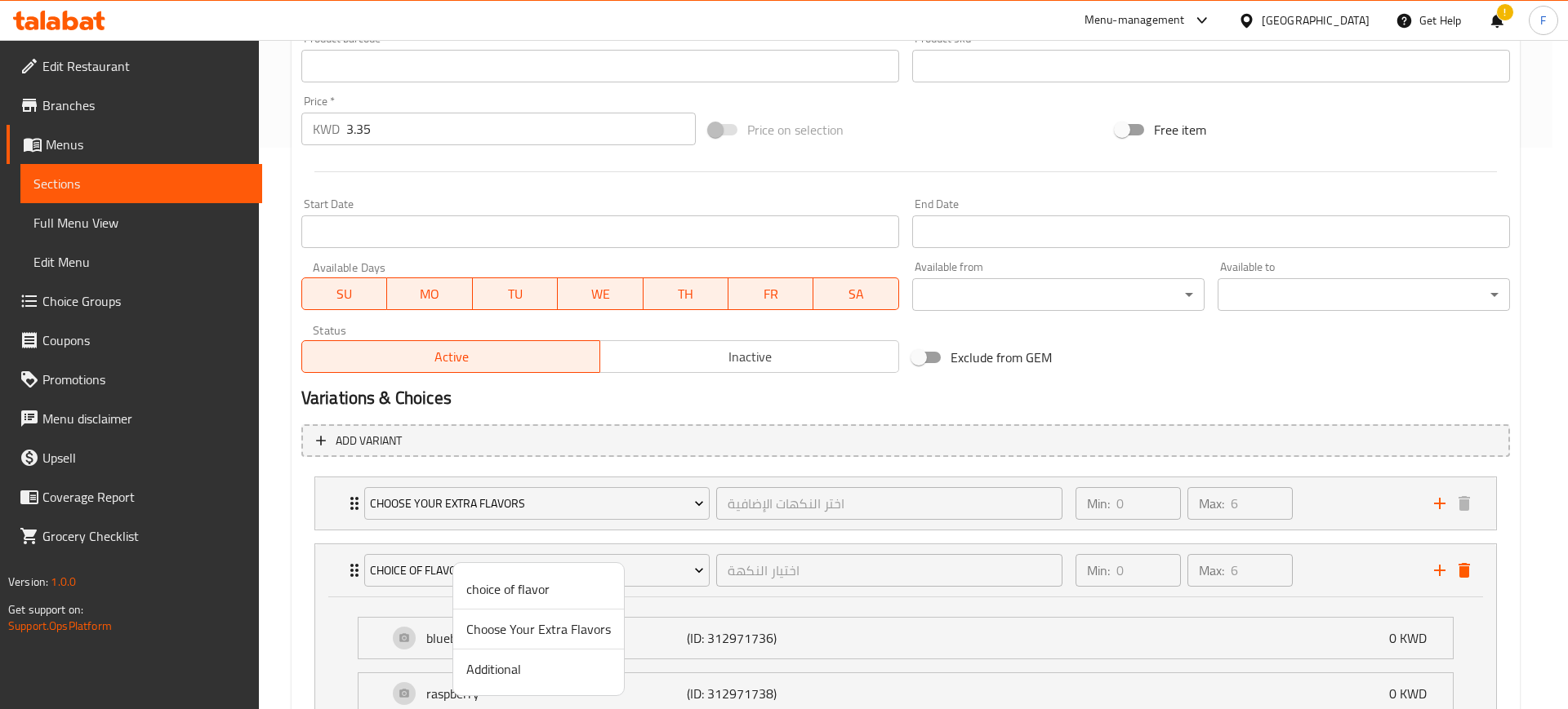
click at [540, 659] on span "Additional" at bounding box center [538, 669] width 144 height 20
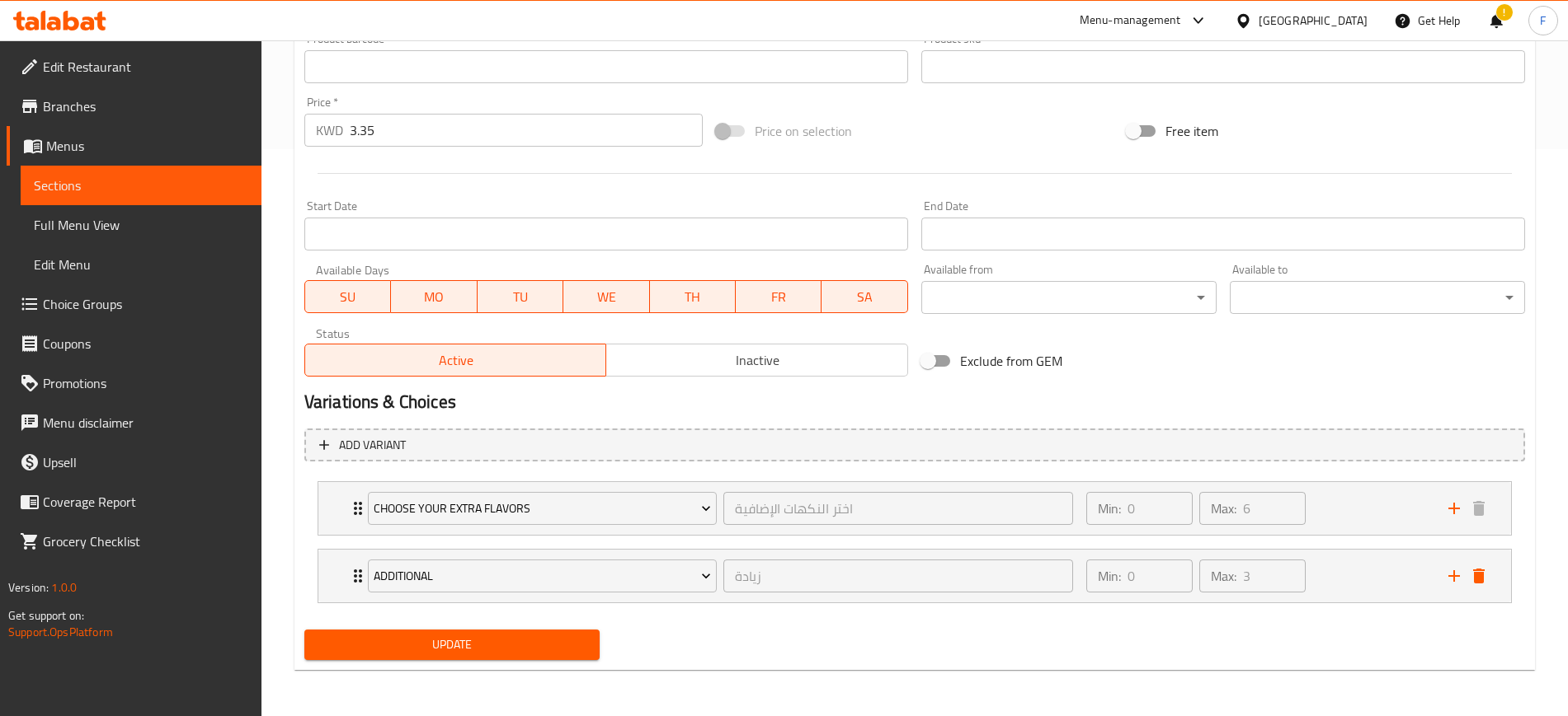
click at [534, 646] on span "Update" at bounding box center [452, 645] width 269 height 21
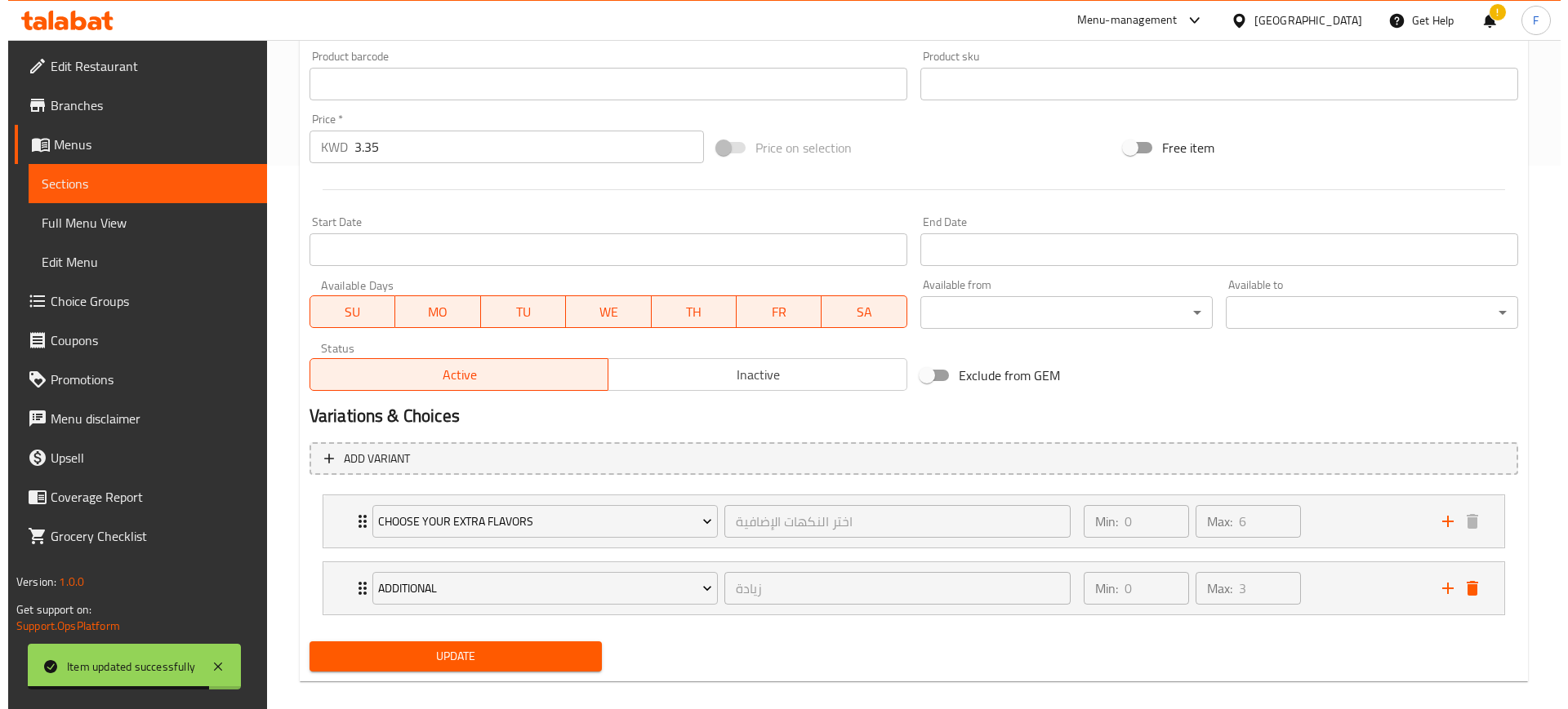
scroll to position [0, 0]
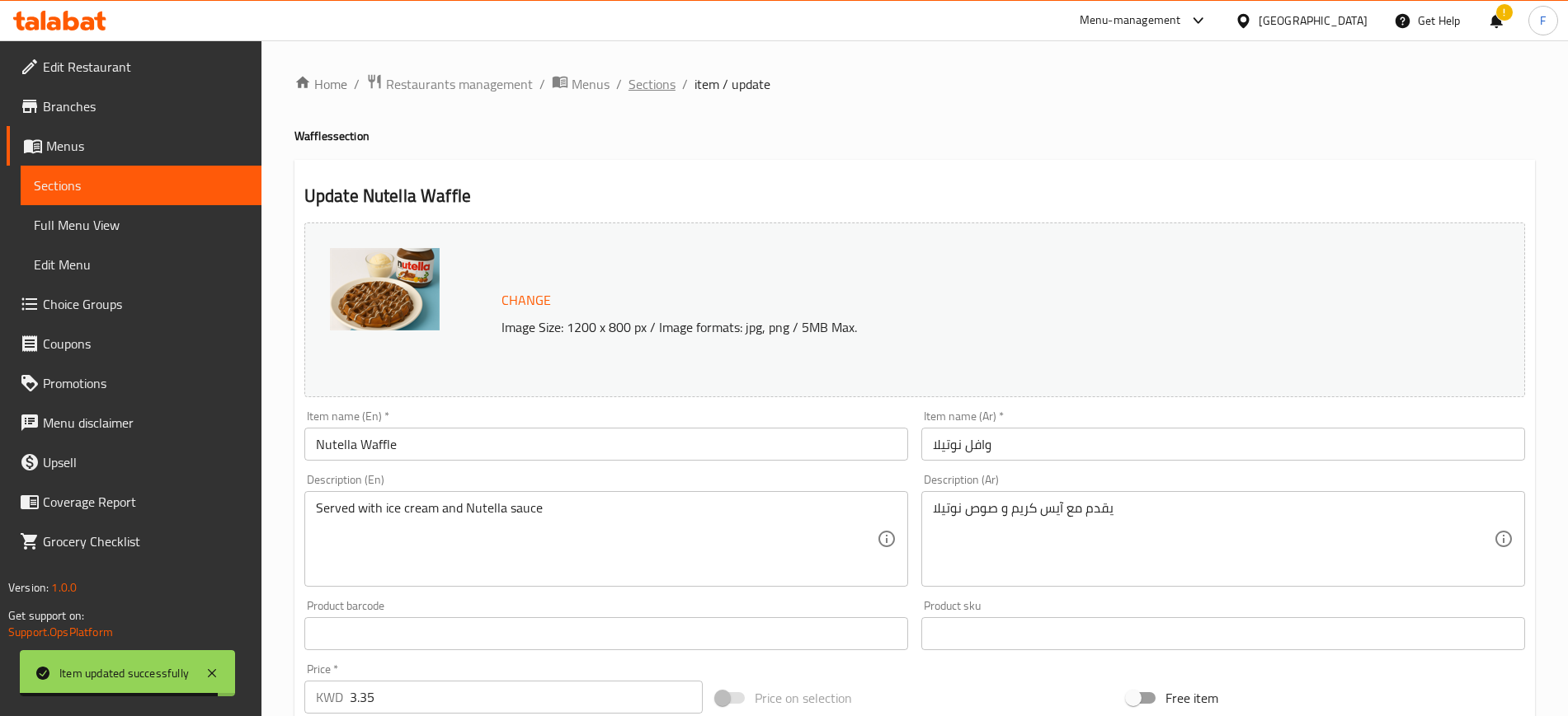
click at [656, 83] on span "Sections" at bounding box center [652, 84] width 47 height 20
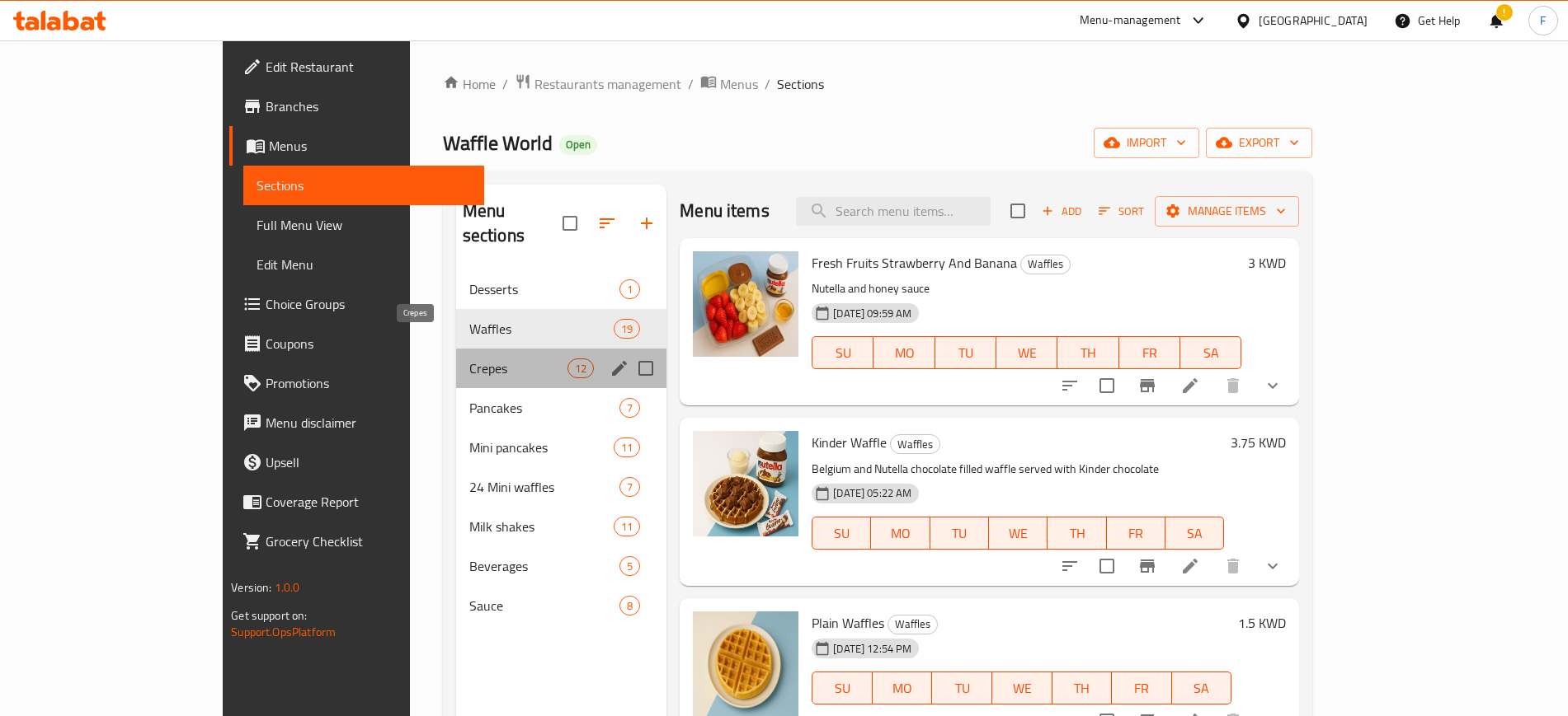
click at [469, 359] on span "Crepes" at bounding box center [518, 368] width 98 height 20
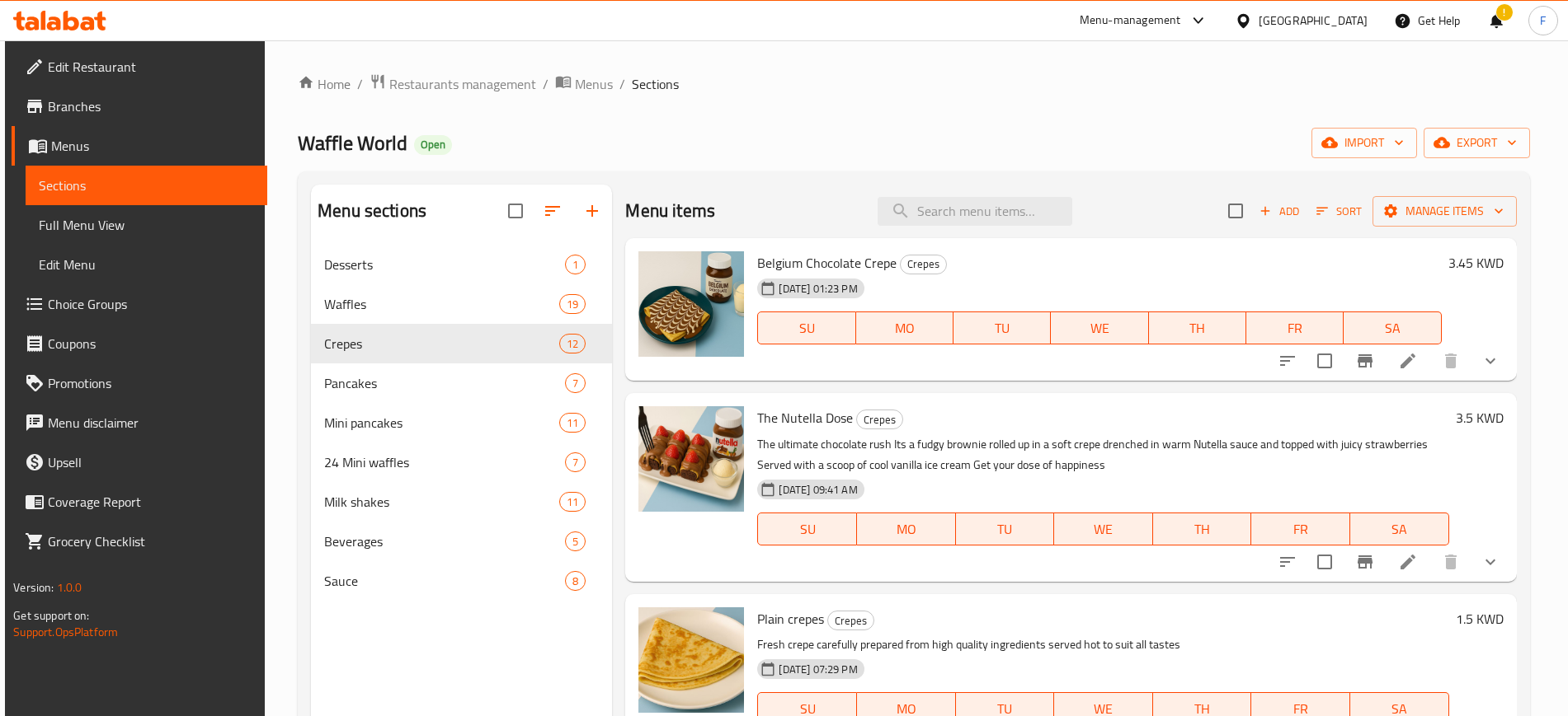
click at [1408, 361] on li at bounding box center [1407, 361] width 46 height 29
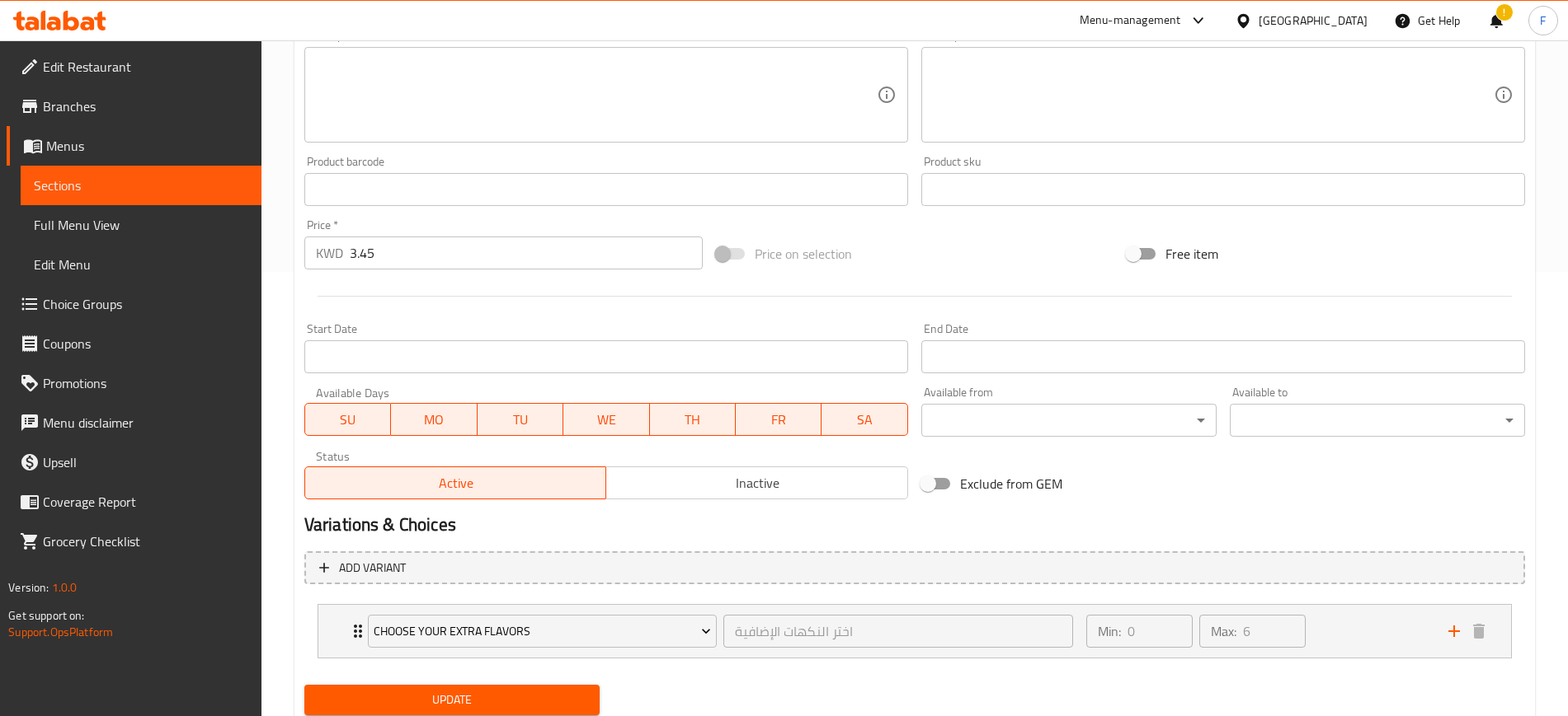
scroll to position [499, 0]
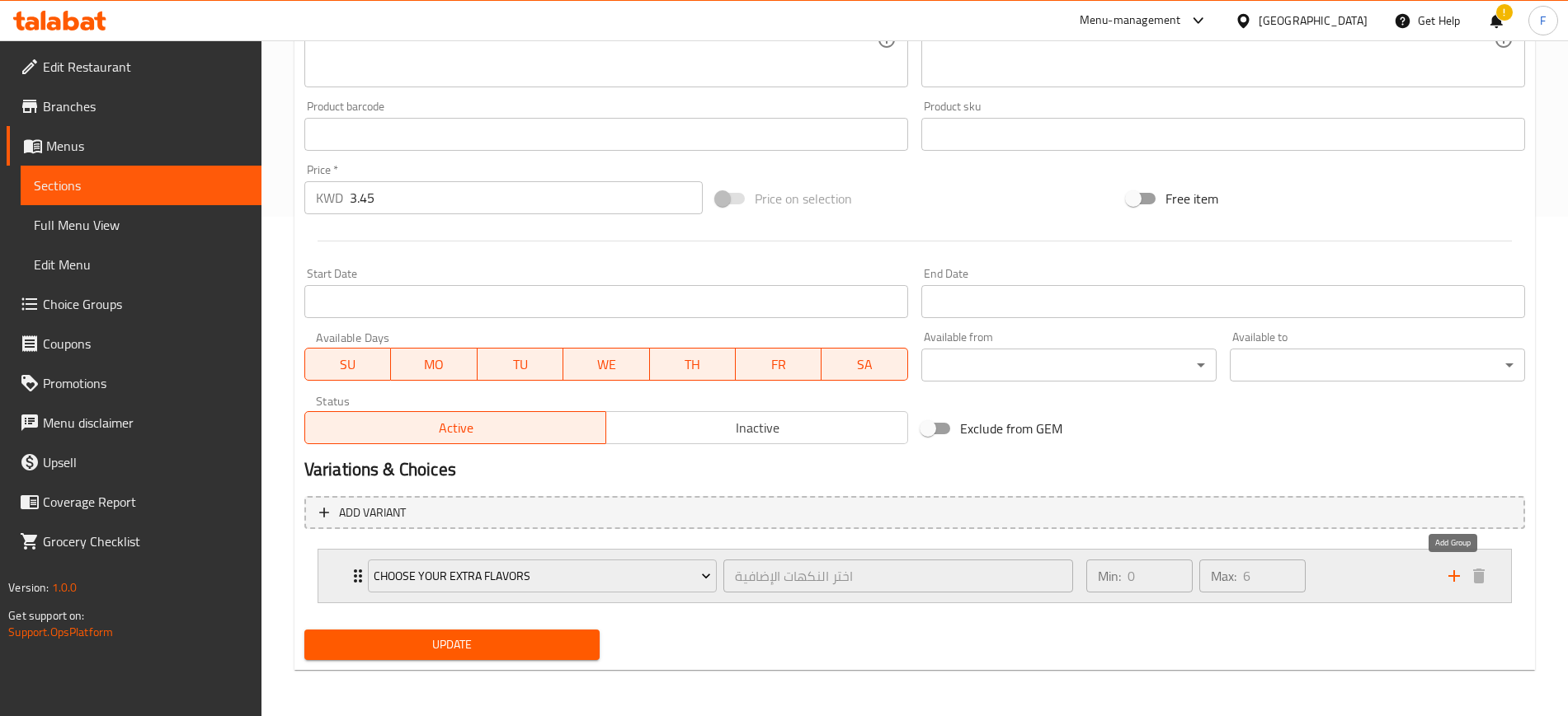
click at [1451, 579] on icon "add" at bounding box center [1454, 576] width 20 height 20
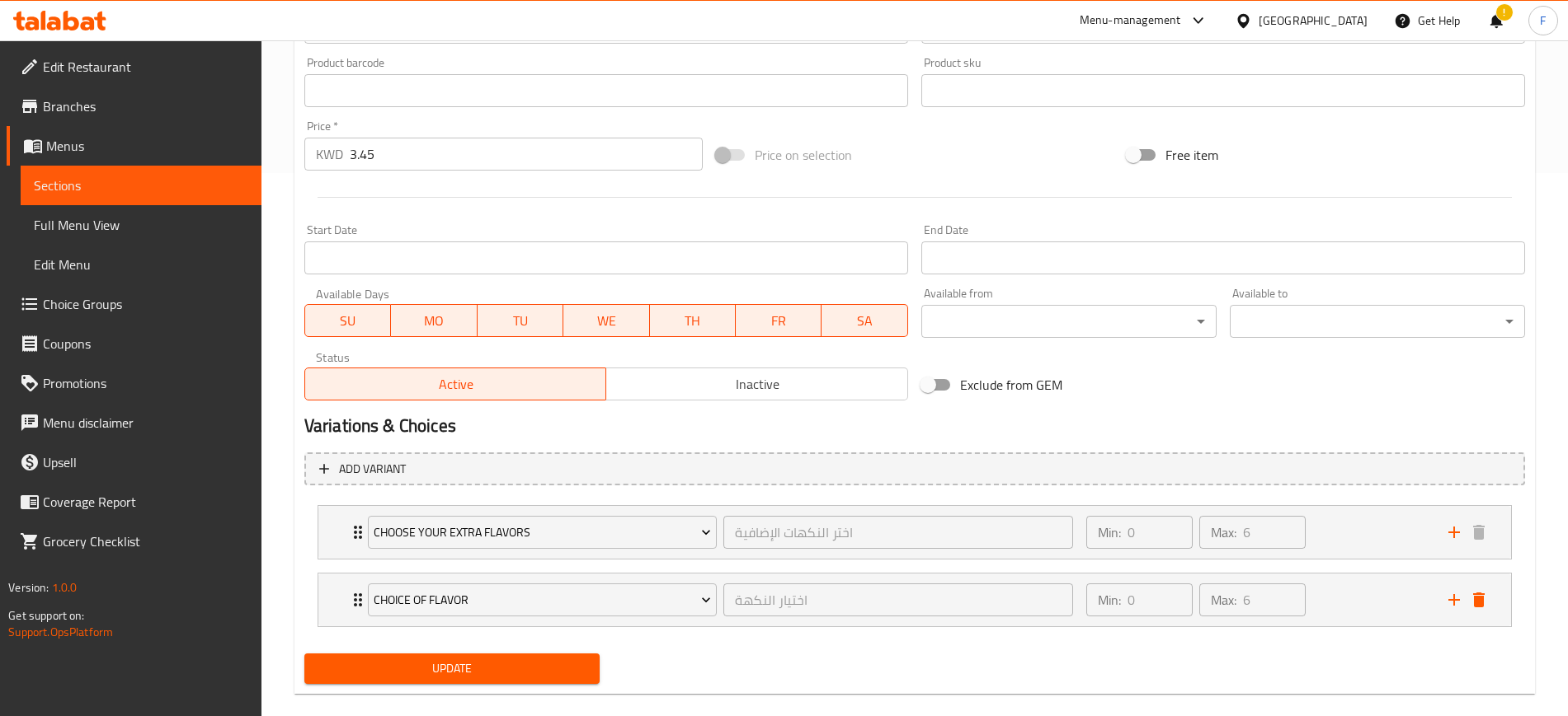
scroll to position [567, 0]
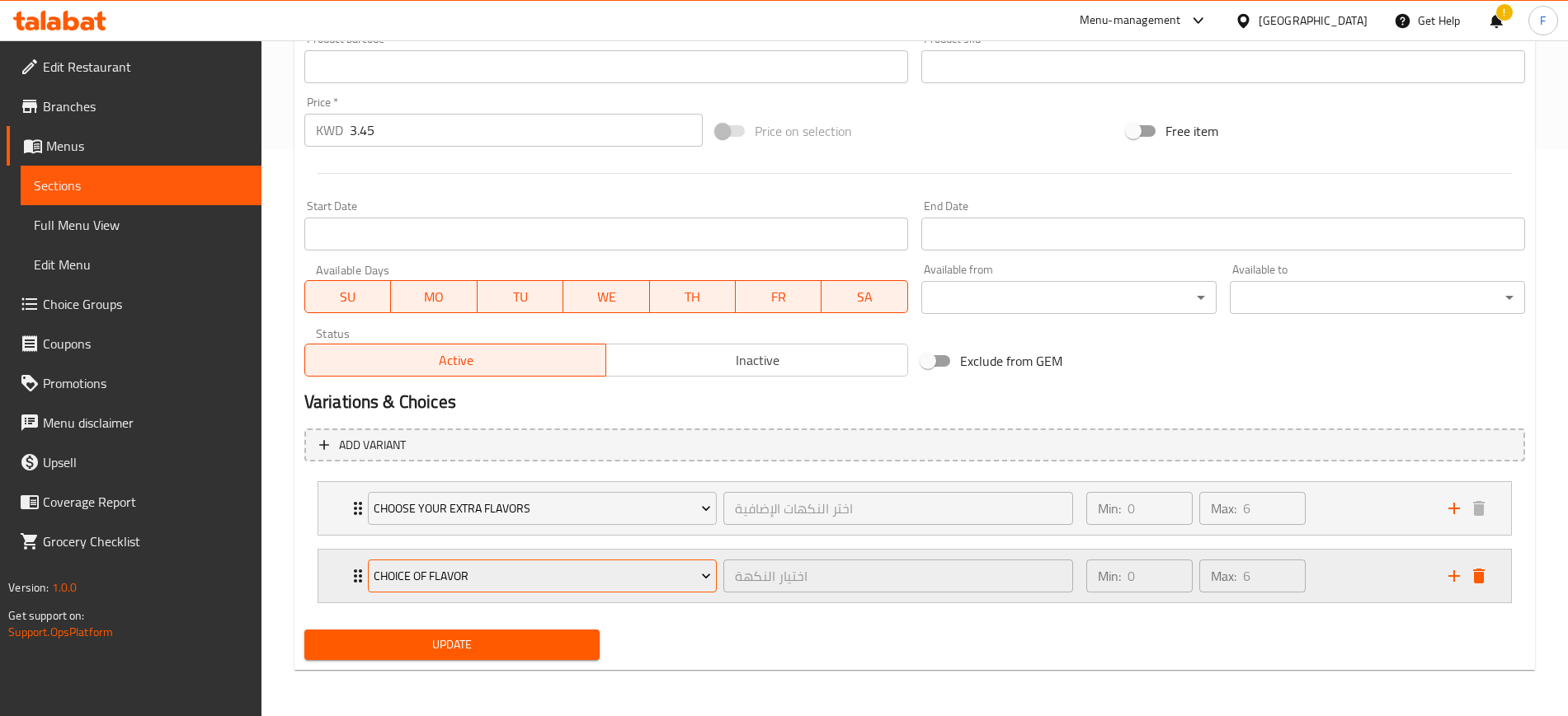
click at [395, 592] on button "choice of flavor" at bounding box center [542, 576] width 349 height 33
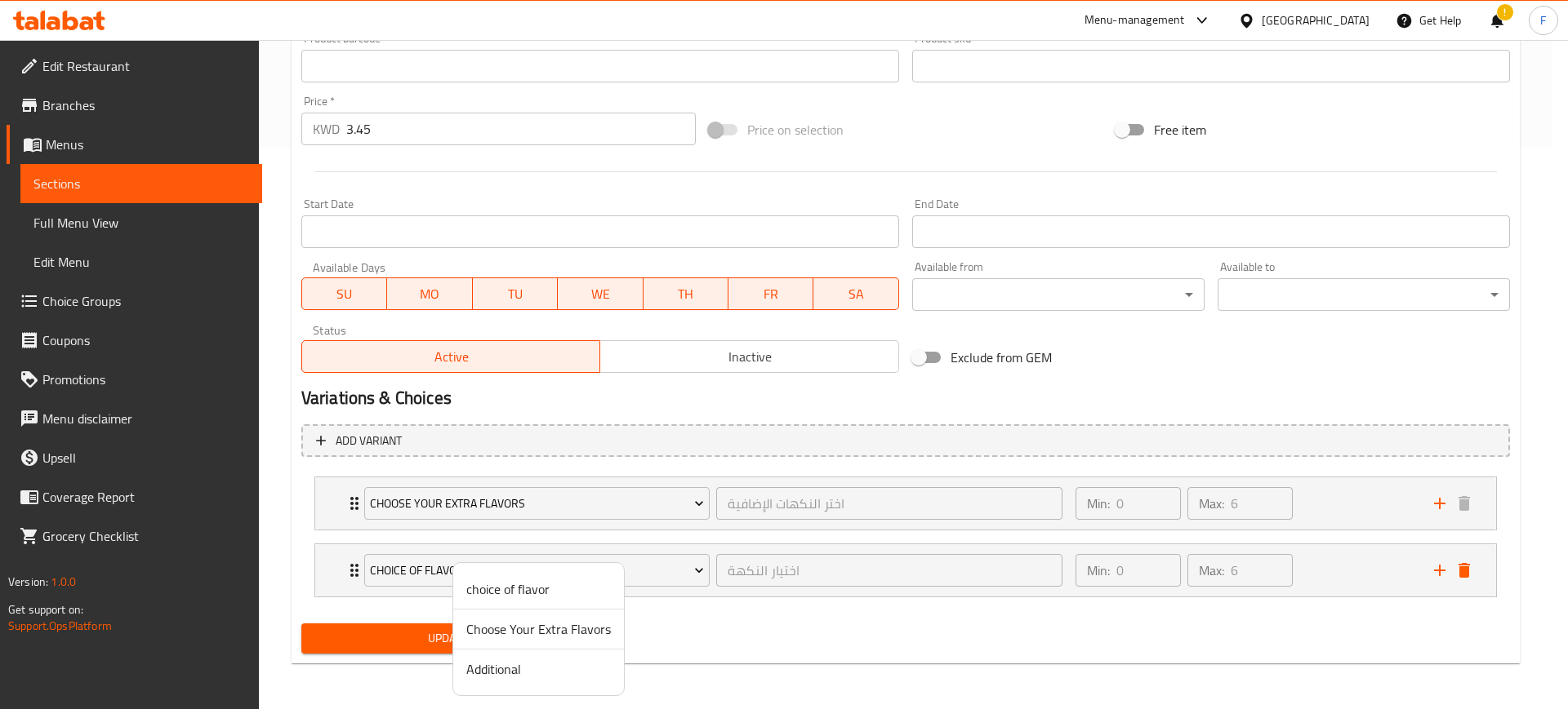
click at [500, 673] on span "Additional" at bounding box center [538, 669] width 144 height 20
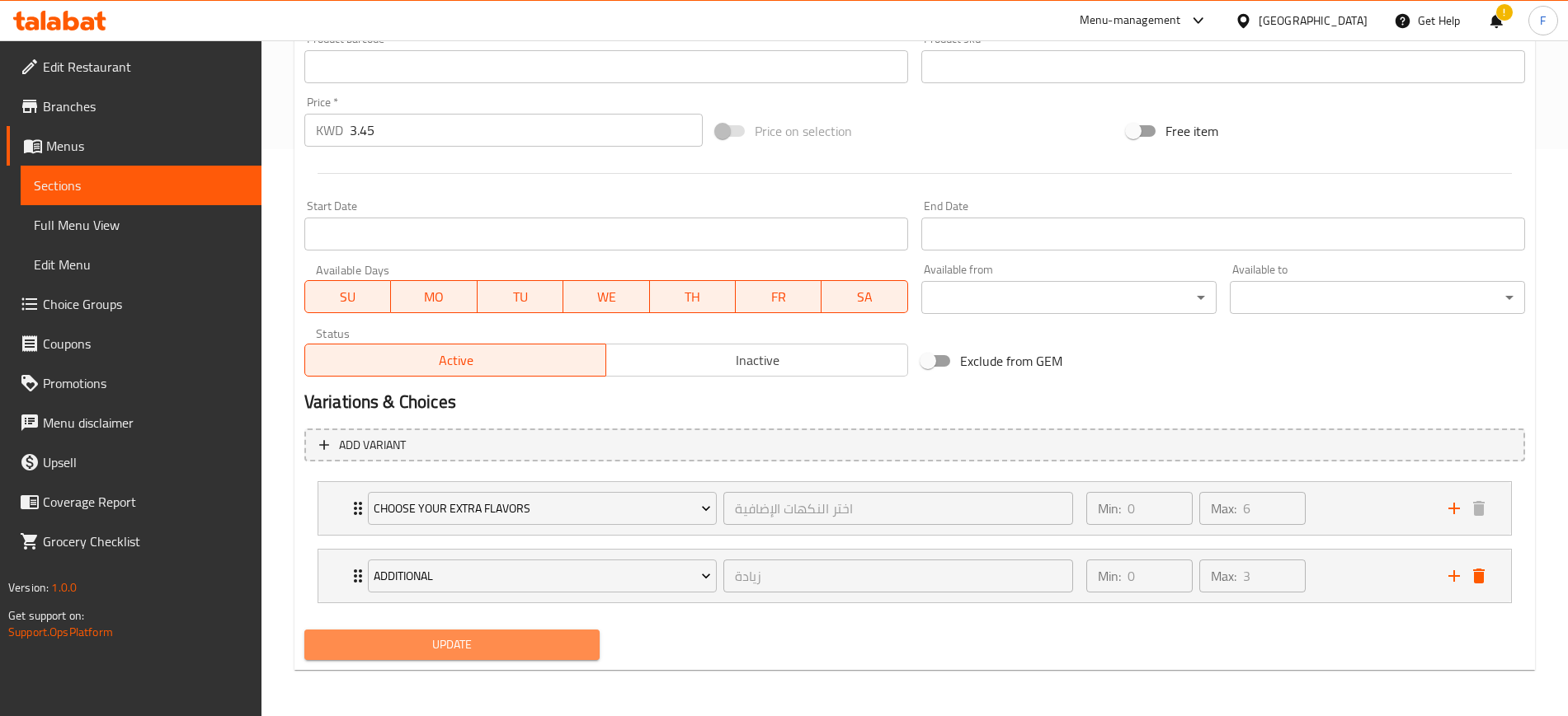
click at [456, 645] on span "Update" at bounding box center [452, 645] width 269 height 21
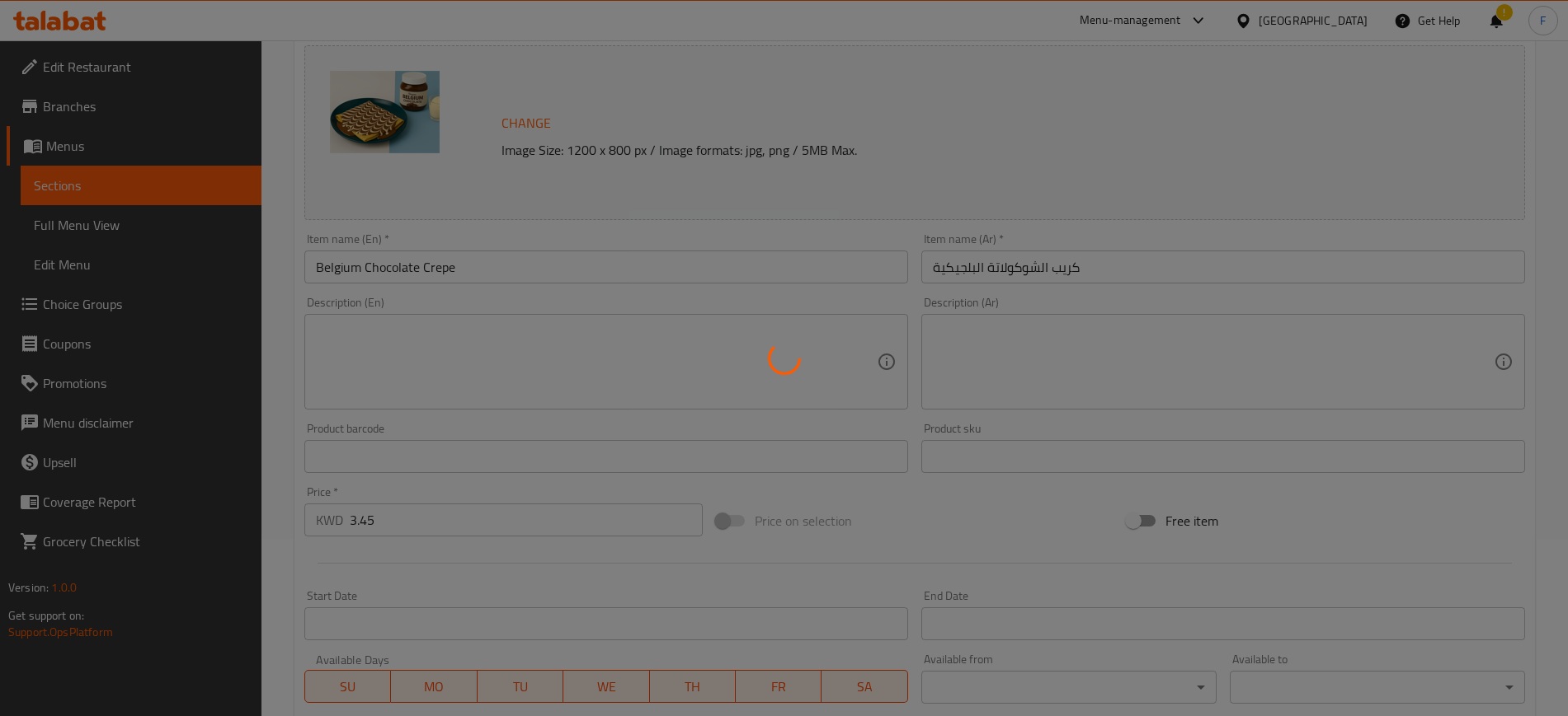
scroll to position [0, 0]
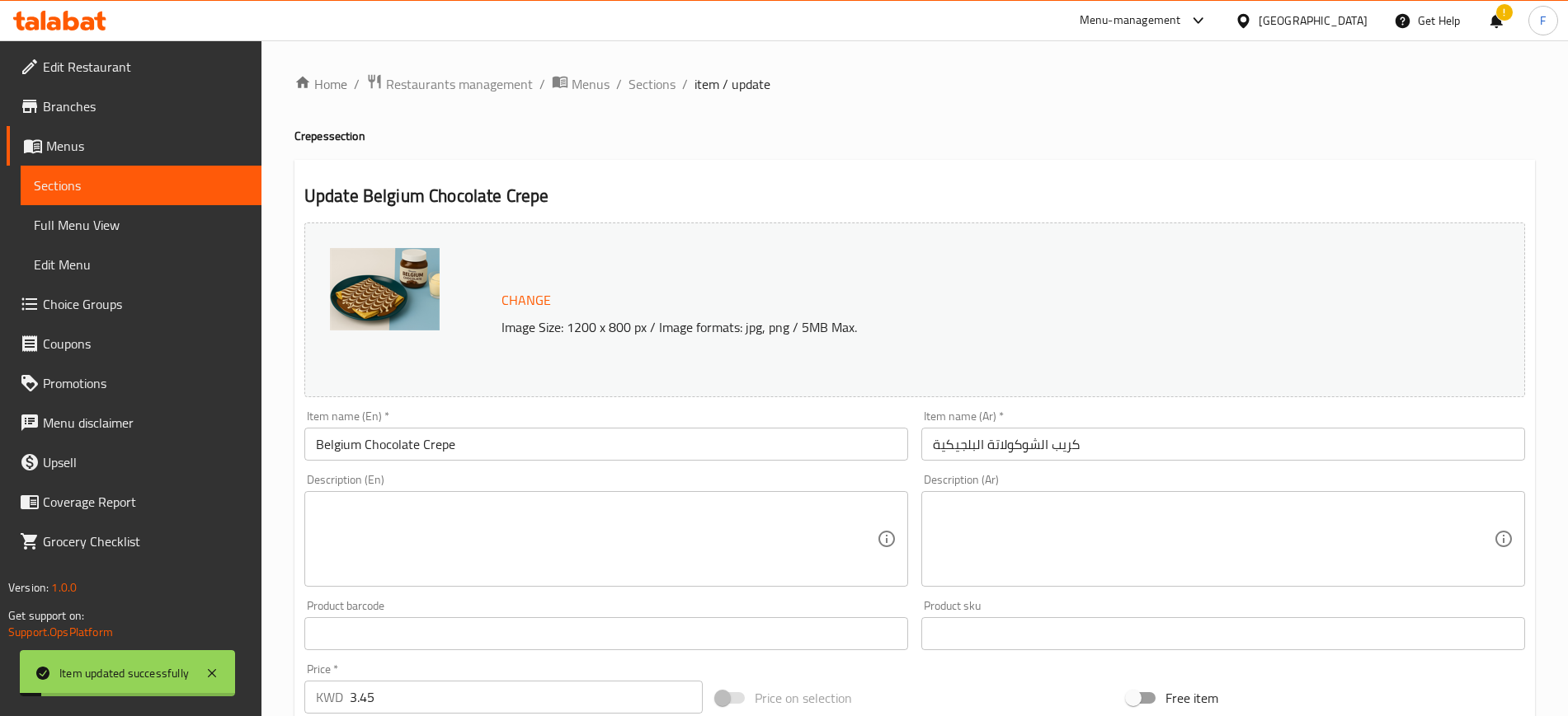
click at [657, 88] on span "Sections" at bounding box center [652, 84] width 47 height 20
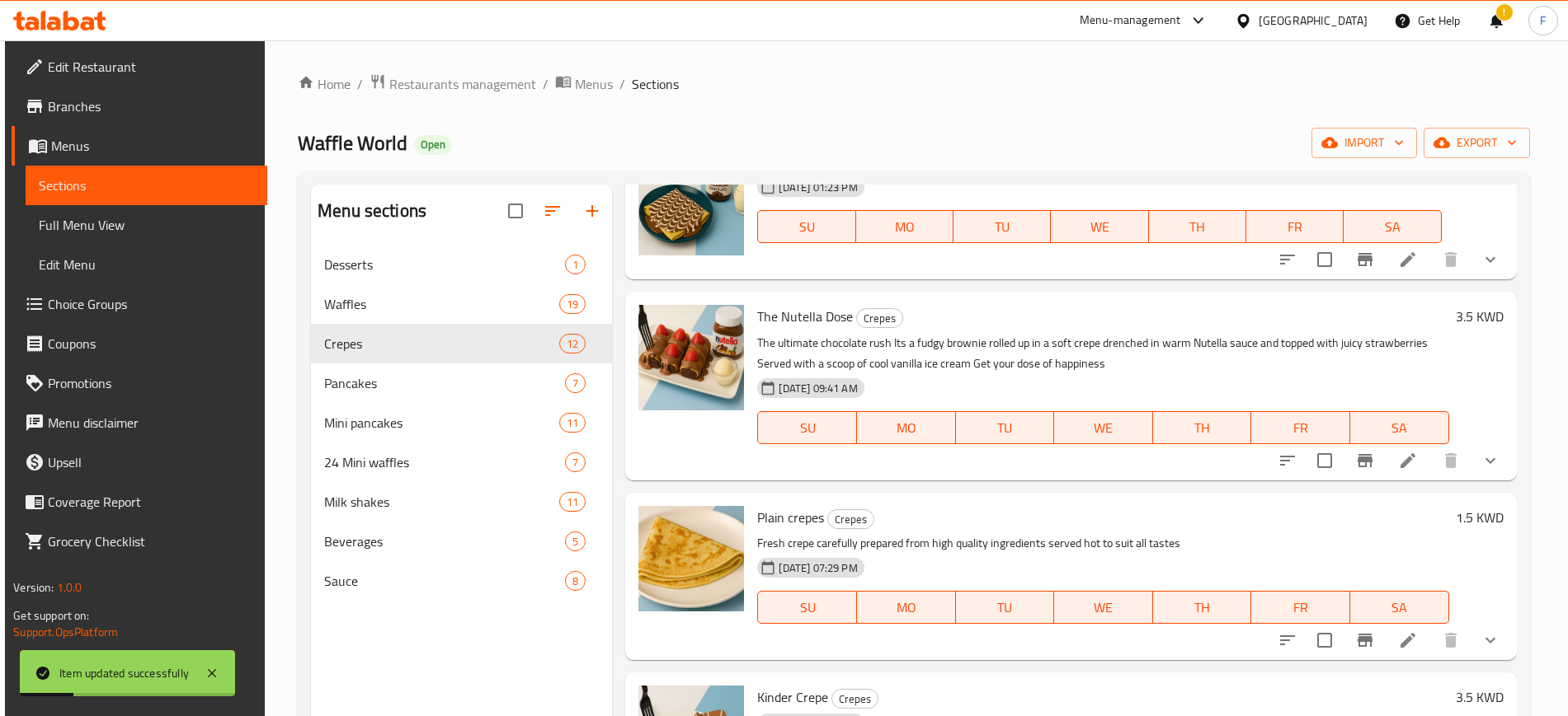
scroll to position [103, 0]
click at [1401, 457] on icon at bounding box center [1408, 459] width 15 height 15
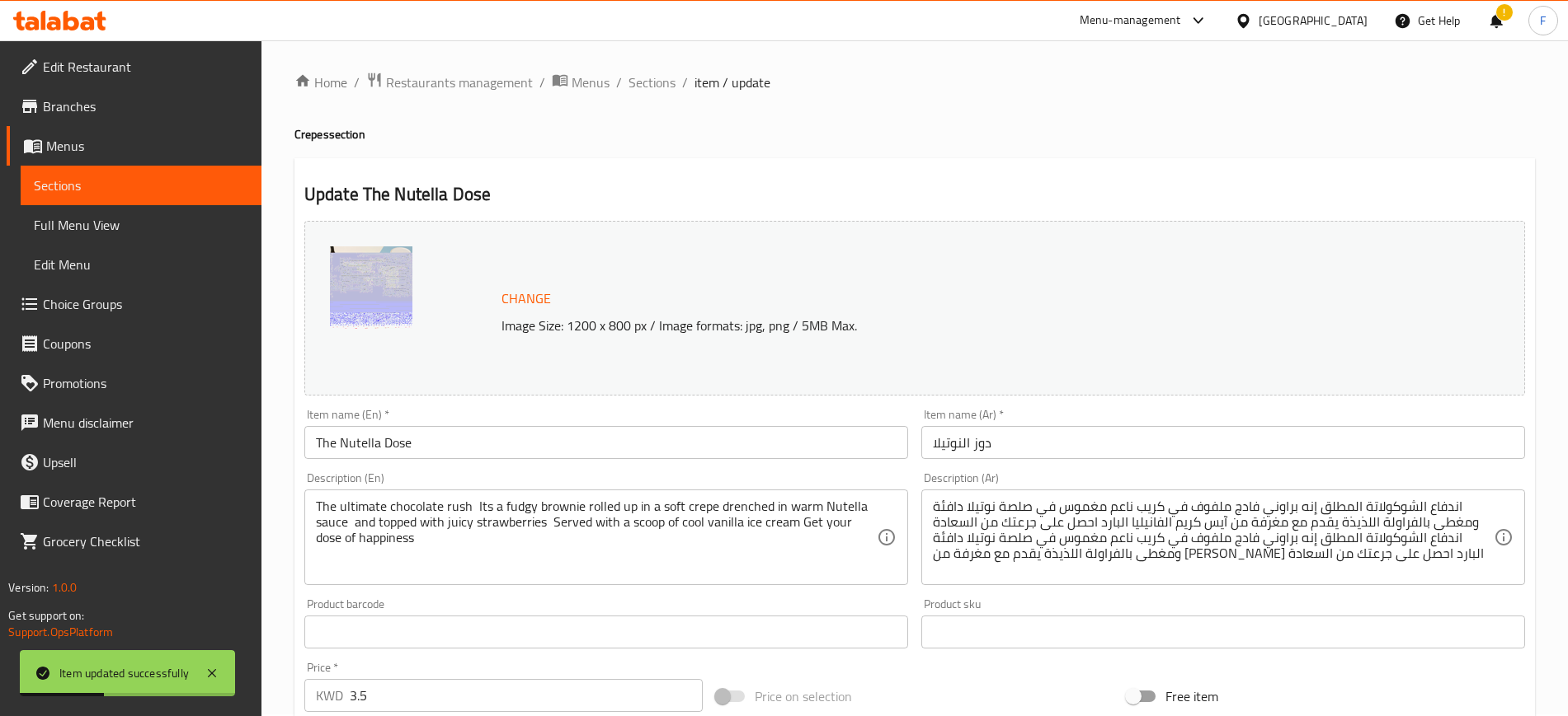
scroll to position [499, 0]
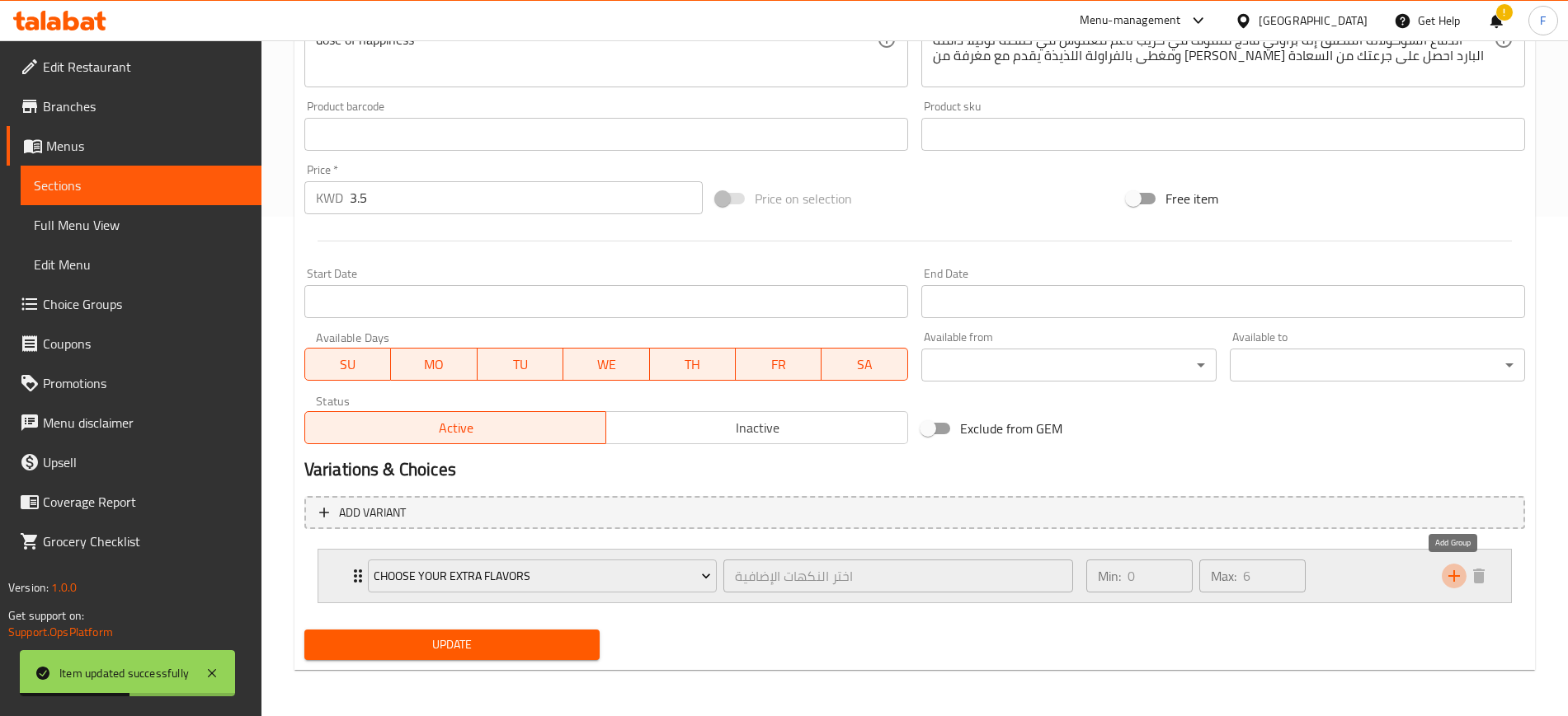
click at [1453, 575] on icon "add" at bounding box center [1454, 576] width 11 height 11
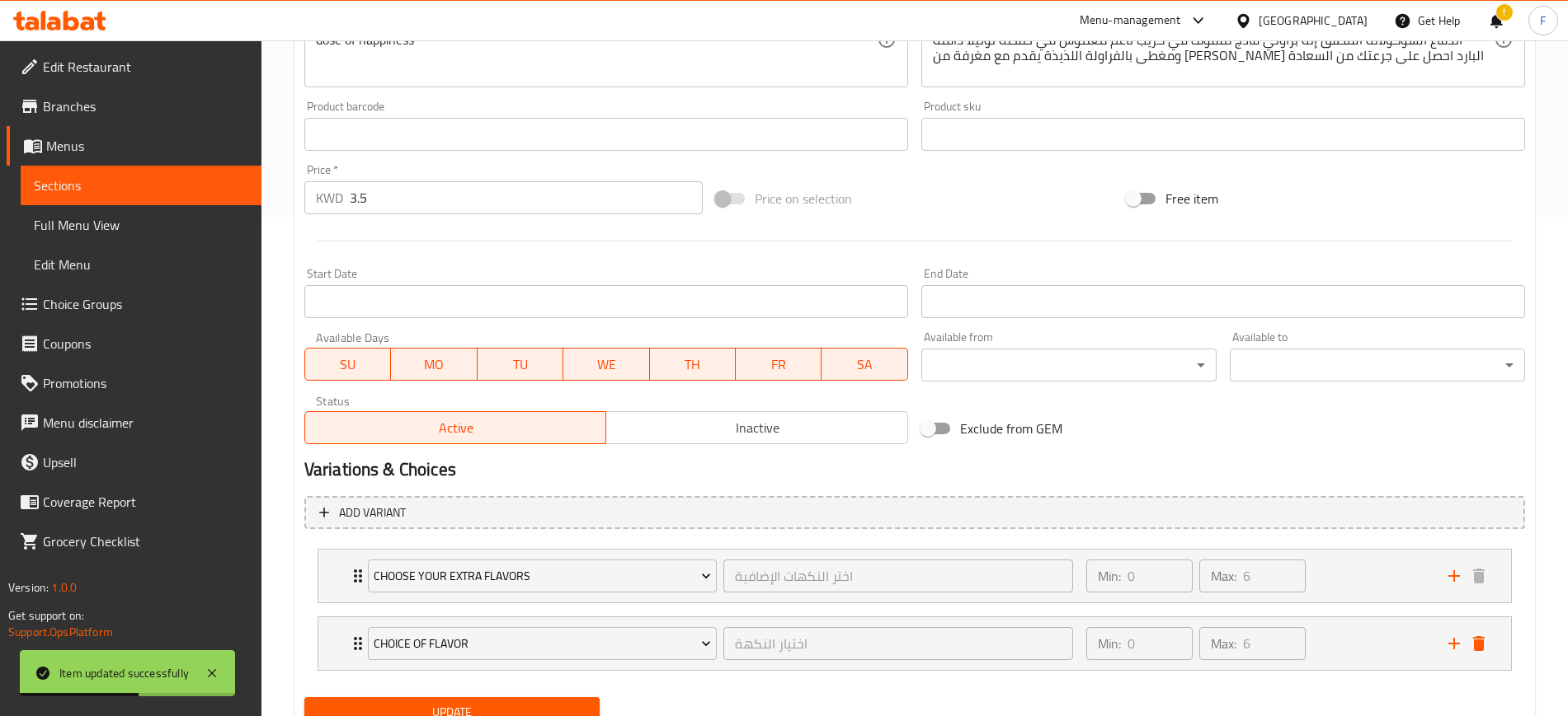
scroll to position [567, 0]
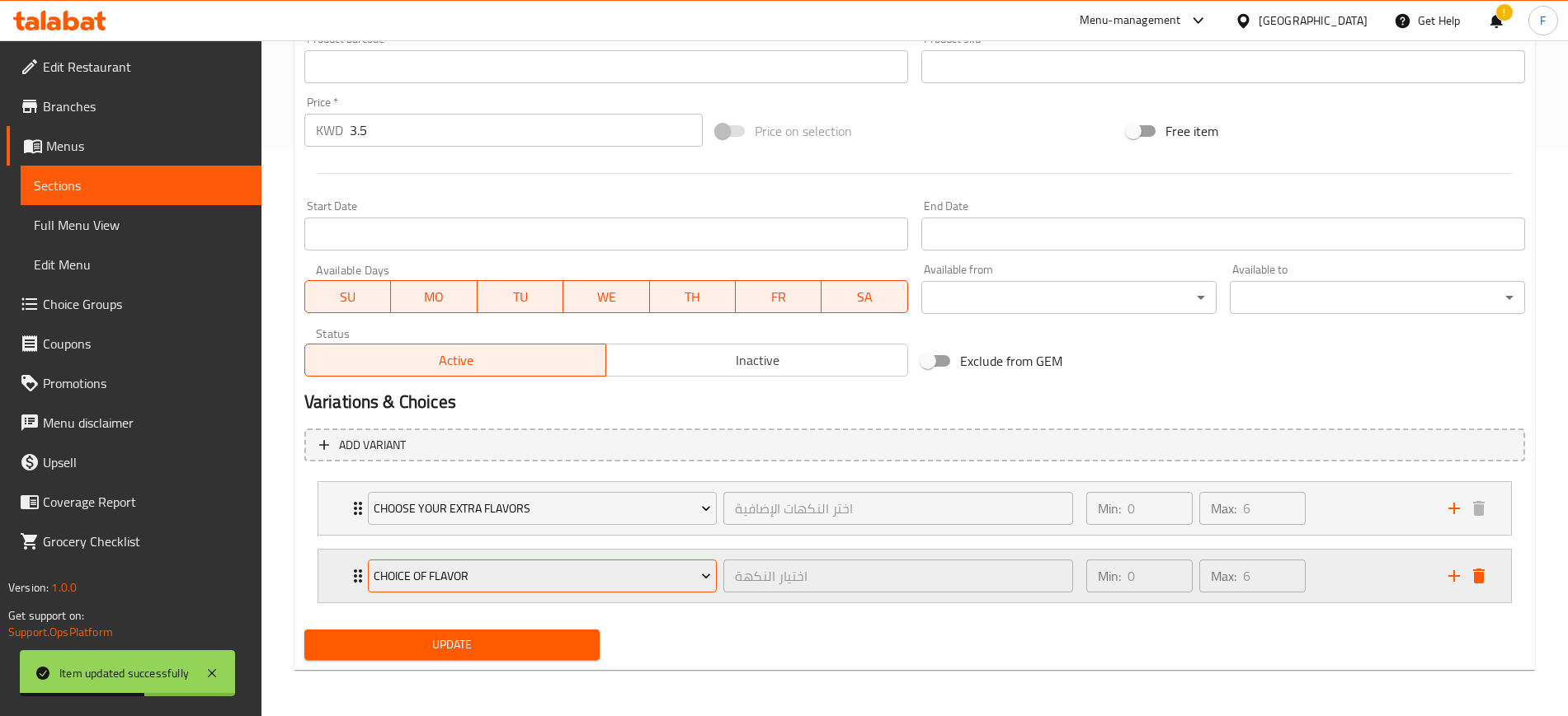
click at [614, 586] on span "choice of flavor" at bounding box center [542, 576] width 337 height 21
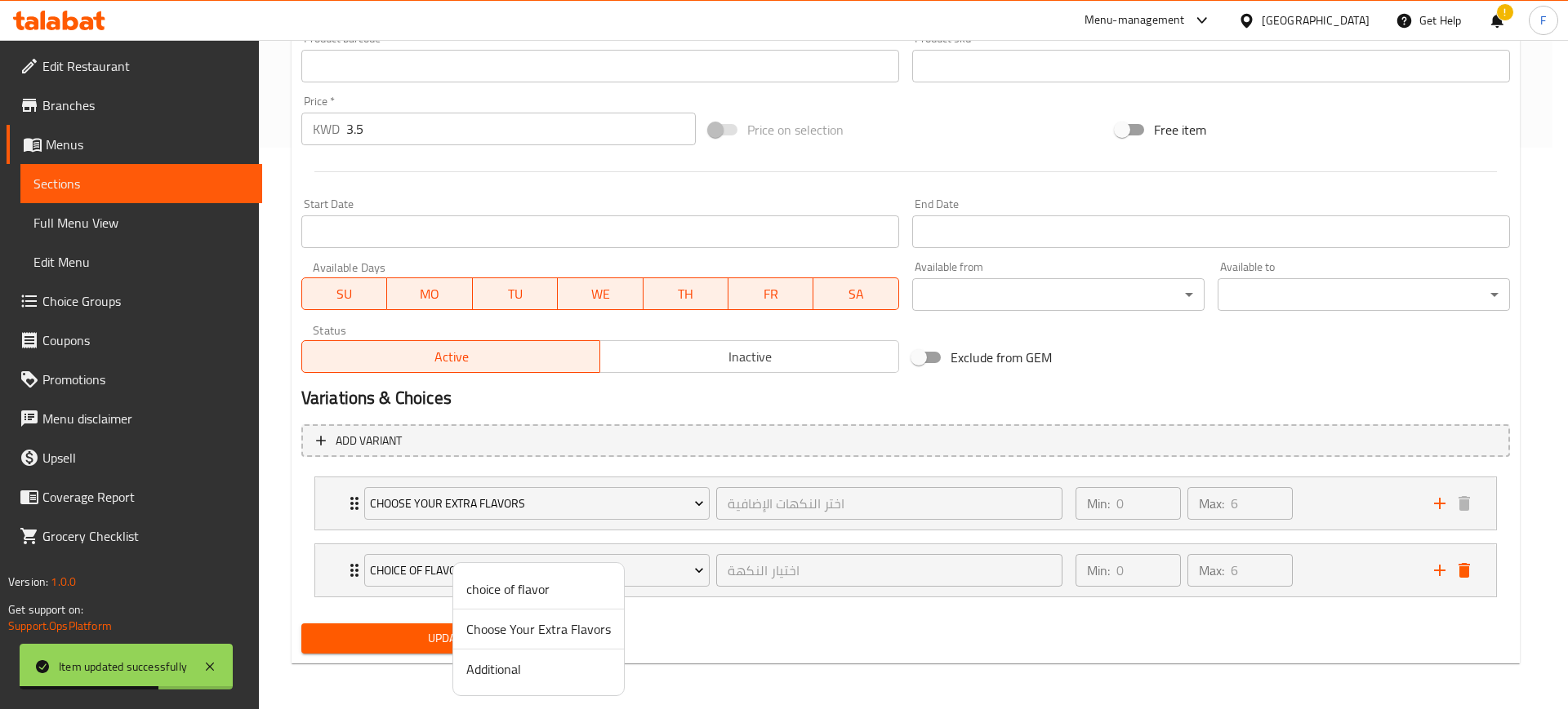
click at [568, 670] on span "Additional" at bounding box center [538, 669] width 144 height 20
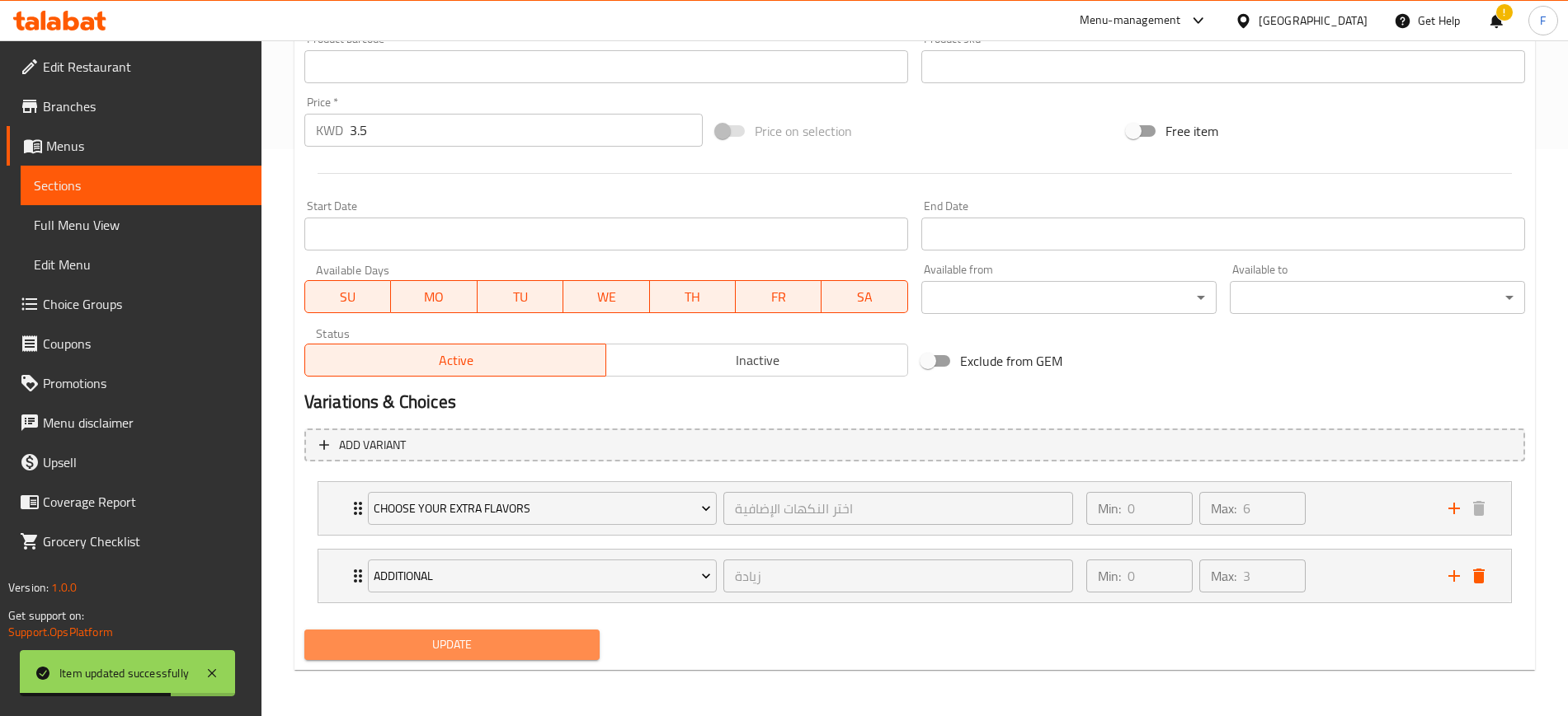
click at [487, 647] on span "Update" at bounding box center [452, 645] width 269 height 21
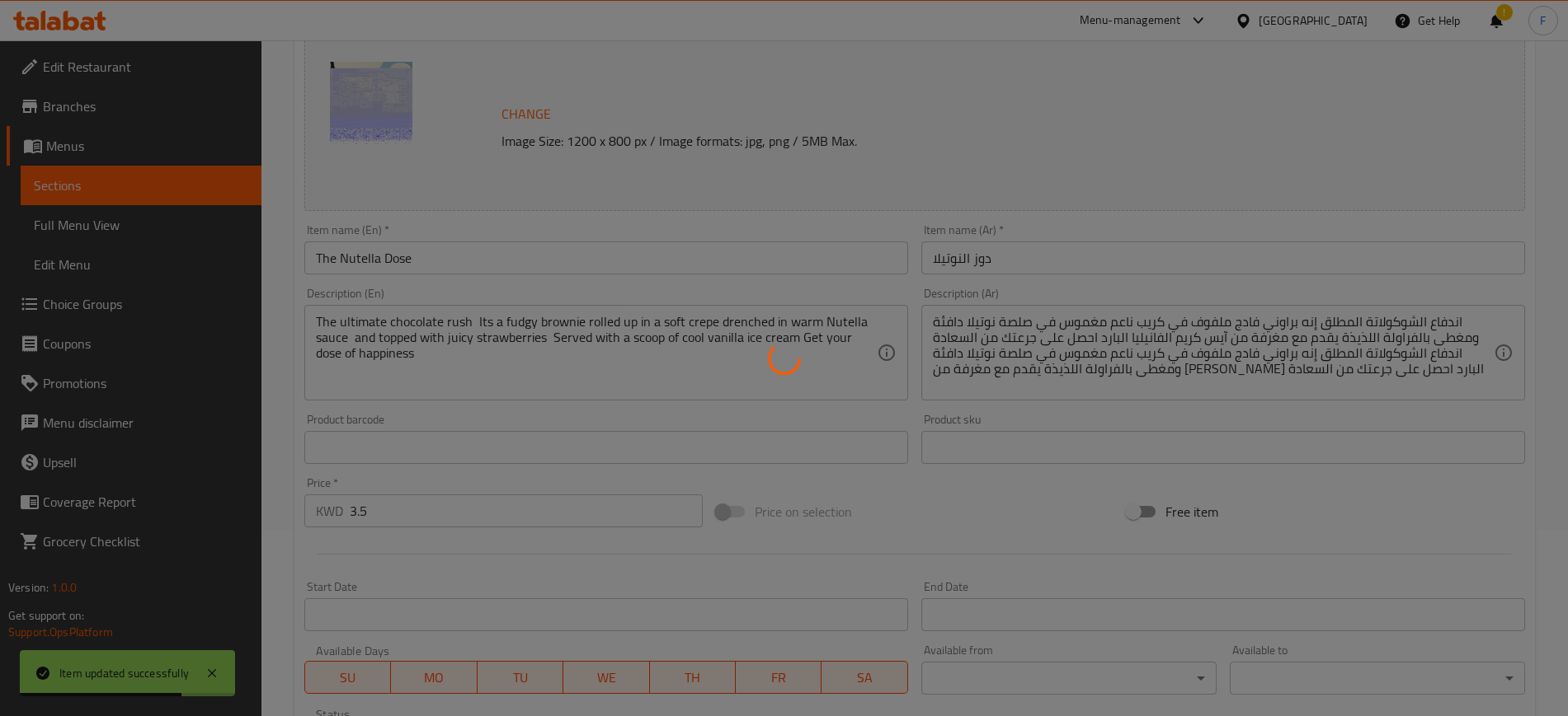
scroll to position [0, 0]
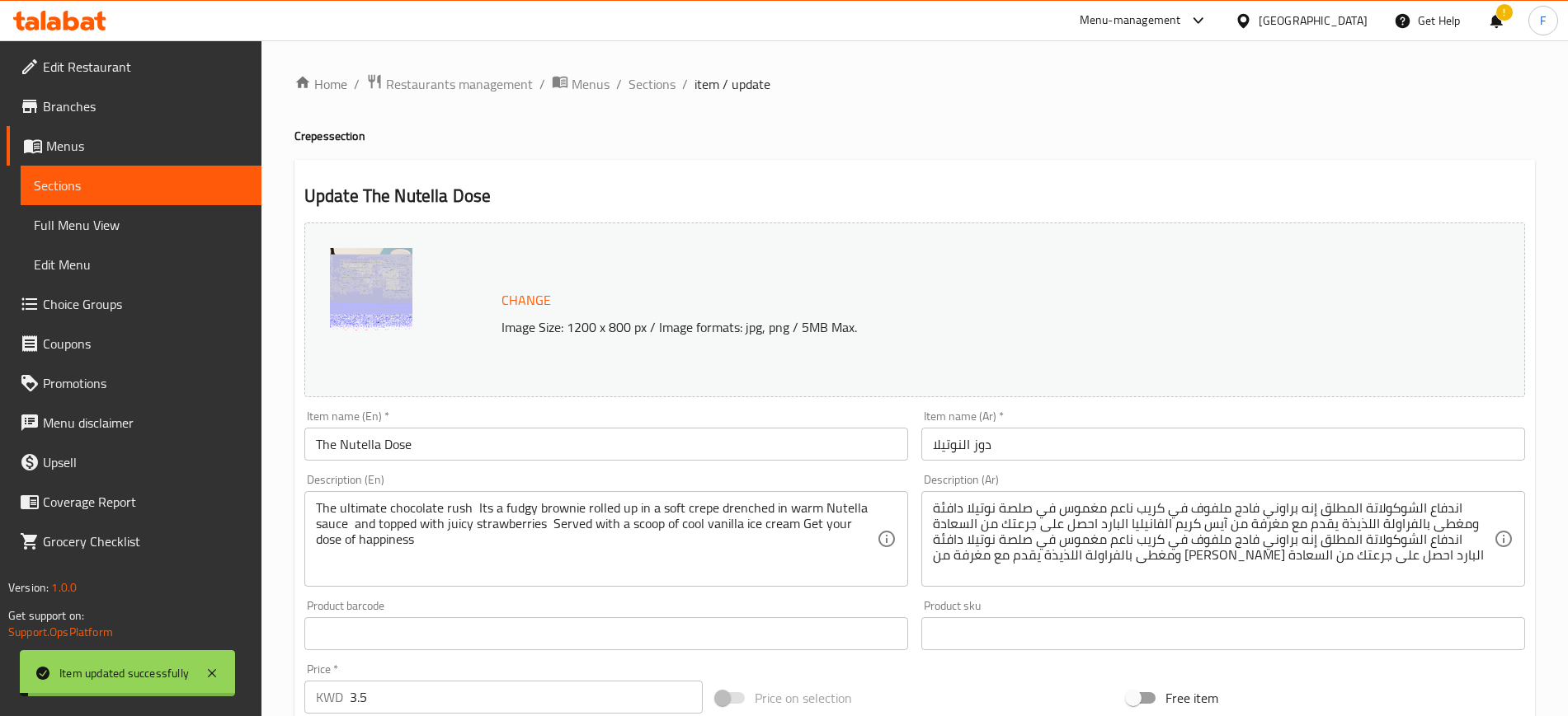
click at [651, 85] on span "Sections" at bounding box center [652, 84] width 47 height 20
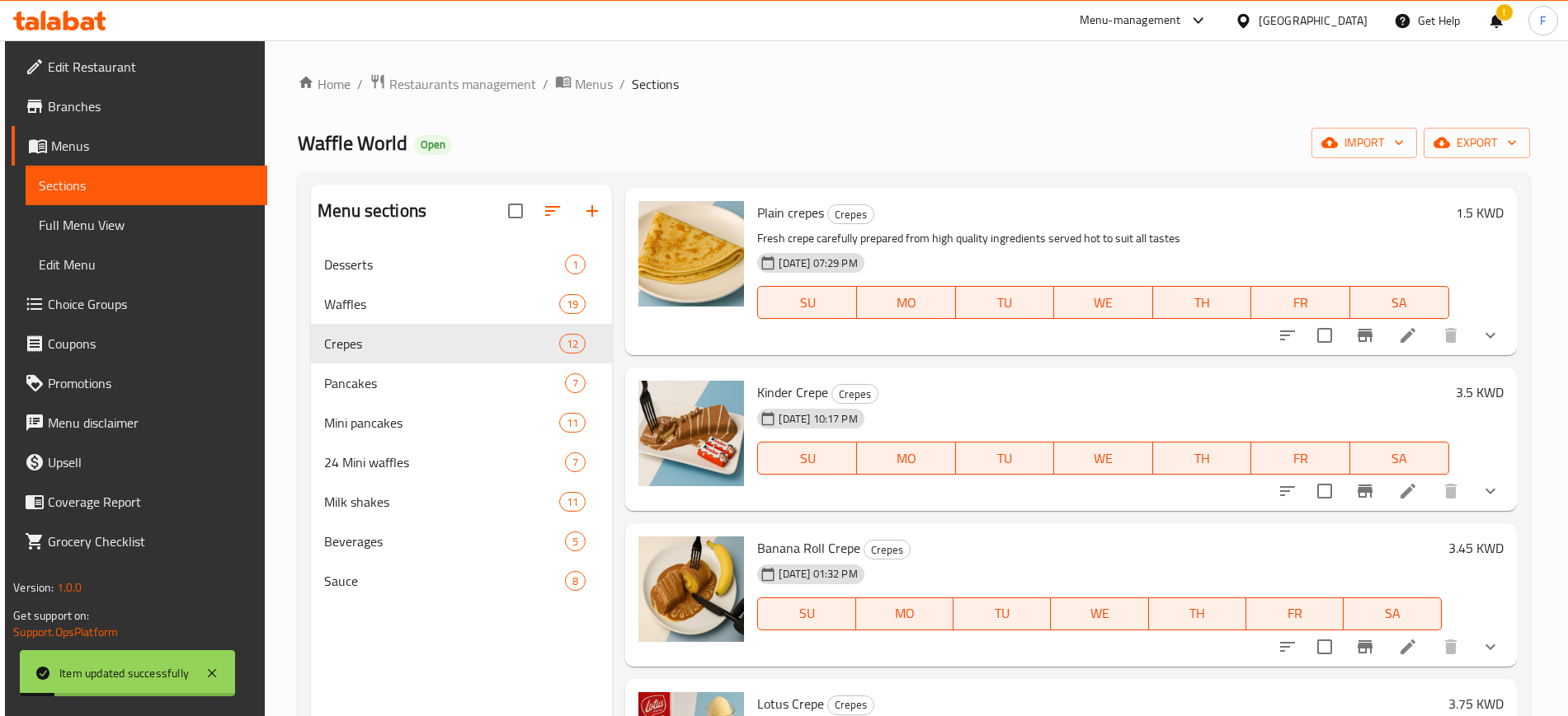
scroll to position [412, 0]
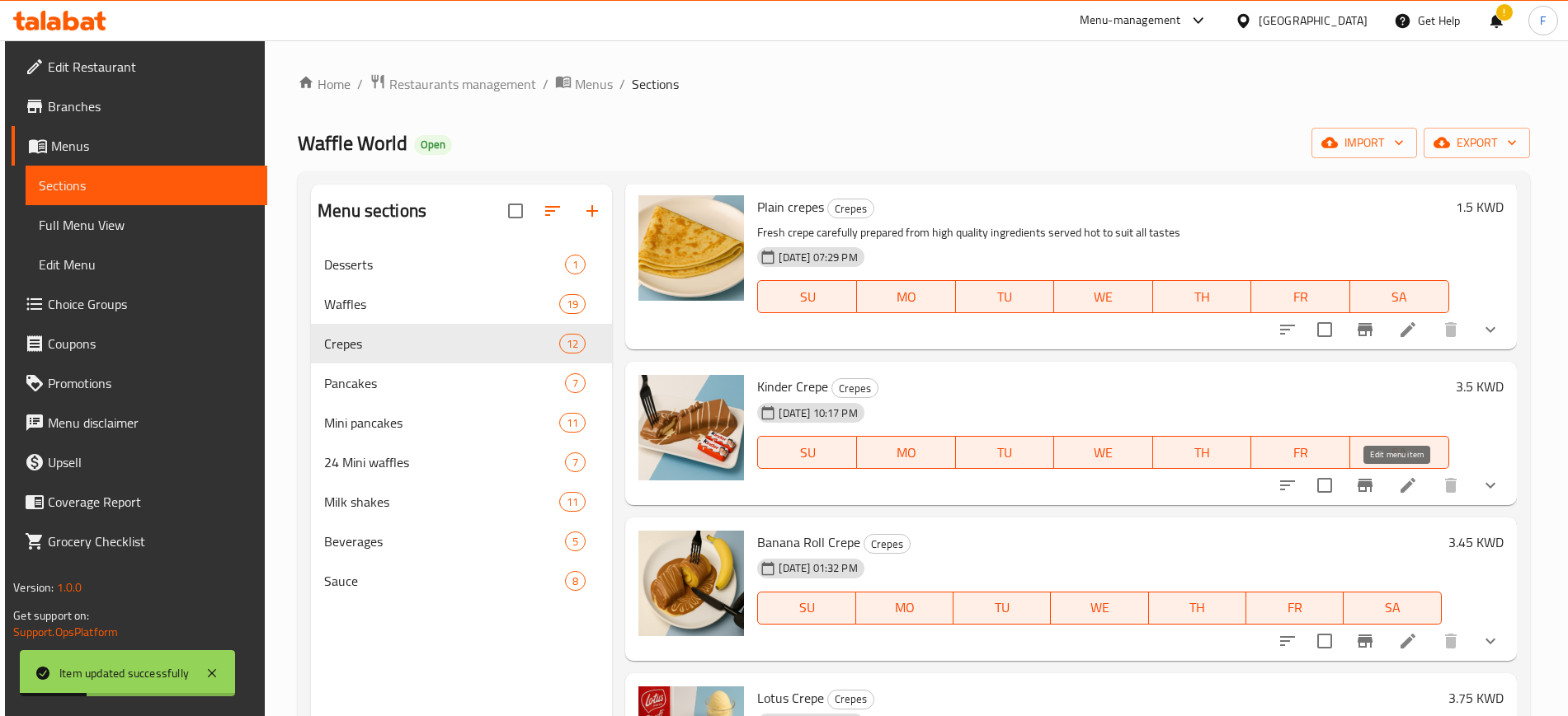
click at [1399, 492] on icon at bounding box center [1408, 485] width 20 height 20
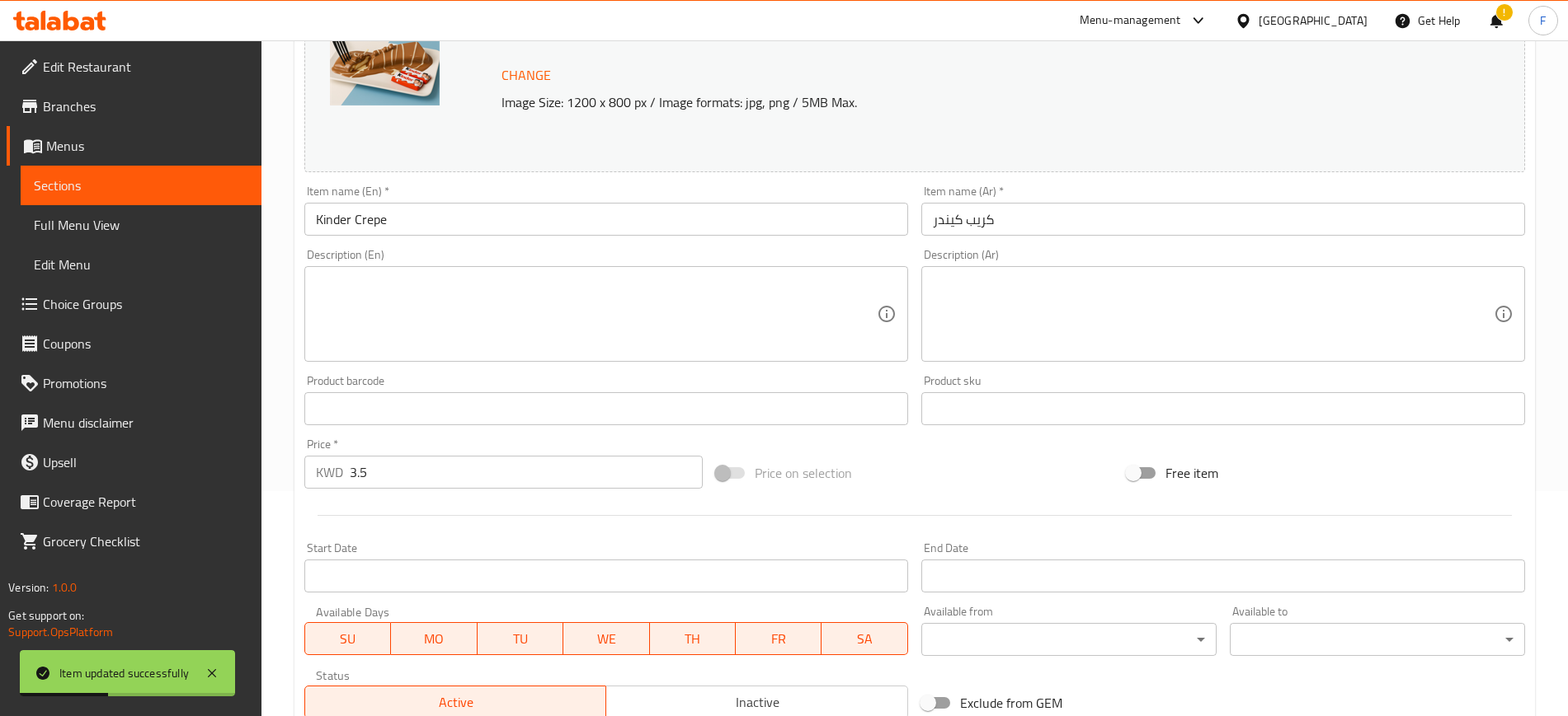
scroll to position [499, 0]
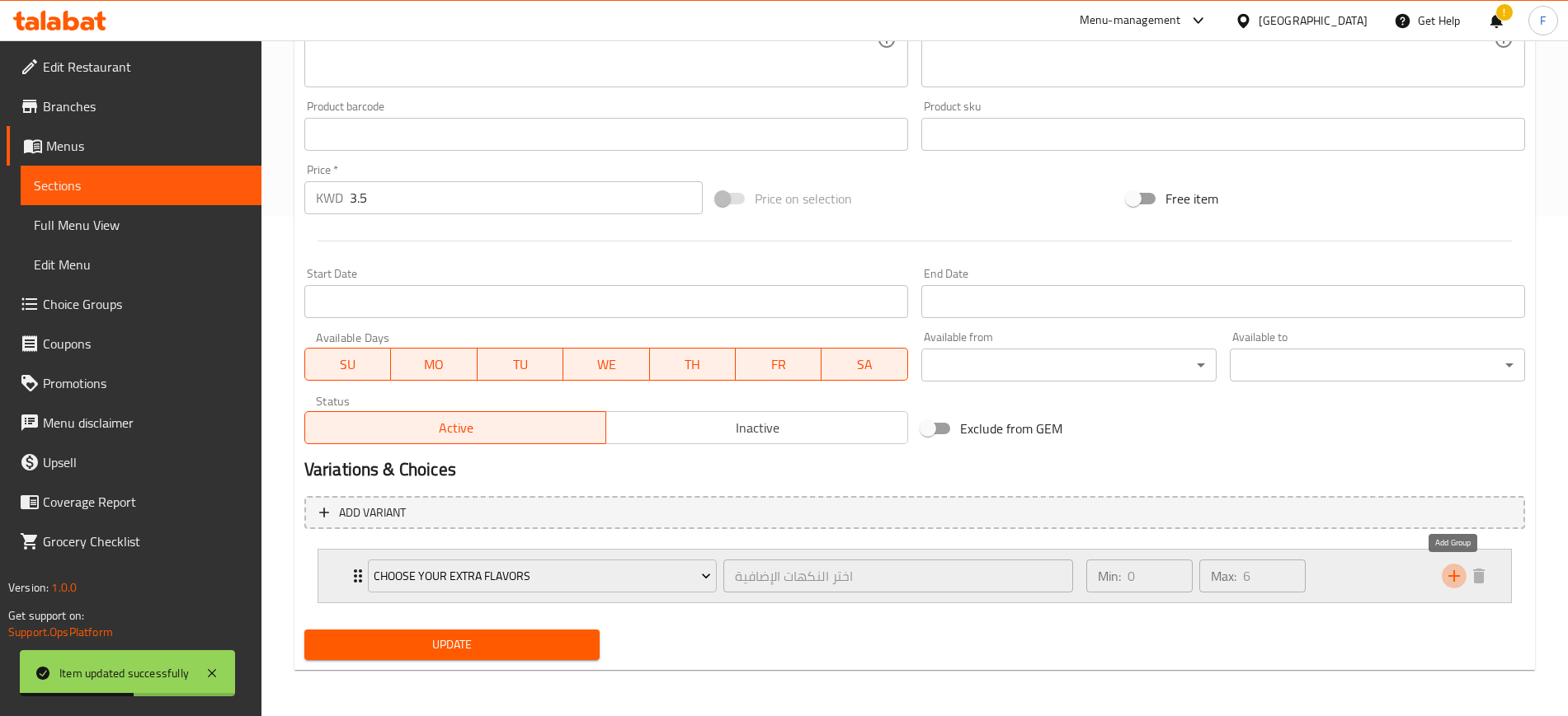
click at [1450, 570] on icon "add" at bounding box center [1454, 576] width 20 height 20
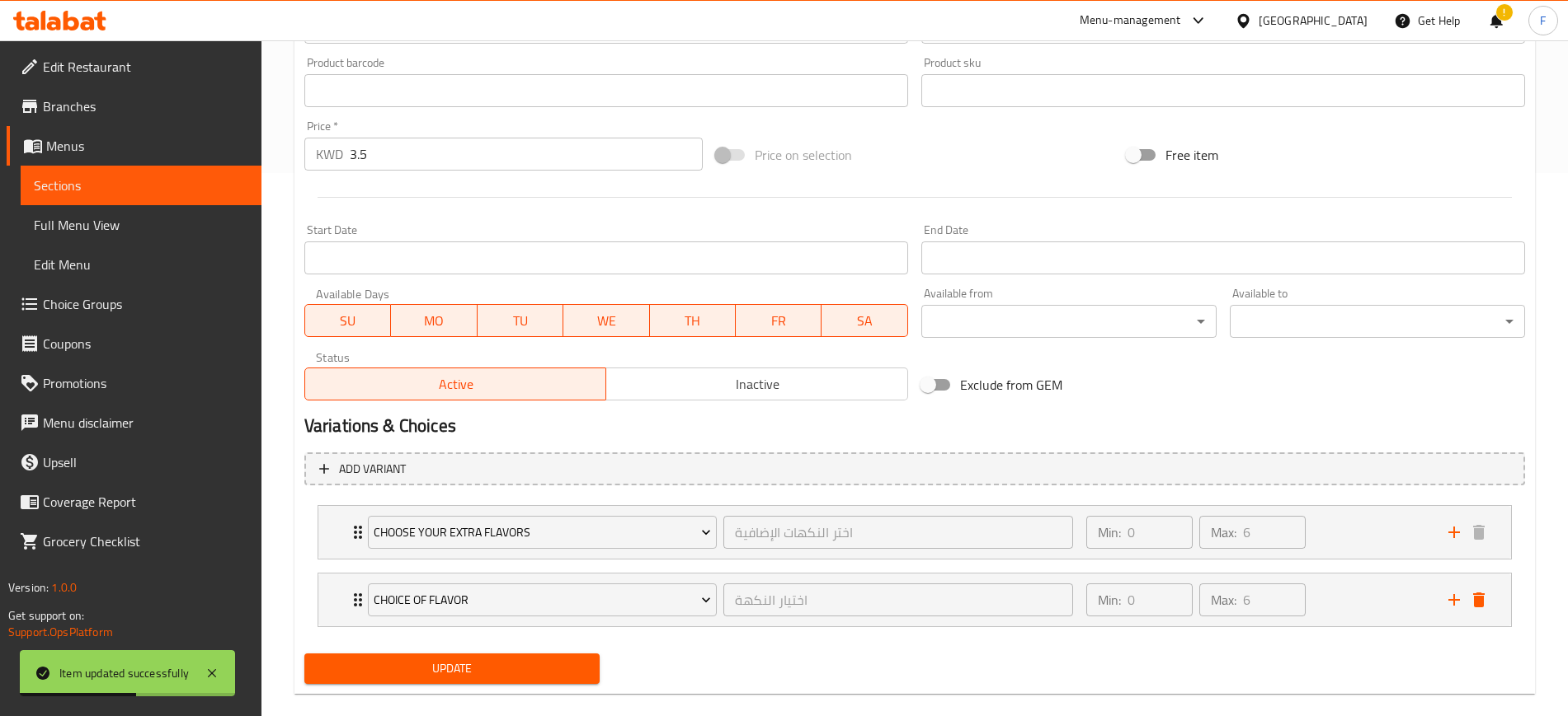
scroll to position [567, 0]
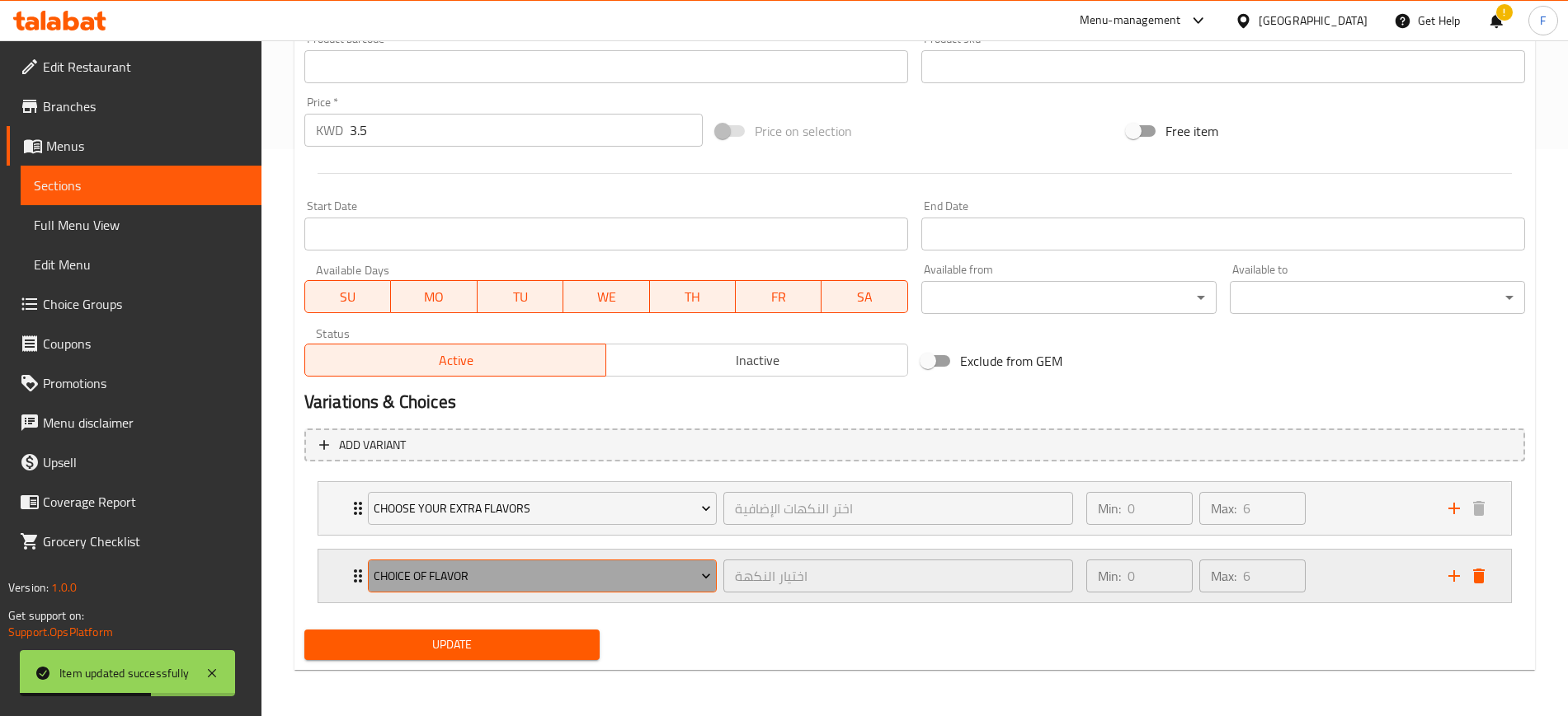
click at [526, 578] on span "choice of flavor" at bounding box center [542, 576] width 337 height 21
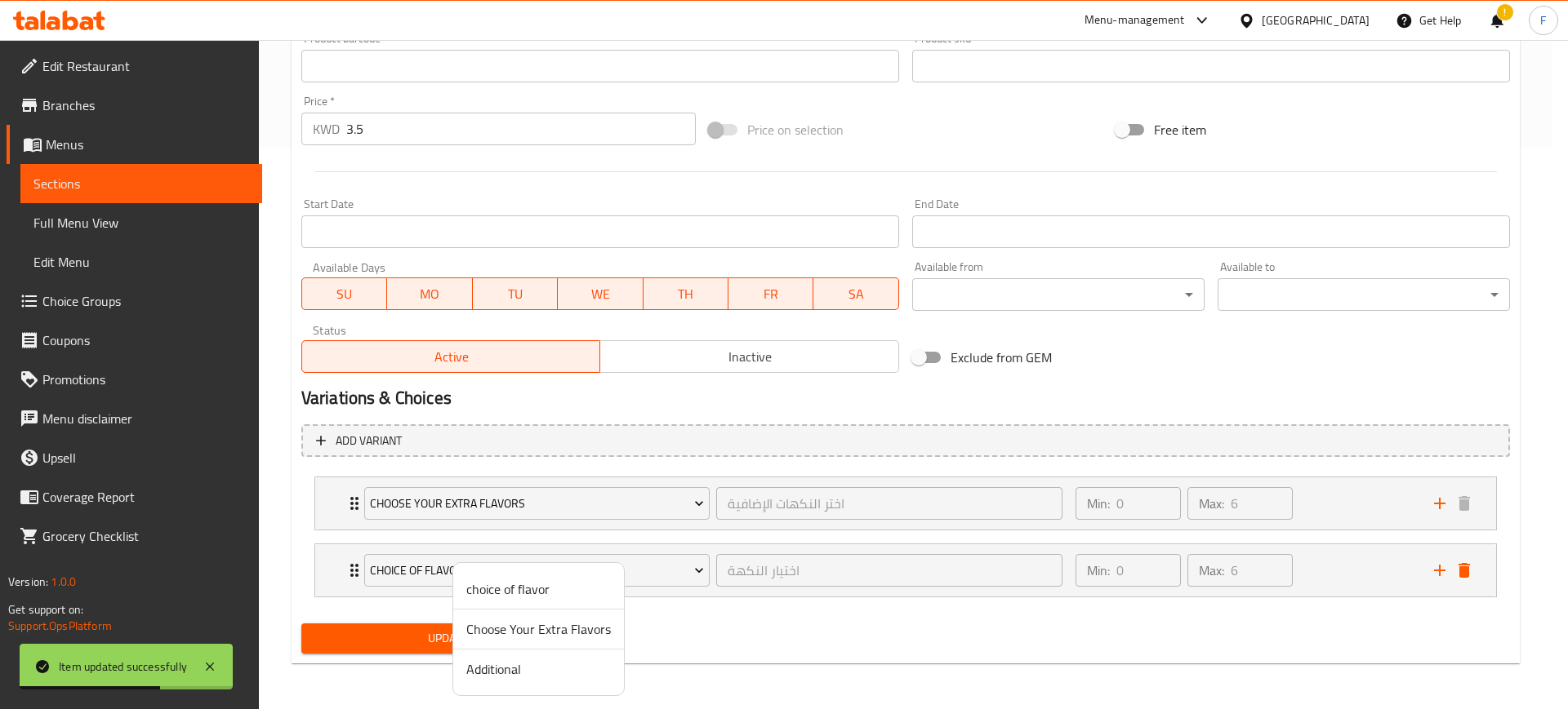
click at [495, 665] on span "Additional" at bounding box center [538, 669] width 144 height 20
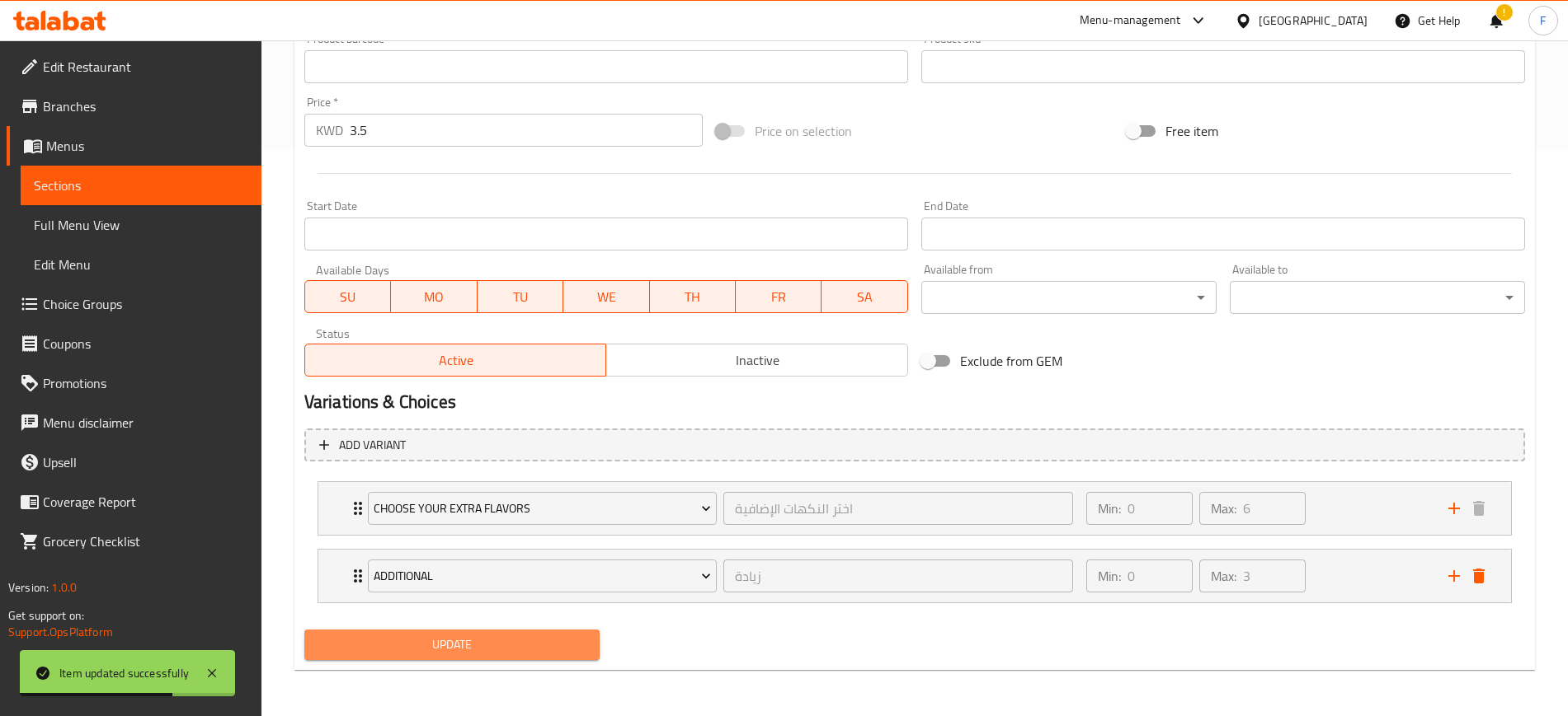
drag, startPoint x: 484, startPoint y: 648, endPoint x: 499, endPoint y: 631, distance: 22.7
click at [483, 648] on span "Update" at bounding box center [452, 645] width 269 height 21
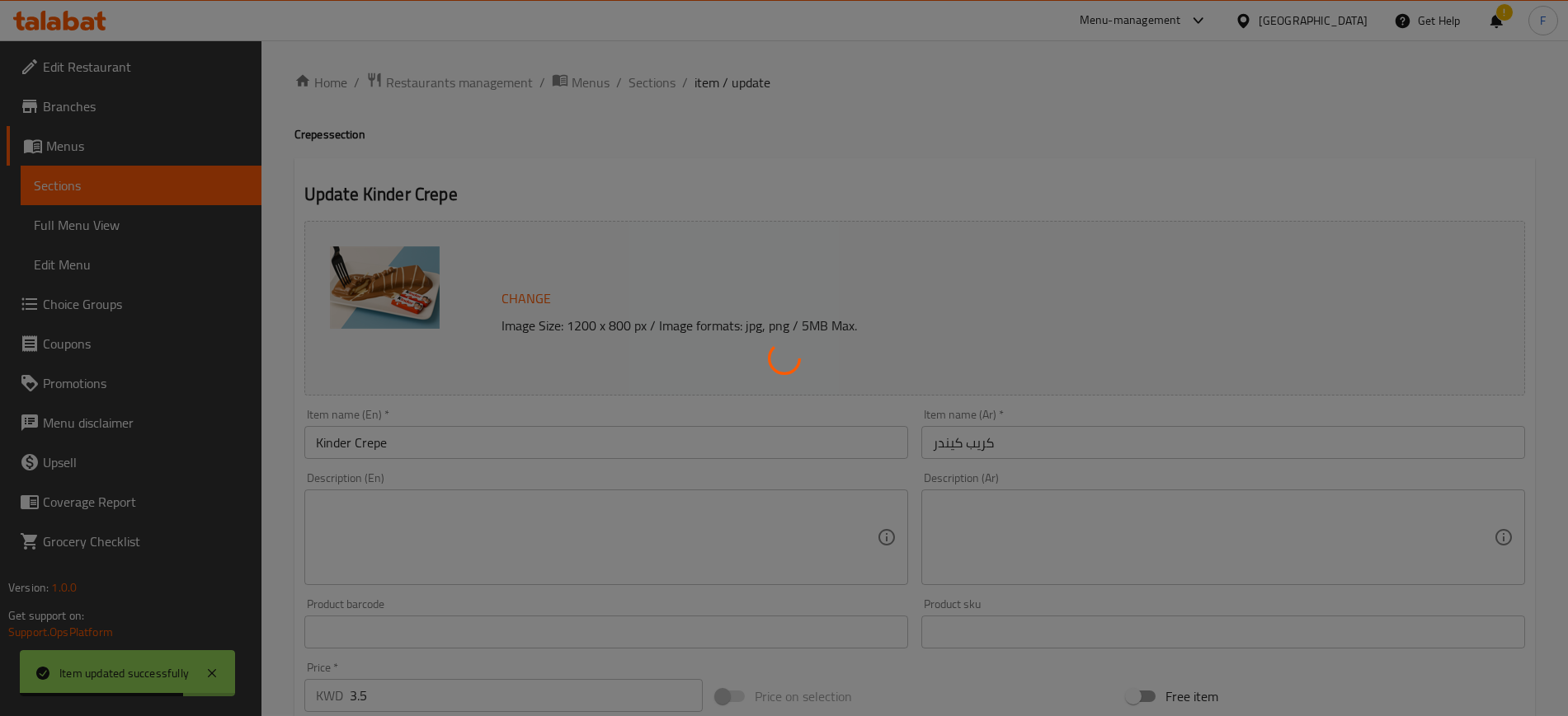
scroll to position [0, 0]
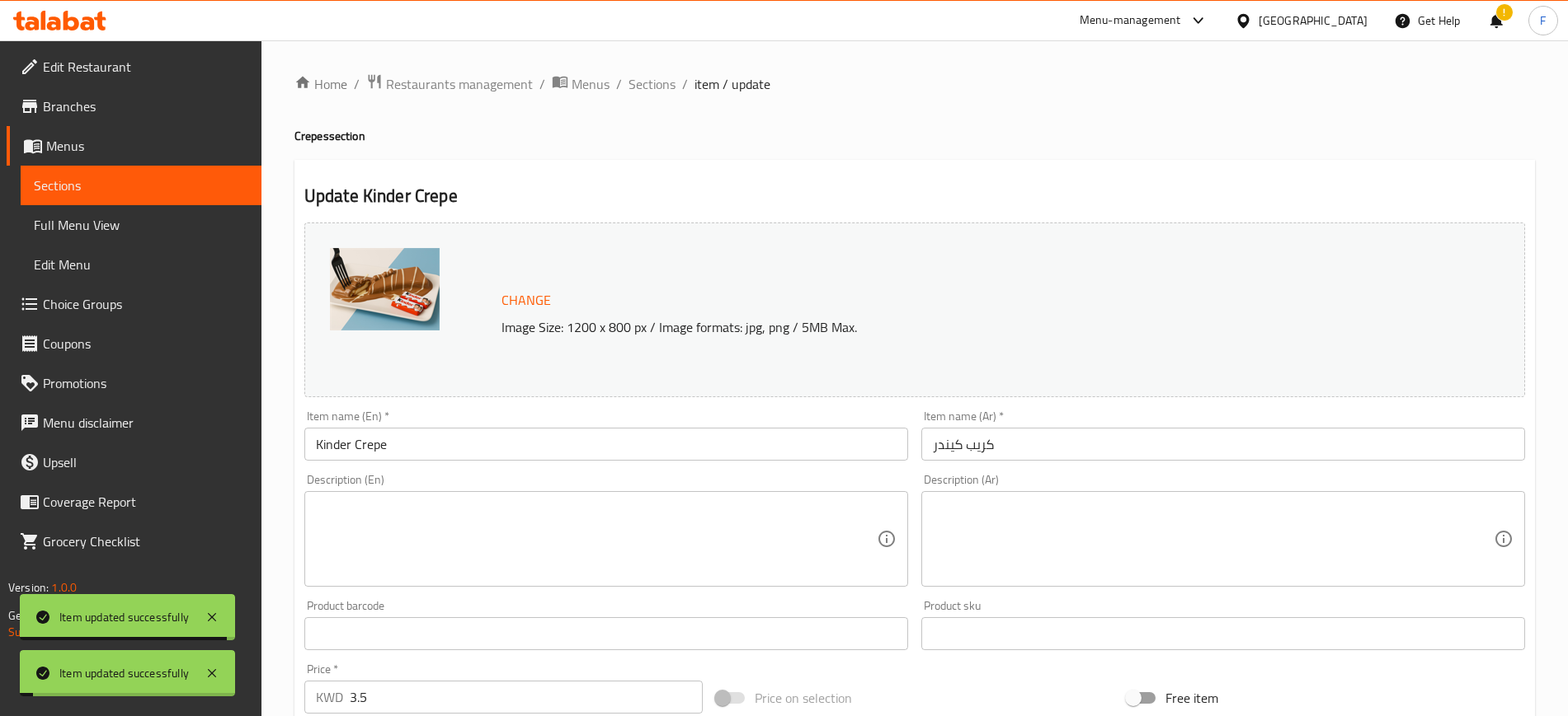
click at [658, 88] on span "Sections" at bounding box center [652, 84] width 47 height 20
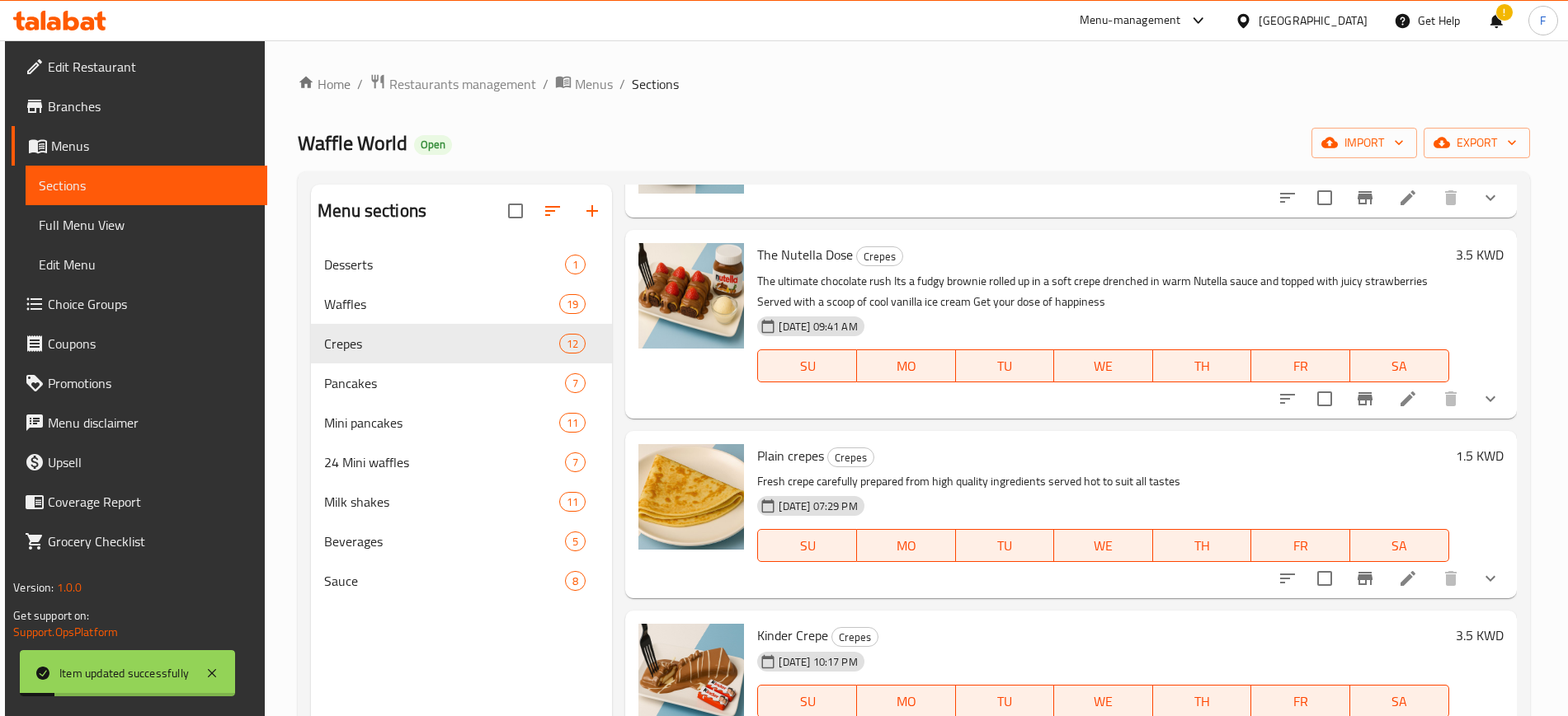
scroll to position [515, 0]
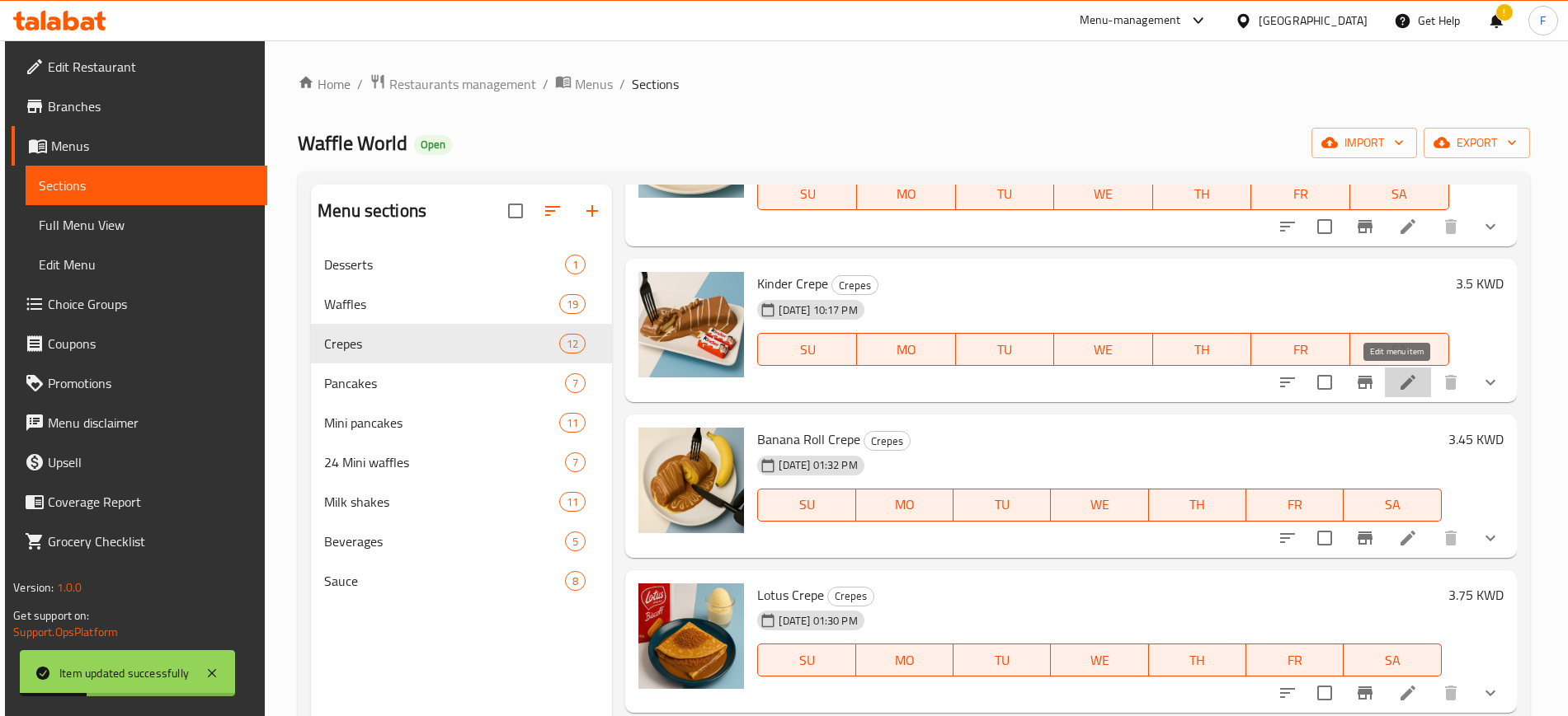
click at [1404, 383] on icon at bounding box center [1408, 382] width 20 height 20
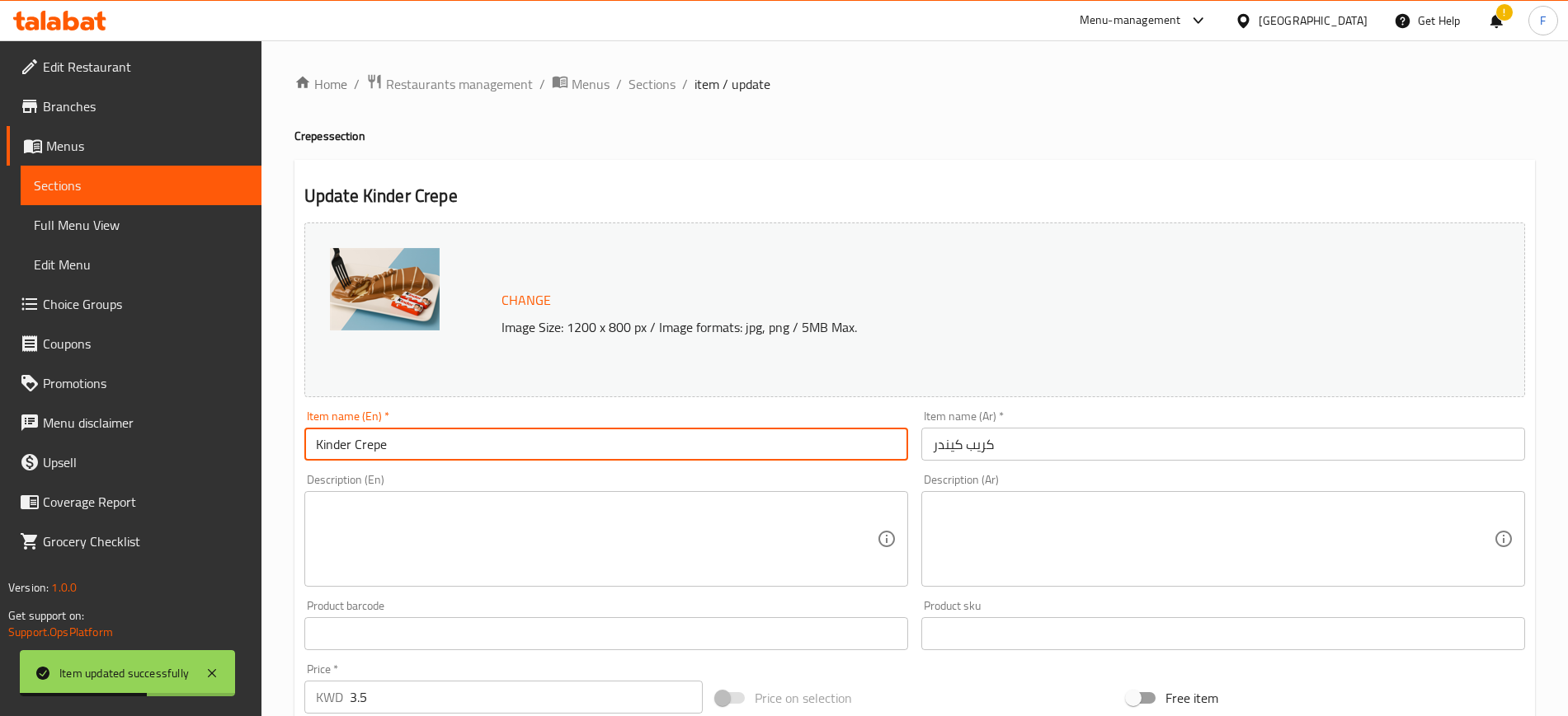
drag, startPoint x: 421, startPoint y: 452, endPoint x: 177, endPoint y: 411, distance: 247.4
click at [177, 411] on div "Edit Restaurant Branches Menus Sections Full Menu View Edit Menu Choice Groups …" at bounding box center [784, 662] width 1568 height 1243
click at [661, 77] on span "Sections" at bounding box center [652, 84] width 47 height 20
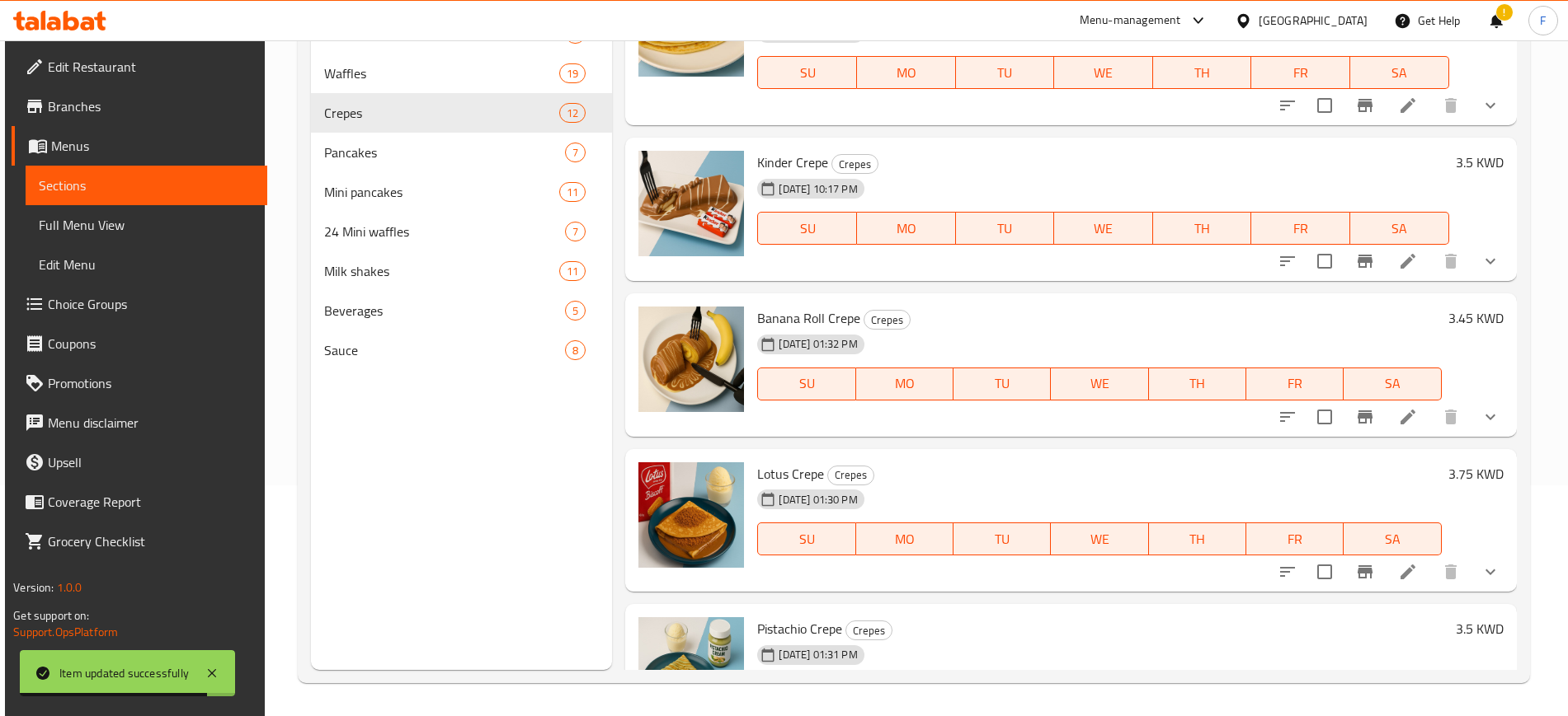
scroll to position [618, 0]
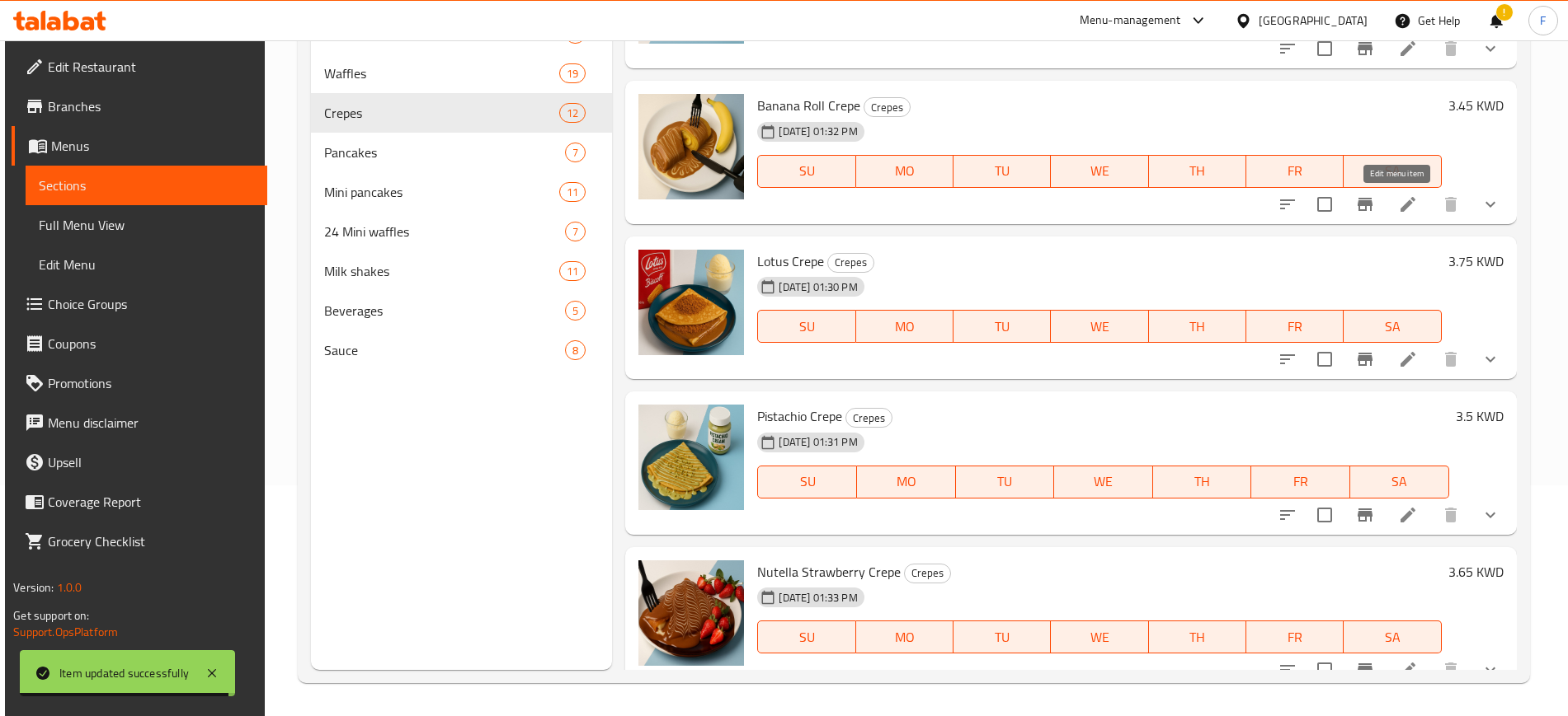
click at [1398, 211] on icon at bounding box center [1408, 204] width 20 height 20
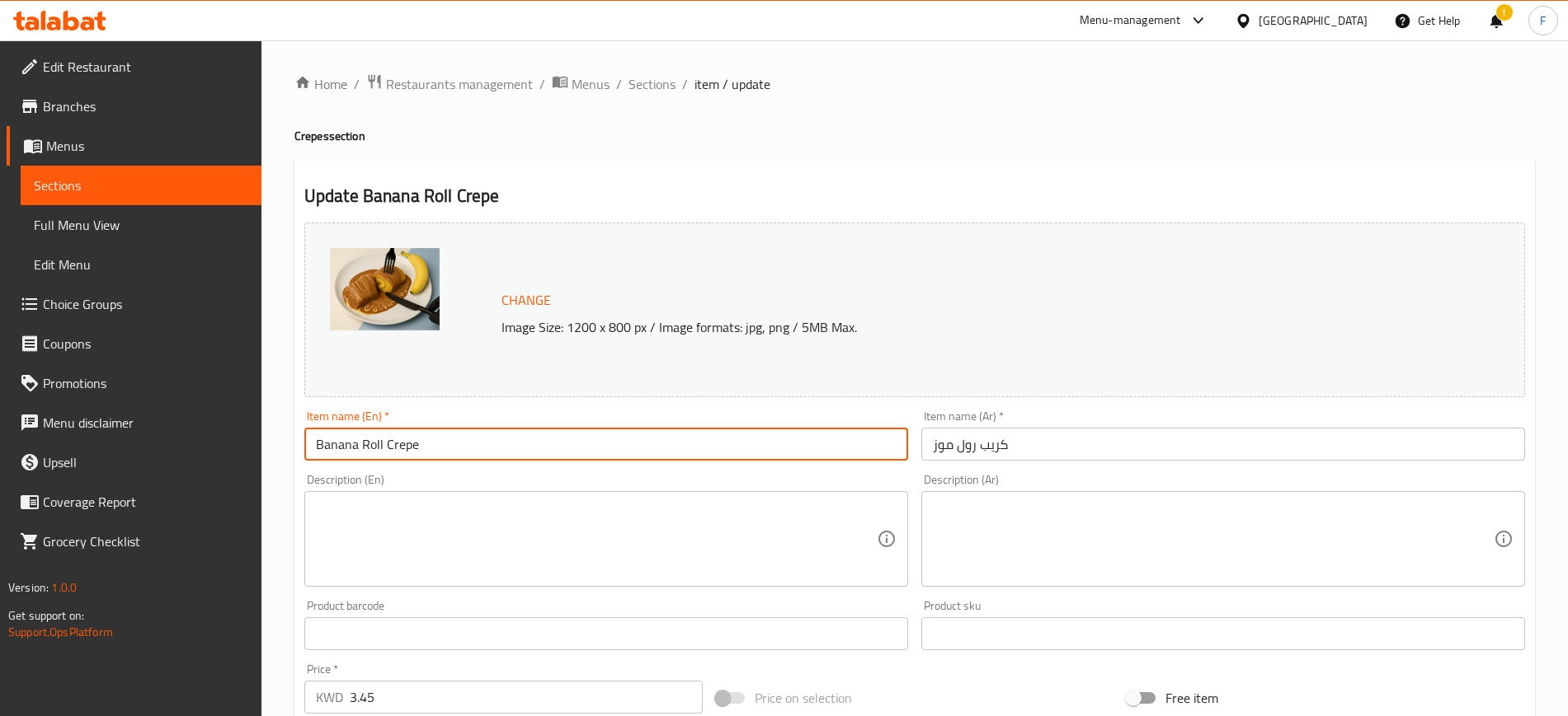
drag, startPoint x: 364, startPoint y: 439, endPoint x: 232, endPoint y: 443, distance: 132.1
click at [232, 443] on div "Edit Restaurant Branches Menus Sections Full Menu View Edit Menu Choice Groups …" at bounding box center [784, 628] width 1568 height 1175
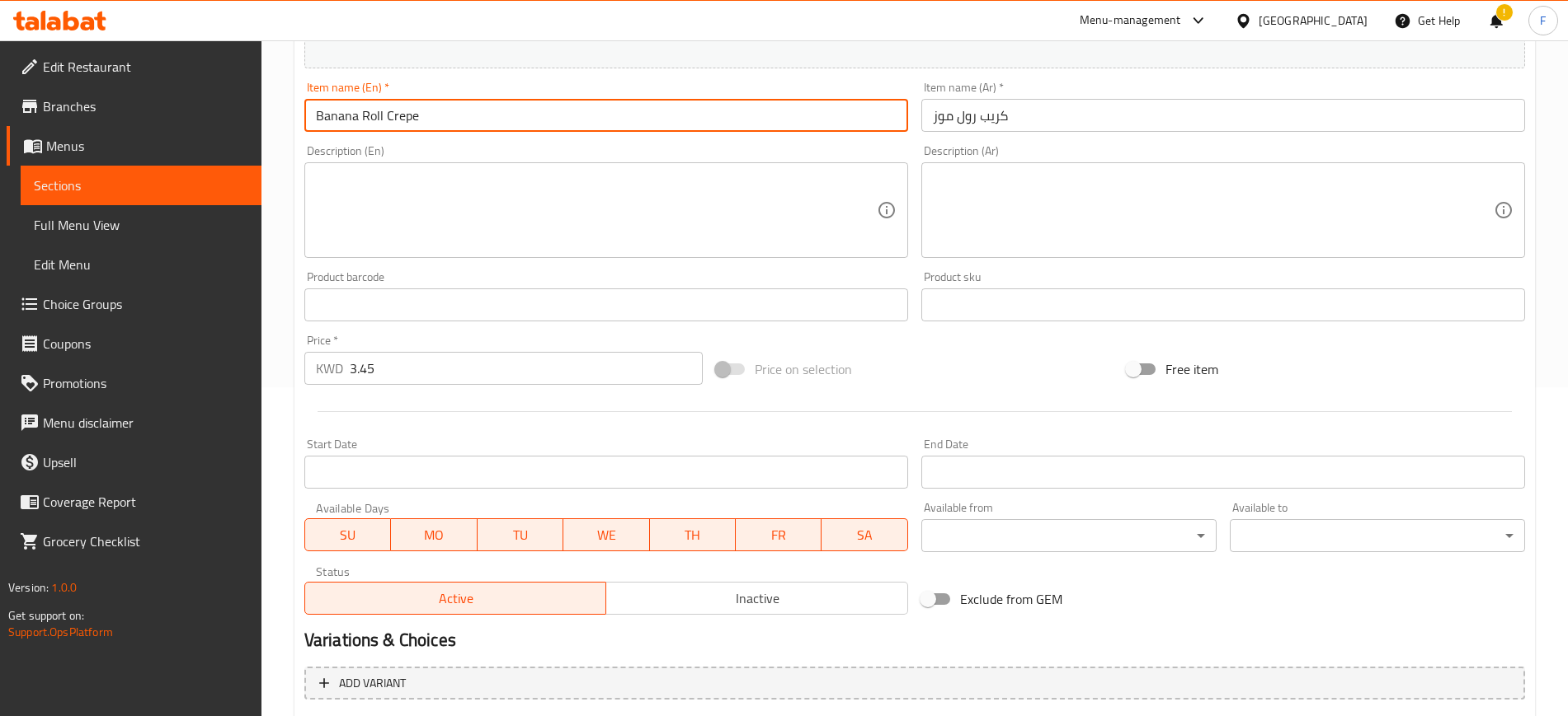
scroll to position [499, 0]
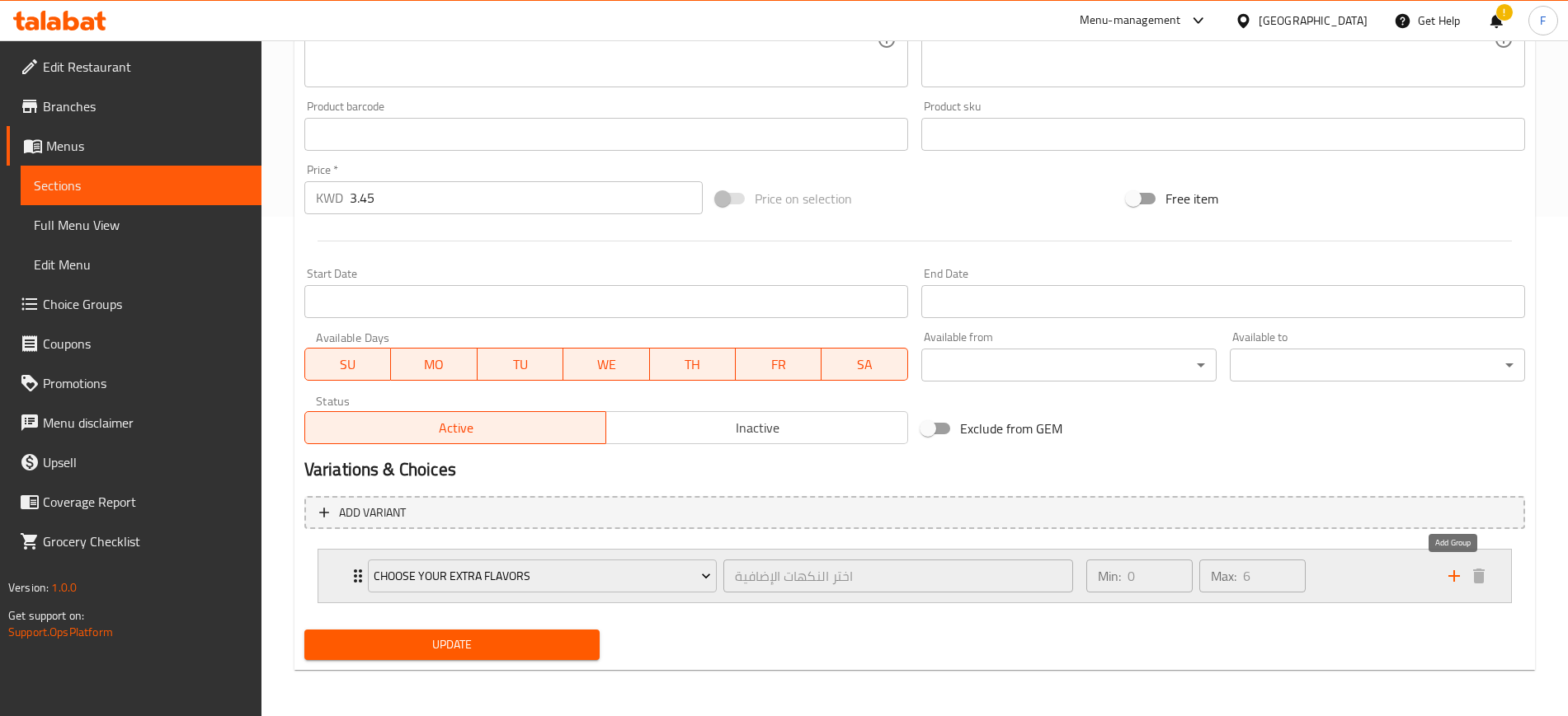
click at [1454, 574] on icon "add" at bounding box center [1454, 576] width 11 height 11
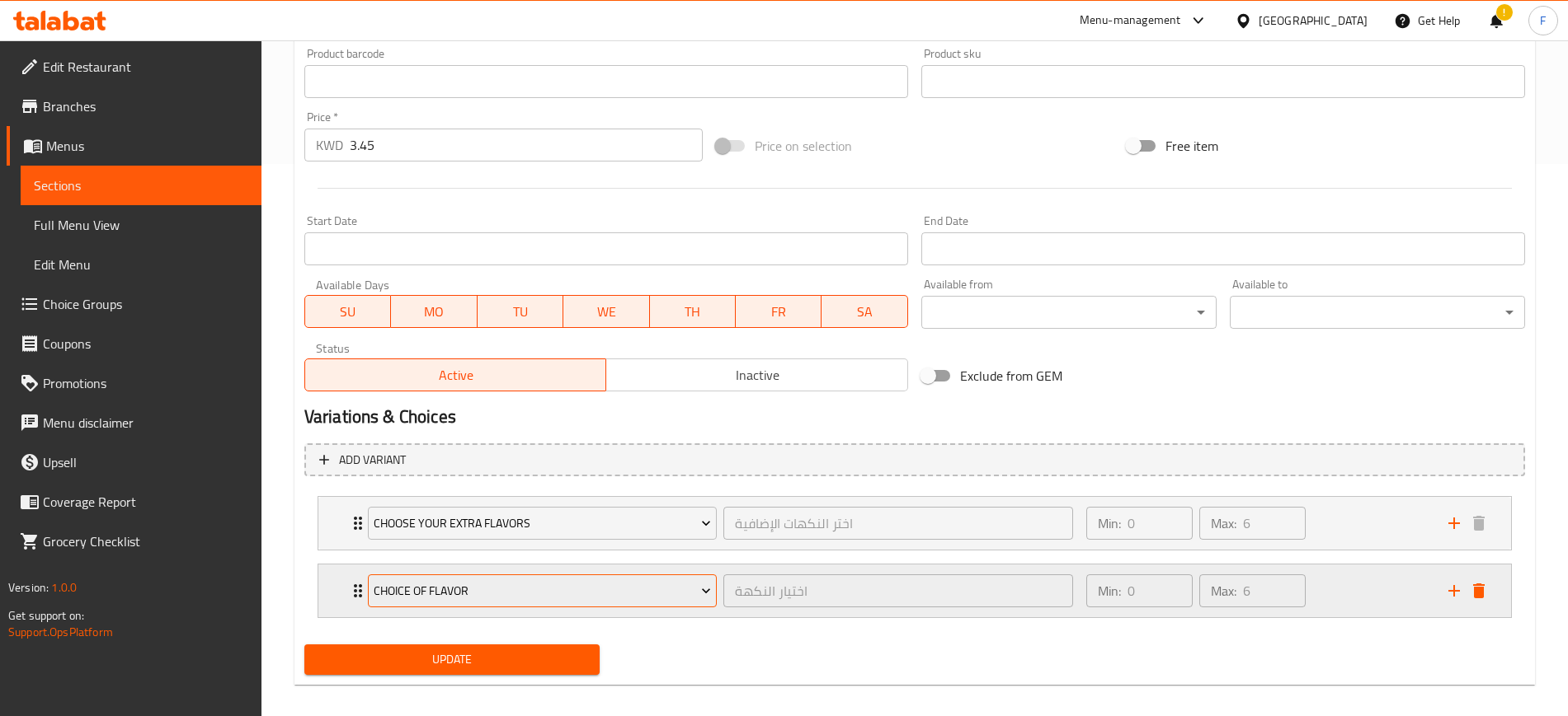
scroll to position [567, 0]
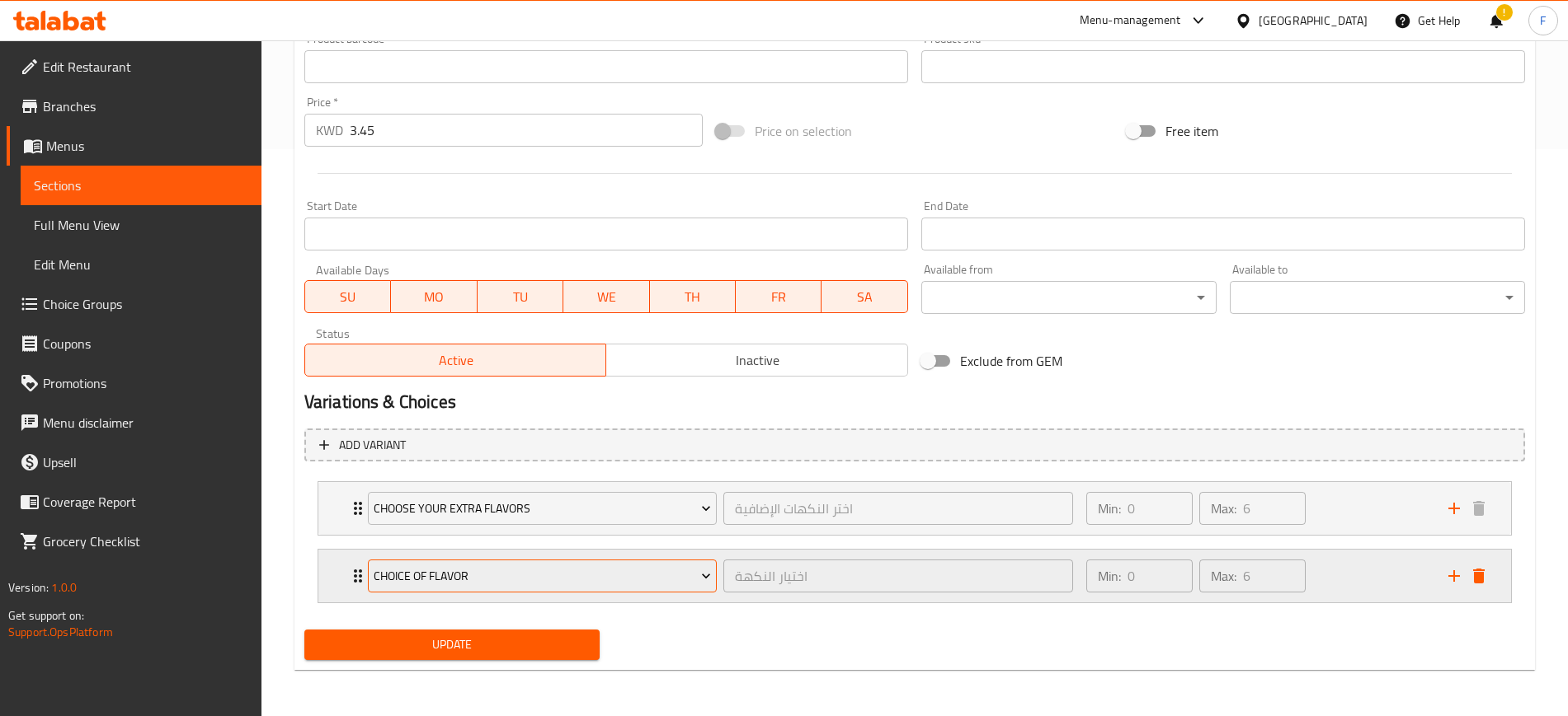
click at [556, 578] on span "choice of flavor" at bounding box center [542, 576] width 337 height 21
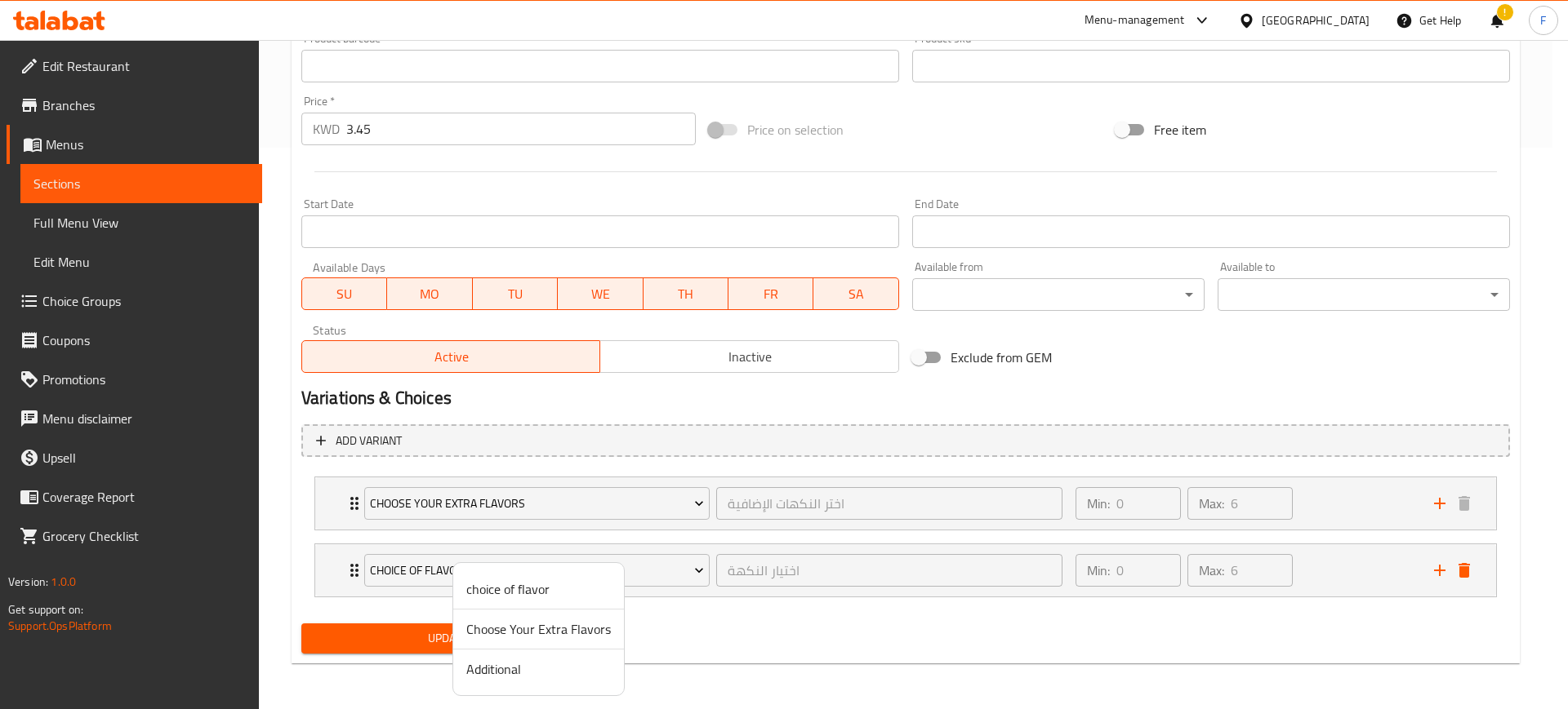
drag, startPoint x: 540, startPoint y: 666, endPoint x: 516, endPoint y: 667, distance: 24.0
click at [540, 667] on span "Additional" at bounding box center [538, 669] width 144 height 20
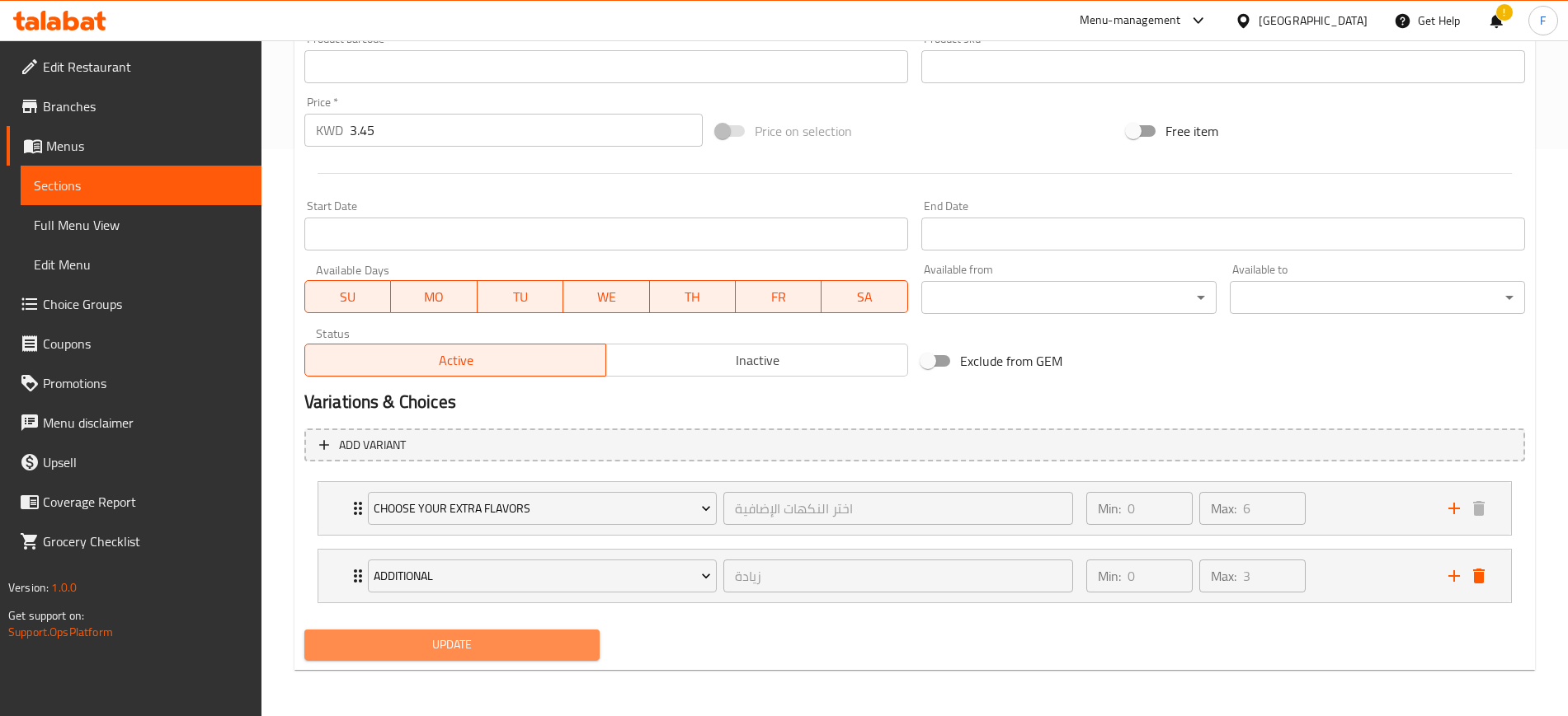
click at [478, 655] on button "Update" at bounding box center [452, 644] width 295 height 30
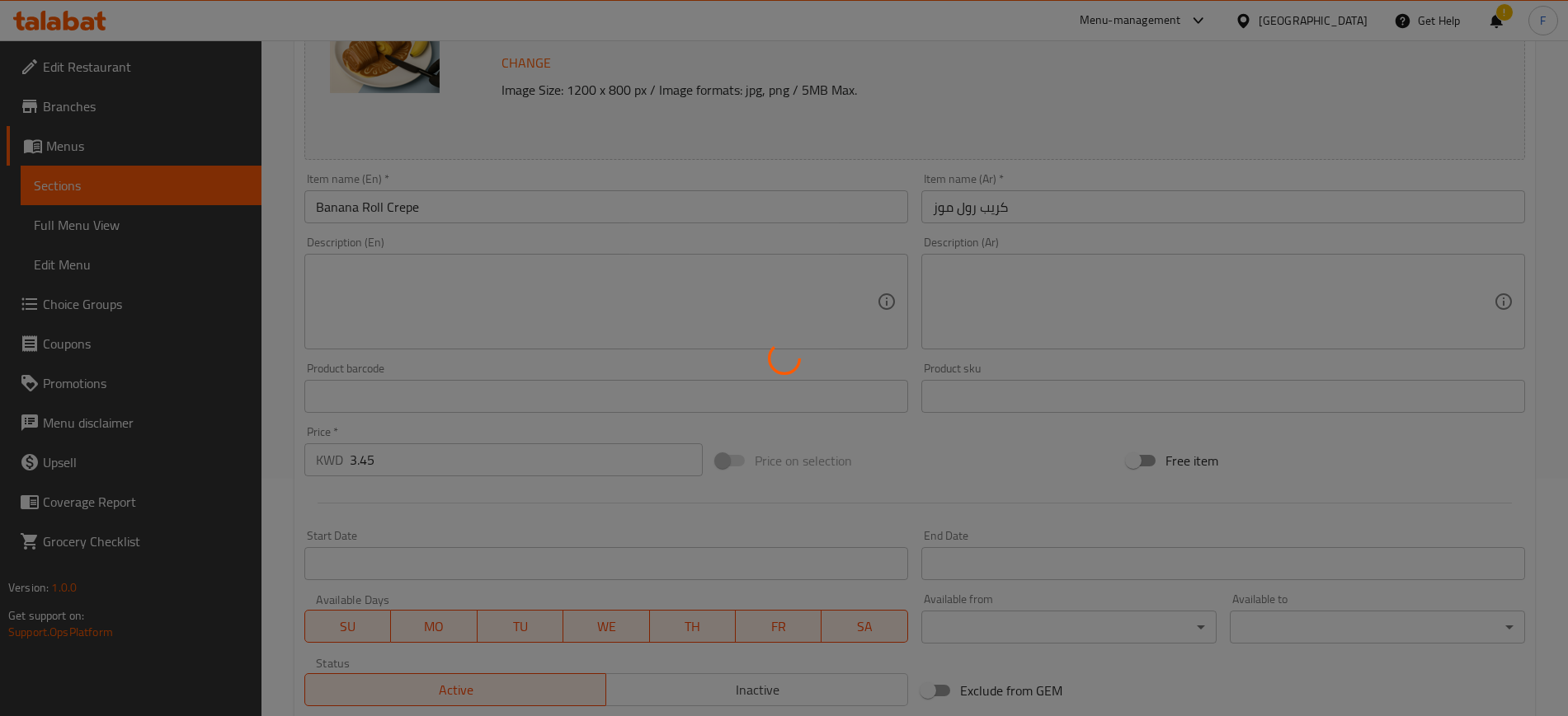
scroll to position [0, 0]
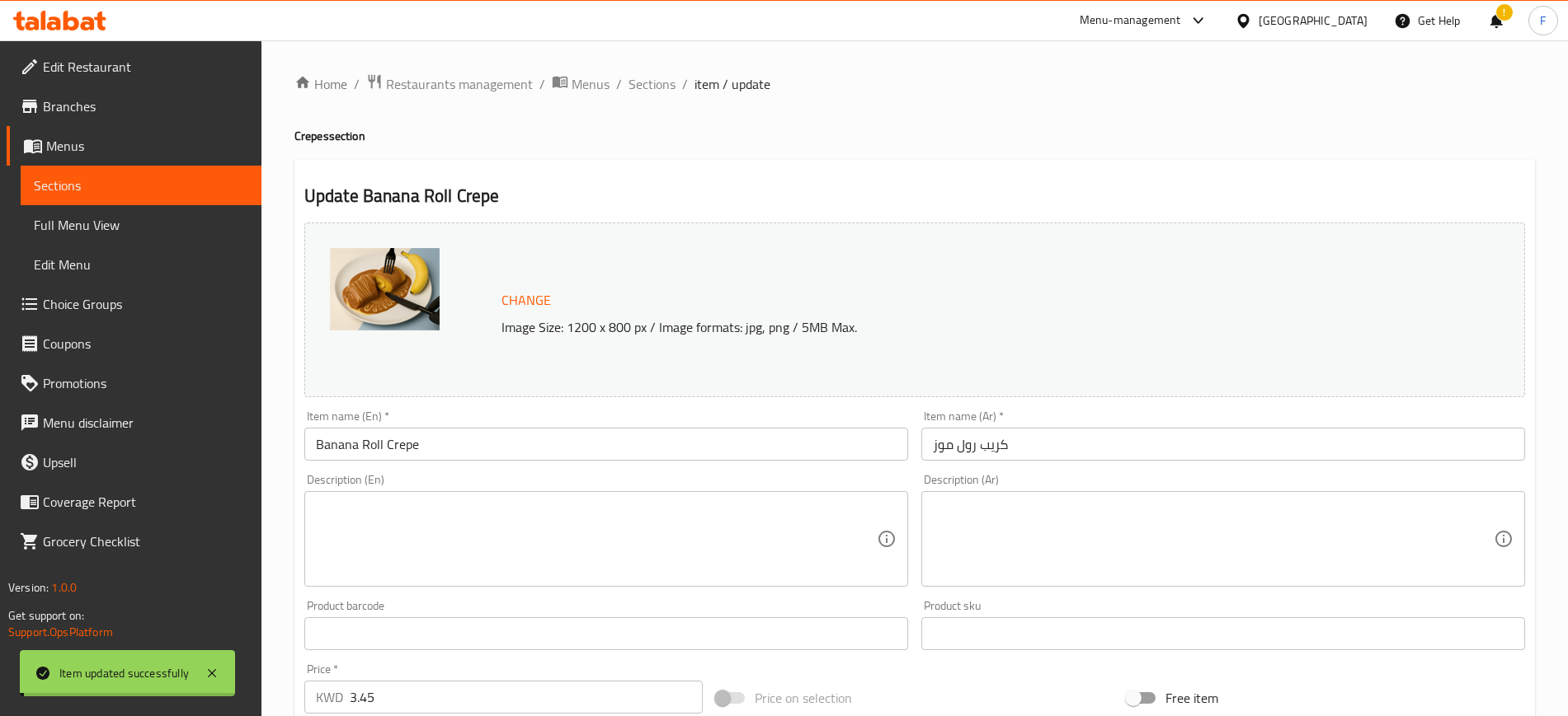
click at [657, 81] on span "Sections" at bounding box center [652, 84] width 47 height 20
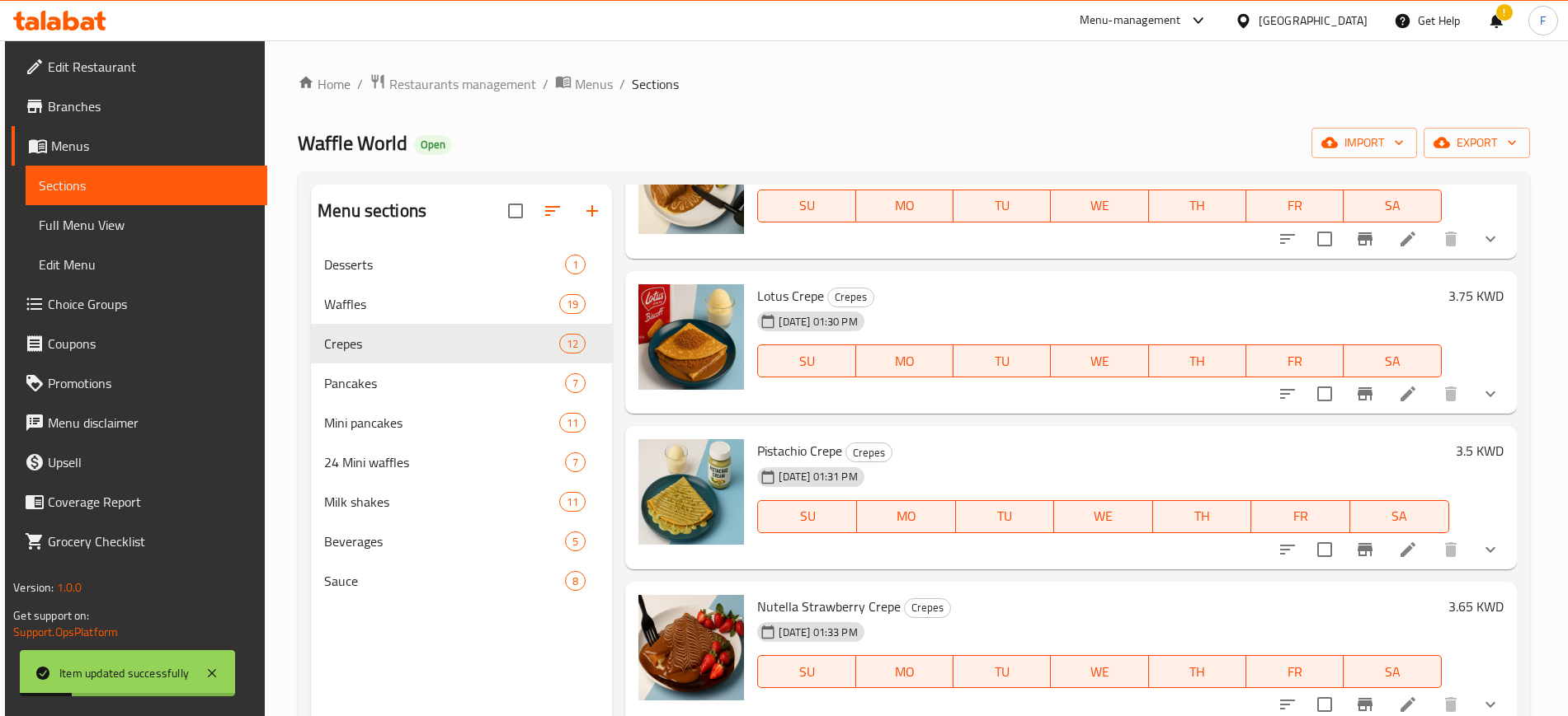
scroll to position [823, 0]
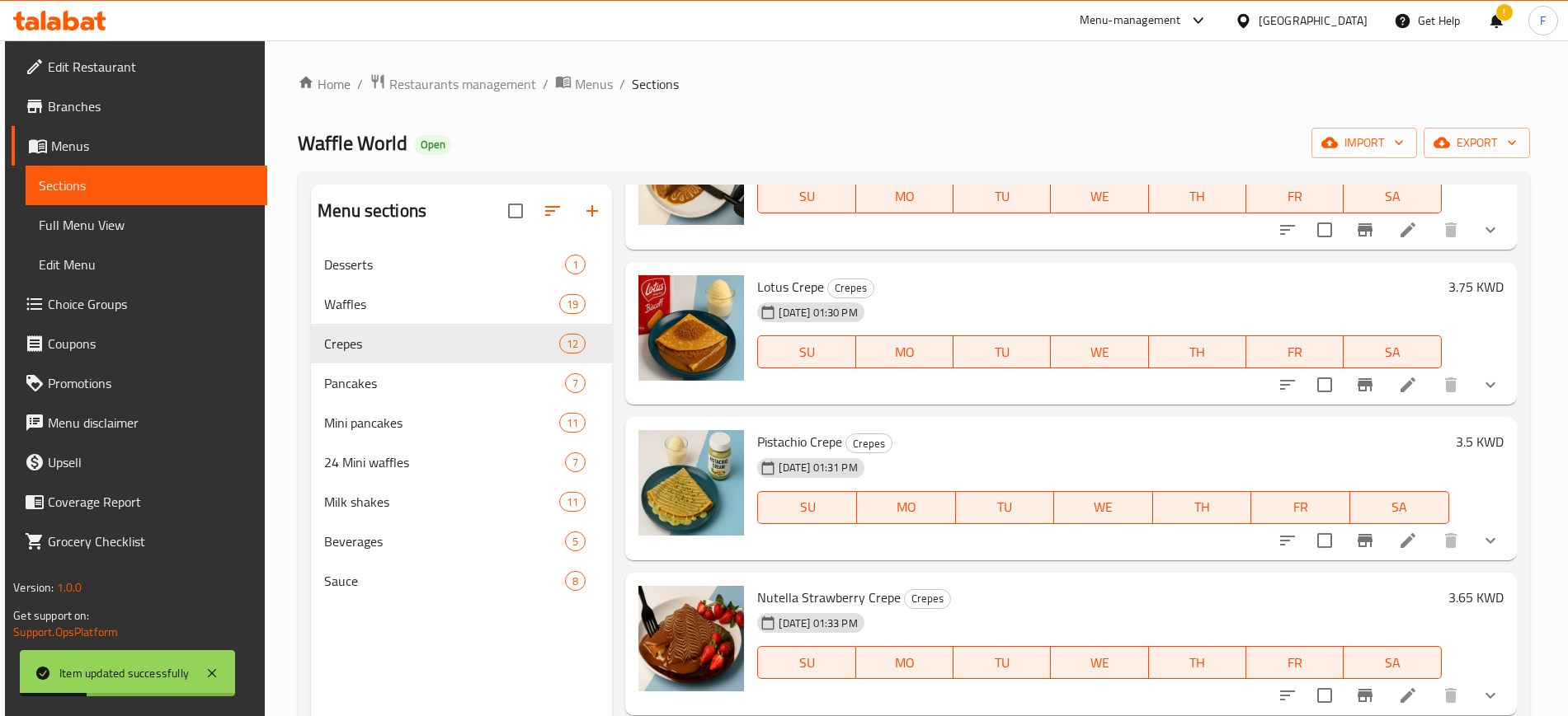
click at [1398, 390] on icon at bounding box center [1408, 385] width 20 height 20
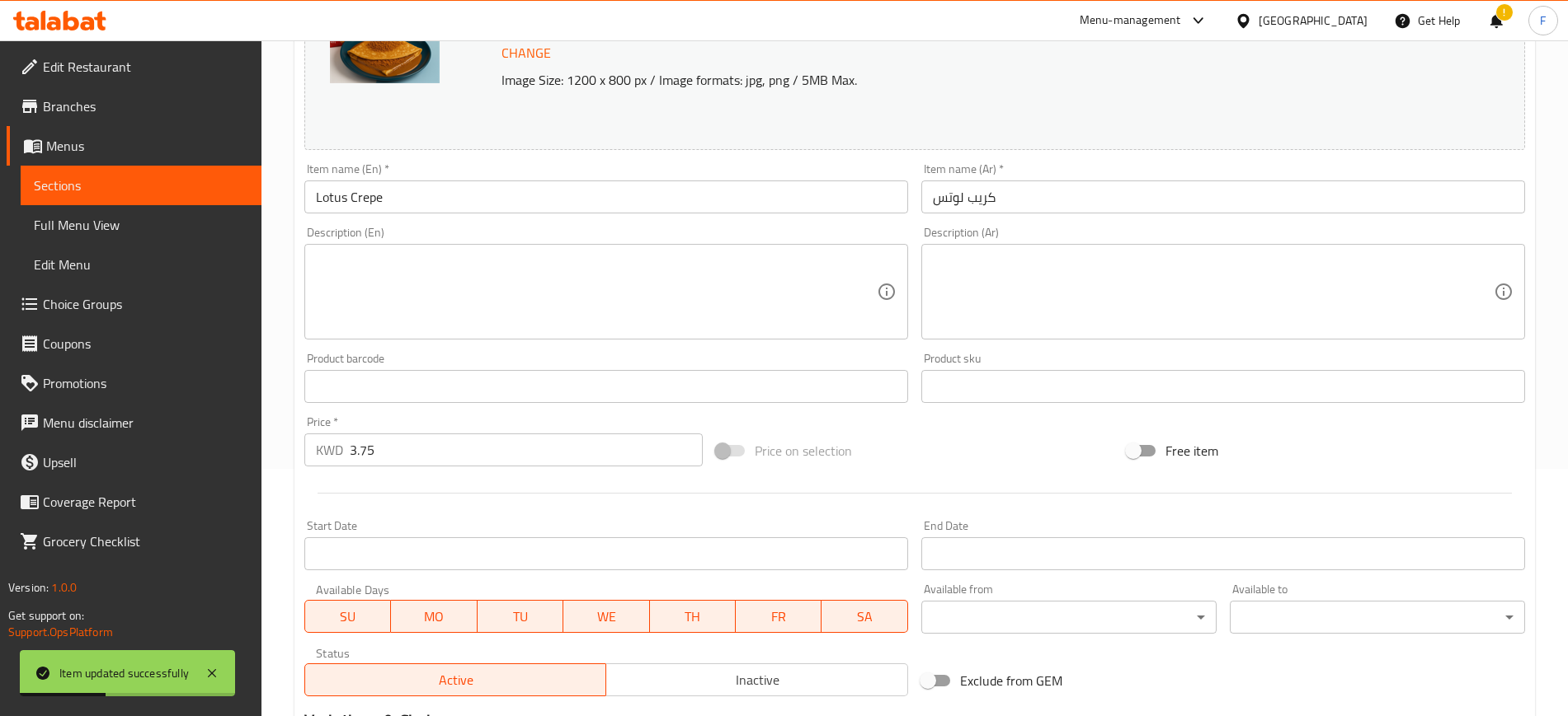
scroll to position [499, 0]
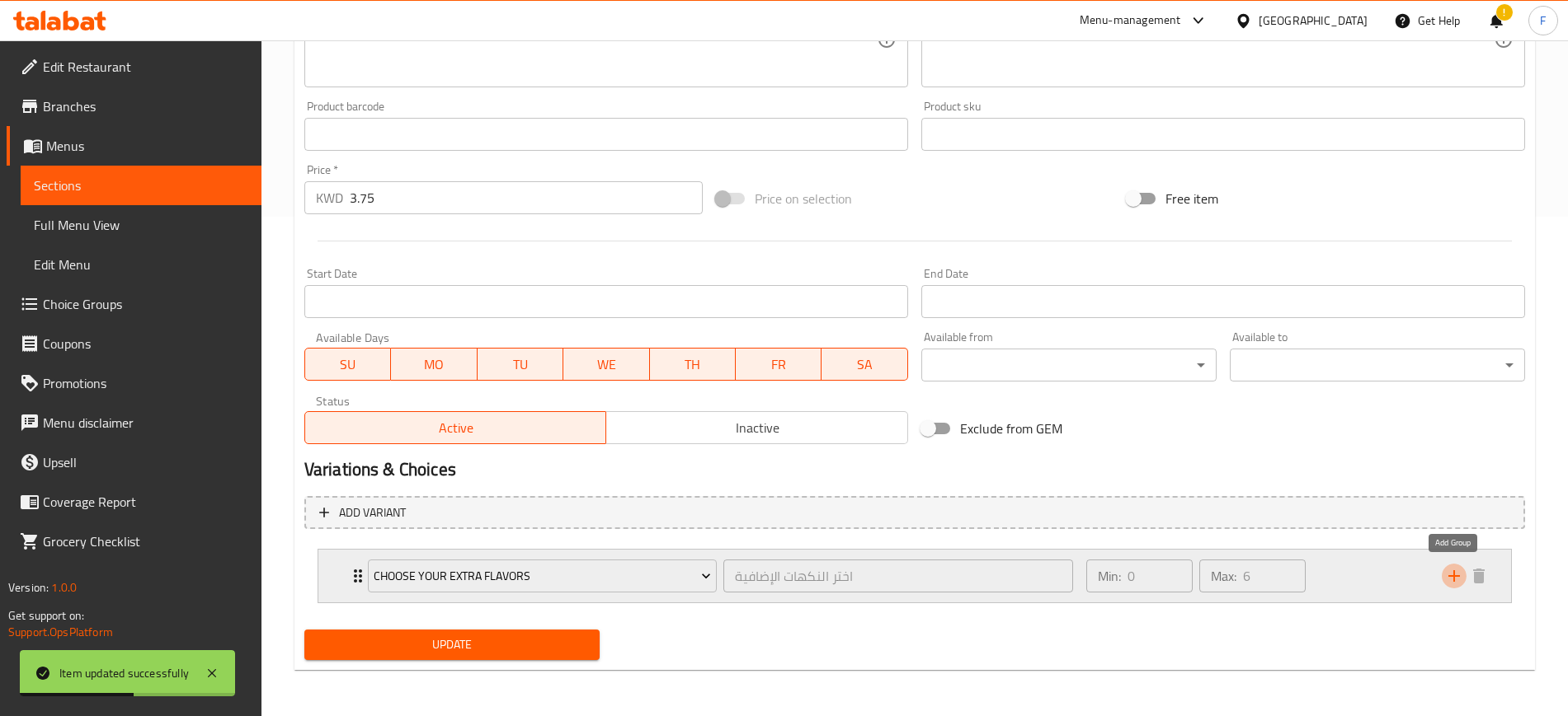
click at [1459, 577] on icon "add" at bounding box center [1454, 576] width 20 height 20
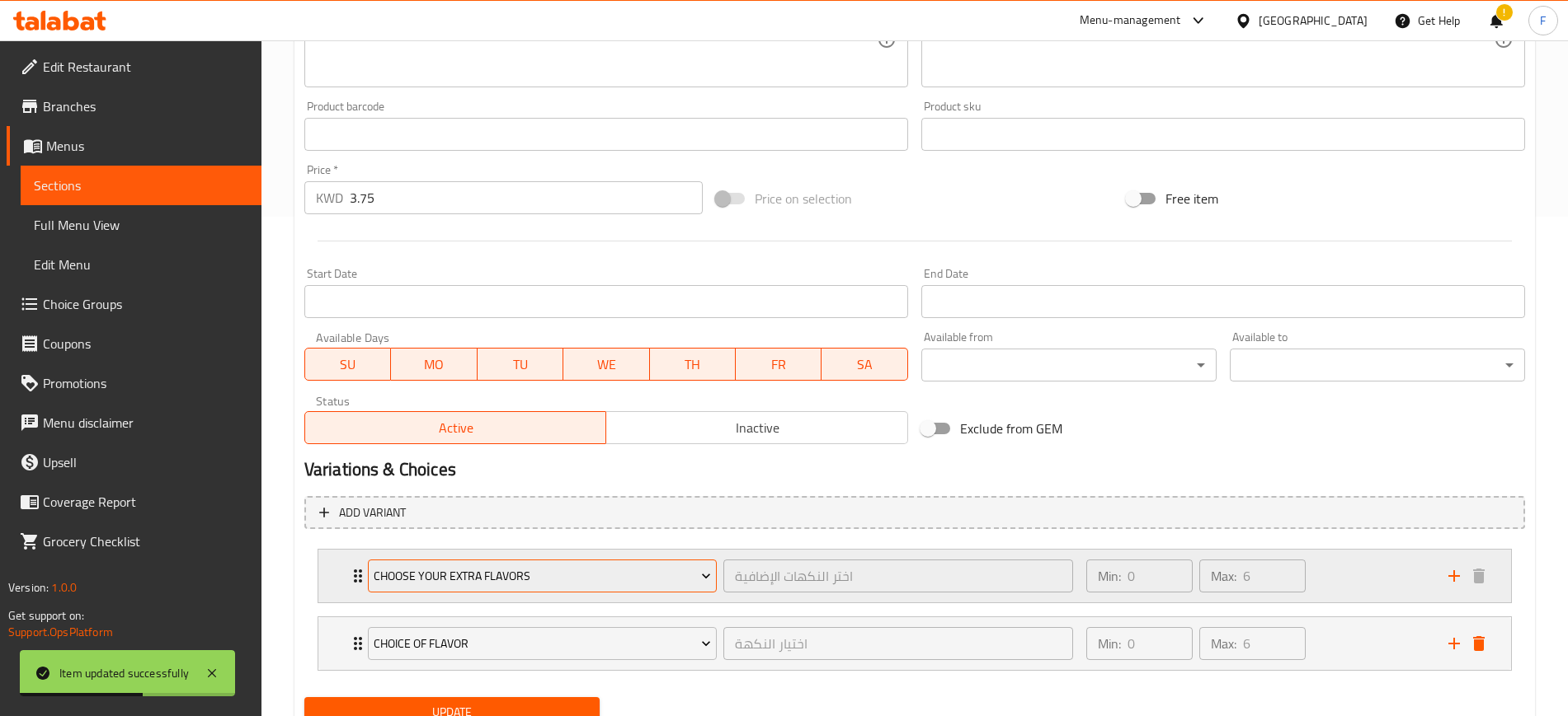
scroll to position [567, 0]
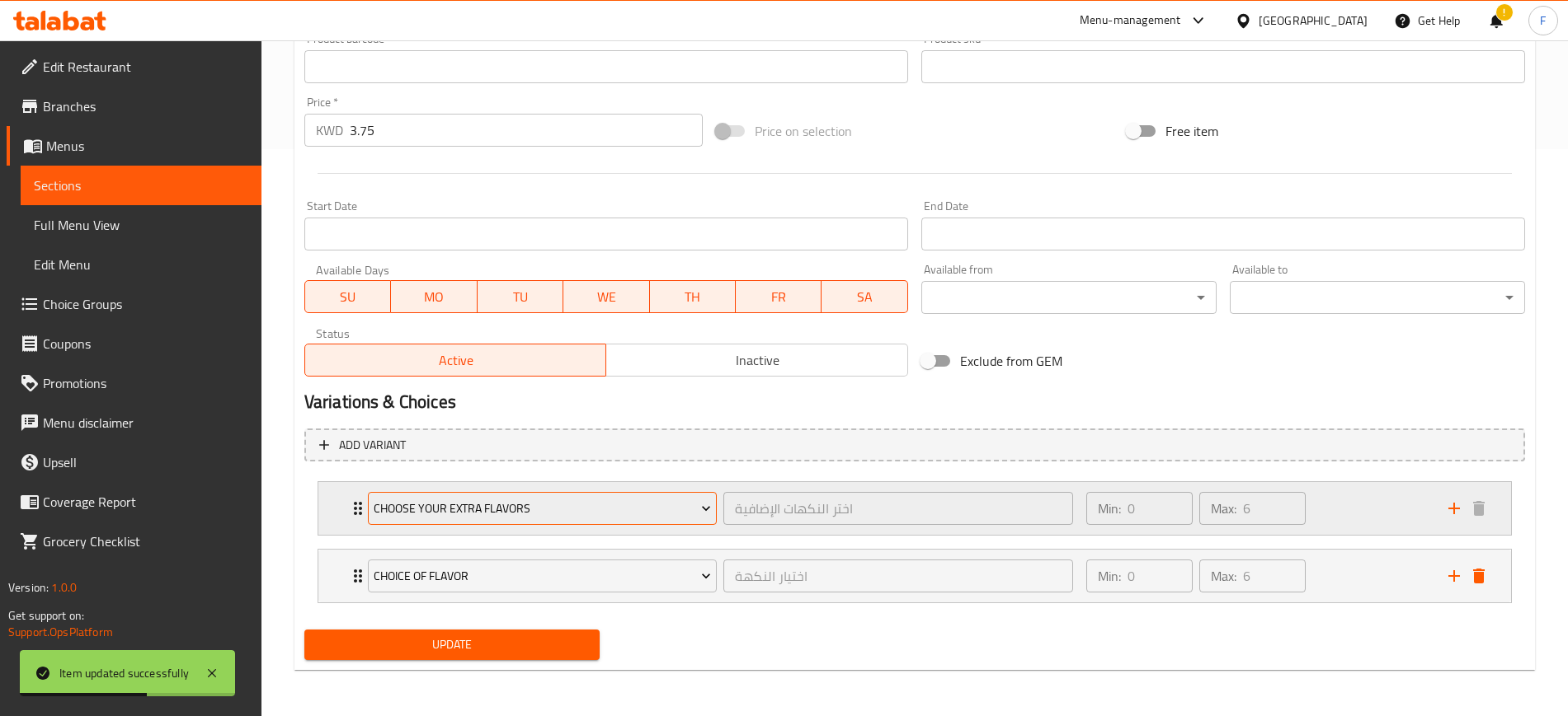
click at [448, 590] on button "choice of flavor" at bounding box center [542, 576] width 349 height 33
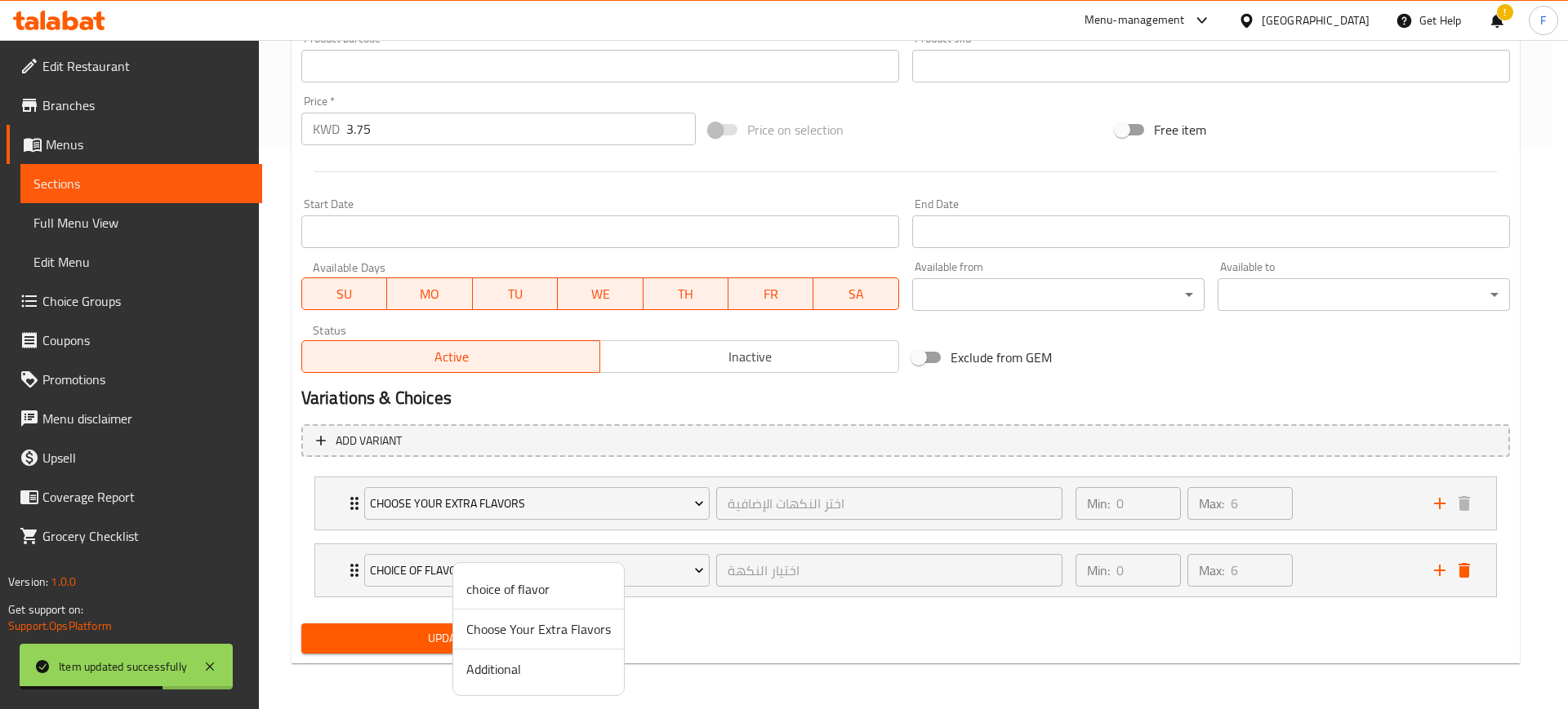
click at [507, 674] on span "Additional" at bounding box center [538, 669] width 144 height 20
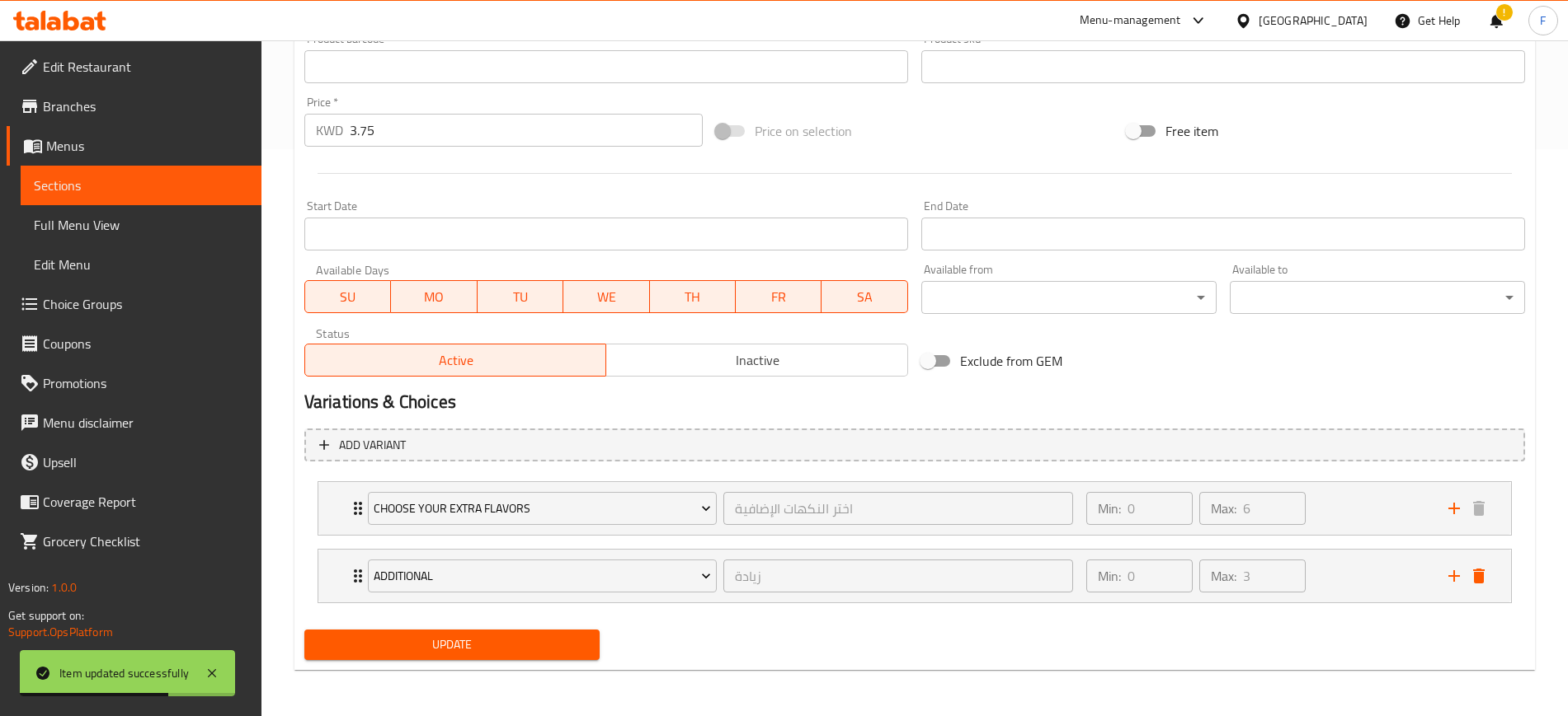
click at [452, 654] on span "Update" at bounding box center [452, 645] width 269 height 21
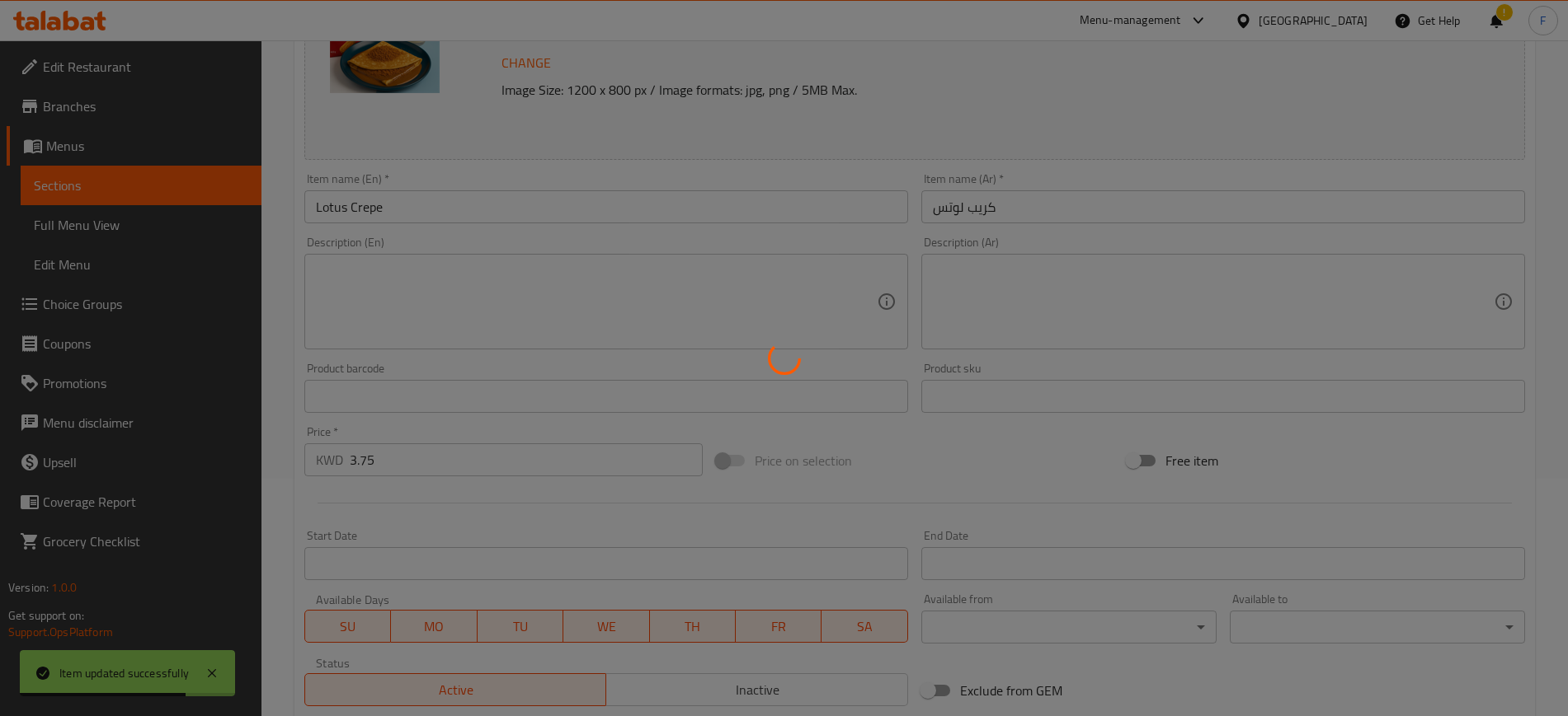
scroll to position [0, 0]
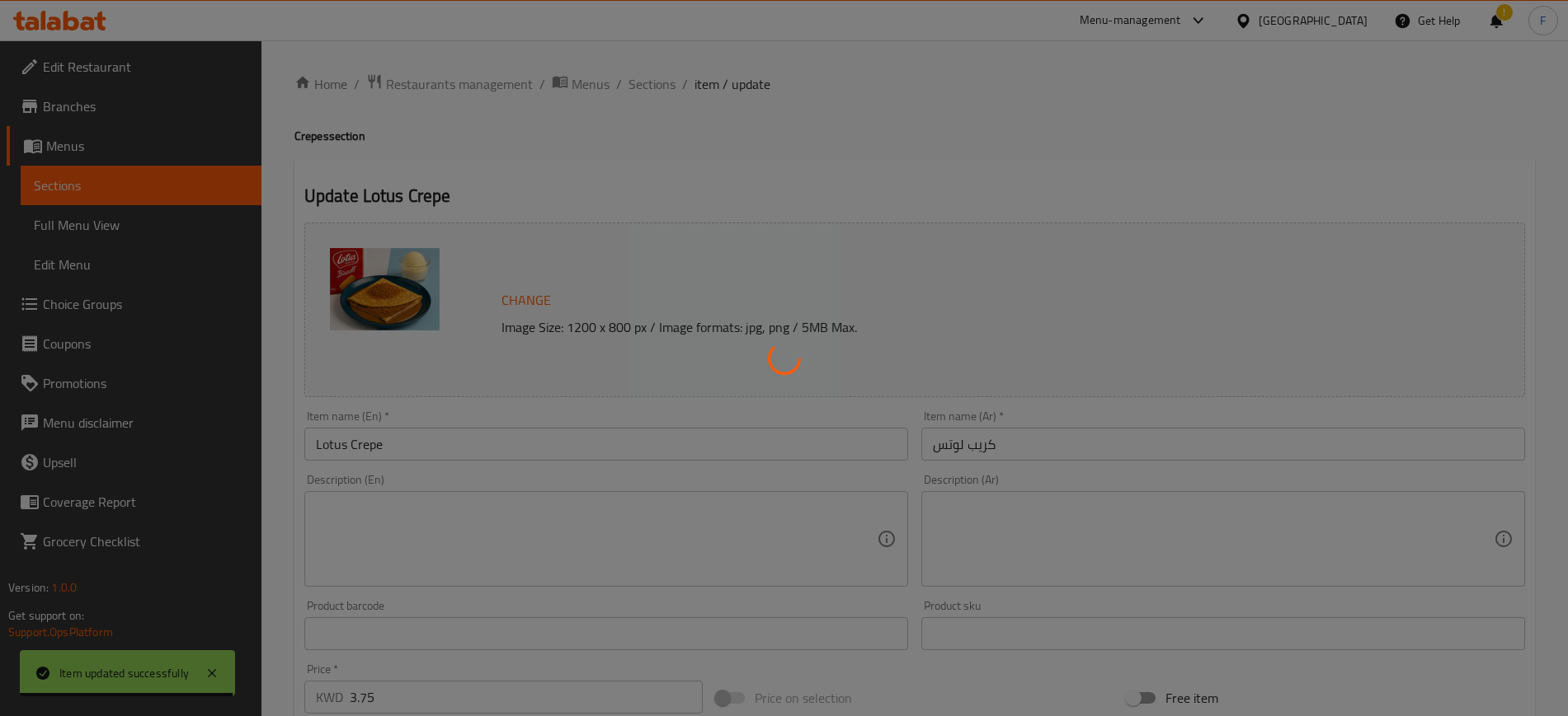
click at [649, 83] on div at bounding box center [784, 358] width 1568 height 716
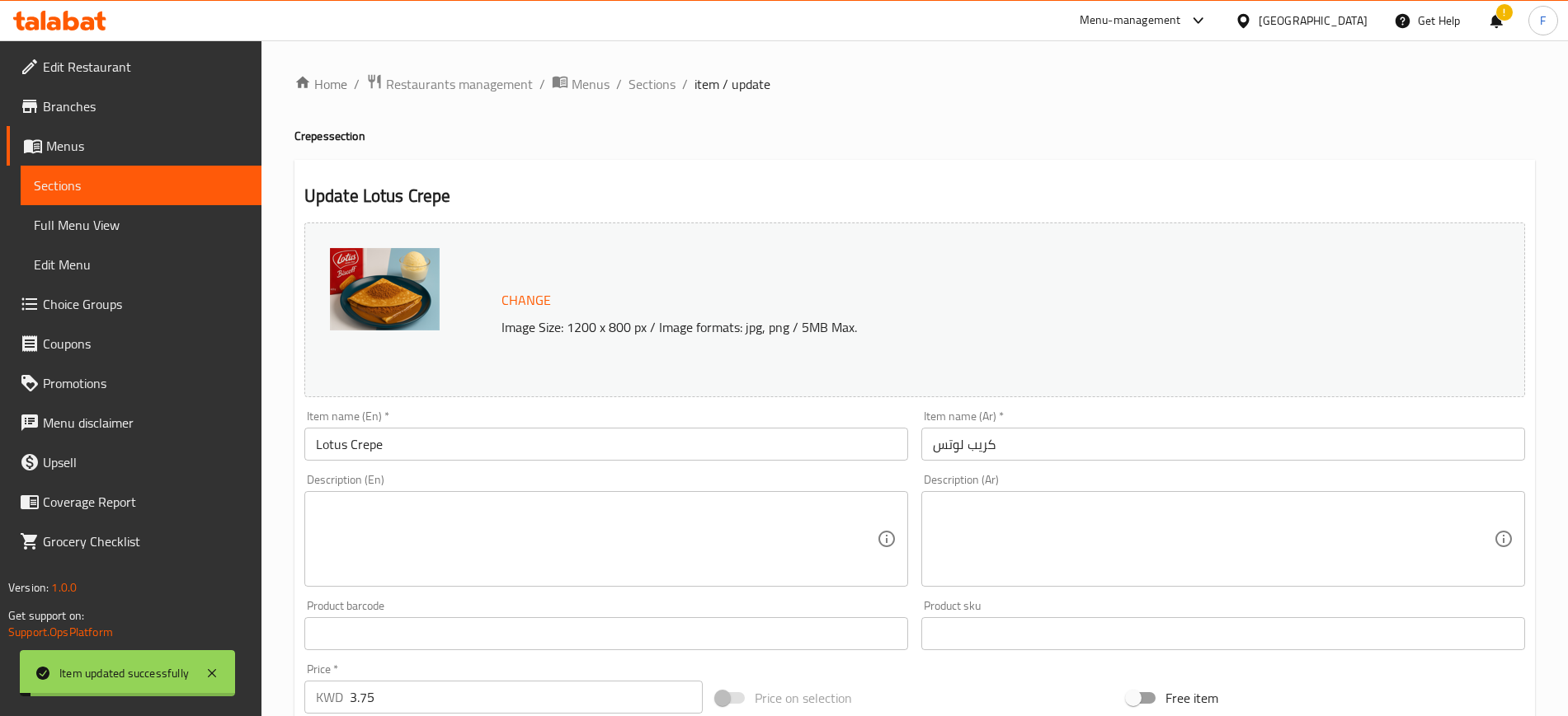
click at [649, 83] on span "Sections" at bounding box center [652, 84] width 47 height 20
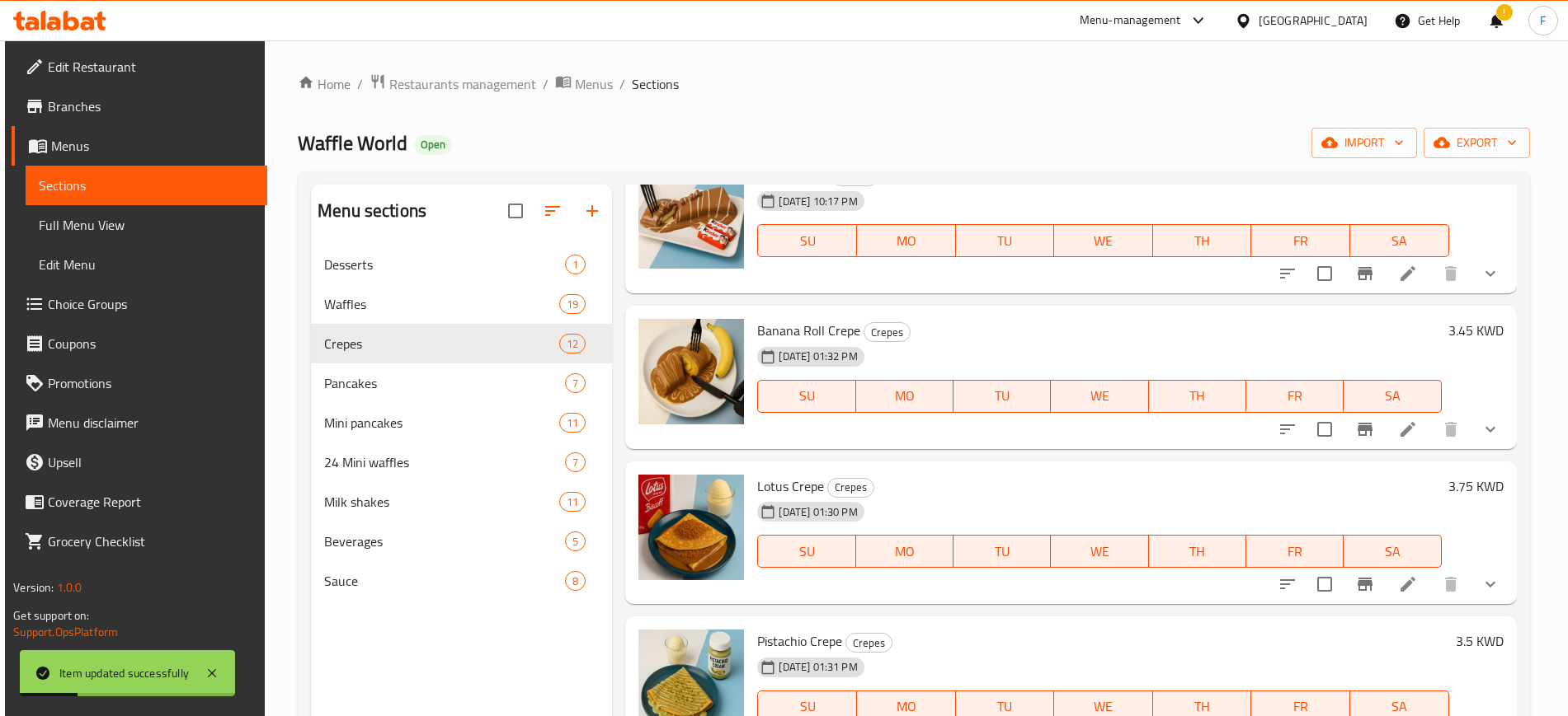
scroll to position [823, 0]
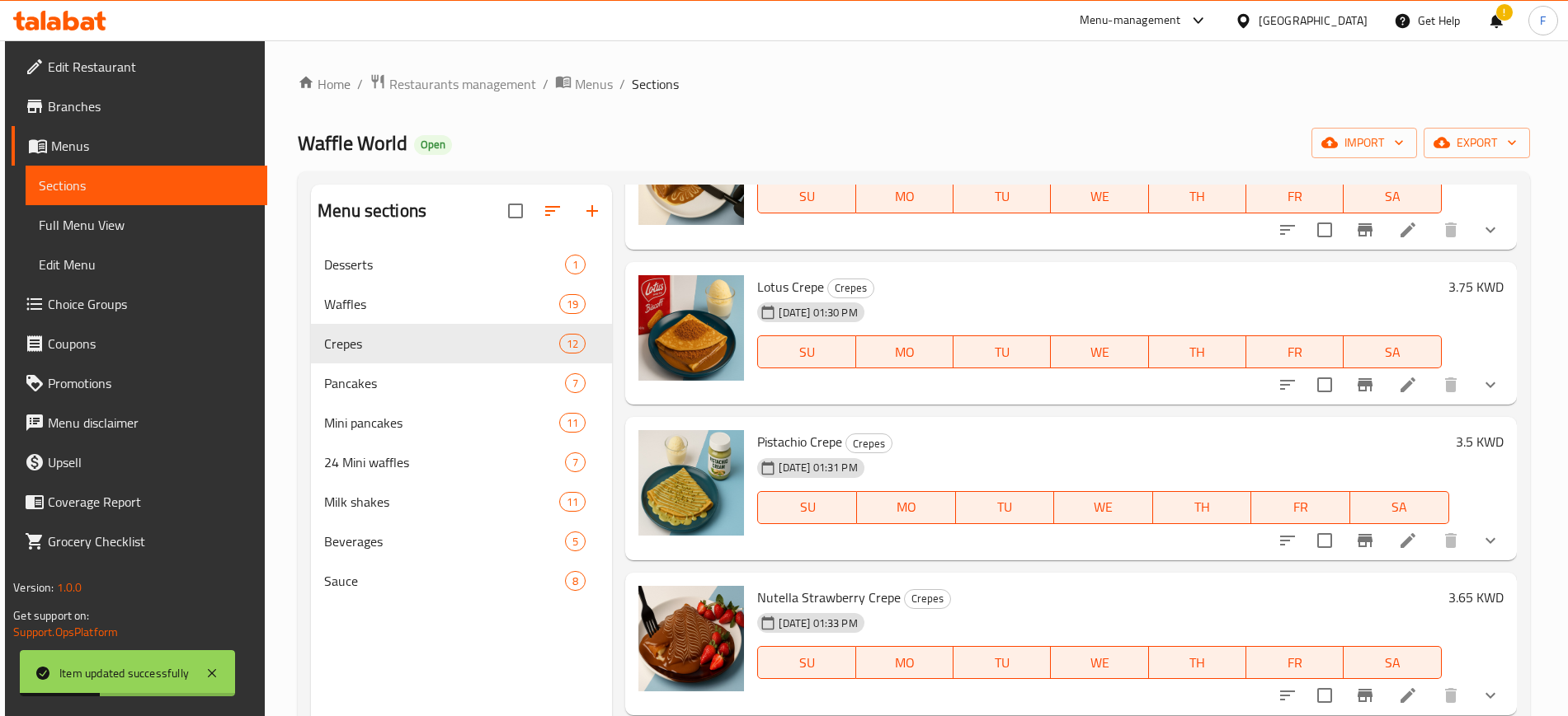
click at [1398, 538] on icon at bounding box center [1408, 540] width 20 height 20
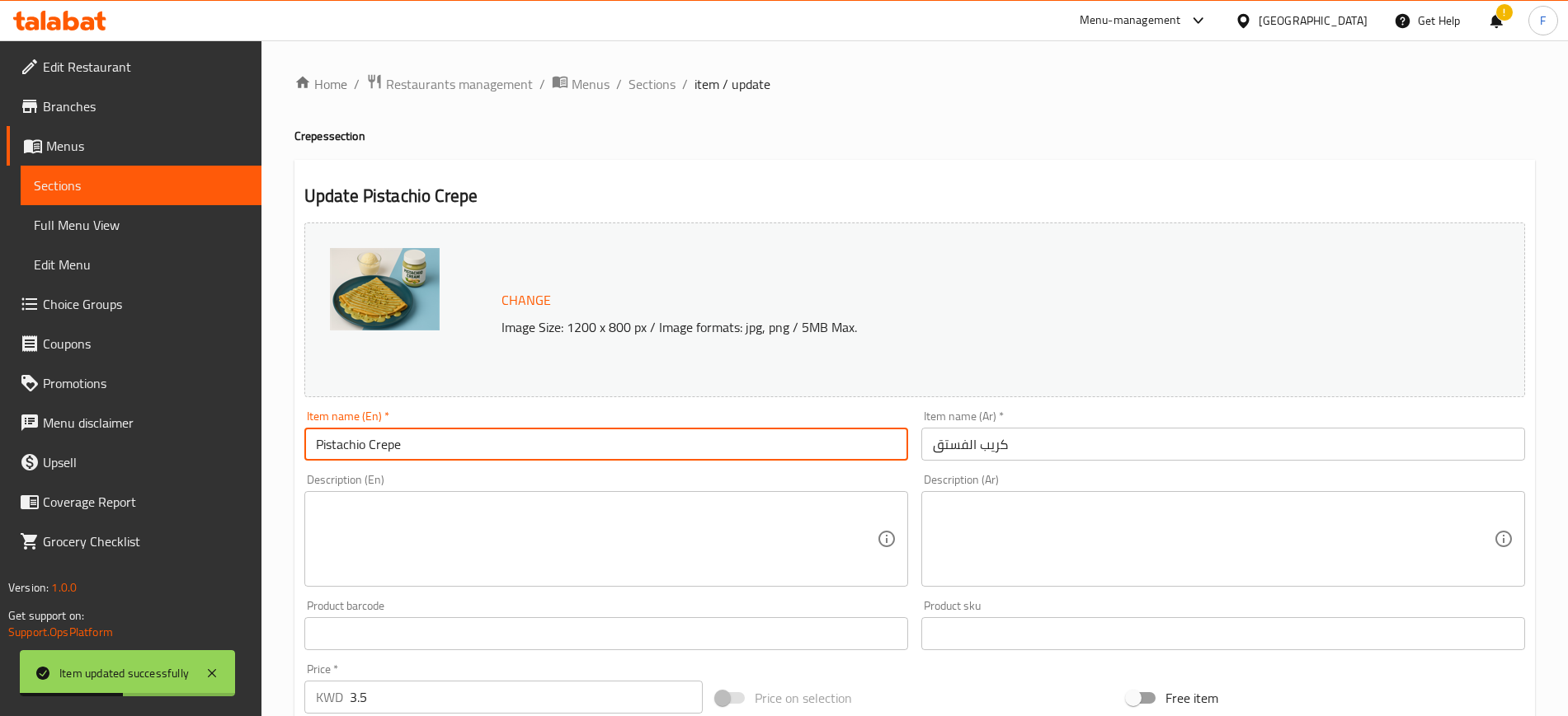
drag, startPoint x: 502, startPoint y: 435, endPoint x: 120, endPoint y: 414, distance: 382.6
click at [108, 420] on div "Edit Restaurant Branches Menus Sections Full Menu View Edit Menu Choice Groups …" at bounding box center [784, 628] width 1568 height 1175
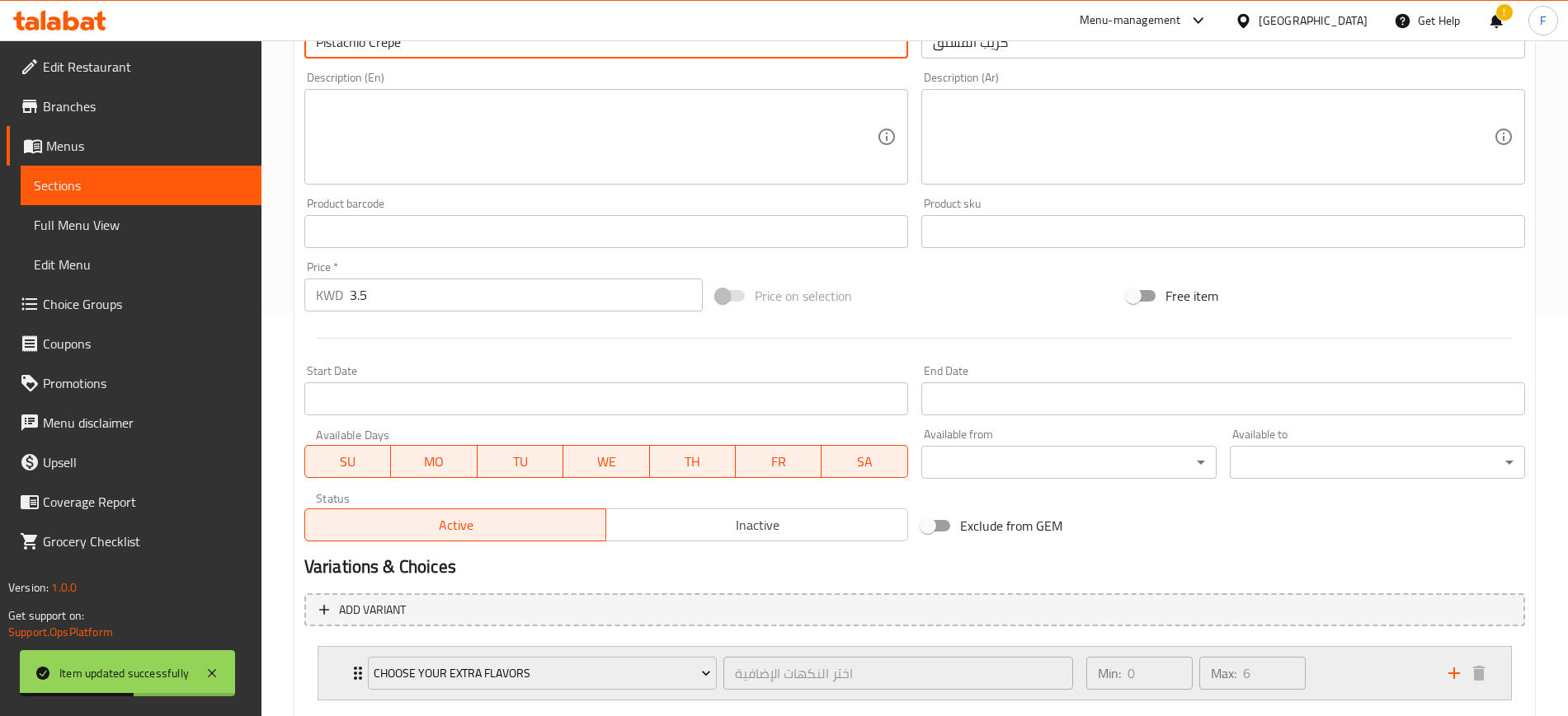
scroll to position [499, 0]
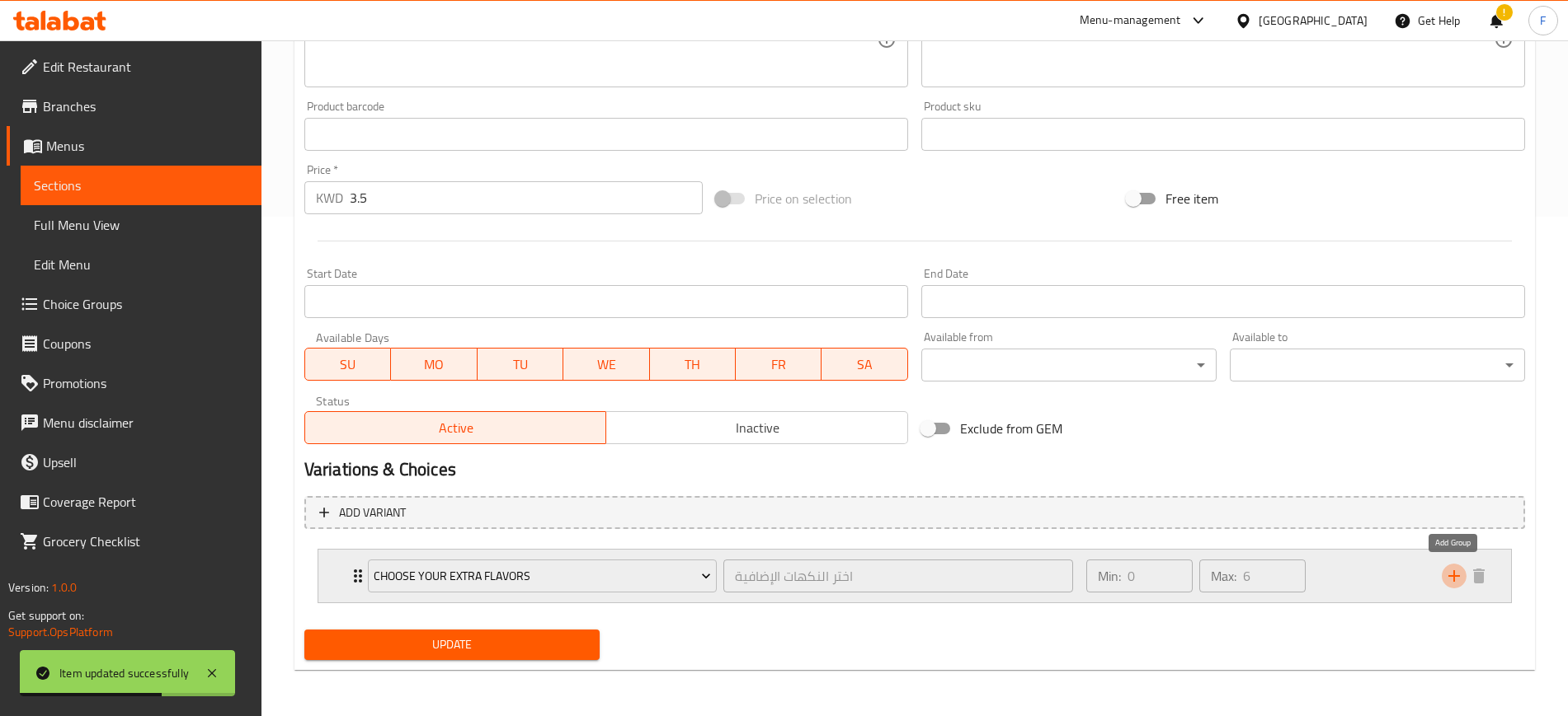
click at [1448, 575] on icon "add" at bounding box center [1454, 576] width 20 height 20
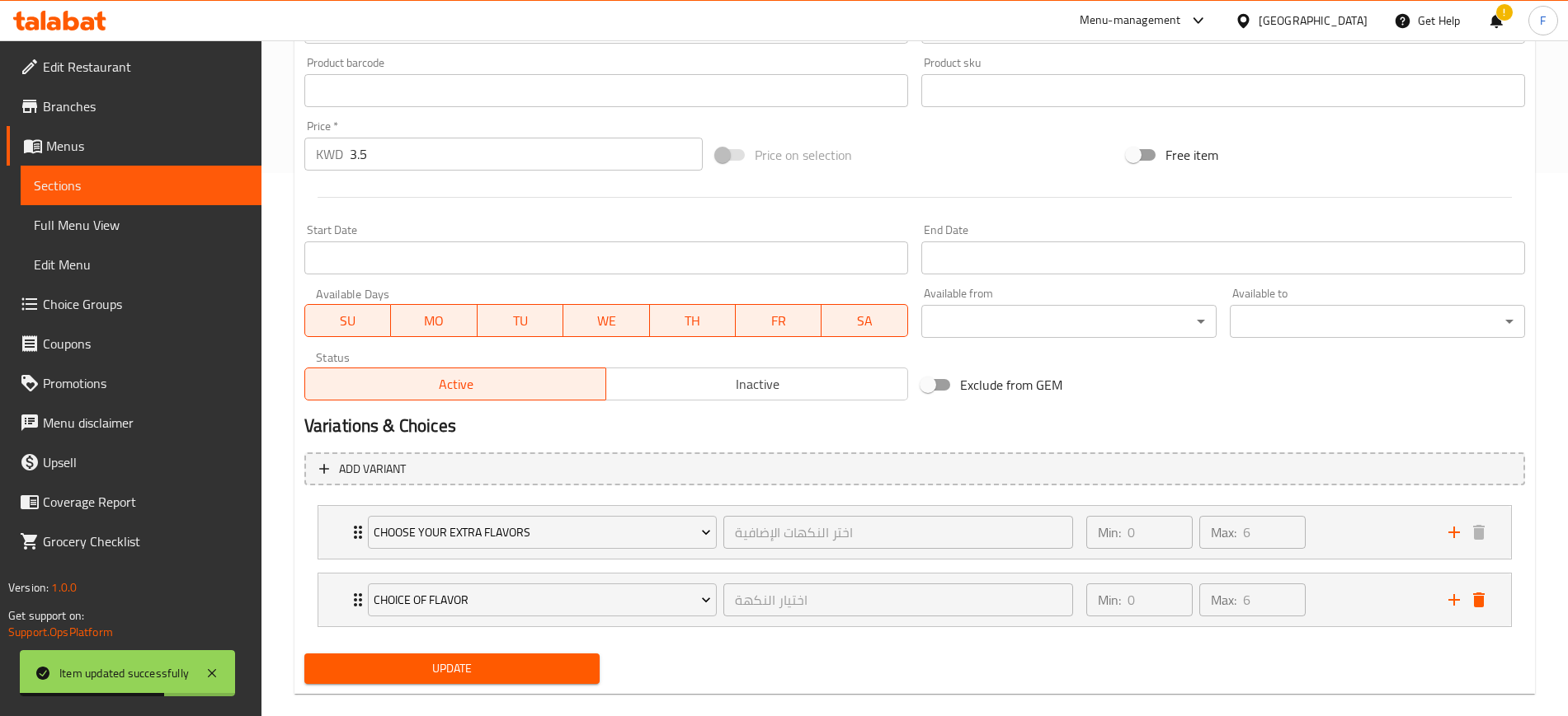
scroll to position [567, 0]
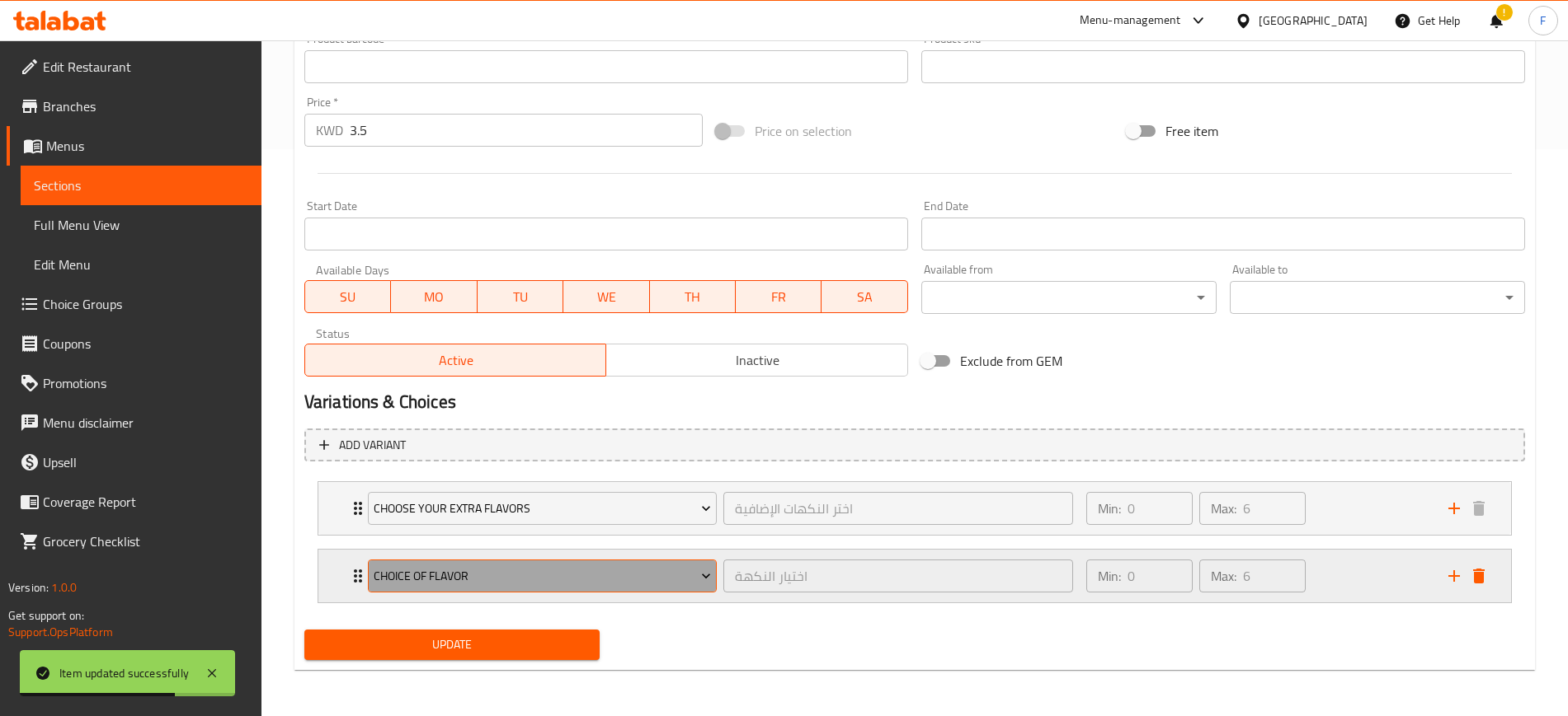
click at [620, 572] on span "choice of flavor" at bounding box center [542, 576] width 337 height 21
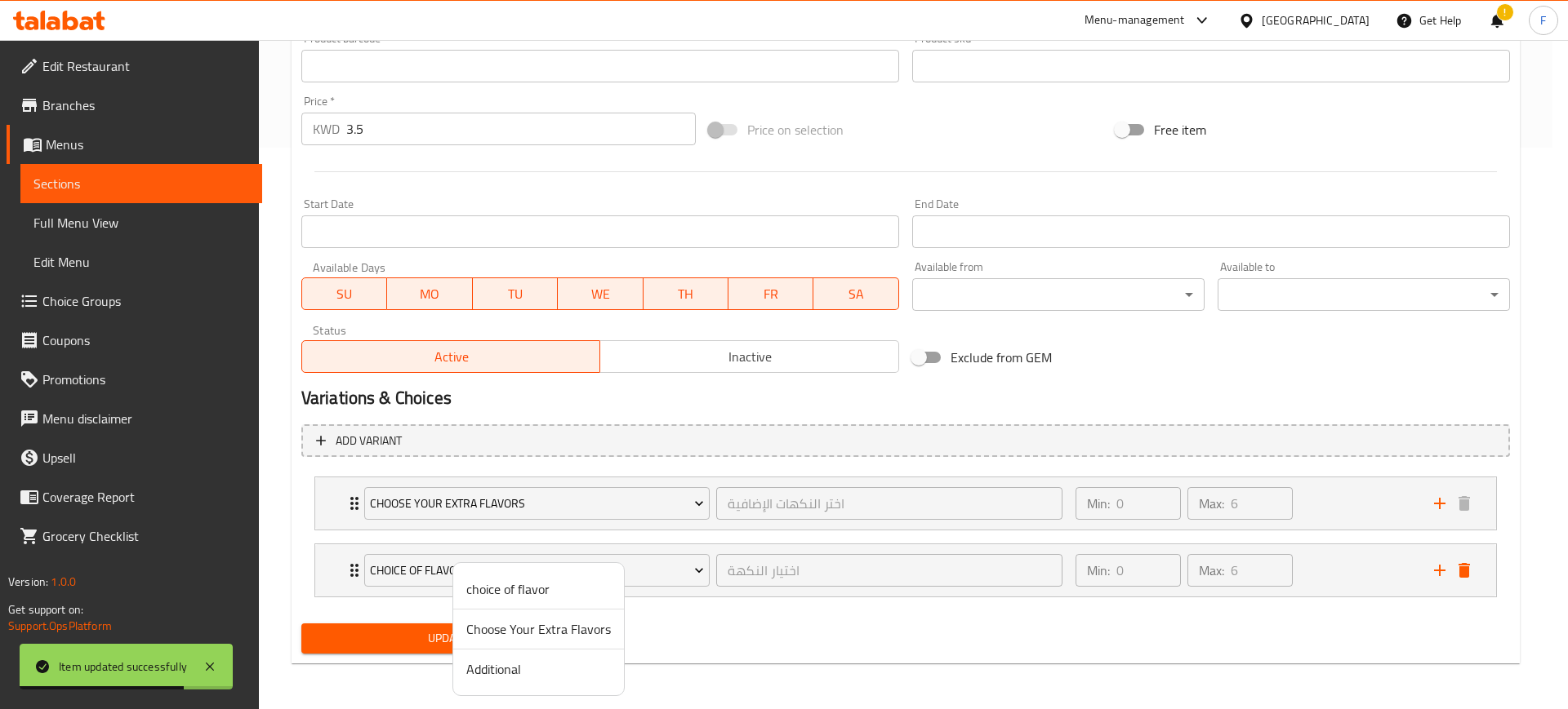
click at [567, 684] on li "Additional" at bounding box center [538, 670] width 171 height 39
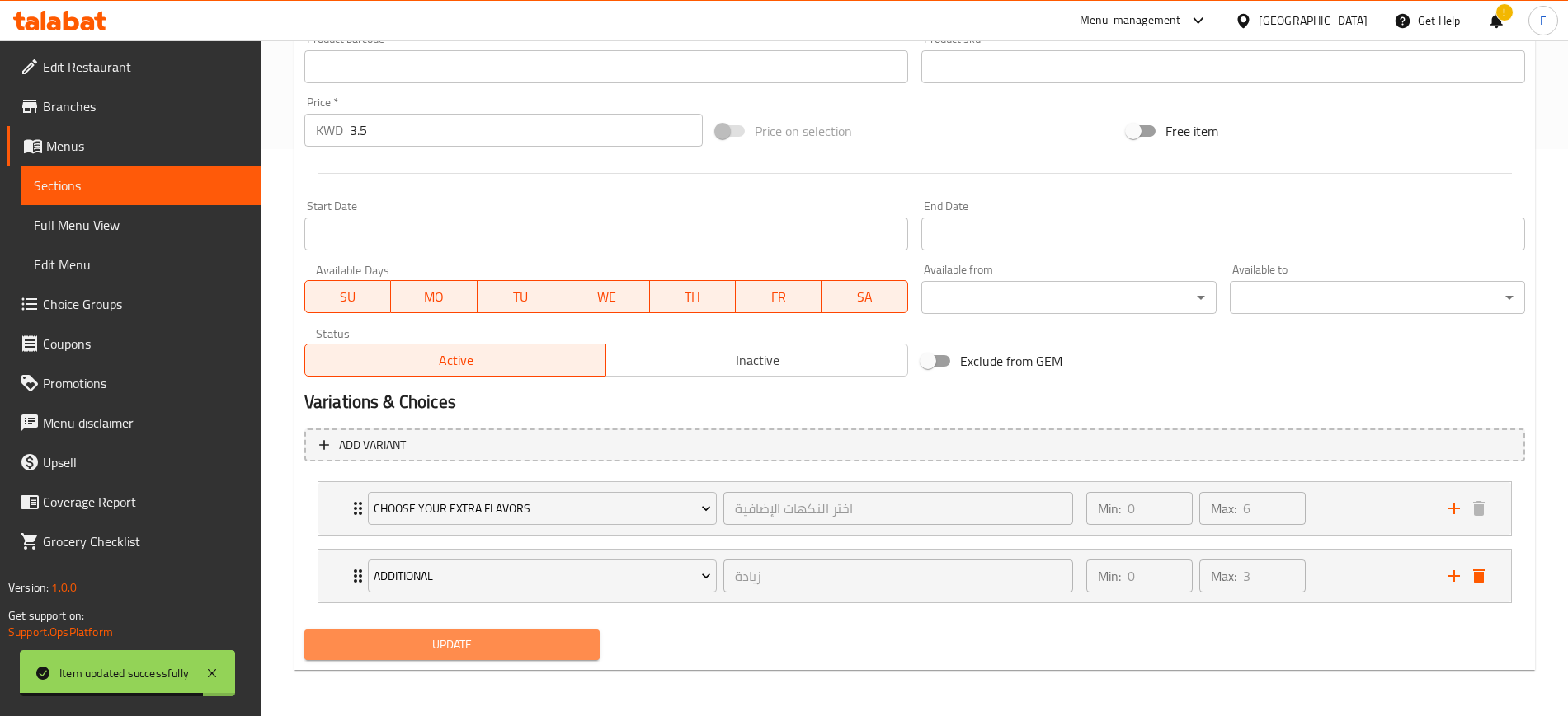
click at [465, 641] on span "Update" at bounding box center [452, 645] width 269 height 21
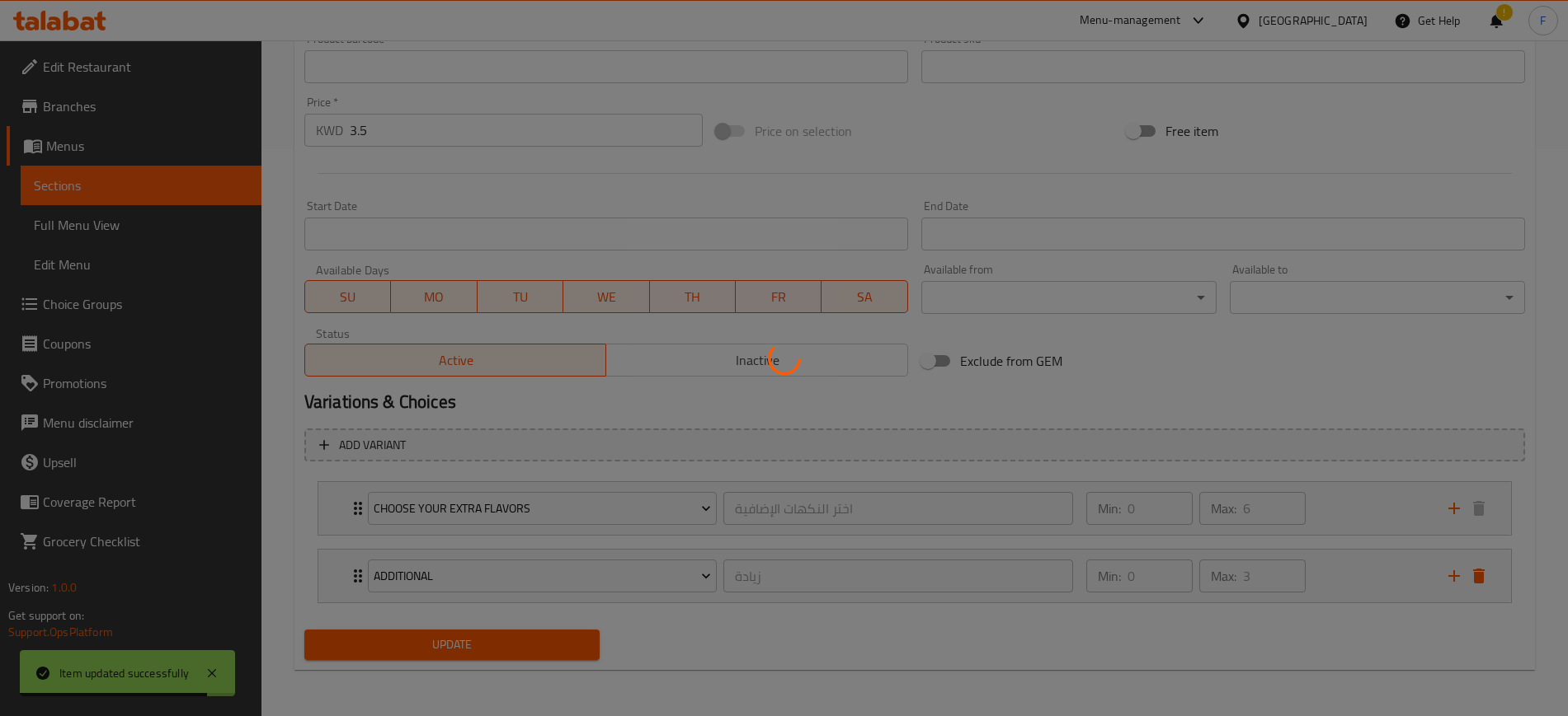
scroll to position [114, 0]
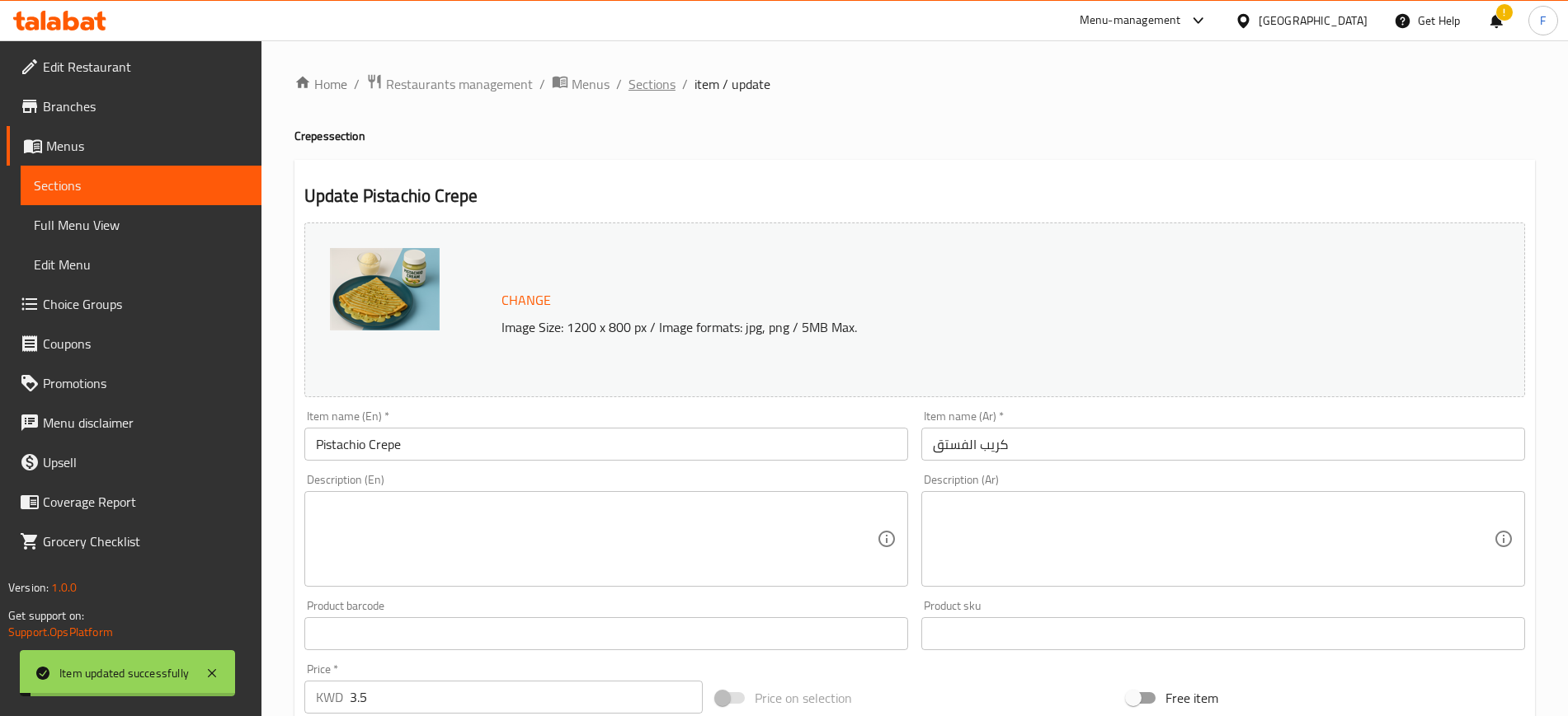
click at [656, 75] on span "Sections" at bounding box center [652, 84] width 47 height 20
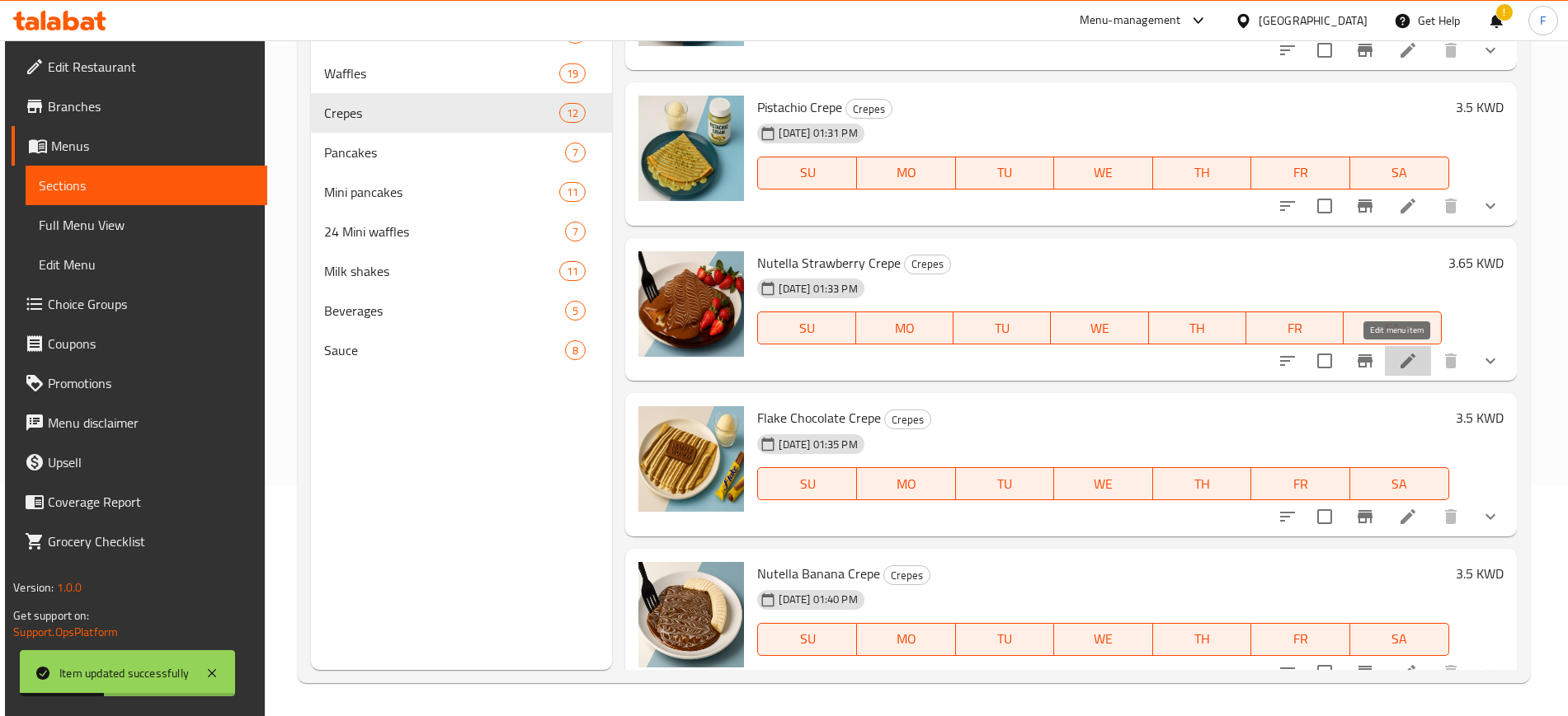
click at [1401, 359] on icon at bounding box center [1408, 361] width 15 height 15
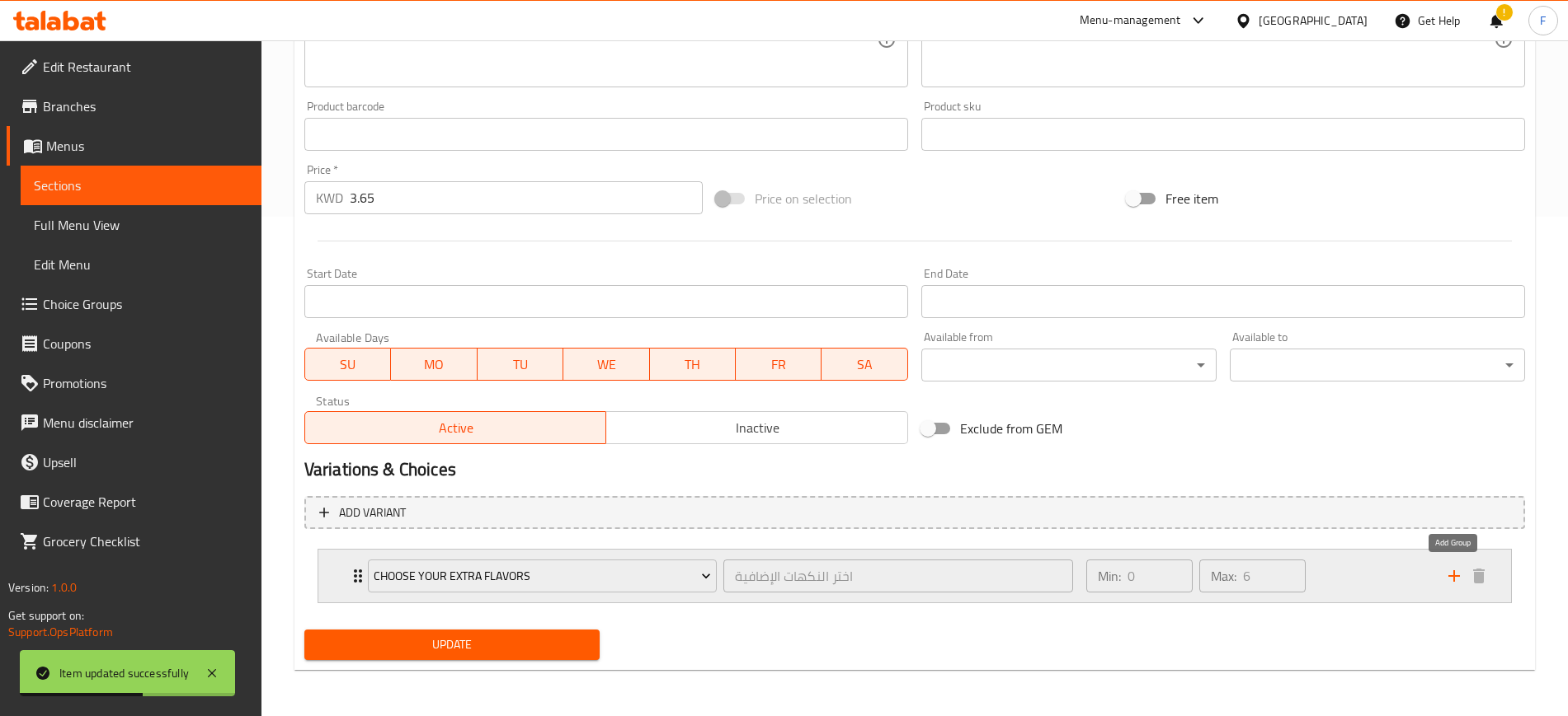
click at [1451, 576] on icon "add" at bounding box center [1454, 576] width 11 height 11
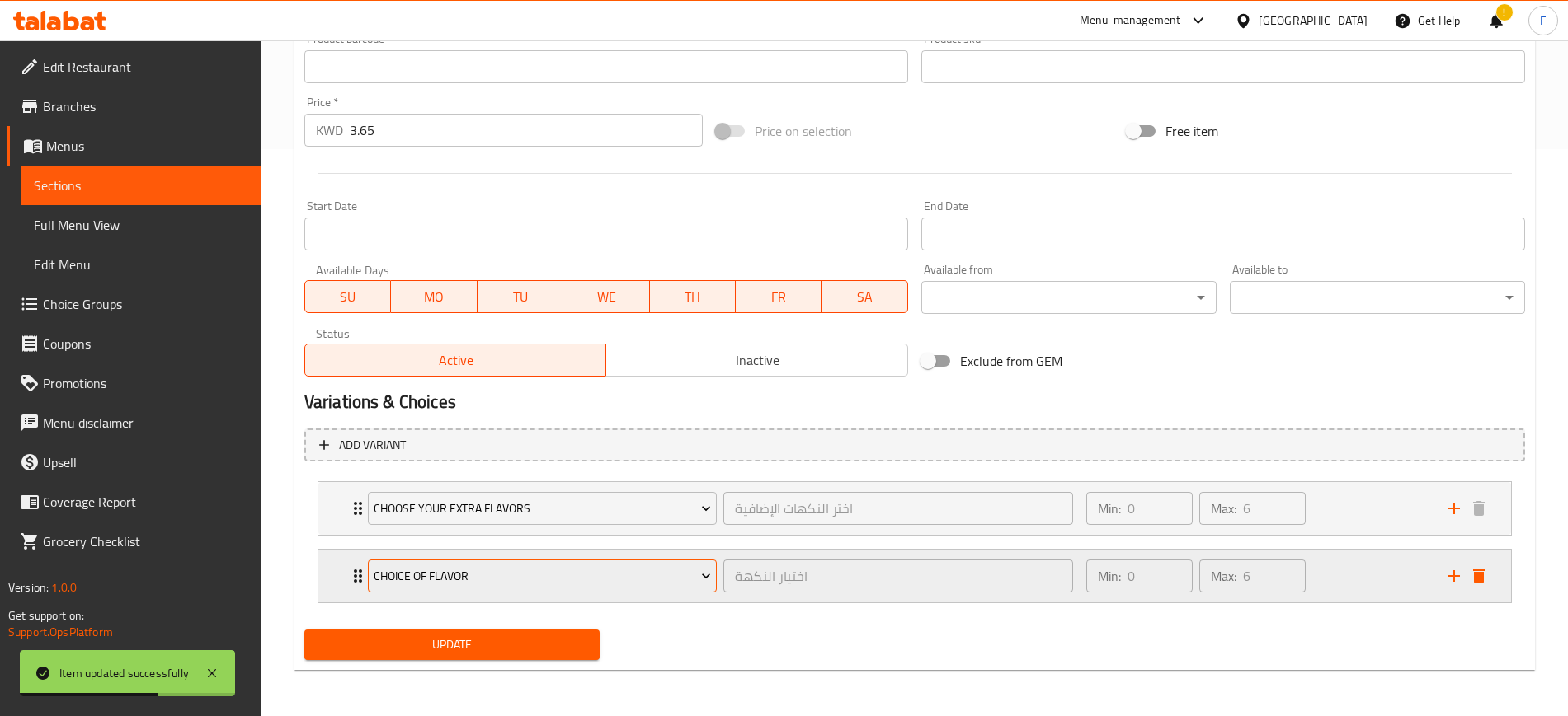
click at [538, 560] on button "choice of flavor" at bounding box center [542, 576] width 349 height 33
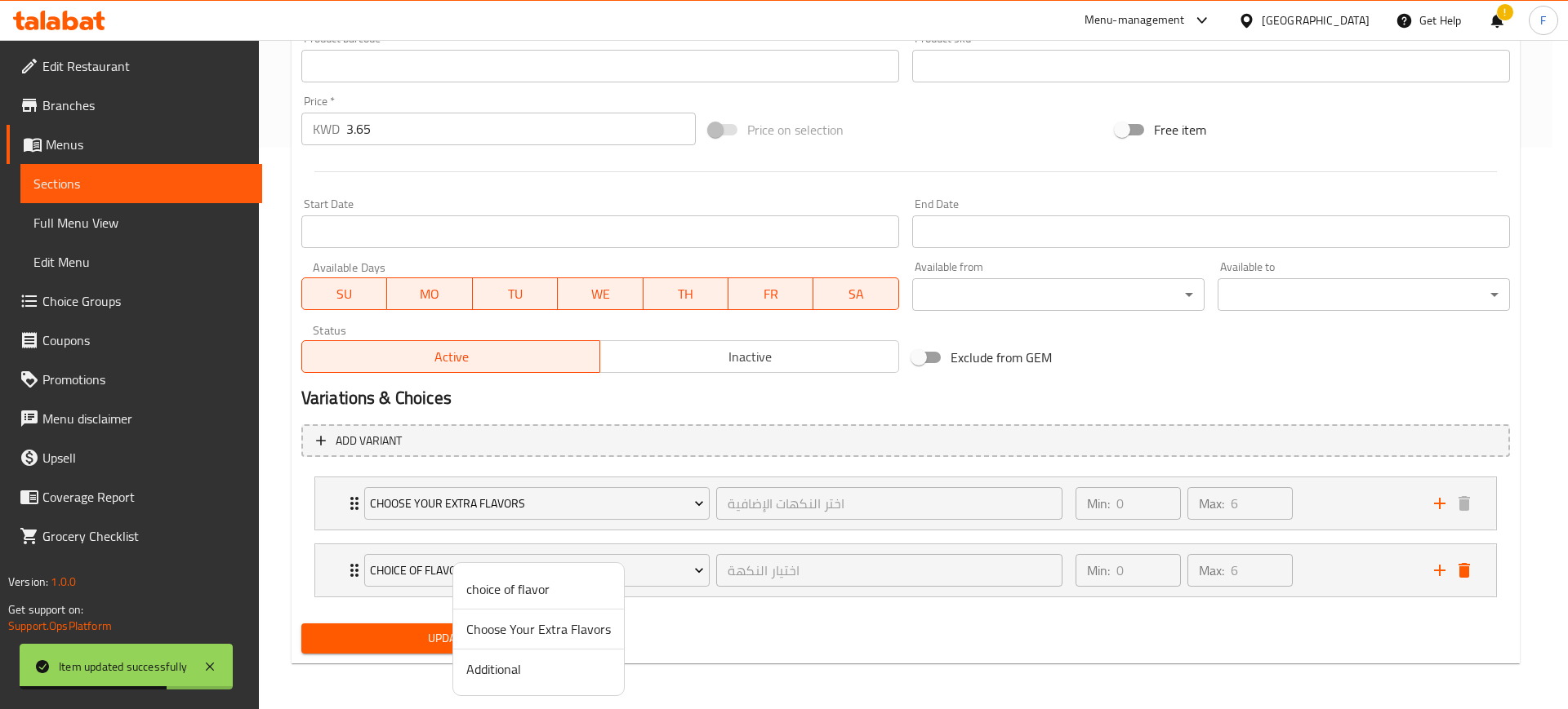
click at [530, 659] on span "Additional" at bounding box center [538, 669] width 144 height 20
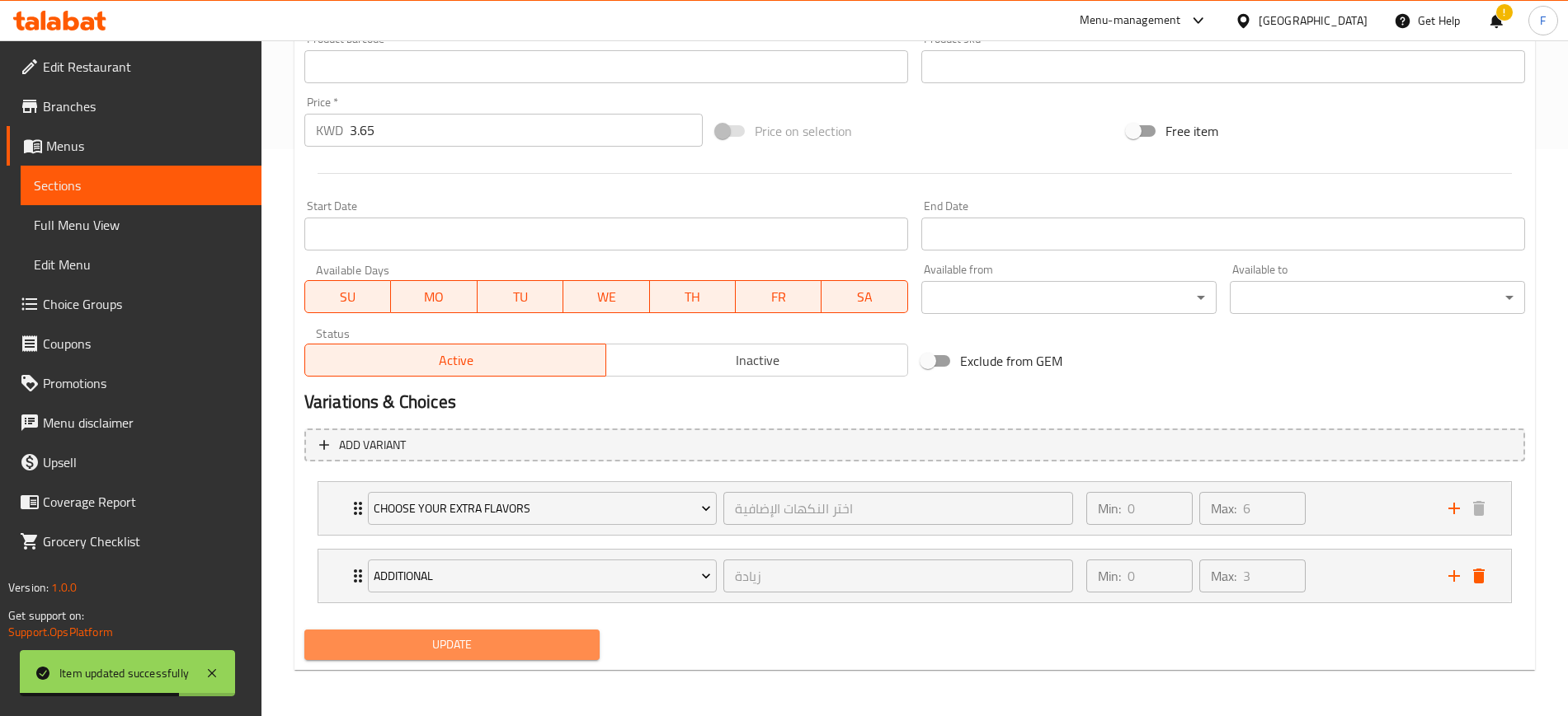
drag, startPoint x: 453, startPoint y: 659, endPoint x: 457, endPoint y: 651, distance: 8.9
click at [452, 659] on button "Update" at bounding box center [452, 644] width 295 height 30
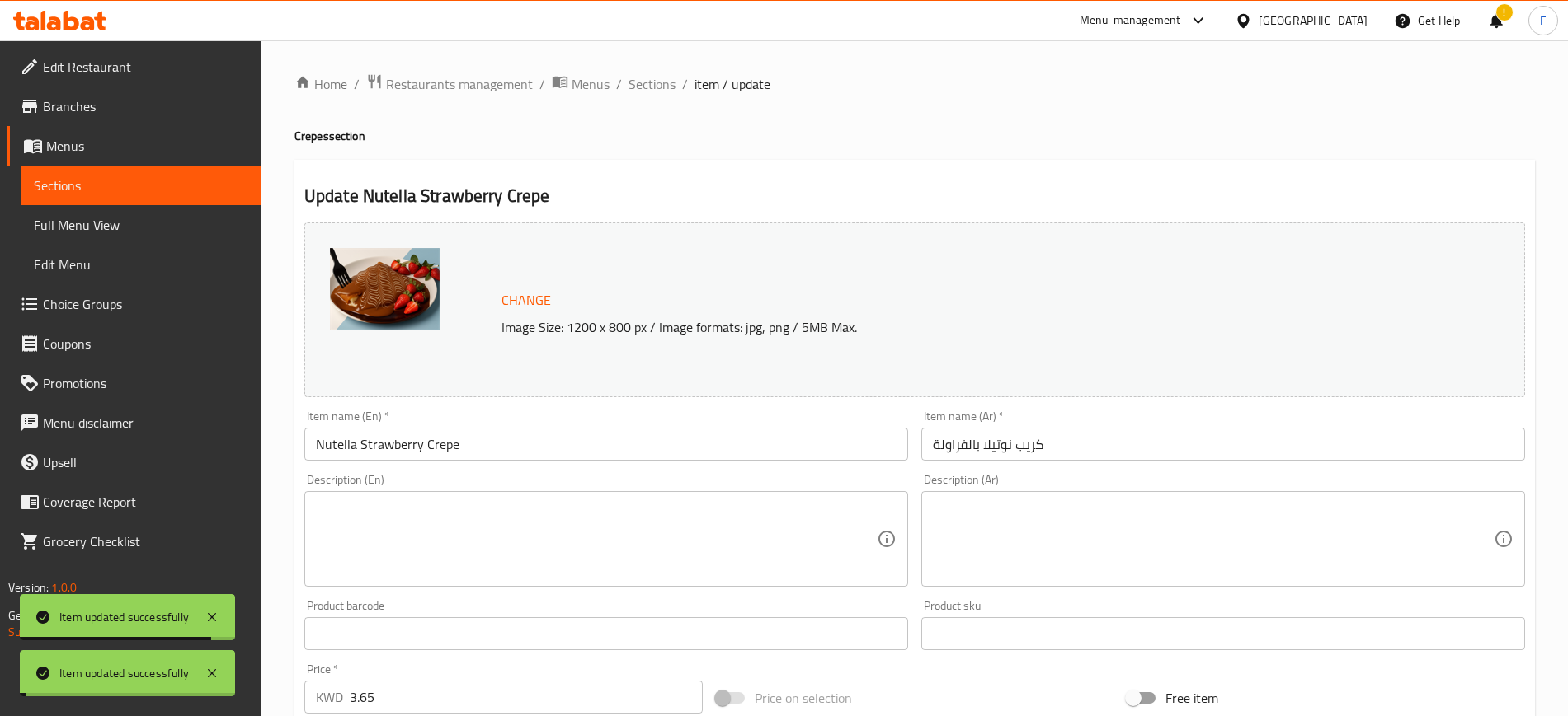
click at [639, 86] on span "Sections" at bounding box center [652, 84] width 47 height 20
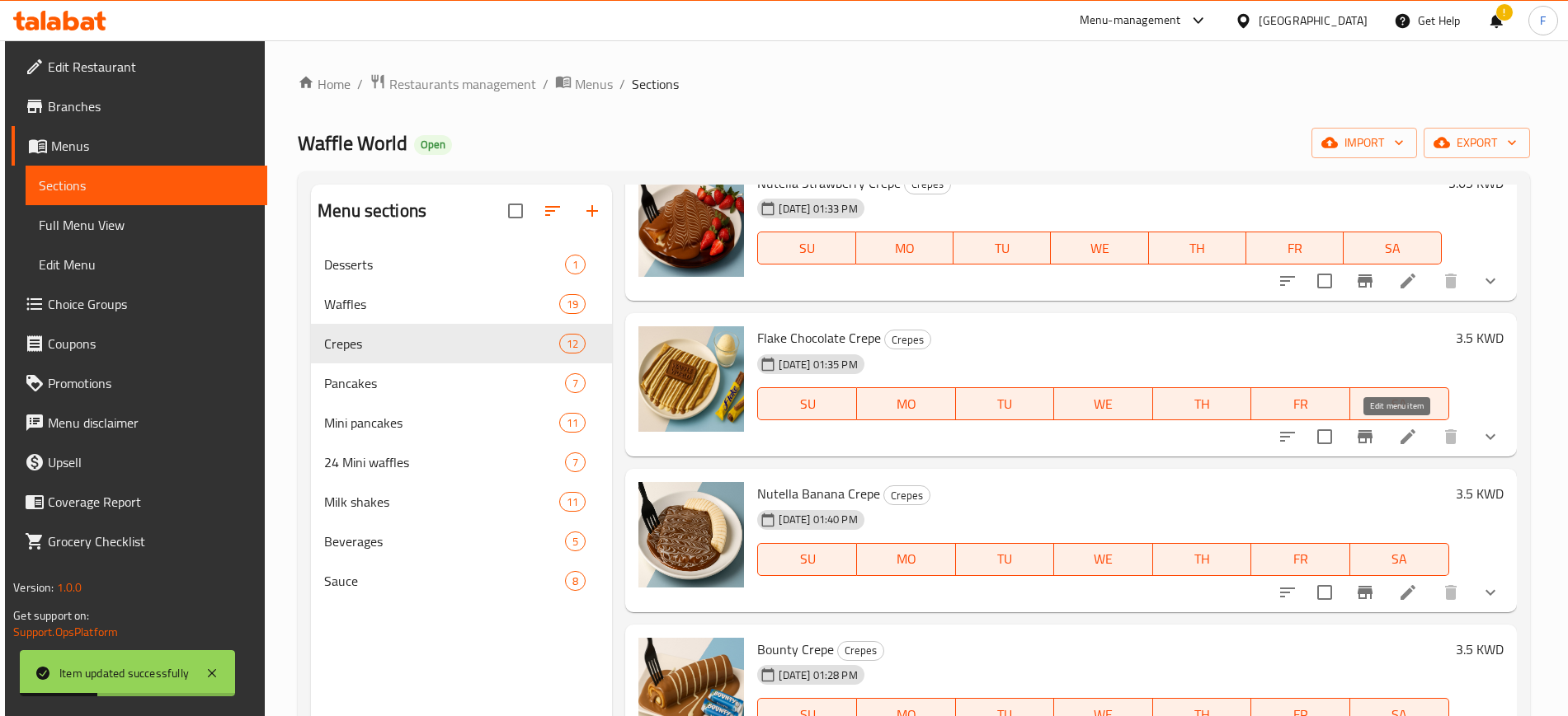
click at [1401, 434] on icon at bounding box center [1408, 437] width 20 height 20
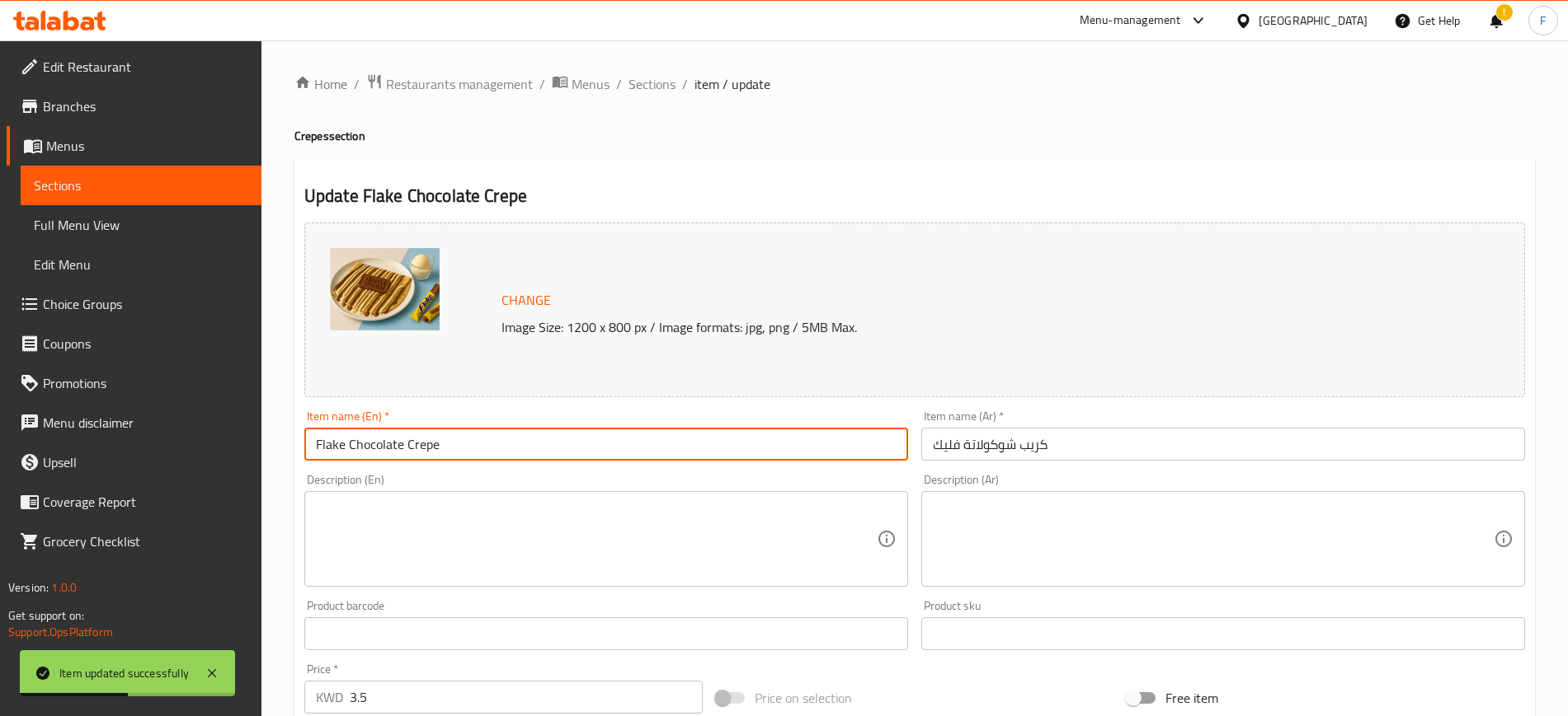
drag, startPoint x: 434, startPoint y: 443, endPoint x: 27, endPoint y: 440, distance: 407.0
click at [1, 409] on div "Edit Restaurant Branches Menus Sections Full Menu View Edit Menu Choice Groups …" at bounding box center [784, 628] width 1568 height 1175
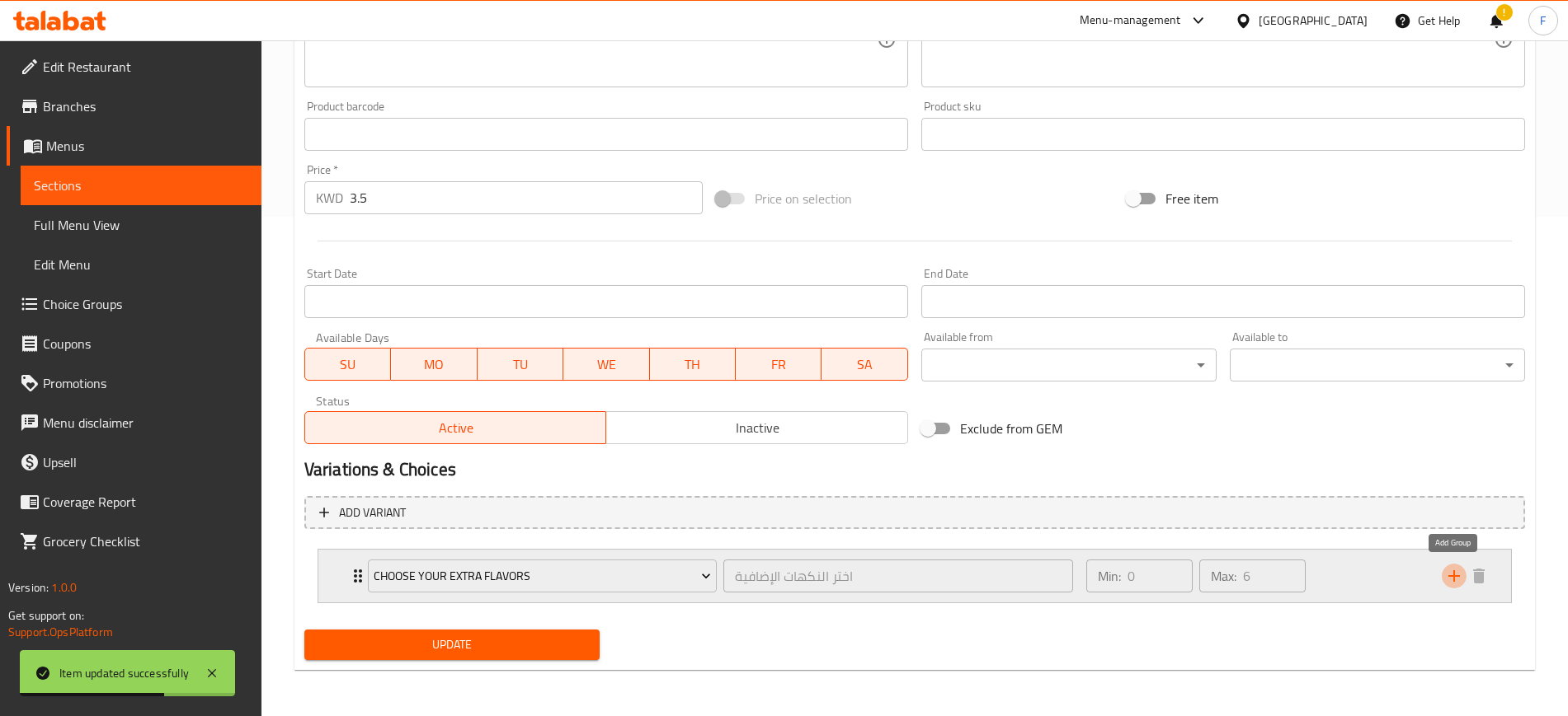
click at [1458, 566] on icon "add" at bounding box center [1454, 576] width 20 height 20
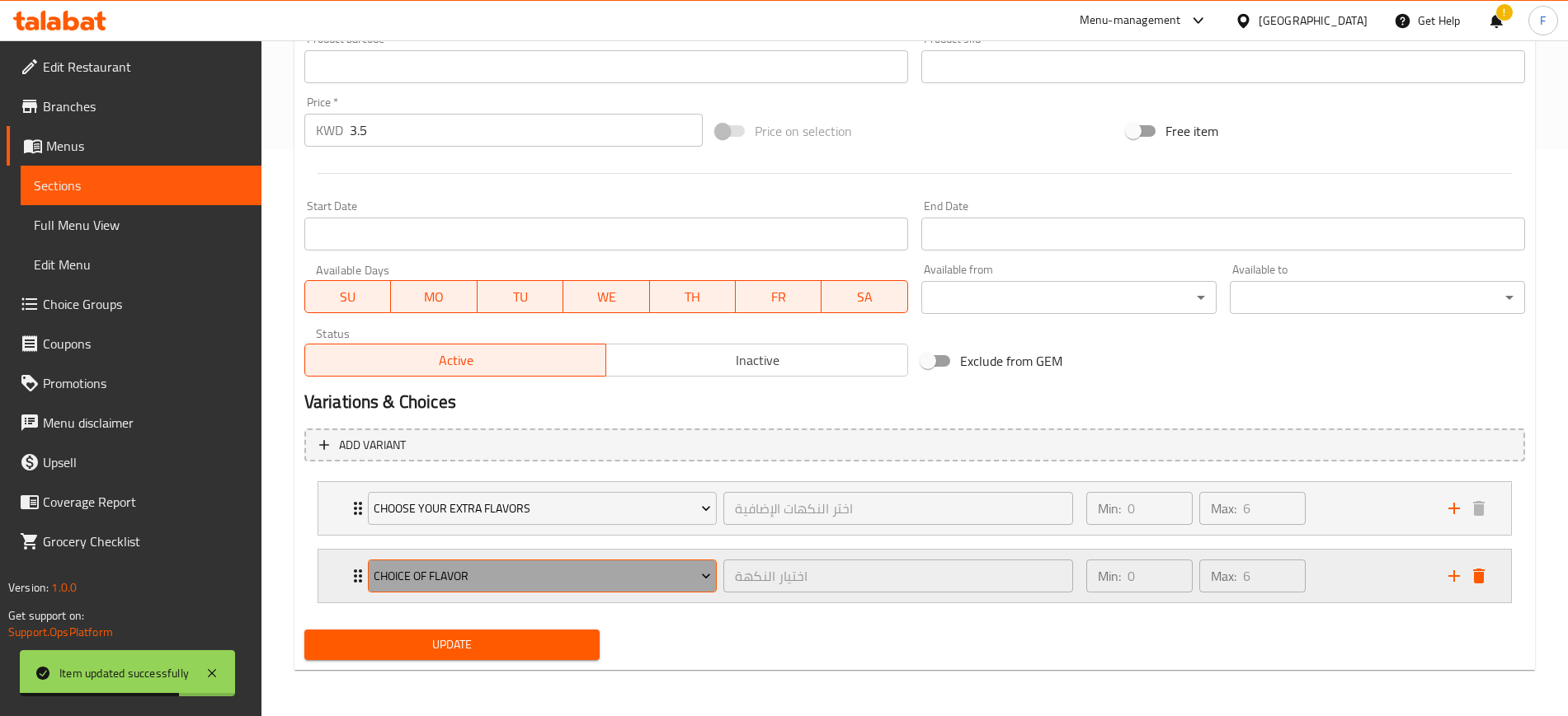
click at [663, 583] on span "choice of flavor" at bounding box center [542, 576] width 337 height 21
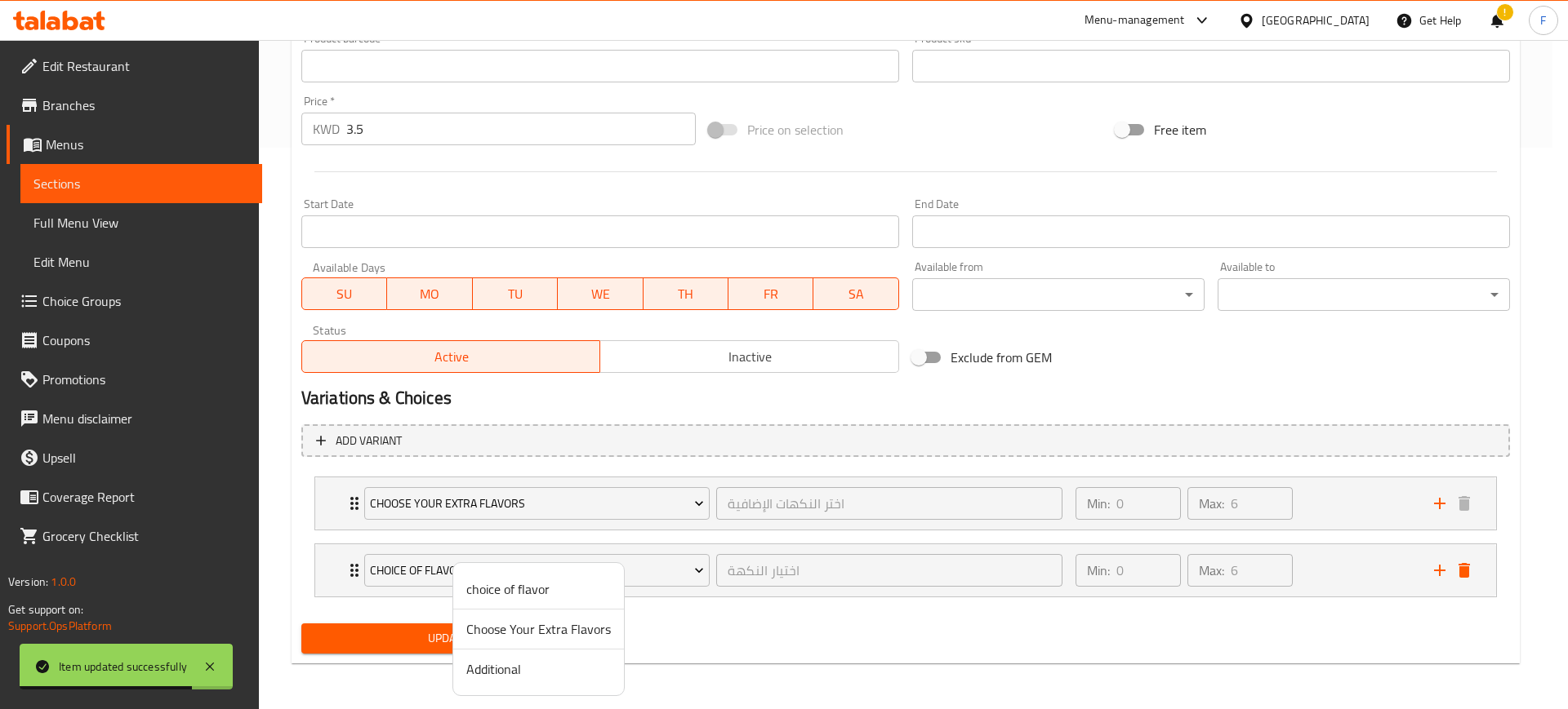
click at [556, 670] on span "Additional" at bounding box center [538, 669] width 144 height 20
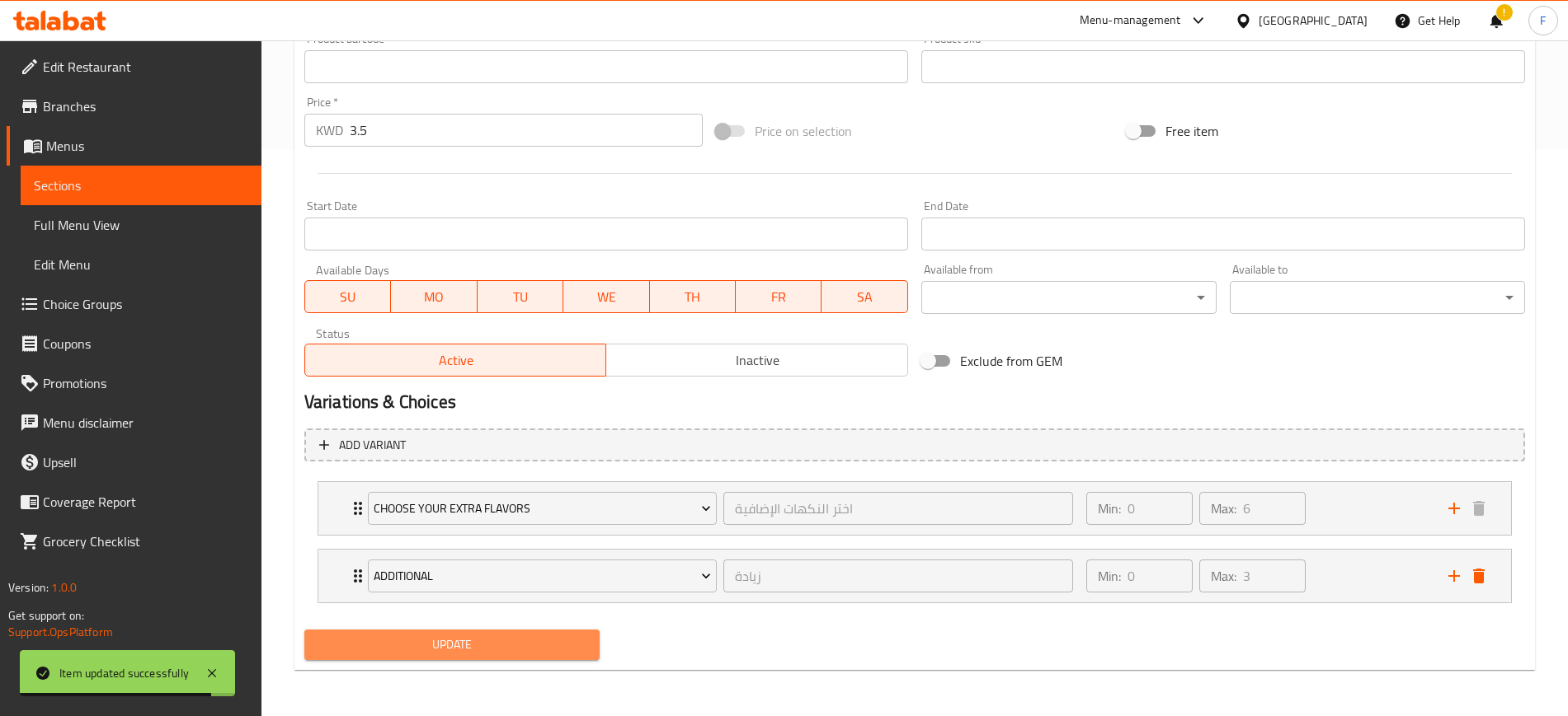
click at [468, 630] on button "Update" at bounding box center [452, 644] width 295 height 30
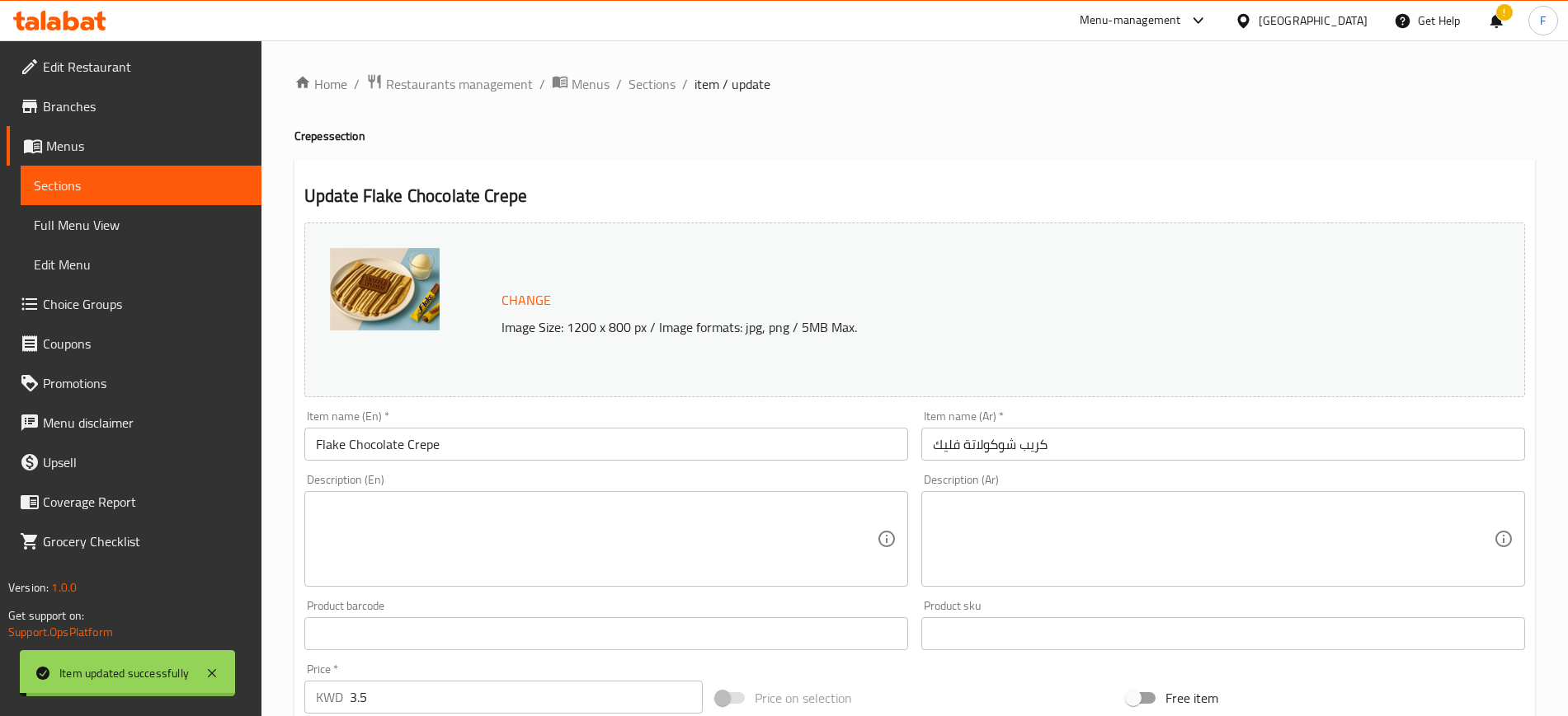
click at [658, 92] on span "Sections" at bounding box center [652, 84] width 47 height 20
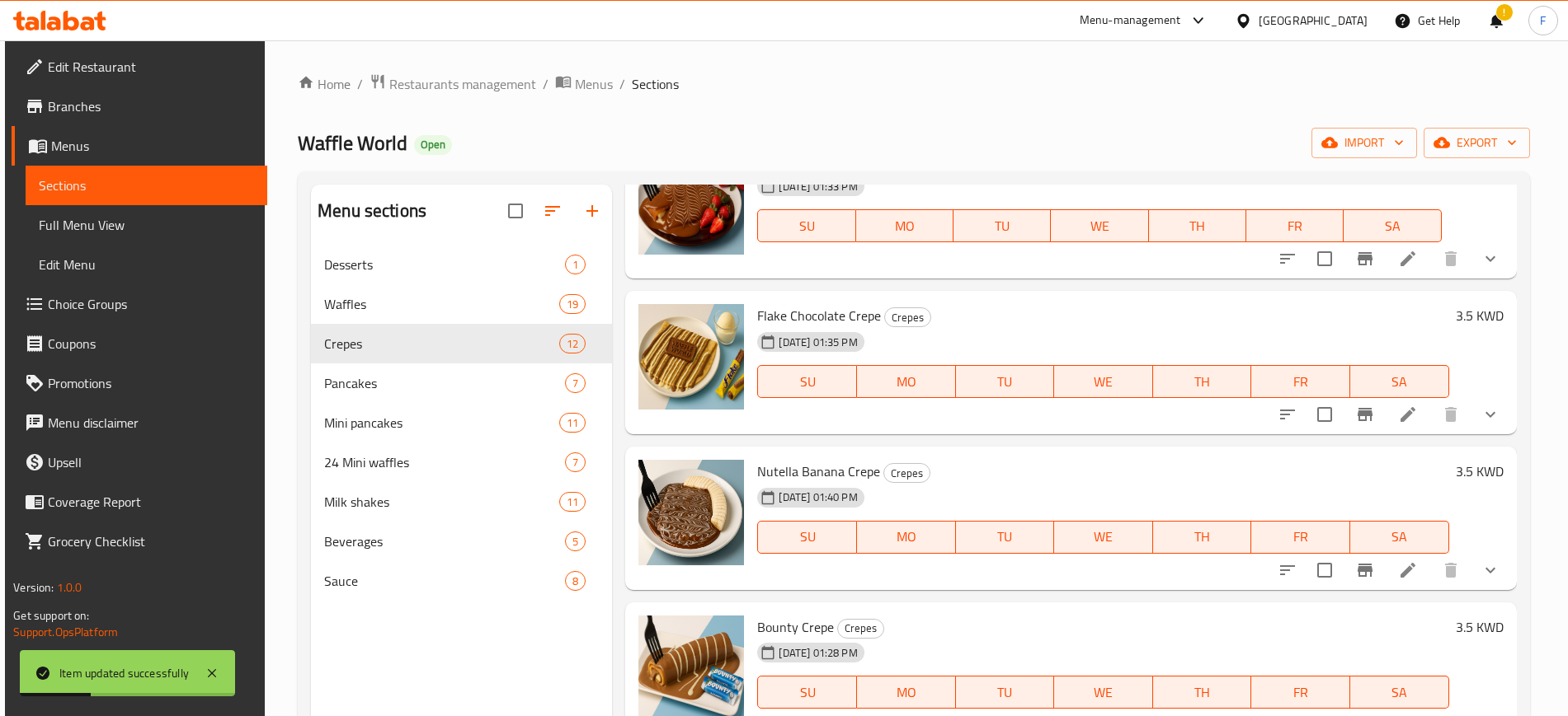
click at [1480, 573] on icon "show more" at bounding box center [1490, 570] width 20 height 20
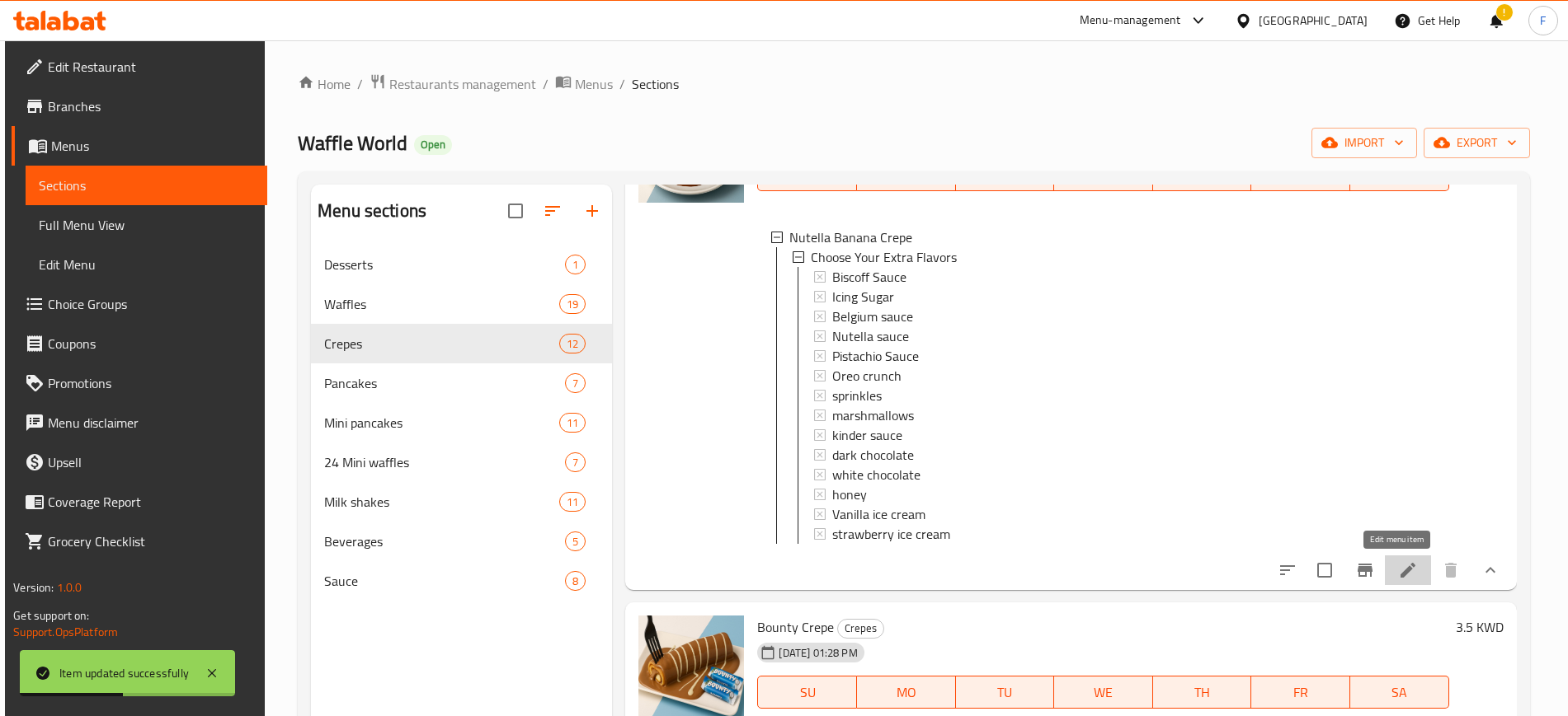
click at [1398, 568] on icon at bounding box center [1408, 570] width 20 height 20
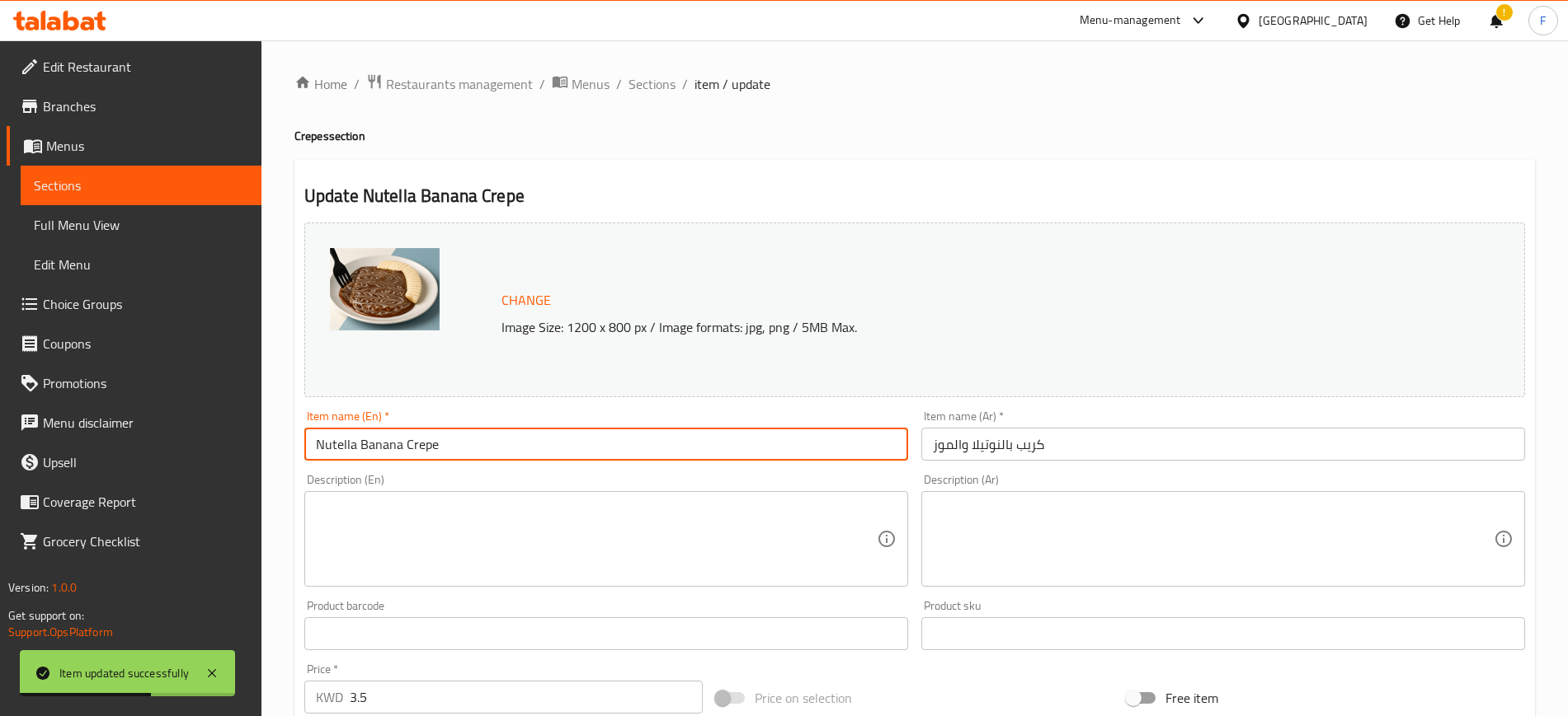
drag, startPoint x: 431, startPoint y: 436, endPoint x: 274, endPoint y: 405, distance: 160.0
click at [274, 405] on div "Home / Restaurants management / Menus / Sections / item / update Crepes section…" at bounding box center [914, 628] width 1306 height 1175
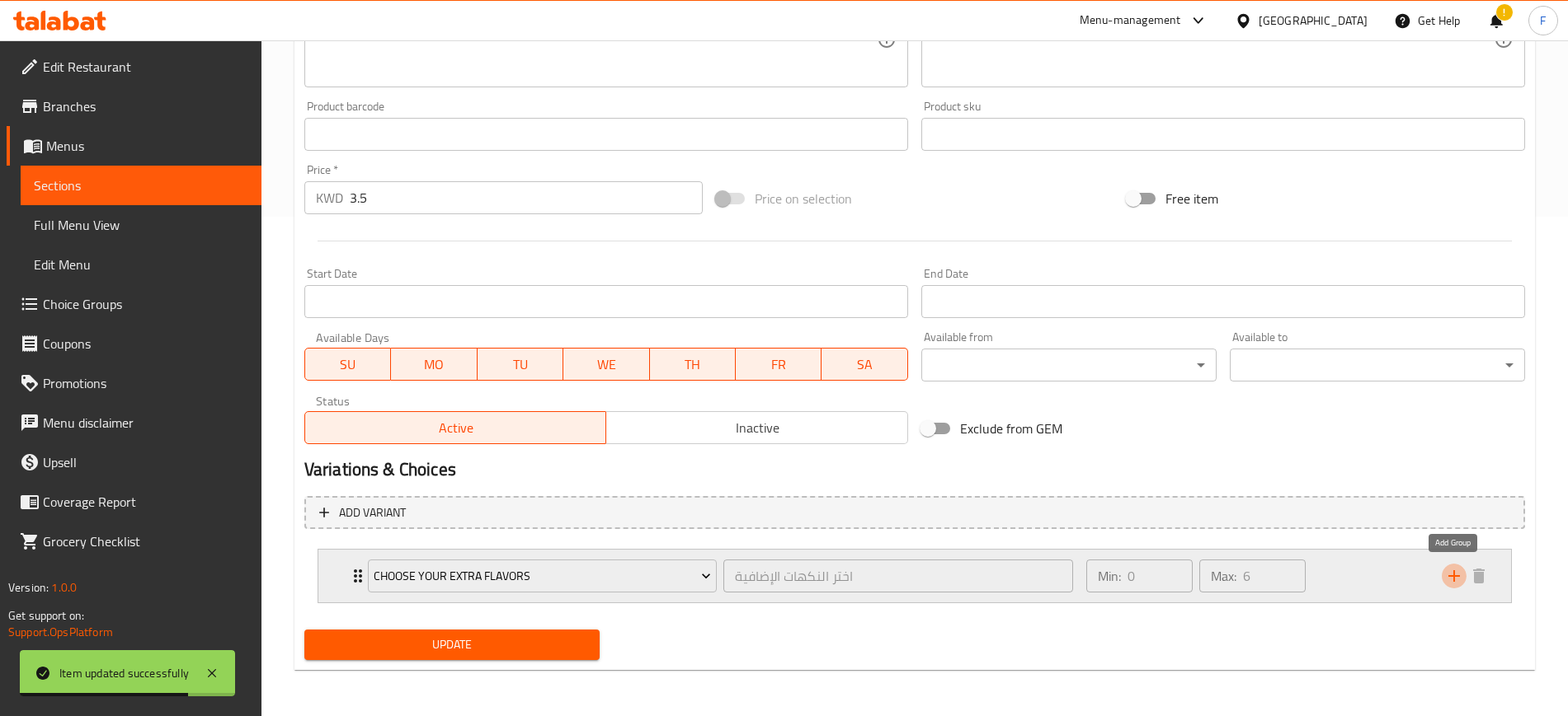
click at [1458, 578] on icon "add" at bounding box center [1454, 576] width 20 height 20
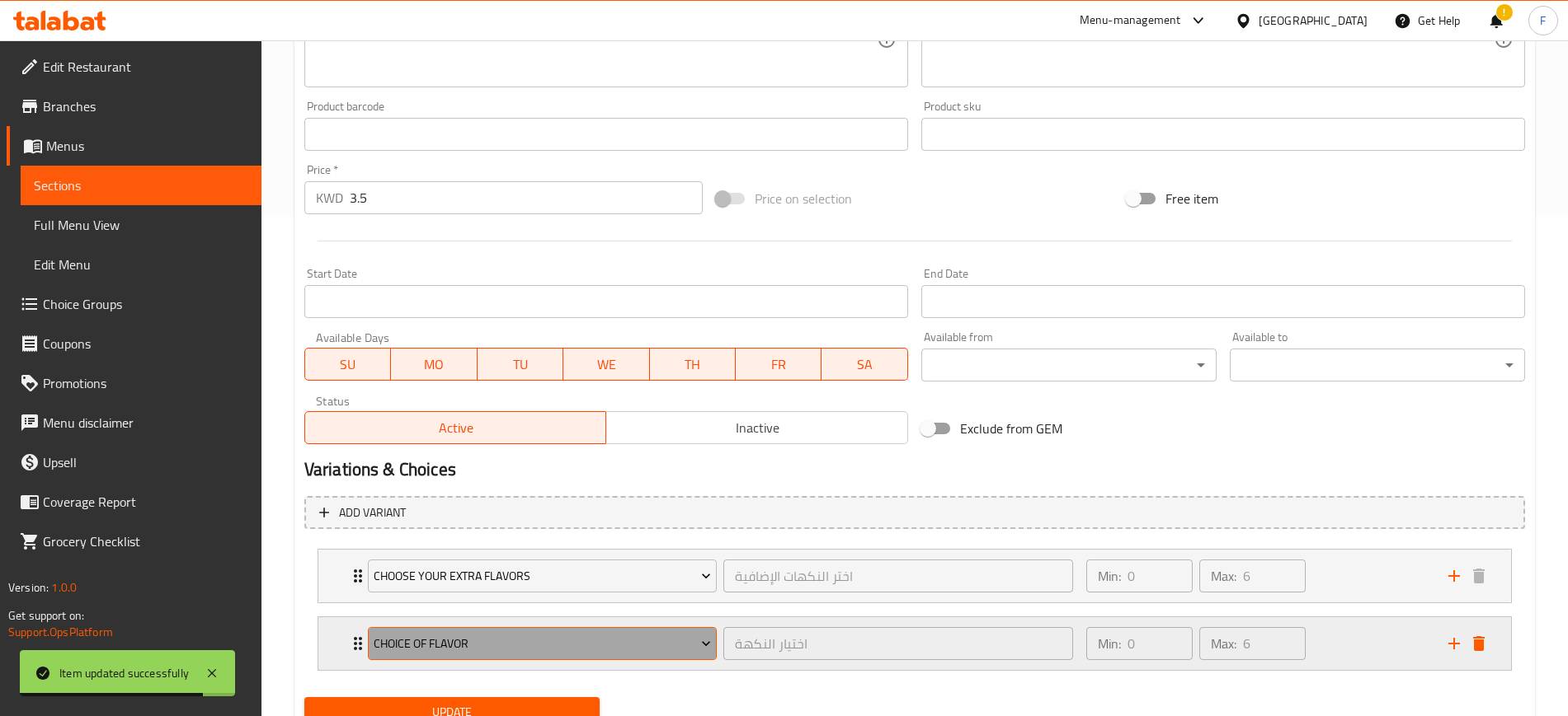
click at [629, 645] on span "choice of flavor" at bounding box center [542, 644] width 337 height 21
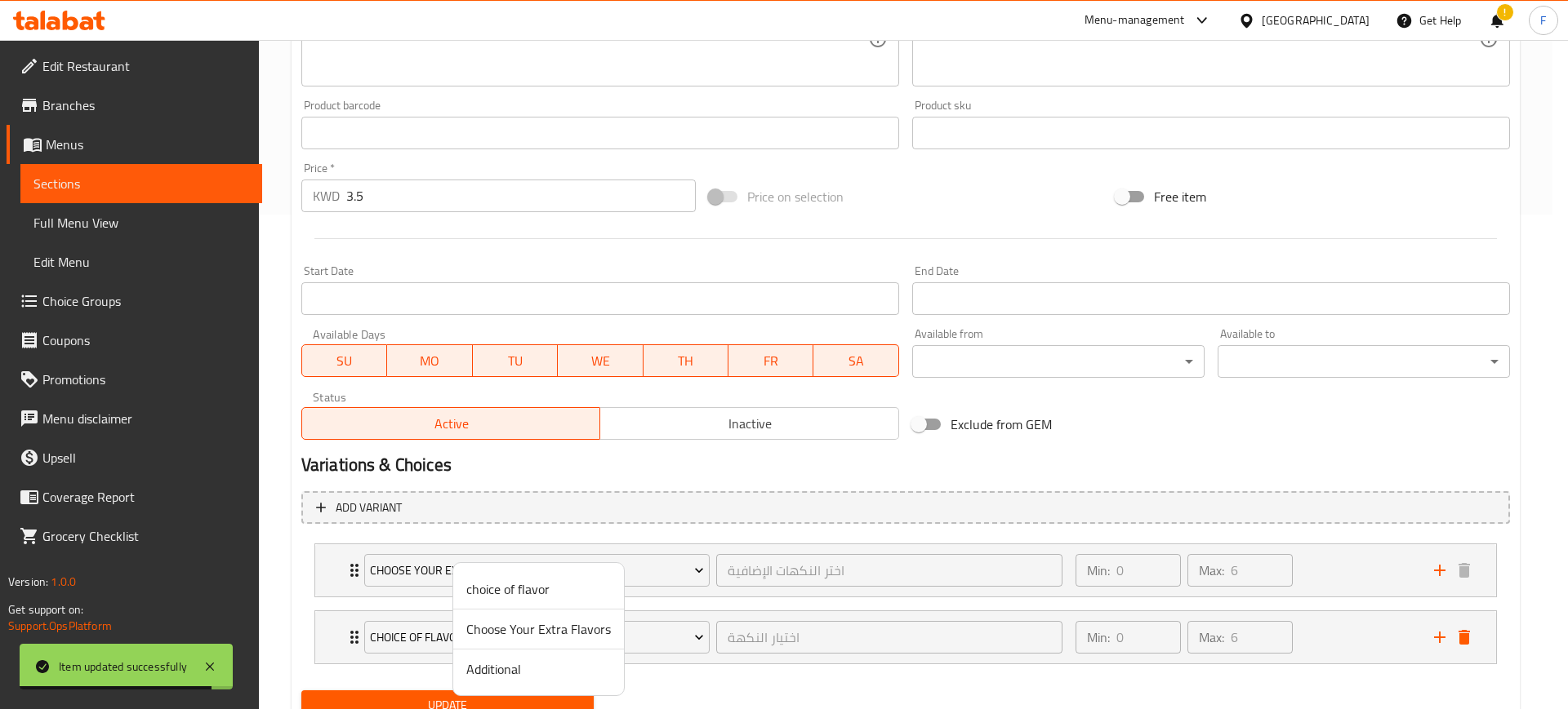
click at [556, 668] on span "Additional" at bounding box center [538, 669] width 144 height 20
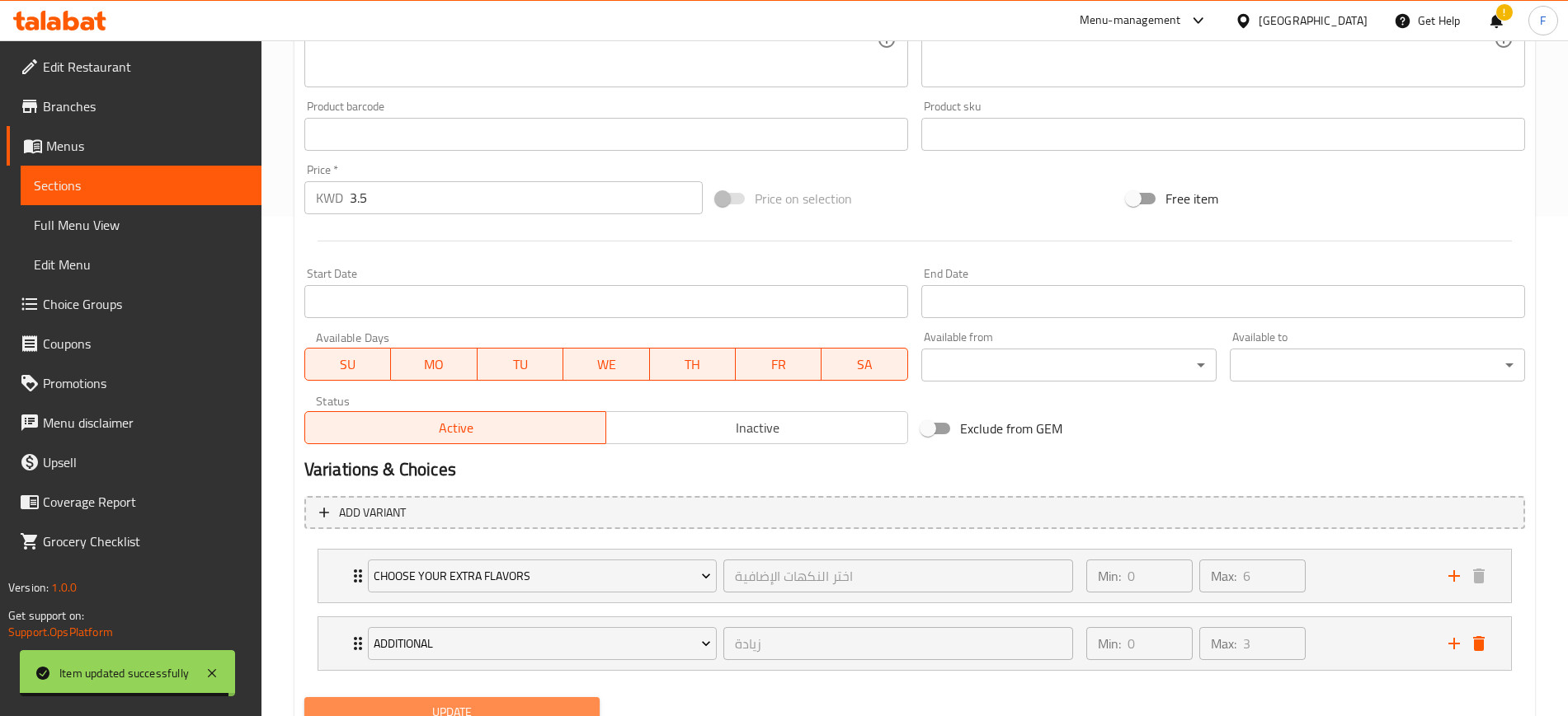
drag, startPoint x: 453, startPoint y: 705, endPoint x: 469, endPoint y: 689, distance: 22.6
click at [453, 706] on span "Update" at bounding box center [452, 713] width 269 height 21
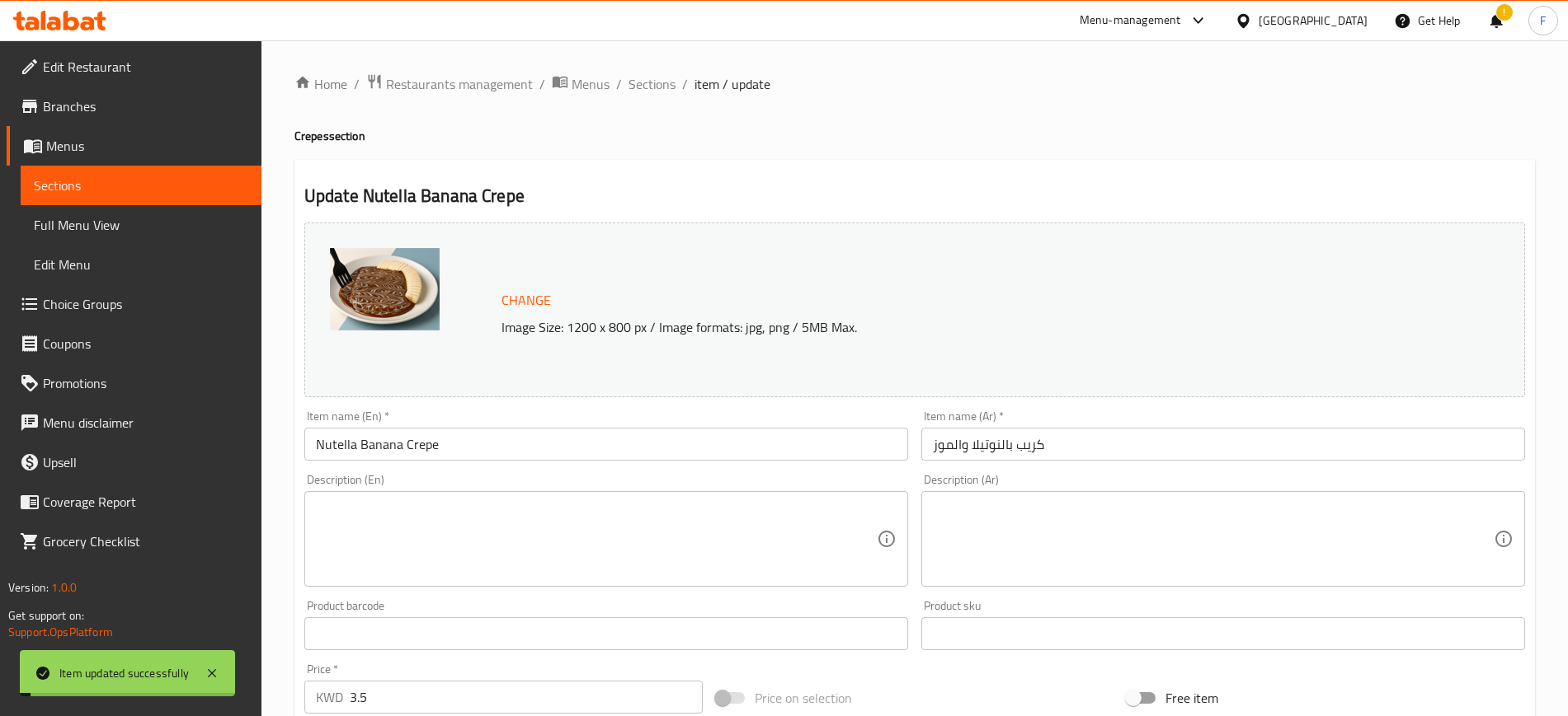
click at [653, 89] on span "Sections" at bounding box center [652, 84] width 47 height 20
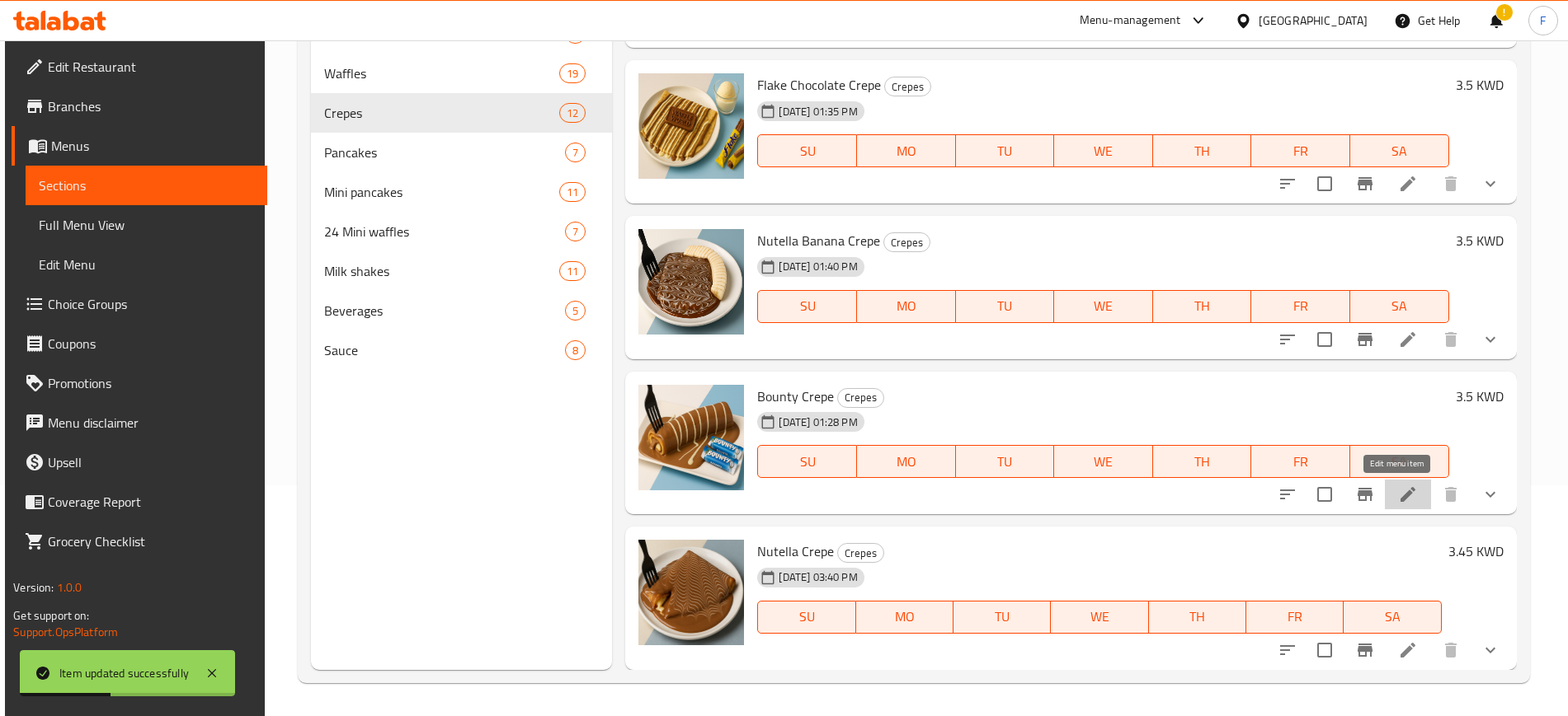
click at [1401, 497] on icon at bounding box center [1408, 494] width 20 height 20
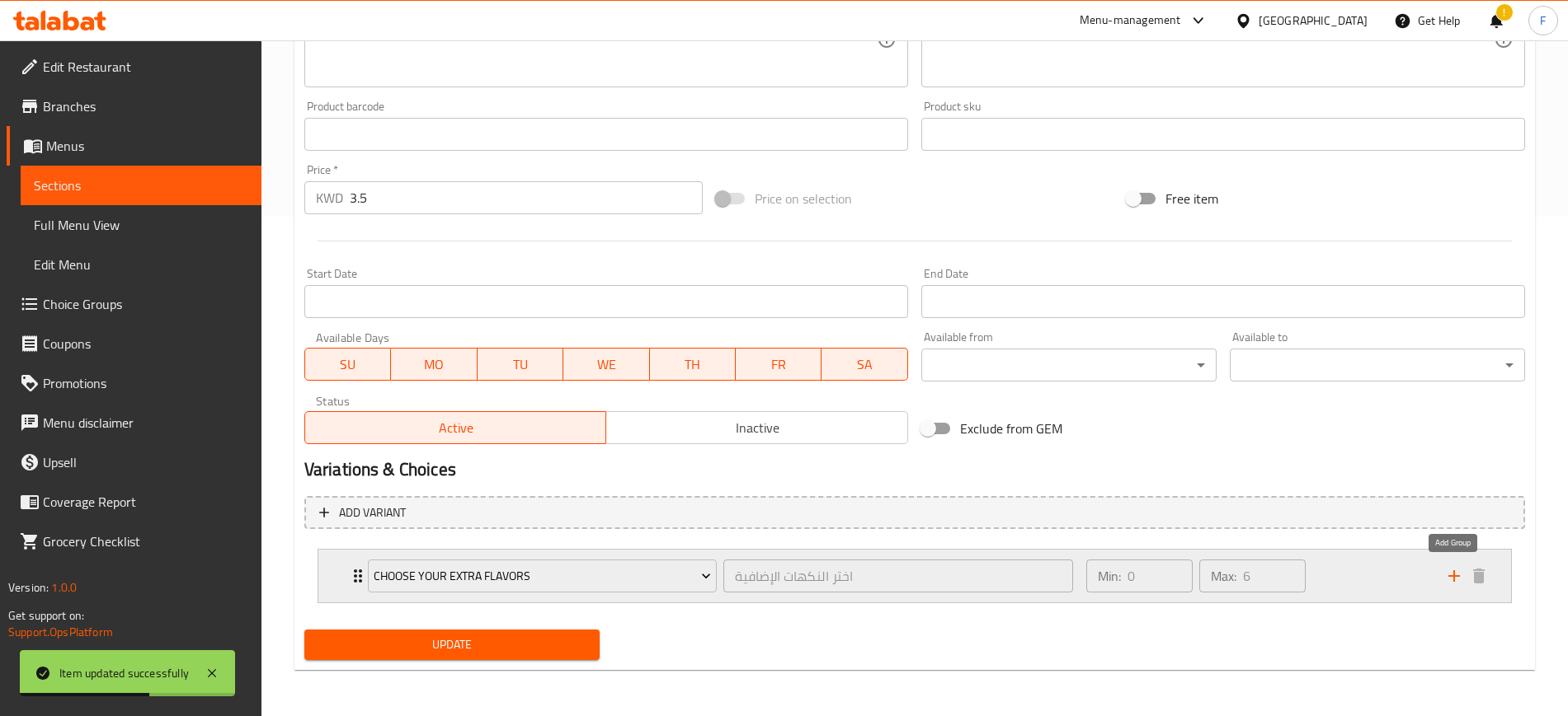
click at [1451, 576] on icon "add" at bounding box center [1454, 576] width 11 height 11
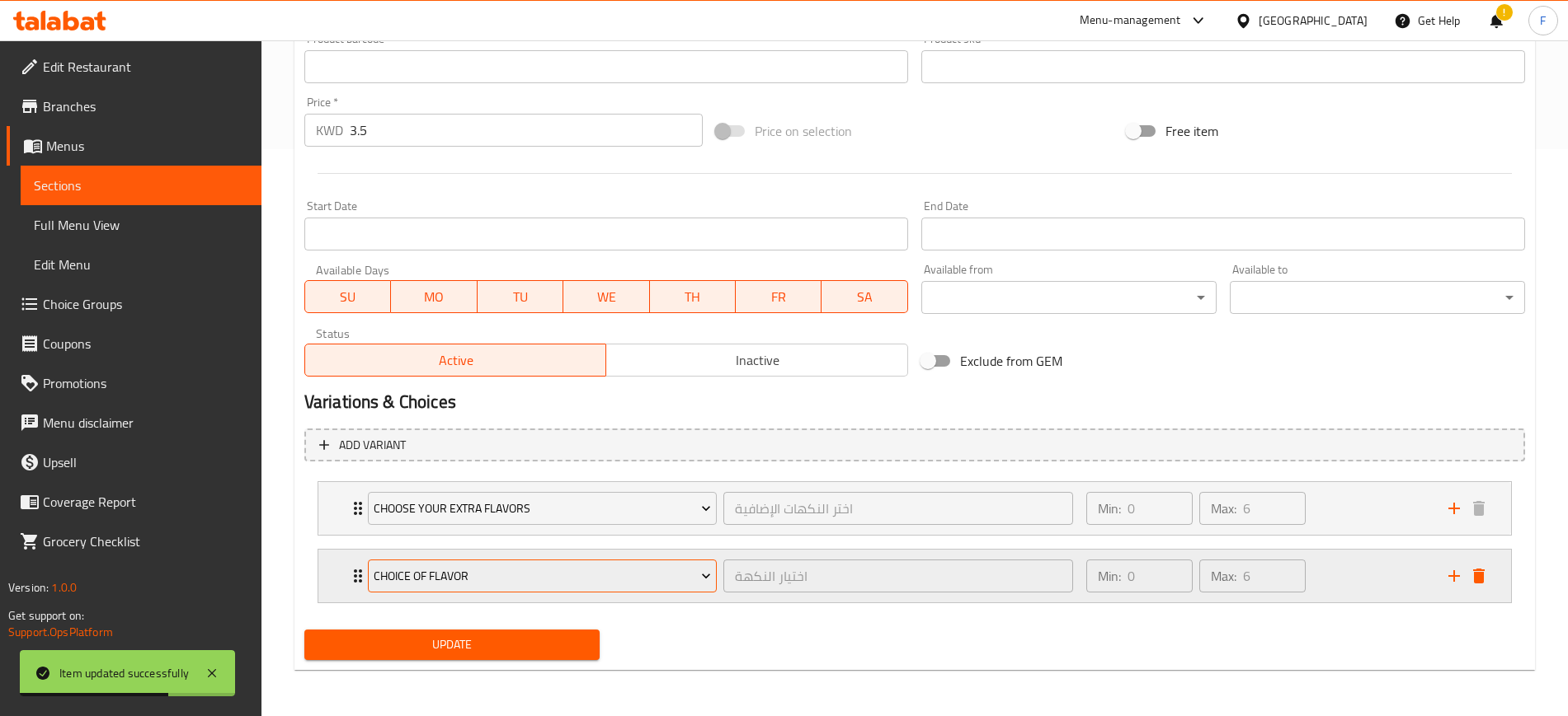
click at [550, 582] on span "choice of flavor" at bounding box center [542, 576] width 337 height 21
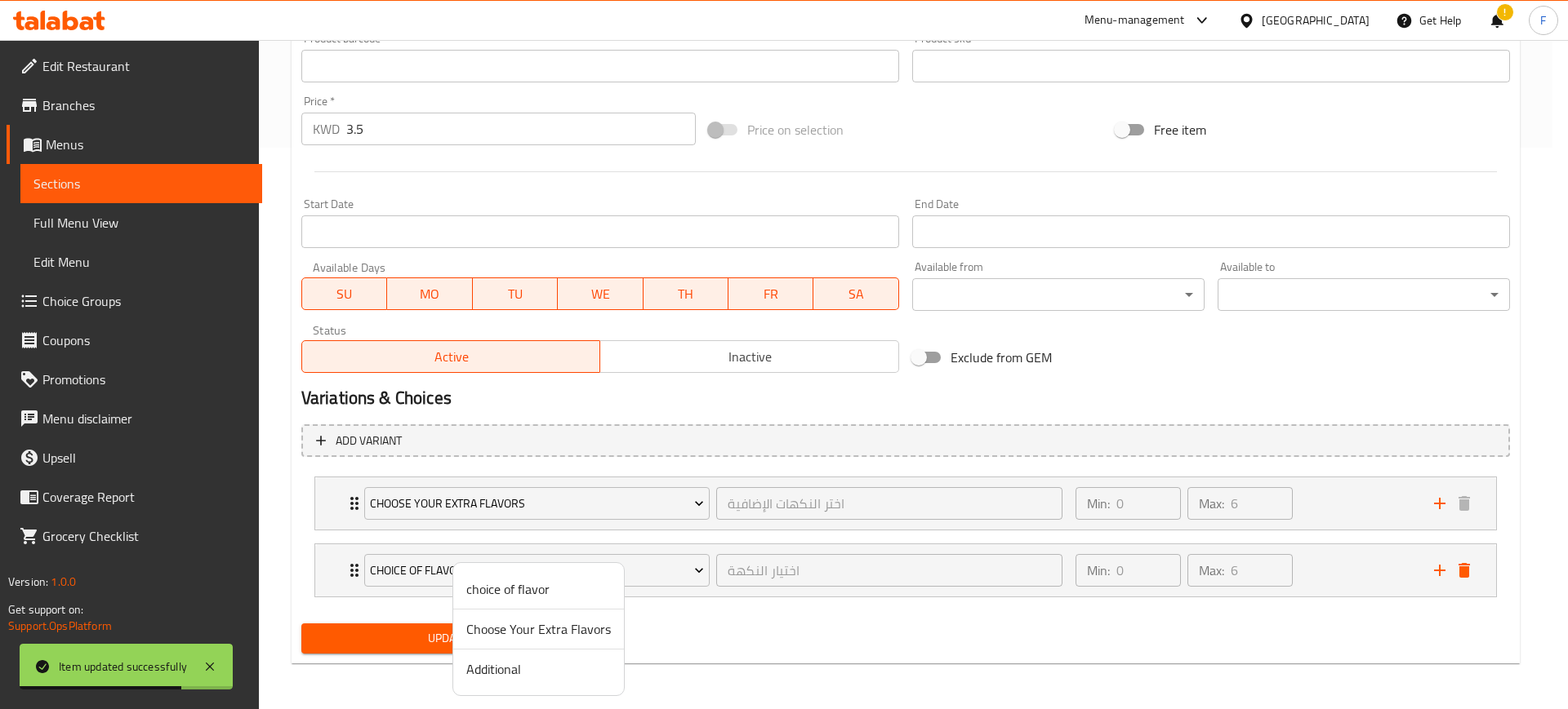
click at [532, 665] on span "Additional" at bounding box center [538, 669] width 144 height 20
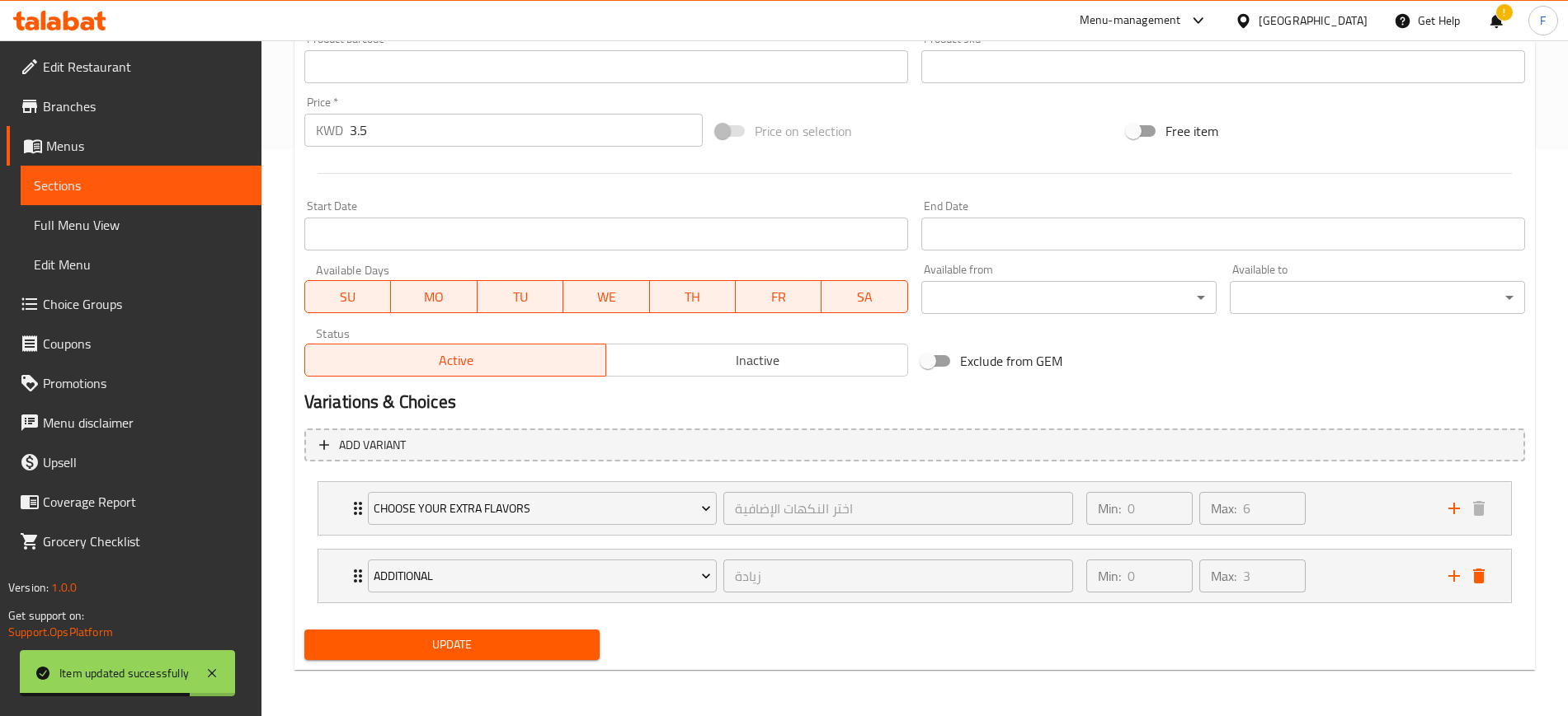
click at [479, 652] on span "Update" at bounding box center [452, 645] width 269 height 21
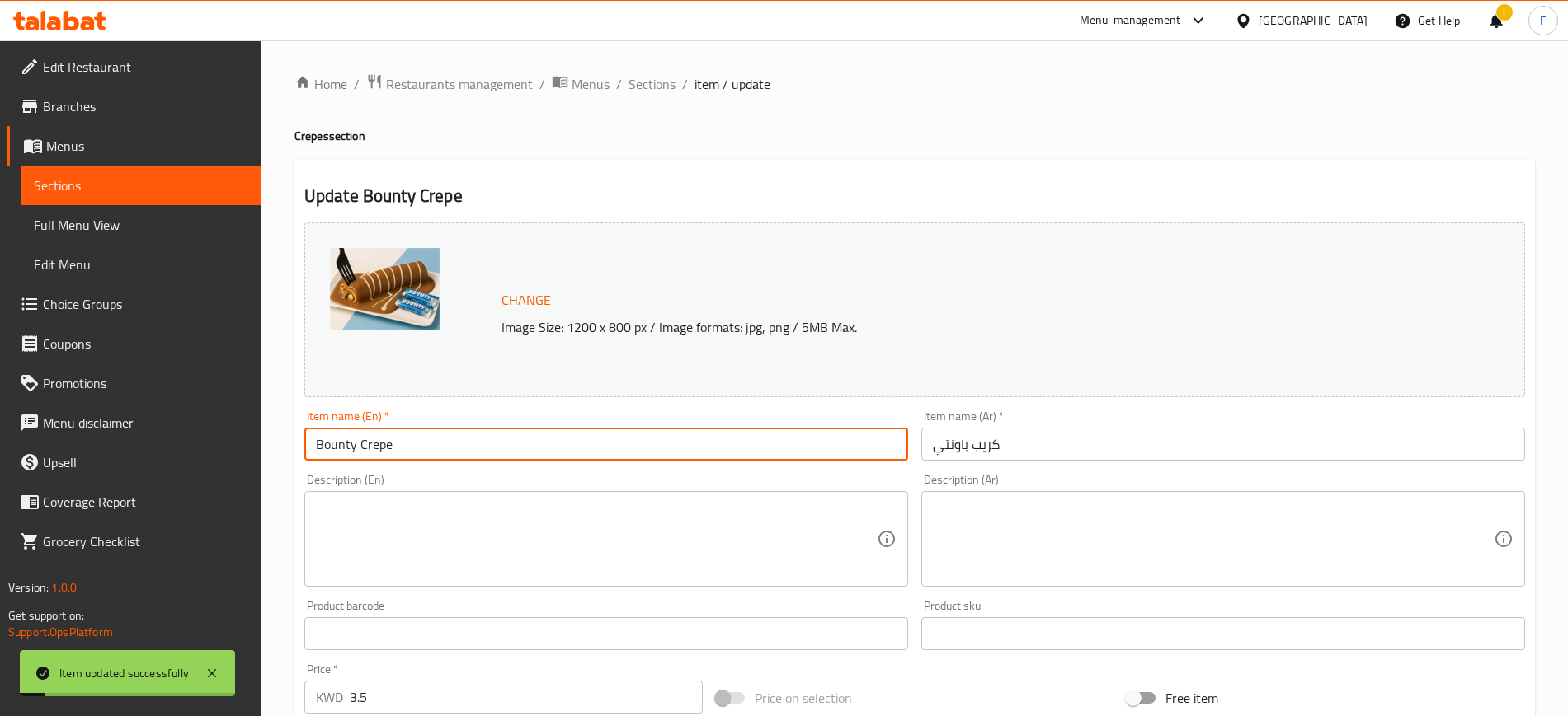
drag, startPoint x: 416, startPoint y: 457, endPoint x: 212, endPoint y: 430, distance: 205.8
click at [212, 430] on div "Edit Restaurant Branches Menus Sections Full Menu View Edit Menu Choice Groups …" at bounding box center [784, 662] width 1568 height 1243
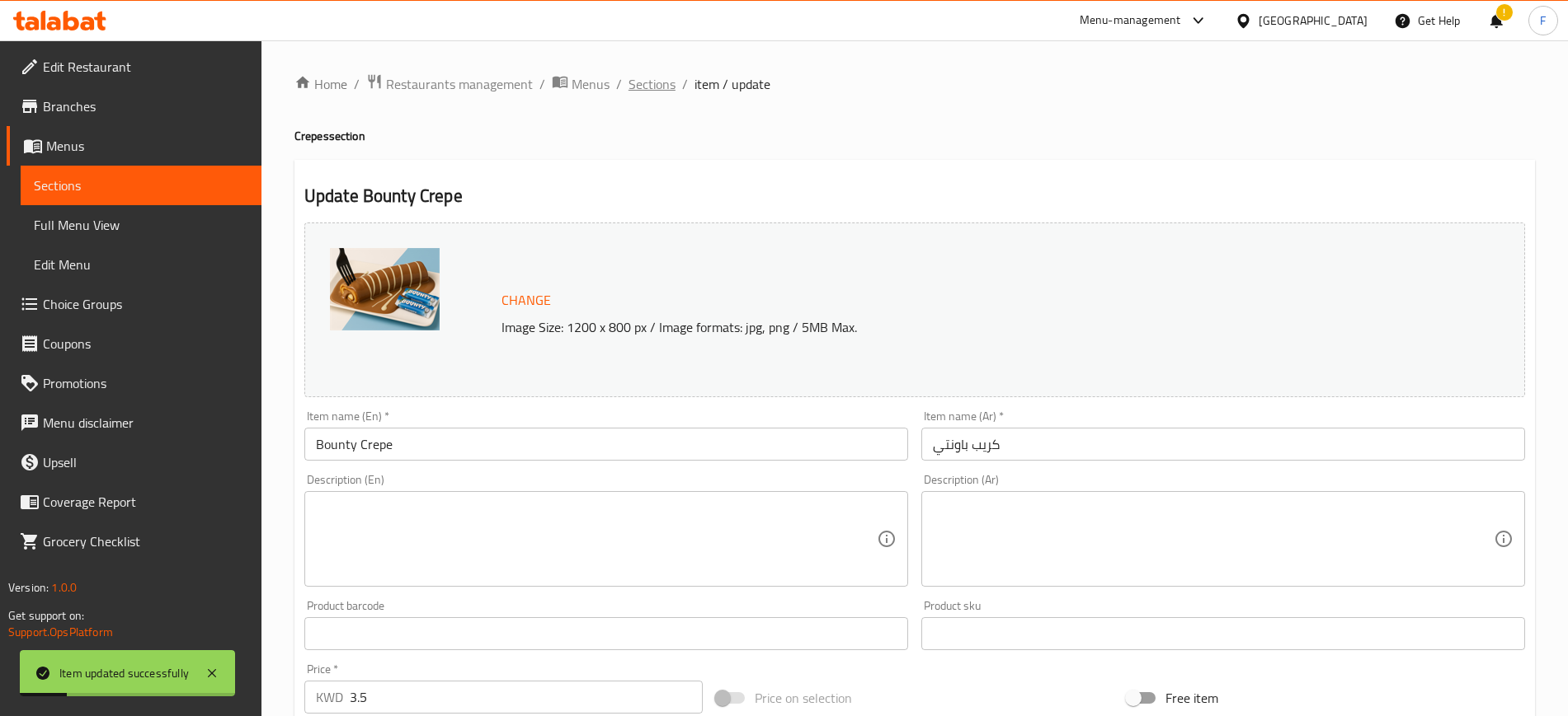
click at [663, 88] on span "Sections" at bounding box center [652, 84] width 47 height 20
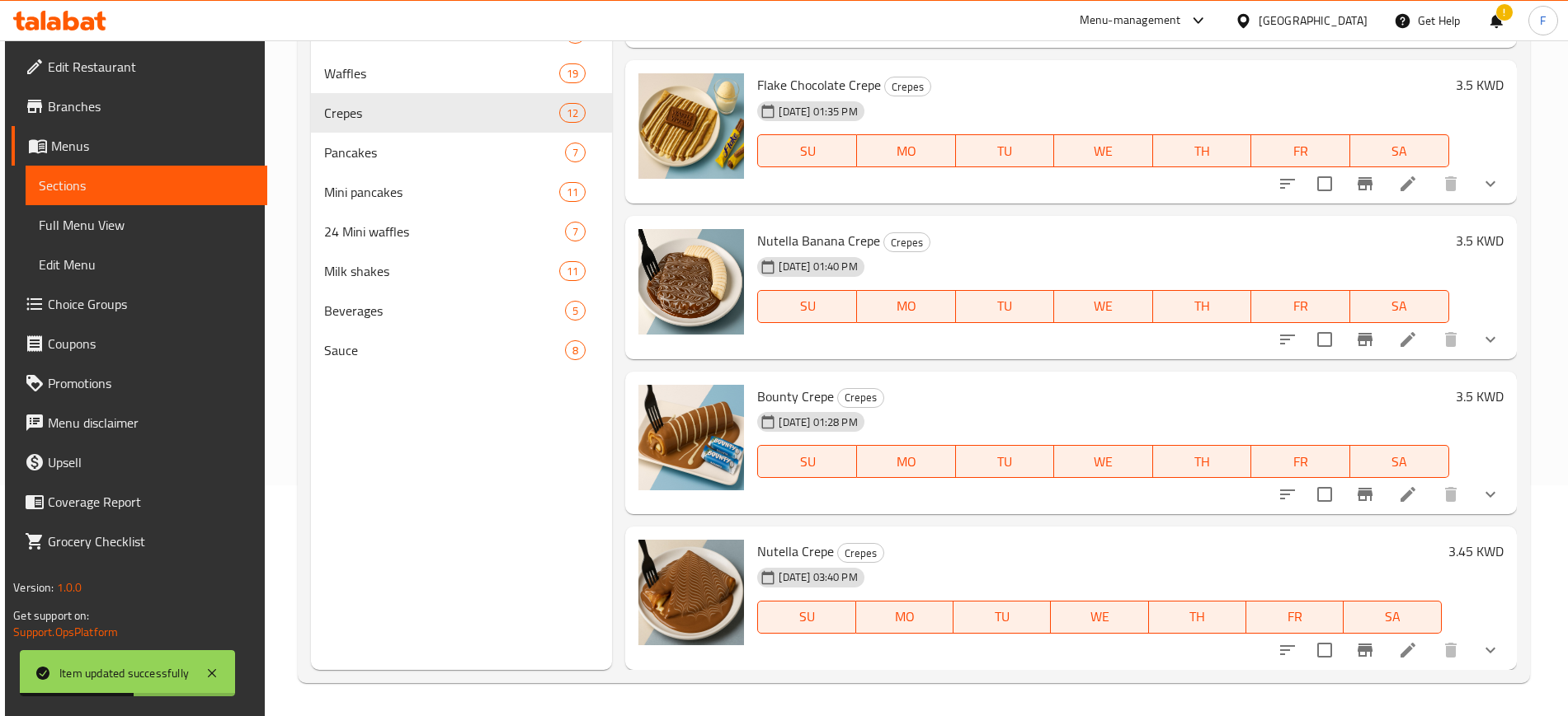
click at [1400, 641] on icon at bounding box center [1408, 650] width 20 height 20
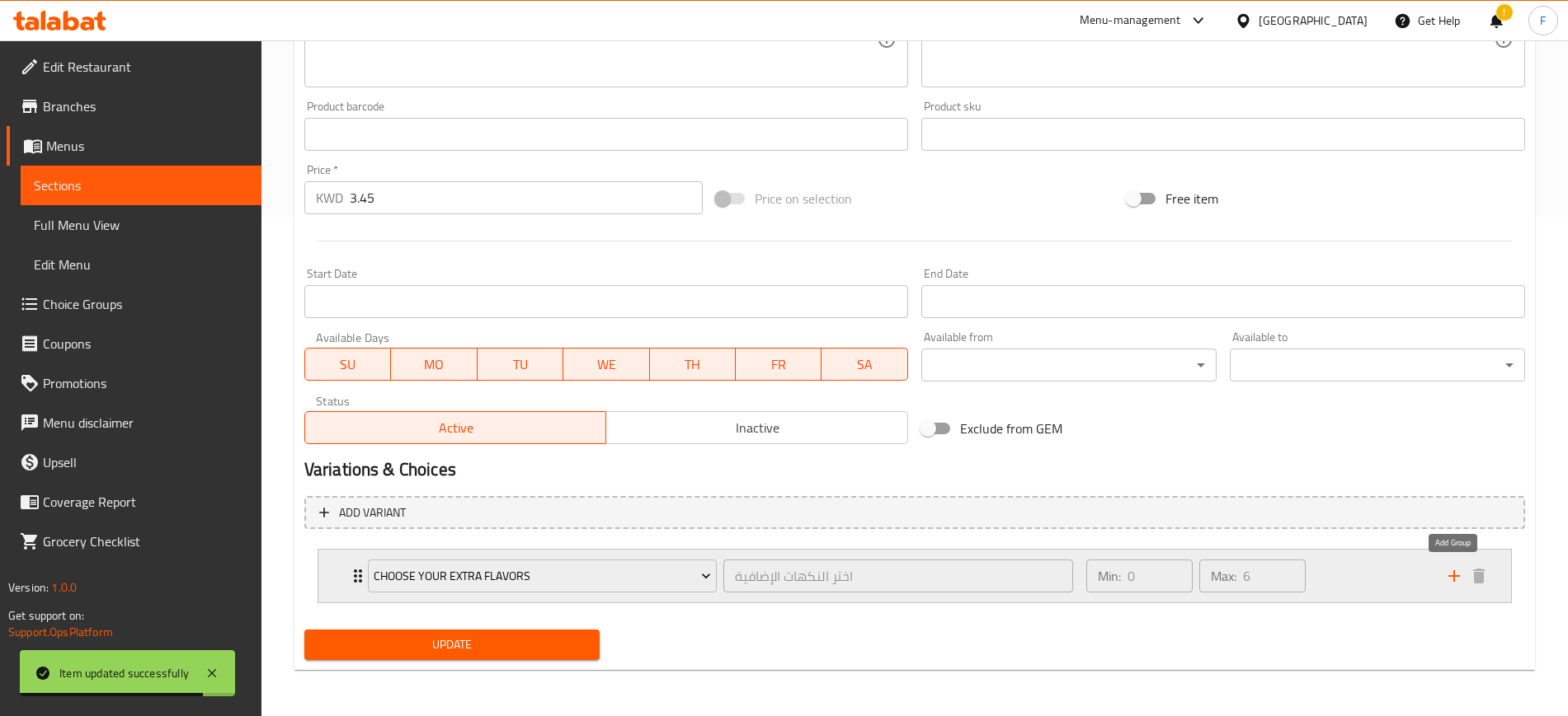
click at [1447, 577] on icon "add" at bounding box center [1454, 576] width 20 height 20
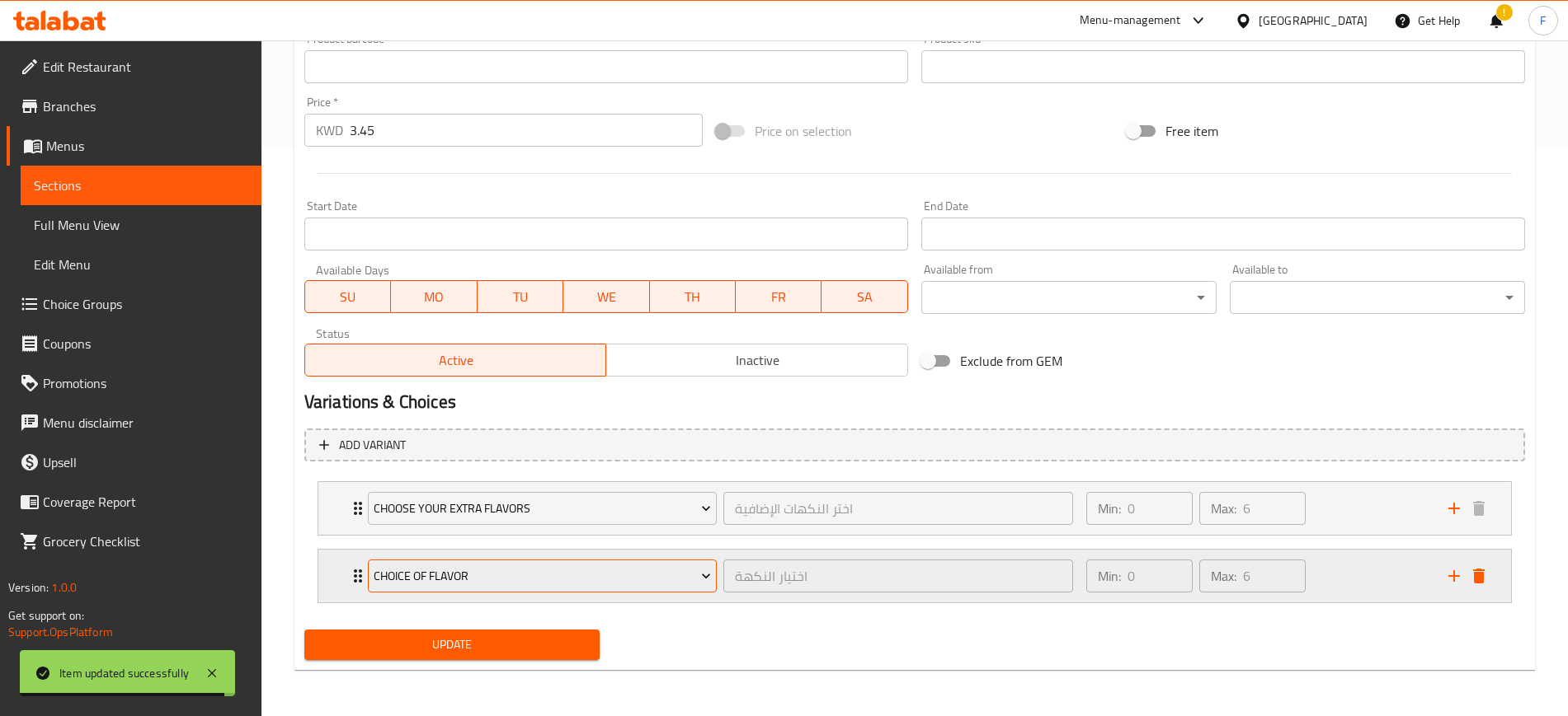
click at [513, 576] on span "choice of flavor" at bounding box center [542, 576] width 337 height 21
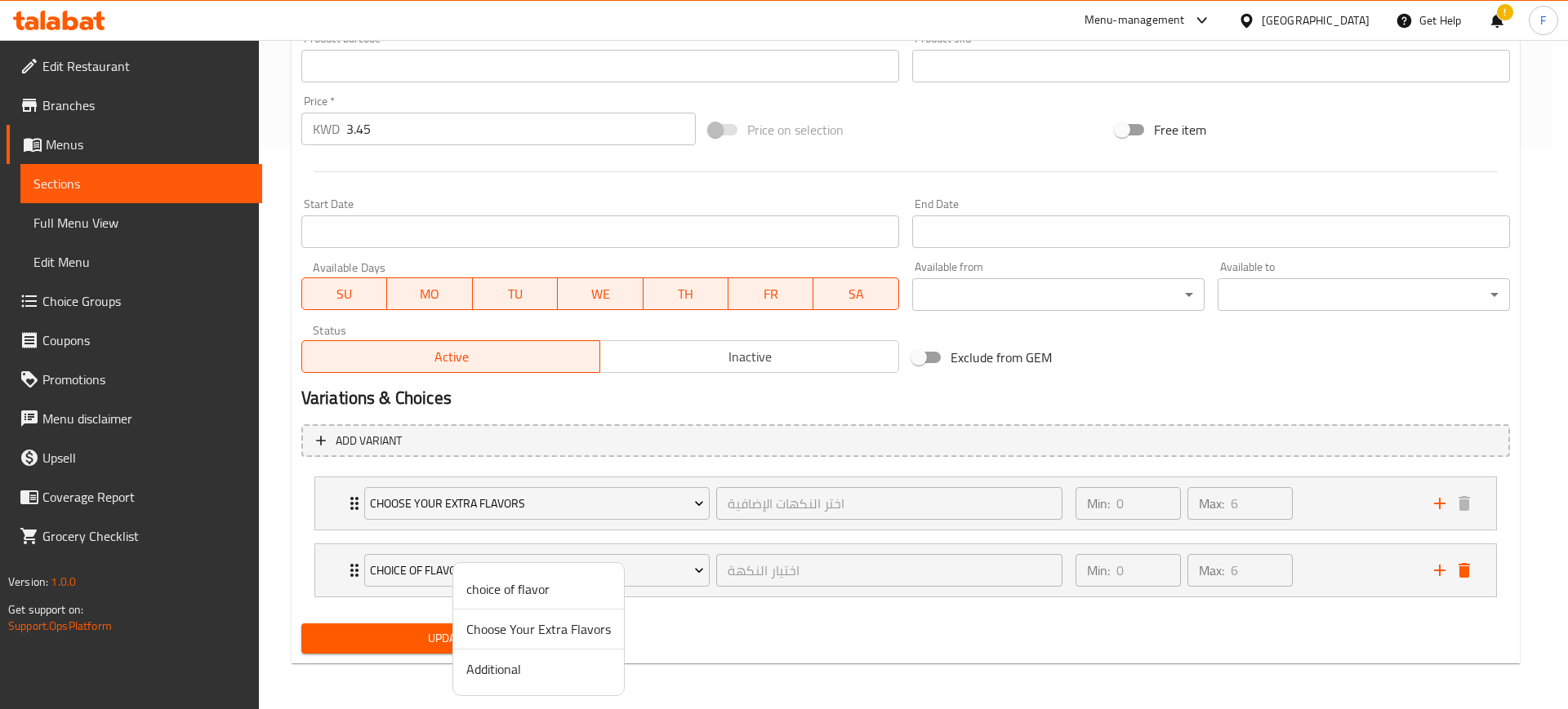
click at [508, 670] on span "Additional" at bounding box center [538, 669] width 144 height 20
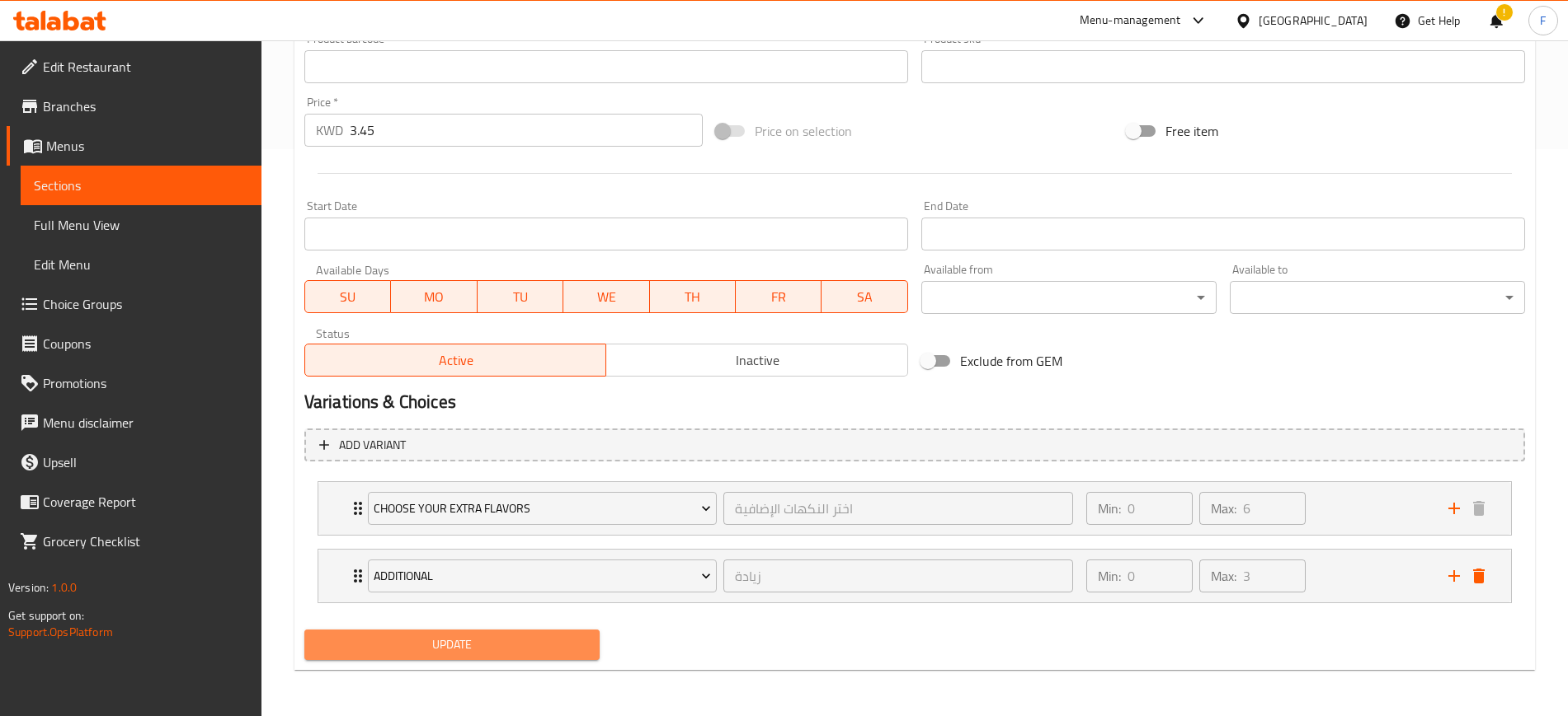
click at [493, 646] on span "Update" at bounding box center [452, 645] width 269 height 21
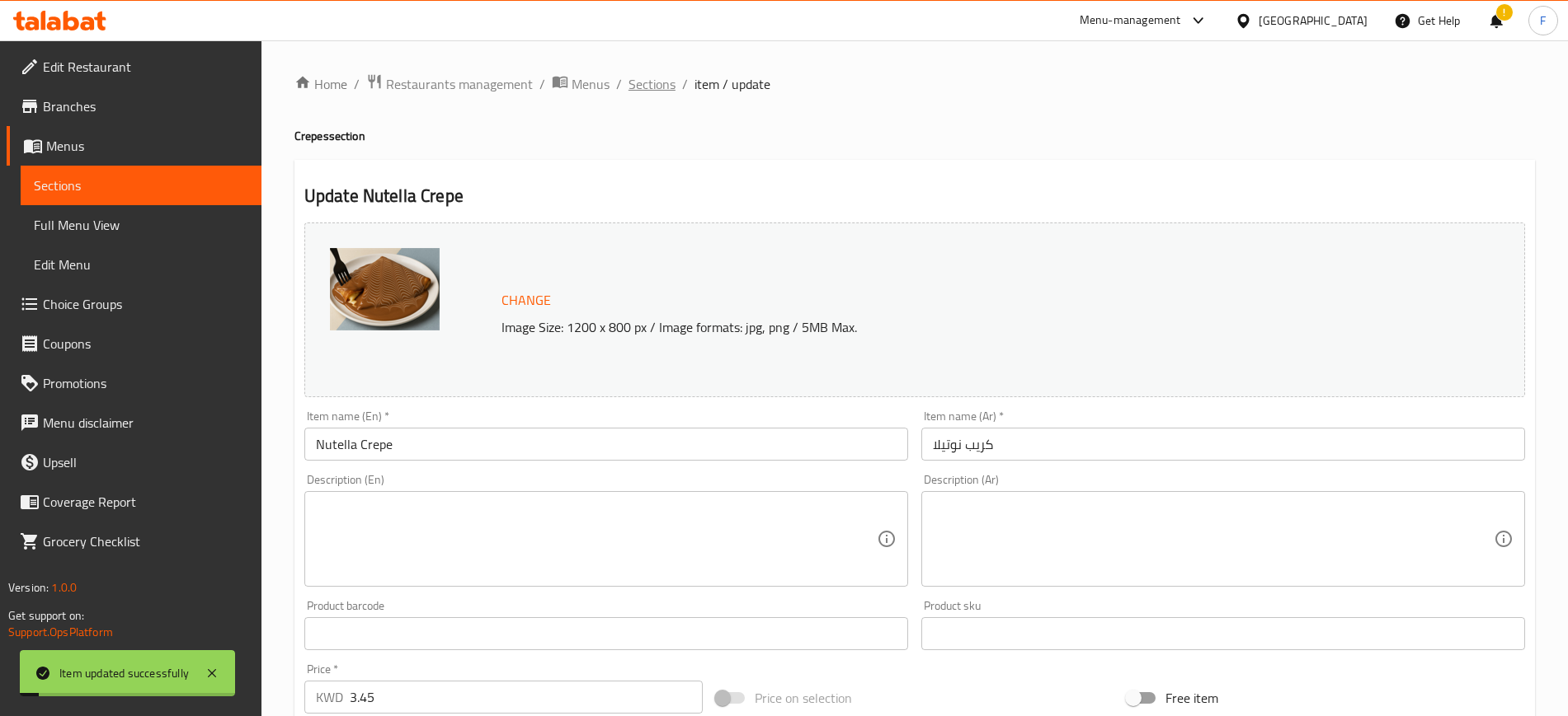
click at [650, 90] on span "Sections" at bounding box center [652, 84] width 47 height 20
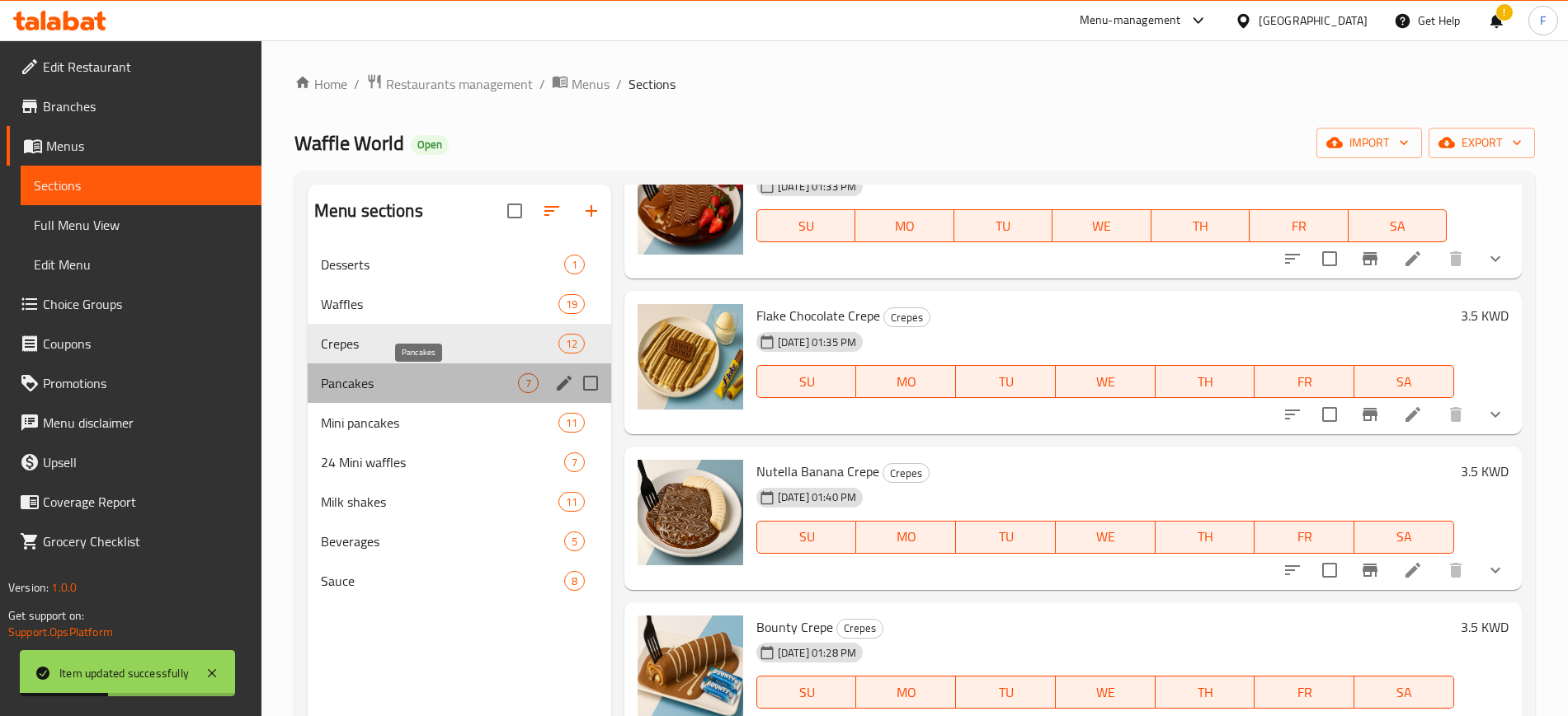
click at [450, 387] on span "Pancakes" at bounding box center [419, 383] width 197 height 20
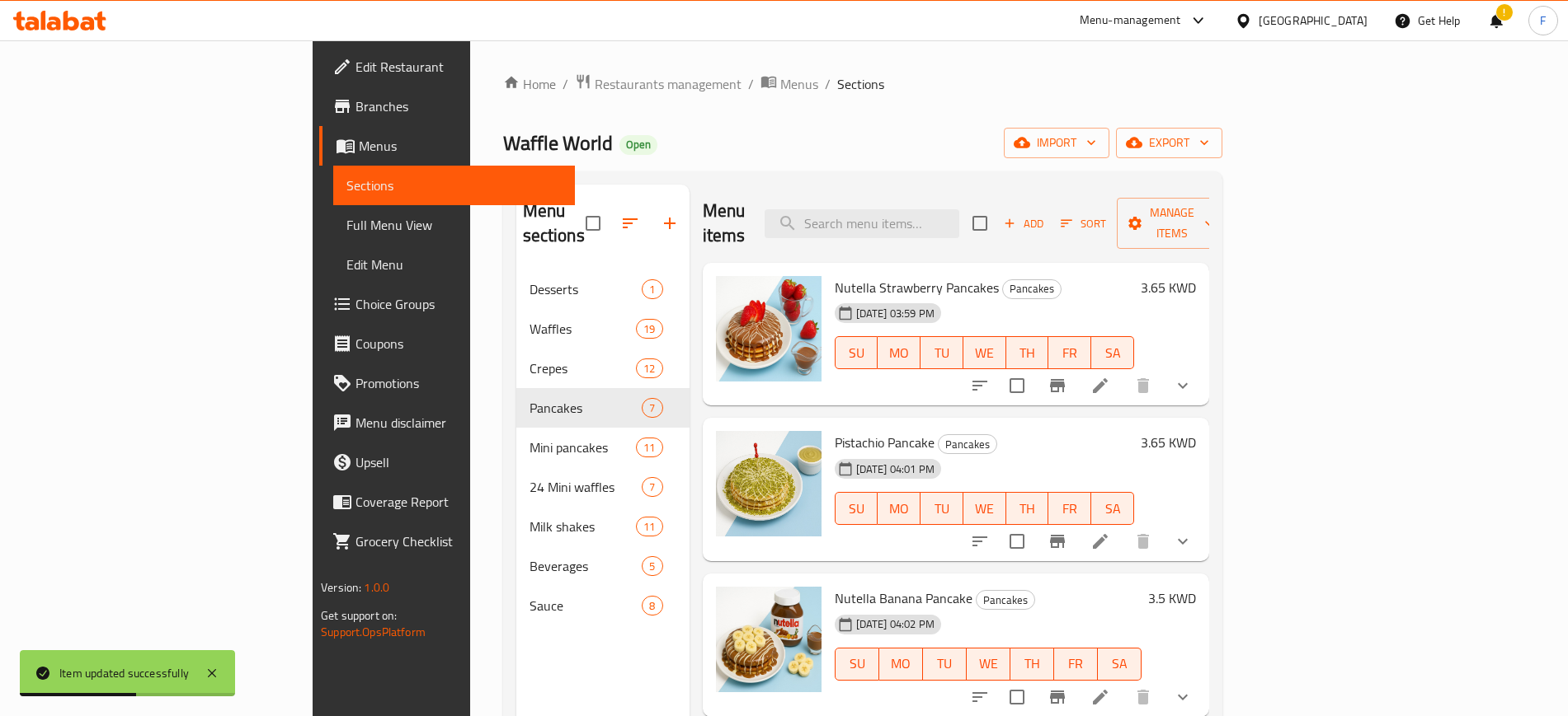
click at [1123, 371] on li at bounding box center [1100, 386] width 46 height 29
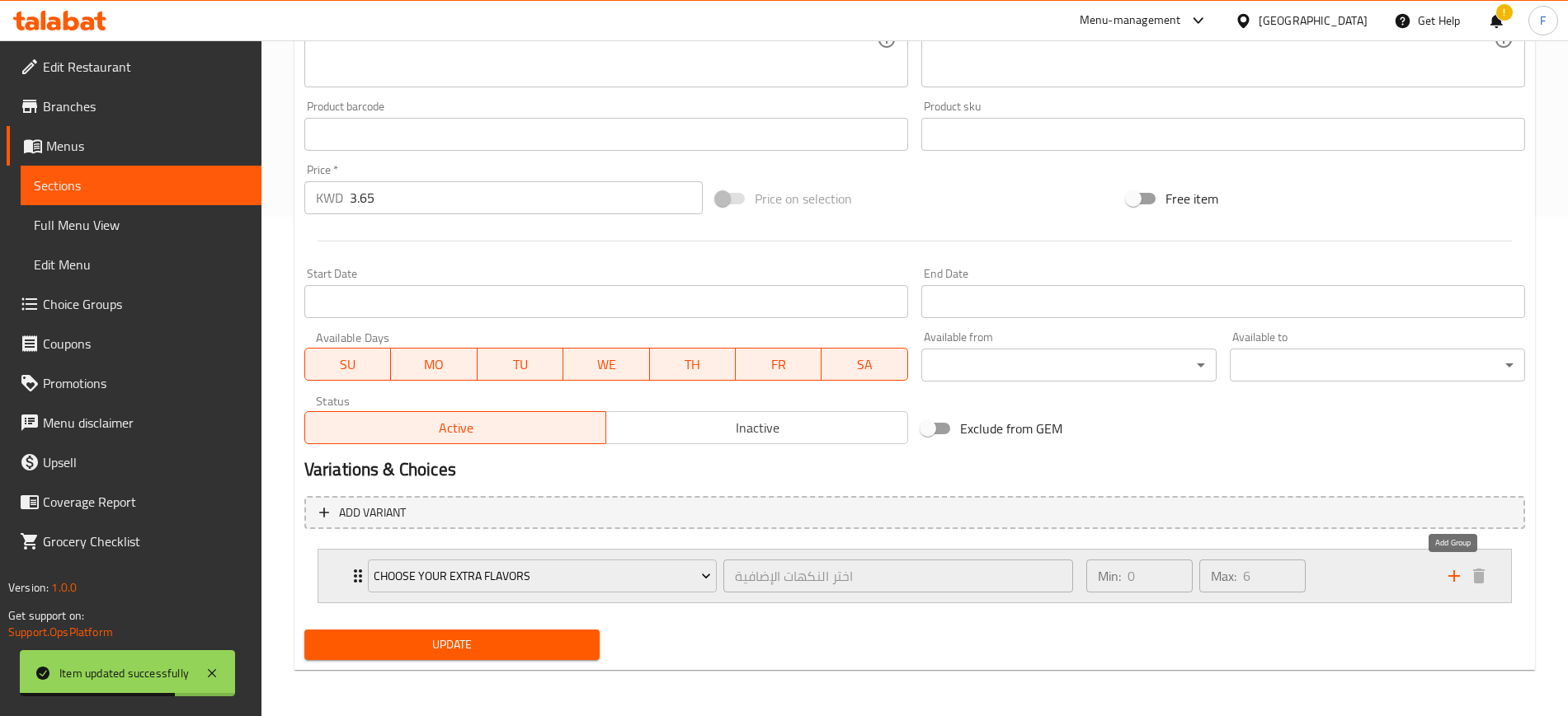
click at [1449, 570] on icon "add" at bounding box center [1454, 576] width 20 height 20
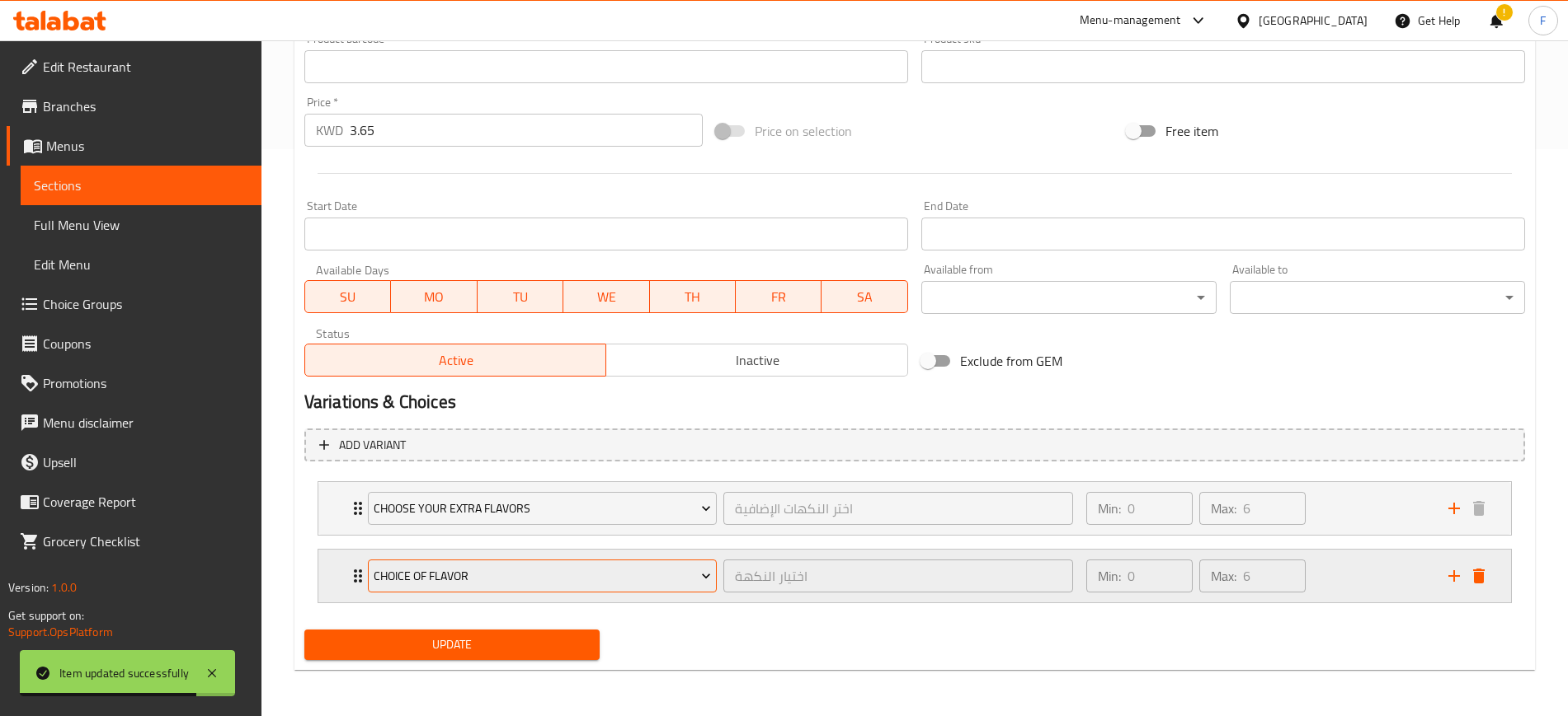
click at [585, 583] on span "choice of flavor" at bounding box center [542, 576] width 337 height 21
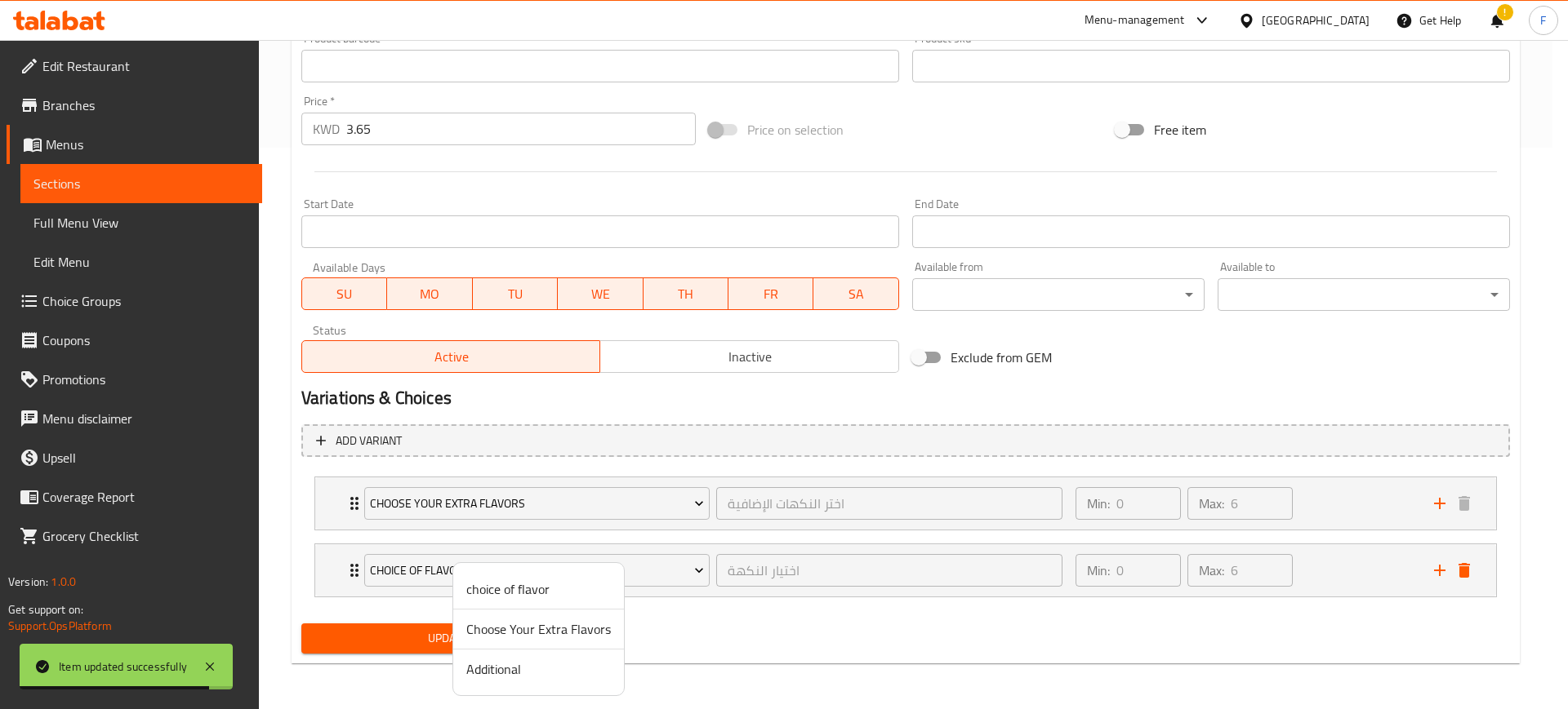
click at [574, 688] on li "Additional" at bounding box center [538, 670] width 171 height 39
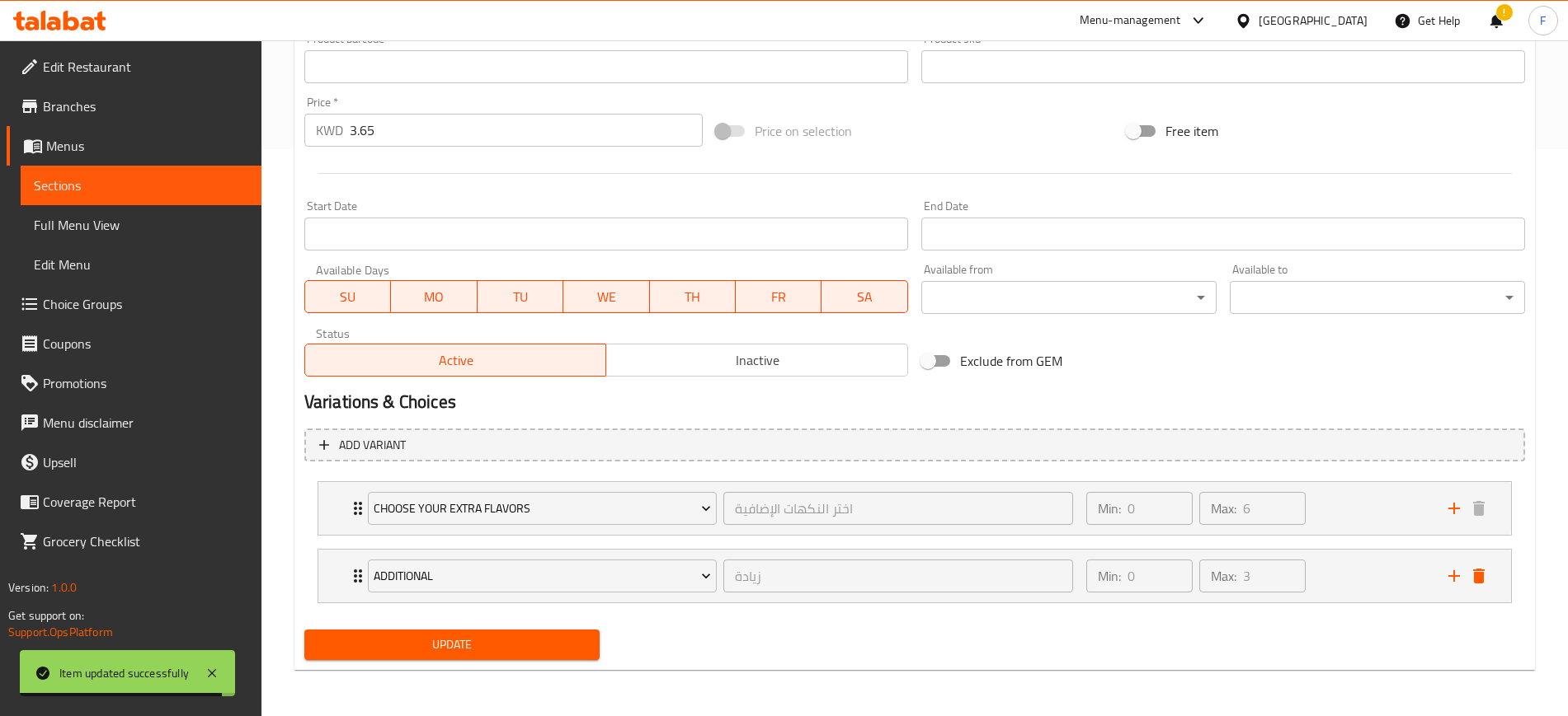
click at [508, 640] on span "Update" at bounding box center [452, 645] width 269 height 21
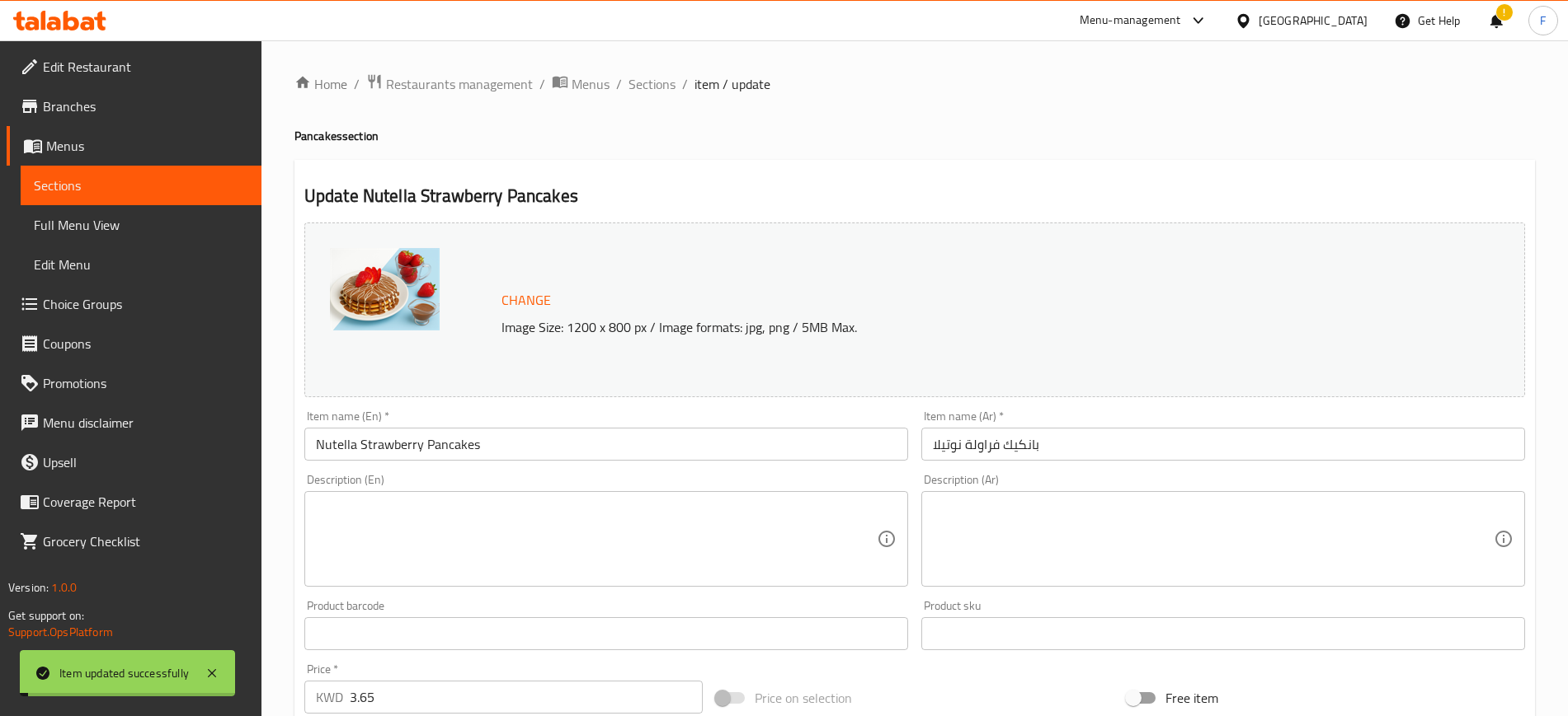
click at [663, 87] on span "Sections" at bounding box center [652, 84] width 47 height 20
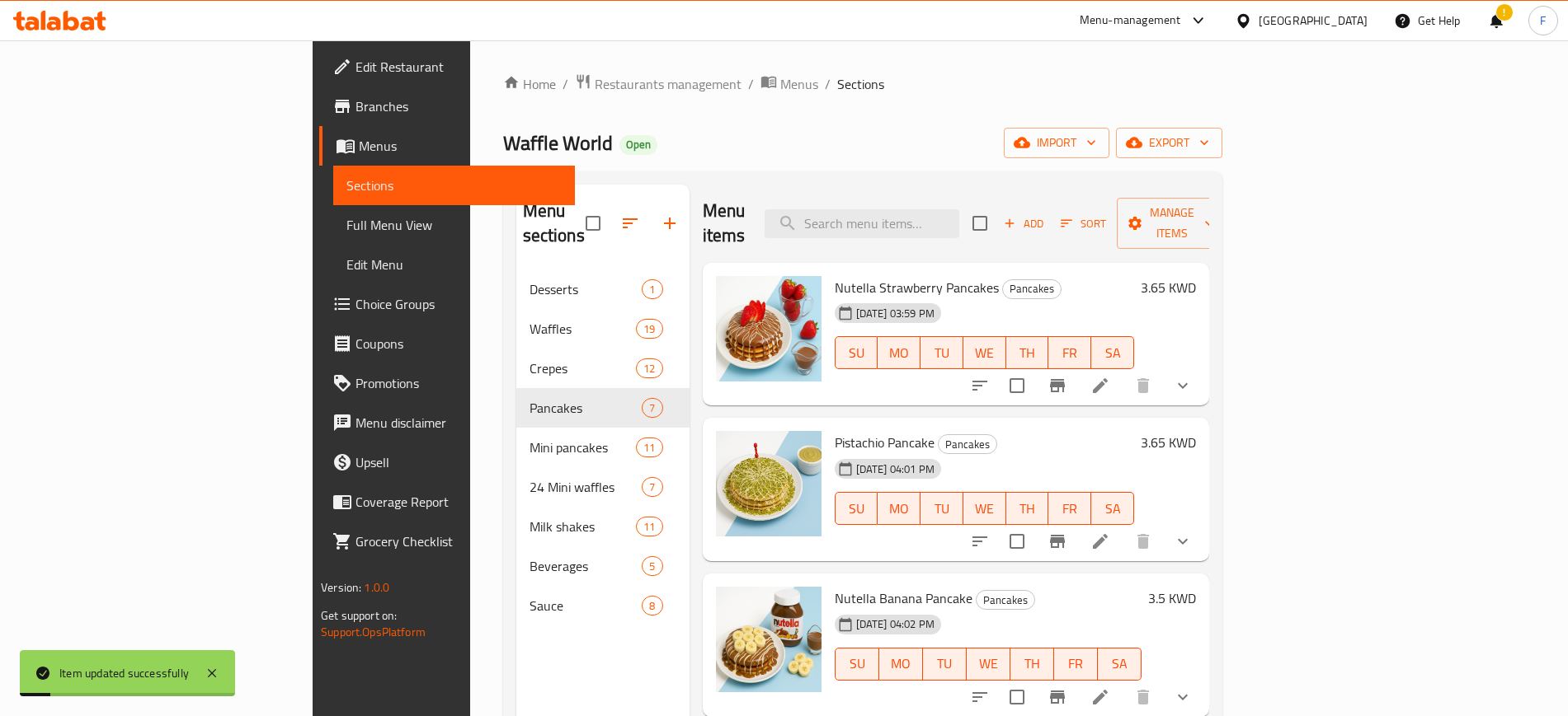
click at [1123, 527] on li at bounding box center [1100, 542] width 46 height 29
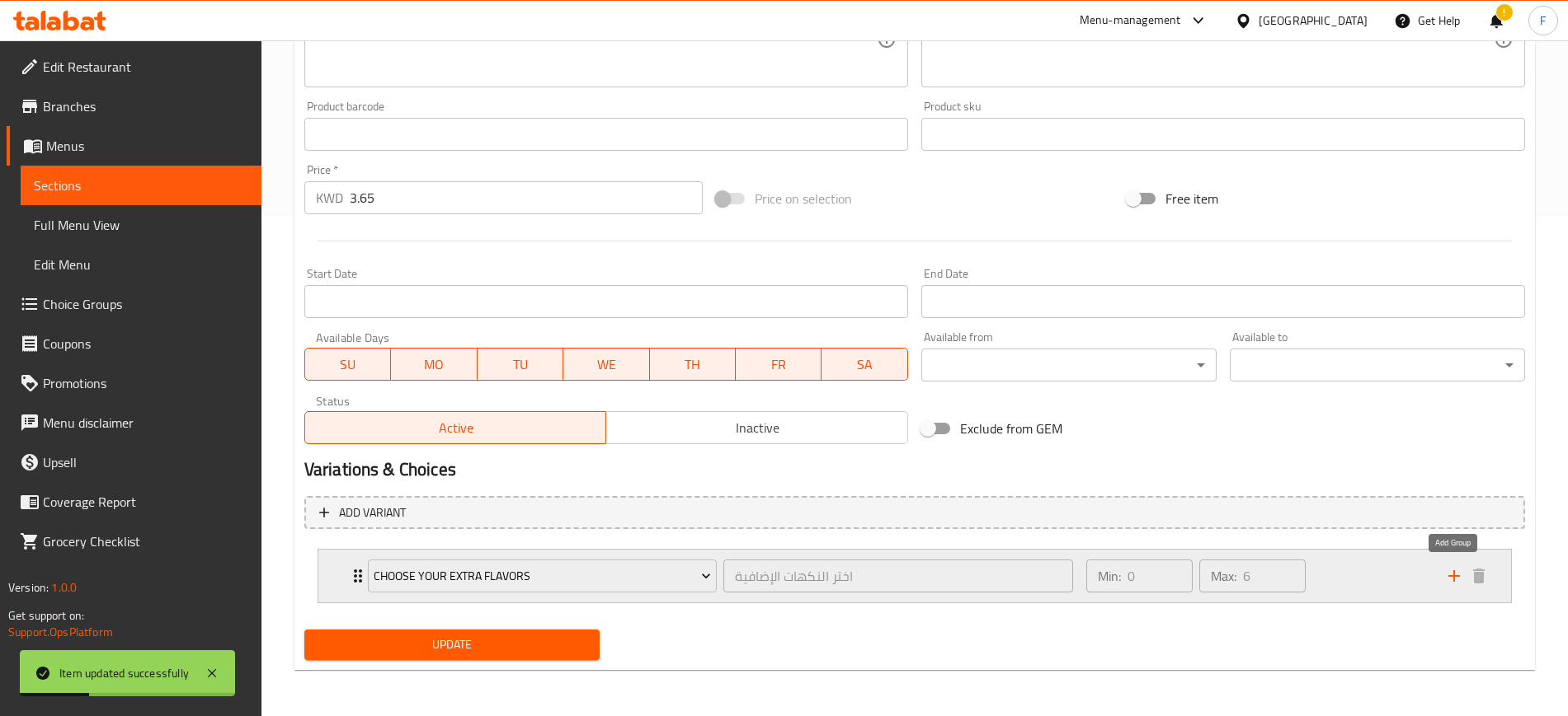
click at [1461, 578] on icon "add" at bounding box center [1454, 576] width 20 height 20
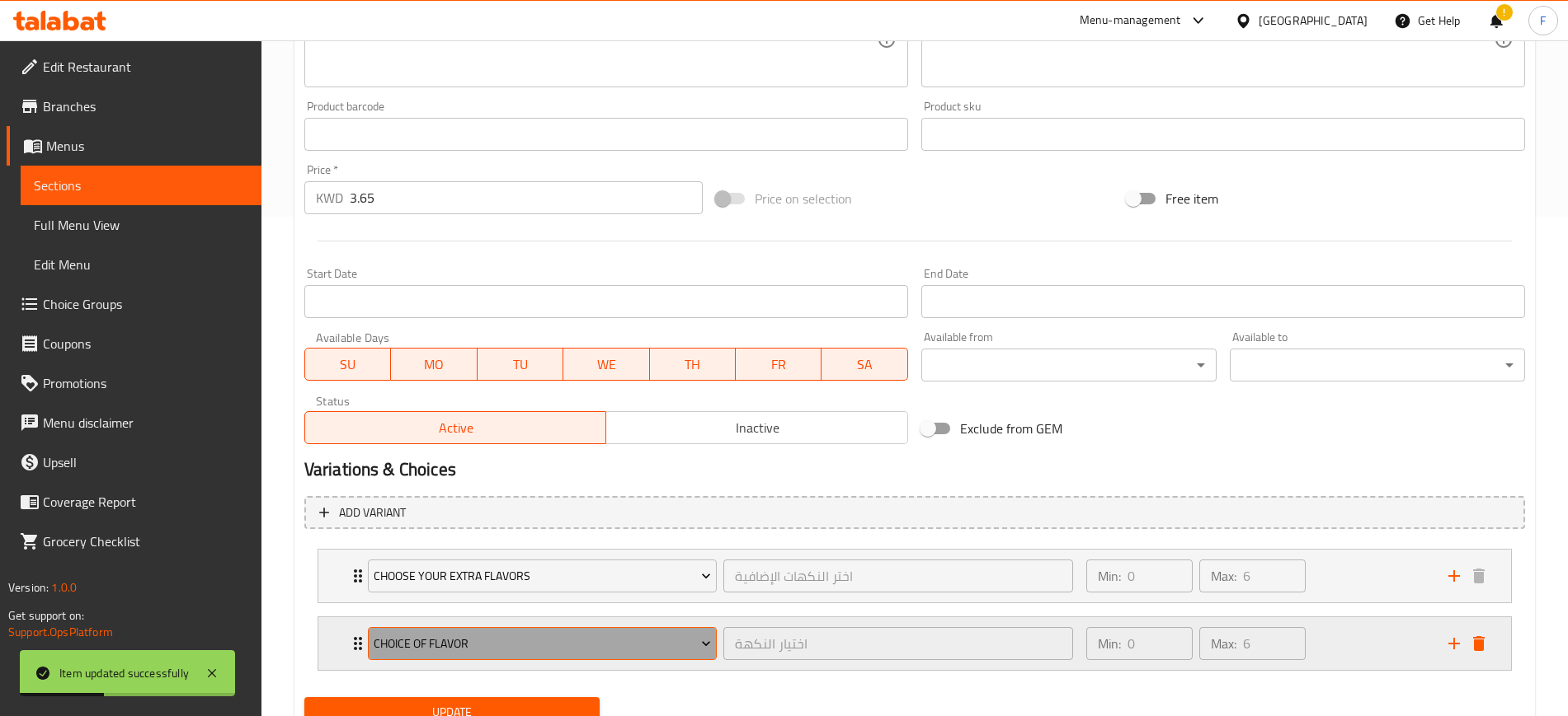
click at [516, 633] on button "choice of flavor" at bounding box center [542, 644] width 349 height 33
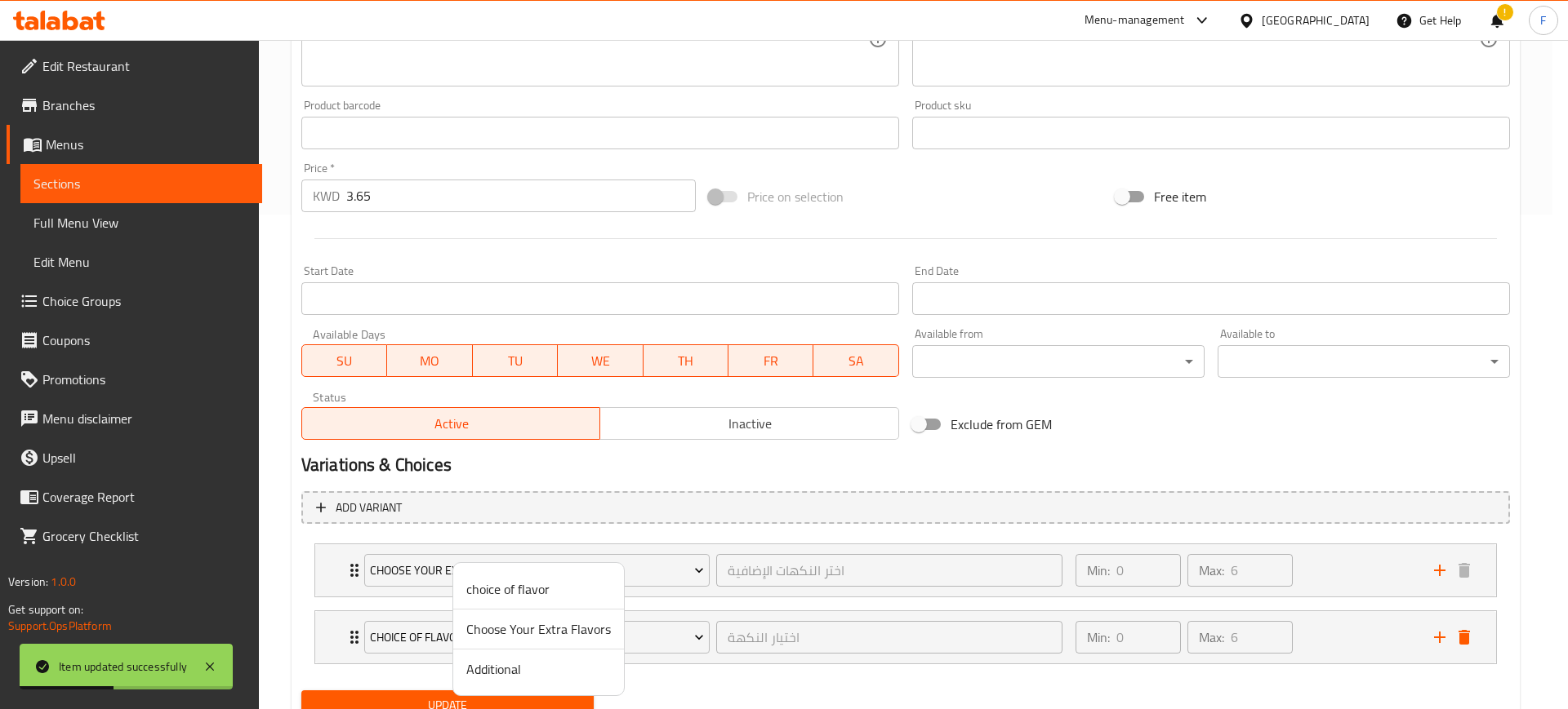
click at [507, 672] on span "Additional" at bounding box center [538, 669] width 144 height 20
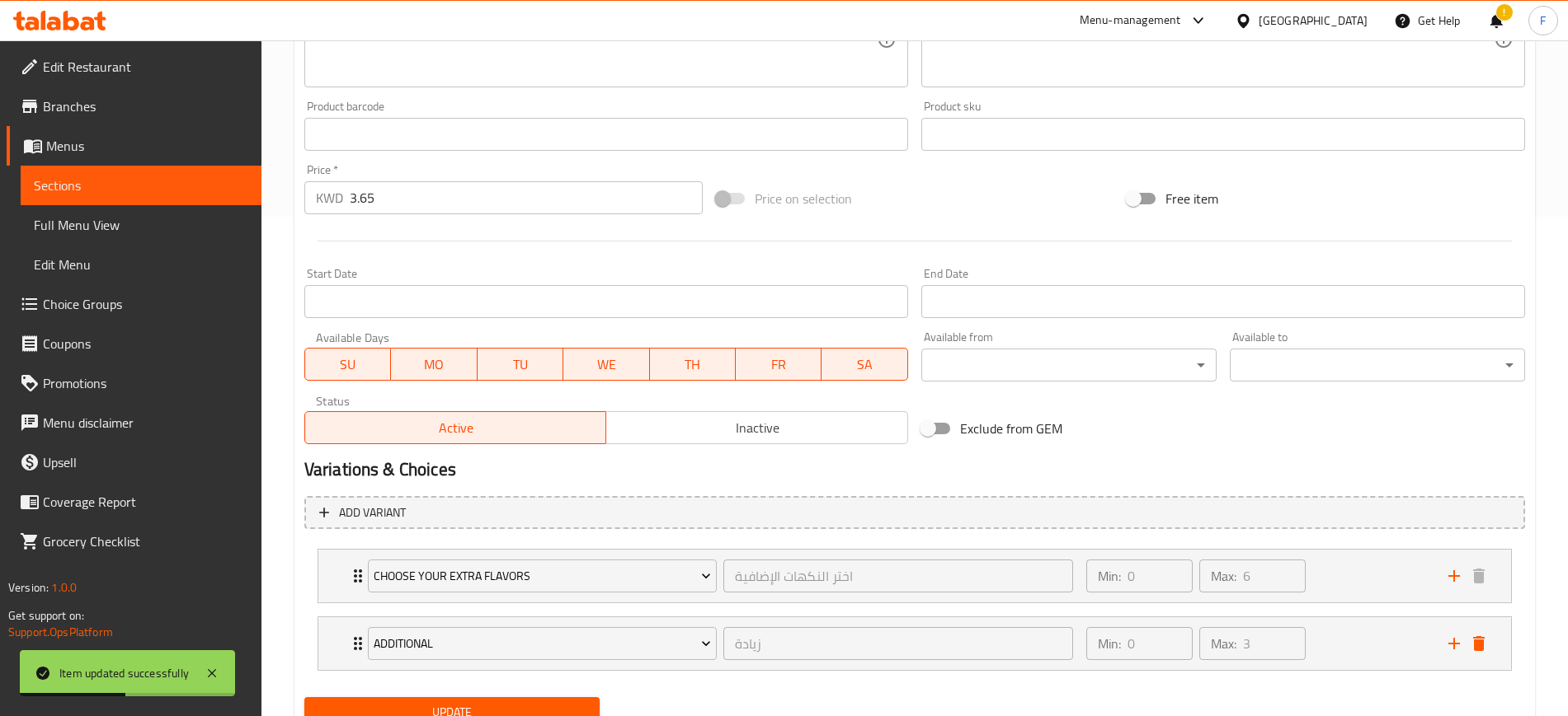
drag, startPoint x: 504, startPoint y: 702, endPoint x: 598, endPoint y: 485, distance: 236.5
click at [505, 702] on span "Update" at bounding box center [452, 713] width 269 height 21
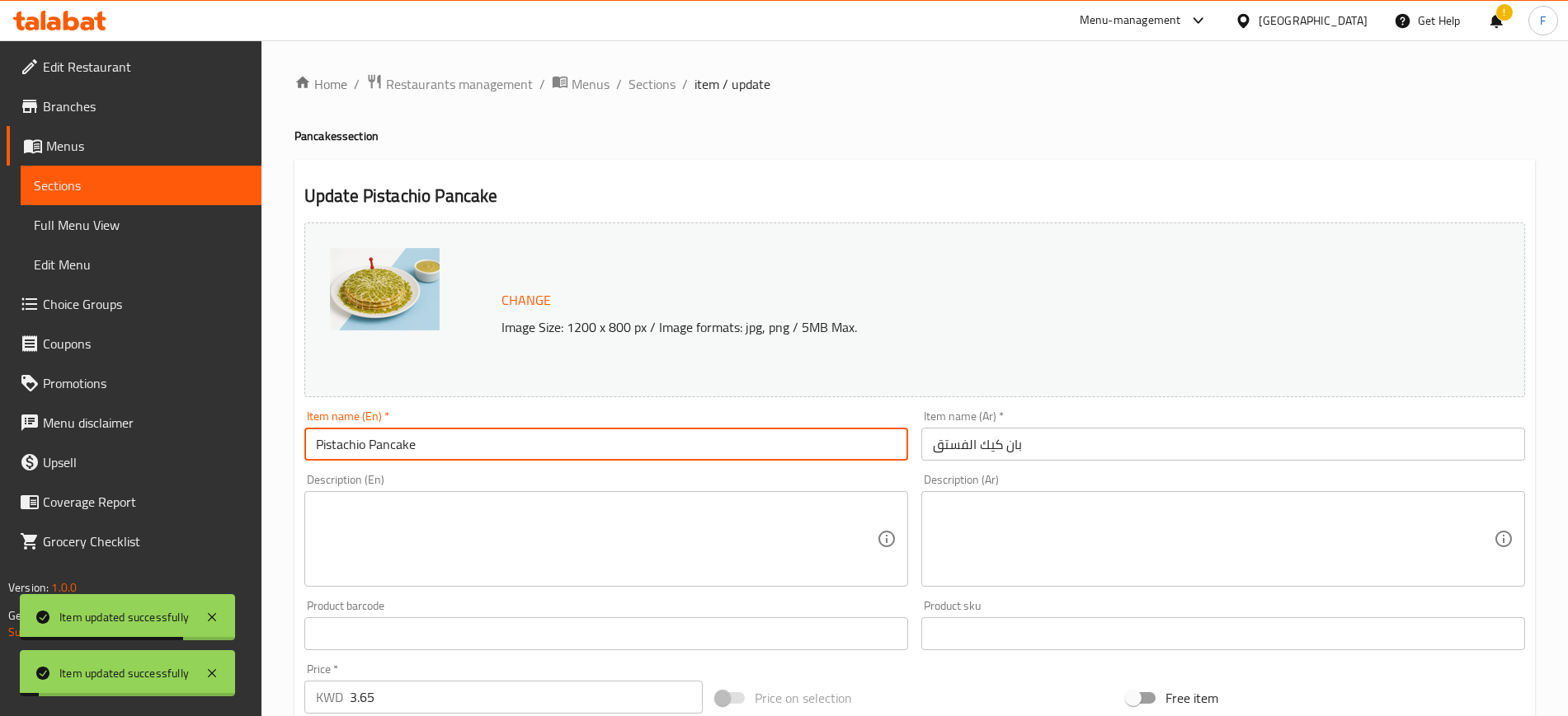
drag, startPoint x: 436, startPoint y: 451, endPoint x: 180, endPoint y: 416, distance: 258.4
click at [169, 426] on div "Edit Restaurant Branches Menus Sections Full Menu View Edit Menu Choice Groups …" at bounding box center [784, 662] width 1568 height 1243
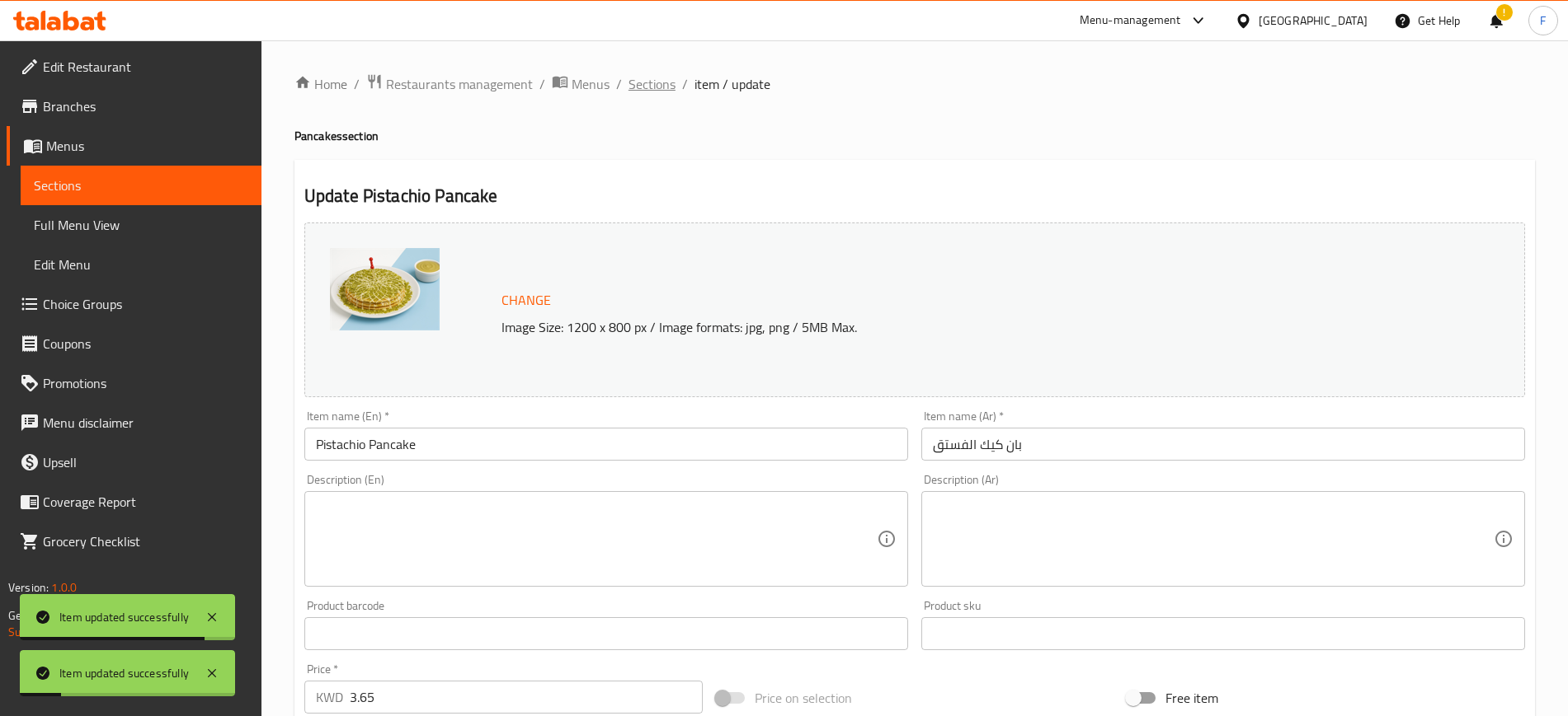
click at [662, 85] on span "Sections" at bounding box center [652, 84] width 47 height 20
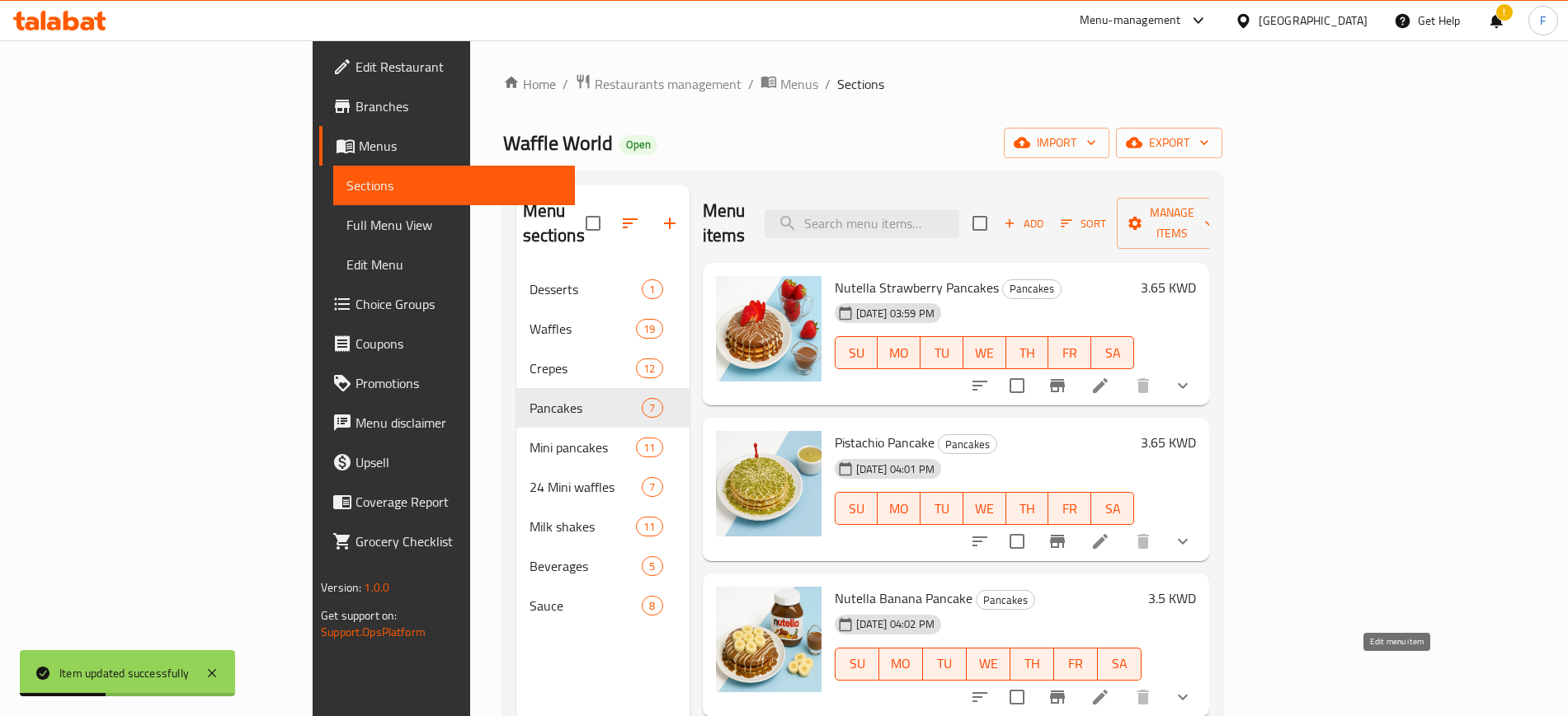
click at [1110, 687] on icon at bounding box center [1100, 697] width 20 height 20
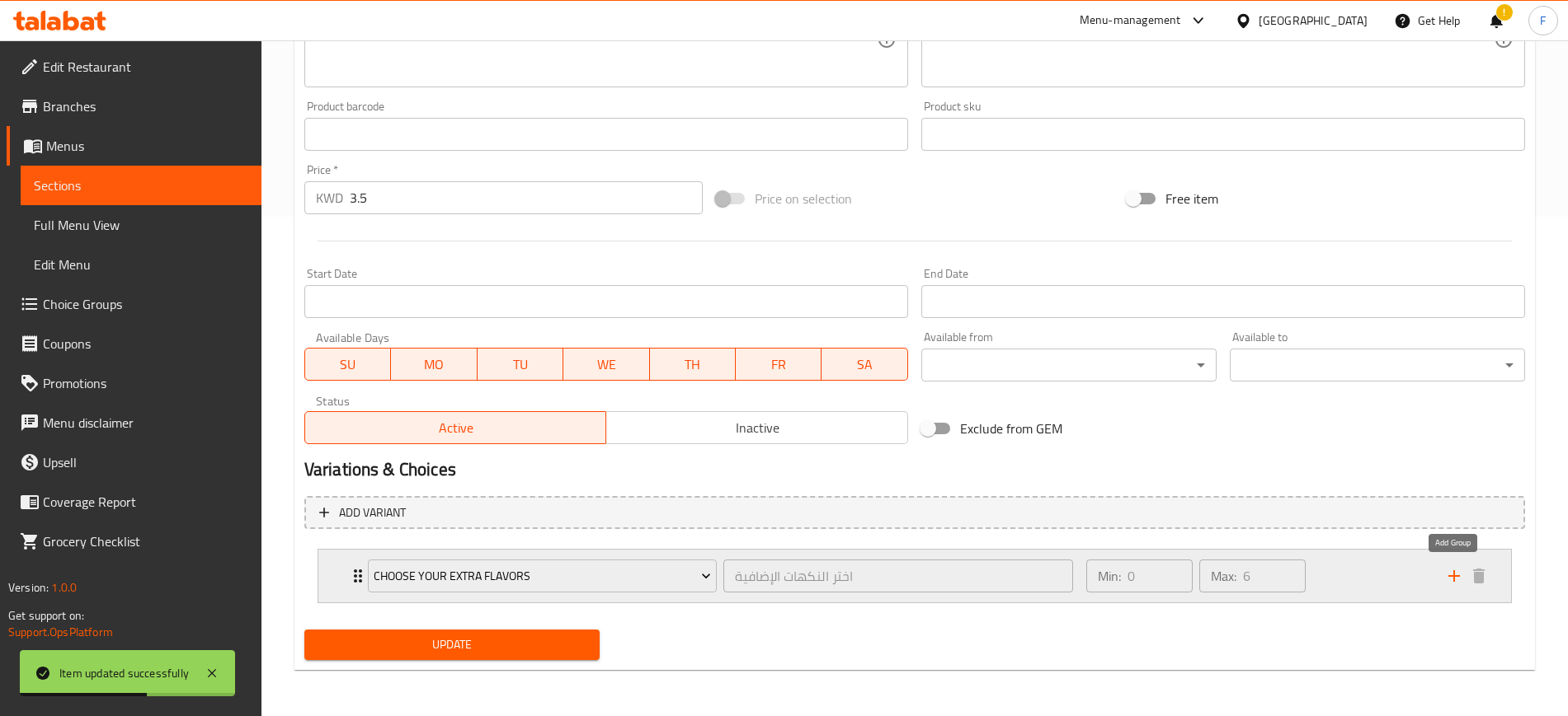
click at [1454, 581] on icon "add" at bounding box center [1454, 576] width 20 height 20
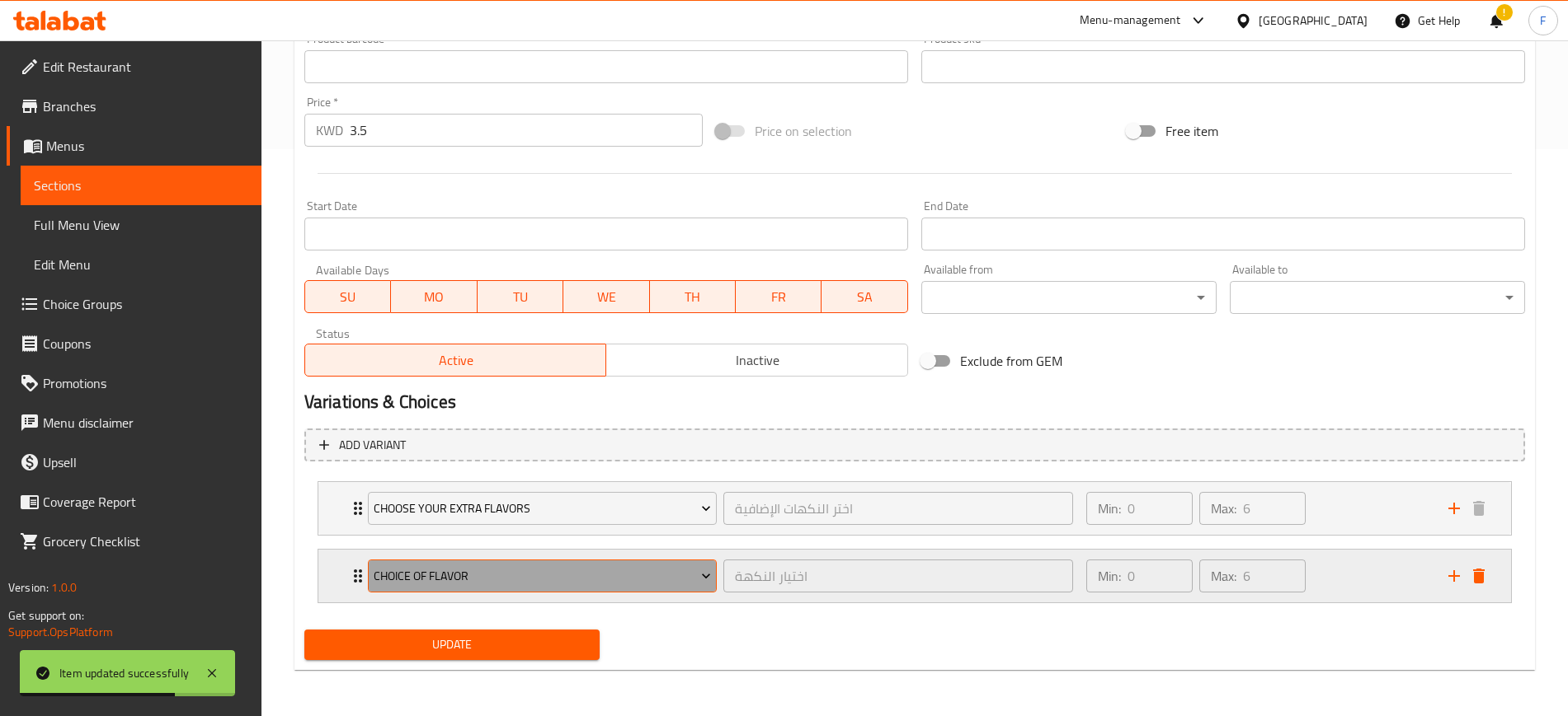
click at [656, 568] on span "choice of flavor" at bounding box center [542, 576] width 337 height 21
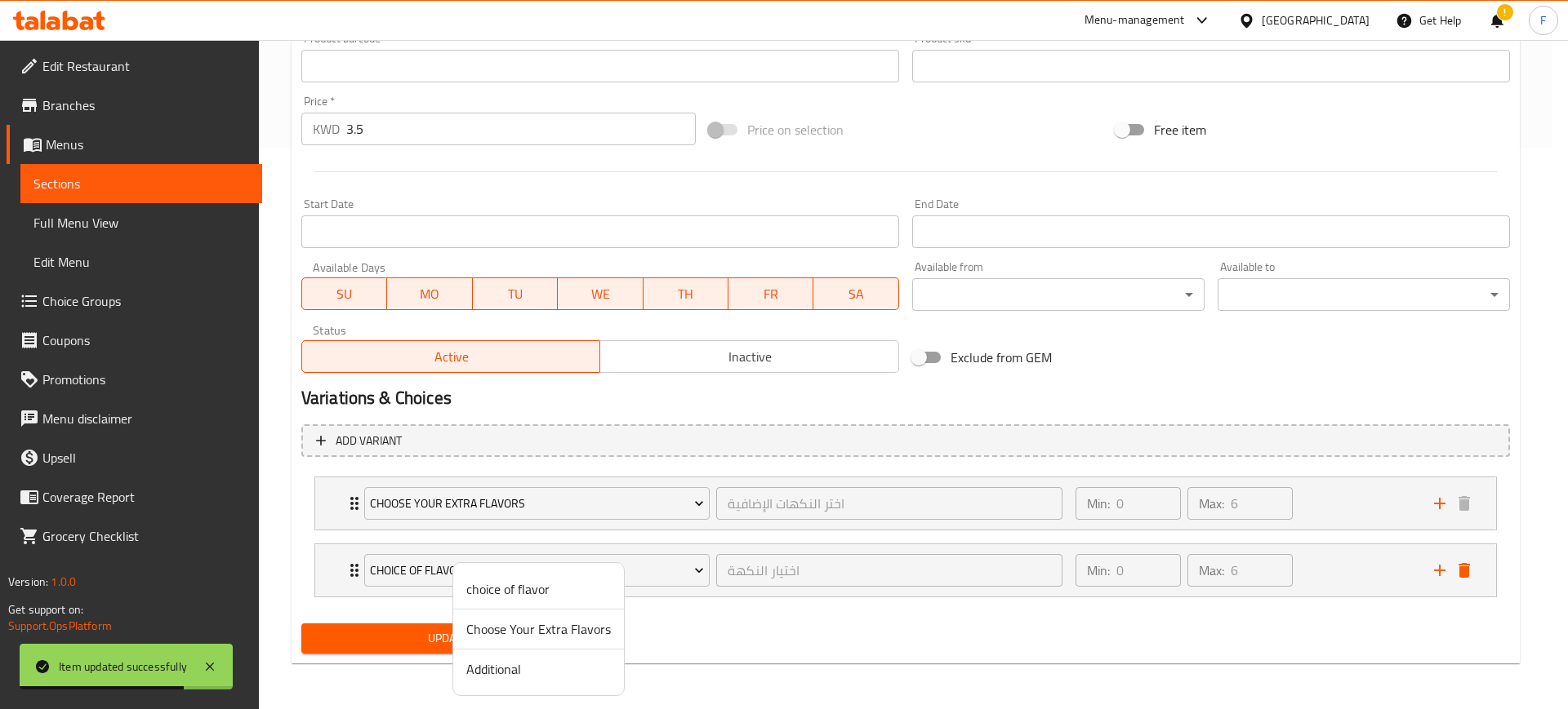
click at [546, 682] on li "Additional" at bounding box center [538, 670] width 171 height 39
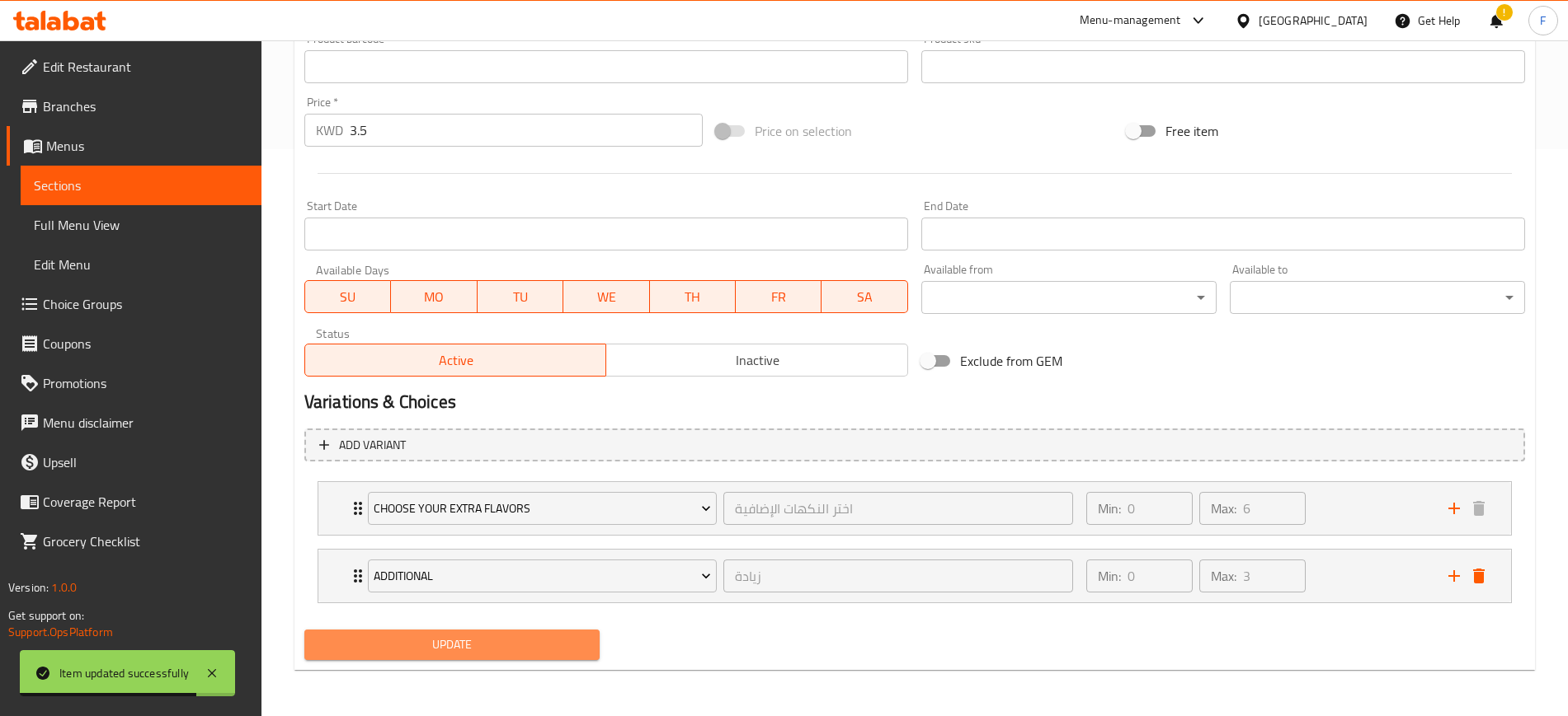
click at [498, 646] on span "Update" at bounding box center [452, 645] width 269 height 21
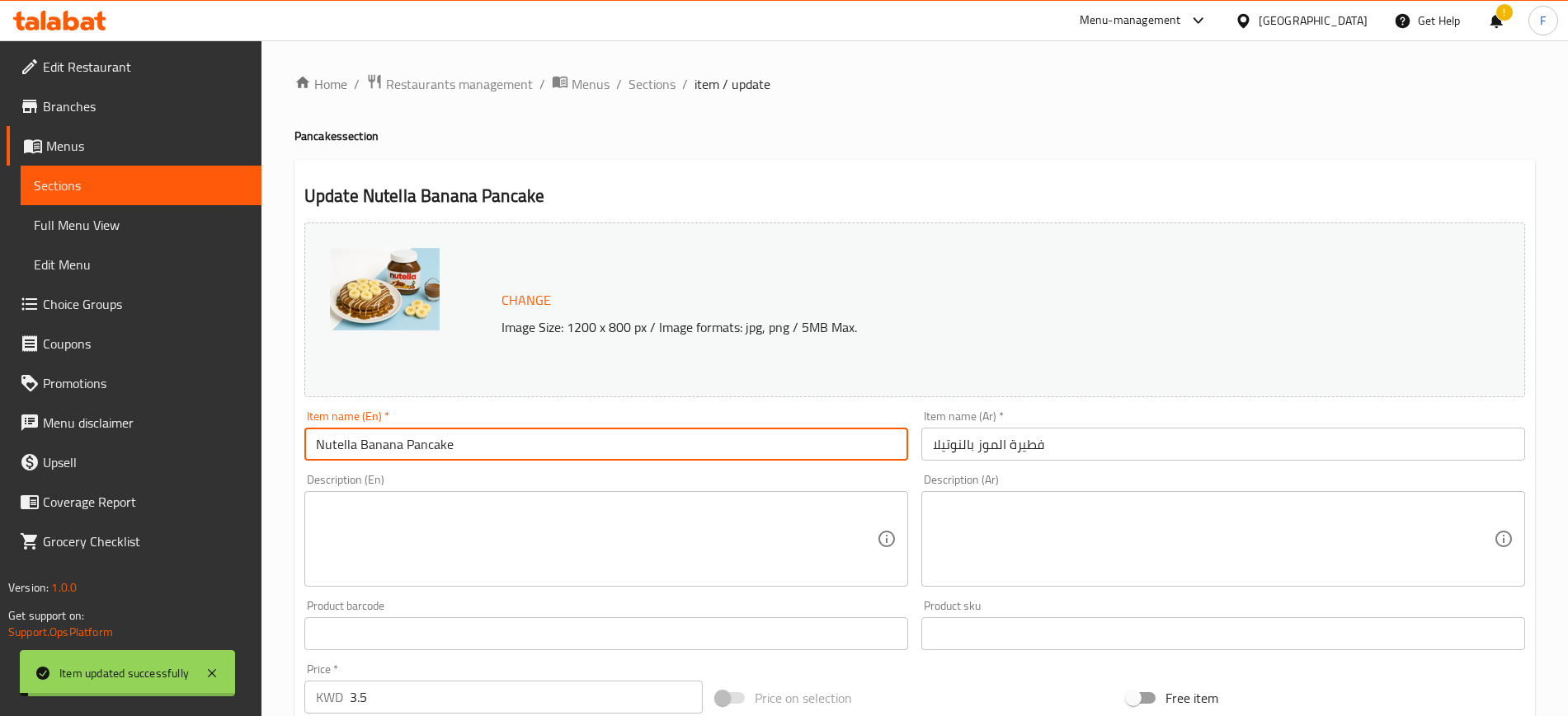
drag, startPoint x: 503, startPoint y: 450, endPoint x: 49, endPoint y: 427, distance: 454.6
click at [51, 427] on div "Edit Restaurant Branches Menus Sections Full Menu View Edit Menu Choice Groups …" at bounding box center [784, 662] width 1568 height 1243
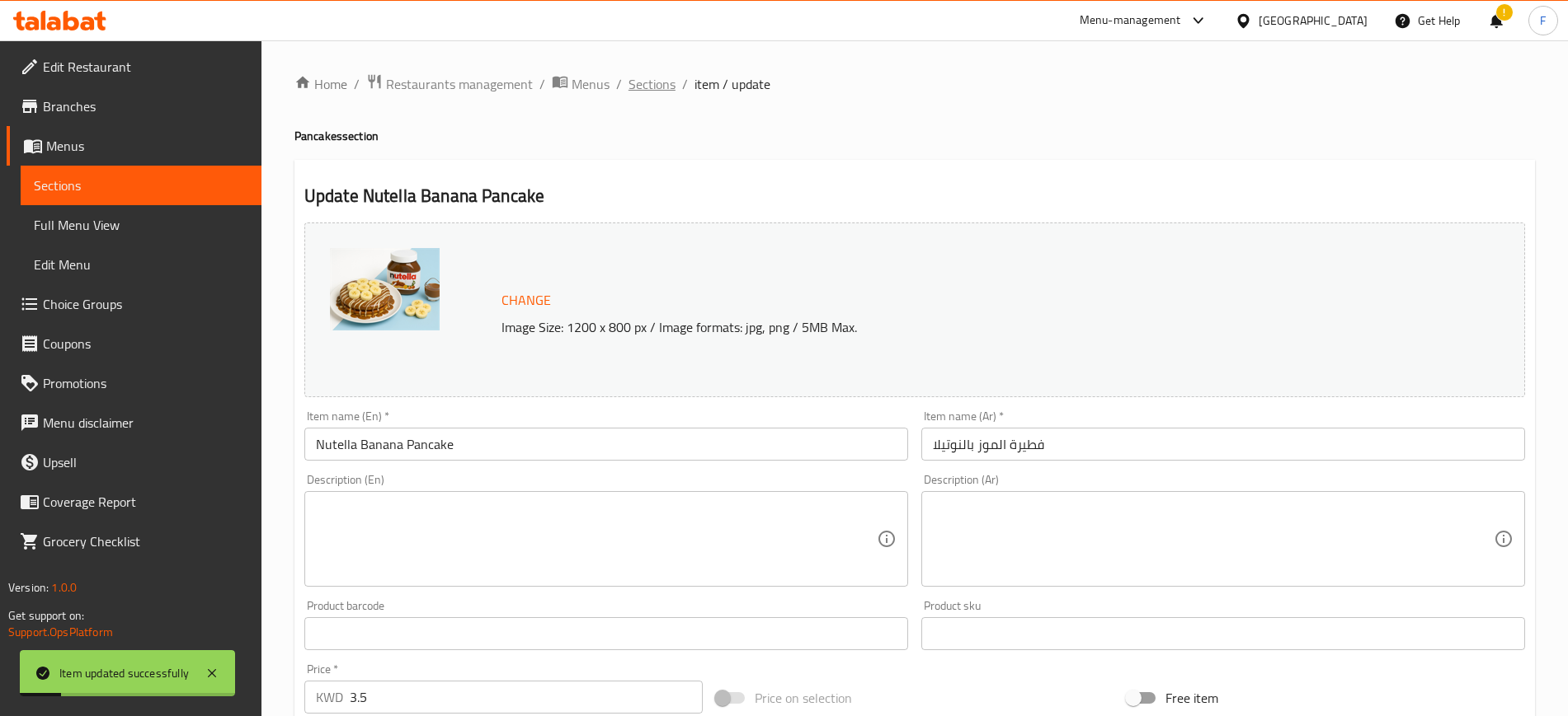
click at [657, 84] on span "Sections" at bounding box center [652, 84] width 47 height 20
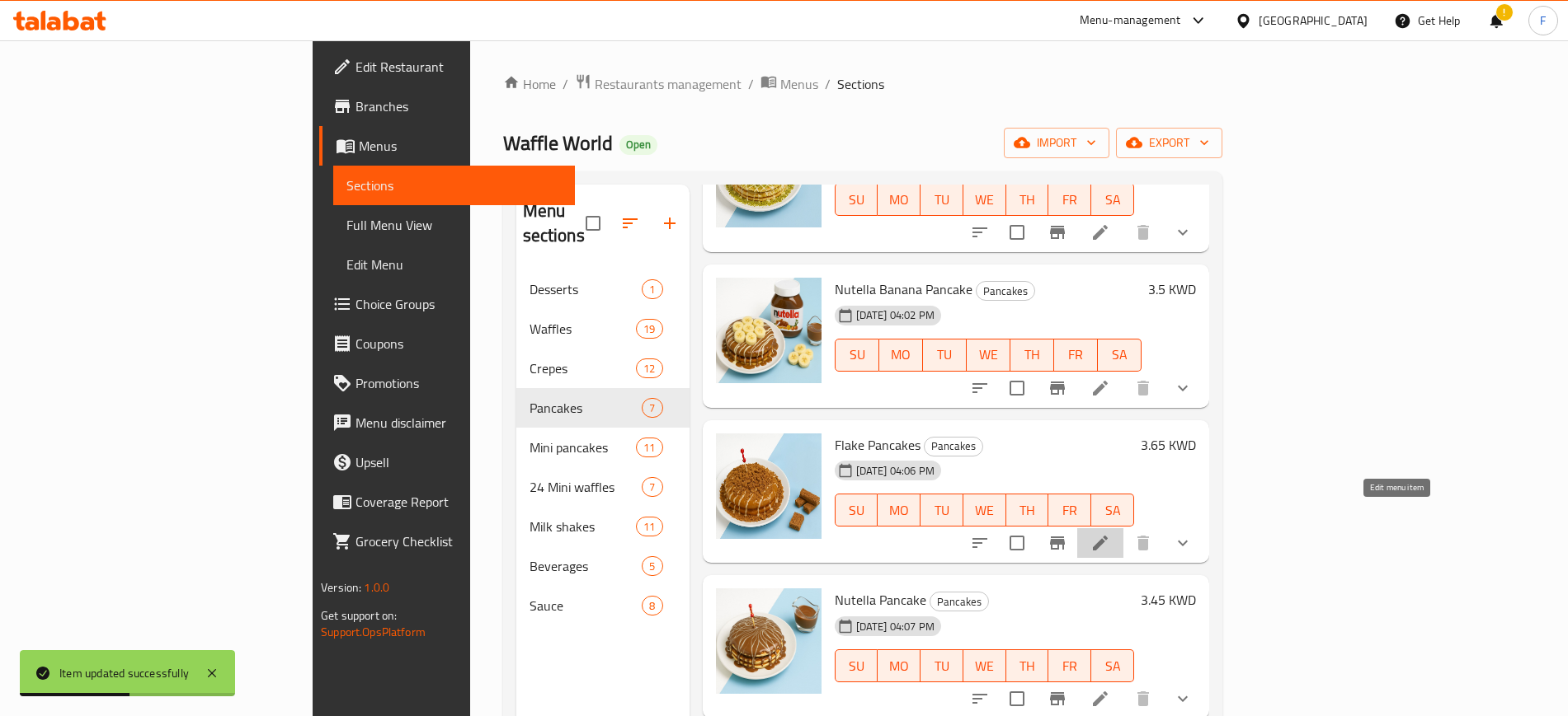
click at [1110, 533] on icon at bounding box center [1100, 543] width 20 height 20
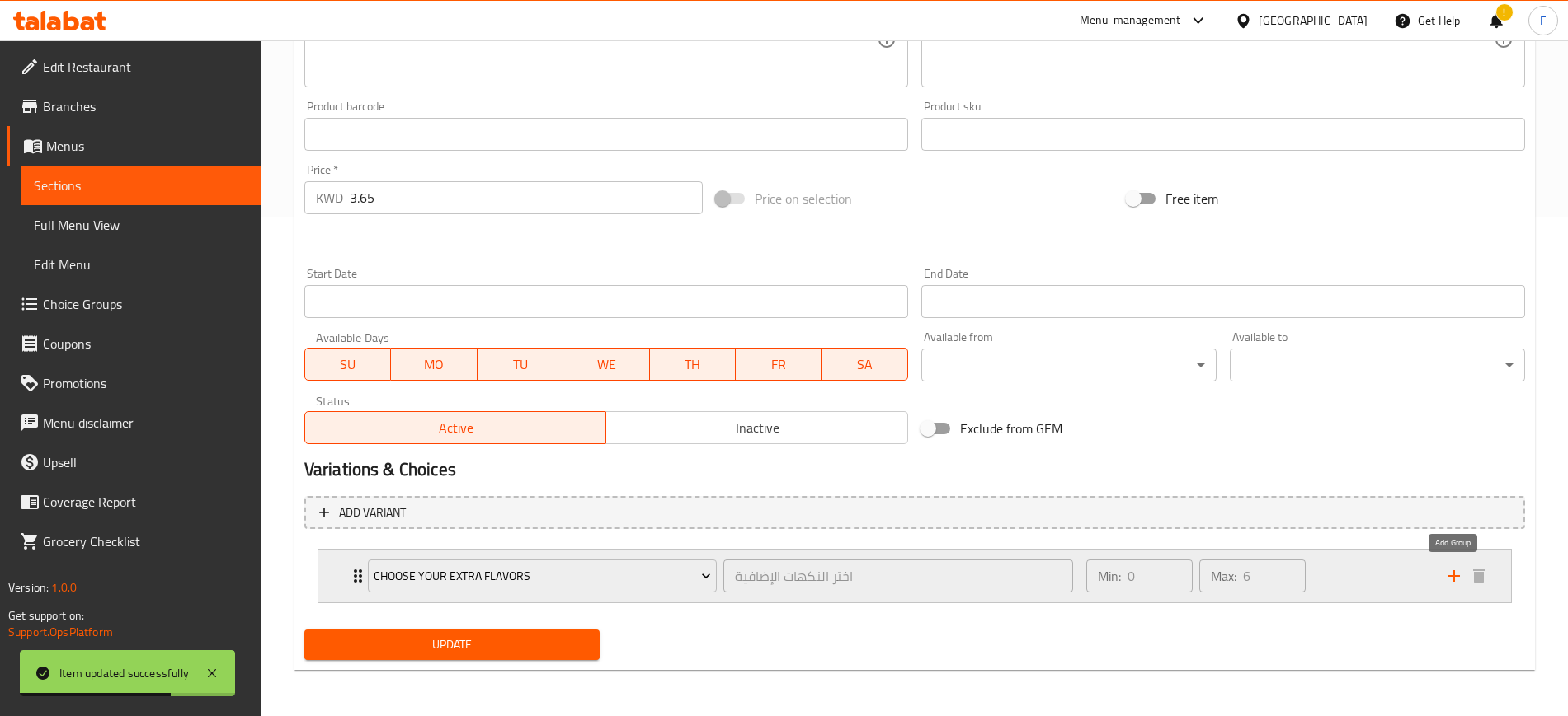
click at [1457, 572] on icon "add" at bounding box center [1454, 576] width 20 height 20
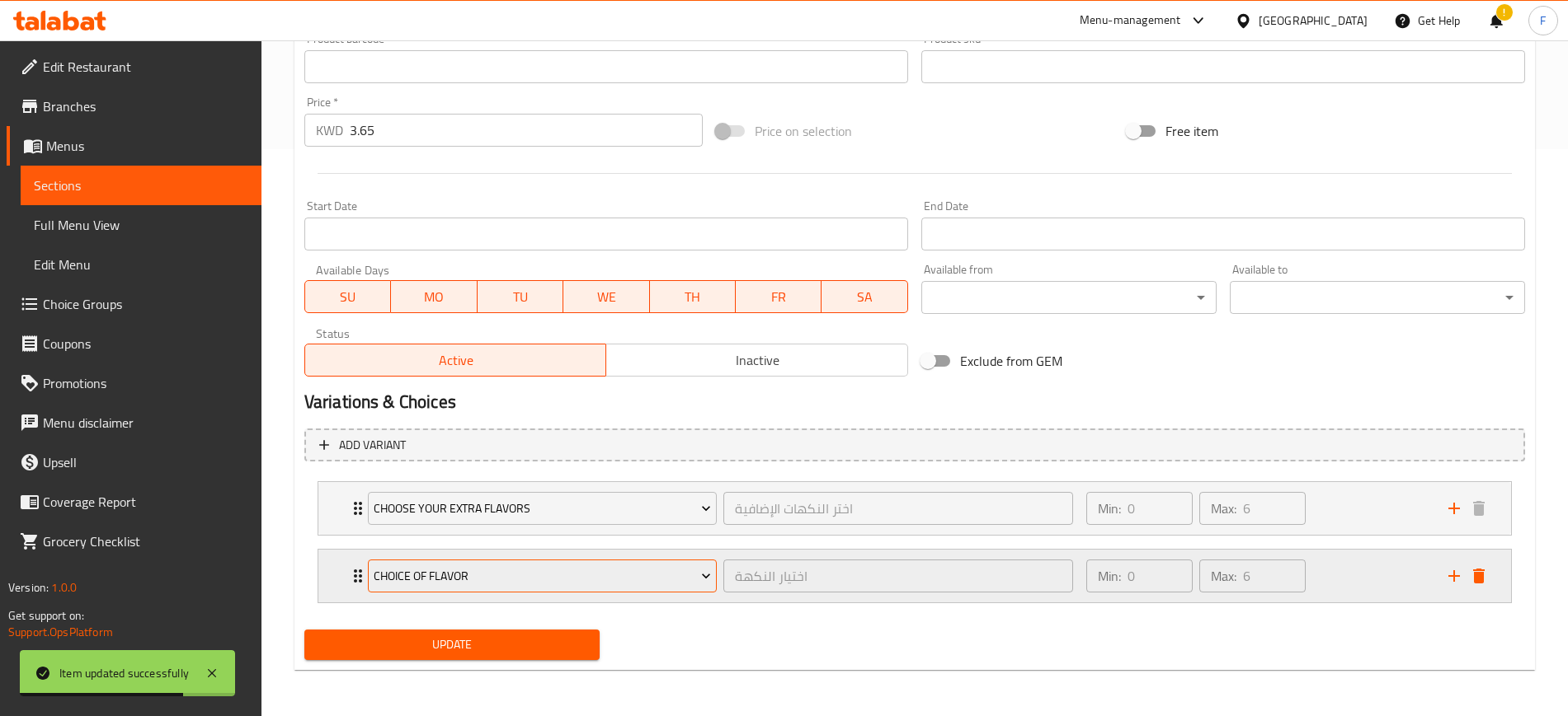
click at [420, 589] on button "choice of flavor" at bounding box center [542, 576] width 349 height 33
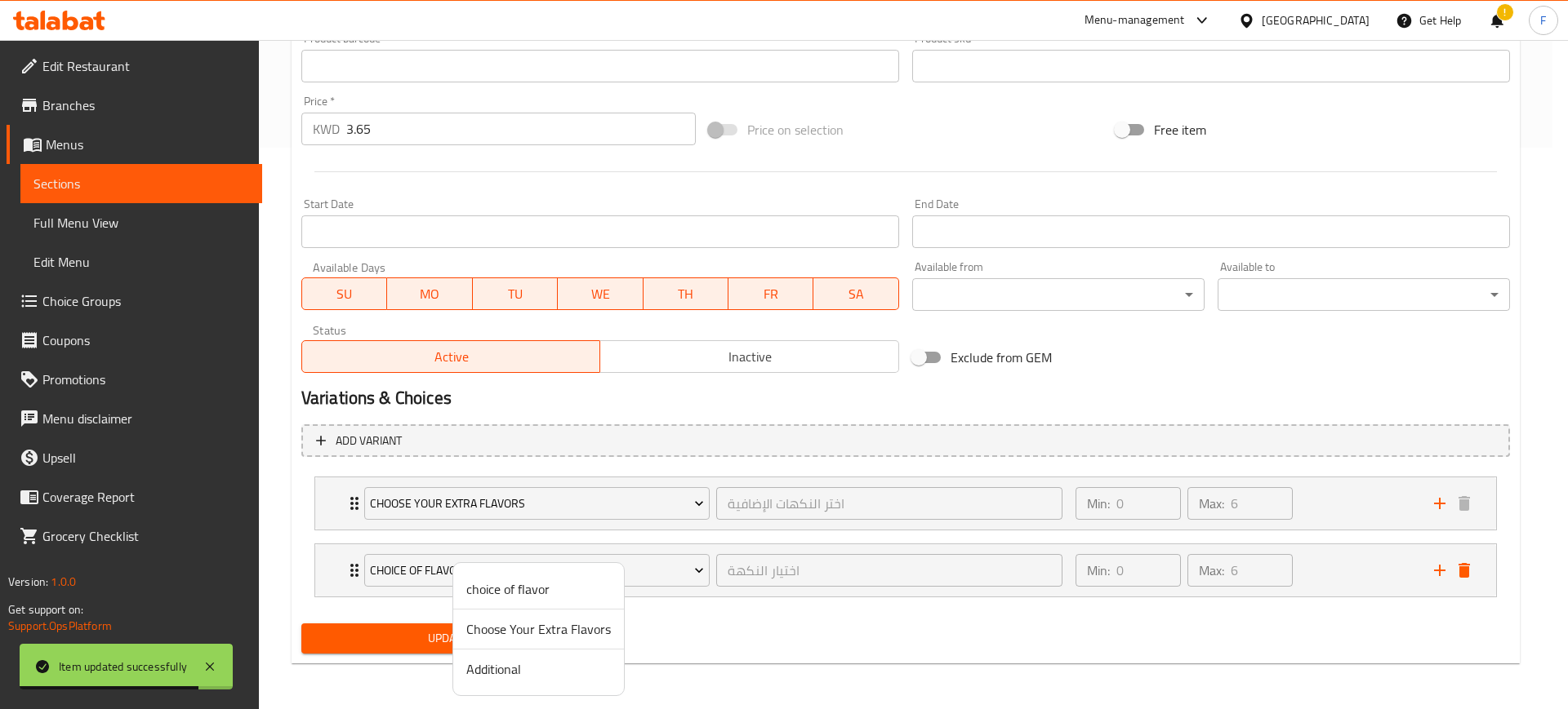
click at [489, 668] on span "Additional" at bounding box center [538, 669] width 144 height 20
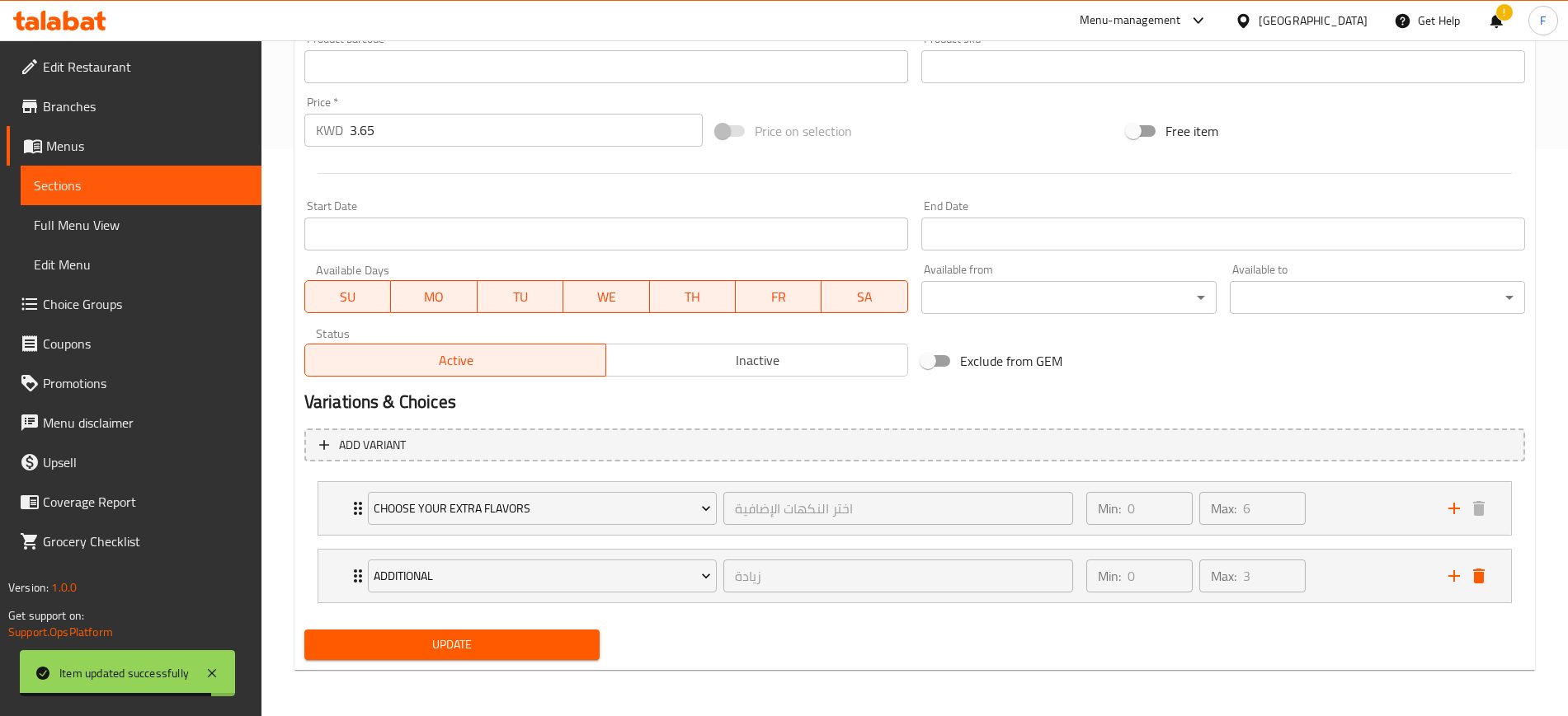
click at [454, 644] on span "Update" at bounding box center [452, 645] width 269 height 21
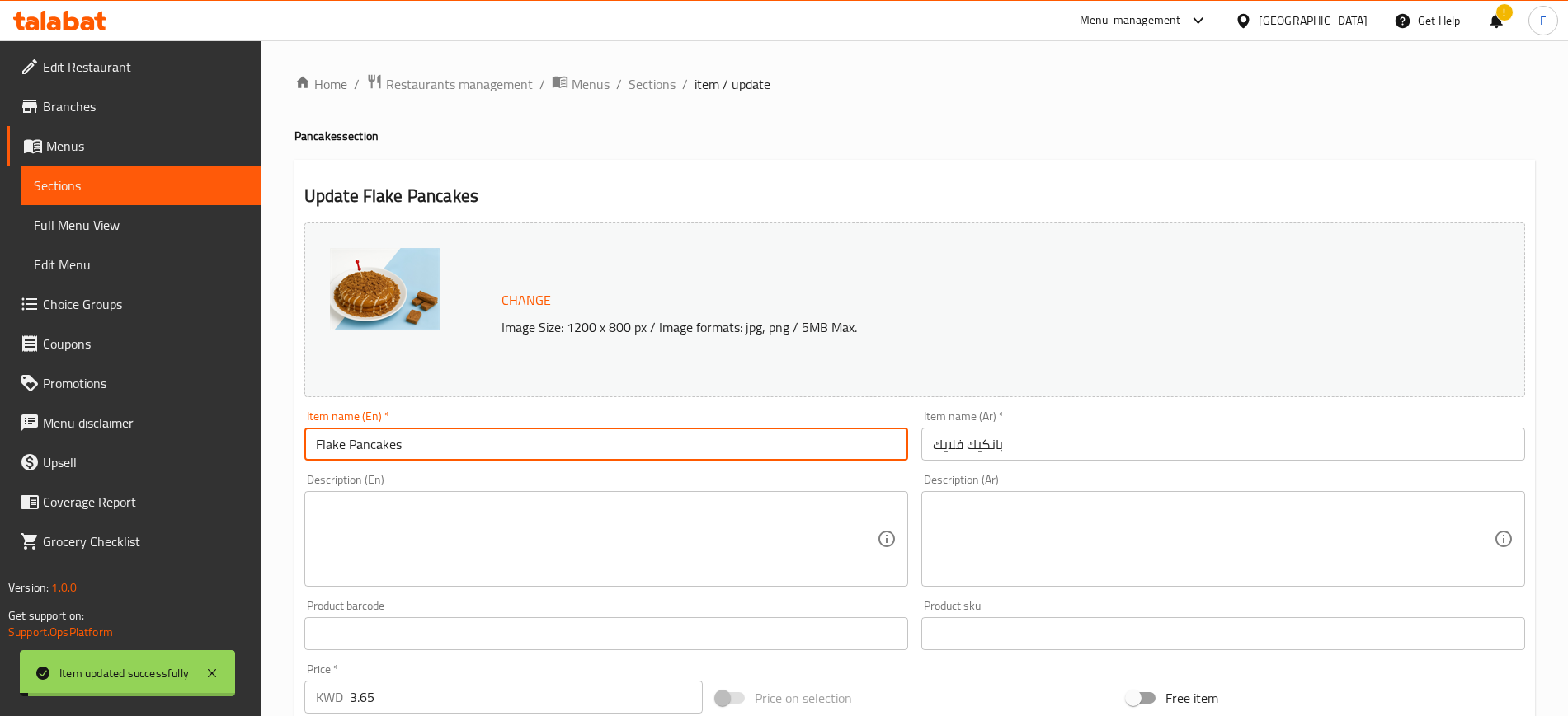
drag, startPoint x: 435, startPoint y: 447, endPoint x: 226, endPoint y: 453, distance: 209.1
click at [258, 439] on div "Edit Restaurant Branches Menus Sections Full Menu View Edit Menu Choice Groups …" at bounding box center [784, 662] width 1568 height 1243
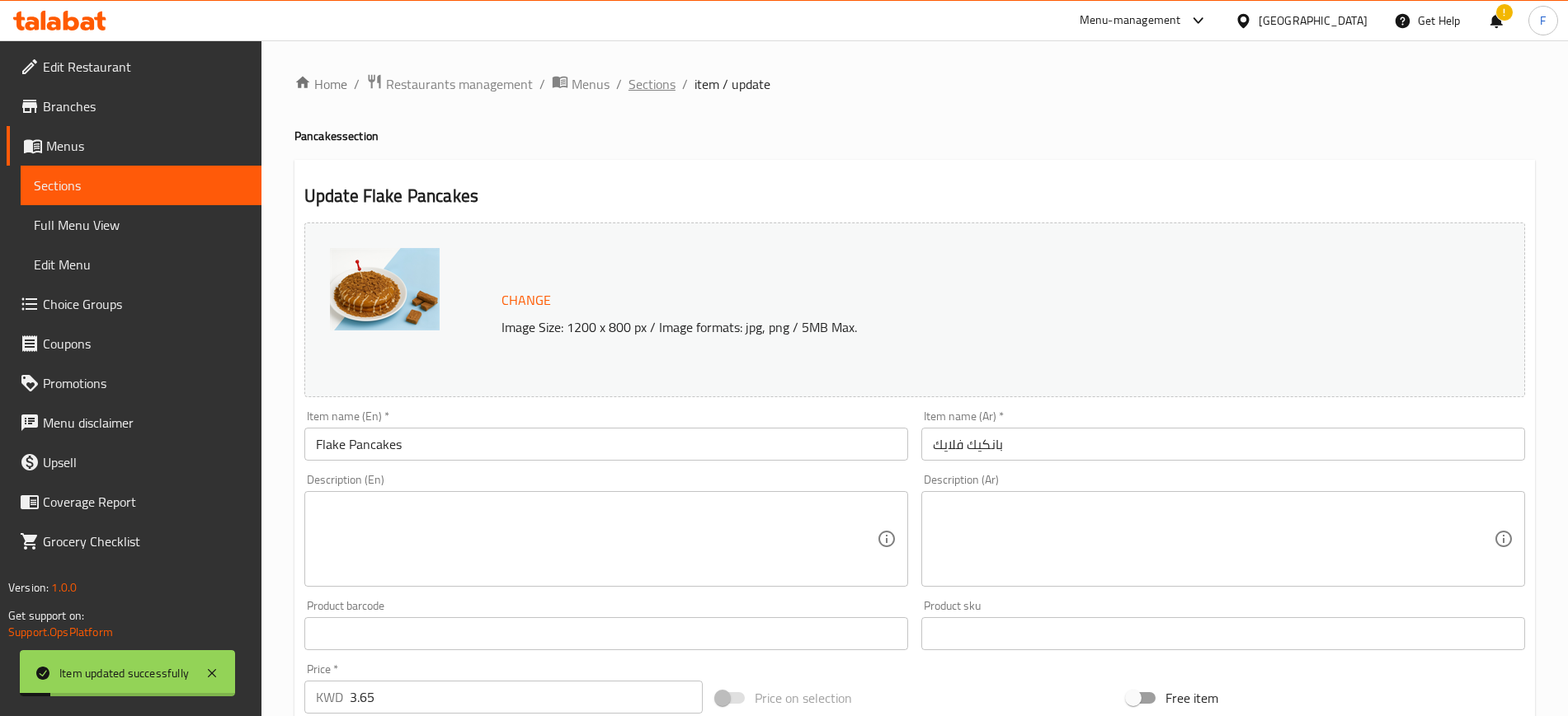
drag, startPoint x: 669, startPoint y: 81, endPoint x: 709, endPoint y: 123, distance: 58.0
click at [670, 81] on span "Sections" at bounding box center [652, 84] width 47 height 20
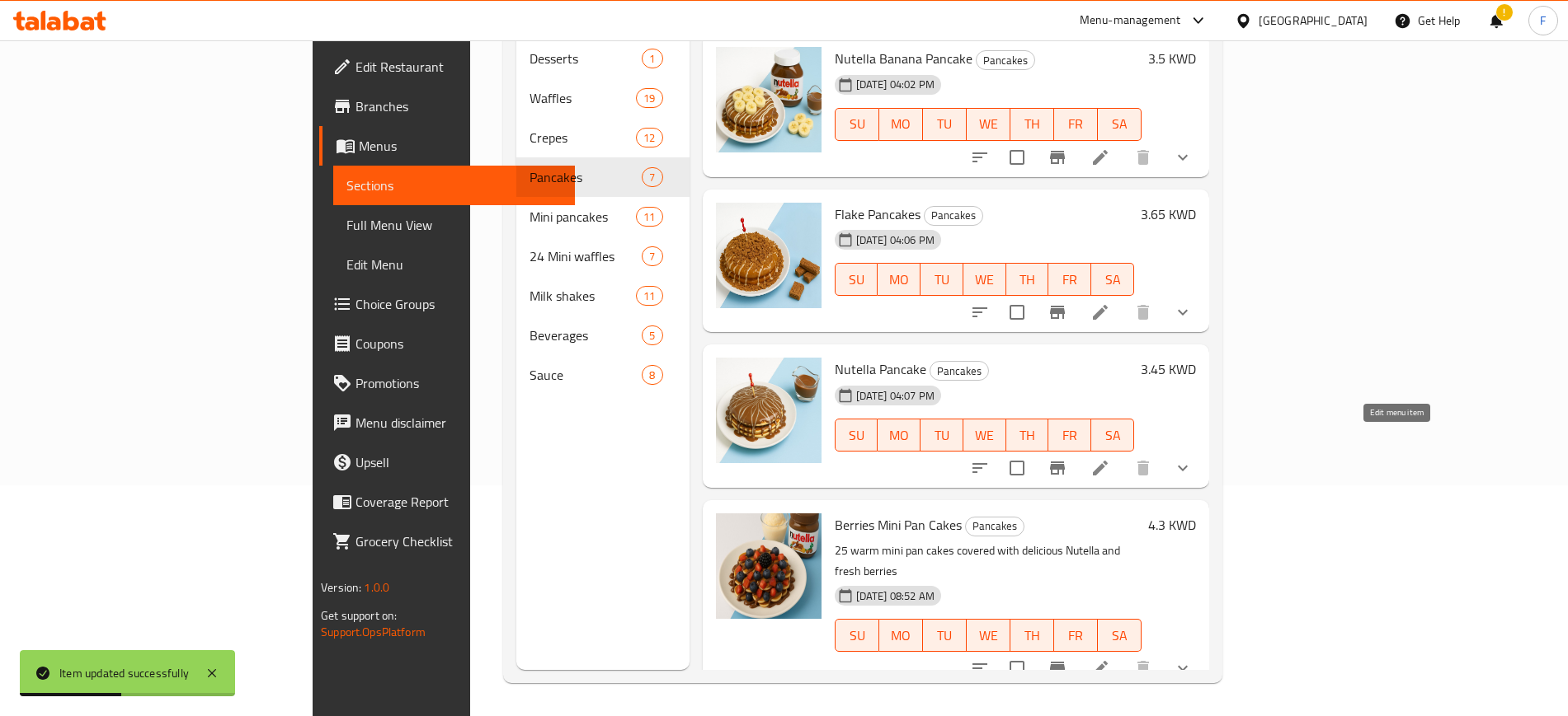
click at [1110, 459] on icon at bounding box center [1100, 468] width 20 height 20
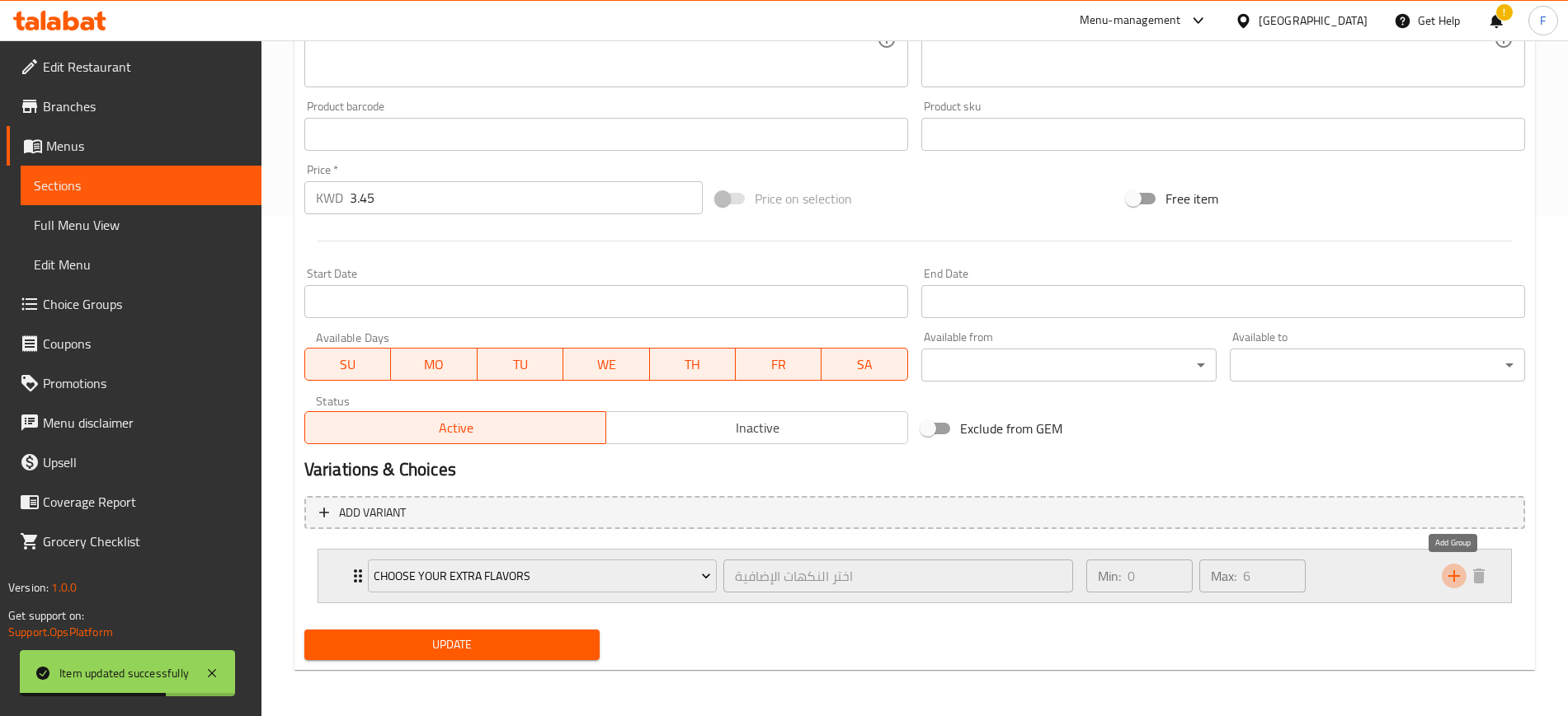
click at [1457, 580] on icon "add" at bounding box center [1454, 576] width 20 height 20
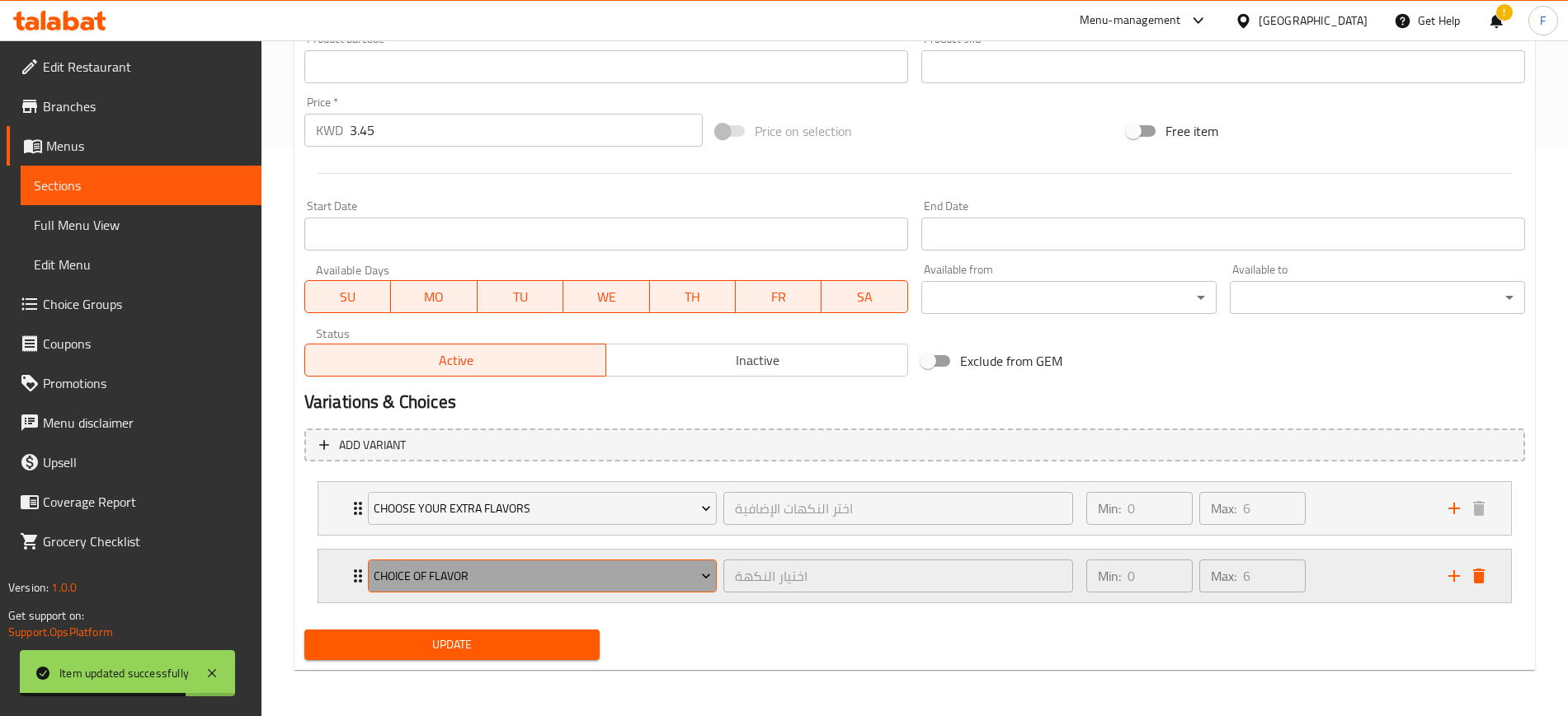
click at [585, 573] on span "choice of flavor" at bounding box center [542, 576] width 337 height 21
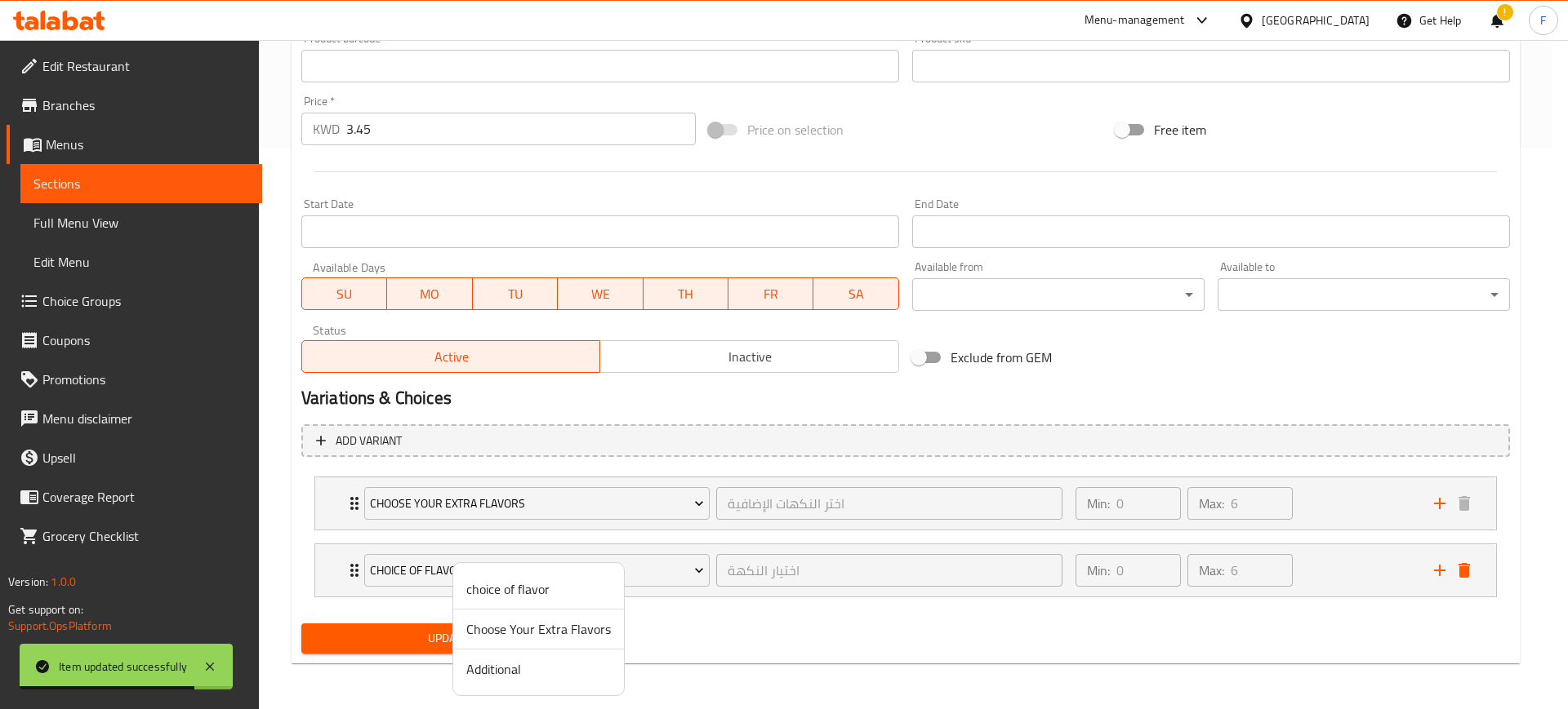
click at [581, 669] on span "Additional" at bounding box center [538, 669] width 144 height 20
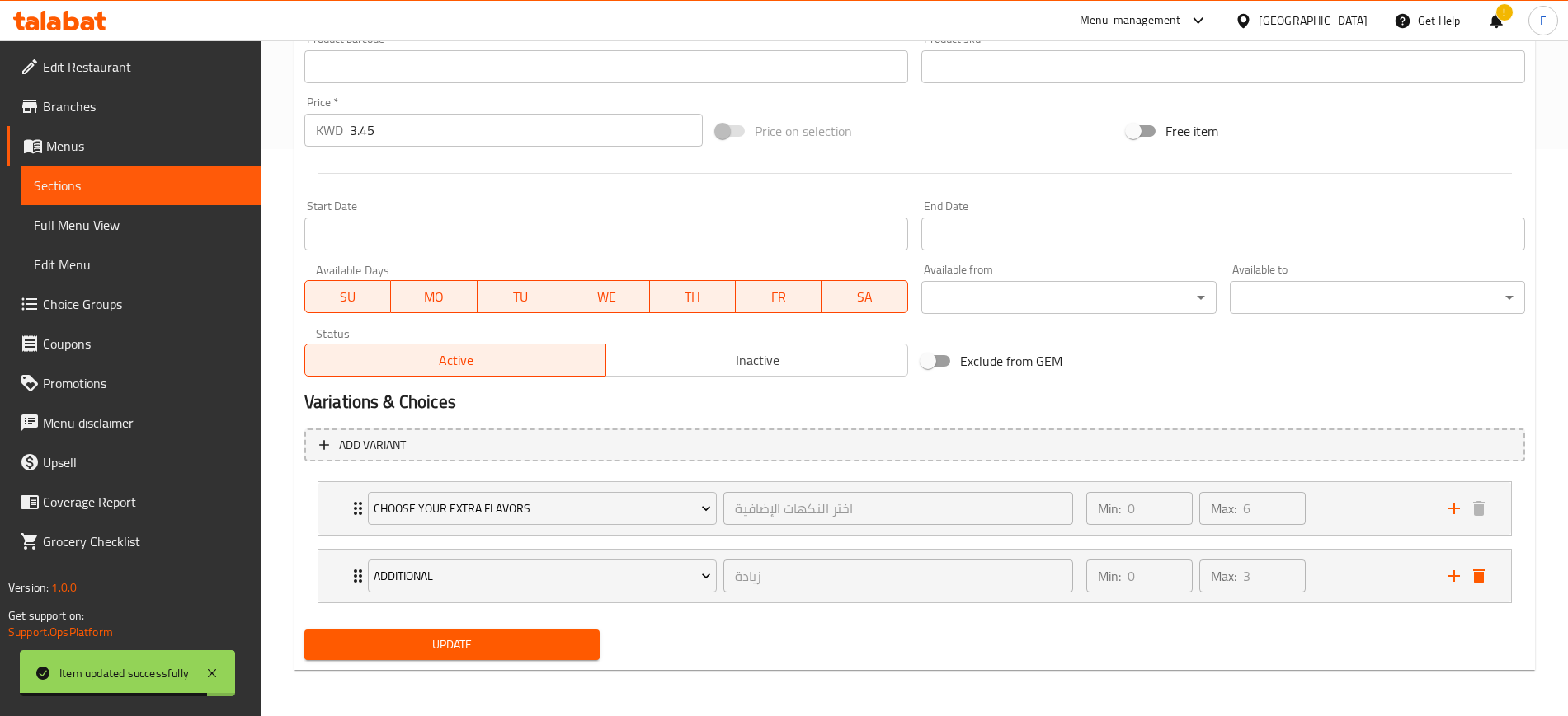
click at [485, 652] on span "Update" at bounding box center [452, 645] width 269 height 21
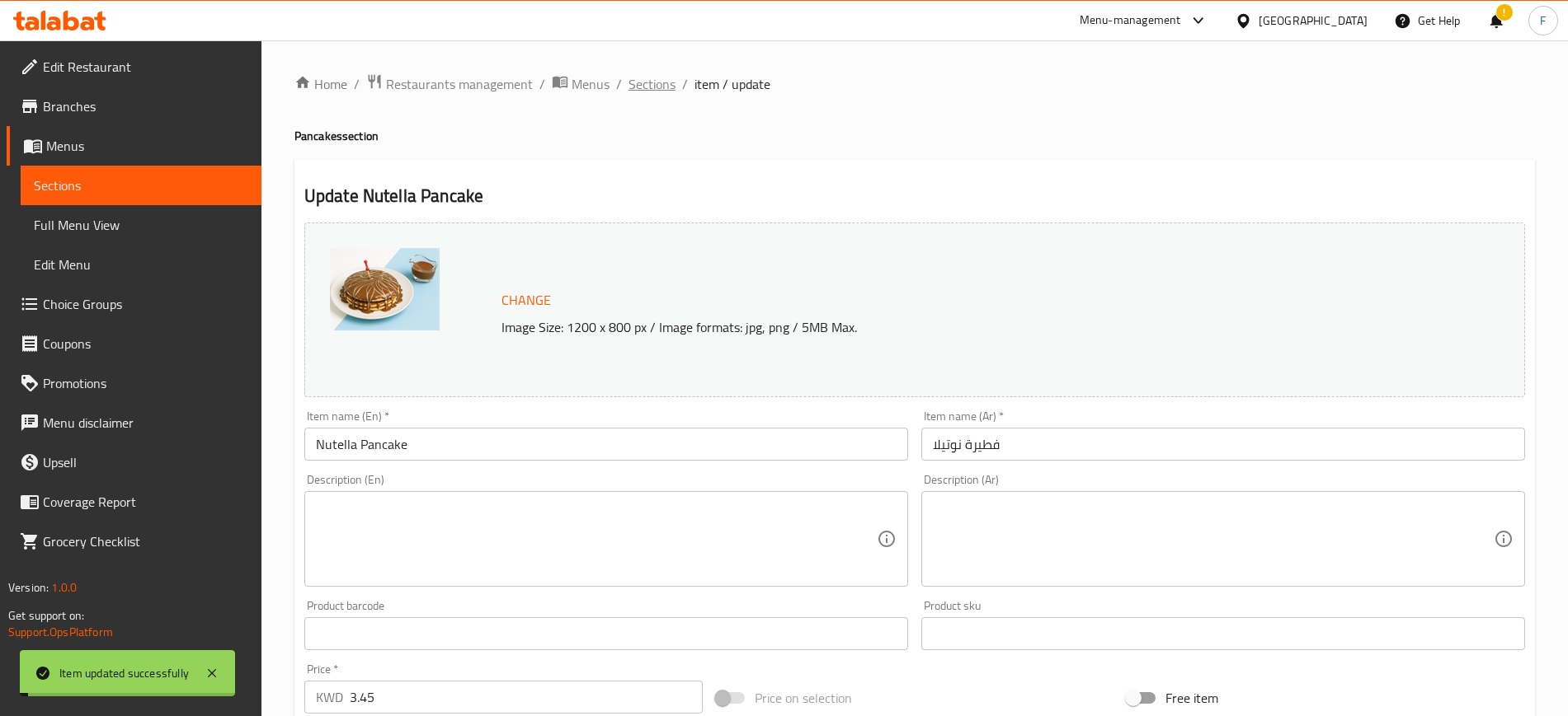
click at [653, 83] on span "Sections" at bounding box center [652, 84] width 47 height 20
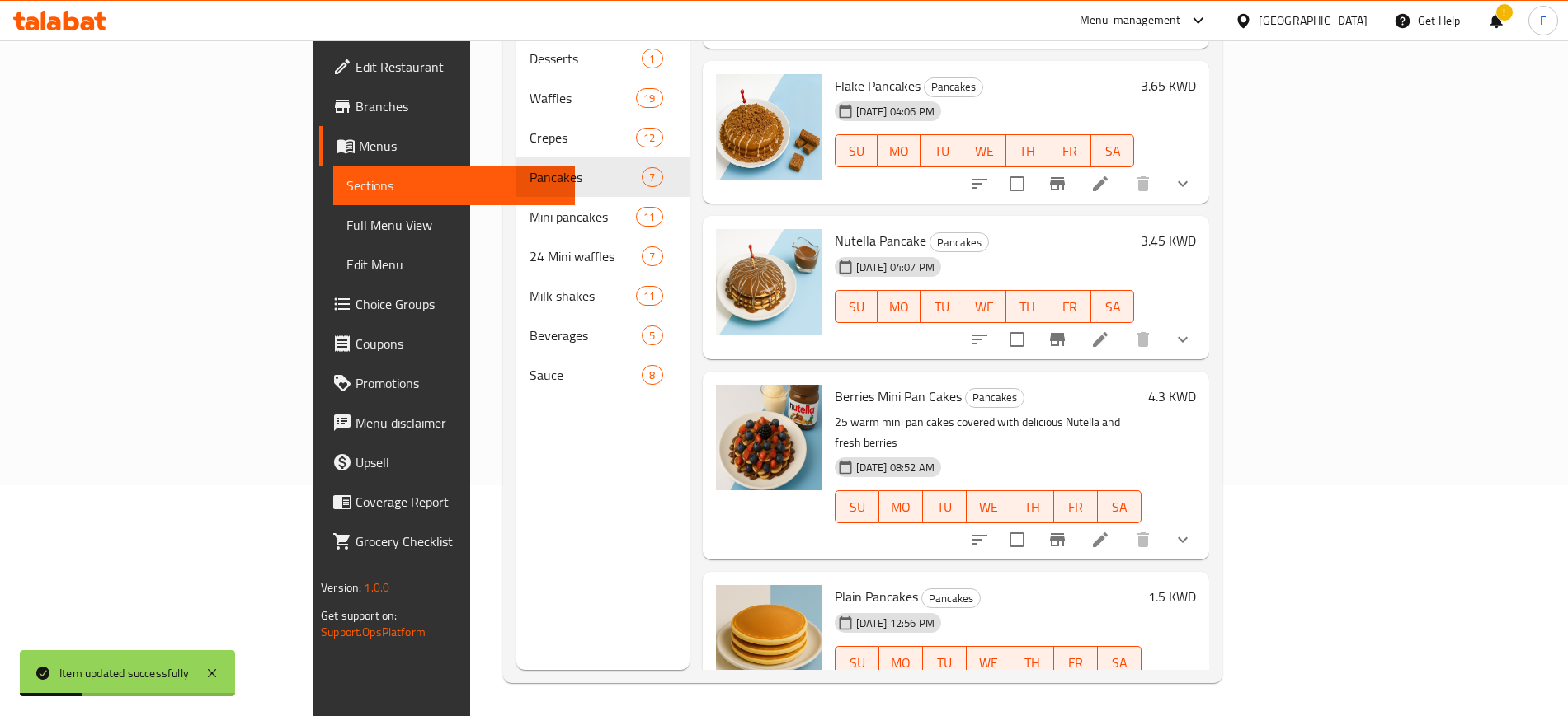
click at [1123, 525] on li at bounding box center [1100, 540] width 46 height 29
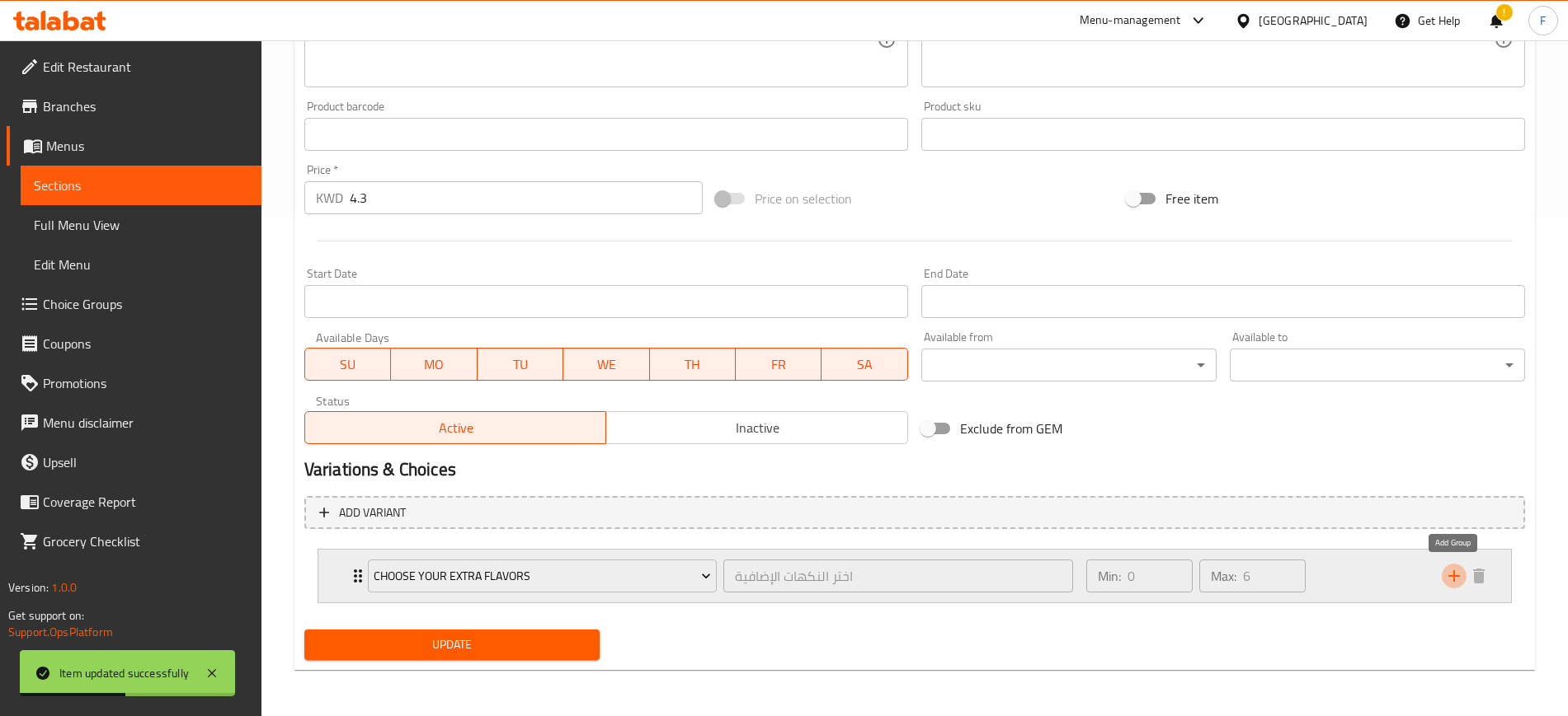
click at [1452, 577] on icon "add" at bounding box center [1454, 576] width 20 height 20
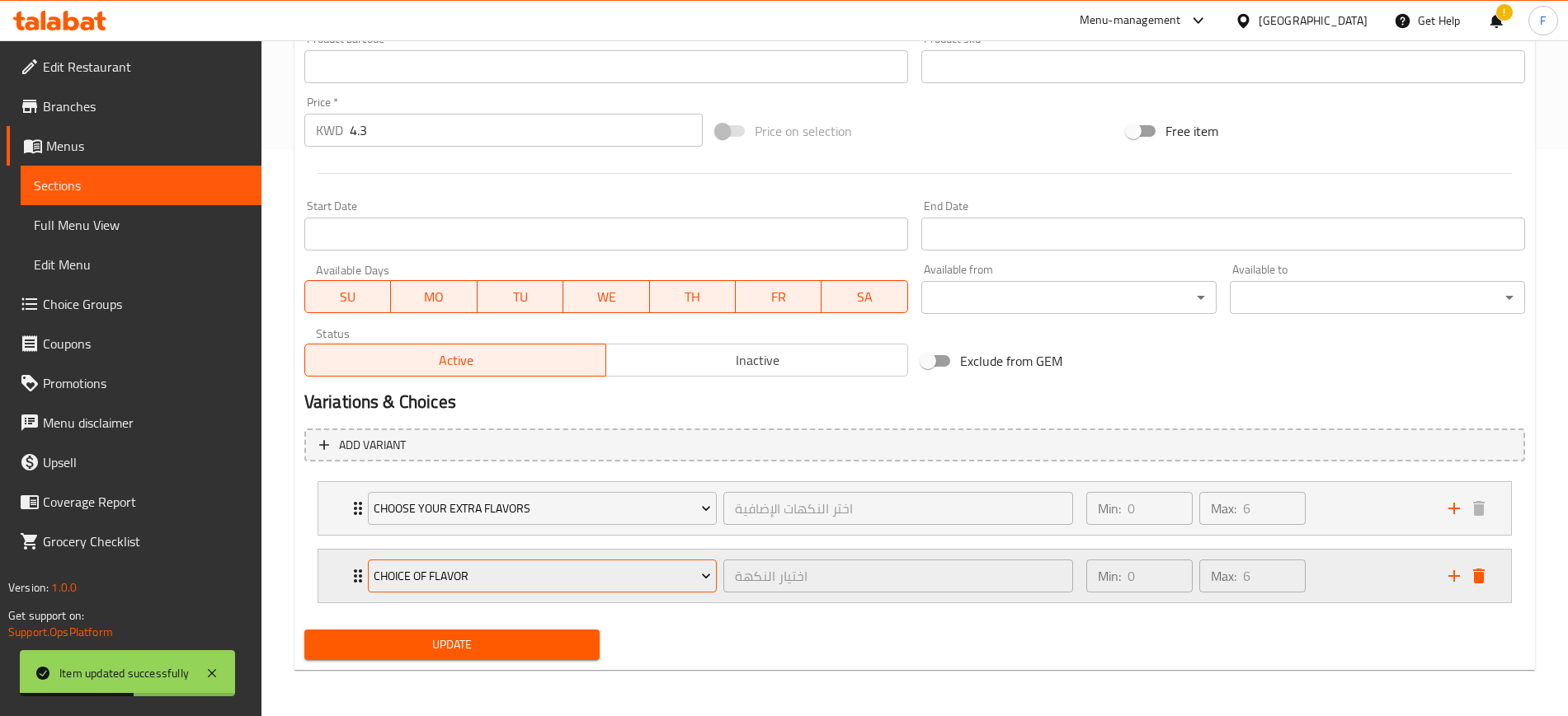
click at [548, 576] on span "choice of flavor" at bounding box center [542, 576] width 337 height 21
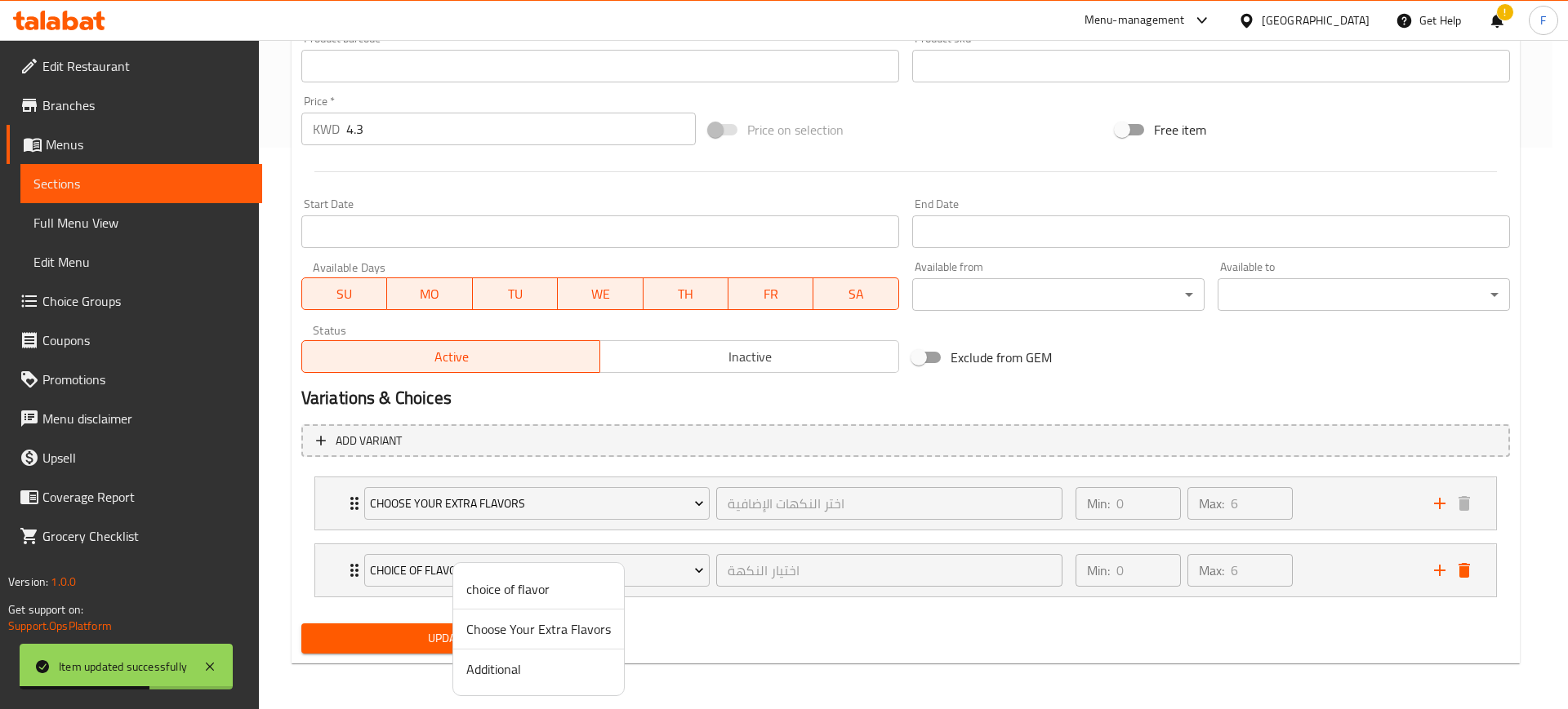
click at [544, 675] on span "Additional" at bounding box center [538, 669] width 144 height 20
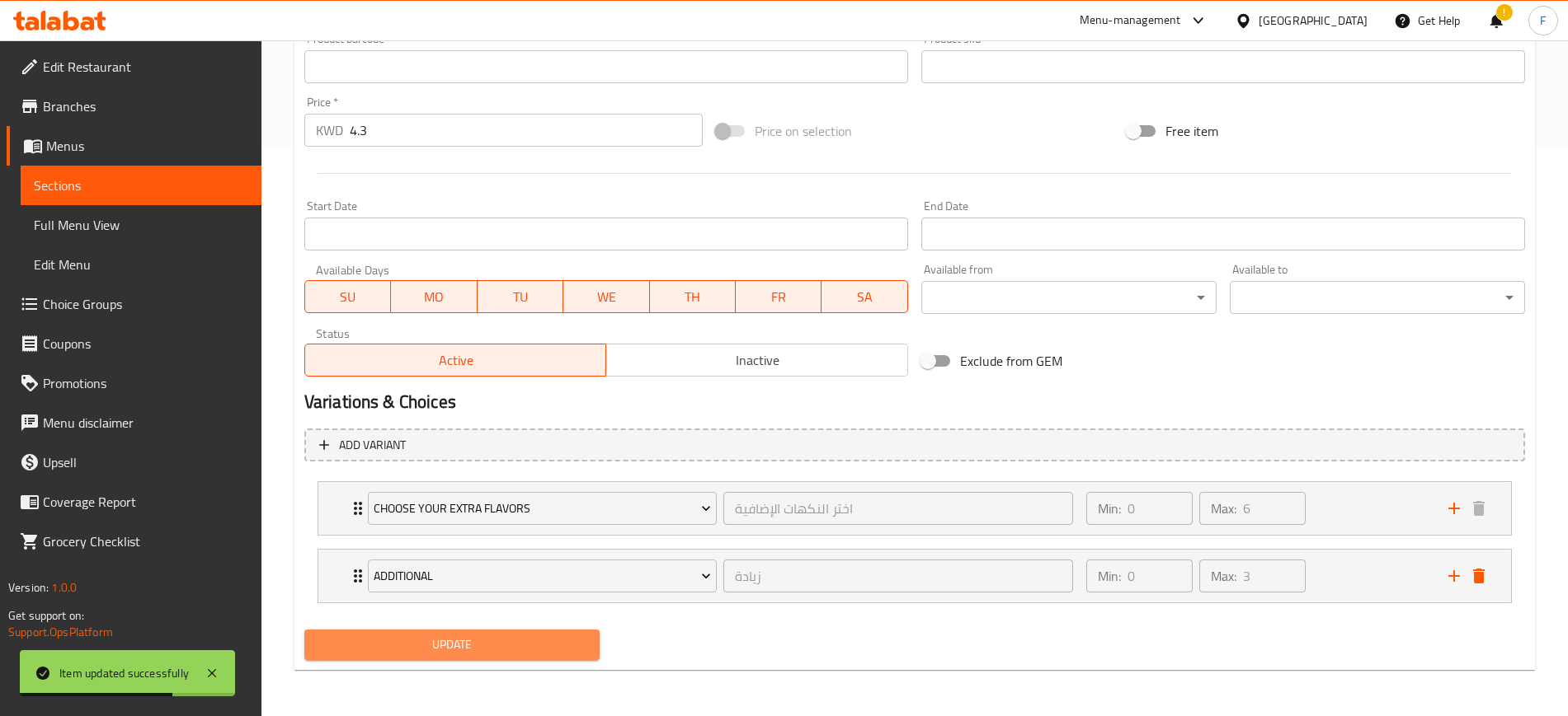
click at [513, 643] on span "Update" at bounding box center [452, 645] width 269 height 21
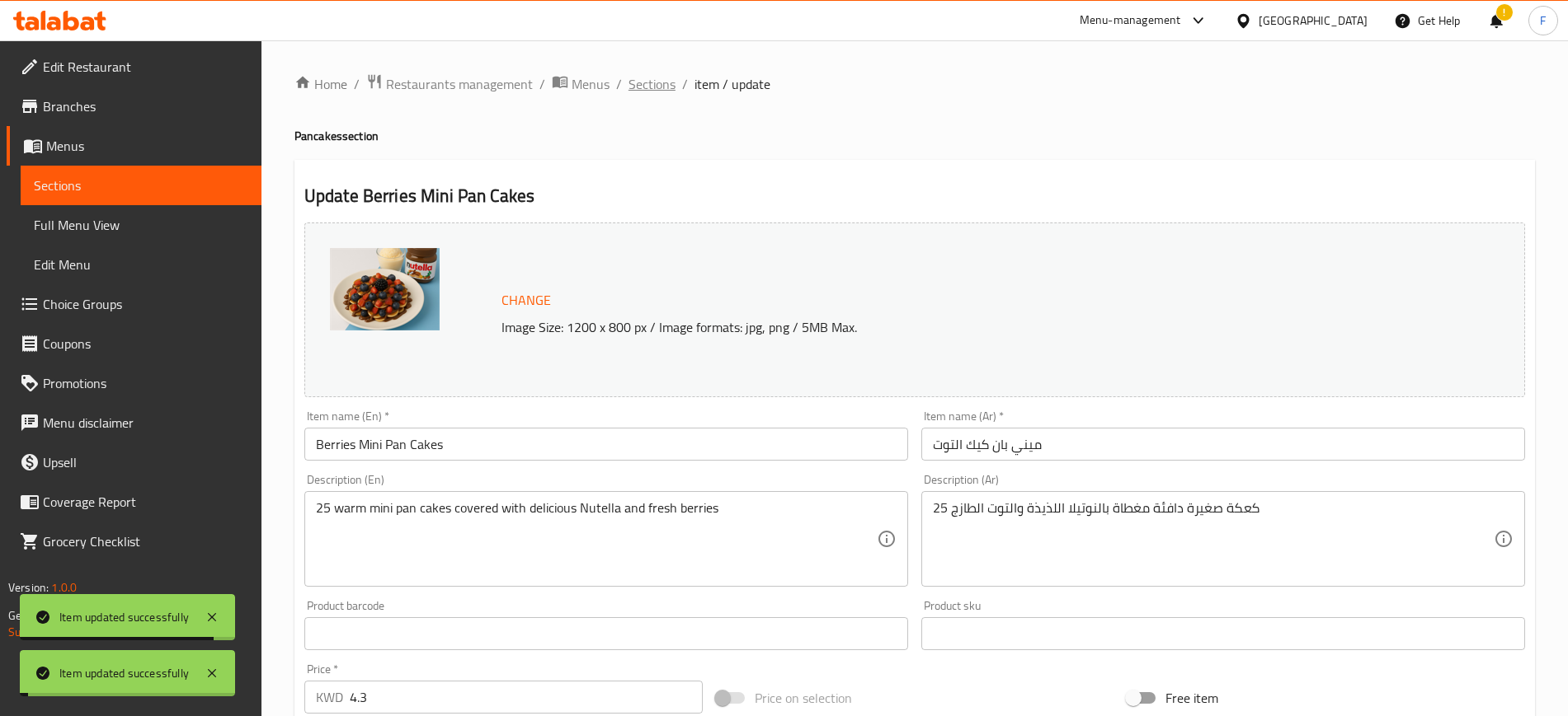
click at [651, 84] on span "Sections" at bounding box center [652, 84] width 47 height 20
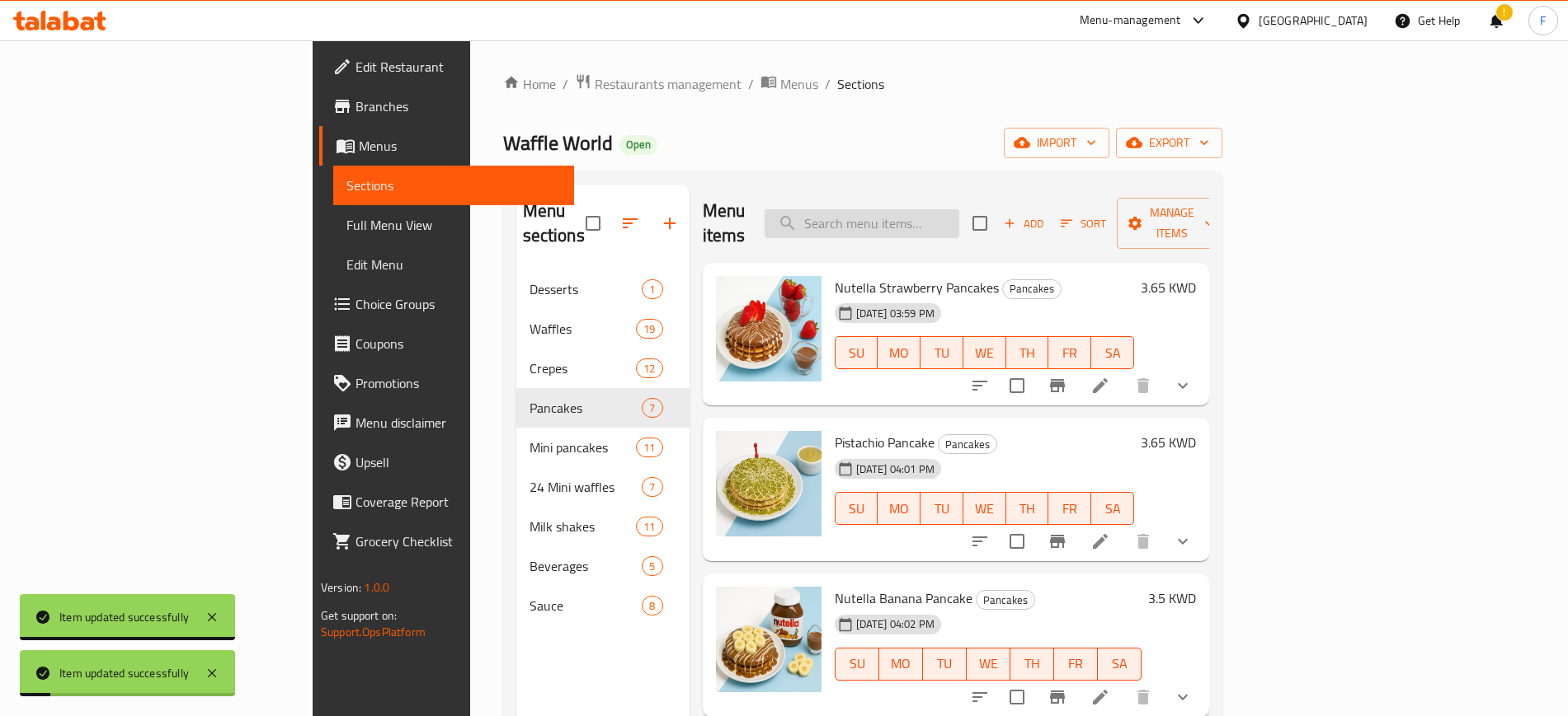
click at [959, 210] on input "search" at bounding box center [861, 224] width 194 height 29
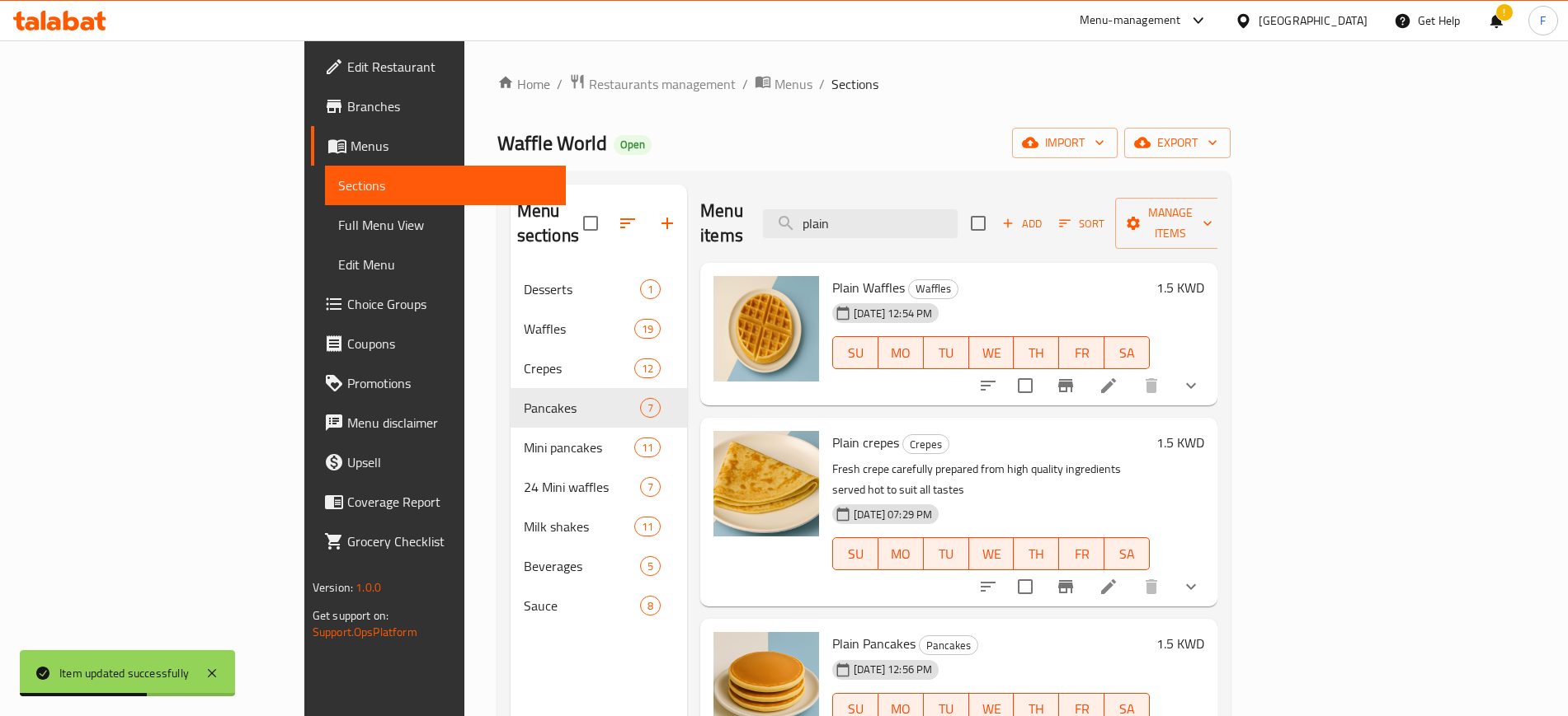
type input "plain"
click at [1200, 376] on icon "show more" at bounding box center [1191, 386] width 20 height 20
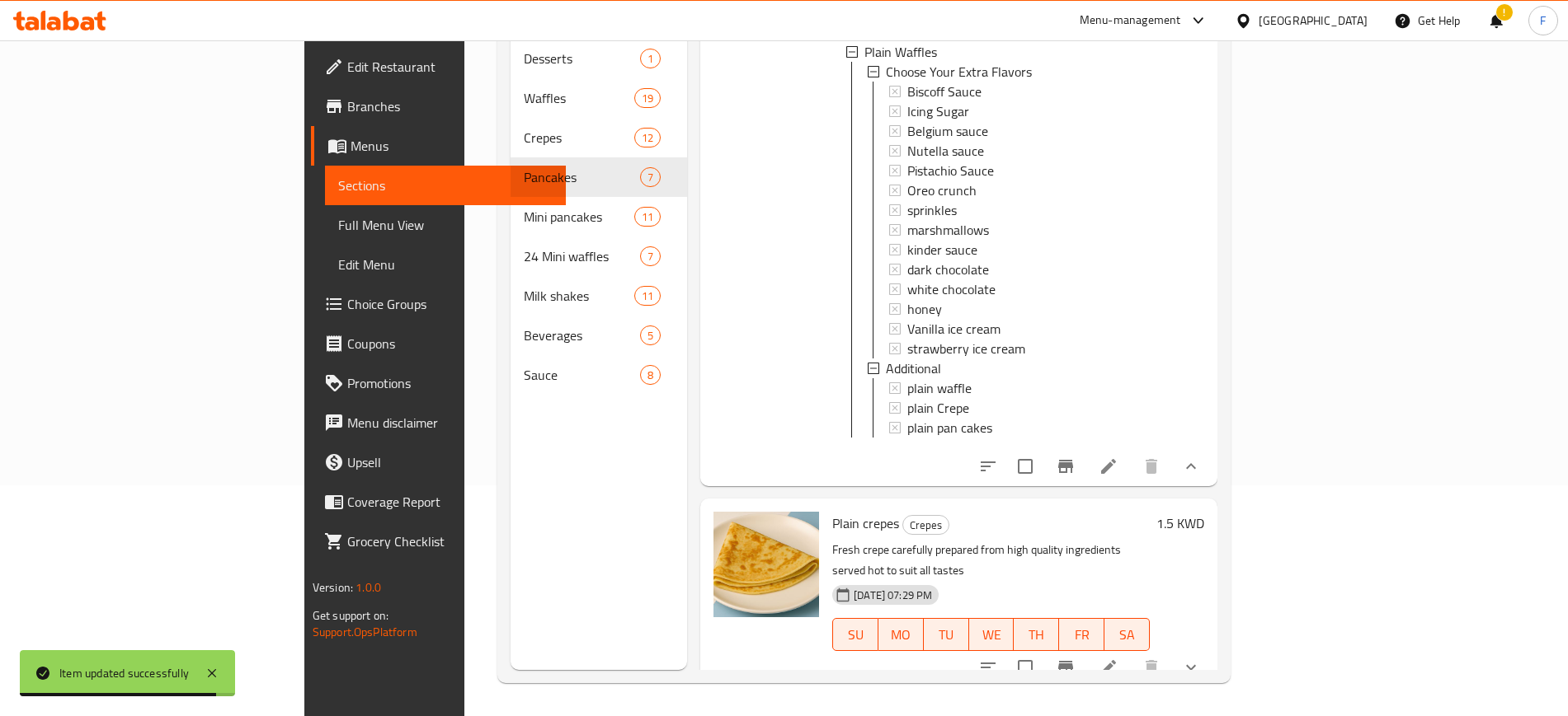
scroll to position [274, 0]
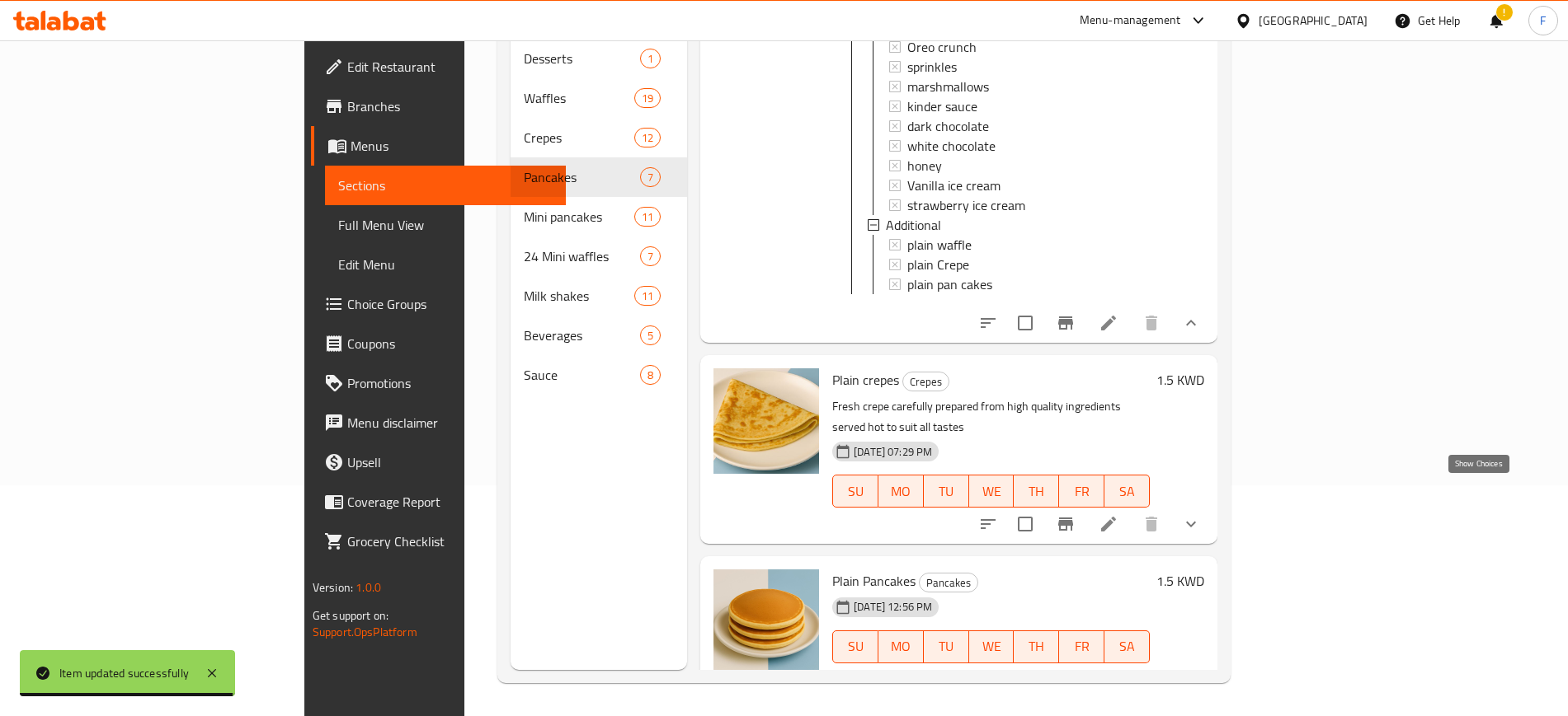
click at [1196, 521] on icon "show more" at bounding box center [1190, 524] width 10 height 6
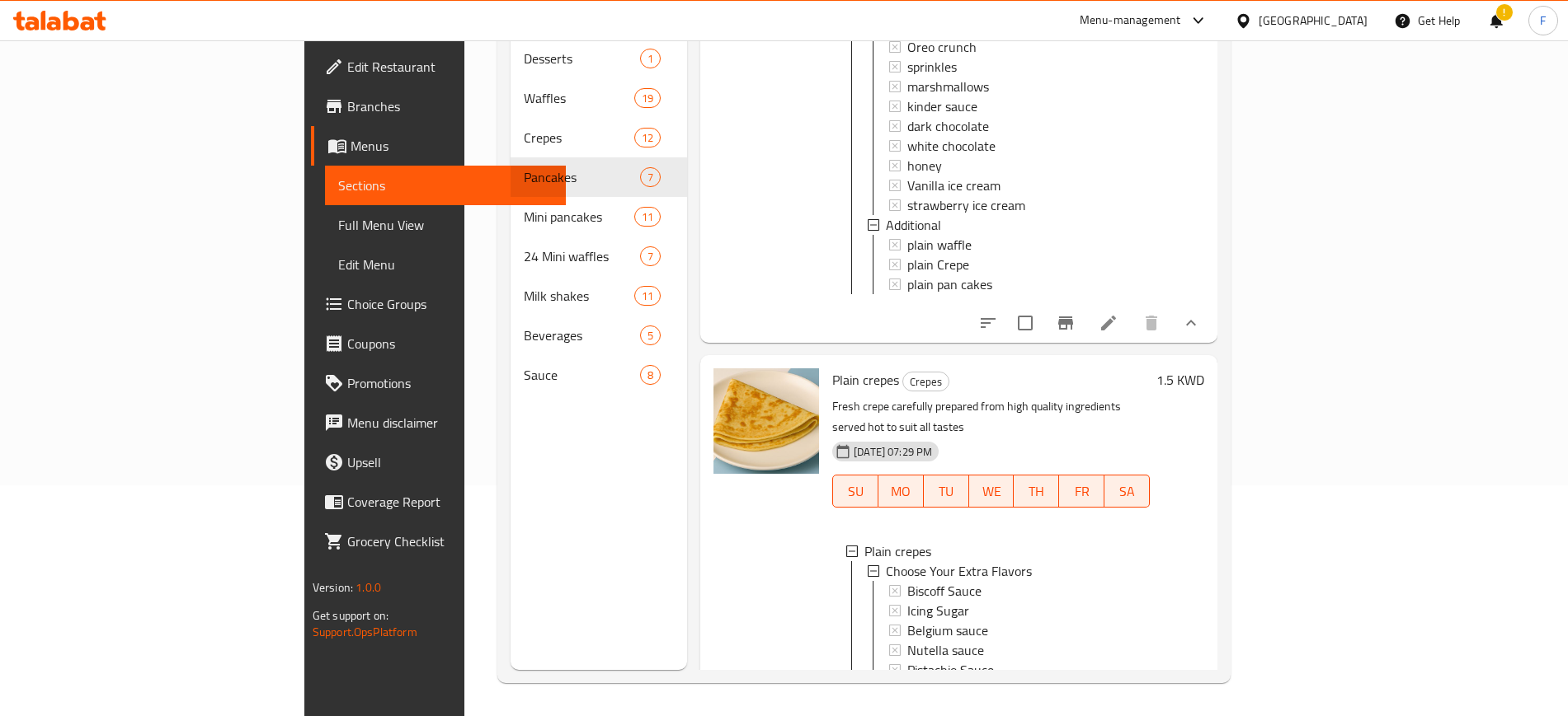
scroll to position [652, 0]
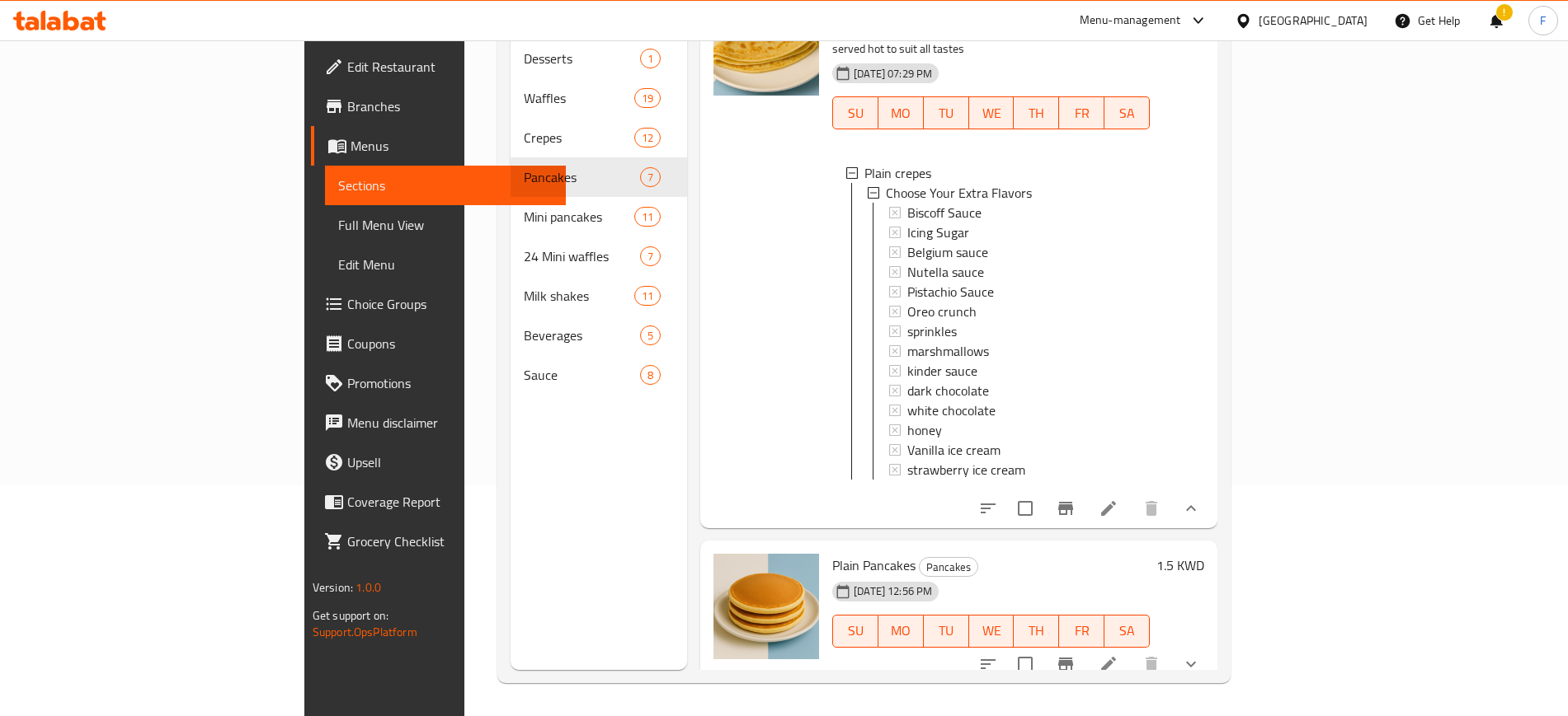
click at [1118, 498] on icon at bounding box center [1108, 508] width 20 height 20
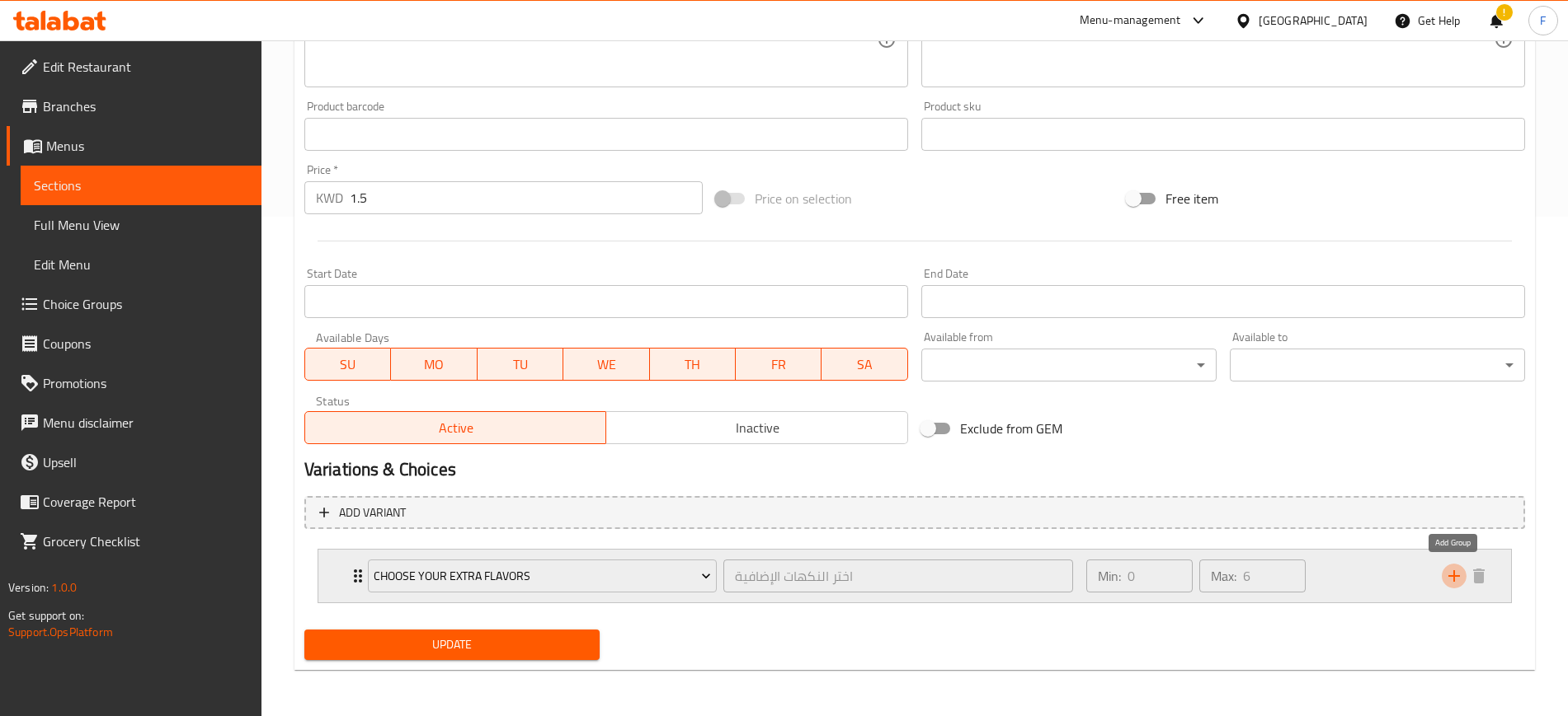
drag, startPoint x: 1453, startPoint y: 583, endPoint x: 989, endPoint y: 599, distance: 464.3
click at [1451, 583] on icon "add" at bounding box center [1454, 576] width 20 height 20
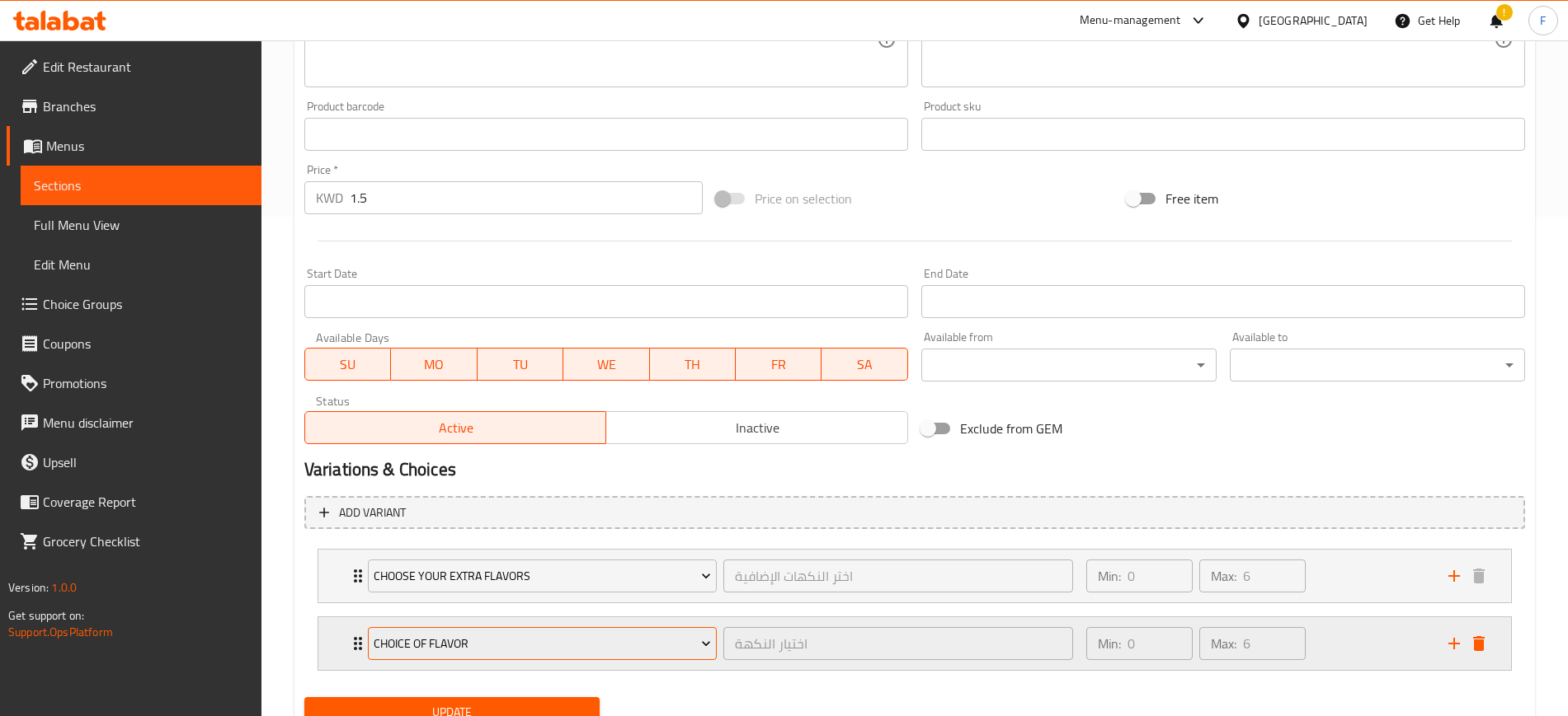
click at [507, 635] on span "choice of flavor" at bounding box center [542, 644] width 337 height 21
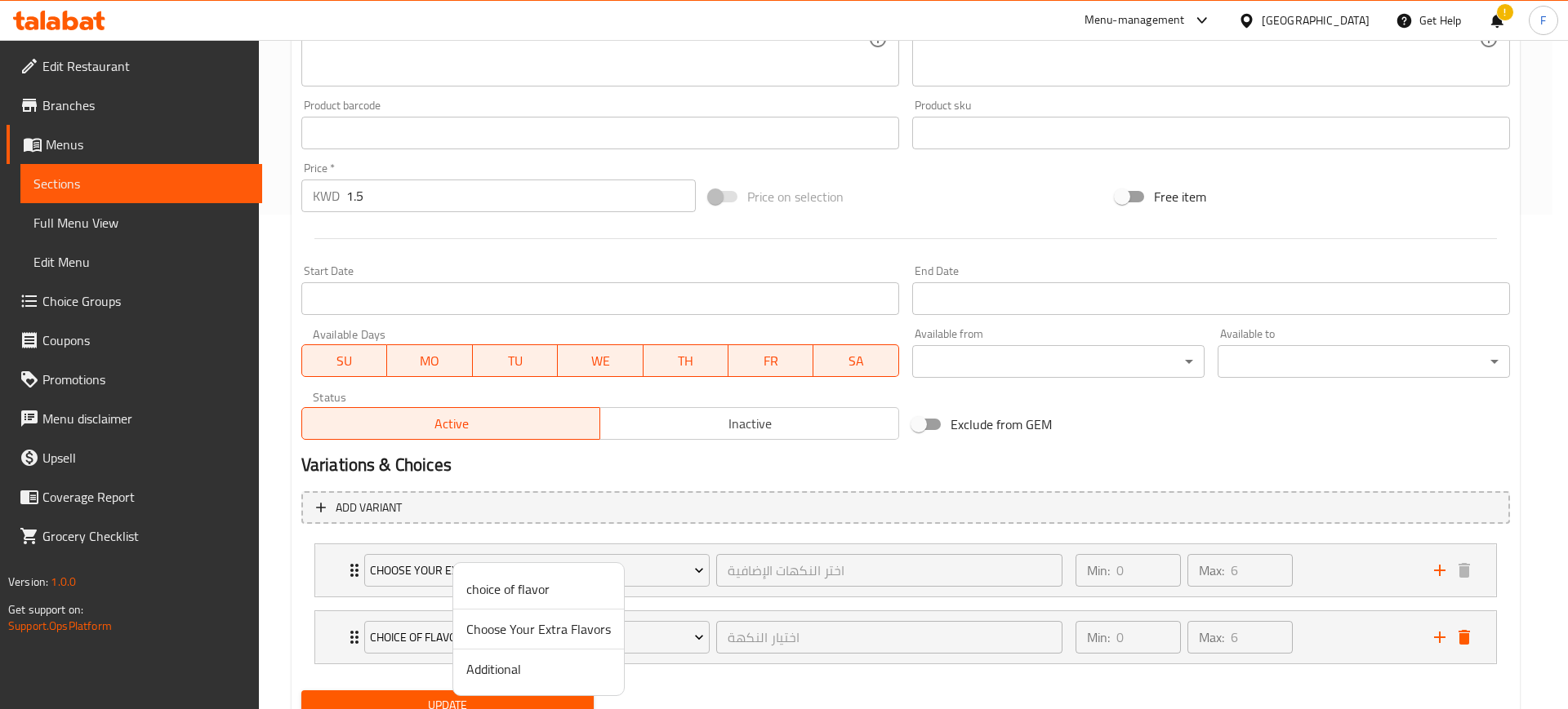
click at [530, 665] on span "Additional" at bounding box center [538, 669] width 144 height 20
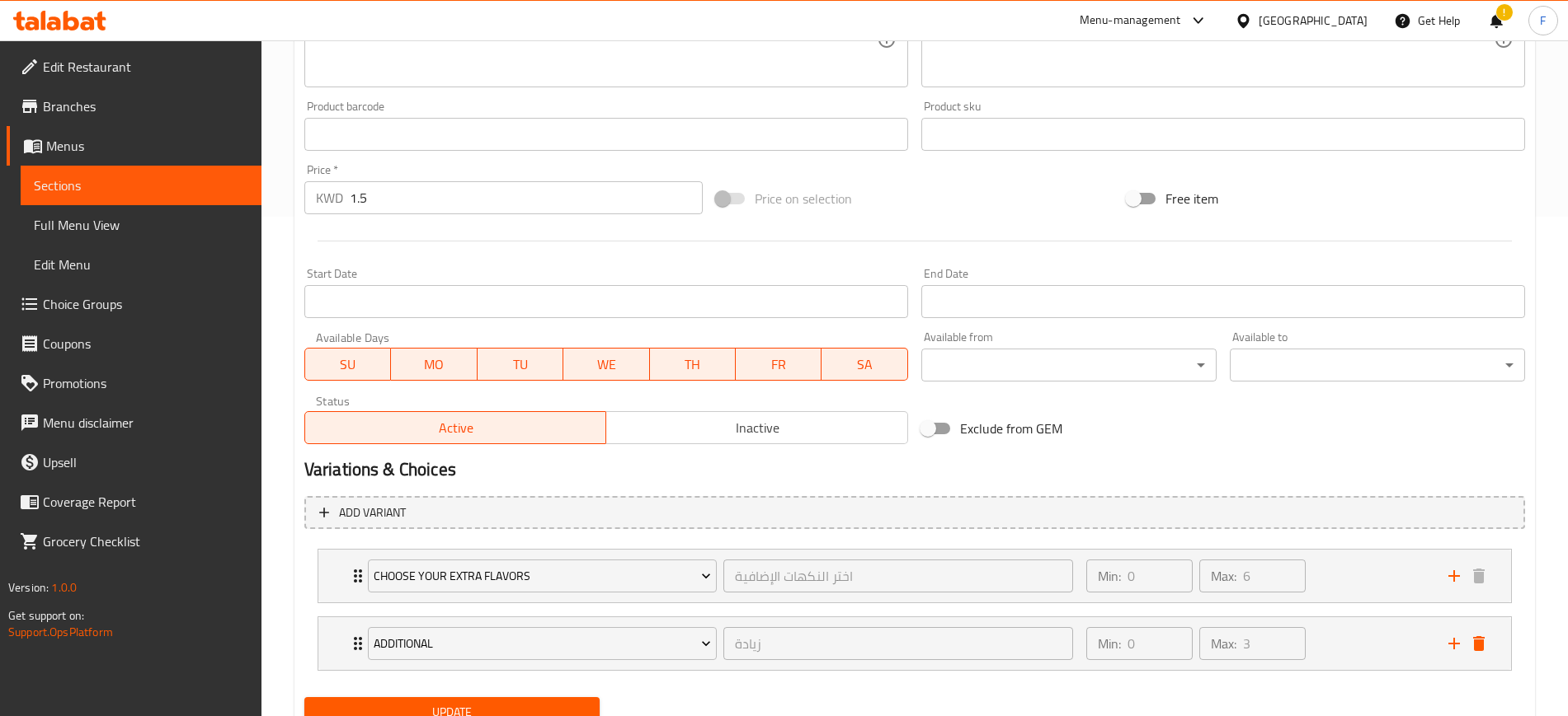
click at [518, 705] on span "Update" at bounding box center [452, 713] width 269 height 21
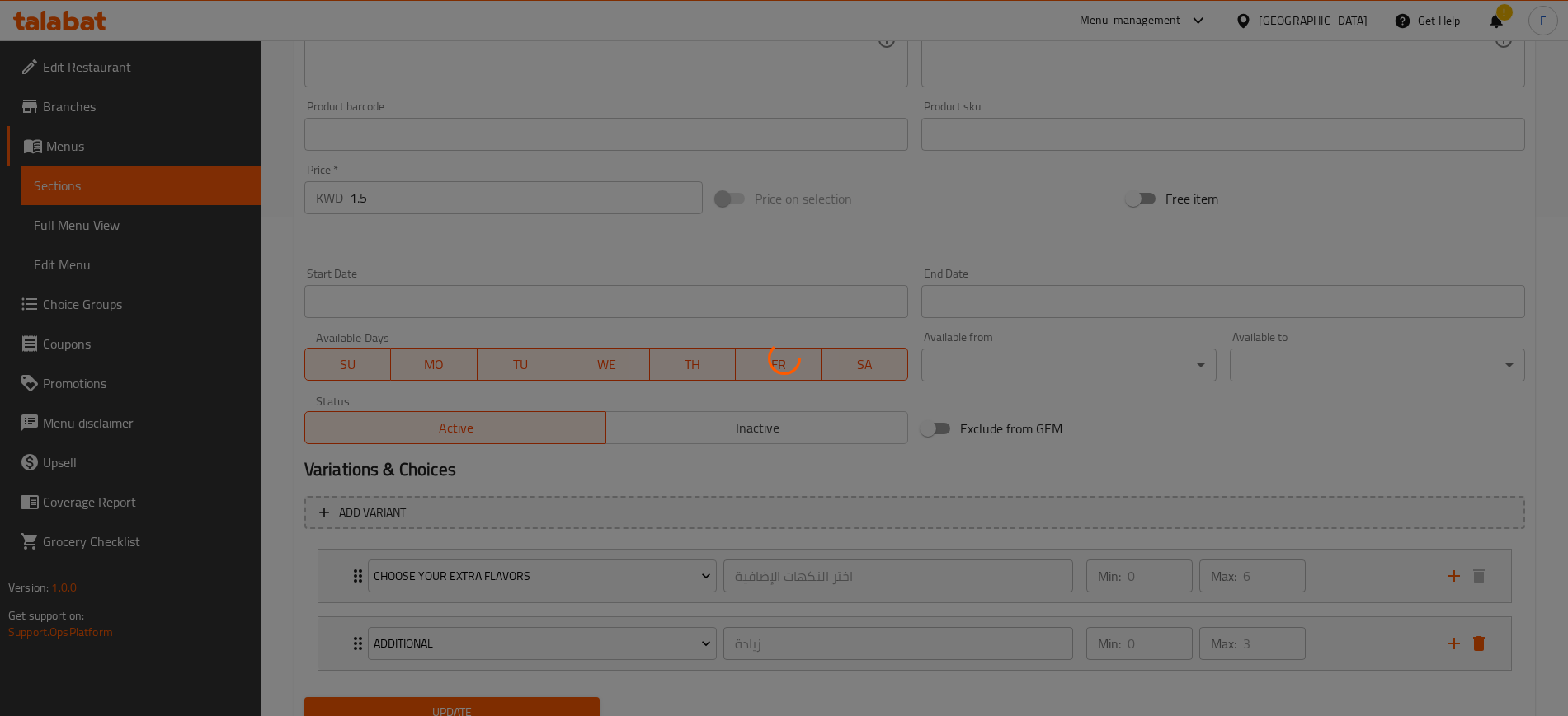
scroll to position [144, 0]
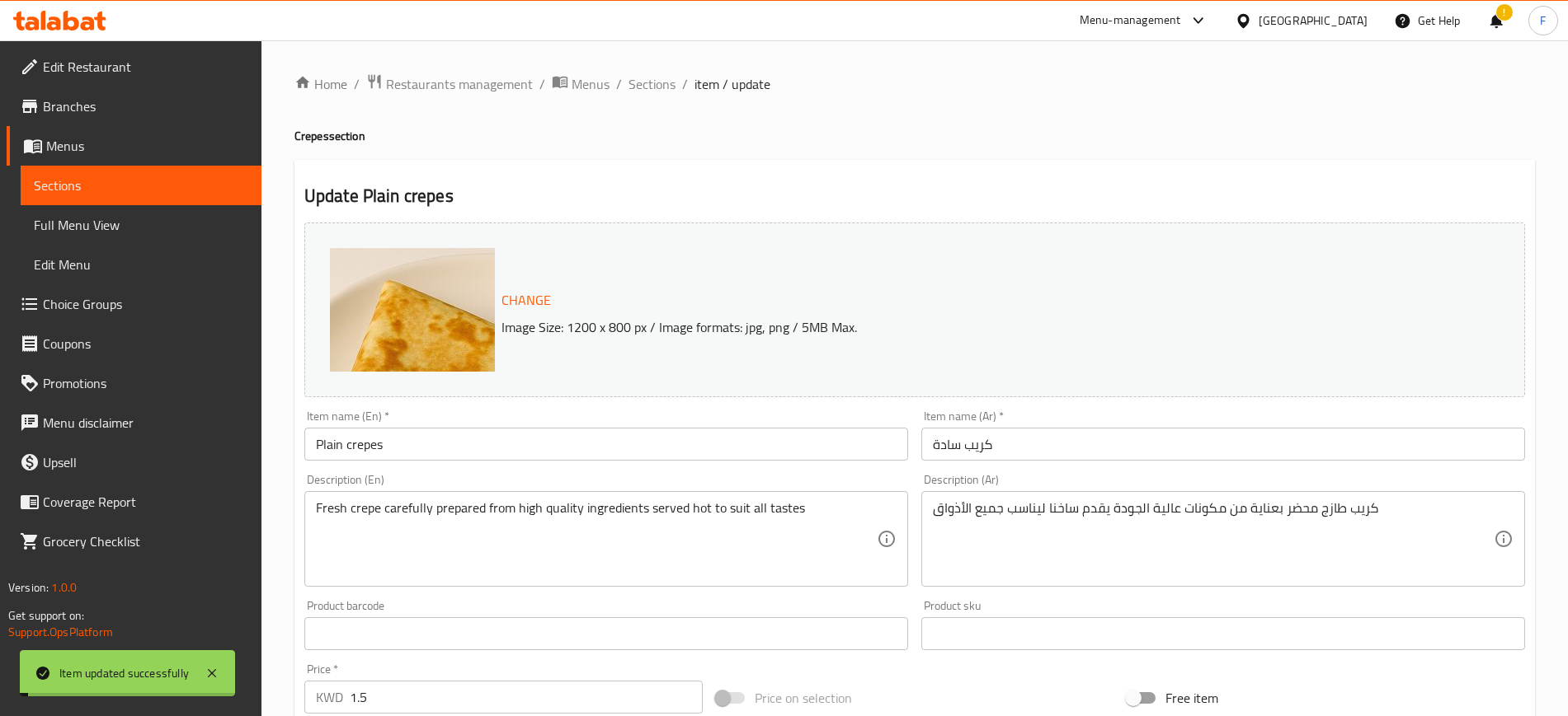
click at [649, 81] on span "Sections" at bounding box center [652, 84] width 47 height 20
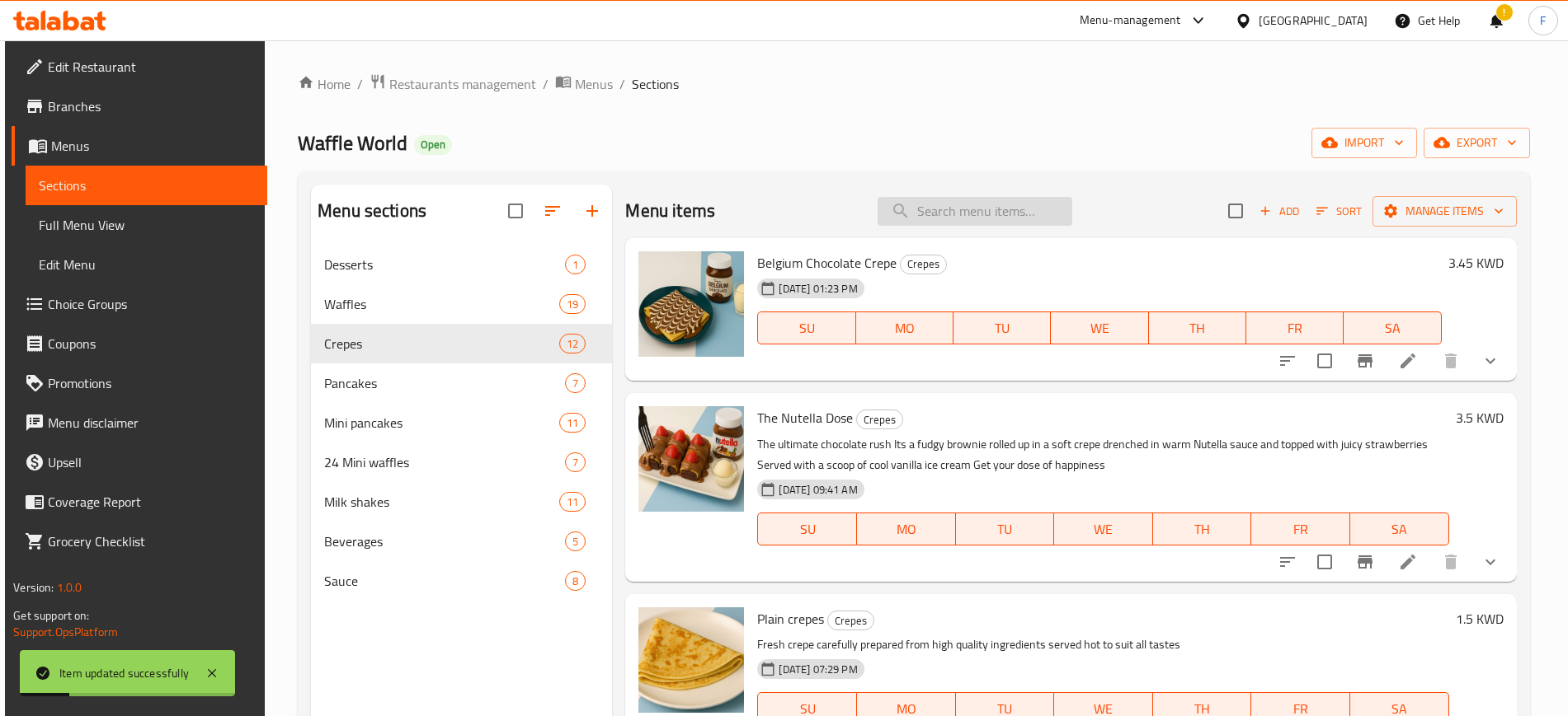
click at [982, 224] on input "search" at bounding box center [975, 211] width 194 height 29
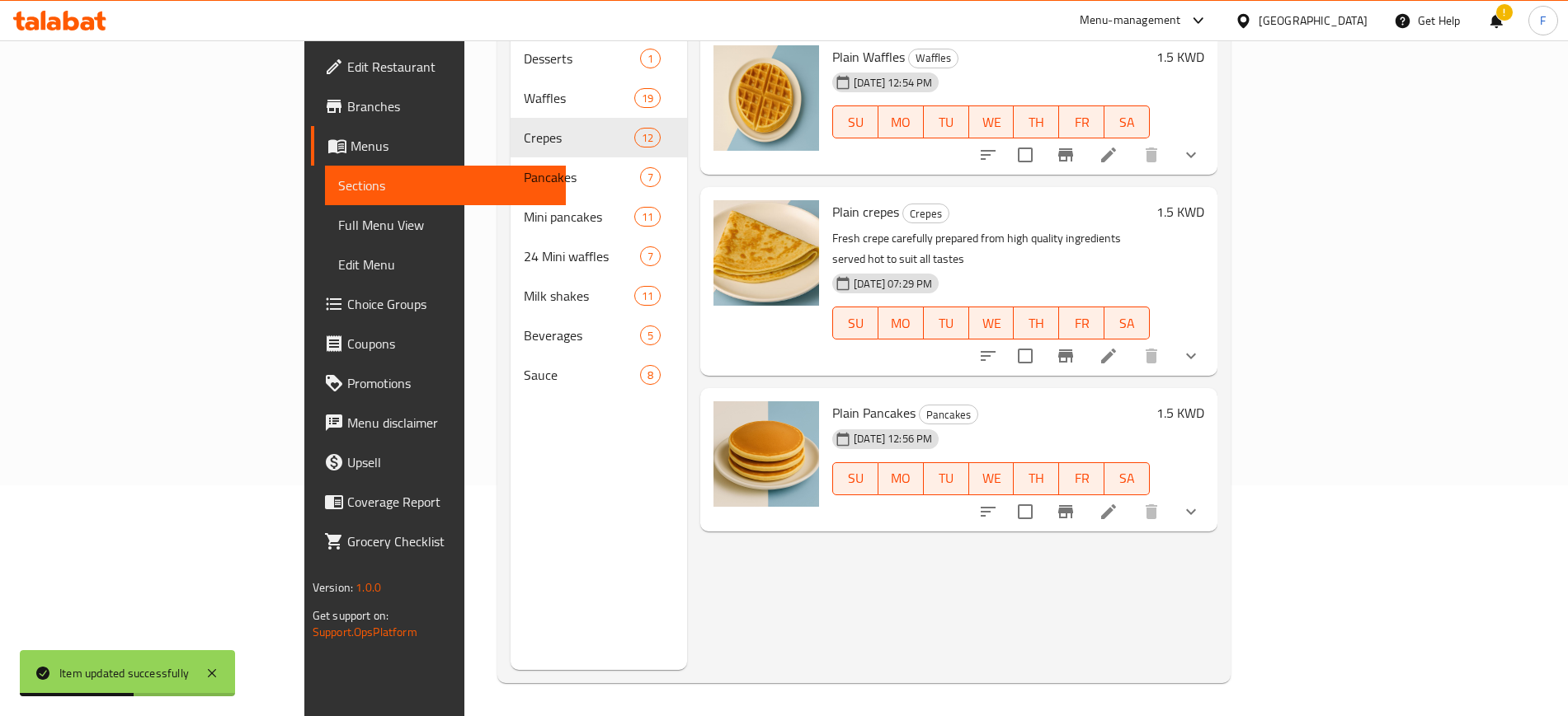
type input "plain"
click at [1118, 502] on icon at bounding box center [1108, 511] width 20 height 20
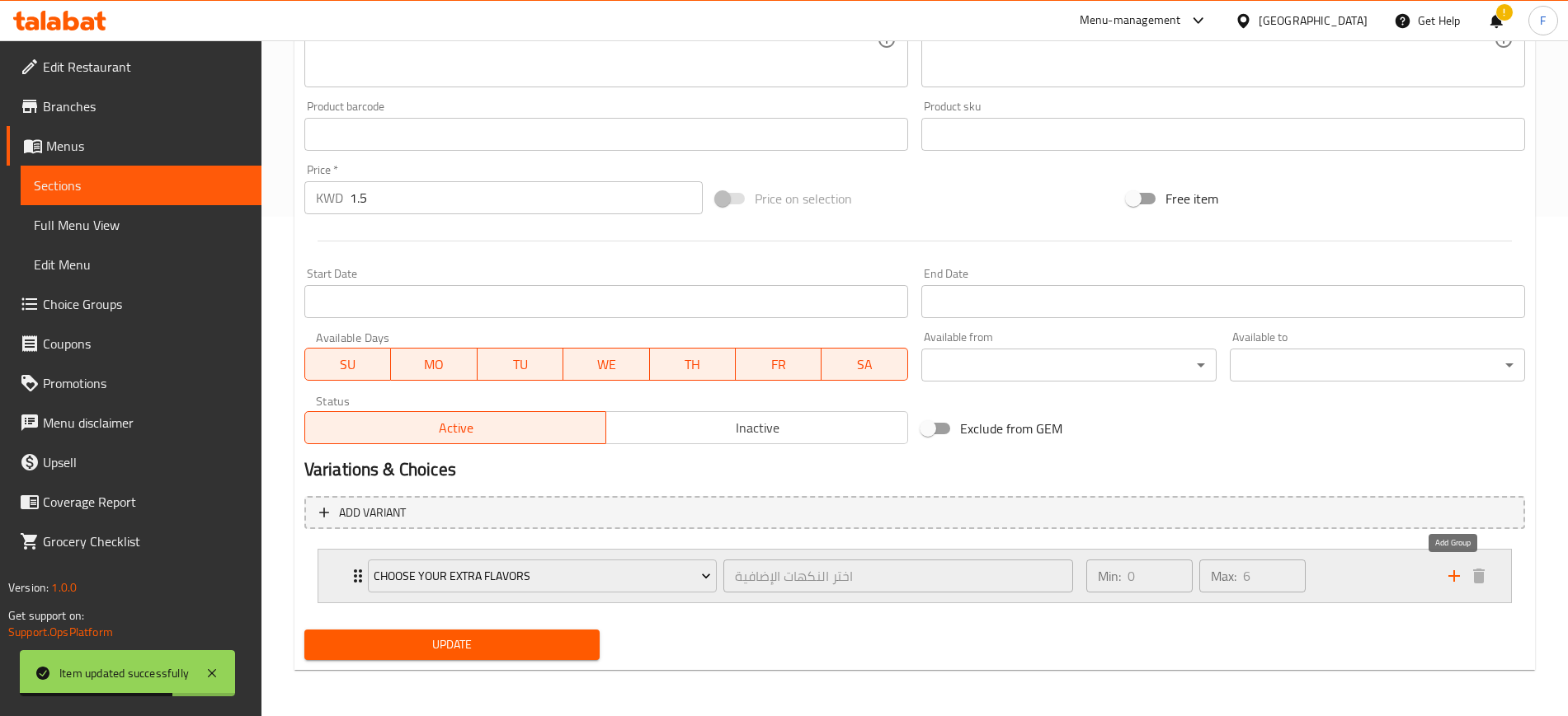
click at [1451, 571] on icon "add" at bounding box center [1454, 576] width 20 height 20
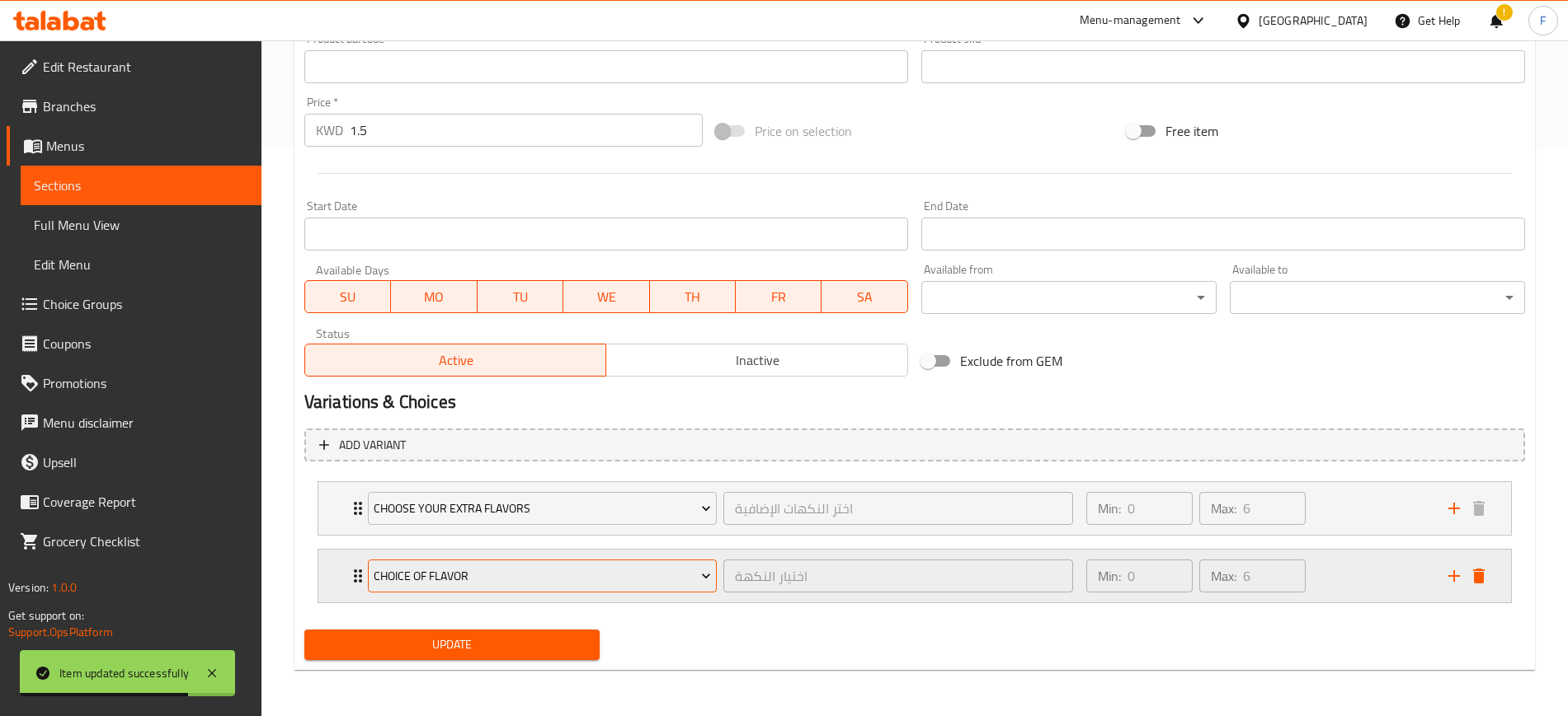
click at [585, 573] on span "choice of flavor" at bounding box center [542, 576] width 337 height 21
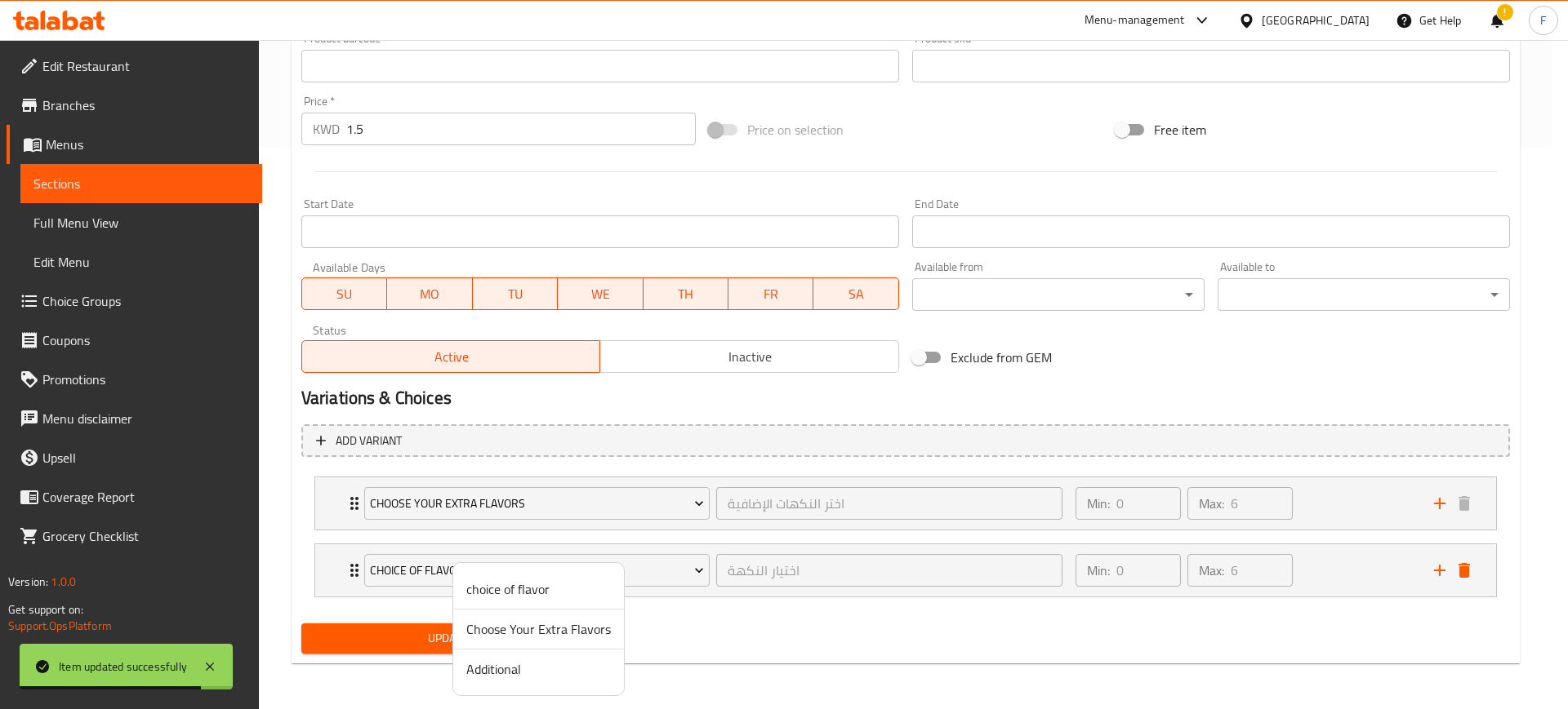
click at [568, 664] on span "Additional" at bounding box center [538, 669] width 144 height 20
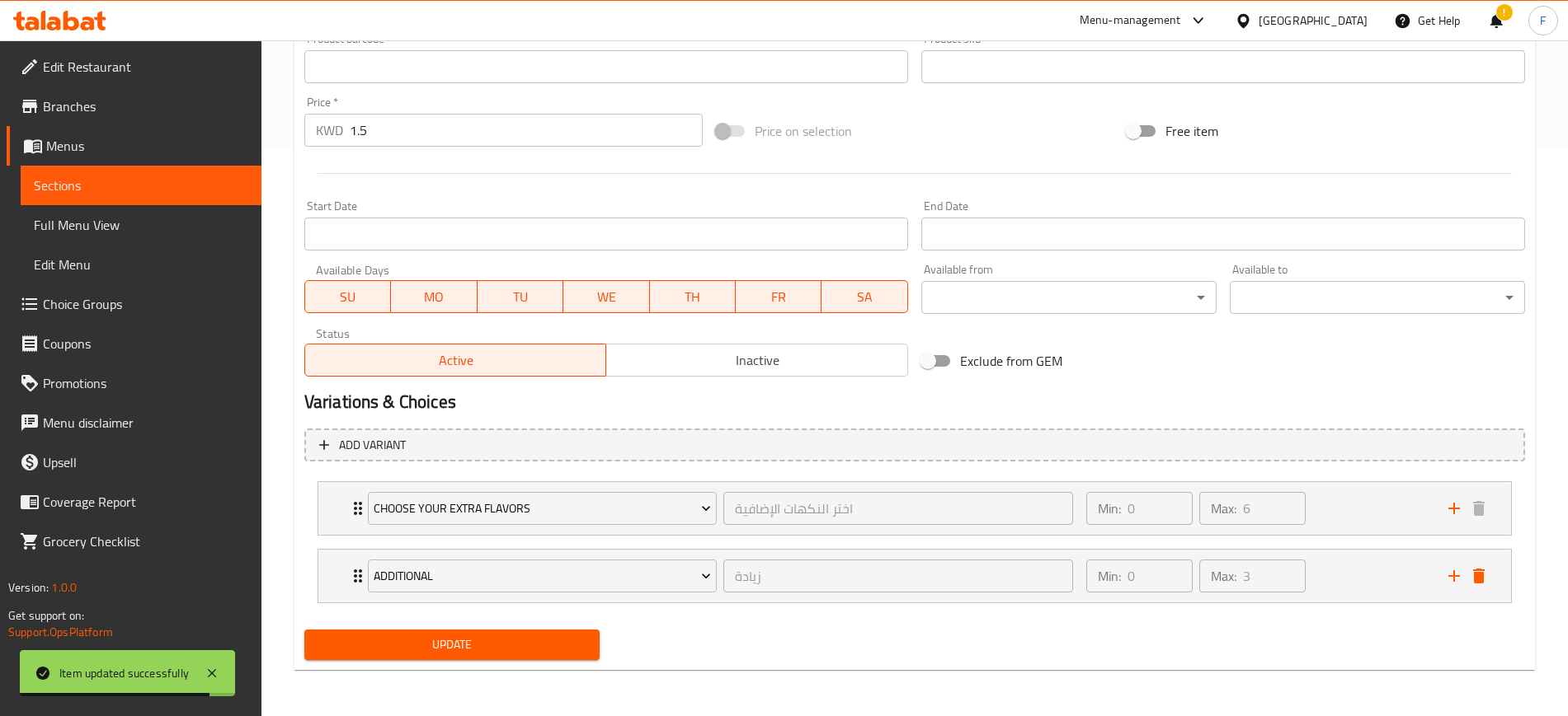
drag, startPoint x: 492, startPoint y: 628, endPoint x: 496, endPoint y: 650, distance: 22.4
click at [492, 635] on div "Update" at bounding box center [452, 645] width 309 height 43
click at [498, 653] on span "Update" at bounding box center [452, 645] width 269 height 21
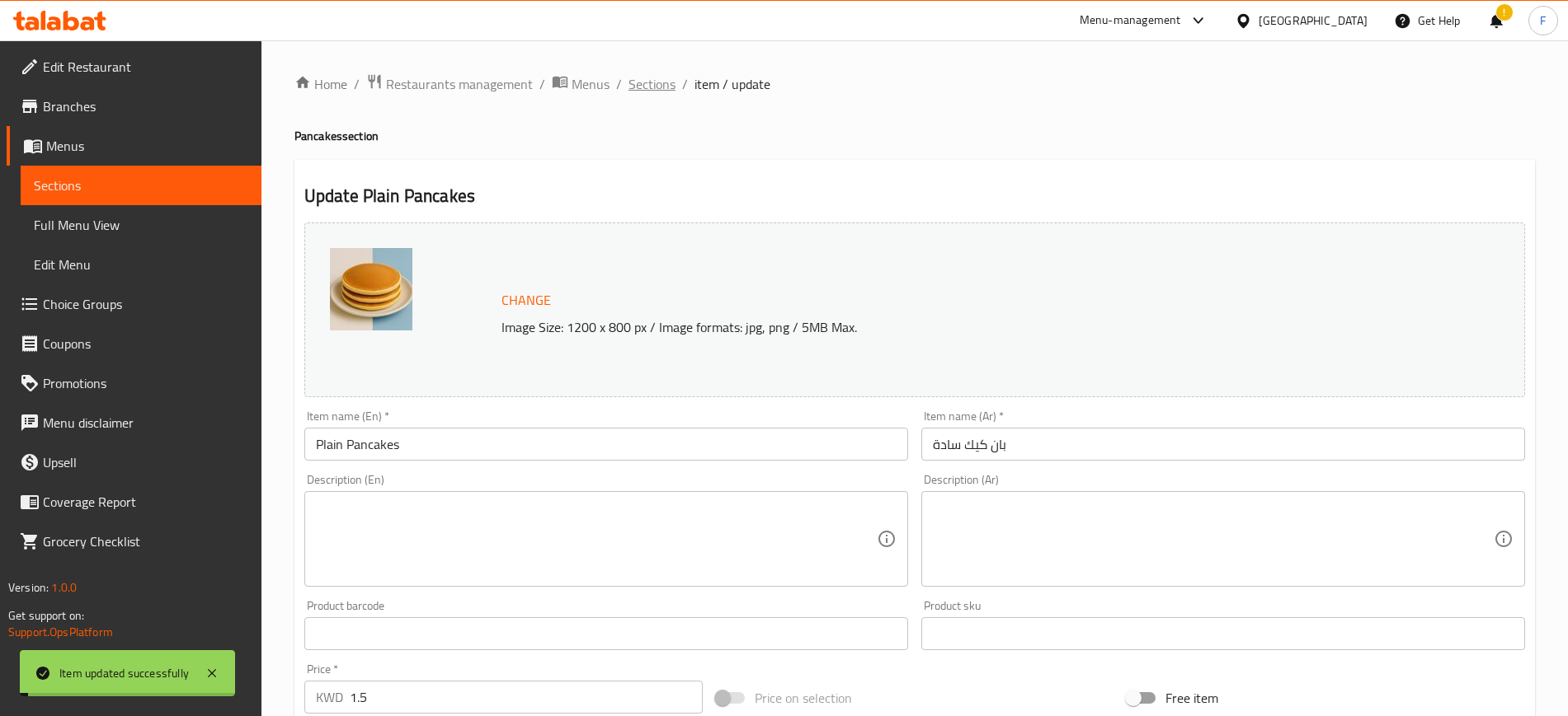
click at [663, 85] on span "Sections" at bounding box center [652, 84] width 47 height 20
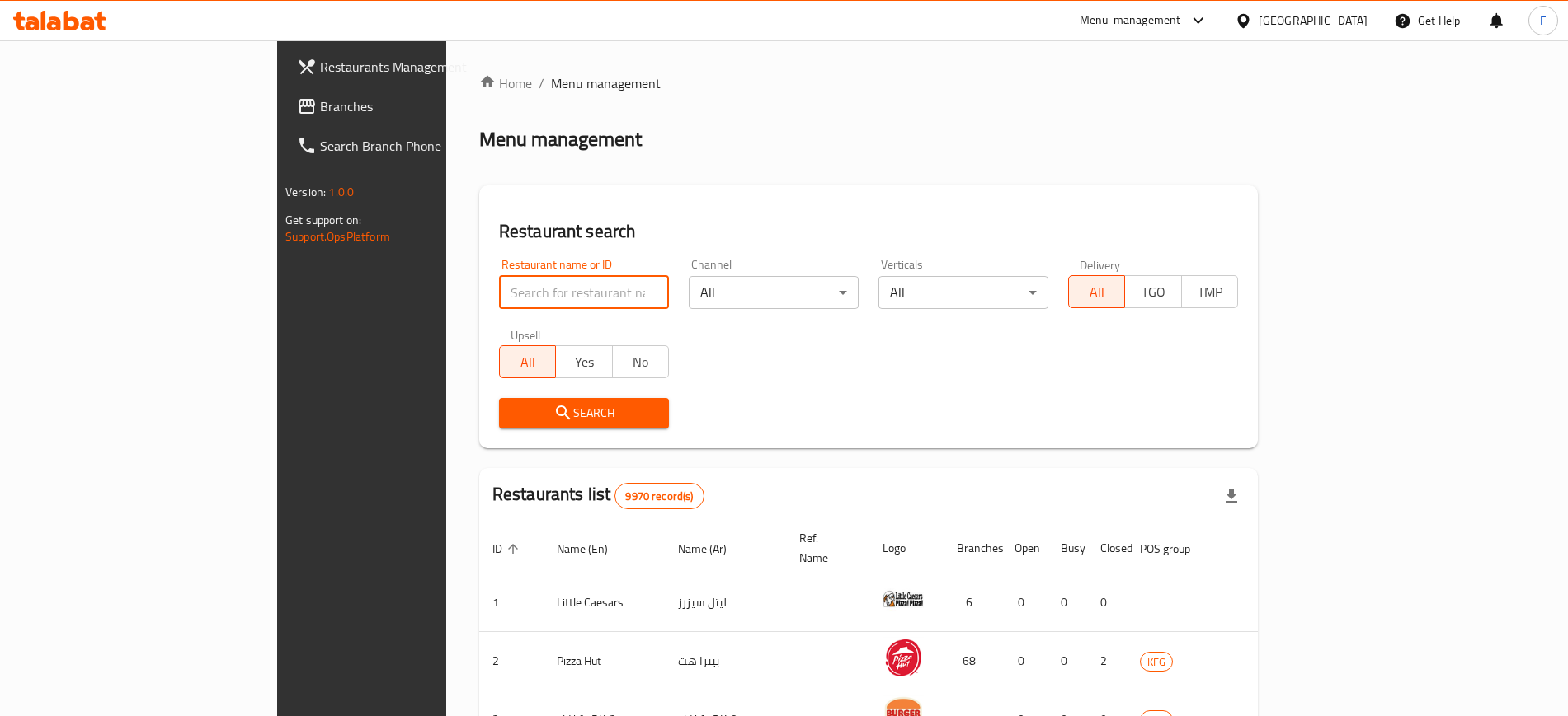
drag, startPoint x: 0, startPoint y: 0, endPoint x: 474, endPoint y: 291, distance: 556.2
click at [499, 291] on input "search" at bounding box center [584, 293] width 170 height 33
type input "[PERSON_NAME]"
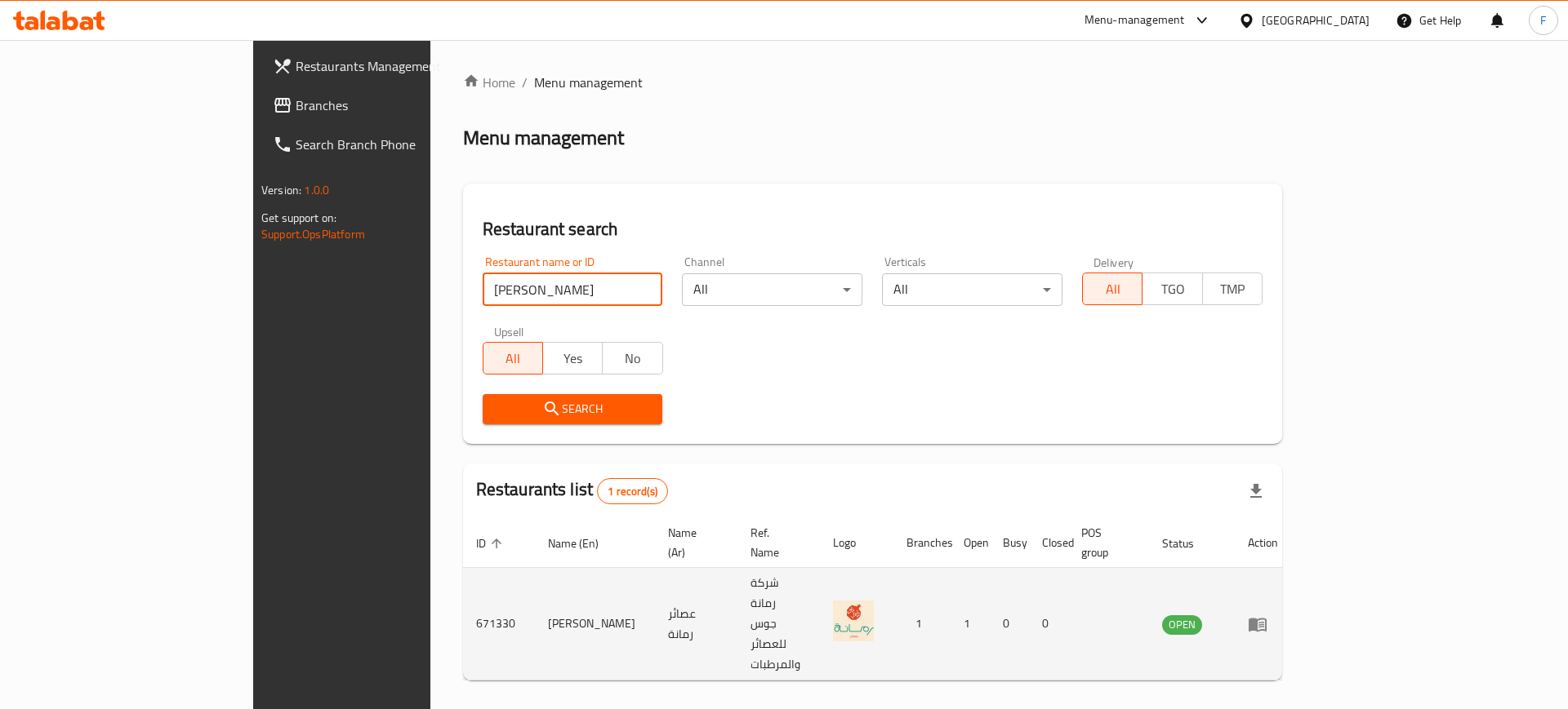
click at [1267, 615] on icon "enhanced table" at bounding box center [1257, 624] width 20 height 20
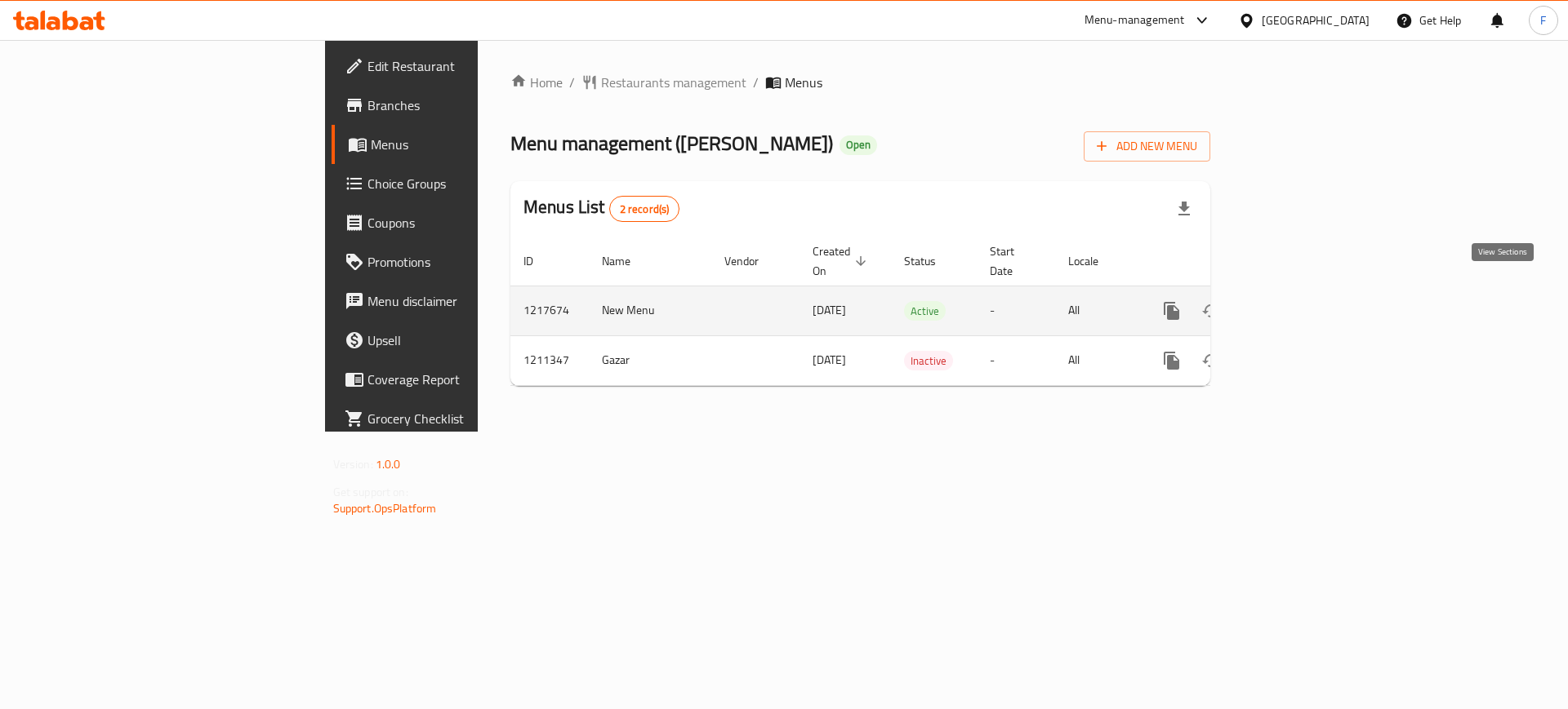
click at [1299, 301] on icon "enhanced table" at bounding box center [1289, 311] width 20 height 20
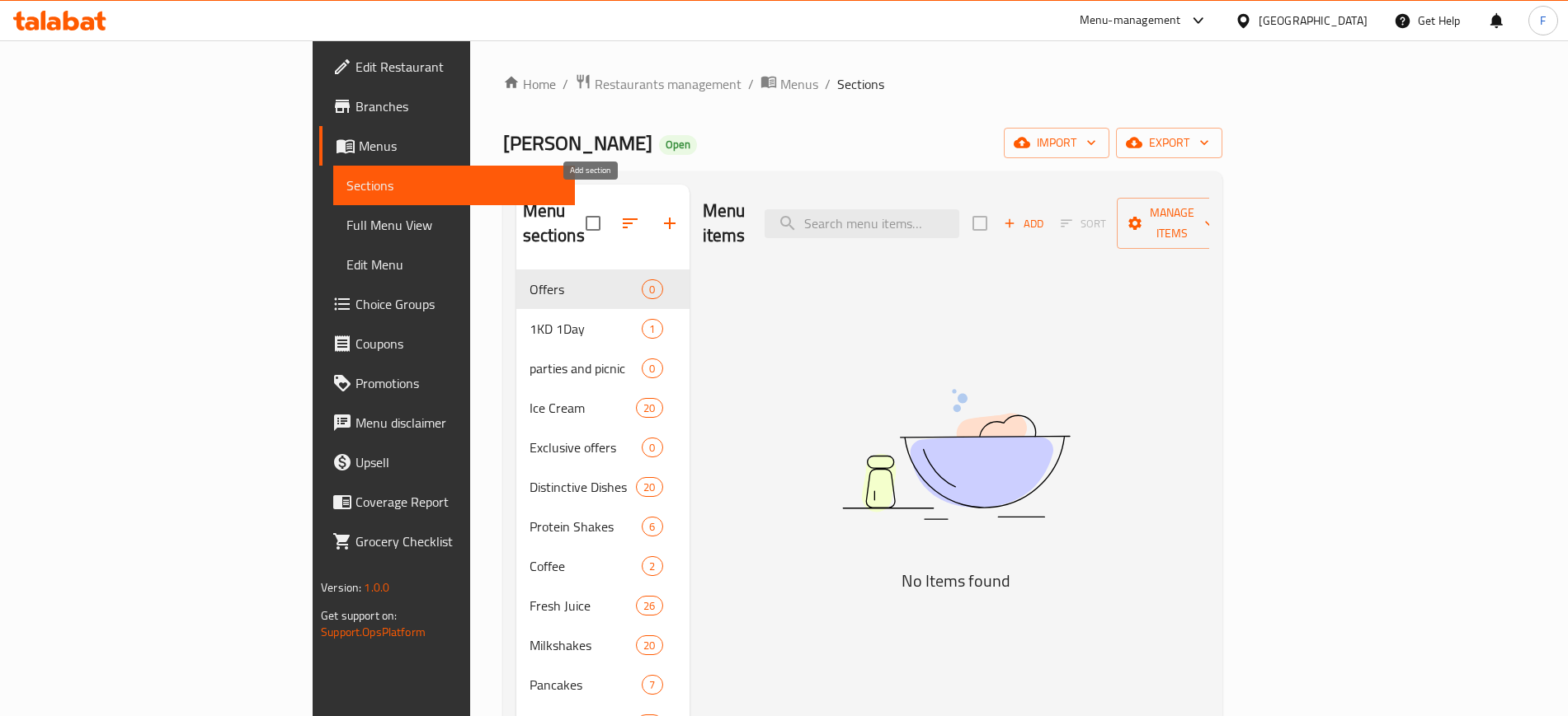
click at [660, 213] on icon "button" at bounding box center [670, 223] width 20 height 20
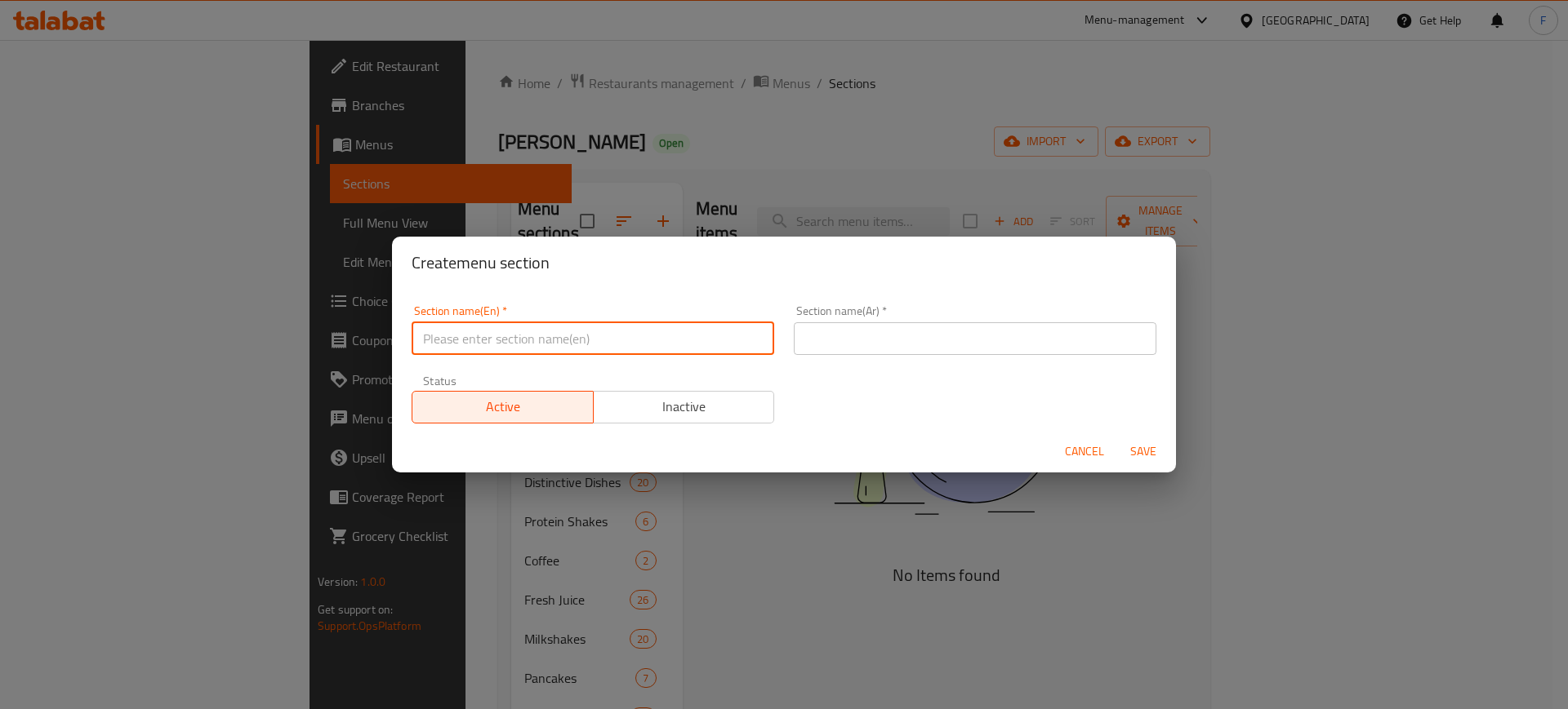
drag, startPoint x: 615, startPoint y: 330, endPoint x: 623, endPoint y: 331, distance: 8.1
click at [623, 331] on input "text" at bounding box center [593, 339] width 362 height 33
type input "MFG"
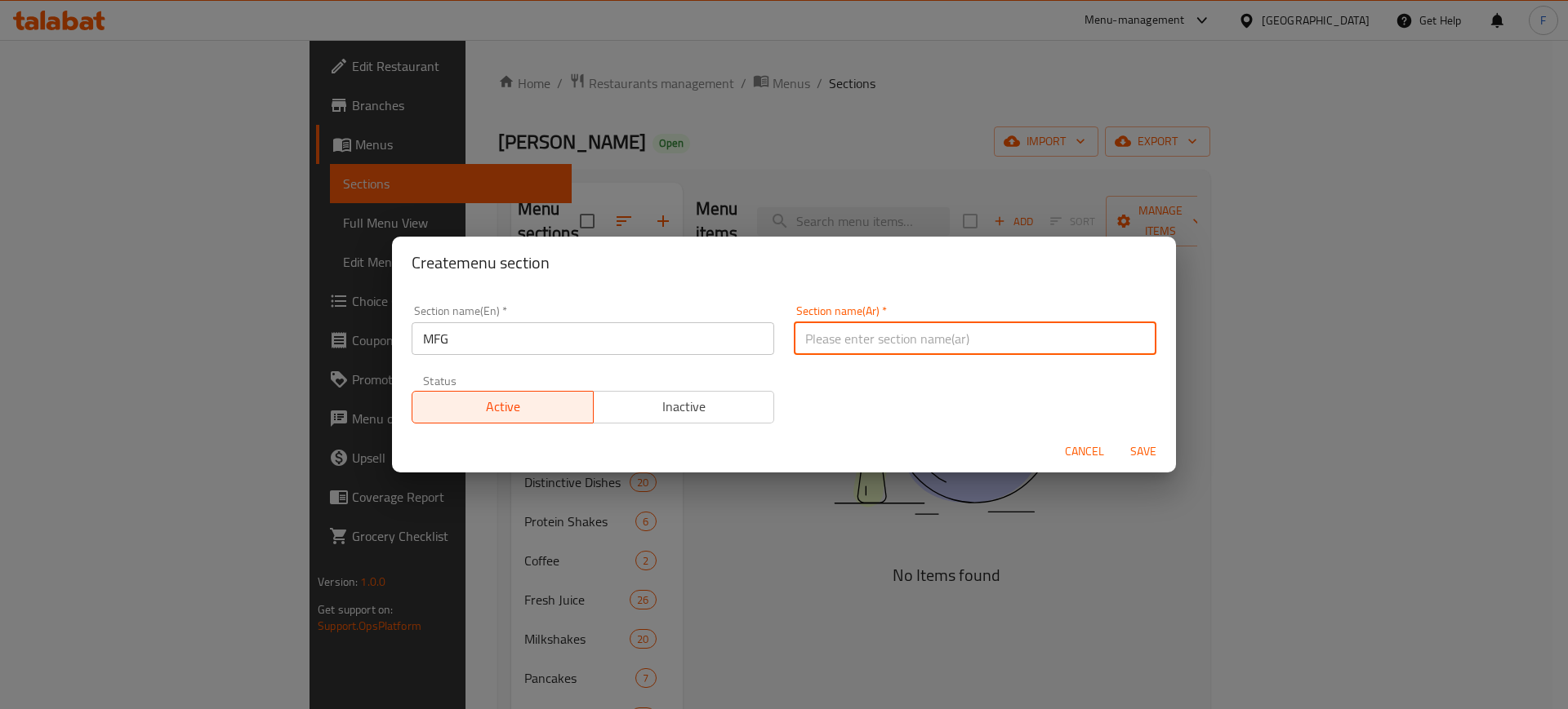
click at [872, 342] on input "text" at bounding box center [975, 339] width 362 height 33
type input "م ف ج"
click at [1135, 453] on span "Save" at bounding box center [1143, 451] width 40 height 21
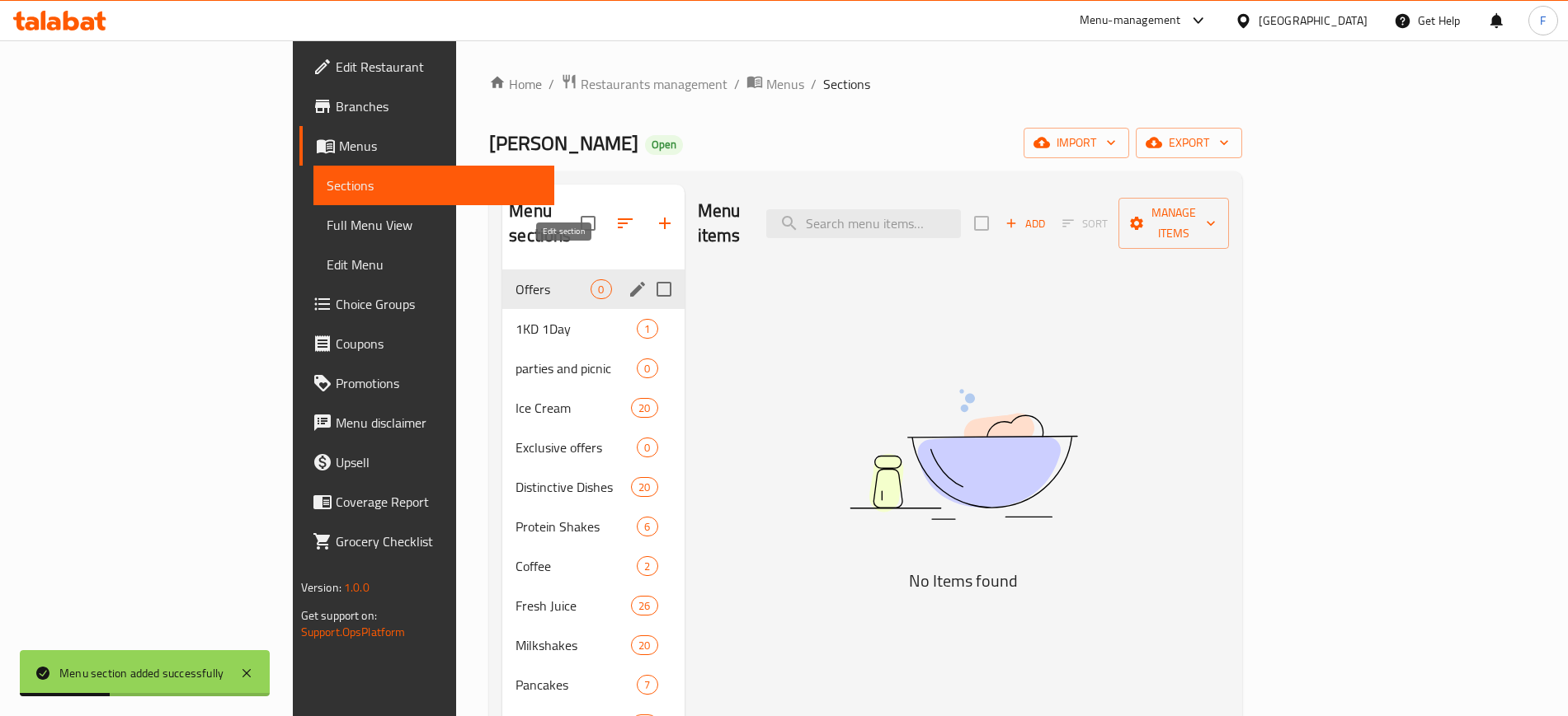
click at [630, 282] on icon "edit" at bounding box center [637, 289] width 15 height 15
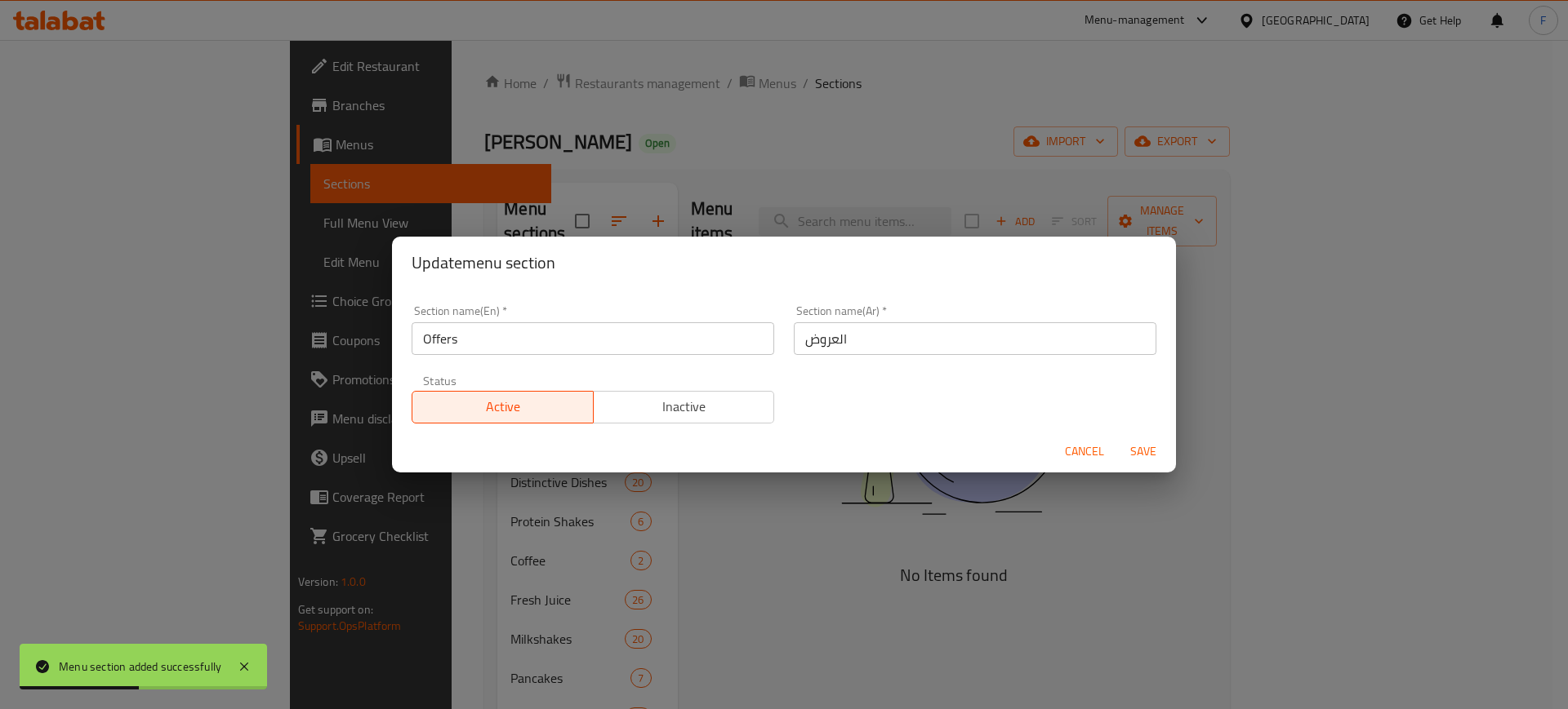
click at [1090, 454] on span "Cancel" at bounding box center [1085, 451] width 40 height 21
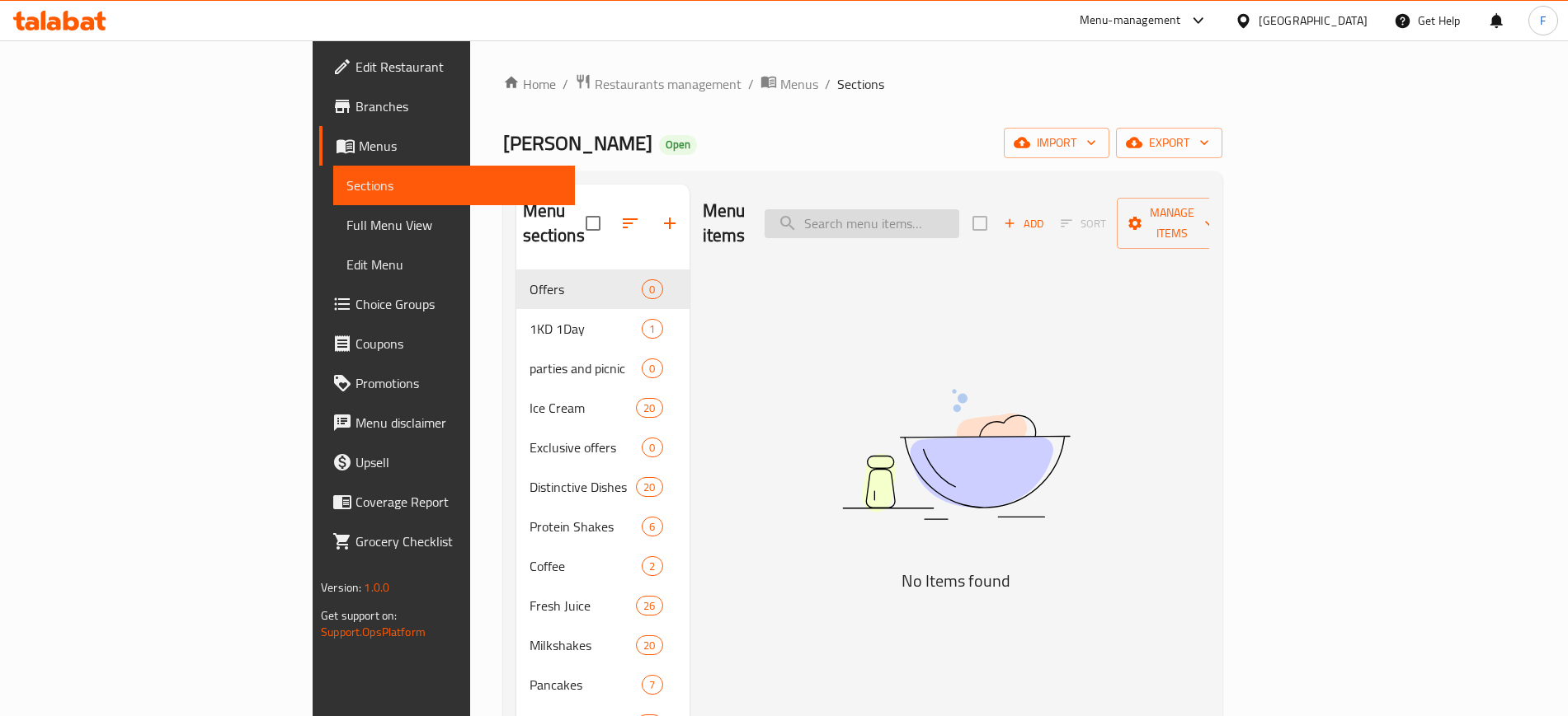
click at [959, 225] on input "search" at bounding box center [861, 224] width 194 height 29
type input "ة"
type input "m"
click at [781, 82] on span "Menus" at bounding box center [800, 84] width 38 height 20
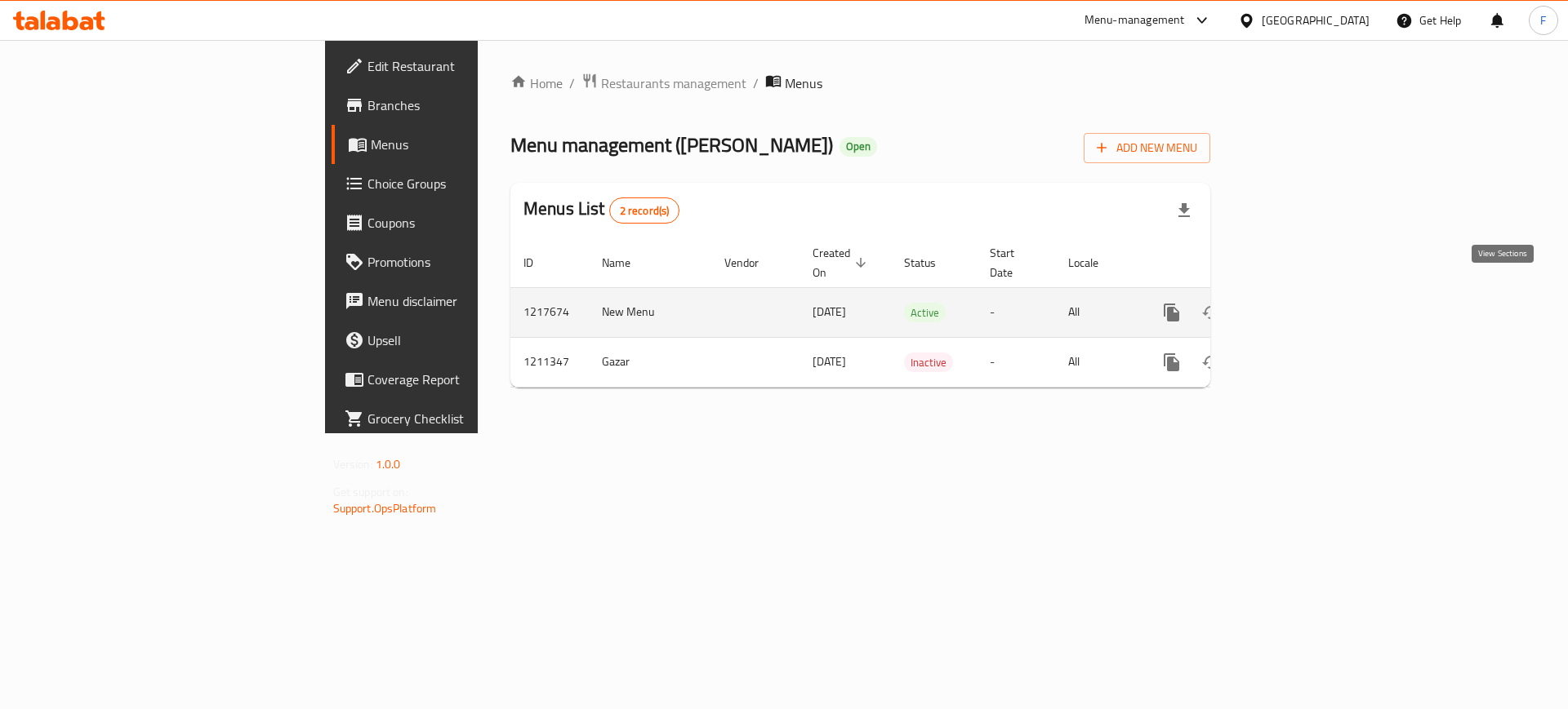
click at [1299, 303] on icon "enhanced table" at bounding box center [1289, 312] width 20 height 20
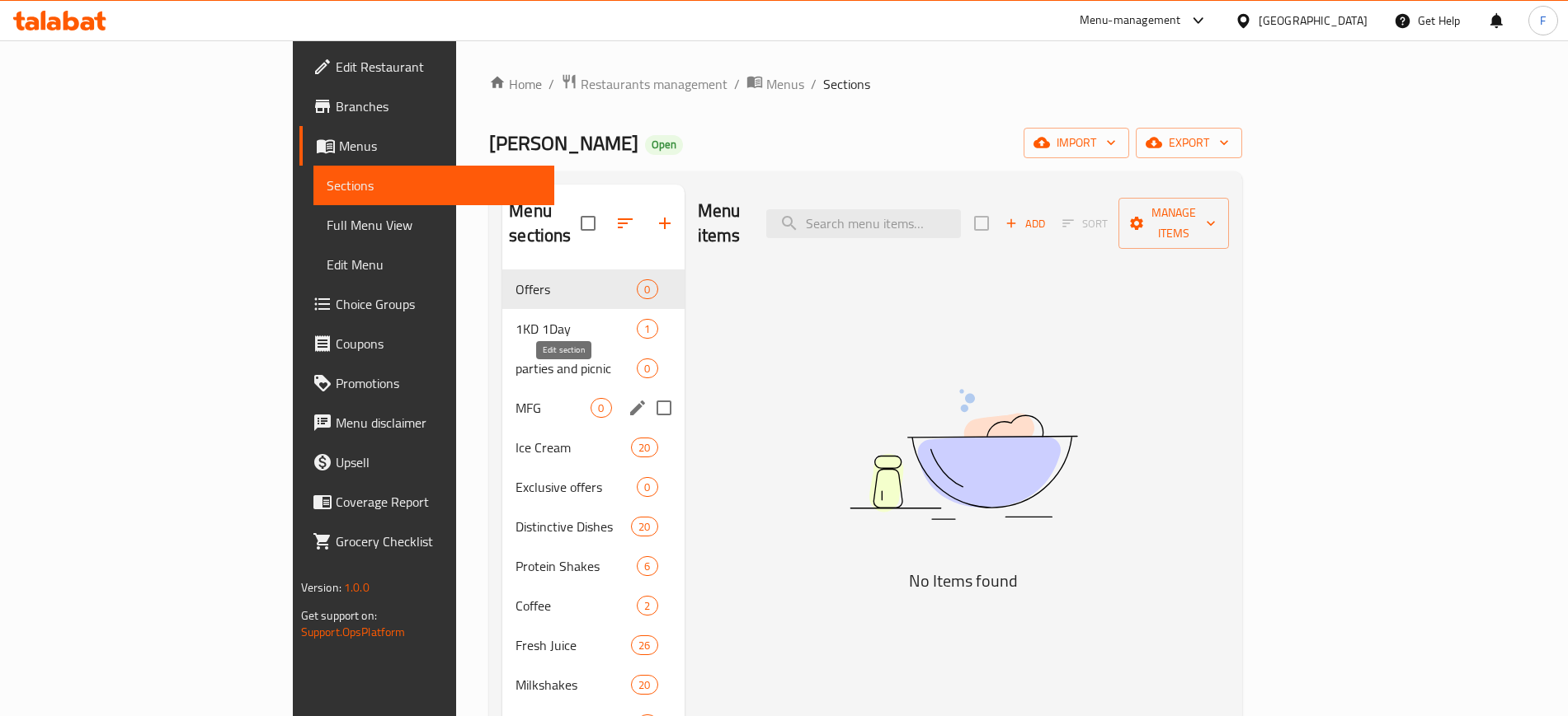
click at [628, 398] on icon "edit" at bounding box center [637, 407] width 20 height 20
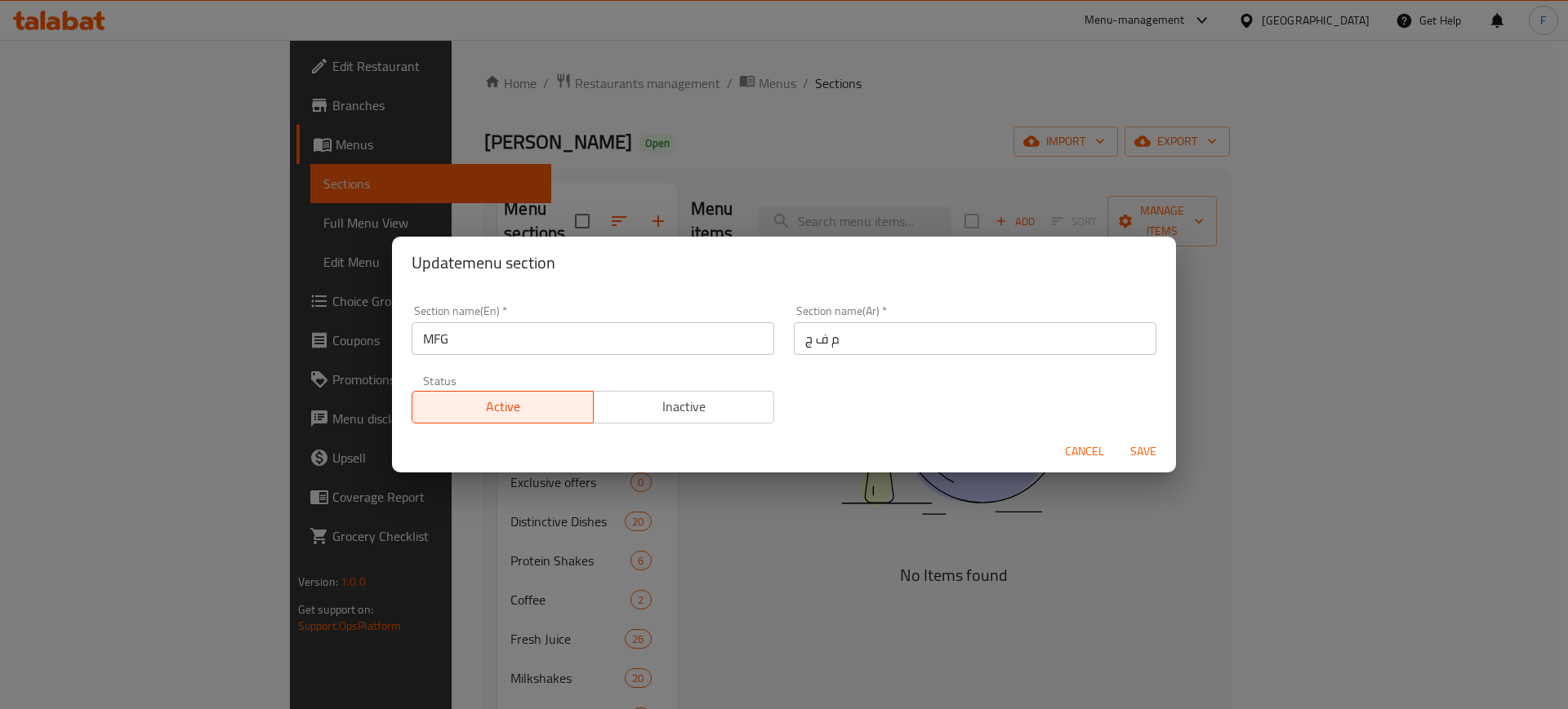
click at [697, 416] on span "Inactive" at bounding box center [684, 407] width 168 height 24
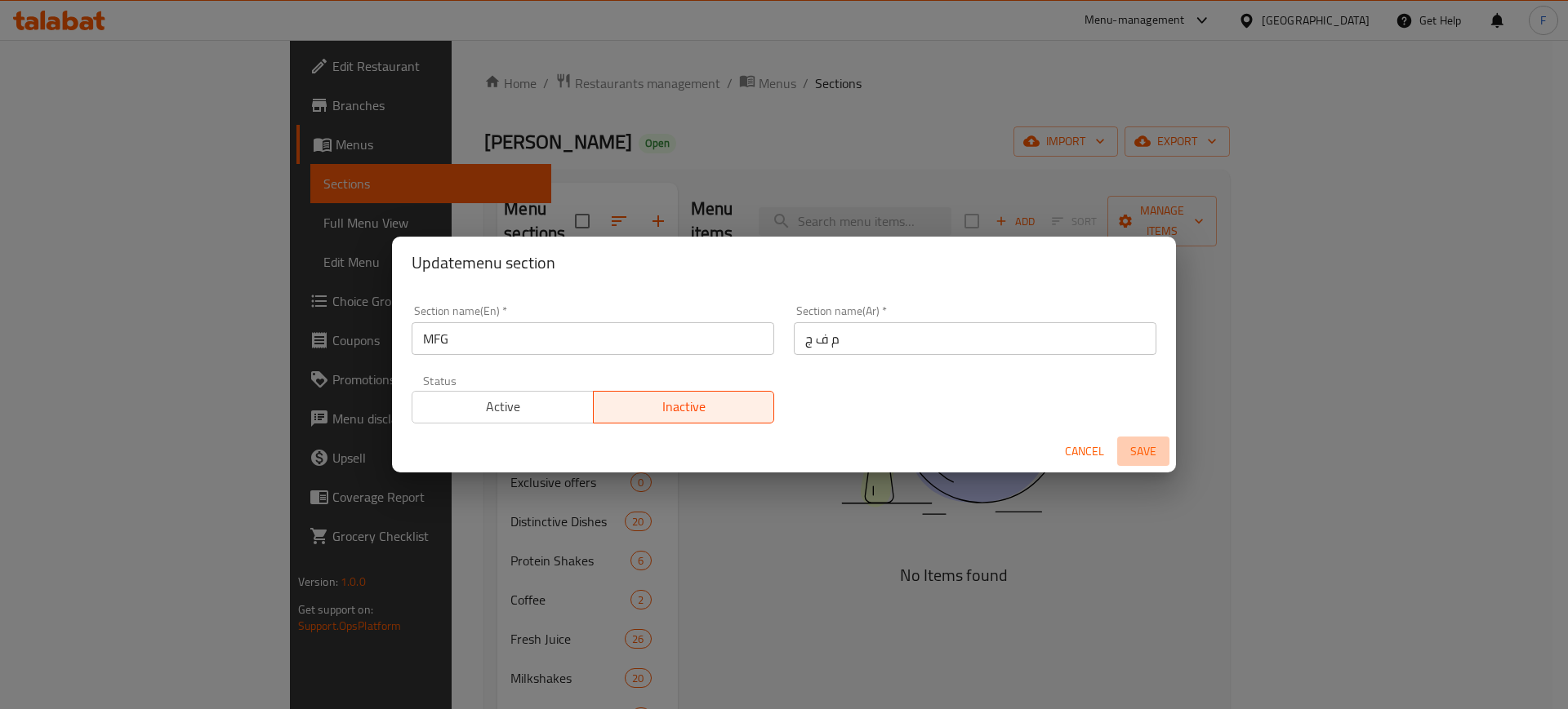
click at [1141, 457] on span "Save" at bounding box center [1143, 451] width 40 height 21
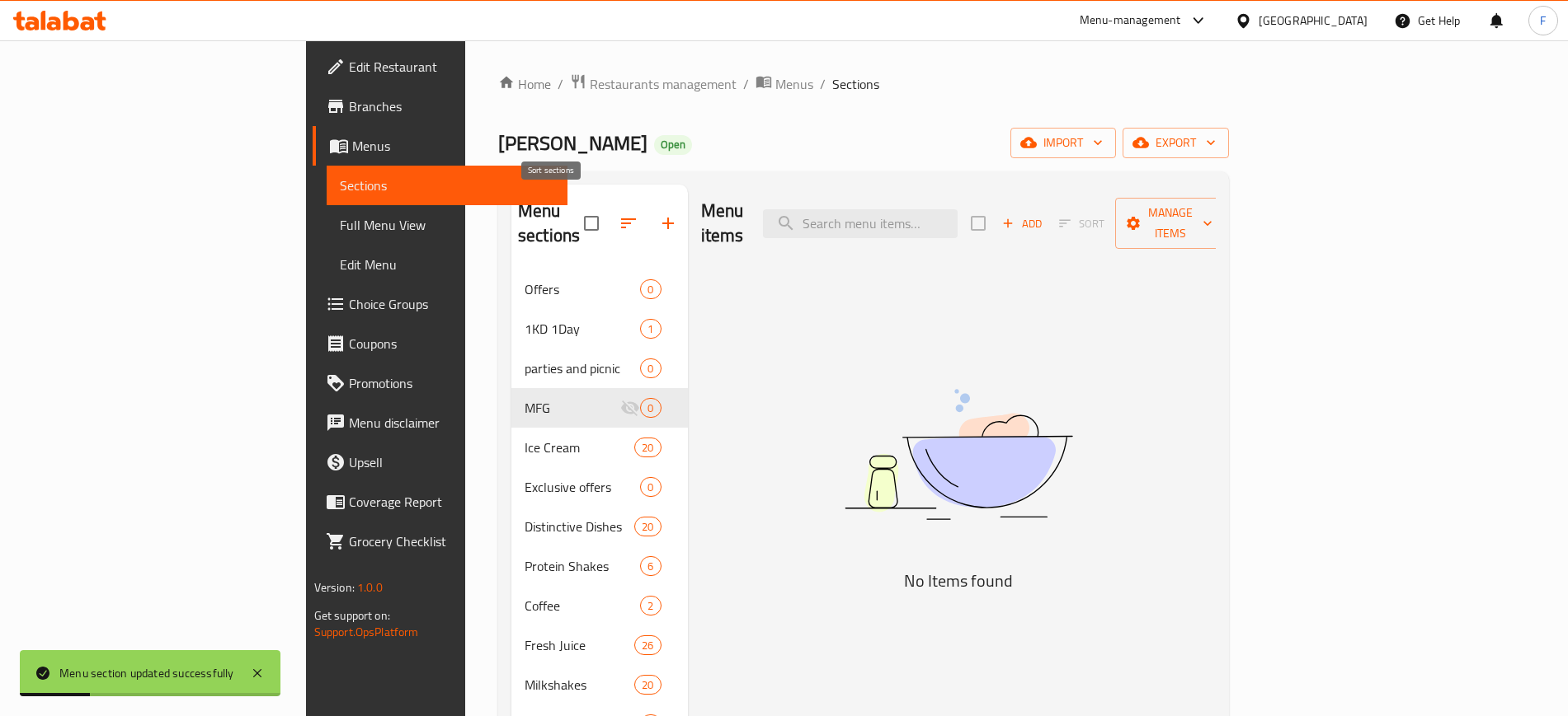
click at [618, 215] on icon "button" at bounding box center [628, 223] width 20 height 20
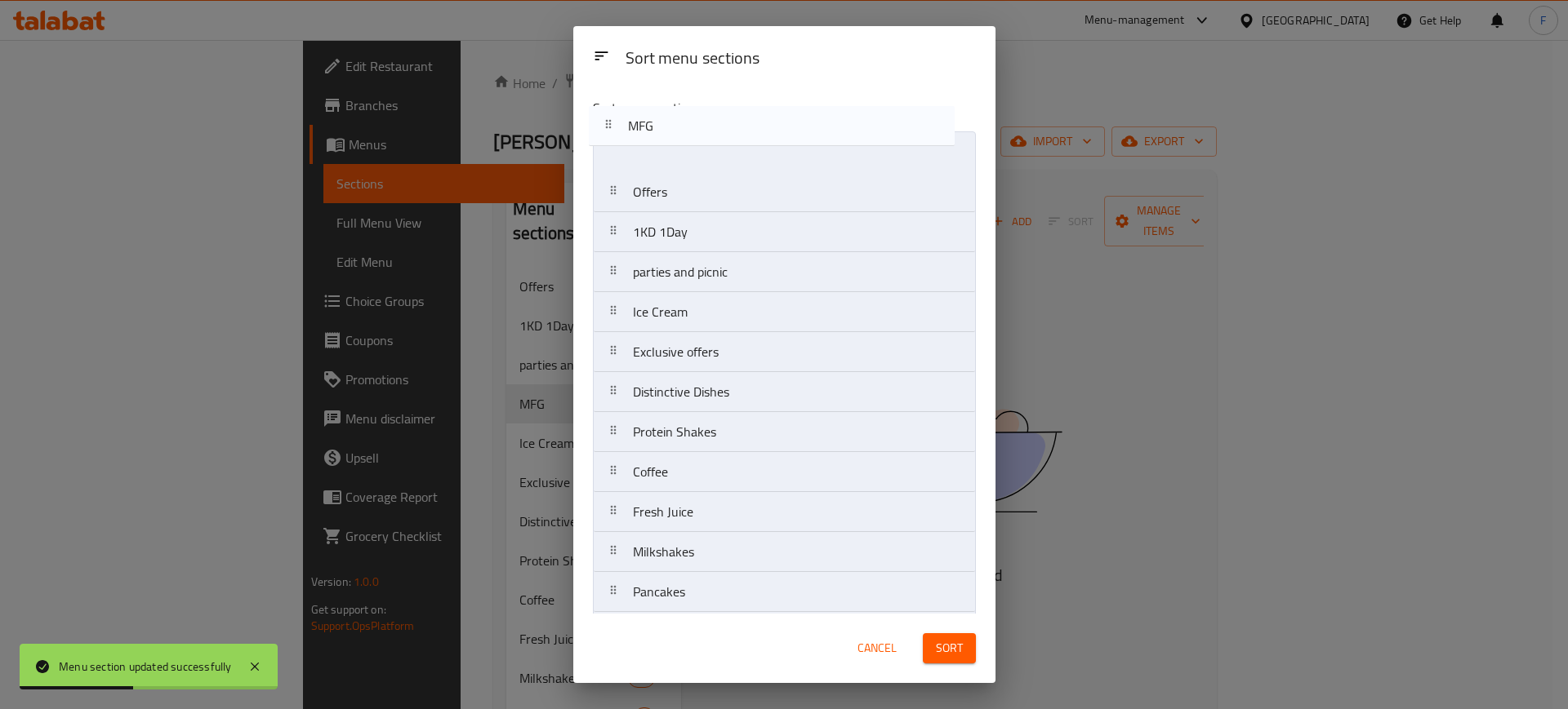
drag, startPoint x: 605, startPoint y: 276, endPoint x: 599, endPoint y: 124, distance: 152.1
click at [599, 124] on div "Sort menu sections Offers 1KD 1Day parties and picnic MFG Ice Cream Exclusive o…" at bounding box center [784, 349] width 422 height 529
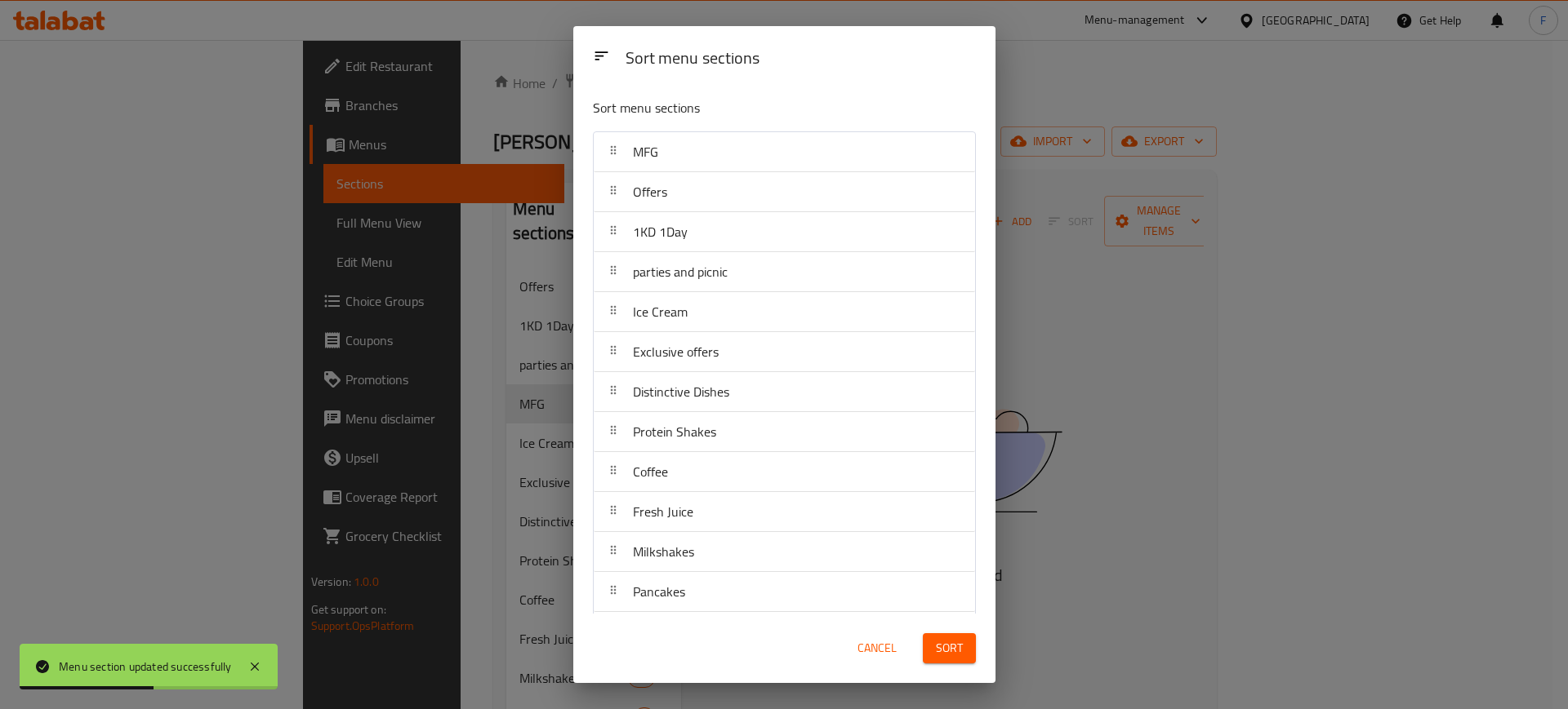
click at [958, 644] on span "Sort" at bounding box center [949, 649] width 27 height 21
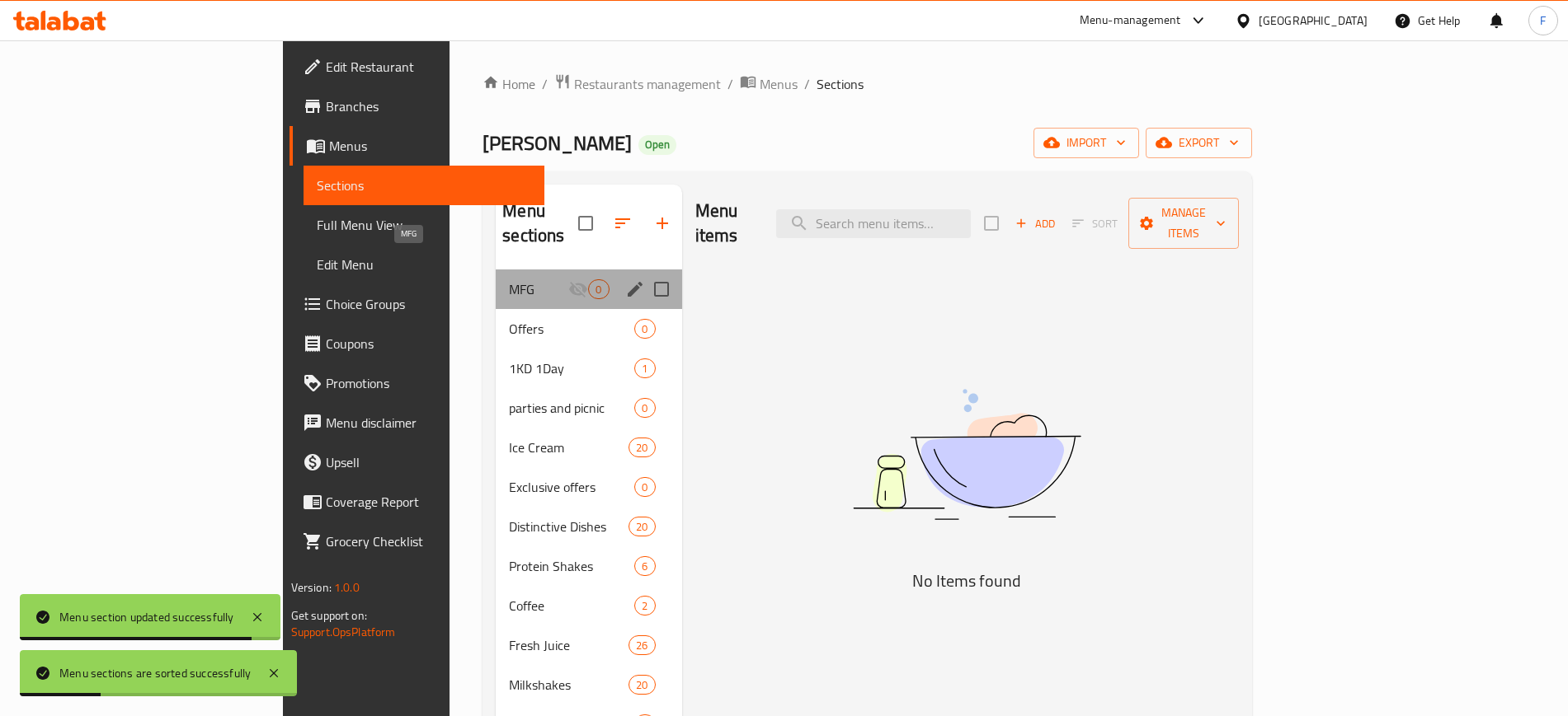
click at [509, 279] on span "MFG" at bounding box center [539, 289] width 59 height 20
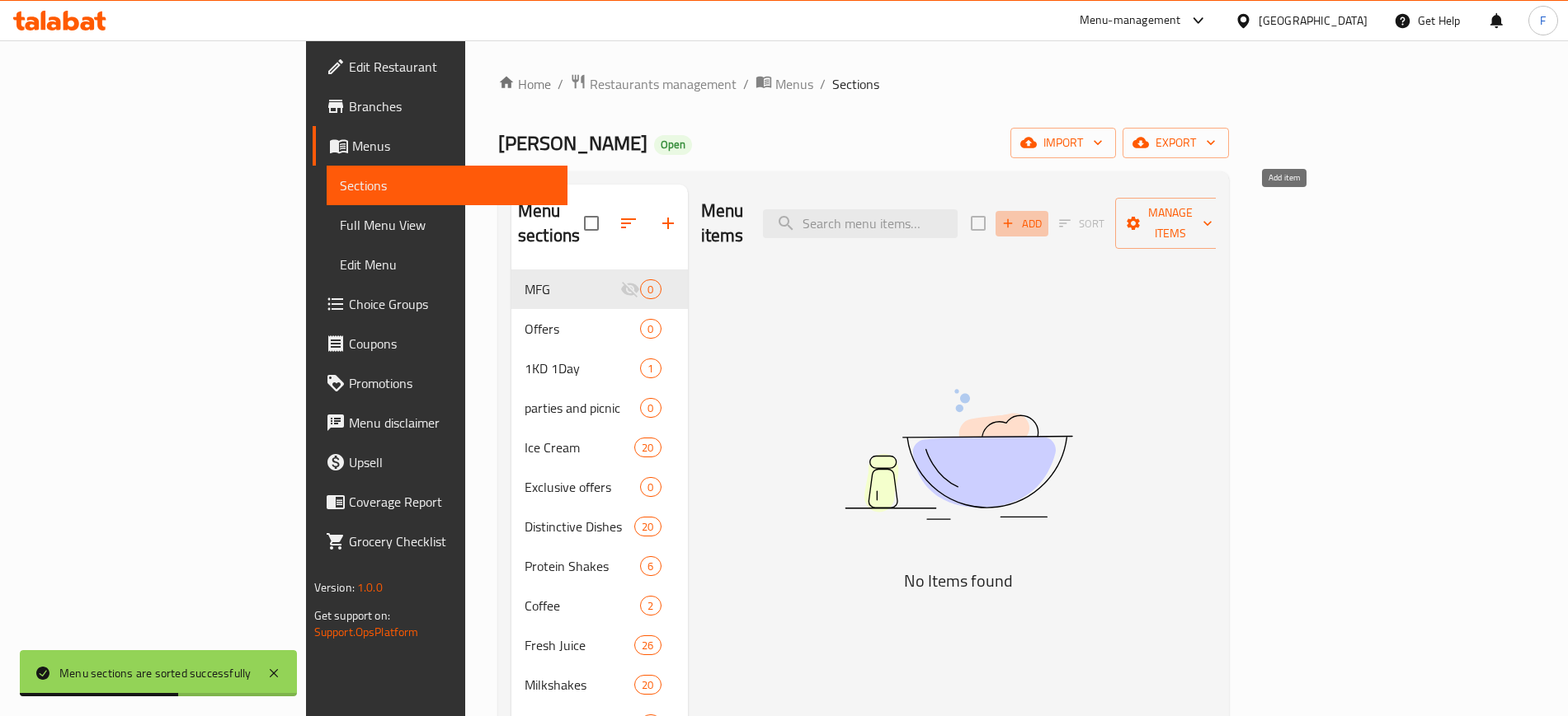
click at [1044, 214] on span "Add" at bounding box center [1021, 224] width 44 height 19
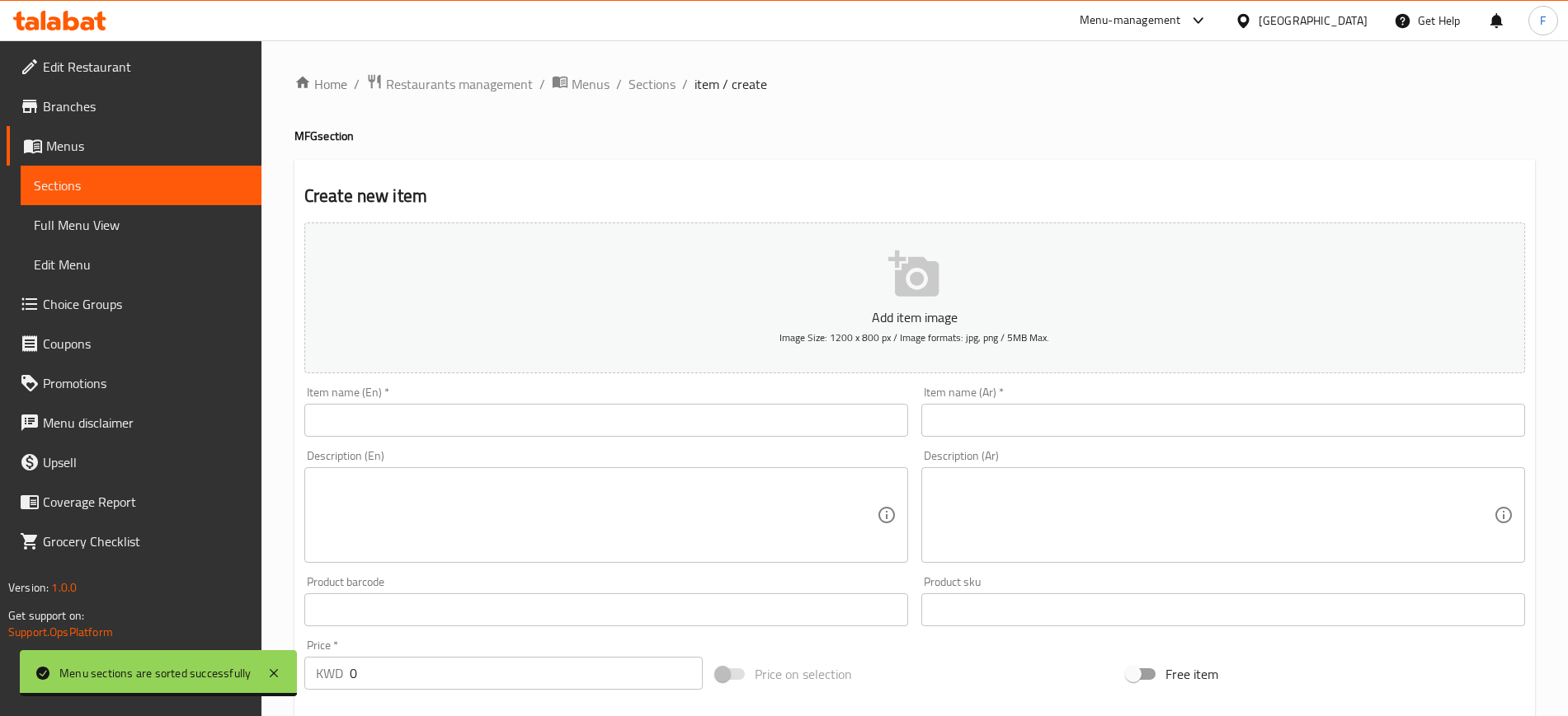
drag, startPoint x: 422, startPoint y: 666, endPoint x: 317, endPoint y: 662, distance: 105.1
click at [317, 662] on div "KWD 0 Price *" at bounding box center [503, 674] width 398 height 33
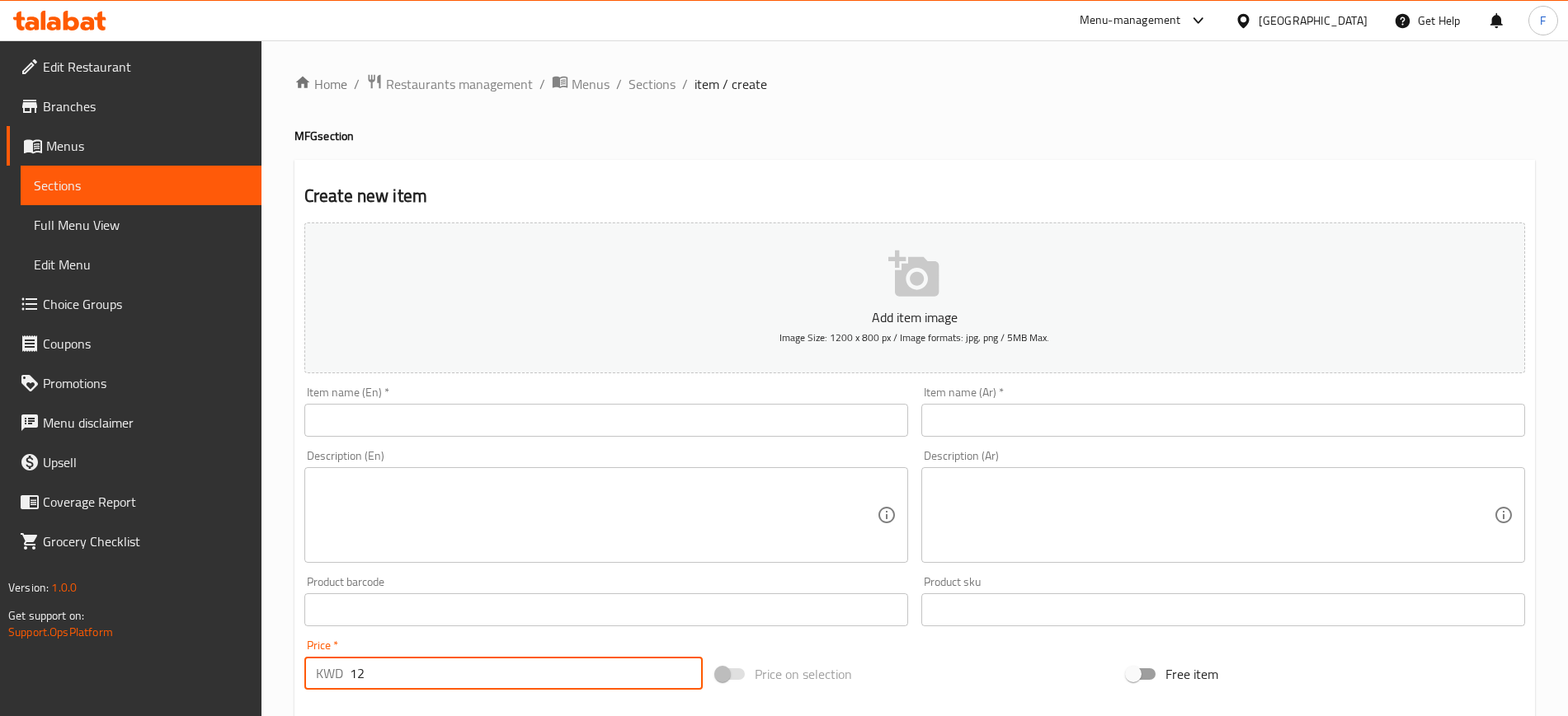
type input "12"
click at [1053, 471] on div "Description (Ar)" at bounding box center [1223, 515] width 604 height 95
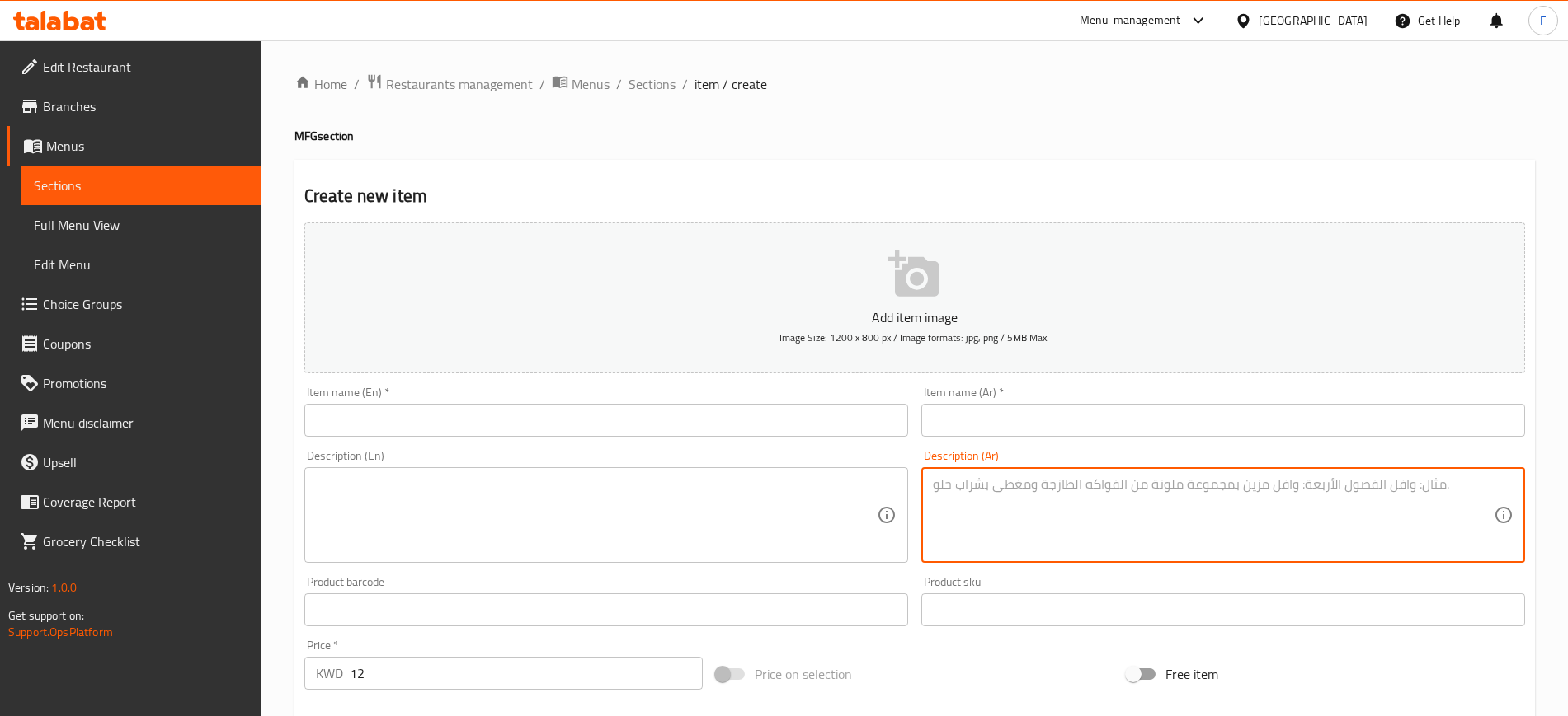
paste textarea "الوصف : بوكس عصائر طازجة 200 ملي عدد 10"
drag, startPoint x: 1131, startPoint y: 485, endPoint x: 1207, endPoint y: 495, distance: 76.7
click at [1207, 495] on textarea "الوصف : بوكس عصائر طازجة 200 ملي عدد 10" at bounding box center [1212, 516] width 561 height 78
type textarea "بوكس عصائر طازجة 200 ملي عدد 10"
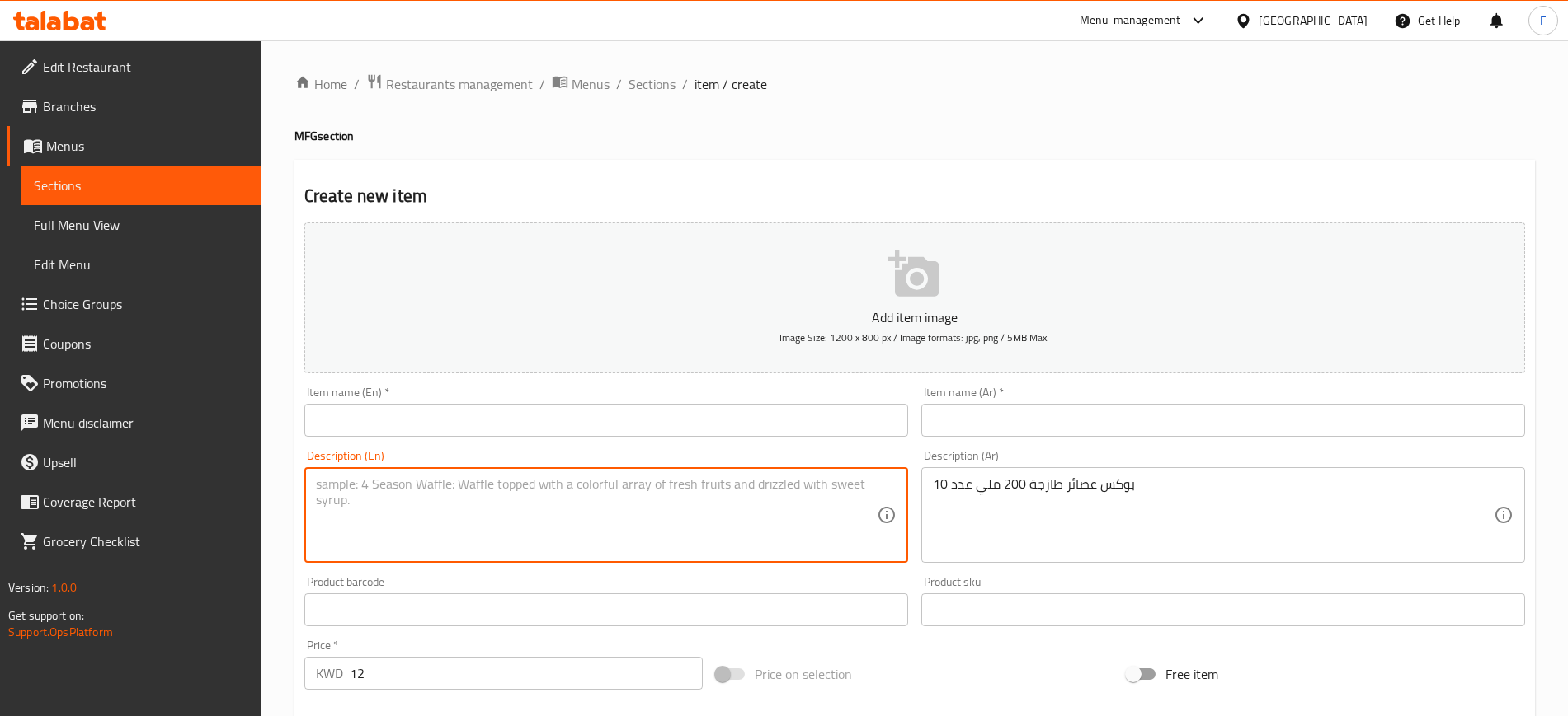
click at [500, 511] on textarea at bounding box center [596, 516] width 561 height 78
type textarea "q"
paste textarea "Box of fresh juices 200 ml, quantity 10"
click at [318, 478] on textarea "10 pieces of Box of fresh juices 200 ml, quantity 10" at bounding box center [596, 516] width 561 height 78
drag, startPoint x: 434, startPoint y: 484, endPoint x: 456, endPoint y: 487, distance: 22.2
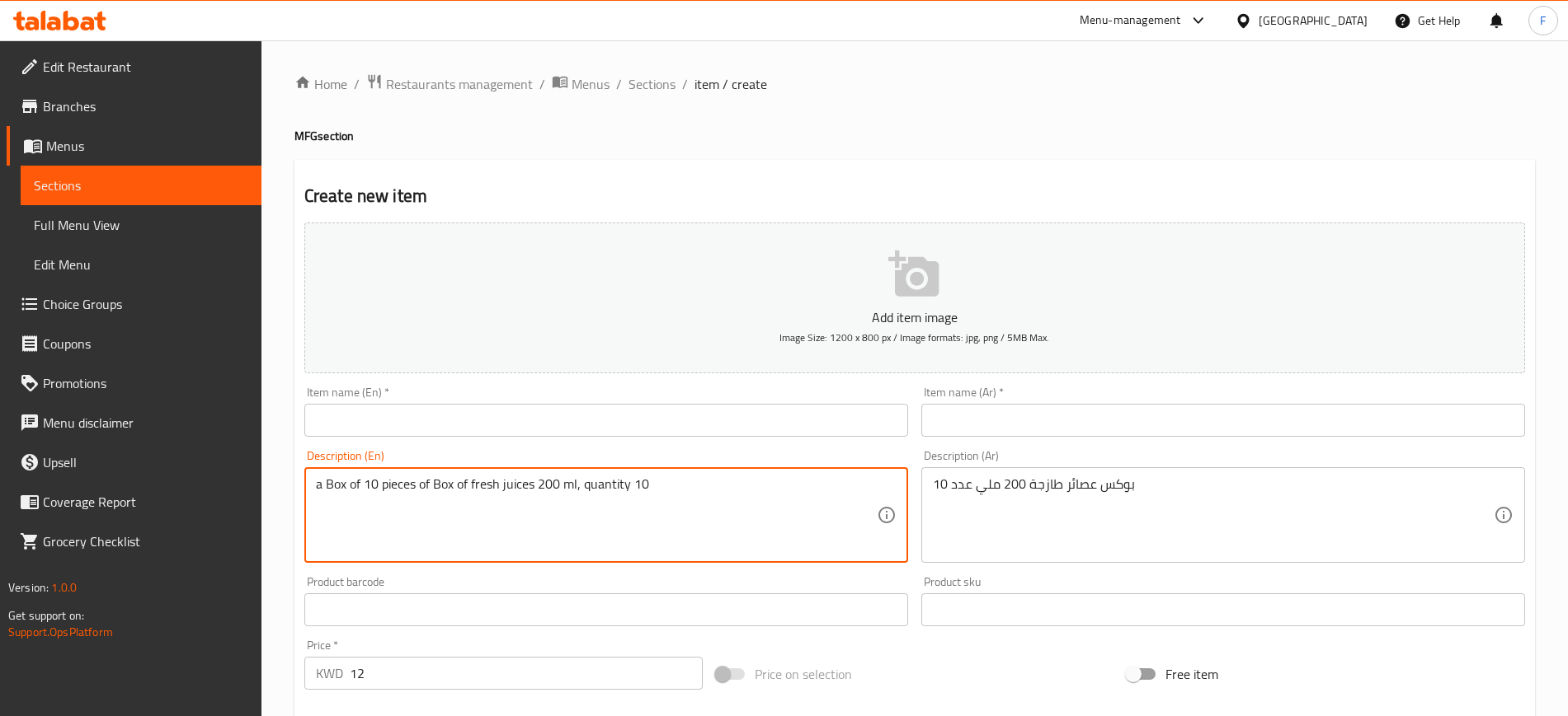
click at [456, 487] on textarea "a Box of 10 pieces of Box of fresh juices 200 ml, quantity 10" at bounding box center [596, 516] width 561 height 78
drag, startPoint x: 580, startPoint y: 487, endPoint x: 539, endPoint y: 477, distance: 42.2
click at [539, 477] on textarea "a Box of 10 pieces of fresh juices 200 ml, quantity 10" at bounding box center [596, 516] width 561 height 78
type textarea "a Box of 10 pieces of fresh juices 200 ml"
click at [922, 316] on p "Add item image" at bounding box center [914, 317] width 1169 height 20
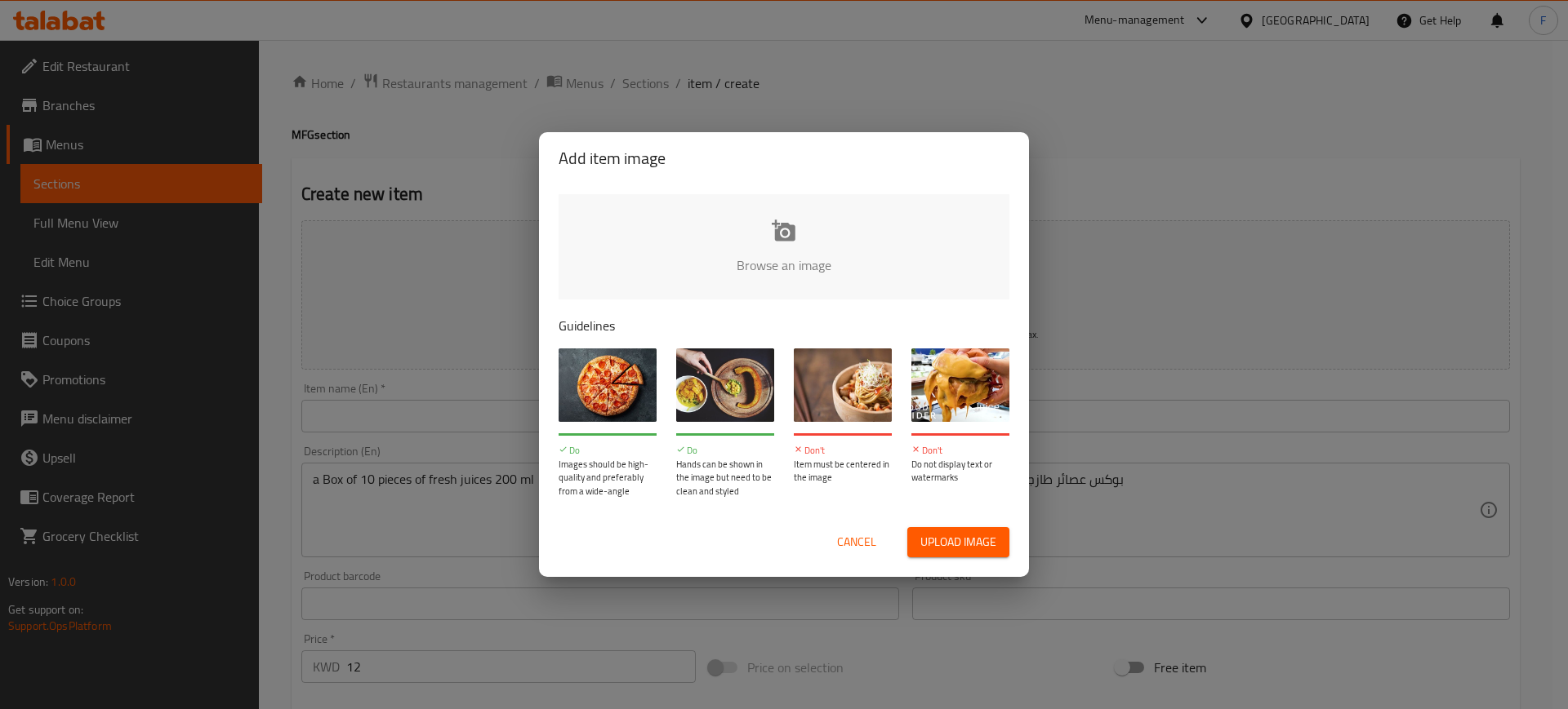
click at [817, 266] on input "file" at bounding box center [1335, 270] width 1554 height 153
type input "C:\fakepath\WhatsApp Image [DATE] 3.49.40 PM.jpeg"
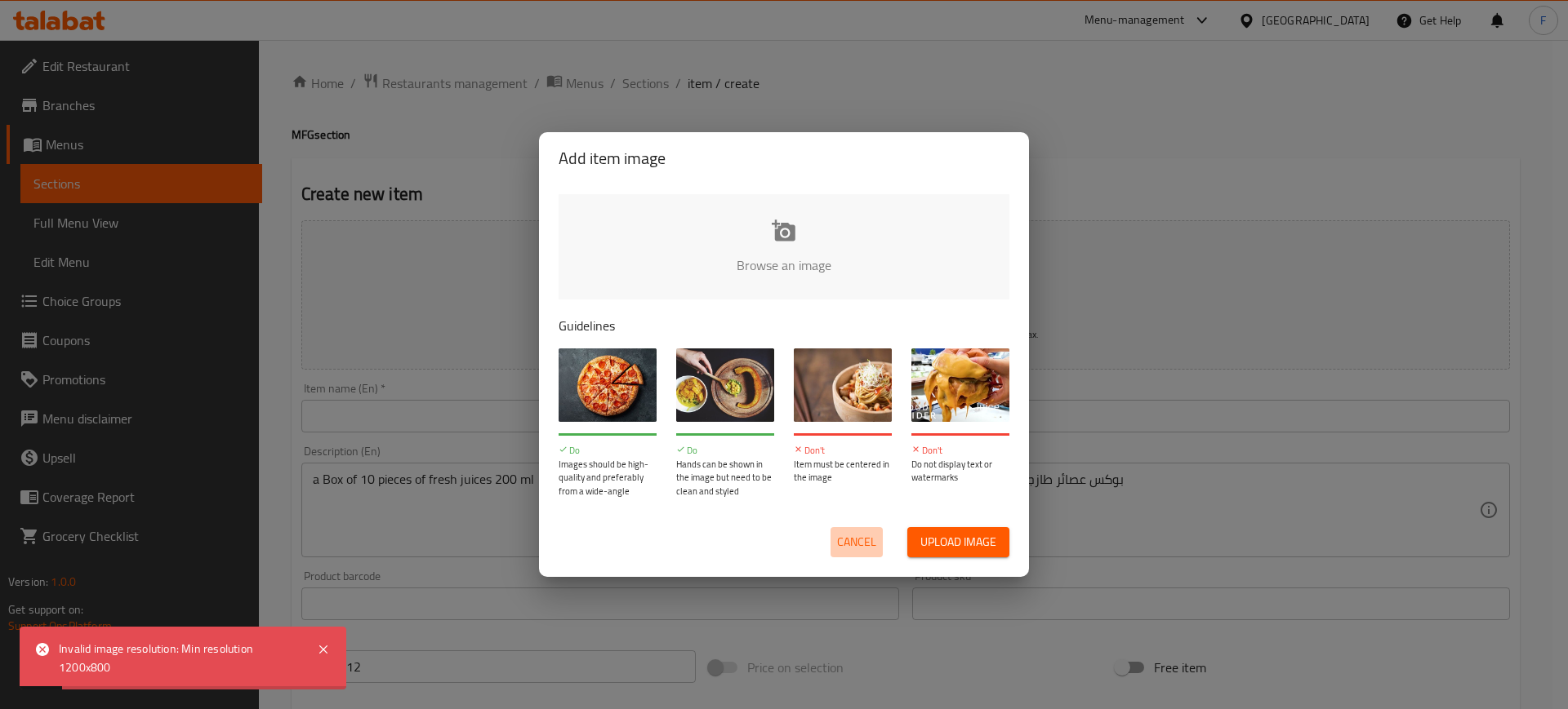
click at [870, 542] on span "Cancel" at bounding box center [857, 542] width 40 height 21
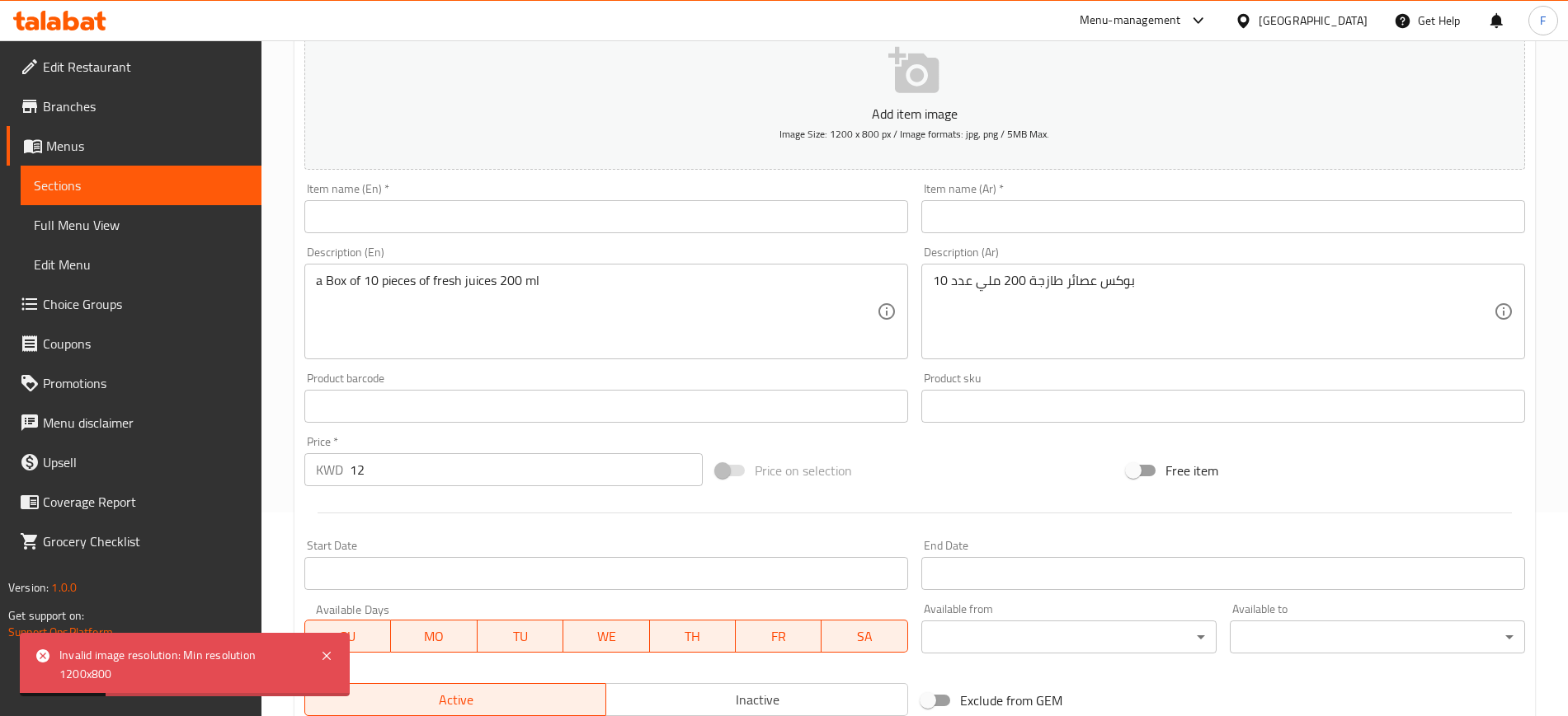
scroll to position [103, 0]
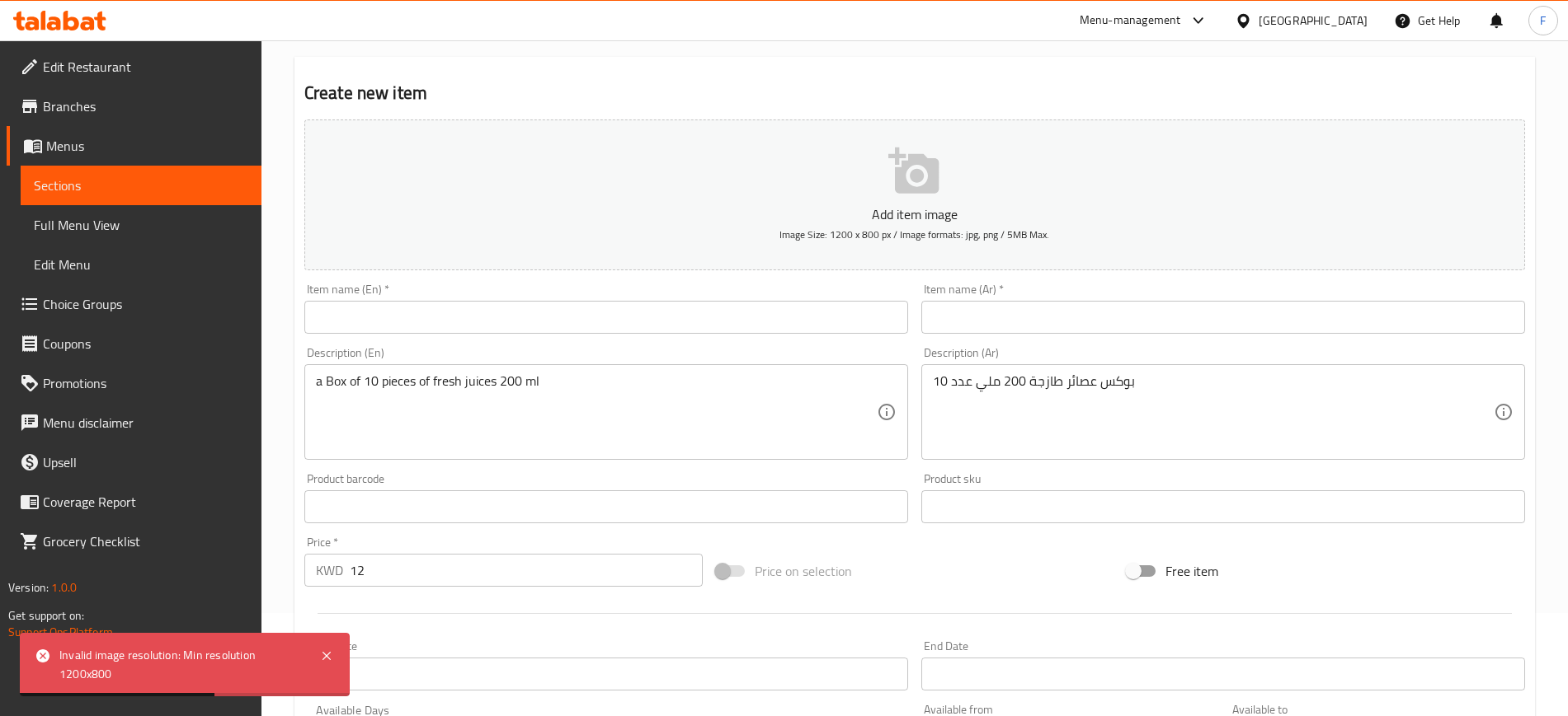
click at [977, 294] on div "Item name (Ar)   * Item name (Ar) *" at bounding box center [1223, 309] width 604 height 50
click at [982, 306] on input "text" at bounding box center [1223, 317] width 604 height 33
paste input "الخيارات من العصائر الطبيعية"
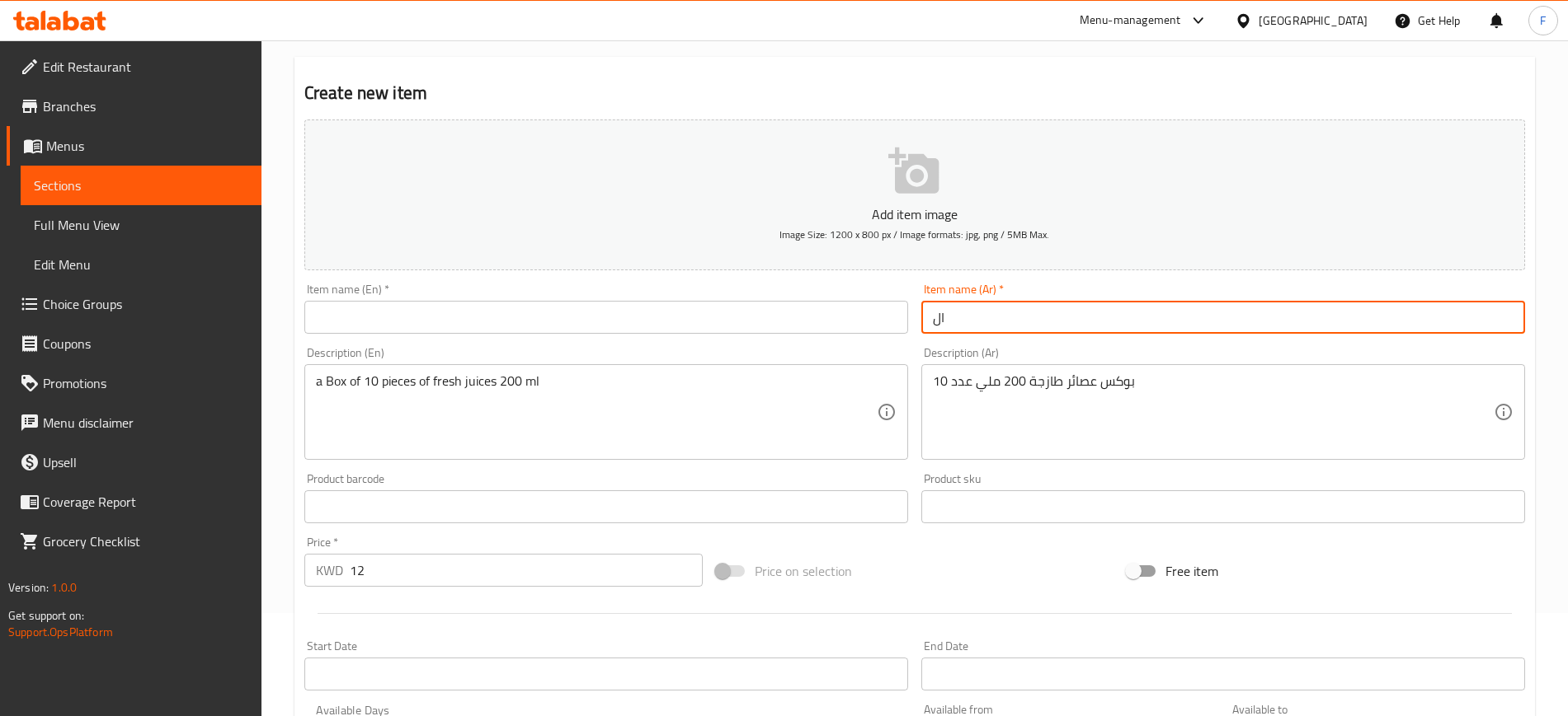
type input "ا"
type input "f"
drag, startPoint x: 1164, startPoint y: 319, endPoint x: 687, endPoint y: 288, distance: 478.0
click at [693, 295] on div "Add item image Image Size: 1200 x 800 px / Image formats: jpg, png / 5MB Max. I…" at bounding box center [914, 468] width 1233 height 711
type input "بوكس العصائر الطبيعية"
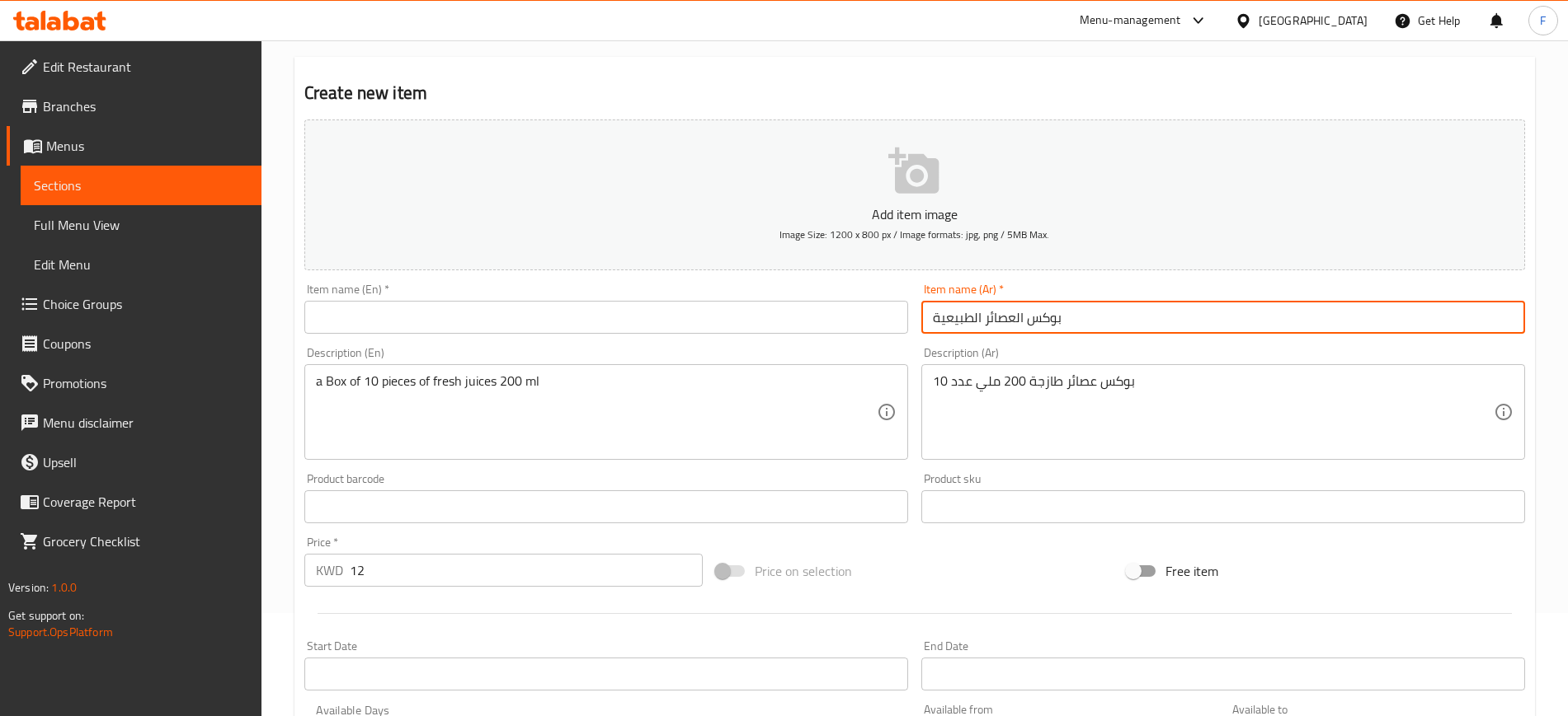
click at [532, 309] on input "text" at bounding box center [606, 317] width 604 height 33
paste input "Box of natural juices"
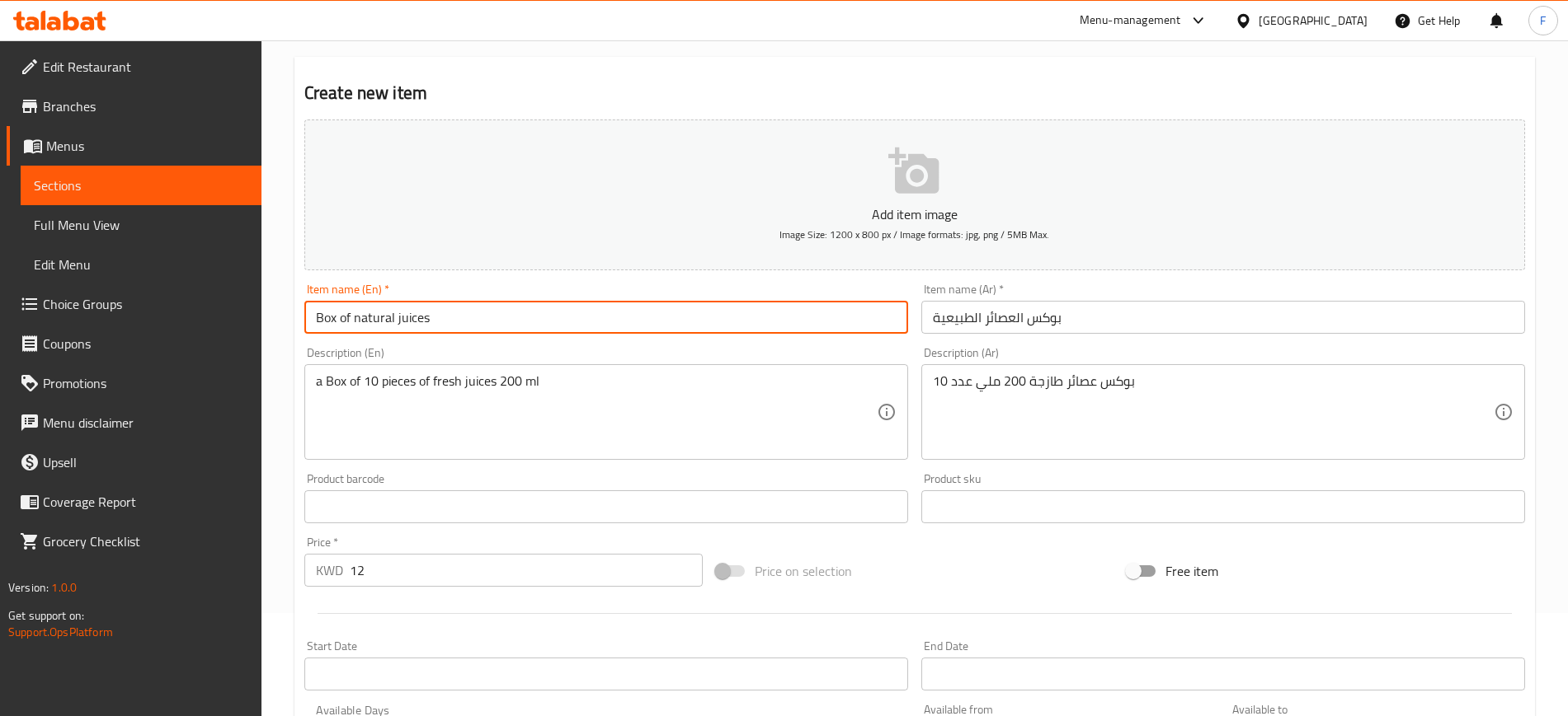
click at [373, 313] on input "Box of natural juices" at bounding box center [606, 317] width 604 height 33
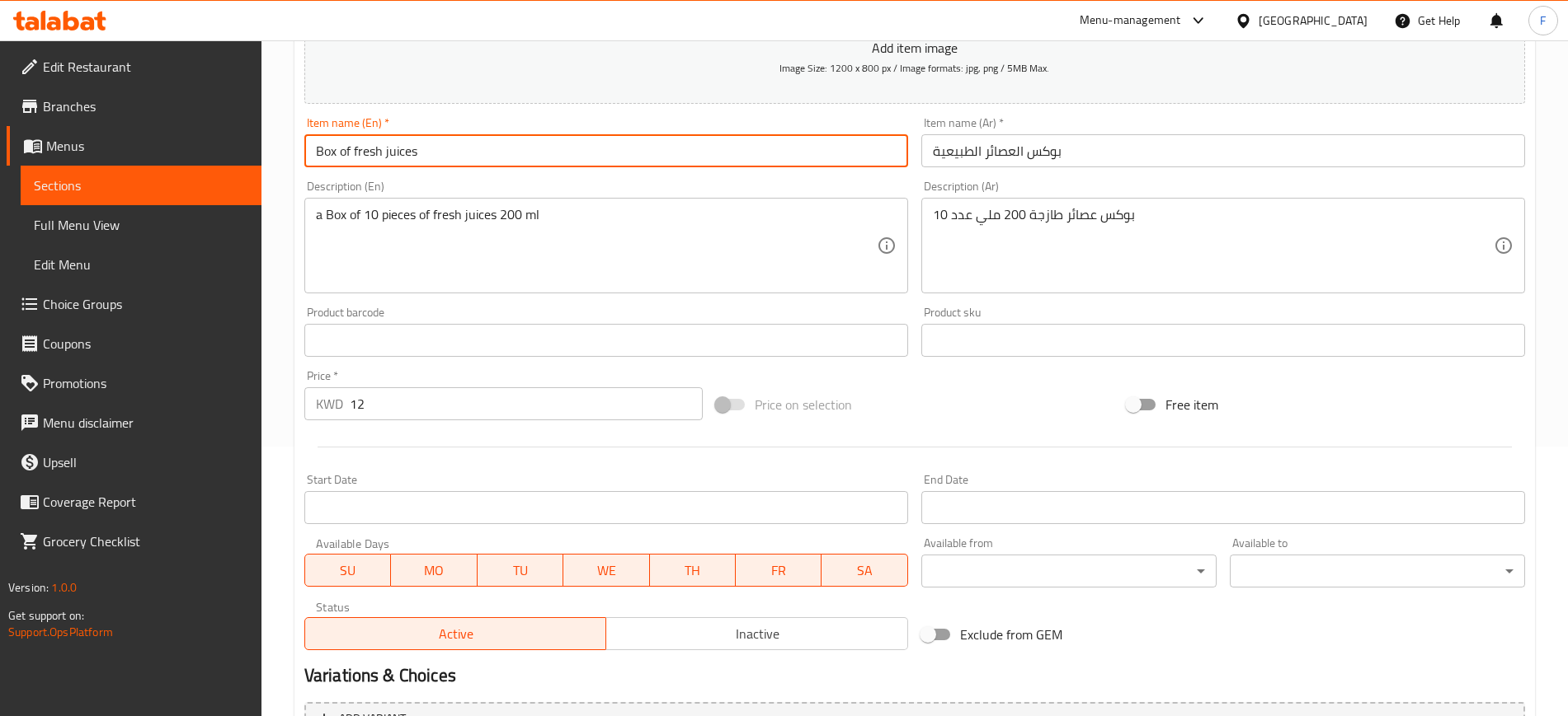
scroll to position [448, 0]
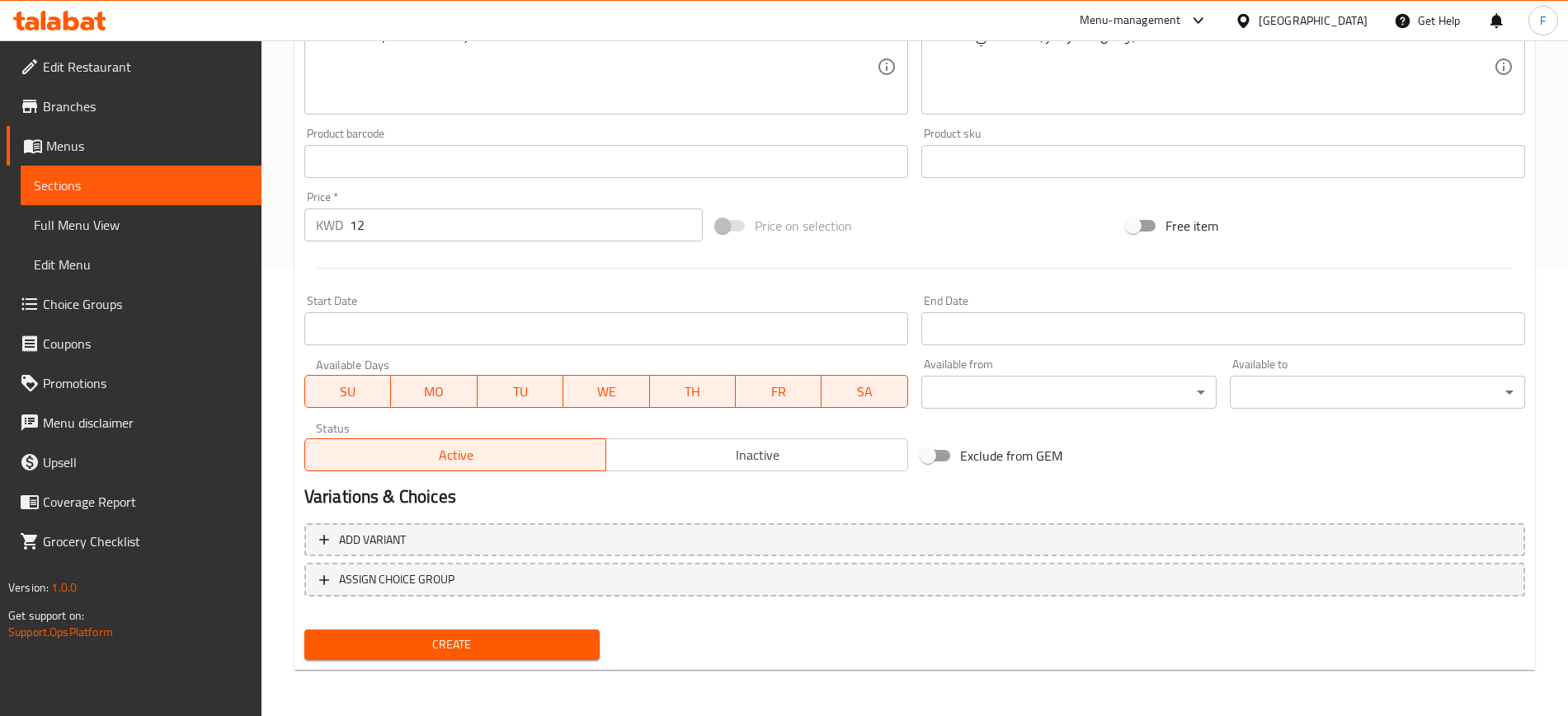
type input "Box of fresh juices"
click at [457, 666] on div "Create" at bounding box center [452, 645] width 309 height 43
click at [457, 640] on span "Create" at bounding box center [452, 645] width 269 height 21
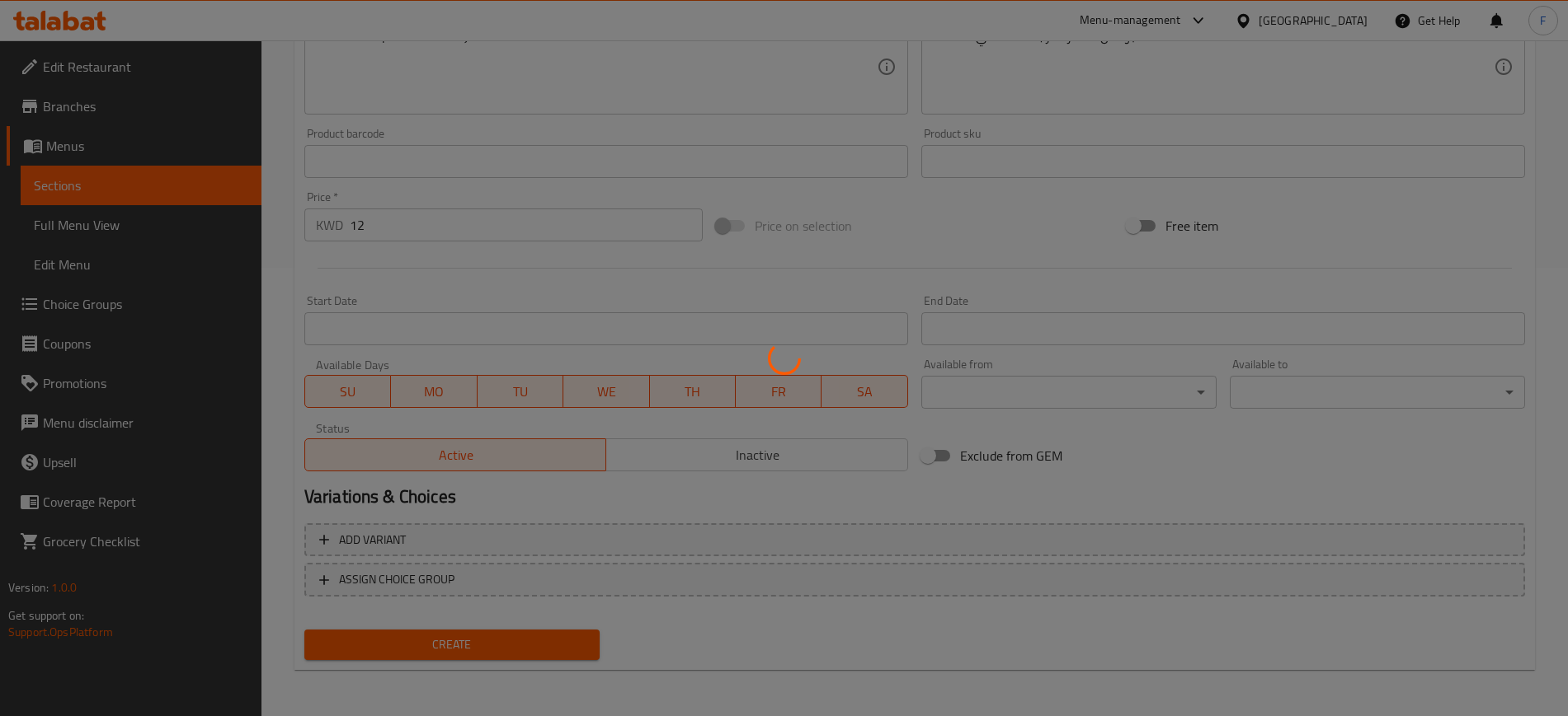
scroll to position [0, 0]
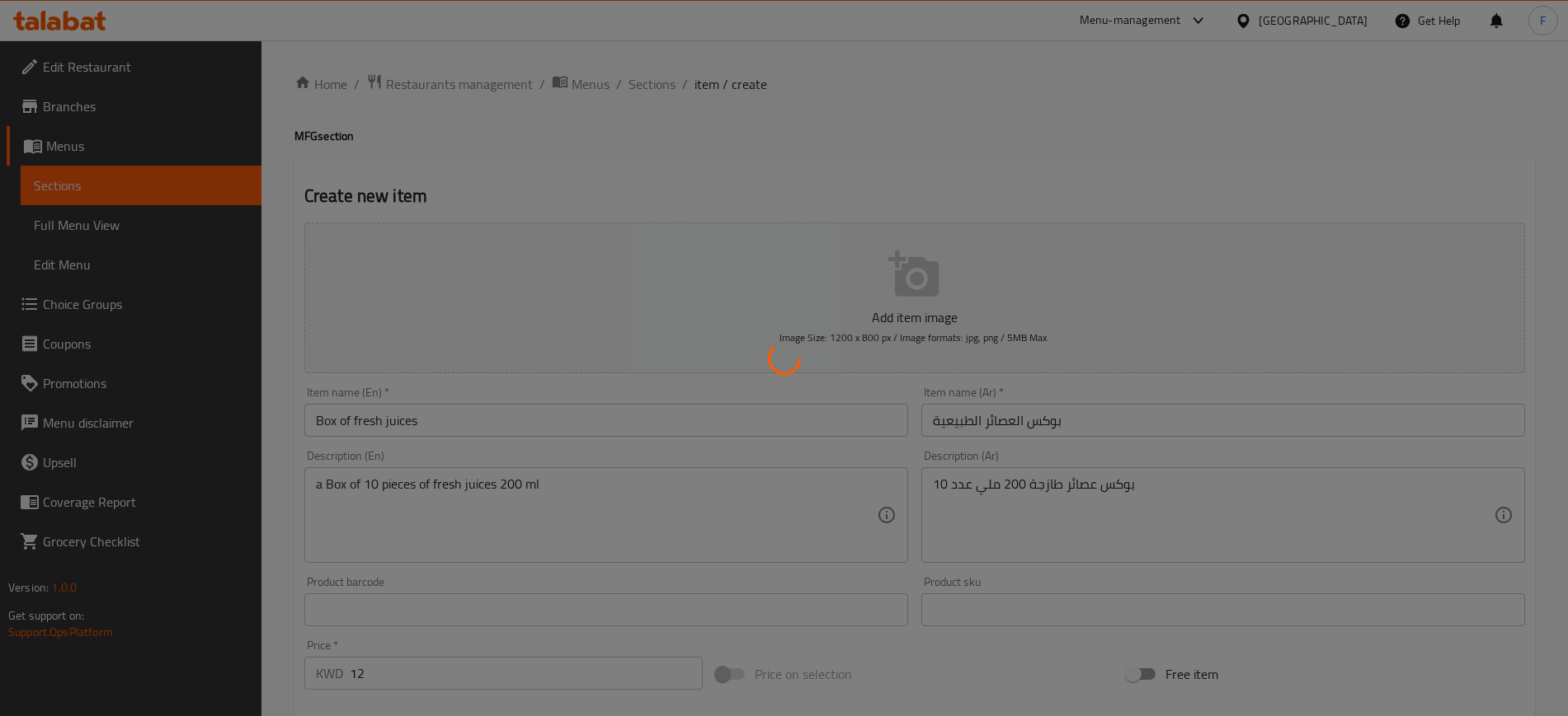
type input "0"
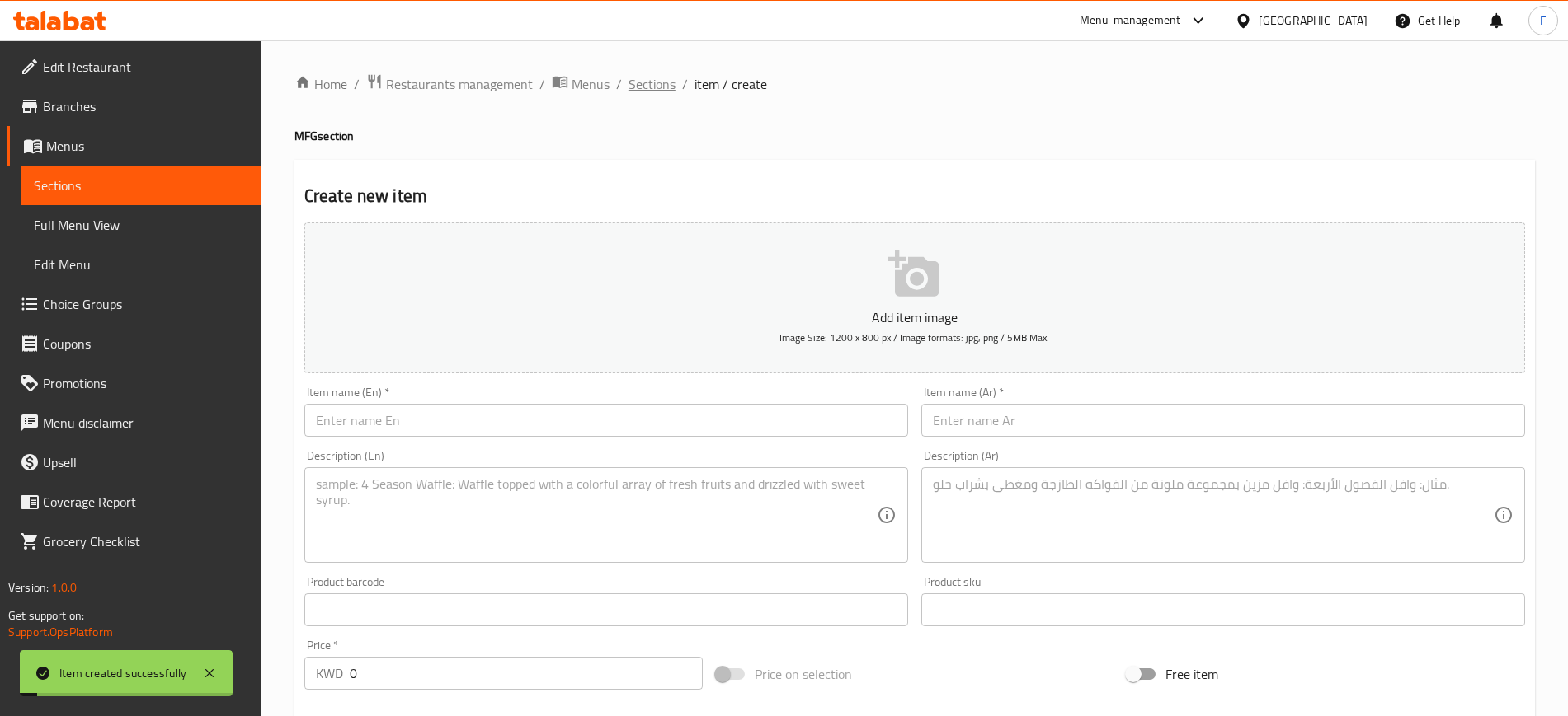
click at [643, 82] on span "Sections" at bounding box center [652, 84] width 47 height 20
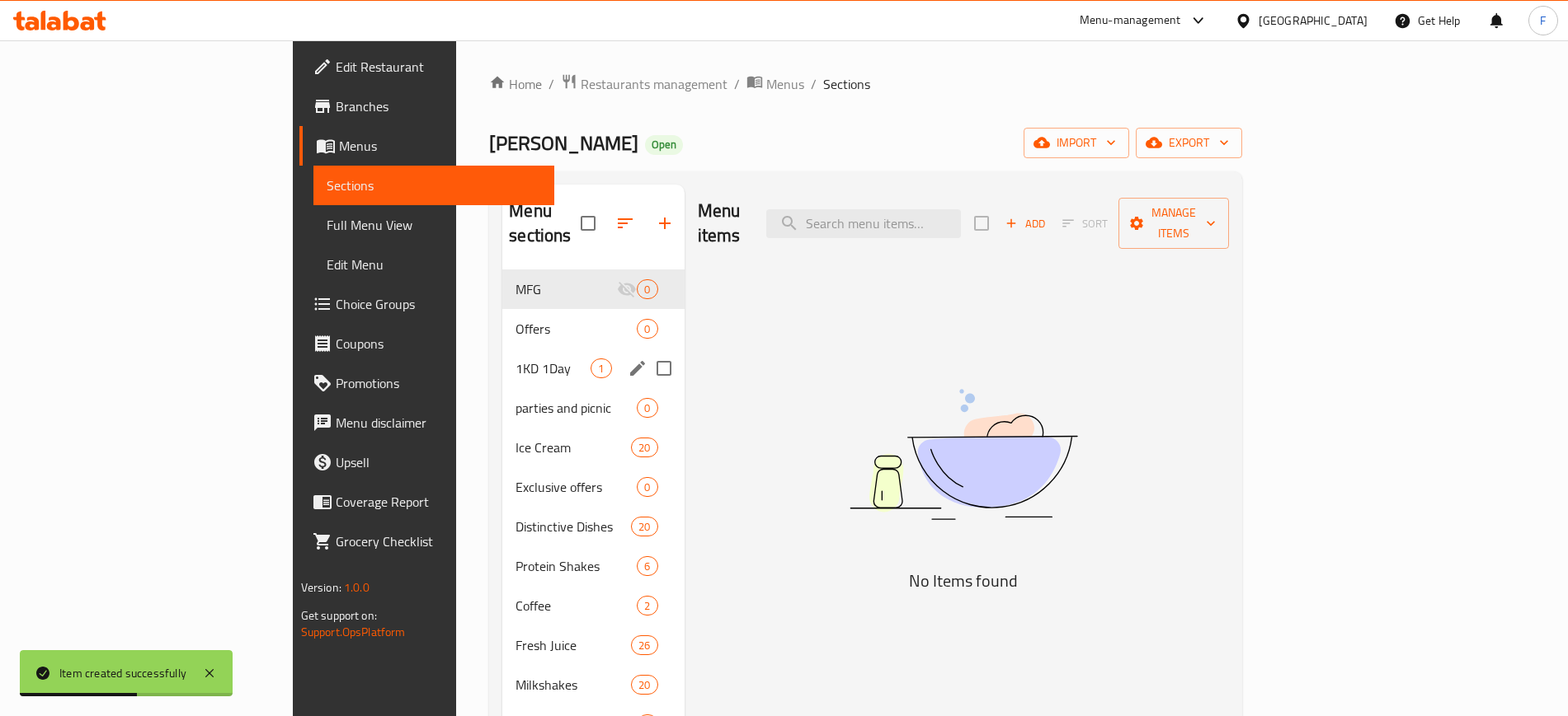
click at [515, 319] on span "Offers" at bounding box center [576, 329] width 121 height 20
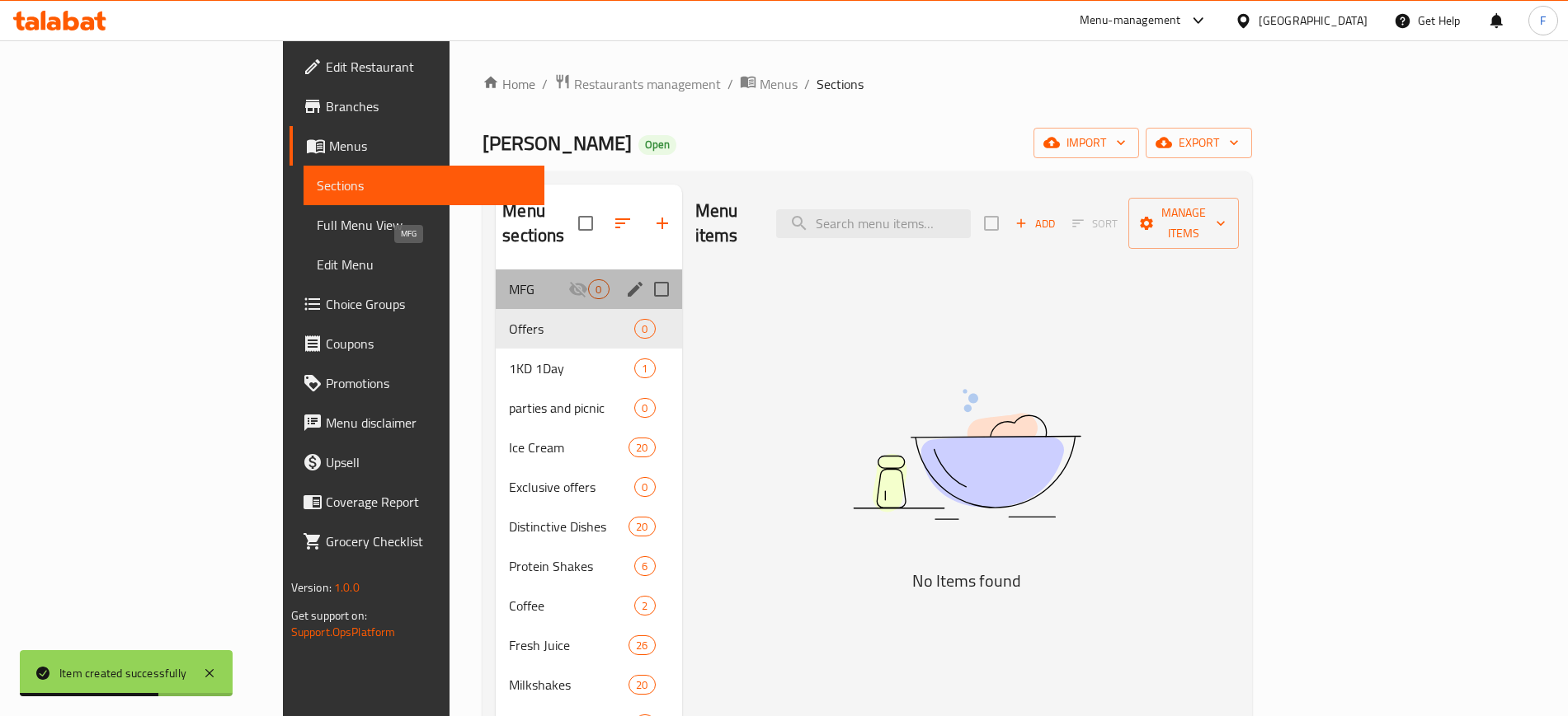
click at [509, 279] on span "MFG" at bounding box center [539, 289] width 59 height 20
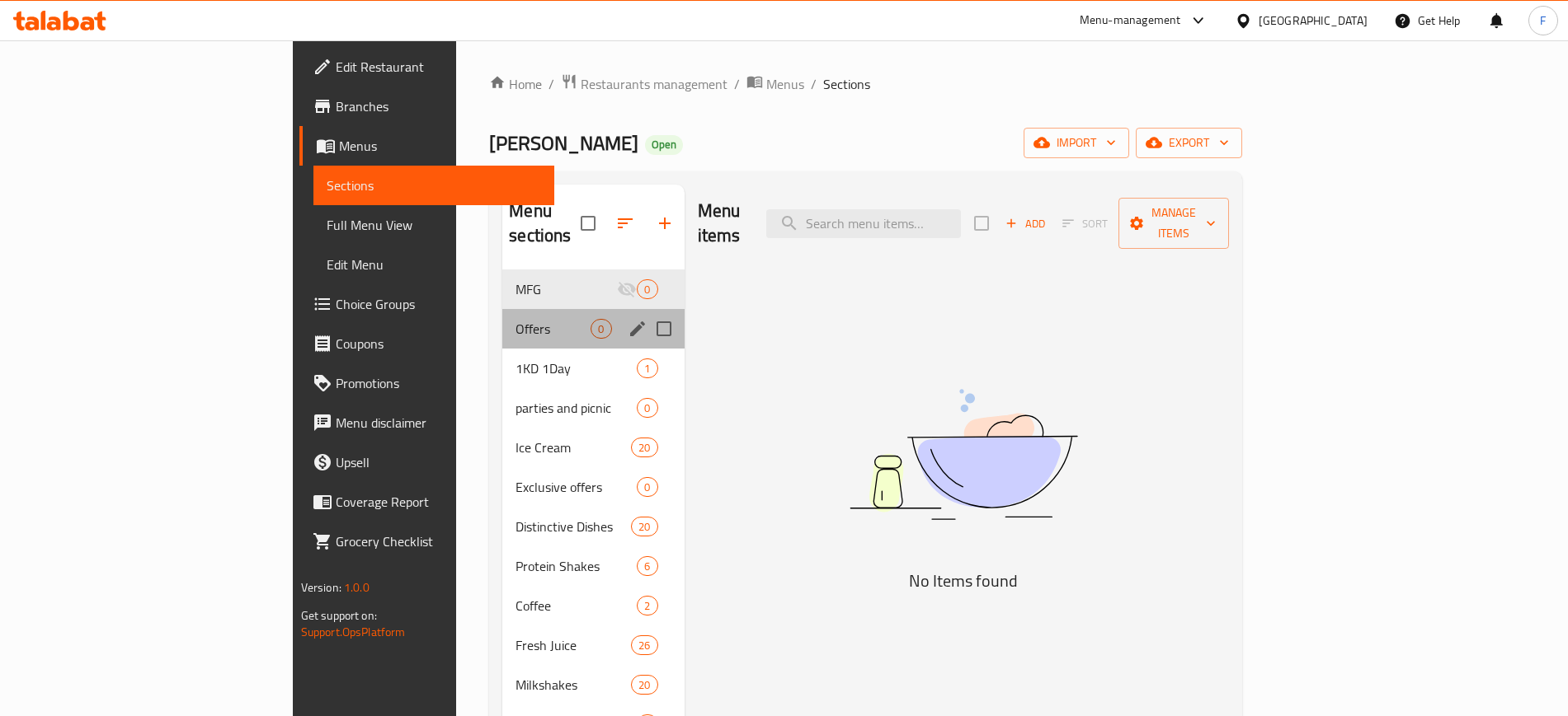
click at [502, 309] on div "Offers 0" at bounding box center [592, 329] width 181 height 40
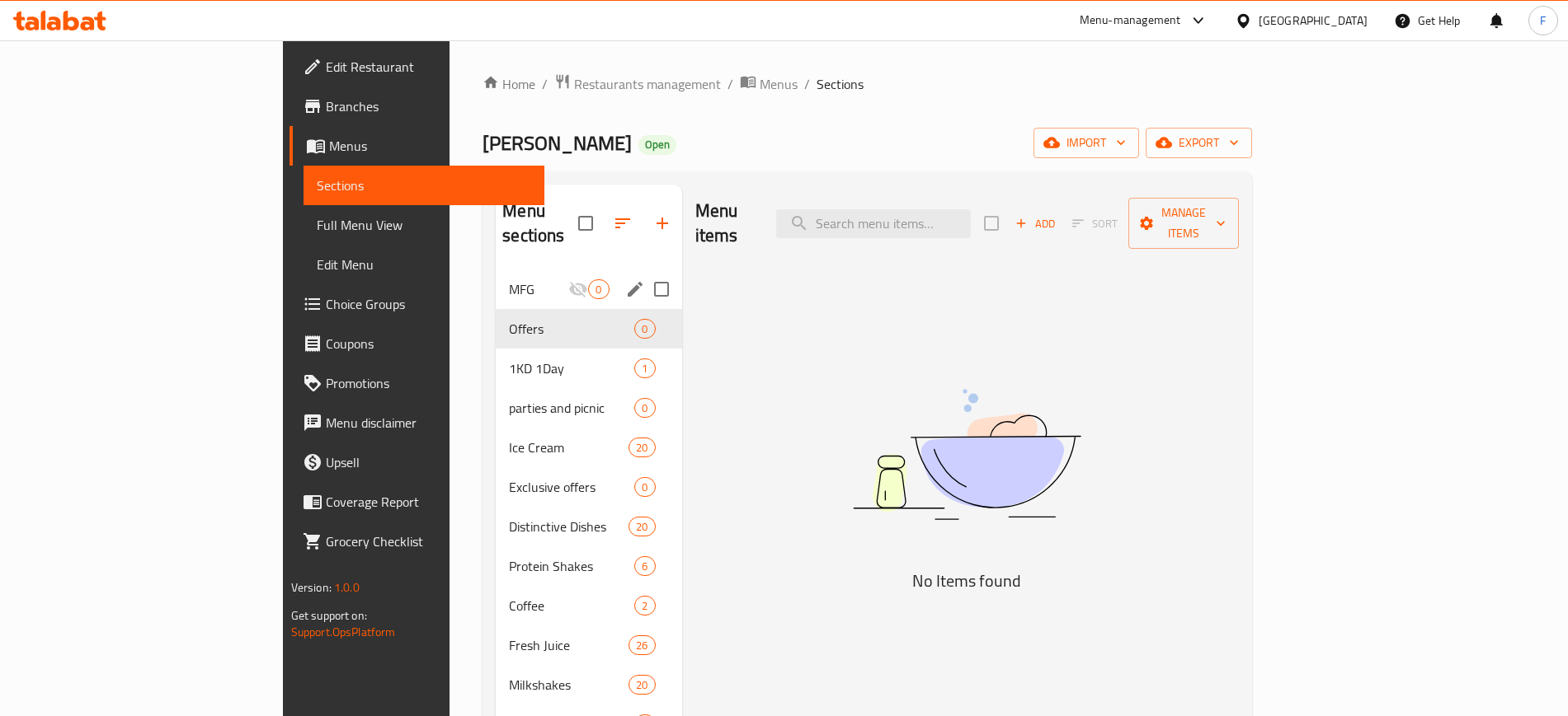
click at [509, 279] on span "MFG" at bounding box center [539, 289] width 59 height 20
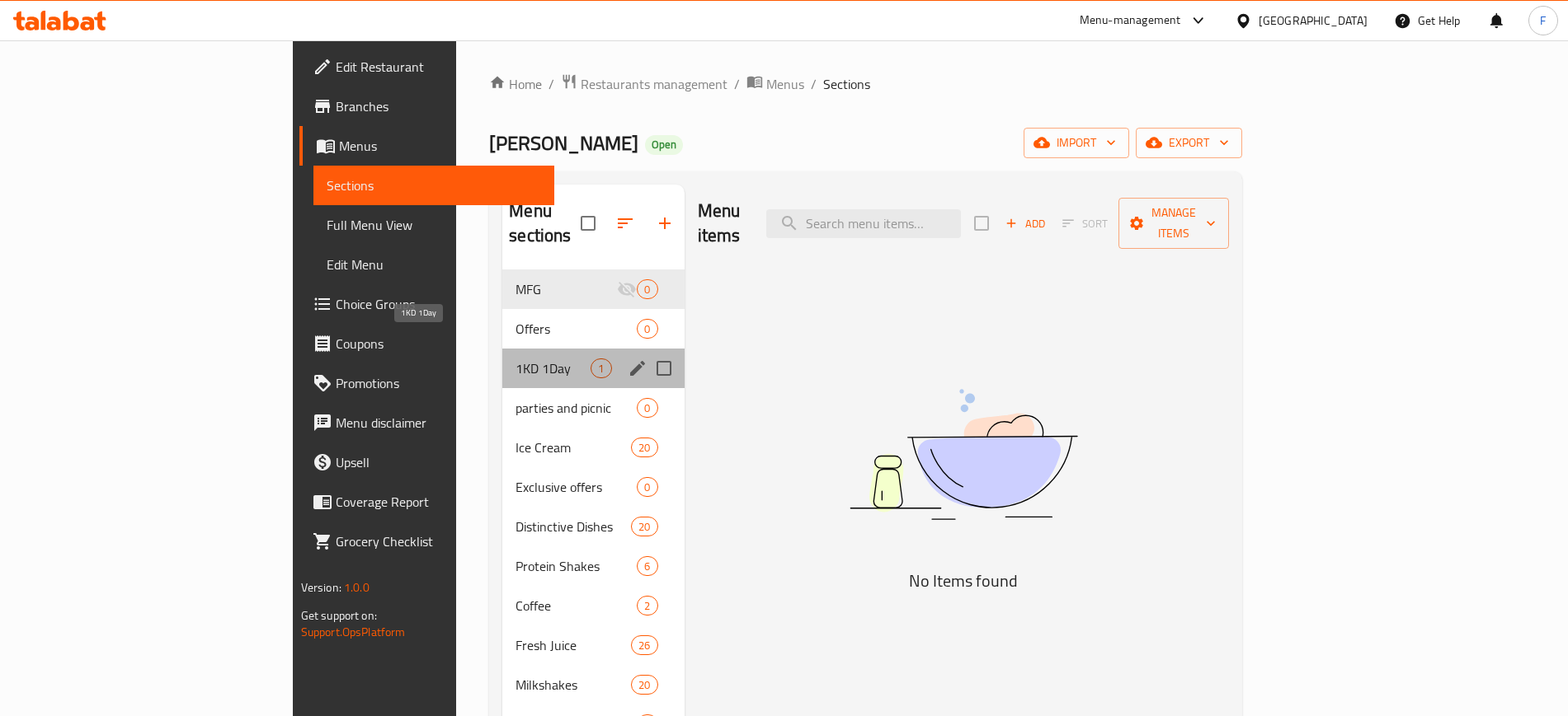
click at [515, 359] on span "1KD 1Day" at bounding box center [552, 368] width 75 height 20
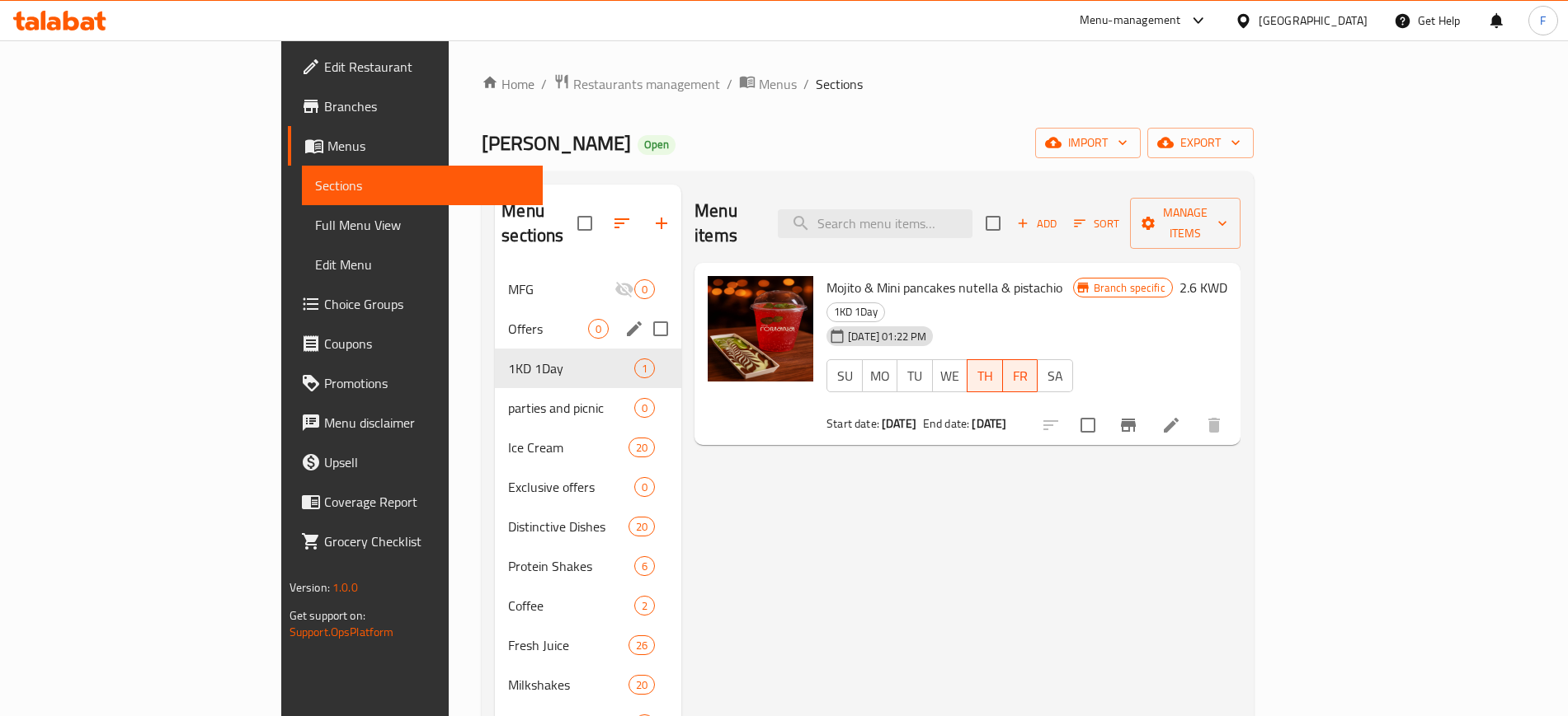
click at [495, 309] on div "Offers 0" at bounding box center [588, 329] width 186 height 40
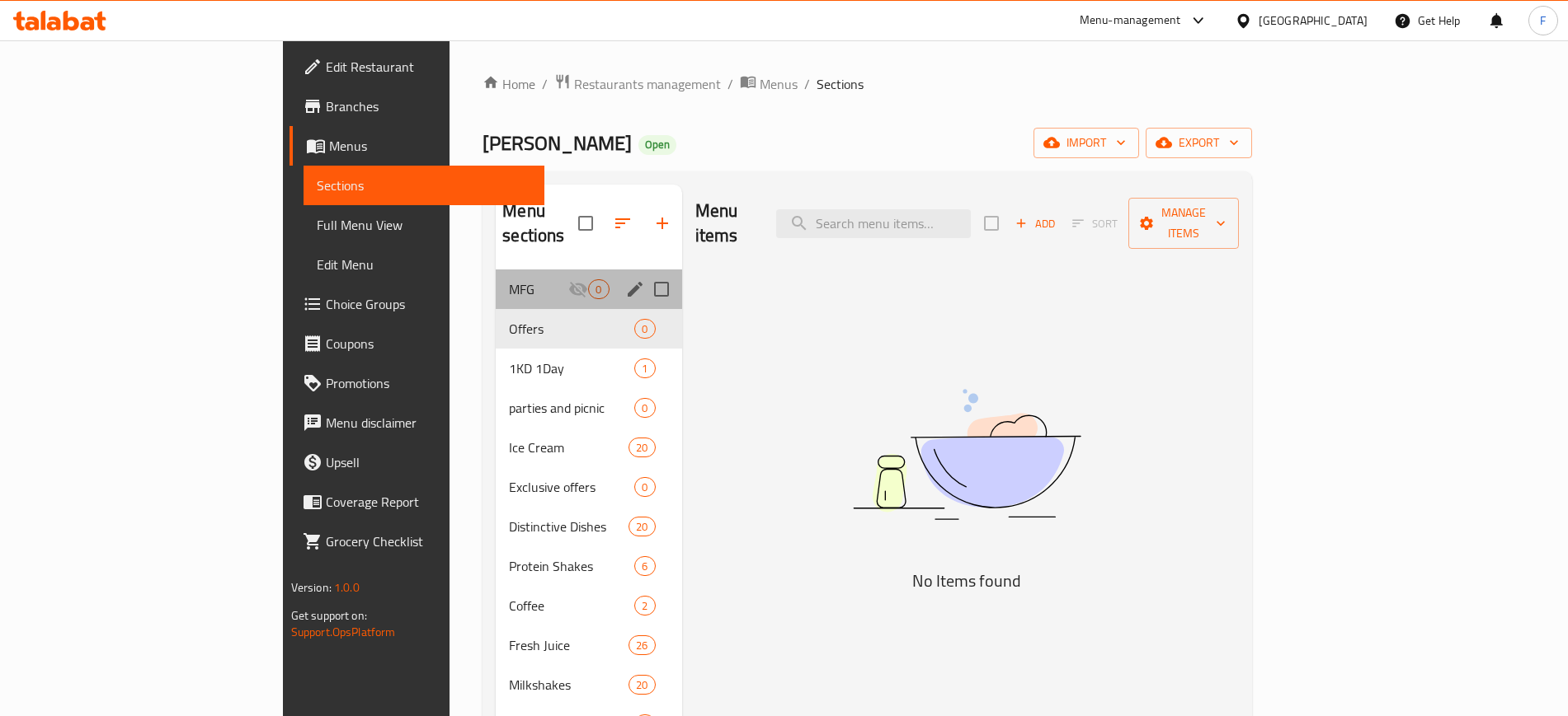
click at [495, 278] on div "MFG 0" at bounding box center [588, 290] width 186 height 40
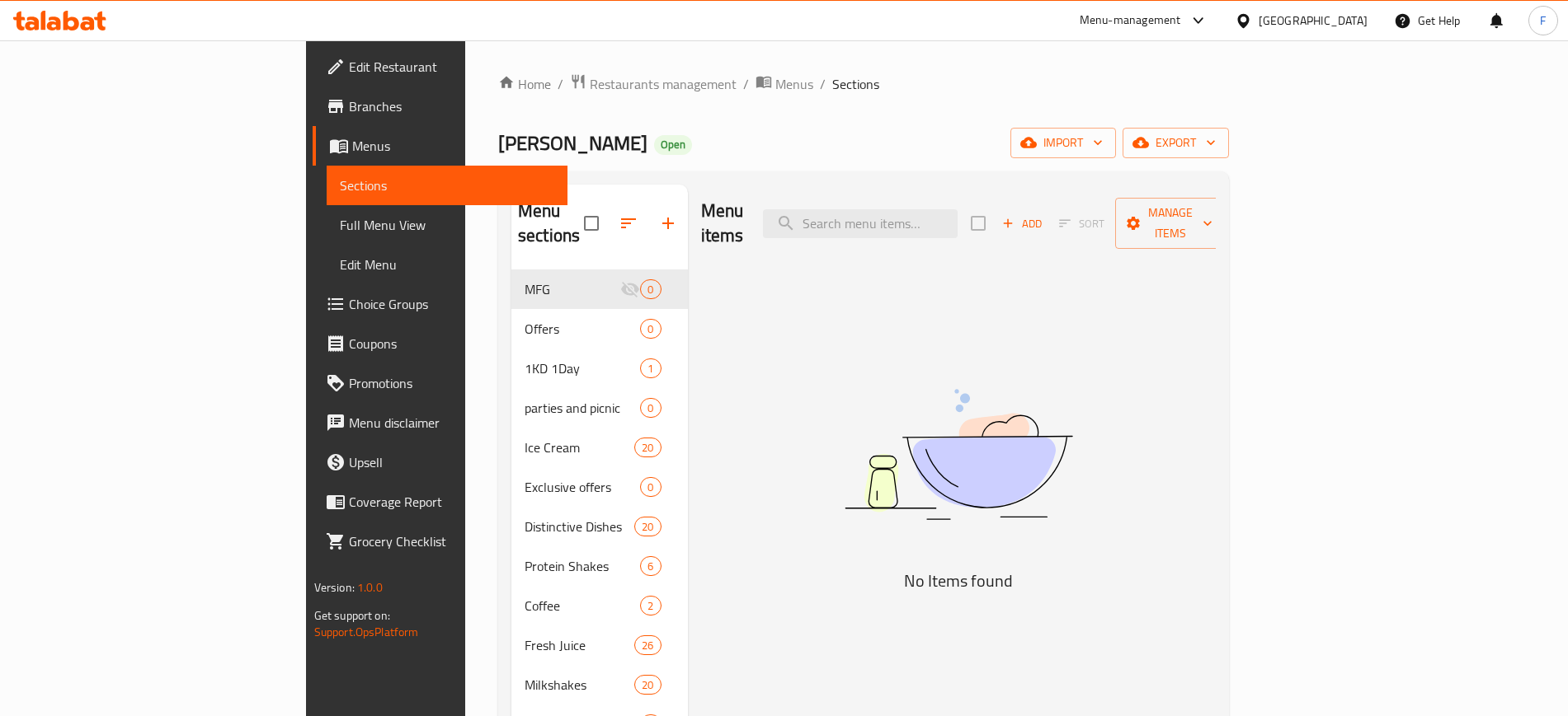
click at [312, 133] on link "Menus" at bounding box center [440, 146] width 255 height 40
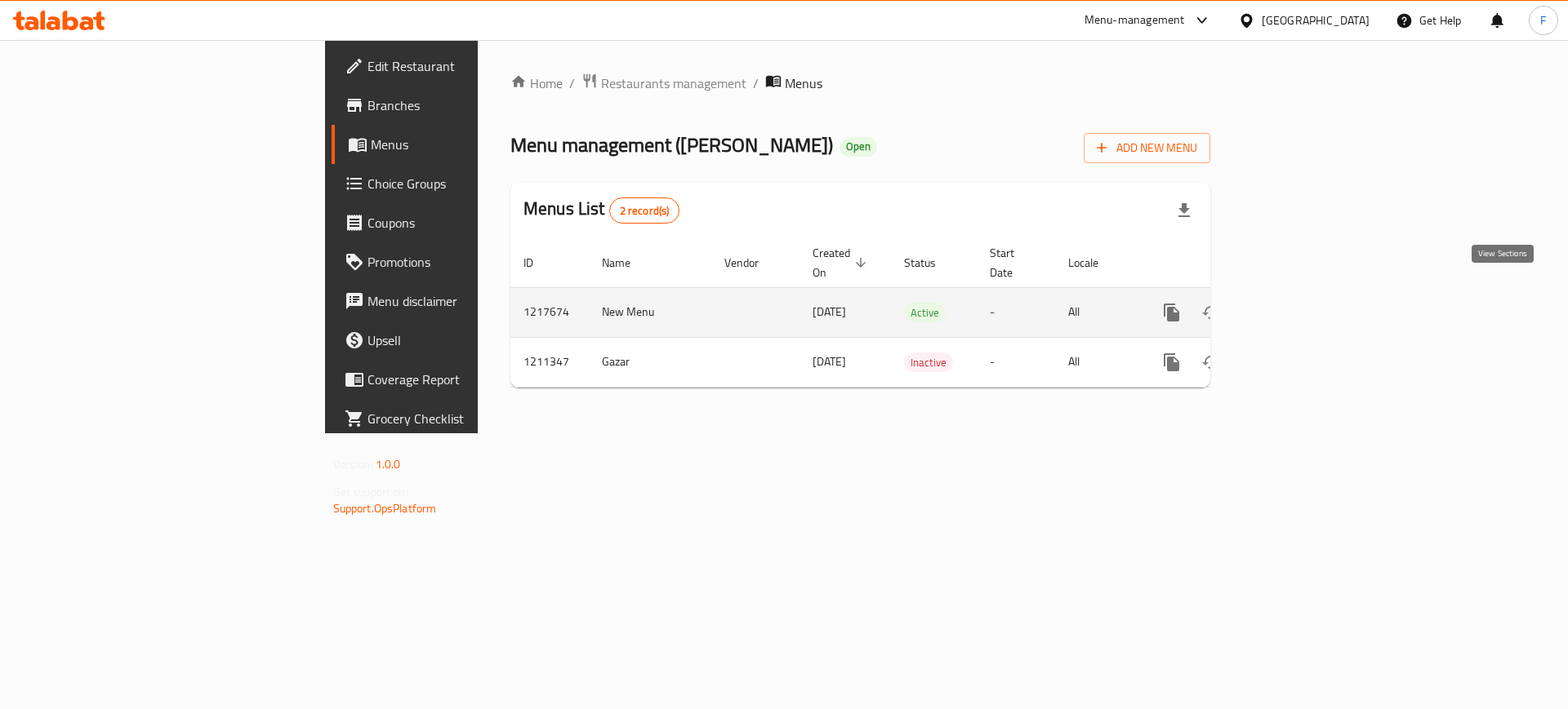
click at [1297, 306] on icon "enhanced table" at bounding box center [1289, 312] width 15 height 15
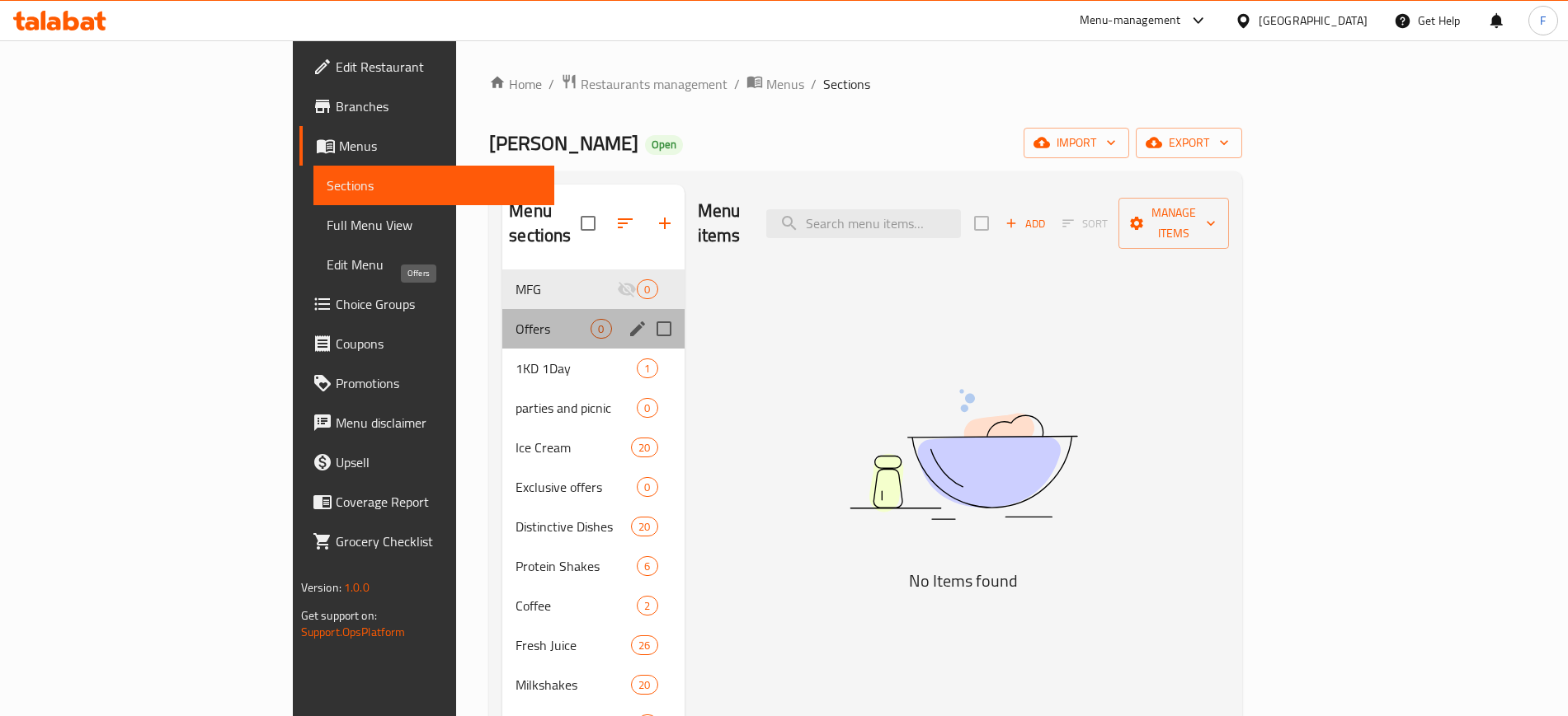
click at [515, 319] on span "Offers" at bounding box center [552, 329] width 75 height 20
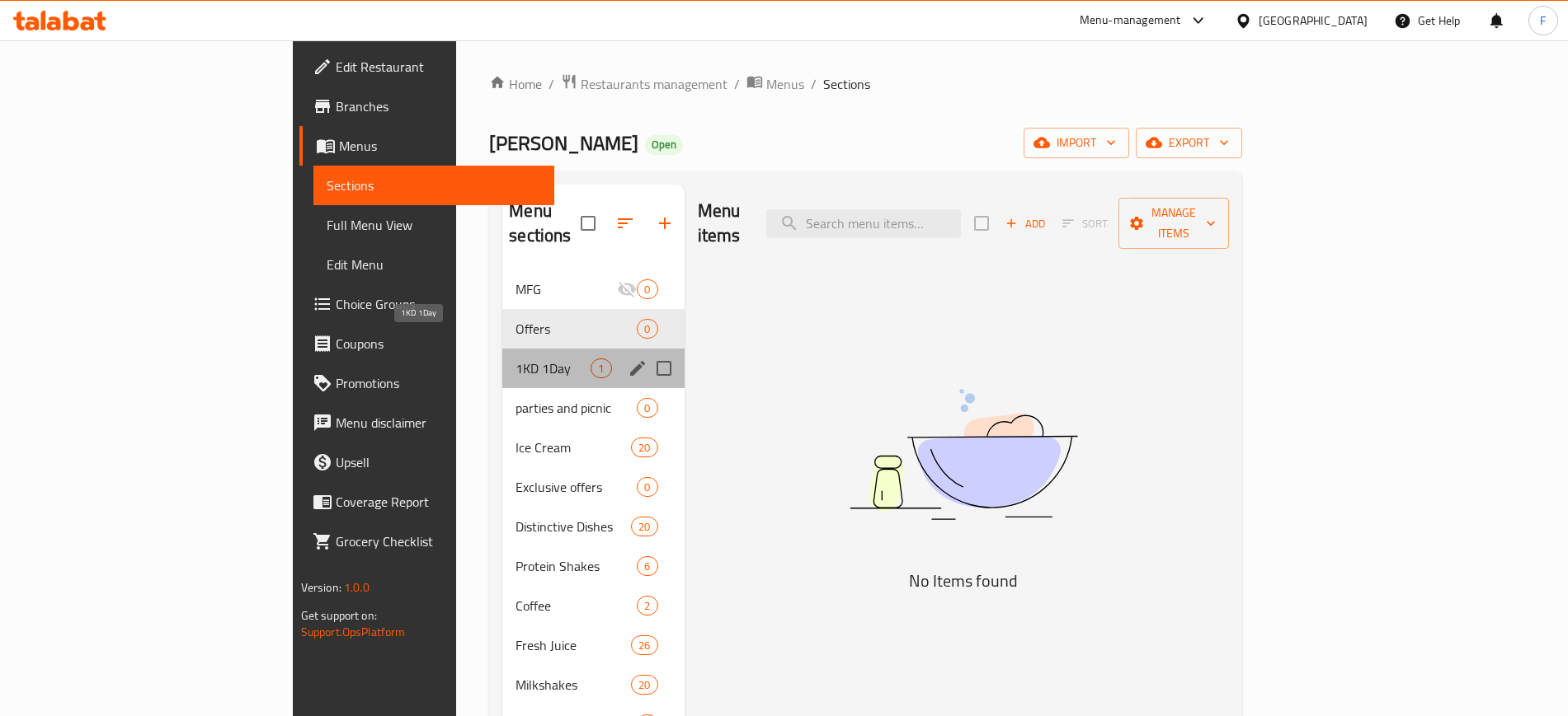
click at [515, 359] on span "1KD 1Day" at bounding box center [552, 368] width 75 height 20
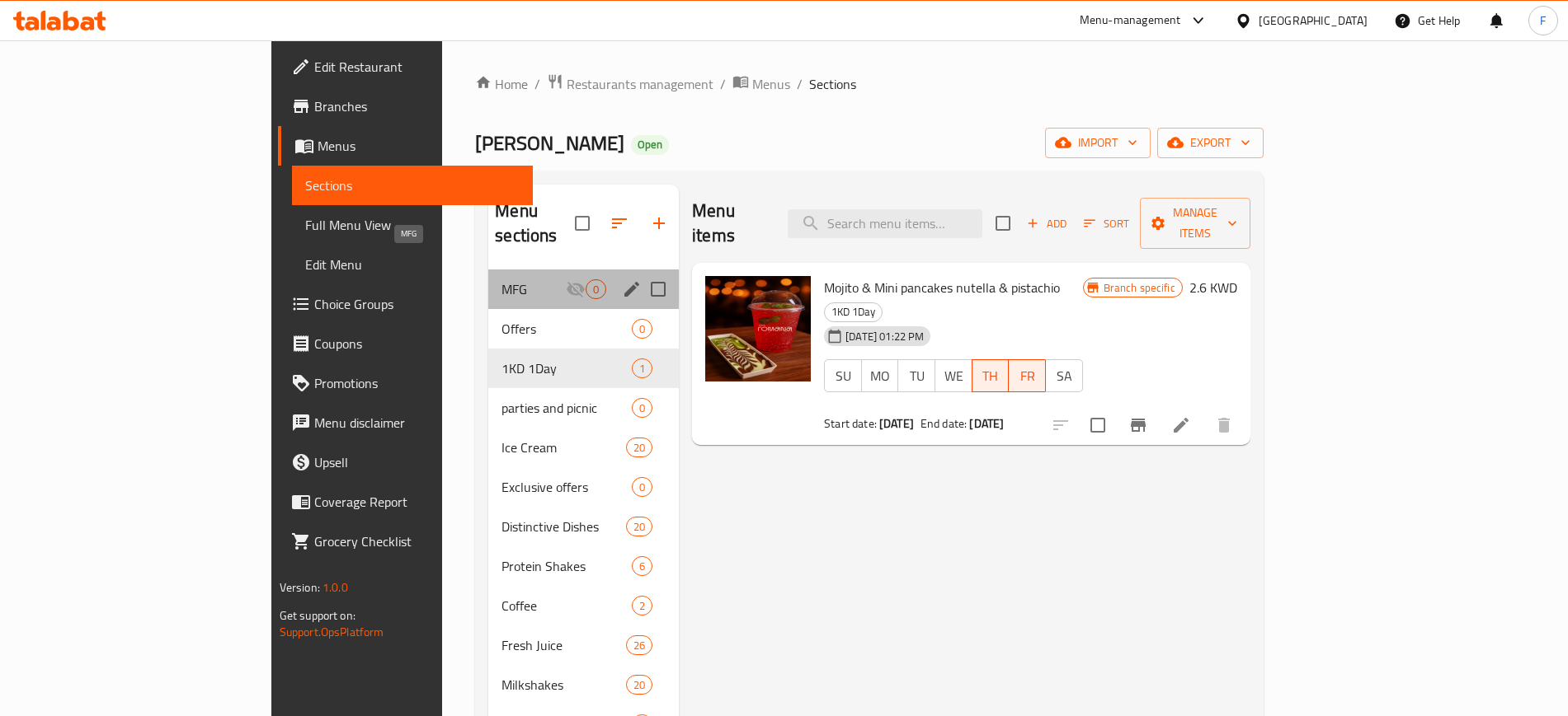
click at [501, 279] on span "MFG" at bounding box center [533, 289] width 64 height 20
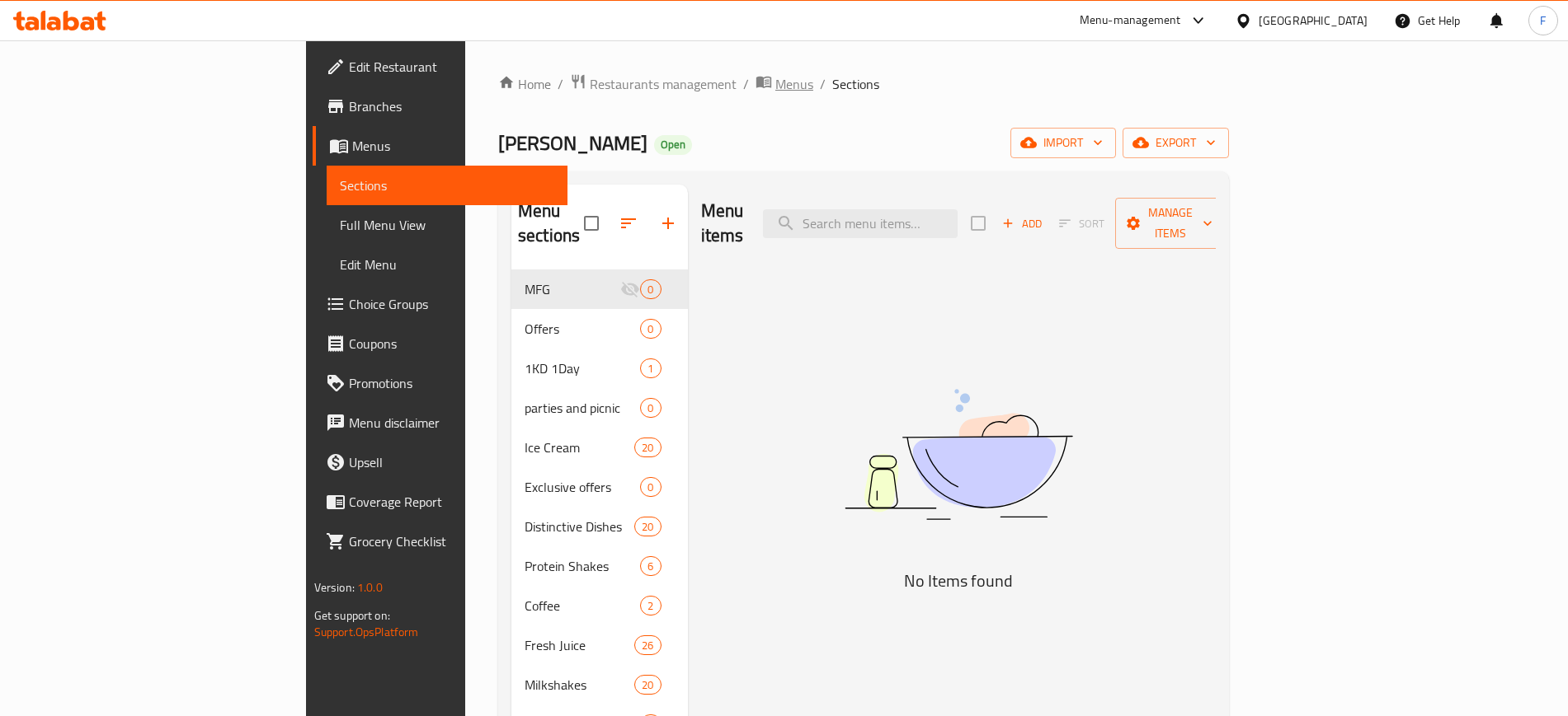
click at [775, 88] on span "Menus" at bounding box center [794, 84] width 38 height 20
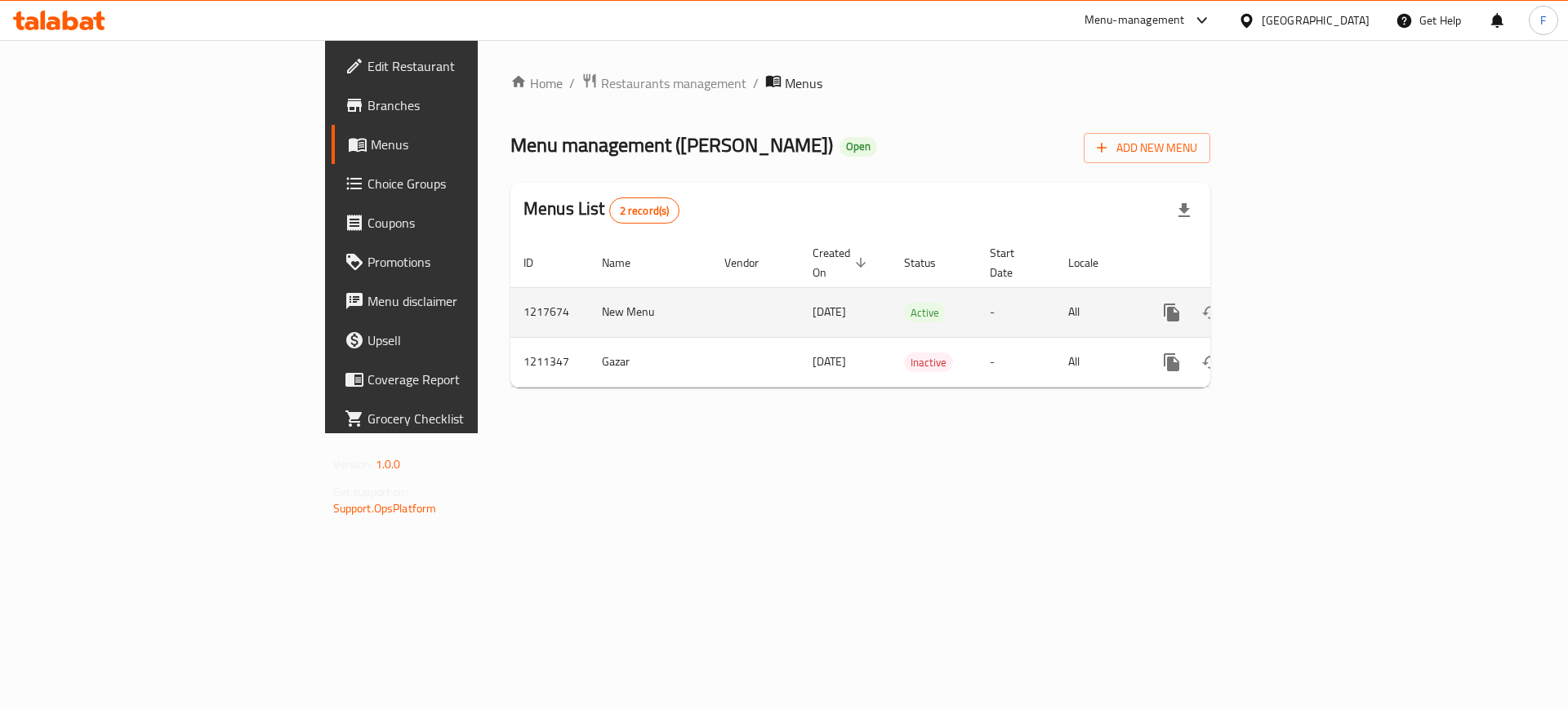
click at [1309, 301] on link "enhanced table" at bounding box center [1290, 312] width 40 height 39
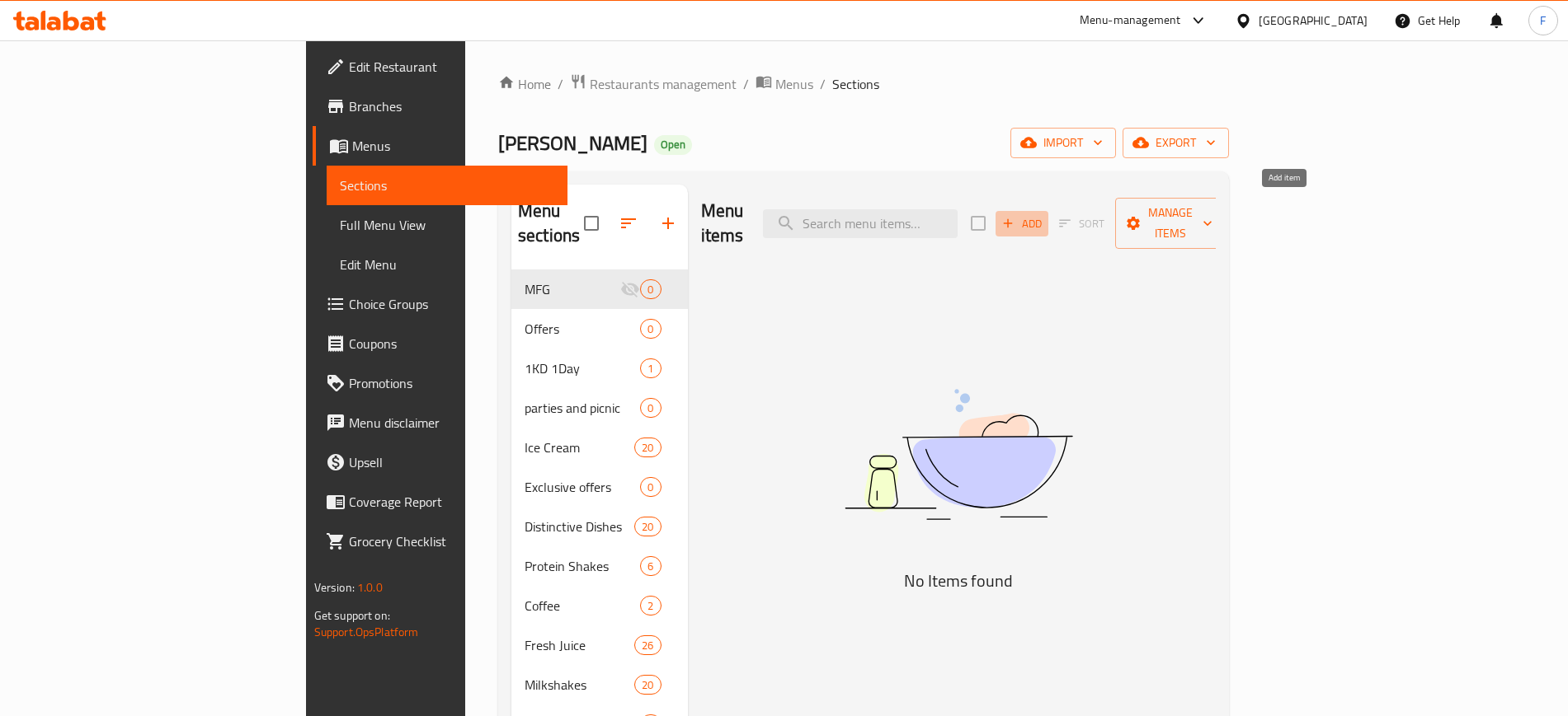
click at [1044, 214] on span "Add" at bounding box center [1021, 224] width 44 height 19
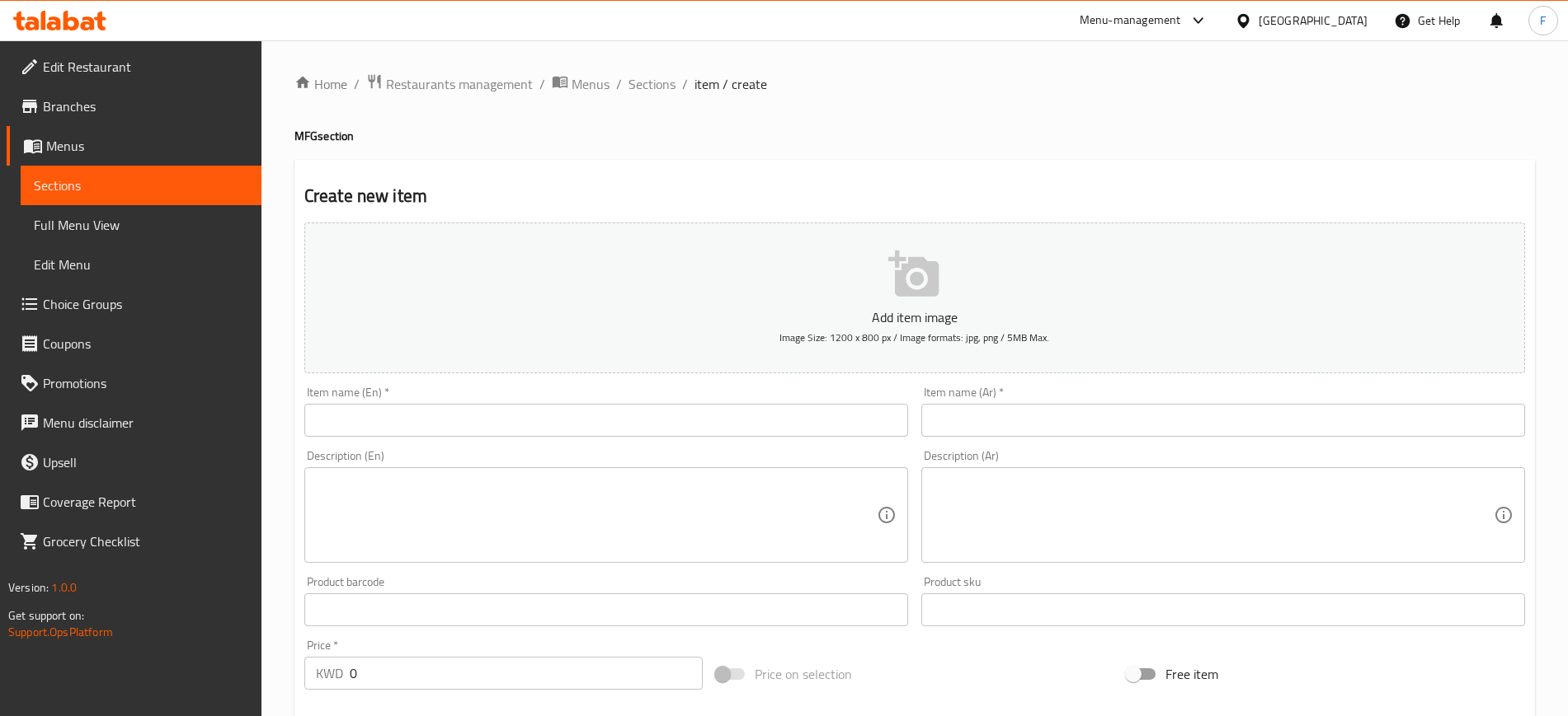
click at [787, 411] on input "text" at bounding box center [606, 420] width 604 height 33
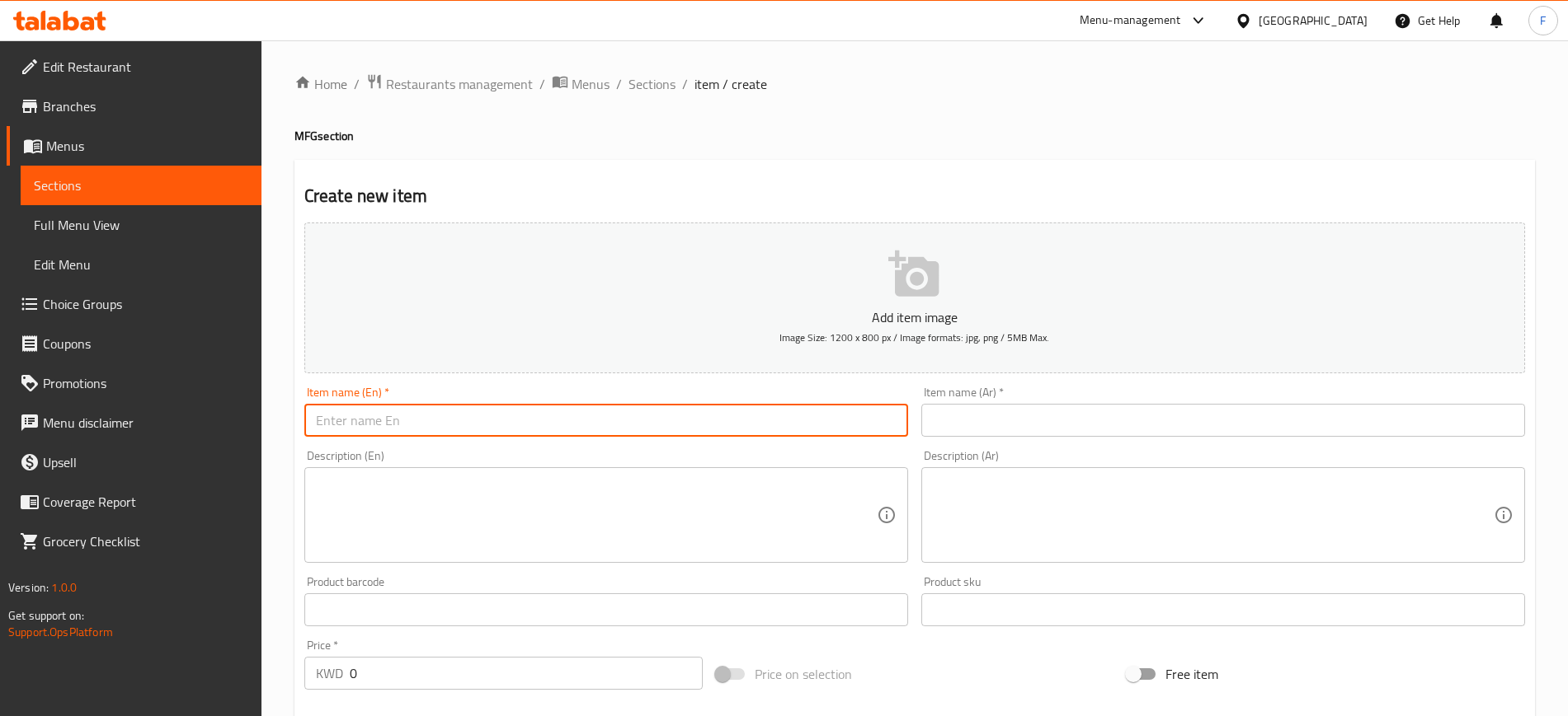
paste input "Box of natural juices"
type input "Box of natural juices"
click at [959, 423] on input "text" at bounding box center [1223, 420] width 604 height 33
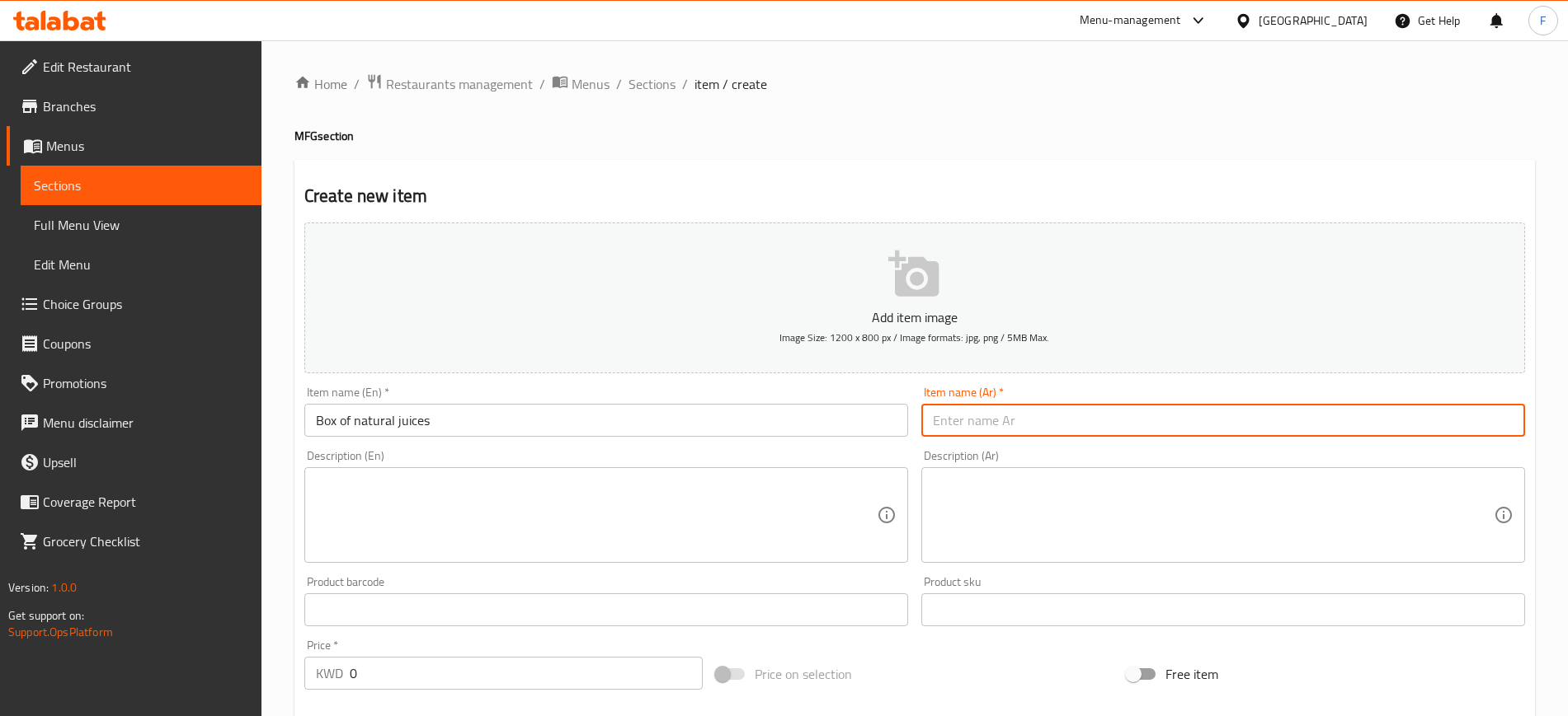
paste input "بوكس العصائر الطبيعي"
type input "بوكس العصائر الطبيعي"
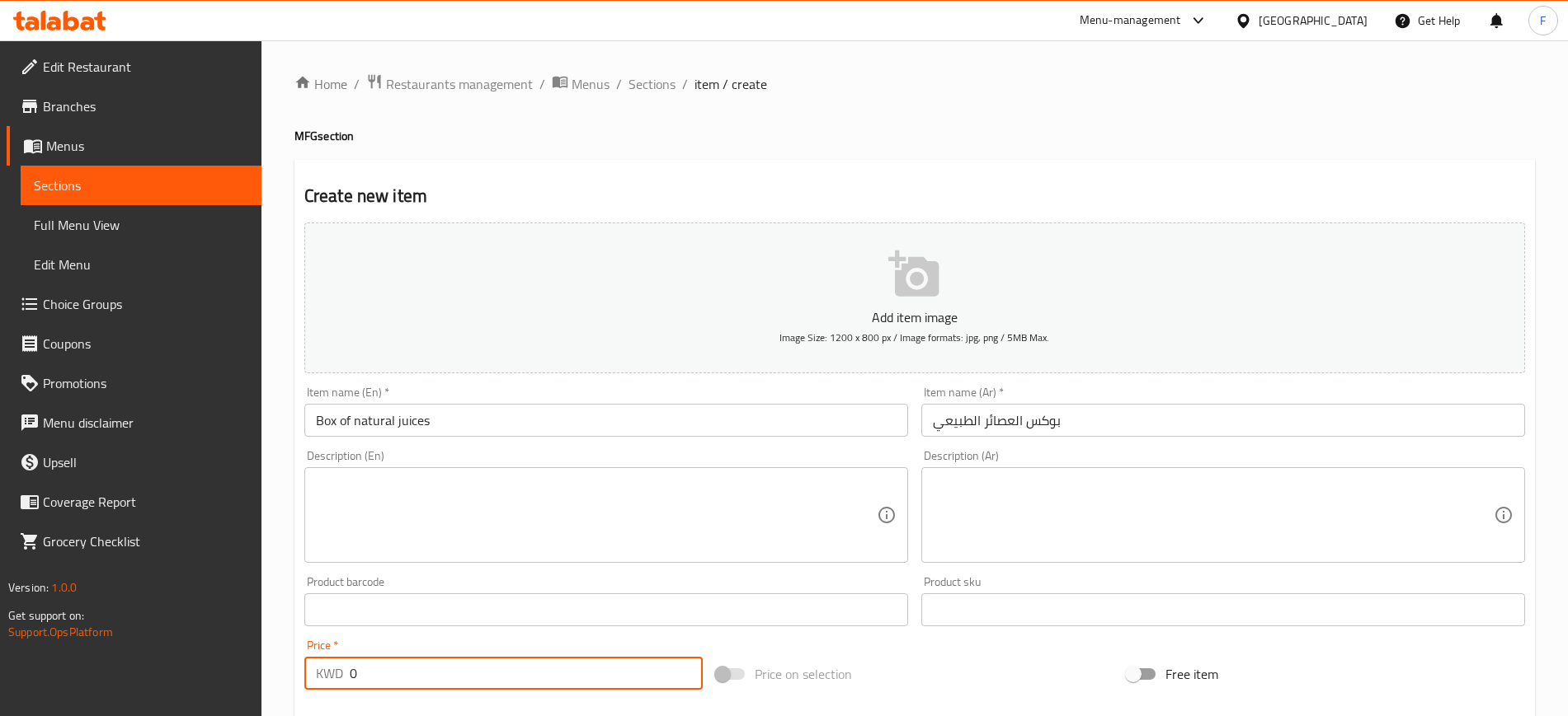
drag, startPoint x: 461, startPoint y: 674, endPoint x: 310, endPoint y: 687, distance: 151.6
click at [312, 687] on div "KWD 0 Price *" at bounding box center [503, 674] width 398 height 33
type input "12"
click at [1136, 518] on textarea at bounding box center [1212, 516] width 561 height 78
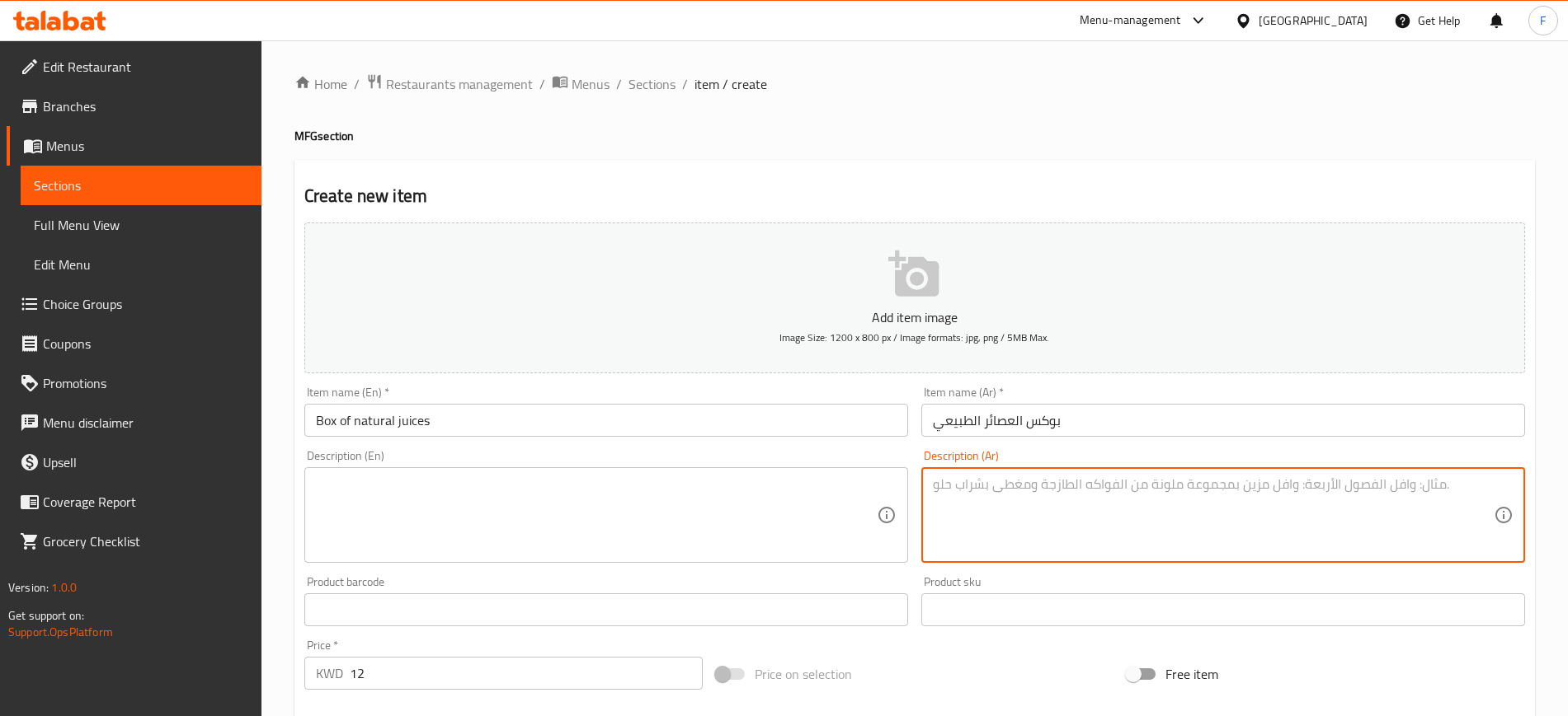
paste textarea "بوكس عصائر طازجة 200 ملي عدد"
type textarea "بوكس عصائر طازجة 200 ملي عدد"
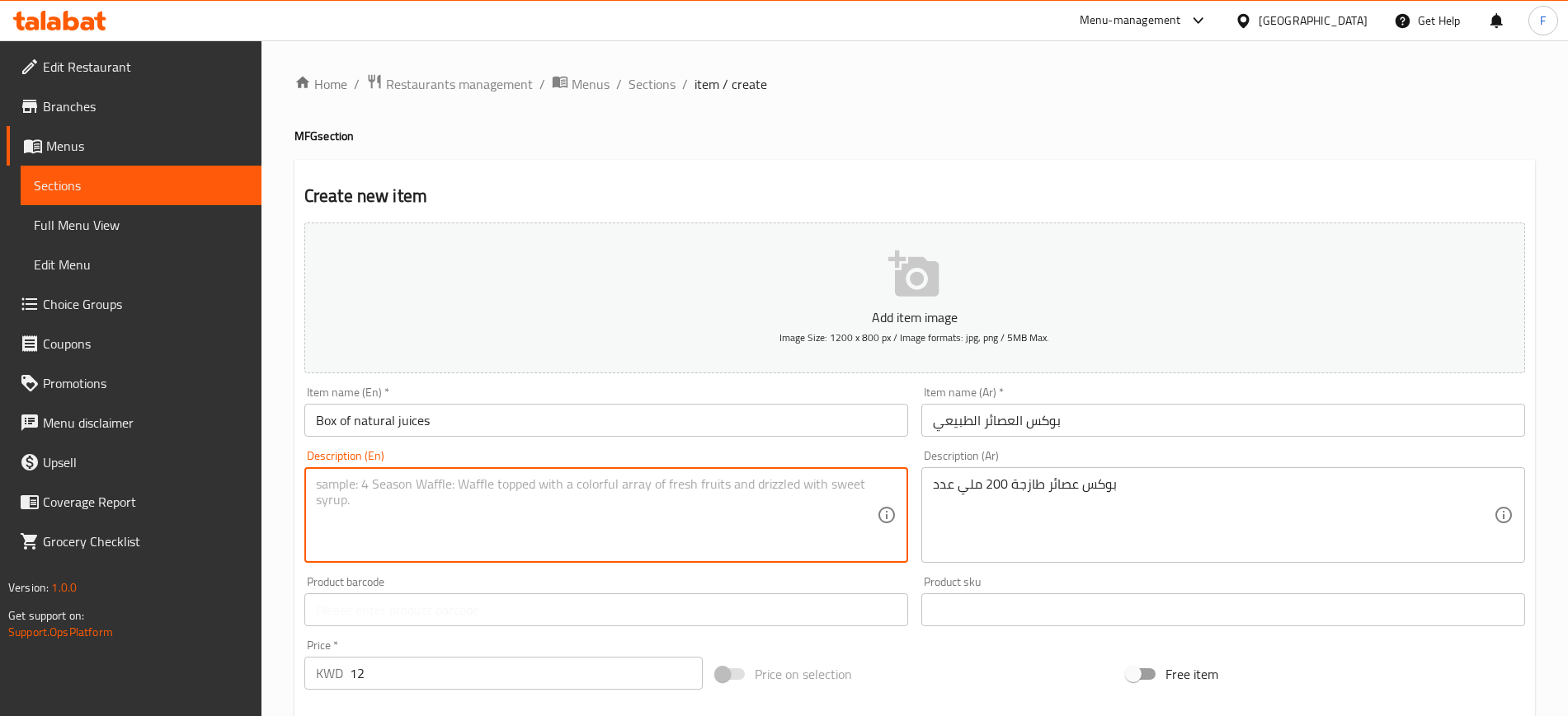
click at [714, 533] on textarea at bounding box center [596, 516] width 561 height 78
type textarea "A box of 10 bottles of 200ml"
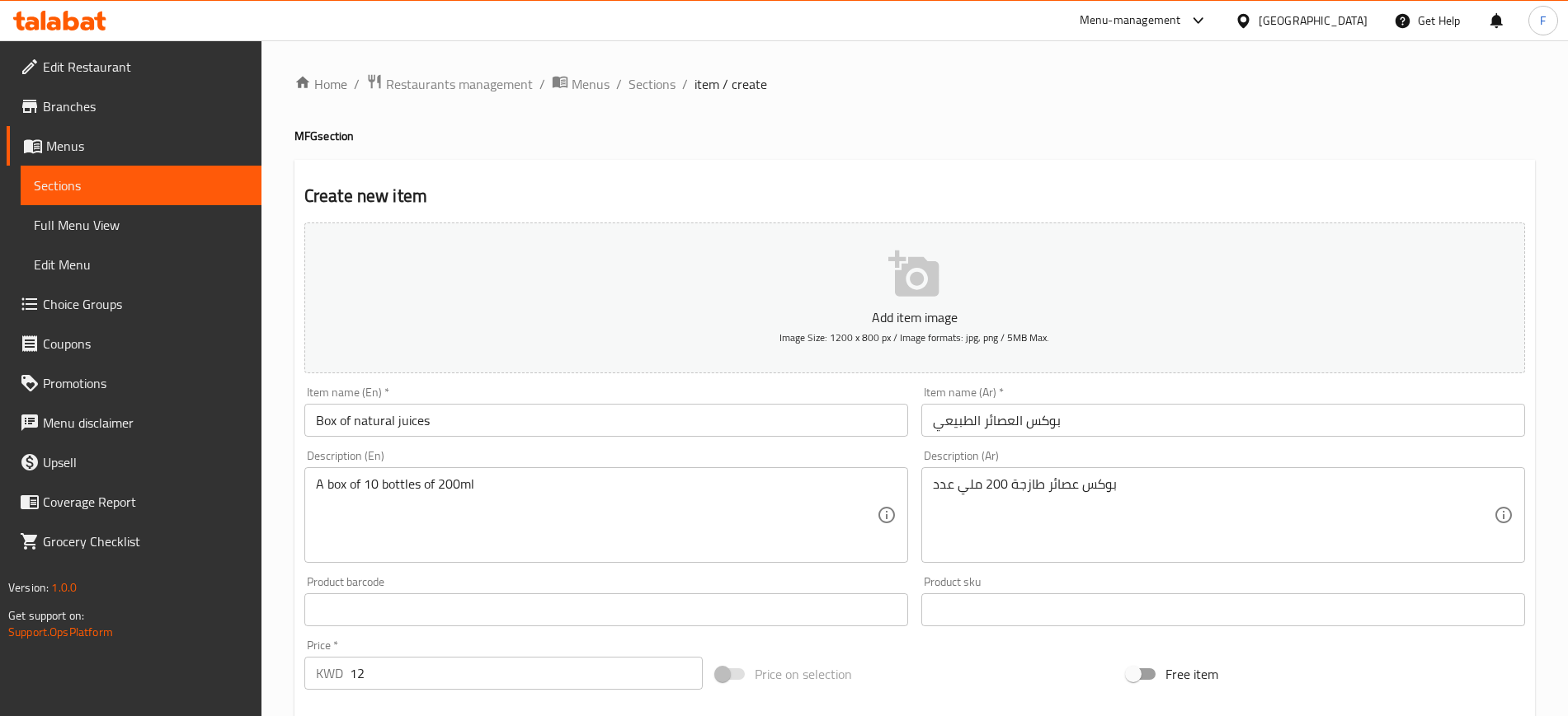
click at [940, 485] on textarea "بوكس عصائر طازجة 200 ملي عدد" at bounding box center [1212, 516] width 561 height 78
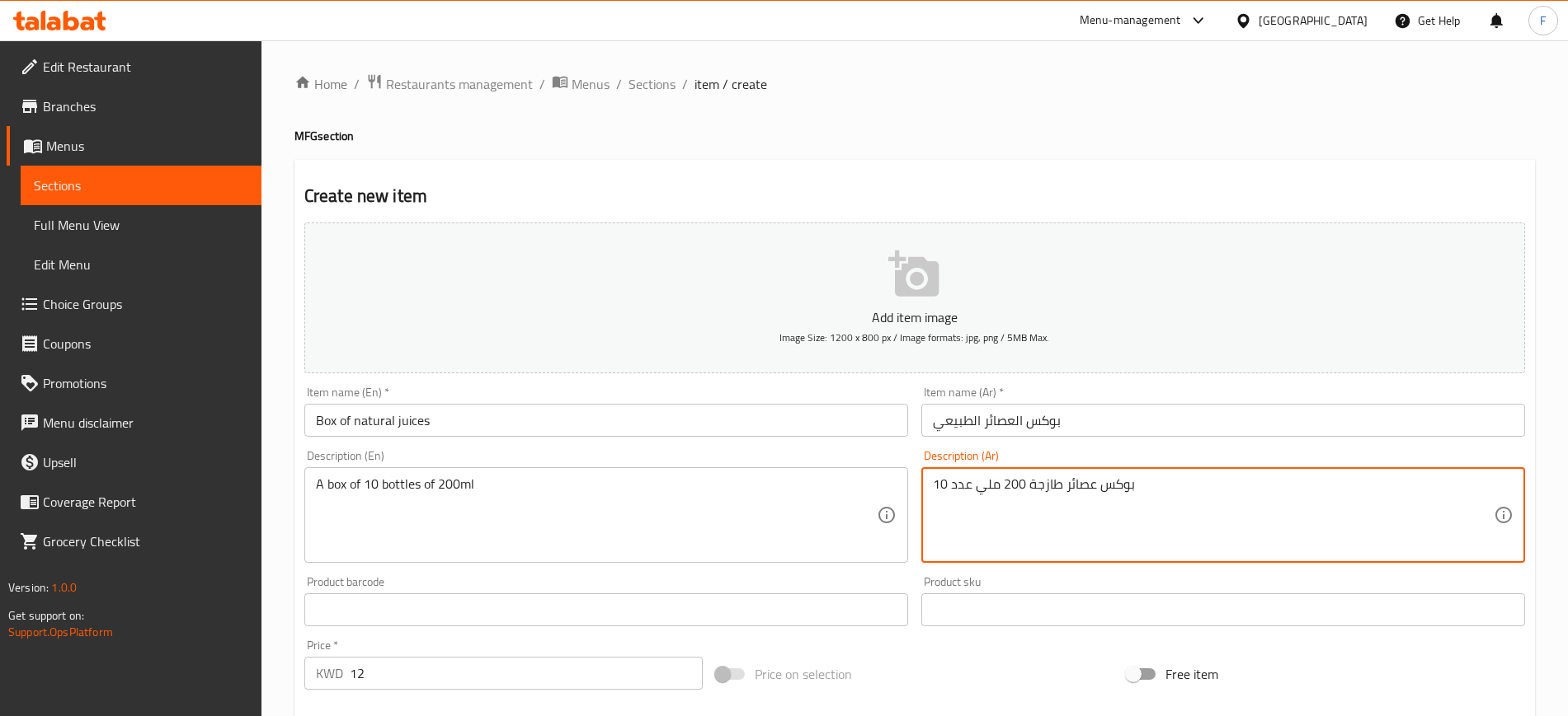
type textarea "بوكس عصائر طازجة 200 ملي عدد 10"
click at [1077, 536] on textarea "بوكس عصائر طازجة 200 ملي عدد 10" at bounding box center [1212, 516] width 561 height 78
click at [534, 426] on input "Box of natural juices" at bounding box center [606, 420] width 604 height 33
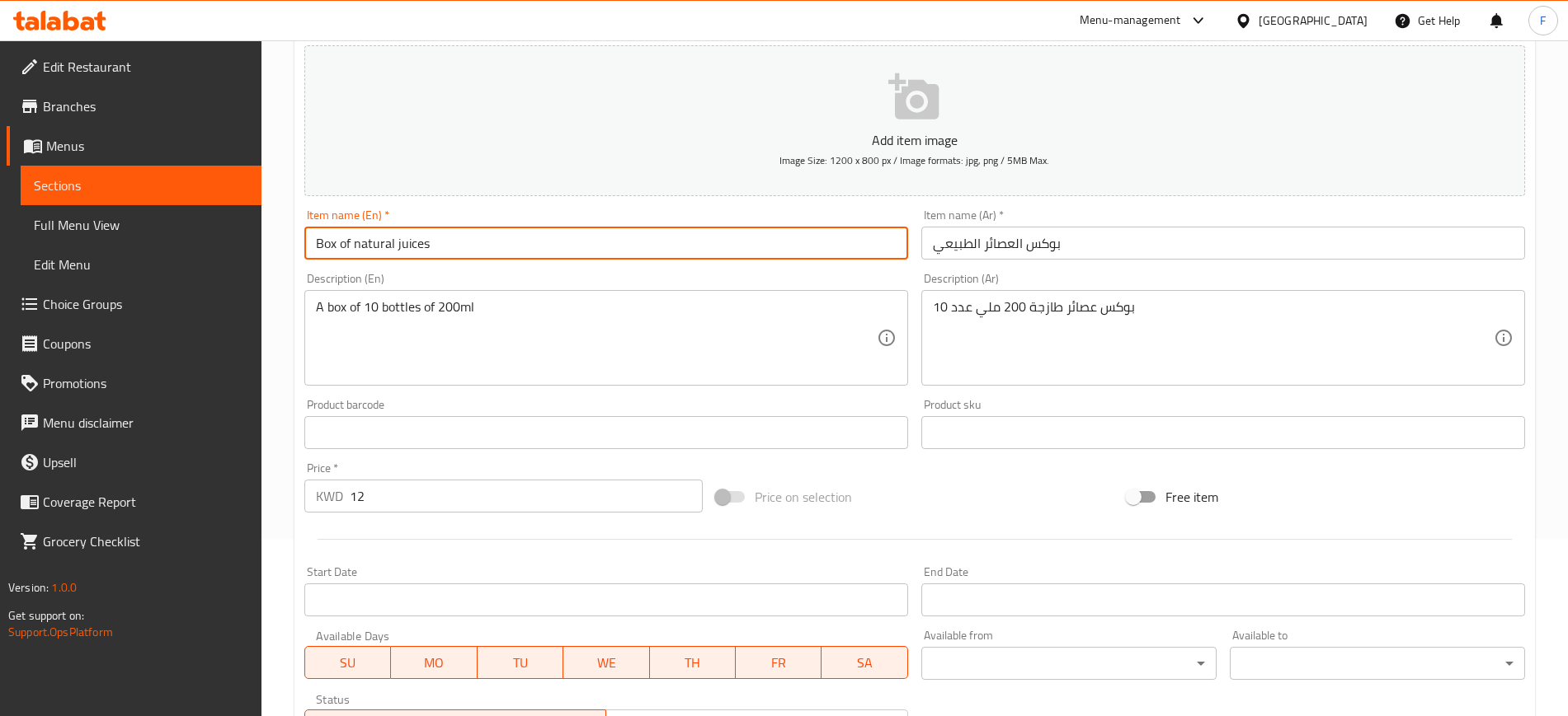
scroll to position [448, 0]
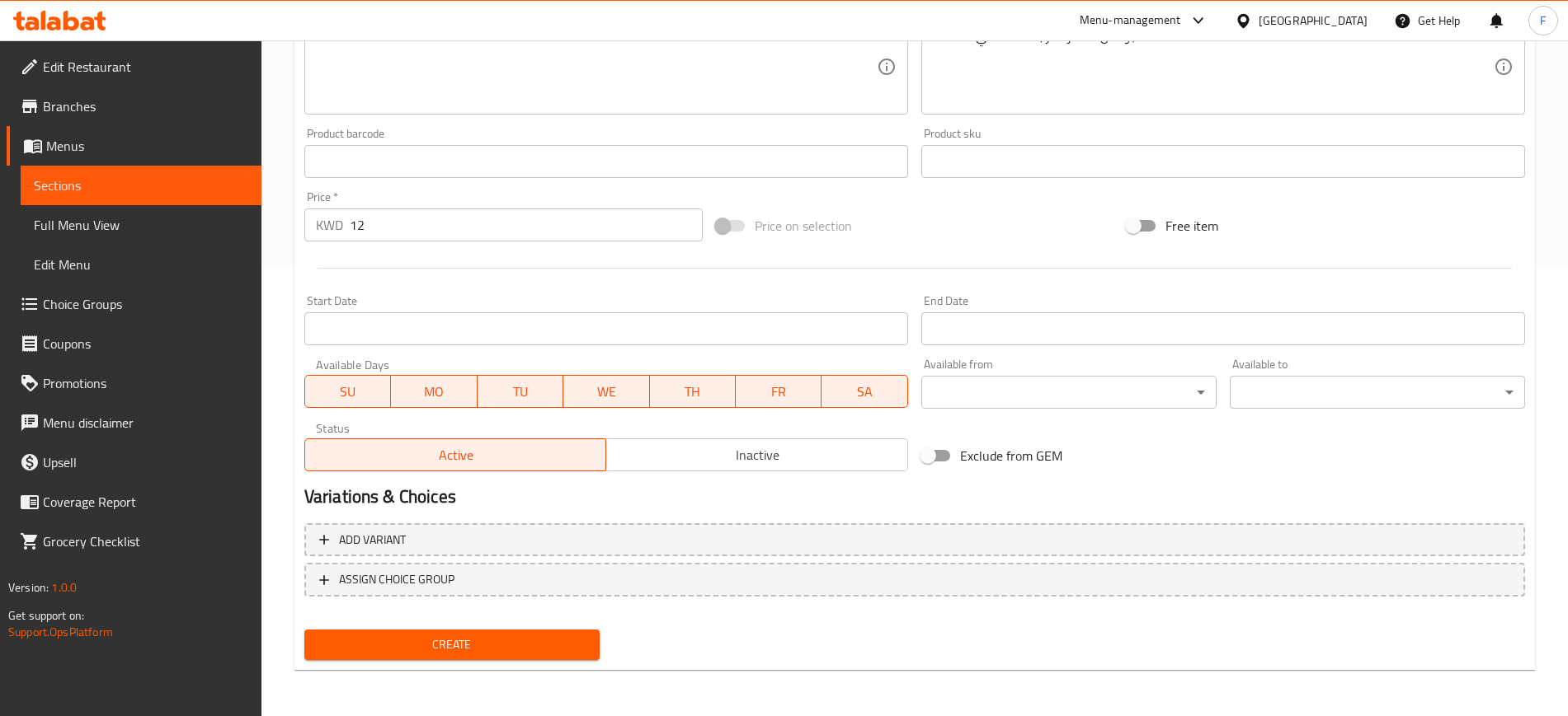
click at [500, 641] on span "Create" at bounding box center [452, 645] width 269 height 21
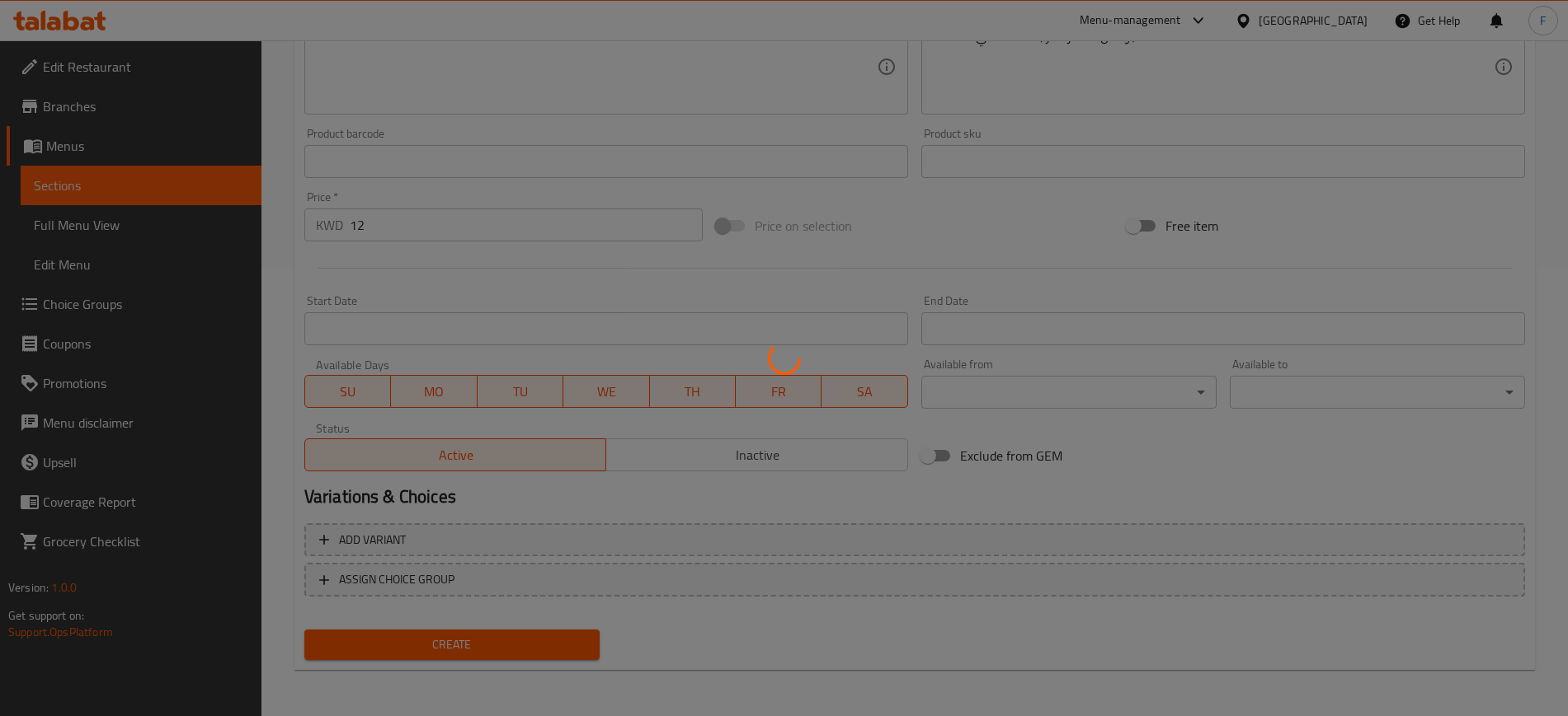
scroll to position [0, 0]
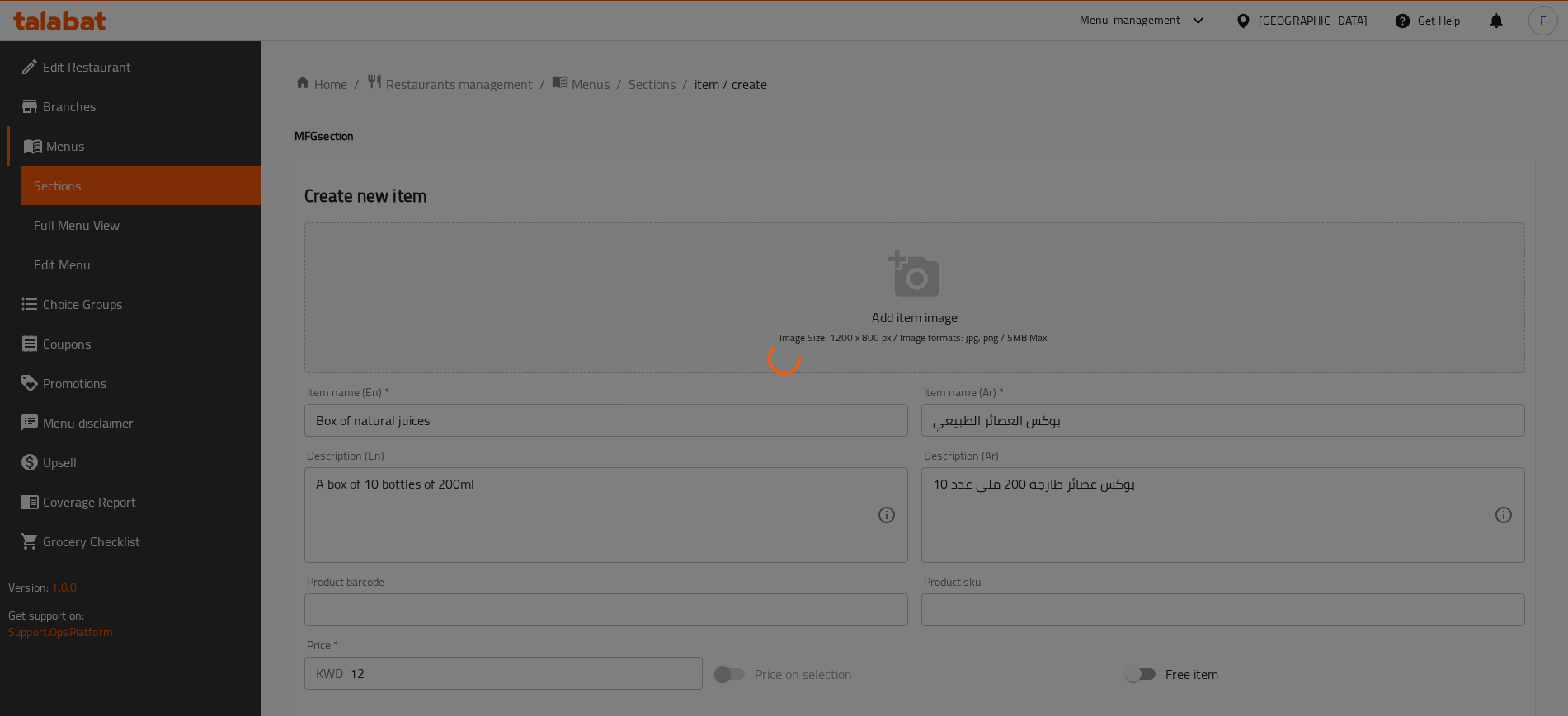
type input "0"
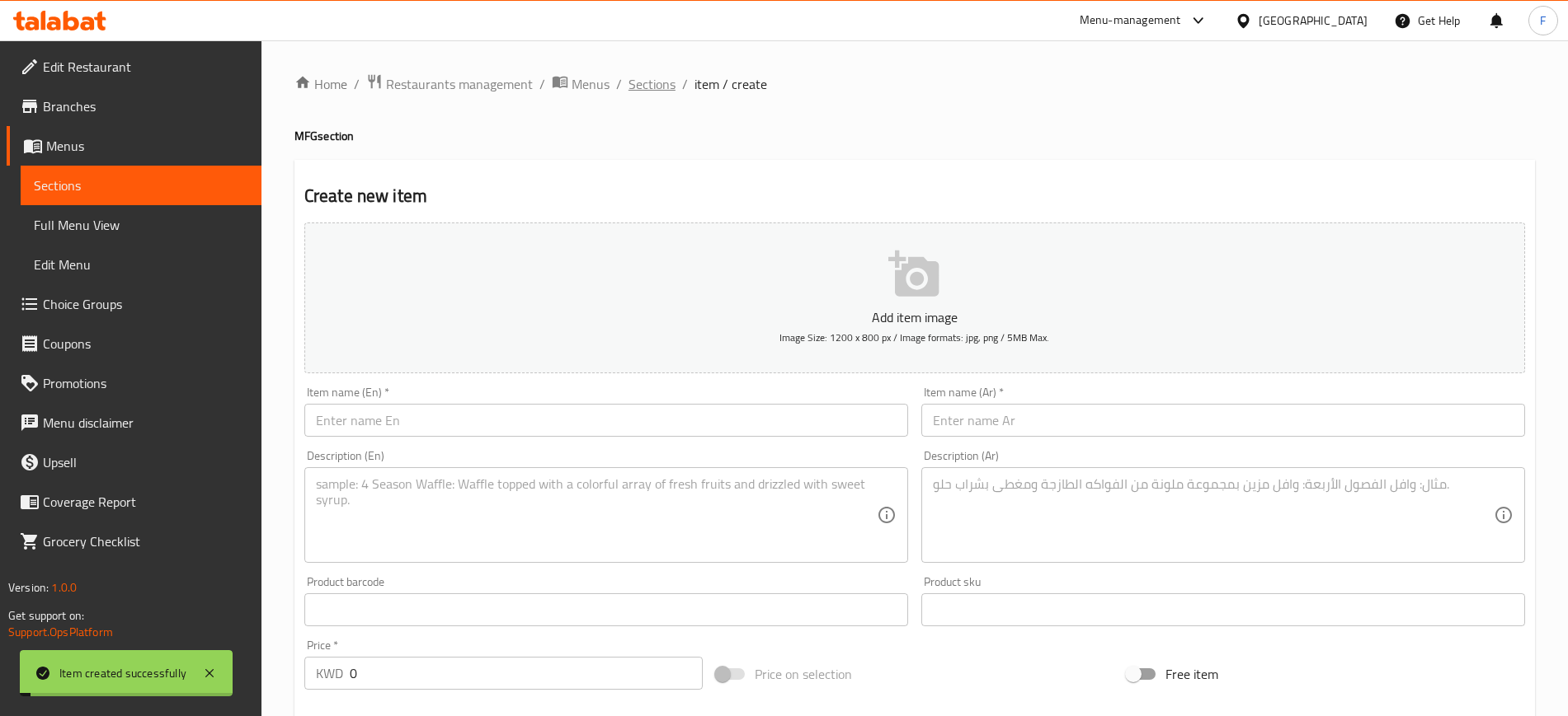
click at [650, 75] on span "Sections" at bounding box center [652, 84] width 47 height 20
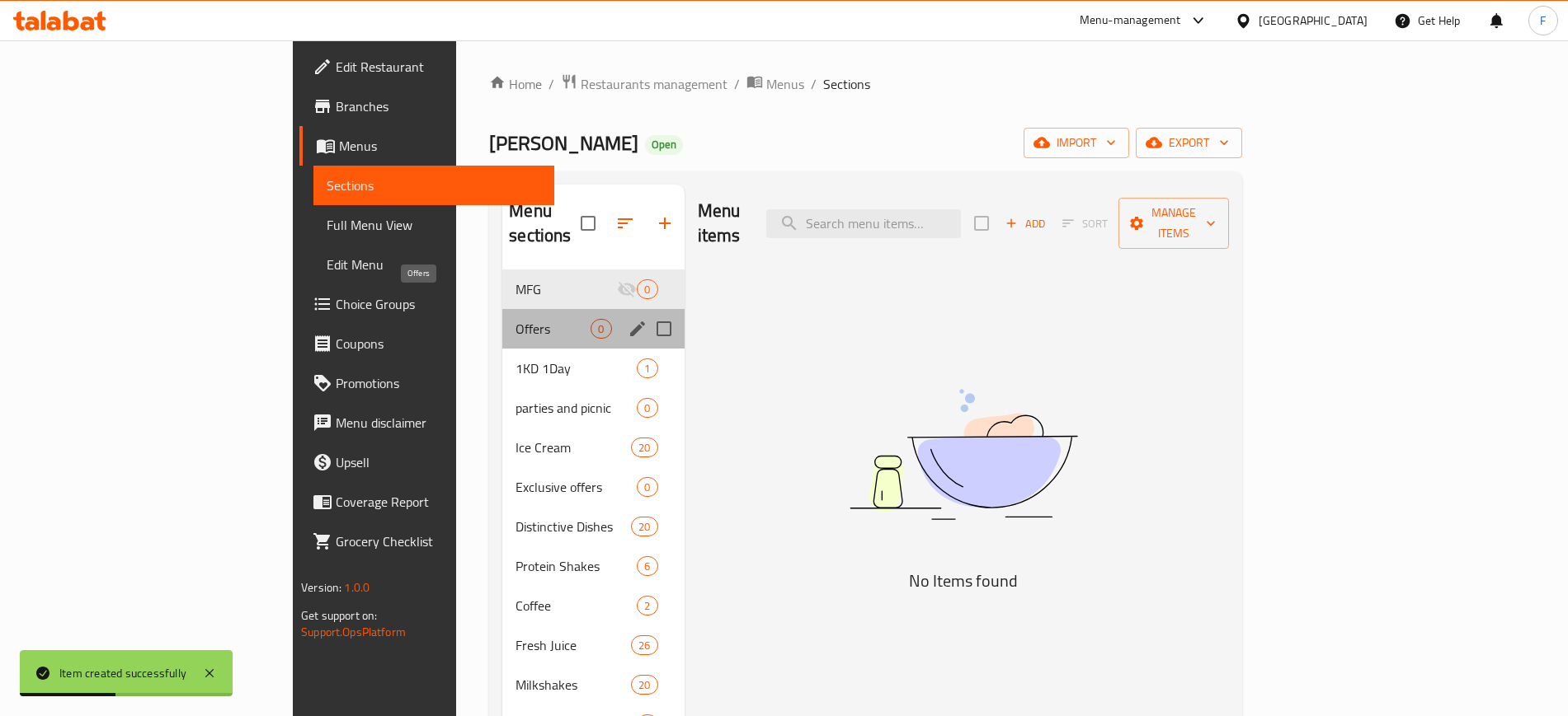
click at [515, 319] on span "Offers" at bounding box center [552, 329] width 75 height 20
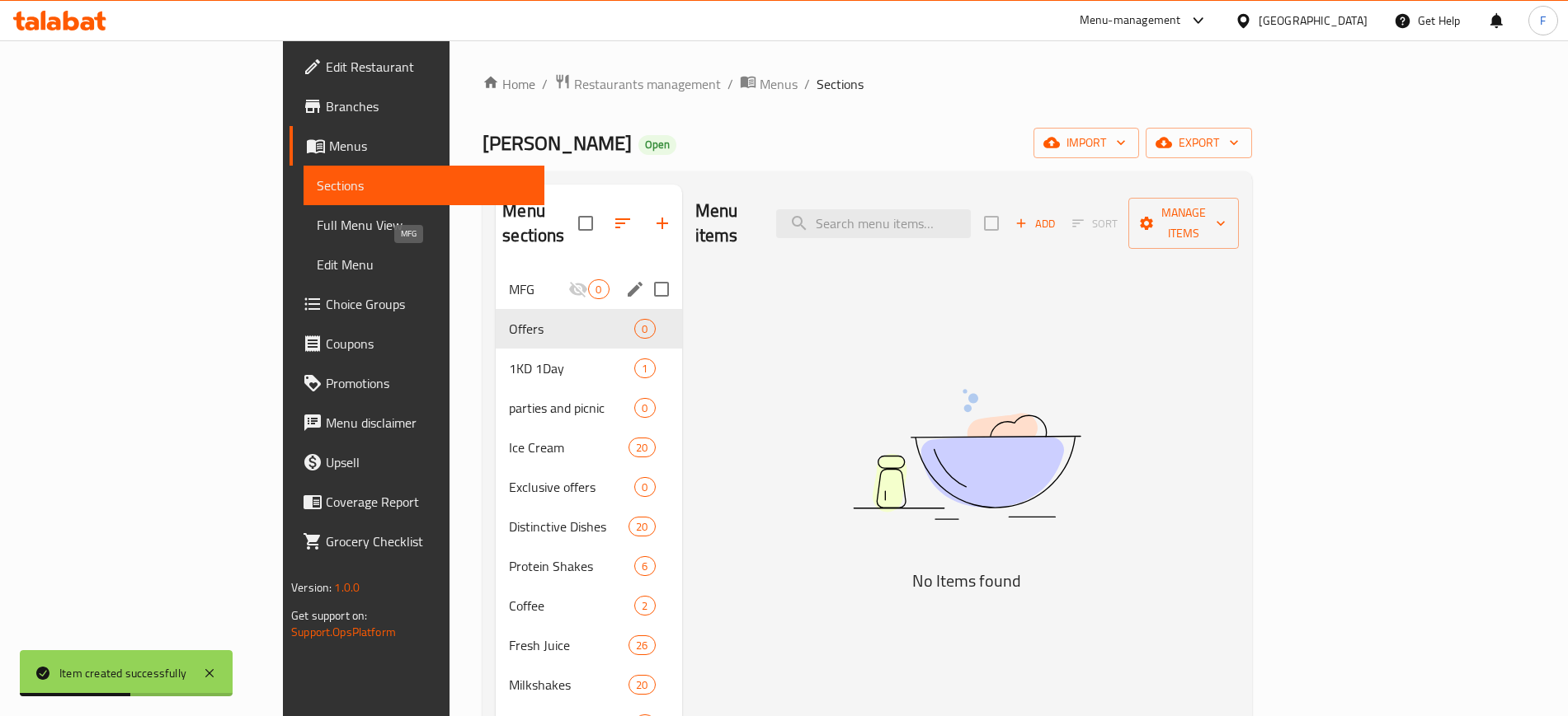
click at [509, 279] on span "MFG" at bounding box center [539, 289] width 59 height 20
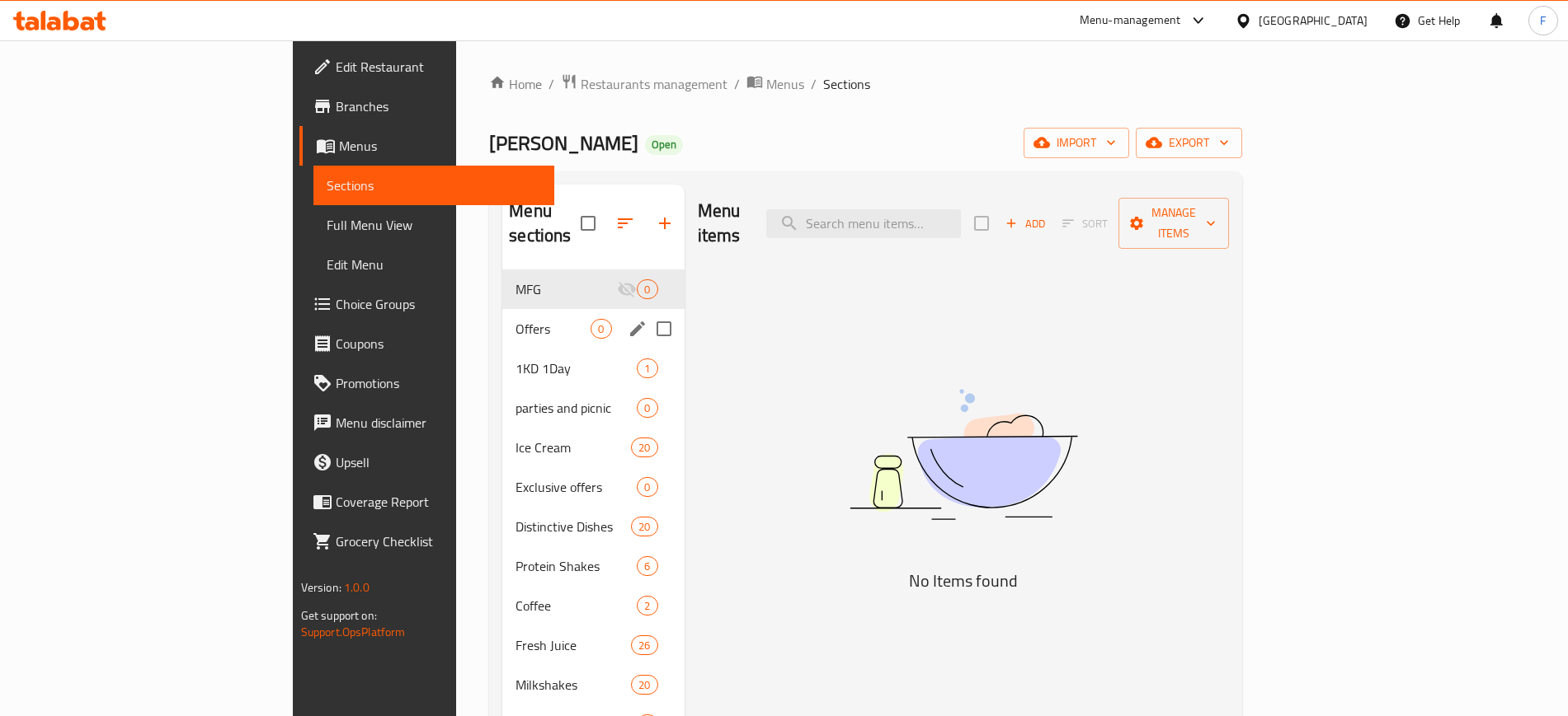
click at [515, 279] on span "MFG" at bounding box center [565, 289] width 101 height 20
click at [502, 314] on div "Offers 0" at bounding box center [592, 329] width 181 height 40
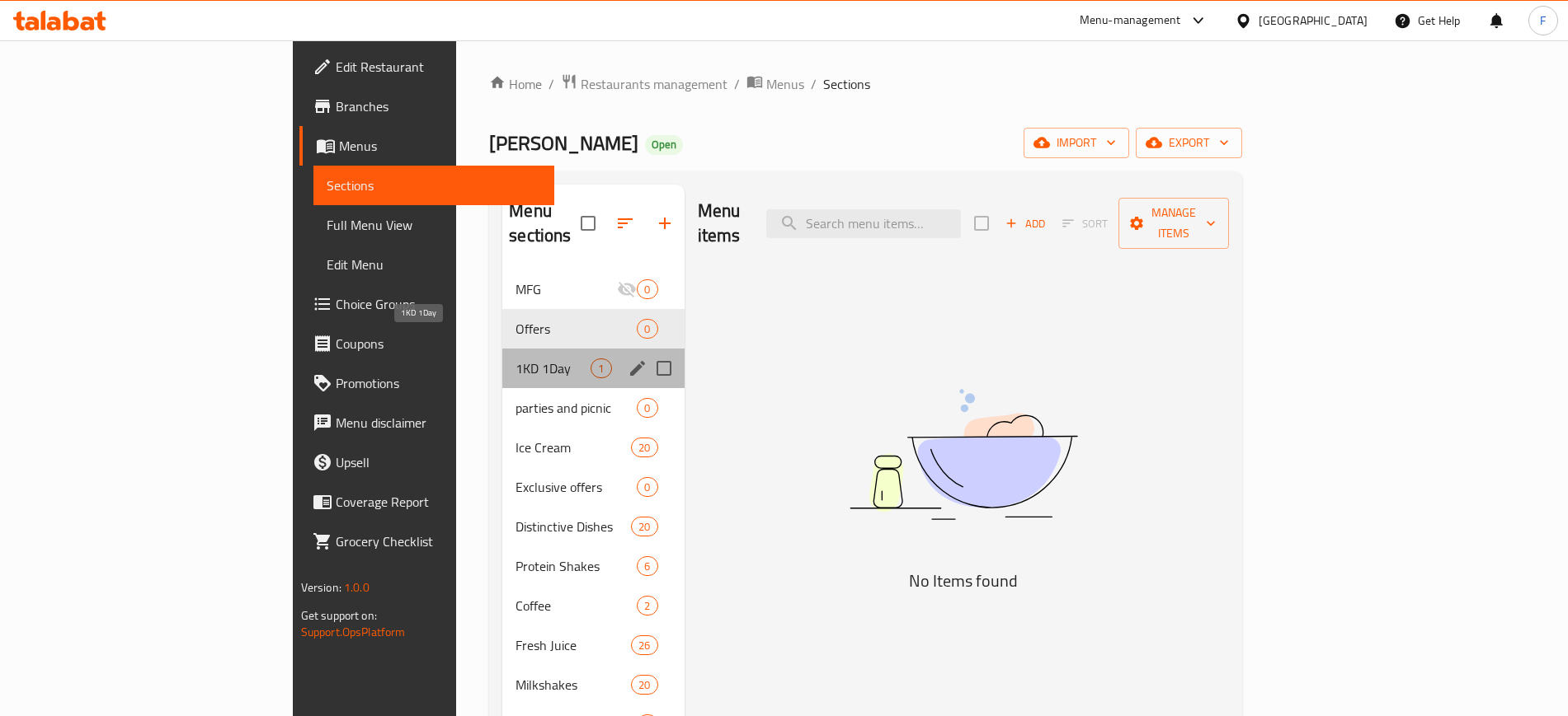
click at [515, 359] on span "1KD 1Day" at bounding box center [552, 368] width 75 height 20
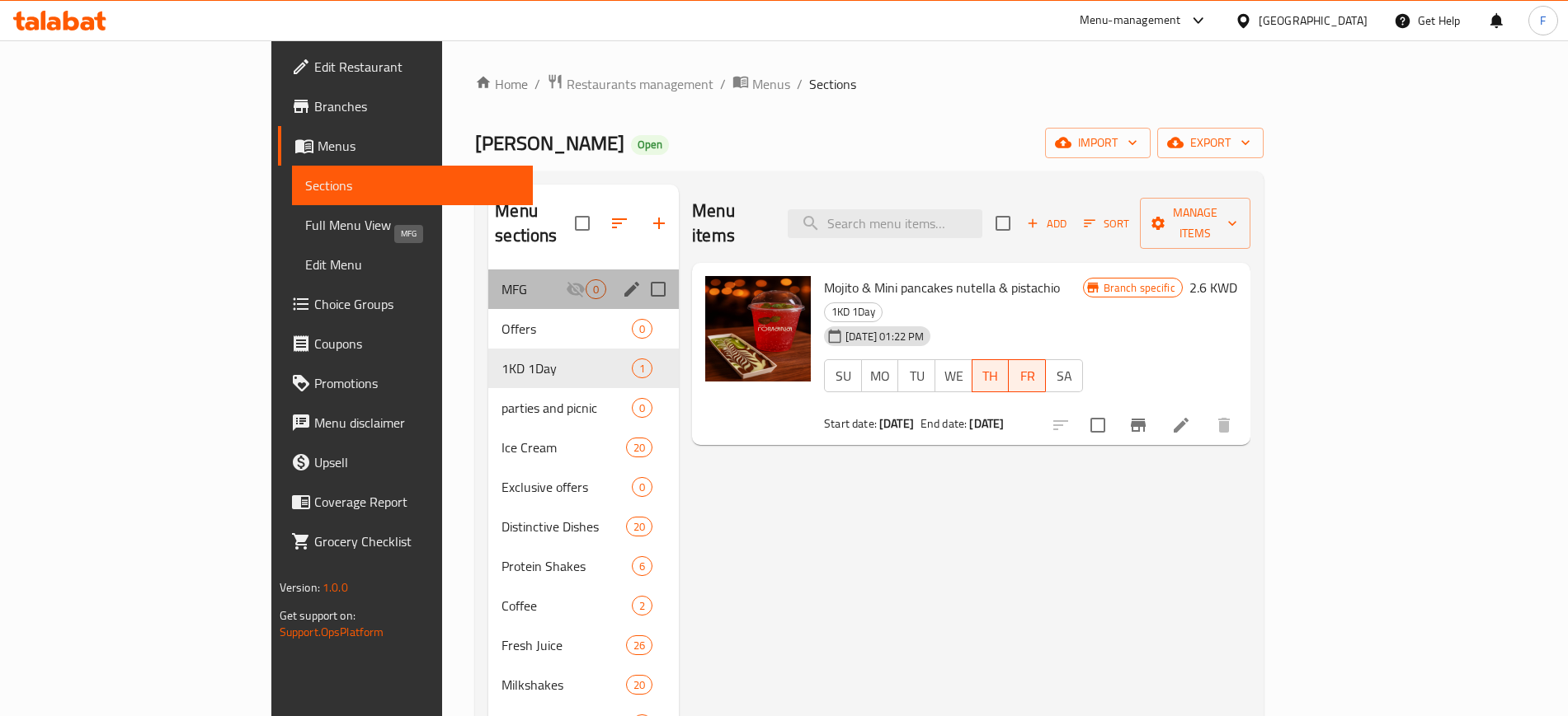
click at [501, 279] on span "MFG" at bounding box center [533, 289] width 64 height 20
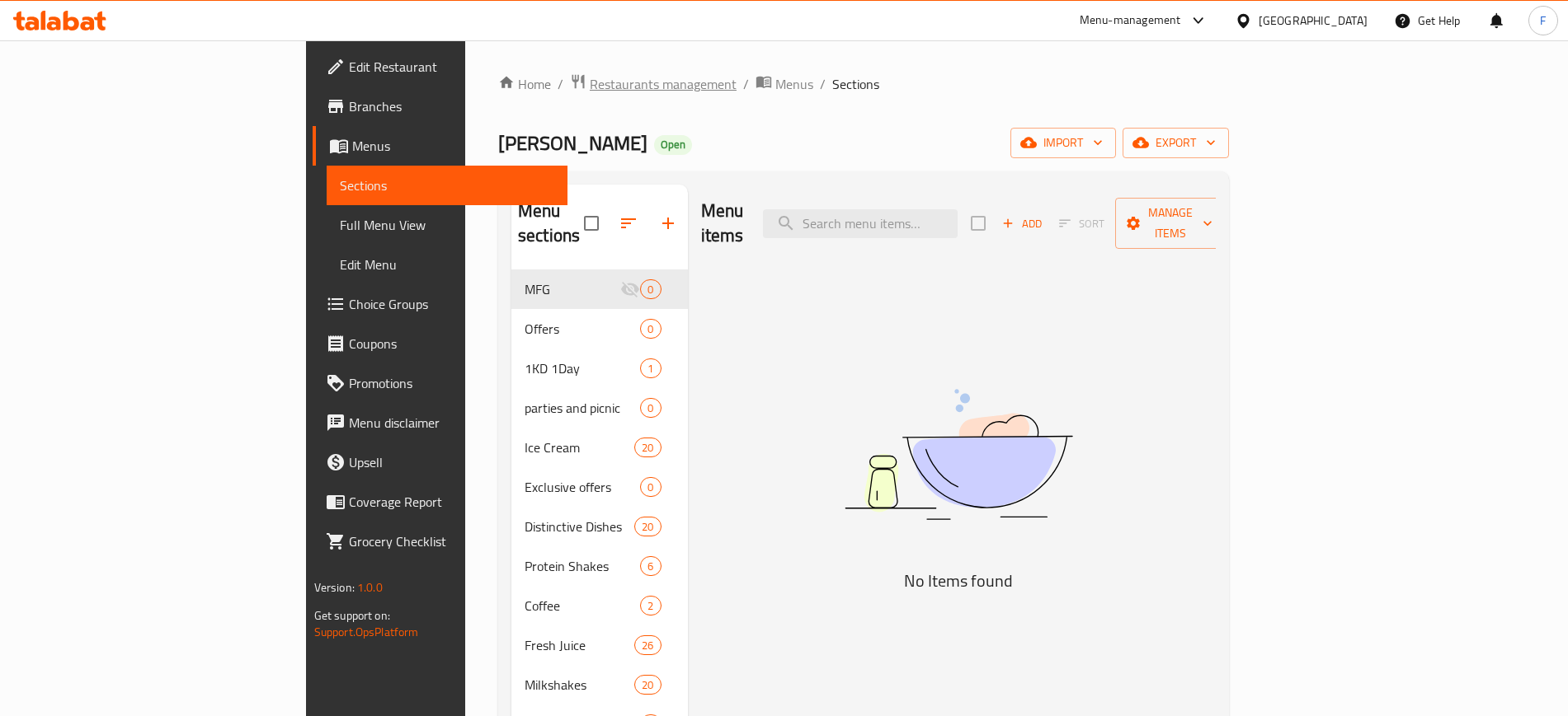
click at [590, 78] on span "Restaurants management" at bounding box center [663, 84] width 147 height 20
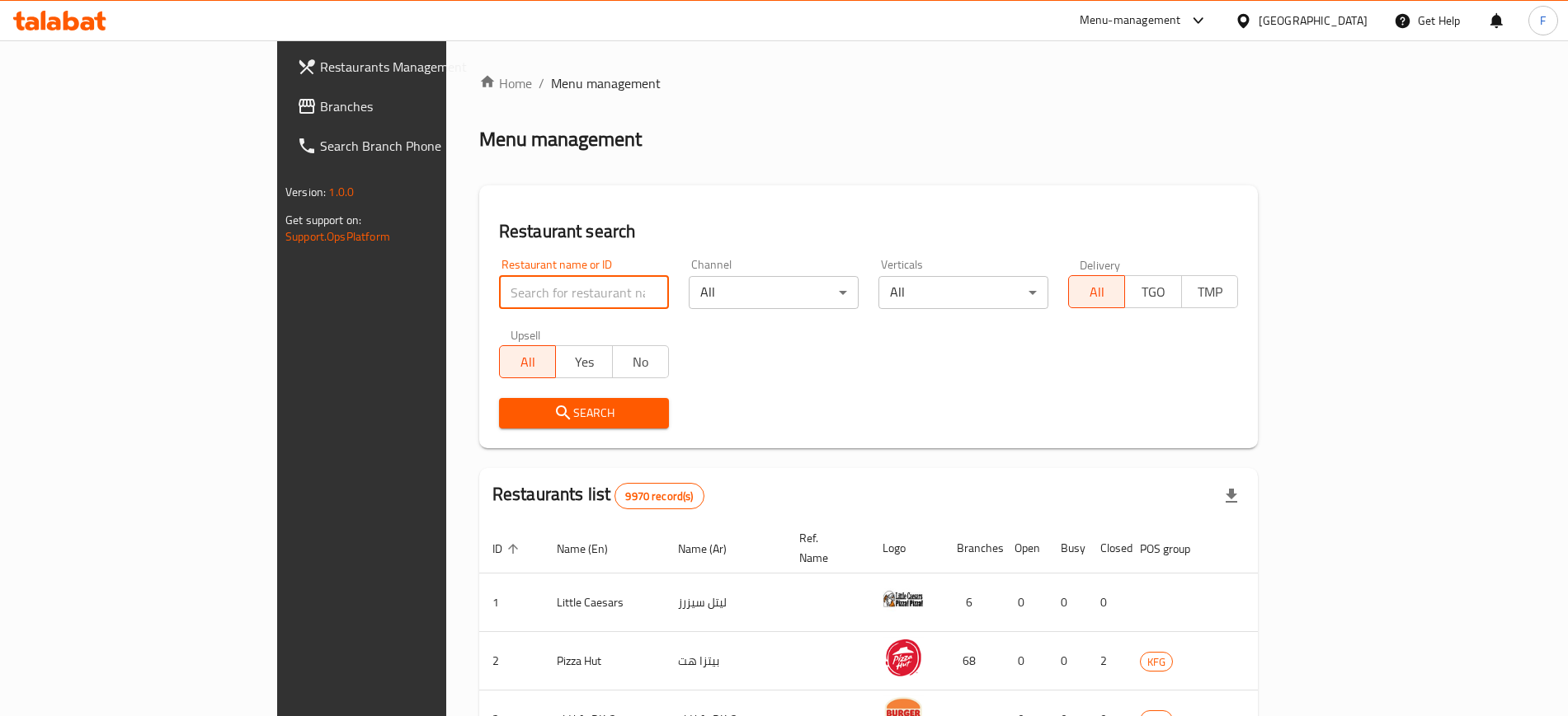
click at [499, 280] on input "search" at bounding box center [584, 293] width 170 height 33
type input "[PERSON_NAME]"
click button "Search" at bounding box center [584, 413] width 170 height 30
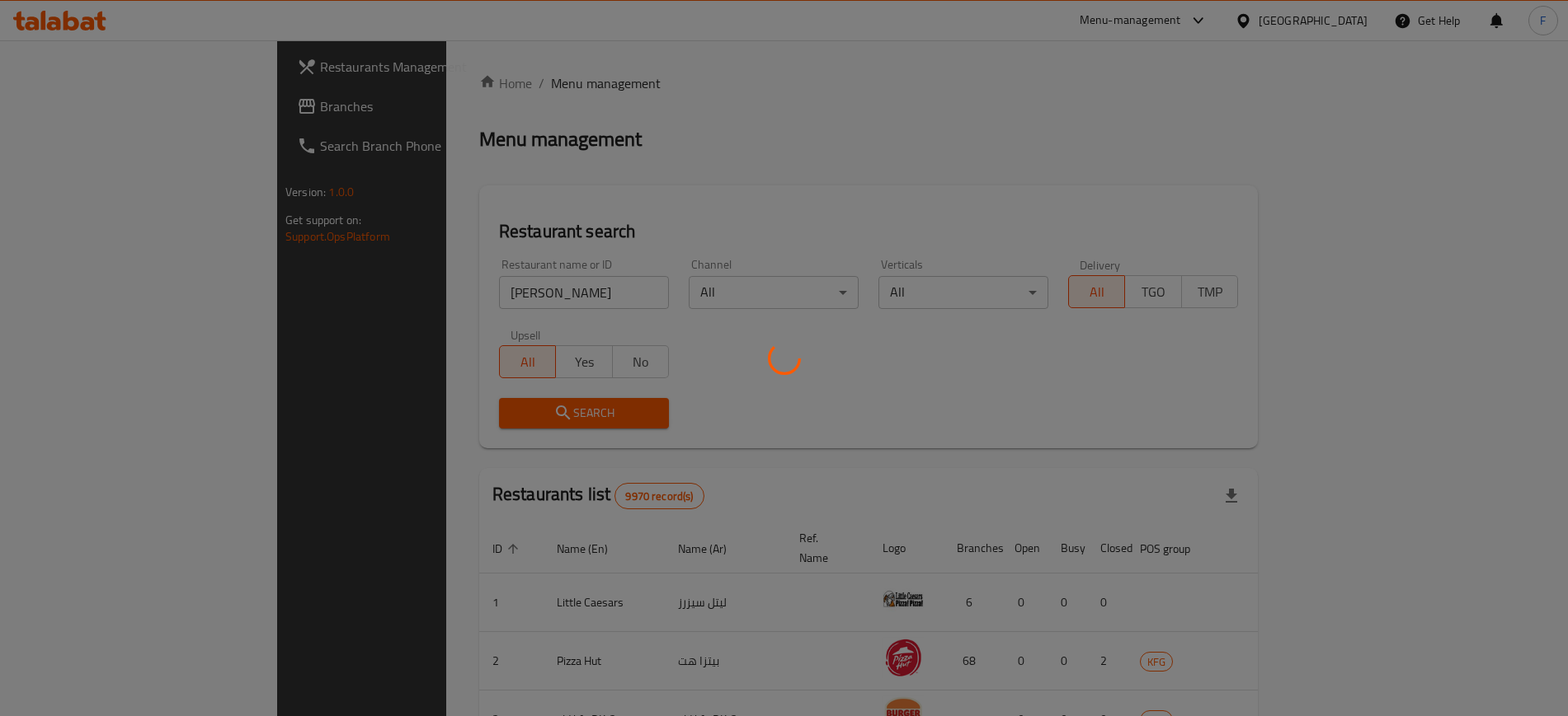
click at [537, 382] on div at bounding box center [784, 358] width 1568 height 716
drag, startPoint x: 1236, startPoint y: 0, endPoint x: 971, endPoint y: 239, distance: 356.9
click at [971, 239] on div at bounding box center [784, 358] width 1568 height 716
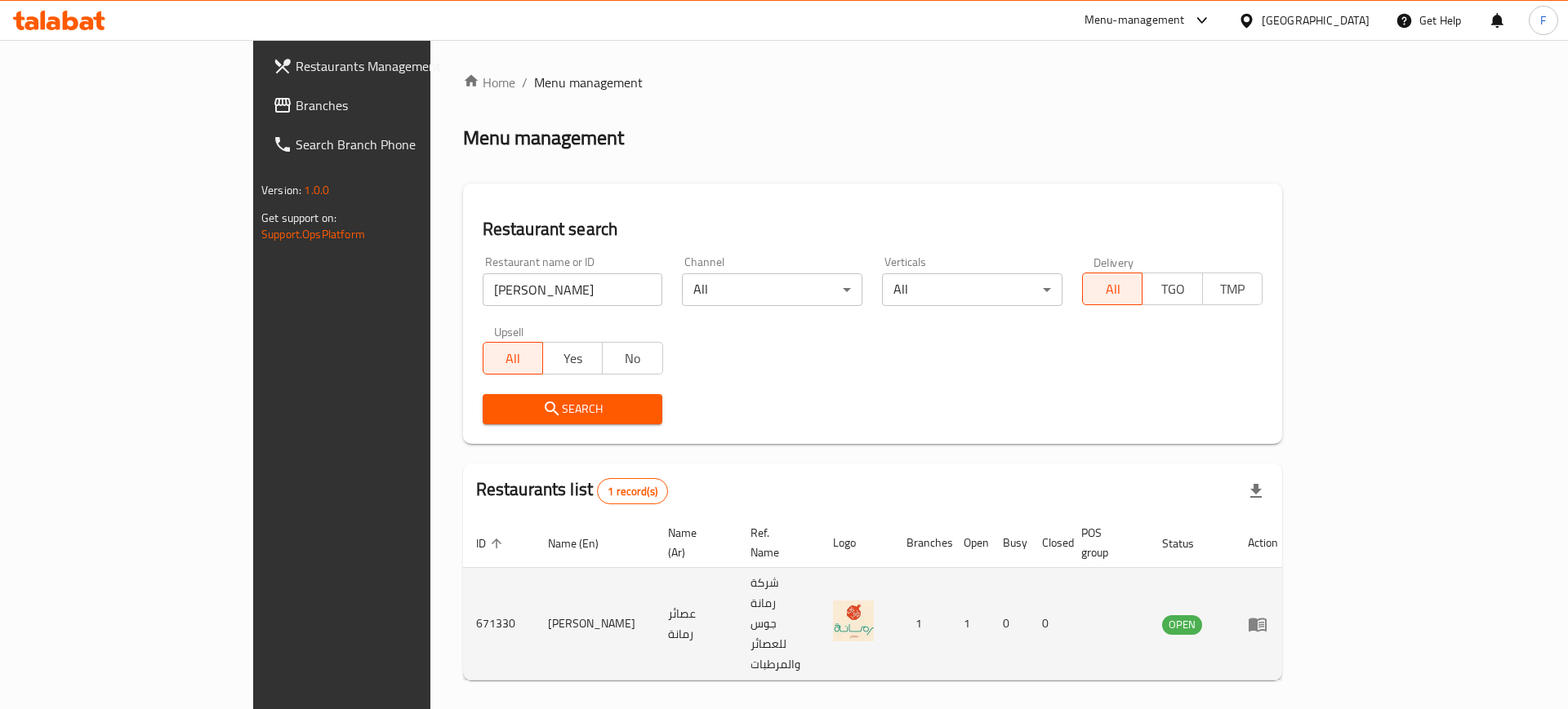
click at [1291, 580] on td "enhanced table" at bounding box center [1263, 624] width 57 height 112
click at [1267, 615] on icon "enhanced table" at bounding box center [1257, 624] width 20 height 20
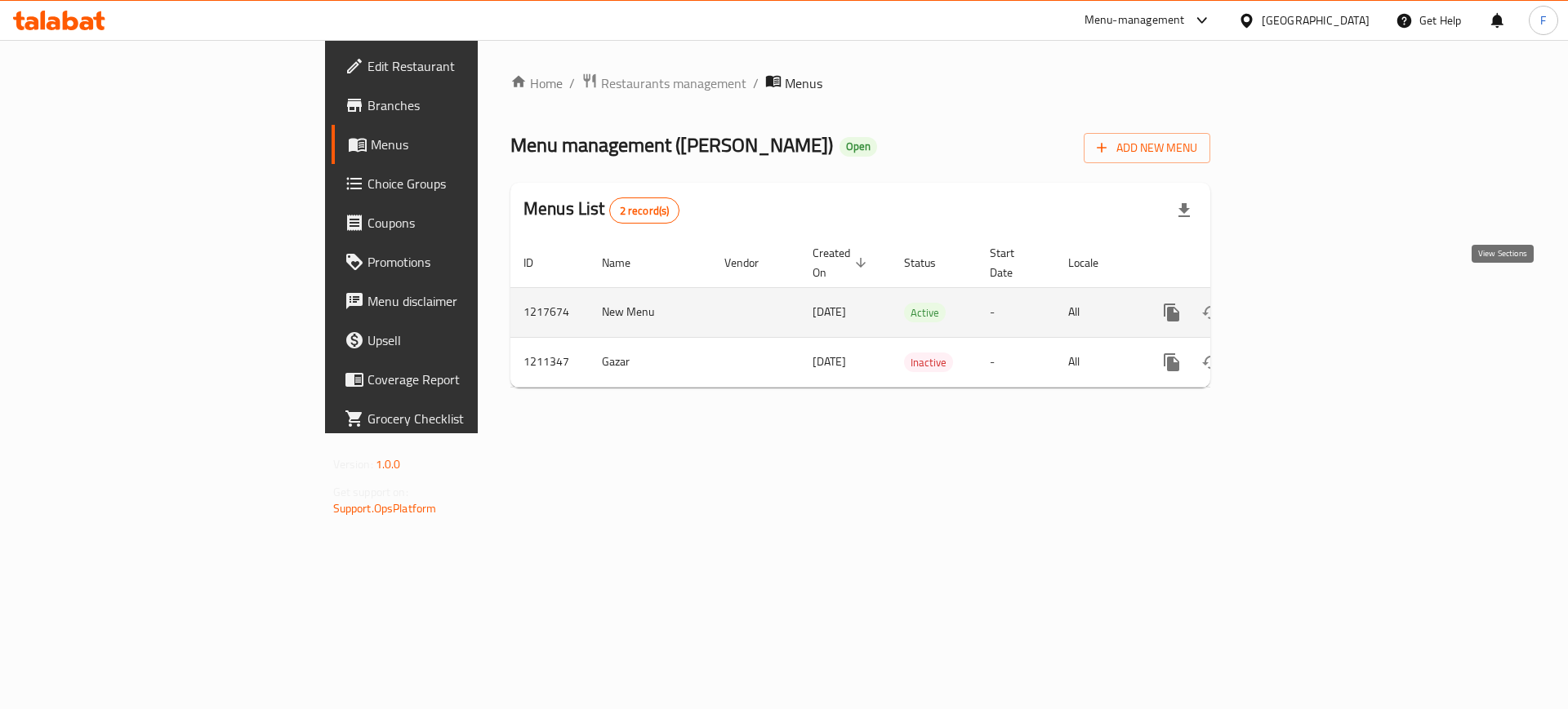
click at [1299, 303] on icon "enhanced table" at bounding box center [1289, 312] width 20 height 20
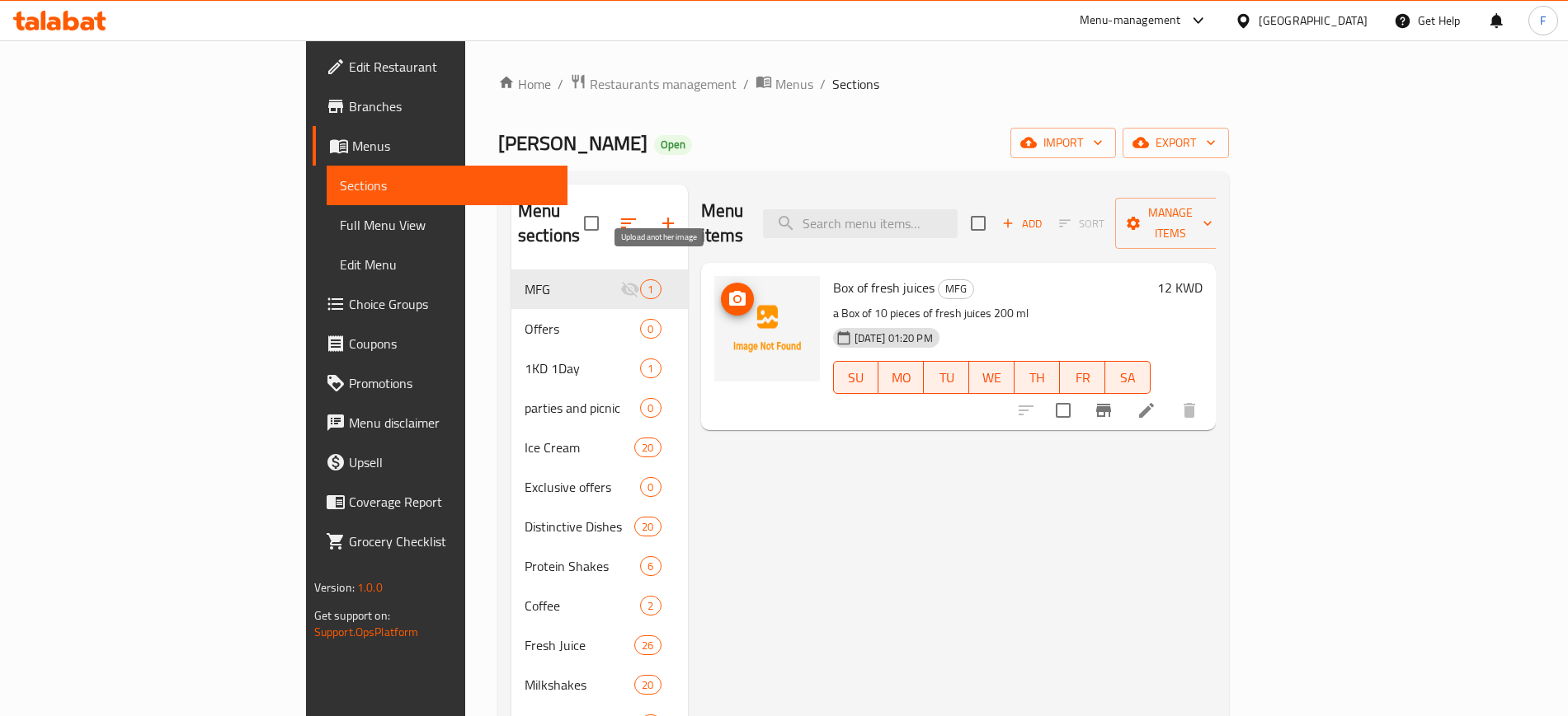
click at [729, 291] on icon "upload picture" at bounding box center [737, 298] width 16 height 15
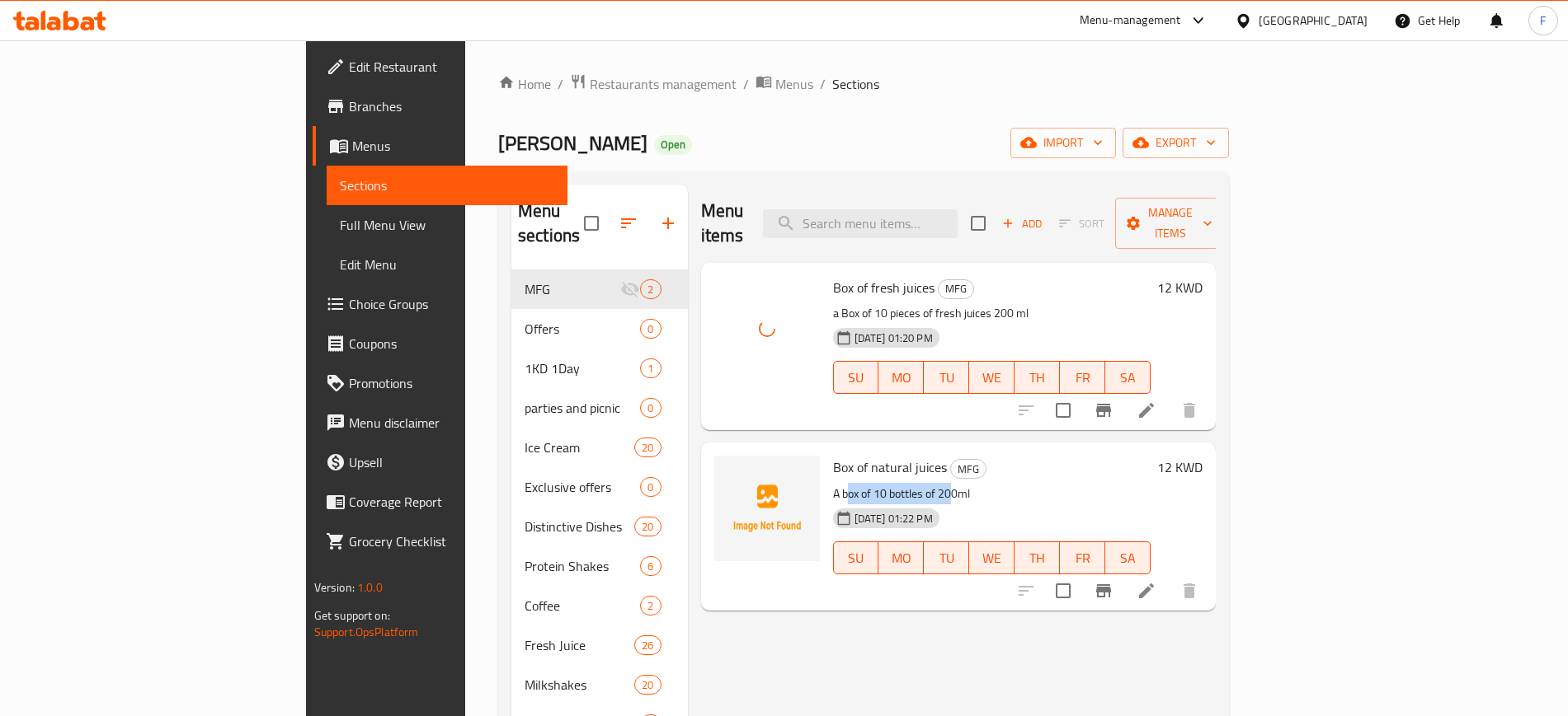
drag, startPoint x: 769, startPoint y: 475, endPoint x: 879, endPoint y: 461, distance: 110.9
click at [879, 484] on p "A box of 10 bottles of 200ml" at bounding box center [991, 494] width 318 height 21
drag, startPoint x: 781, startPoint y: 503, endPoint x: 1143, endPoint y: 496, distance: 362.1
click at [1143, 502] on div "[DATE] 01:22 PM SU MO TU WE TH FR SA" at bounding box center [992, 546] width 331 height 89
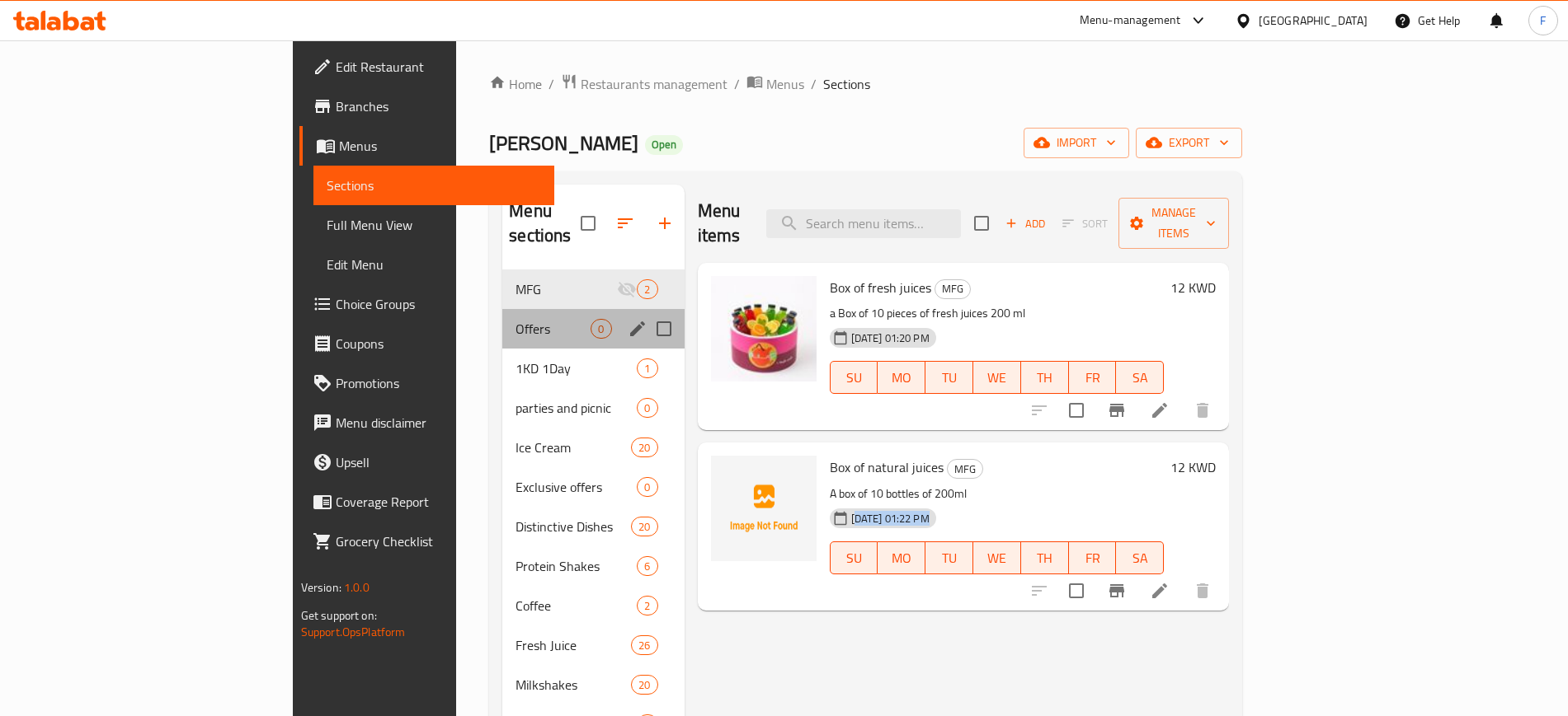
click at [515, 319] on span "Offers" at bounding box center [552, 329] width 75 height 20
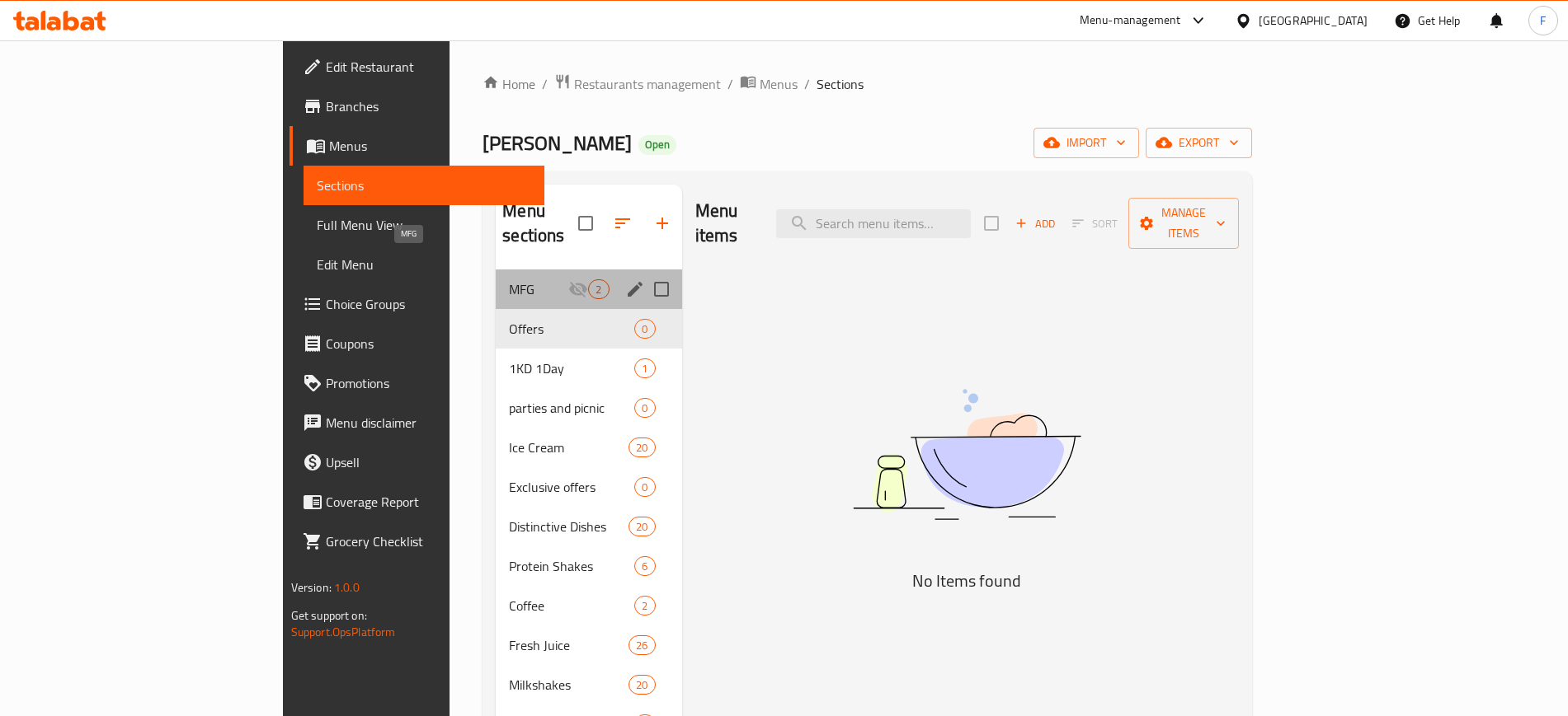
click at [509, 279] on span "MFG" at bounding box center [539, 289] width 59 height 20
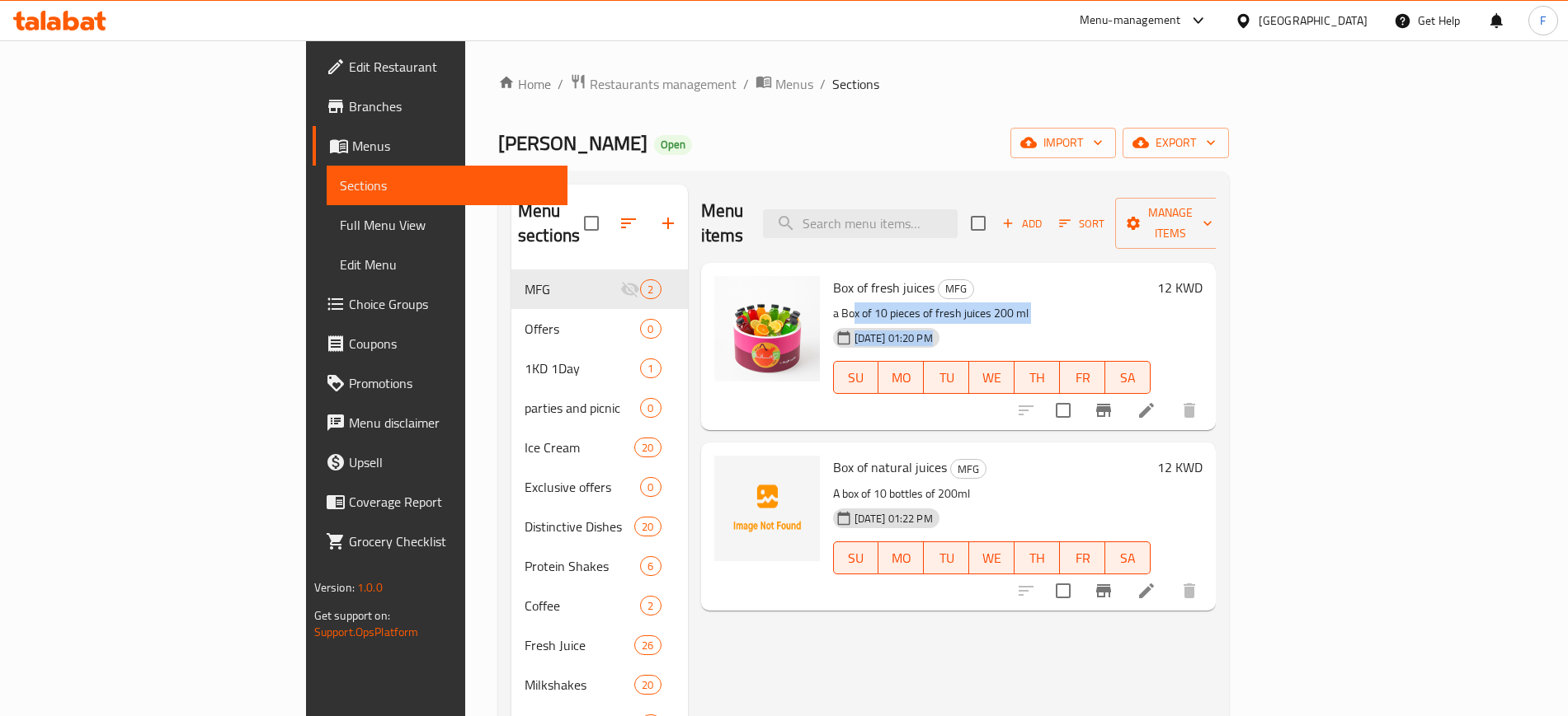
drag, startPoint x: 780, startPoint y: 286, endPoint x: 1425, endPoint y: 339, distance: 647.2
click at [1037, 301] on div "Box of fresh juices MFG a Box of 10 pieces of fresh juices 200 ml [DATE] 01:20 …" at bounding box center [992, 347] width 331 height 154
click at [1158, 322] on div "[DATE] 01:20 PM SU MO TU WE TH FR SA" at bounding box center [992, 366] width 331 height 89
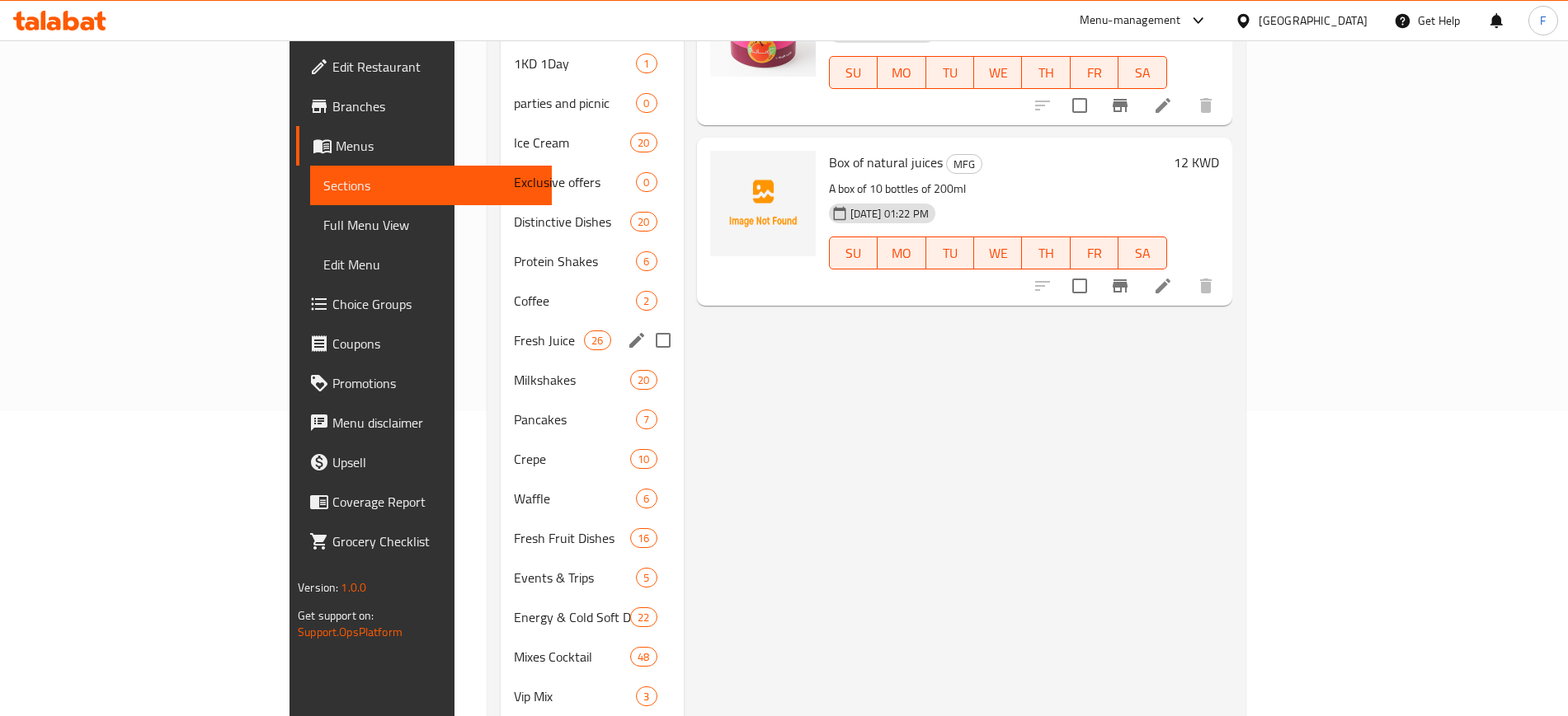
scroll to position [309, 0]
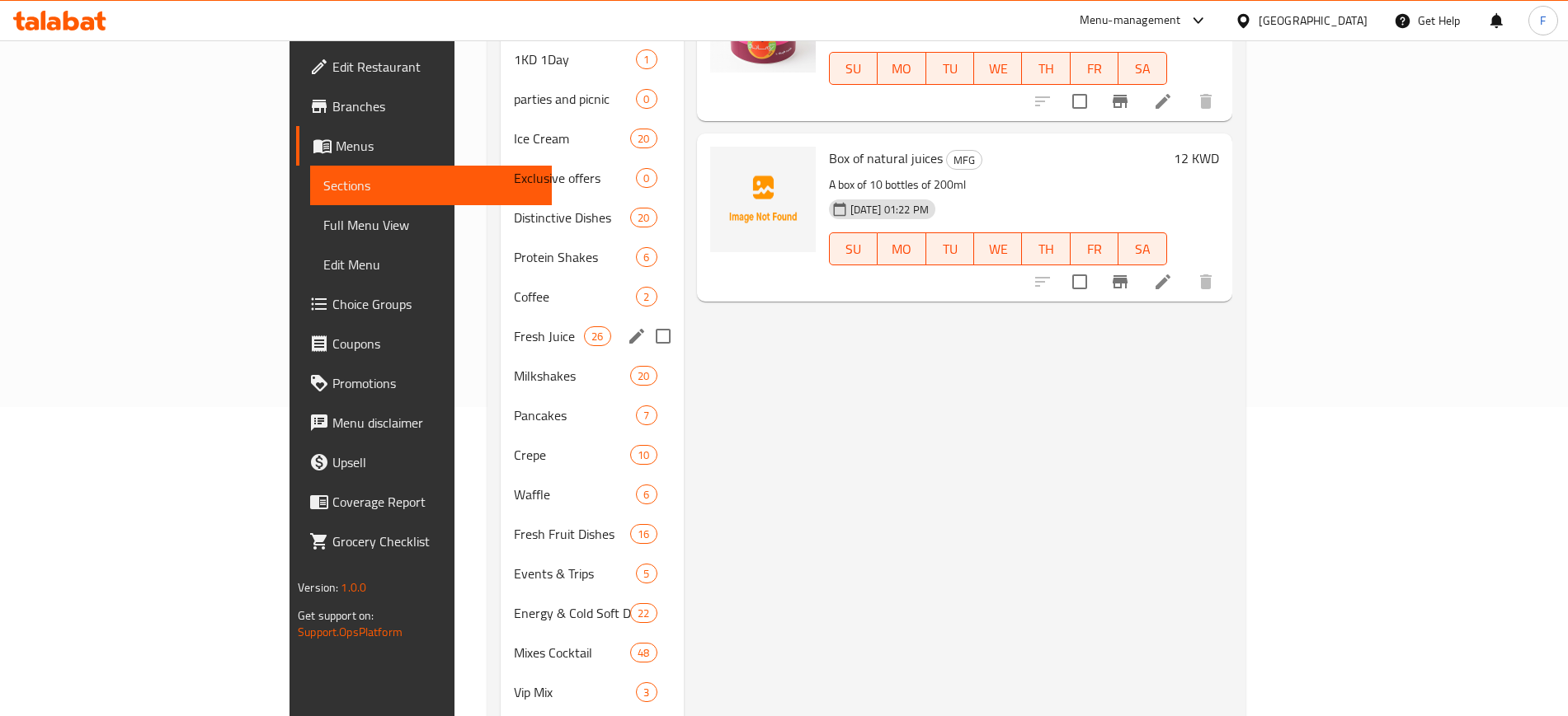
click at [500, 316] on div "Fresh Juice 26" at bounding box center [591, 336] width 183 height 40
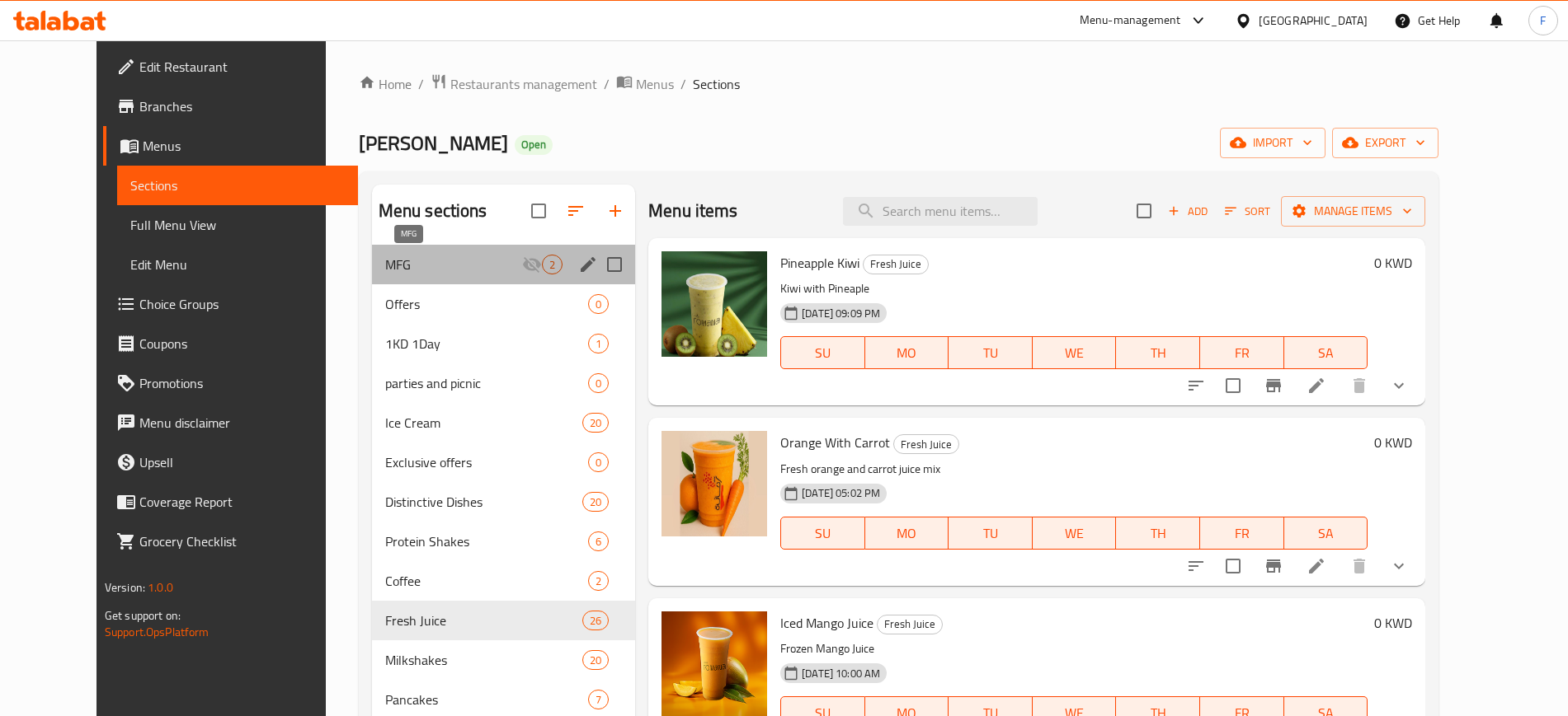
click at [417, 263] on span "MFG" at bounding box center [454, 264] width 137 height 20
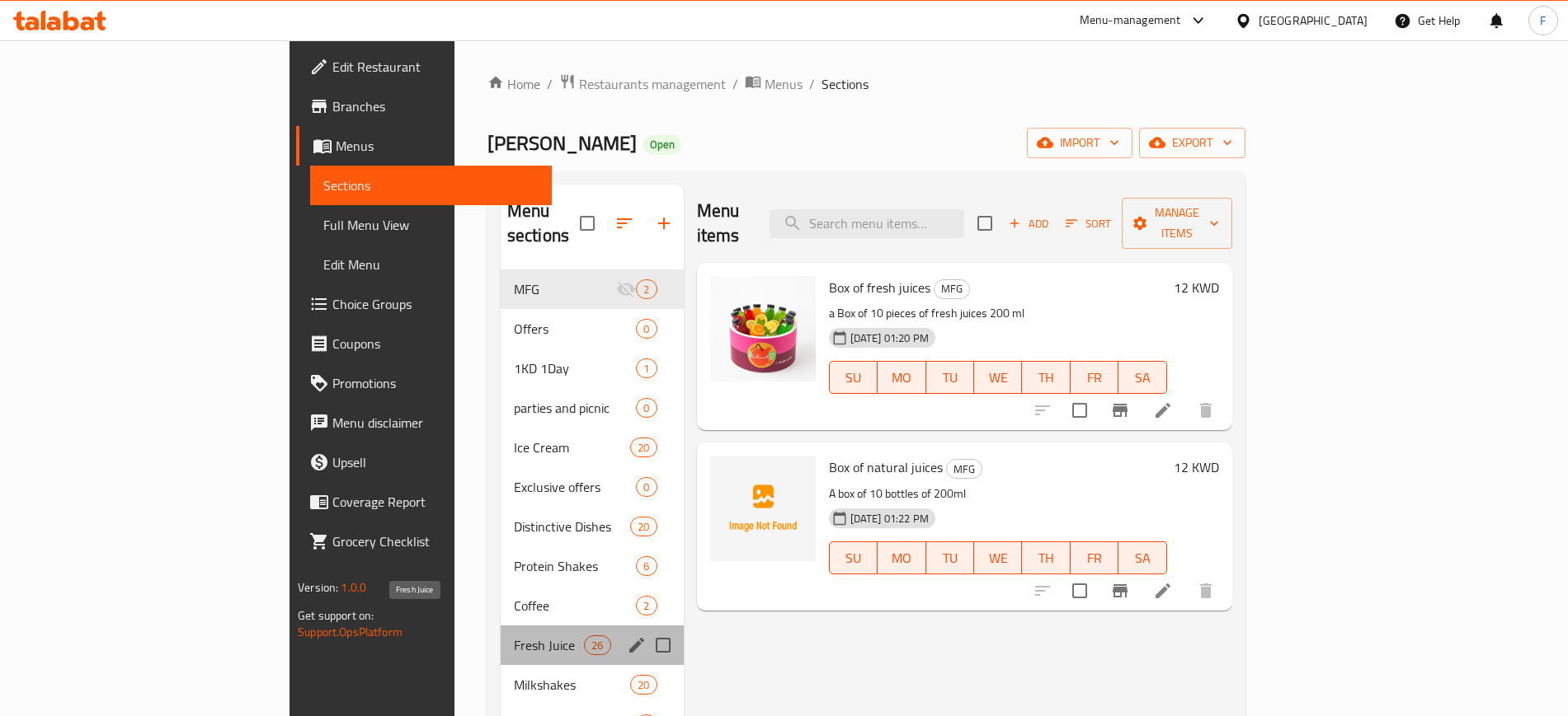
click at [513, 635] on span "Fresh Juice" at bounding box center [548, 645] width 70 height 20
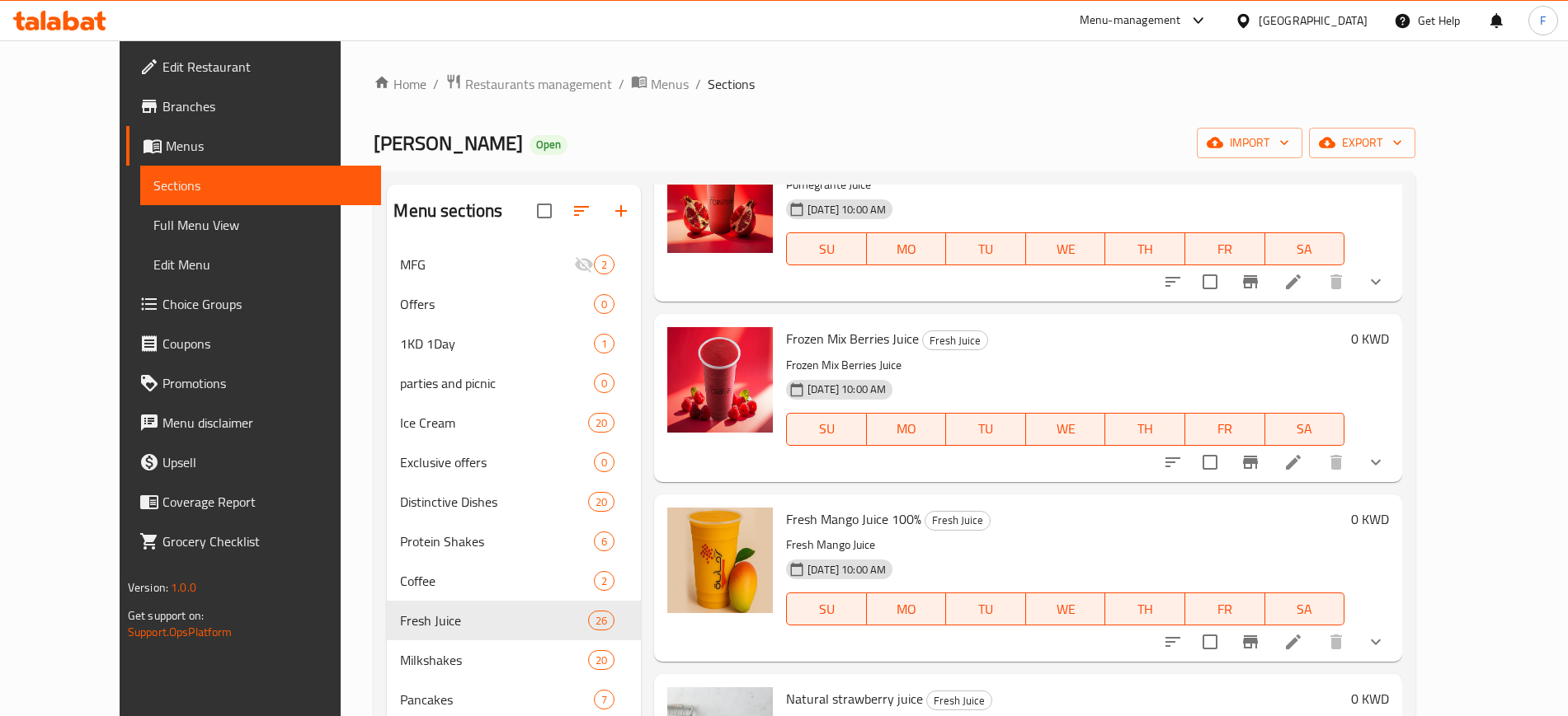
click at [162, 303] on span "Choice Groups" at bounding box center [265, 303] width 206 height 20
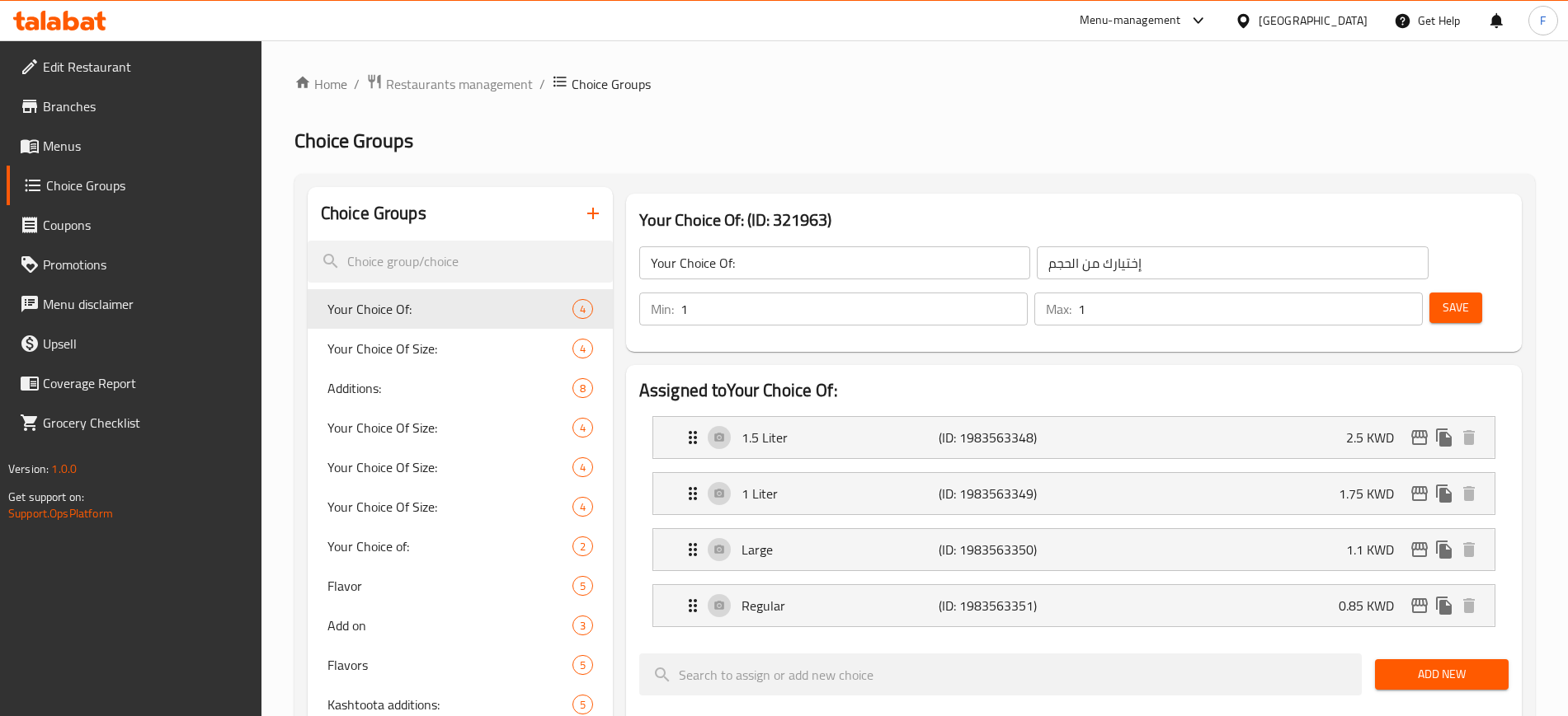
click at [589, 202] on button "button" at bounding box center [593, 213] width 40 height 40
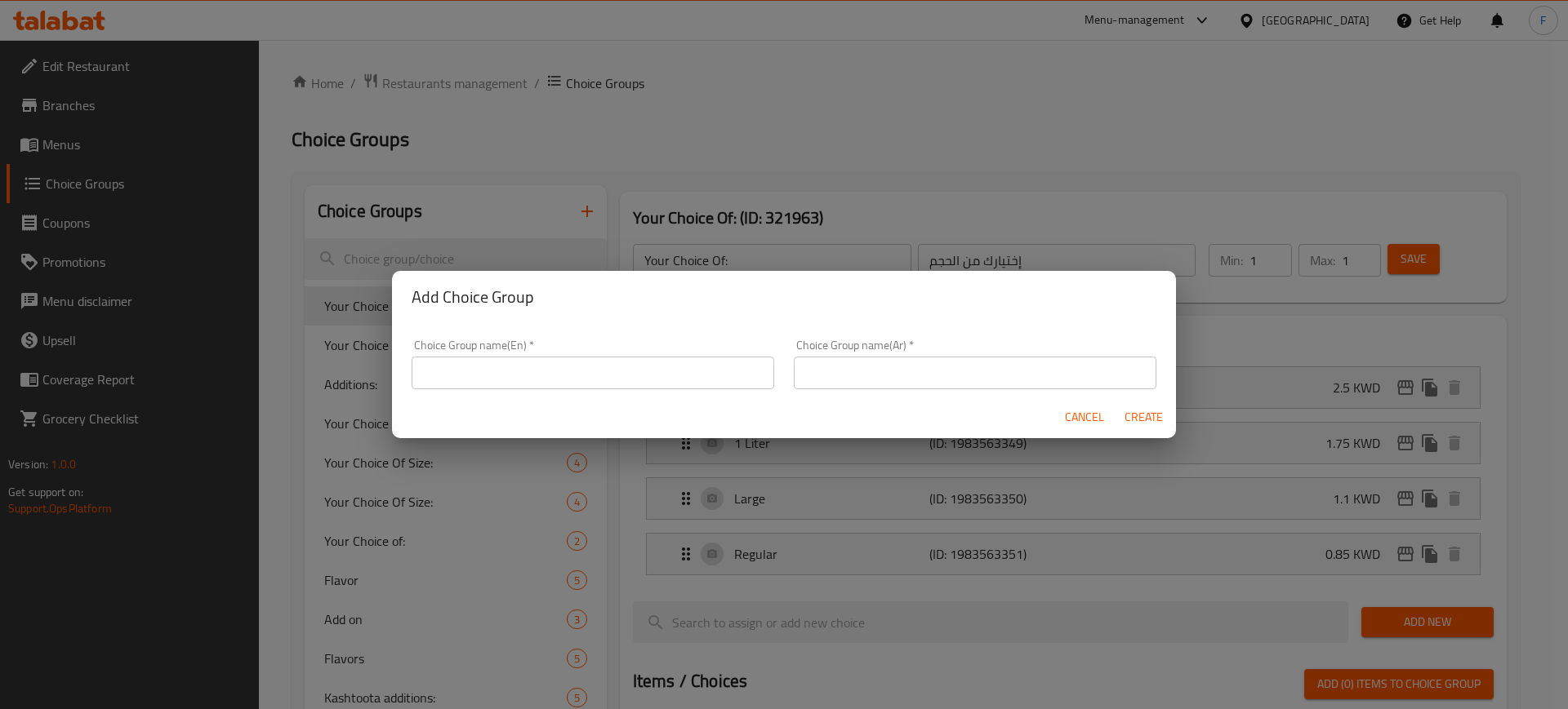
click at [668, 369] on input "text" at bounding box center [593, 373] width 362 height 33
type input "C"
type input "Your Choice of Natural Juices"
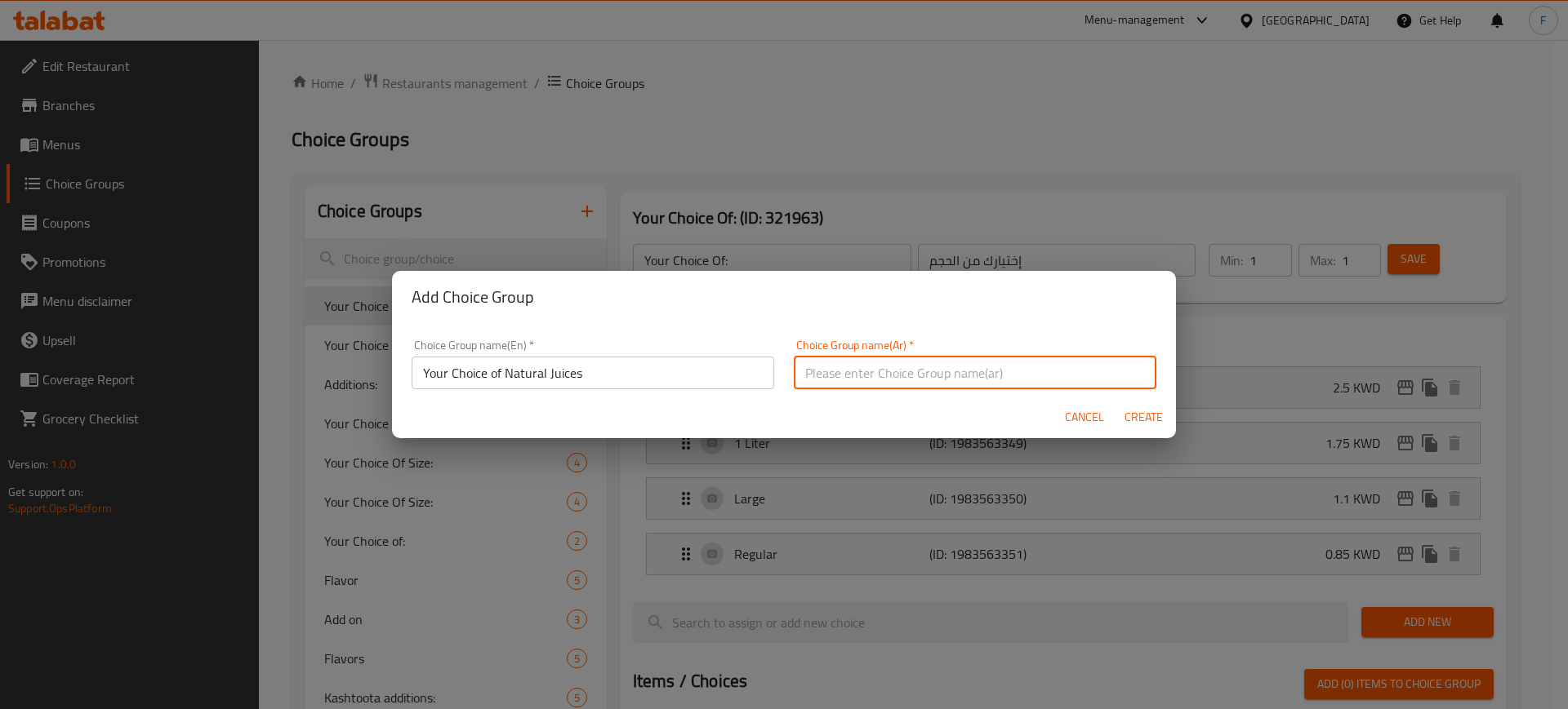
click at [950, 377] on input "text" at bounding box center [975, 373] width 362 height 33
type input "اختيارك من العصائر الطبيعية"
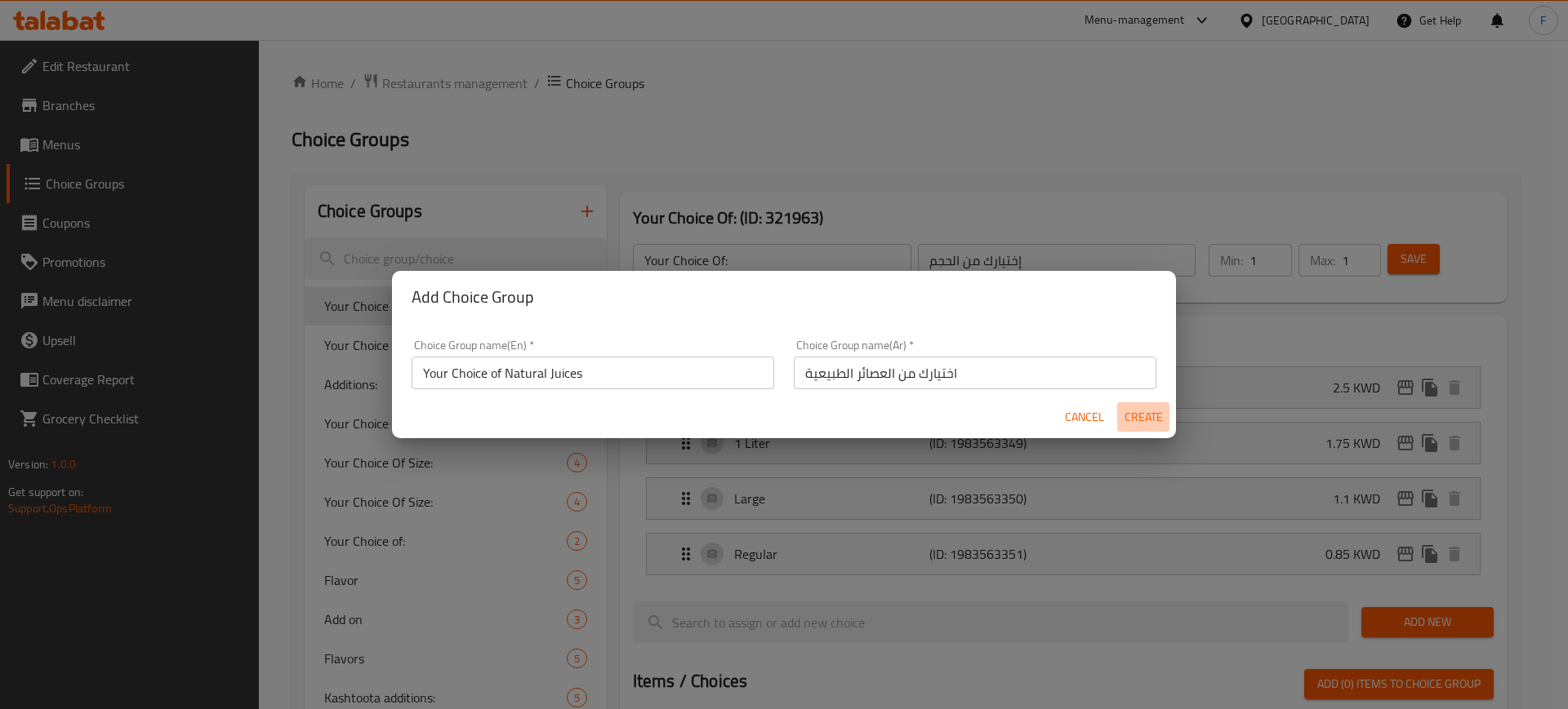
click at [1148, 405] on button "Create" at bounding box center [1143, 417] width 52 height 30
type input "Your Choice of Natural Juices"
type input "اختيارك من العصائر الطبيعية"
type input "0"
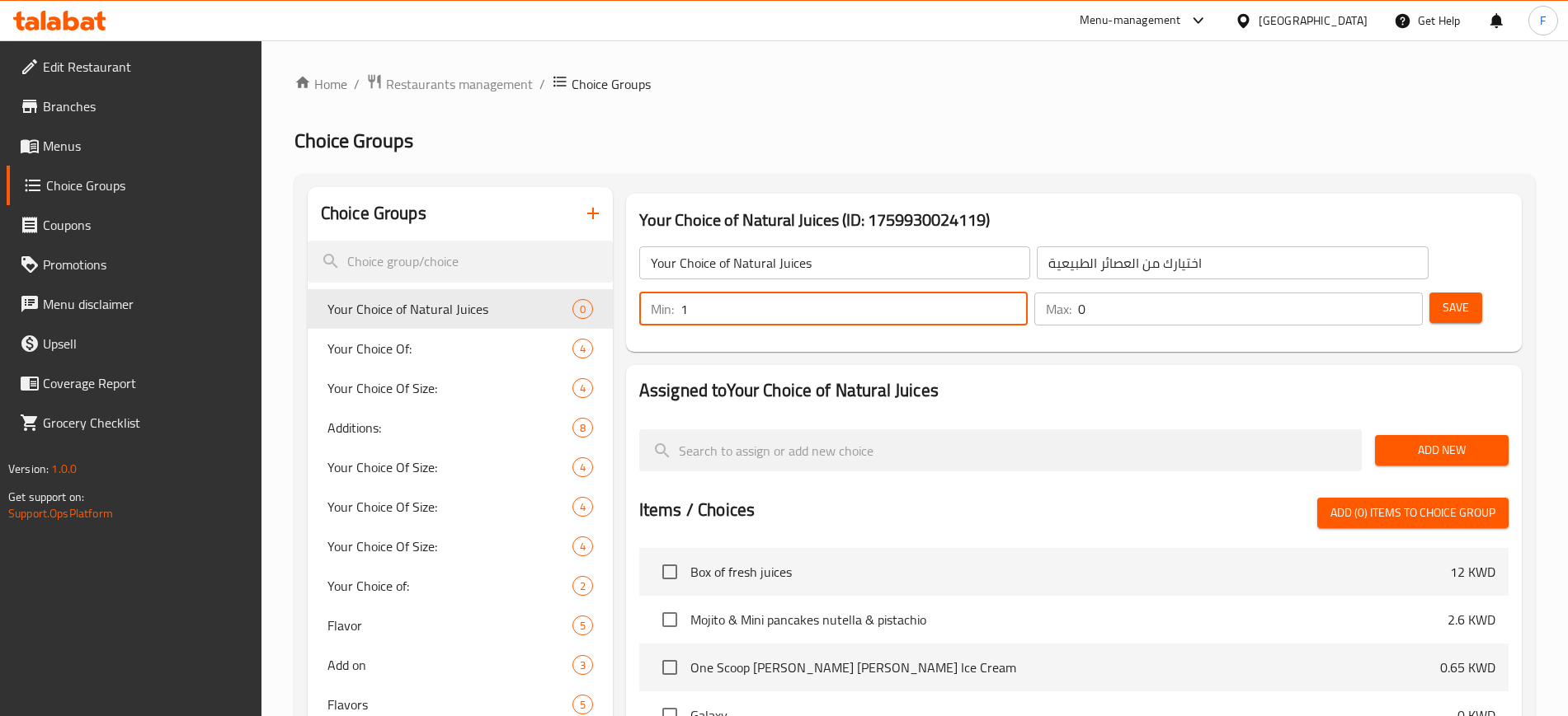
click at [1028, 293] on input "1" at bounding box center [853, 309] width 347 height 33
click at [1028, 293] on input "2" at bounding box center [853, 309] width 347 height 33
click at [1028, 293] on input "3" at bounding box center [853, 309] width 347 height 33
click at [1028, 293] on input "4" at bounding box center [853, 309] width 347 height 33
type input "5"
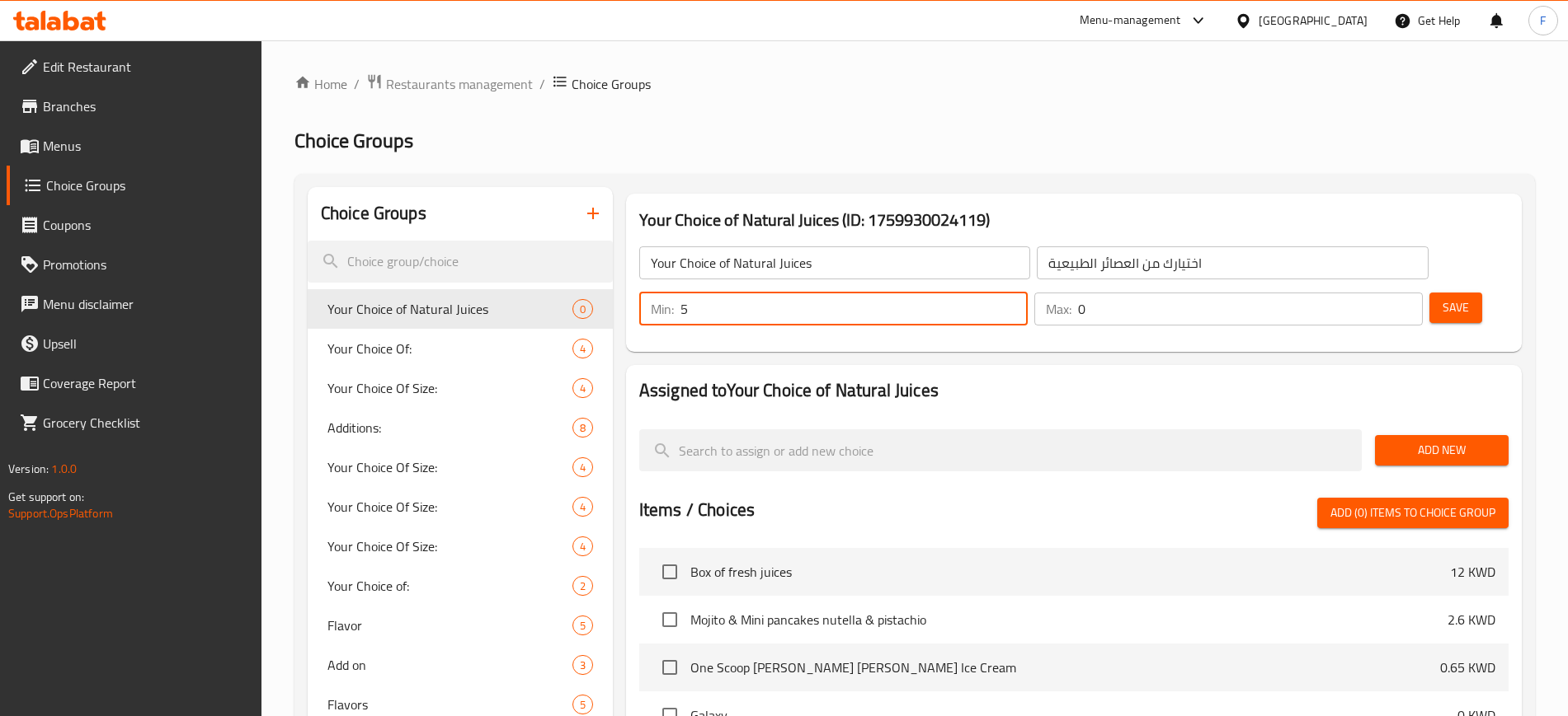
click at [1028, 293] on input "5" at bounding box center [853, 309] width 347 height 33
click at [1373, 293] on input "1" at bounding box center [1250, 309] width 344 height 33
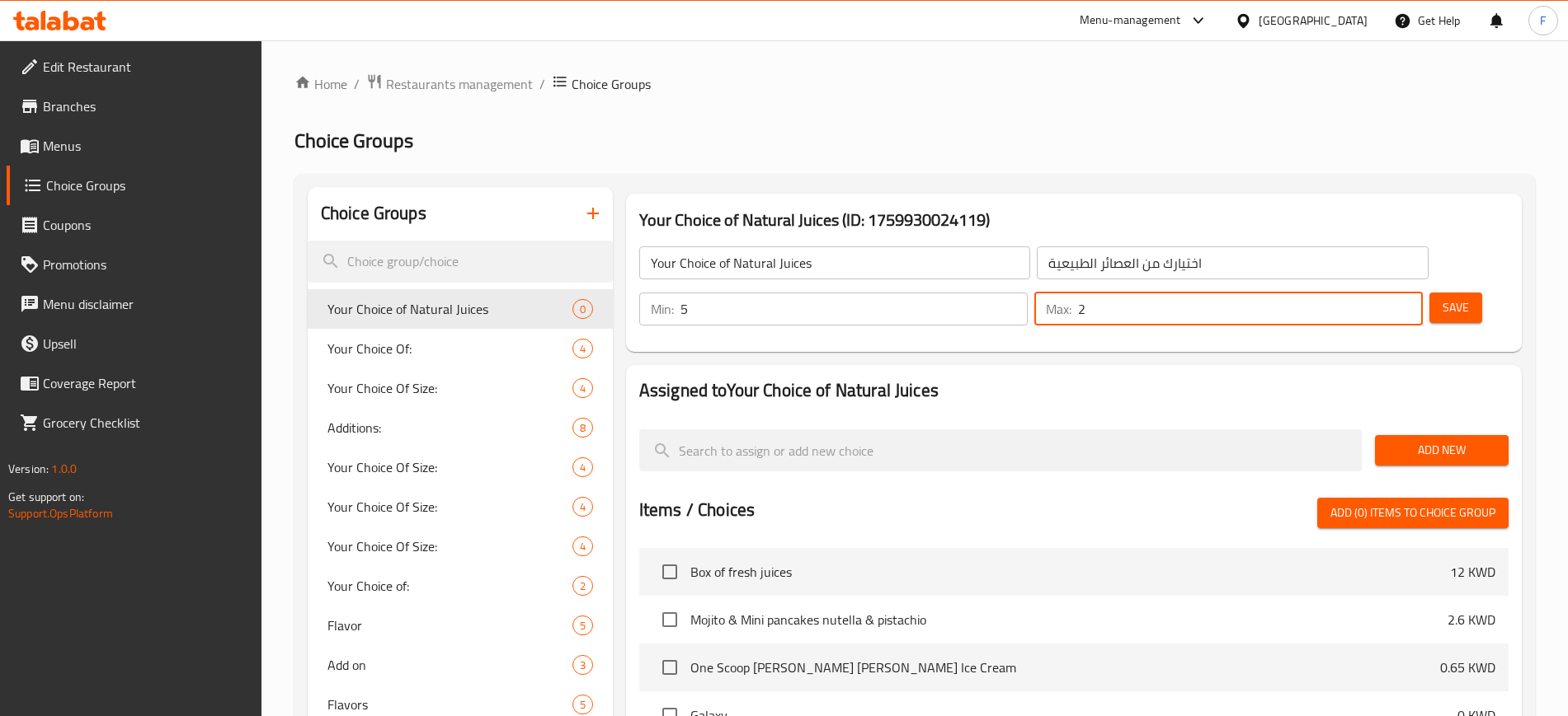
click at [1373, 293] on input "2" at bounding box center [1250, 309] width 344 height 33
click at [1373, 293] on input "3" at bounding box center [1250, 309] width 344 height 33
click at [1373, 293] on input "4" at bounding box center [1250, 309] width 344 height 33
type input "5"
click at [1373, 293] on input "5" at bounding box center [1250, 309] width 344 height 33
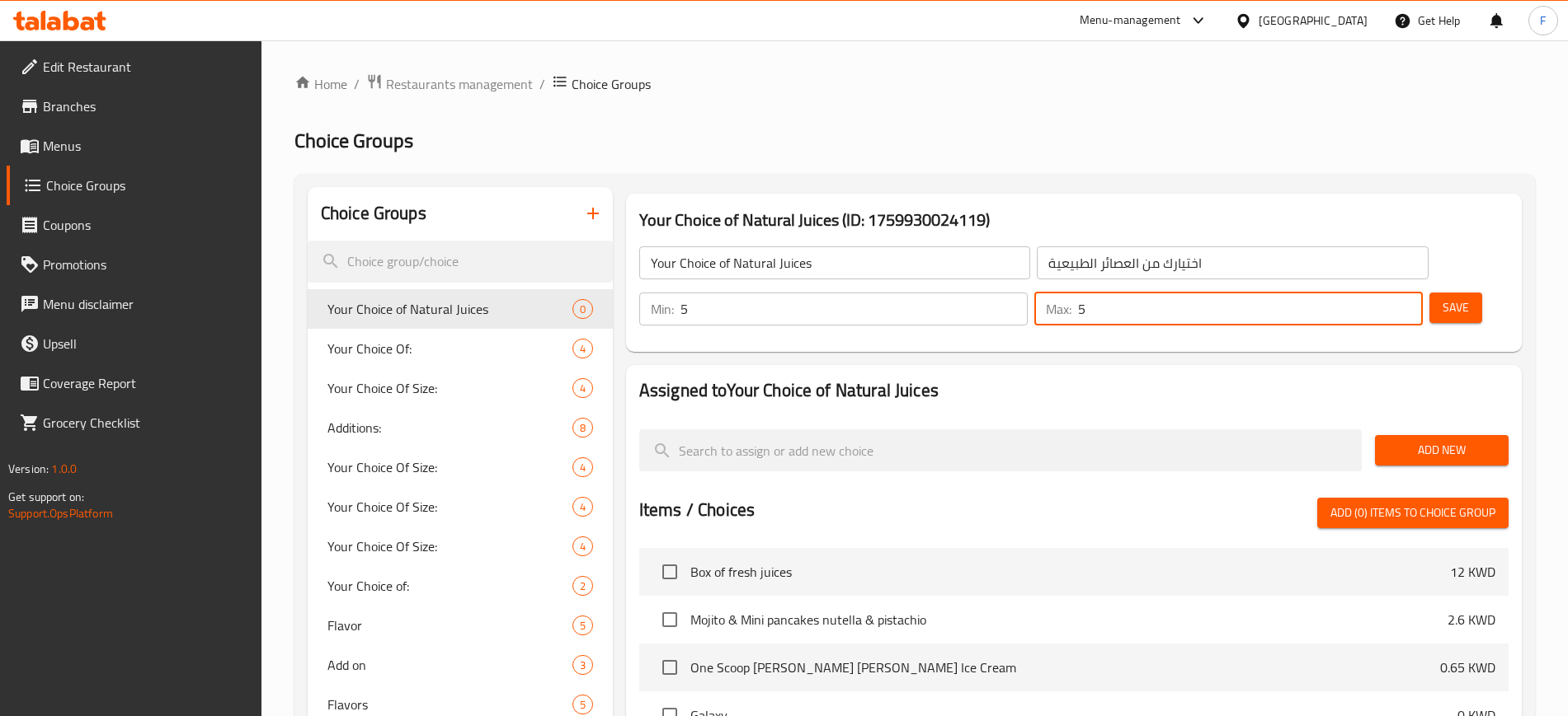
scroll to position [103, 0]
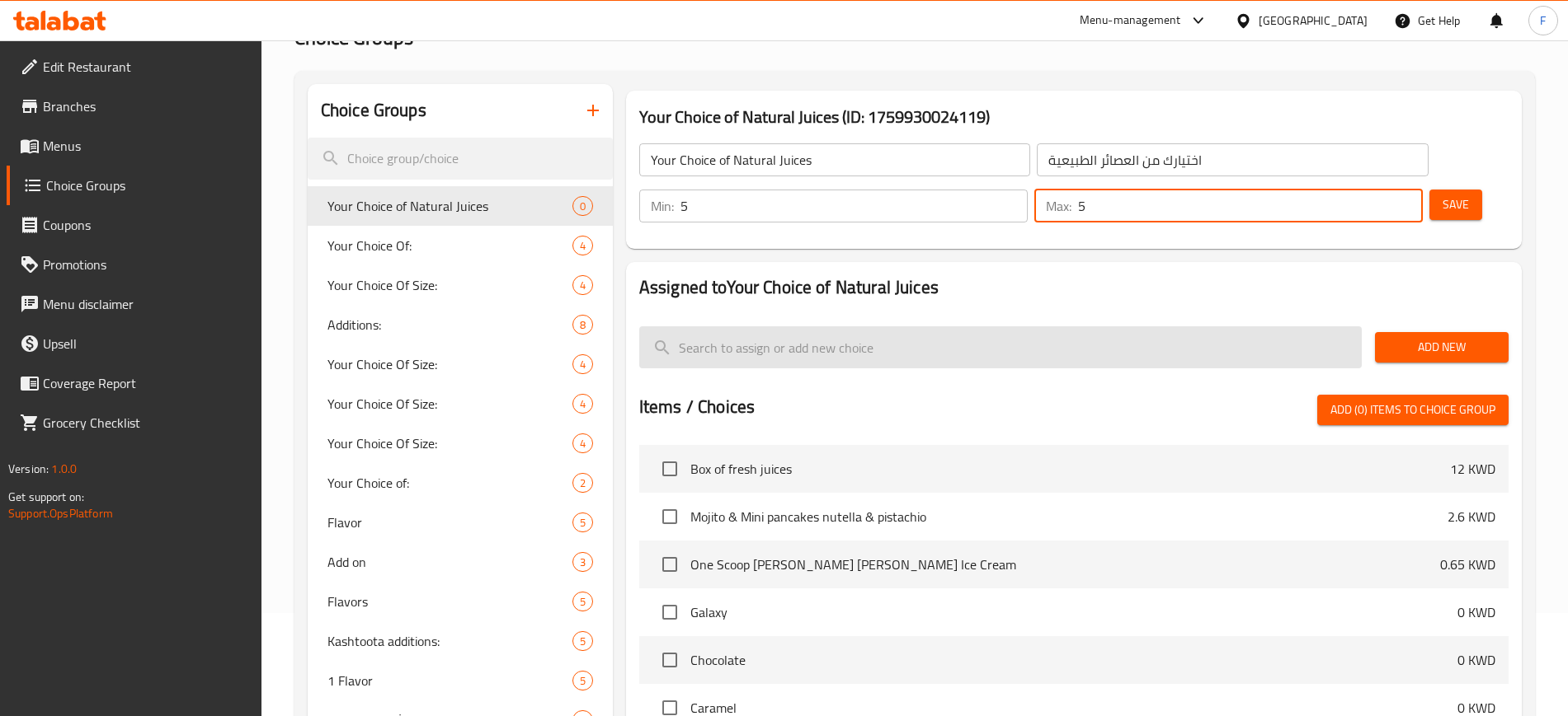
click at [775, 327] on input "search" at bounding box center [1000, 348] width 722 height 42
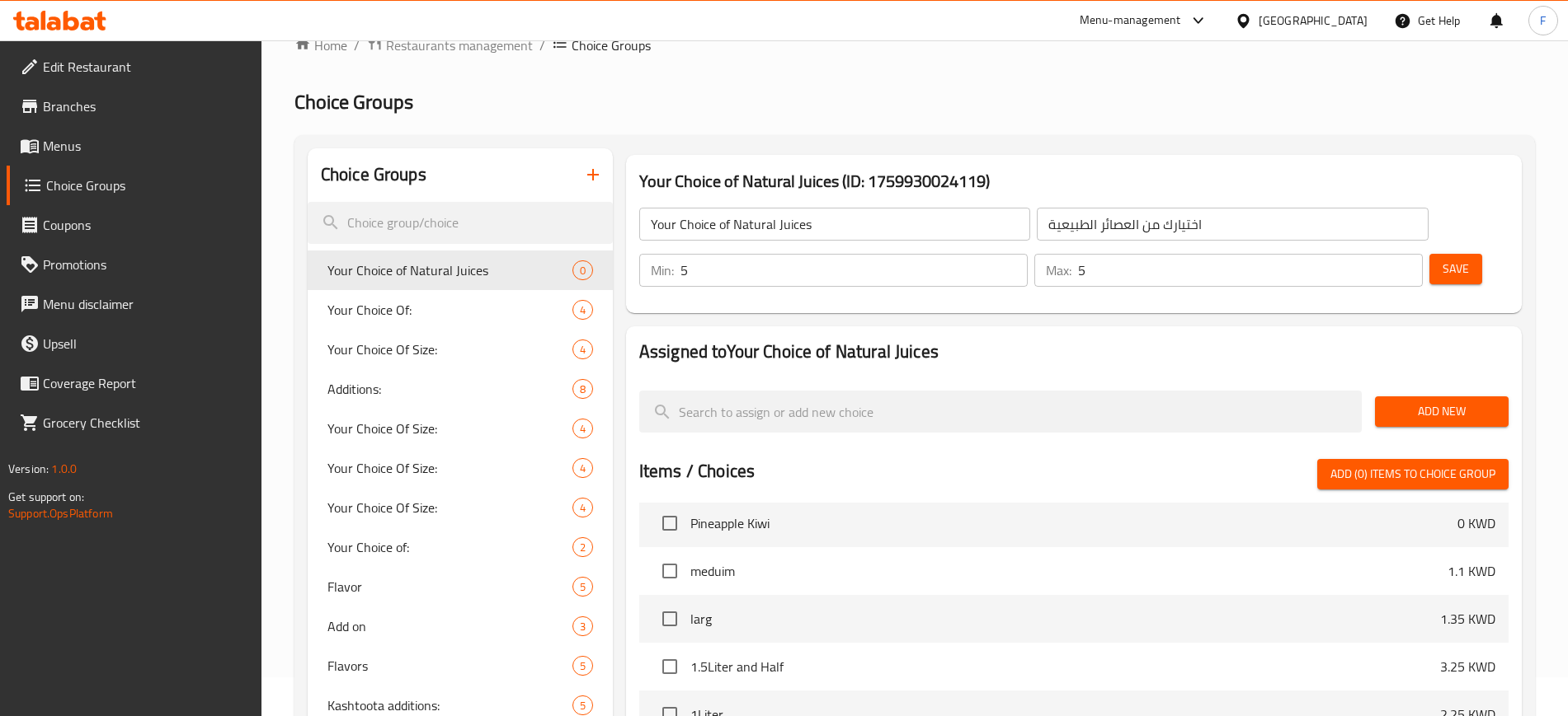
scroll to position [0, 0]
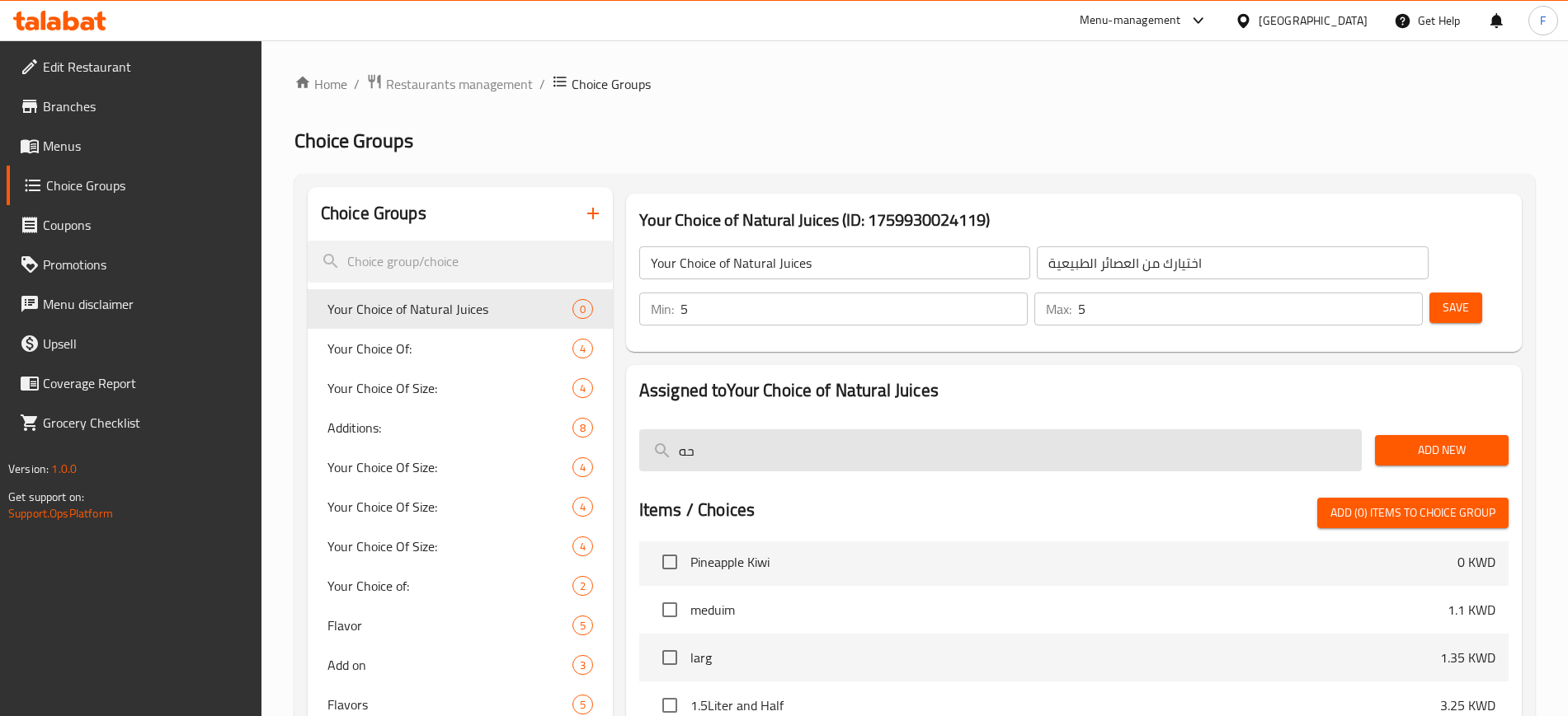
type input "ح"
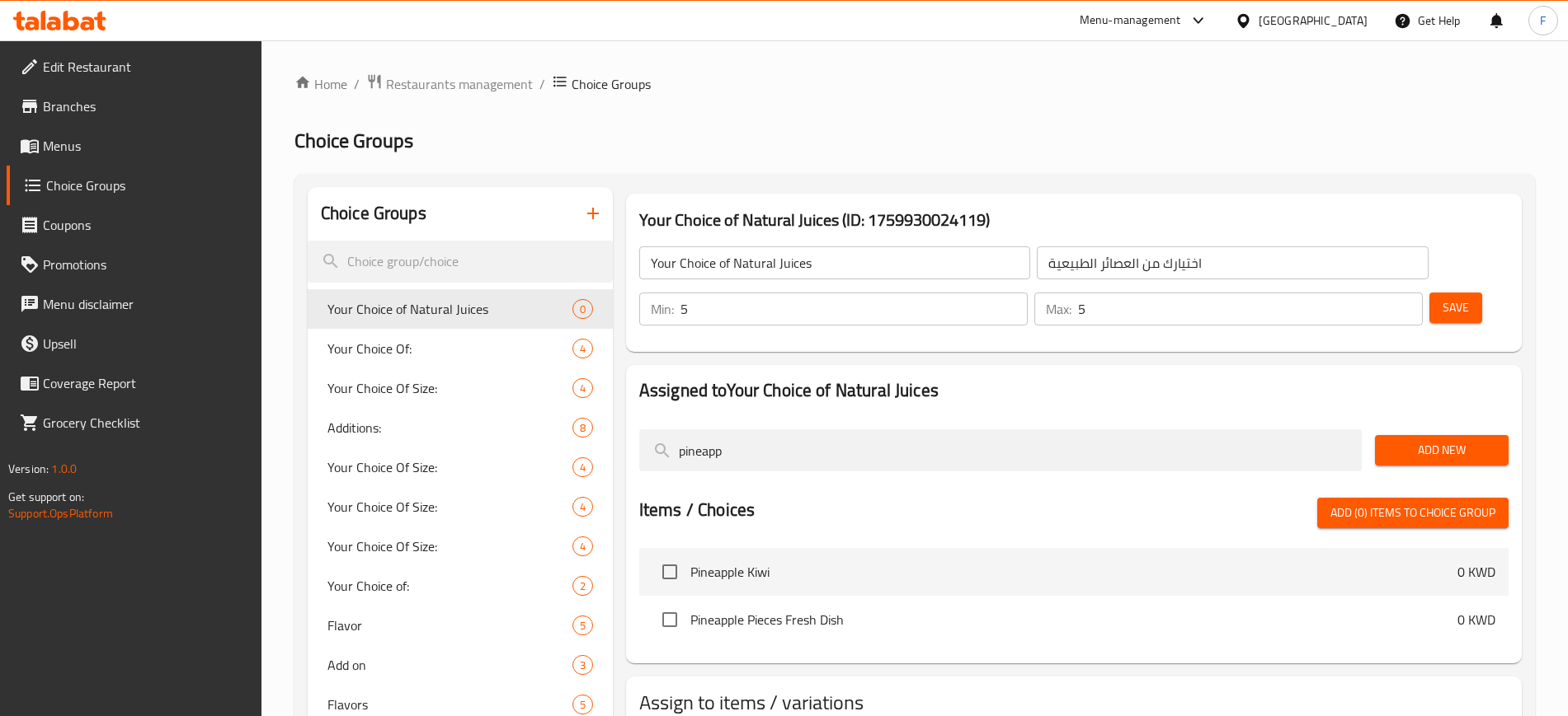
type input "pineapp"
click at [669, 555] on input "checkbox" at bounding box center [670, 572] width 35 height 35
checkbox input "true"
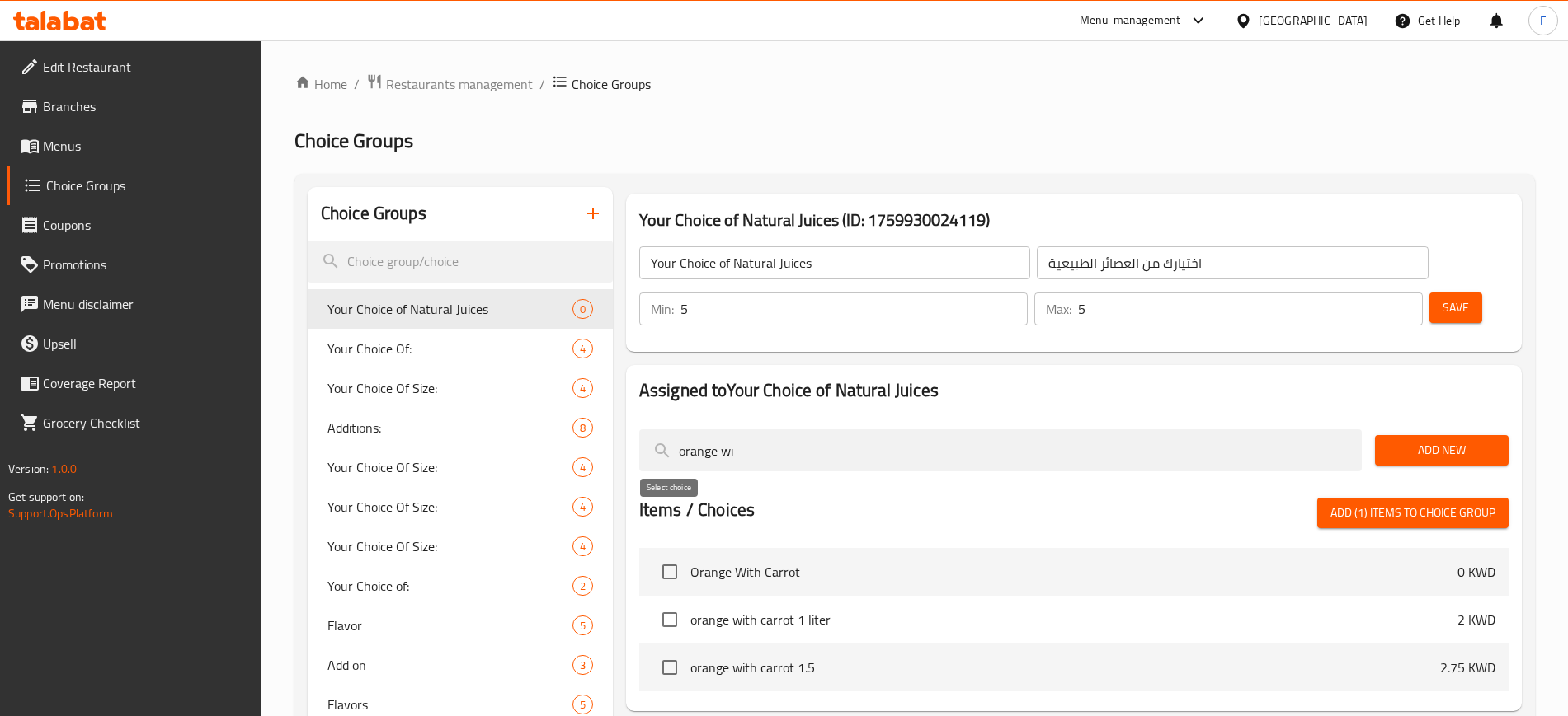
type input "orange wi"
click at [672, 555] on input "checkbox" at bounding box center [670, 572] width 35 height 35
checkbox input "true"
drag, startPoint x: 753, startPoint y: 410, endPoint x: 602, endPoint y: 386, distance: 152.9
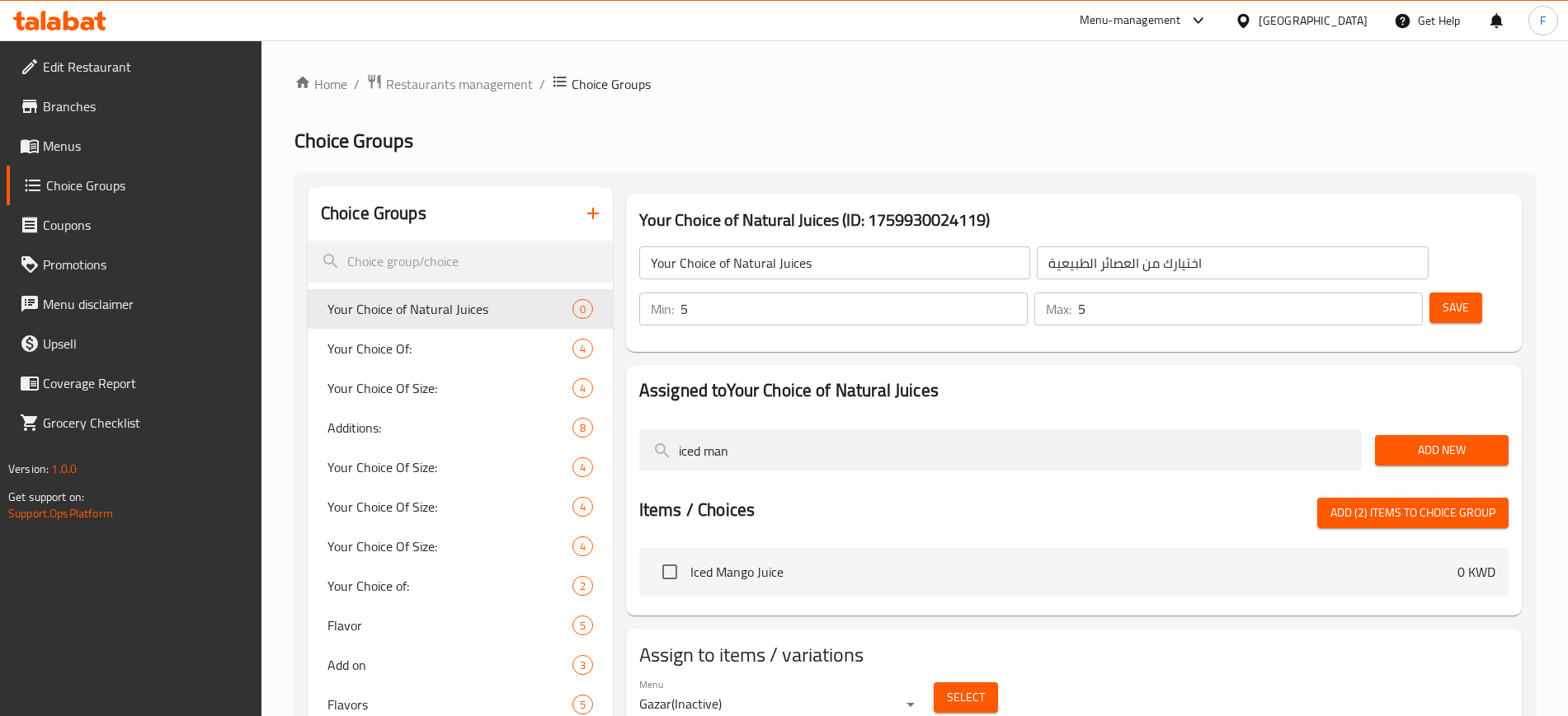
type input "iced man"
click at [667, 555] on input "checkbox" at bounding box center [670, 572] width 35 height 35
checkbox input "true"
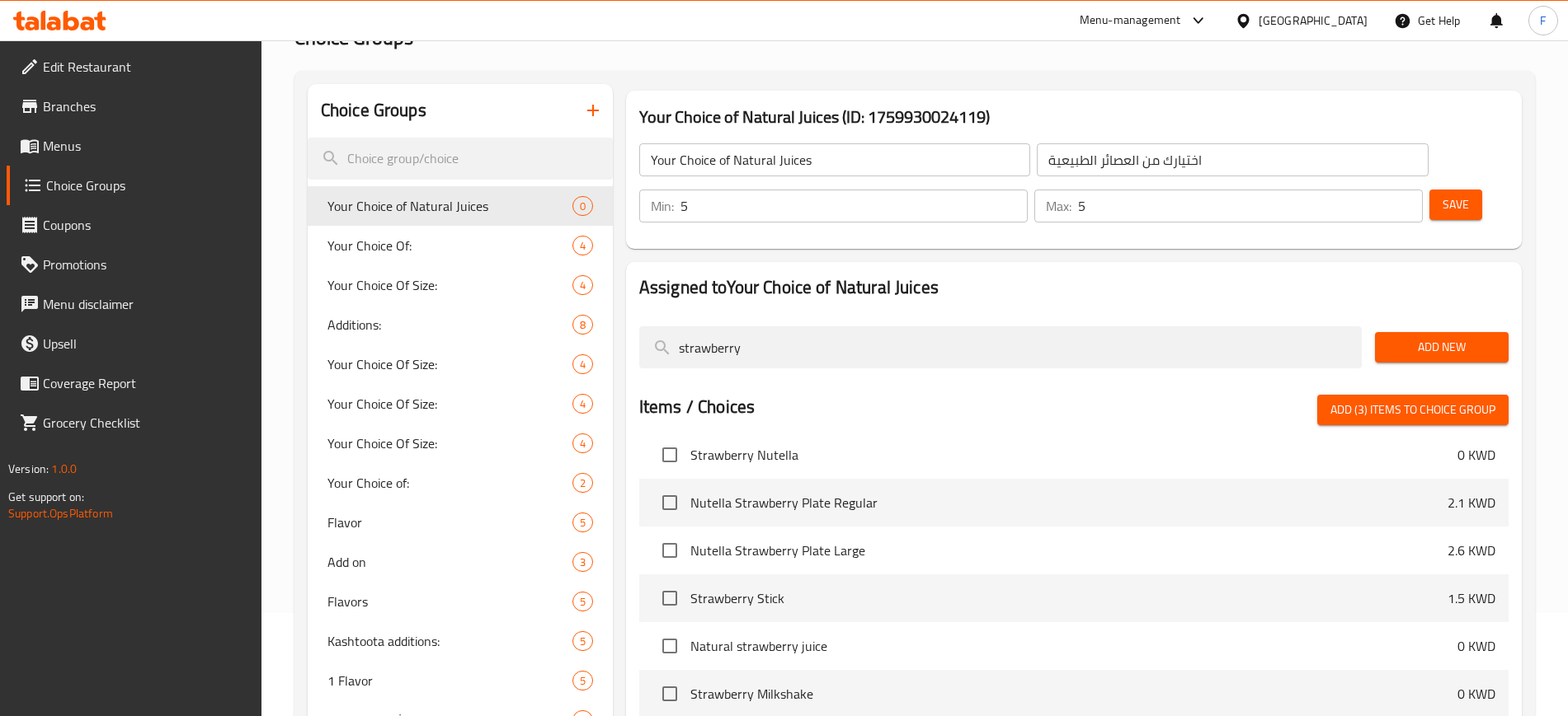
scroll to position [206, 0]
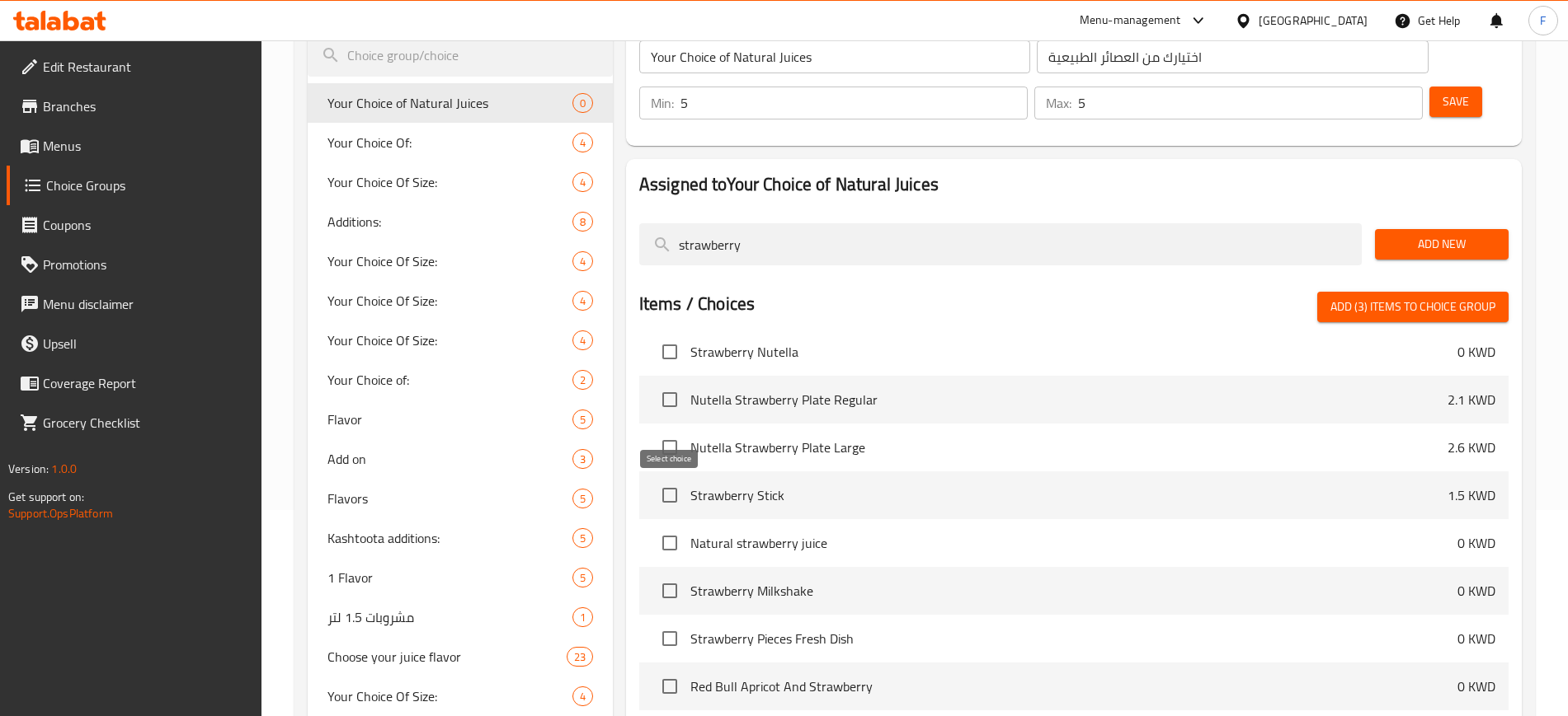
type input "strawberry"
click at [670, 526] on input "checkbox" at bounding box center [670, 544] width 35 height 35
checkbox input "true"
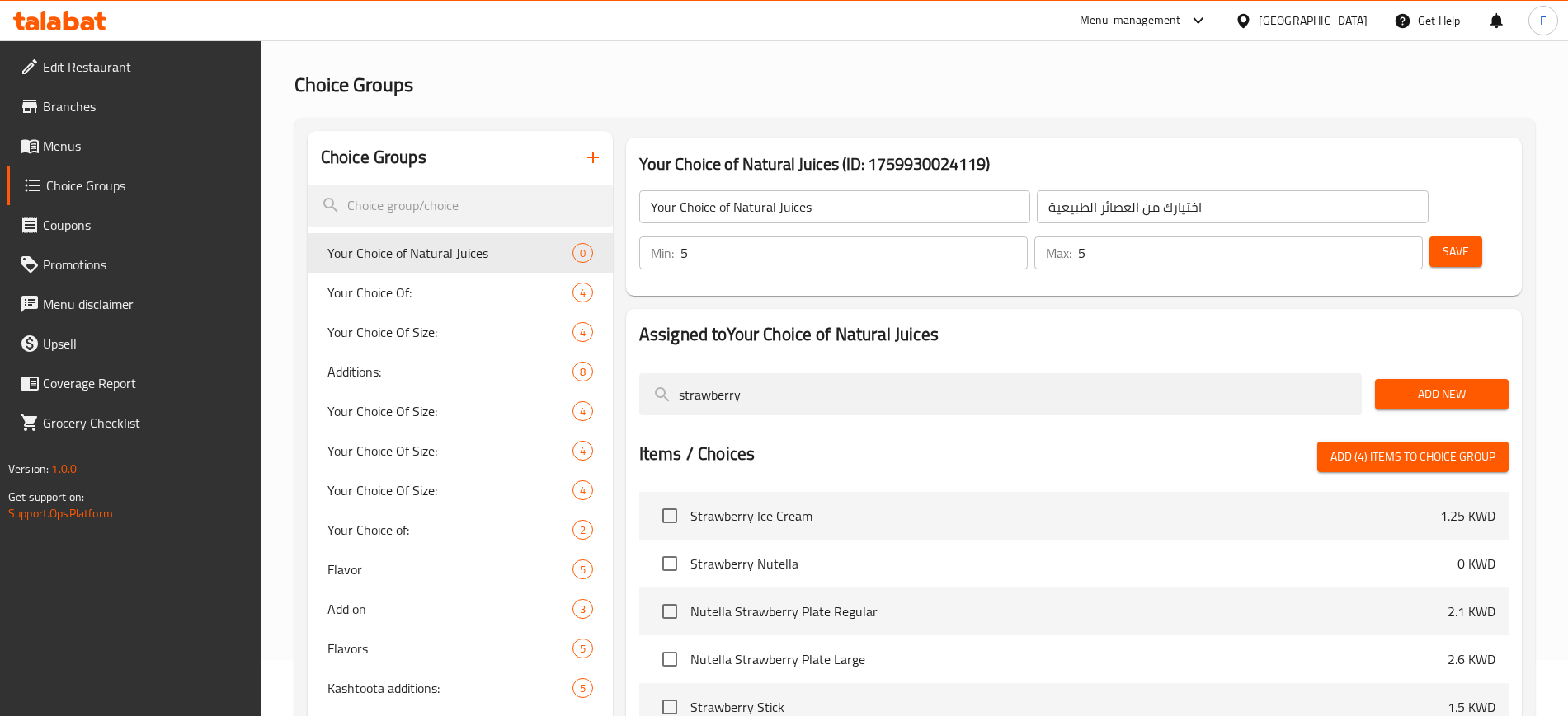
scroll to position [0, 0]
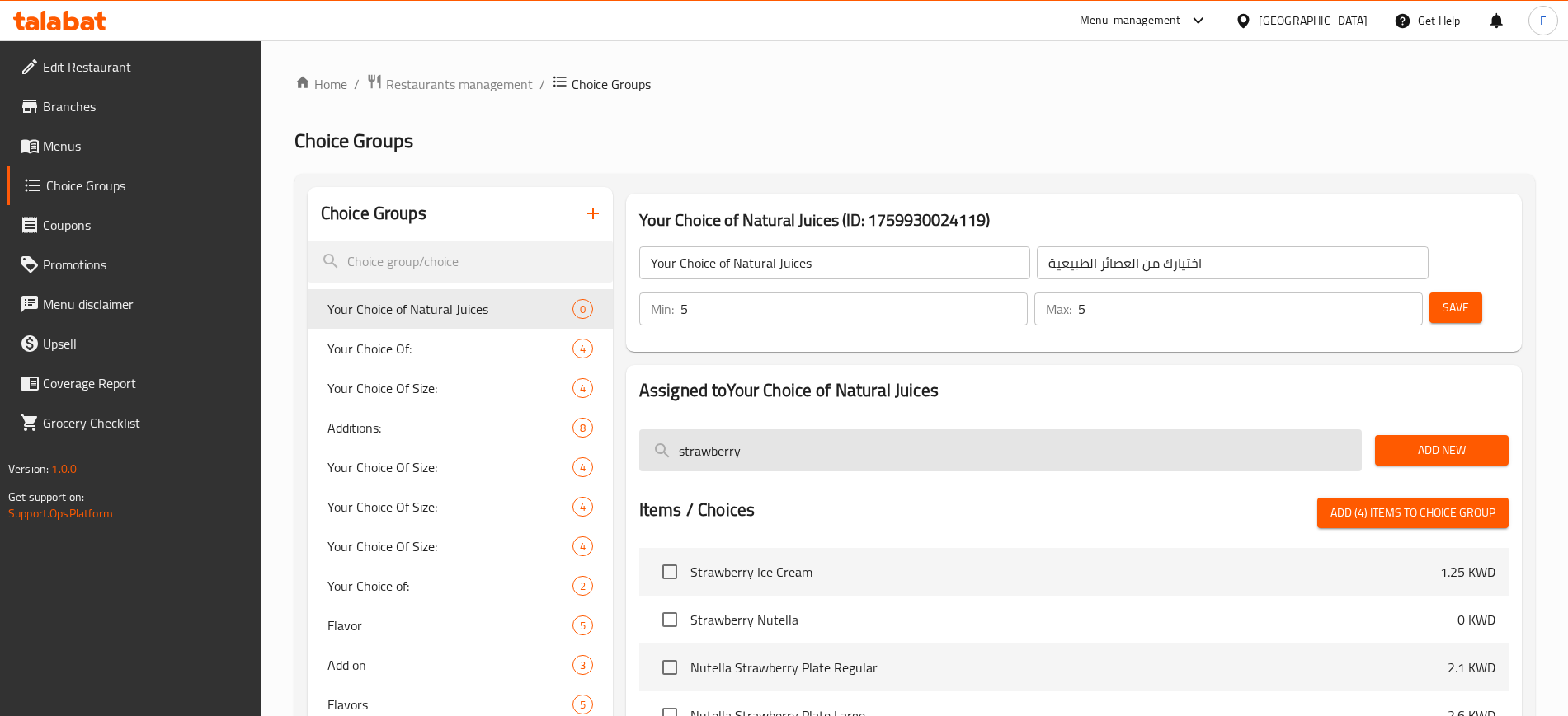
click at [763, 429] on input "strawberry" at bounding box center [1000, 450] width 722 height 42
click at [675, 429] on input "strawberry" at bounding box center [1000, 450] width 722 height 42
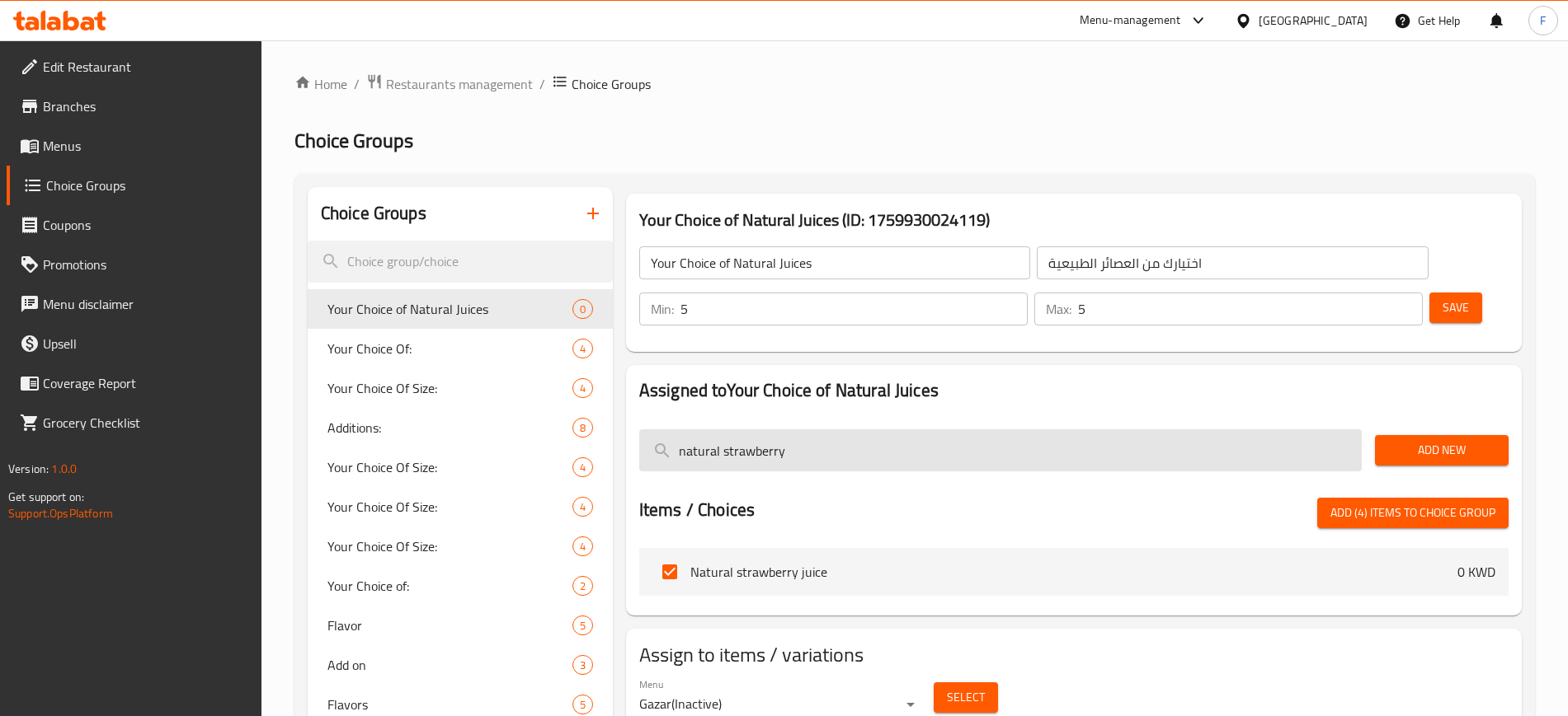
drag, startPoint x: 718, startPoint y: 394, endPoint x: 835, endPoint y: 413, distance: 118.5
click at [835, 429] on input "natural strawberry" at bounding box center [1000, 450] width 722 height 42
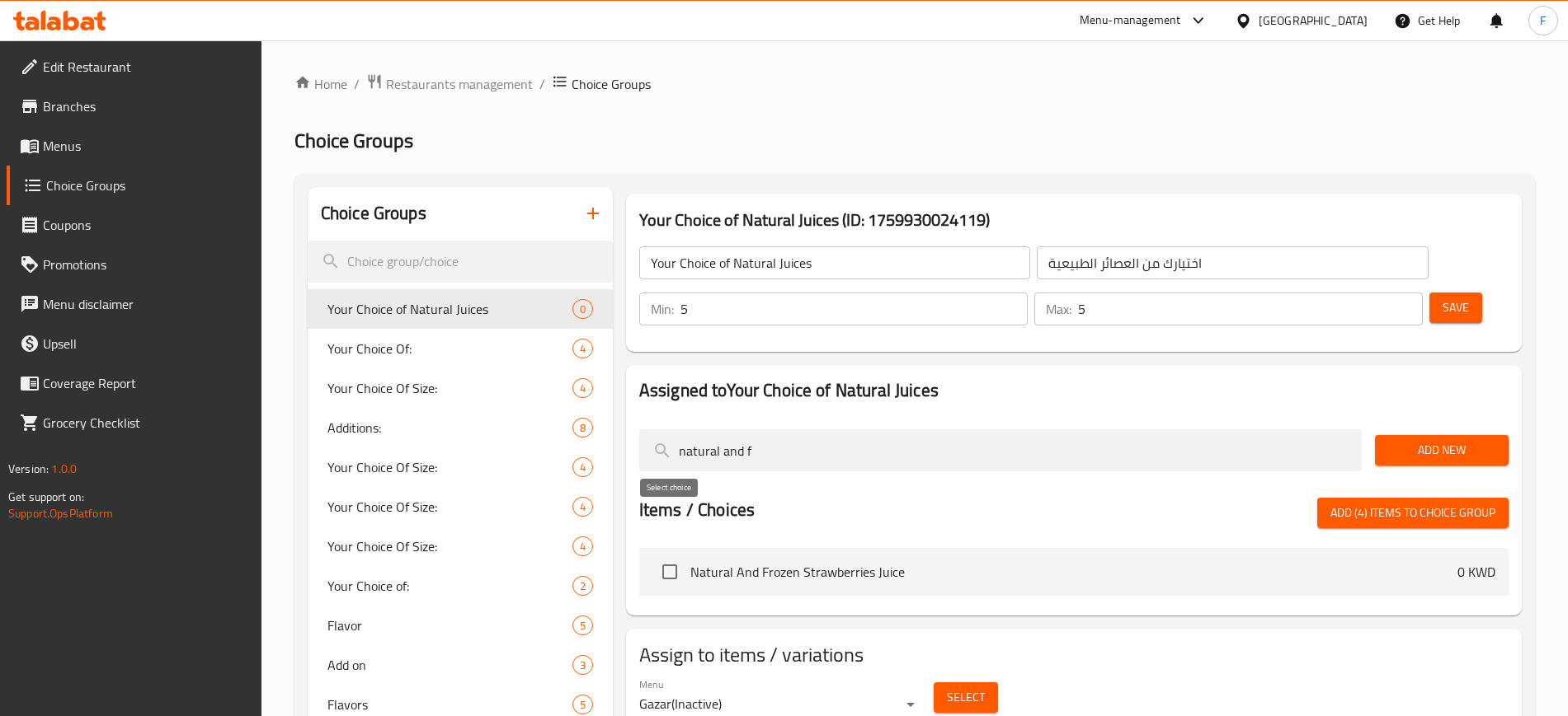
type input "natural and f"
click at [672, 555] on input "checkbox" at bounding box center [670, 572] width 35 height 35
checkbox input "true"
drag, startPoint x: 800, startPoint y: 400, endPoint x: 394, endPoint y: 393, distance: 406.1
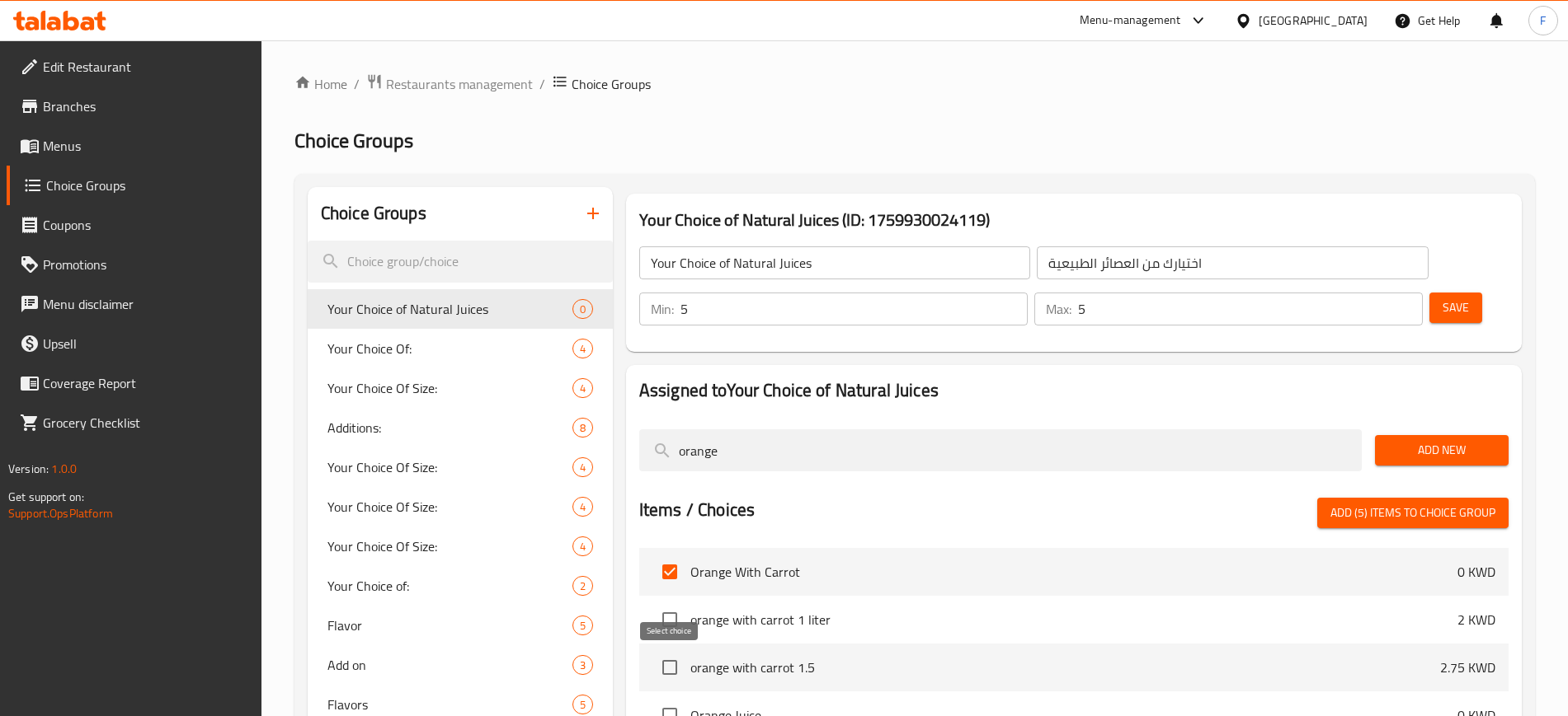
type input "orange"
click at [676, 698] on input "checkbox" at bounding box center [670, 715] width 35 height 35
checkbox input "true"
drag, startPoint x: 758, startPoint y: 401, endPoint x: 537, endPoint y: 411, distance: 221.2
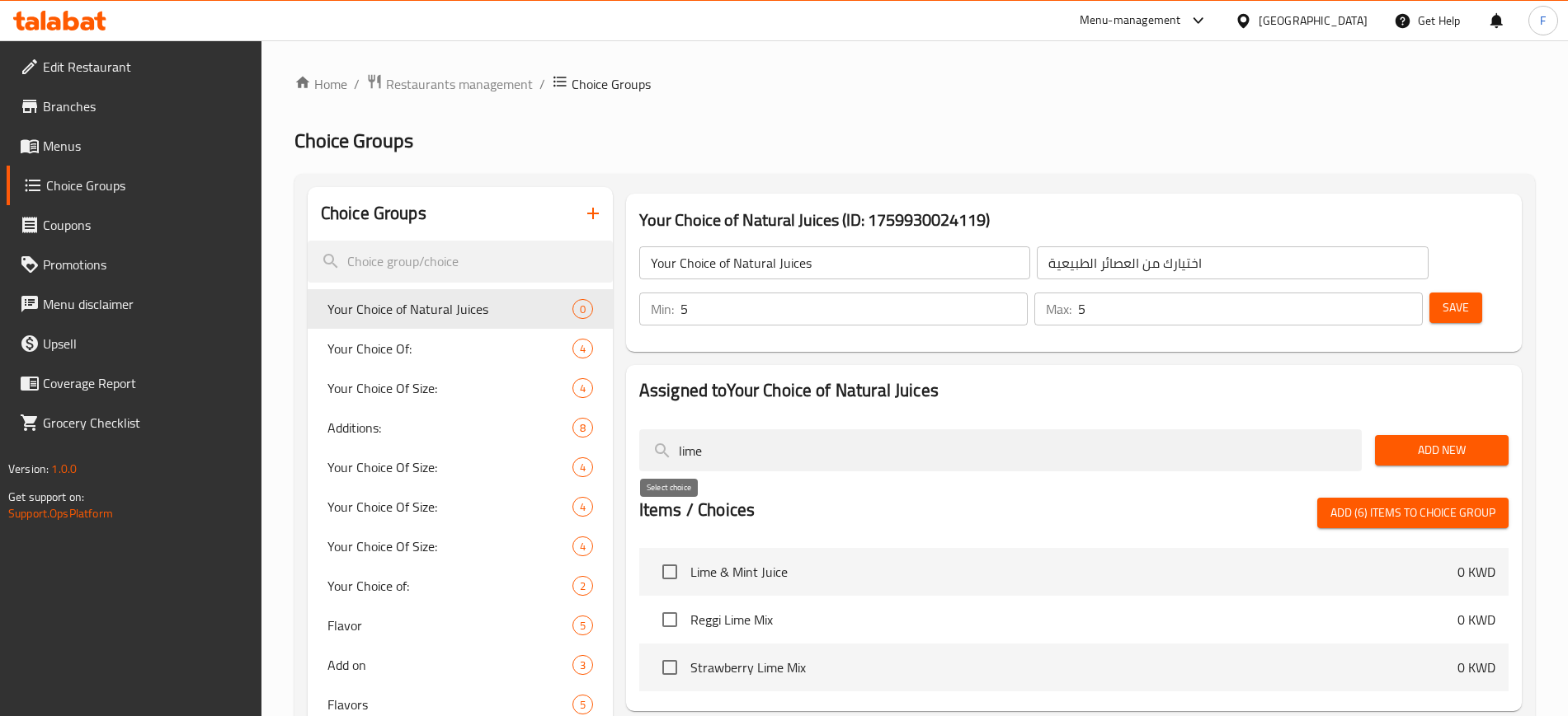
type input "lime"
click at [660, 555] on input "checkbox" at bounding box center [670, 572] width 35 height 35
checkbox input "true"
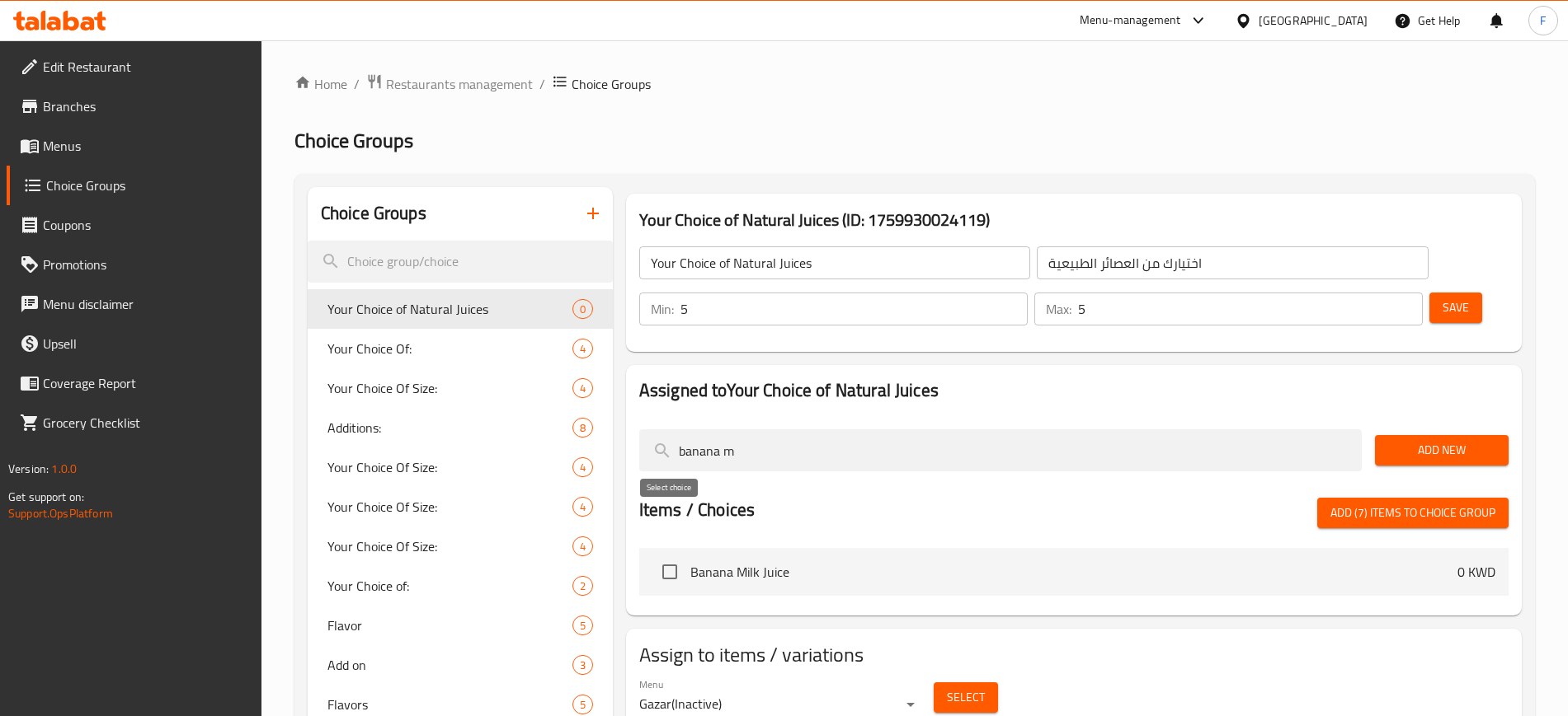
type input "banana m"
click at [667, 555] on input "checkbox" at bounding box center [670, 572] width 35 height 35
checkbox input "true"
drag, startPoint x: 578, startPoint y: 394, endPoint x: 526, endPoint y: 387, distance: 52.5
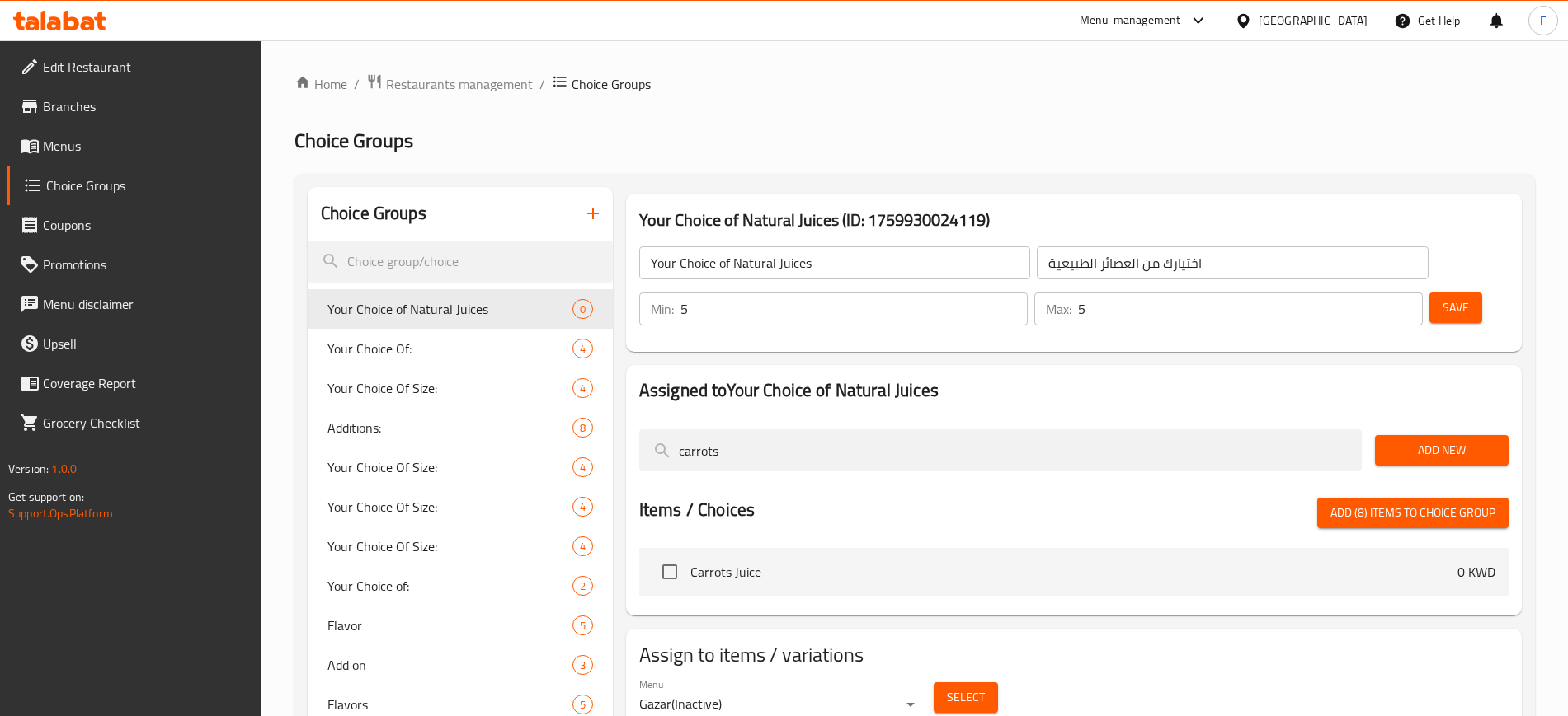
type input "carrots"
click at [669, 555] on input "checkbox" at bounding box center [670, 572] width 35 height 35
checkbox input "true"
drag, startPoint x: 608, startPoint y: 423, endPoint x: 453, endPoint y: 433, distance: 155.3
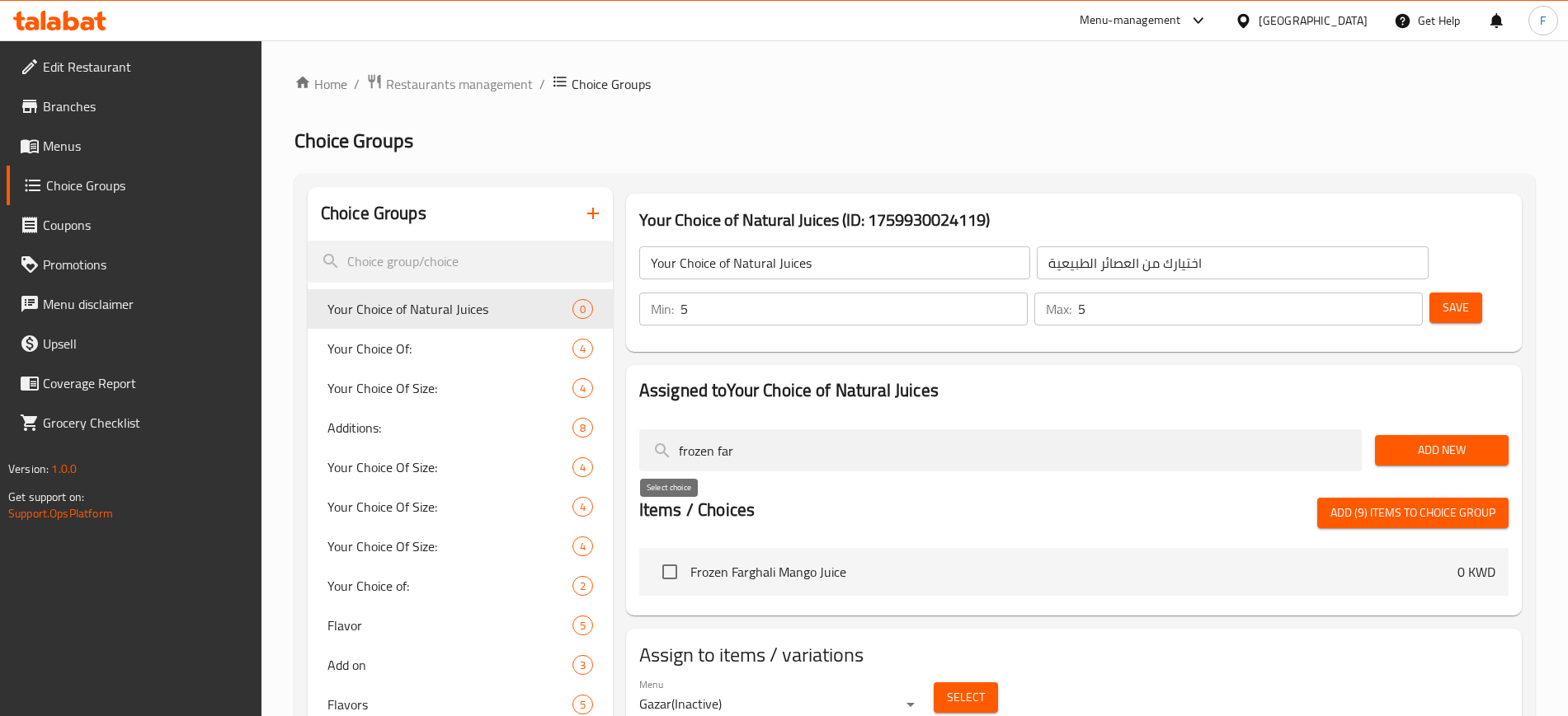
type input "frozen far"
click at [671, 555] on input "checkbox" at bounding box center [670, 572] width 35 height 35
checkbox input "true"
drag, startPoint x: 746, startPoint y: 404, endPoint x: 512, endPoint y: 369, distance: 236.6
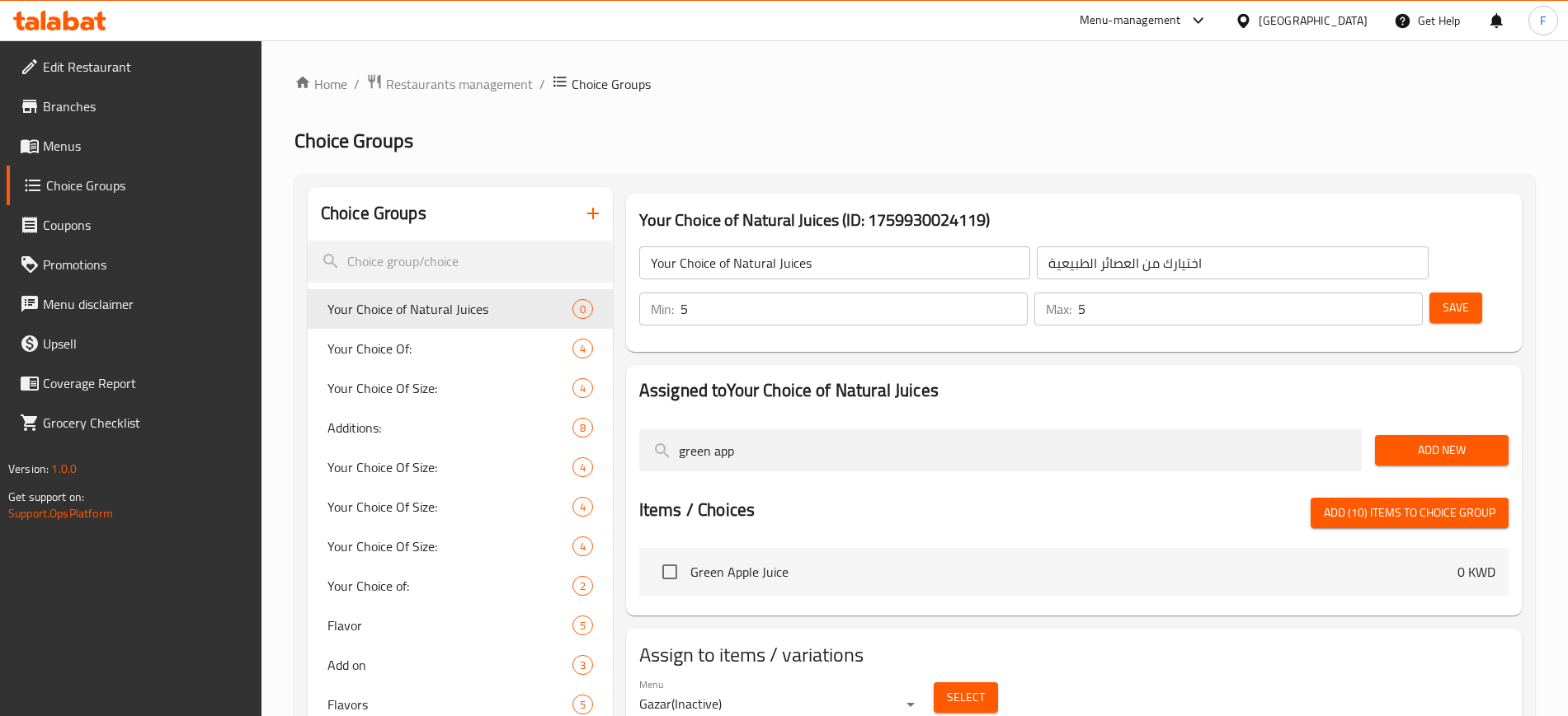
type input "green app"
click at [674, 555] on input "checkbox" at bounding box center [670, 572] width 35 height 35
checkbox input "true"
drag, startPoint x: 756, startPoint y: 419, endPoint x: 587, endPoint y: 400, distance: 170.1
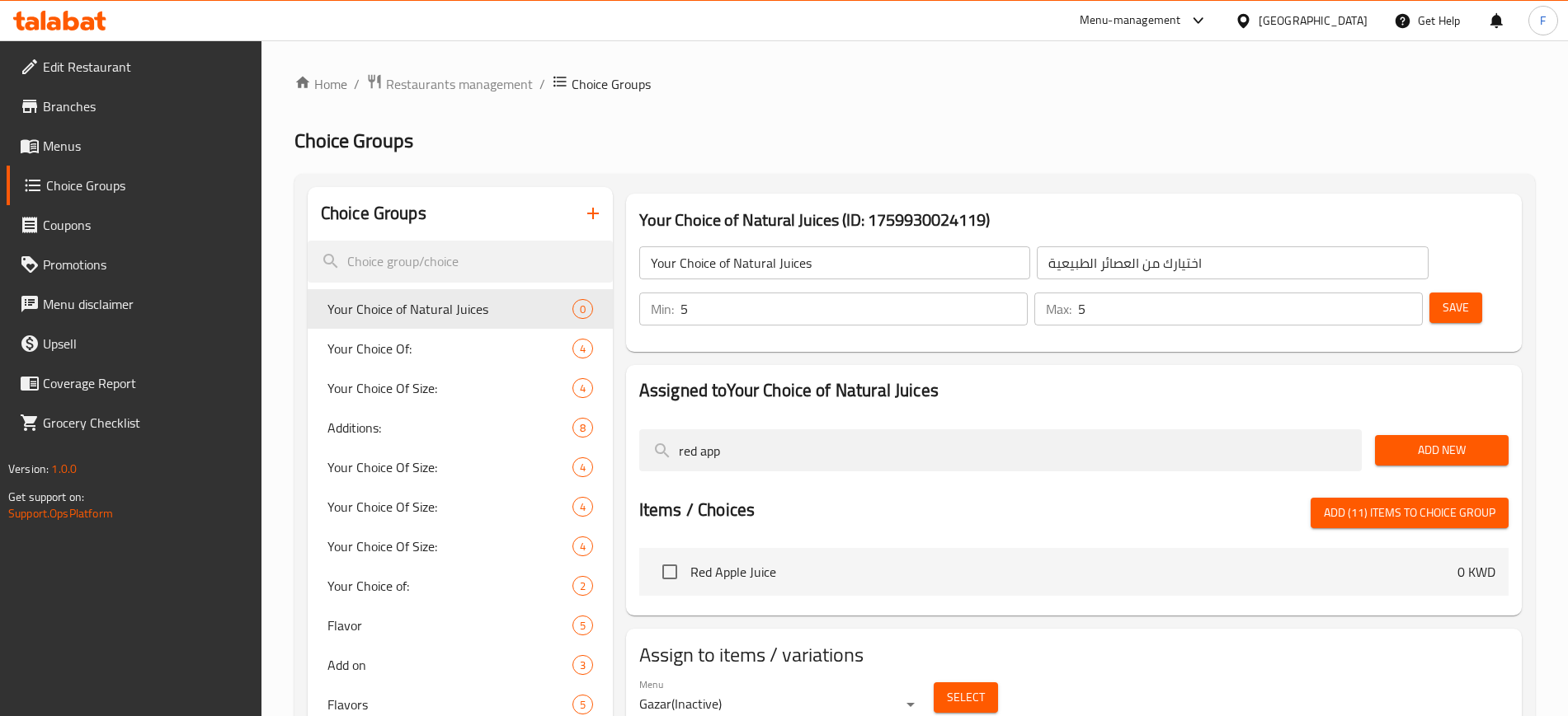
type input "red app"
click at [671, 555] on input "checkbox" at bounding box center [670, 572] width 35 height 35
checkbox input "true"
drag, startPoint x: 728, startPoint y: 394, endPoint x: 621, endPoint y: 375, distance: 108.7
click at [633, 368] on div "Assigned to Your Choice of Natural Juices red app Add New Items / Choices Add (…" at bounding box center [1074, 490] width 896 height 251
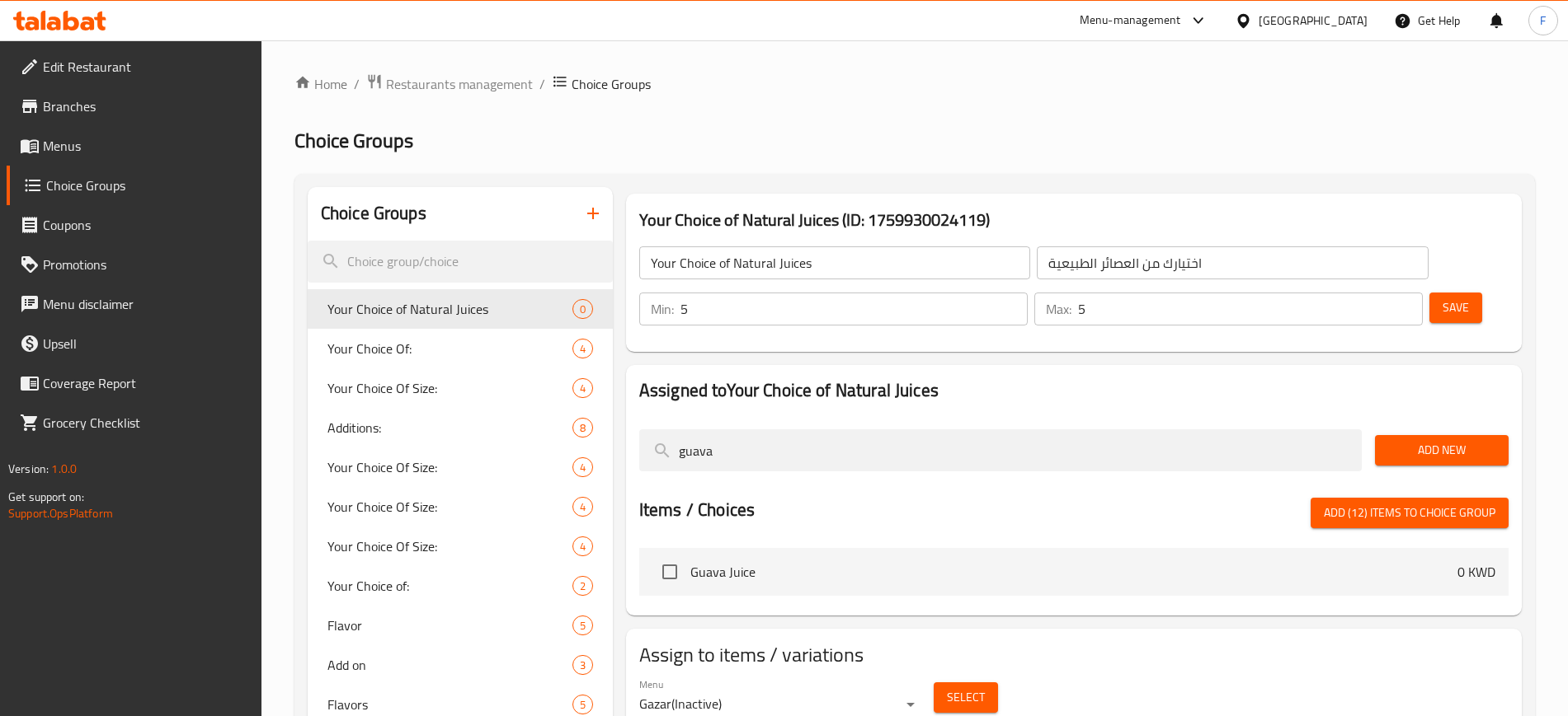
type input "guava"
click at [666, 555] on input "checkbox" at bounding box center [670, 572] width 35 height 35
checkbox input "true"
drag, startPoint x: 743, startPoint y: 392, endPoint x: 601, endPoint y: 400, distance: 142.2
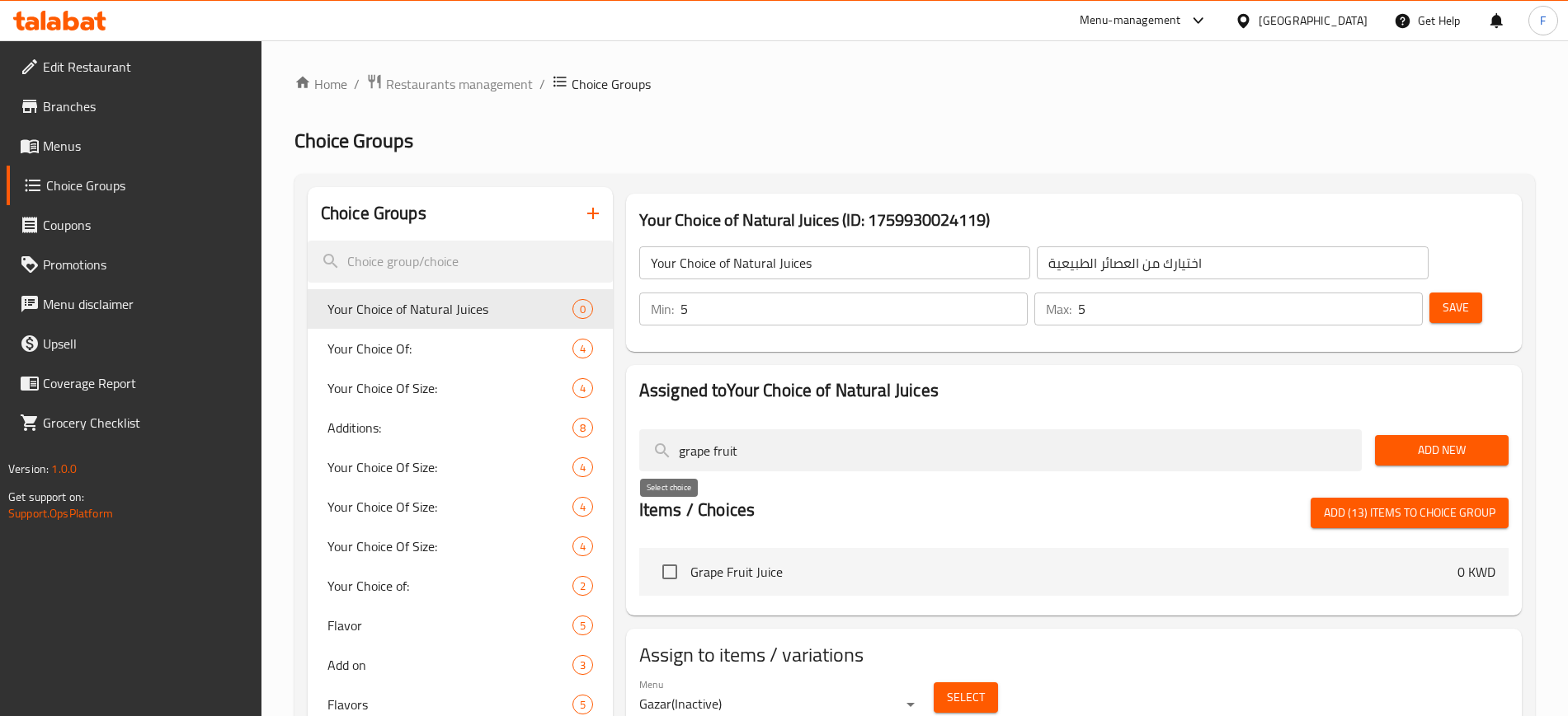
type input "grape fruit"
click at [663, 555] on input "checkbox" at bounding box center [670, 572] width 35 height 35
checkbox input "true"
drag, startPoint x: 764, startPoint y: 402, endPoint x: 609, endPoint y: 405, distance: 155.0
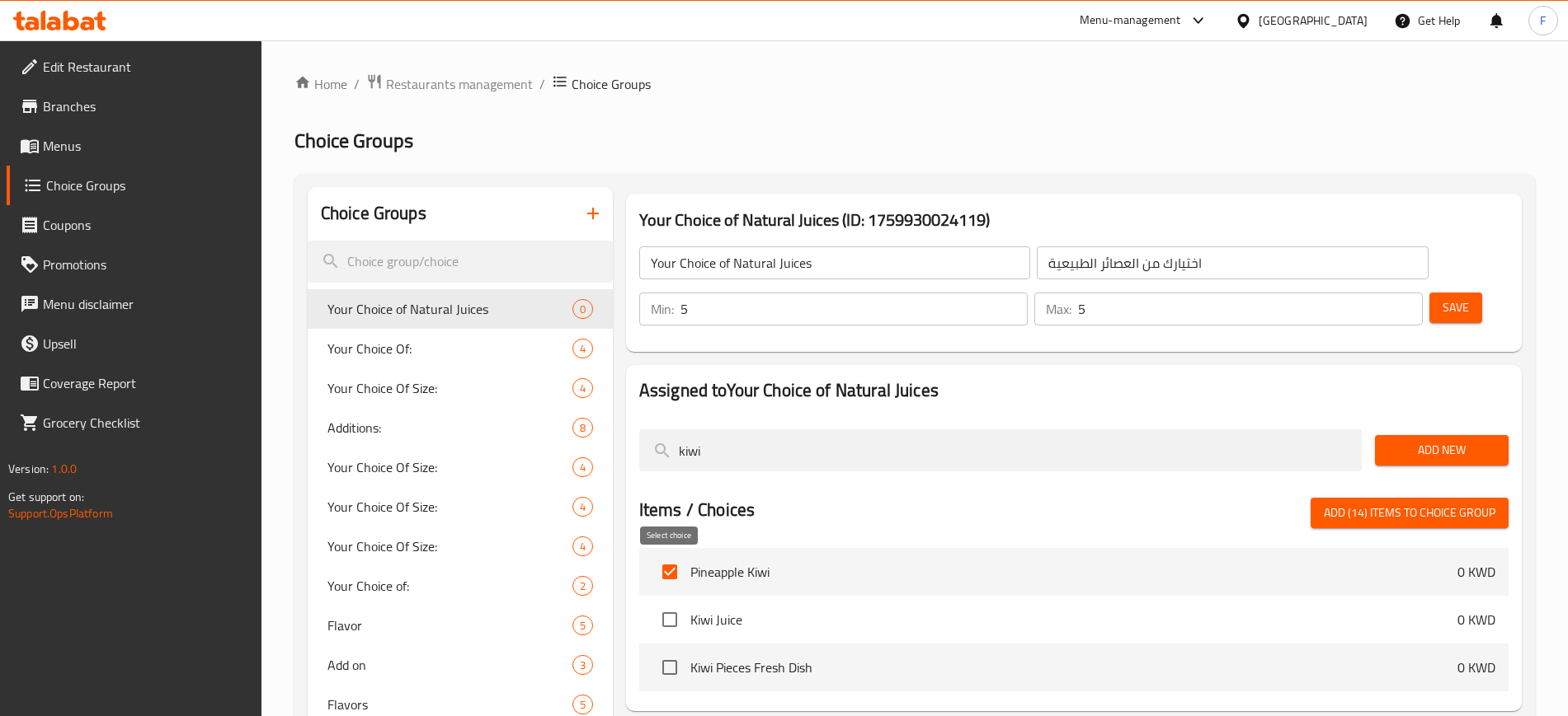
type input "kiwi"
click at [676, 602] on input "checkbox" at bounding box center [670, 620] width 35 height 35
checkbox input "true"
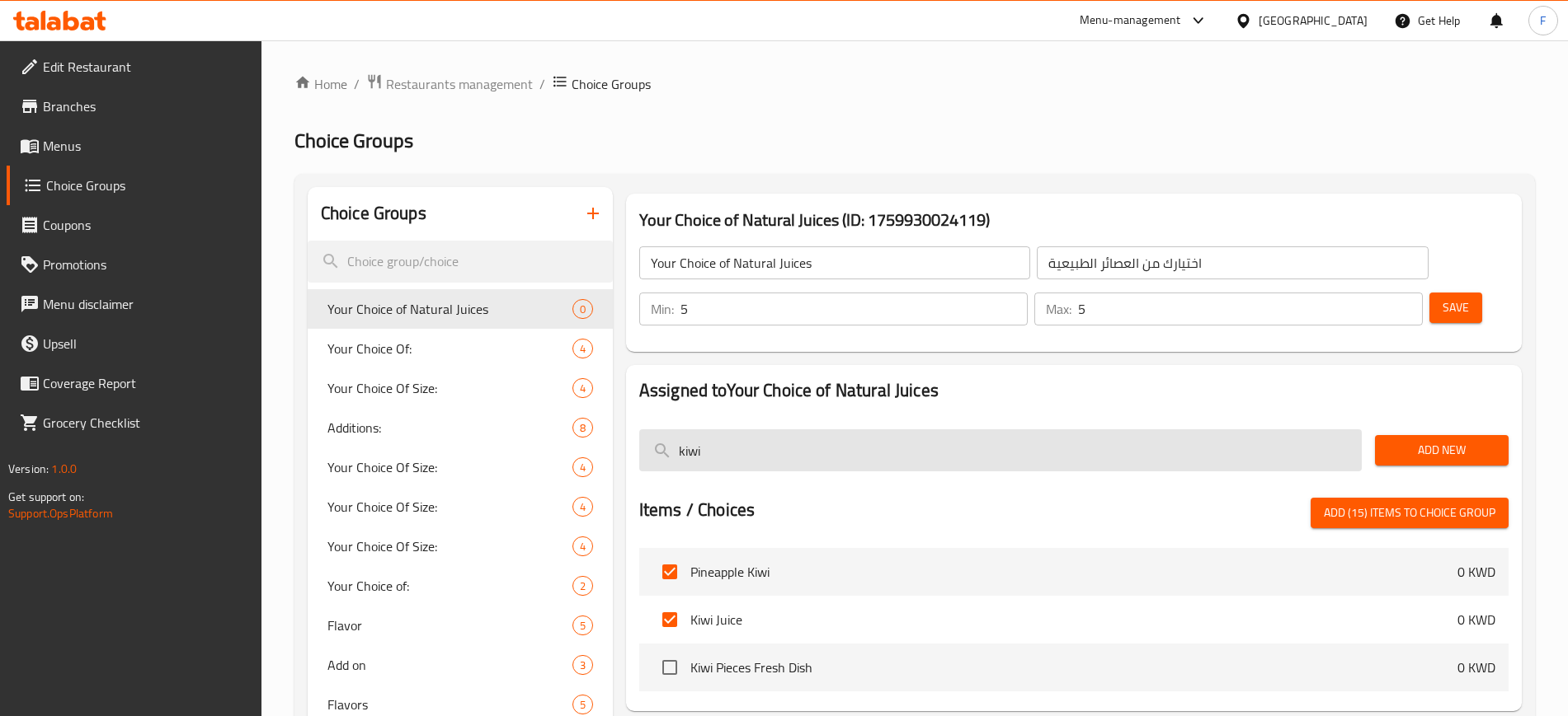
drag, startPoint x: 683, startPoint y: 389, endPoint x: 642, endPoint y: 387, distance: 41.0
click at [642, 429] on input "kiwi" at bounding box center [1000, 450] width 722 height 42
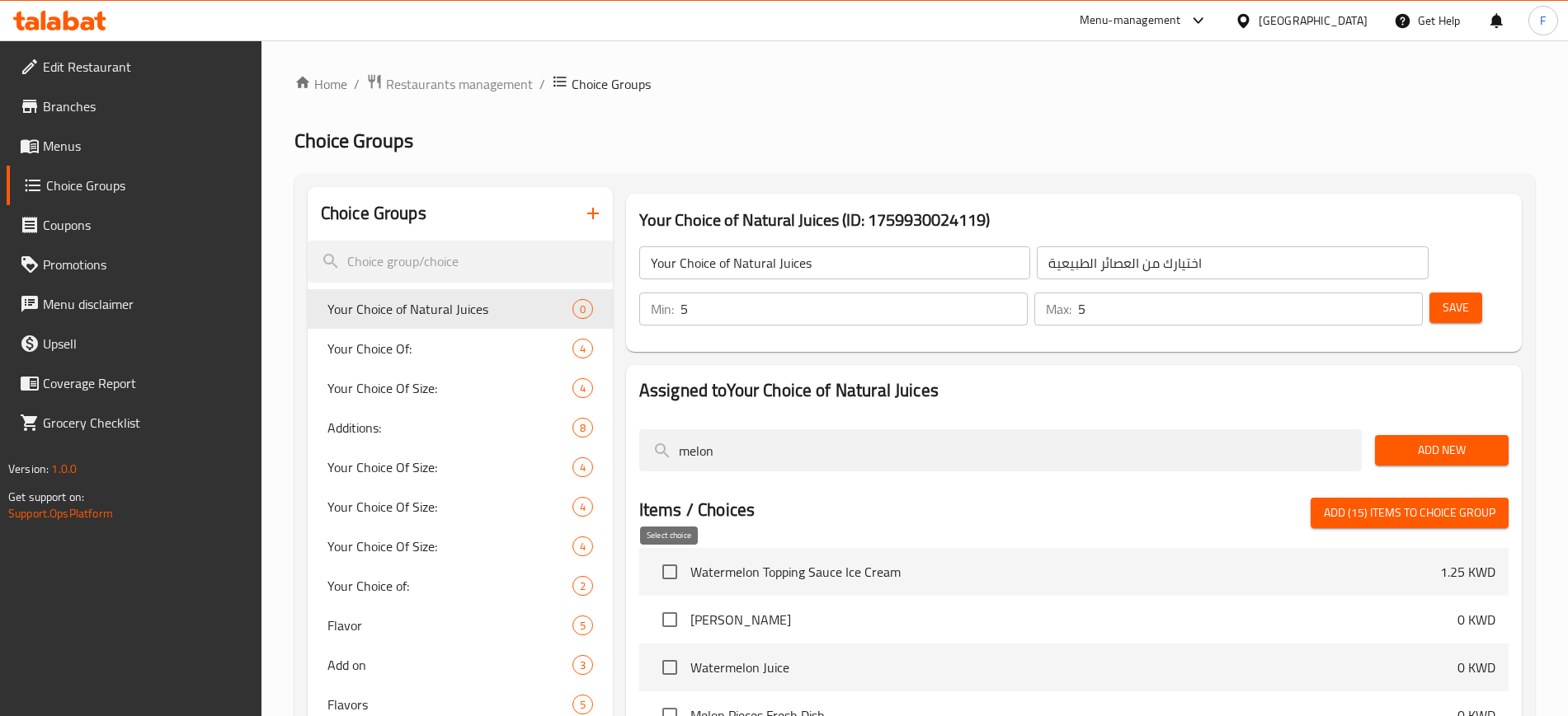
type input "melon"
click at [667, 602] on input "checkbox" at bounding box center [670, 620] width 35 height 35
checkbox input "true"
click at [670, 650] on input "checkbox" at bounding box center [670, 667] width 35 height 35
checkbox input "true"
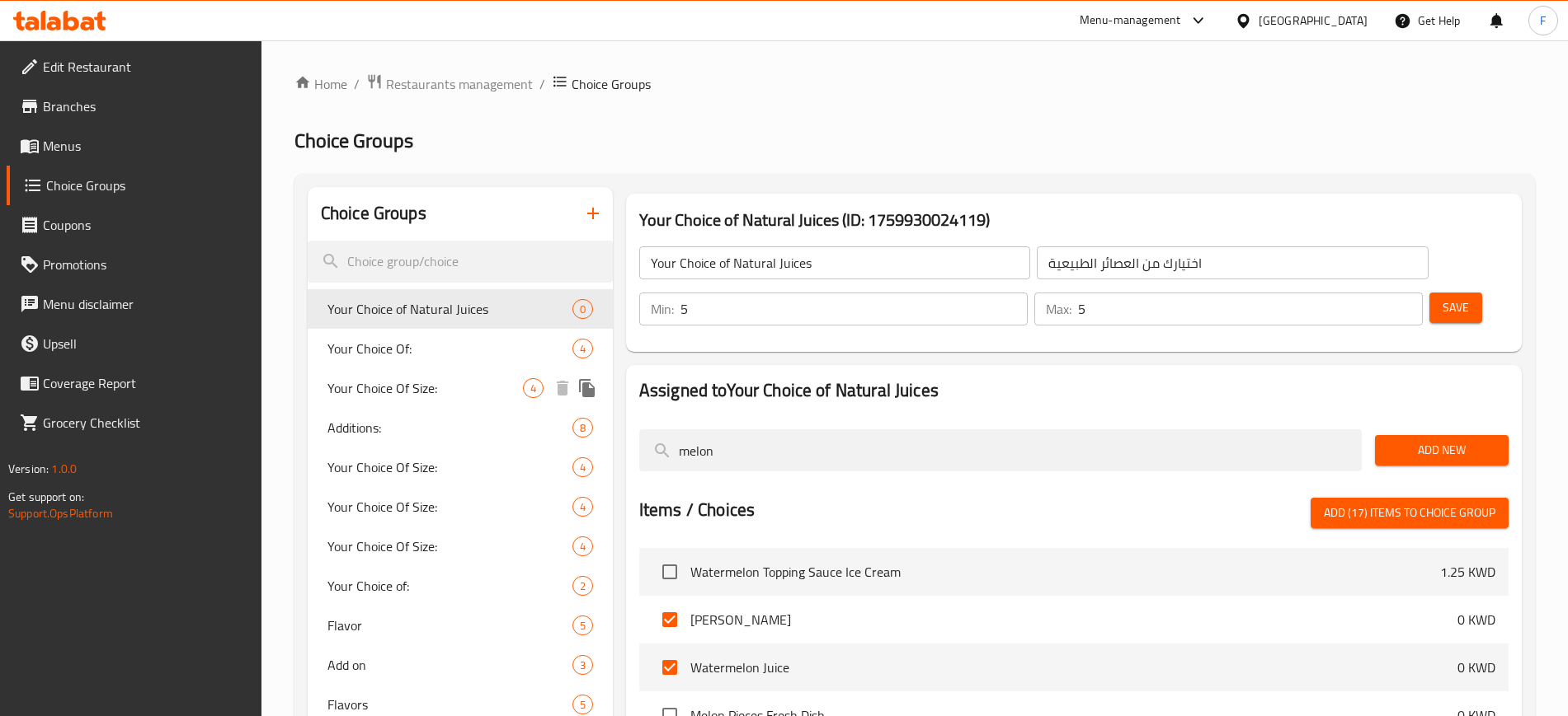
drag, startPoint x: 746, startPoint y: 402, endPoint x: 546, endPoint y: 368, distance: 202.9
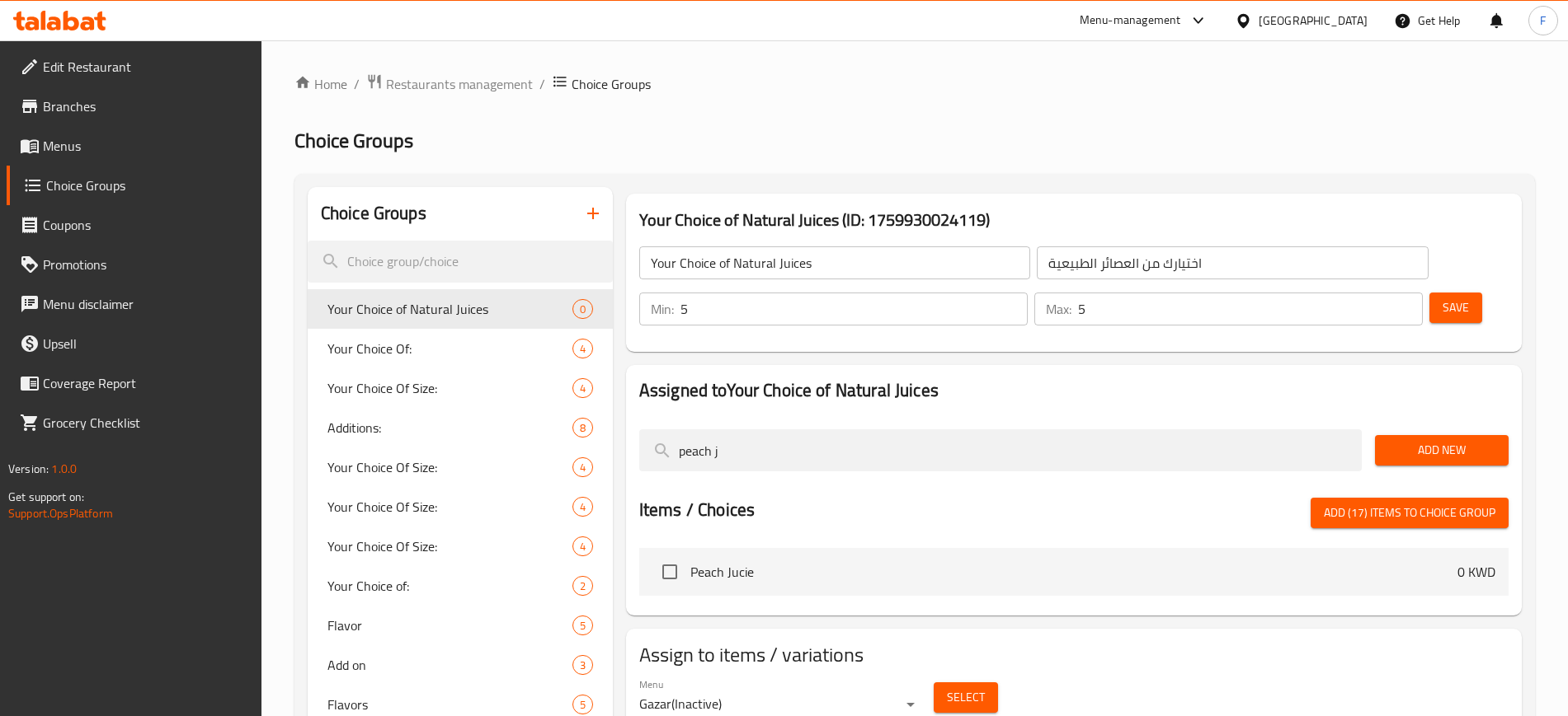
type input "peach j"
click at [677, 555] on input "checkbox" at bounding box center [670, 572] width 35 height 35
checkbox input "true"
drag, startPoint x: 735, startPoint y: 412, endPoint x: 518, endPoint y: 417, distance: 217.1
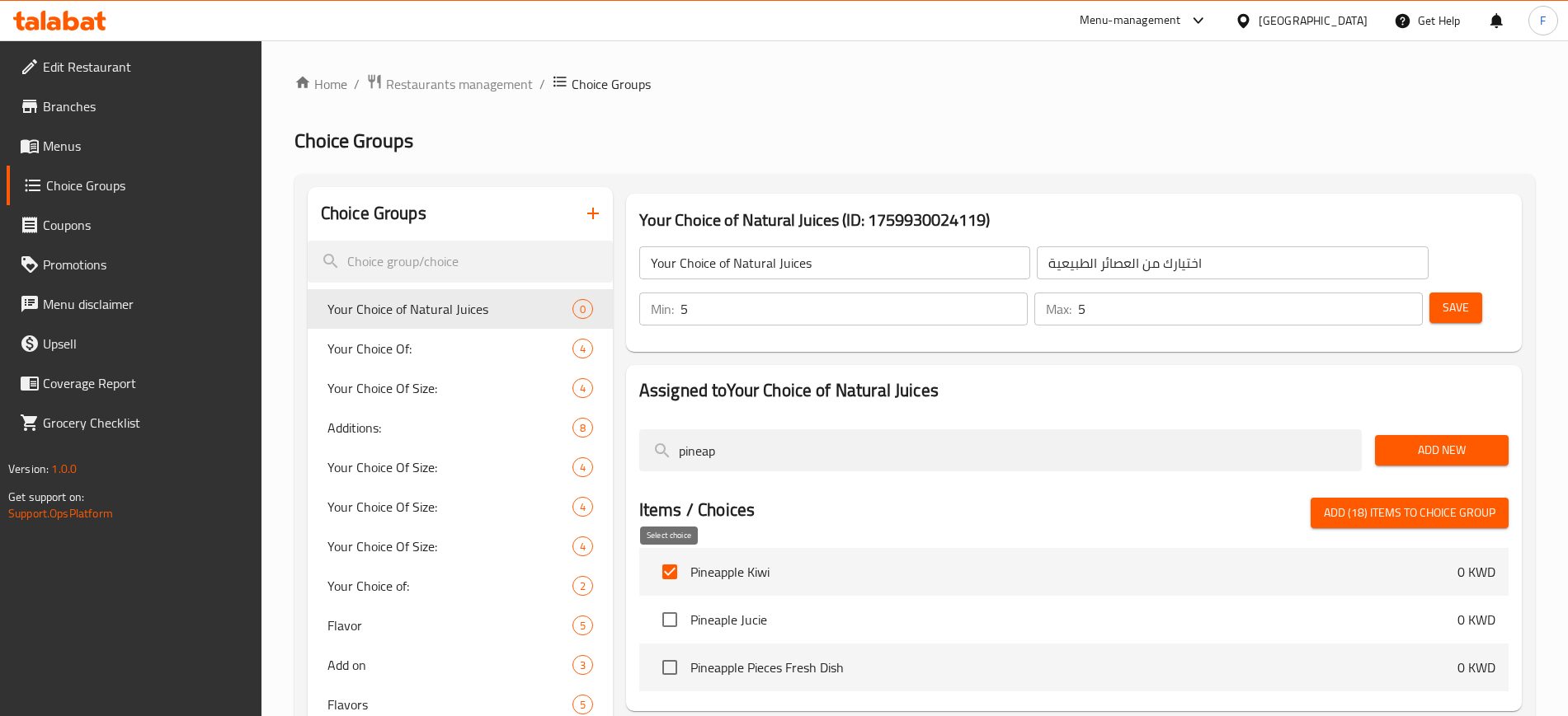
type input "pineap"
click at [667, 602] on input "checkbox" at bounding box center [670, 620] width 35 height 35
checkbox input "true"
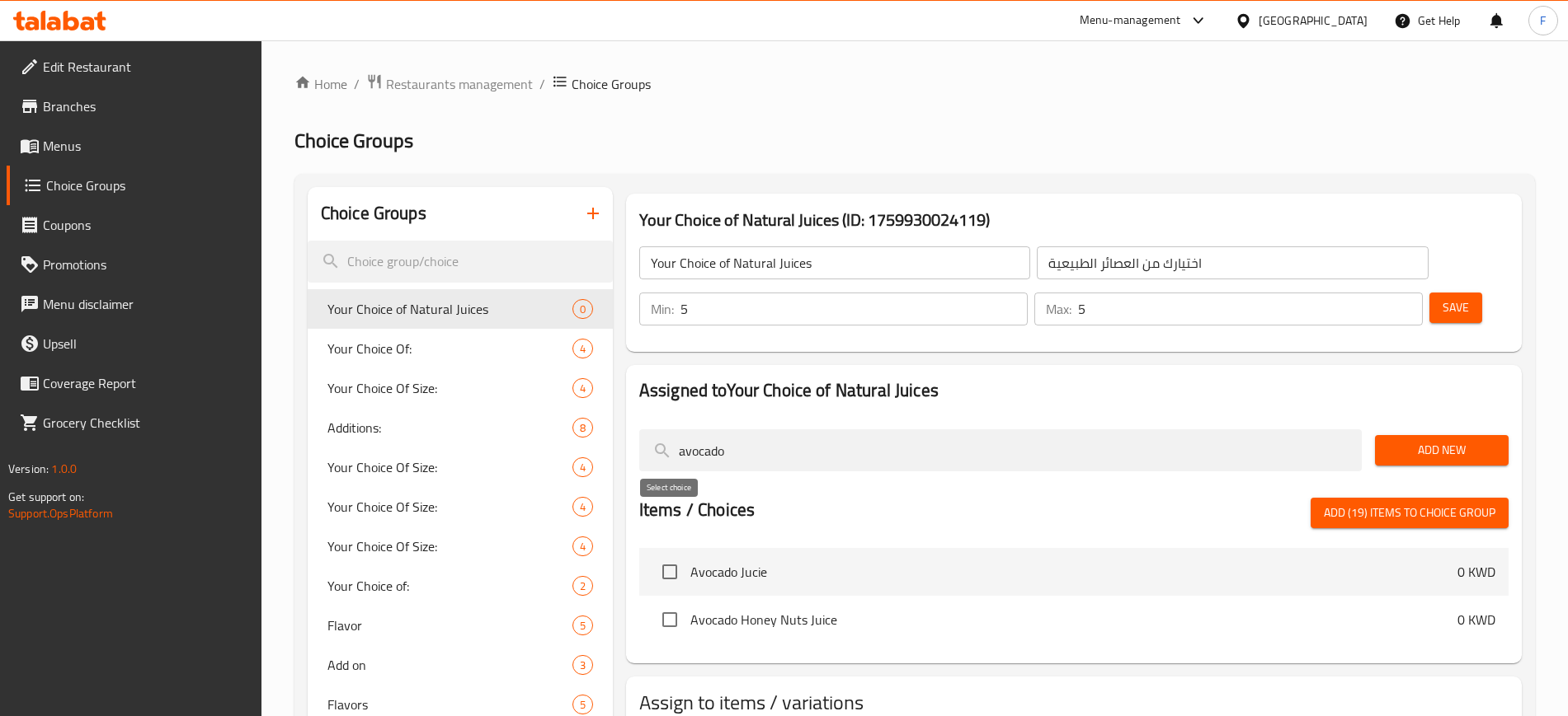
type input "avocado"
drag, startPoint x: 666, startPoint y: 521, endPoint x: 657, endPoint y: 550, distance: 30.4
click at [665, 555] on input "checkbox" at bounding box center [670, 572] width 35 height 35
checkbox input "true"
click at [655, 602] on input "checkbox" at bounding box center [670, 620] width 35 height 35
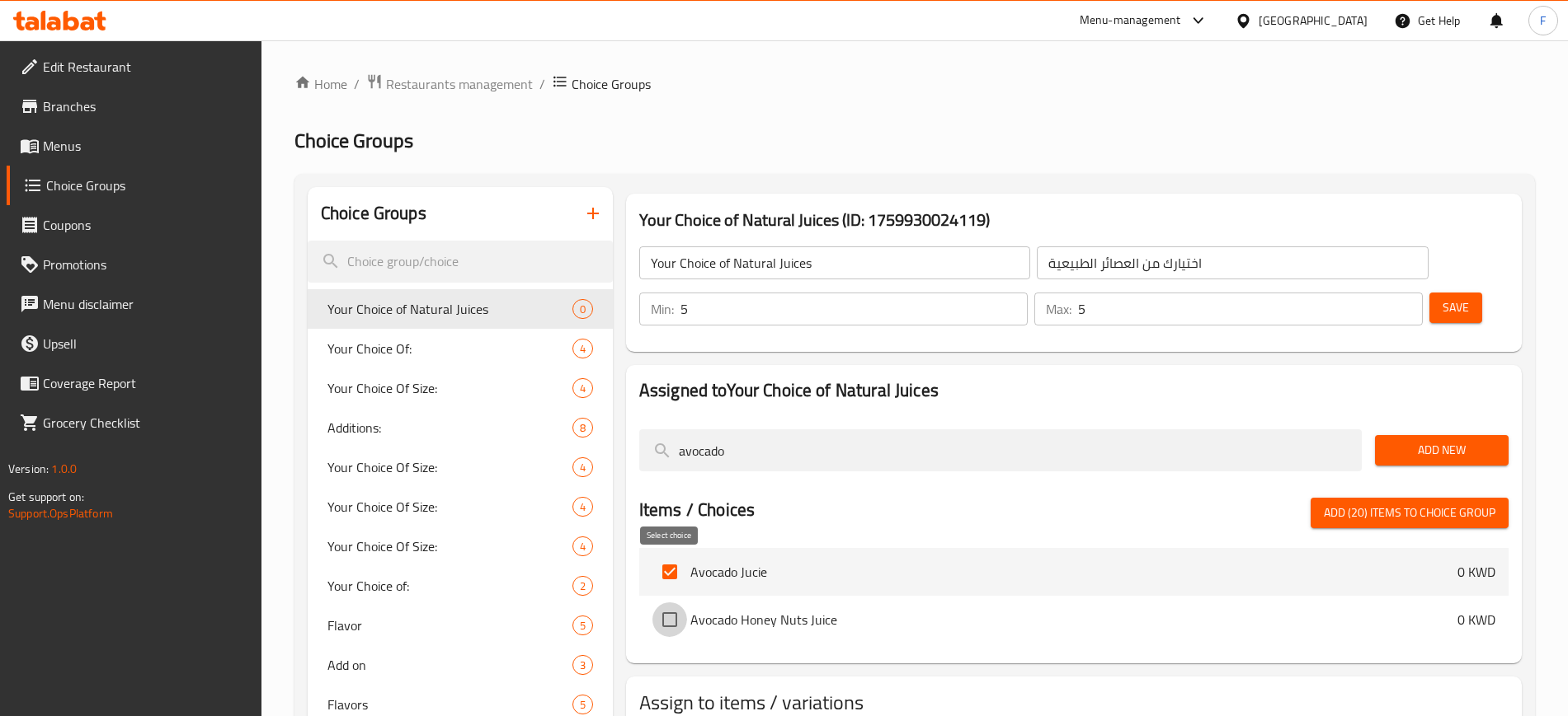
checkbox input "true"
drag, startPoint x: 767, startPoint y: 410, endPoint x: 580, endPoint y: 417, distance: 187.1
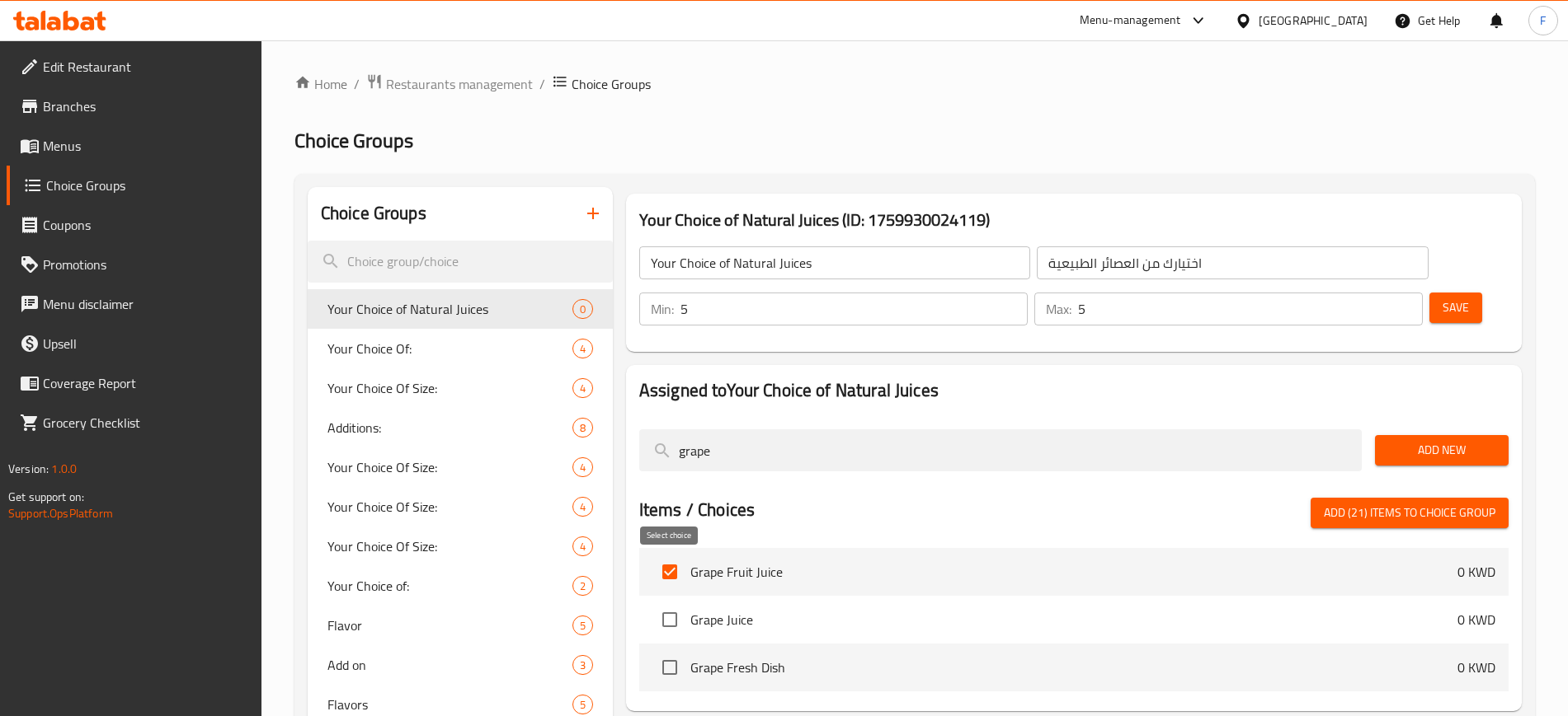
type input "grape"
click at [668, 602] on input "checkbox" at bounding box center [670, 620] width 35 height 35
checkbox input "true"
type input "pomeg"
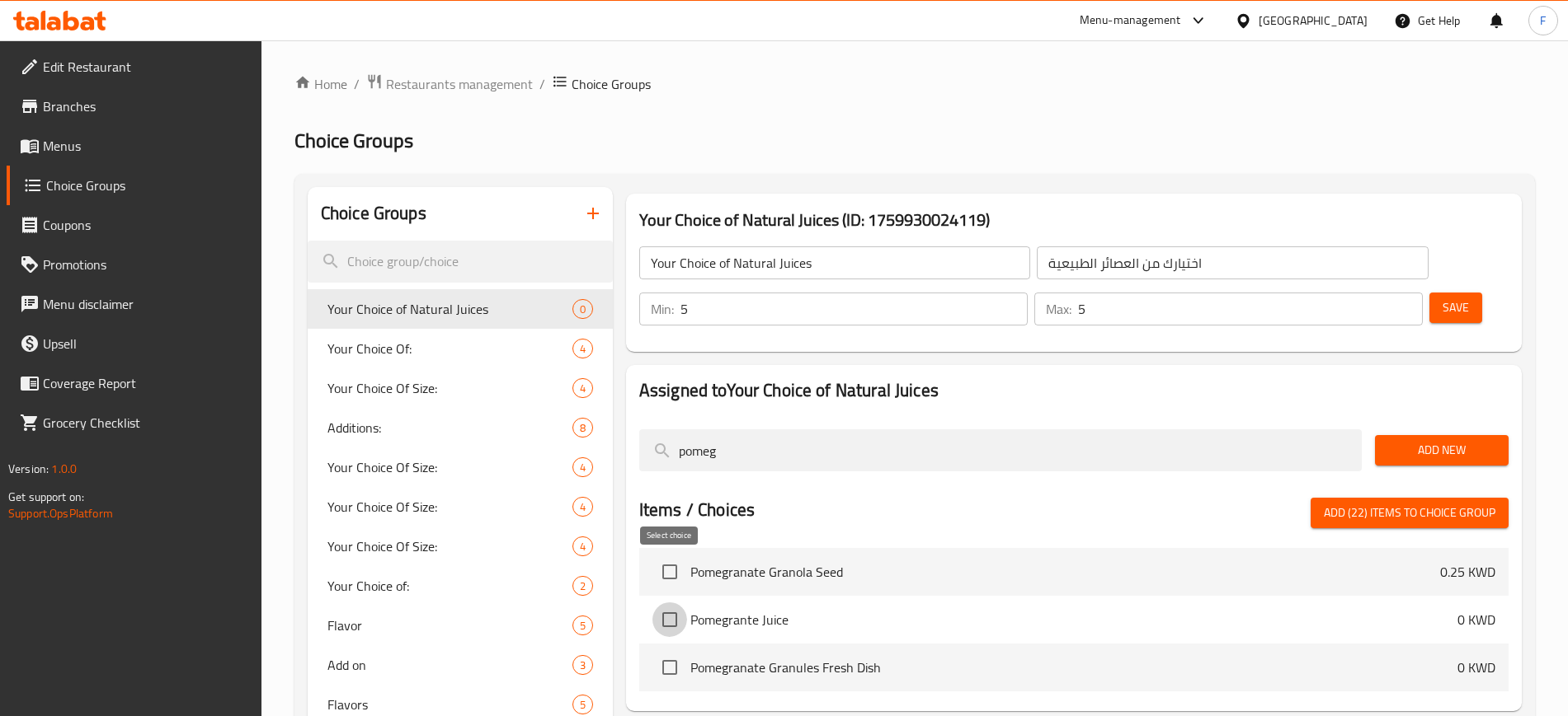
click at [662, 602] on input "checkbox" at bounding box center [670, 620] width 35 height 35
checkbox input "true"
drag, startPoint x: 769, startPoint y: 420, endPoint x: 245, endPoint y: 399, distance: 524.4
click at [245, 399] on div "Edit Restaurant Branches Menus Choice Groups Coupons Promotions Menu disclaimer…" at bounding box center [784, 686] width 1568 height 1291
type input "frozen"
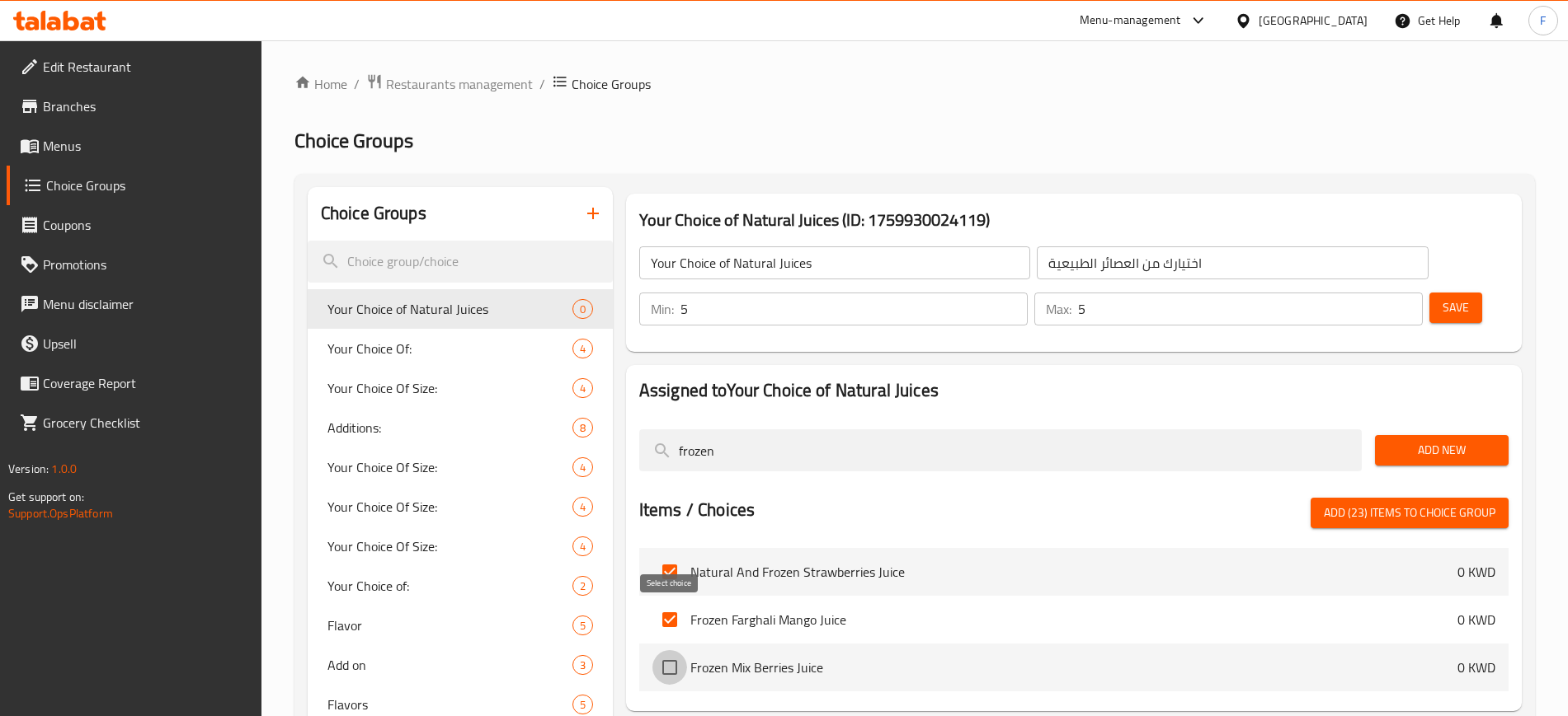
click at [686, 650] on input "checkbox" at bounding box center [670, 667] width 35 height 35
checkbox input "true"
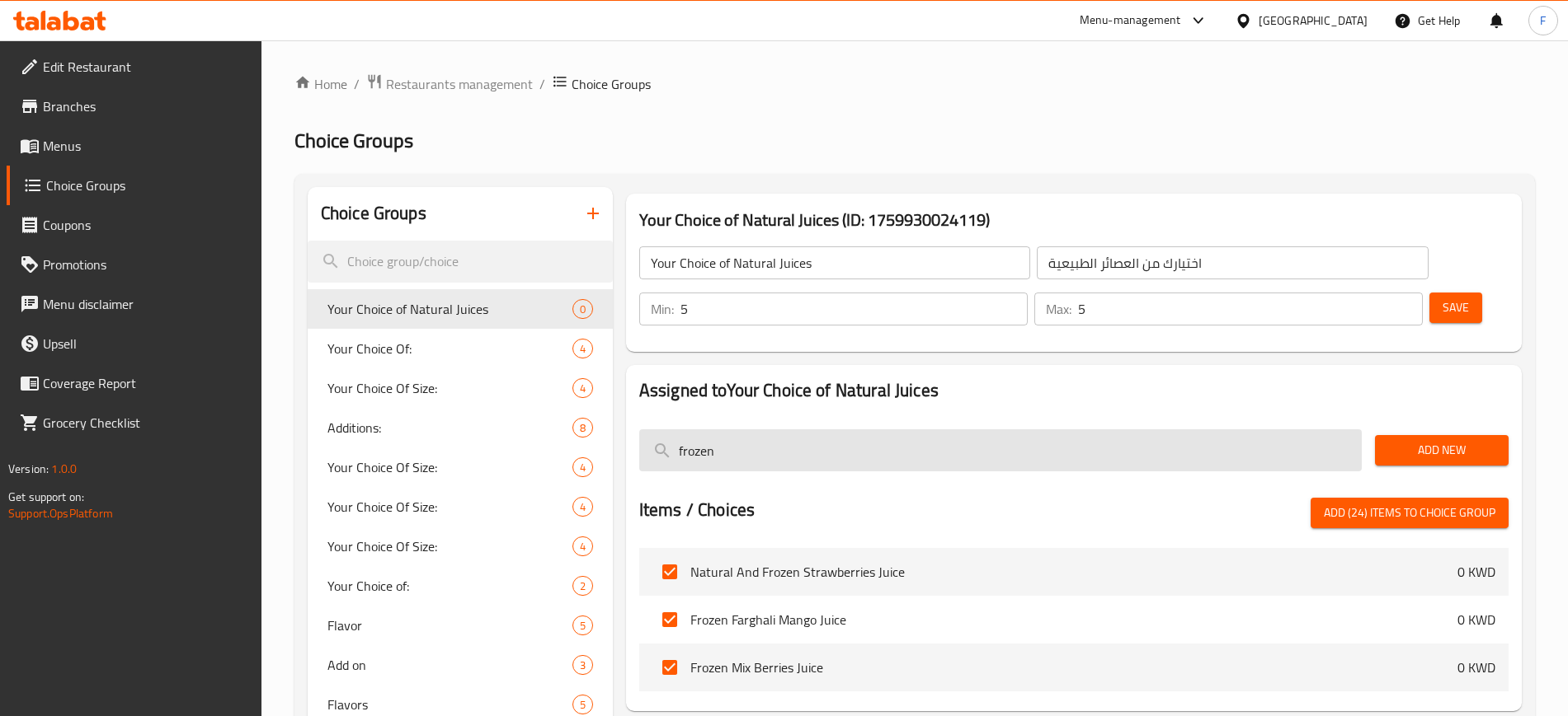
drag, startPoint x: 742, startPoint y: 402, endPoint x: 675, endPoint y: 385, distance: 69.1
click at [675, 429] on input "frozen" at bounding box center [1000, 450] width 722 height 42
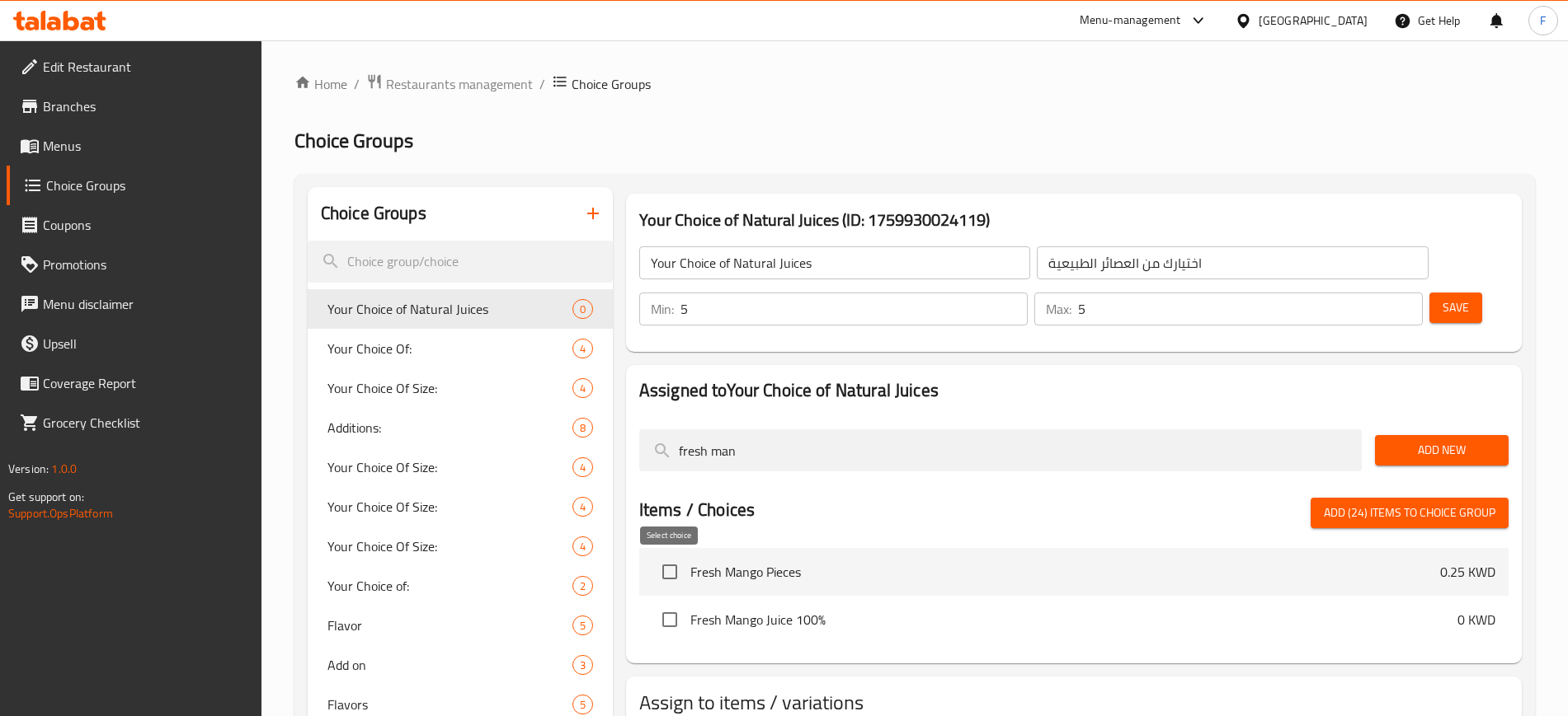
type input "fresh man"
click at [668, 602] on input "checkbox" at bounding box center [670, 620] width 35 height 35
checkbox input "true"
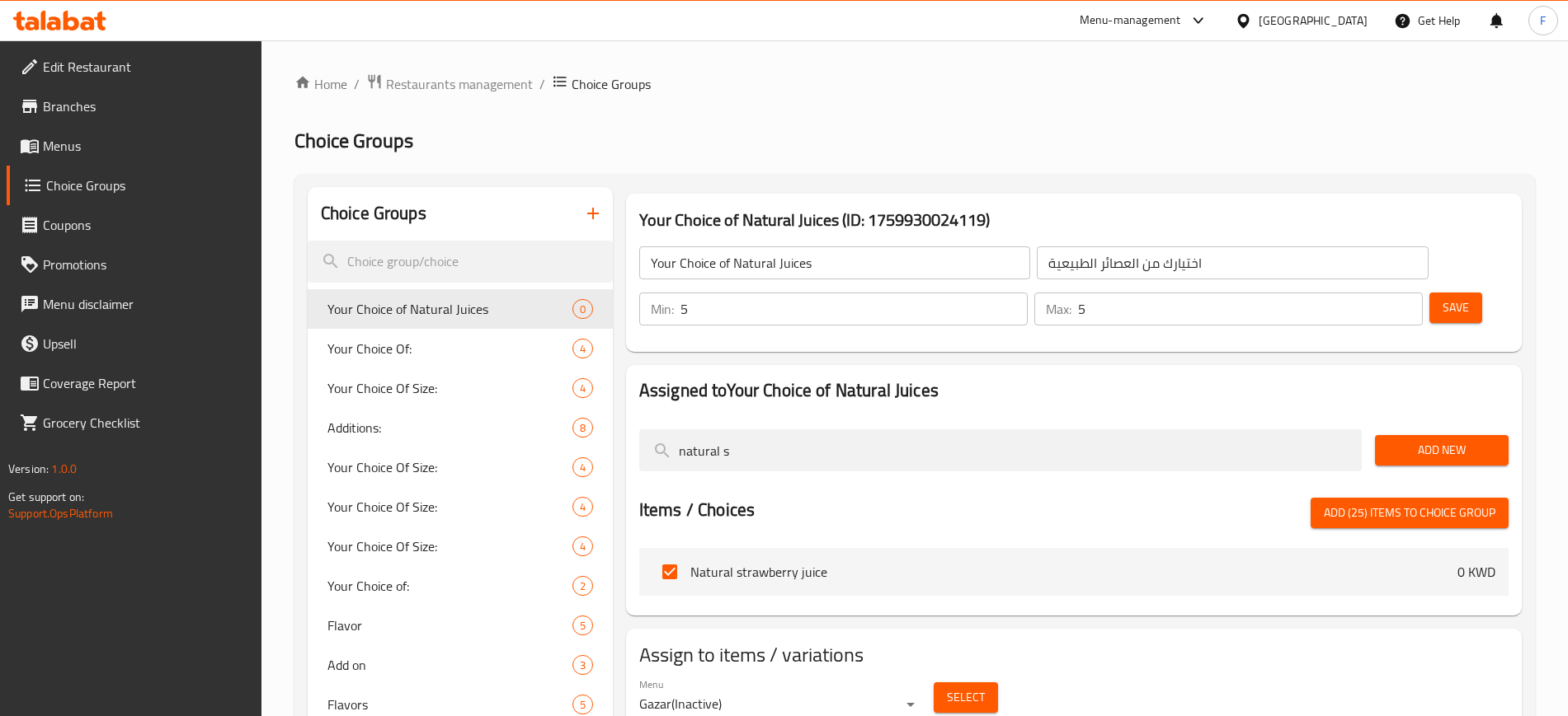
type input "natural s"
click at [1388, 503] on span "Add (25) items to choice group" at bounding box center [1409, 513] width 172 height 21
checkbox input "false"
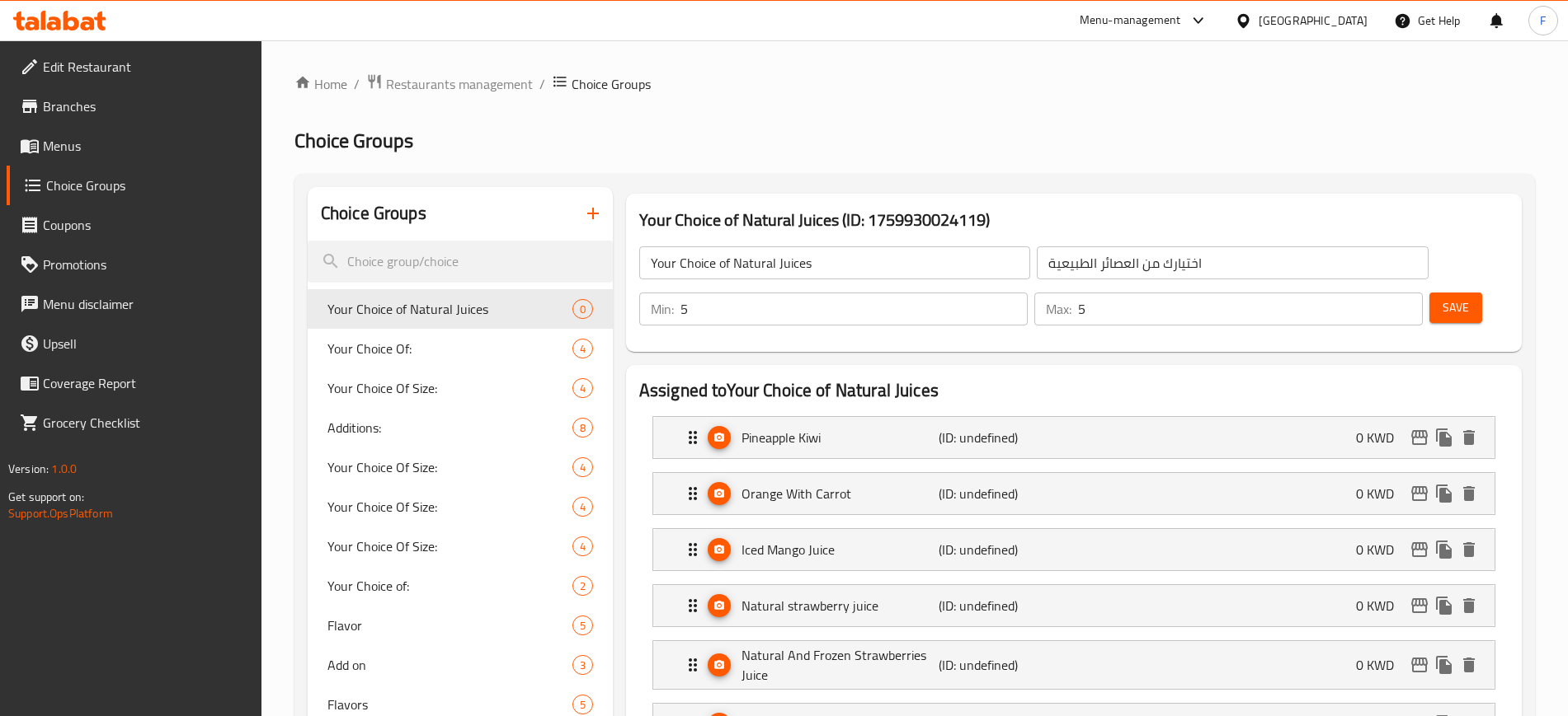
click at [1442, 297] on span "Save" at bounding box center [1455, 308] width 26 height 21
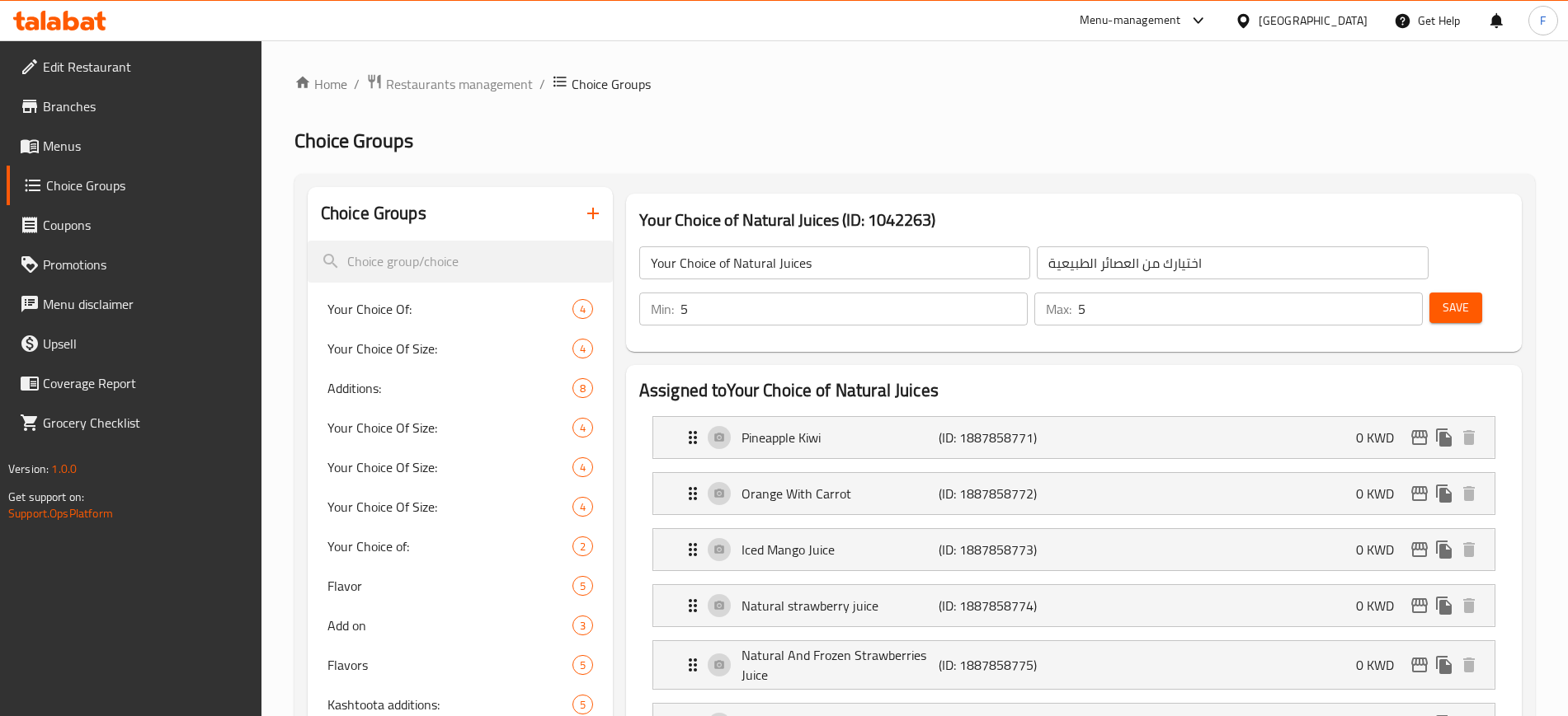
click at [140, 148] on span "Menus" at bounding box center [145, 146] width 206 height 20
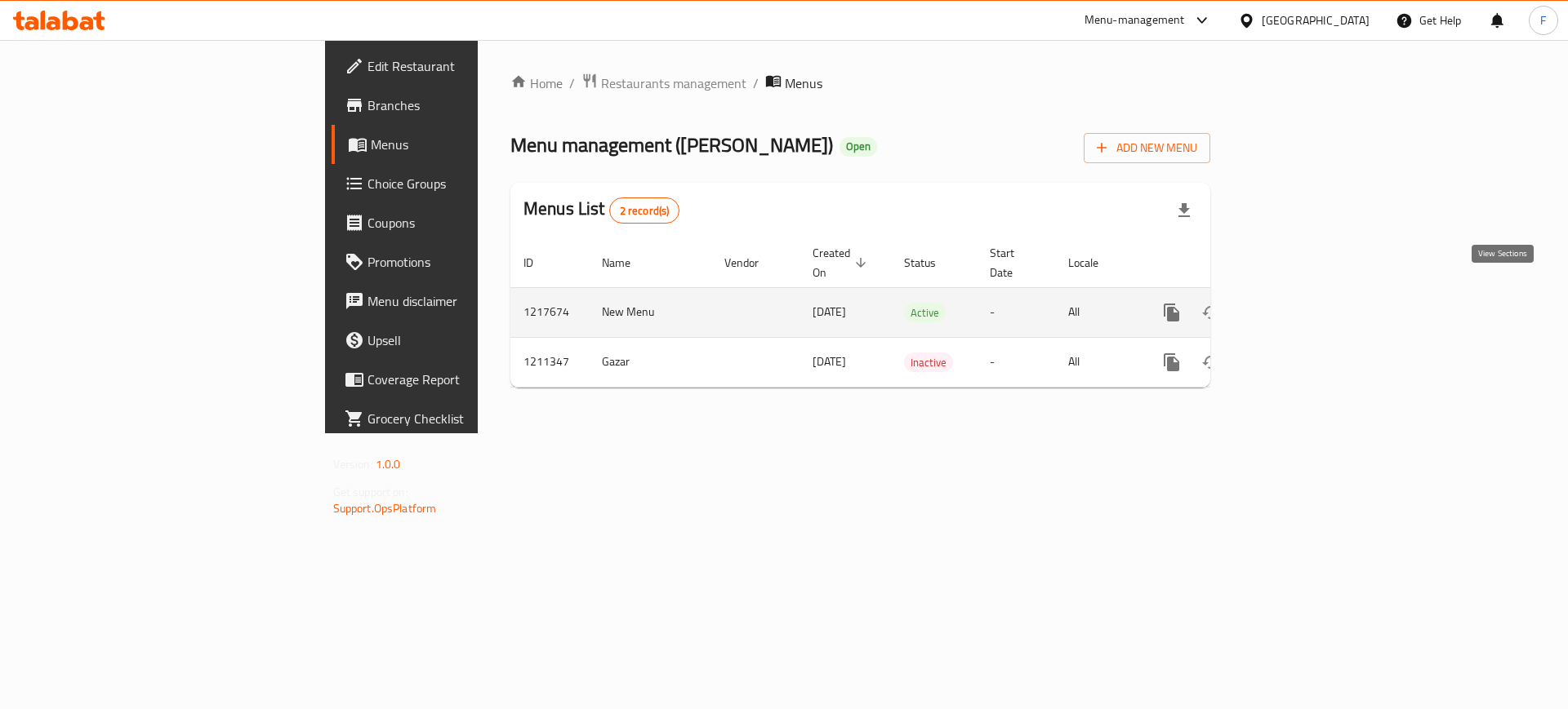
click at [1299, 303] on icon "enhanced table" at bounding box center [1289, 312] width 20 height 20
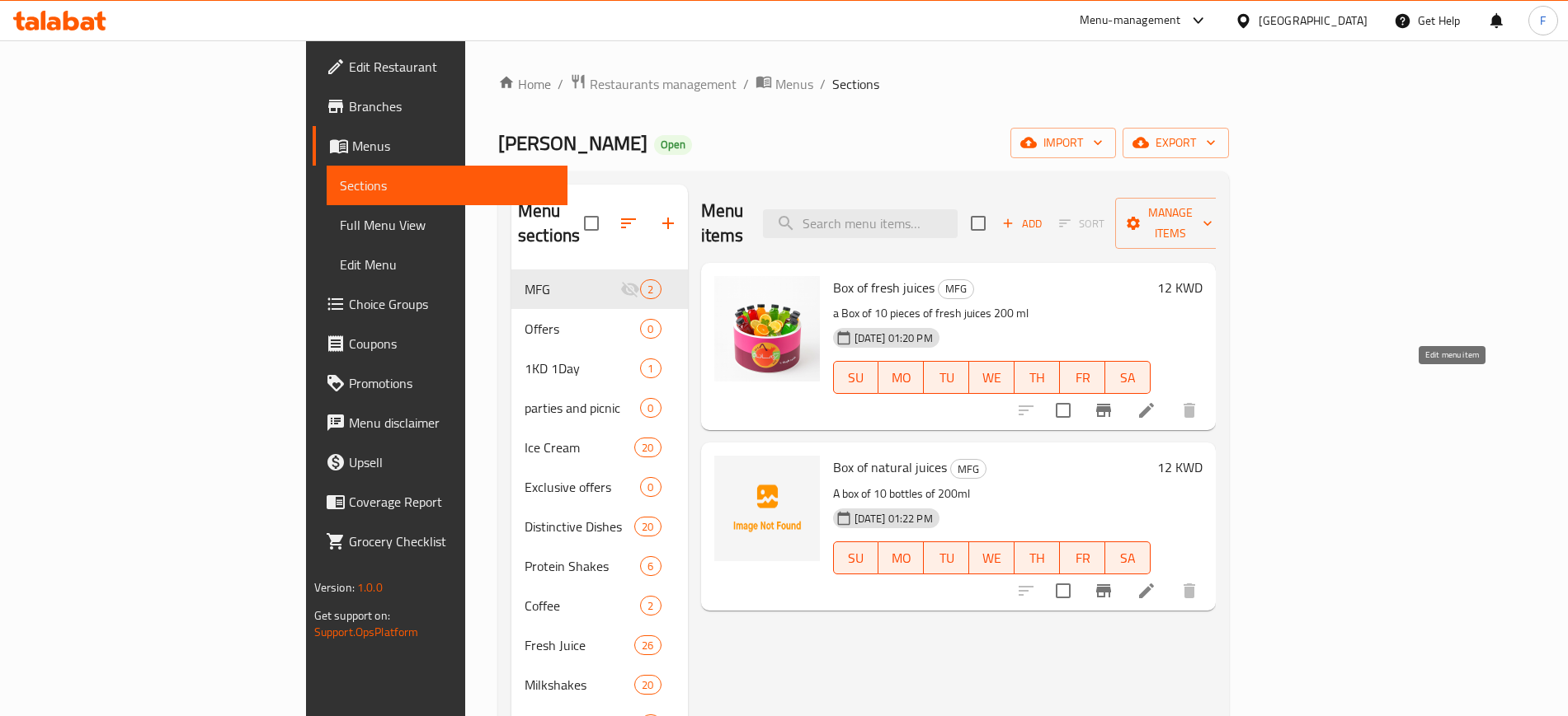
click at [1156, 400] on icon at bounding box center [1146, 410] width 20 height 20
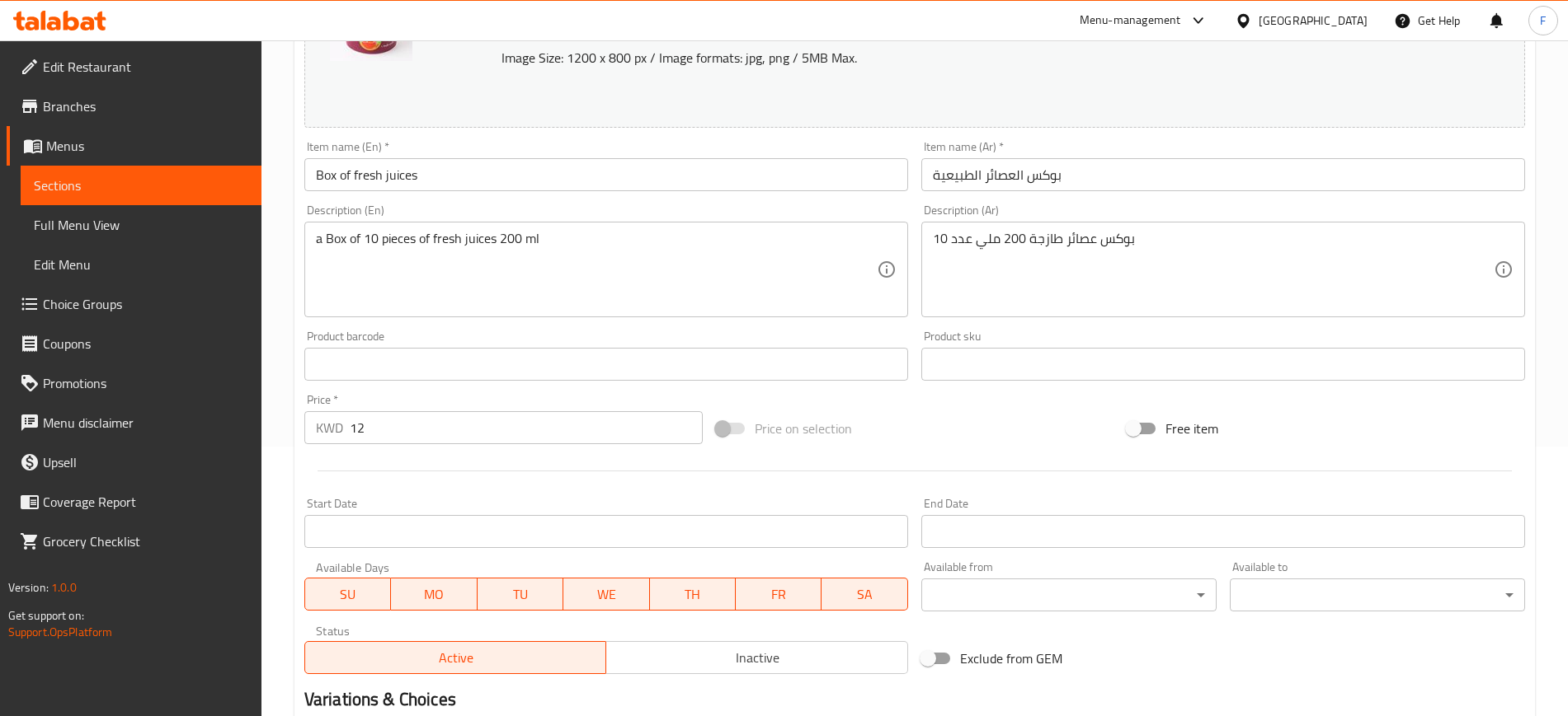
scroll to position [472, 0]
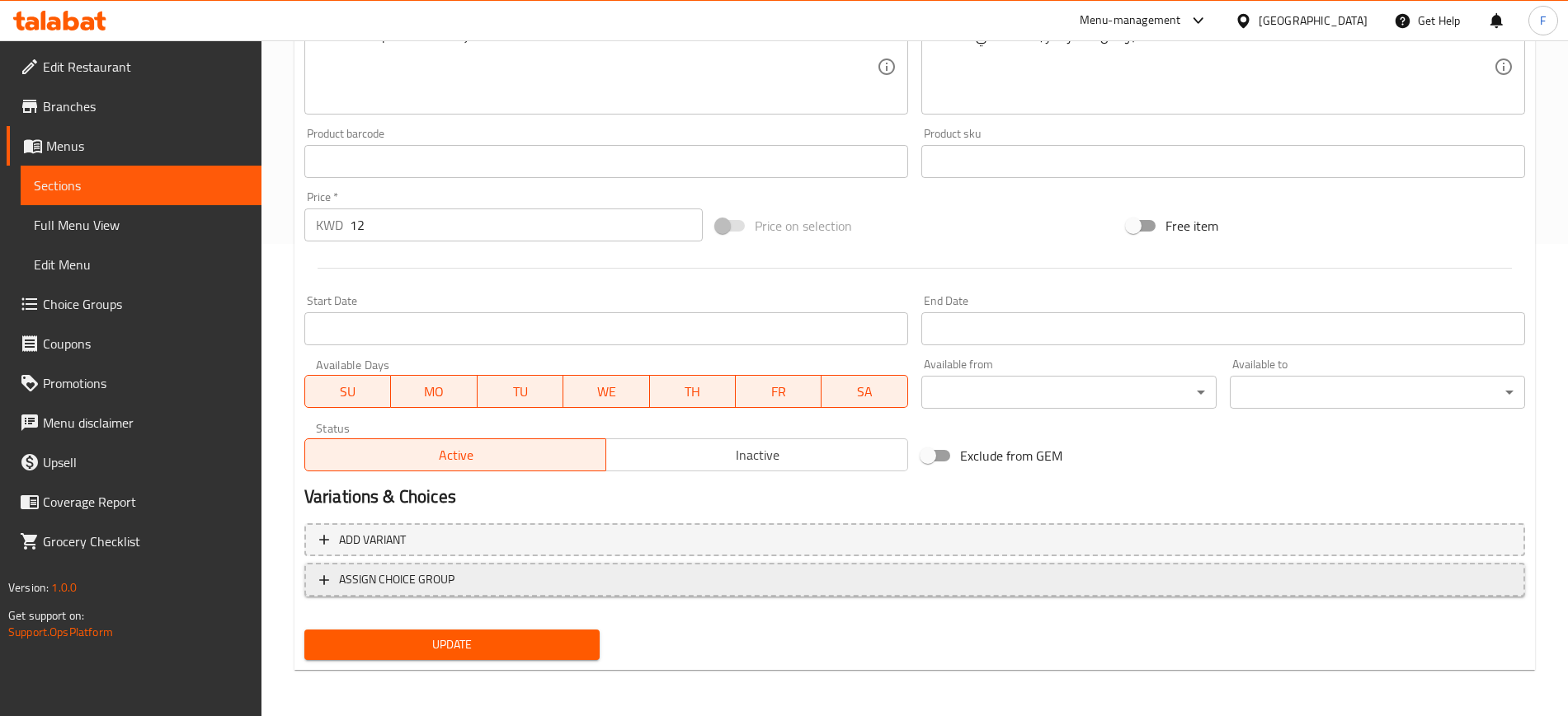
click at [479, 581] on span "ASSIGN CHOICE GROUP" at bounding box center [914, 580] width 1191 height 21
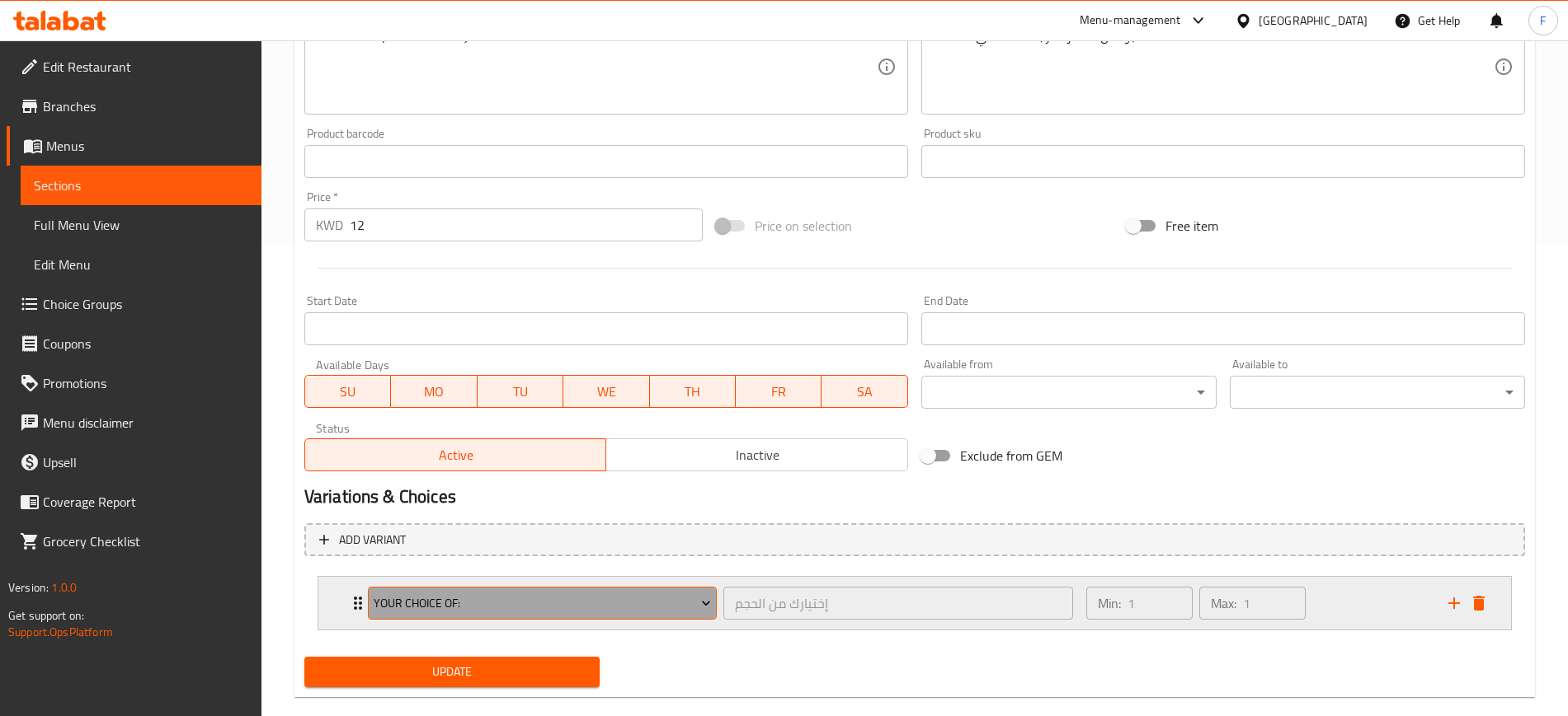
click at [497, 602] on span "Your Choice Of:" at bounding box center [542, 604] width 337 height 21
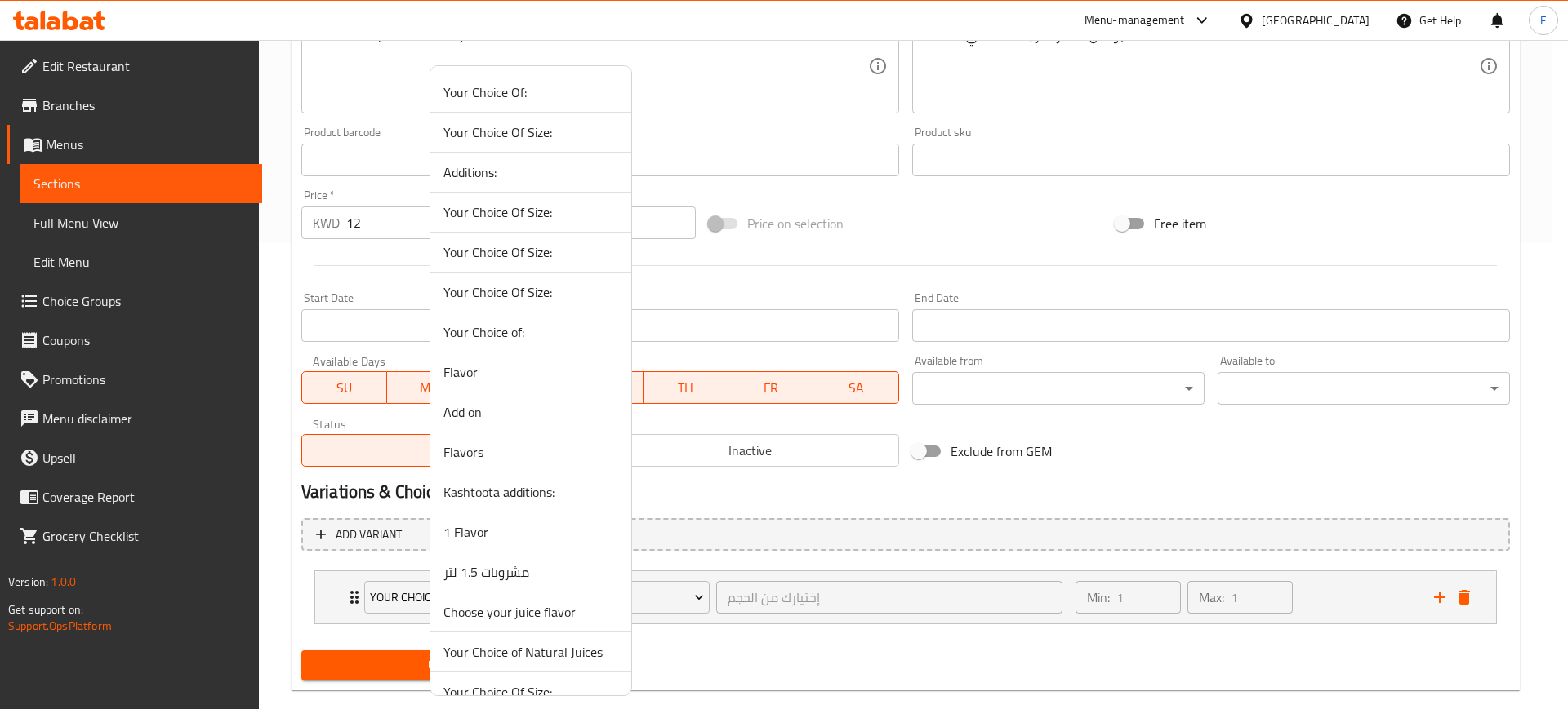
click at [568, 656] on span "Your Choice of Natural Juices" at bounding box center [530, 651] width 174 height 20
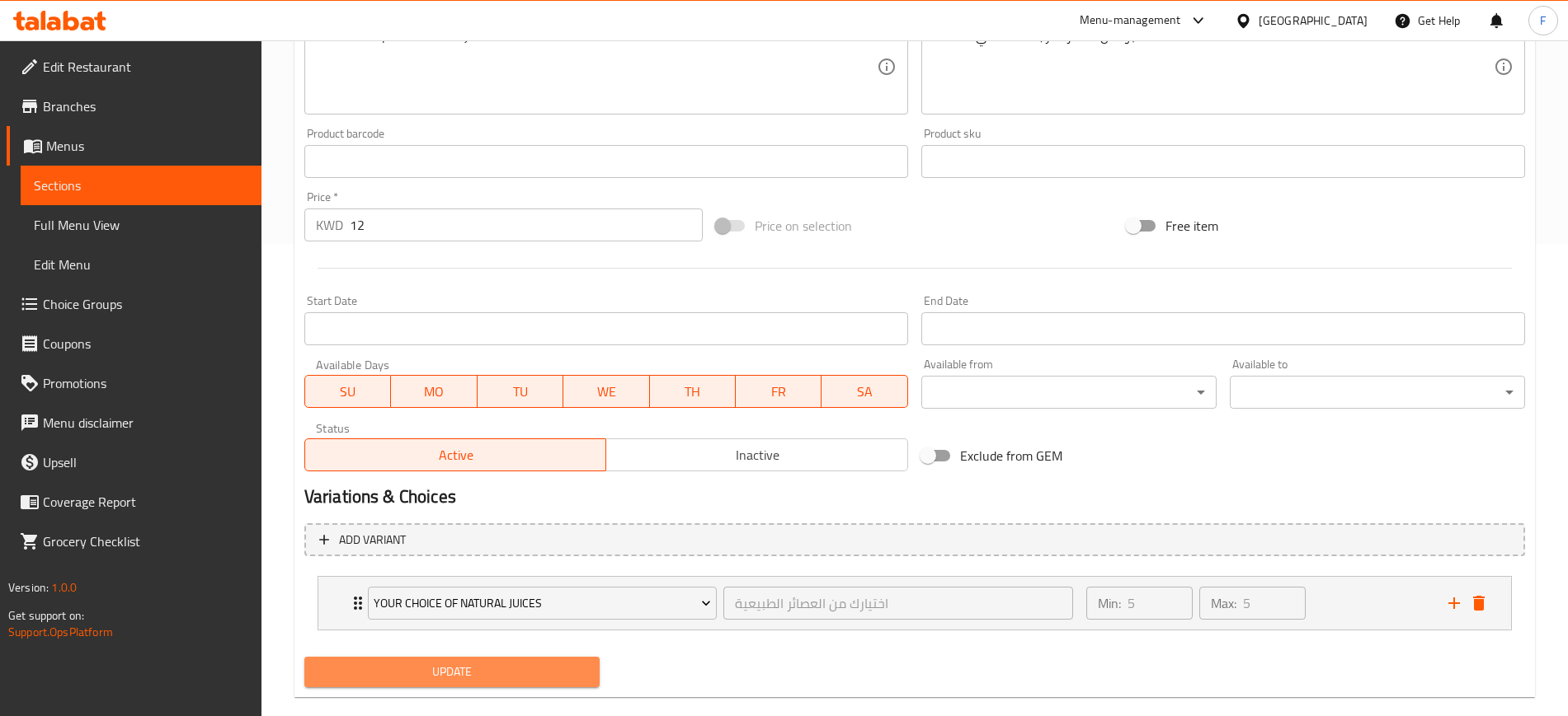
click at [470, 664] on span "Update" at bounding box center [452, 673] width 269 height 21
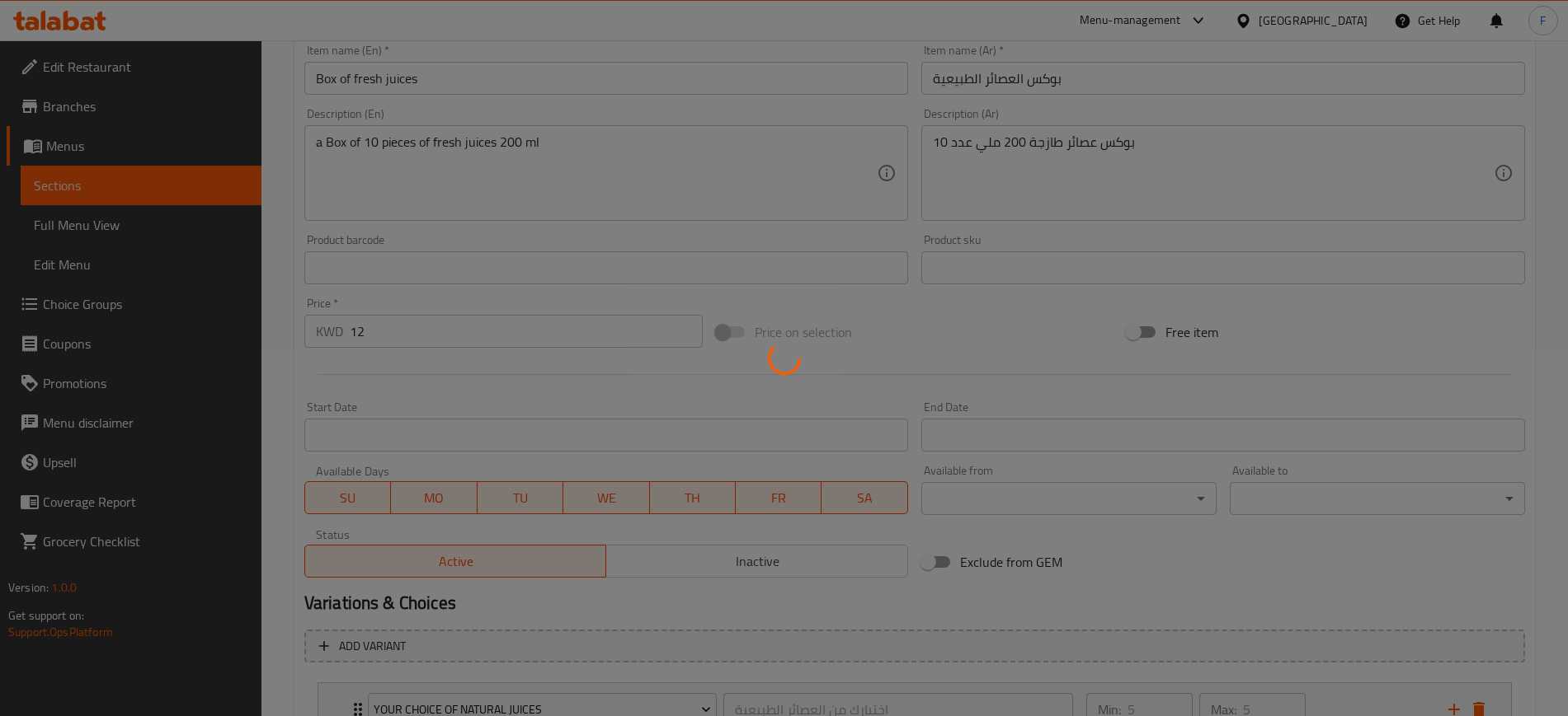
scroll to position [0, 0]
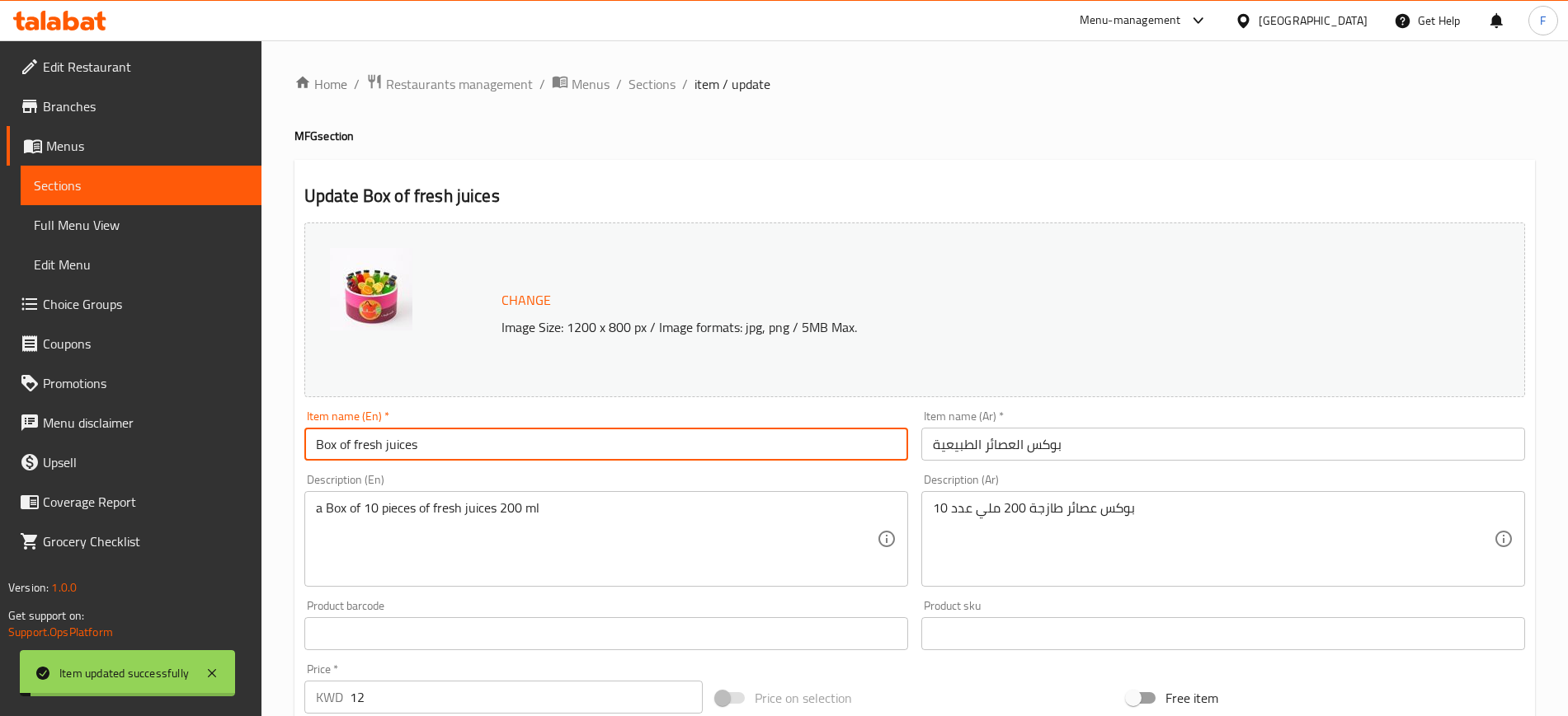
drag, startPoint x: 458, startPoint y: 446, endPoint x: 273, endPoint y: 467, distance: 186.2
click at [273, 467] on div "Home / Restaurants management / Menus / Sections / item / update MFG section Up…" at bounding box center [914, 628] width 1306 height 1175
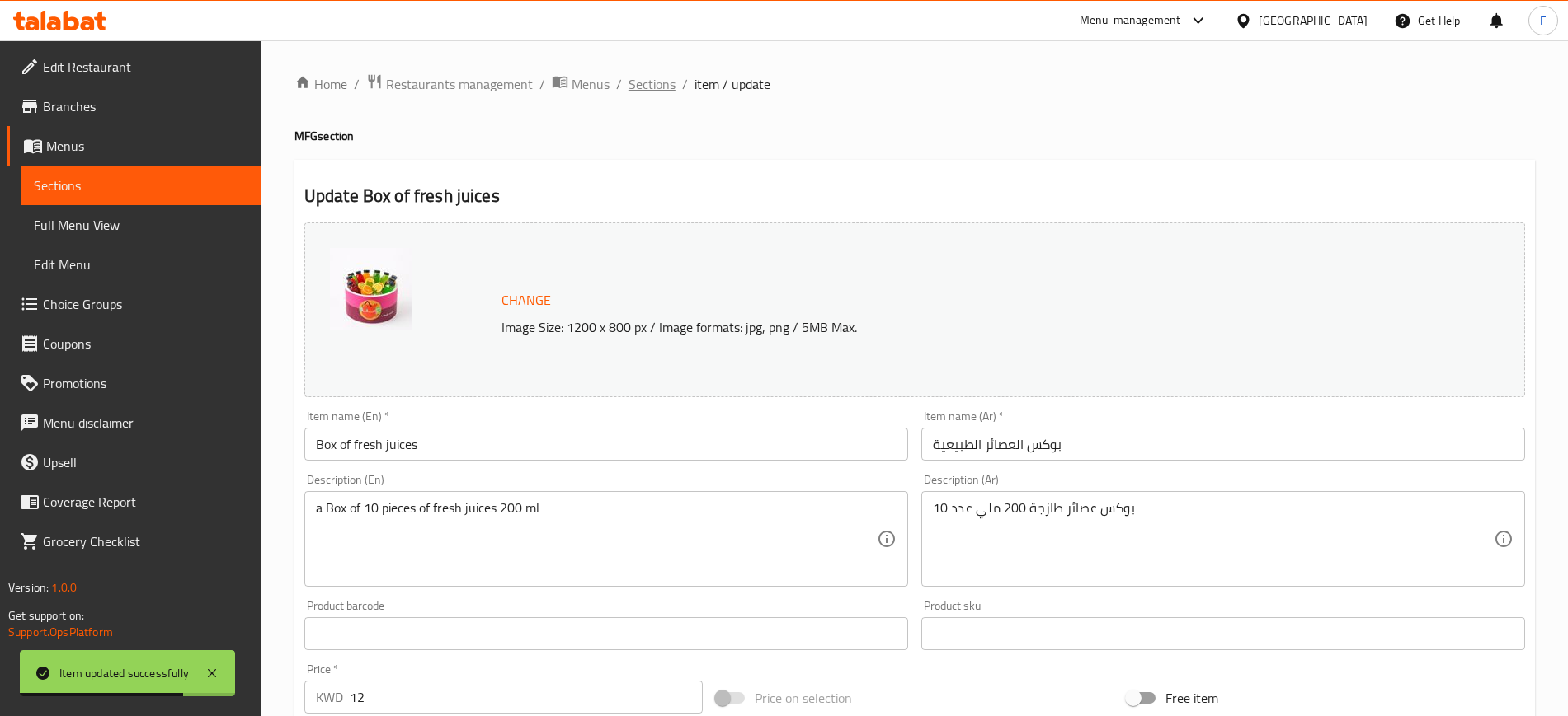
click at [666, 88] on span "Sections" at bounding box center [652, 84] width 47 height 20
